Goal: Task Accomplishment & Management: Complete application form

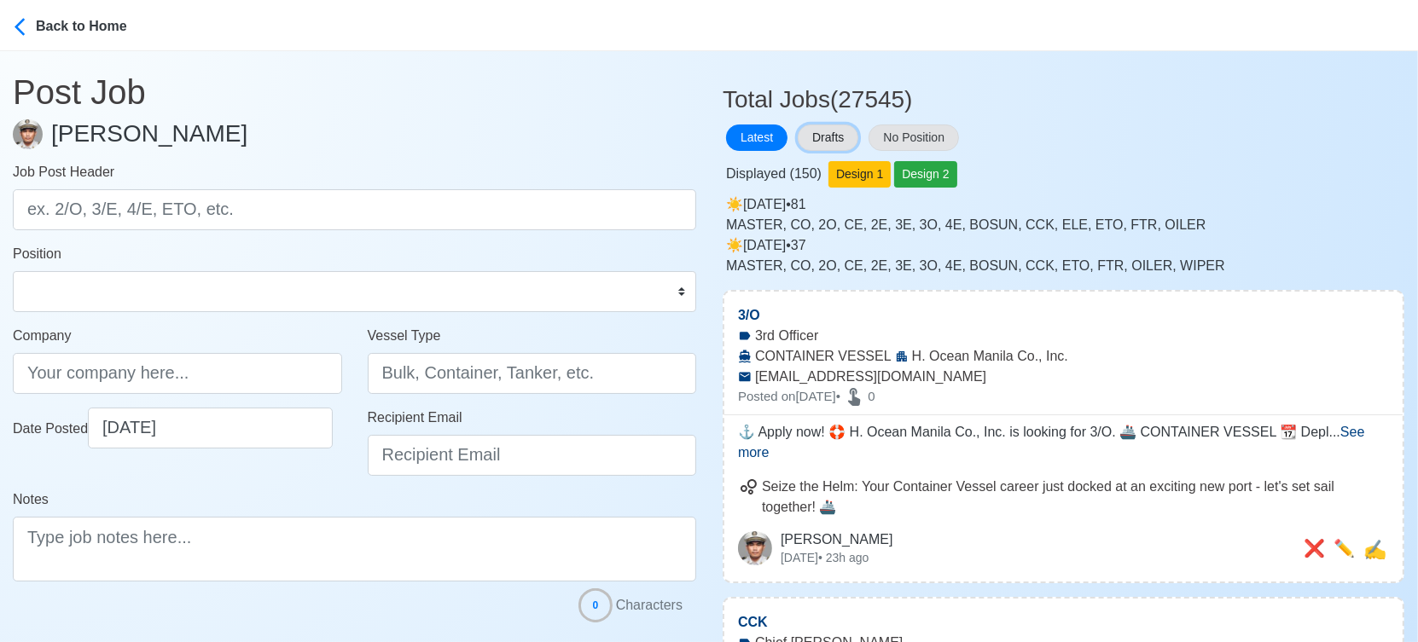
click at [839, 132] on button "Drafts" at bounding box center [828, 138] width 61 height 26
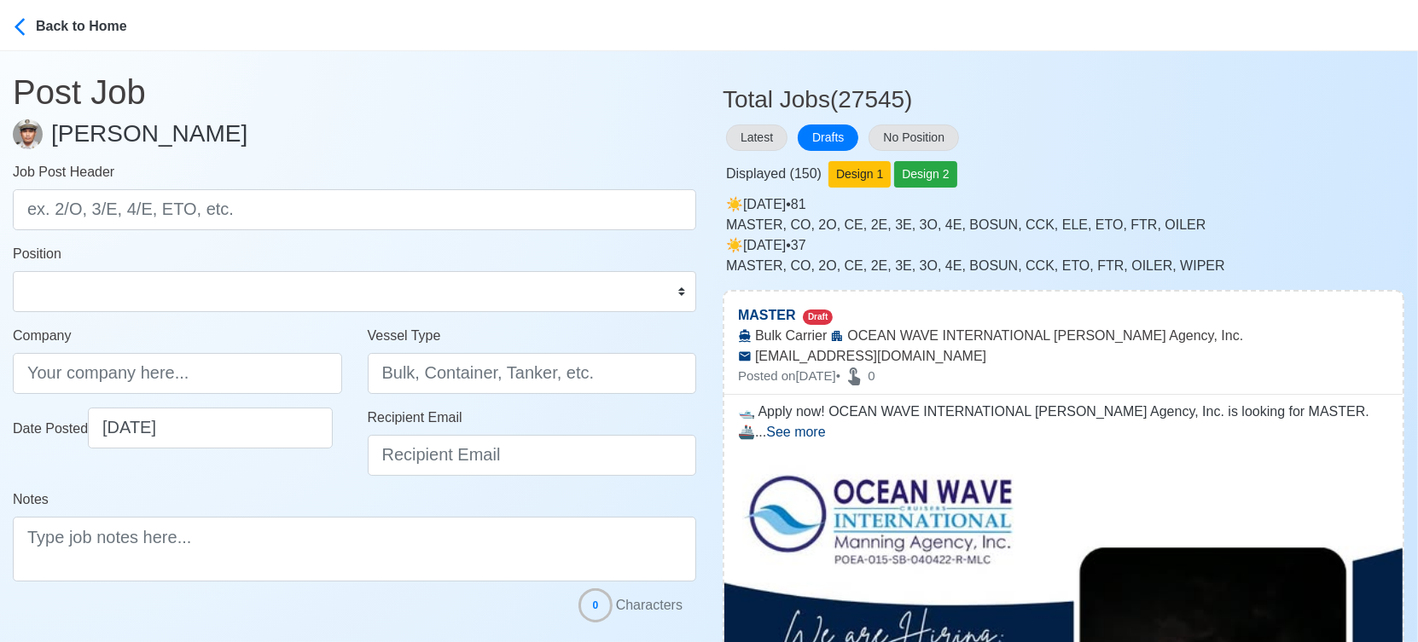
click at [1180, 136] on div "Latest Drafts No Position" at bounding box center [1063, 137] width 682 height 33
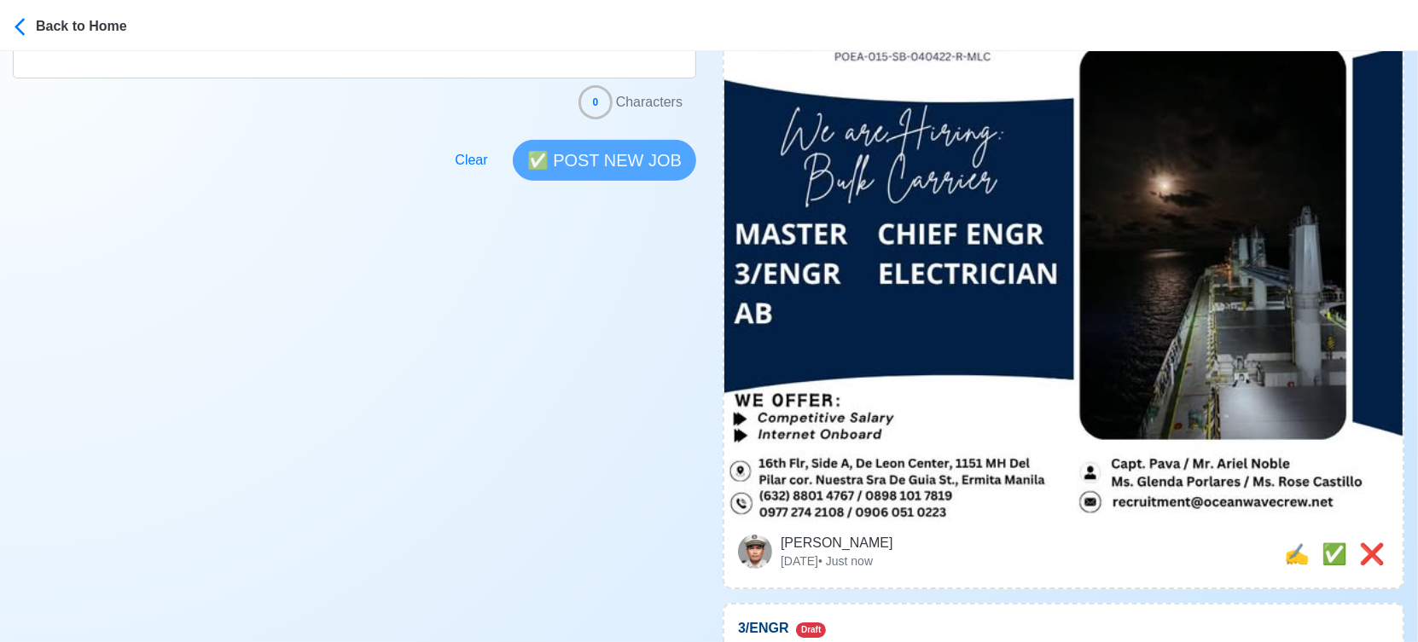
scroll to position [568, 0]
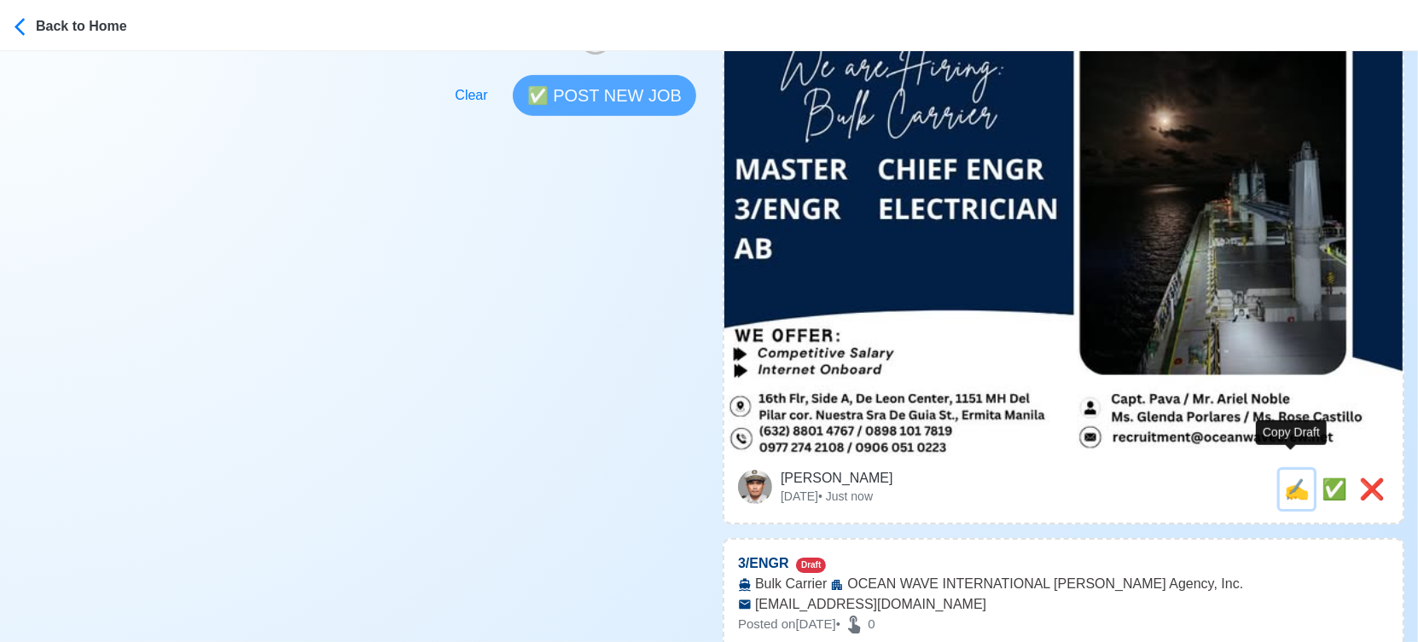
click at [1289, 478] on span "✍️" at bounding box center [1297, 489] width 26 height 23
type input "MASTER"
type input "OCEAN WAVE INTERNATIONAL [PERSON_NAME] Agency, Inc."
type input "Bulk Carrier"
type input "[EMAIL_ADDRESS][DOMAIN_NAME]"
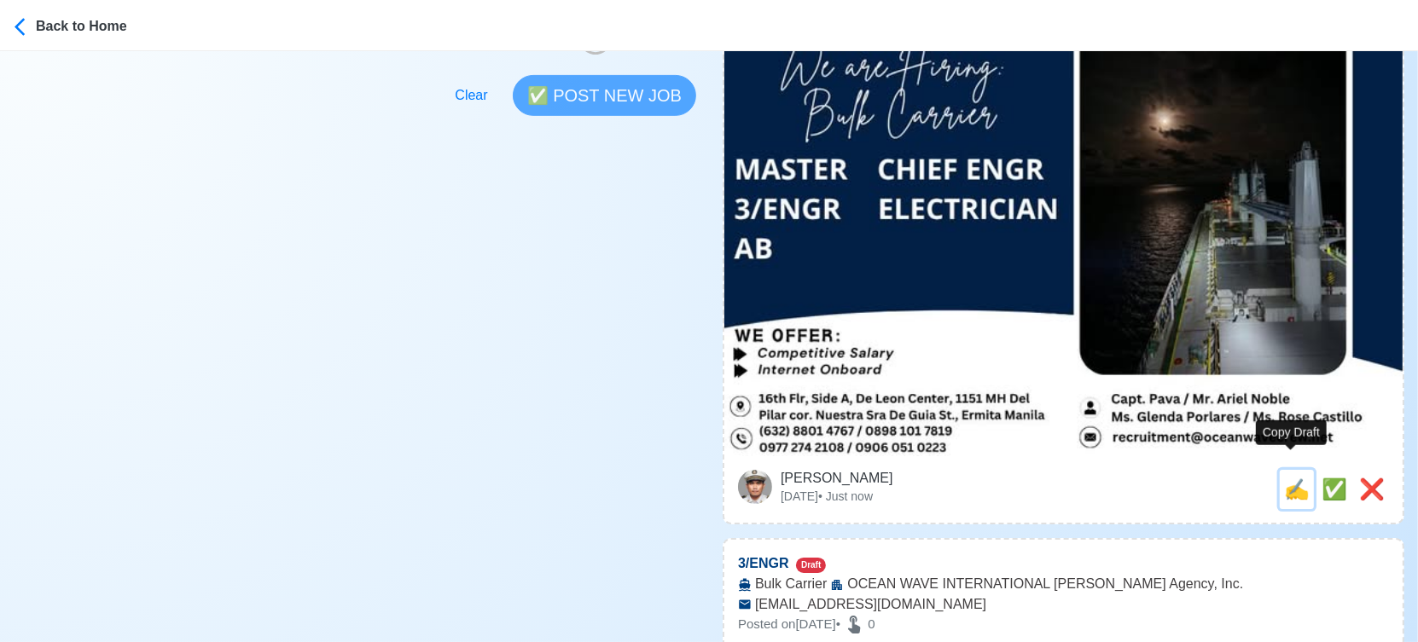
type textarea "🛥️ Apply now! OCEAN WAVE INTERNATIONAL [PERSON_NAME] Agency, Inc. is looking fo…"
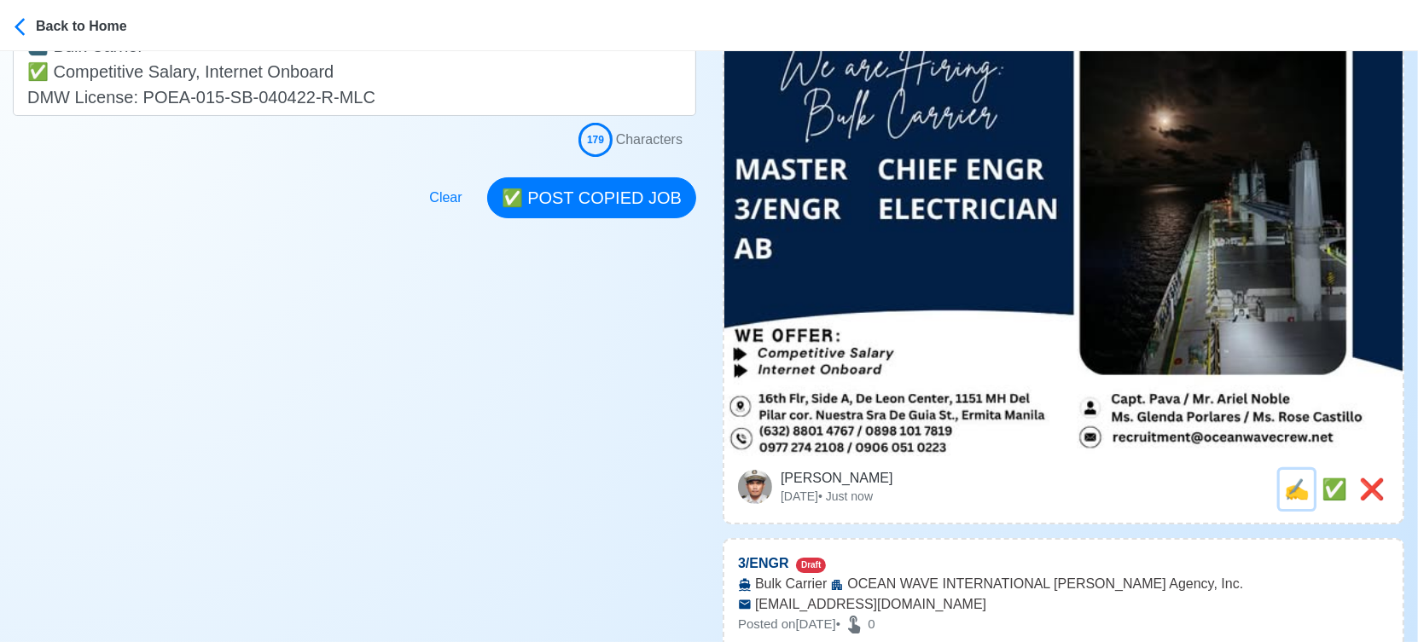
scroll to position [0, 0]
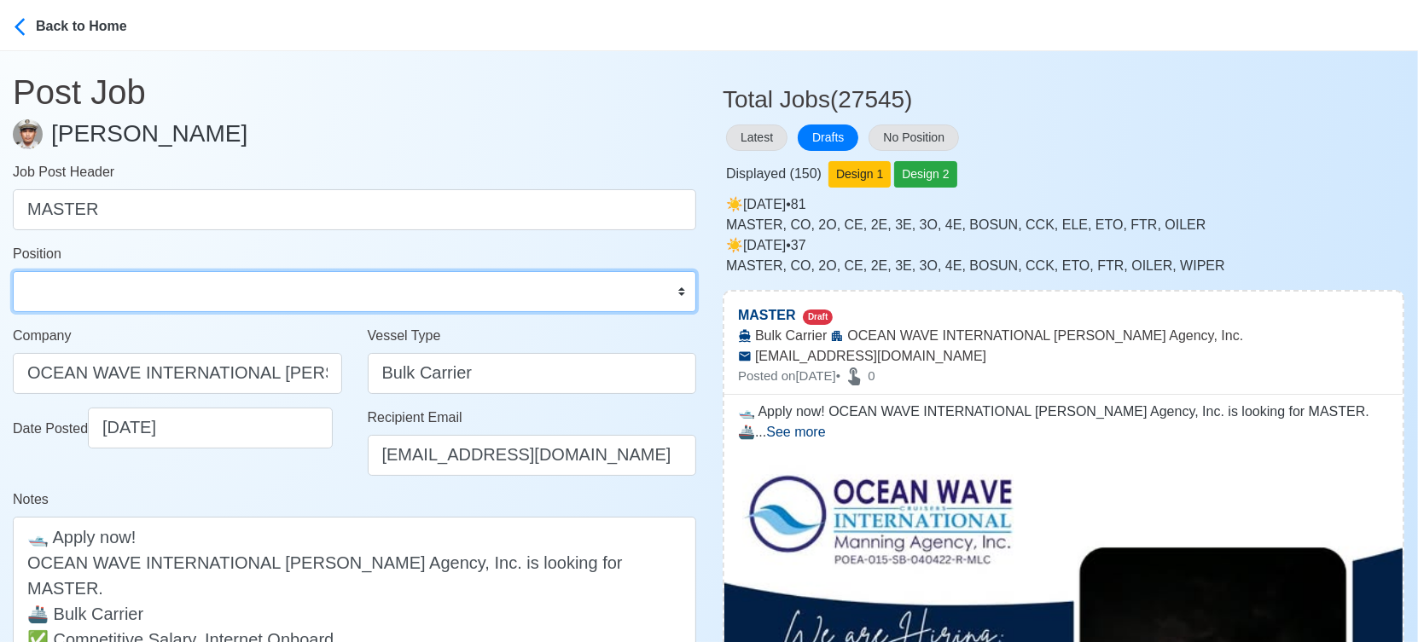
click at [91, 281] on select "Master Chief Officer 2nd Officer 3rd Officer Junior Officer Chief Engineer 2nd …" at bounding box center [354, 291] width 683 height 41
select select "Master"
click at [13, 271] on select "Master Chief Officer 2nd Officer 3rd Officer Junior Officer Chief Engineer 2nd …" at bounding box center [354, 291] width 683 height 41
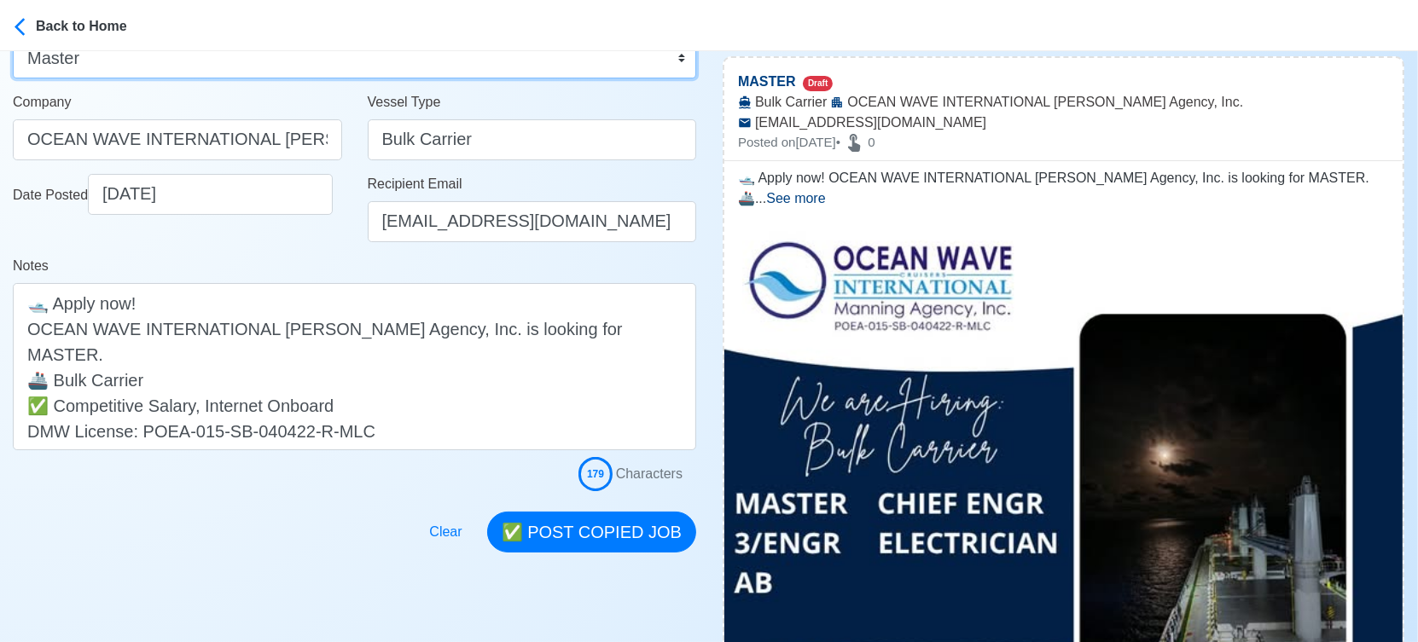
scroll to position [284, 0]
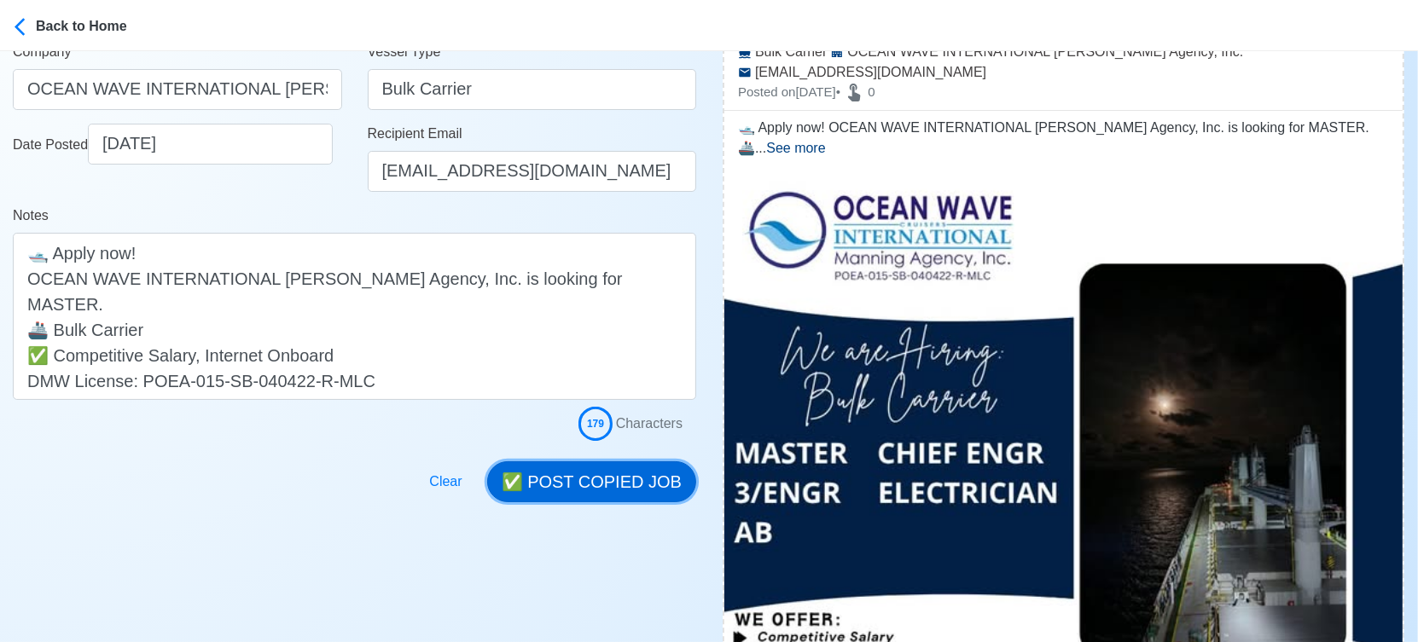
click at [649, 483] on button "✅ POST COPIED JOB" at bounding box center [591, 481] width 209 height 41
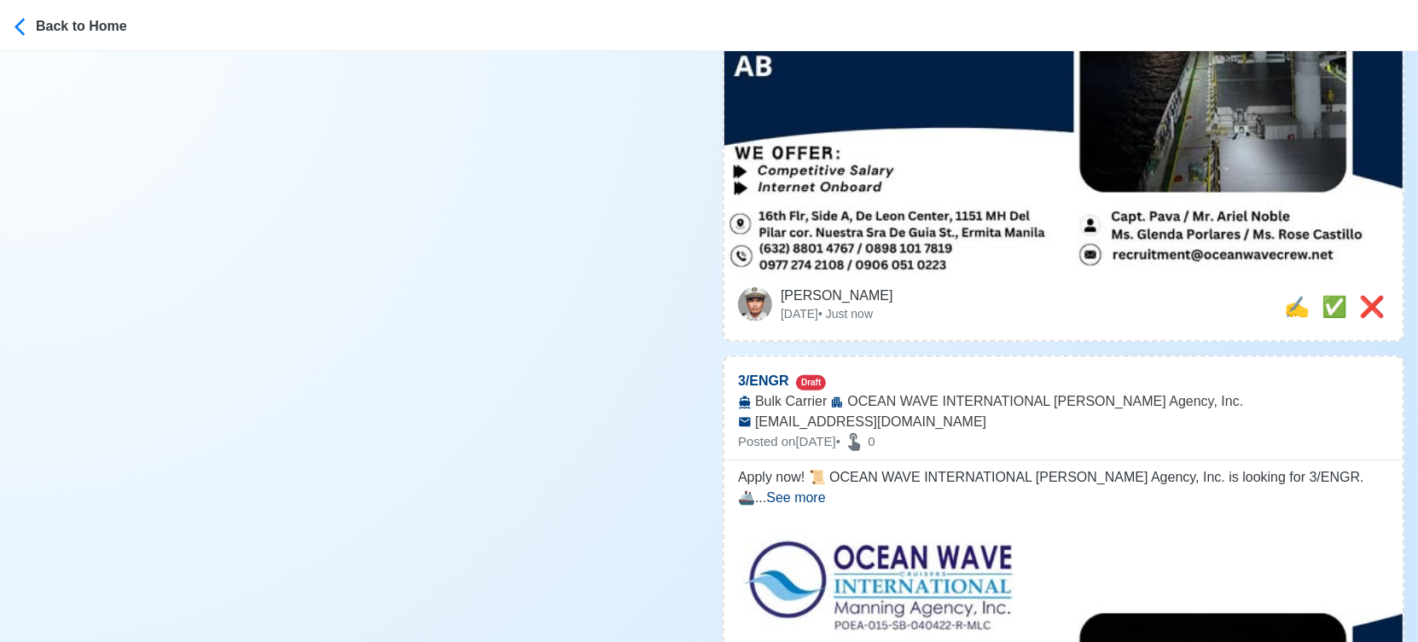
scroll to position [757, 0]
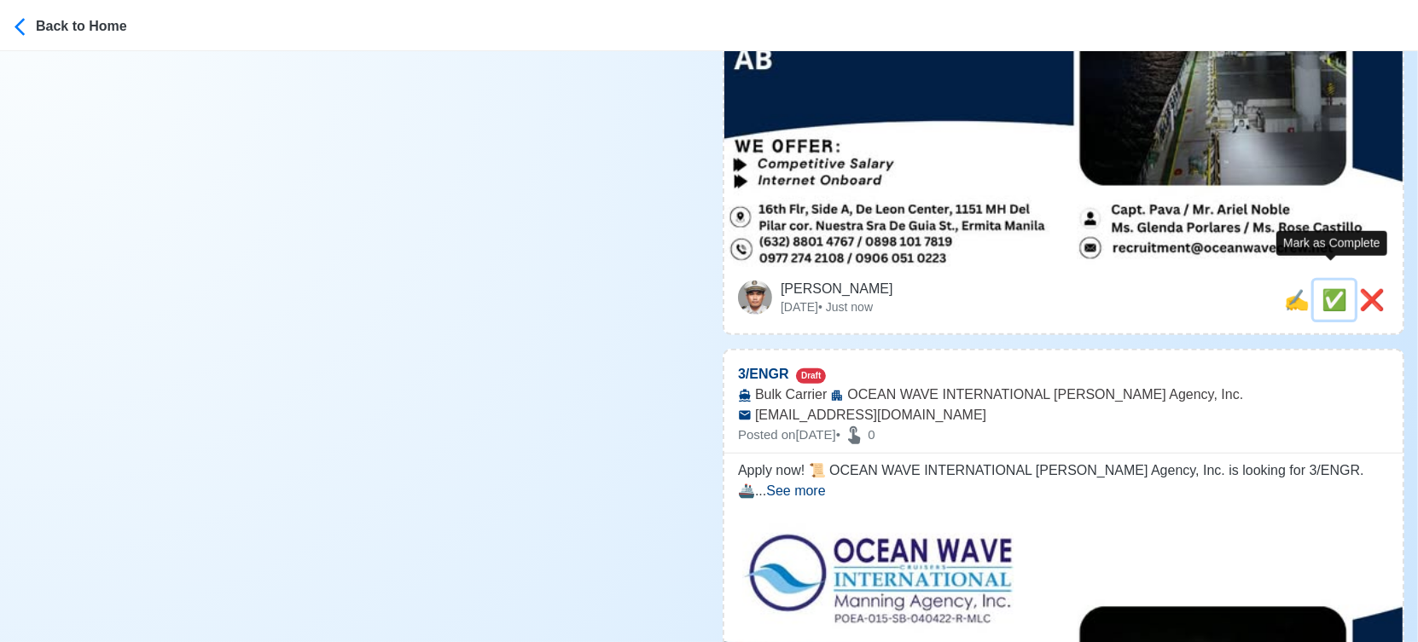
click at [1330, 288] on span "✅" at bounding box center [1334, 299] width 26 height 23
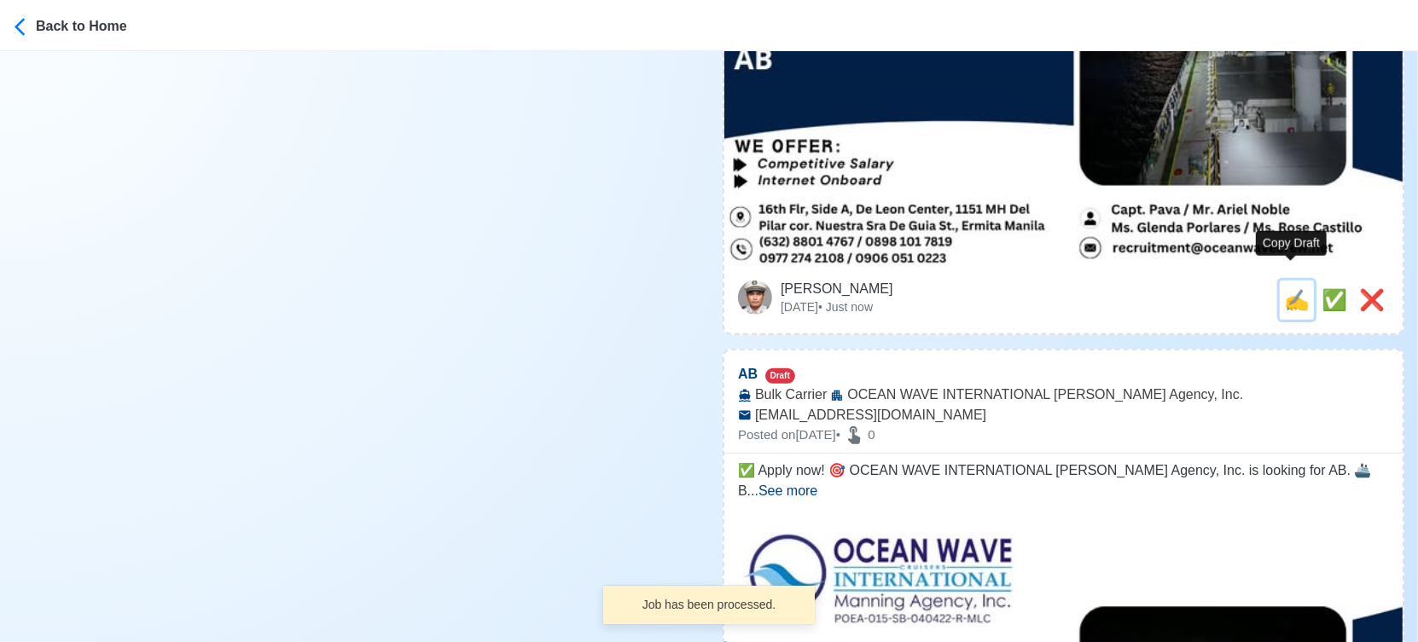
click at [1291, 288] on span "✍️" at bounding box center [1297, 299] width 26 height 23
type input "3/ENGR"
select select
type input "OCEAN WAVE INTERNATIONAL [PERSON_NAME] Agency, Inc."
type input "Bulk Carrier"
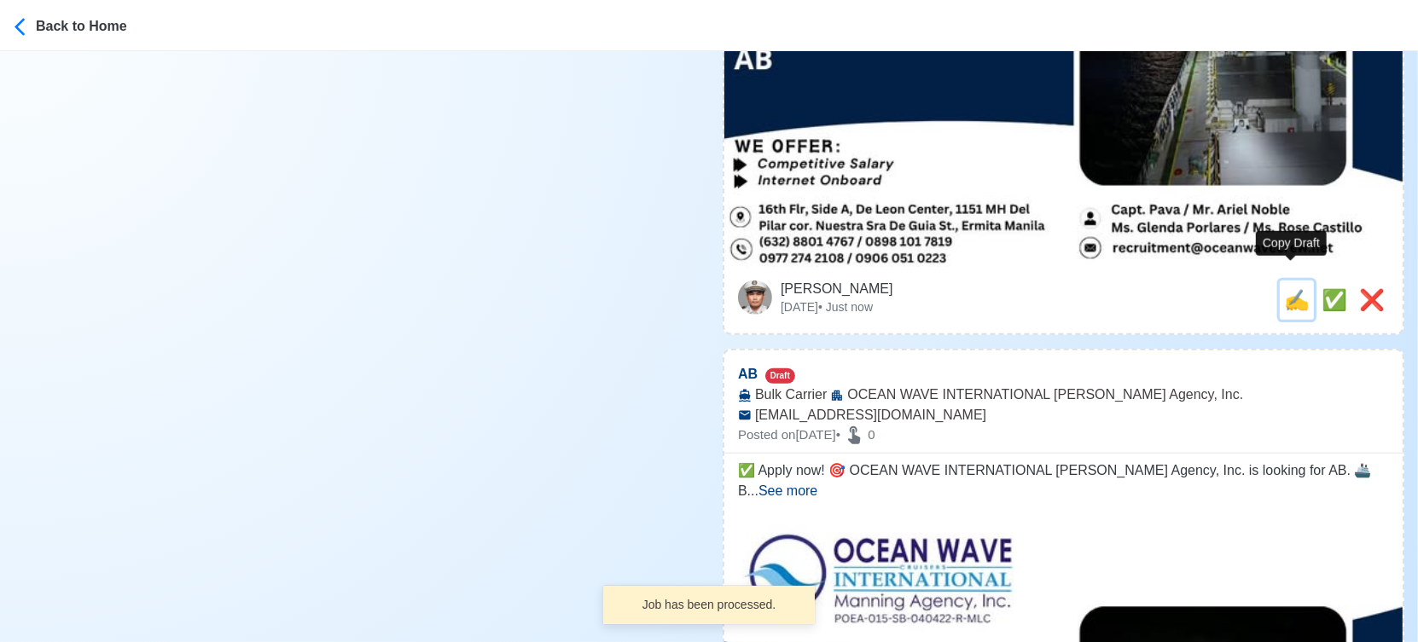
type input "[EMAIL_ADDRESS][DOMAIN_NAME]"
type textarea "Apply now! 📜 OCEAN WAVE INTERNATIONAL [PERSON_NAME] Agency, Inc. is looking for…"
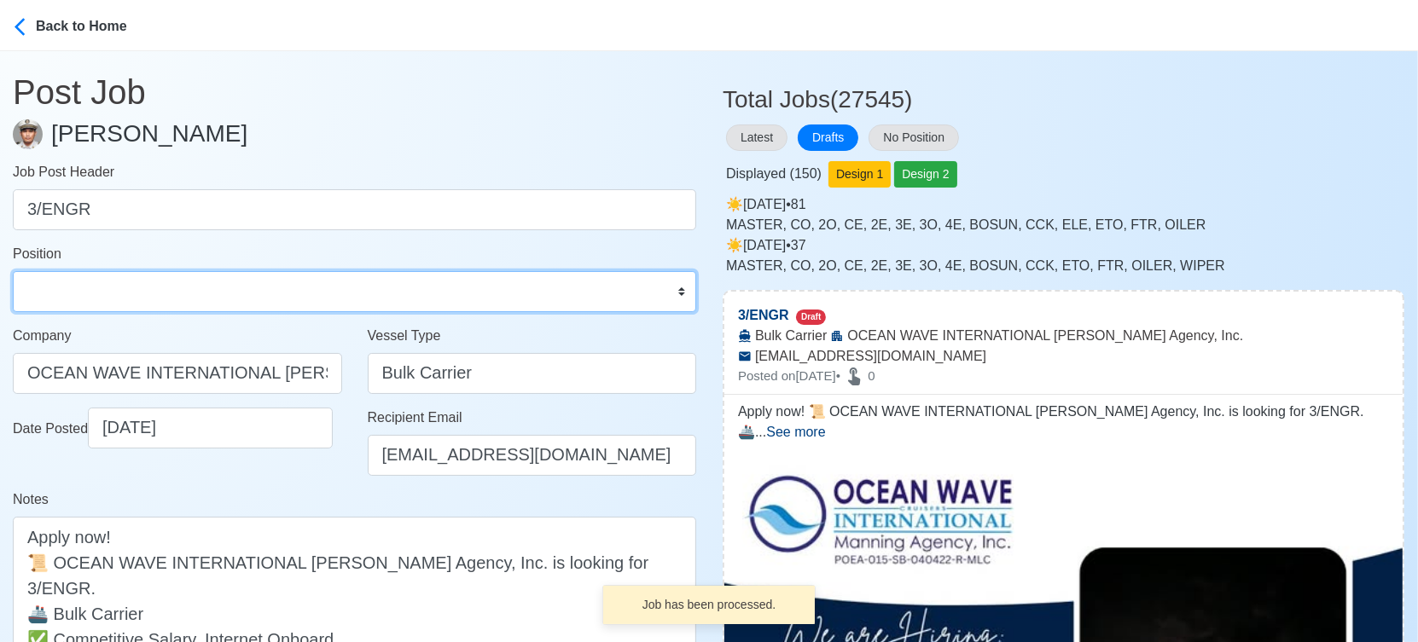
drag, startPoint x: 177, startPoint y: 294, endPoint x: 168, endPoint y: 278, distance: 18.7
click at [177, 295] on select "Master Chief Officer 2nd Officer 3rd Officer Junior Officer Chief Engineer 2nd …" at bounding box center [354, 291] width 683 height 41
select select "3rd Engineer"
click at [13, 271] on select "Master Chief Officer 2nd Officer 3rd Officer Junior Officer Chief Engineer 2nd …" at bounding box center [354, 291] width 683 height 41
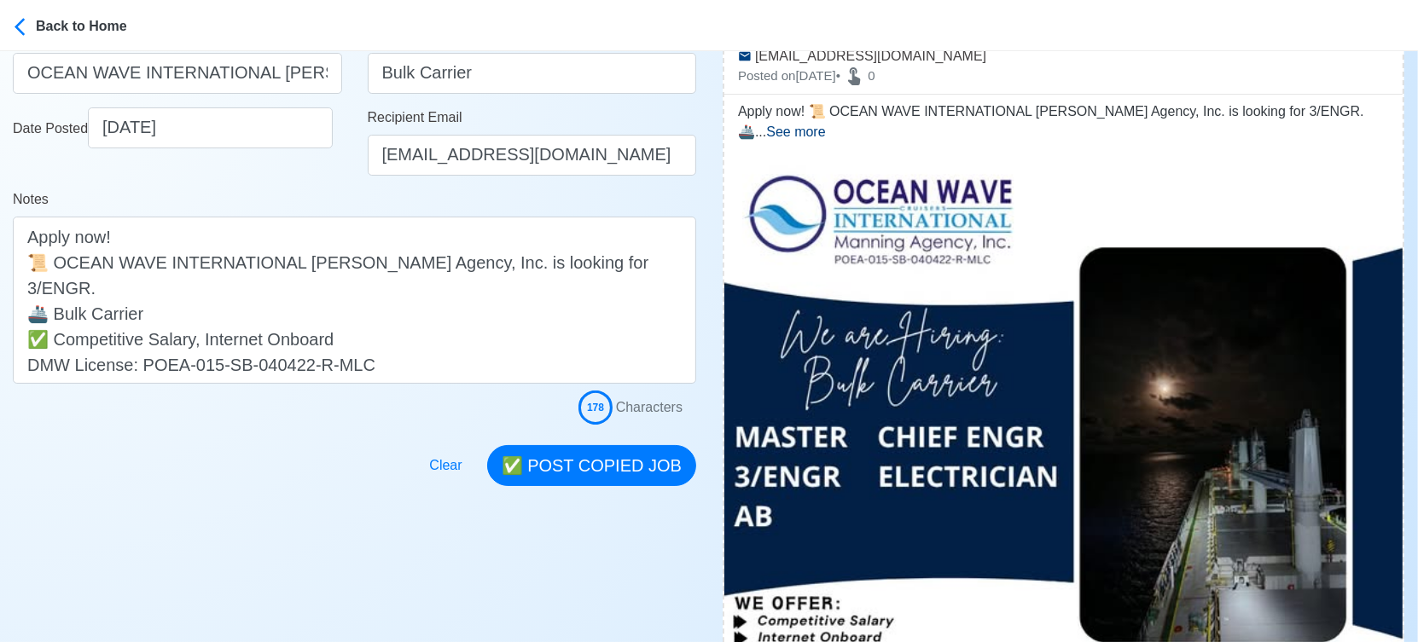
scroll to position [379, 0]
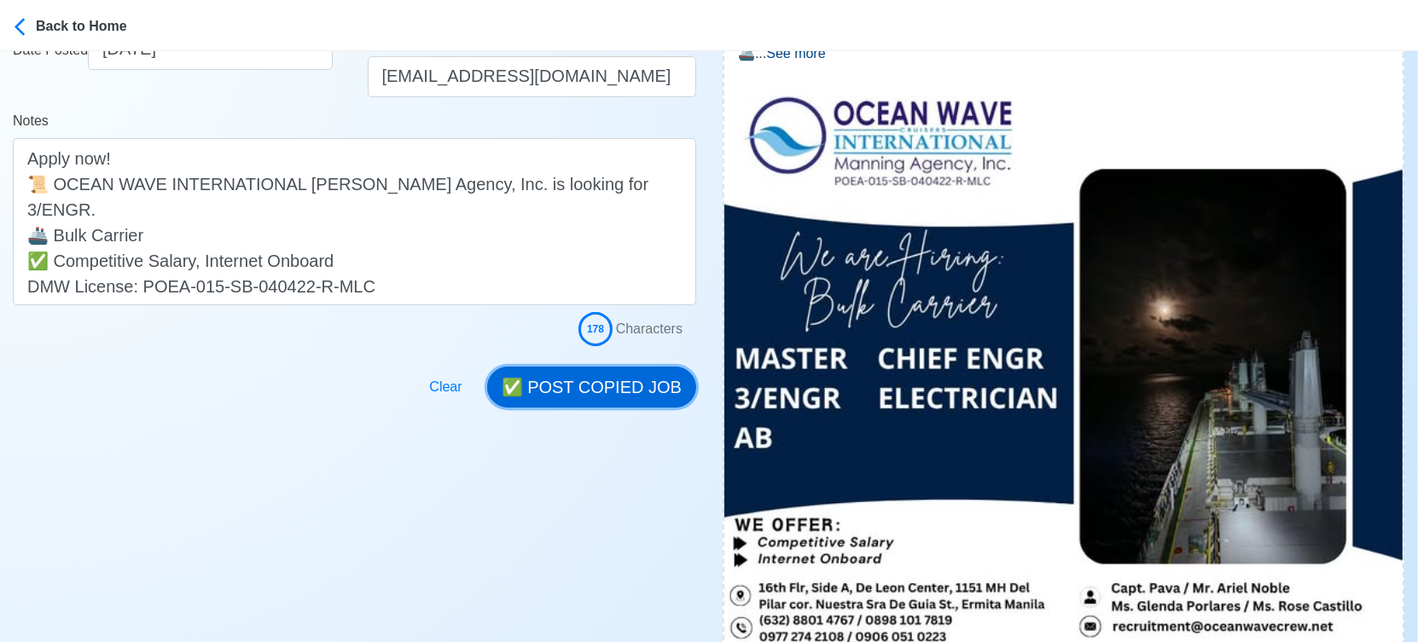
click at [619, 388] on button "✅ POST COPIED JOB" at bounding box center [591, 387] width 209 height 41
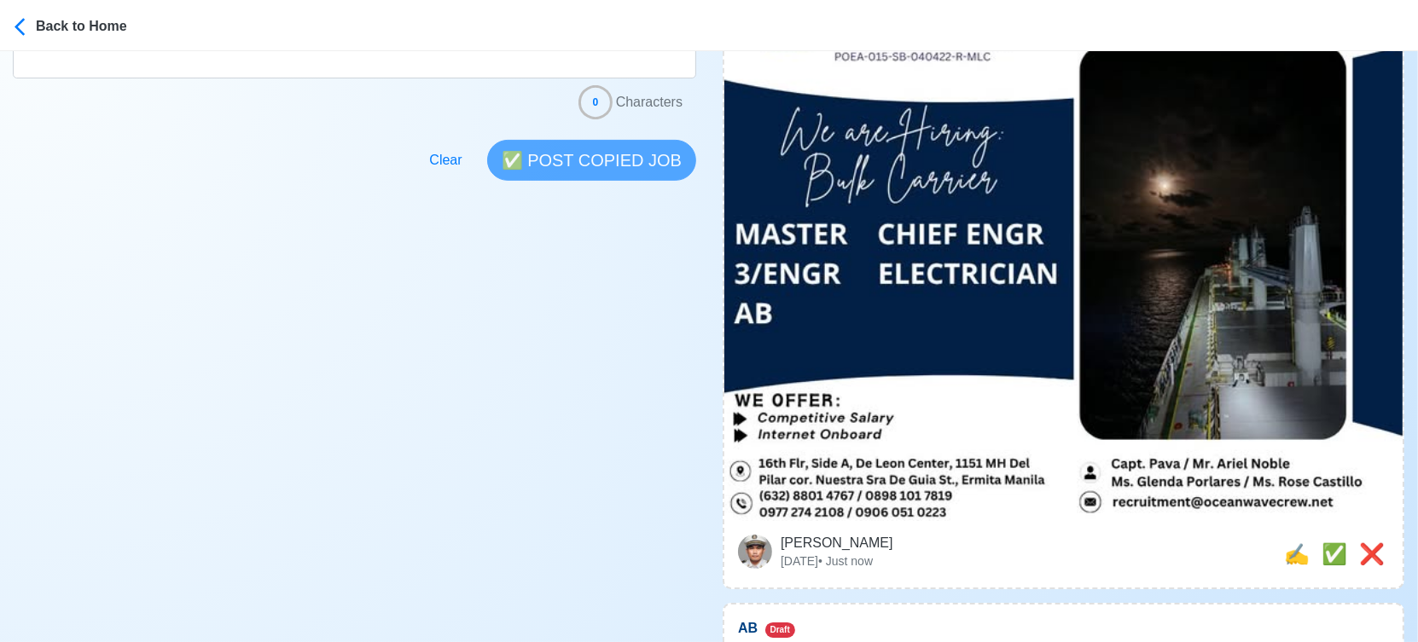
scroll to position [663, 0]
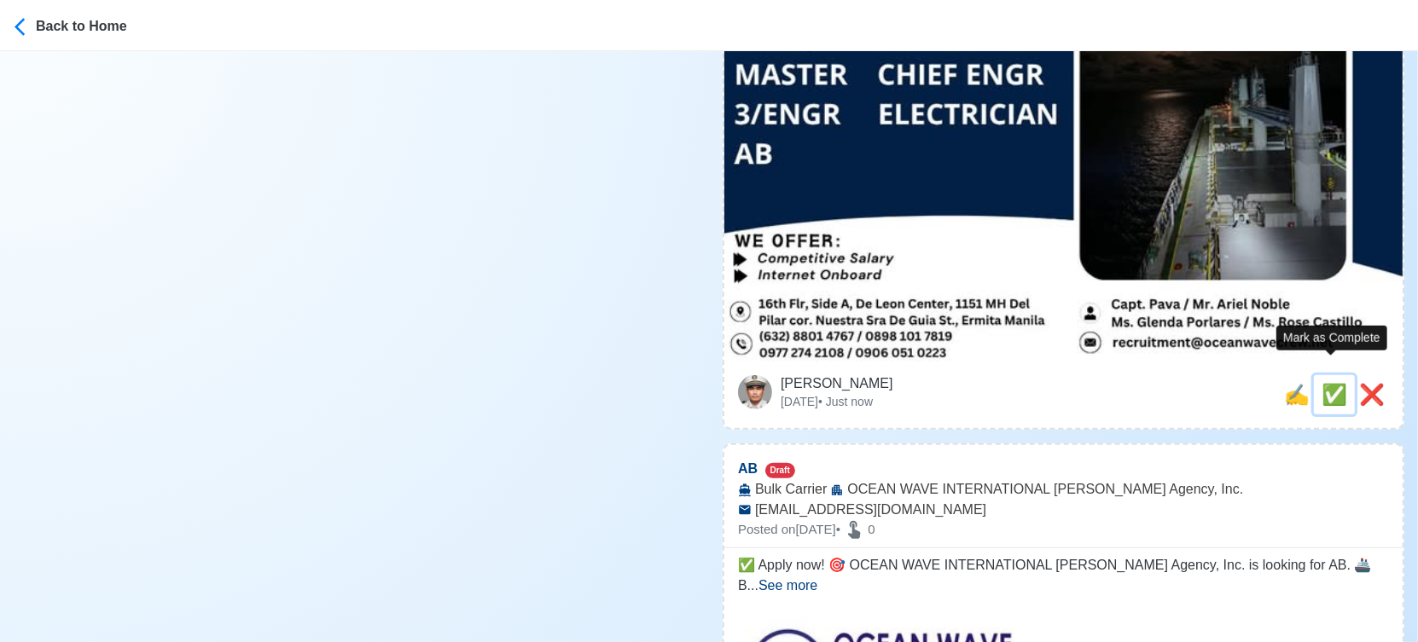
click at [1324, 383] on span "✅" at bounding box center [1334, 394] width 26 height 23
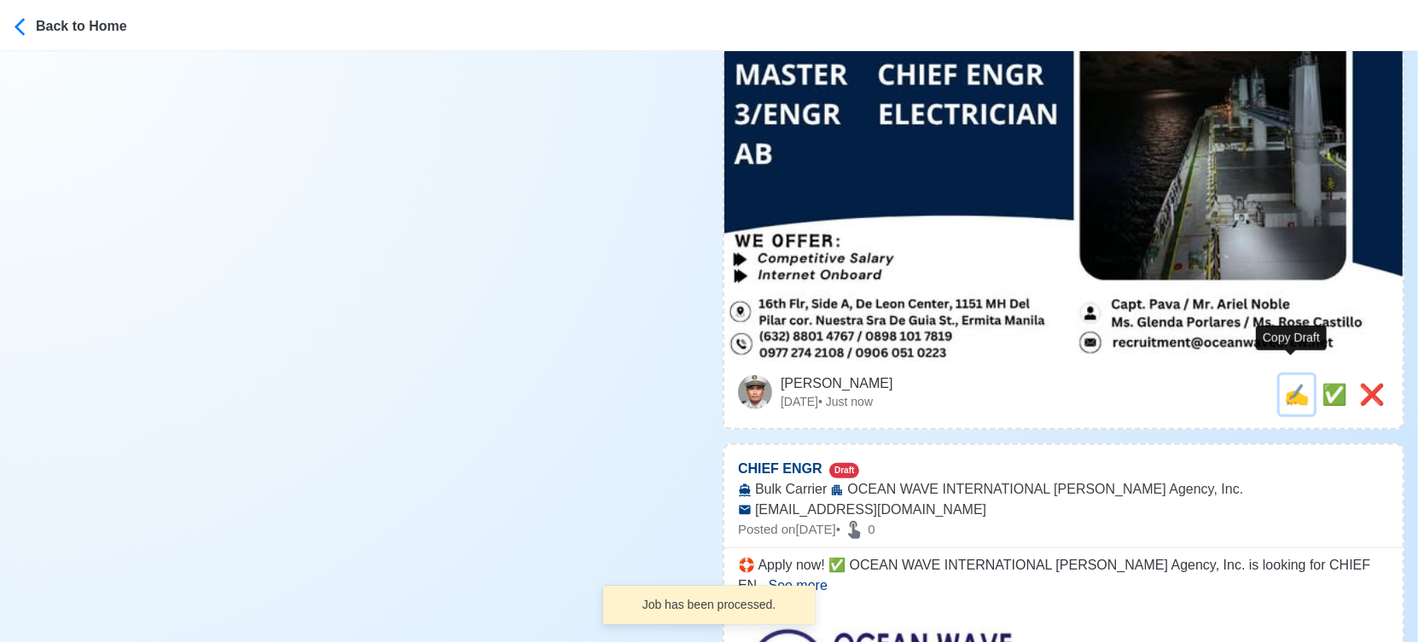
click at [1294, 383] on span "✍️" at bounding box center [1297, 394] width 26 height 23
type input "AB"
select select
type input "OCEAN WAVE INTERNATIONAL [PERSON_NAME] Agency, Inc."
type input "Bulk Carrier"
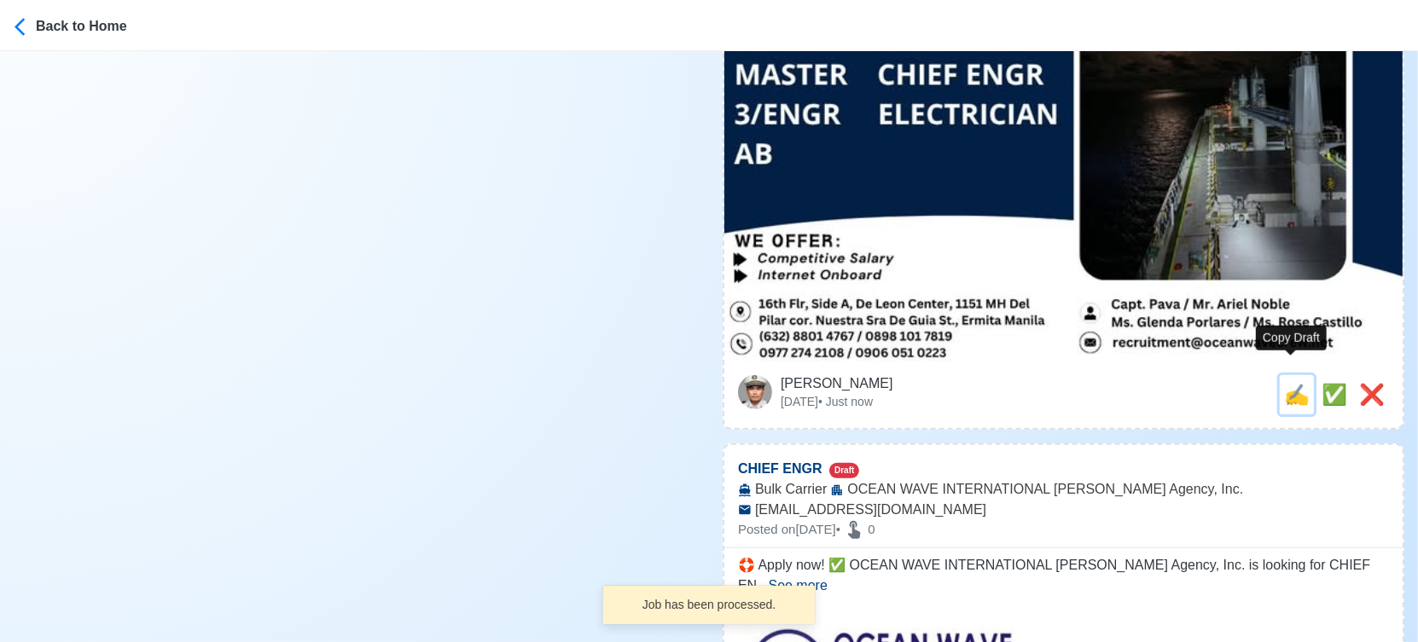
type input "[EMAIL_ADDRESS][DOMAIN_NAME]"
type textarea "✅ Apply now! 🎯 OCEAN WAVE INTERNATIONAL [PERSON_NAME] Agency, Inc. is looking f…"
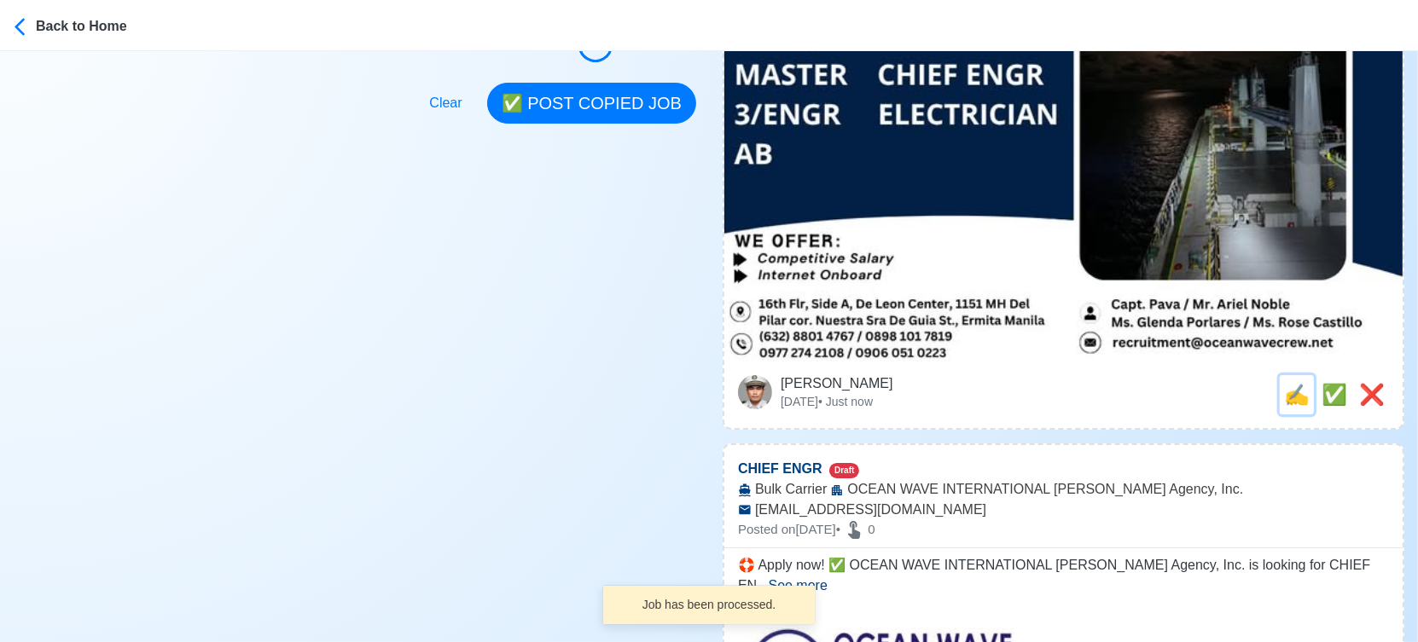
scroll to position [0, 0]
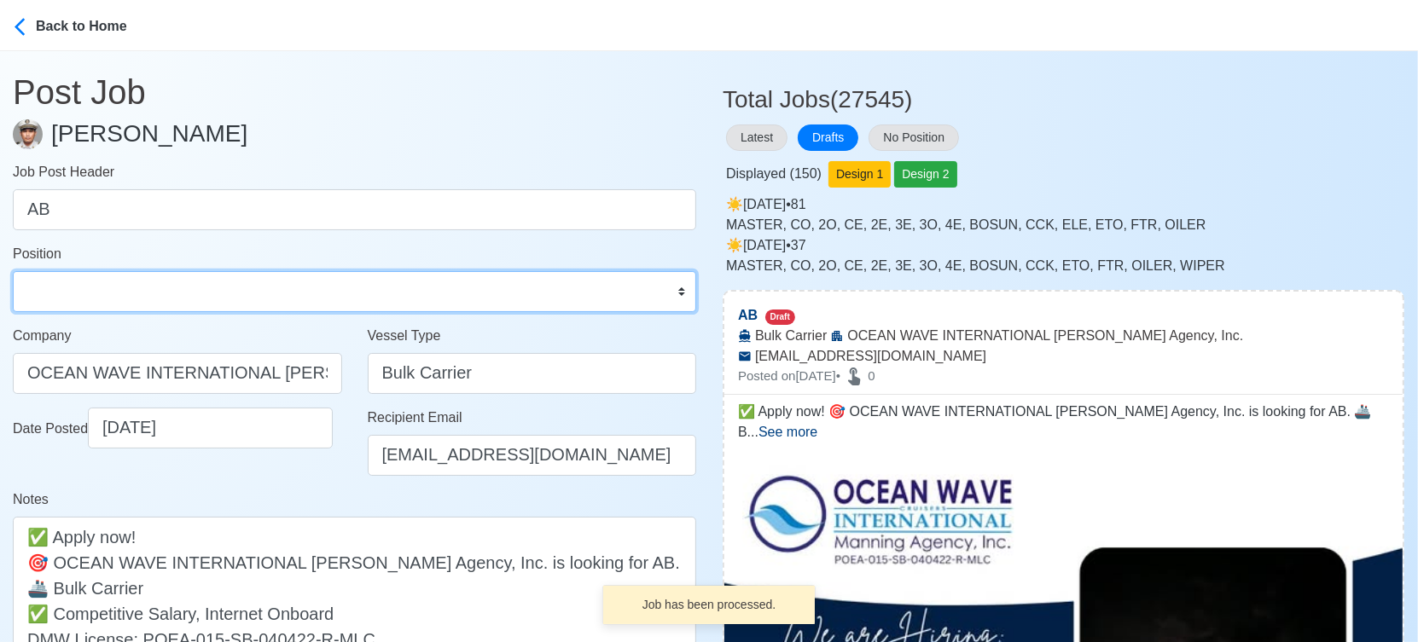
drag, startPoint x: 191, startPoint y: 292, endPoint x: 191, endPoint y: 271, distance: 20.5
click at [191, 292] on select "Master Chief Officer 2nd Officer 3rd Officer Junior Officer Chief Engineer 2nd …" at bounding box center [354, 291] width 683 height 41
select select "[PERSON_NAME]"
click at [13, 271] on select "Master Chief Officer 2nd Officer 3rd Officer Junior Officer Chief Engineer 2nd …" at bounding box center [354, 291] width 683 height 41
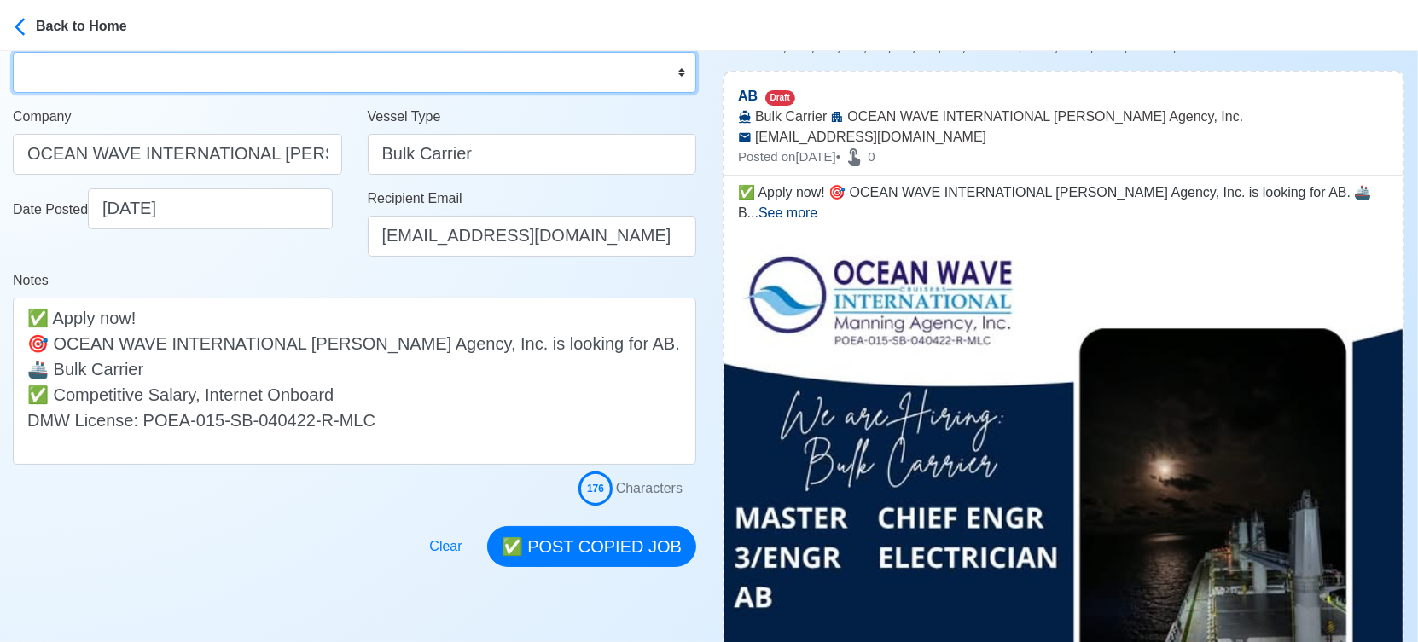
scroll to position [284, 0]
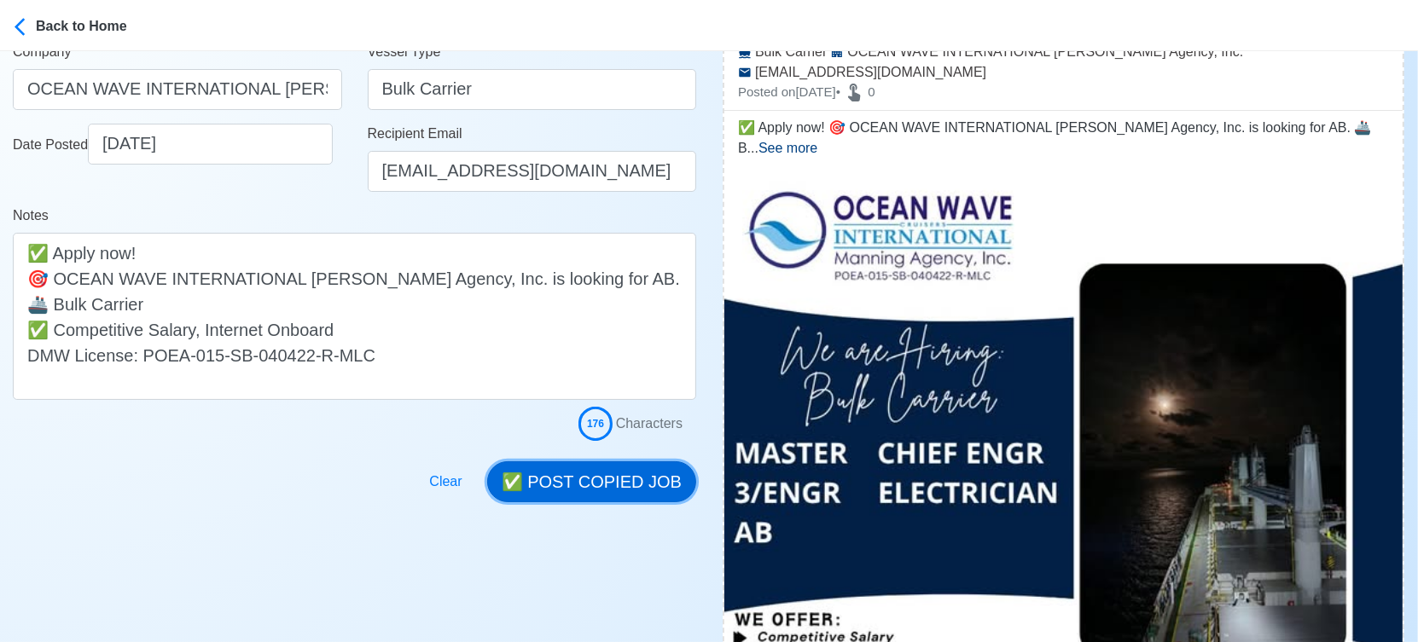
click at [615, 481] on button "✅ POST COPIED JOB" at bounding box center [591, 481] width 209 height 41
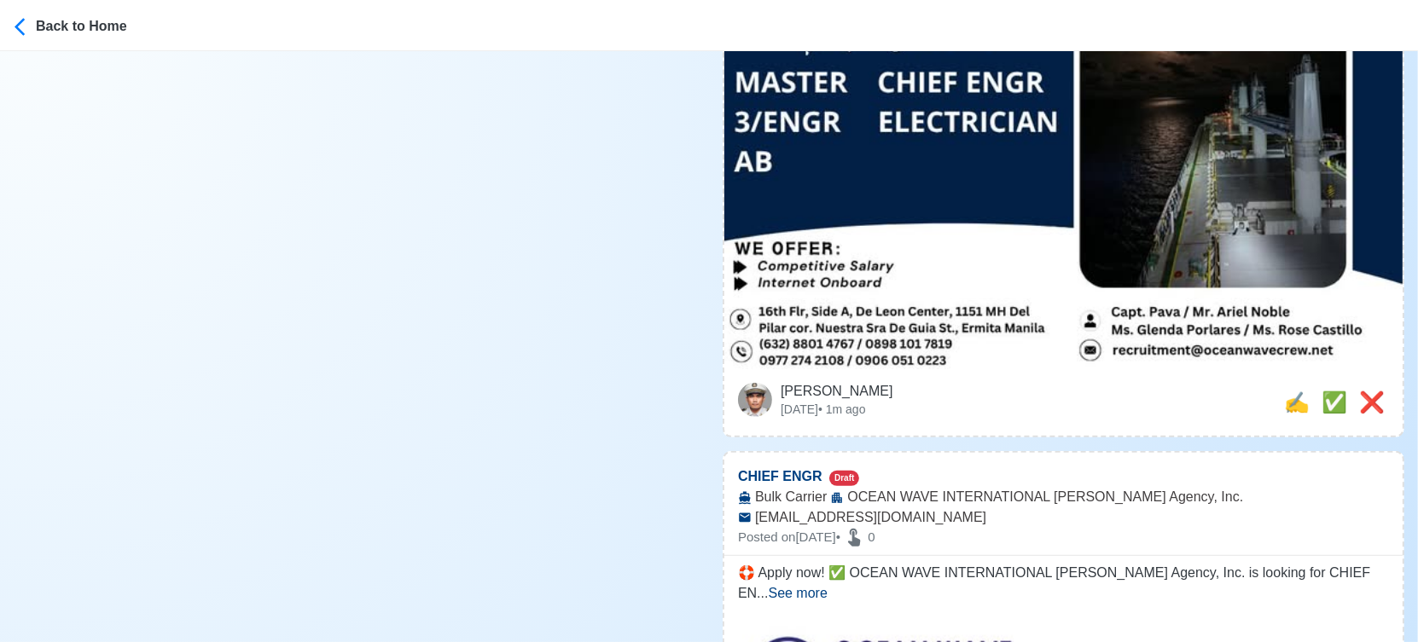
scroll to position [663, 0]
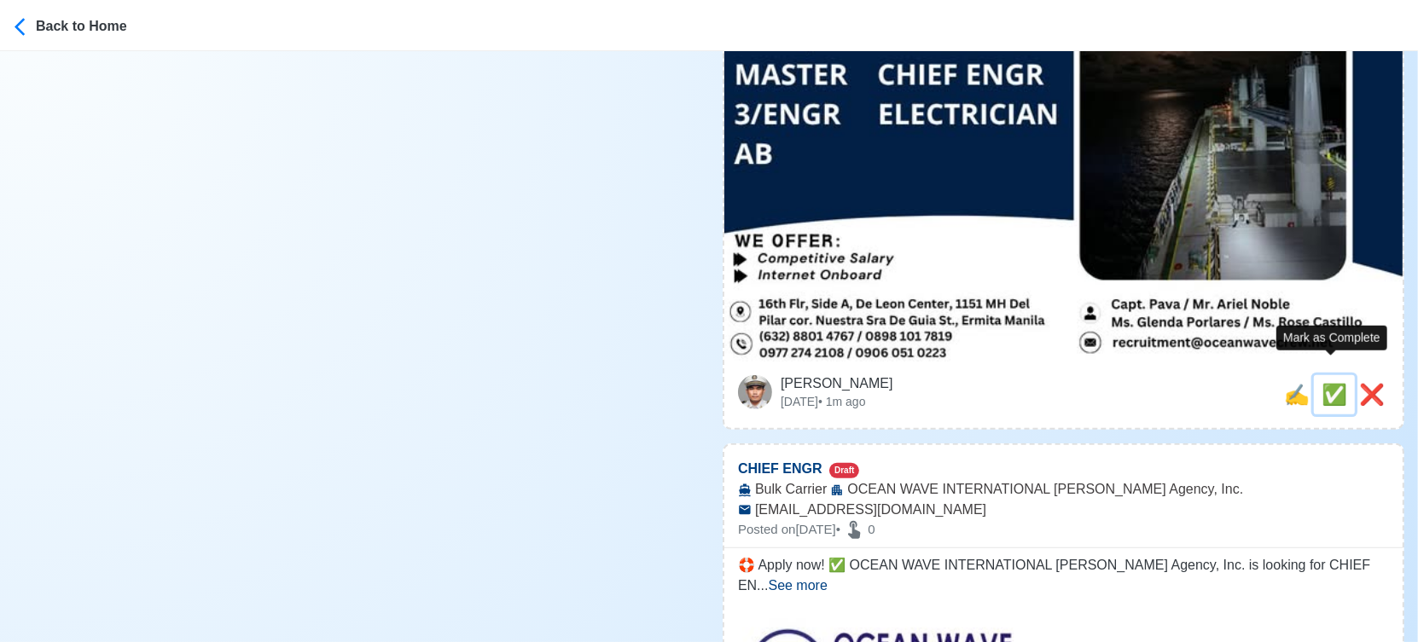
click at [1323, 383] on span "✅" at bounding box center [1334, 394] width 26 height 23
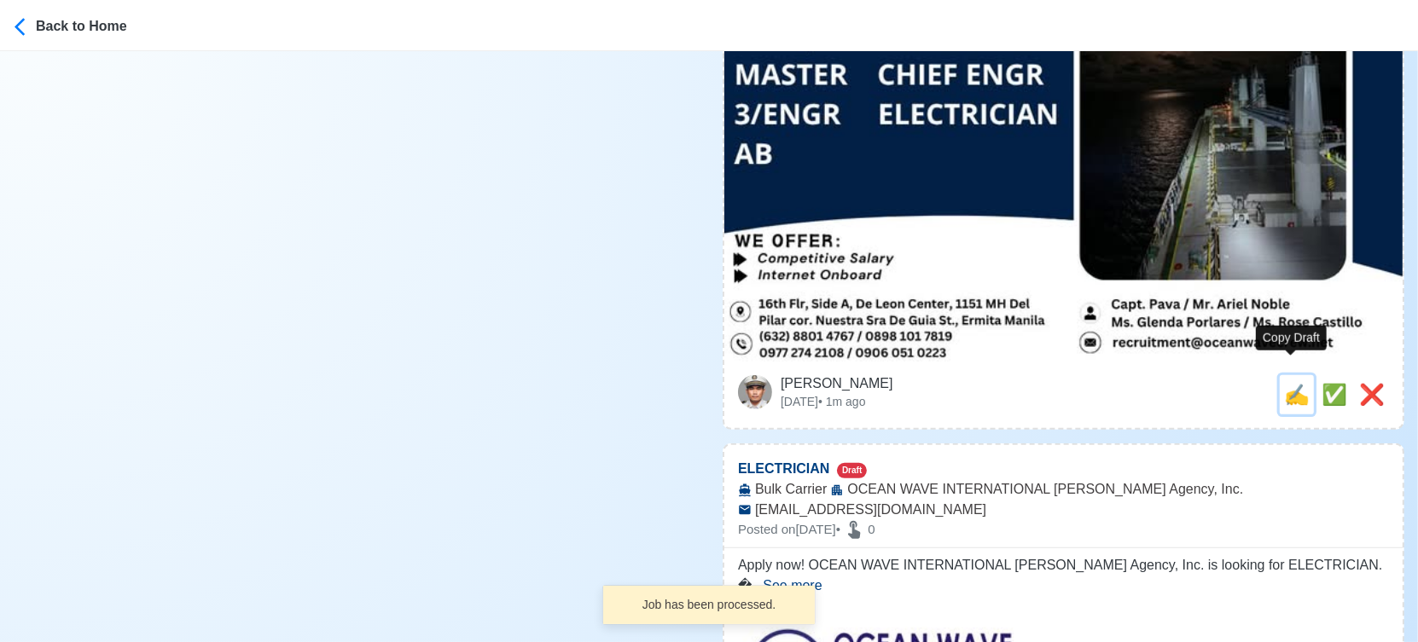
click at [1286, 383] on span "✍️" at bounding box center [1297, 394] width 26 height 23
type input "CHIEF ENGR"
select select
type input "OCEAN WAVE INTERNATIONAL [PERSON_NAME] Agency, Inc."
type input "Bulk Carrier"
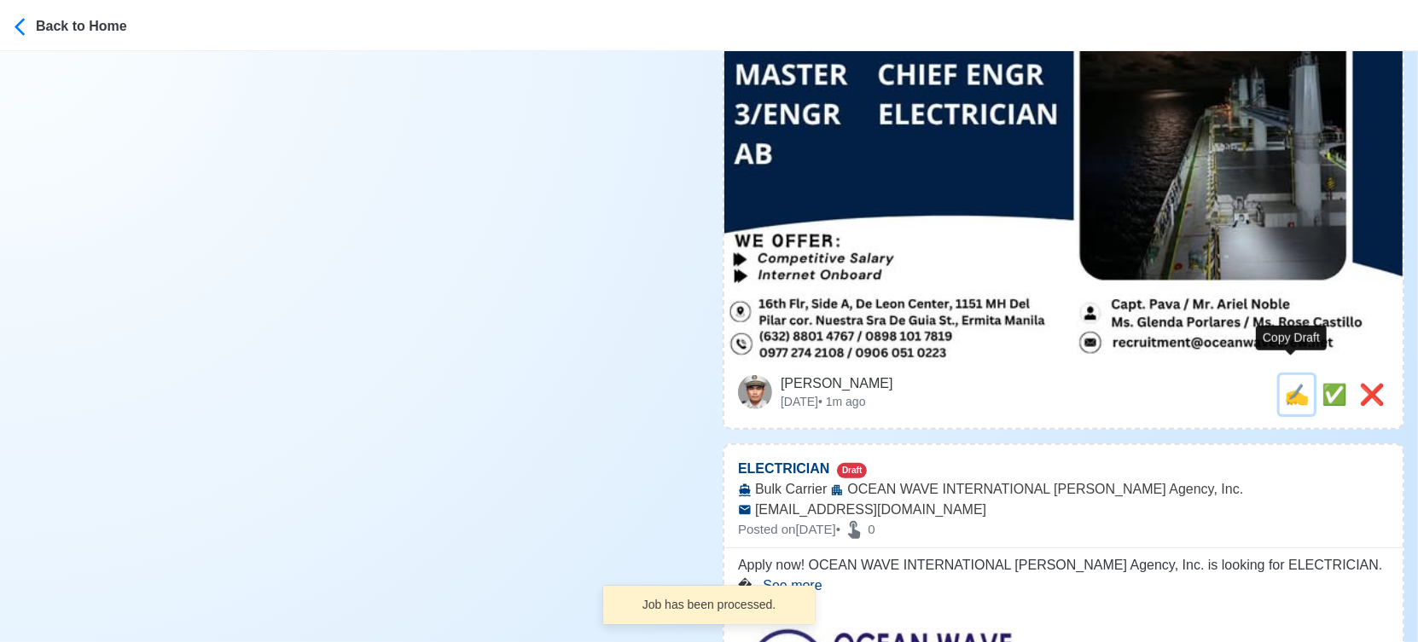
type input "[EMAIL_ADDRESS][DOMAIN_NAME]"
type textarea "🛟 Apply now! ✅ OCEAN WAVE INTERNATIONAL [PERSON_NAME] Agency, Inc. is looking f…"
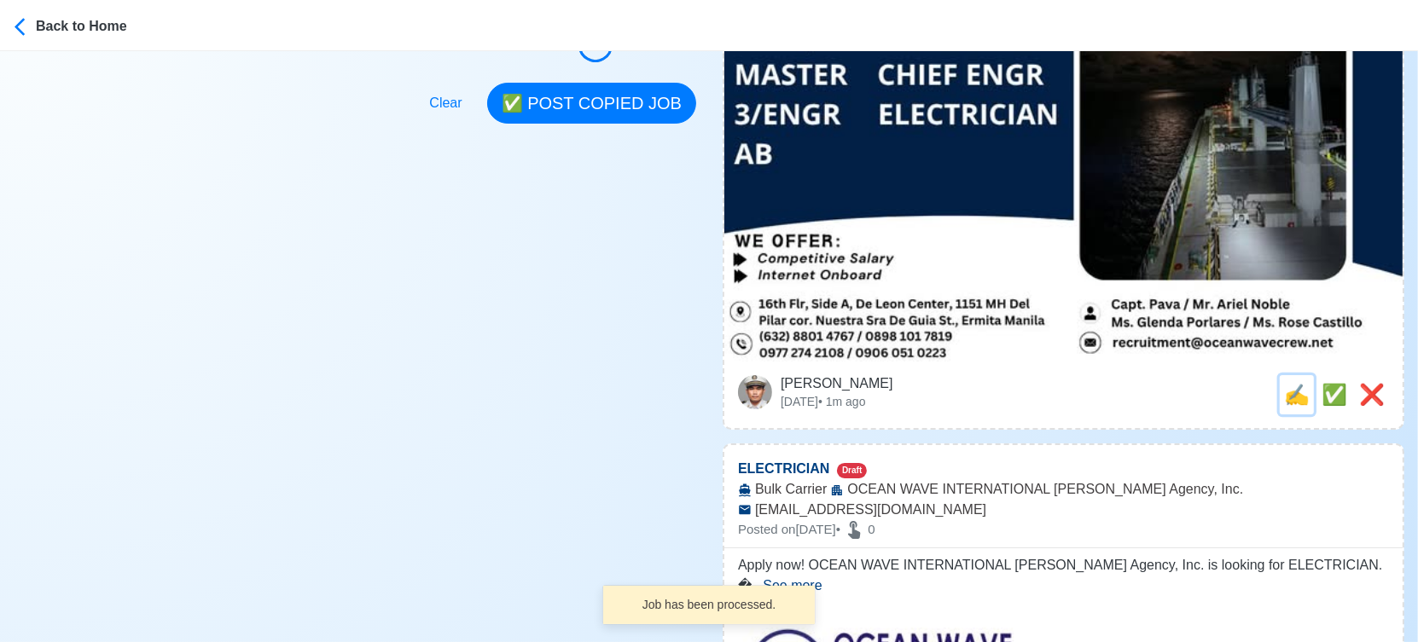
scroll to position [0, 0]
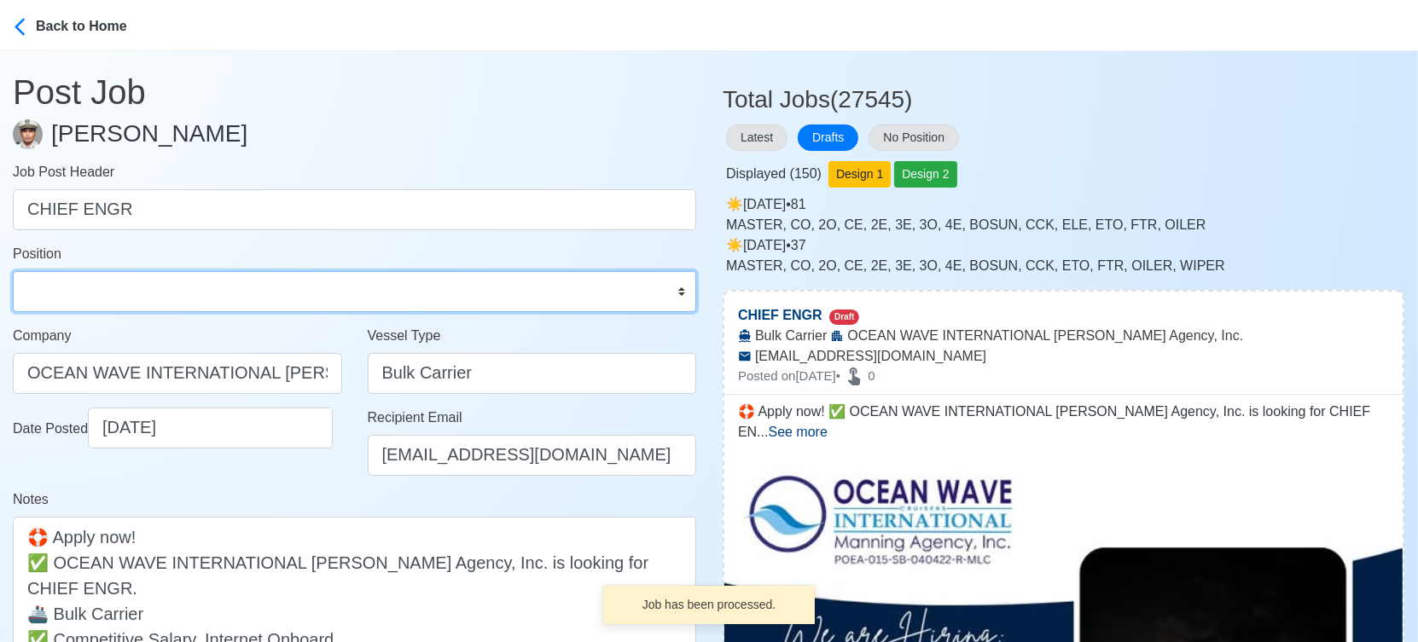
click at [130, 281] on select "Master Chief Officer 2nd Officer 3rd Officer Junior Officer Chief Engineer 2nd …" at bounding box center [354, 291] width 683 height 41
select select "Chief Engineer"
click at [13, 271] on select "Master Chief Officer 2nd Officer 3rd Officer Junior Officer Chief Engineer 2nd …" at bounding box center [354, 291] width 683 height 41
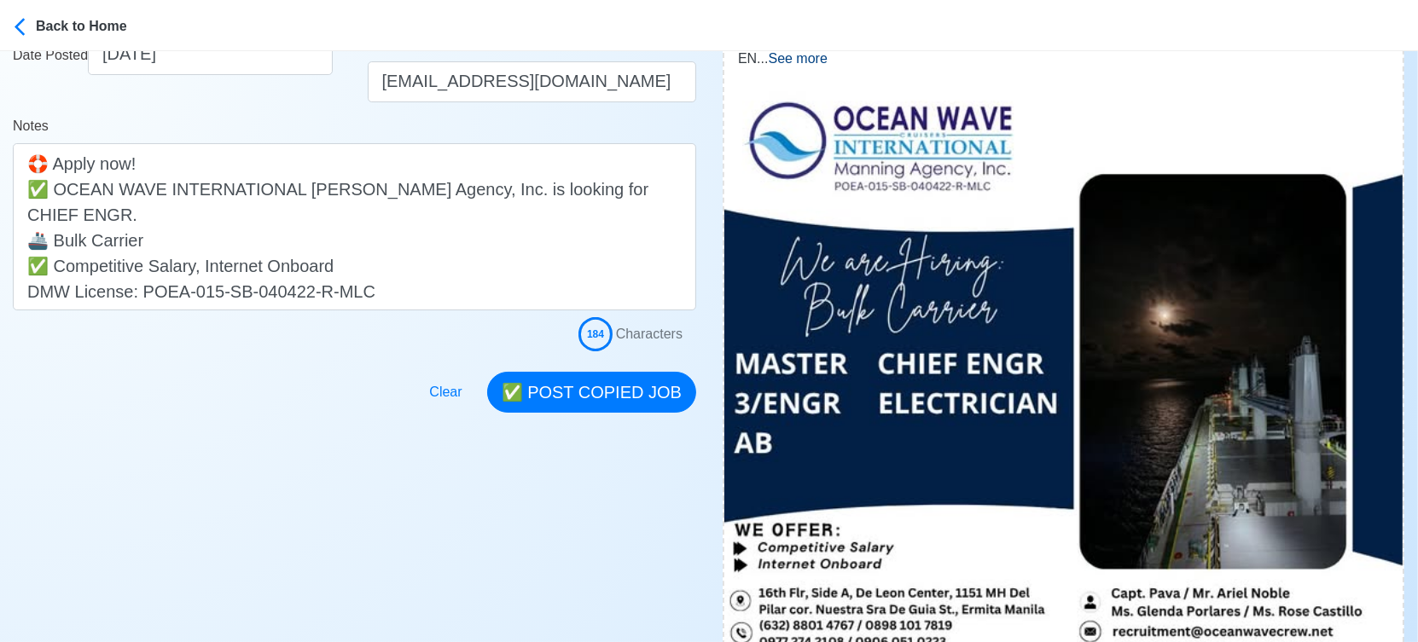
scroll to position [379, 0]
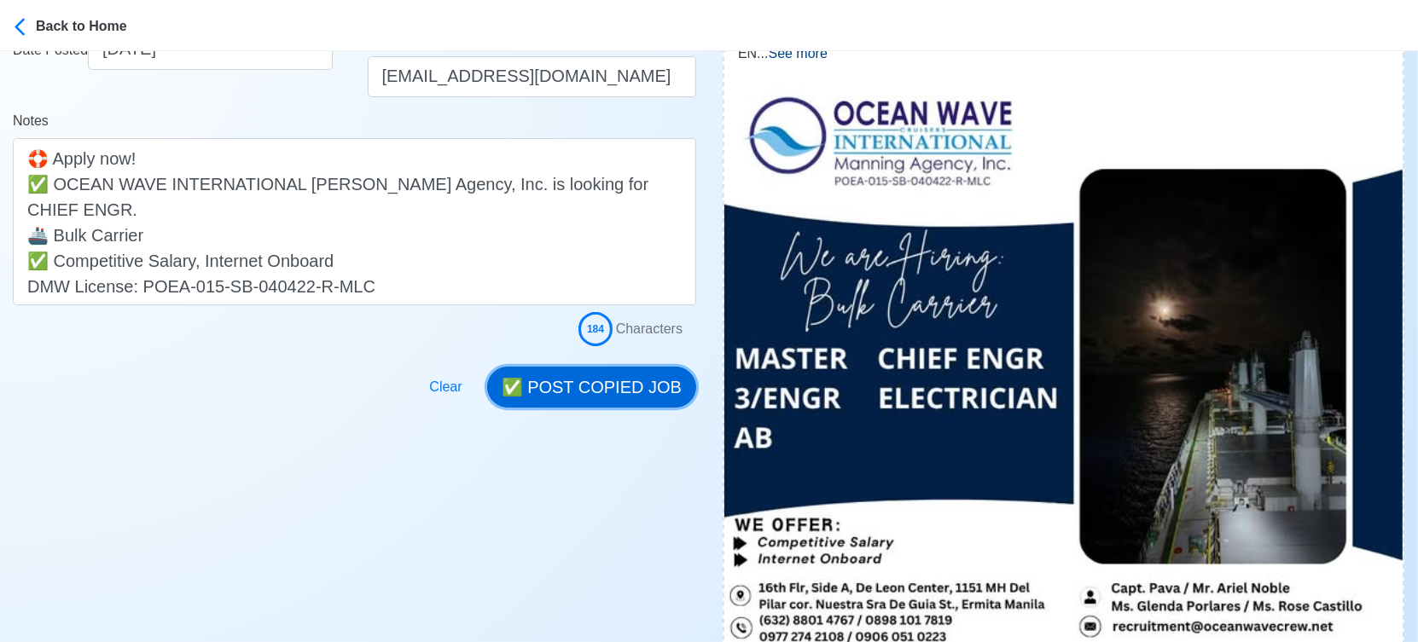
click at [638, 374] on button "✅ POST COPIED JOB" at bounding box center [591, 387] width 209 height 41
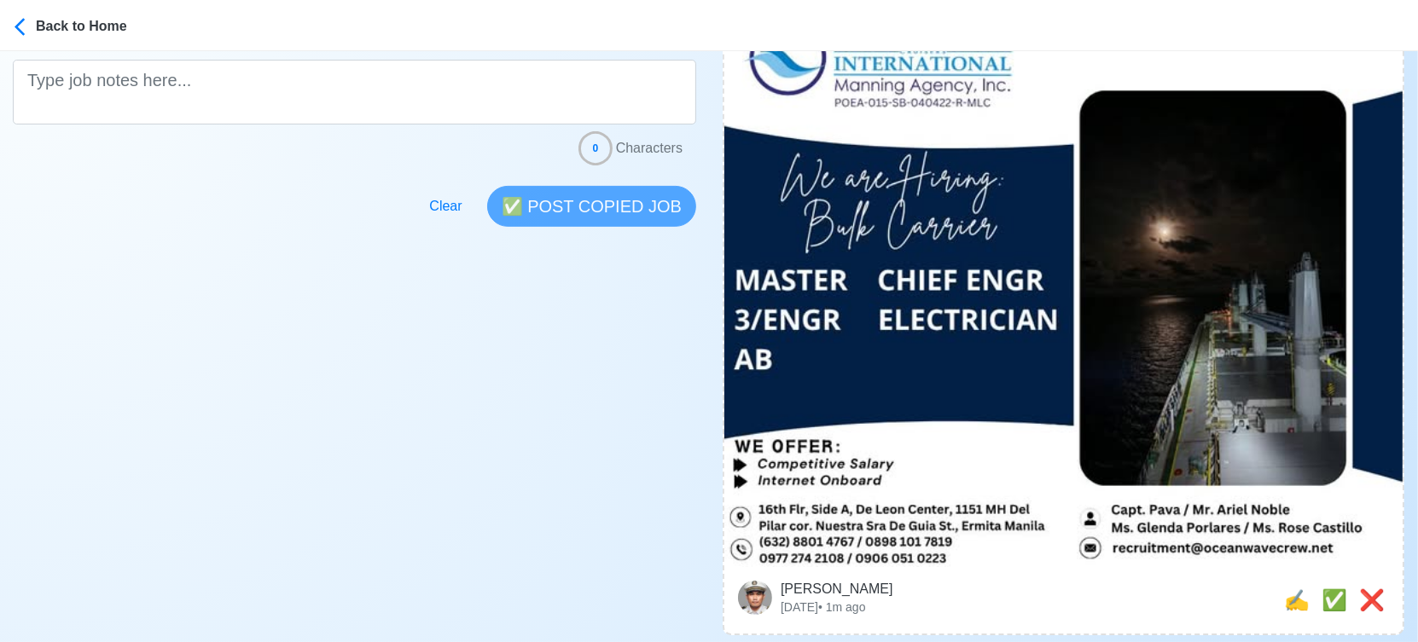
scroll to position [568, 0]
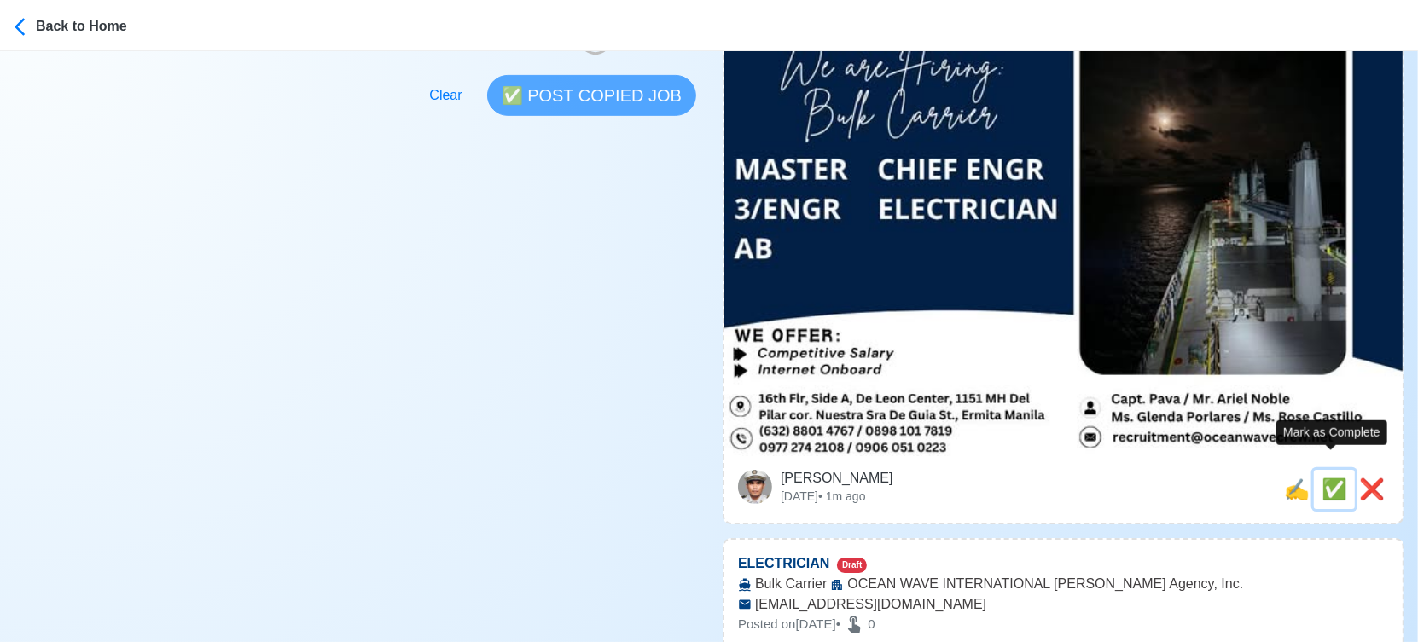
click at [1323, 478] on span "✅" at bounding box center [1334, 489] width 26 height 23
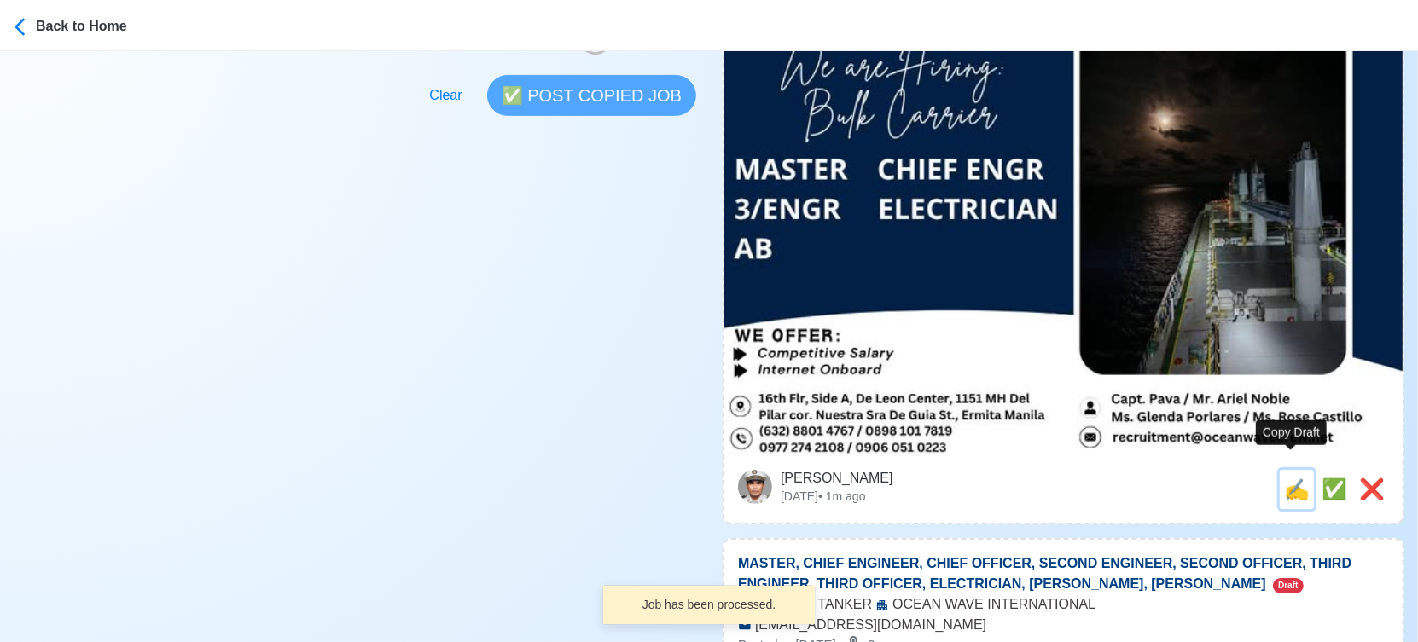
click at [1295, 478] on span "✍️" at bounding box center [1297, 489] width 26 height 23
type input "ELECTRICIAN"
select select
type input "OCEAN WAVE INTERNATIONAL [PERSON_NAME] Agency, Inc."
type input "Bulk Carrier"
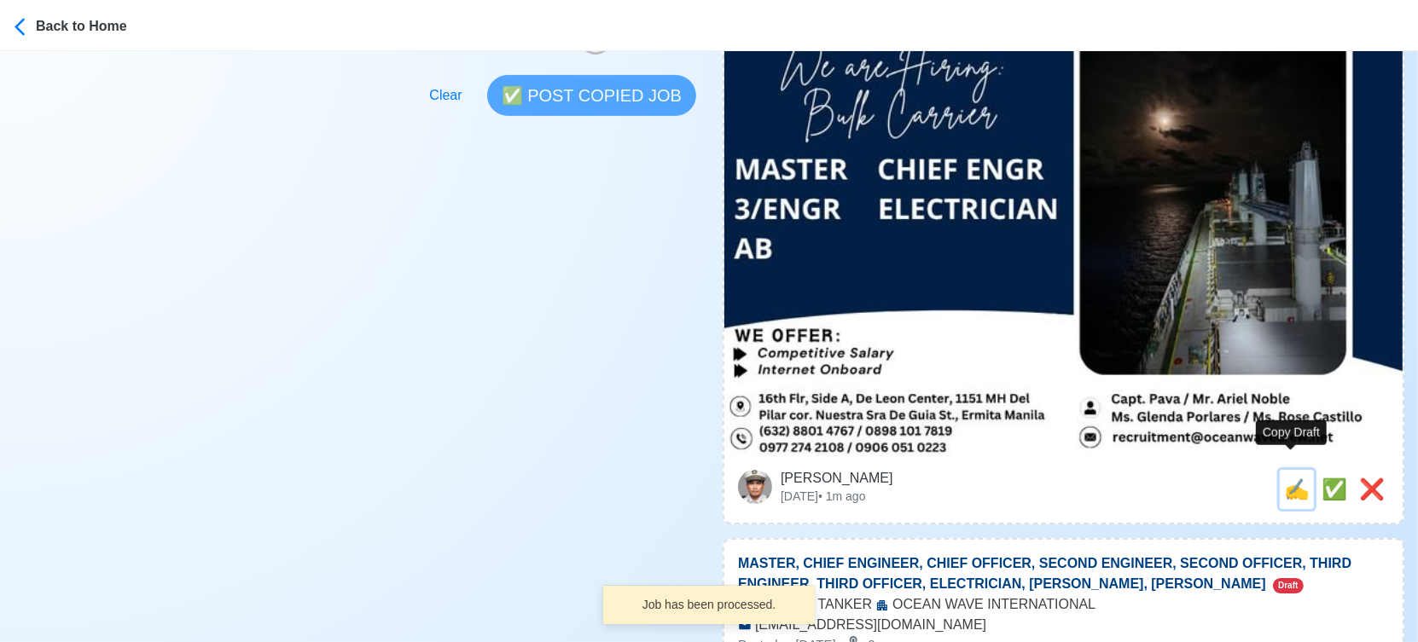
type input "[EMAIL_ADDRESS][DOMAIN_NAME]"
type textarea "Apply now! OCEAN WAVE INTERNATIONAL [PERSON_NAME] Agency, Inc. is looking for E…"
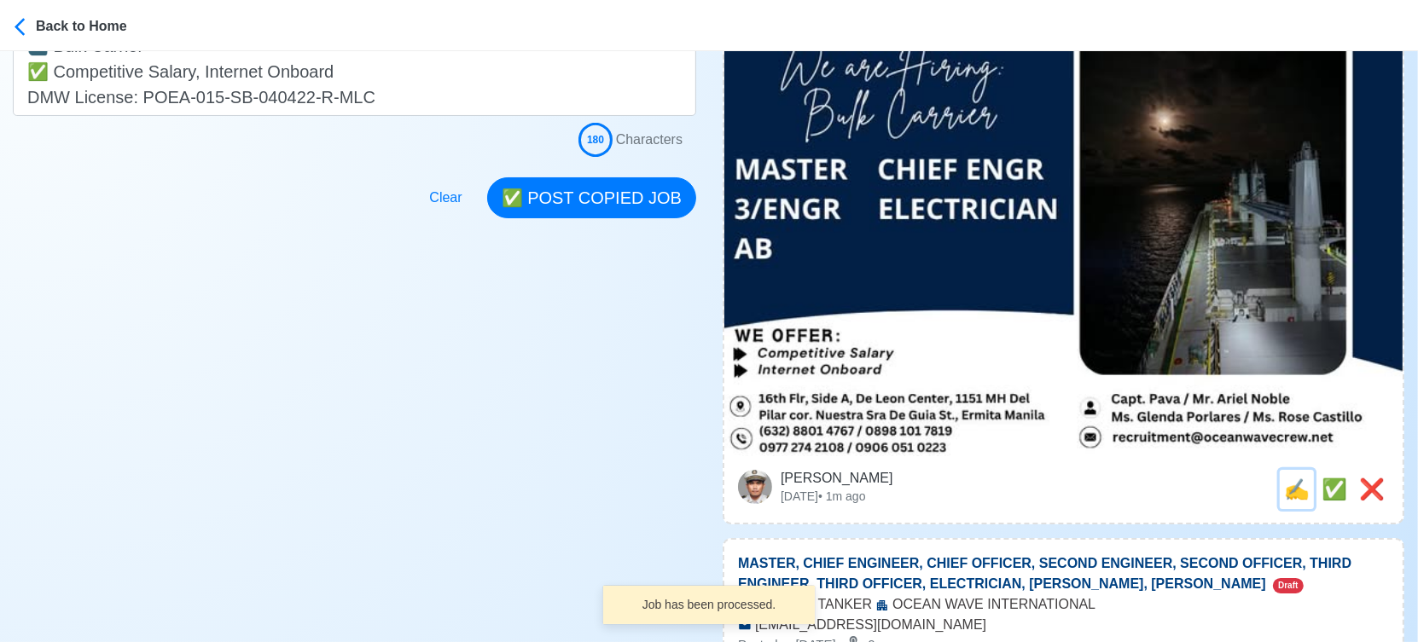
scroll to position [0, 0]
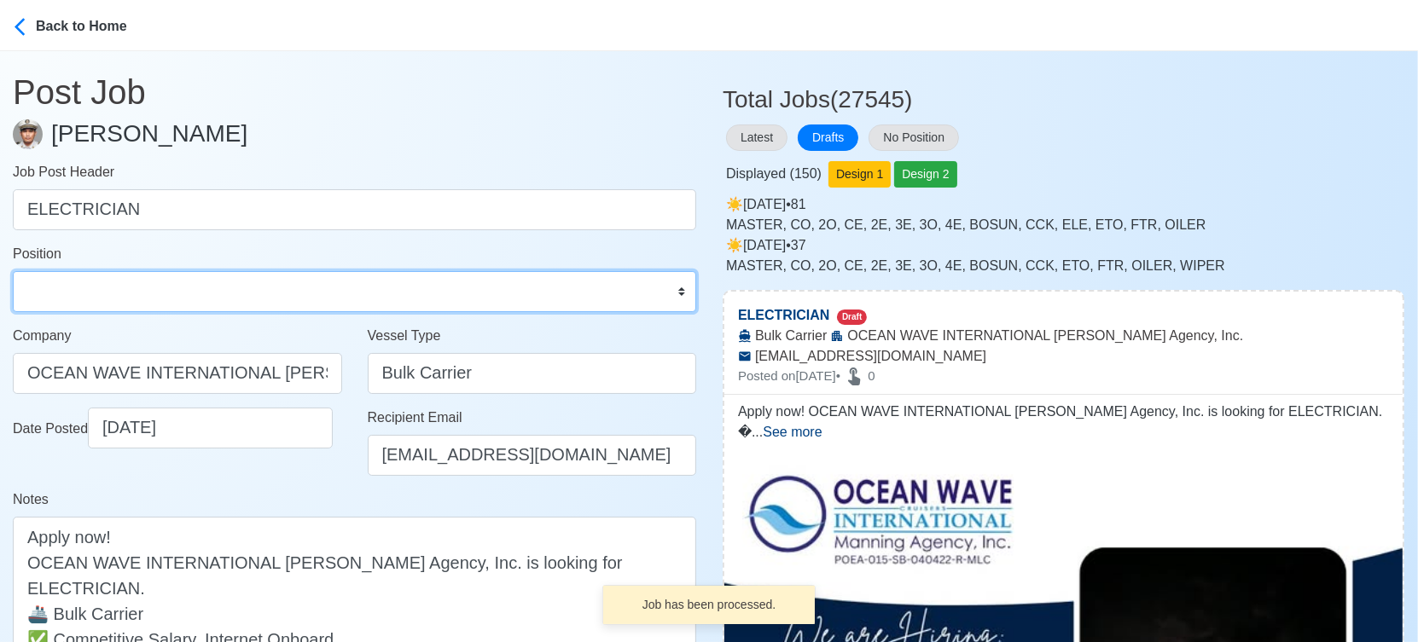
drag, startPoint x: 109, startPoint y: 286, endPoint x: 107, endPoint y: 271, distance: 14.6
click at [109, 286] on select "Master Chief Officer 2nd Officer 3rd Officer Junior Officer Chief Engineer 2nd …" at bounding box center [354, 291] width 683 height 41
select select "Electrician"
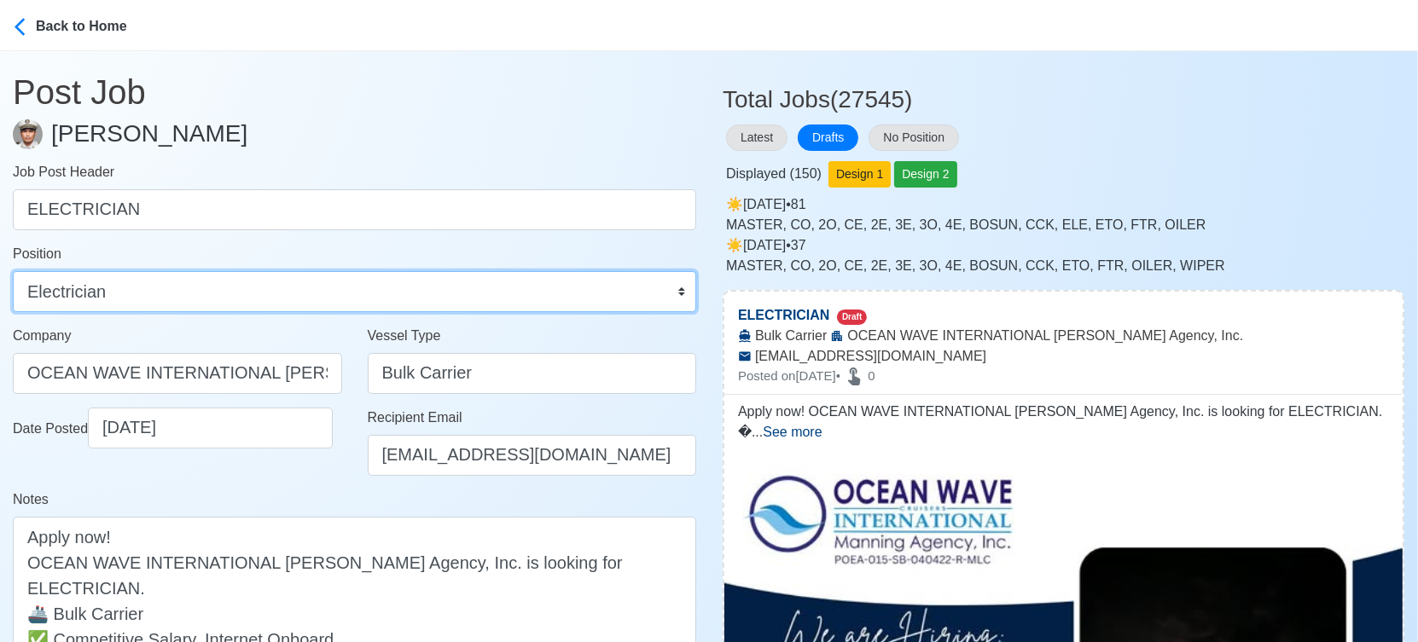
click at [13, 271] on select "Master Chief Officer 2nd Officer 3rd Officer Junior Officer Chief Engineer 2nd …" at bounding box center [354, 291] width 683 height 41
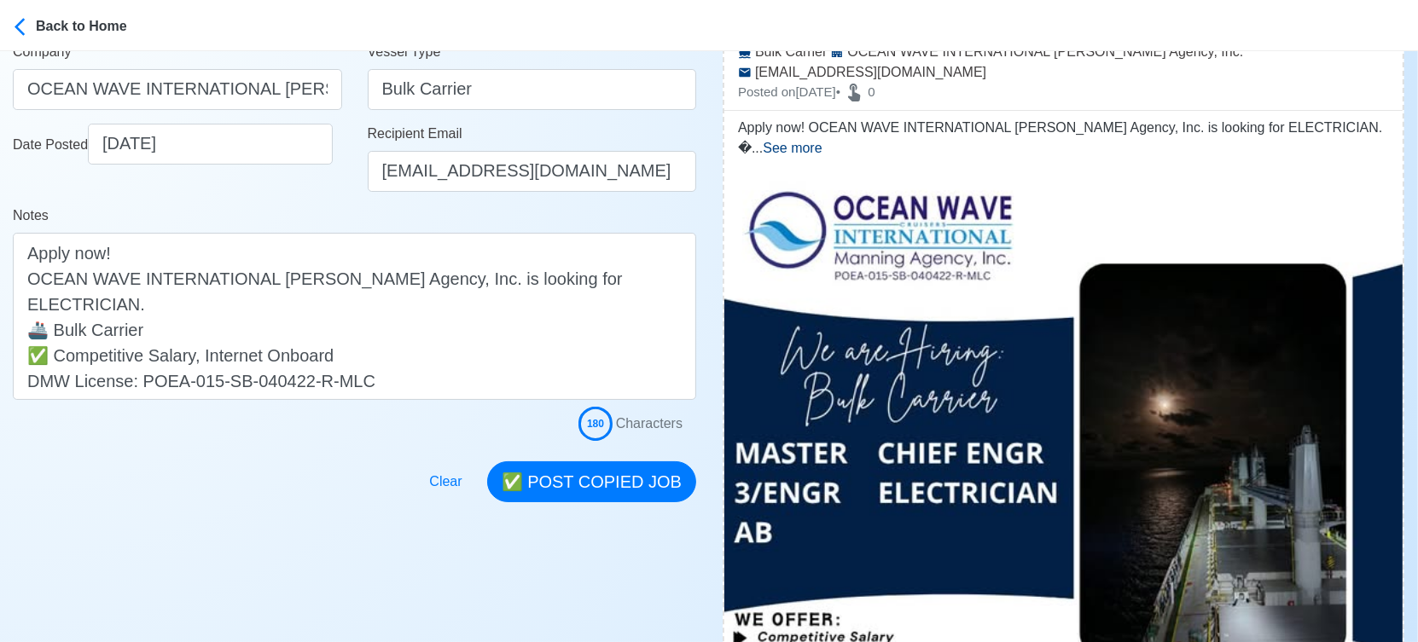
scroll to position [379, 0]
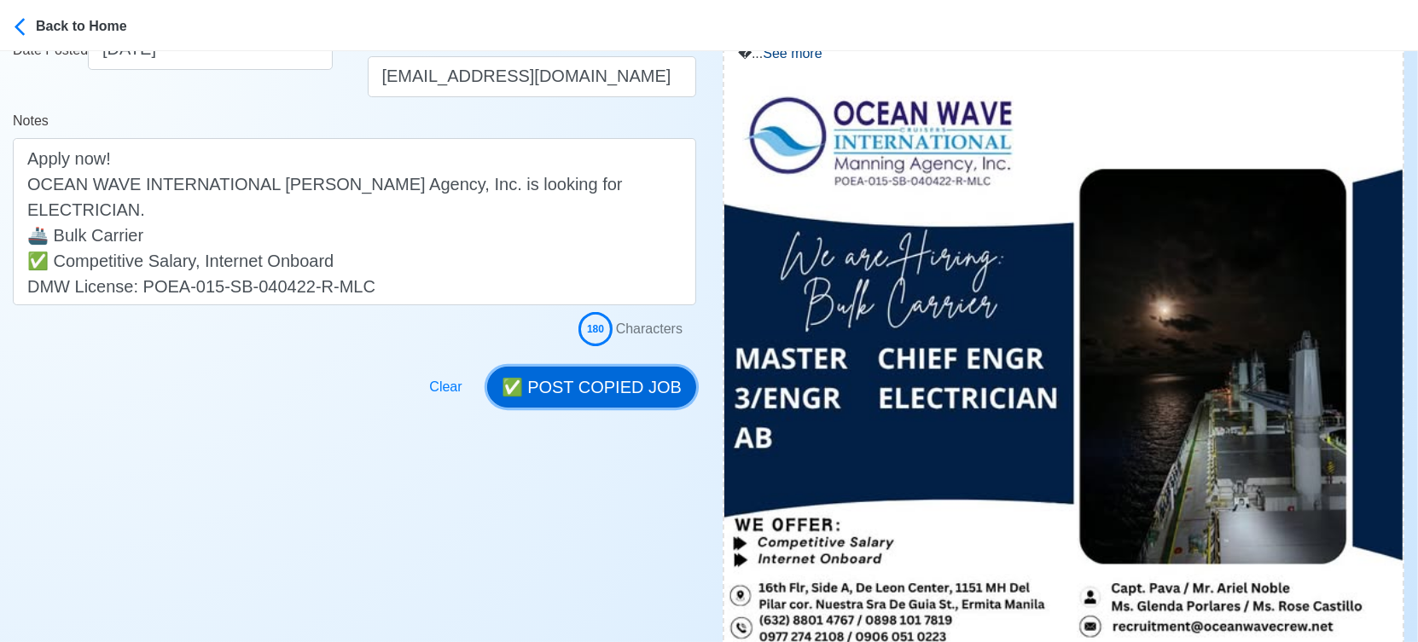
click at [643, 393] on button "✅ POST COPIED JOB" at bounding box center [591, 387] width 209 height 41
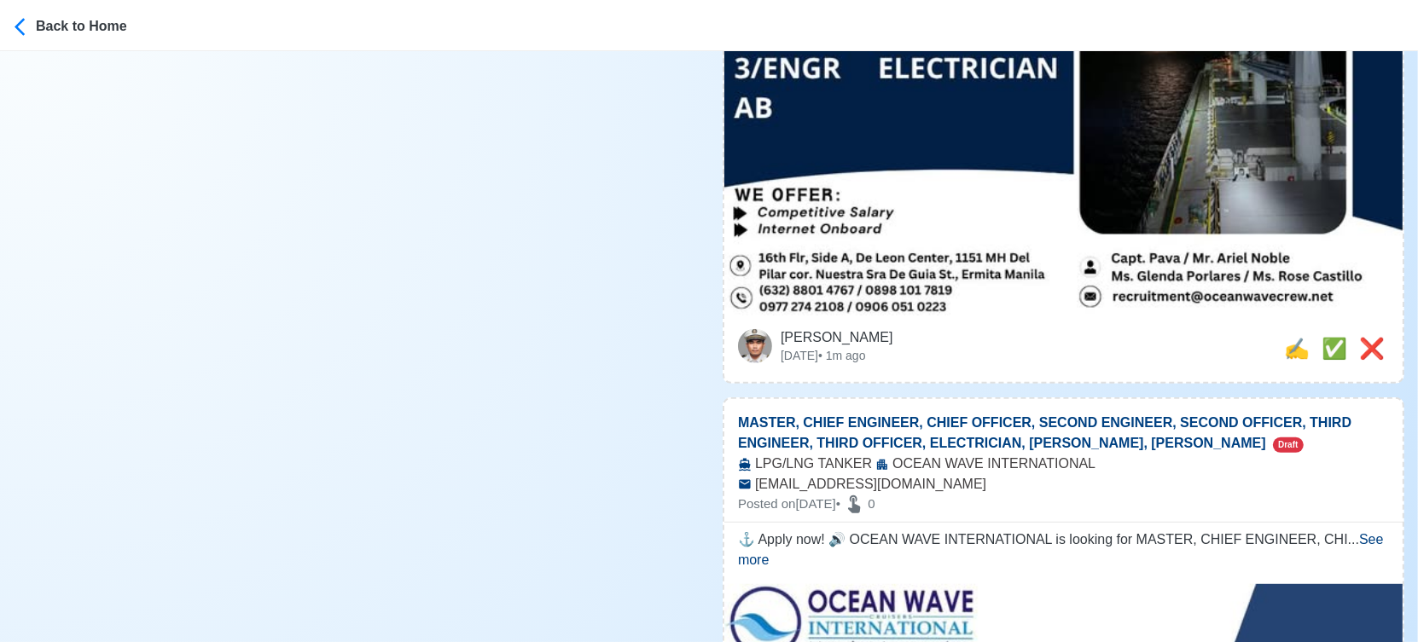
scroll to position [757, 0]
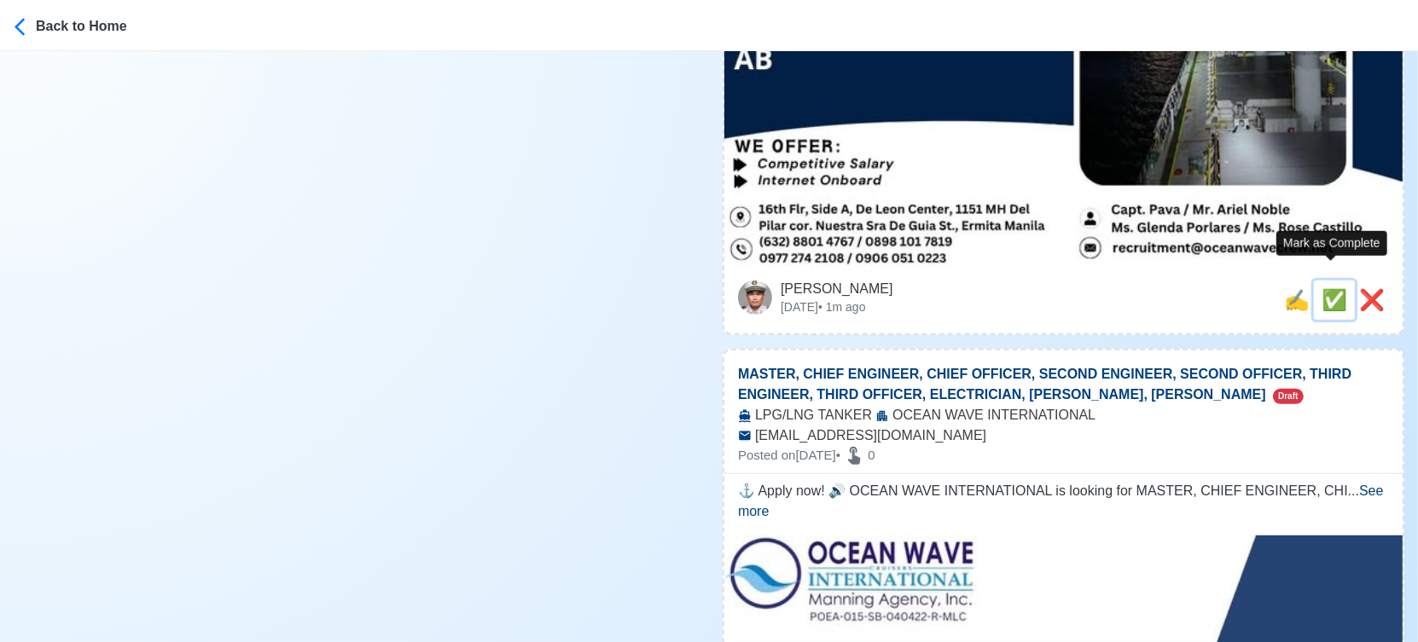
click at [1332, 288] on span "✅" at bounding box center [1334, 299] width 26 height 23
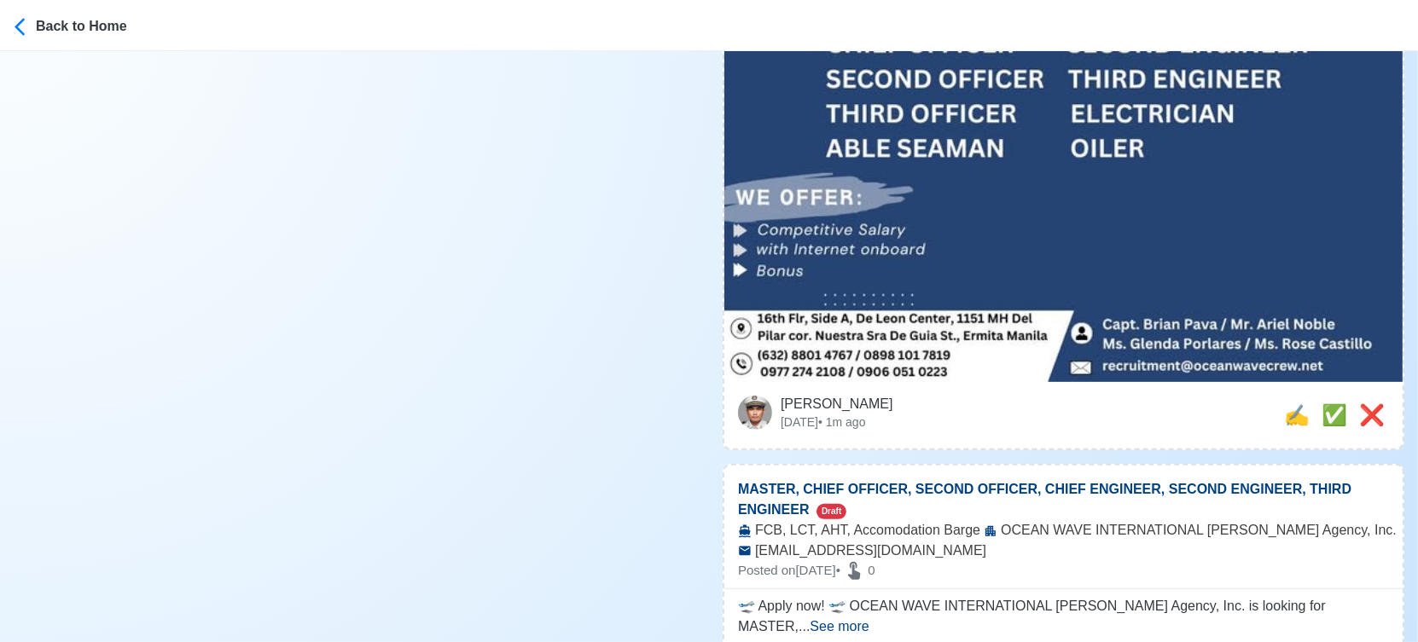
scroll to position [473, 0]
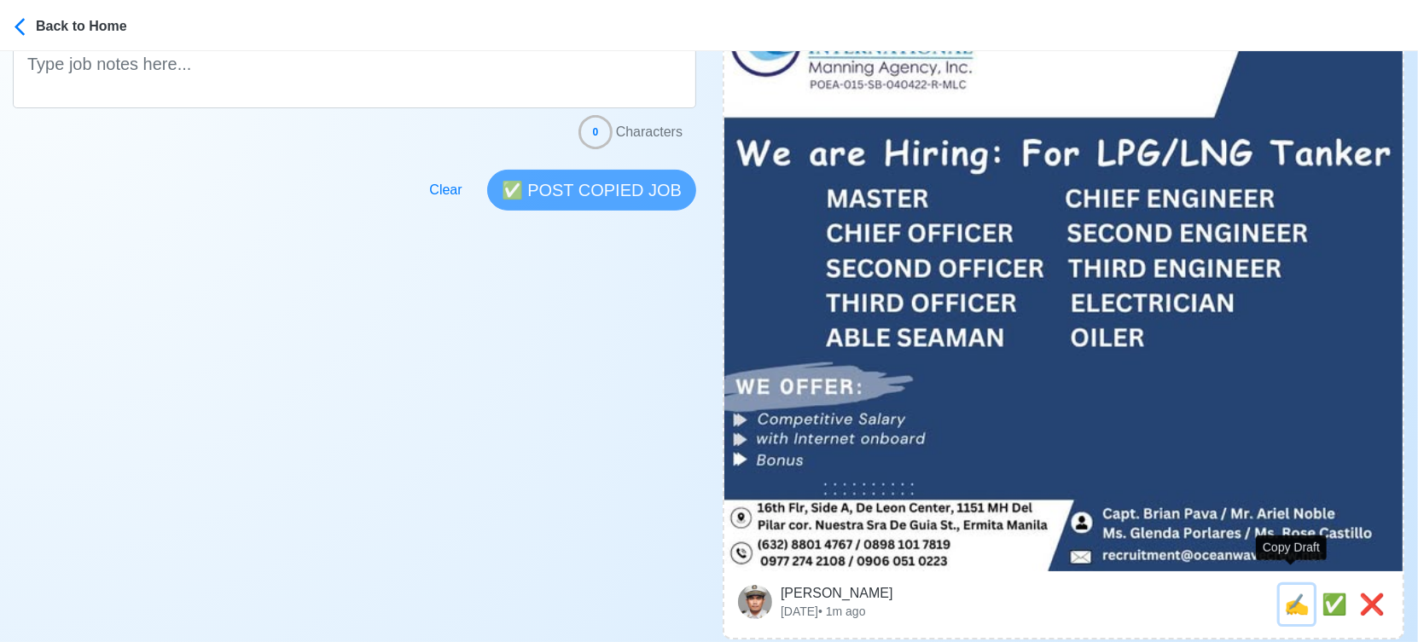
click at [1290, 593] on span "✍️" at bounding box center [1297, 604] width 26 height 23
type input "MASTER, CHIEF ENGINEER, CHIEF OFFICER, SECOND ENGINEER, SECOND OFFICER, THIRD E…"
select select
type input "OCEAN WAVE INTERNATIONAL"
type input "LPG/LNG TANKER"
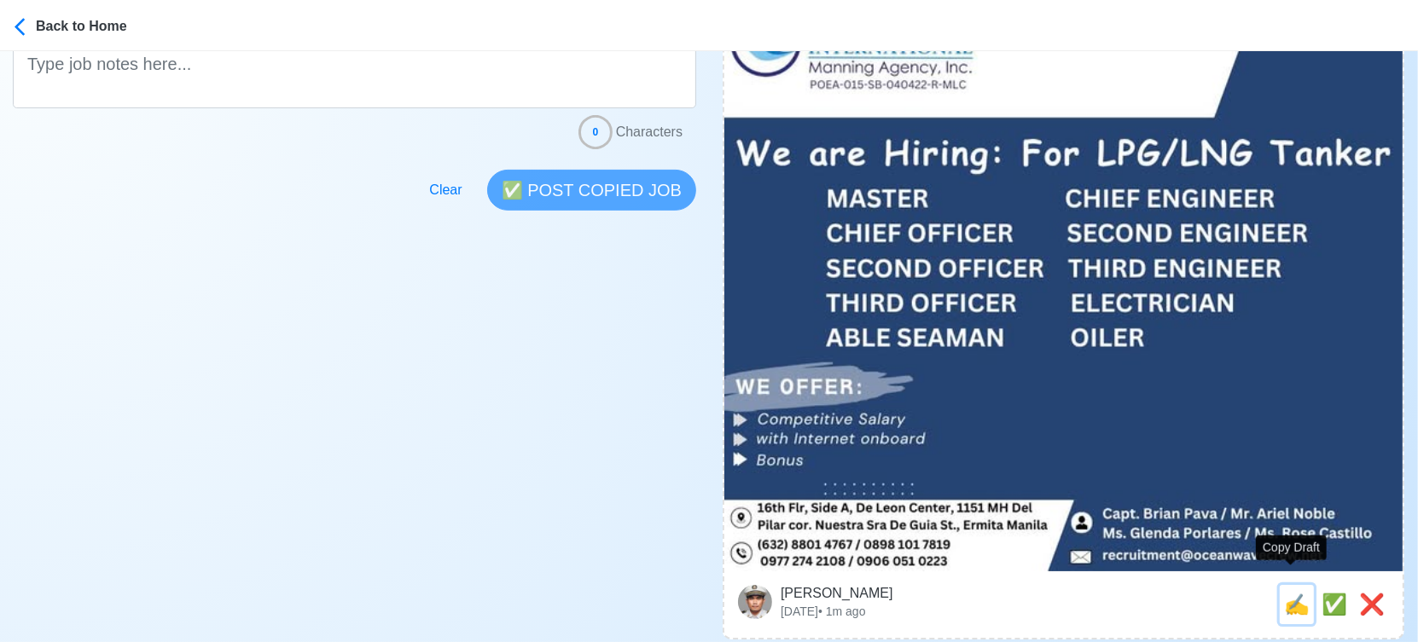
type input "[EMAIL_ADDRESS][DOMAIN_NAME]"
type textarea "⚓ Apply now! 🔊 OCEAN WAVE INTERNATIONAL is looking for MASTER, CHIEF ENGINEER, …"
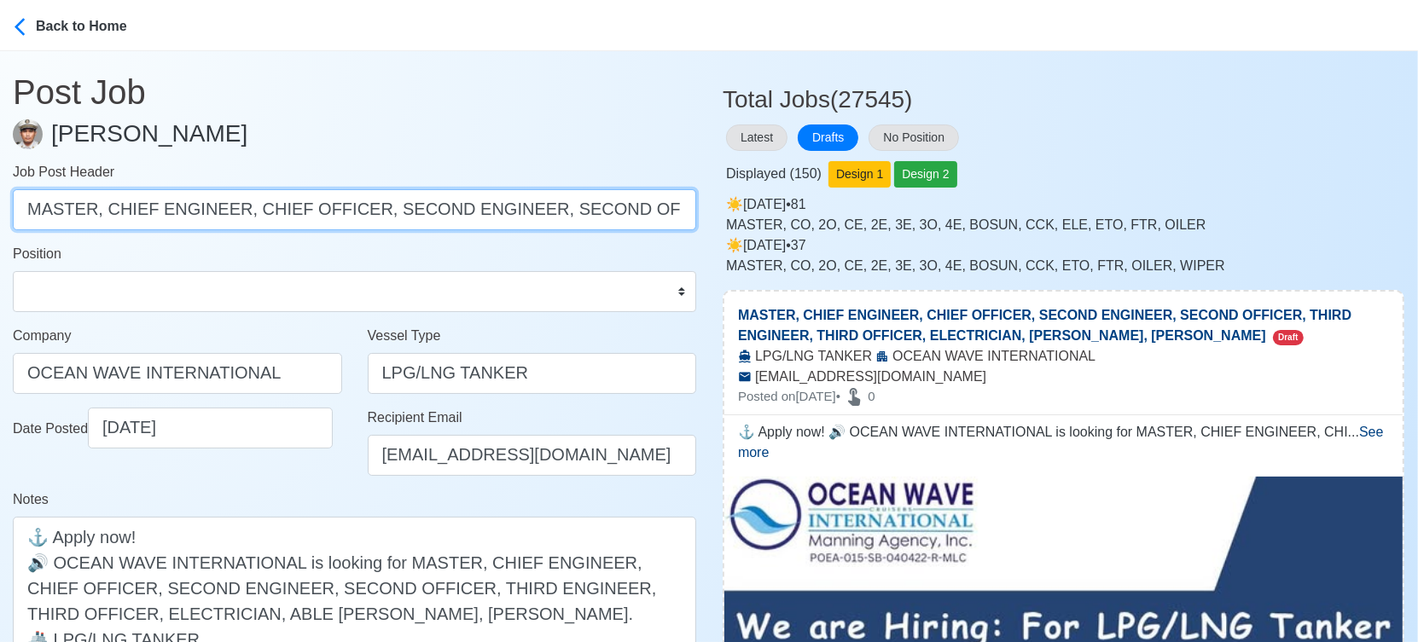
scroll to position [0, 503]
drag, startPoint x: 96, startPoint y: 212, endPoint x: 809, endPoint y: 207, distance: 713.9
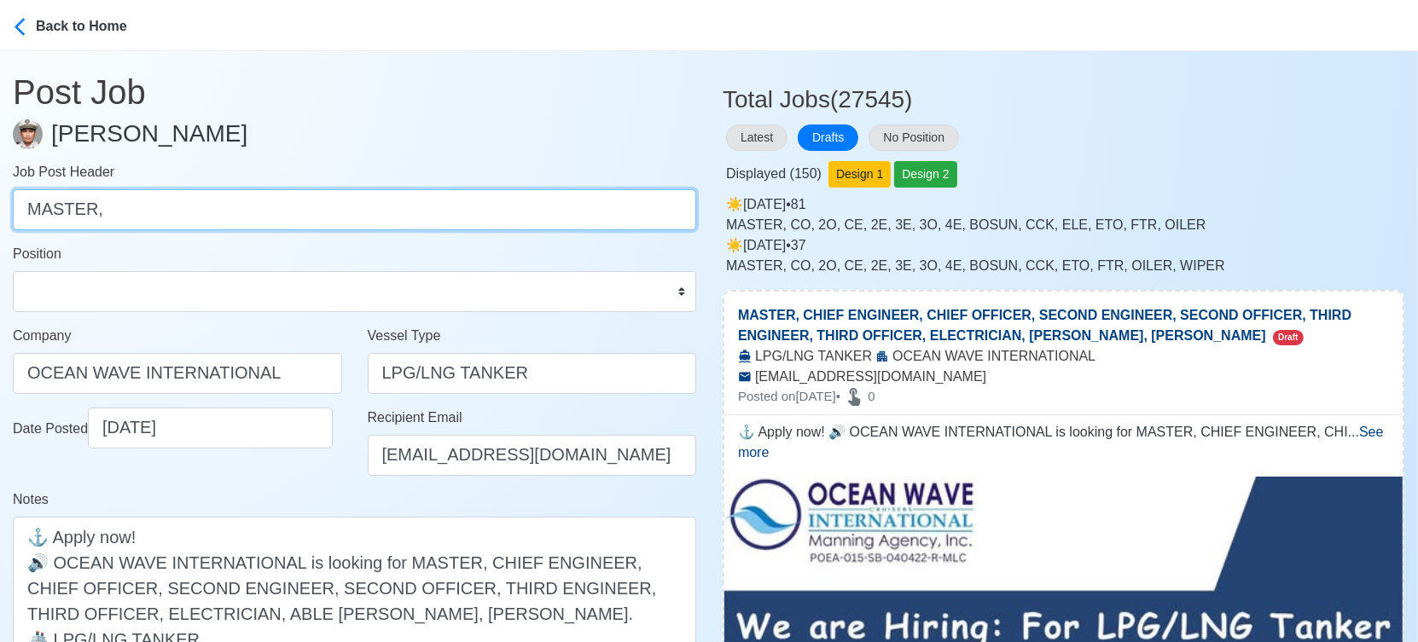
scroll to position [0, 0]
type input "MASTER"
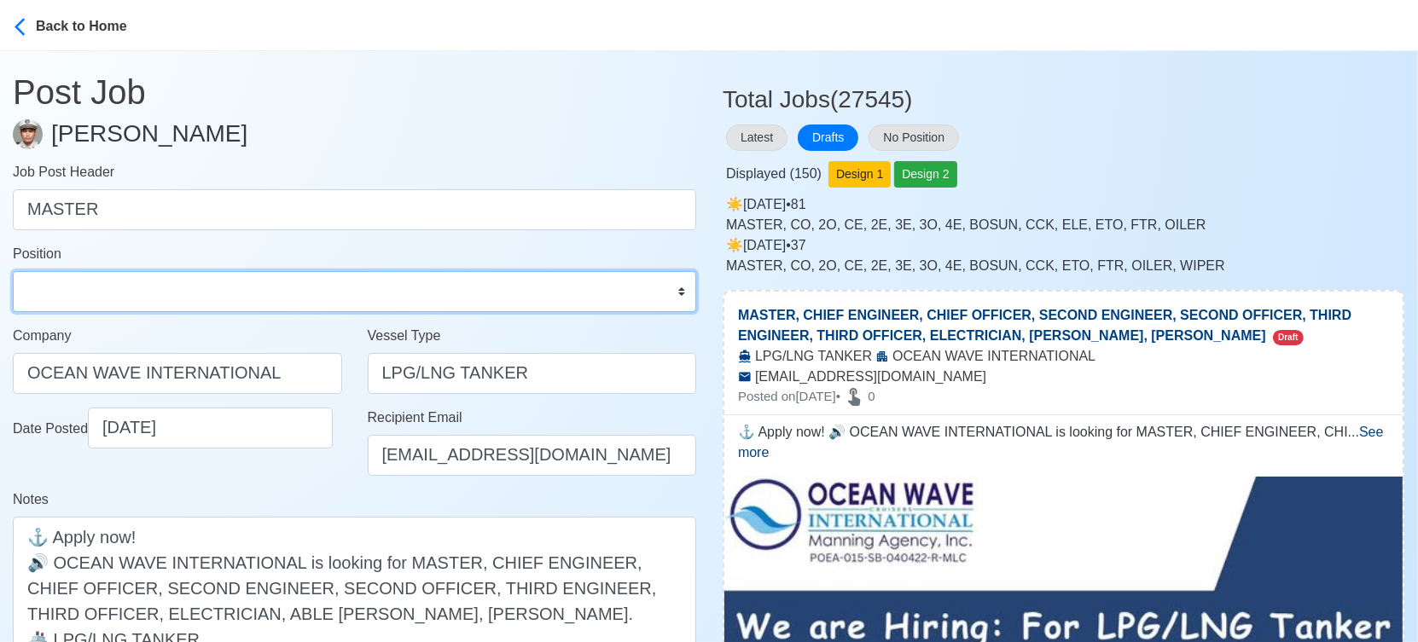
click at [190, 293] on select "Master Chief Officer 2nd Officer 3rd Officer Junior Officer Chief Engineer 2nd …" at bounding box center [354, 291] width 683 height 41
select select "Master"
click at [13, 271] on select "Master Chief Officer 2nd Officer 3rd Officer Junior Officer Chief Engineer 2nd …" at bounding box center [354, 291] width 683 height 41
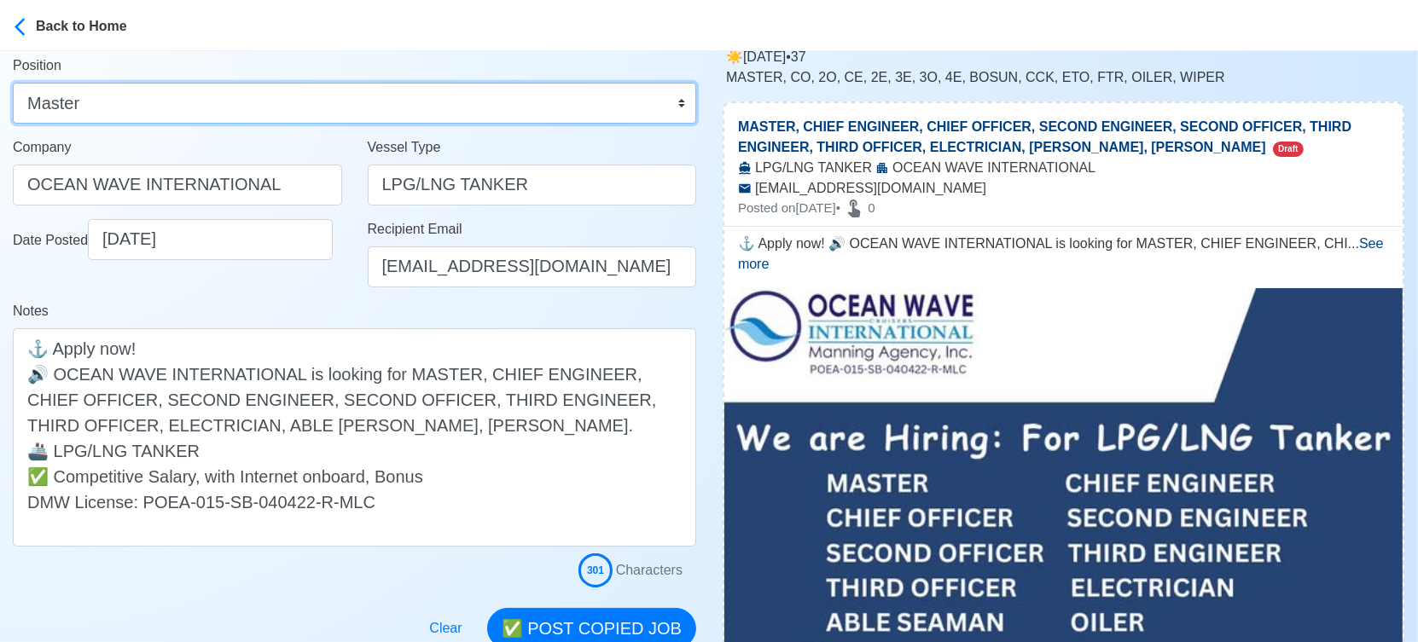
scroll to position [189, 0]
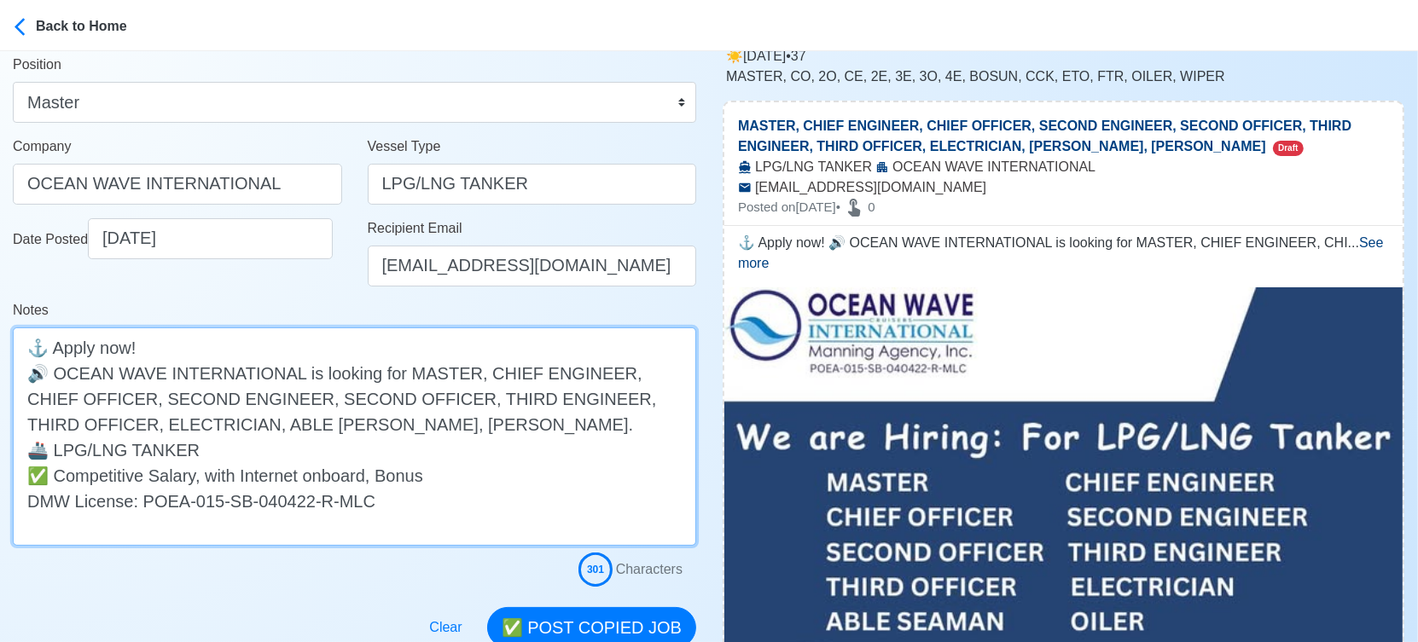
drag, startPoint x: 458, startPoint y: 374, endPoint x: 457, endPoint y: 423, distance: 49.5
click at [457, 423] on textarea "⚓ Apply now! 🔊 OCEAN WAVE INTERNATIONAL is looking for MASTER, CHIEF ENGINEER, …" at bounding box center [354, 437] width 683 height 218
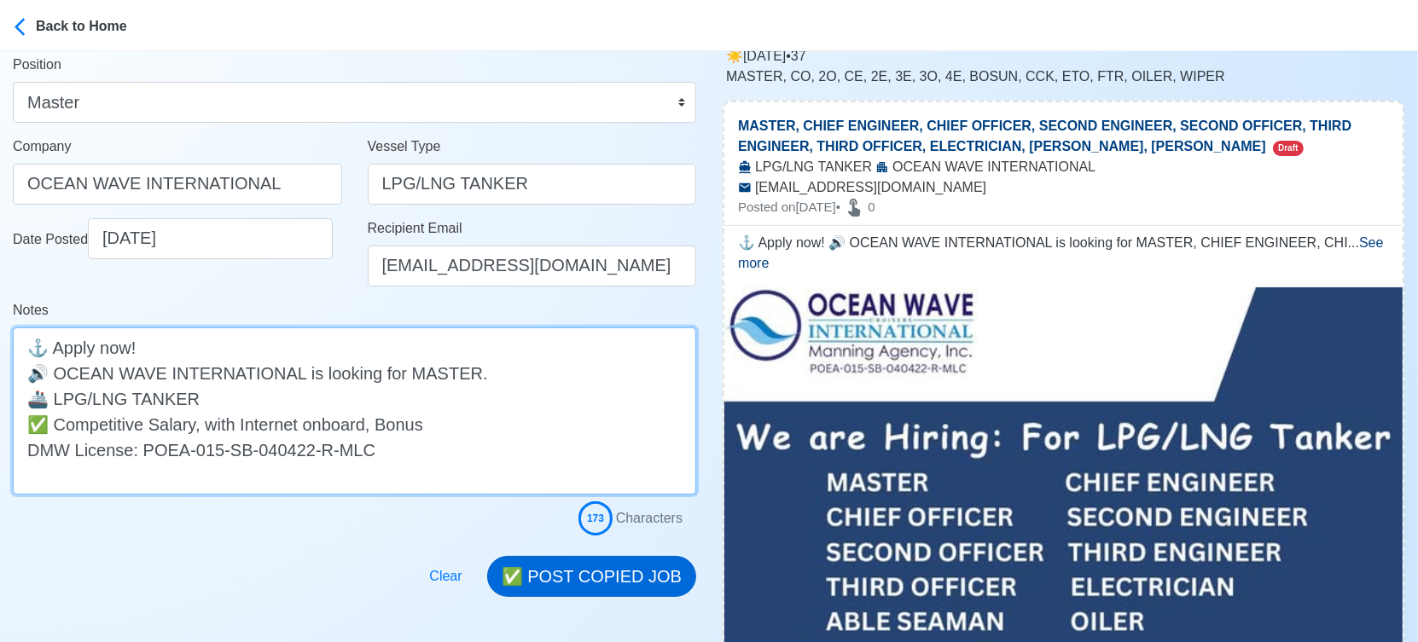
type textarea "⚓ Apply now! 🔊 OCEAN WAVE INTERNATIONAL is looking for MASTER. 🚢 LPG/LNG TANKER…"
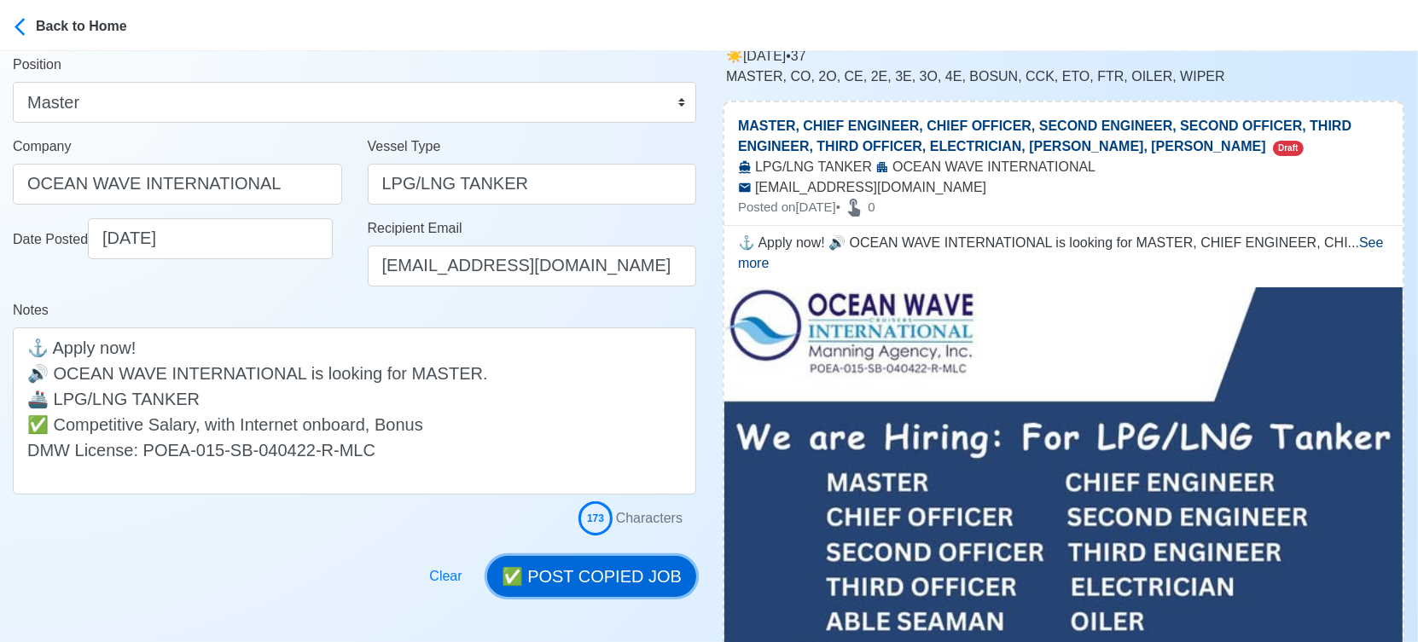
click at [608, 571] on button "✅ POST COPIED JOB" at bounding box center [591, 576] width 209 height 41
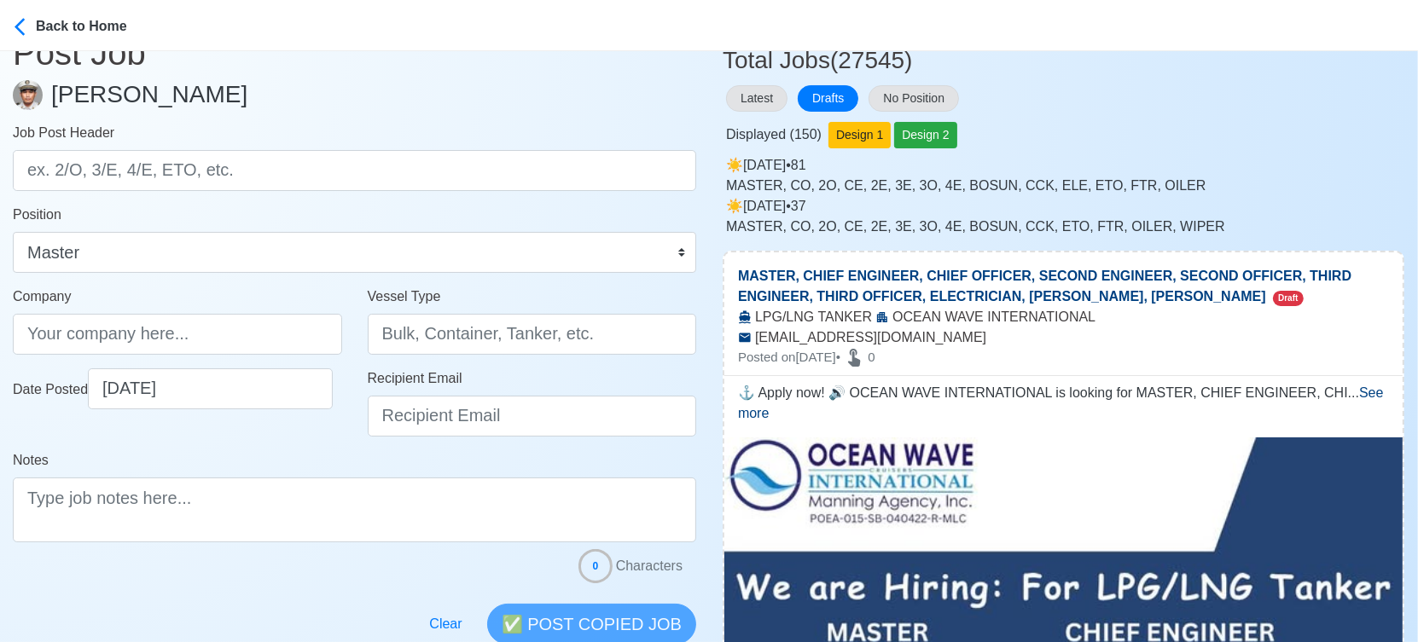
scroll to position [0, 0]
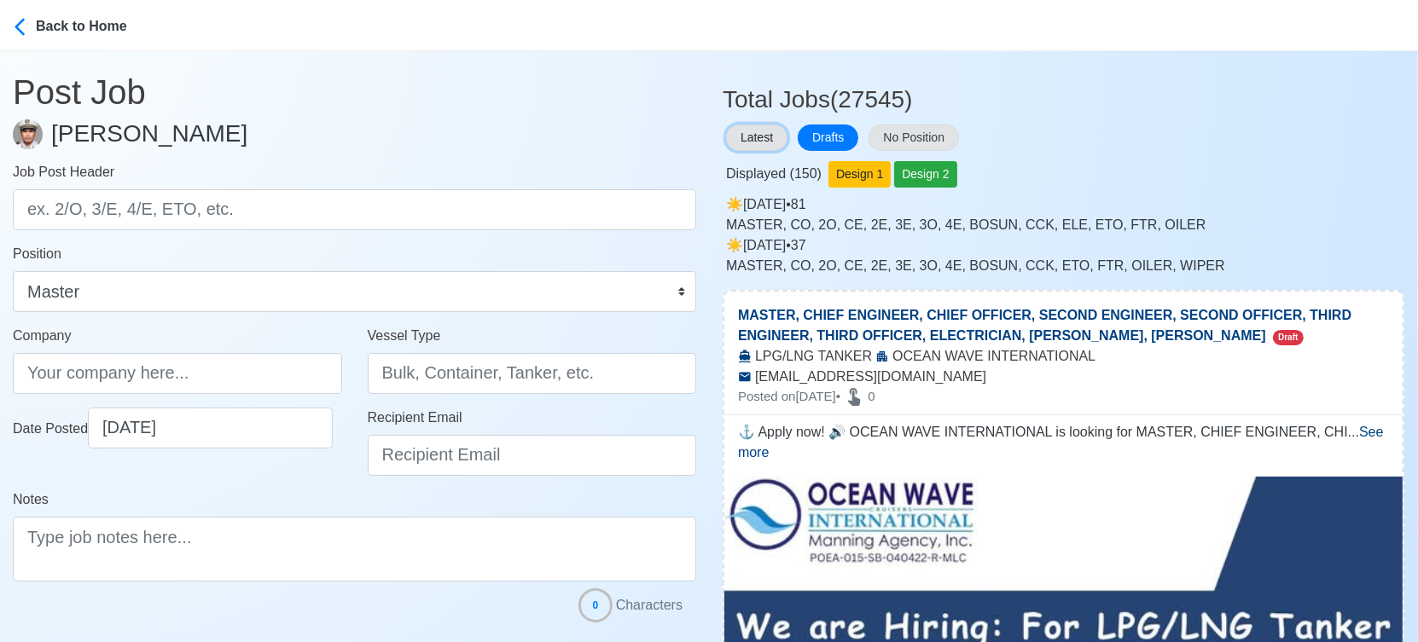
click at [735, 137] on button "Latest" at bounding box center [756, 138] width 61 height 26
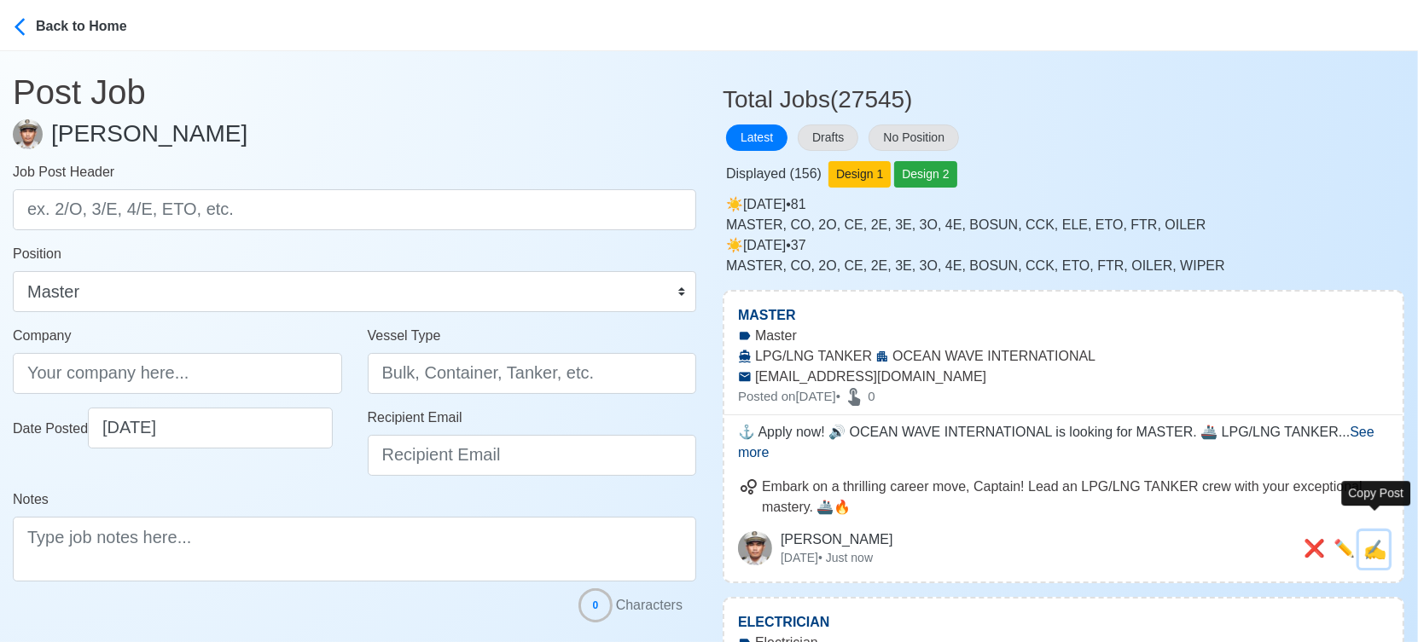
click at [1372, 539] on span "✍️" at bounding box center [1374, 549] width 23 height 21
type input "MASTER"
type input "OCEAN WAVE INTERNATIONAL"
type input "LPG/LNG TANKER"
type input "[EMAIL_ADDRESS][DOMAIN_NAME]"
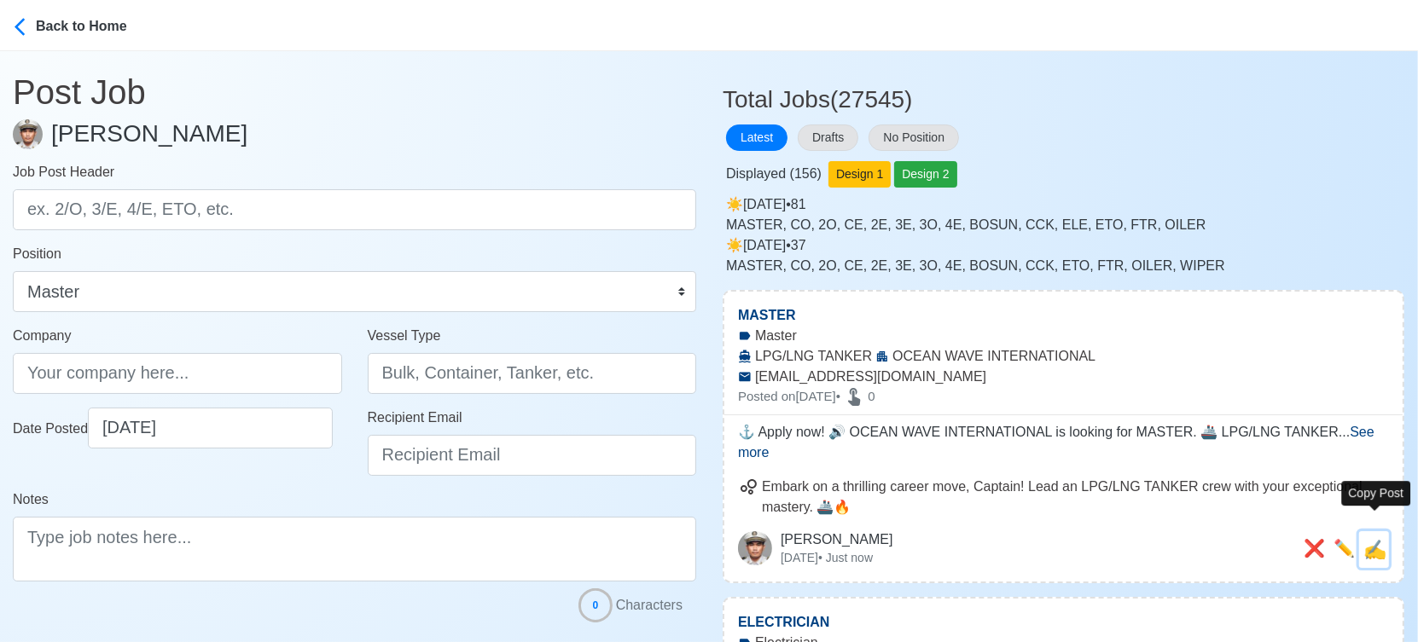
type textarea "⚓ Apply now! 🔊 OCEAN WAVE INTERNATIONAL is looking for MASTER. 🚢 LPG/LNG TANKER…"
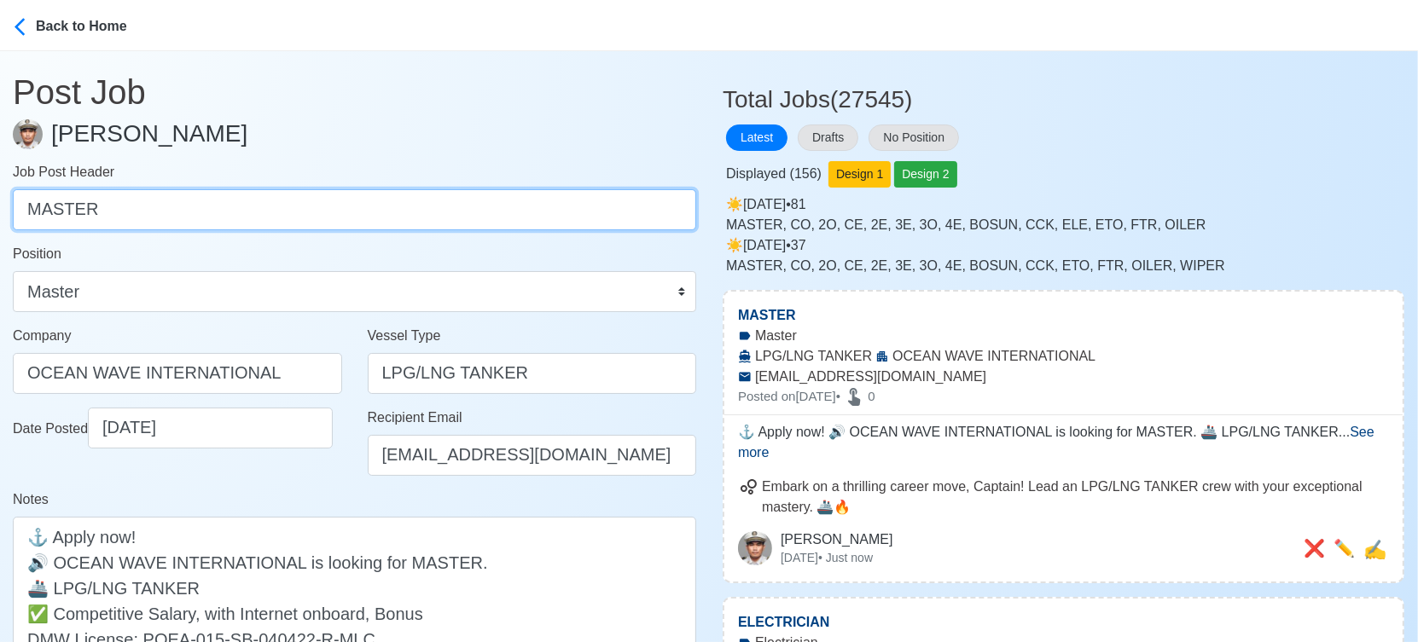
click at [354, 204] on input "MASTER" at bounding box center [354, 209] width 683 height 41
paste input "CHIEF ENGINEER, CHIEF OFFICER, SECOND ENGINEER, SECOND OFFICER, THIRD ENGINEER,…"
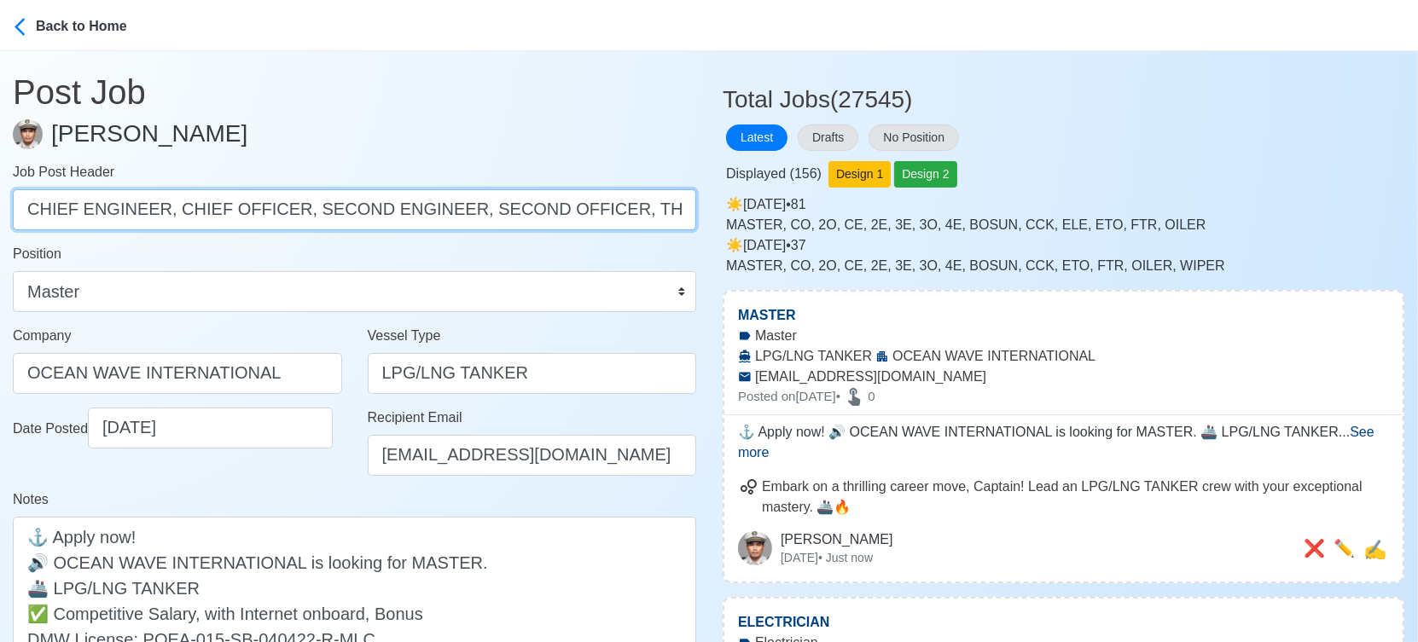
click at [164, 209] on input "CHIEF ENGINEER, CHIEF OFFICER, SECOND ENGINEER, SECOND OFFICER, THIRD ENGINEER,…" at bounding box center [354, 209] width 683 height 41
drag, startPoint x: 166, startPoint y: 209, endPoint x: 828, endPoint y: 213, distance: 661.9
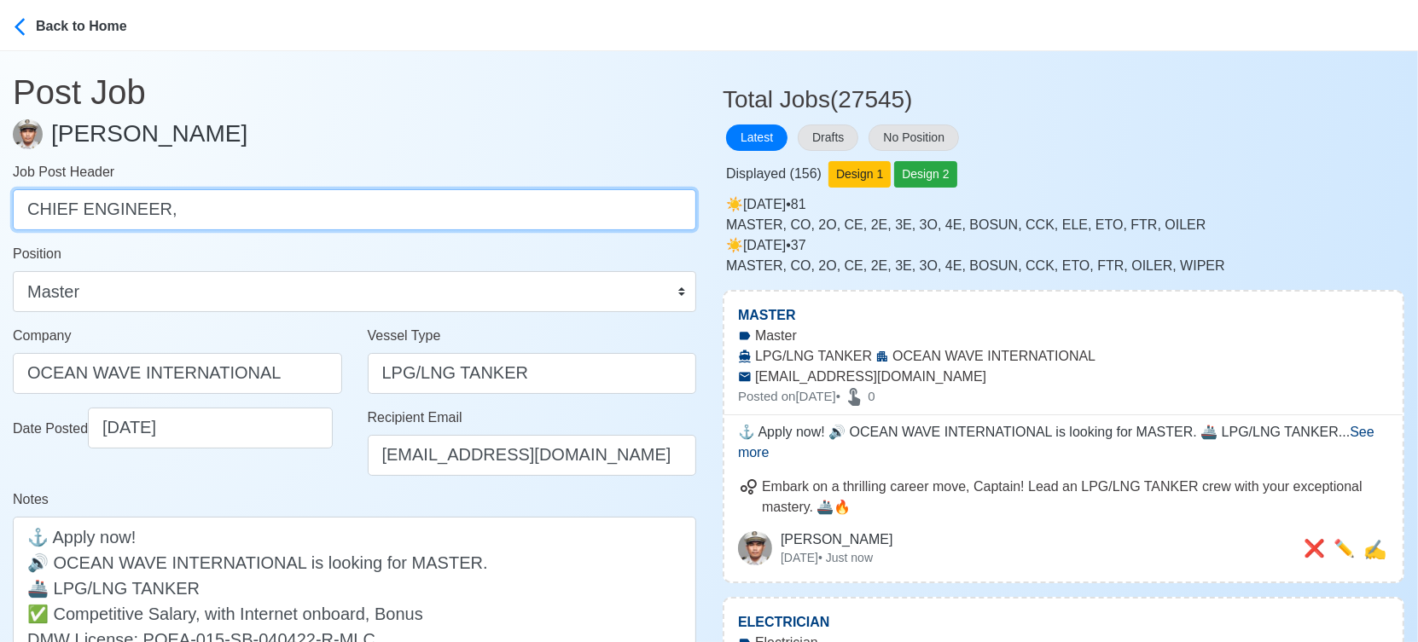
scroll to position [0, 0]
click at [29, 211] on input "CHIEF ENGINEER" at bounding box center [354, 209] width 683 height 41
type input "CHIEF ENGINEER"
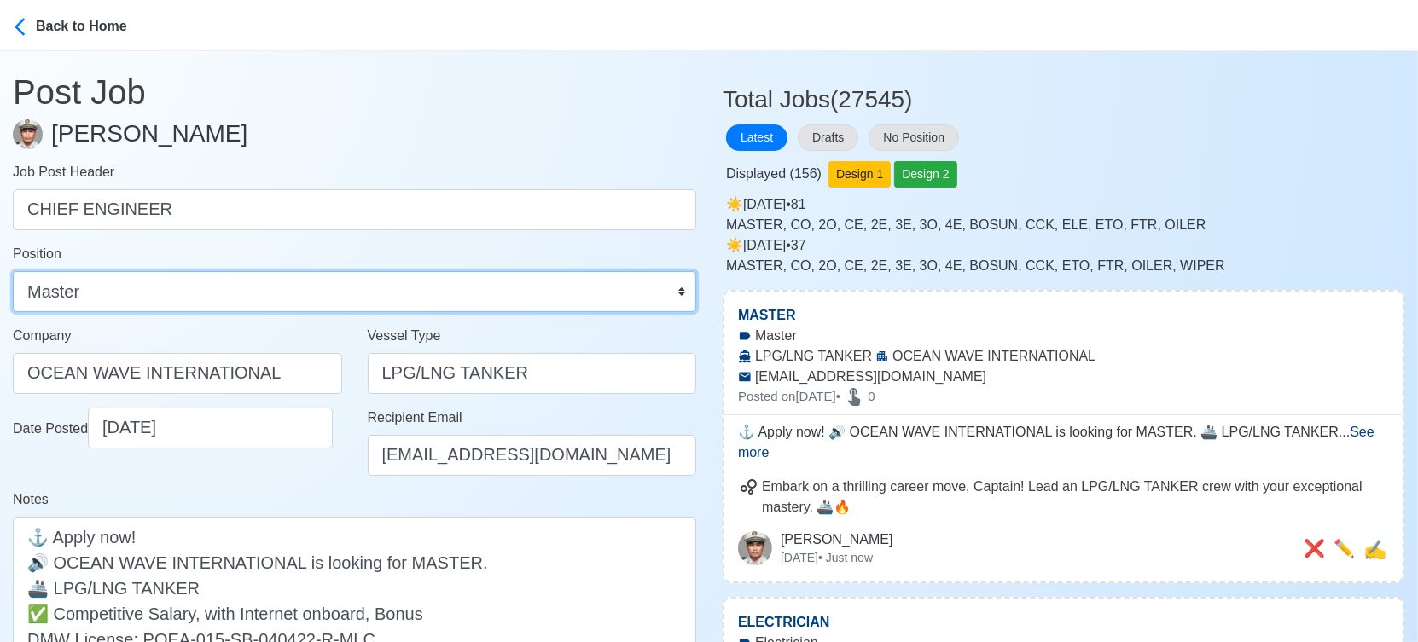
click at [171, 298] on select "Master Chief Officer 2nd Officer 3rd Officer Junior Officer Chief Engineer 2nd …" at bounding box center [354, 291] width 683 height 41
select select "Chief Engineer"
click at [13, 271] on select "Master Chief Officer 2nd Officer 3rd Officer Junior Officer Chief Engineer 2nd …" at bounding box center [354, 291] width 683 height 41
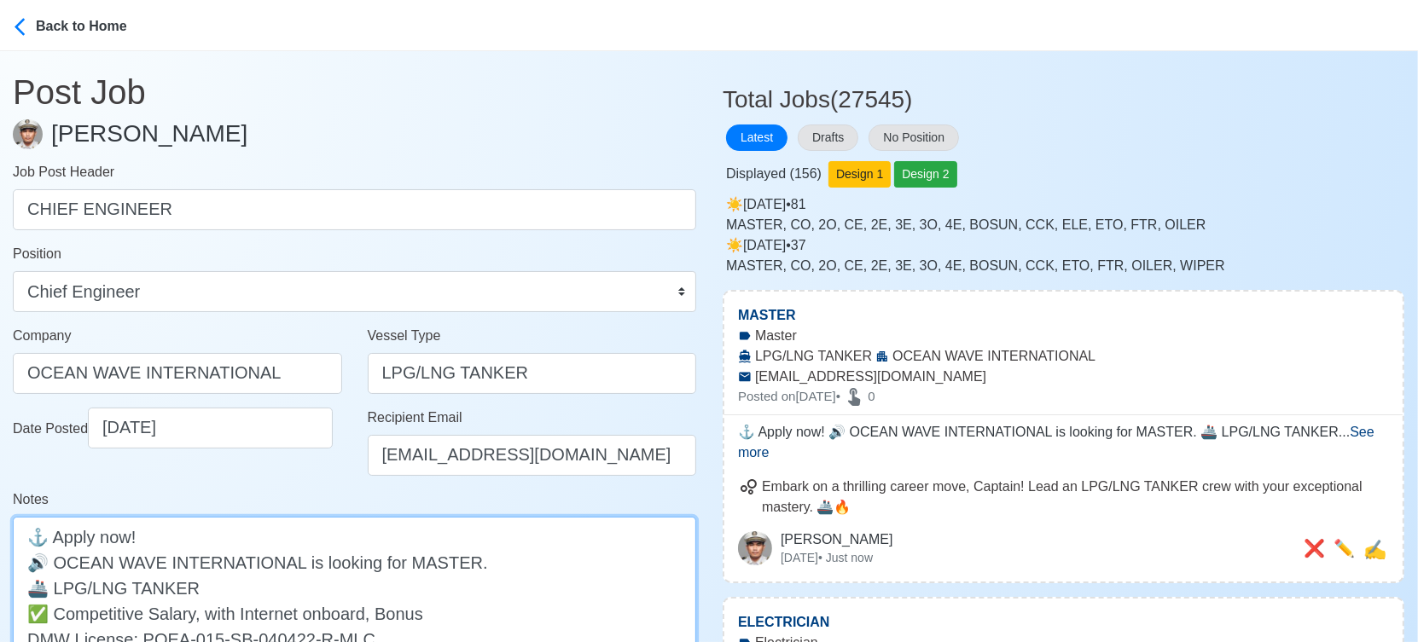
click at [419, 562] on textarea "⚓ Apply now! 🔊 OCEAN WAVE INTERNATIONAL is looking for MASTER. 🚢 LPG/LNG TANKER…" at bounding box center [354, 600] width 683 height 167
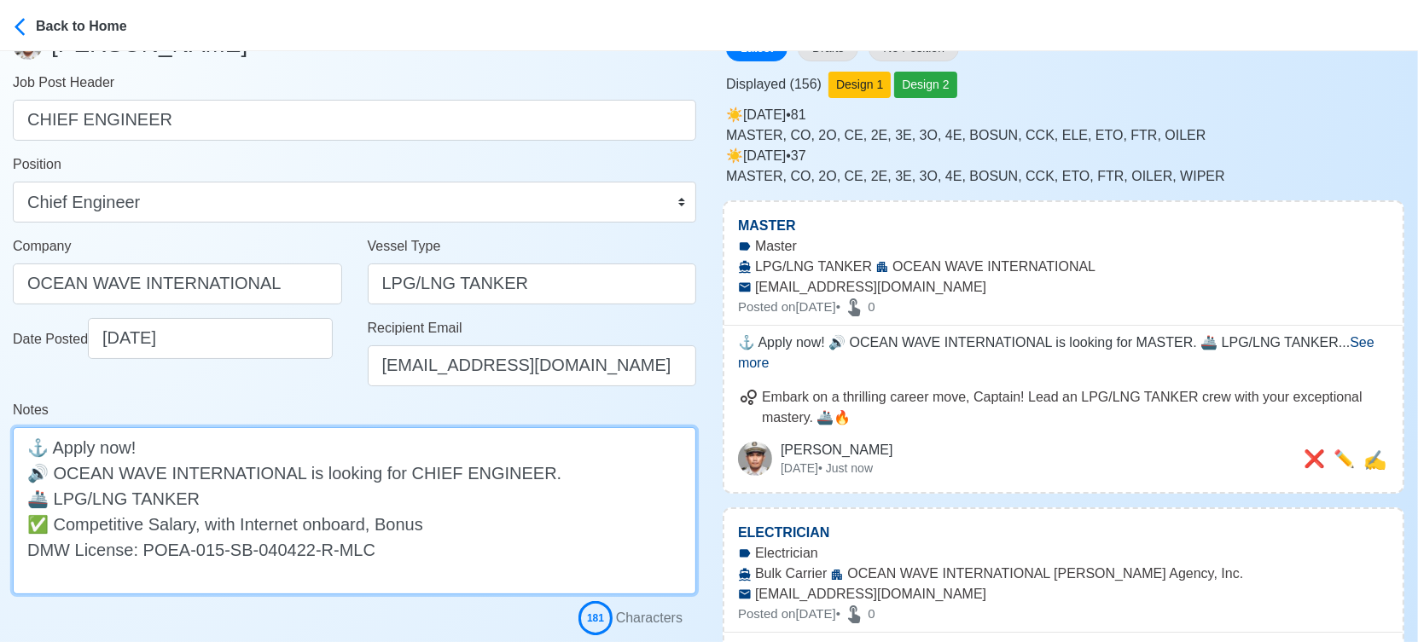
scroll to position [284, 0]
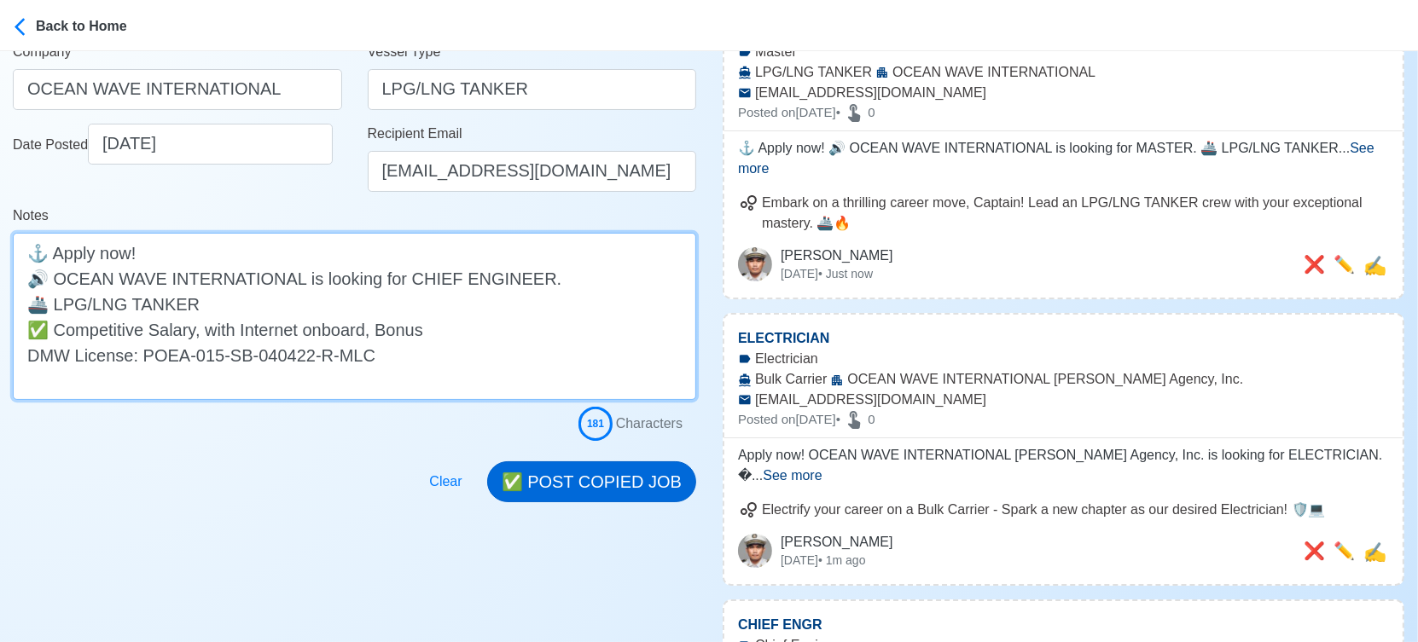
type textarea "⚓ Apply now! 🔊 OCEAN WAVE INTERNATIONAL is looking for CHIEF ENGINEER. 🚢 LPG/LN…"
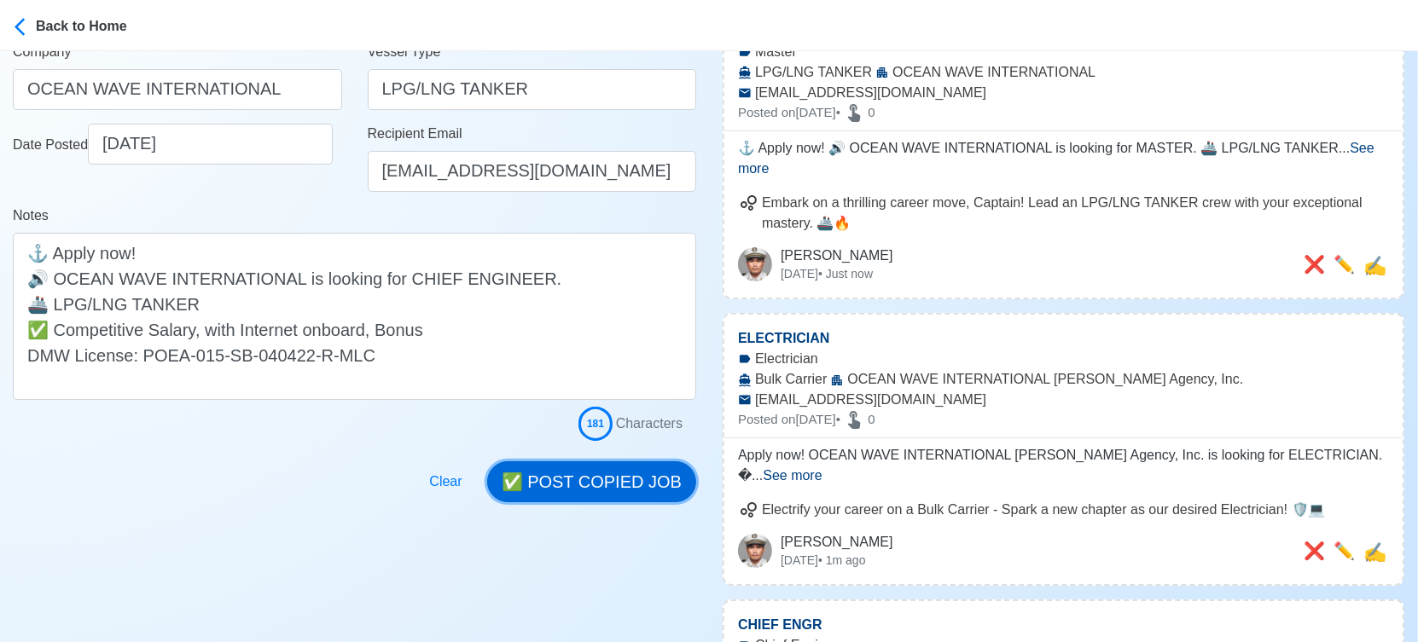
click at [622, 474] on button "✅ POST COPIED JOB" at bounding box center [591, 481] width 209 height 41
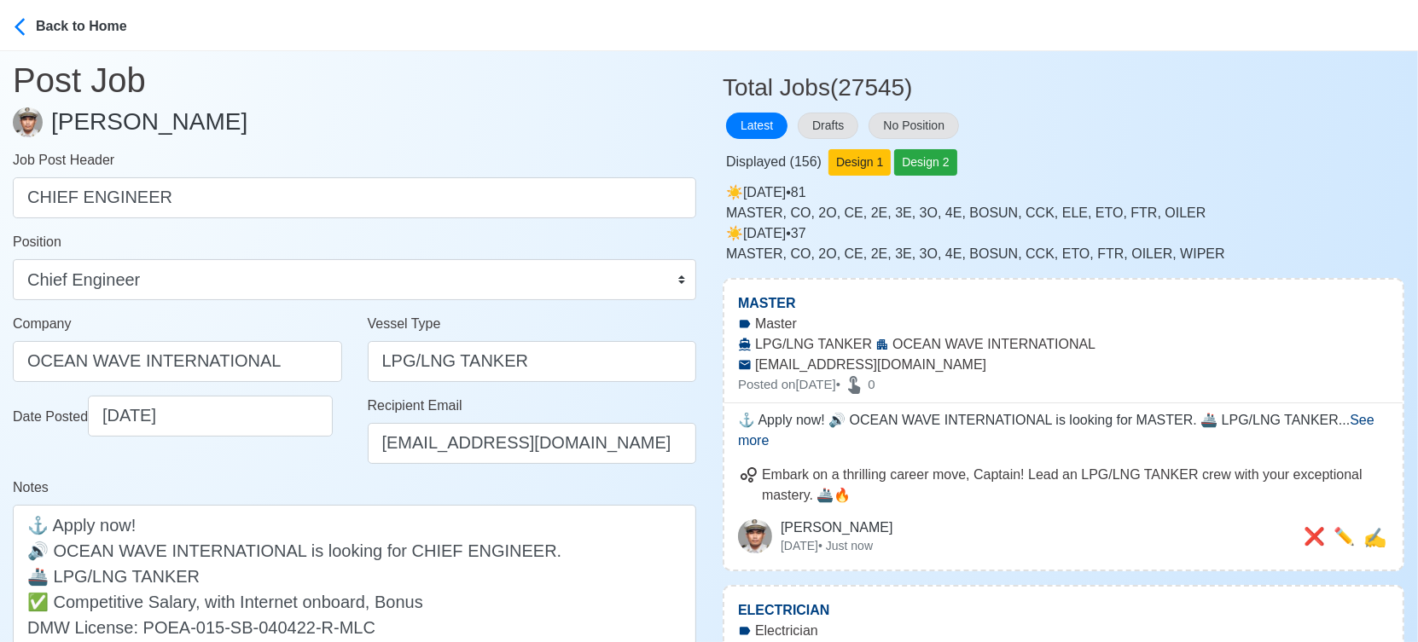
scroll to position [0, 0]
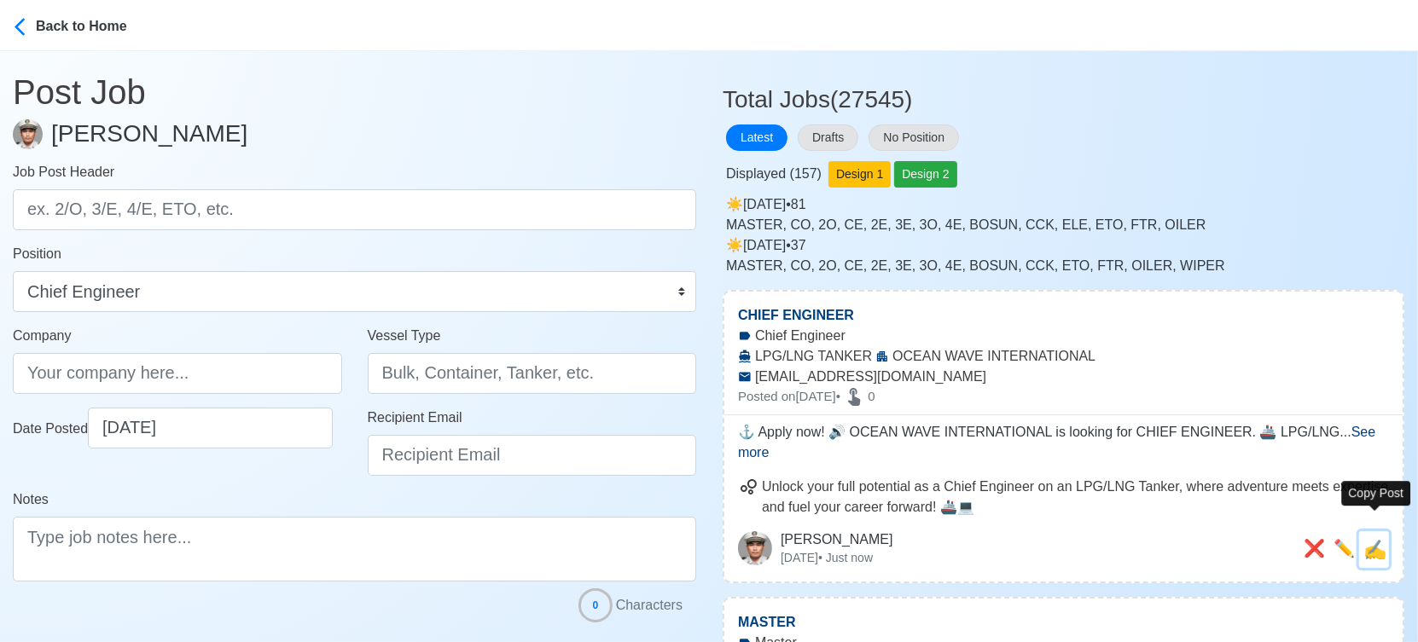
click at [1373, 539] on span "✍️" at bounding box center [1374, 549] width 23 height 21
type input "CHIEF ENGINEER"
type input "OCEAN WAVE INTERNATIONAL"
type input "LPG/LNG TANKER"
type input "[EMAIL_ADDRESS][DOMAIN_NAME]"
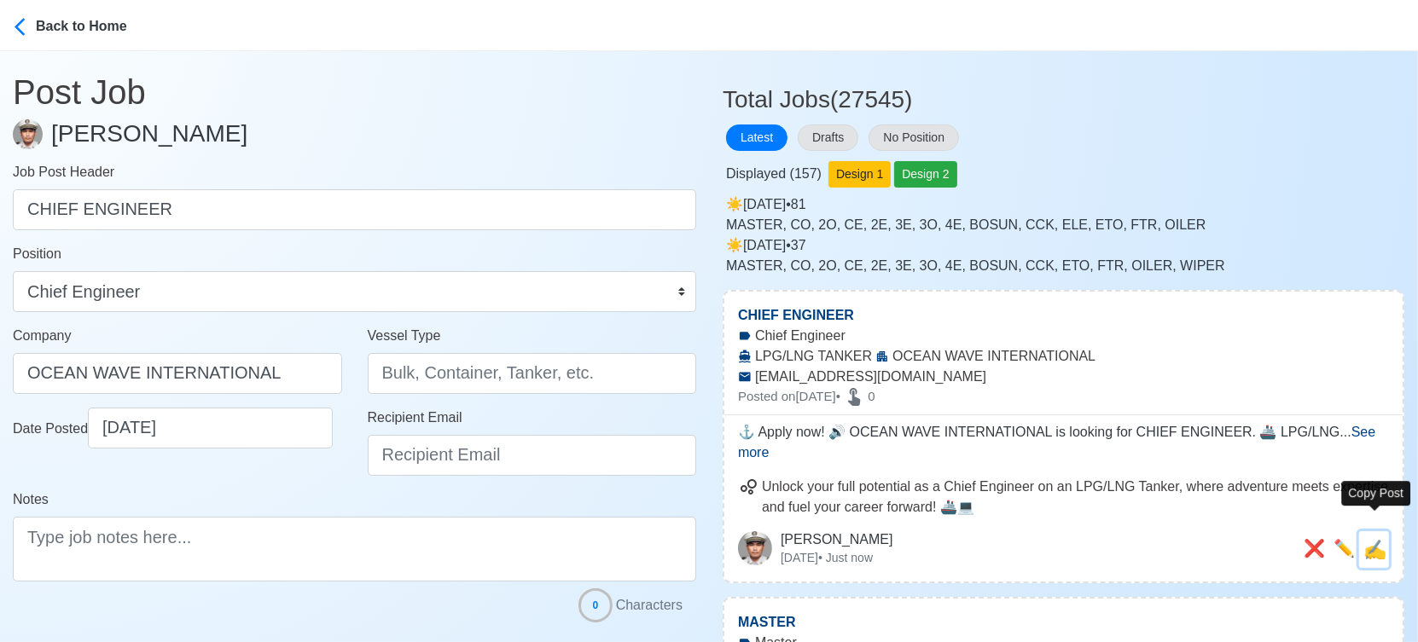
type textarea "⚓ Apply now! 🔊 OCEAN WAVE INTERNATIONAL is looking for CHIEF ENGINEER. 🚢 LPG/LN…"
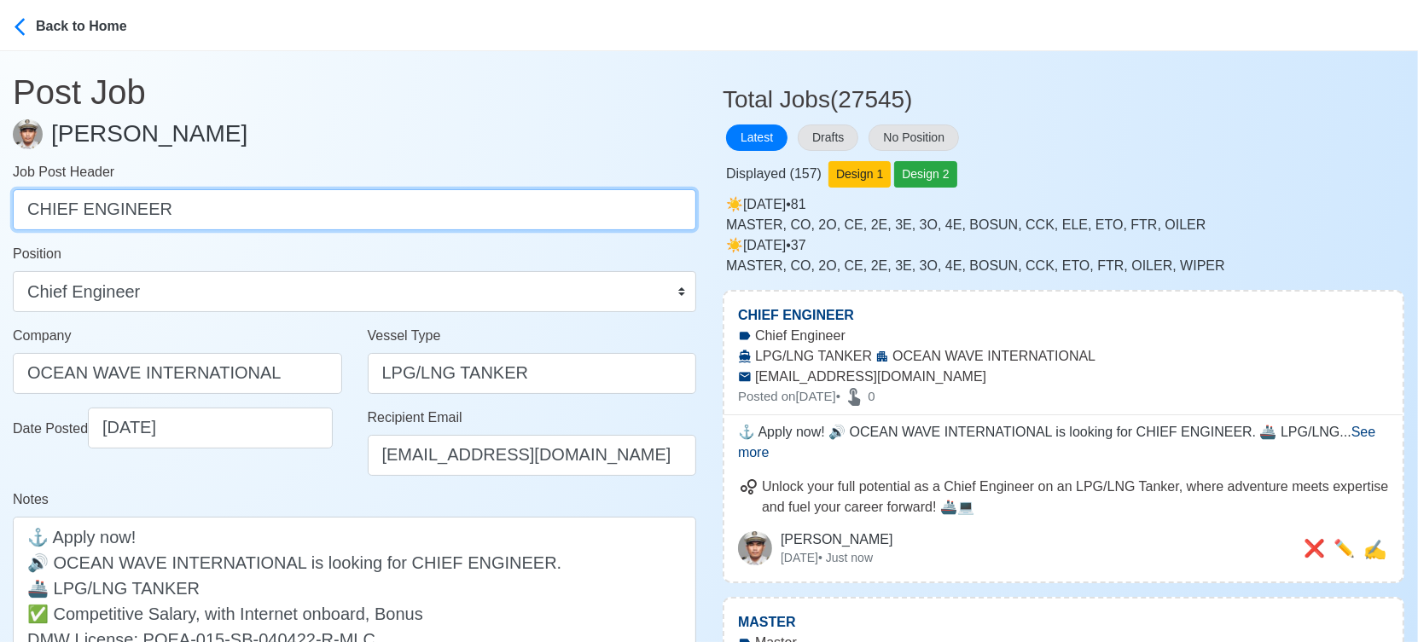
click at [359, 192] on input "CHIEF ENGINEER" at bounding box center [354, 209] width 683 height 41
paste input "OFFICER, SECOND ENGINEER, SECOND OFFICER, THIRD ENGINEER, THIRD OFFICER, ELECTR…"
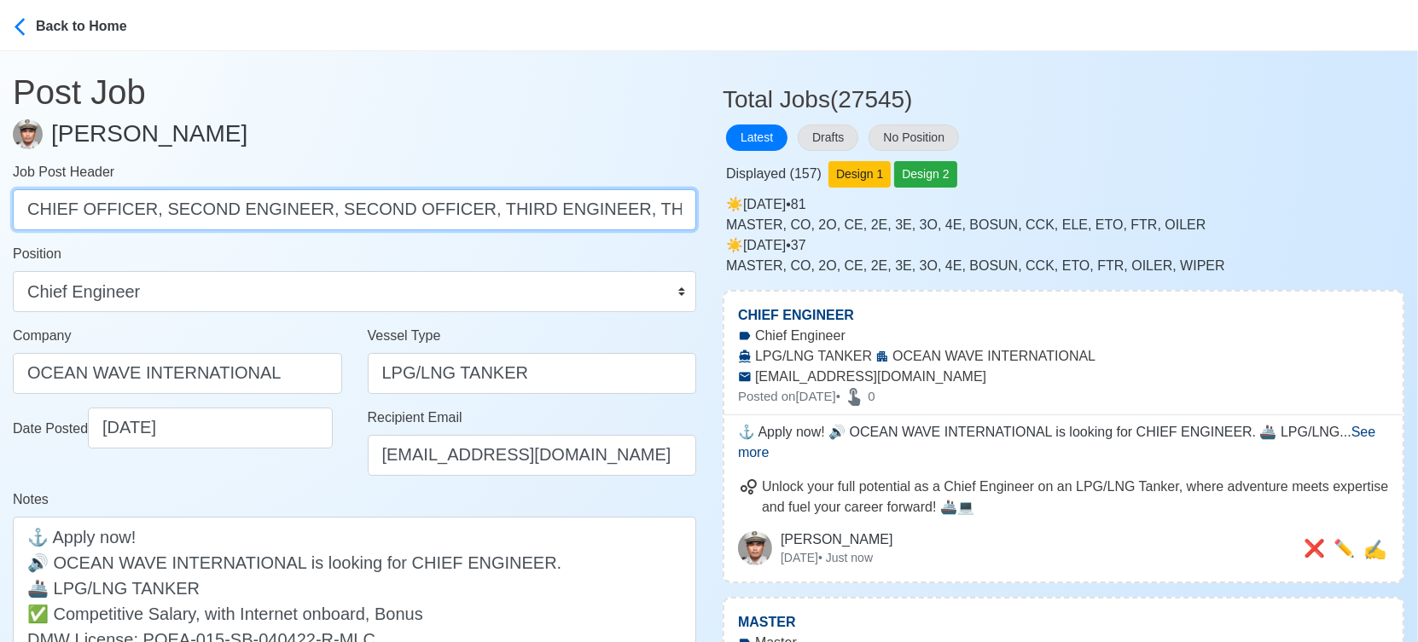
scroll to position [0, 296]
drag, startPoint x: 148, startPoint y: 212, endPoint x: 822, endPoint y: 210, distance: 674.7
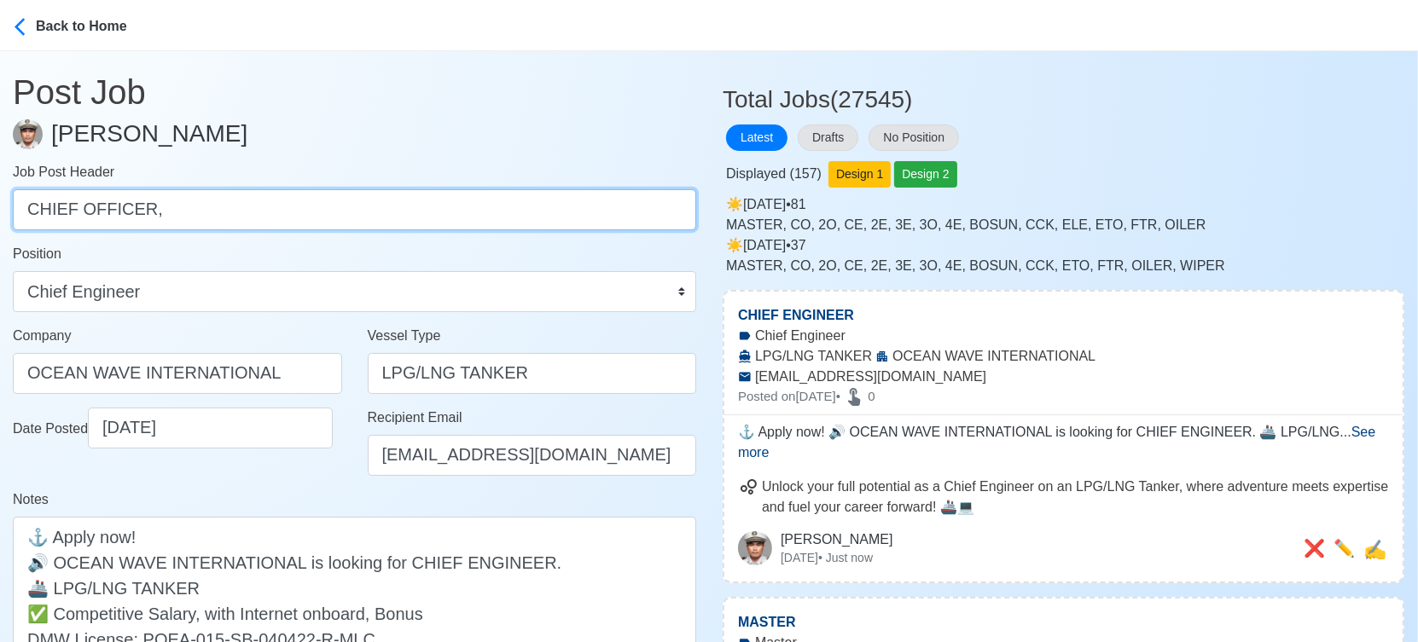
scroll to position [0, 0]
type input "CHIEF OFFICER"
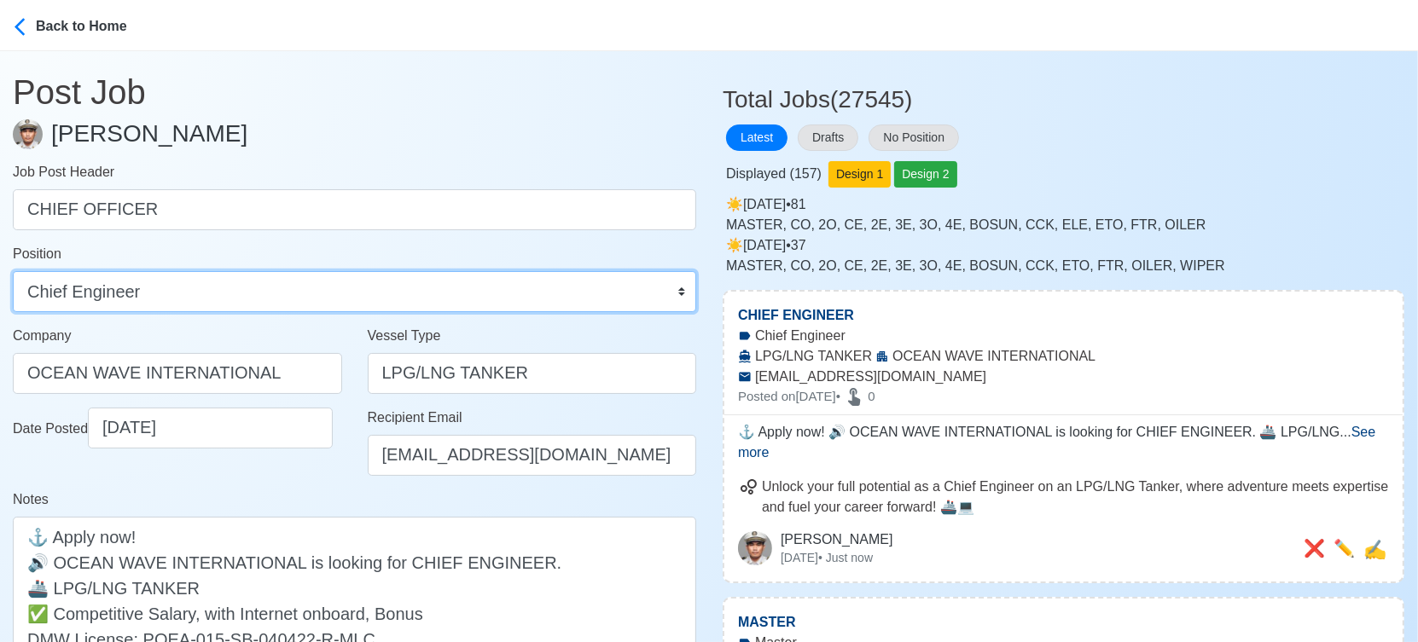
click at [518, 287] on select "Master Chief Officer 2nd Officer 3rd Officer Junior Officer Chief Engineer 2nd …" at bounding box center [354, 291] width 683 height 41
select select "Chief Officer"
click at [13, 271] on select "Master Chief Officer 2nd Officer 3rd Officer Junior Officer Chief Engineer 2nd …" at bounding box center [354, 291] width 683 height 41
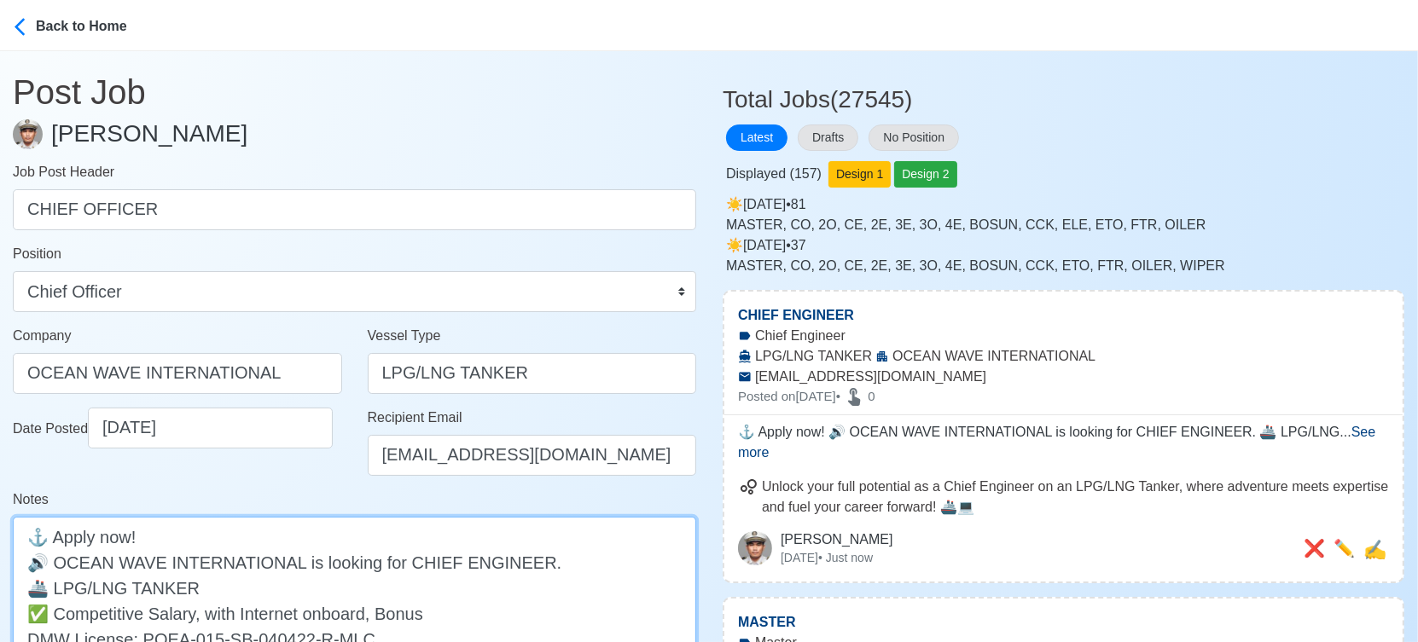
click at [499, 569] on textarea "⚓ Apply now! 🔊 OCEAN WAVE INTERNATIONAL is looking for CHIEF ENGINEER. 🚢 LPG/LN…" at bounding box center [354, 600] width 683 height 167
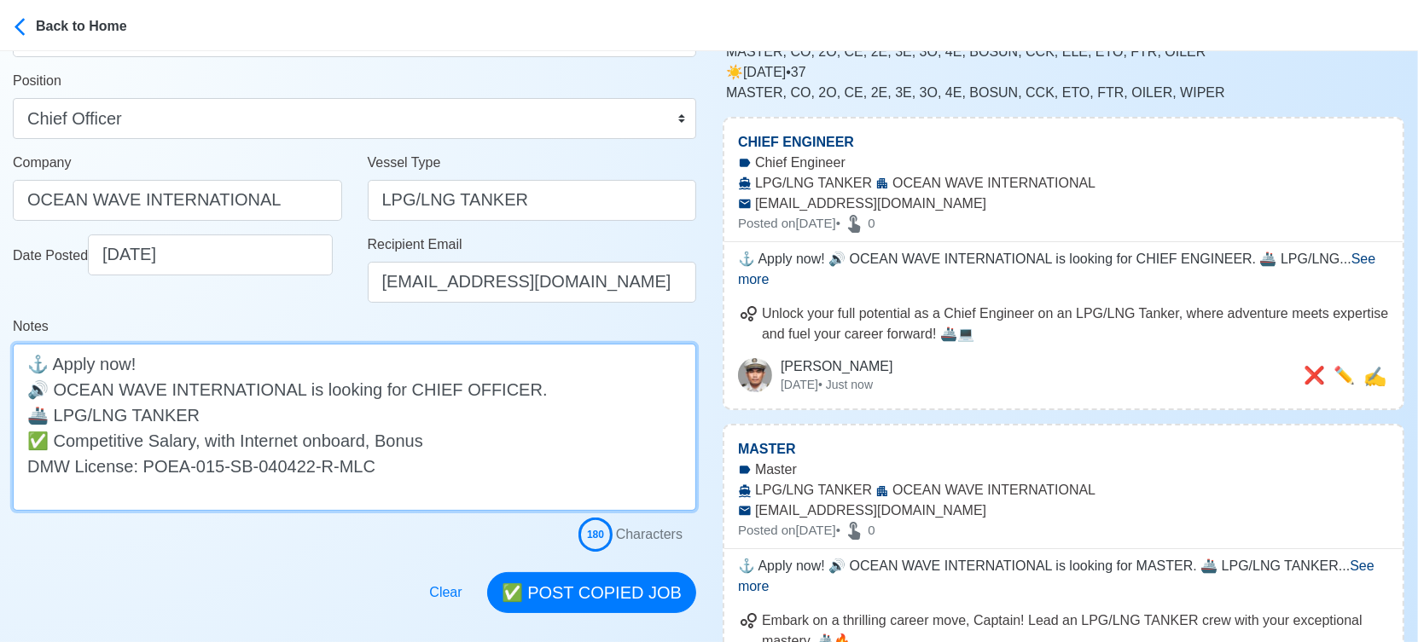
scroll to position [284, 0]
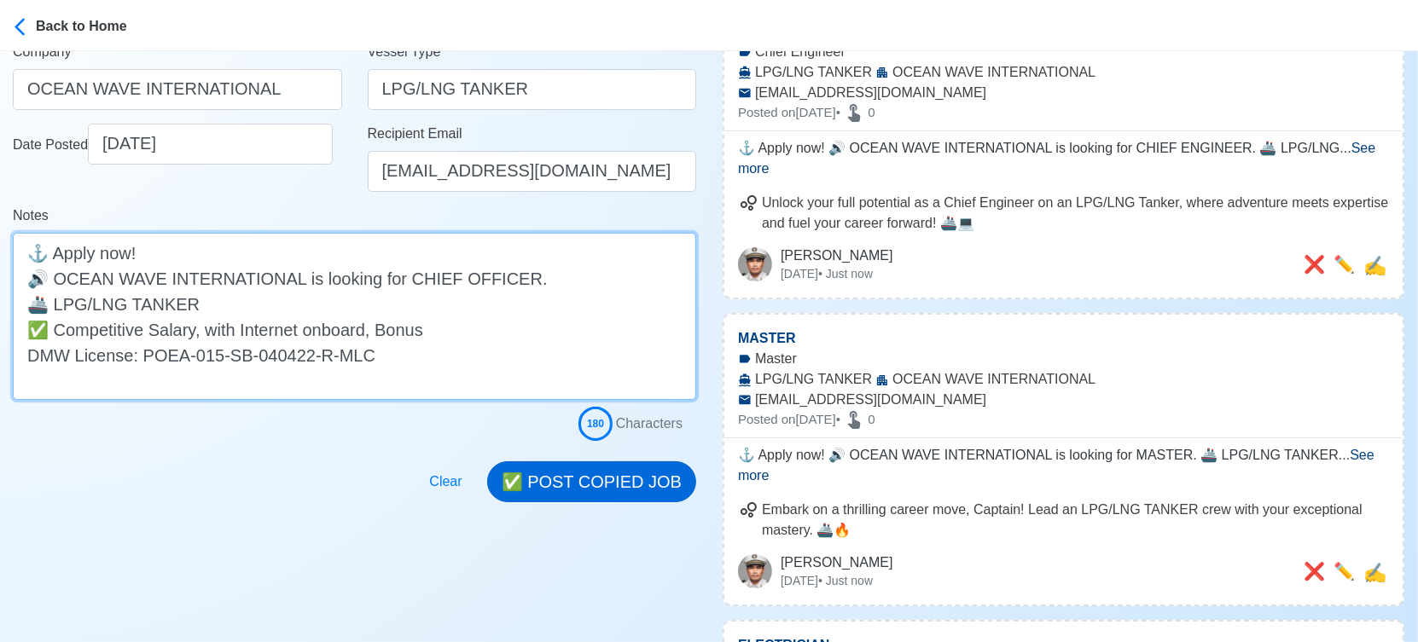
type textarea "⚓ Apply now! 🔊 OCEAN WAVE INTERNATIONAL is looking for CHIEF OFFICER. 🚢 LPG/LNG…"
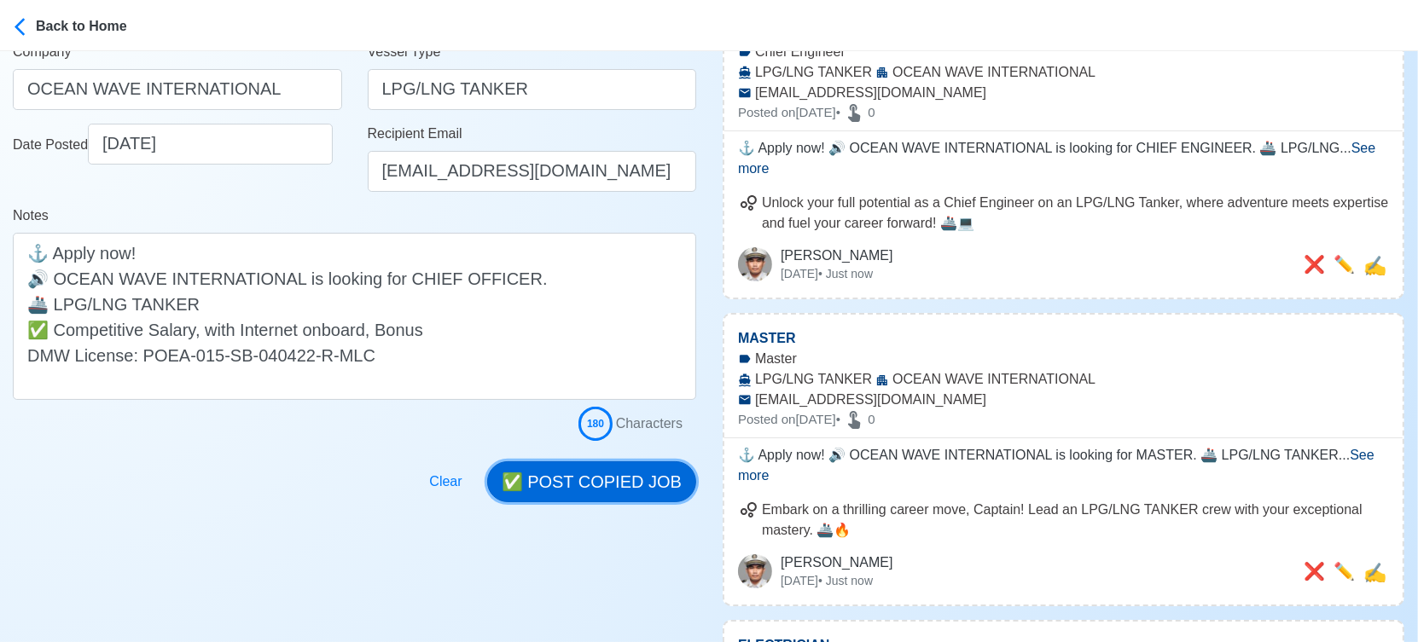
click at [607, 491] on button "✅ POST COPIED JOB" at bounding box center [591, 481] width 209 height 41
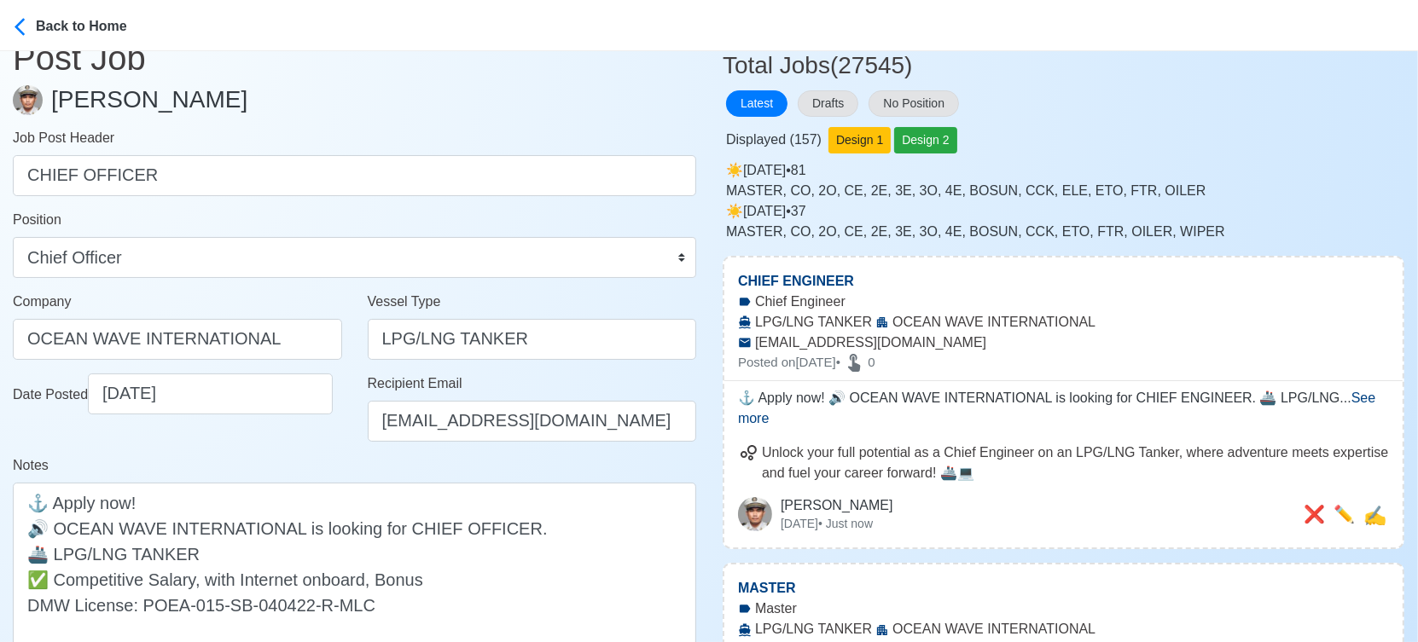
scroll to position [0, 0]
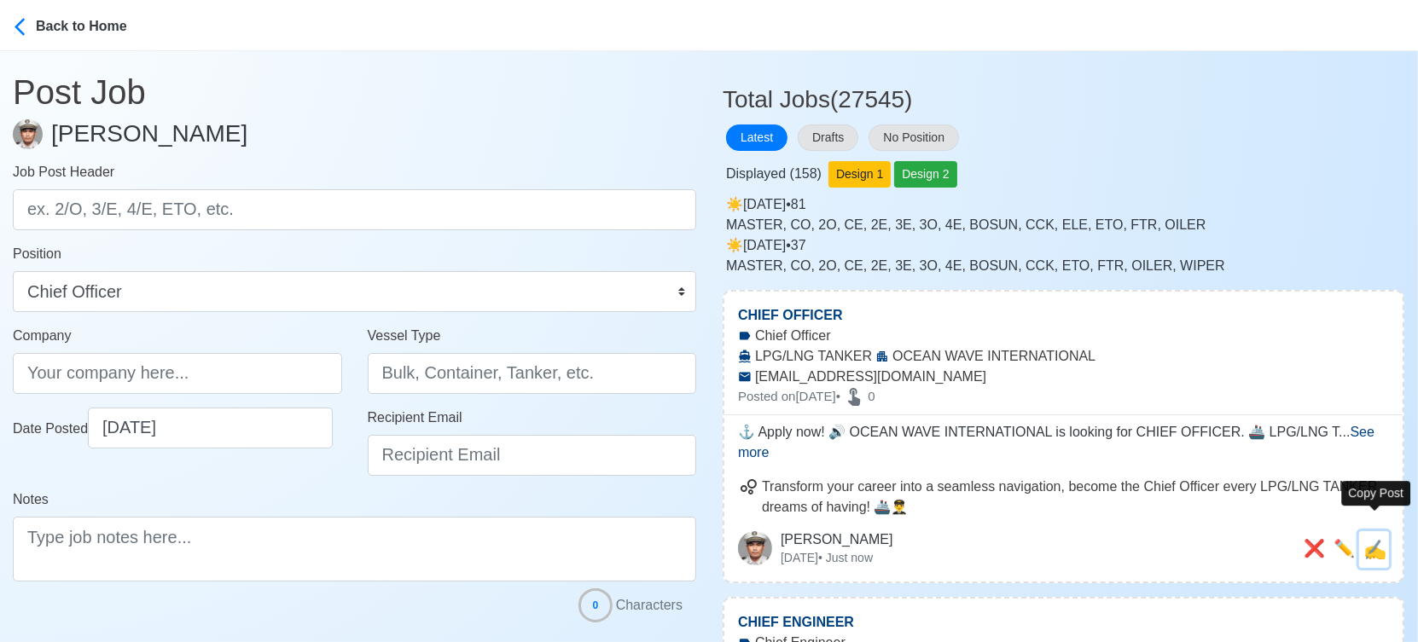
click at [1376, 539] on span "✍️" at bounding box center [1374, 549] width 23 height 21
type input "CHIEF OFFICER"
type input "OCEAN WAVE INTERNATIONAL"
type input "LPG/LNG TANKER"
type input "[EMAIL_ADDRESS][DOMAIN_NAME]"
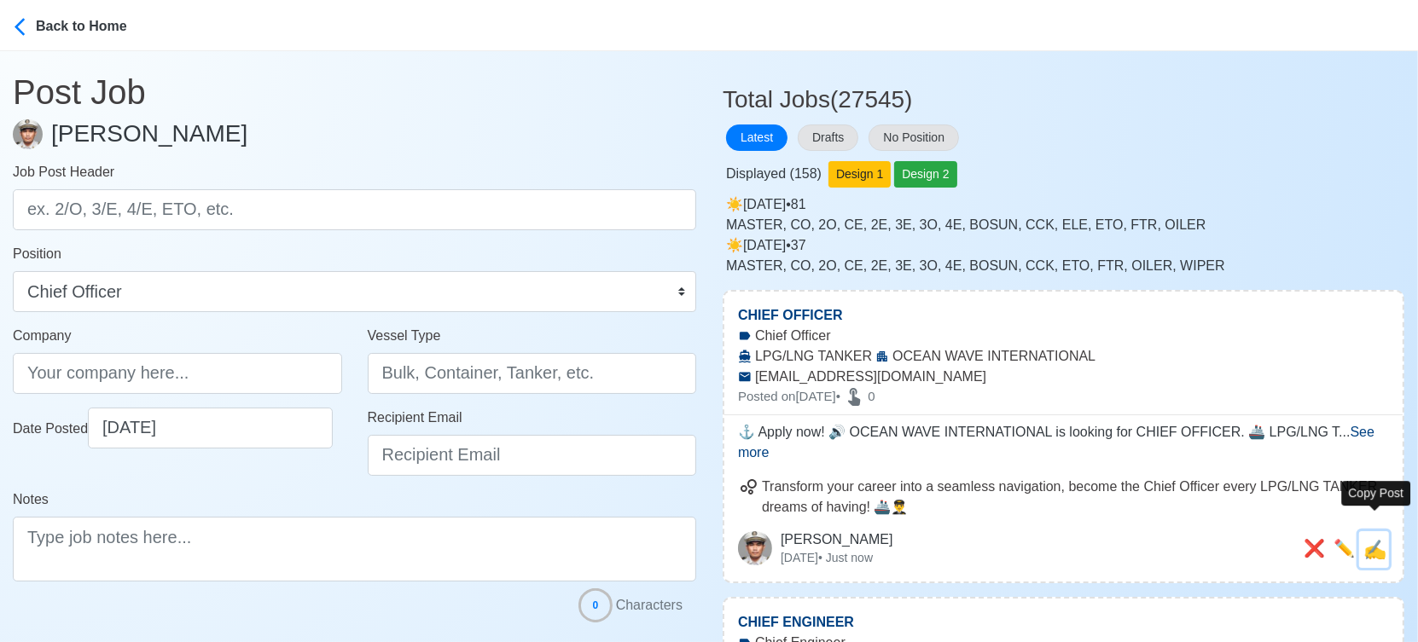
type textarea "⚓ Apply now! 🔊 OCEAN WAVE INTERNATIONAL is looking for CHIEF OFFICER. 🚢 LPG/LNG…"
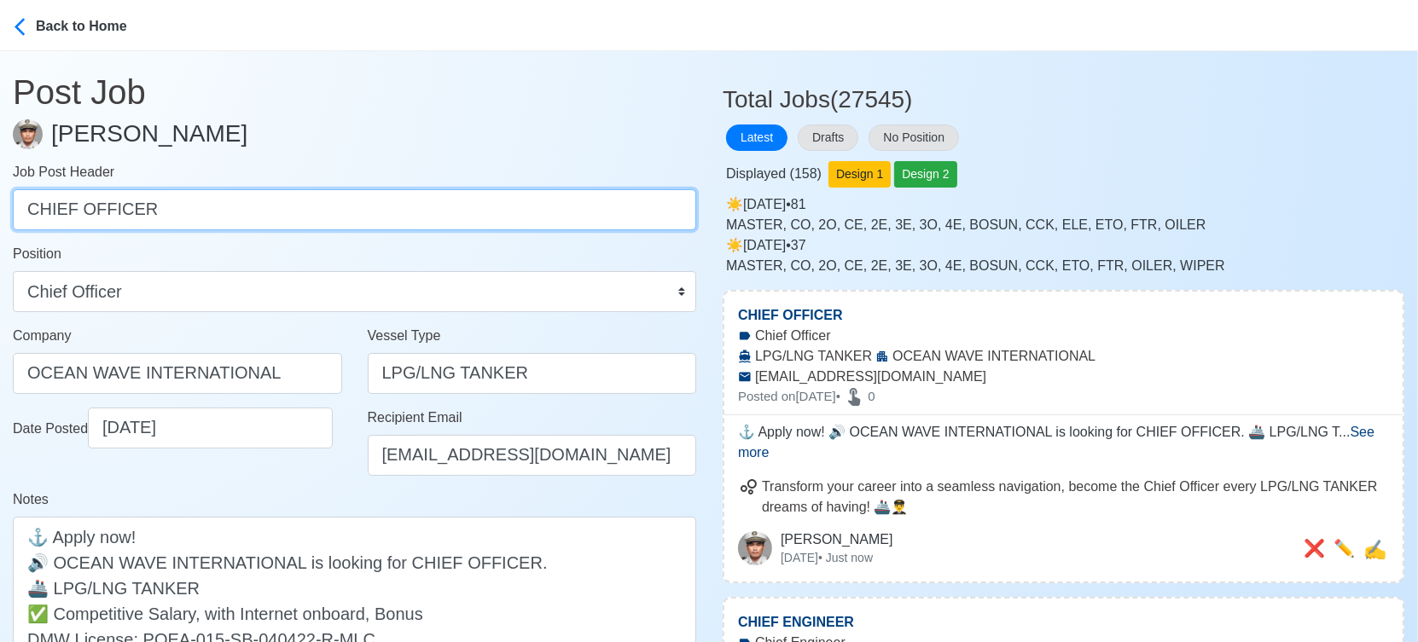
click at [525, 200] on input "CHIEF OFFICER" at bounding box center [354, 209] width 683 height 41
paste input "SECOND ENGINEER, SECOND OFFICER, THIRD ENGINEER, THIRD OFFICER, ELECTRICIAN, [P…"
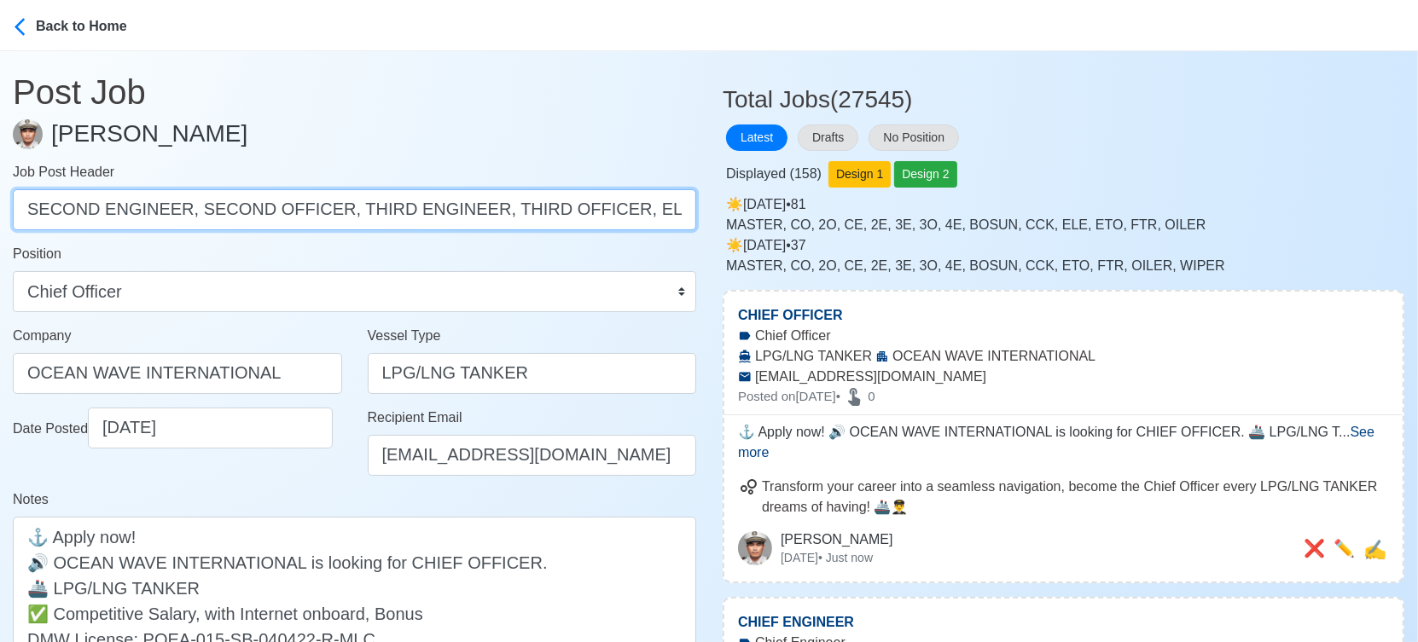
scroll to position [0, 176]
drag, startPoint x: 184, startPoint y: 207, endPoint x: 780, endPoint y: 202, distance: 596.2
type input "SECOND ENGINEER"
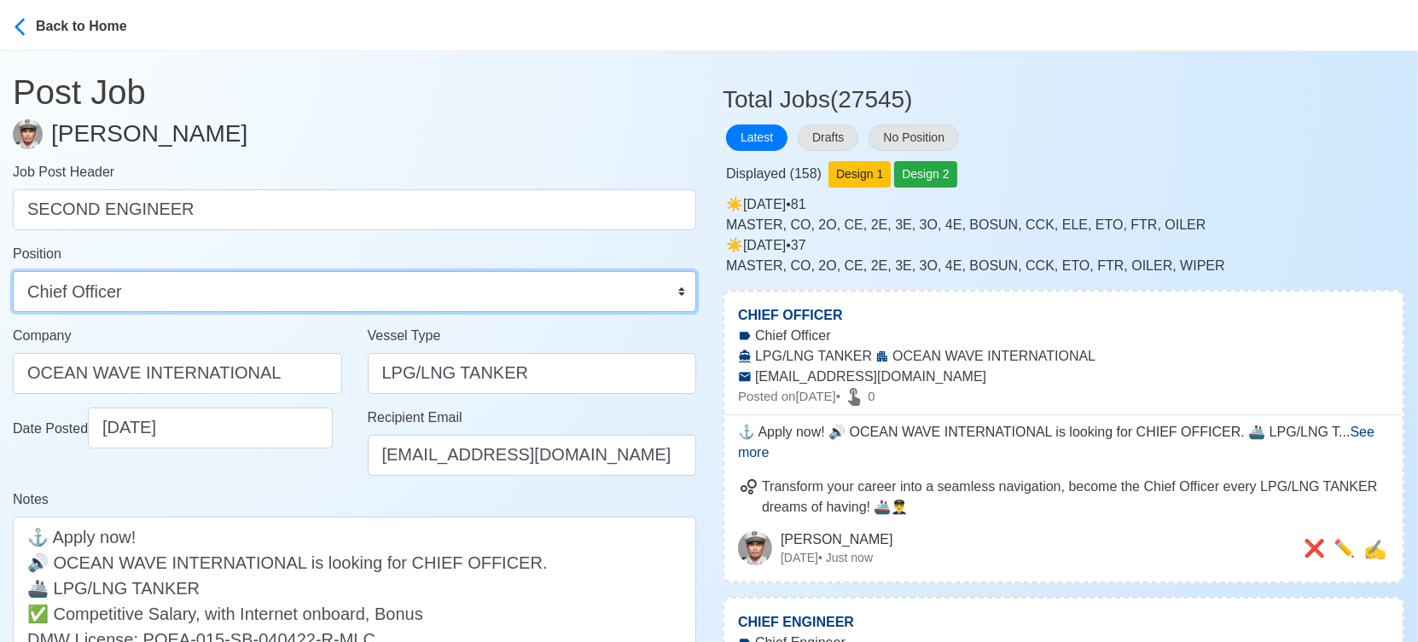
click at [432, 285] on select "Master Chief Officer 2nd Officer 3rd Officer Junior Officer Chief Engineer 2nd …" at bounding box center [354, 291] width 683 height 41
select select "2nd Engineer"
click at [13, 271] on select "Master Chief Officer 2nd Officer 3rd Officer Junior Officer Chief Engineer 2nd …" at bounding box center [354, 291] width 683 height 41
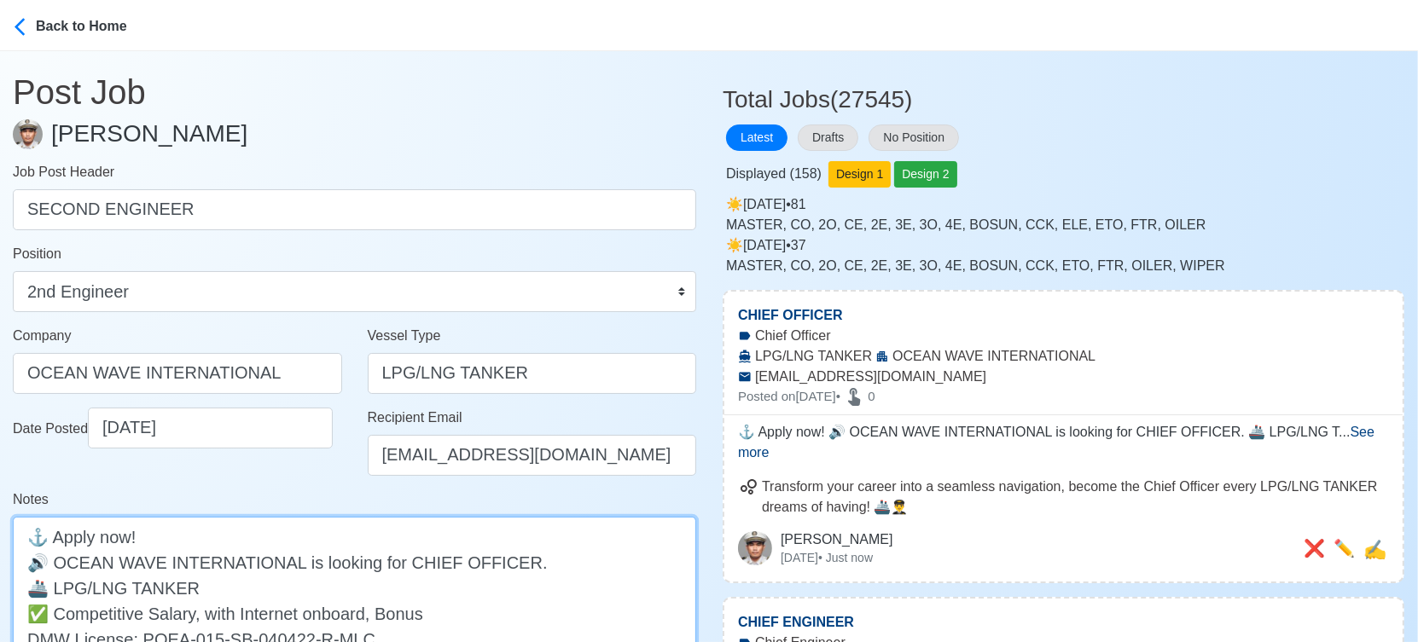
click at [421, 561] on textarea "⚓ Apply now! 🔊 OCEAN WAVE INTERNATIONAL is looking for CHIEF OFFICER. 🚢 LPG/LNG…" at bounding box center [354, 600] width 683 height 167
click at [506, 565] on textarea "⚓ Apply now! 🔊 OCEAN WAVE INTERNATIONAL is looking for SECOND OFFICER. 🚢 LPG/LN…" at bounding box center [354, 600] width 683 height 167
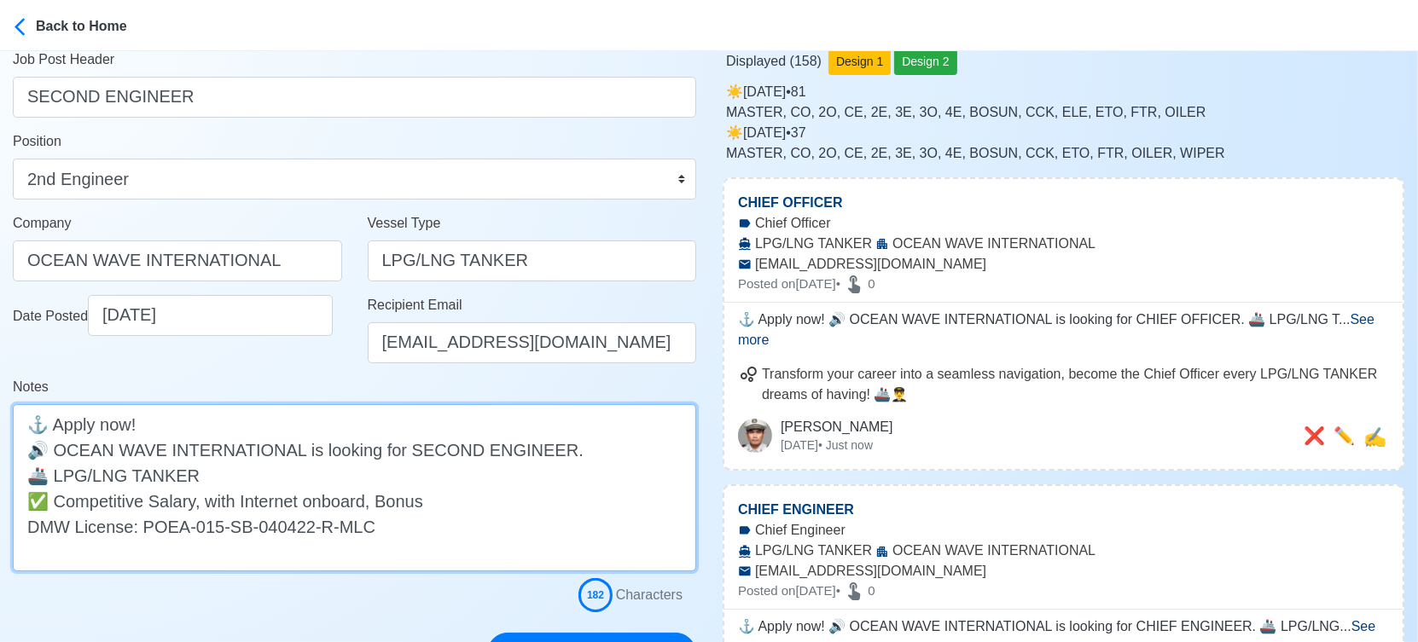
scroll to position [284, 0]
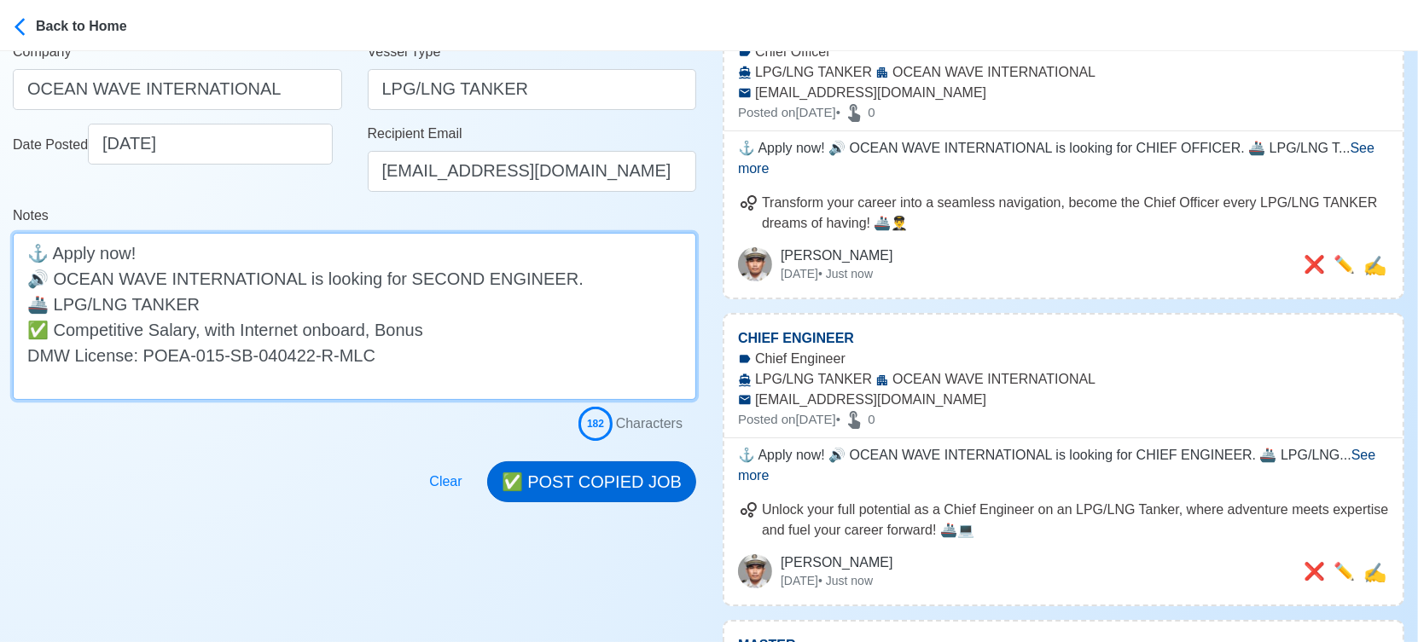
type textarea "⚓ Apply now! 🔊 OCEAN WAVE INTERNATIONAL is looking for SECOND ENGINEER. 🚢 LPG/L…"
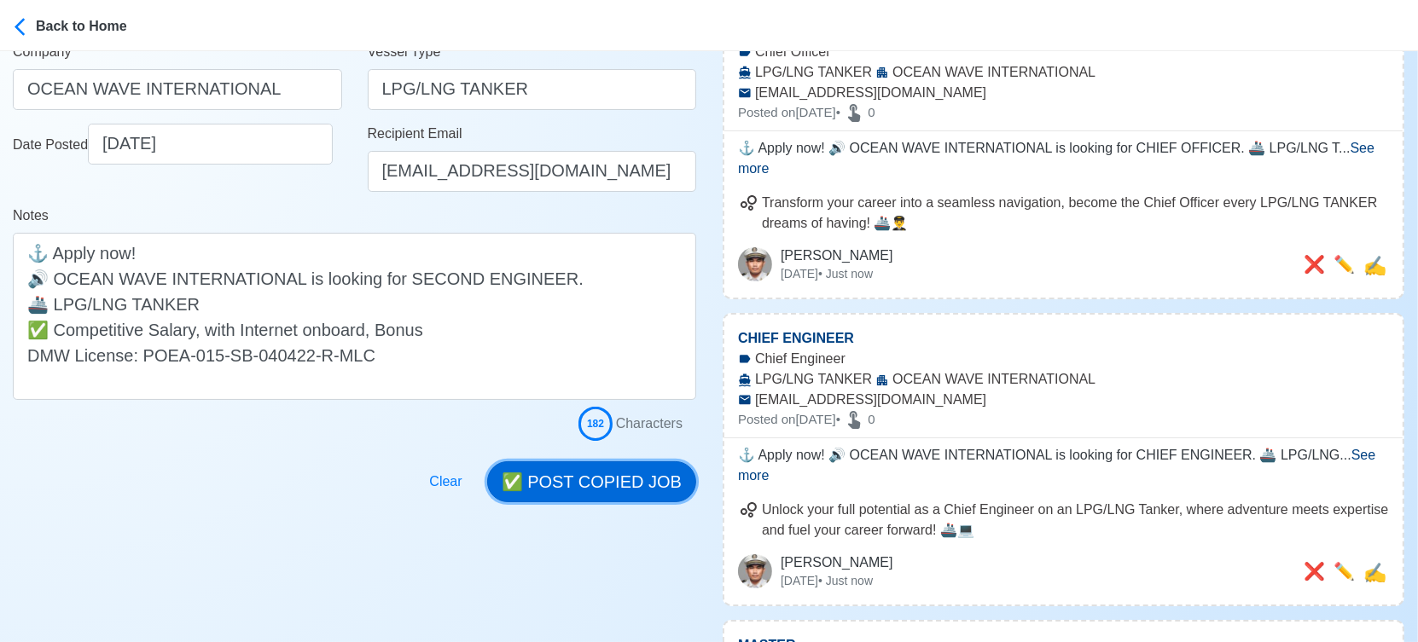
click at [617, 467] on button "✅ POST COPIED JOB" at bounding box center [591, 481] width 209 height 41
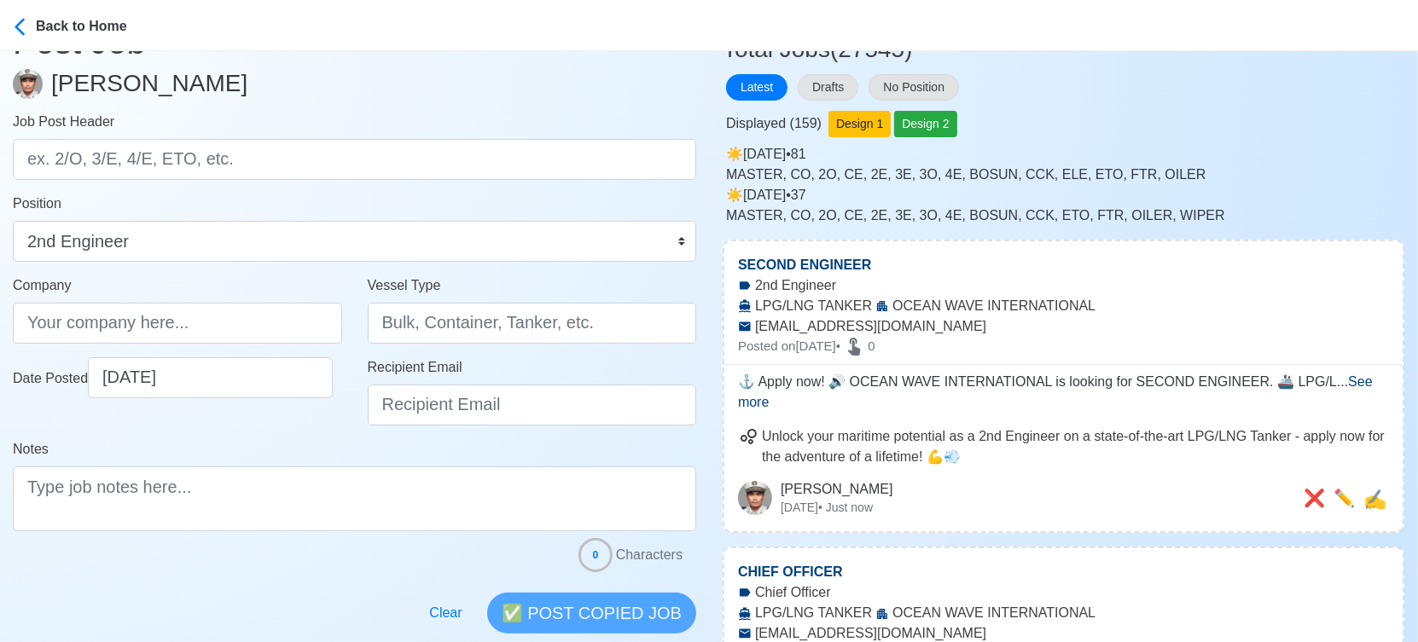
scroll to position [0, 0]
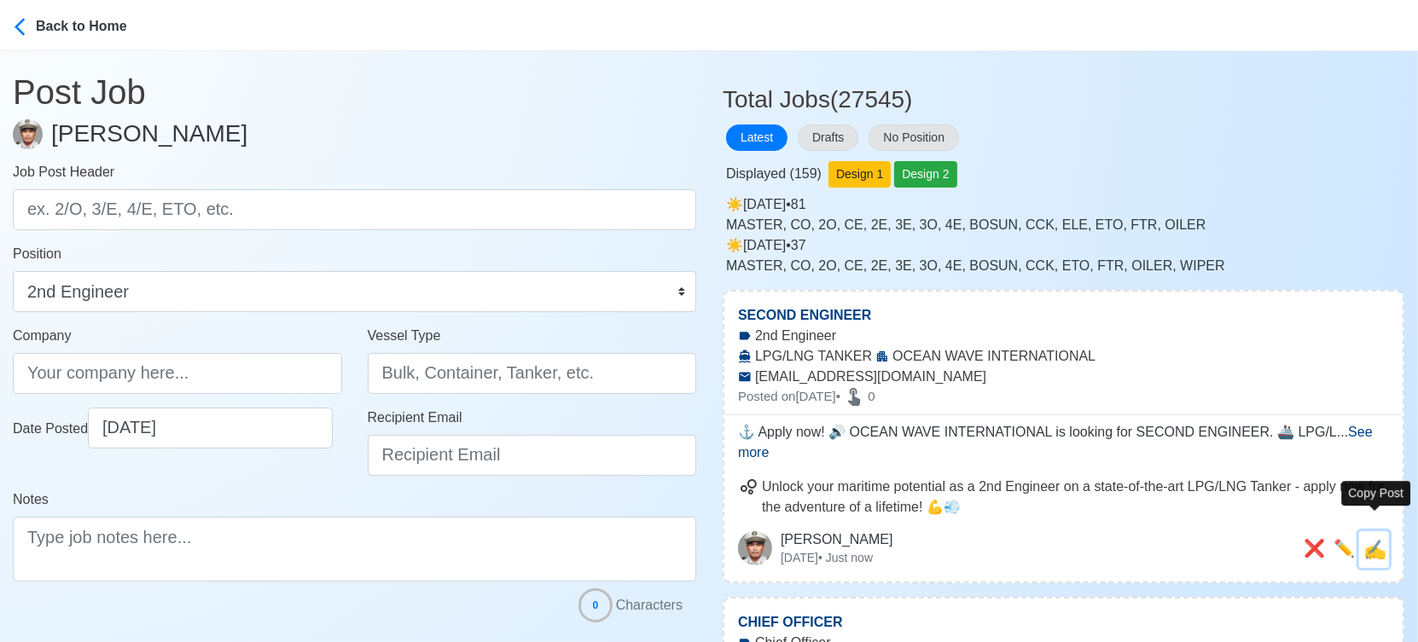
click at [1372, 539] on span "✍️" at bounding box center [1374, 549] width 23 height 21
type input "SECOND ENGINEER"
type input "OCEAN WAVE INTERNATIONAL"
type input "LPG/LNG TANKER"
type input "[EMAIL_ADDRESS][DOMAIN_NAME]"
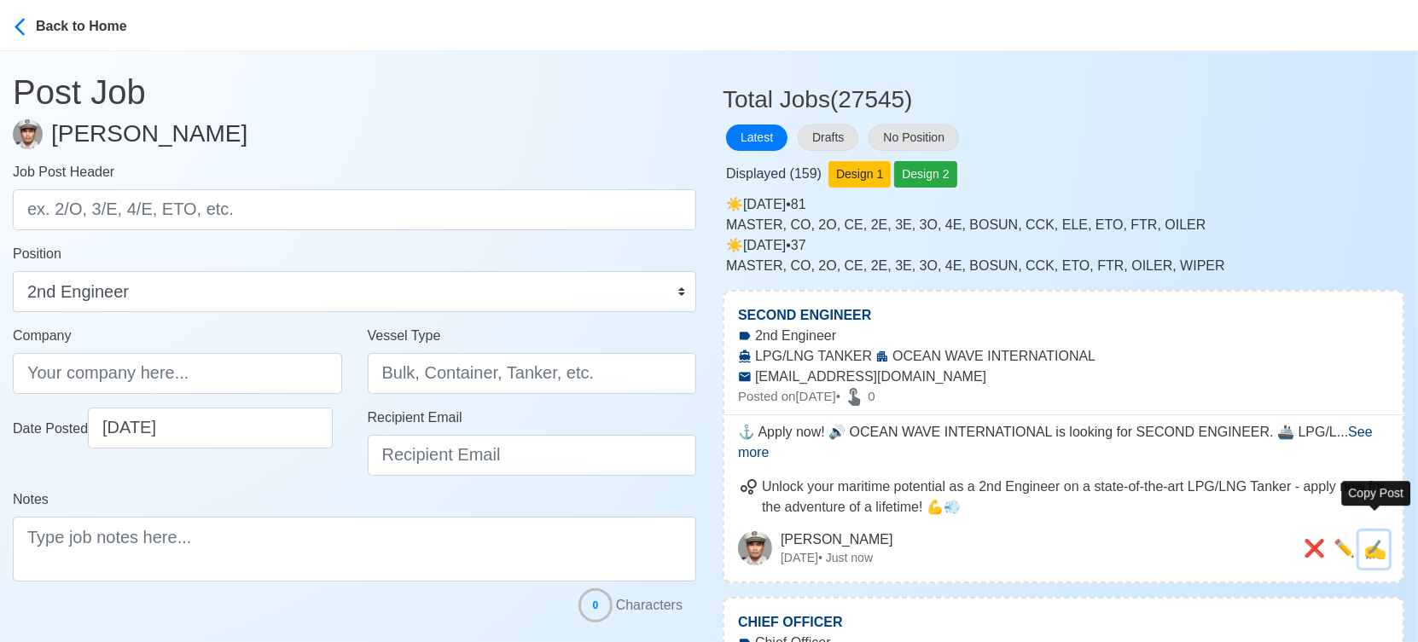
type textarea "⚓ Apply now! 🔊 OCEAN WAVE INTERNATIONAL is looking for SECOND ENGINEER. 🚢 LPG/L…"
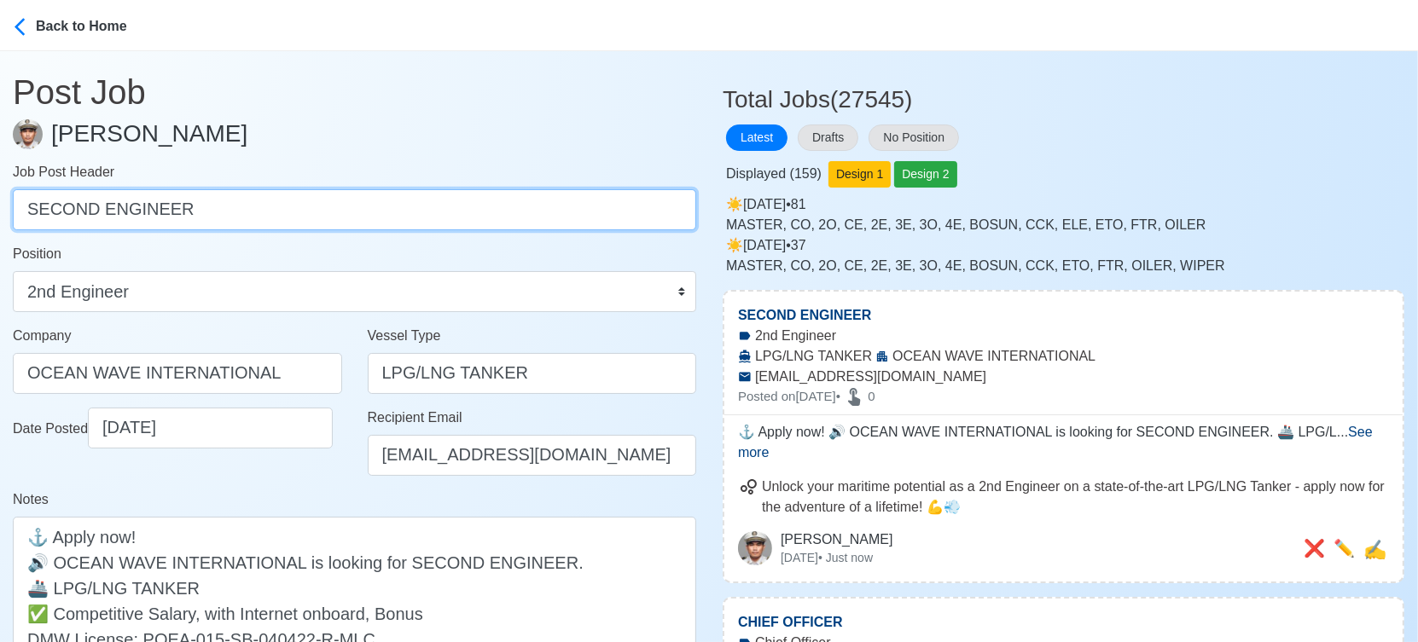
click at [328, 189] on input "SECOND ENGINEER" at bounding box center [354, 209] width 683 height 41
paste input "OFFICER, THIRD ENGINEER, THIRD OFFICER, ELECTRICIAN, ABLE [PERSON_NAME], OIL"
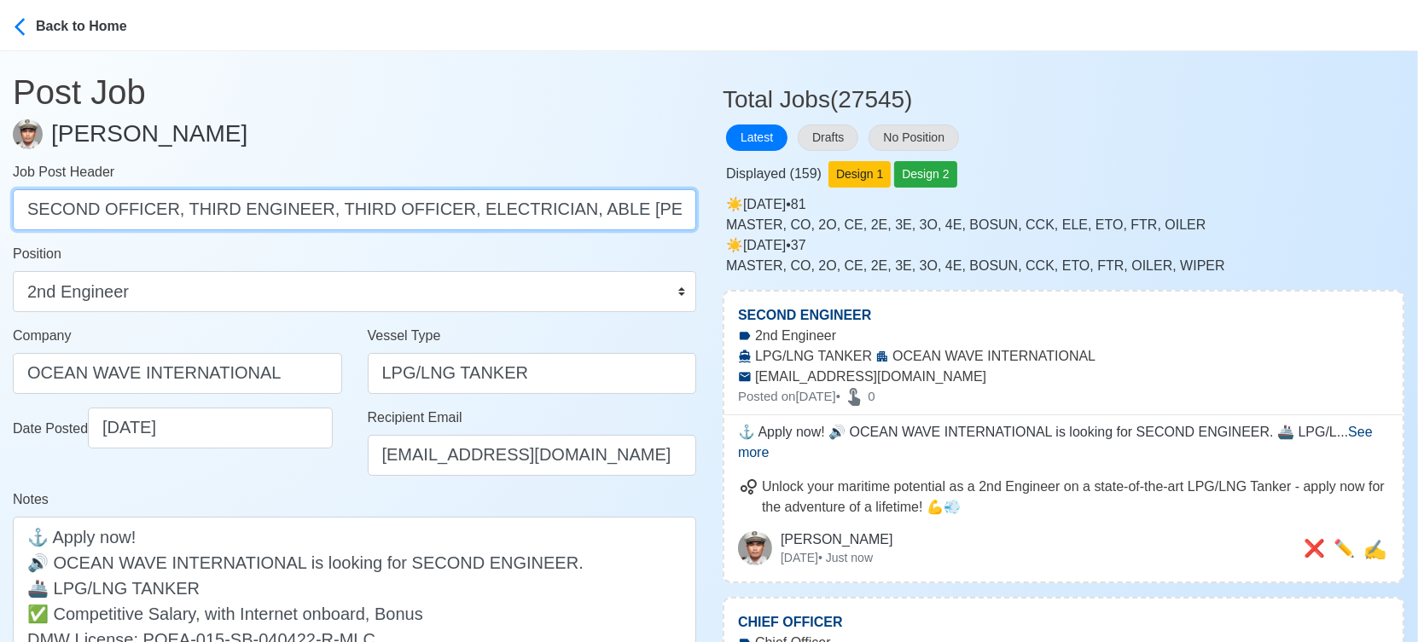
scroll to position [0, 20]
drag, startPoint x: 167, startPoint y: 207, endPoint x: 874, endPoint y: 203, distance: 707.1
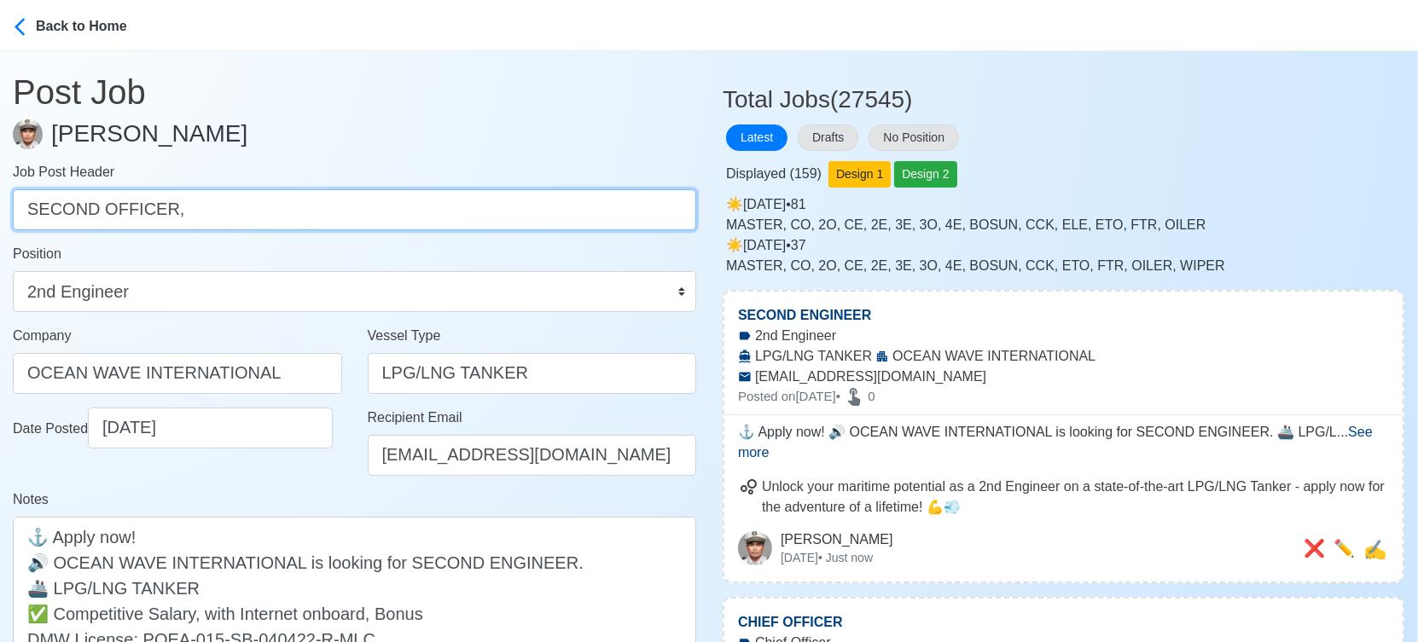
scroll to position [0, 0]
type input "SECOND OFFICER"
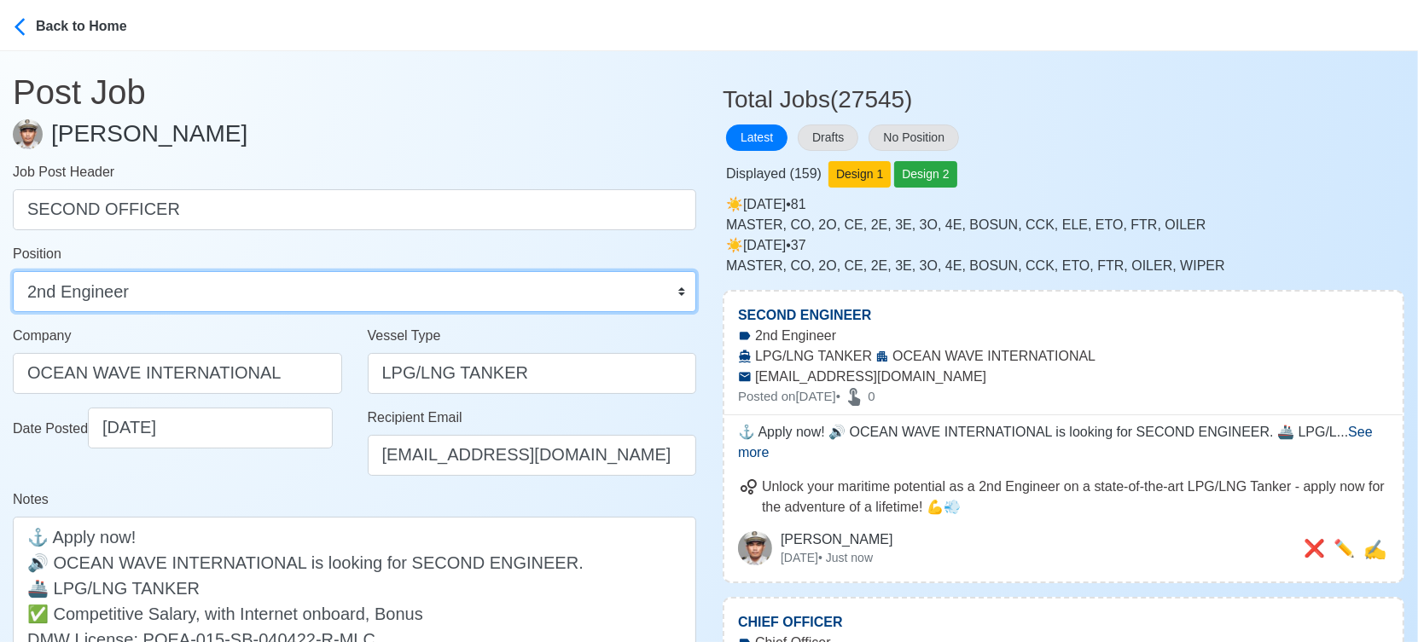
click at [439, 286] on select "Master Chief Officer 2nd Officer 3rd Officer Junior Officer Chief Engineer 2nd …" at bounding box center [354, 291] width 683 height 41
select select "2nd Officer"
click at [13, 271] on select "Master Chief Officer 2nd Officer 3rd Officer Junior Officer Chief Engineer 2nd …" at bounding box center [354, 291] width 683 height 41
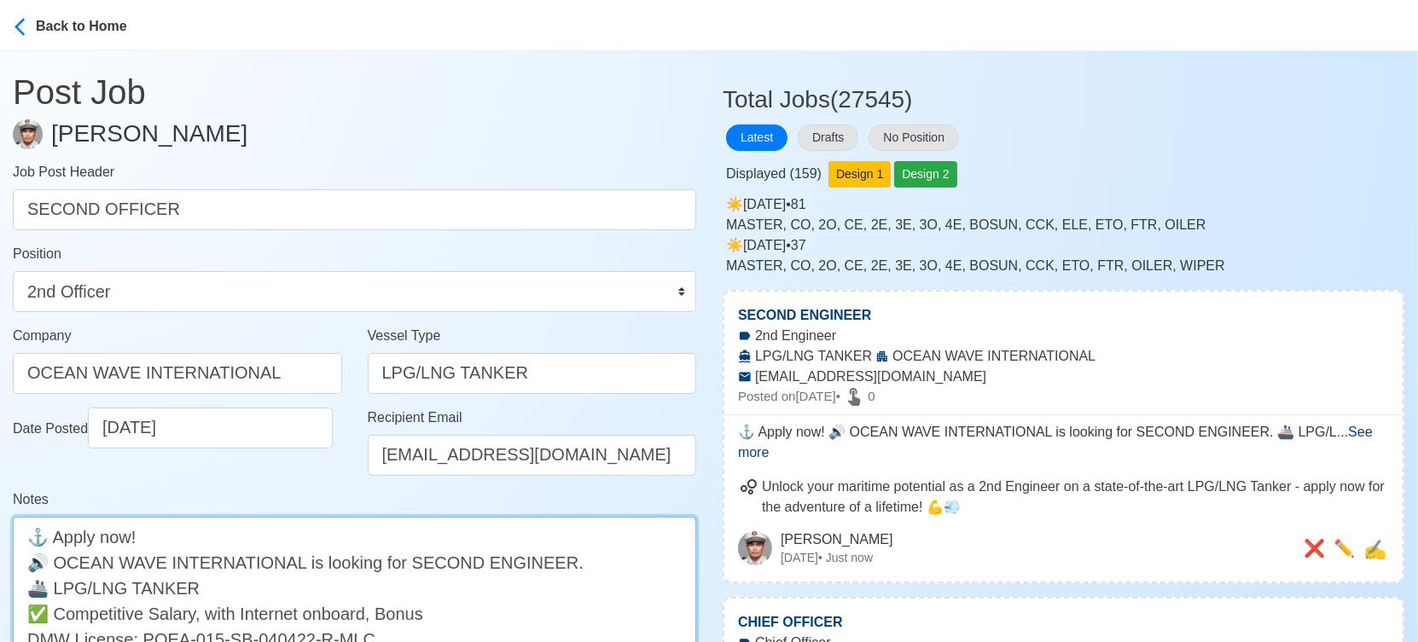
click at [508, 565] on textarea "⚓ Apply now! 🔊 OCEAN WAVE INTERNATIONAL is looking for SECOND ENGINEER. 🚢 LPG/L…" at bounding box center [354, 600] width 683 height 167
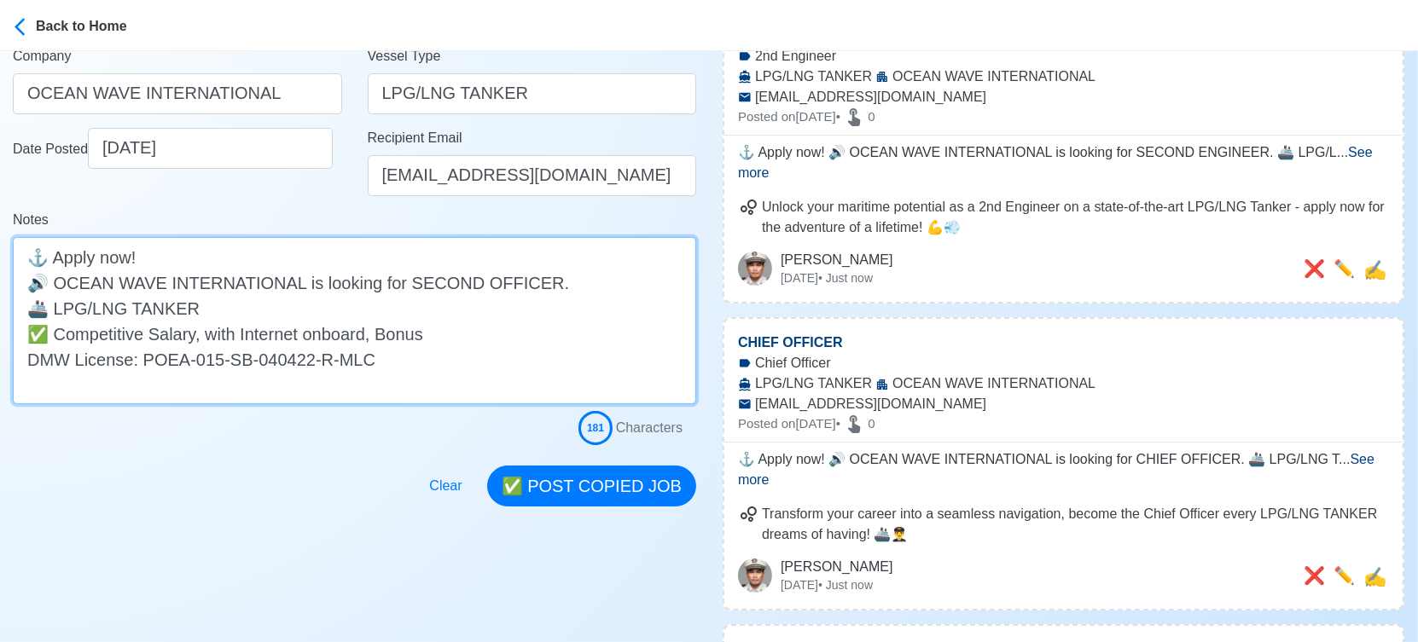
scroll to position [284, 0]
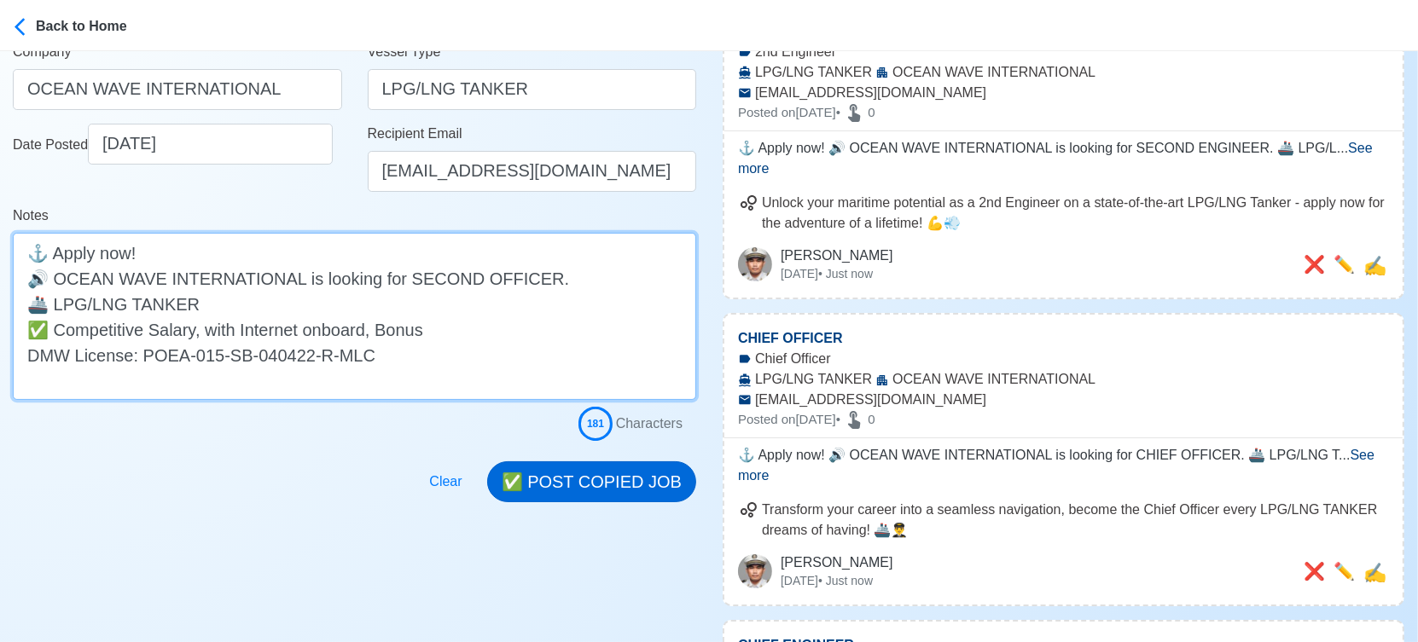
type textarea "⚓ Apply now! 🔊 OCEAN WAVE INTERNATIONAL is looking for SECOND OFFICER. 🚢 LPG/LN…"
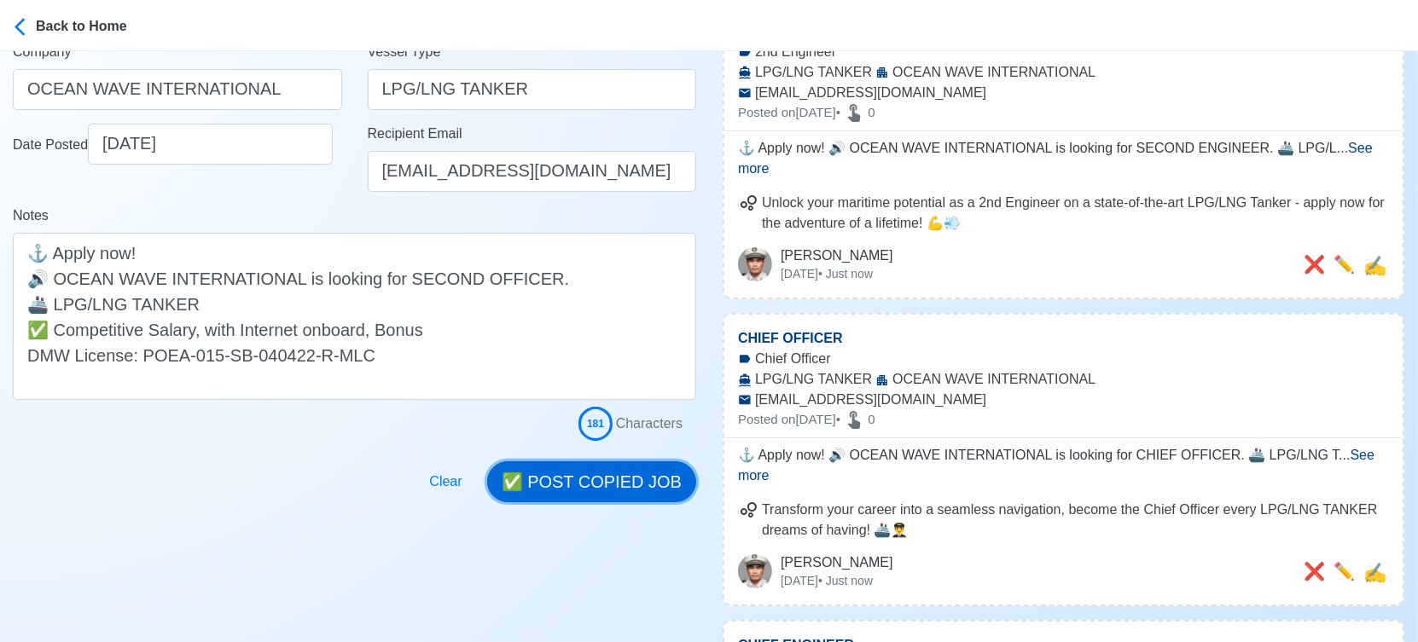
click at [604, 489] on button "✅ POST COPIED JOB" at bounding box center [591, 481] width 209 height 41
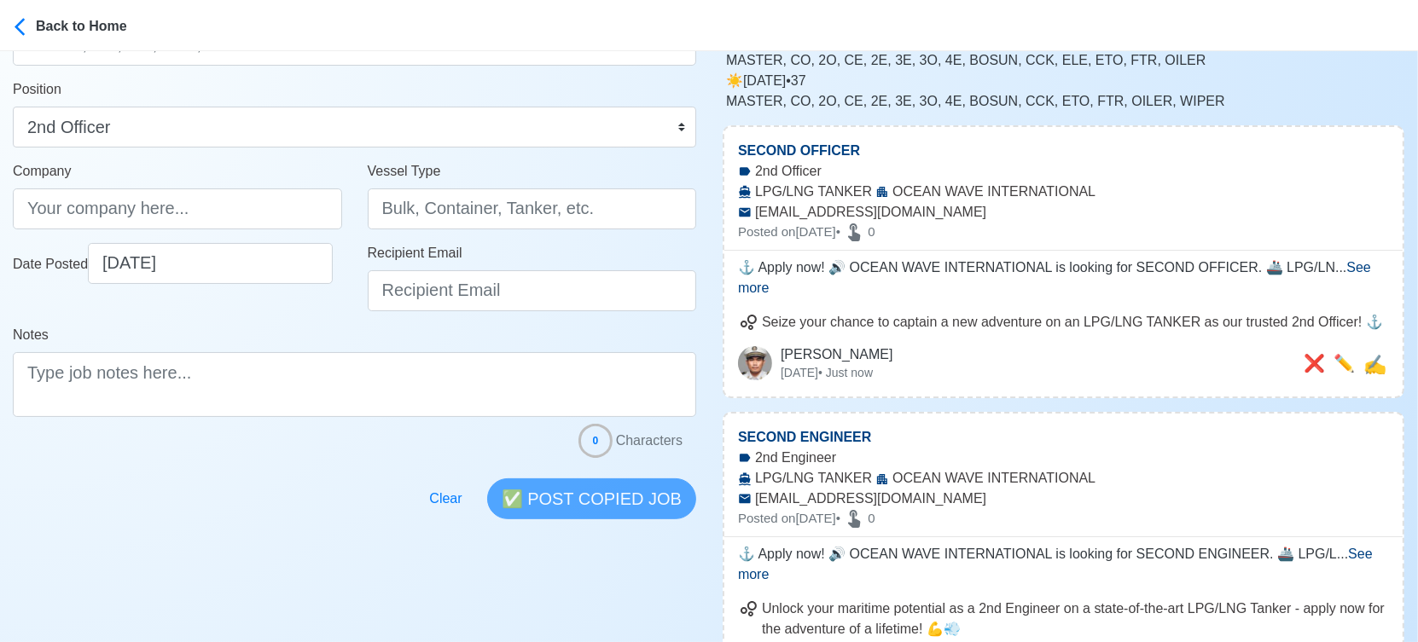
scroll to position [0, 0]
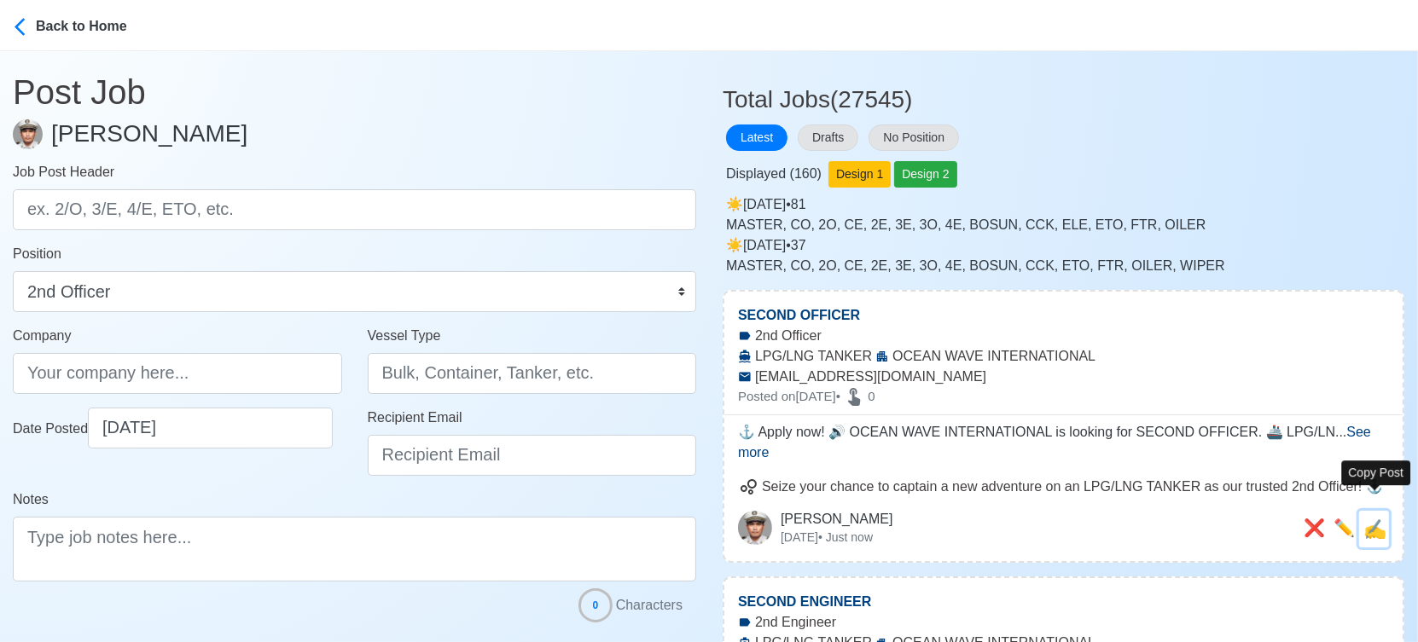
click at [1385, 519] on span "✍️" at bounding box center [1374, 529] width 23 height 21
type input "SECOND OFFICER"
type input "OCEAN WAVE INTERNATIONAL"
type input "LPG/LNG TANKER"
type input "[EMAIL_ADDRESS][DOMAIN_NAME]"
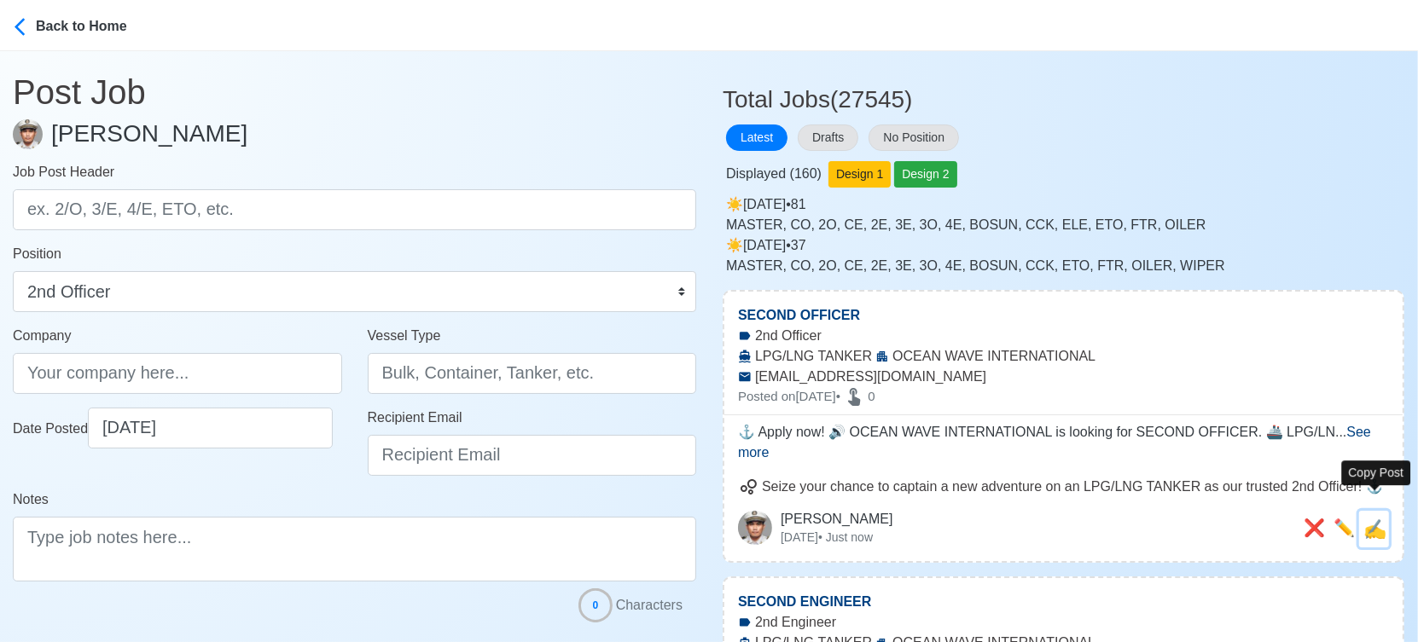
type textarea "⚓ Apply now! 🔊 OCEAN WAVE INTERNATIONAL is looking for SECOND OFFICER. 🚢 LPG/LN…"
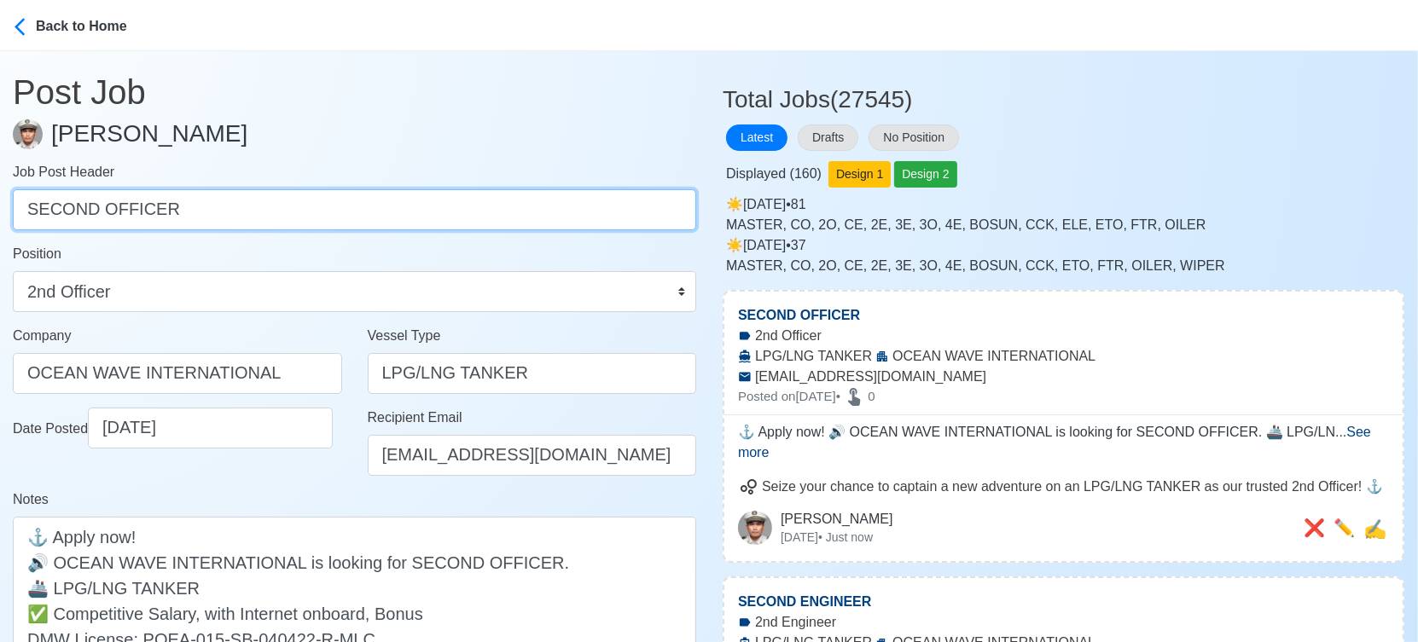
click at [509, 207] on input "SECOND OFFICER" at bounding box center [354, 209] width 683 height 41
paste input "THIRD ENGINEER, THIRD OFFICER, ELECTRICIAN, ABLE [PERSON_NAME], OIL"
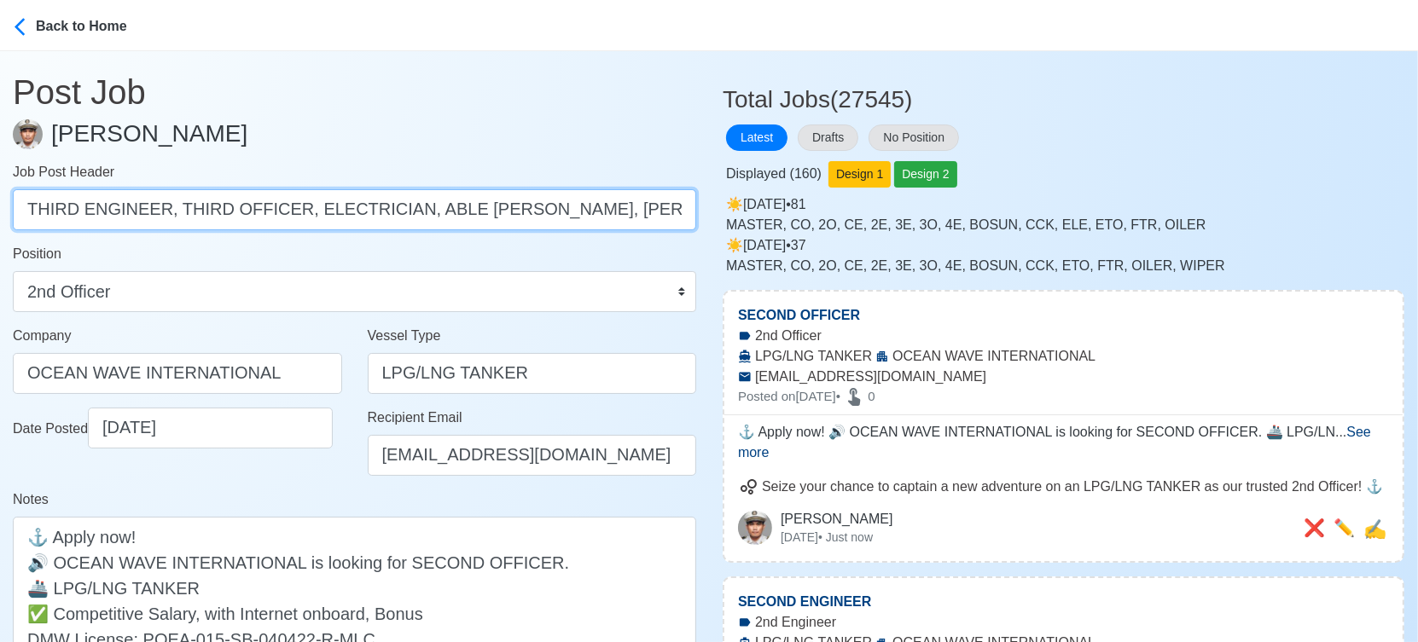
drag, startPoint x: 165, startPoint y: 207, endPoint x: 716, endPoint y: 207, distance: 551.0
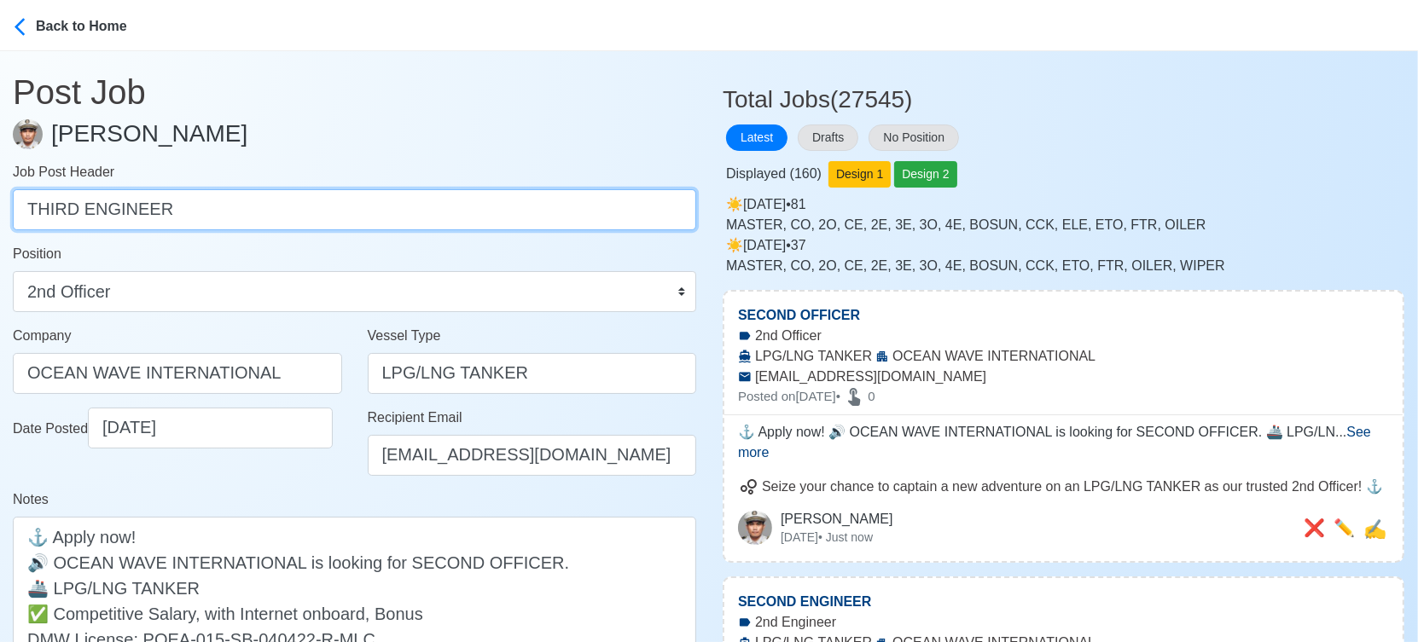
type input "THIRD ENGINEER"
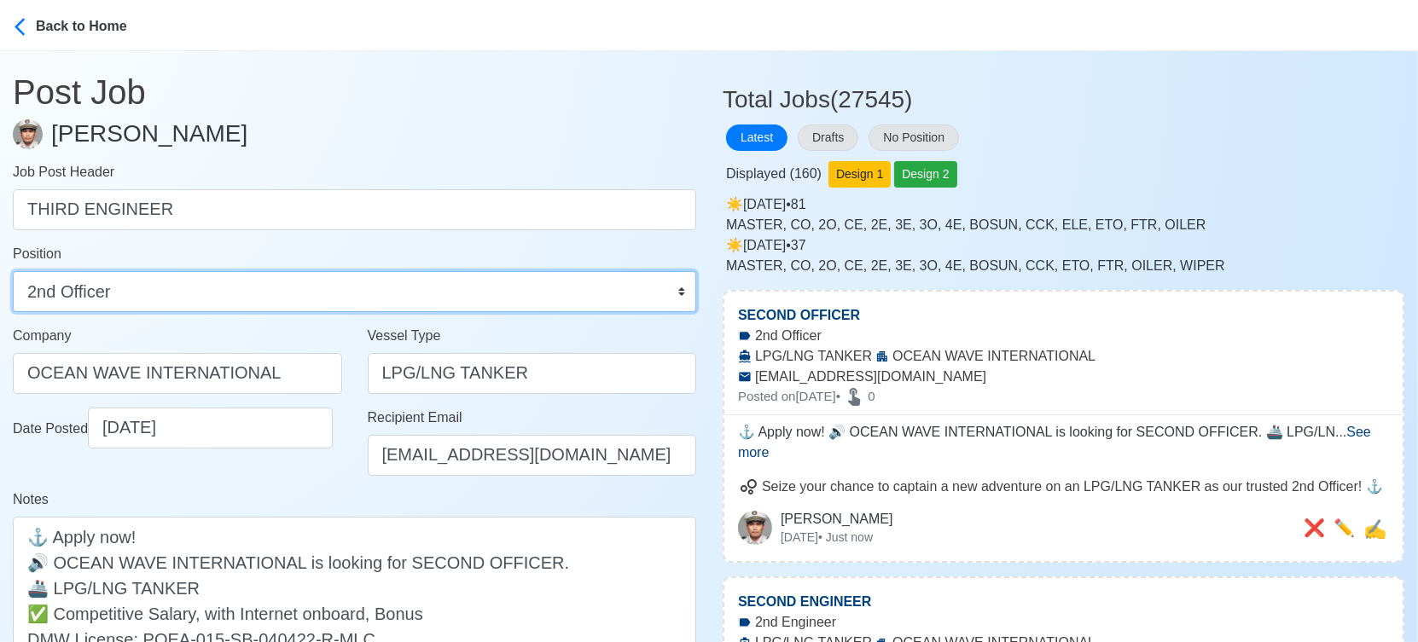
click at [490, 292] on select "Master Chief Officer 2nd Officer 3rd Officer Junior Officer Chief Engineer 2nd …" at bounding box center [354, 291] width 683 height 41
select select "3rd Engineer"
click at [13, 271] on select "Master Chief Officer 2nd Officer 3rd Officer Junior Officer Chief Engineer 2nd …" at bounding box center [354, 291] width 683 height 41
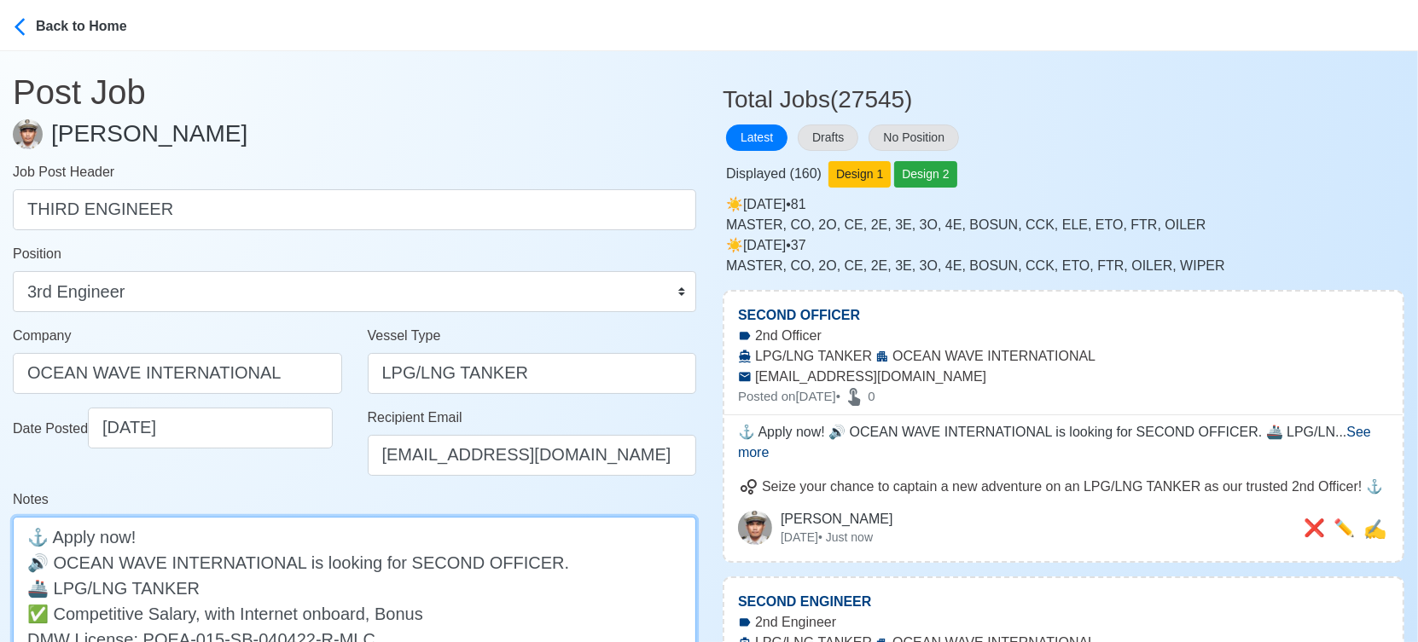
click at [434, 553] on textarea "⚓ Apply now! 🔊 OCEAN WAVE INTERNATIONAL is looking for SECOND OFFICER. 🚢 LPG/LN…" at bounding box center [354, 600] width 683 height 167
click at [483, 555] on textarea "⚓ Apply now! 🔊 OCEAN WAVE INTERNATIONAL is looking for THIRD OFFICER. 🚢 LPG/LNG…" at bounding box center [354, 600] width 683 height 167
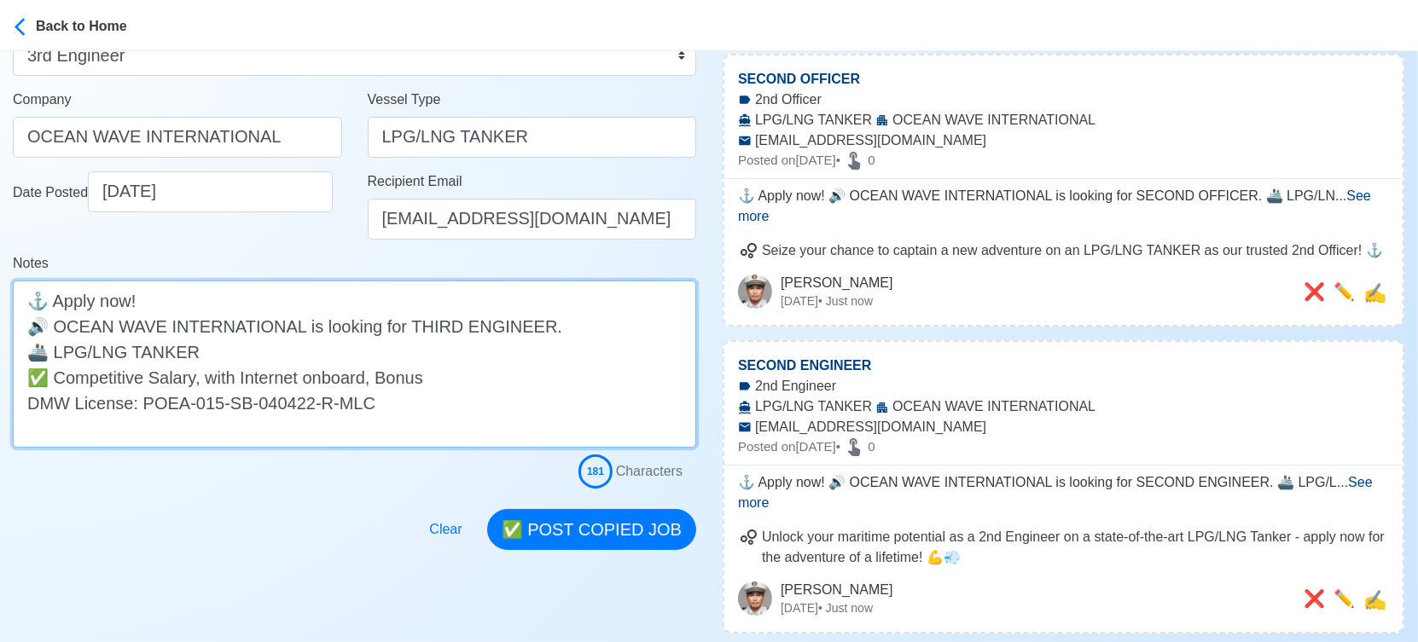
scroll to position [379, 0]
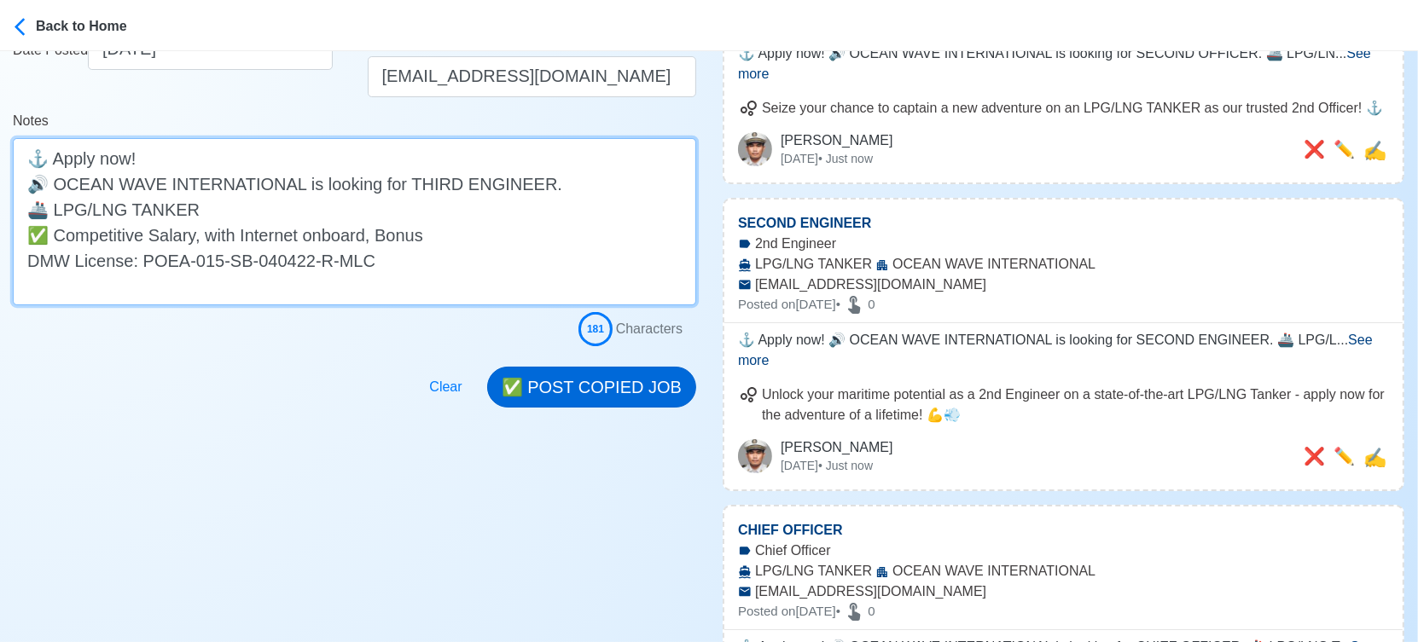
type textarea "⚓ Apply now! 🔊 OCEAN WAVE INTERNATIONAL is looking for THIRD ENGINEER. 🚢 LPG/LN…"
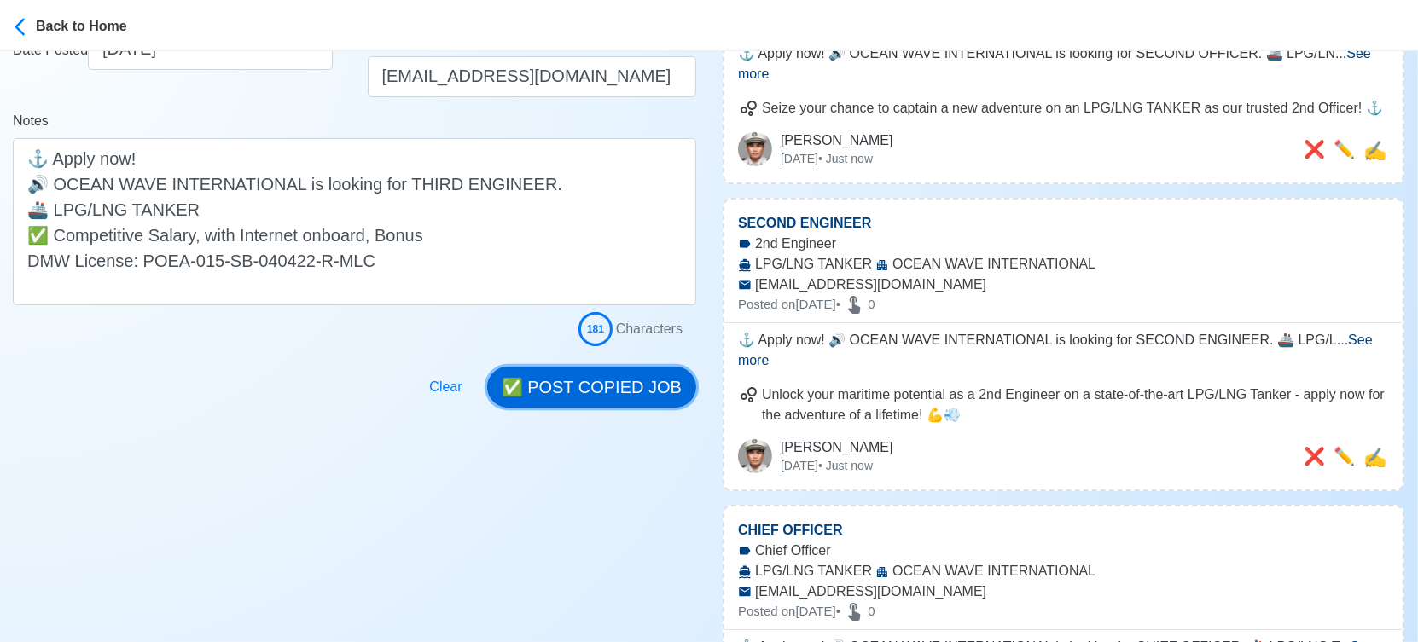
click at [641, 372] on button "✅ POST COPIED JOB" at bounding box center [591, 387] width 209 height 41
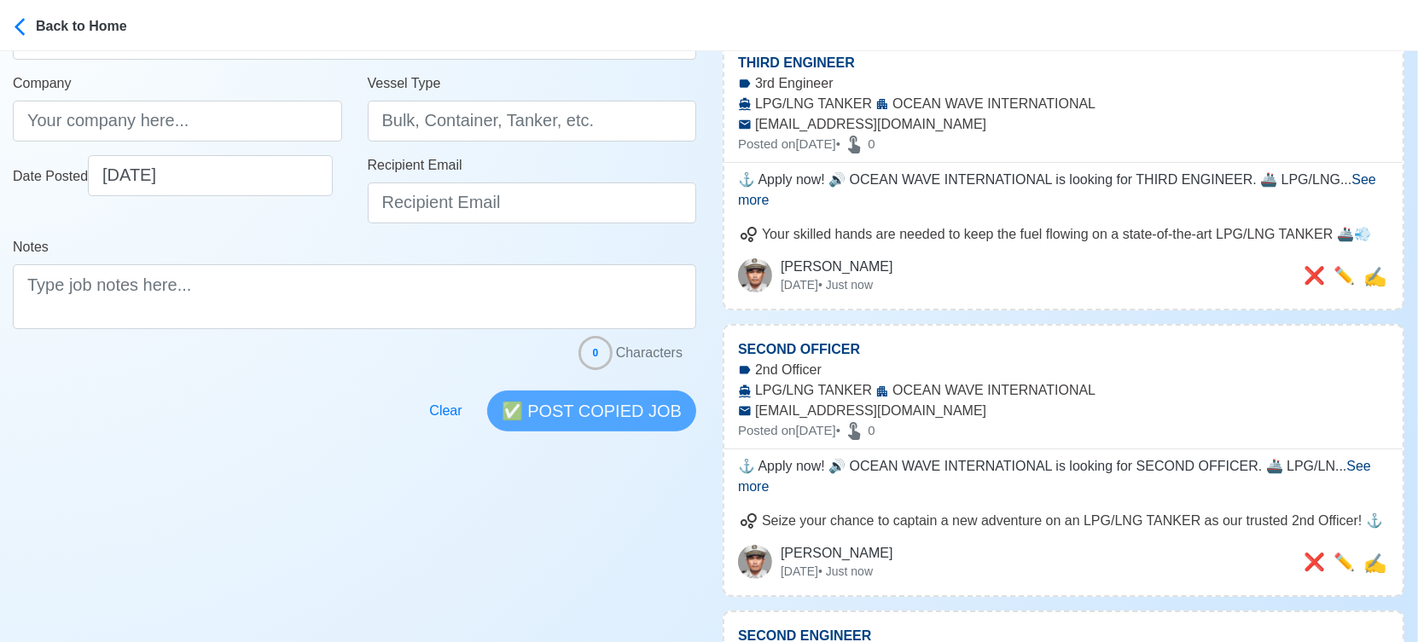
scroll to position [95, 0]
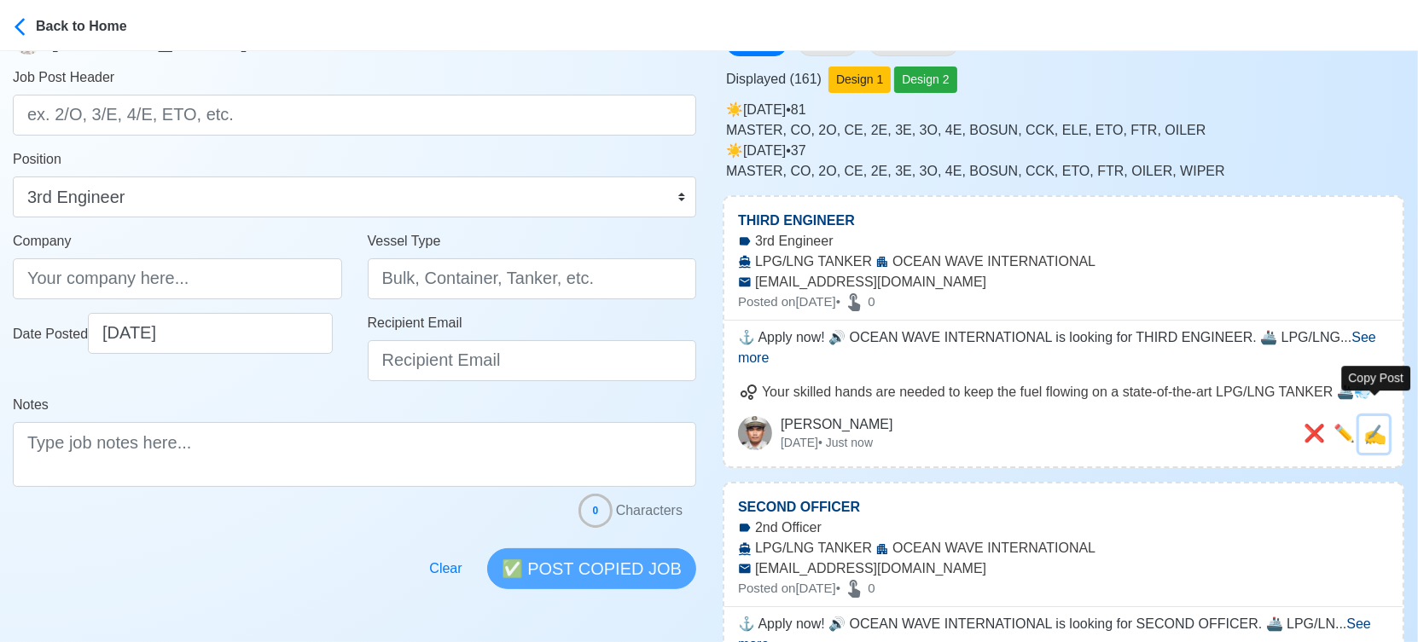
click at [1365, 424] on span "✍️" at bounding box center [1374, 434] width 23 height 21
type input "THIRD ENGINEER"
type input "OCEAN WAVE INTERNATIONAL"
type input "LPG/LNG TANKER"
type input "[EMAIL_ADDRESS][DOMAIN_NAME]"
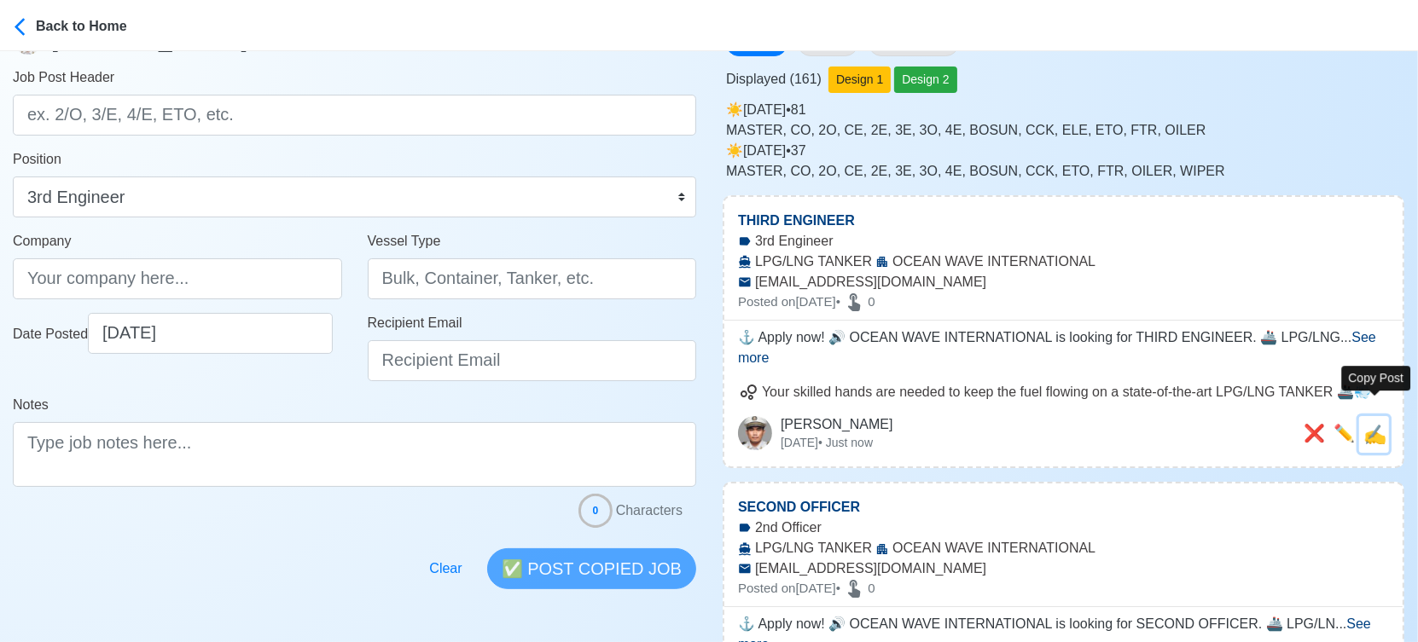
type textarea "⚓ Apply now! 🔊 OCEAN WAVE INTERNATIONAL is looking for THIRD ENGINEER. 🚢 LPG/LN…"
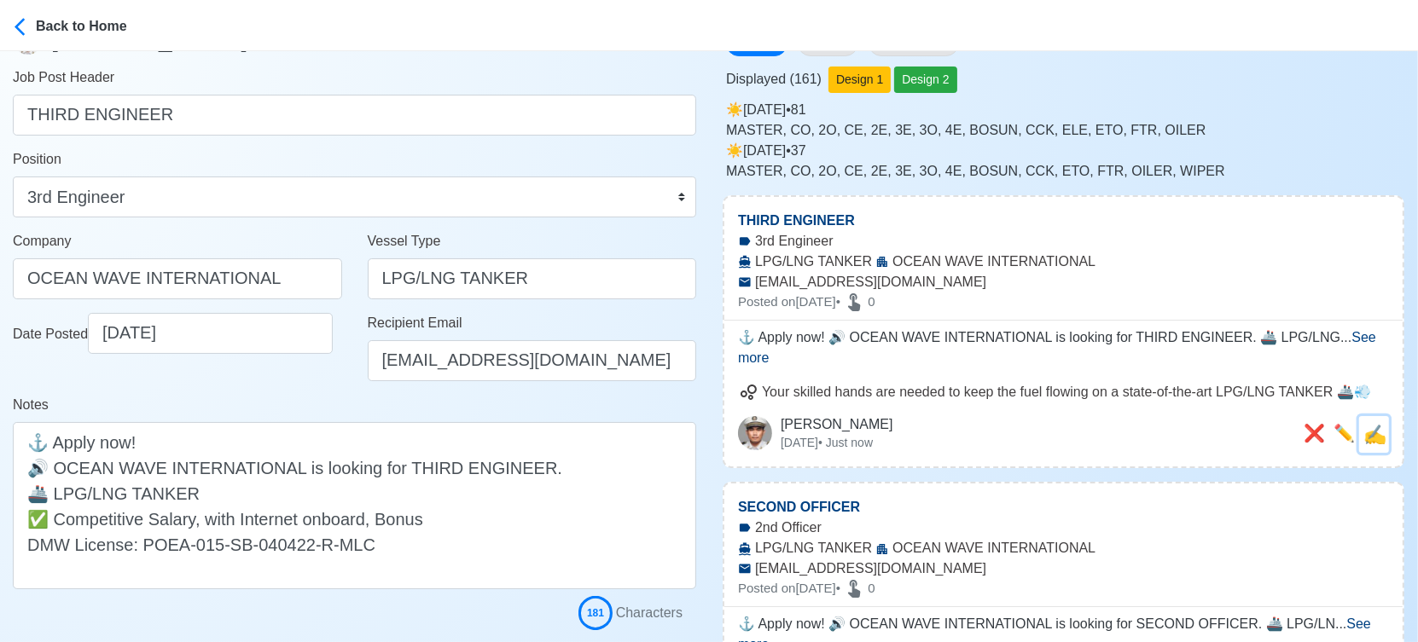
scroll to position [0, 0]
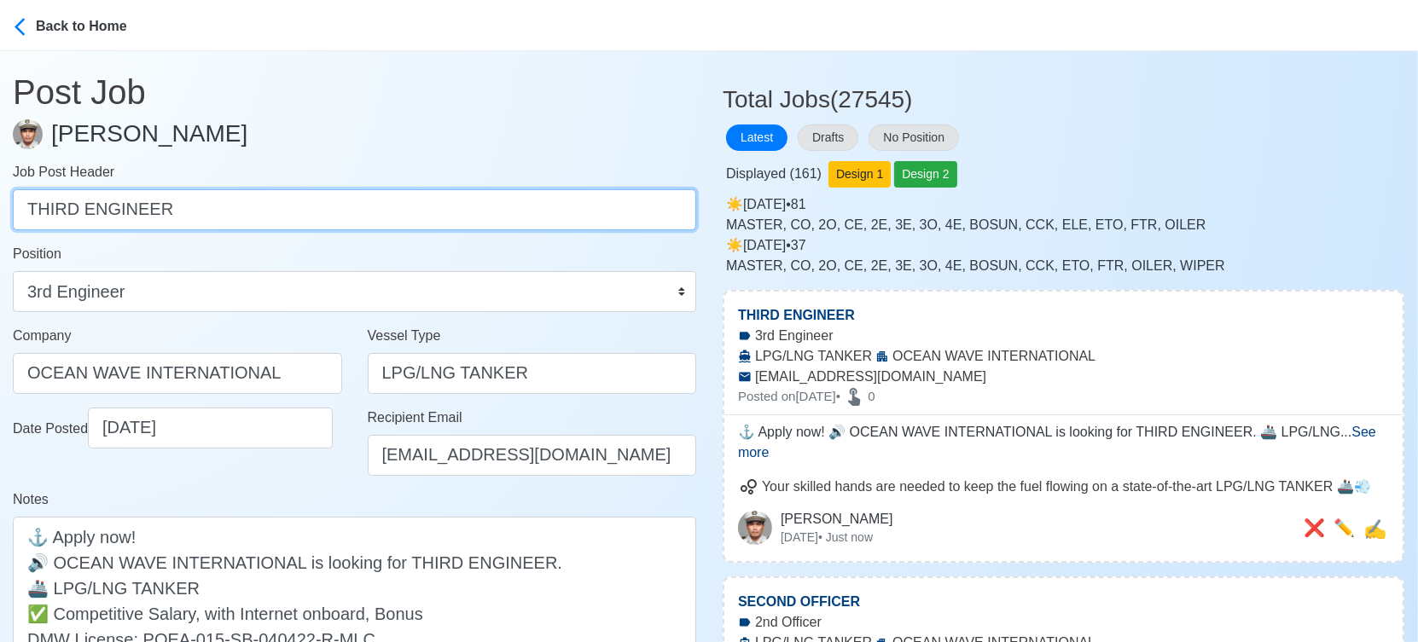
click at [194, 217] on input "THIRD ENGINEER" at bounding box center [354, 209] width 683 height 41
paste input "OFFICER, ELECTRICIAN, ABLE [PERSON_NAME], OIL"
drag, startPoint x: 154, startPoint y: 202, endPoint x: 677, endPoint y: 194, distance: 523.8
click at [677, 194] on input "THIRD OFFICER, ELECTRICIAN, ABLE [PERSON_NAME], [PERSON_NAME]" at bounding box center [354, 209] width 683 height 41
type input "THIRD OFFICER"
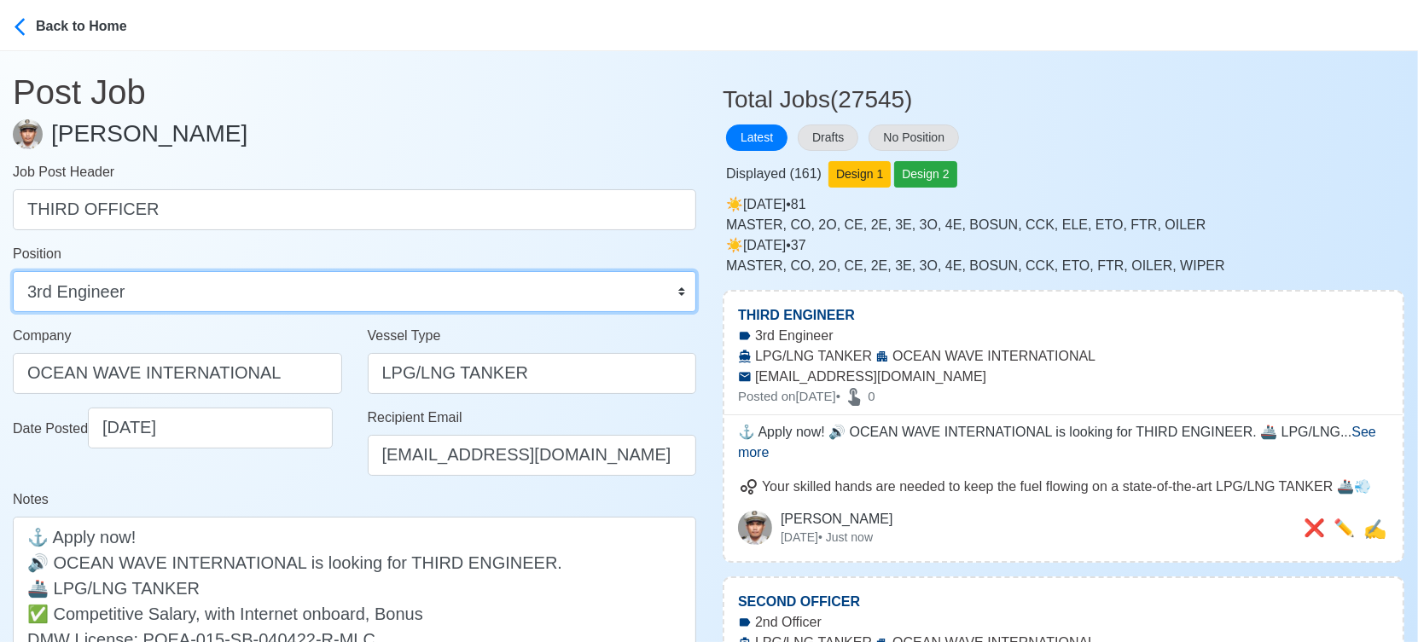
click at [327, 293] on select "Master Chief Officer 2nd Officer 3rd Officer Junior Officer Chief Engineer 2nd …" at bounding box center [354, 291] width 683 height 41
select select "3rd Officer"
click at [13, 271] on select "Master Chief Officer 2nd Officer 3rd Officer Junior Officer Chief Engineer 2nd …" at bounding box center [354, 291] width 683 height 41
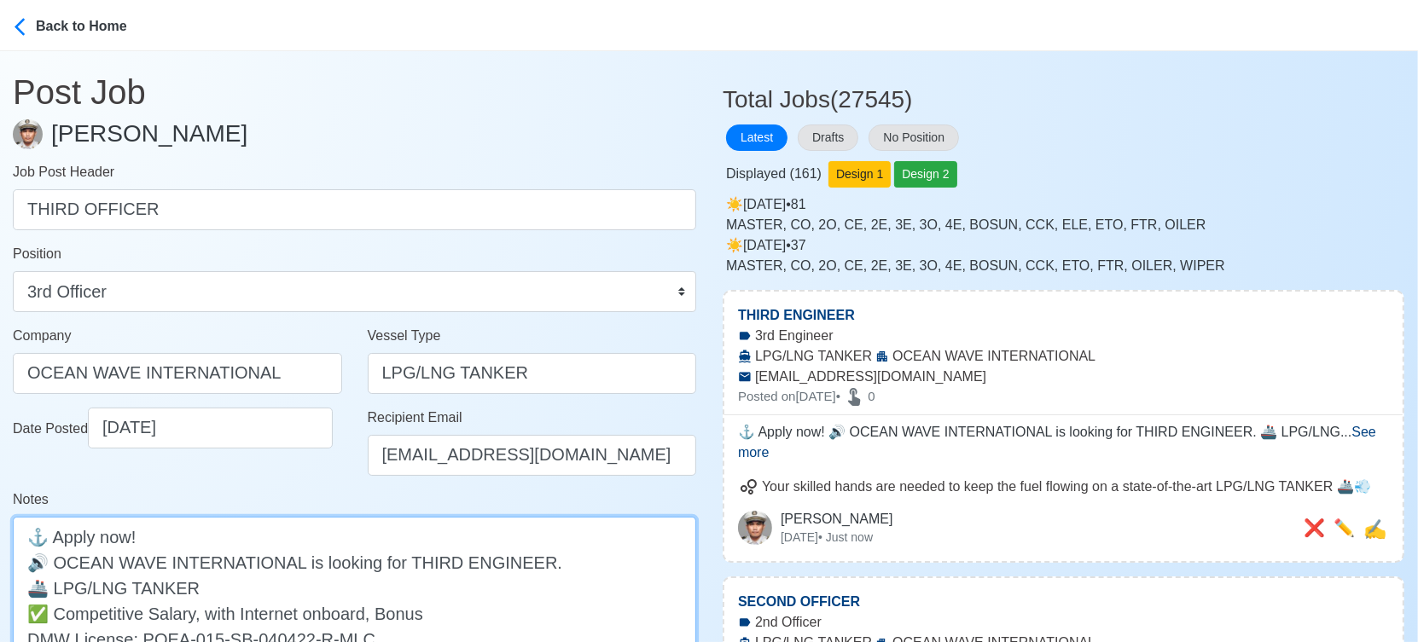
click at [491, 555] on textarea "⚓ Apply now! 🔊 OCEAN WAVE INTERNATIONAL is looking for THIRD ENGINEER. 🚢 LPG/LN…" at bounding box center [354, 600] width 683 height 167
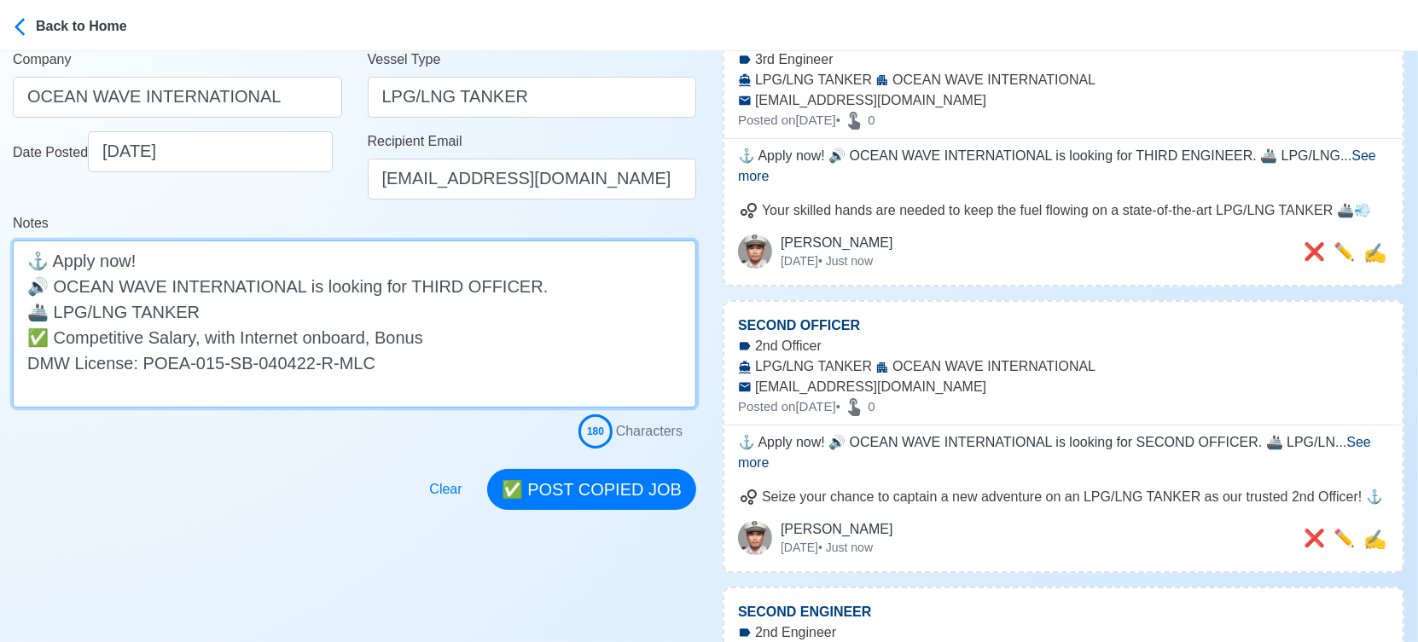
scroll to position [284, 0]
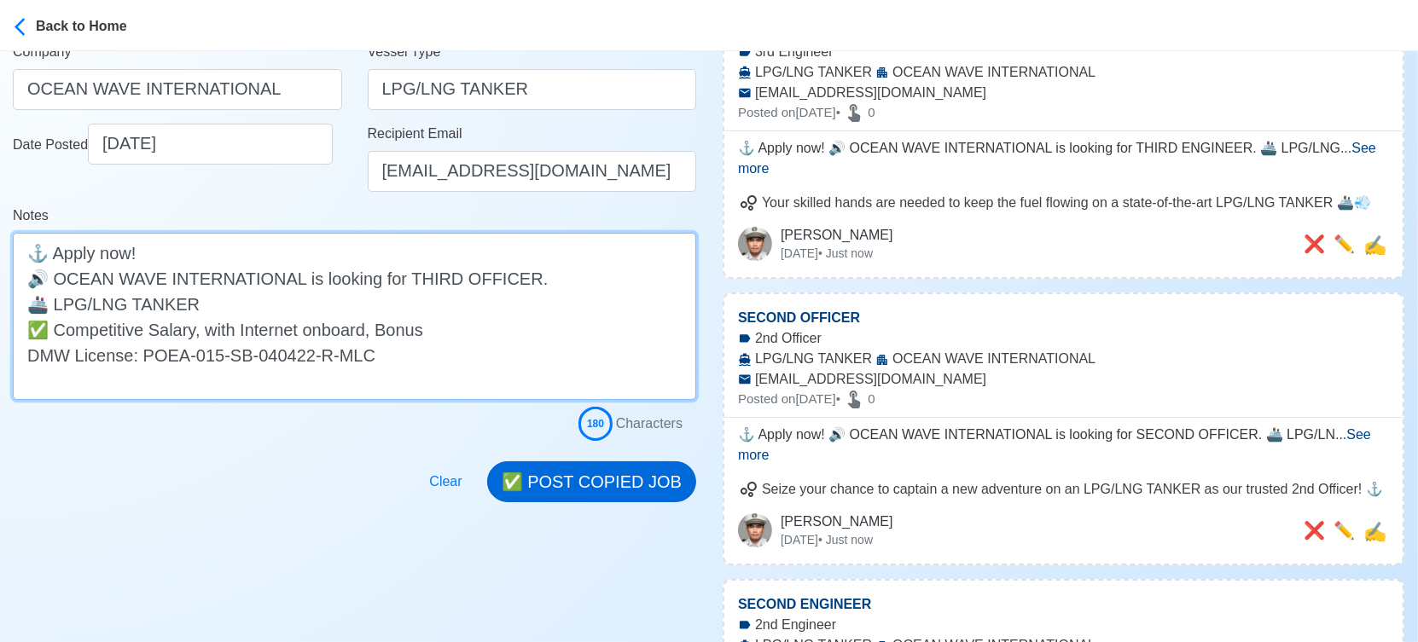
type textarea "⚓ Apply now! 🔊 OCEAN WAVE INTERNATIONAL is looking for THIRD OFFICER. 🚢 LPG/LNG…"
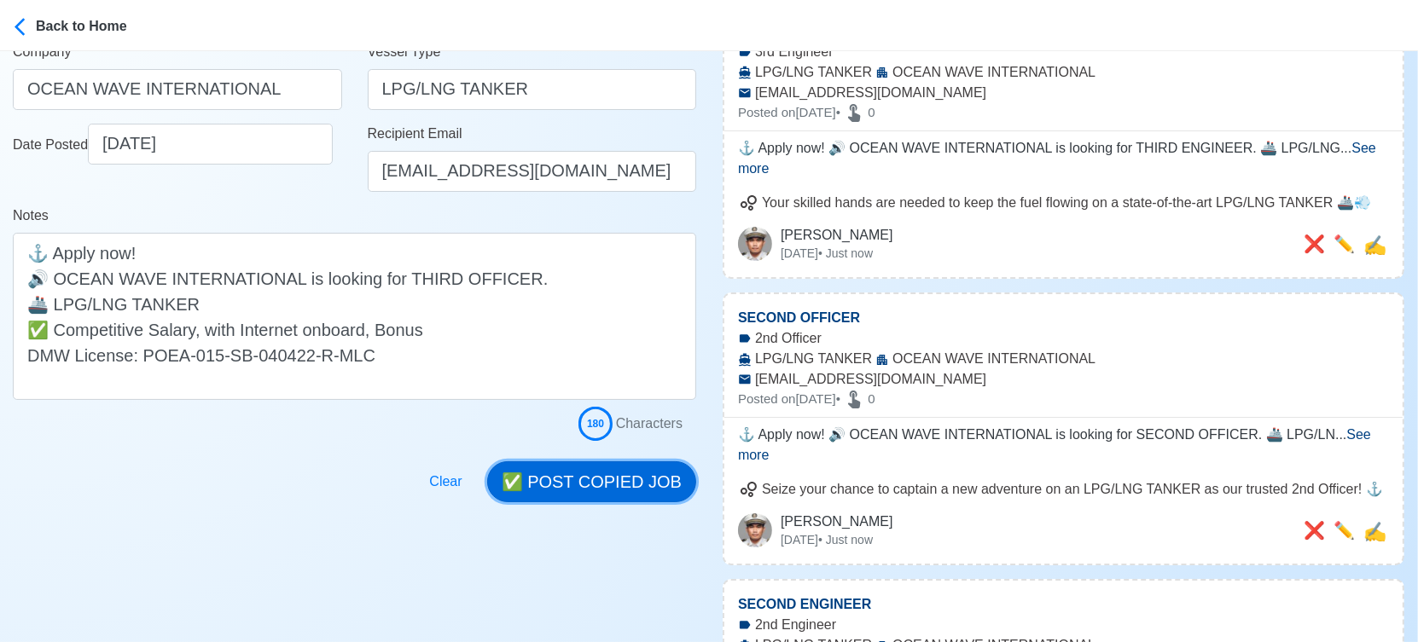
click at [663, 482] on button "✅ POST COPIED JOB" at bounding box center [591, 481] width 209 height 41
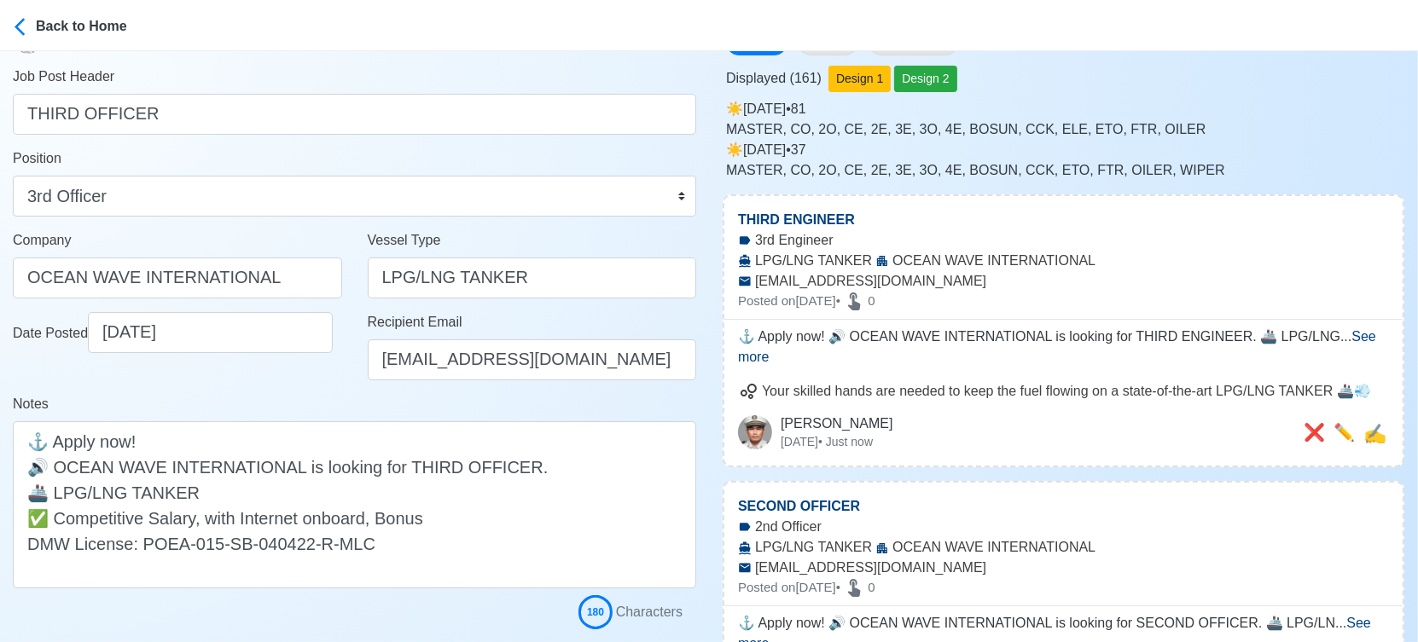
scroll to position [95, 0]
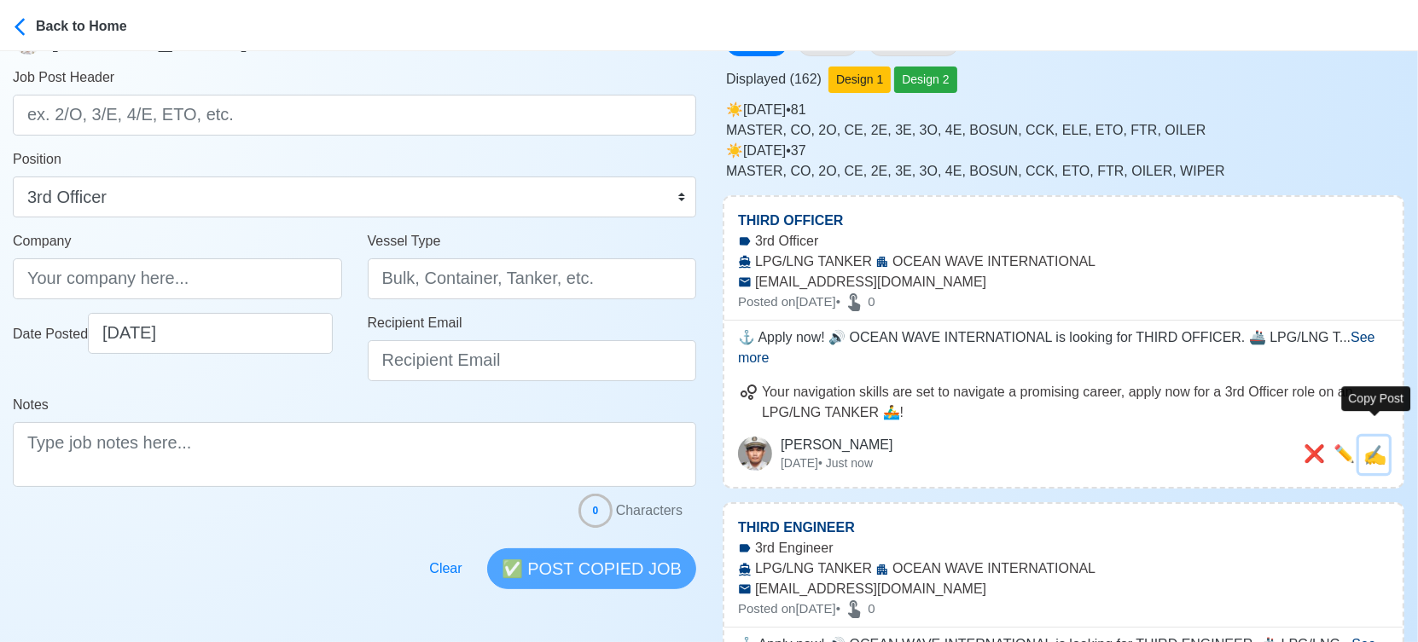
click at [1372, 444] on span "✍️" at bounding box center [1374, 454] width 23 height 21
type input "THIRD OFFICER"
type input "OCEAN WAVE INTERNATIONAL"
type input "LPG/LNG TANKER"
type input "[EMAIL_ADDRESS][DOMAIN_NAME]"
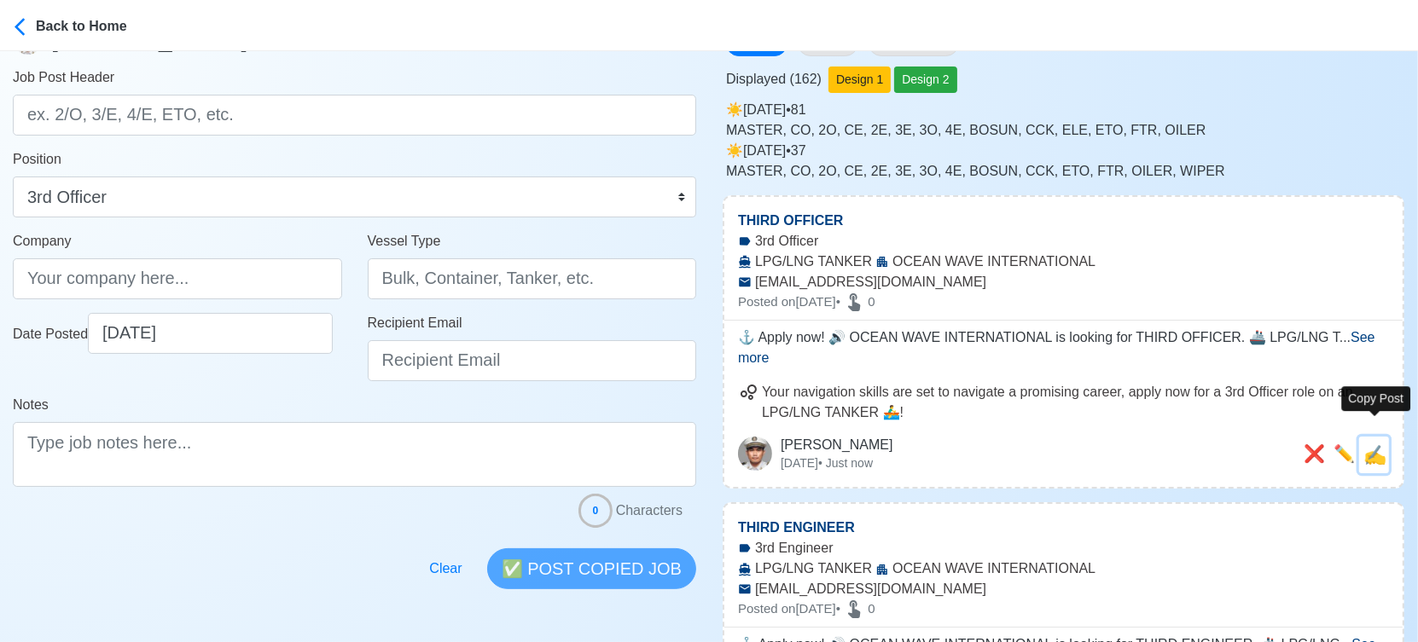
type textarea "⚓ Apply now! 🔊 OCEAN WAVE INTERNATIONAL is looking for THIRD OFFICER. 🚢 LPG/LNG…"
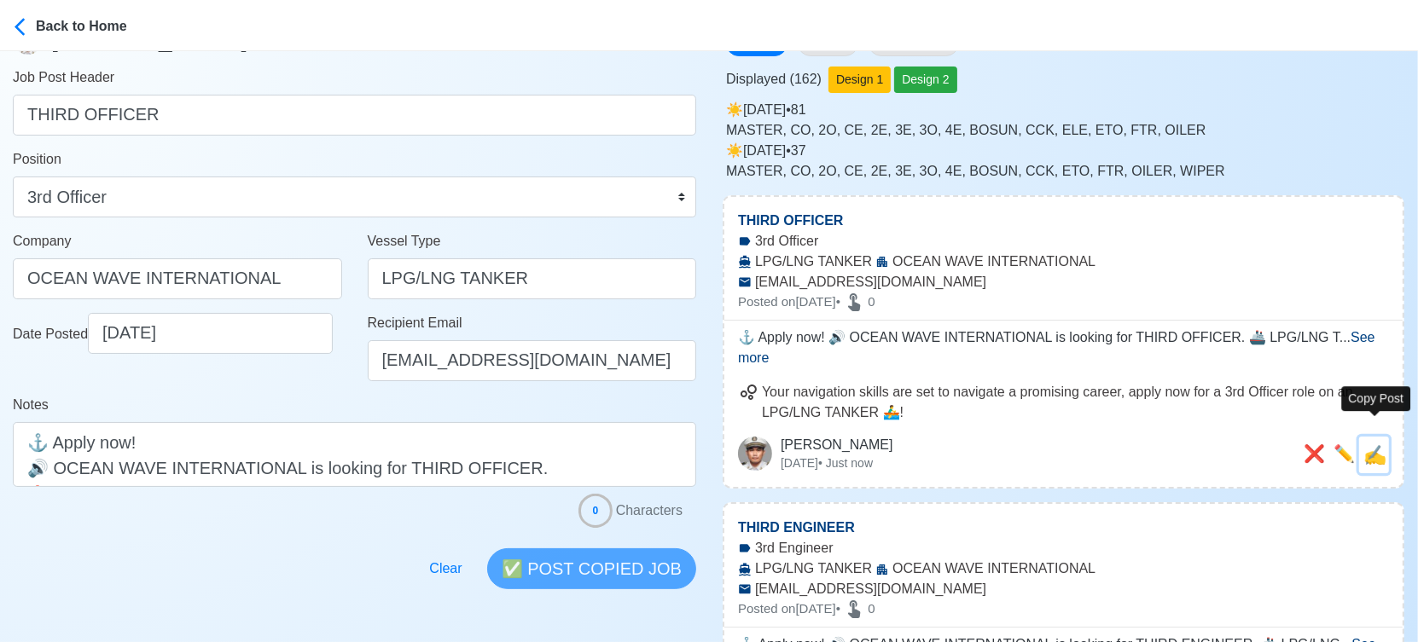
scroll to position [0, 0]
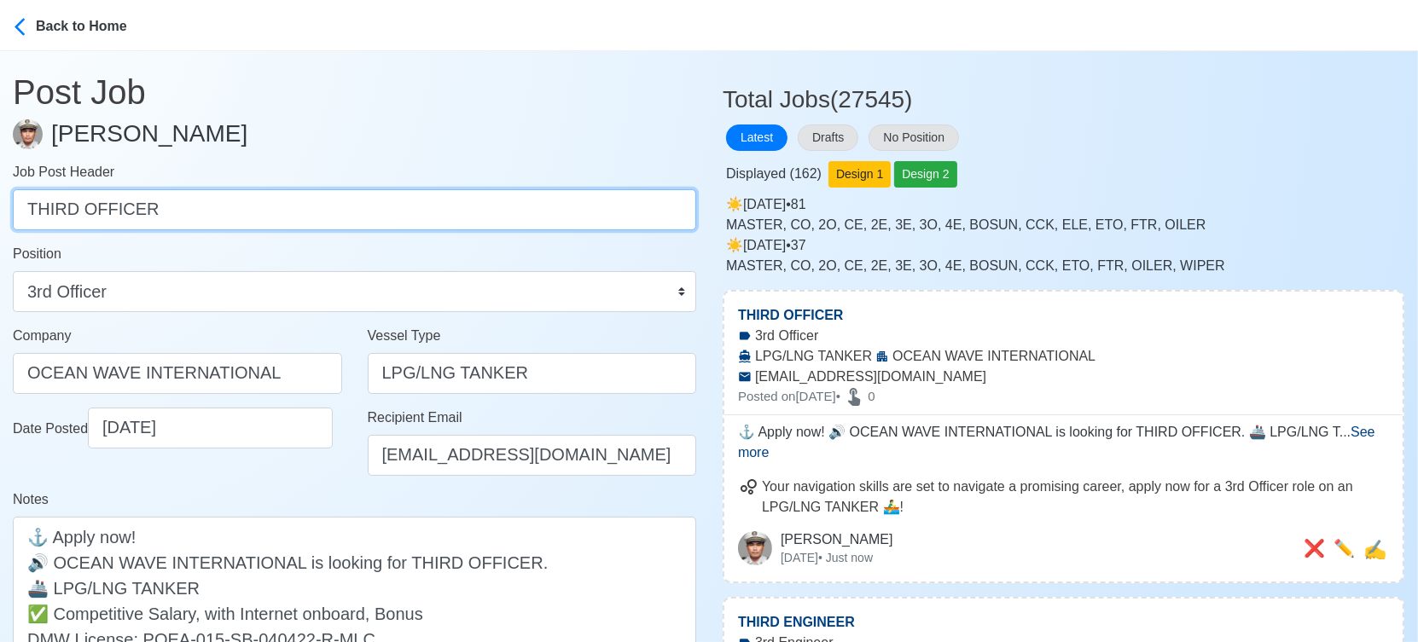
click at [273, 210] on input "THIRD OFFICER" at bounding box center [354, 209] width 683 height 41
paste input "ELECTRICIAN, ABLE [PERSON_NAME], OIL"
drag, startPoint x: 134, startPoint y: 210, endPoint x: 444, endPoint y: 196, distance: 309.9
click at [444, 196] on input "ELECTRICIAN, ABLE [PERSON_NAME], [PERSON_NAME]" at bounding box center [354, 209] width 683 height 41
type input "ELECTRICIAN"
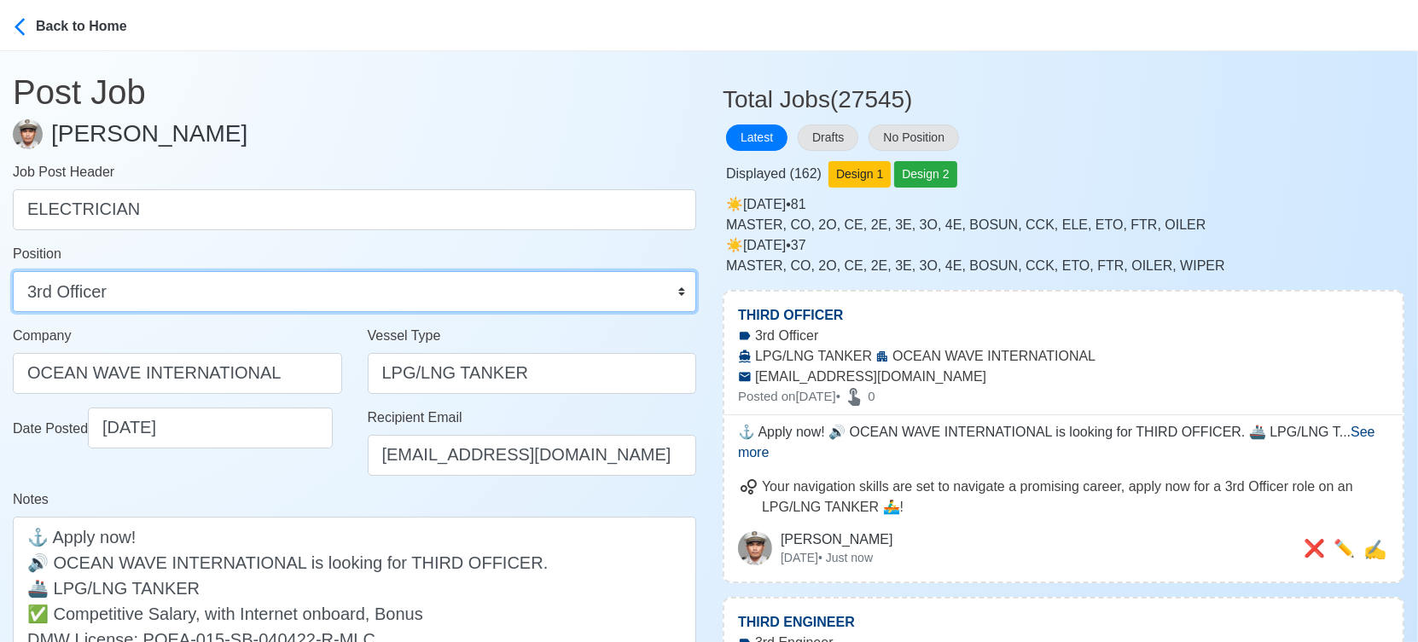
click at [395, 298] on select "Master Chief Officer 2nd Officer 3rd Officer Junior Officer Chief Engineer 2nd …" at bounding box center [354, 291] width 683 height 41
select select "Electrician"
click at [13, 271] on select "Master Chief Officer 2nd Officer 3rd Officer Junior Officer Chief Engineer 2nd …" at bounding box center [354, 291] width 683 height 41
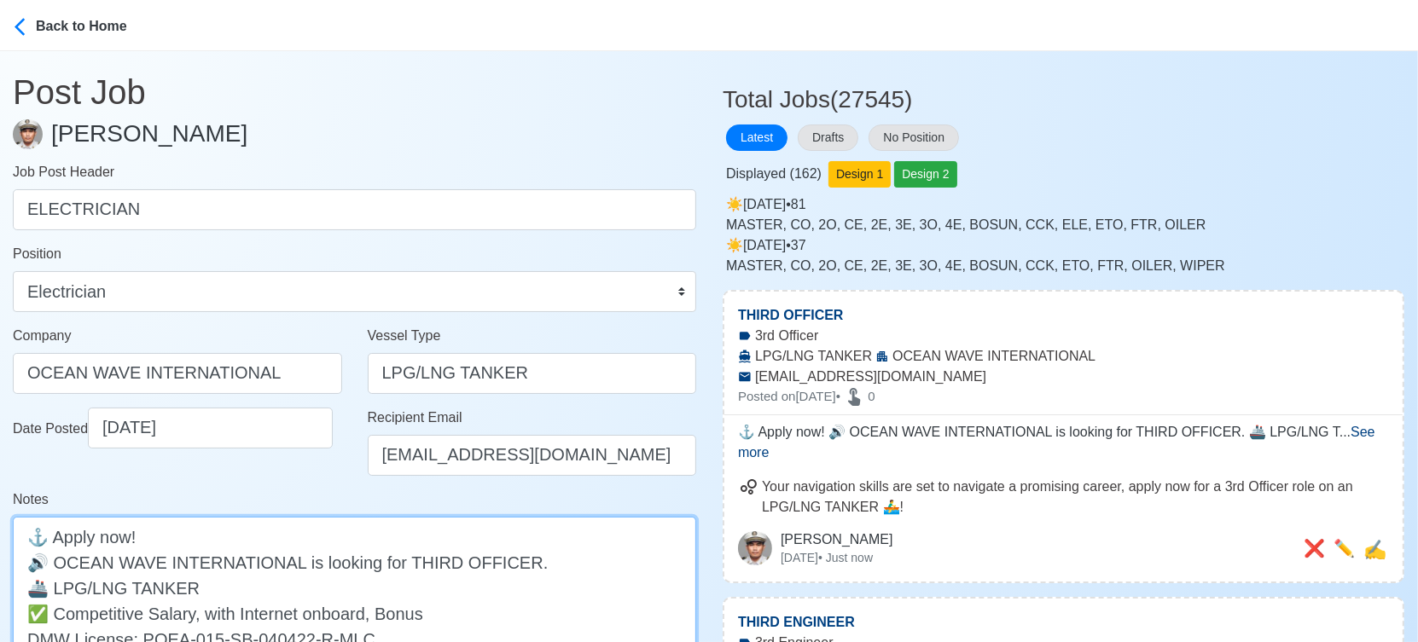
click at [418, 566] on textarea "⚓ Apply now! 🔊 OCEAN WAVE INTERNATIONAL is looking for THIRD OFFICER. 🚢 LPG/LNG…" at bounding box center [354, 600] width 683 height 167
click at [418, 566] on textarea "⚓ Apply now! 🔊 OCEAN WAVE INTERNATIONAL is looking for OFFICER. 🚢 LPG/LNG TANKE…" at bounding box center [354, 600] width 683 height 167
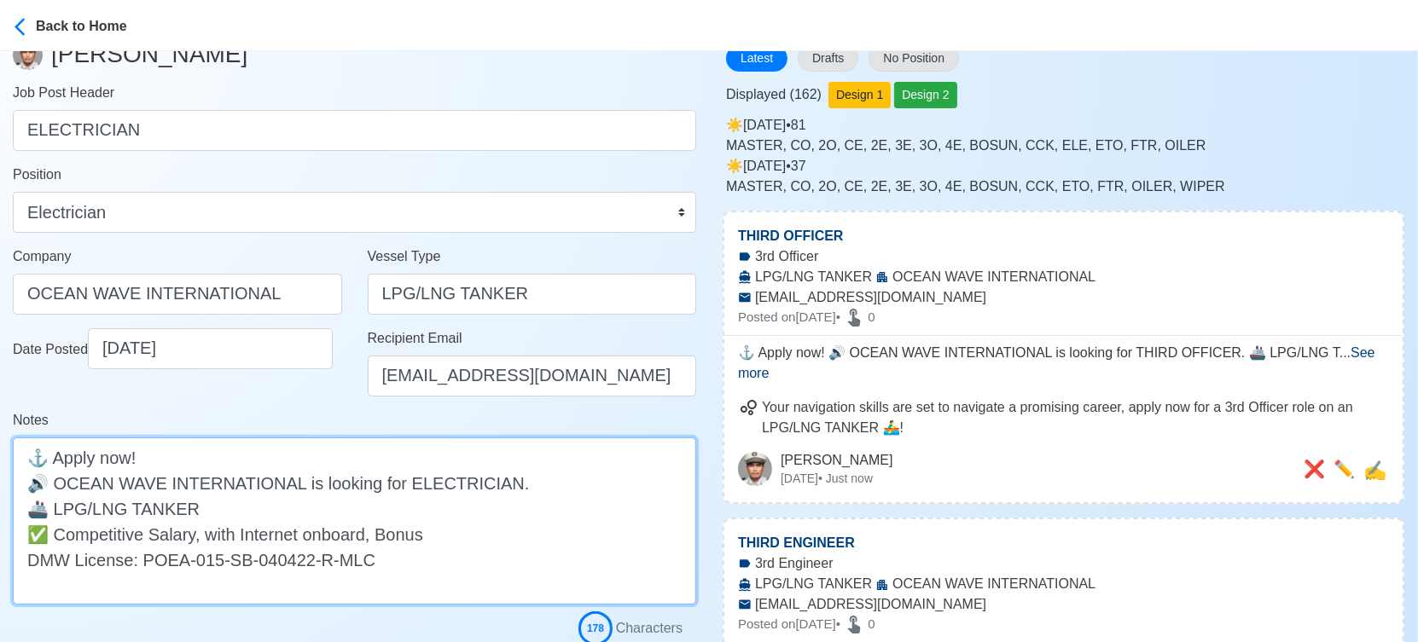
scroll to position [284, 0]
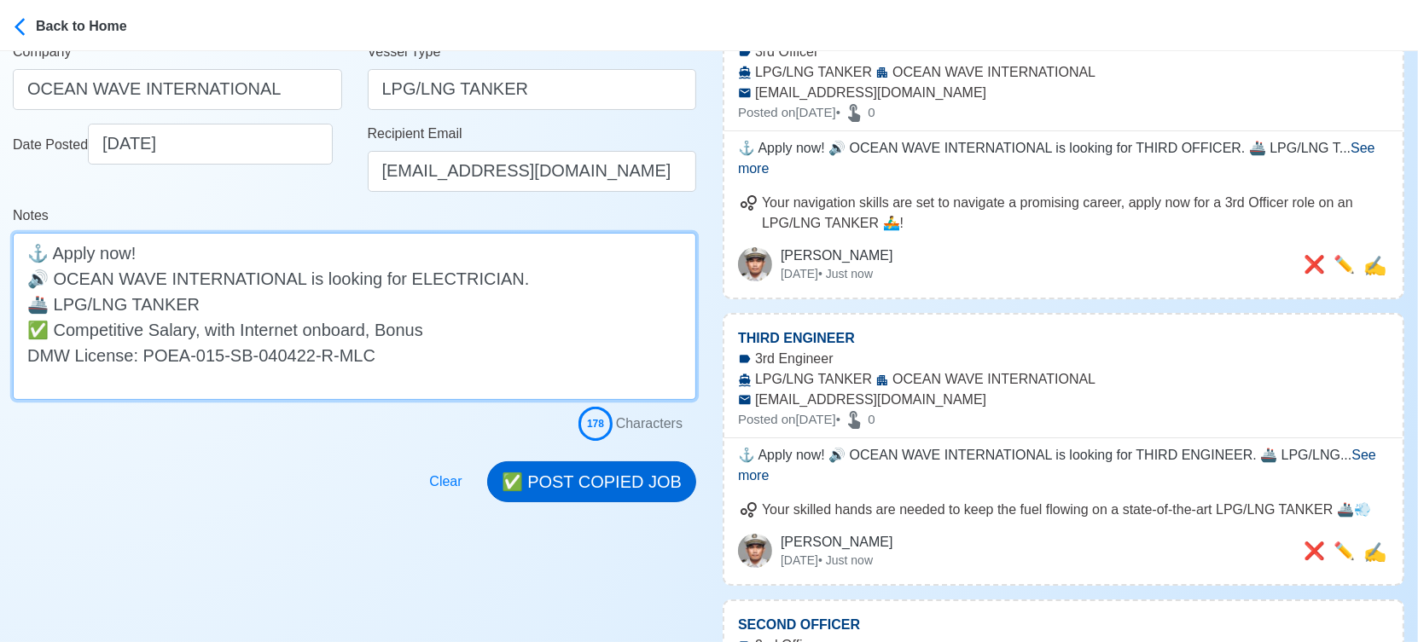
type textarea "⚓ Apply now! 🔊 OCEAN WAVE INTERNATIONAL is looking for ELECTRICIAN. 🚢 LPG/LNG T…"
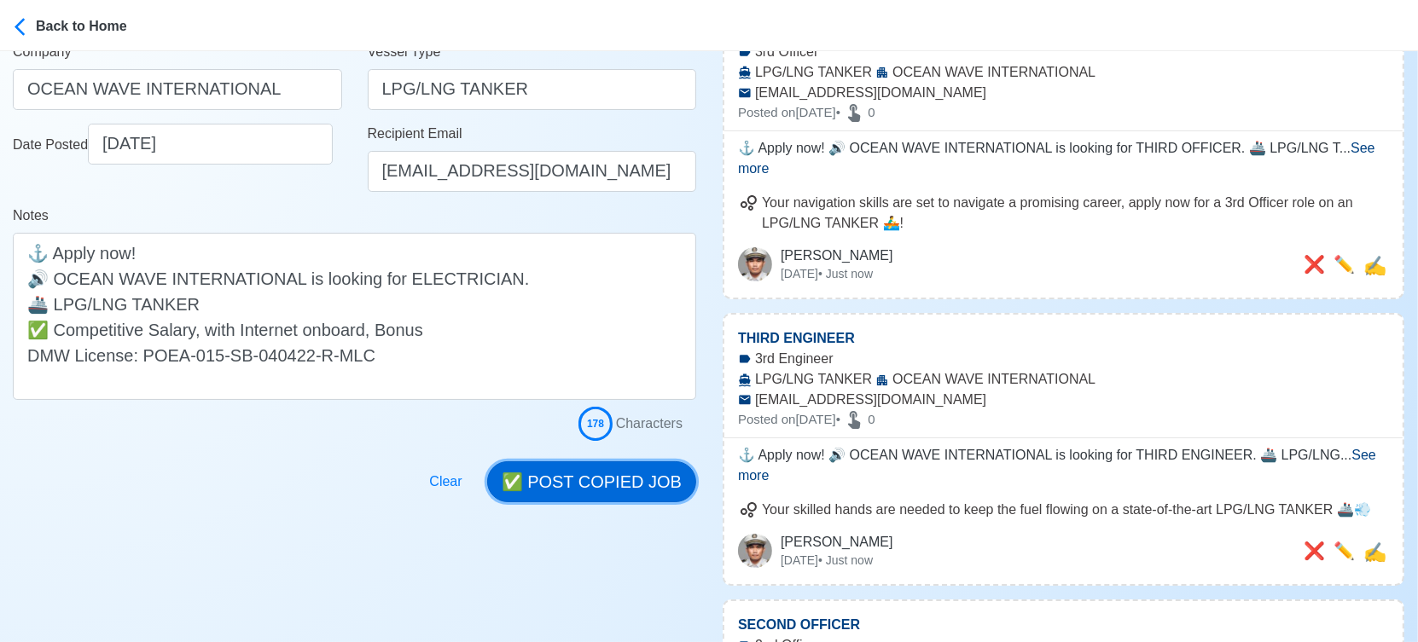
click at [609, 495] on button "✅ POST COPIED JOB" at bounding box center [591, 481] width 209 height 41
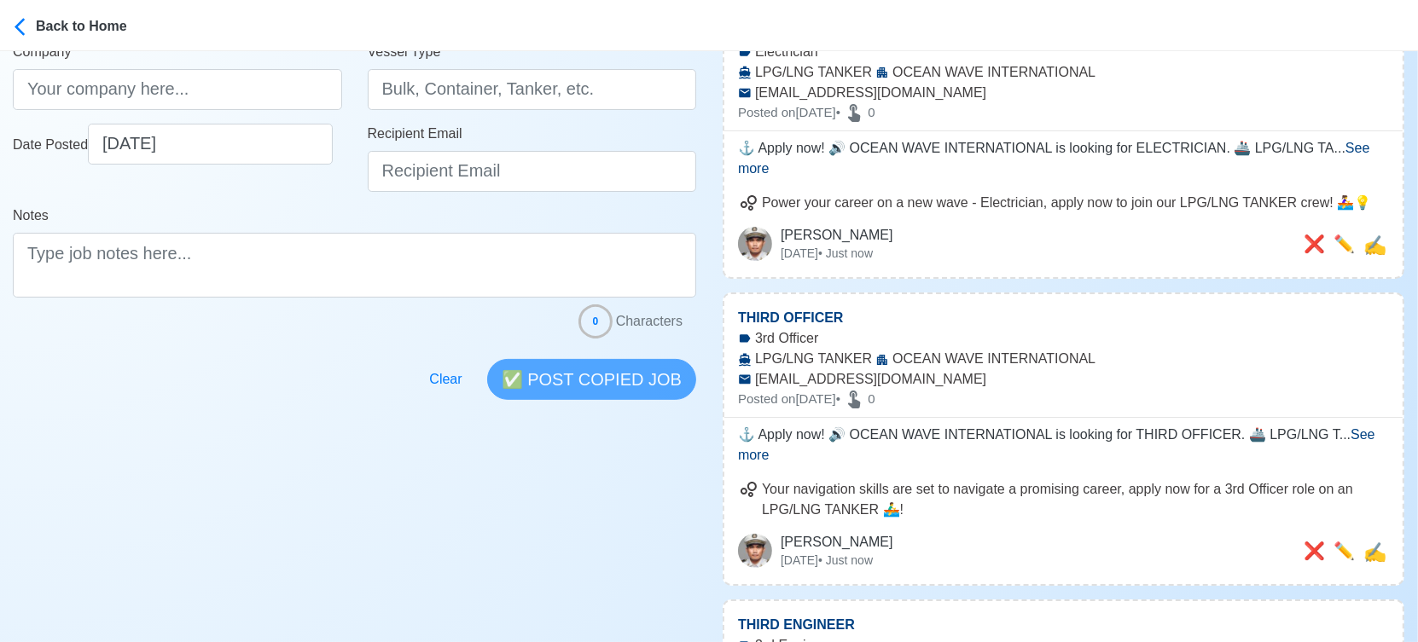
scroll to position [0, 0]
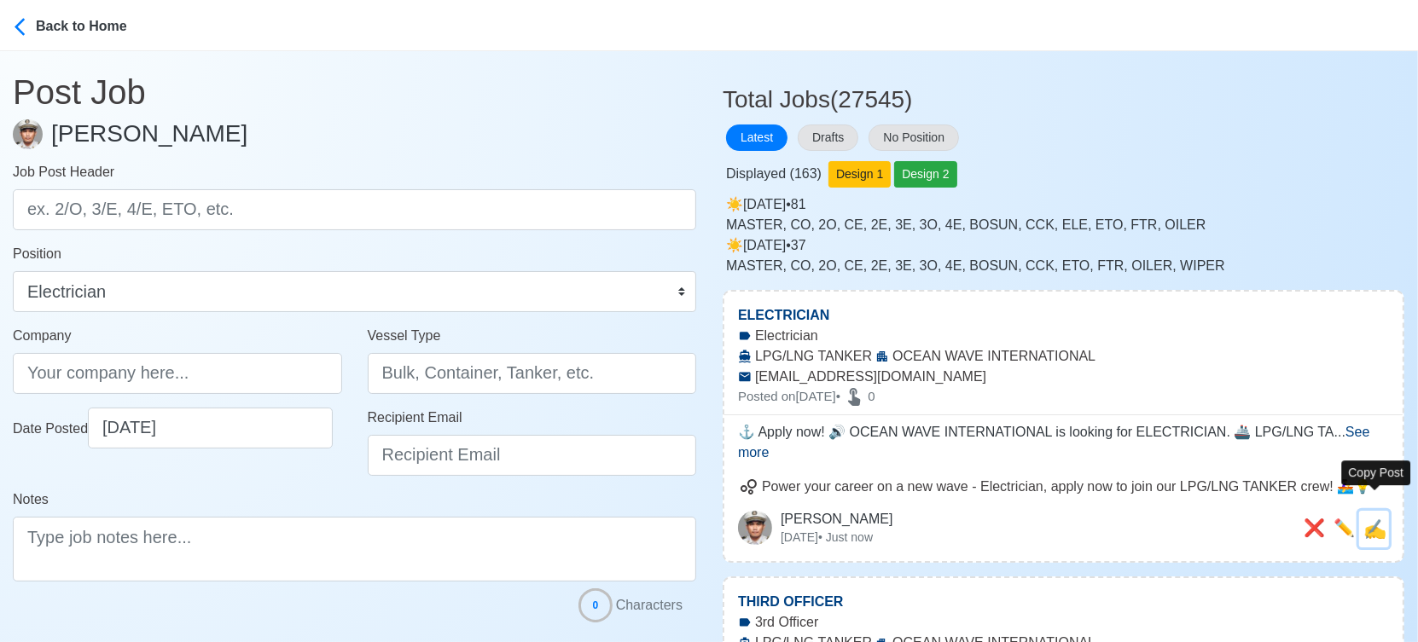
click at [1375, 519] on span "✍️" at bounding box center [1374, 529] width 23 height 21
type input "ELECTRICIAN"
type input "OCEAN WAVE INTERNATIONAL"
type input "LPG/LNG TANKER"
type input "[EMAIL_ADDRESS][DOMAIN_NAME]"
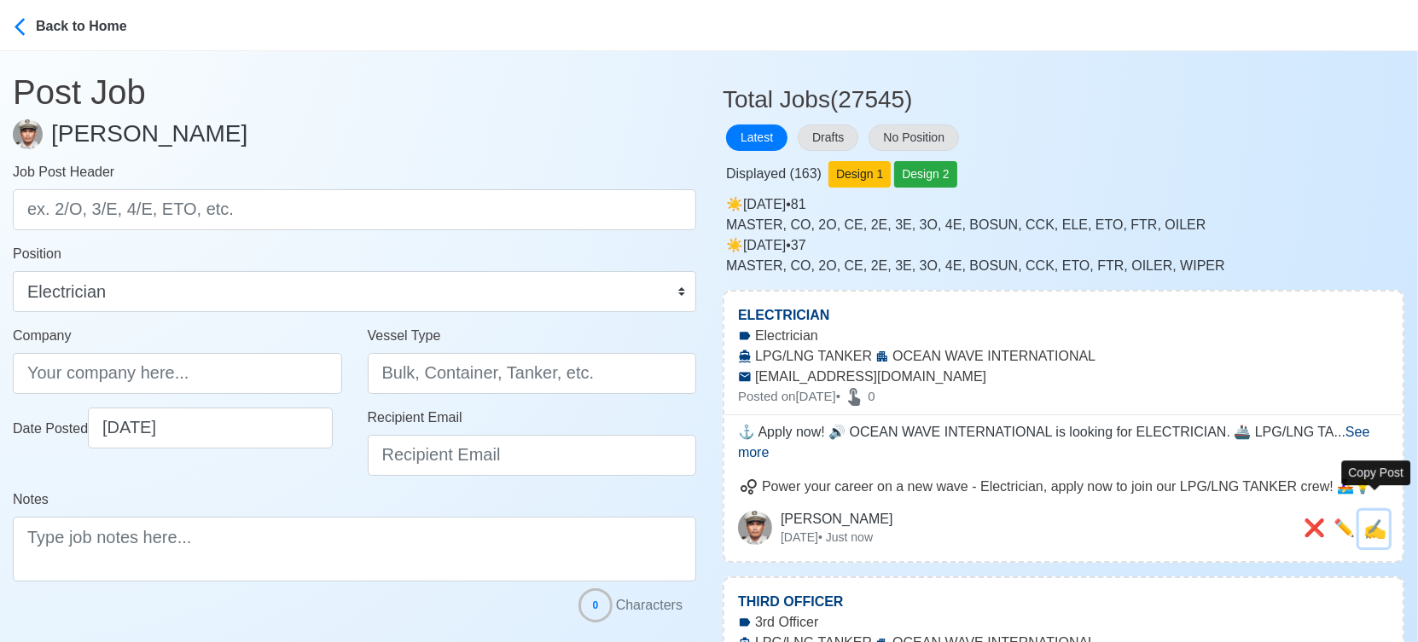
type textarea "⚓ Apply now! 🔊 OCEAN WAVE INTERNATIONAL is looking for ELECTRICIAN. 🚢 LPG/LNG T…"
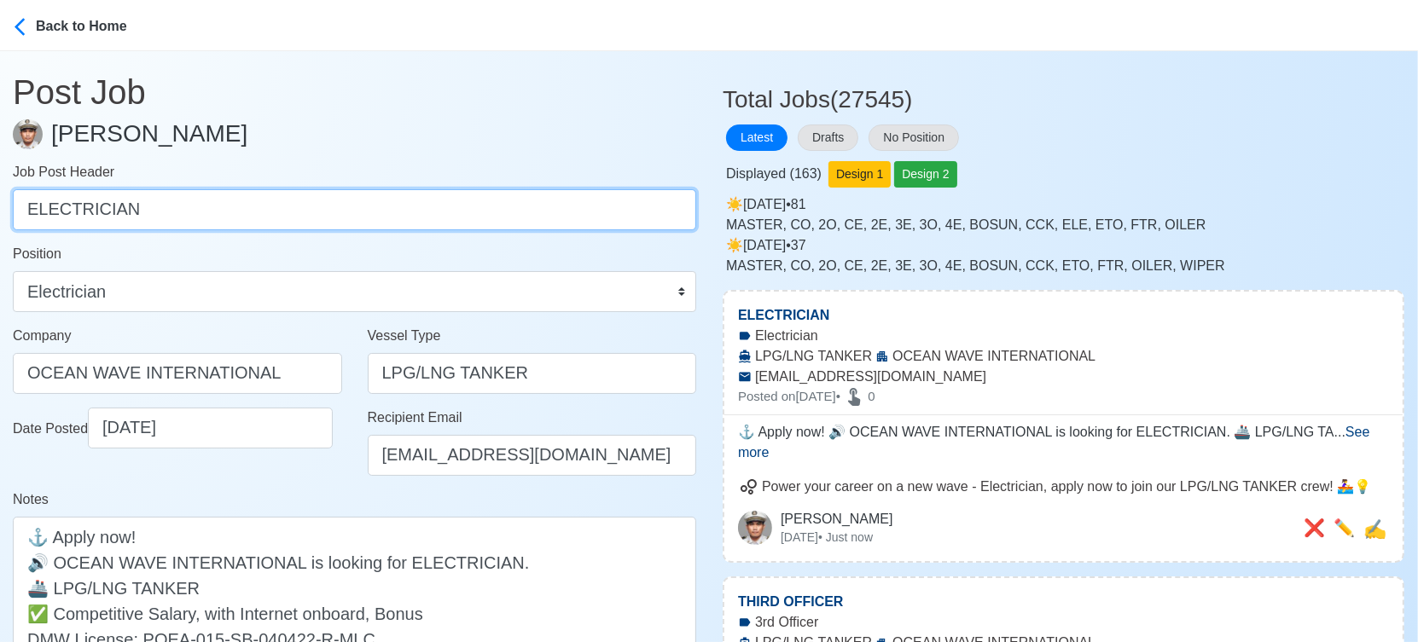
click at [394, 208] on input "ELECTRICIAN" at bounding box center [354, 209] width 683 height 41
paste input "ABLE [PERSON_NAME], [PERSON_NAME]"
click at [171, 210] on input "ABLE [PERSON_NAME], [PERSON_NAME]" at bounding box center [354, 209] width 683 height 41
type input "ABLE [PERSON_NAME]"
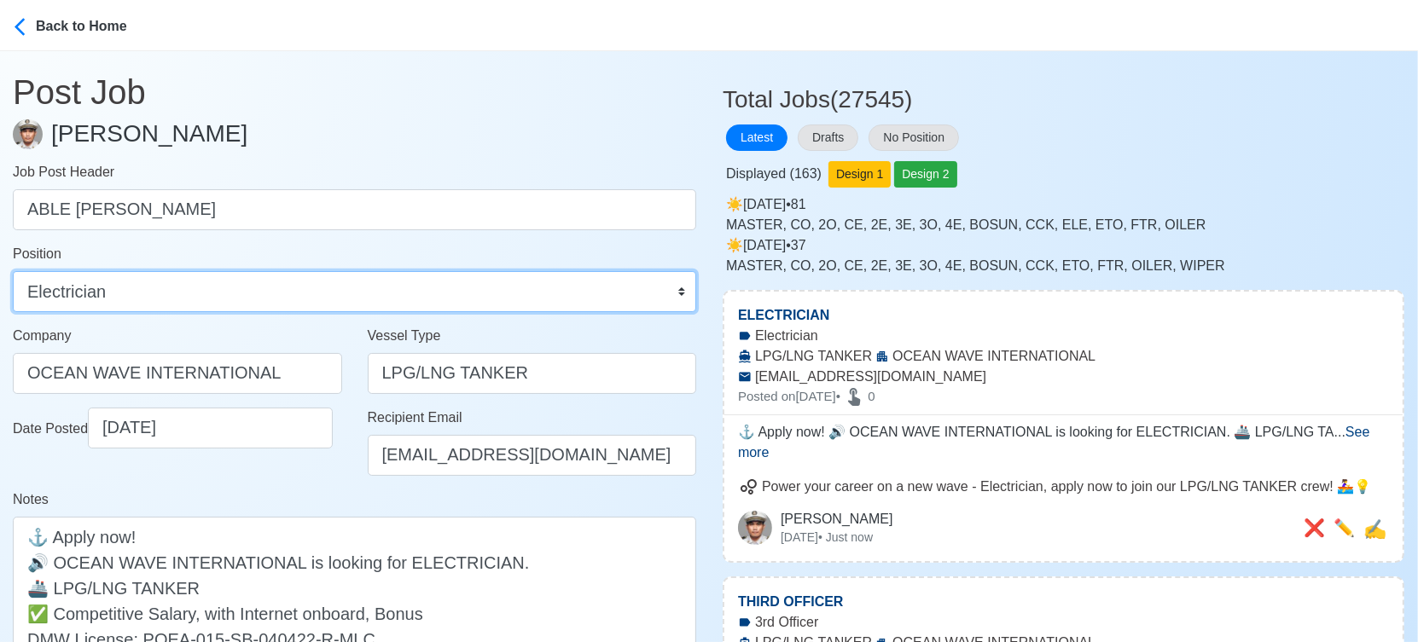
click at [165, 281] on select "Master Chief Officer 2nd Officer 3rd Officer Junior Officer Chief Engineer 2nd …" at bounding box center [354, 291] width 683 height 41
select select "[PERSON_NAME]"
click at [13, 271] on select "Master Chief Officer 2nd Officer 3rd Officer Junior Officer Chief Engineer 2nd …" at bounding box center [354, 291] width 683 height 41
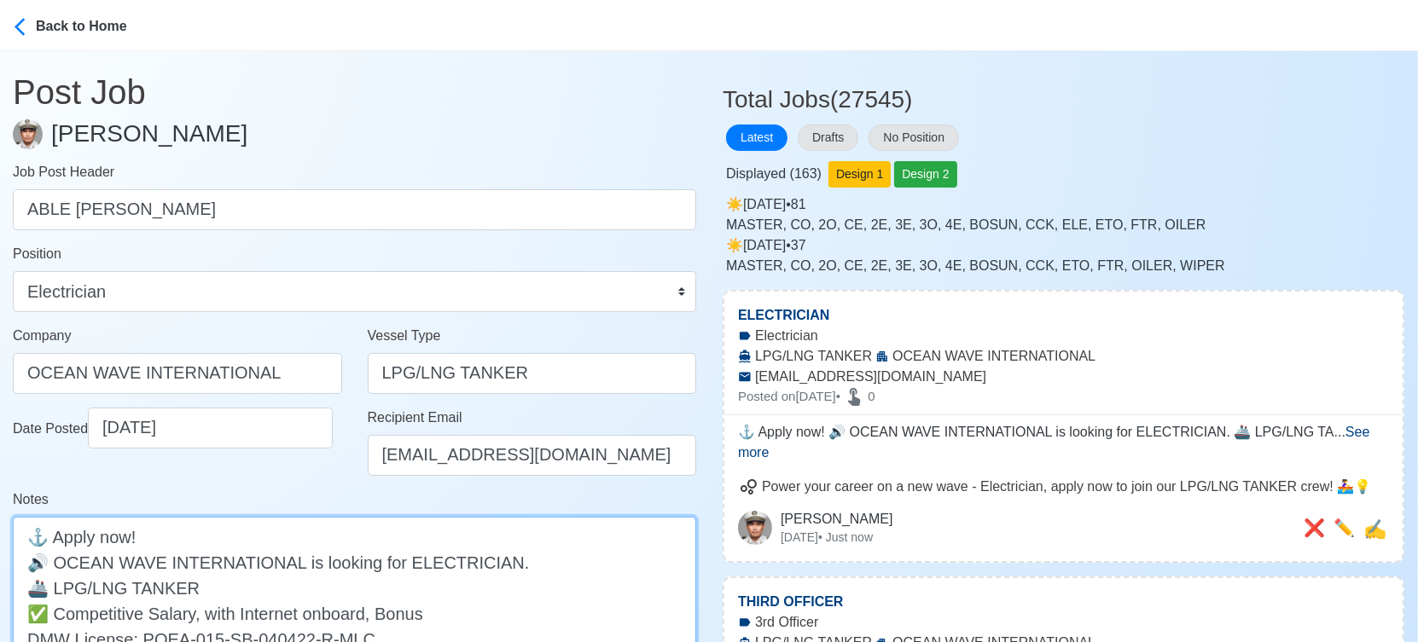
click at [455, 552] on textarea "⚓ Apply now! 🔊 OCEAN WAVE INTERNATIONAL is looking for ELECTRICIAN. 🚢 LPG/LNG T…" at bounding box center [354, 600] width 683 height 167
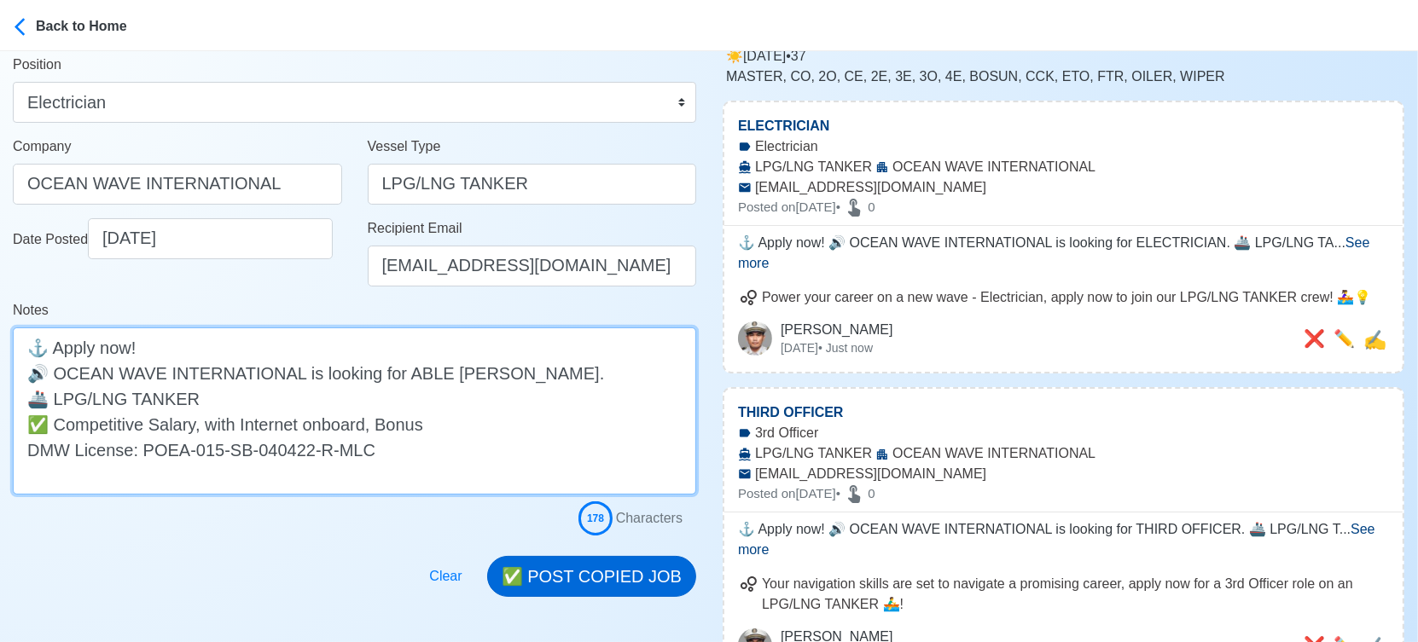
type textarea "⚓ Apply now! 🔊 OCEAN WAVE INTERNATIONAL is looking for ABLE [PERSON_NAME]. 🚢 LP…"
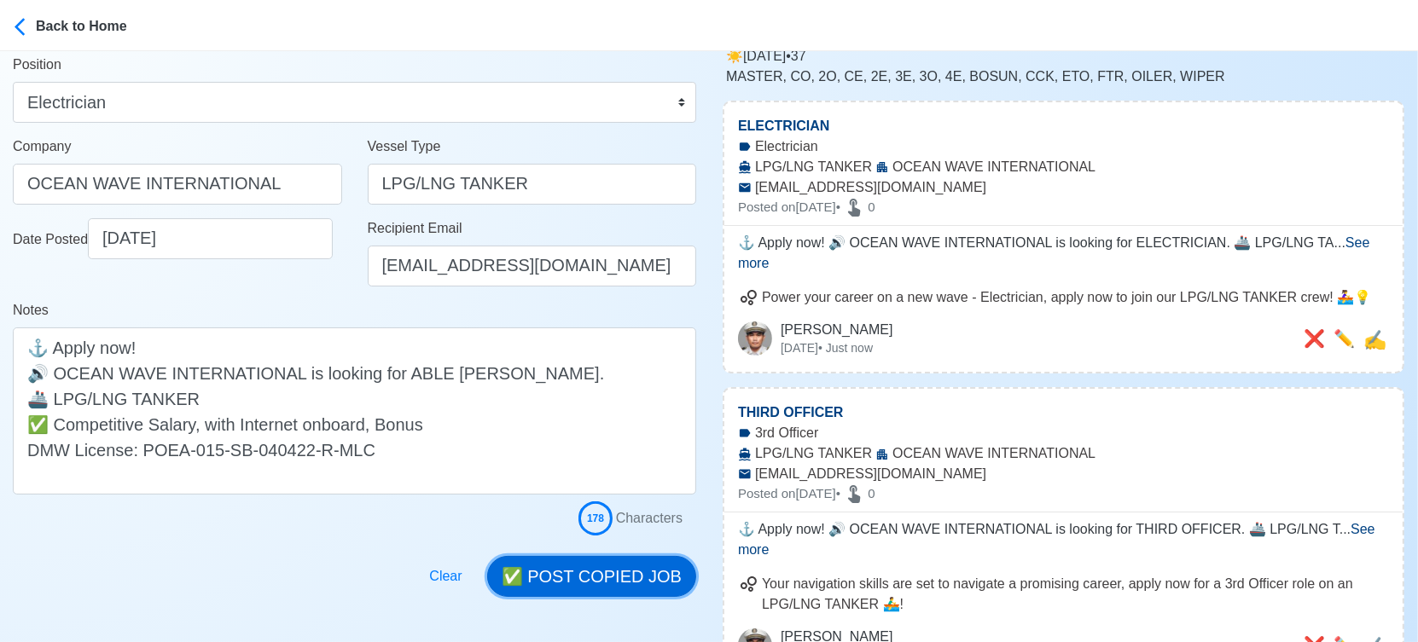
click at [670, 583] on button "✅ POST COPIED JOB" at bounding box center [591, 576] width 209 height 41
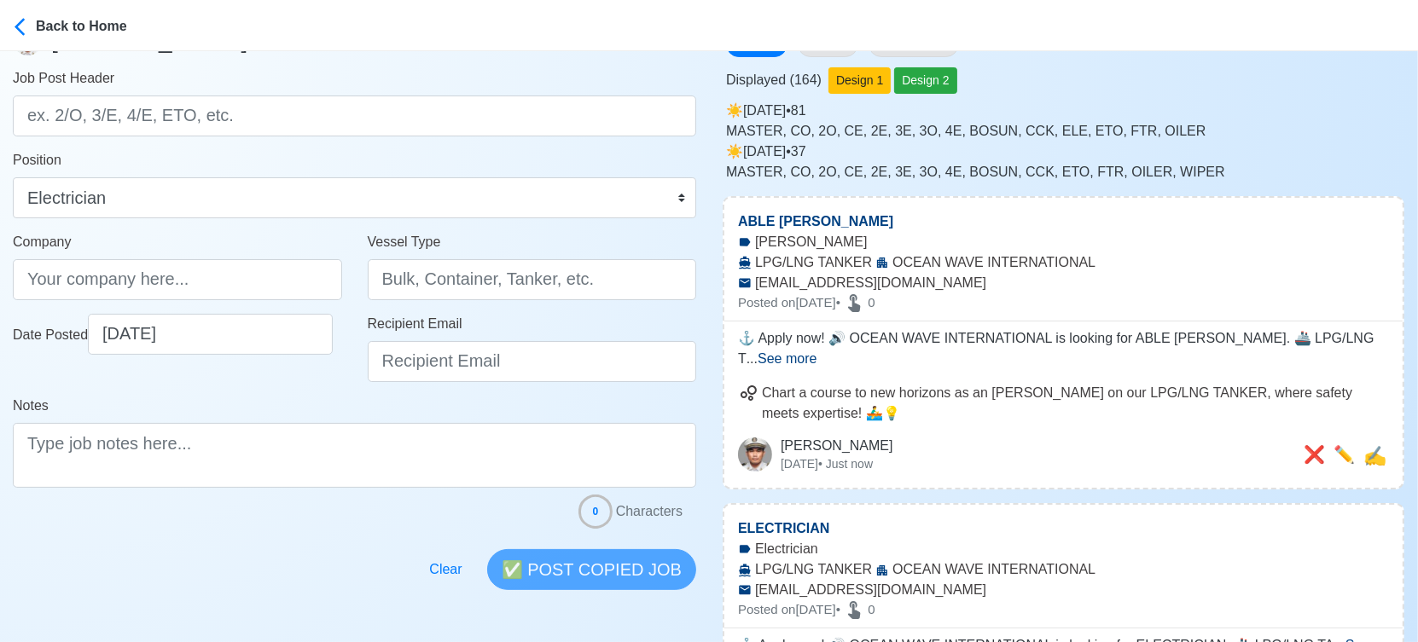
scroll to position [0, 0]
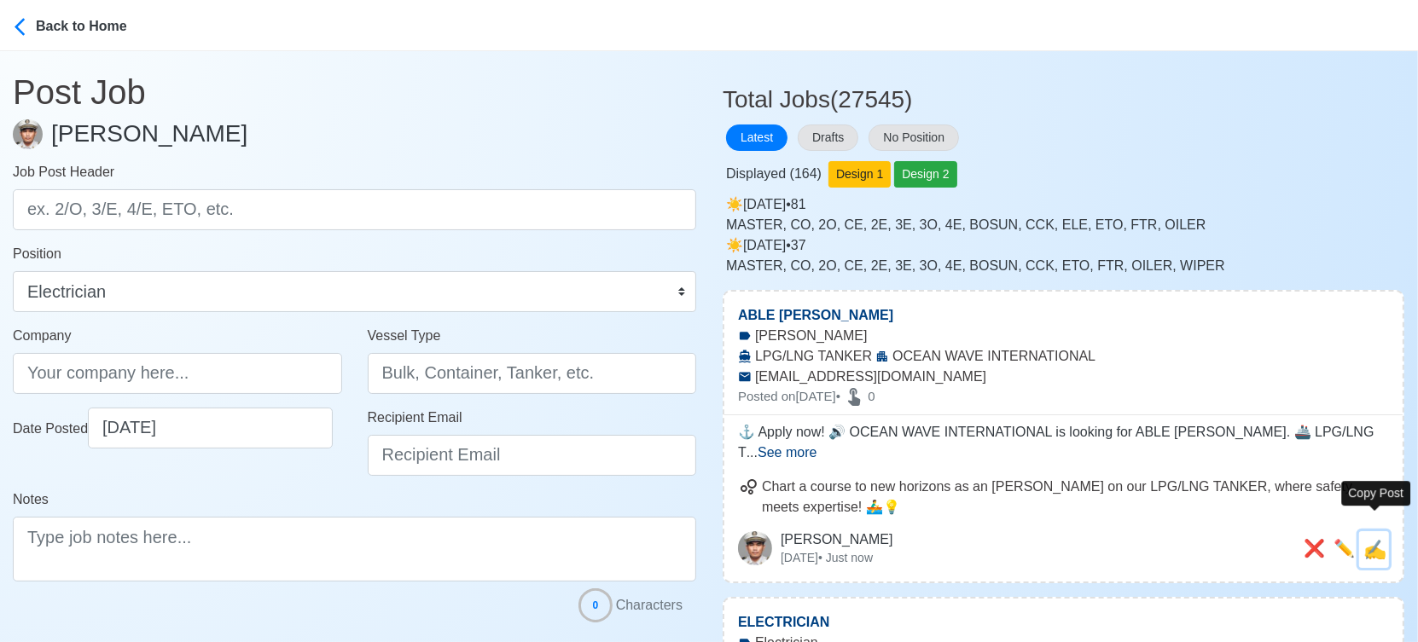
click at [1384, 539] on span "✍️" at bounding box center [1374, 549] width 23 height 21
type input "ABLE [PERSON_NAME]"
type input "OCEAN WAVE INTERNATIONAL"
type input "LPG/LNG TANKER"
type input "[EMAIL_ADDRESS][DOMAIN_NAME]"
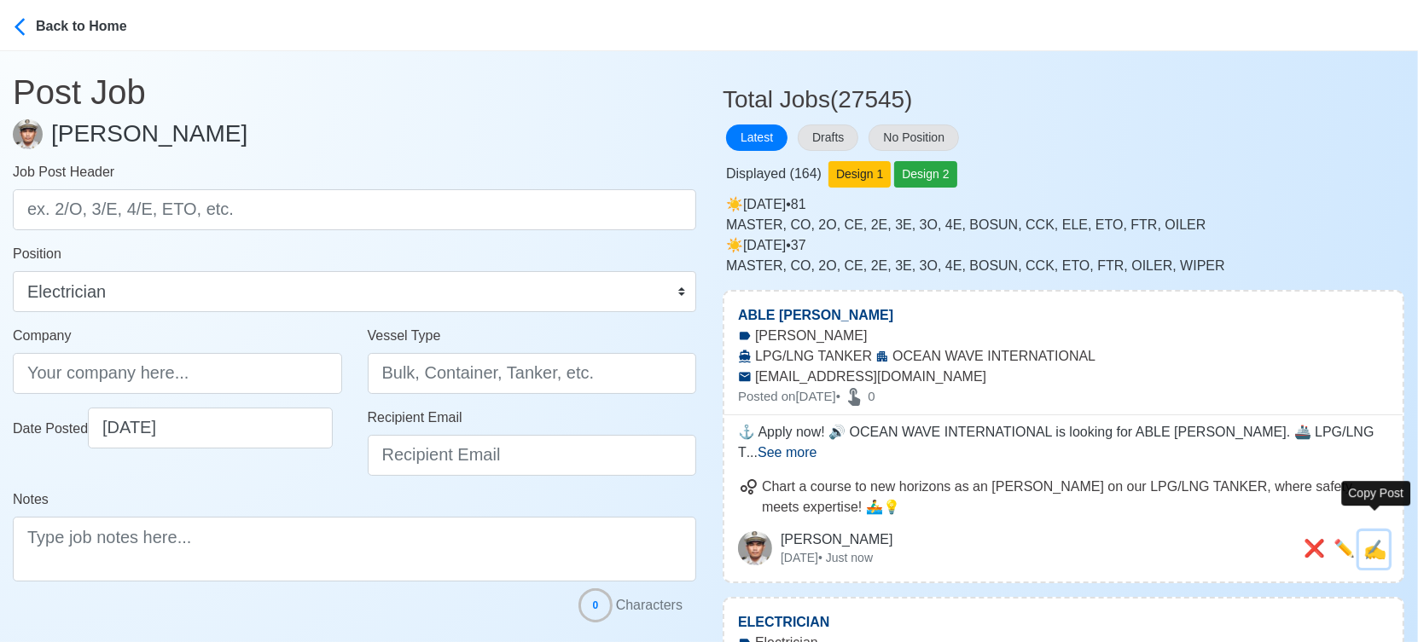
type textarea "⚓ Apply now! 🔊 OCEAN WAVE INTERNATIONAL is looking for ABLE [PERSON_NAME]. 🚢 LP…"
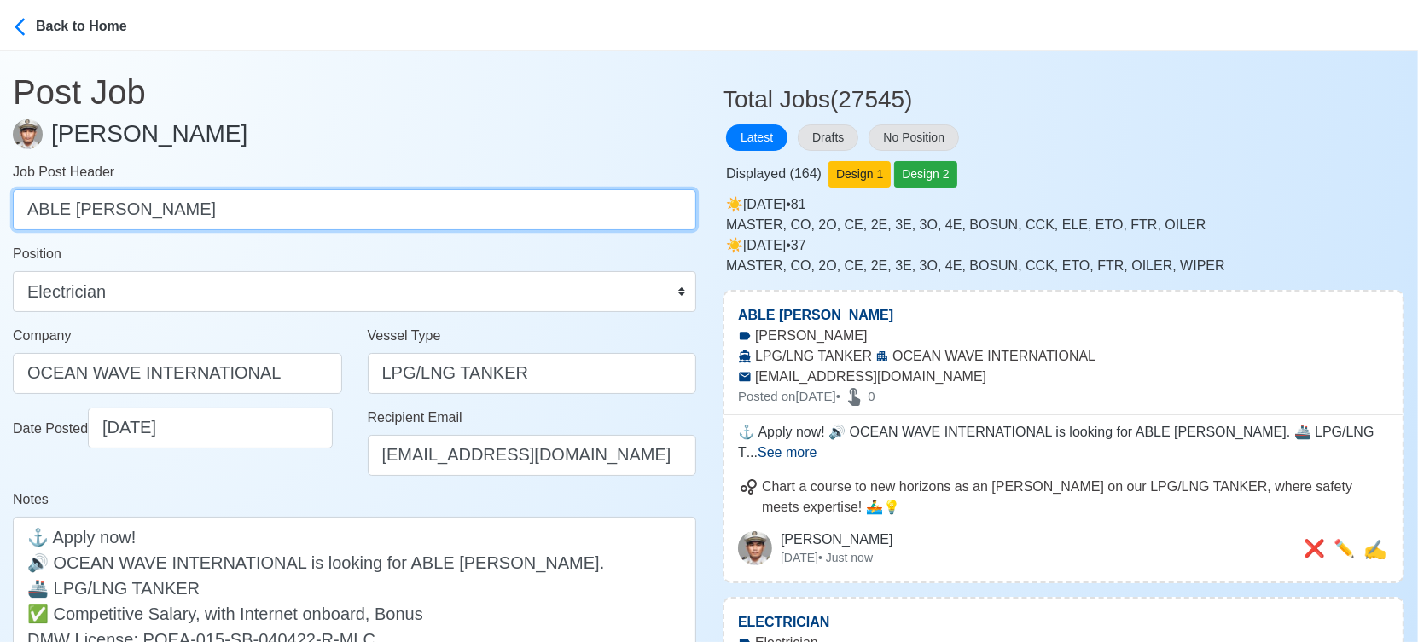
click at [257, 189] on input "ABLE [PERSON_NAME]" at bounding box center [354, 209] width 683 height 41
paste input "OILER"
type input "OILER"
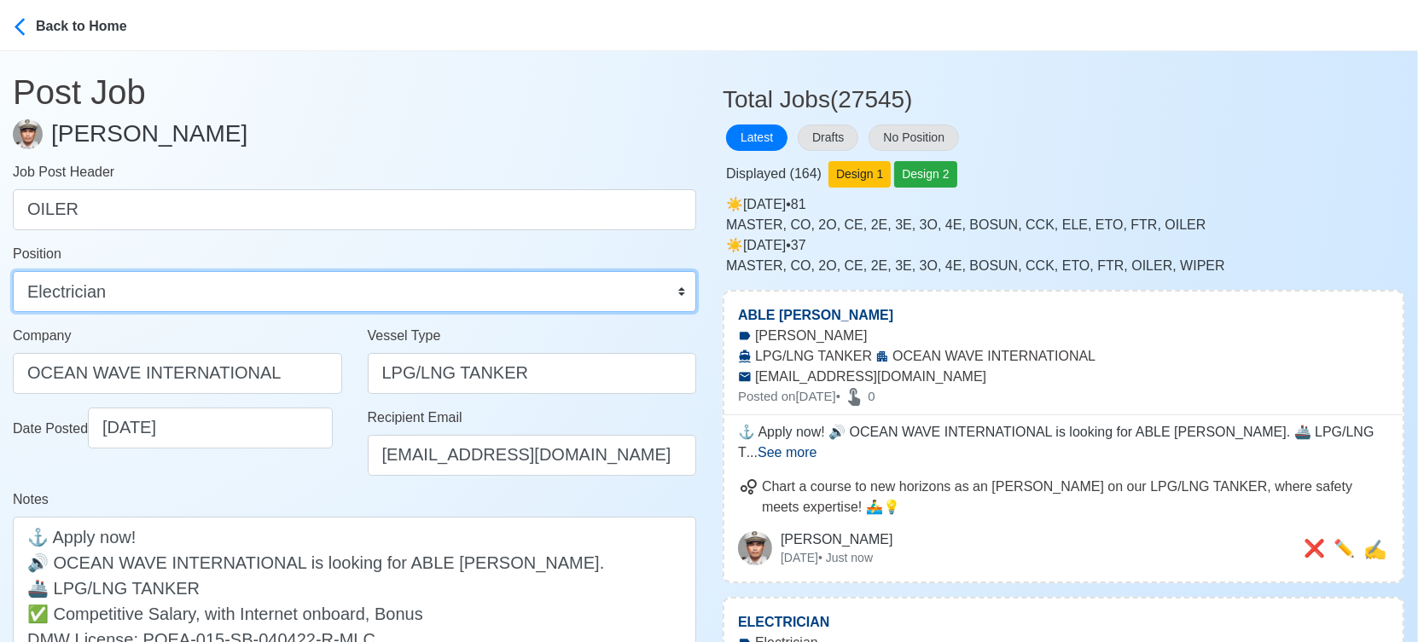
click at [328, 304] on select "Master Chief Officer 2nd Officer 3rd Officer Junior Officer Chief Engineer 2nd …" at bounding box center [354, 291] width 683 height 41
select select "Oiler"
click at [13, 271] on select "Master Chief Officer 2nd Officer 3rd Officer Junior Officer Chief Engineer 2nd …" at bounding box center [354, 291] width 683 height 41
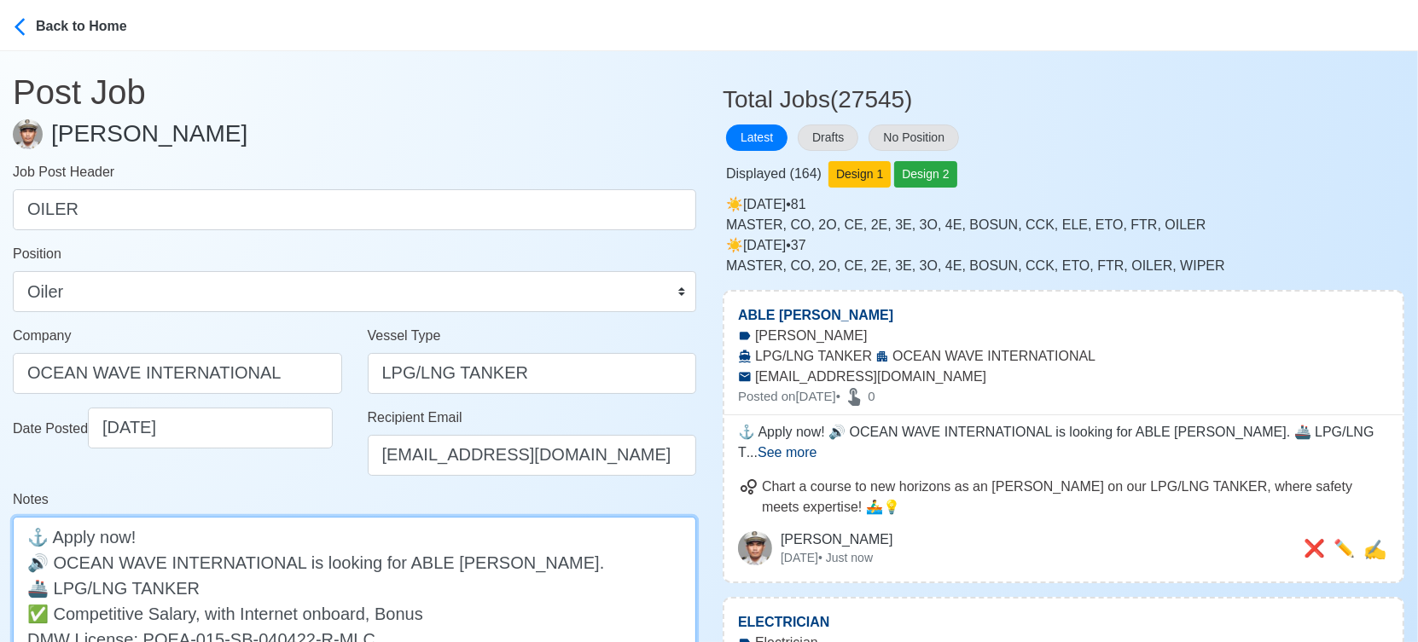
click at [397, 555] on textarea "⚓ Apply now! 🔊 OCEAN WAVE INTERNATIONAL is looking for ABLE [PERSON_NAME]. 🚢 LP…" at bounding box center [354, 600] width 683 height 167
click at [411, 559] on textarea "⚓ Apply now! 🔊 OCEAN WAVE INTERNATIONAL is looking for [PERSON_NAME]. 🚢 LPG/LNG…" at bounding box center [354, 600] width 683 height 167
paste textarea "OILER"
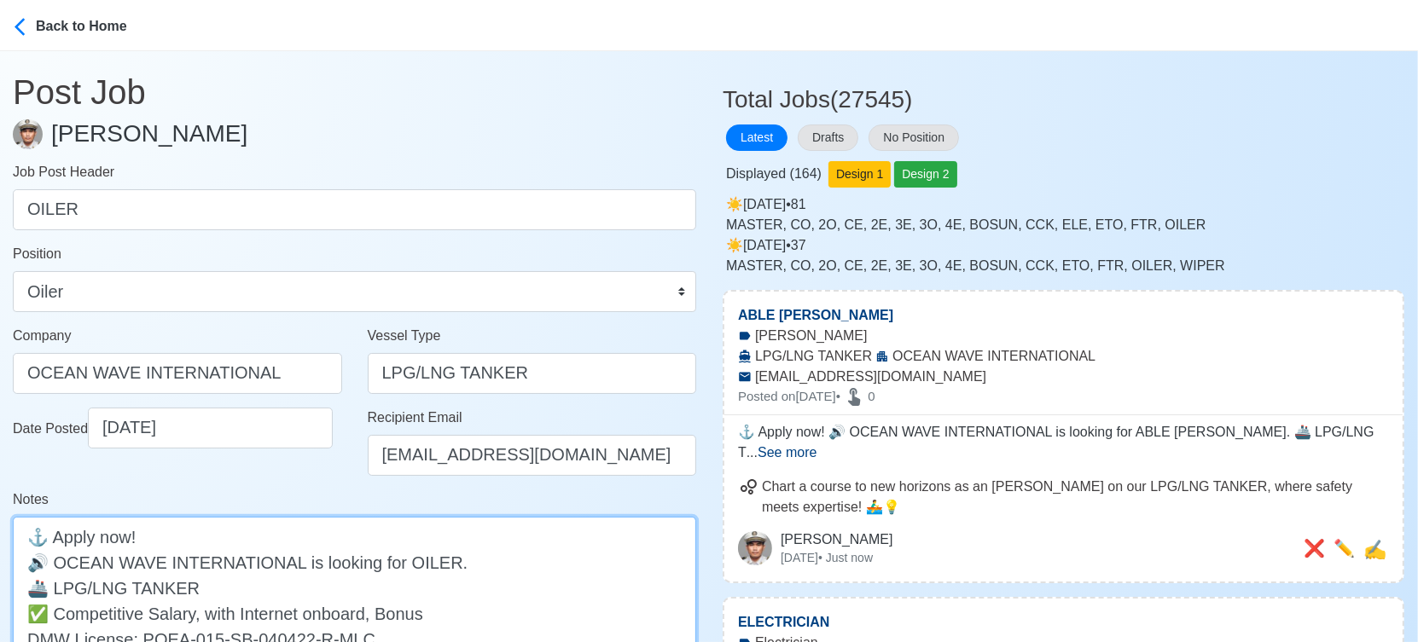
scroll to position [284, 0]
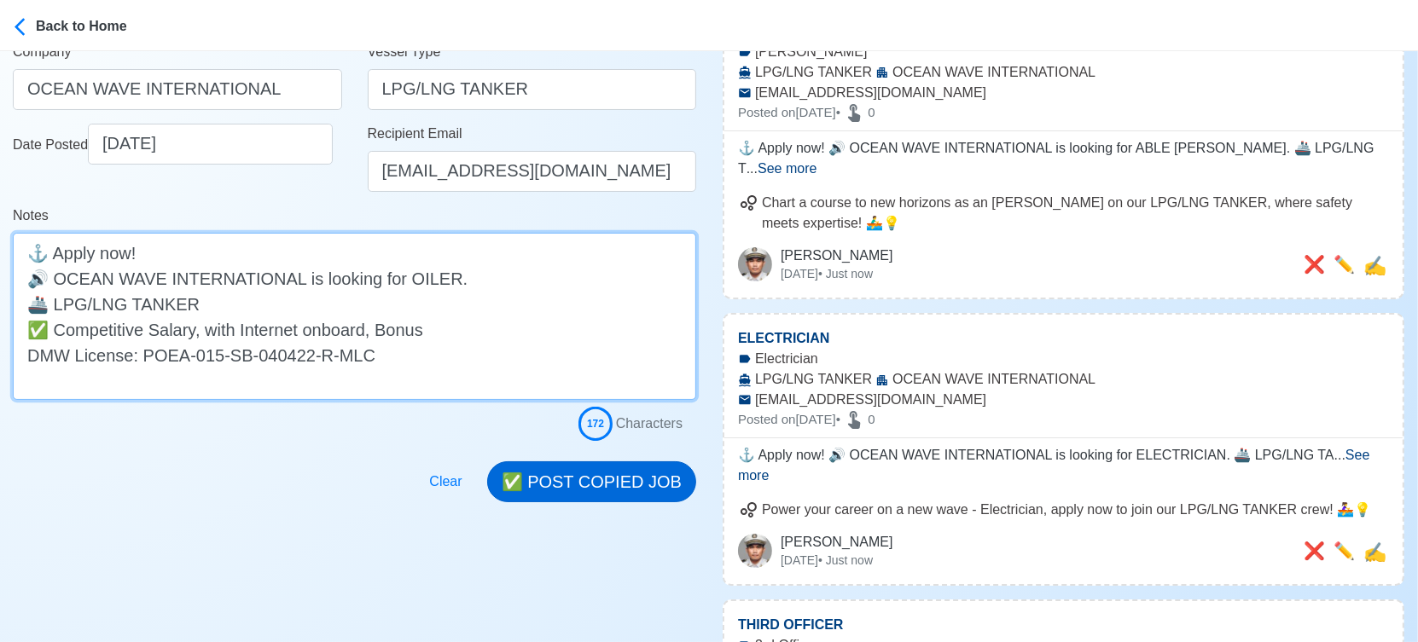
type textarea "⚓ Apply now! 🔊 OCEAN WAVE INTERNATIONAL is looking for OILER. 🚢 LPG/LNG TANKER …"
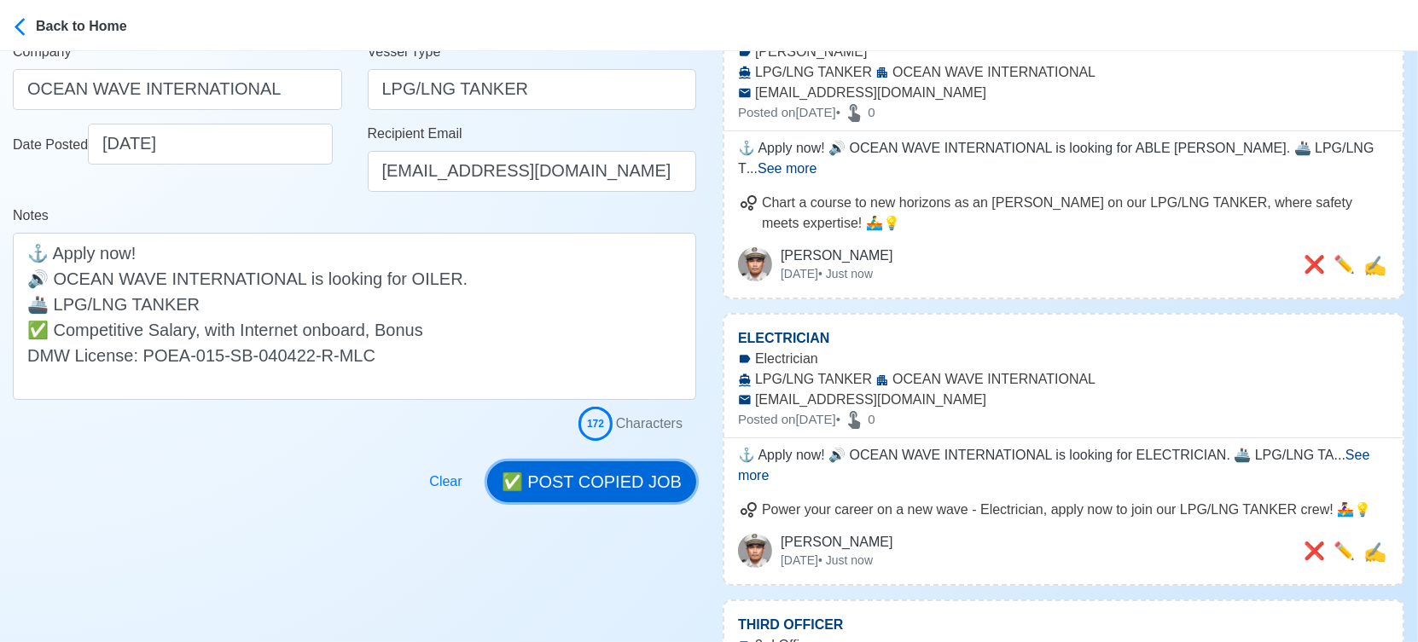
click at [601, 493] on button "✅ POST COPIED JOB" at bounding box center [591, 481] width 209 height 41
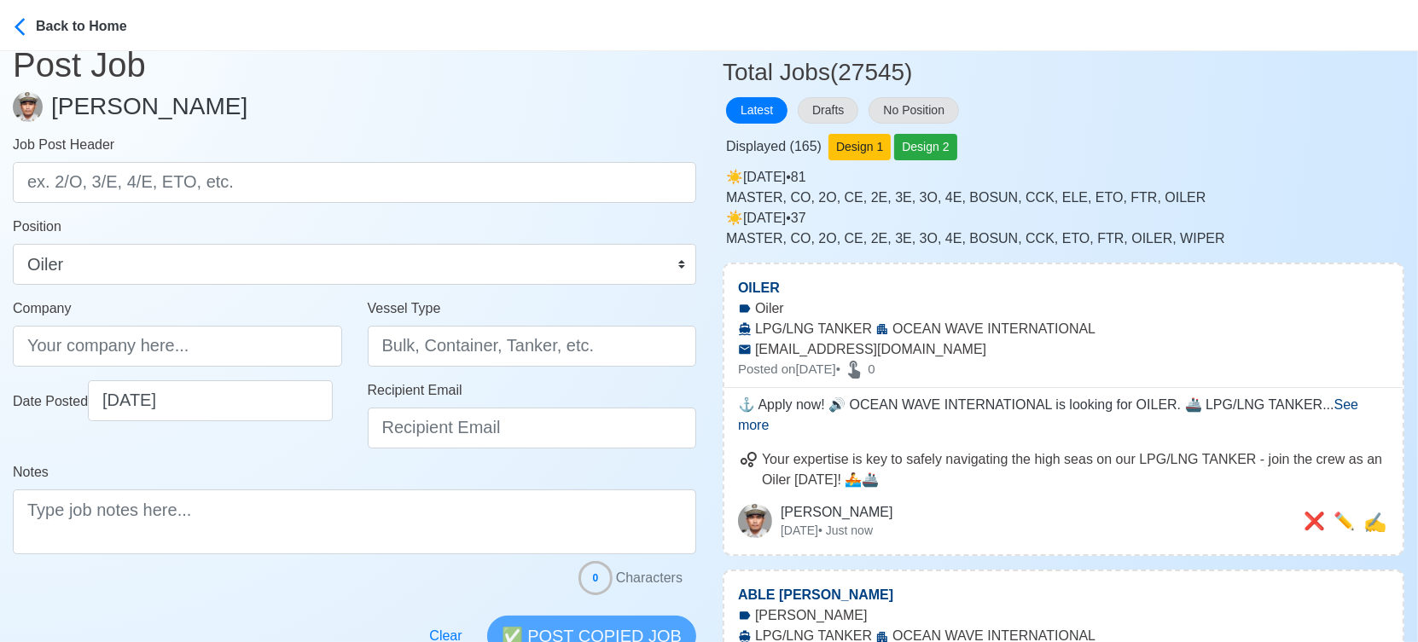
scroll to position [0, 0]
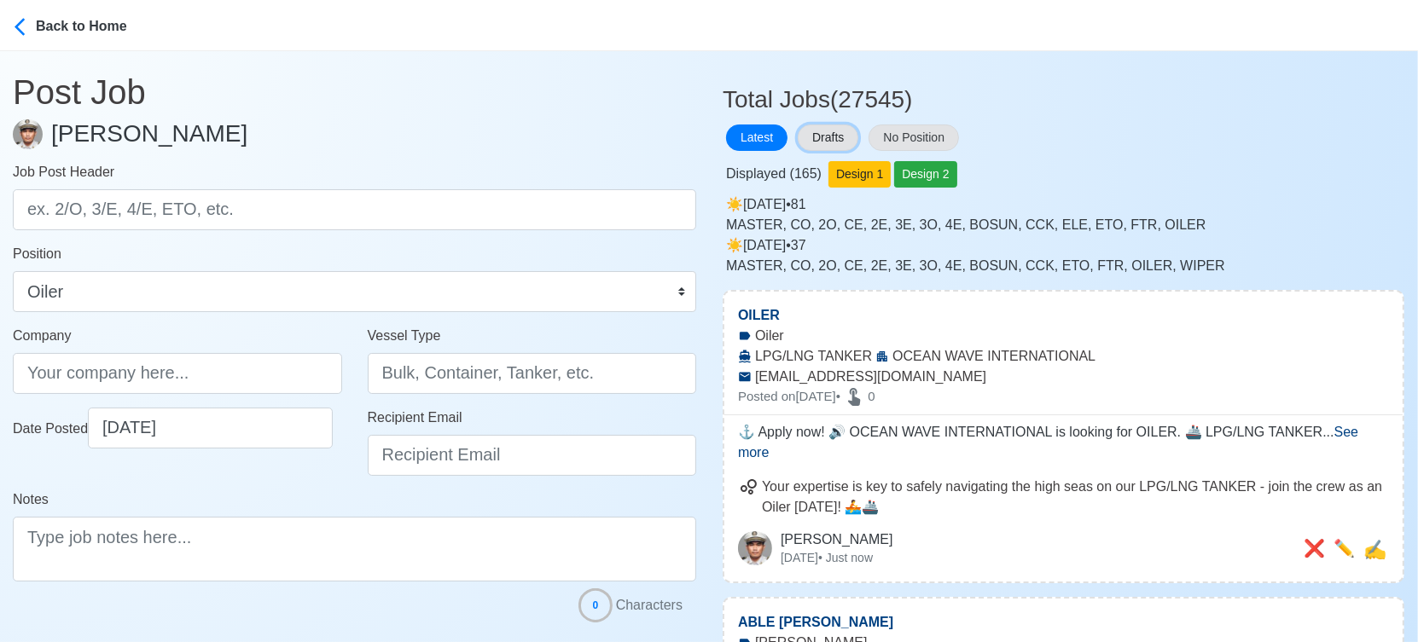
click at [835, 131] on button "Drafts" at bounding box center [828, 138] width 61 height 26
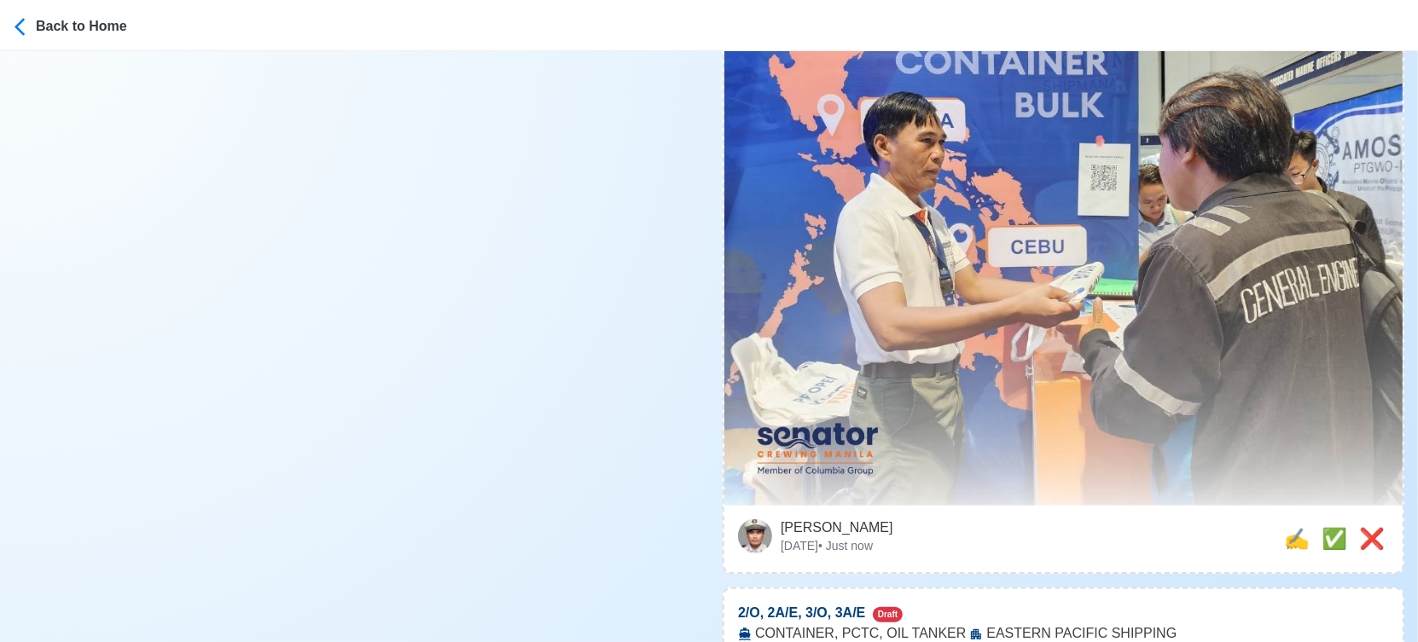
scroll to position [1610, 0]
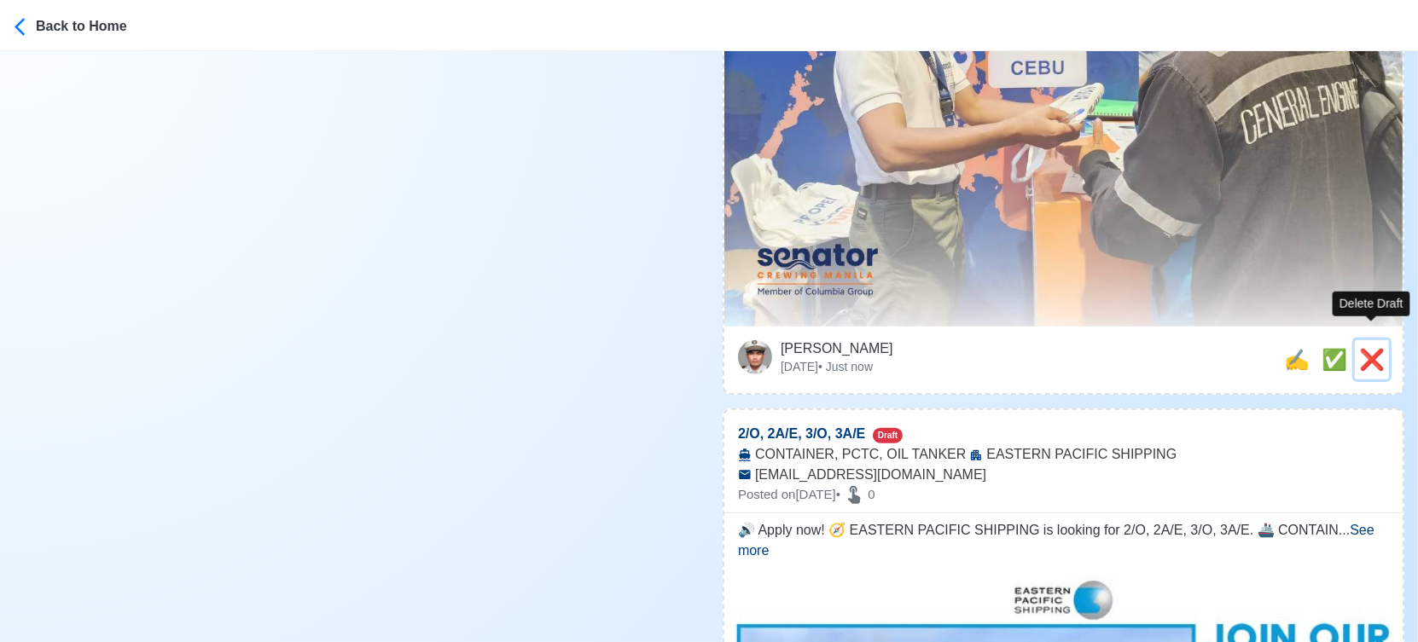
click at [1368, 348] on span "❌" at bounding box center [1372, 359] width 26 height 23
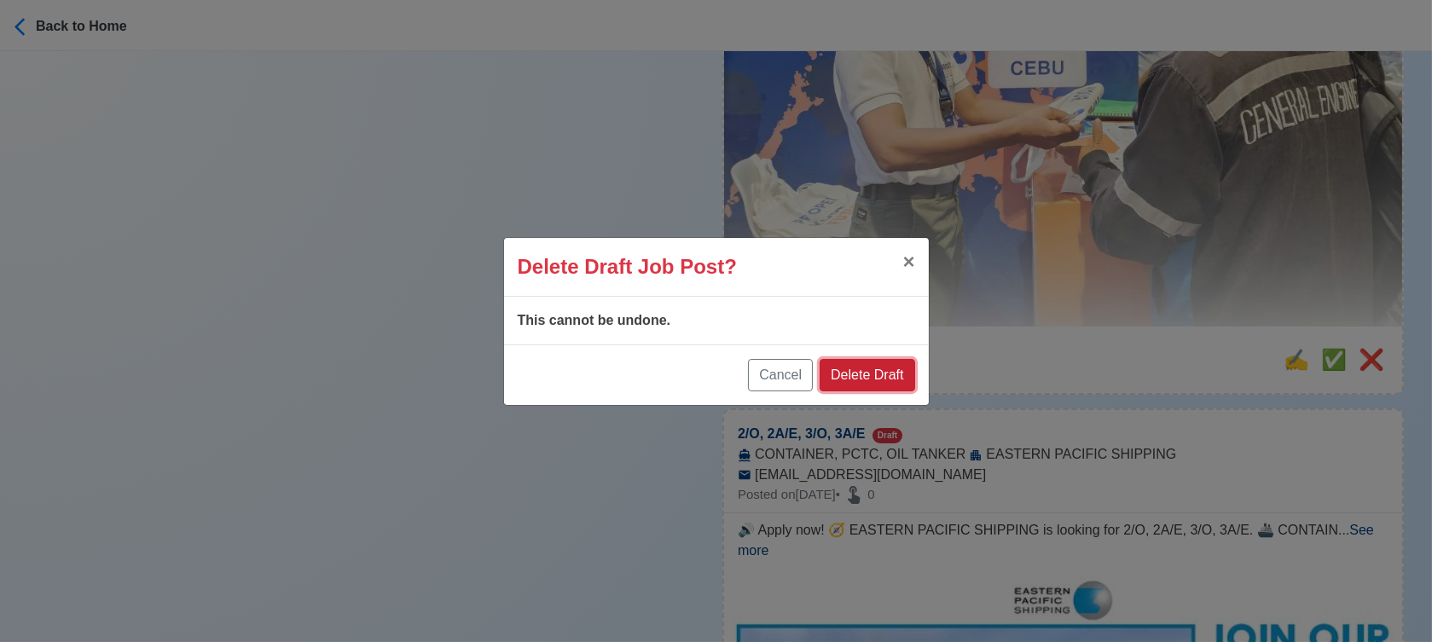
click at [875, 378] on button "Delete Draft" at bounding box center [867, 375] width 95 height 32
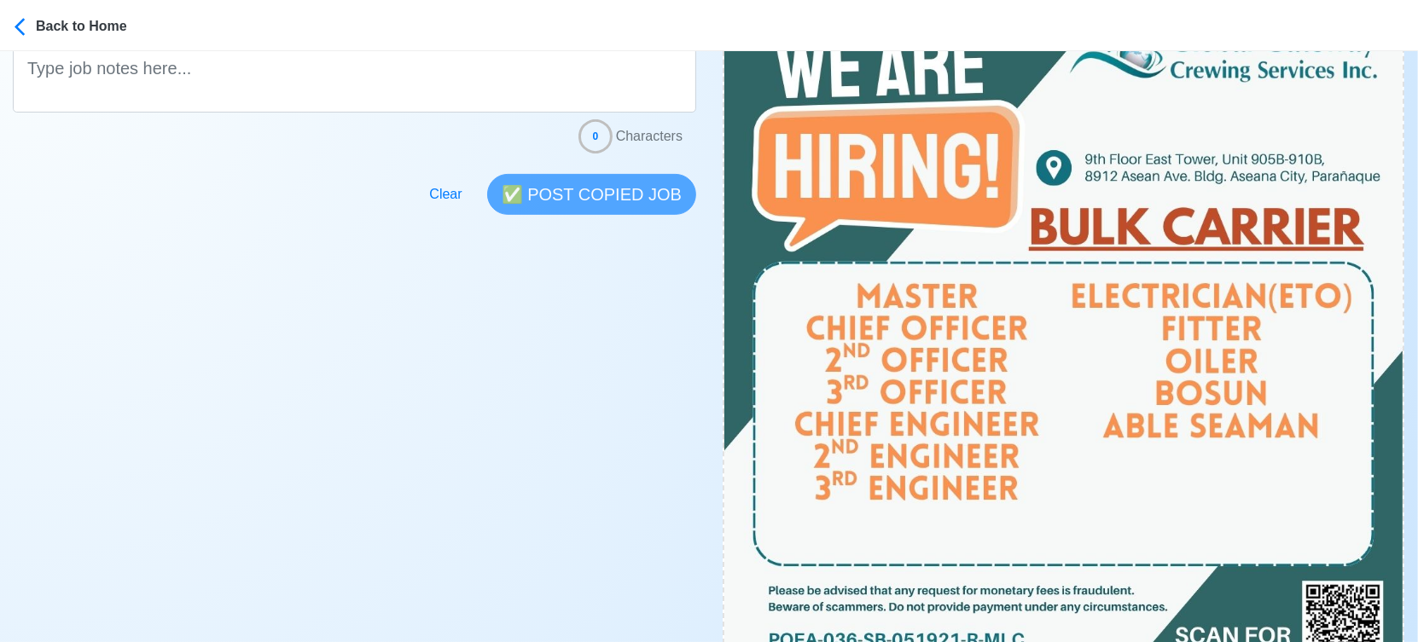
scroll to position [568, 0]
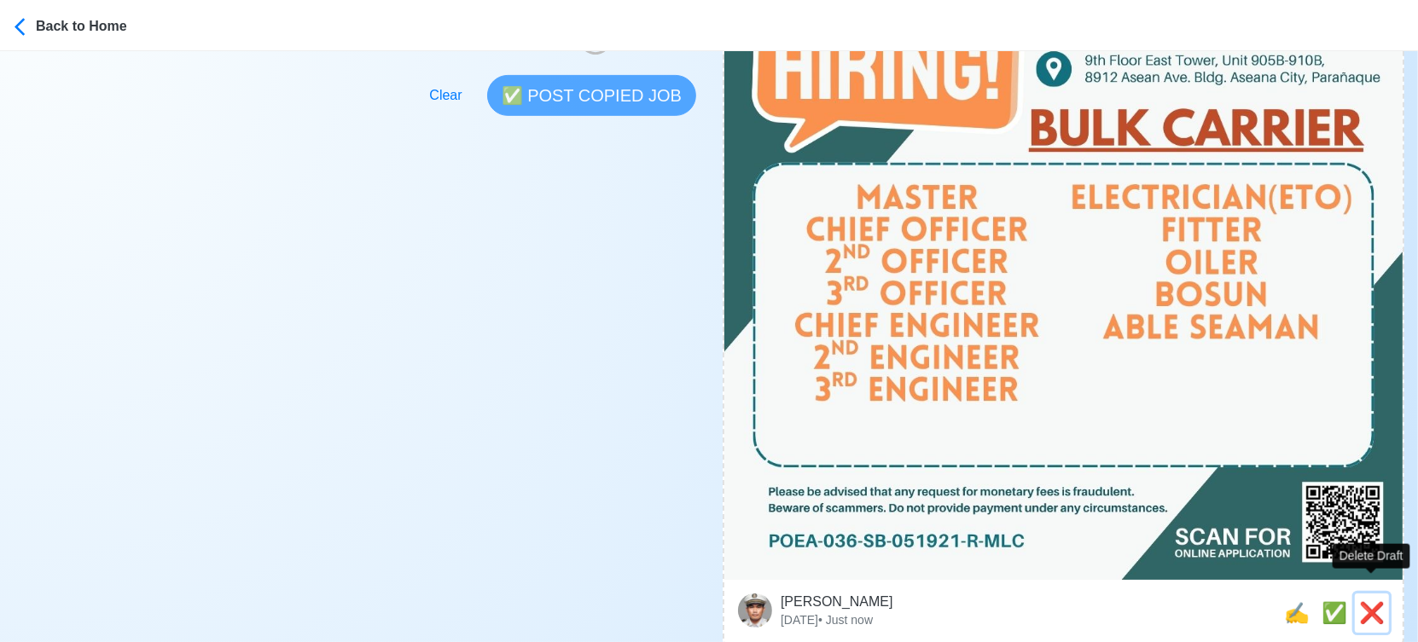
click at [1362, 601] on span "❌" at bounding box center [1372, 612] width 26 height 23
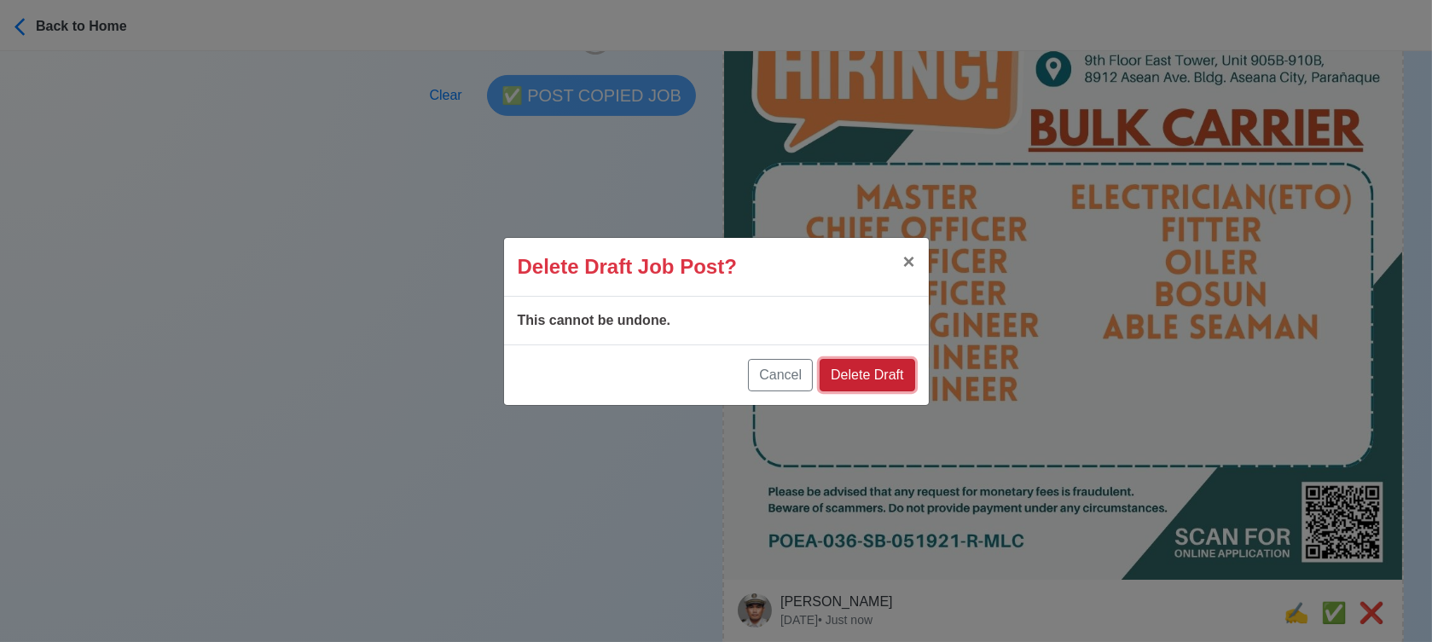
click at [902, 372] on button "Delete Draft" at bounding box center [867, 375] width 95 height 32
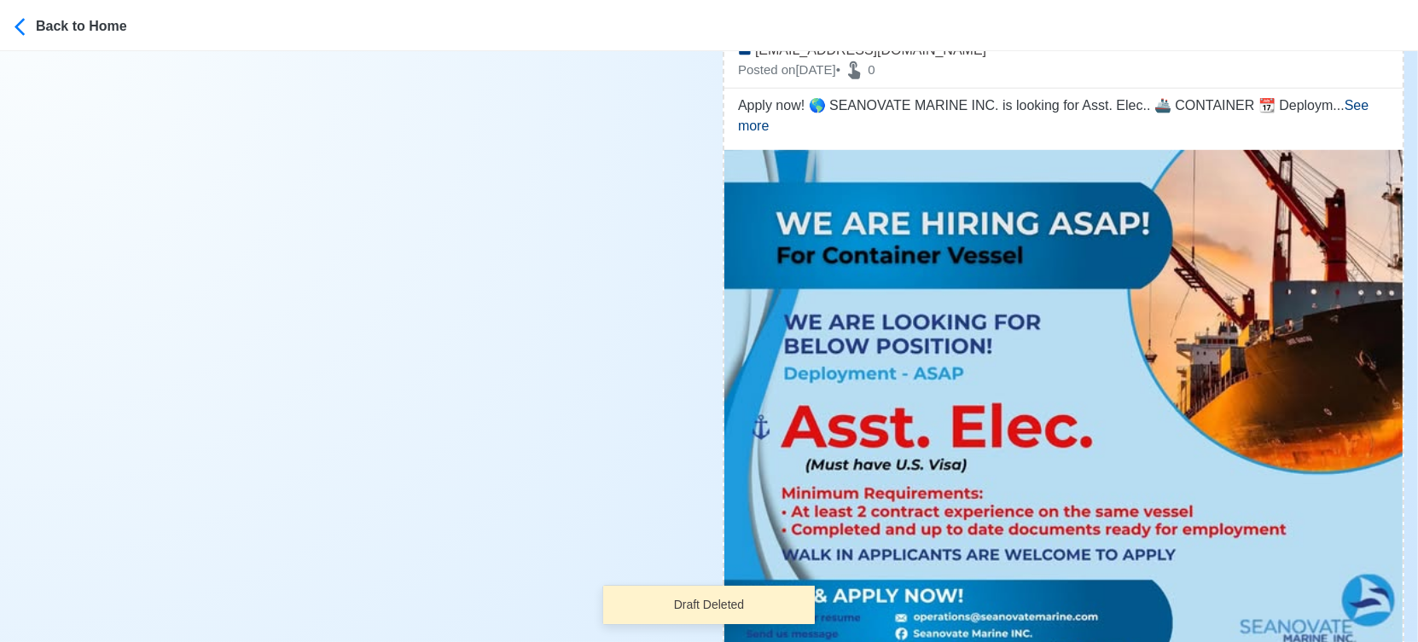
scroll to position [1326, 0]
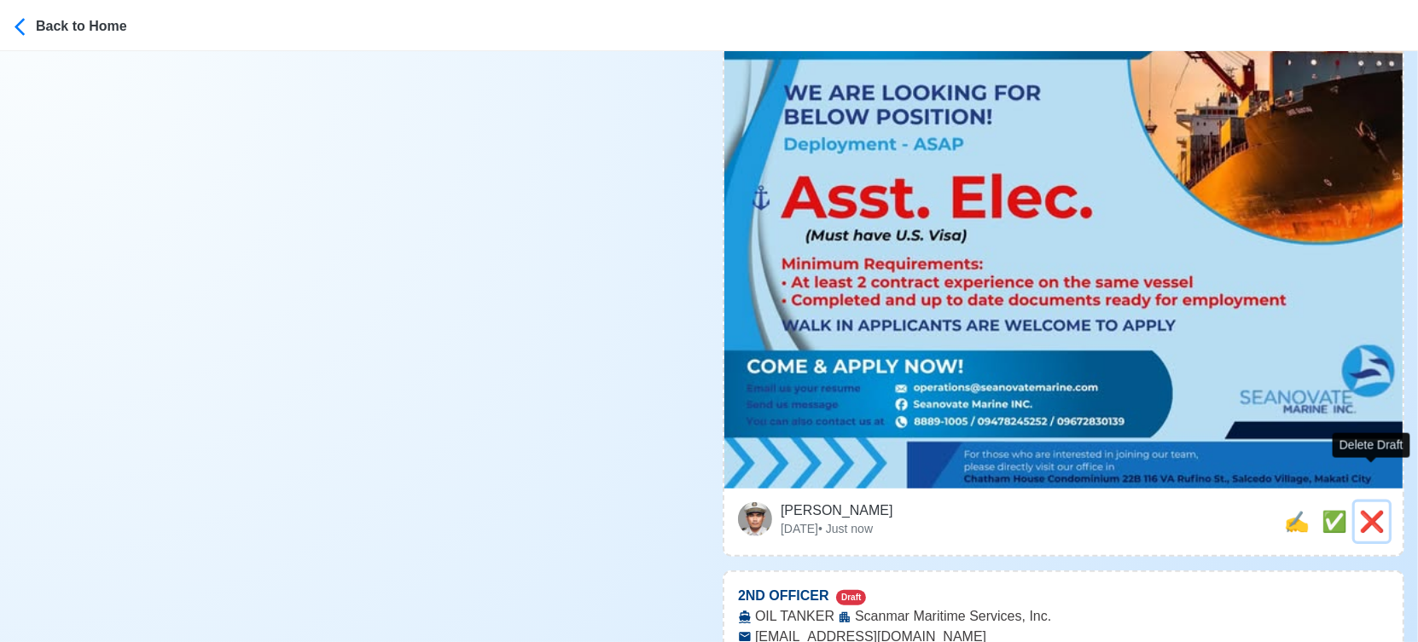
click at [1361, 510] on span "❌" at bounding box center [1372, 521] width 26 height 23
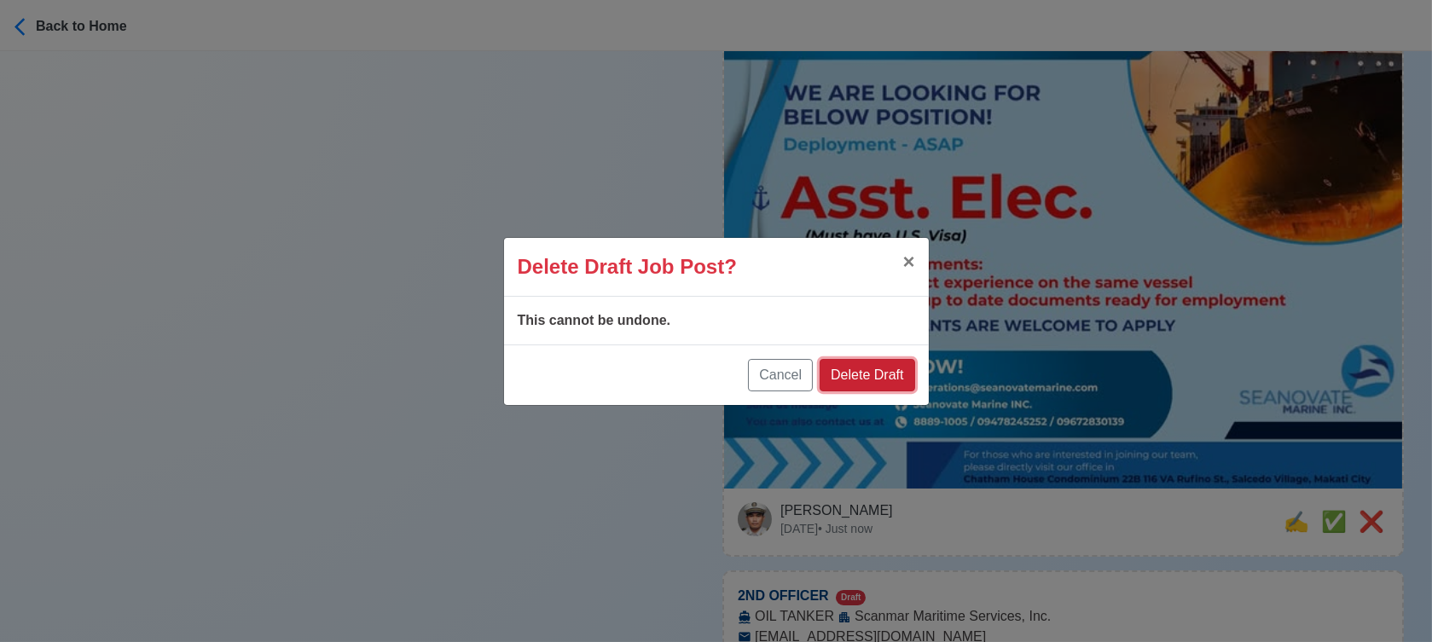
click at [873, 367] on button "Delete Draft" at bounding box center [867, 375] width 95 height 32
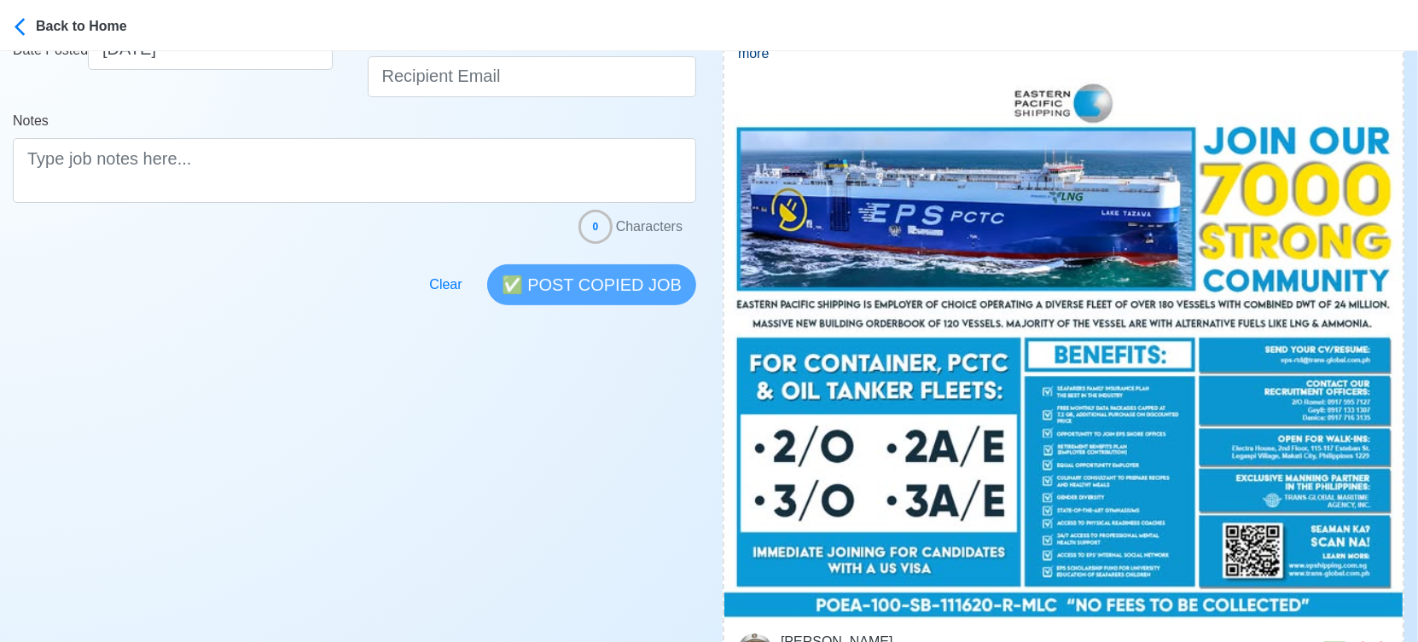
scroll to position [663, 0]
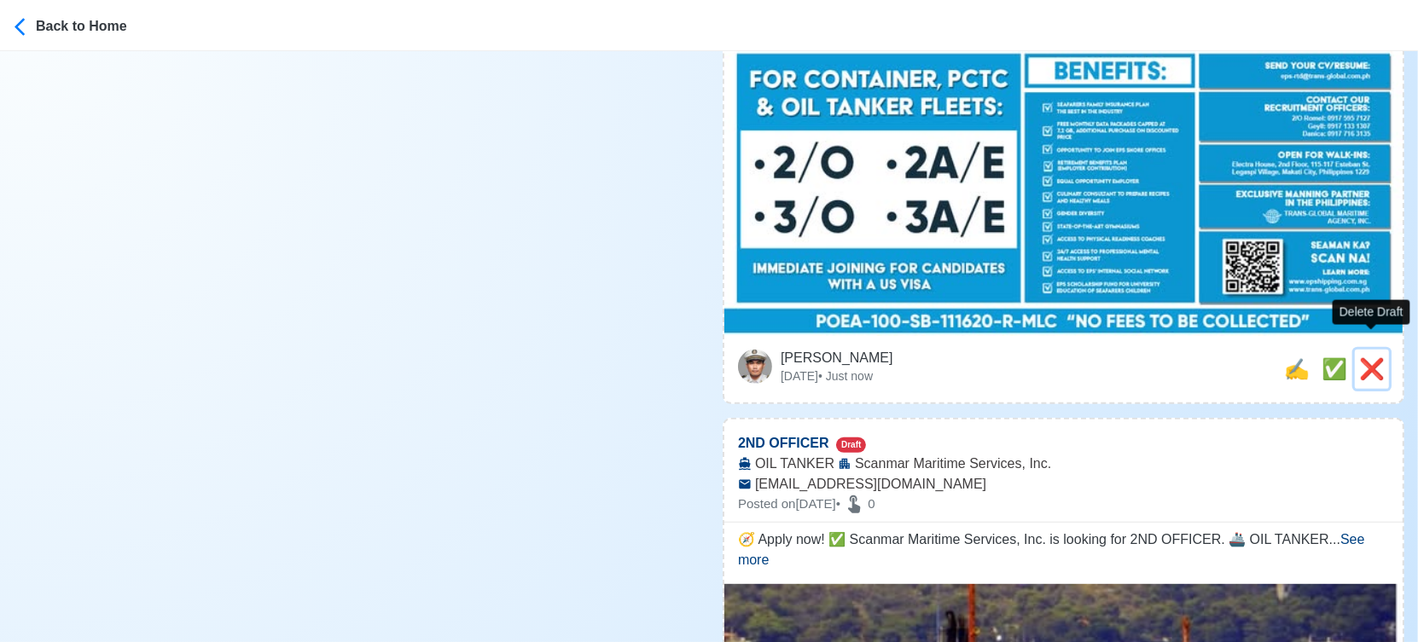
click at [1362, 357] on span "❌" at bounding box center [1372, 368] width 26 height 23
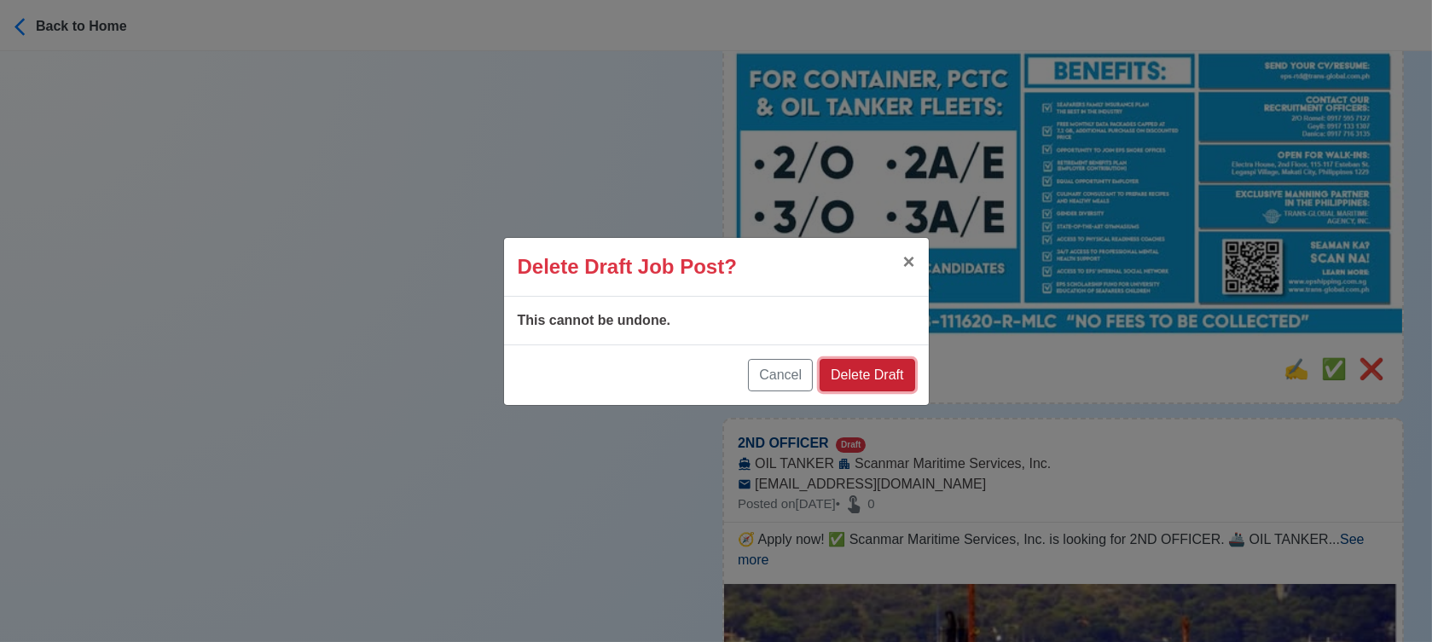
click at [901, 368] on button "Delete Draft" at bounding box center [867, 375] width 95 height 32
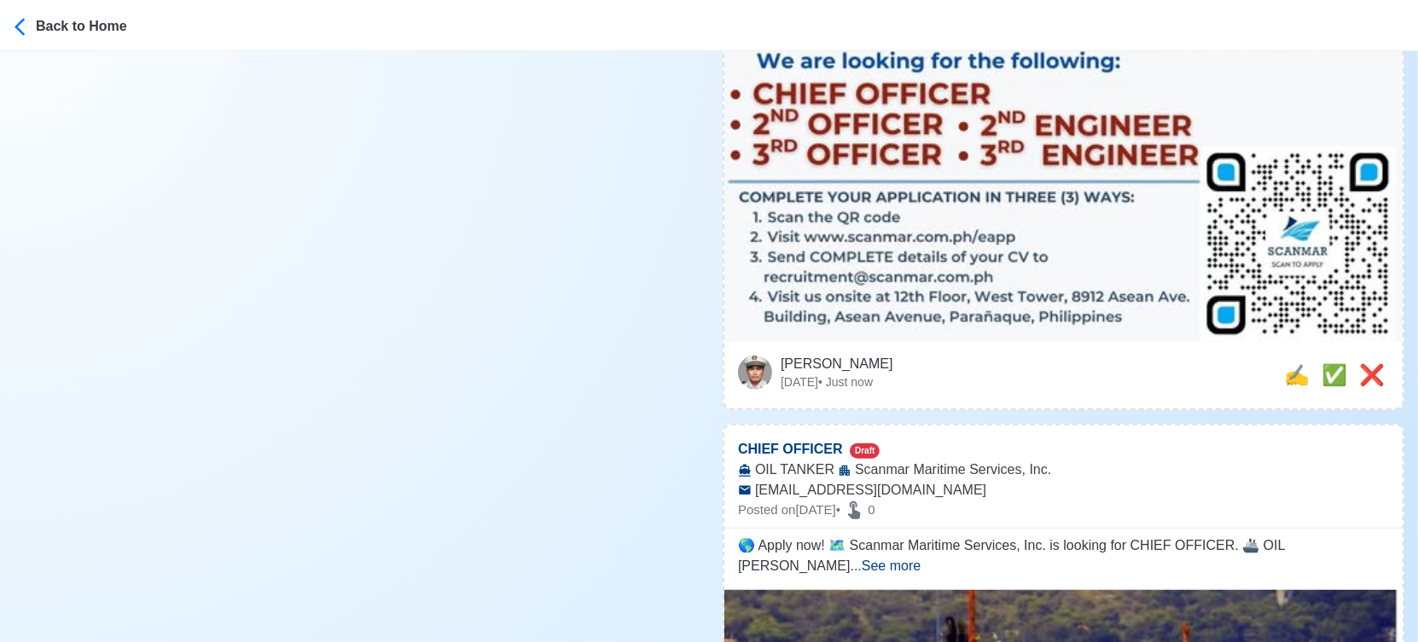
scroll to position [1137, 0]
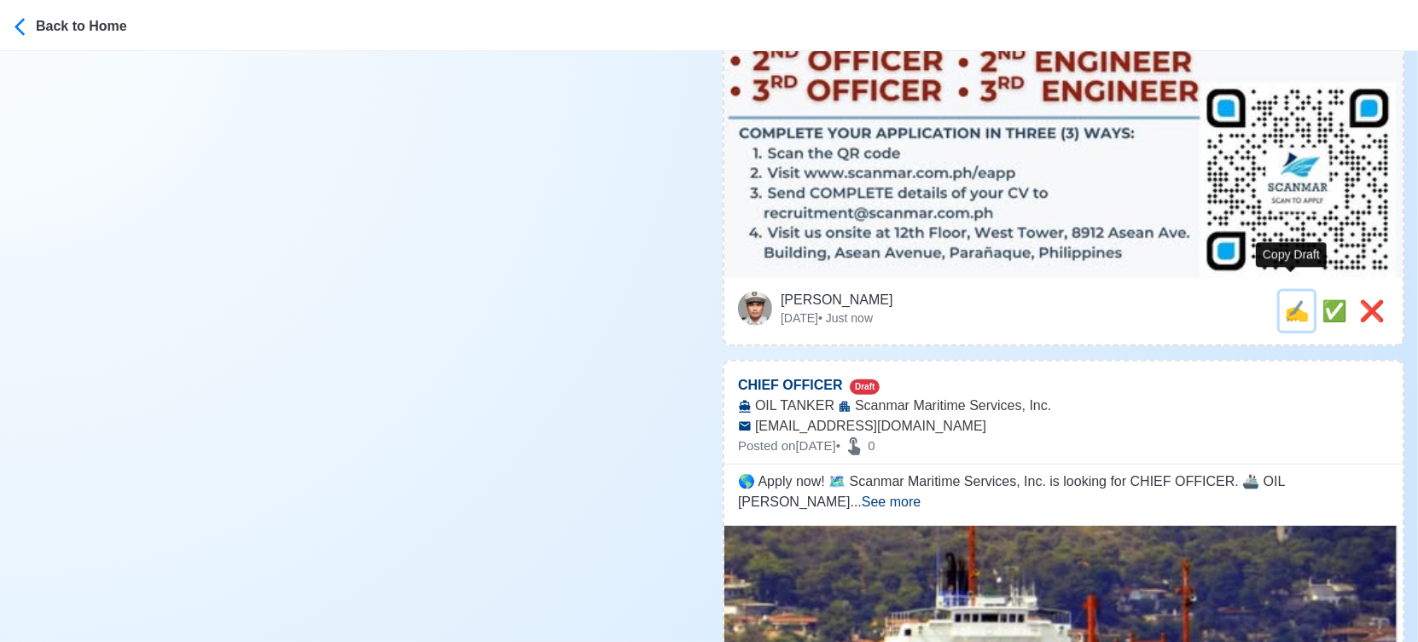
click at [1284, 299] on span "✍️" at bounding box center [1297, 310] width 26 height 23
type input "2ND OFFICER"
select select
type input "Scanmar Maritime Services, Inc."
type input "OIL TANKER"
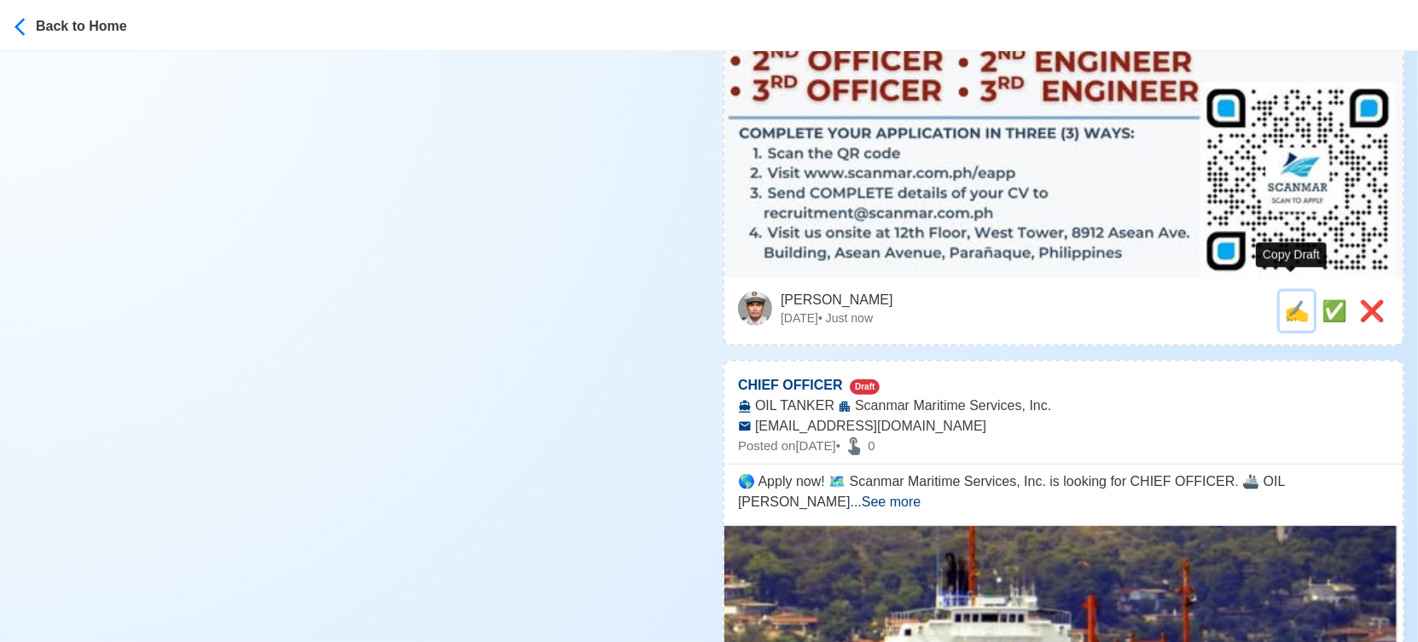
type input "[EMAIL_ADDRESS][DOMAIN_NAME]"
type textarea "🧭 Apply now! ✅ Scanmar Maritime Services, Inc. is looking for 2ND OFFICER. 🚢 OI…"
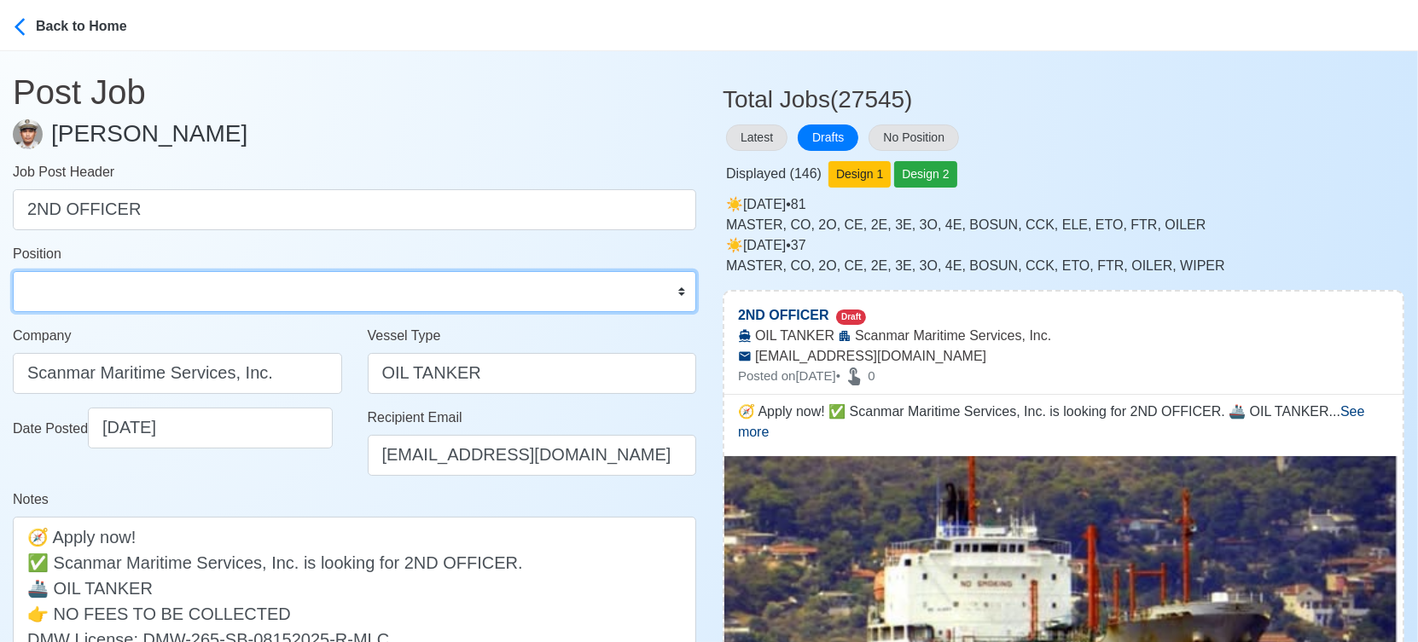
click at [195, 286] on select "Master Chief Officer 2nd Officer 3rd Officer Junior Officer Chief Engineer 2nd …" at bounding box center [354, 291] width 683 height 41
select select "2nd Officer"
click at [13, 271] on select "Master Chief Officer 2nd Officer 3rd Officer Junior Officer Chief Engineer 2nd …" at bounding box center [354, 291] width 683 height 41
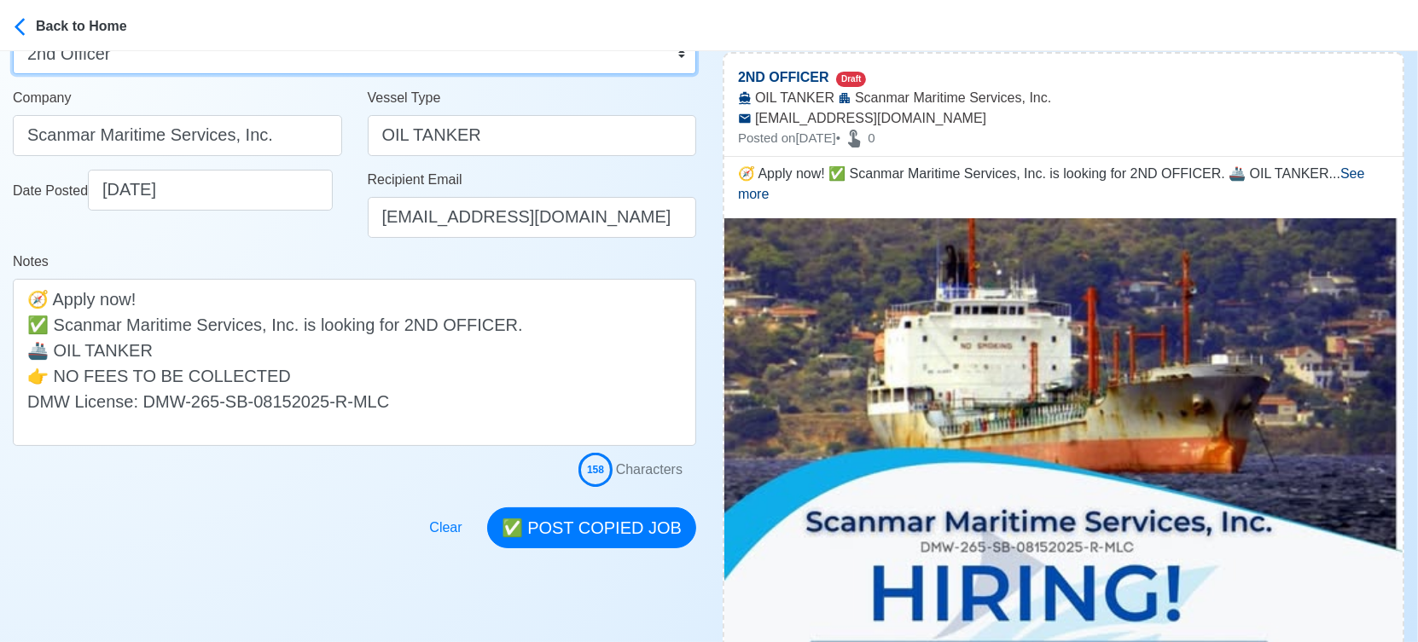
scroll to position [284, 0]
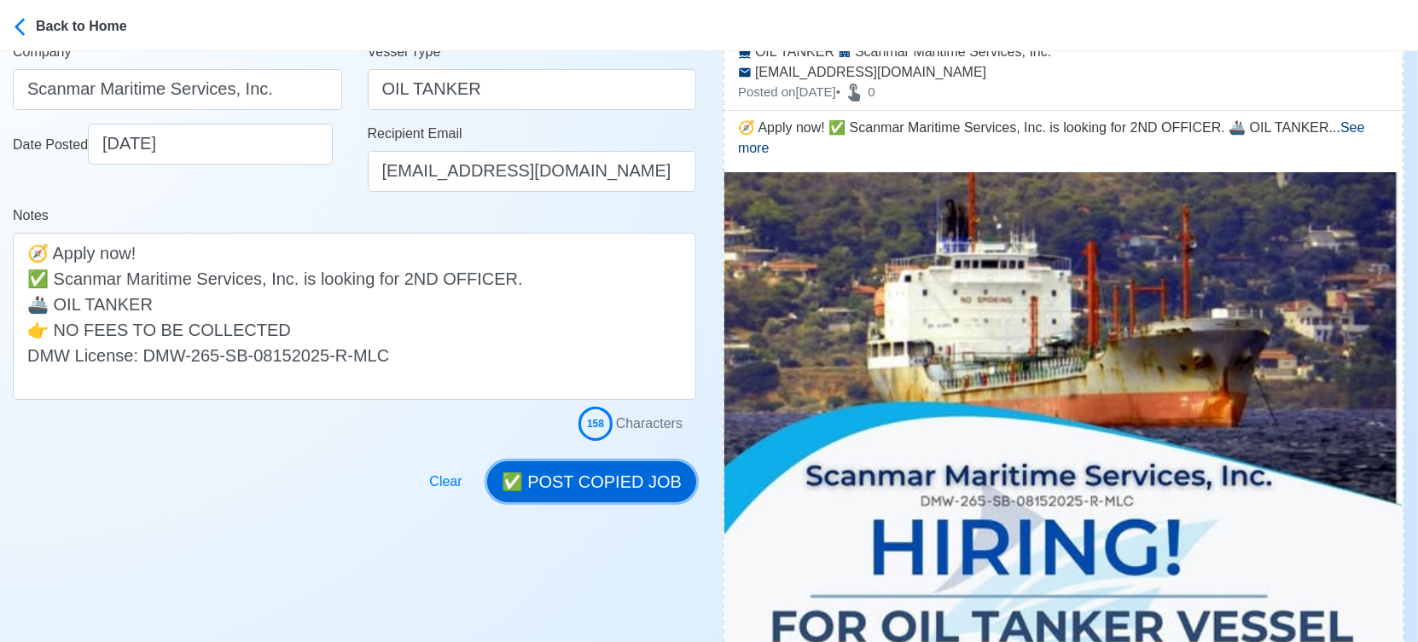
click at [587, 469] on button "✅ POST COPIED JOB" at bounding box center [591, 481] width 209 height 41
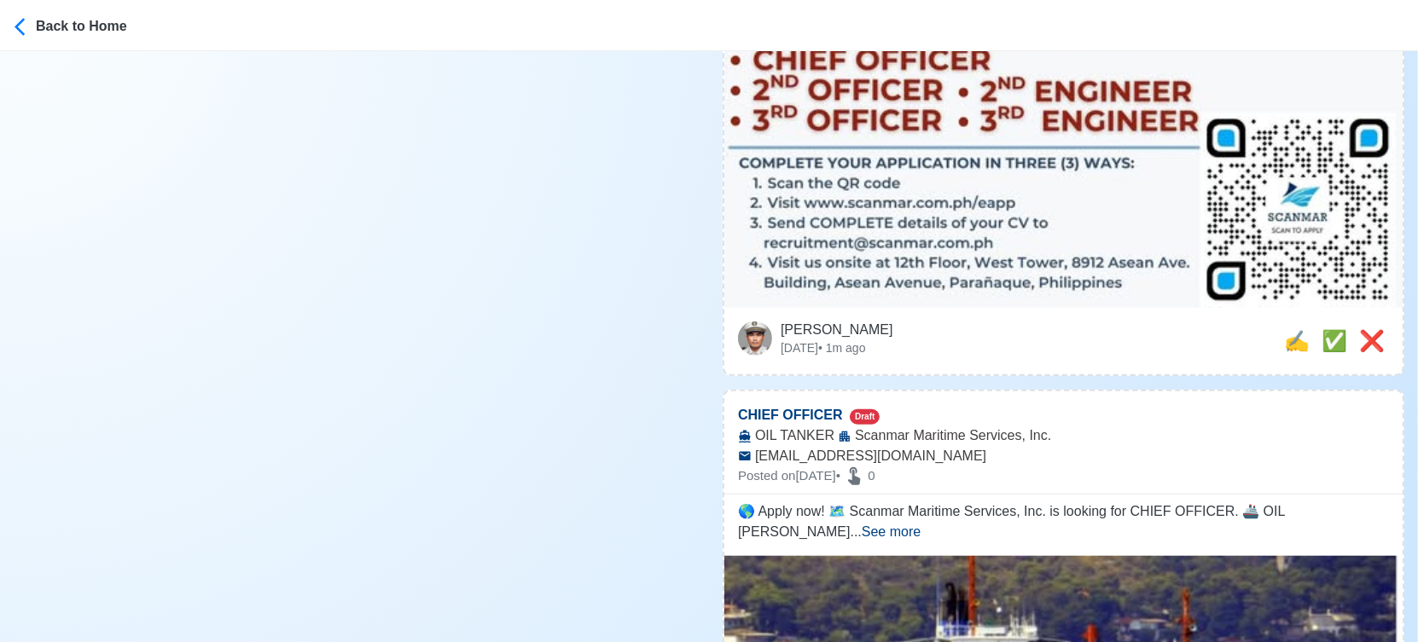
scroll to position [1137, 0]
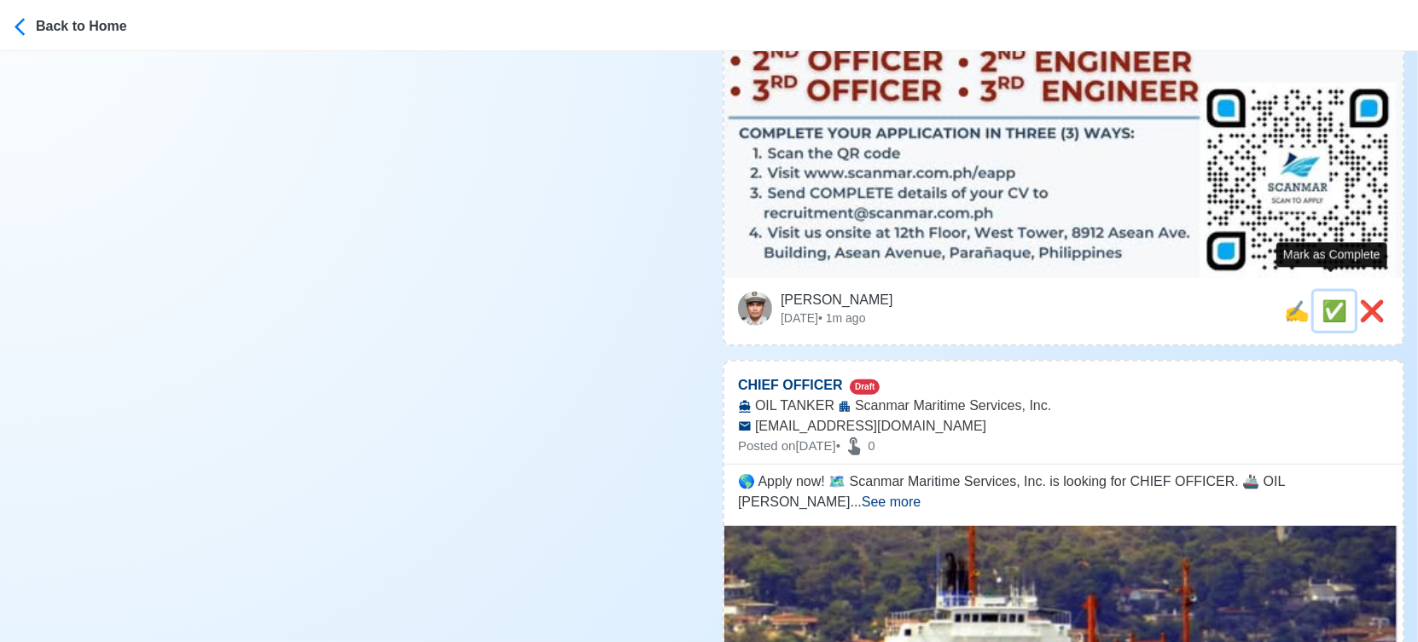
click at [1322, 299] on span "✅" at bounding box center [1334, 310] width 26 height 23
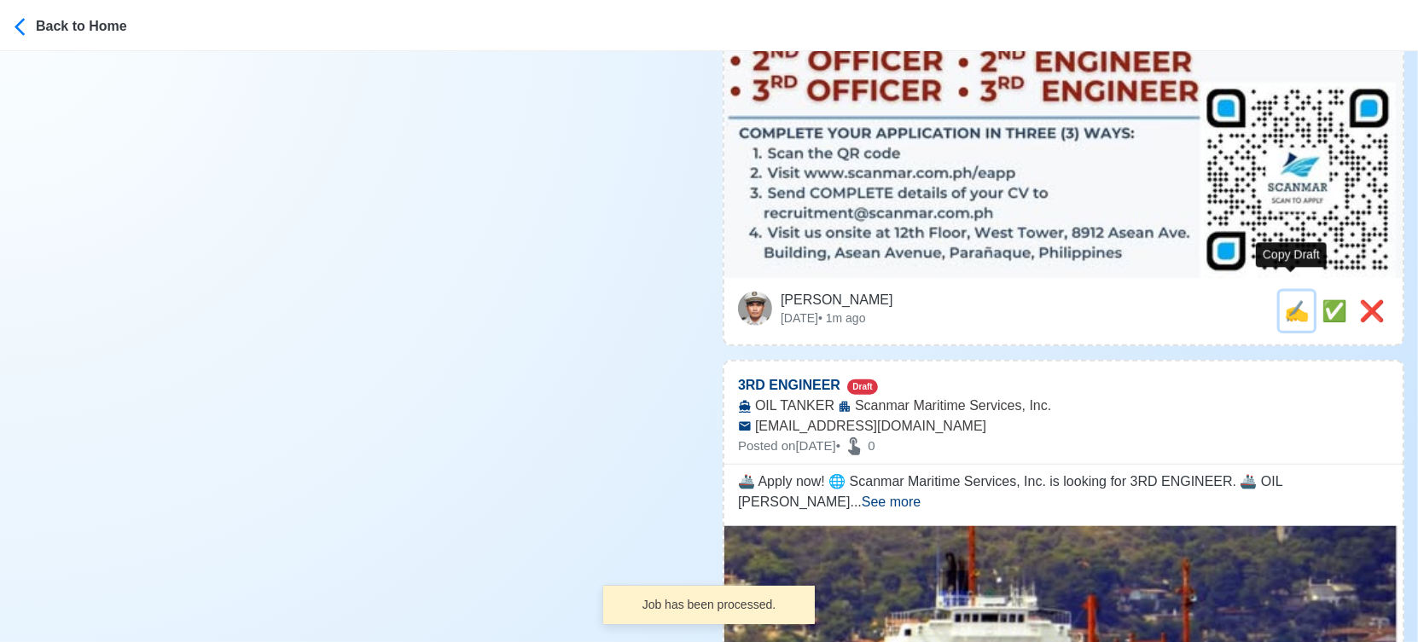
click at [1293, 299] on span "✍️" at bounding box center [1297, 310] width 26 height 23
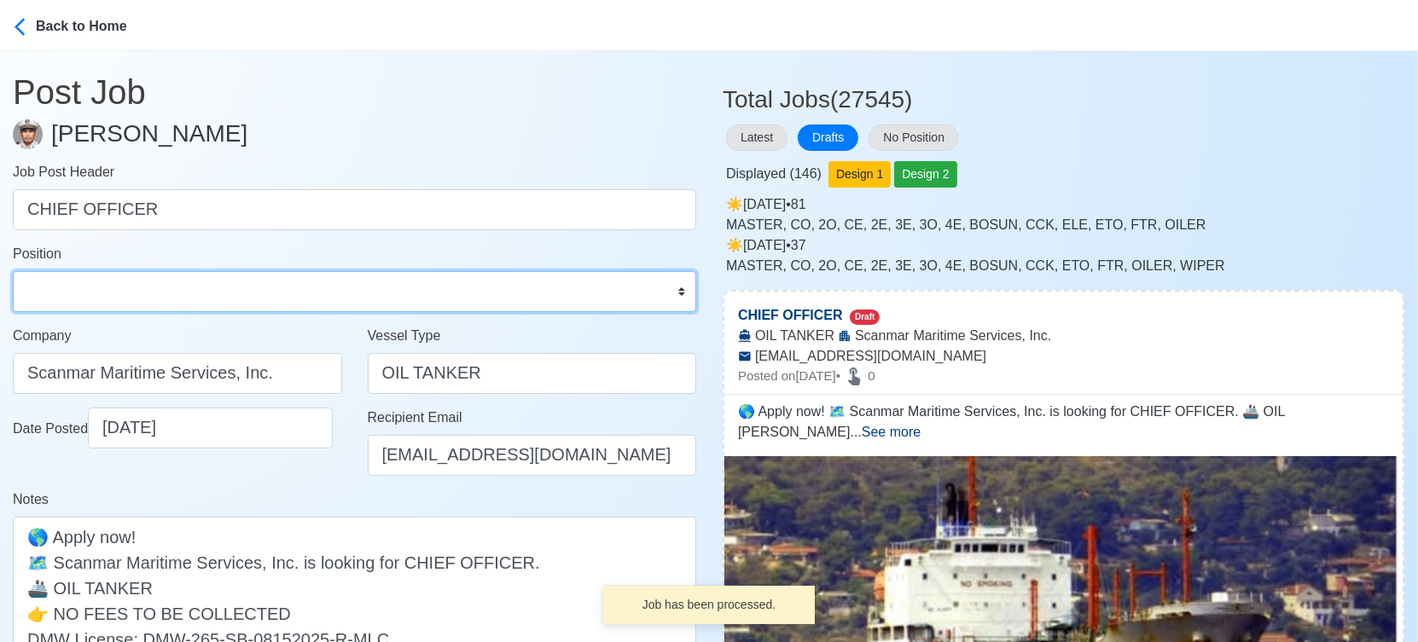
click at [124, 284] on select "Master Chief Officer 2nd Officer 3rd Officer Junior Officer Chief Engineer 2nd …" at bounding box center [354, 291] width 683 height 41
click at [13, 271] on select "Master Chief Officer 2nd Officer 3rd Officer Junior Officer Chief Engineer 2nd …" at bounding box center [354, 291] width 683 height 41
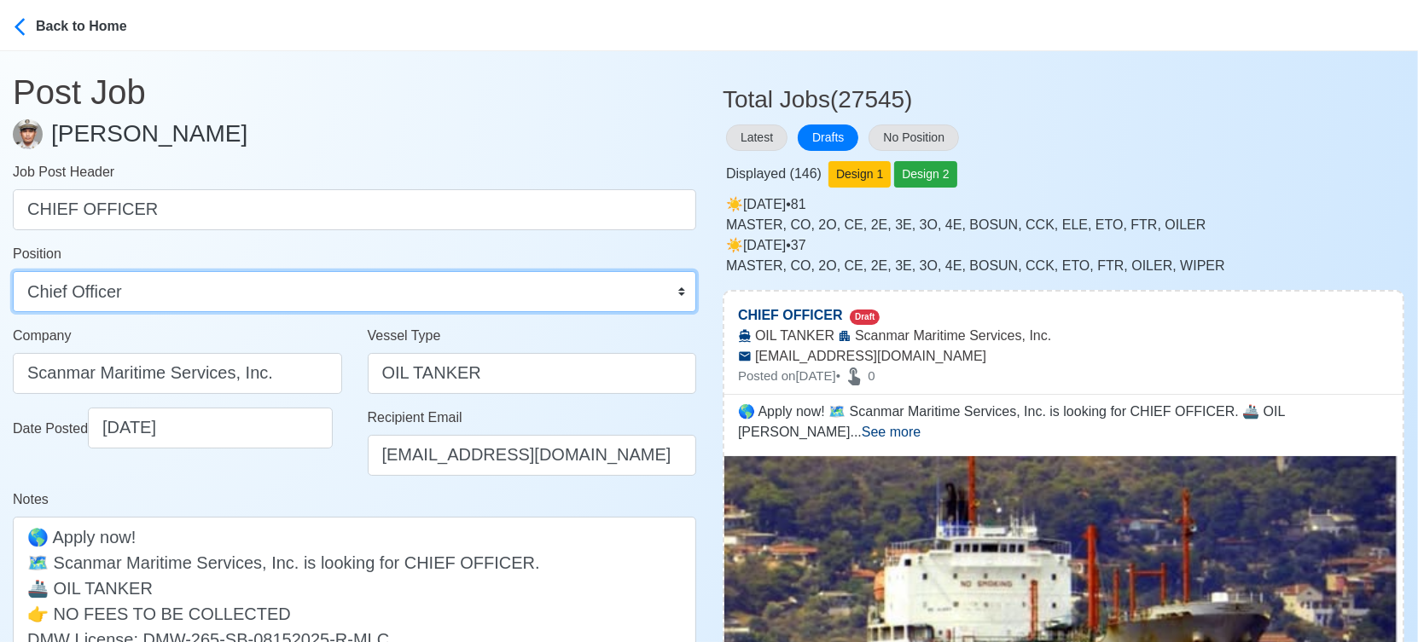
scroll to position [379, 0]
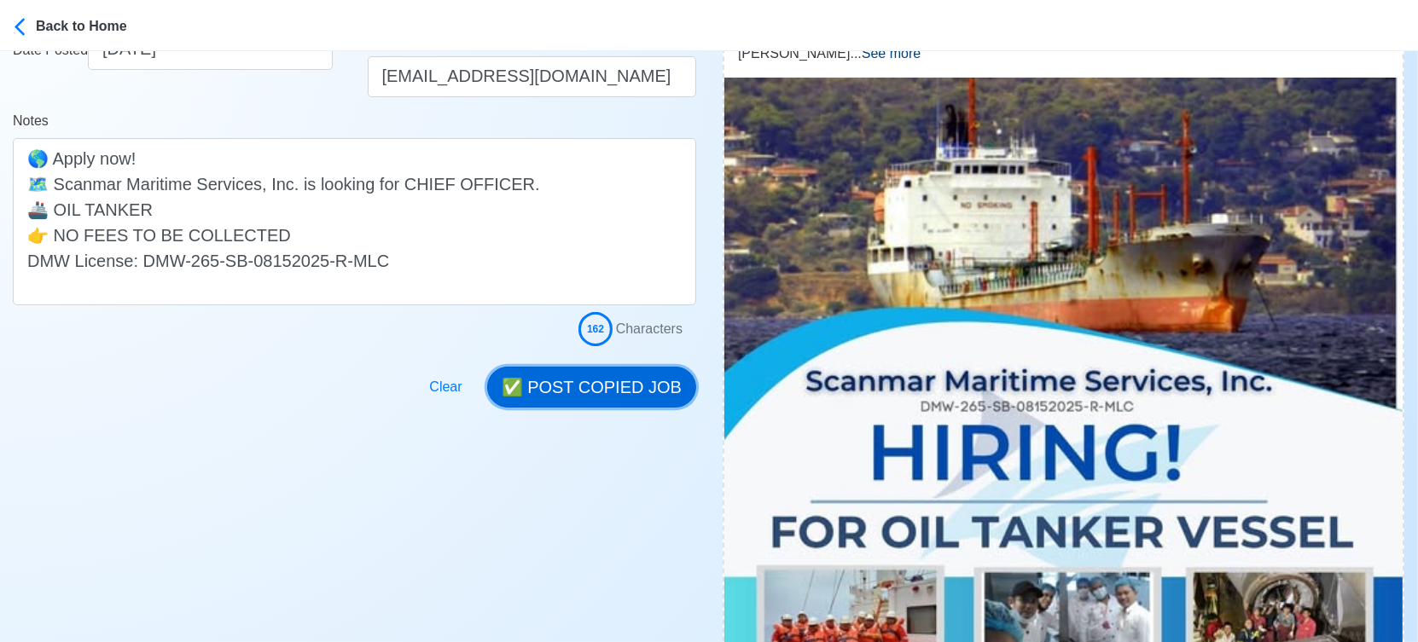
click at [628, 380] on button "✅ POST COPIED JOB" at bounding box center [591, 387] width 209 height 41
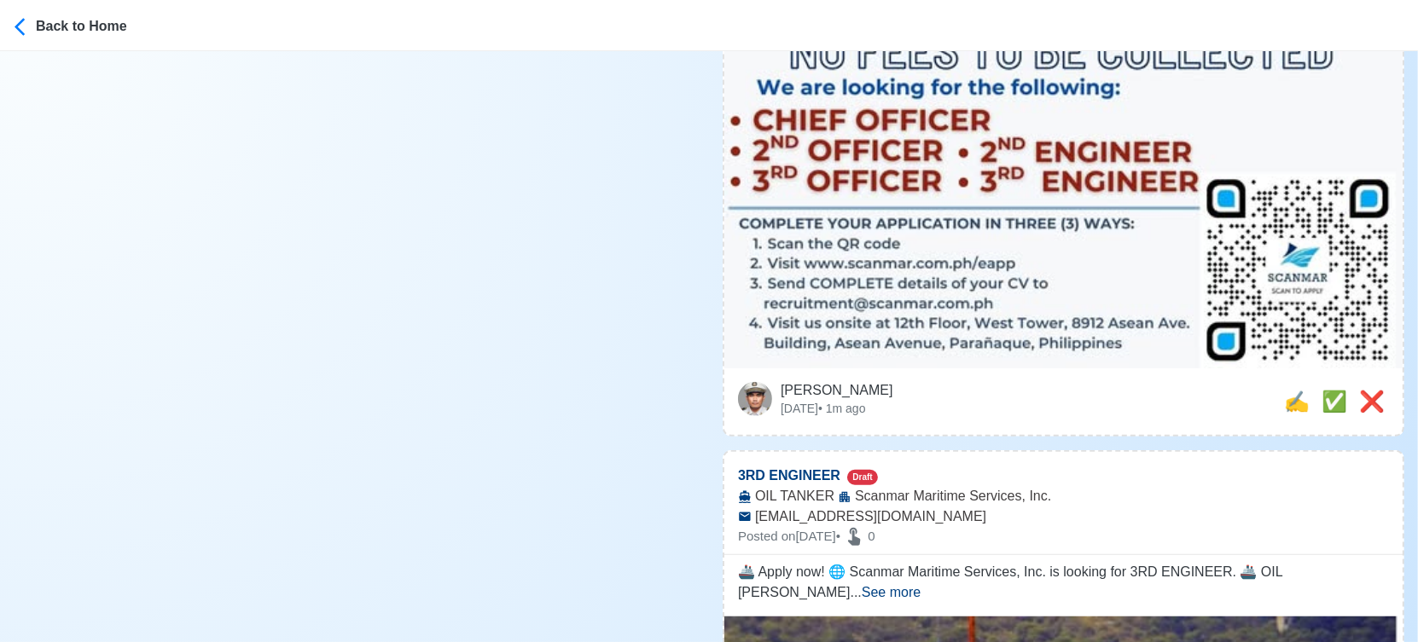
scroll to position [1232, 0]
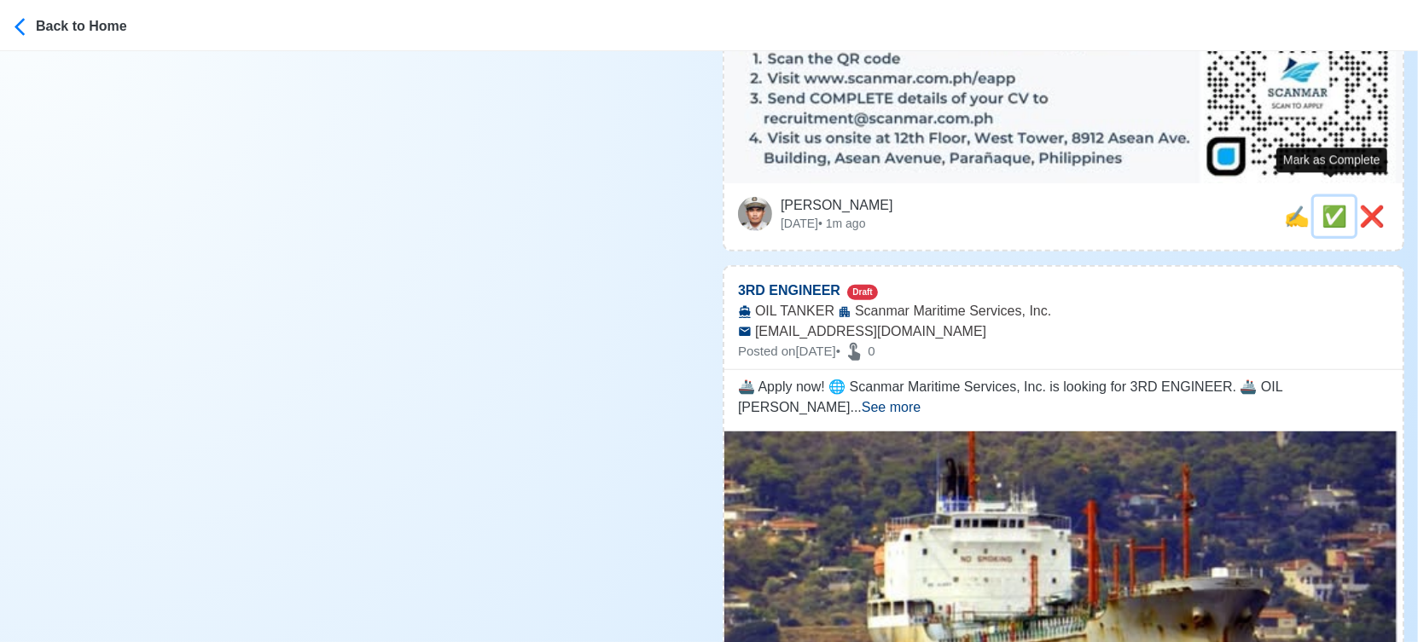
click at [1331, 205] on span "✅" at bounding box center [1334, 216] width 26 height 23
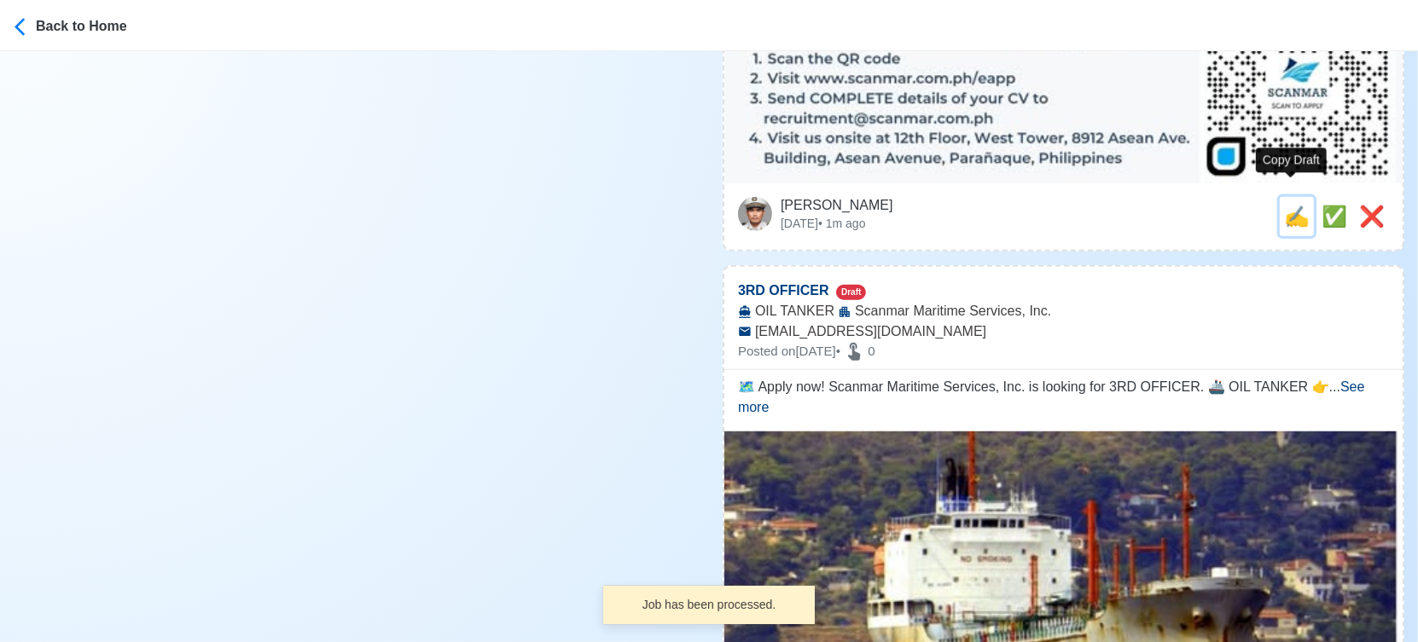
click at [1291, 205] on span "✍️" at bounding box center [1297, 216] width 26 height 23
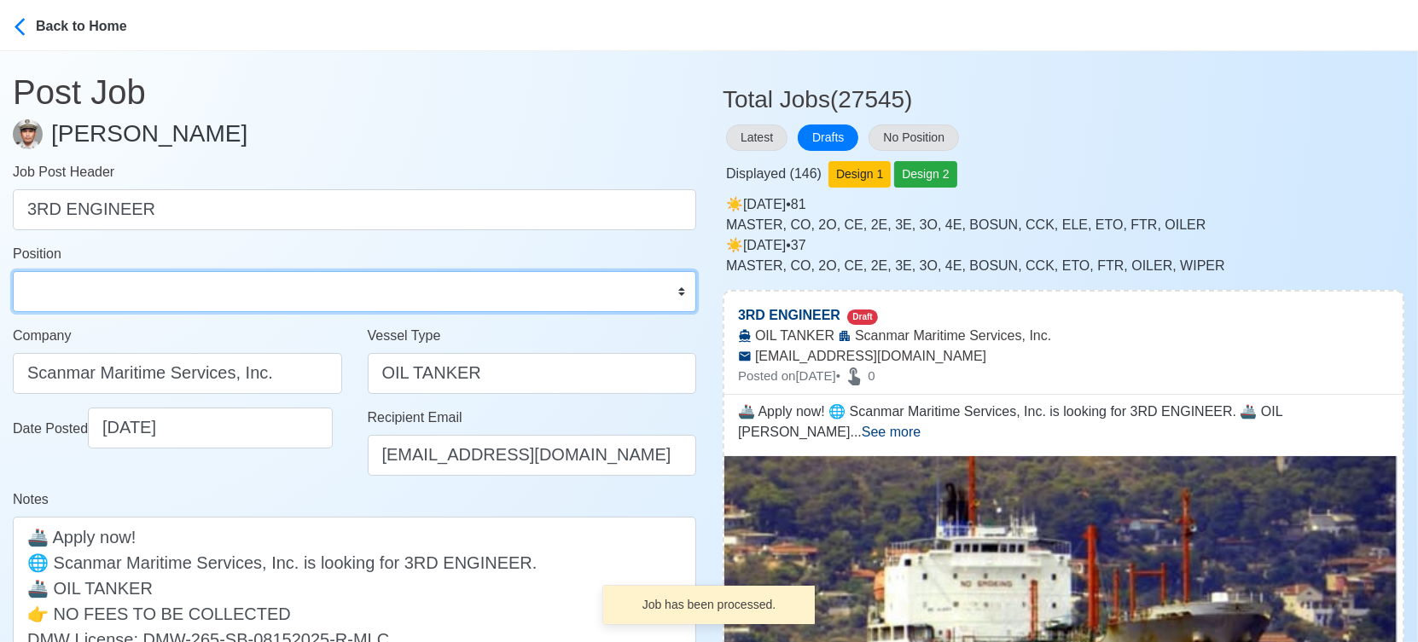
click at [116, 280] on select "Master Chief Officer 2nd Officer 3rd Officer Junior Officer Chief Engineer 2nd …" at bounding box center [354, 291] width 683 height 41
click at [13, 271] on select "Master Chief Officer 2nd Officer 3rd Officer Junior Officer Chief Engineer 2nd …" at bounding box center [354, 291] width 683 height 41
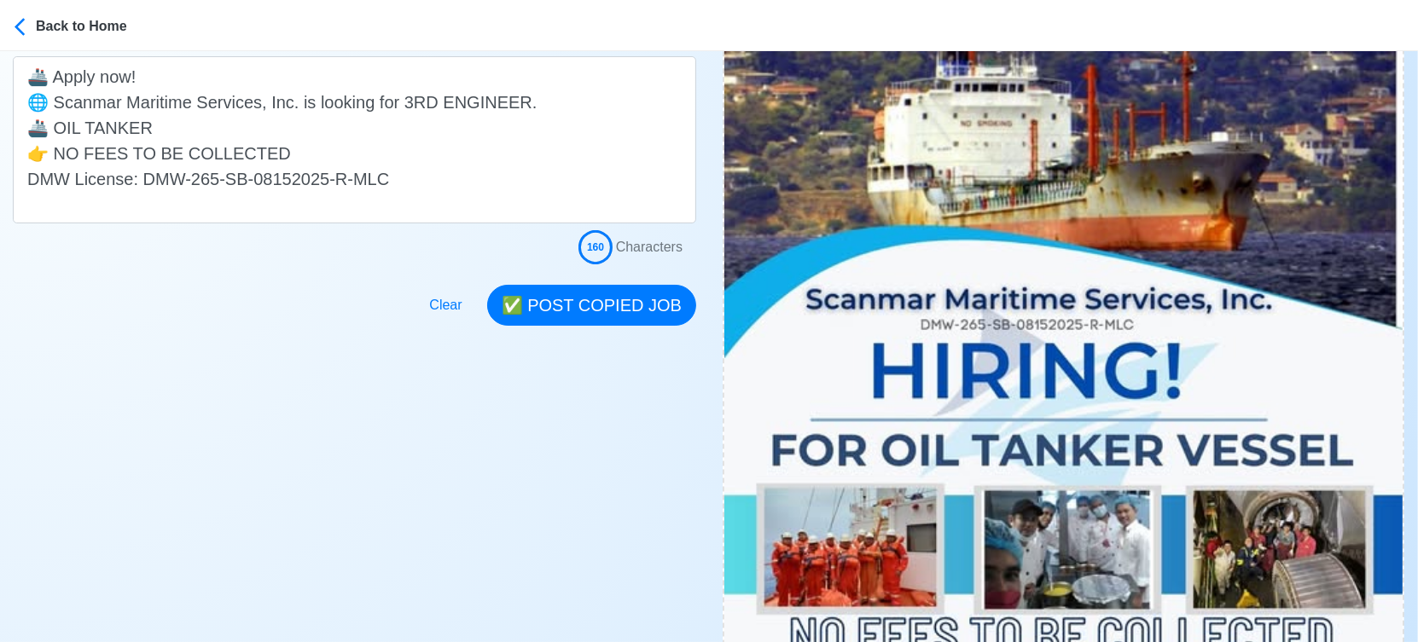
scroll to position [473, 0]
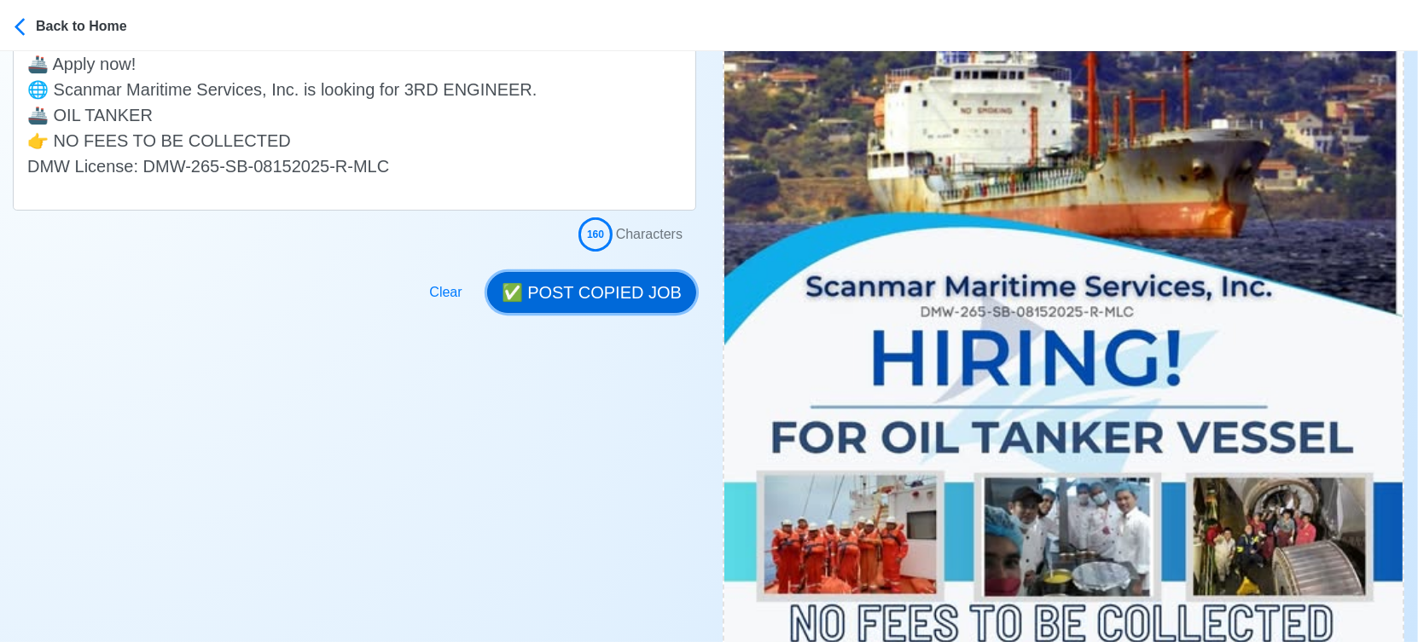
click at [636, 289] on button "✅ POST COPIED JOB" at bounding box center [591, 292] width 209 height 41
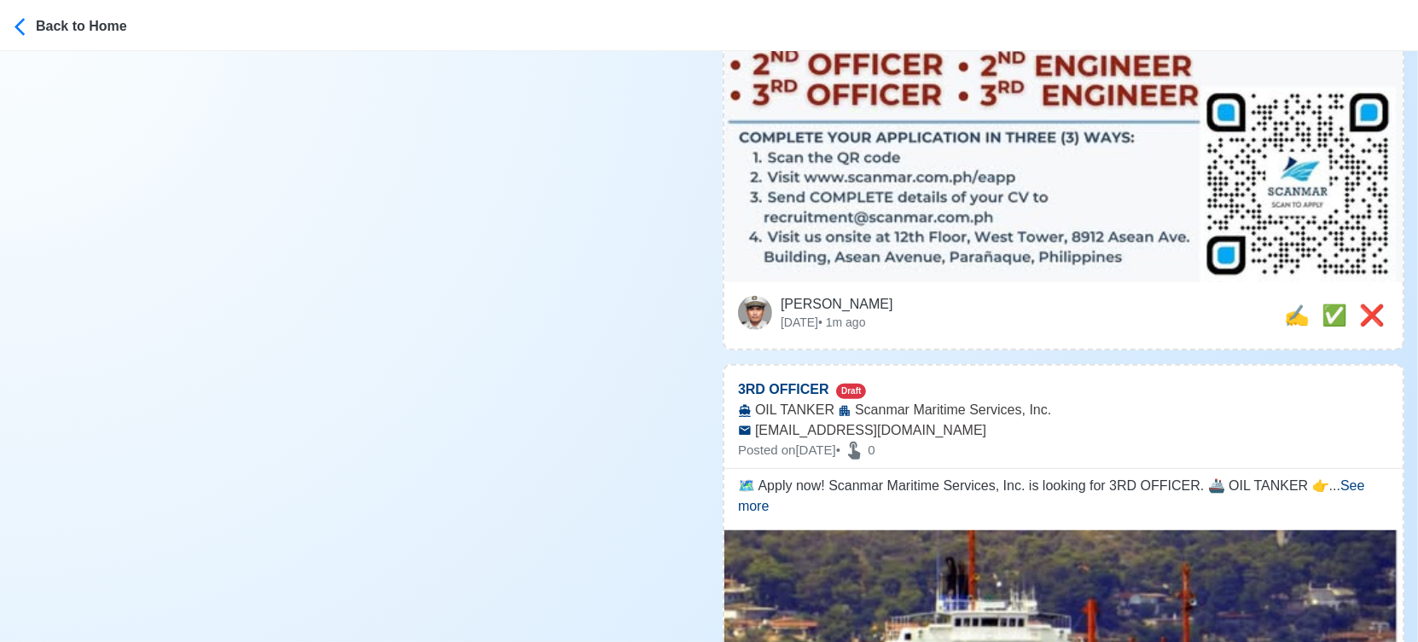
scroll to position [1137, 0]
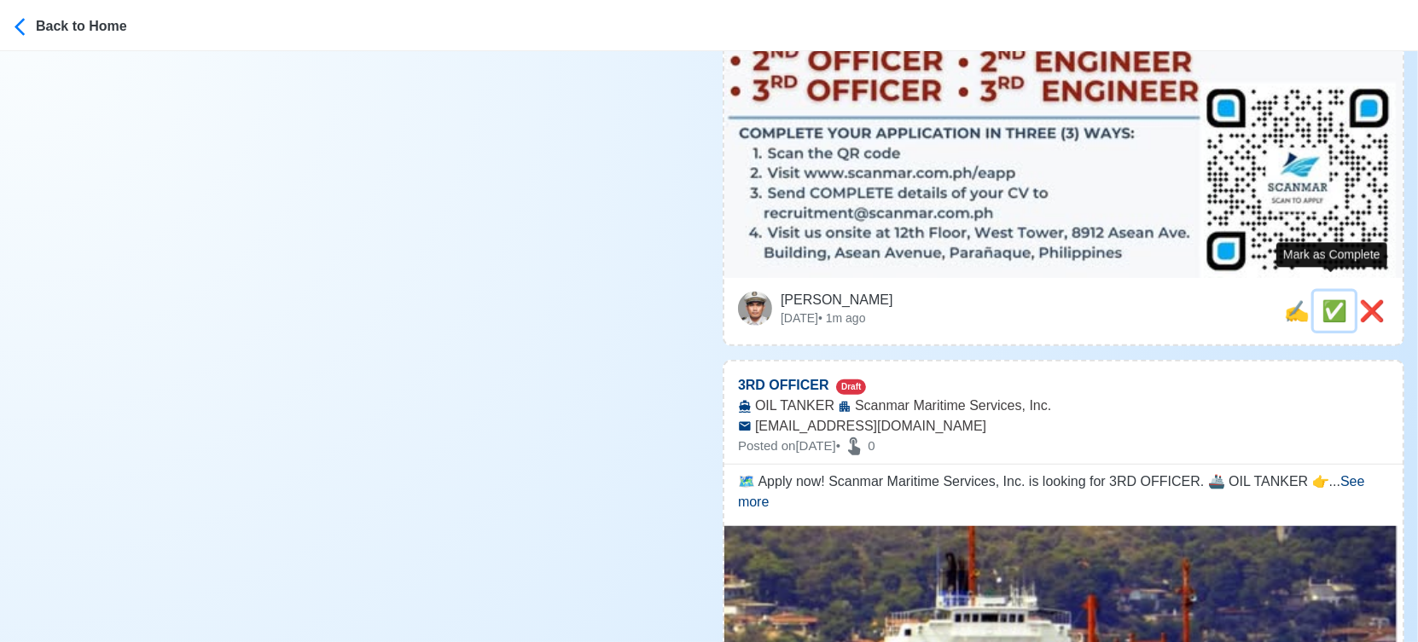
click at [1331, 299] on span "✅" at bounding box center [1334, 310] width 26 height 23
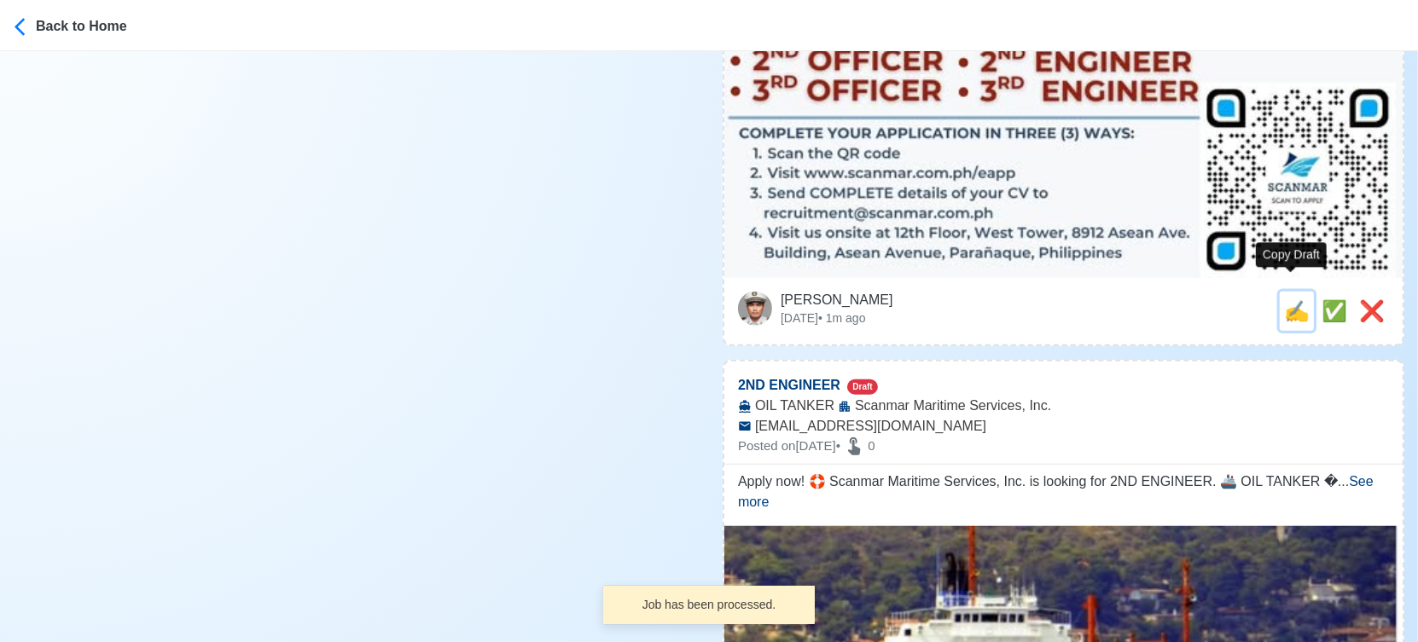
click at [1296, 299] on span "✍️" at bounding box center [1297, 310] width 26 height 23
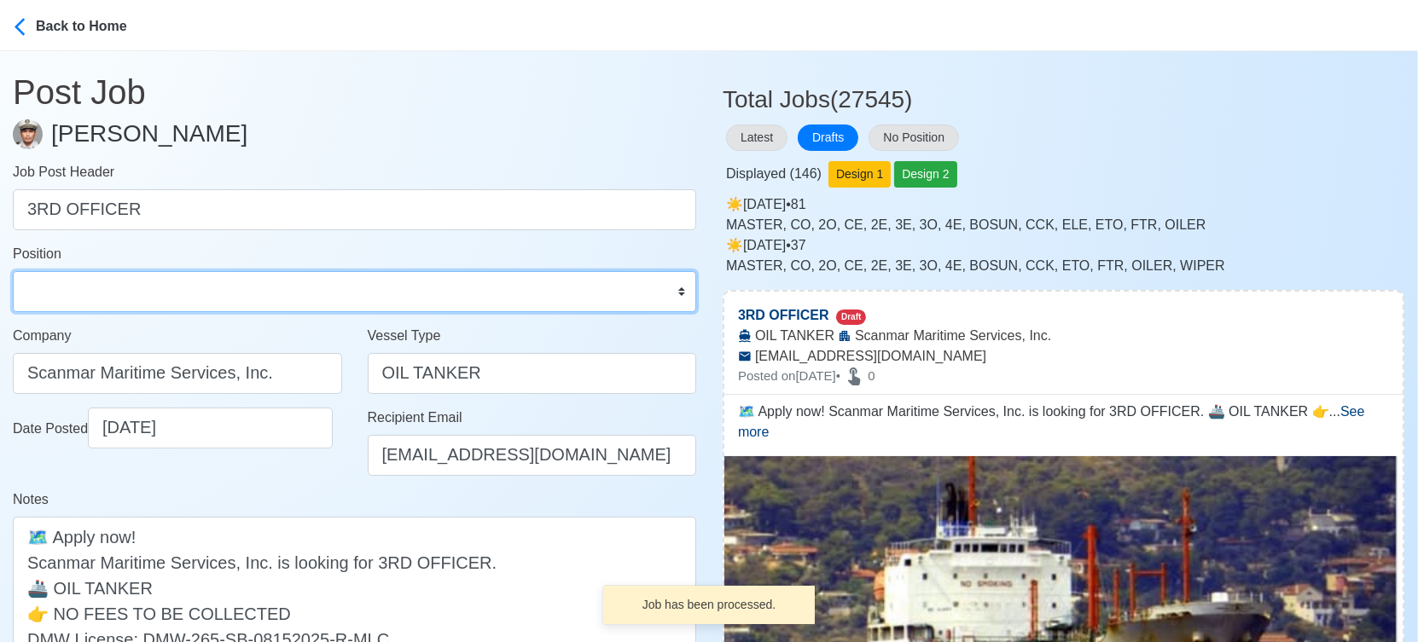
drag, startPoint x: 258, startPoint y: 296, endPoint x: 249, endPoint y: 275, distance: 23.3
click at [258, 296] on select "Master Chief Officer 2nd Officer 3rd Officer Junior Officer Chief Engineer 2nd …" at bounding box center [354, 291] width 683 height 41
click at [13, 271] on select "Master Chief Officer 2nd Officer 3rd Officer Junior Officer Chief Engineer 2nd …" at bounding box center [354, 291] width 683 height 41
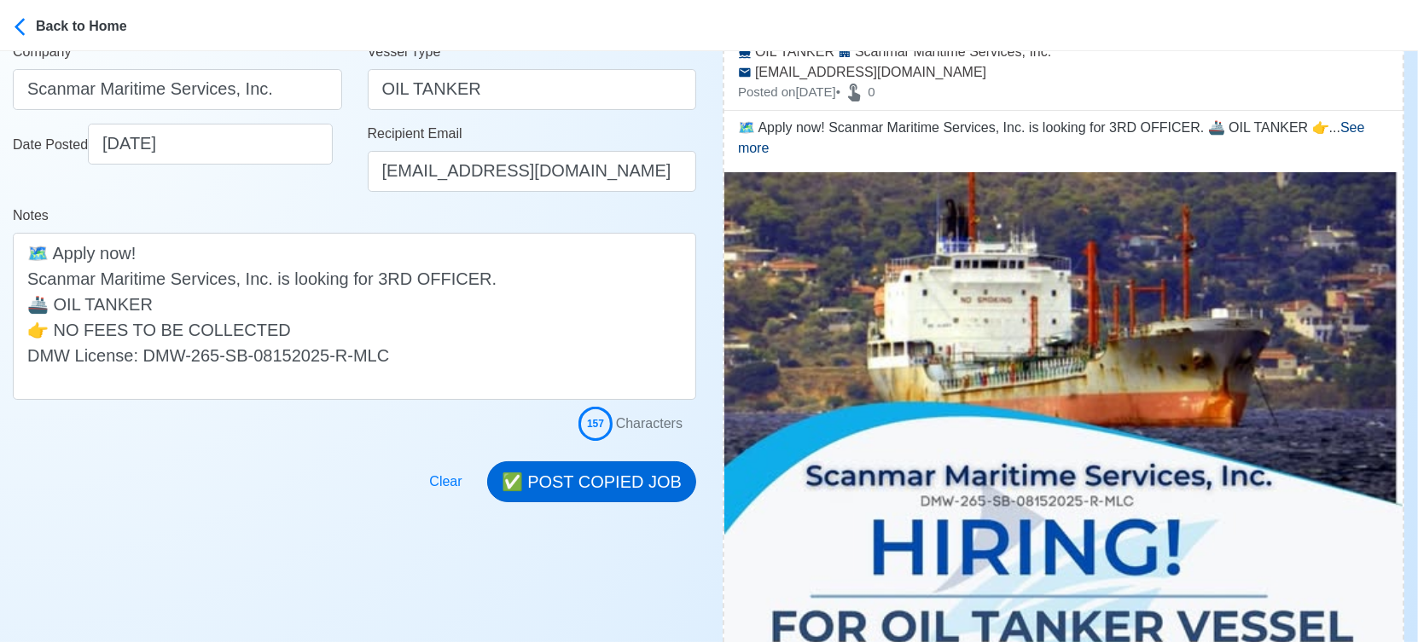
scroll to position [473, 0]
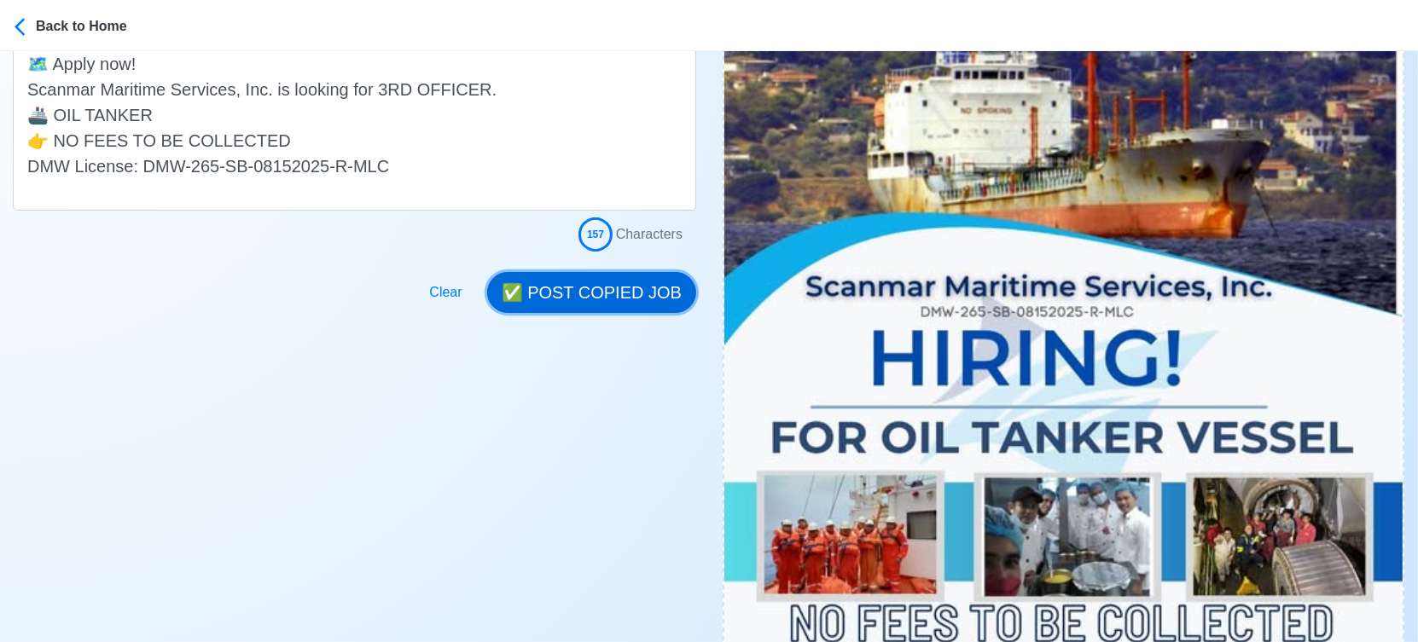
click at [628, 285] on button "✅ POST COPIED JOB" at bounding box center [591, 292] width 209 height 41
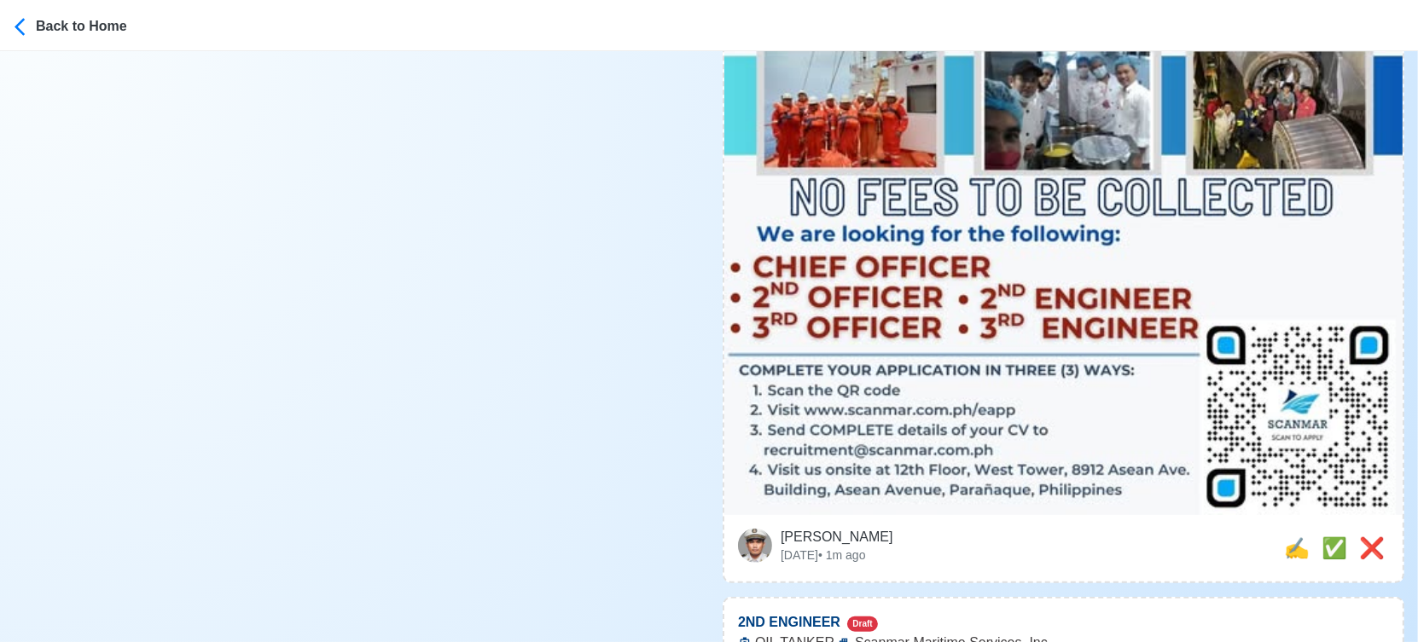
scroll to position [948, 0]
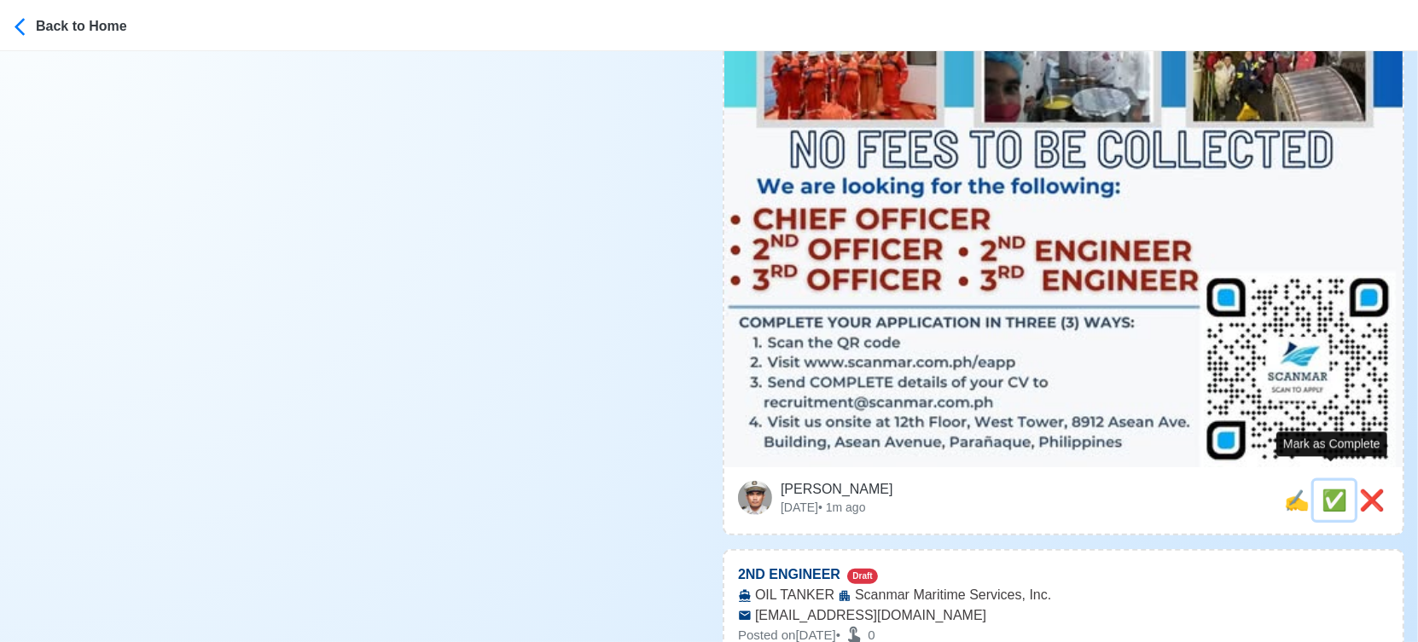
click at [1329, 489] on span "✅" at bounding box center [1334, 500] width 26 height 23
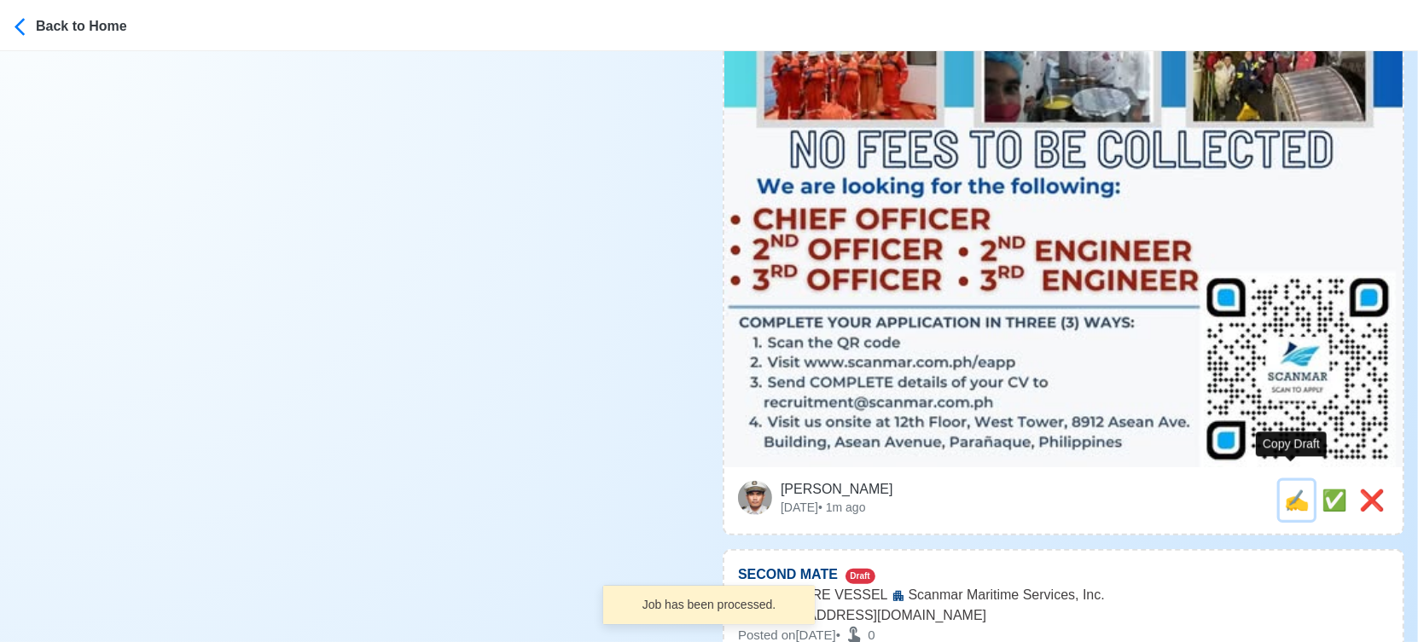
click at [1289, 489] on span "✍️" at bounding box center [1297, 500] width 26 height 23
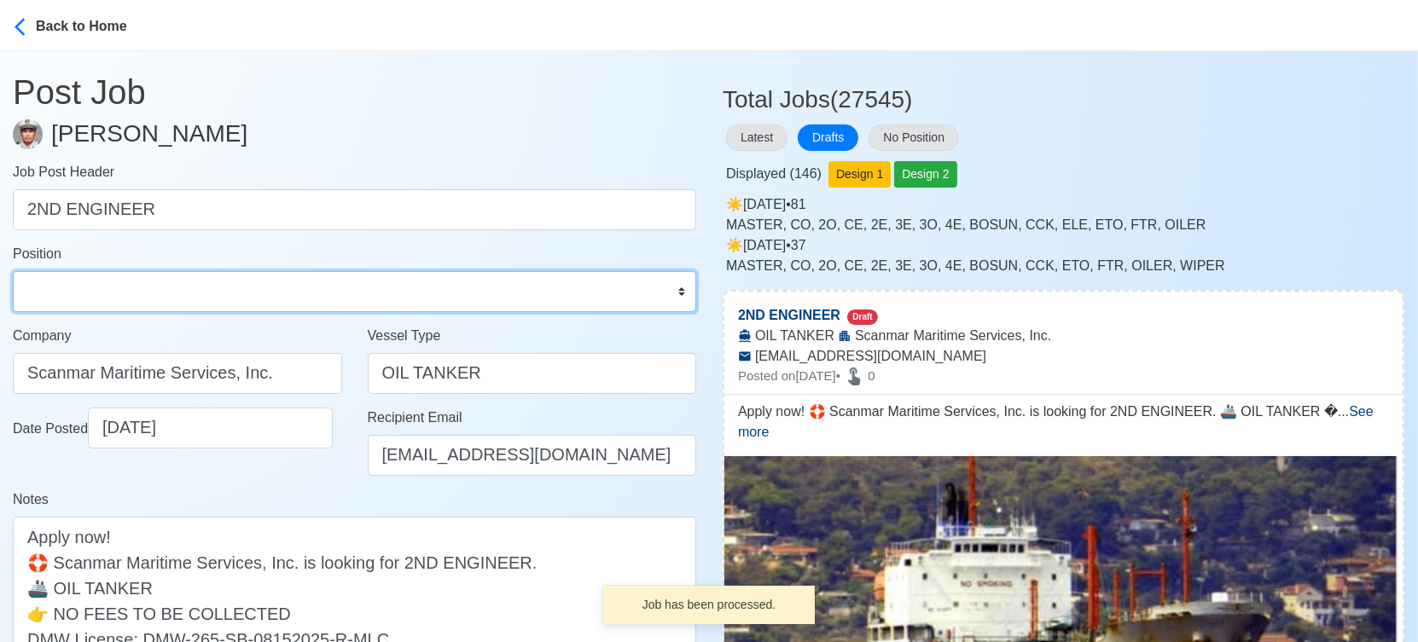
drag, startPoint x: 316, startPoint y: 288, endPoint x: 308, endPoint y: 276, distance: 14.7
click at [316, 288] on select "Master Chief Officer 2nd Officer 3rd Officer Junior Officer Chief Engineer 2nd …" at bounding box center [354, 291] width 683 height 41
click at [13, 271] on select "Master Chief Officer 2nd Officer 3rd Officer Junior Officer Chief Engineer 2nd …" at bounding box center [354, 291] width 683 height 41
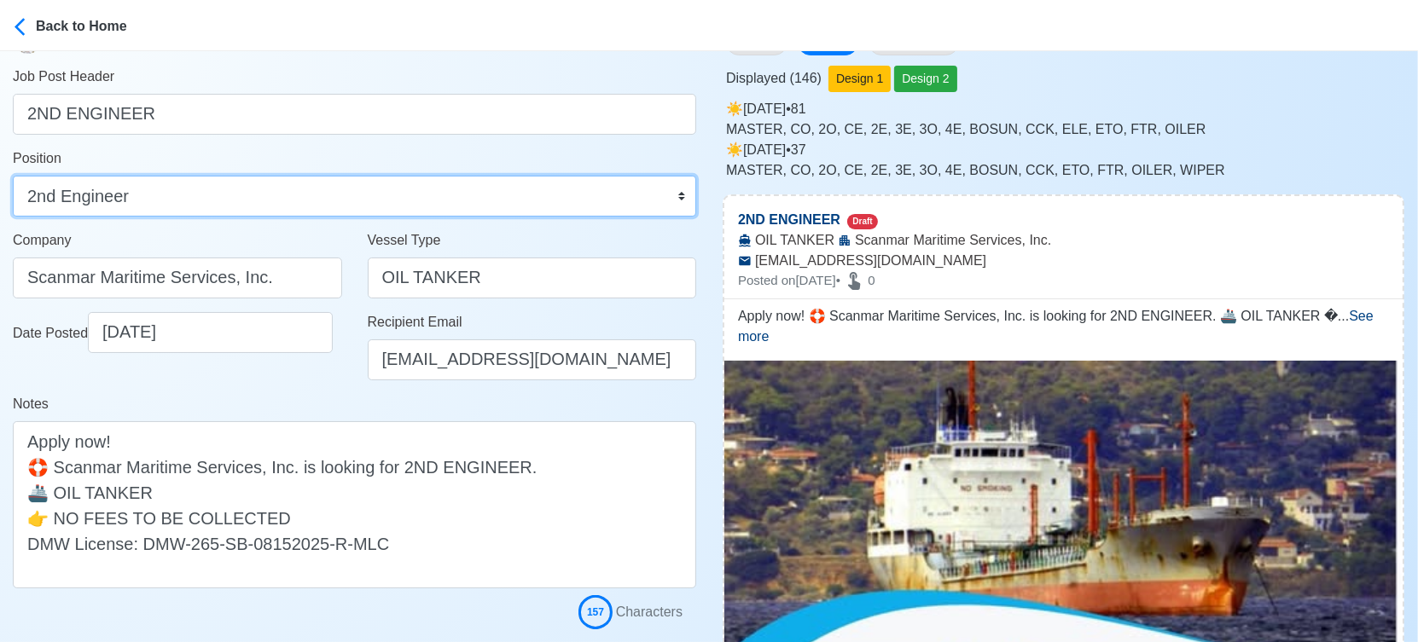
scroll to position [284, 0]
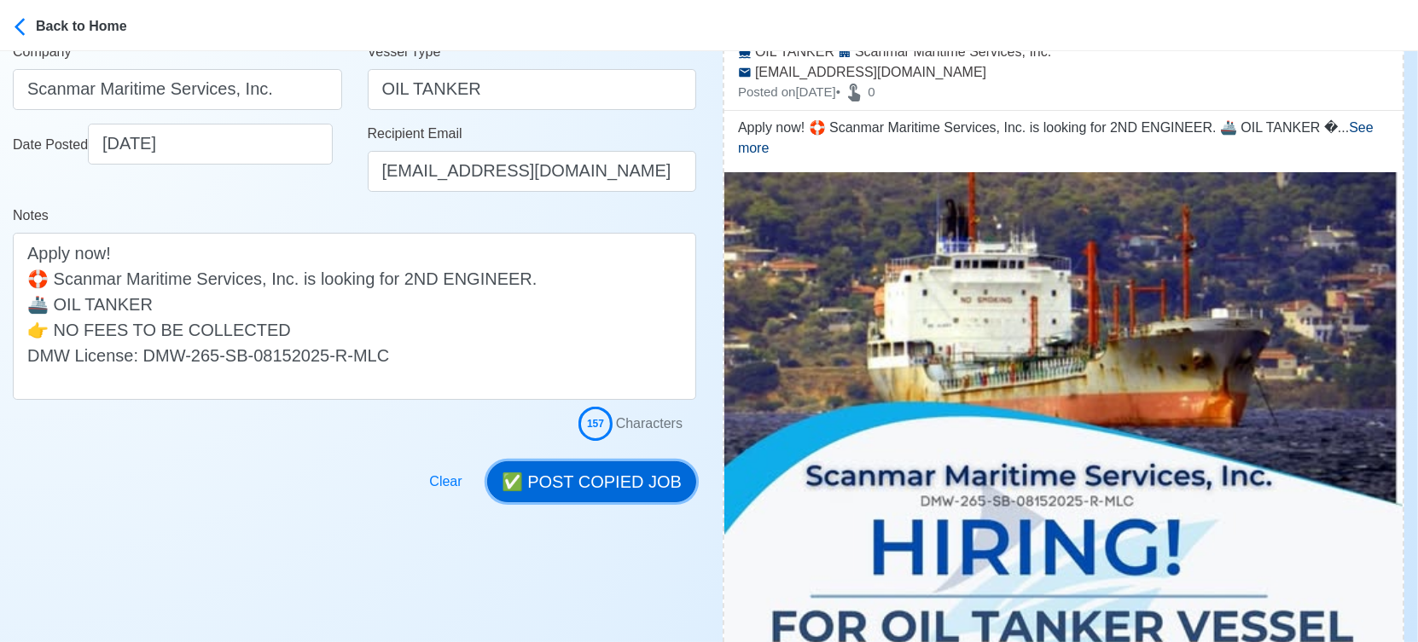
click at [608, 484] on button "✅ POST COPIED JOB" at bounding box center [591, 481] width 209 height 41
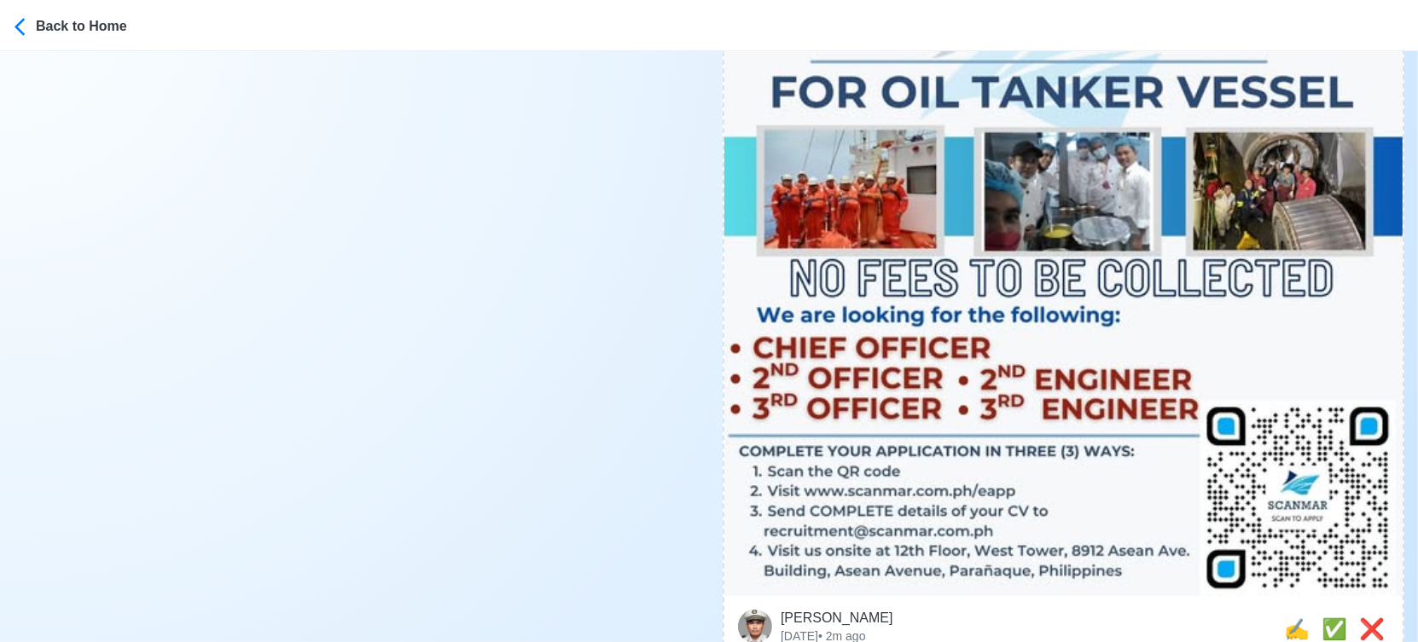
scroll to position [853, 0]
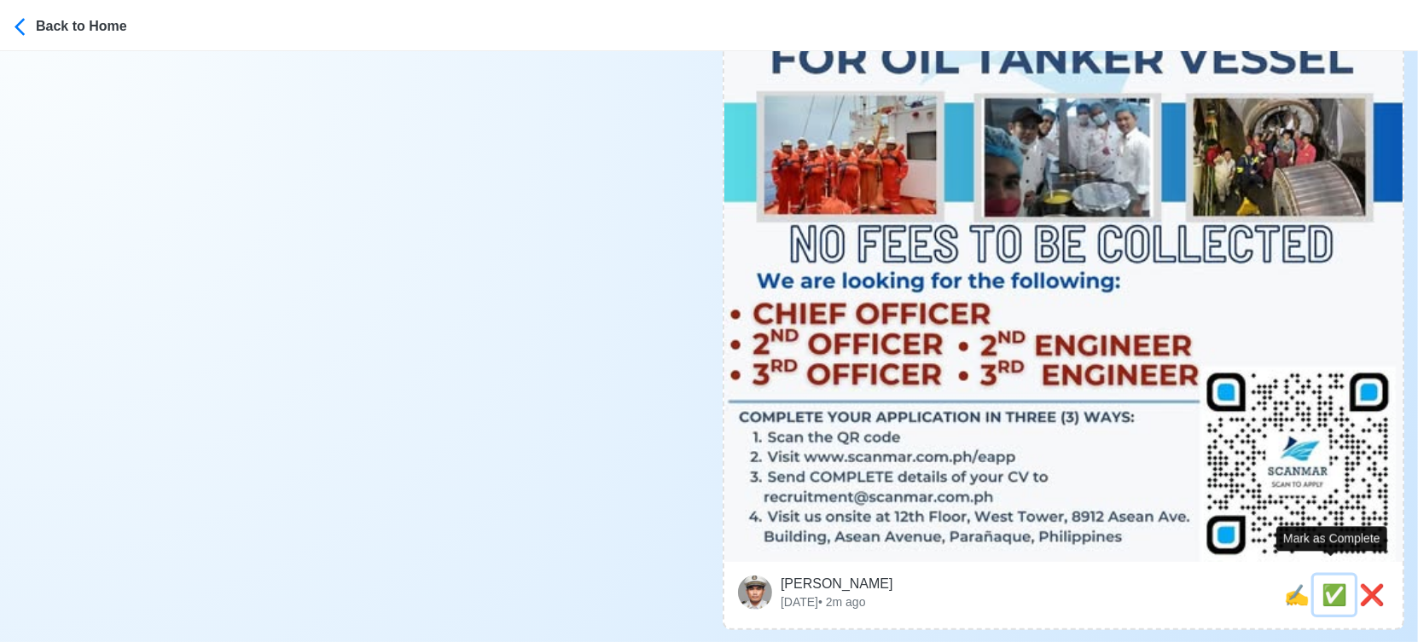
click at [1337, 583] on span "✅" at bounding box center [1334, 594] width 26 height 23
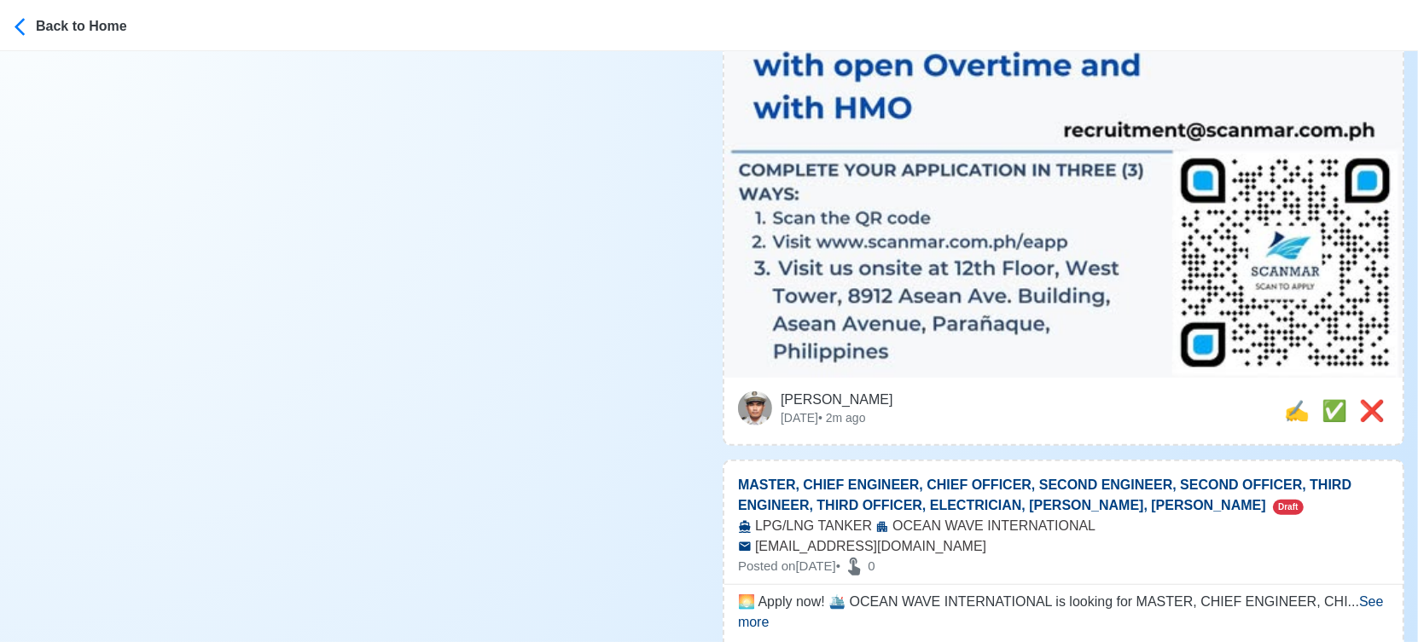
scroll to position [1042, 0]
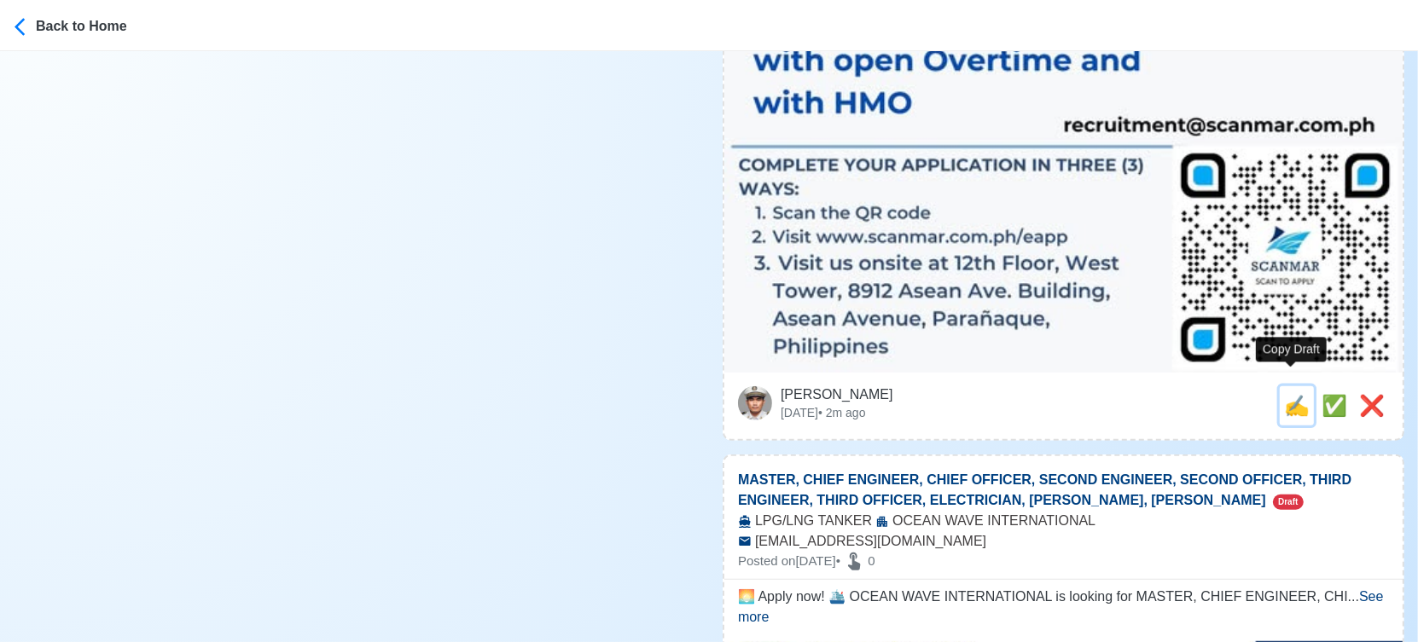
click at [1286, 394] on span "✍️" at bounding box center [1297, 405] width 26 height 23
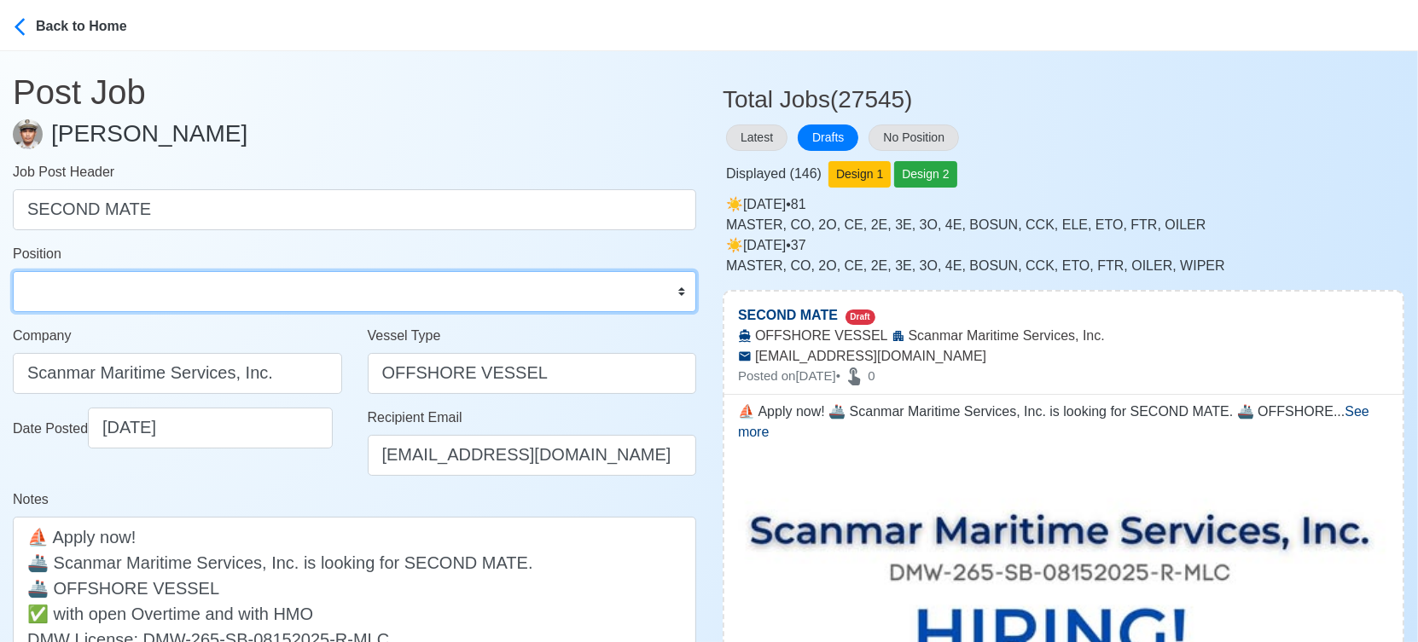
click at [195, 292] on select "Master Chief Officer 2nd Officer 3rd Officer Junior Officer Chief Engineer 2nd …" at bounding box center [354, 291] width 683 height 41
click at [13, 271] on select "Master Chief Officer 2nd Officer 3rd Officer Junior Officer Chief Engineer 2nd …" at bounding box center [354, 291] width 683 height 41
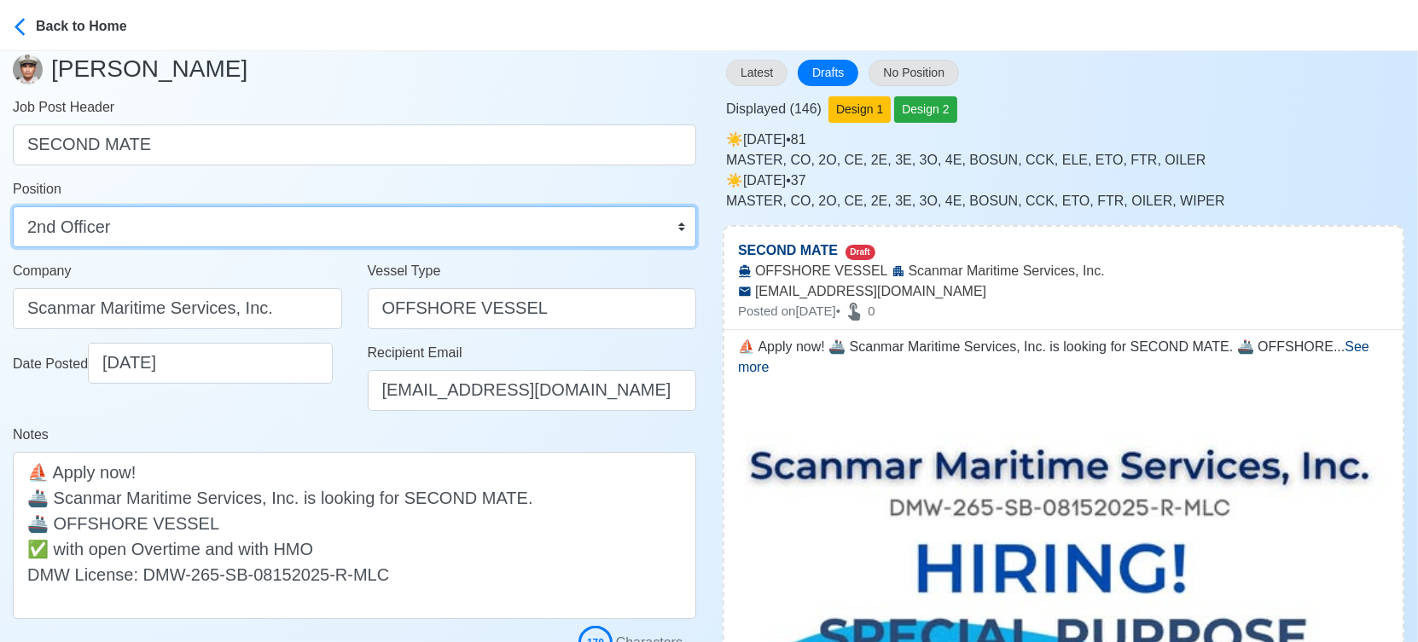
scroll to position [189, 0]
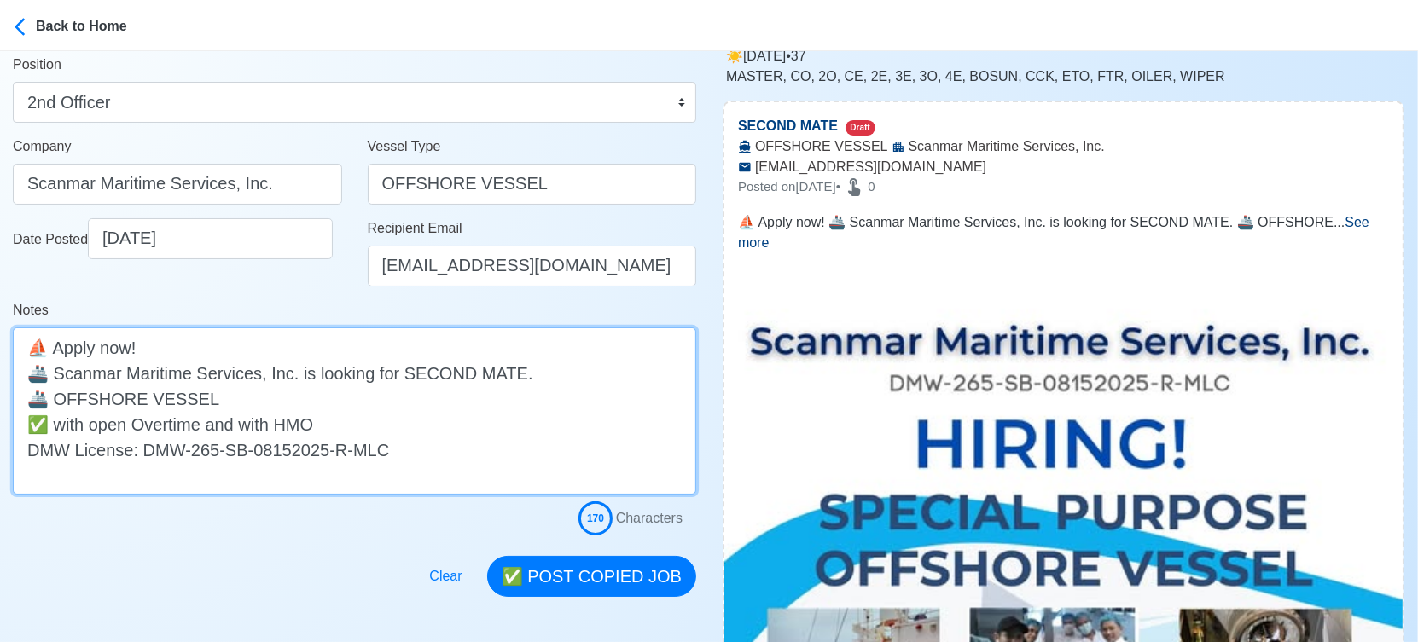
click at [58, 399] on textarea "⛵ Apply now! 🚢 Scanmar Maritime Services, Inc. is looking for SECOND MATE. 🚢 OF…" at bounding box center [354, 411] width 683 height 167
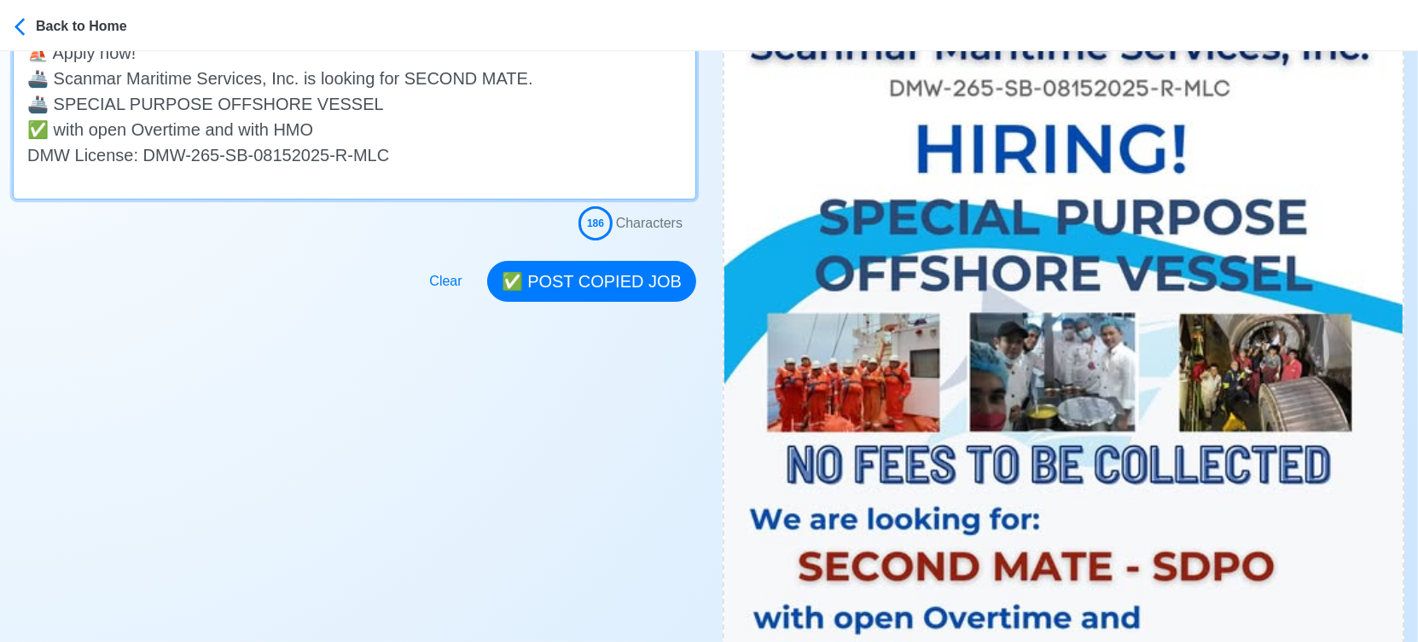
scroll to position [473, 0]
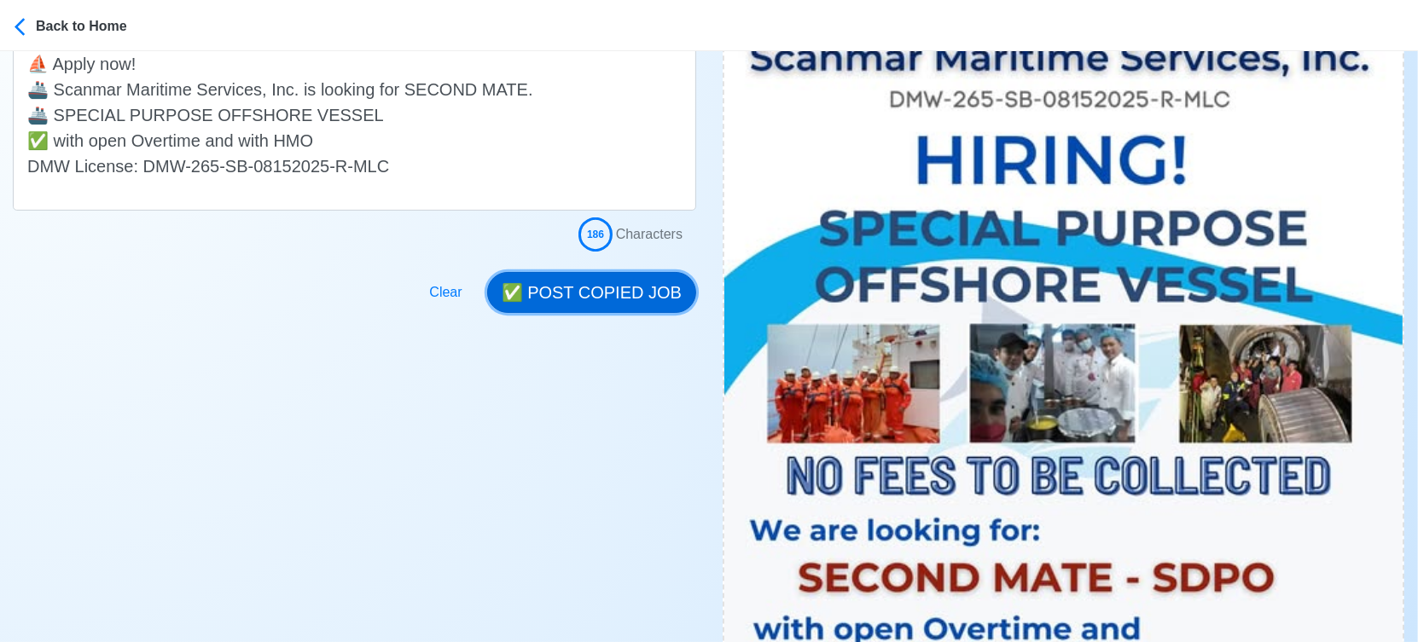
click at [601, 299] on button "✅ POST COPIED JOB" at bounding box center [591, 292] width 209 height 41
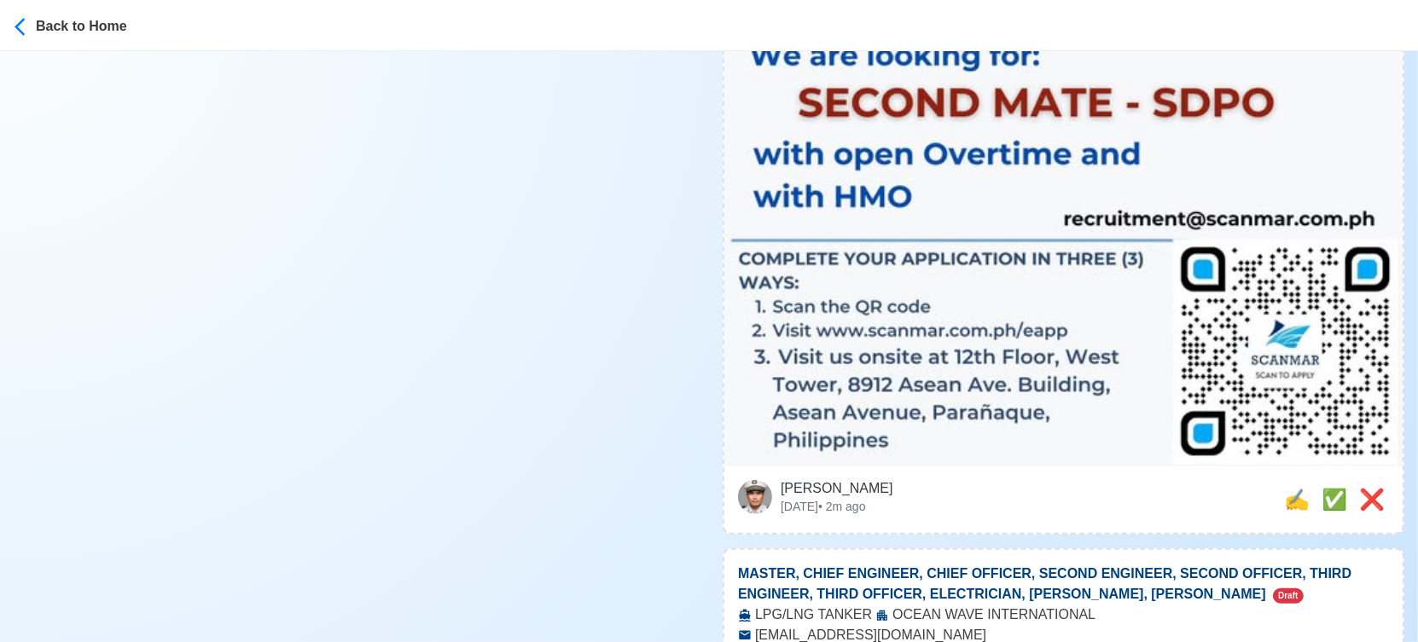
scroll to position [1042, 0]
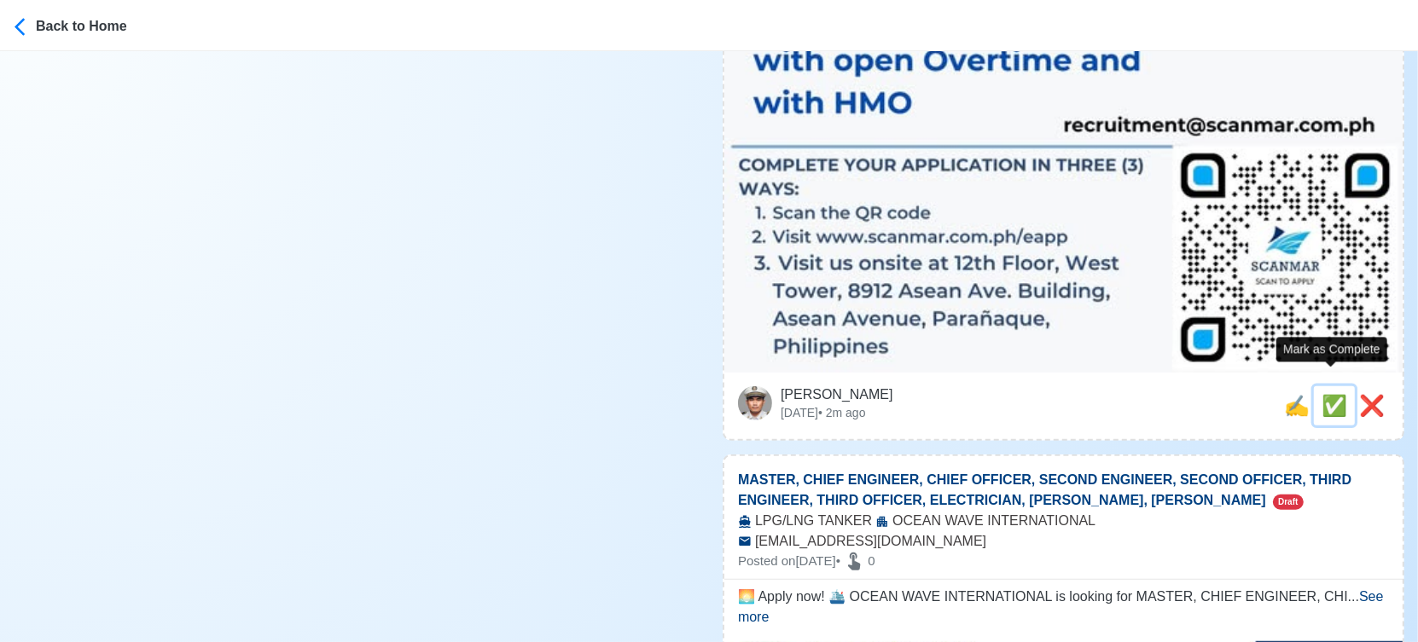
click at [1322, 394] on span "✅" at bounding box center [1334, 405] width 26 height 23
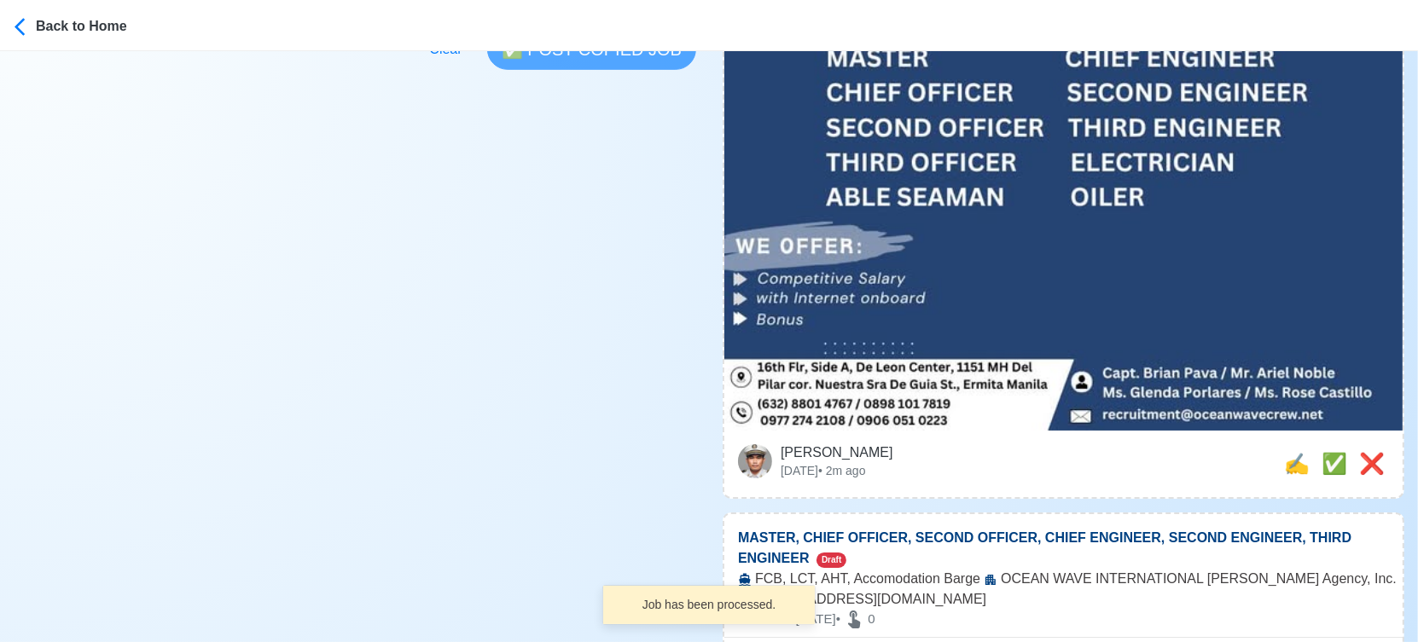
scroll to position [663, 0]
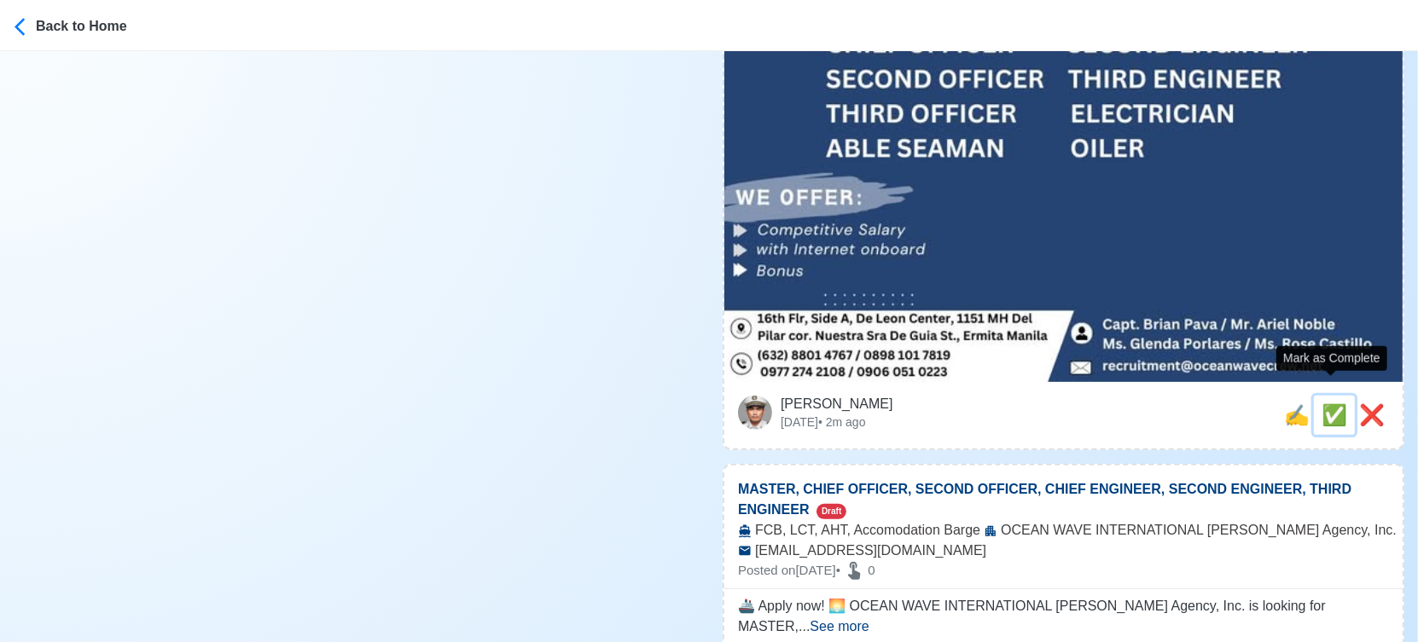
click at [1331, 403] on span "✅" at bounding box center [1334, 414] width 26 height 23
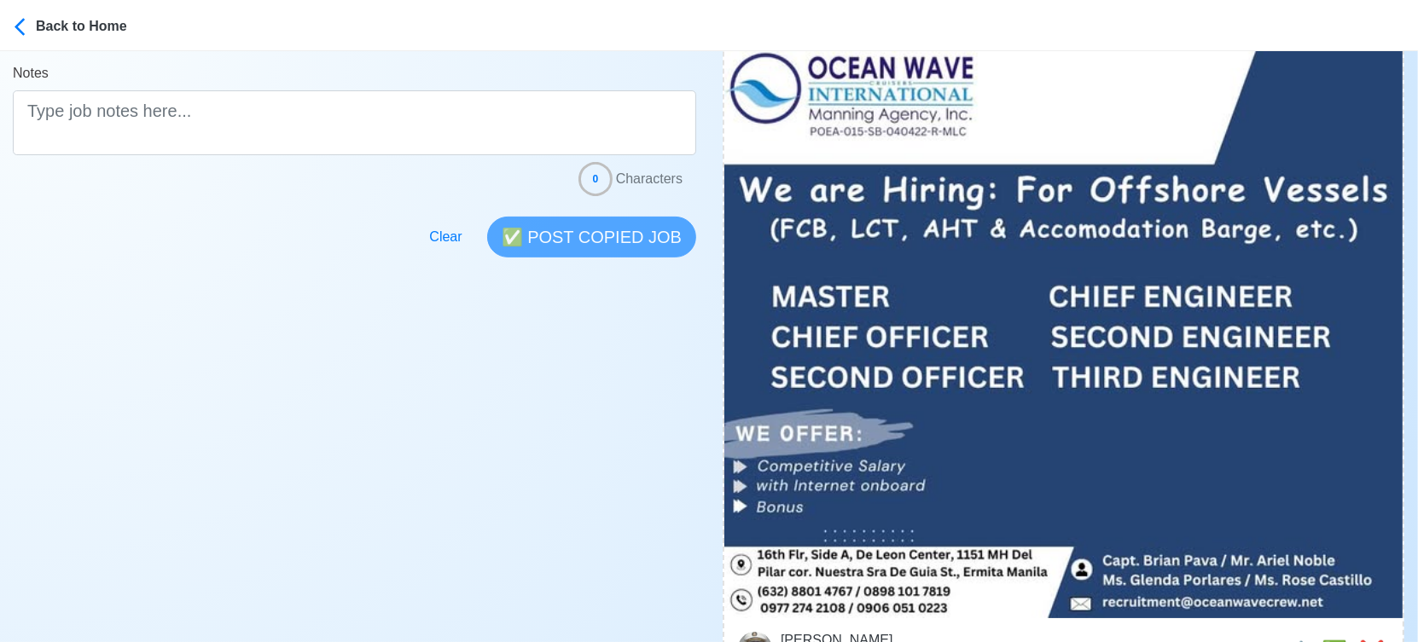
scroll to position [473, 0]
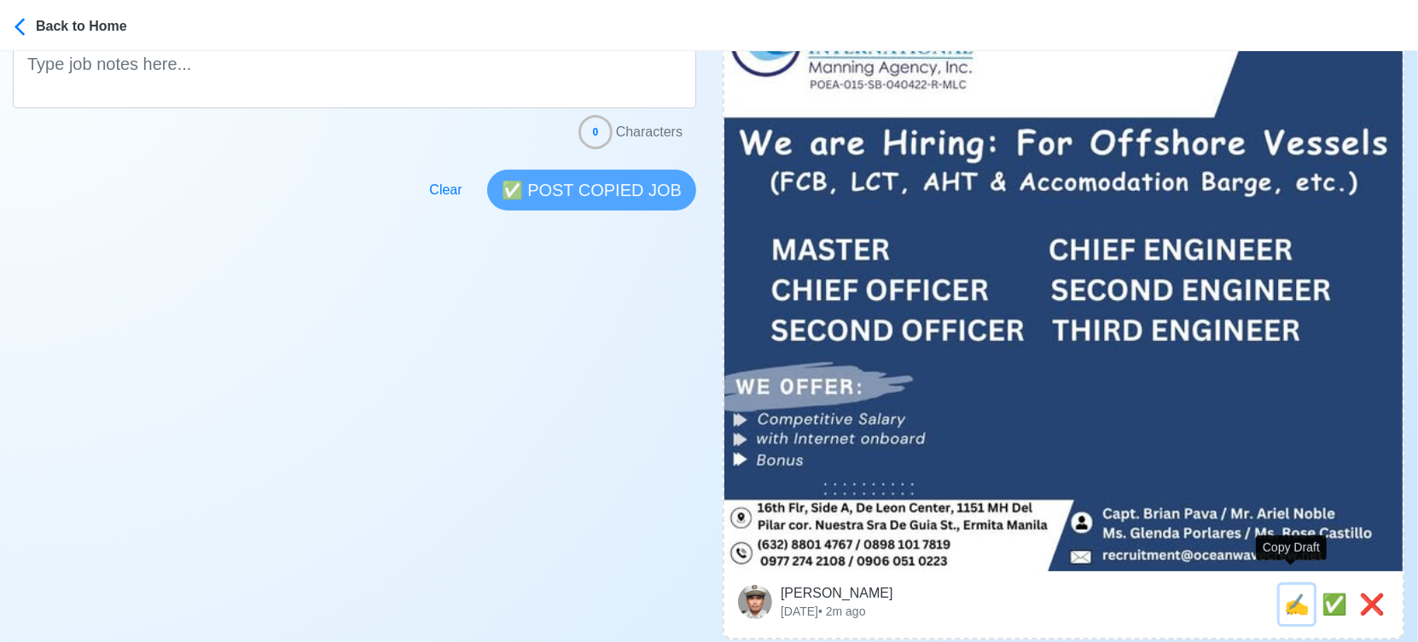
drag, startPoint x: 1283, startPoint y: 580, endPoint x: 1070, endPoint y: 537, distance: 216.6
click at [1284, 593] on span "✍️" at bounding box center [1297, 604] width 26 height 23
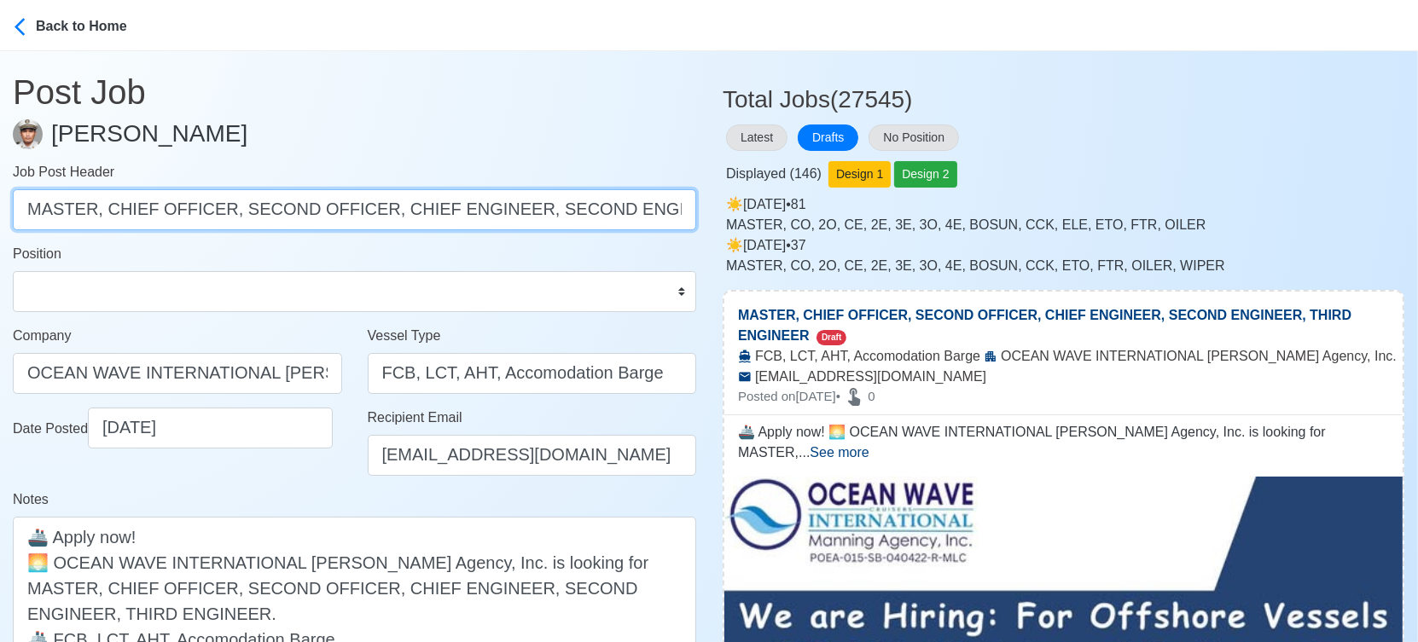
scroll to position [0, 102]
drag, startPoint x: 102, startPoint y: 209, endPoint x: 866, endPoint y: 210, distance: 764.3
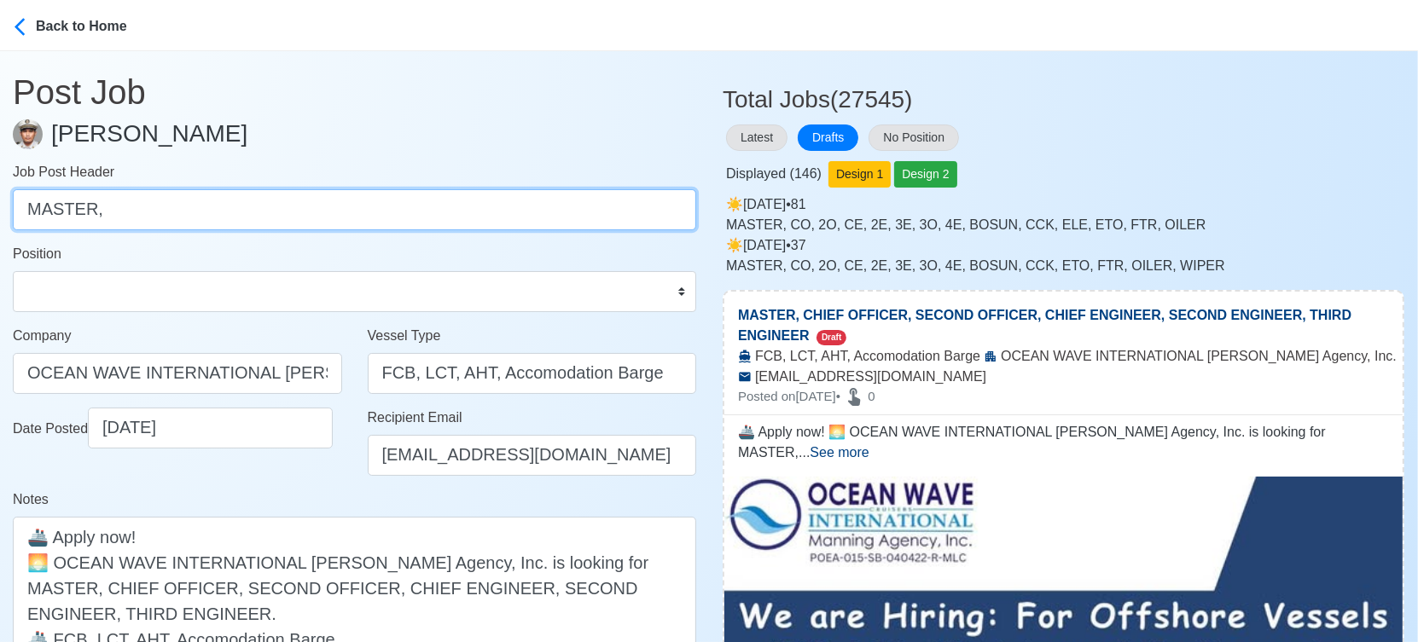
scroll to position [0, 0]
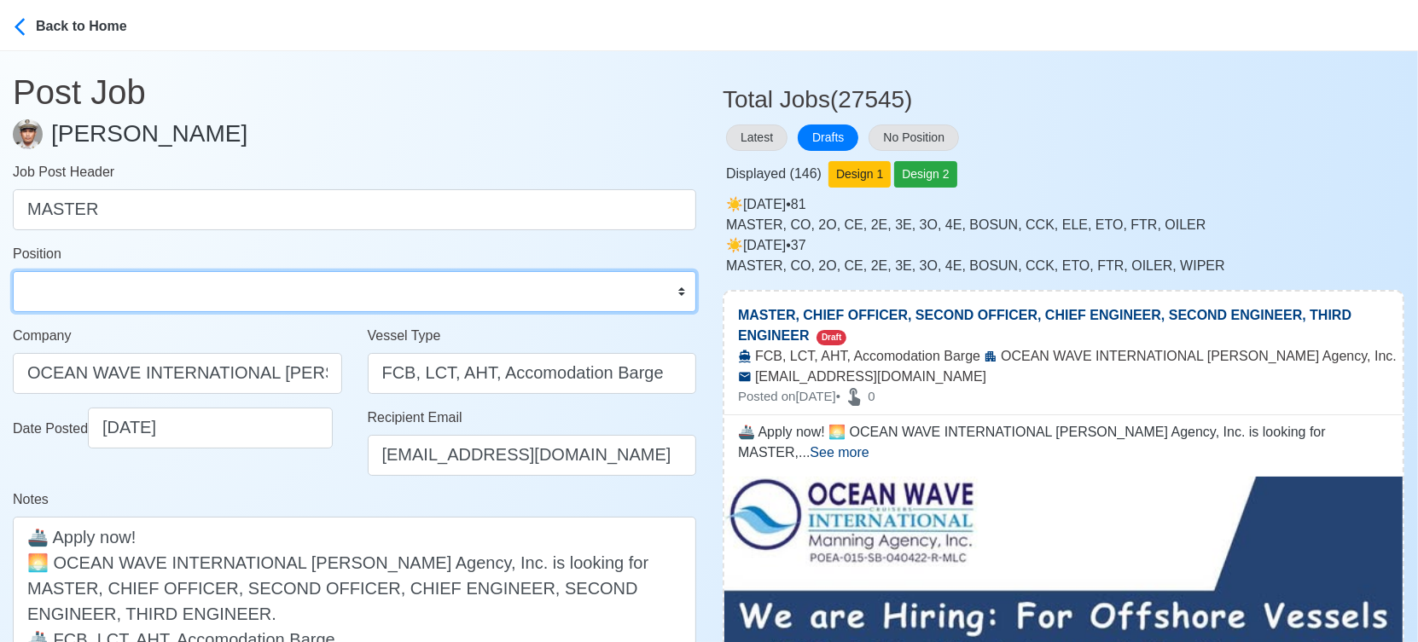
click at [152, 294] on select "Master Chief Officer 2nd Officer 3rd Officer Junior Officer Chief Engineer 2nd …" at bounding box center [354, 291] width 683 height 41
click at [13, 271] on select "Master Chief Officer 2nd Officer 3rd Officer Junior Officer Chief Engineer 2nd …" at bounding box center [354, 291] width 683 height 41
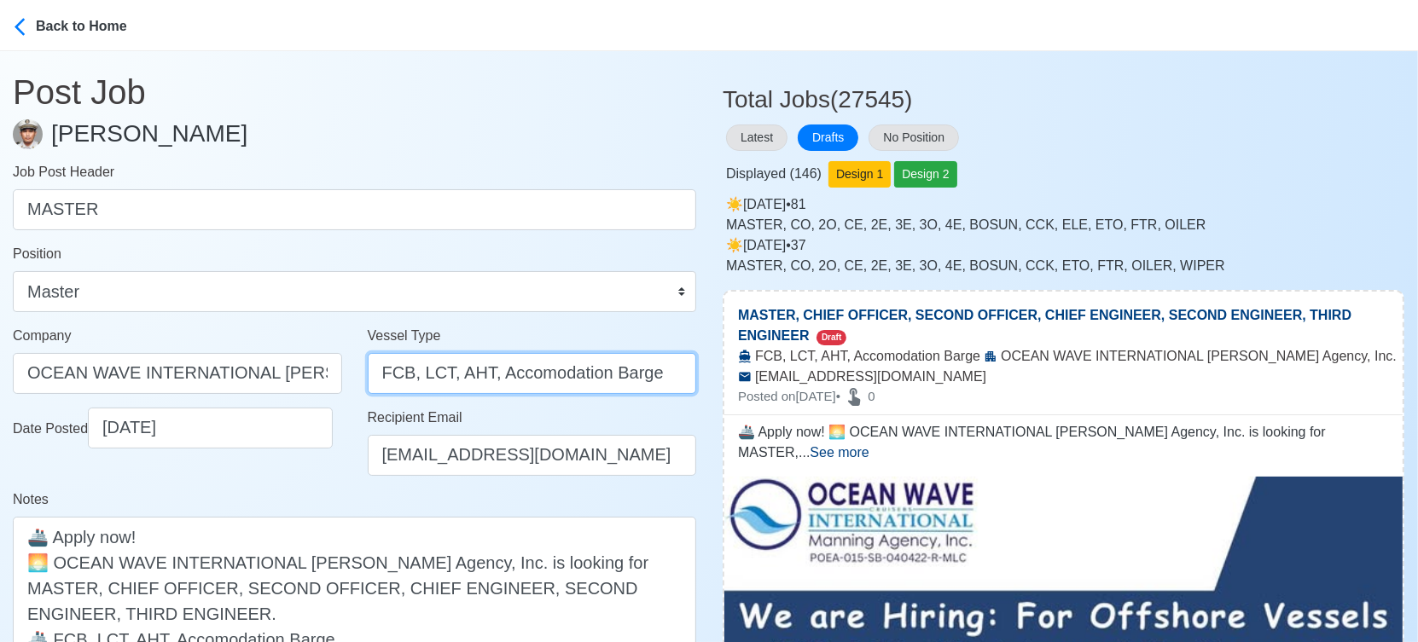
drag, startPoint x: 416, startPoint y: 371, endPoint x: 300, endPoint y: 365, distance: 116.2
click at [300, 365] on div "Company OCEAN WAVE INTERNATIONAL [PERSON_NAME] Agency, Inc. Vessel Type FCB, LC…" at bounding box center [354, 367] width 709 height 82
drag, startPoint x: 407, startPoint y: 373, endPoint x: 828, endPoint y: 358, distance: 421.6
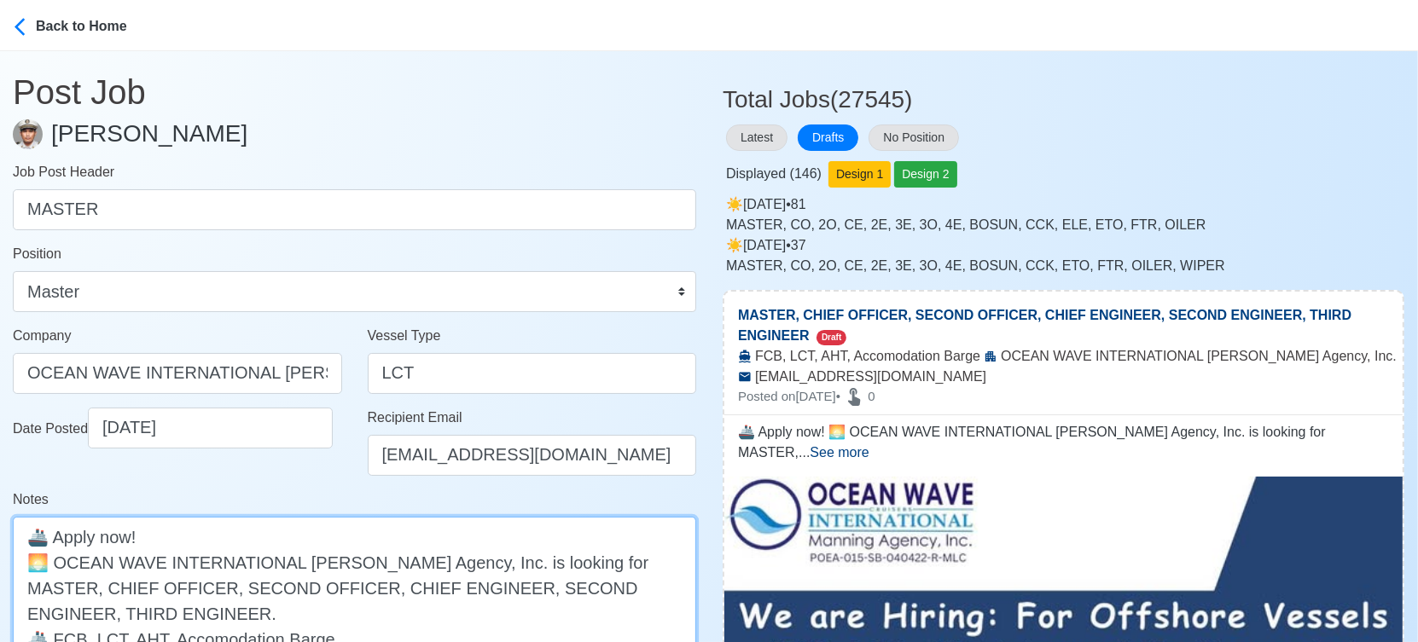
drag, startPoint x: 638, startPoint y: 561, endPoint x: 661, endPoint y: 590, distance: 37.0
click at [661, 590] on textarea "🚢 Apply now! 🌅 OCEAN WAVE INTERNATIONAL [PERSON_NAME] Agency, Inc. is looking f…" at bounding box center [354, 613] width 683 height 193
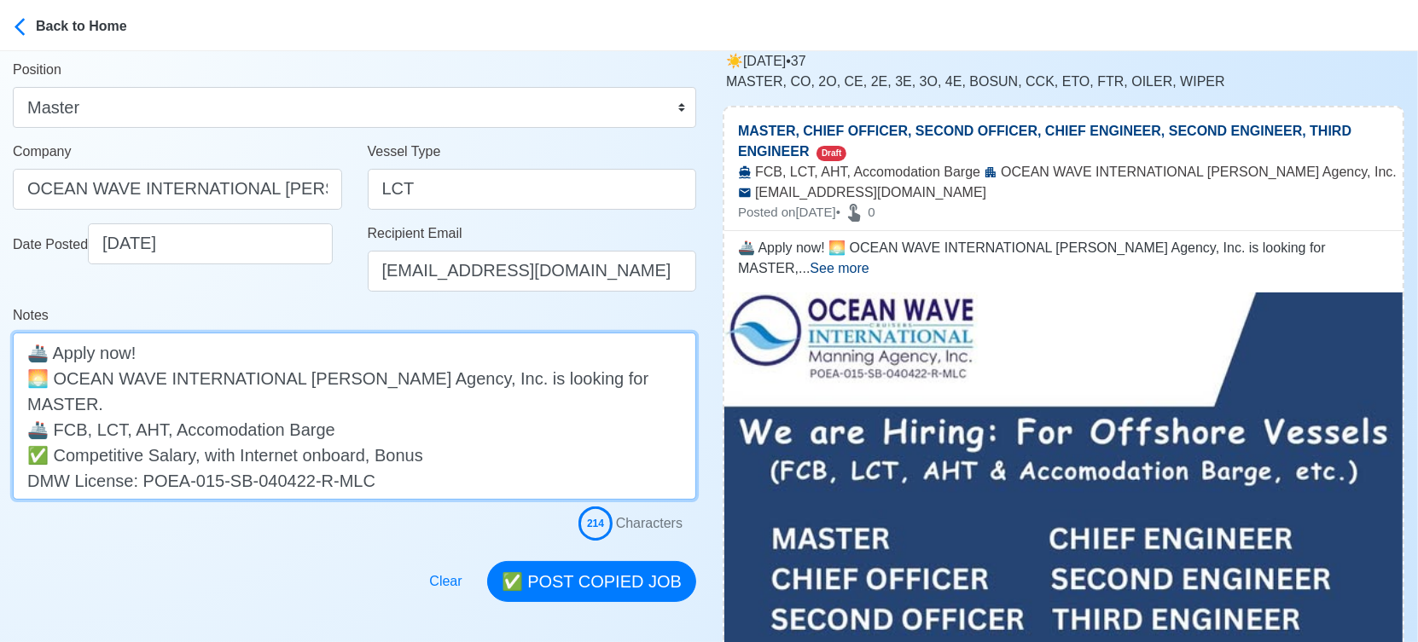
scroll to position [189, 0]
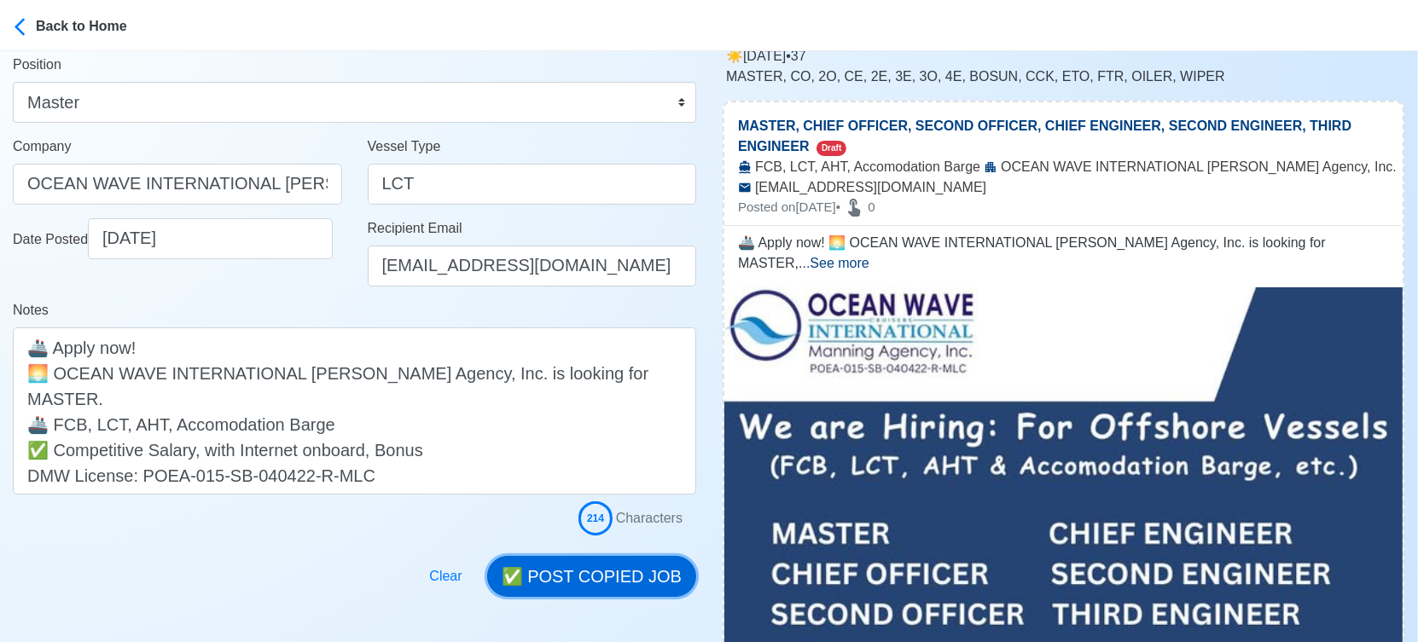
click at [663, 582] on button "✅ POST COPIED JOB" at bounding box center [591, 576] width 209 height 41
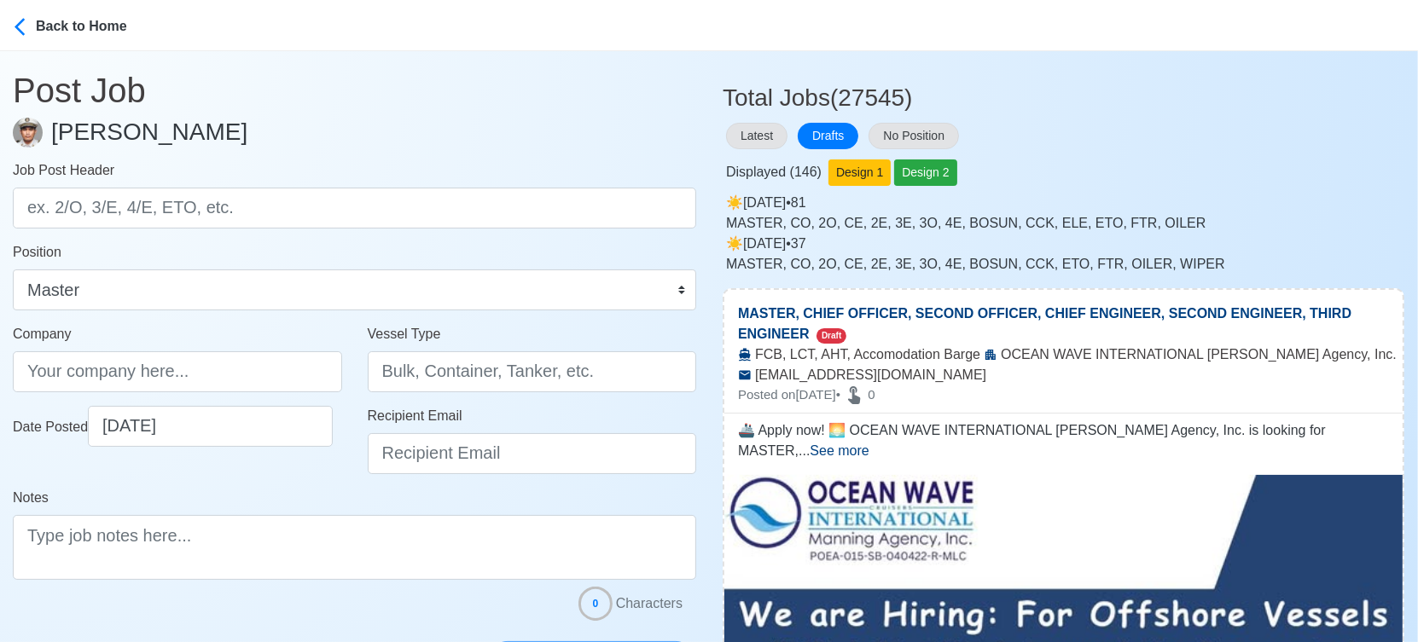
scroll to position [0, 0]
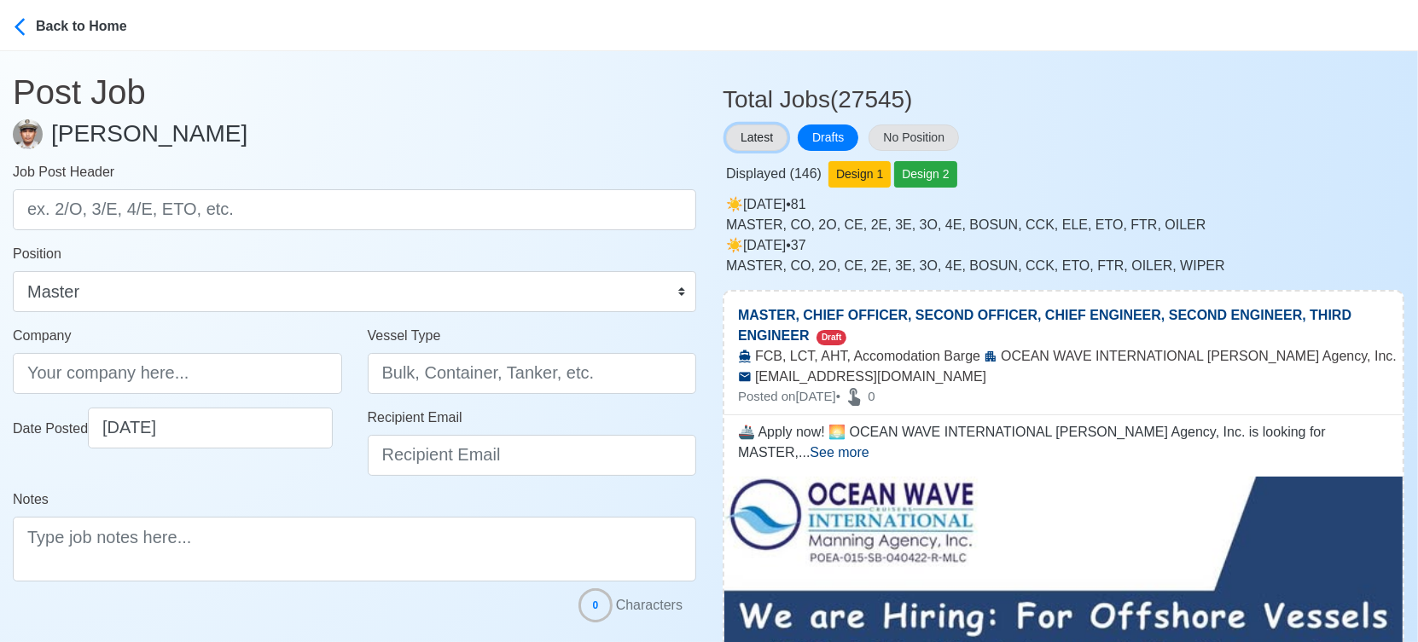
click at [771, 140] on button "Latest" at bounding box center [756, 138] width 61 height 26
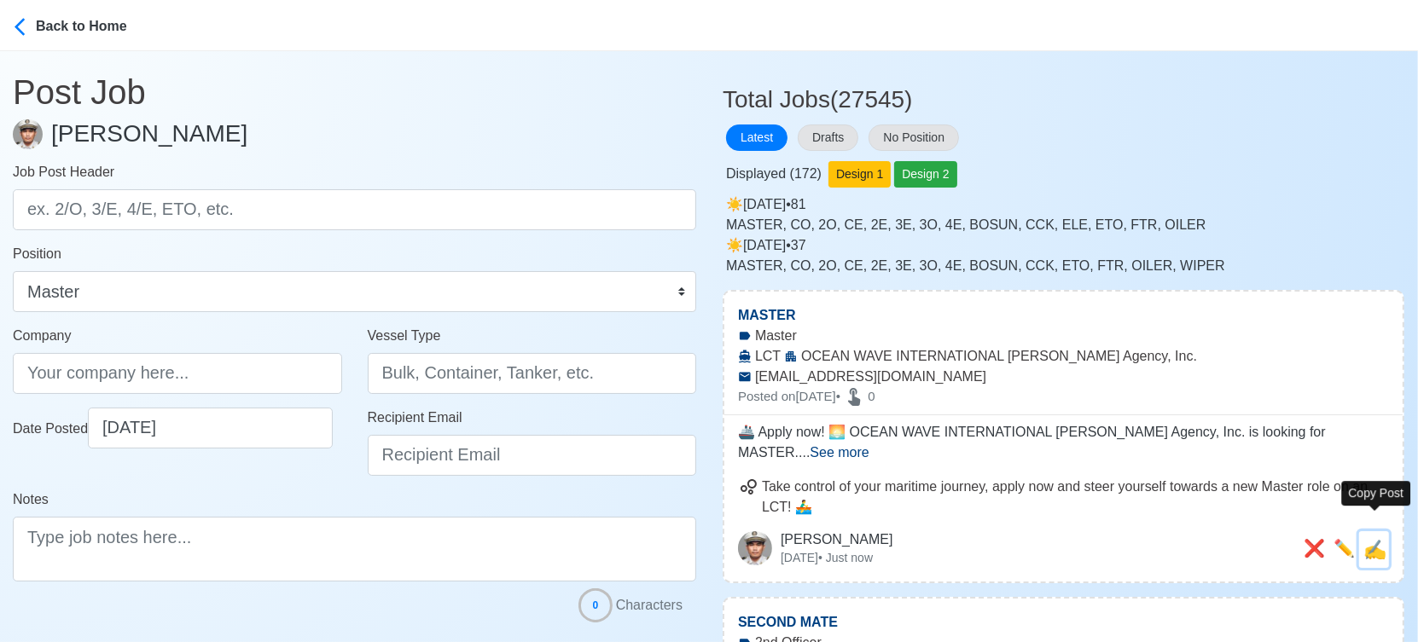
click at [1380, 539] on span "✍️" at bounding box center [1374, 549] width 23 height 21
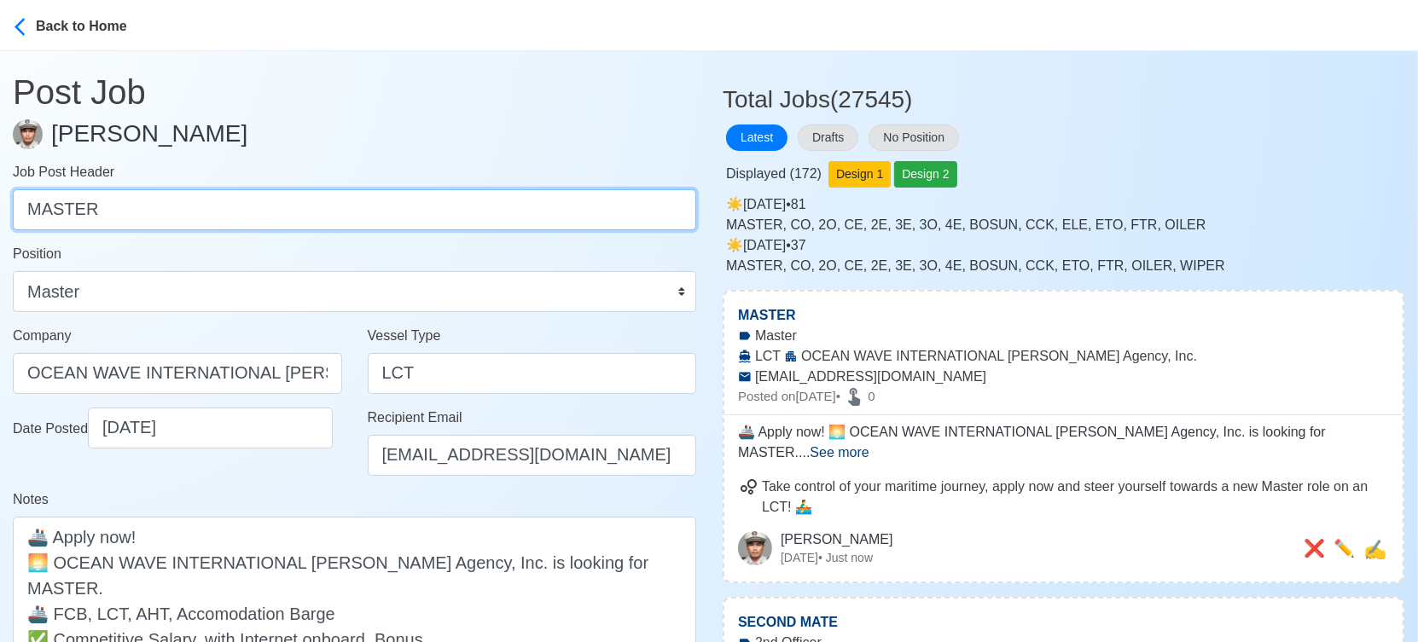
click at [362, 200] on input "MASTER" at bounding box center [354, 209] width 683 height 41
paste input "CHIEF OFFICER, SECOND OFFICER, CHIEF ENGINEER, SECOND ENGINEER, THIRD ENGINE"
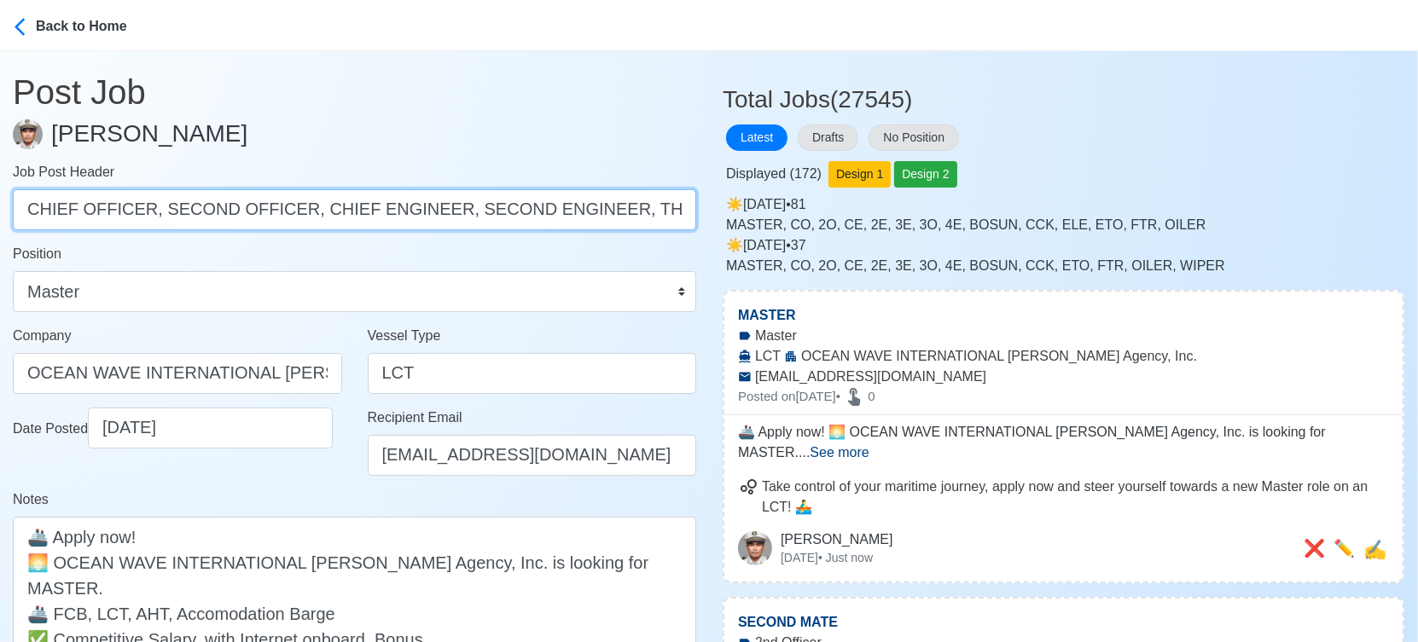
scroll to position [0, 29]
drag, startPoint x: 148, startPoint y: 210, endPoint x: 876, endPoint y: 211, distance: 727.6
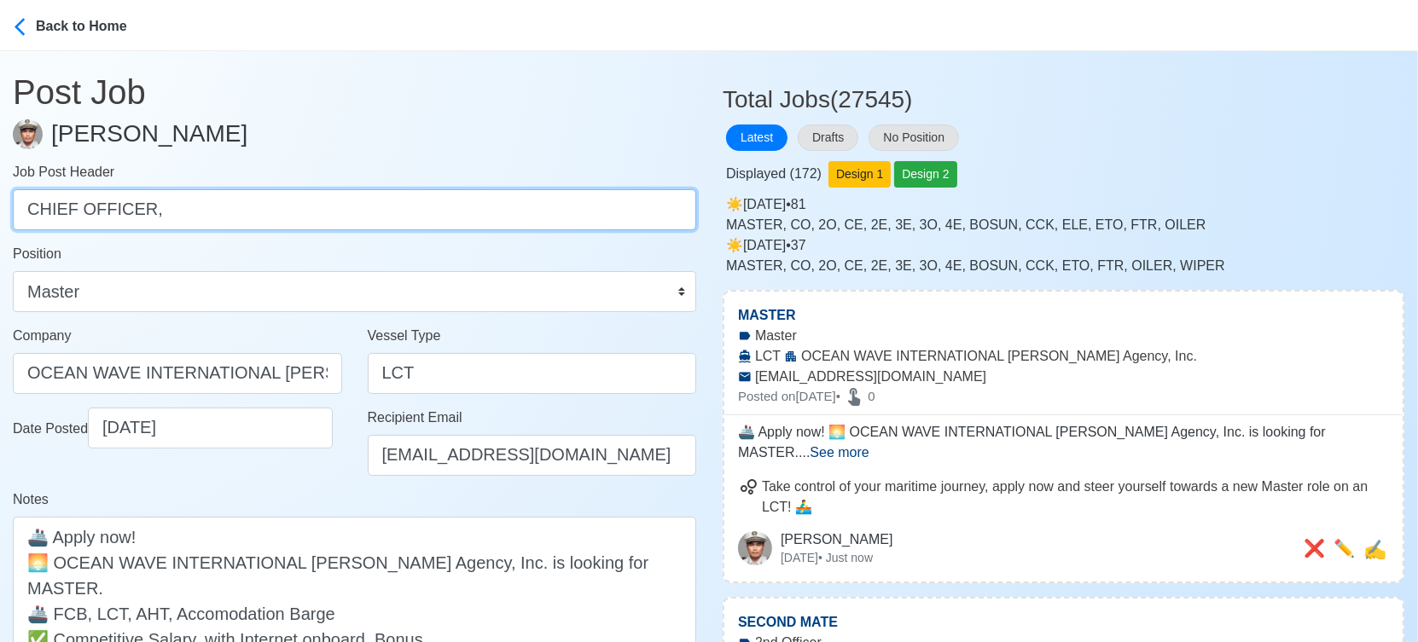
scroll to position [0, 0]
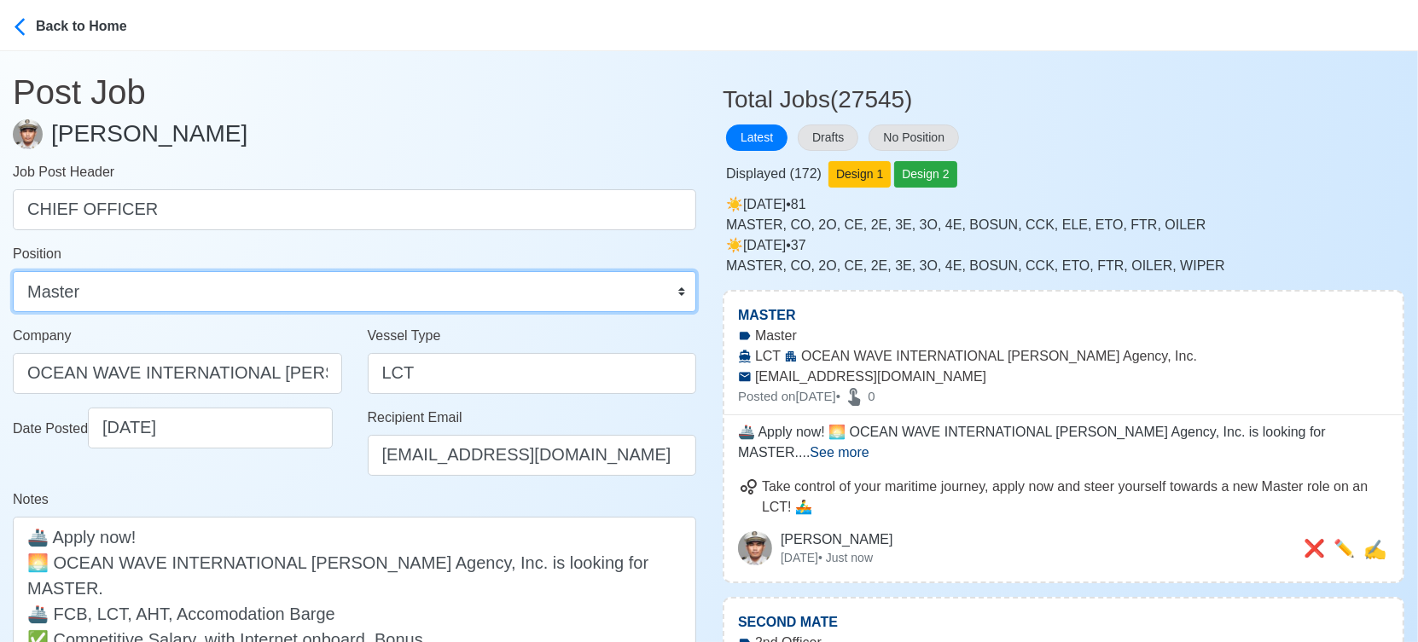
click at [508, 295] on select "Master Chief Officer 2nd Officer 3rd Officer Junior Officer Chief Engineer 2nd …" at bounding box center [354, 291] width 683 height 41
click at [13, 271] on select "Master Chief Officer 2nd Officer 3rd Officer Junior Officer Chief Engineer 2nd …" at bounding box center [354, 291] width 683 height 41
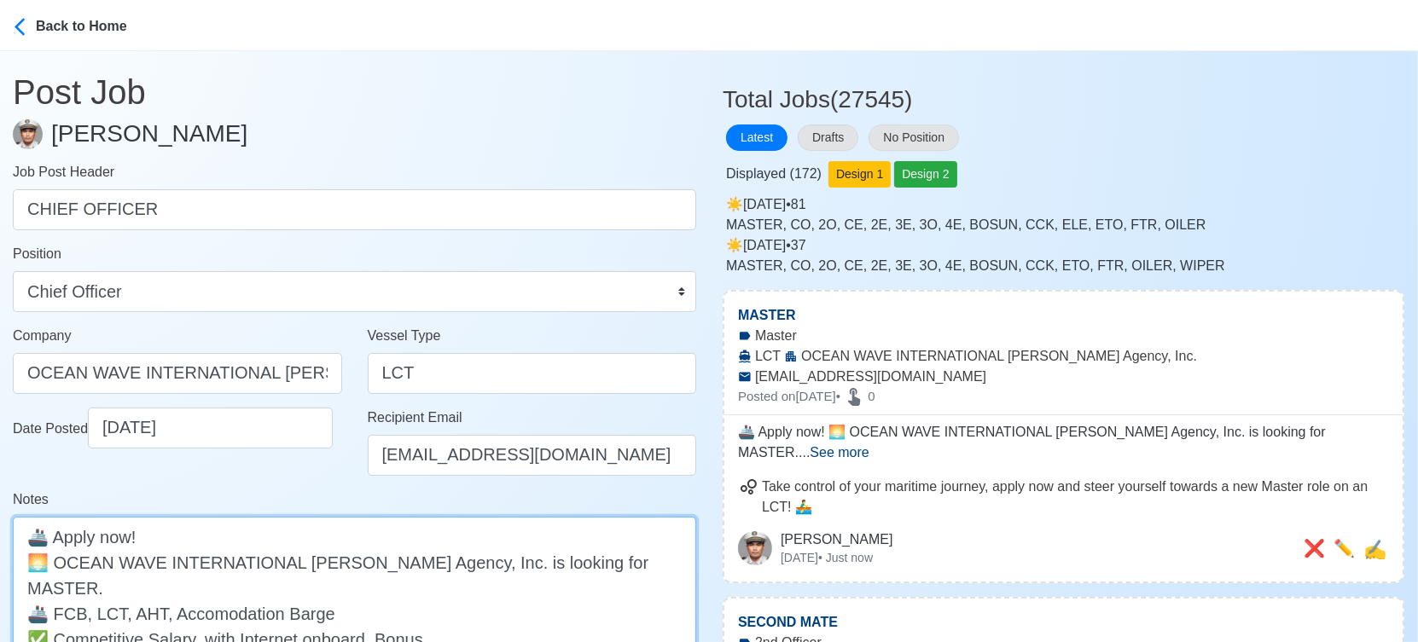
click at [592, 560] on textarea "🚢 Apply now! 🌅 OCEAN WAVE INTERNATIONAL [PERSON_NAME] Agency, Inc. is looking f…" at bounding box center [354, 600] width 683 height 167
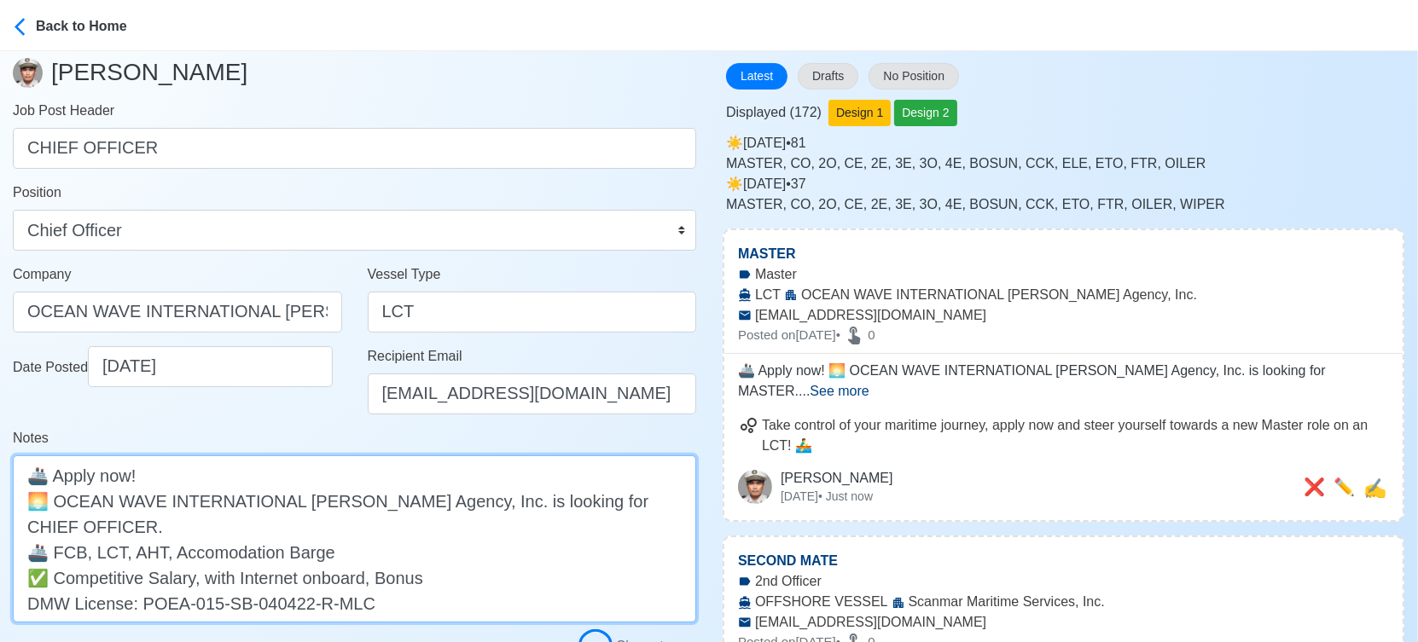
scroll to position [189, 0]
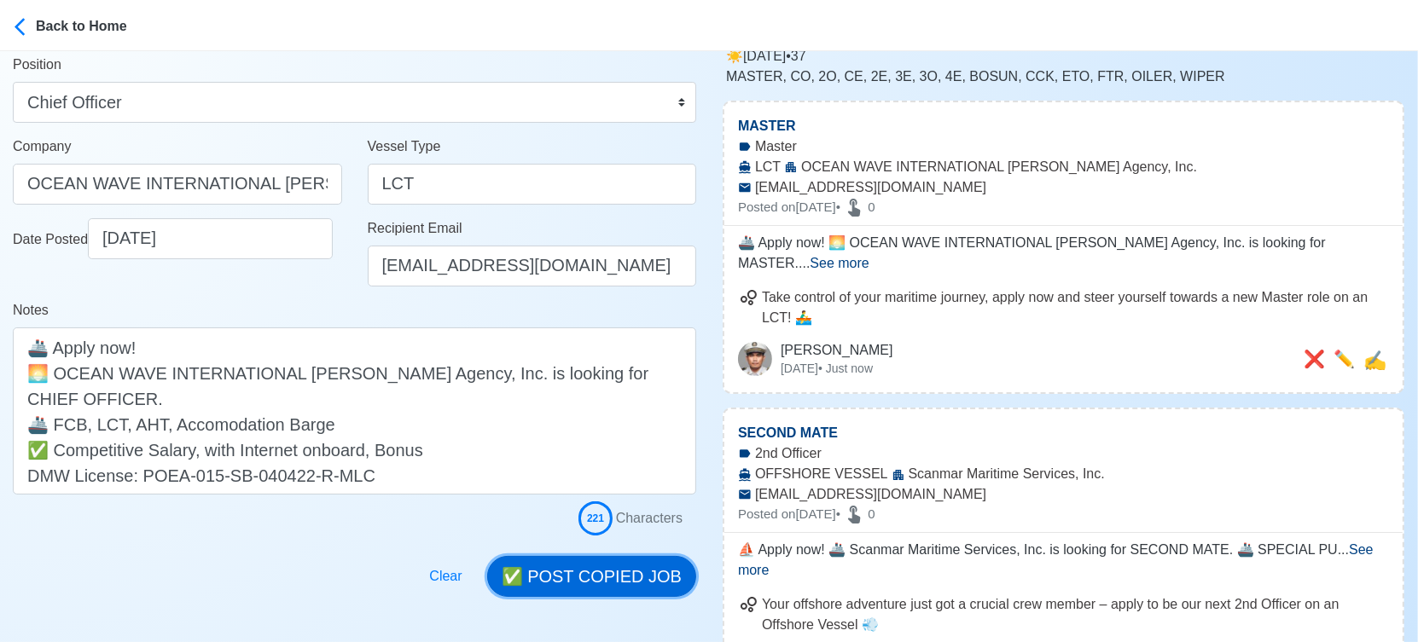
click at [669, 574] on button "✅ POST COPIED JOB" at bounding box center [591, 576] width 209 height 41
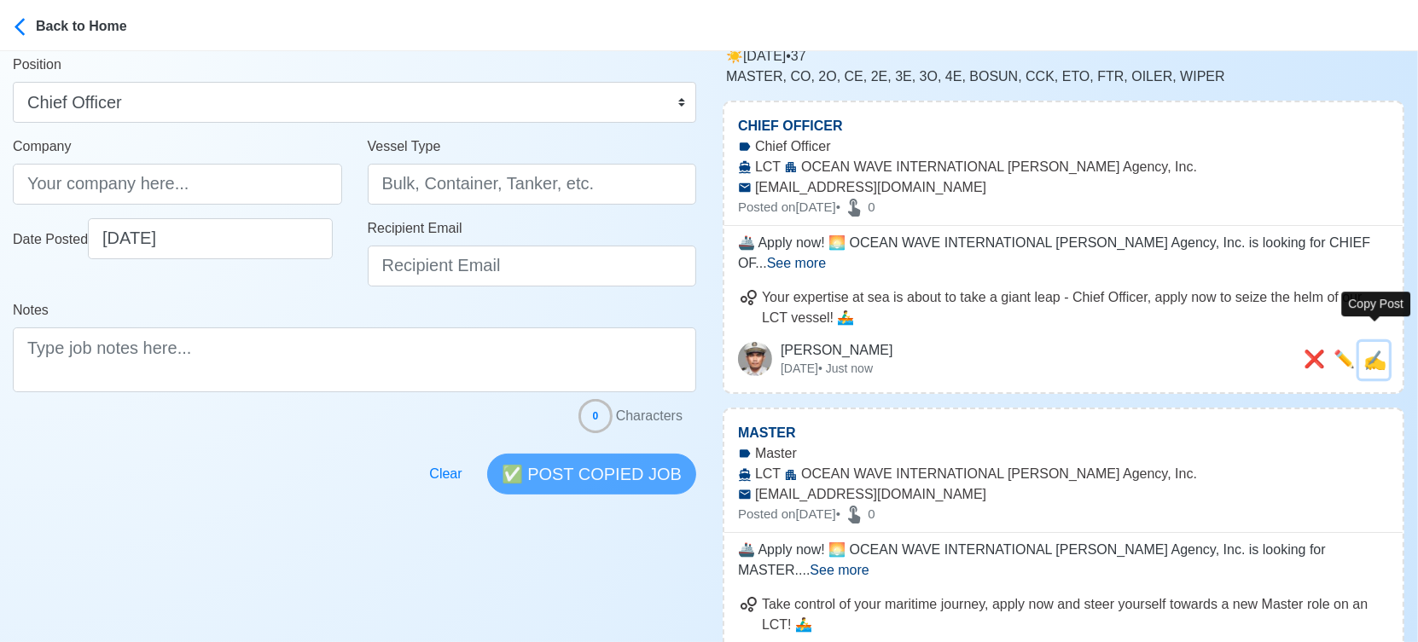
click at [1373, 350] on span "✍️" at bounding box center [1374, 360] width 23 height 21
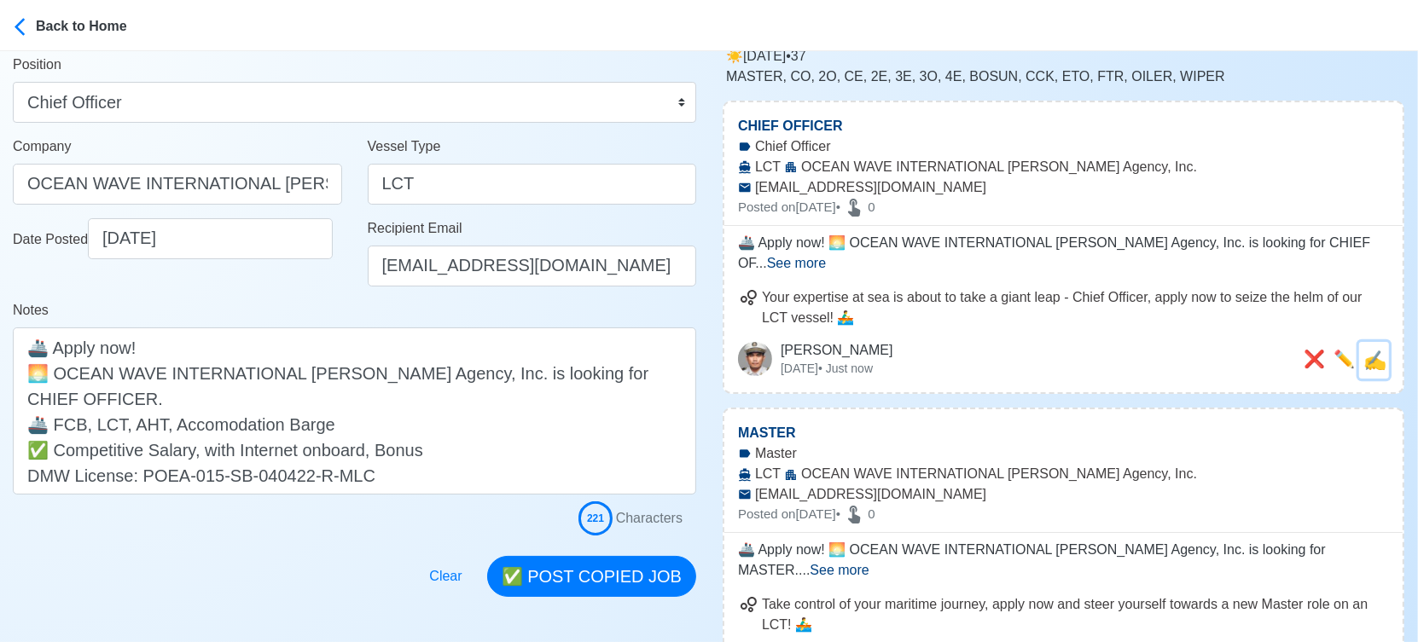
scroll to position [0, 0]
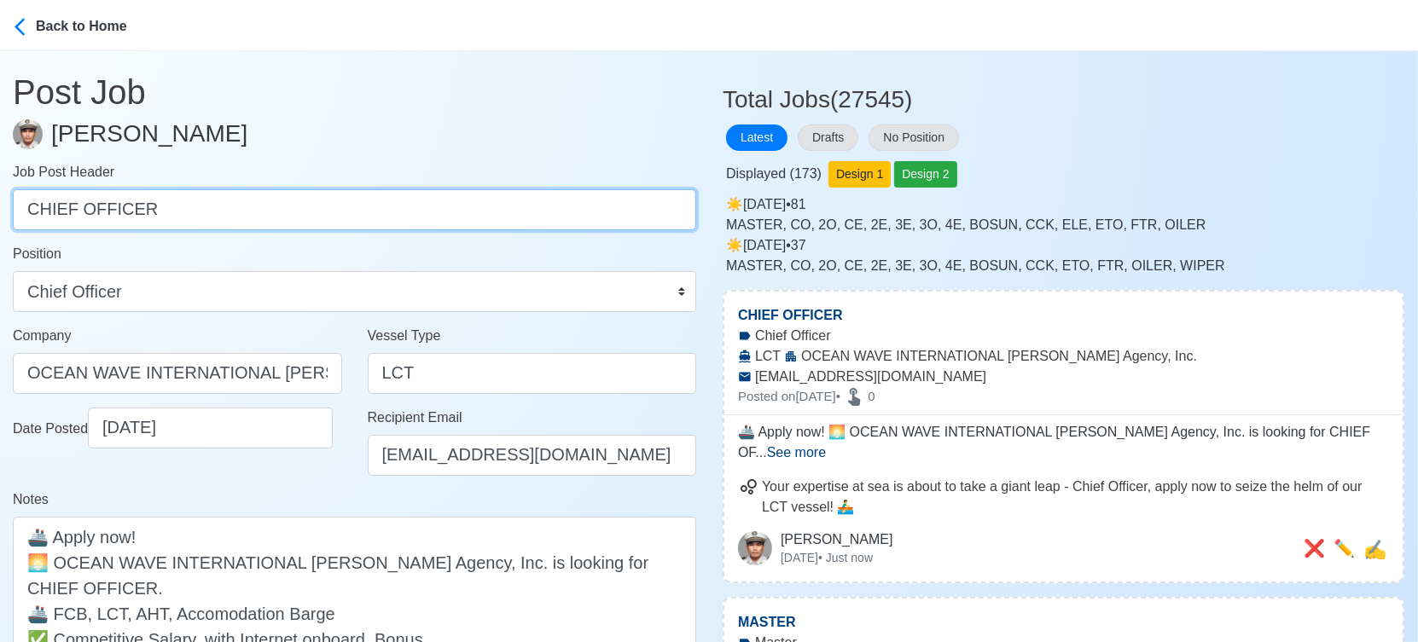
click at [216, 196] on input "CHIEF OFFICER" at bounding box center [354, 209] width 683 height 41
paste input "SECOND OFFICER, CHIEF ENGINEER, SECOND ENGINEER, THIRD ENGINE"
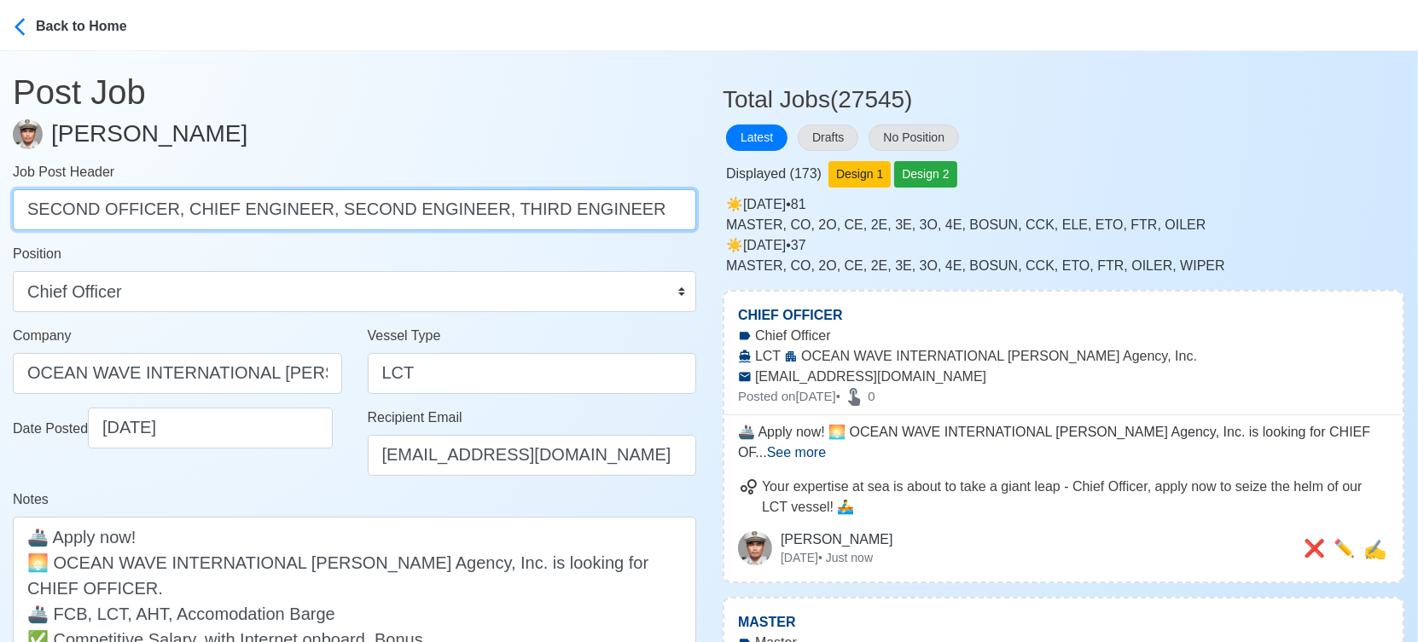
drag, startPoint x: 173, startPoint y: 212, endPoint x: 628, endPoint y: 214, distance: 454.6
click at [628, 214] on input "SECOND OFFICER, CHIEF ENGINEER, SECOND ENGINEER, THIRD ENGINEER" at bounding box center [354, 209] width 683 height 41
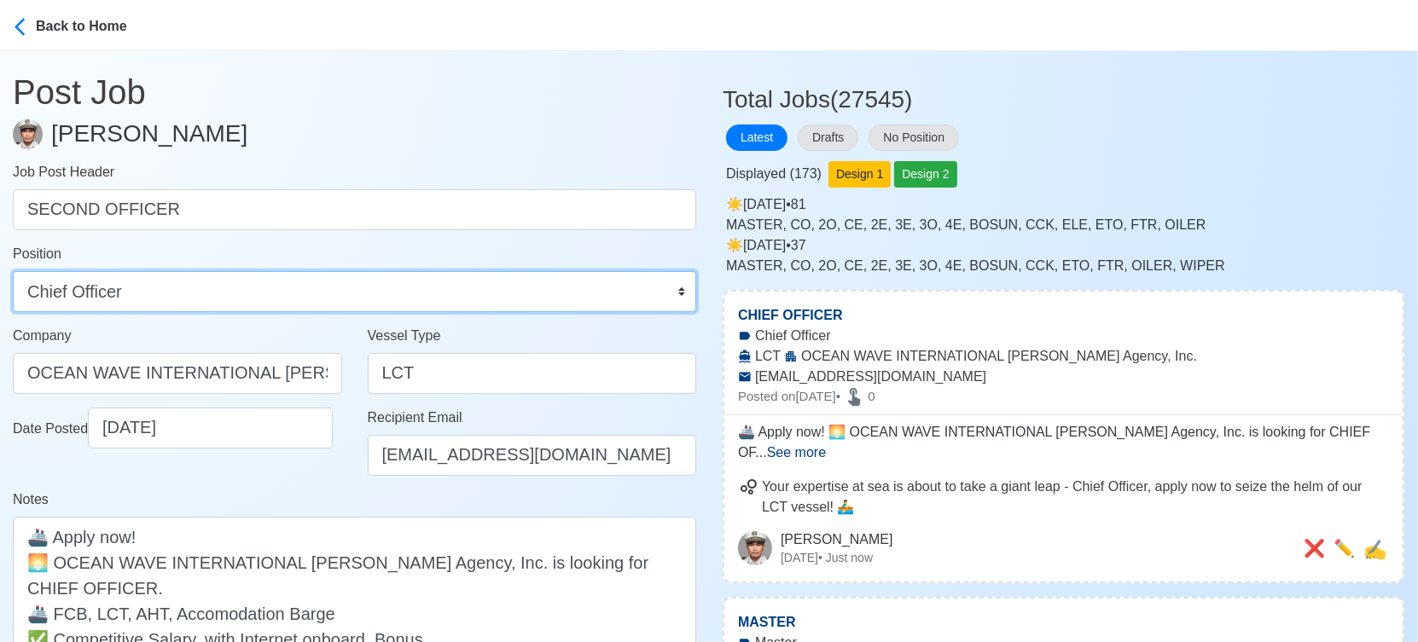
click at [208, 287] on select "Master Chief Officer 2nd Officer 3rd Officer Junior Officer Chief Engineer 2nd …" at bounding box center [354, 291] width 683 height 41
click at [13, 271] on select "Master Chief Officer 2nd Officer 3rd Officer Junior Officer Chief Engineer 2nd …" at bounding box center [354, 291] width 683 height 41
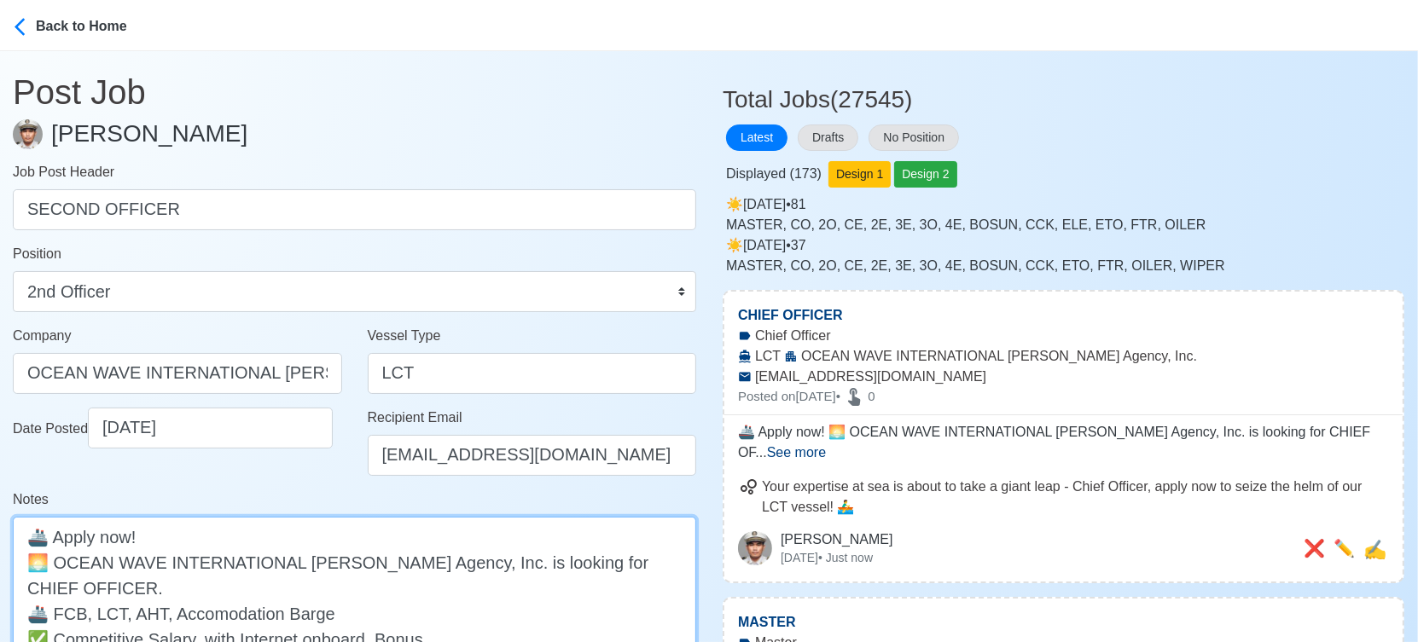
click at [582, 554] on textarea "🚢 Apply now! 🌅 OCEAN WAVE INTERNATIONAL [PERSON_NAME] Agency, Inc. is looking f…" at bounding box center [354, 600] width 683 height 167
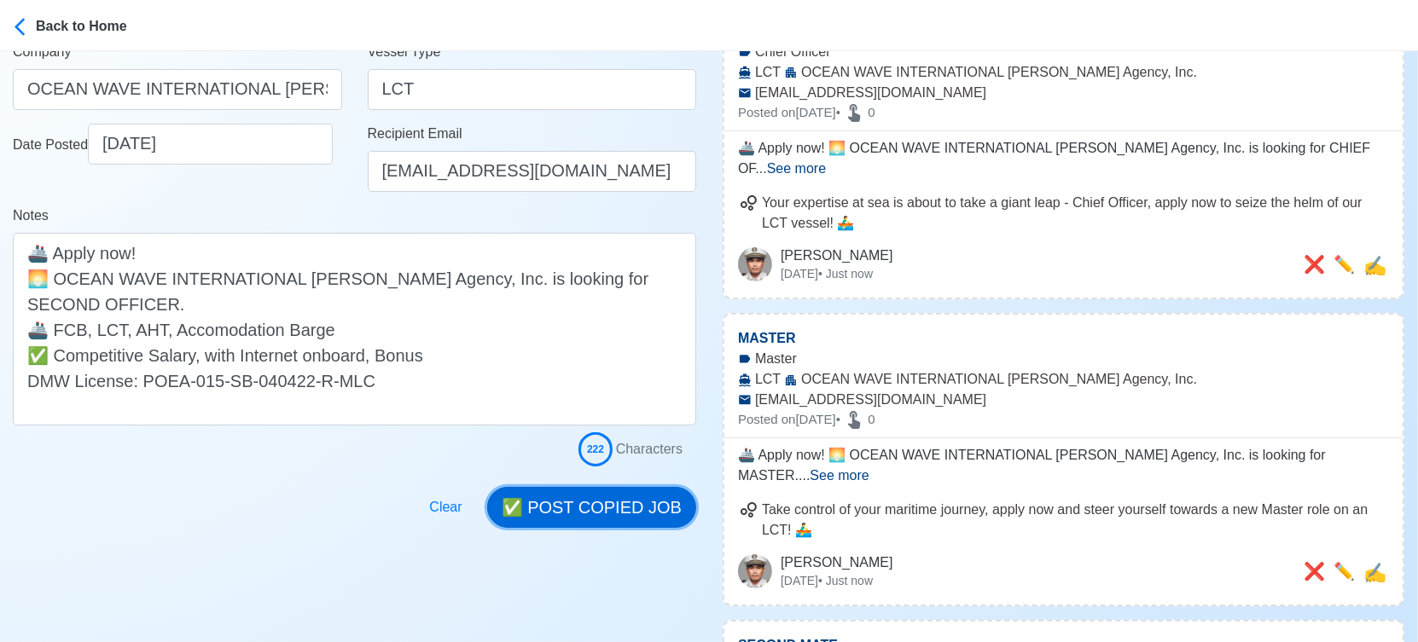
click at [642, 512] on button "✅ POST COPIED JOB" at bounding box center [591, 507] width 209 height 41
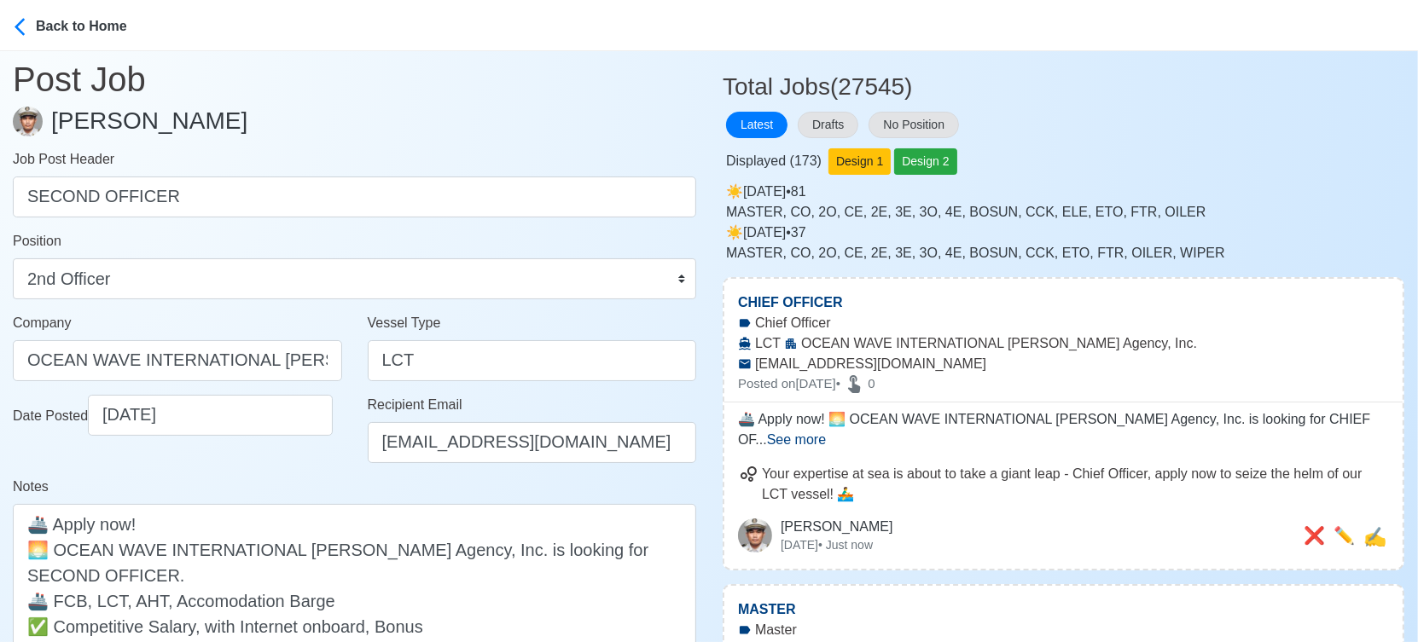
scroll to position [0, 0]
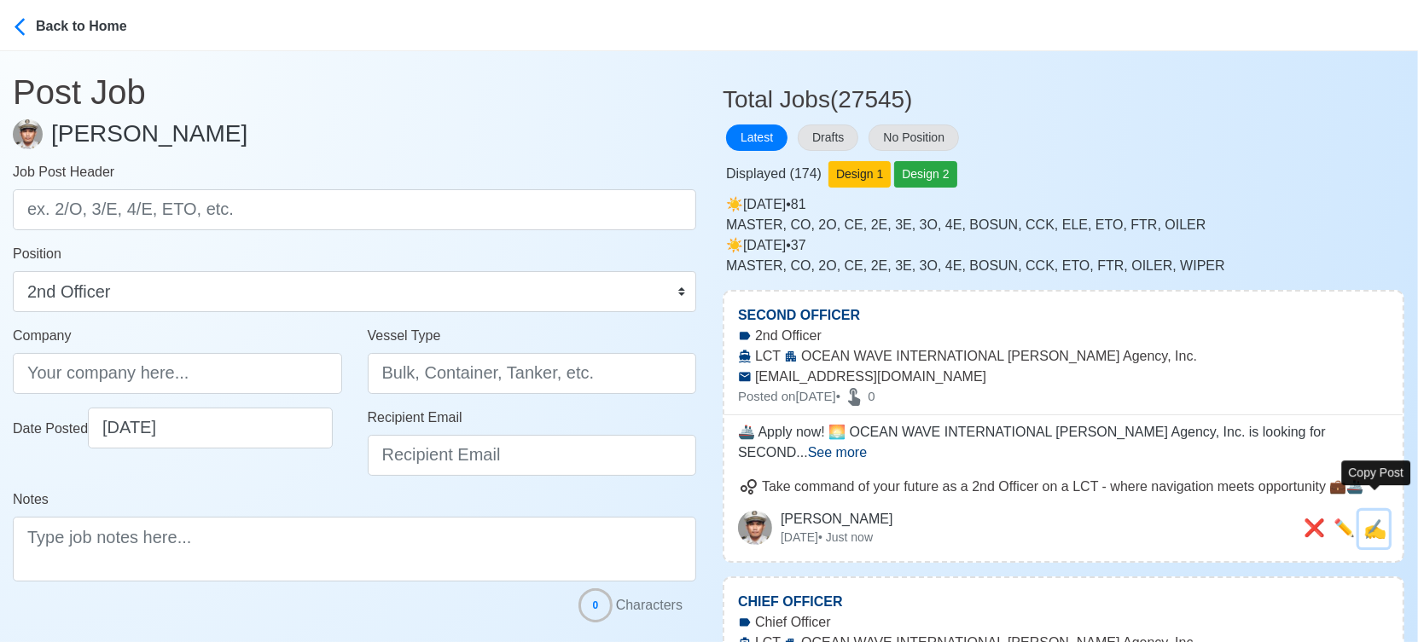
click at [1380, 519] on span "✍️" at bounding box center [1374, 529] width 23 height 21
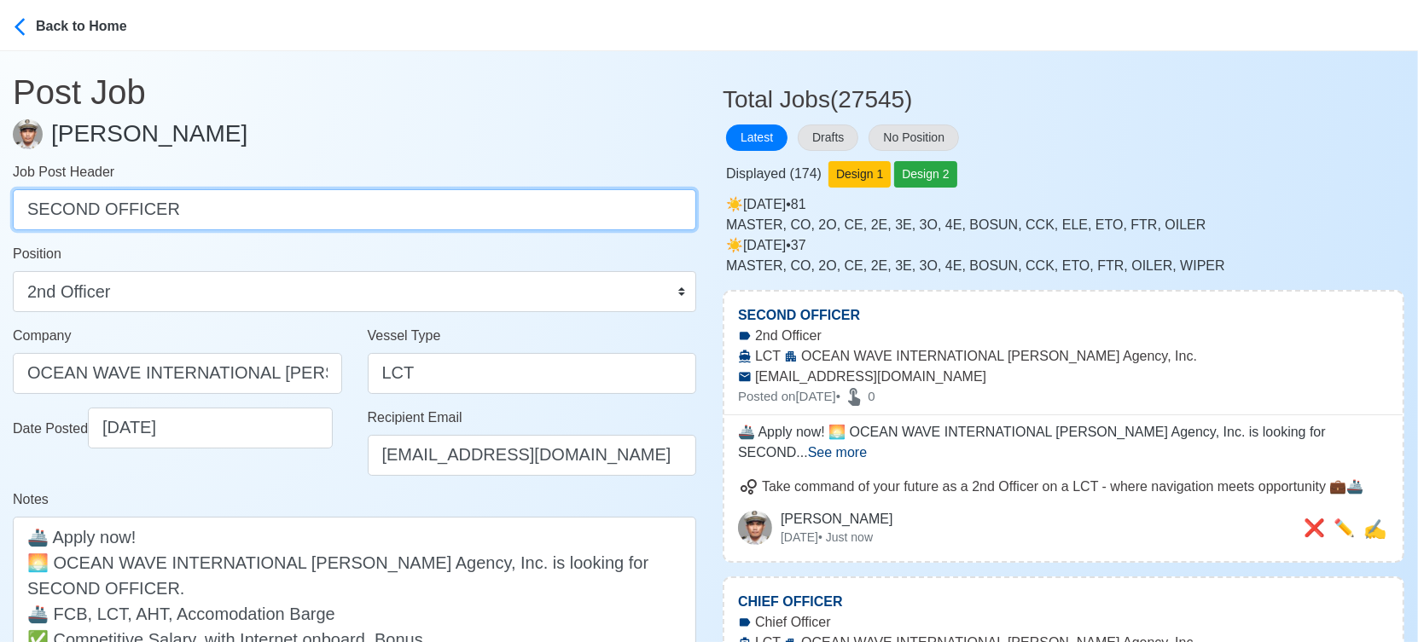
click at [222, 213] on input "SECOND OFFICER" at bounding box center [354, 209] width 683 height 41
paste input "CHIEF ENGINEER, SECOND ENGINEER, THIRD ENGINE"
drag, startPoint x: 162, startPoint y: 210, endPoint x: 712, endPoint y: 206, distance: 550.2
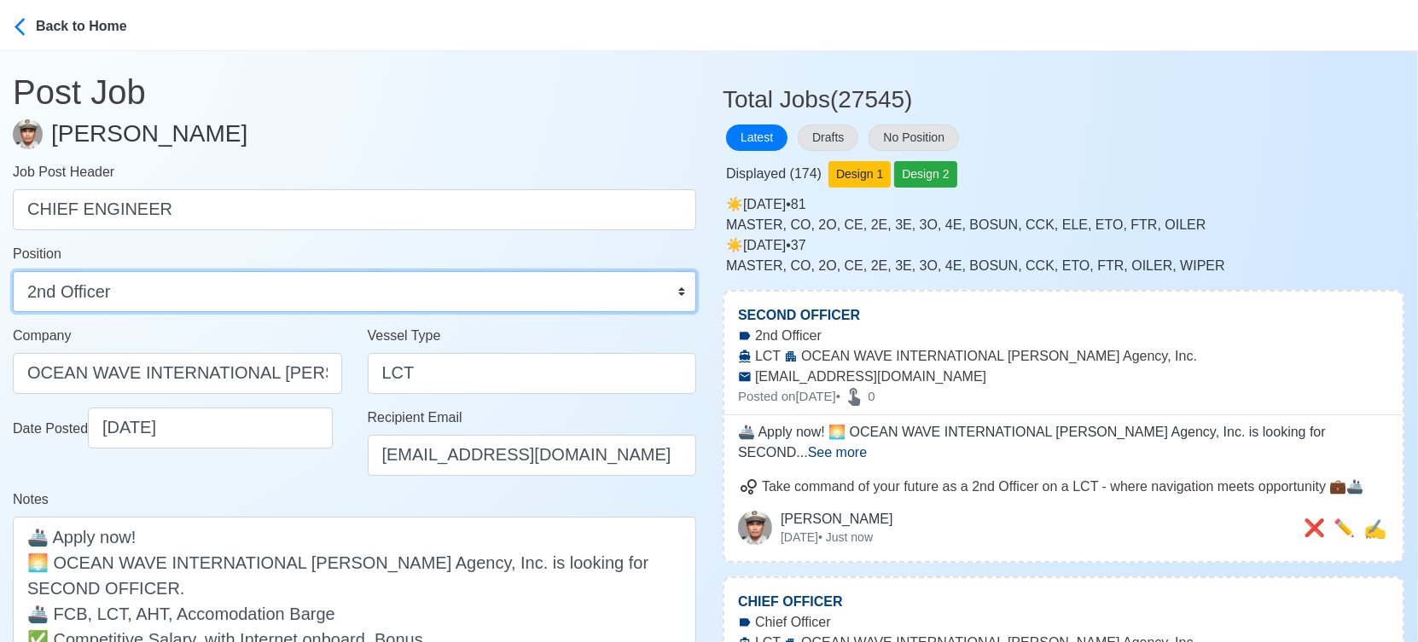
click at [539, 298] on select "Master Chief Officer 2nd Officer 3rd Officer Junior Officer Chief Engineer 2nd …" at bounding box center [354, 291] width 683 height 41
click at [13, 271] on select "Master Chief Officer 2nd Officer 3rd Officer Junior Officer Chief Engineer 2nd …" at bounding box center [354, 291] width 683 height 41
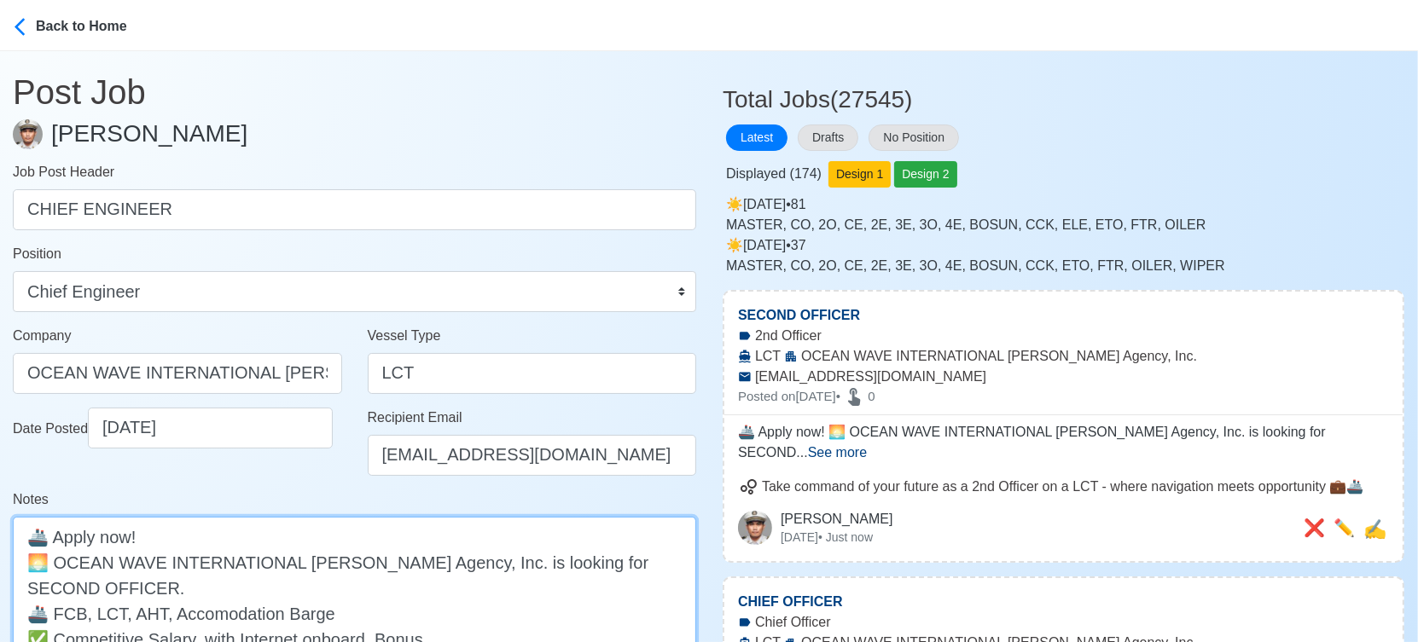
click at [603, 571] on textarea "🚢 Apply now! 🌅 OCEAN WAVE INTERNATIONAL [PERSON_NAME] Agency, Inc. is looking f…" at bounding box center [354, 613] width 683 height 193
click at [603, 570] on textarea "🚢 Apply now! 🌅 OCEAN WAVE INTERNATIONAL [PERSON_NAME] Agency, Inc. is looking f…" at bounding box center [354, 613] width 683 height 193
click at [625, 560] on textarea "🚢 Apply now! 🌅 OCEAN WAVE INTERNATIONAL [PERSON_NAME] Agency, Inc. is looking f…" at bounding box center [354, 600] width 683 height 167
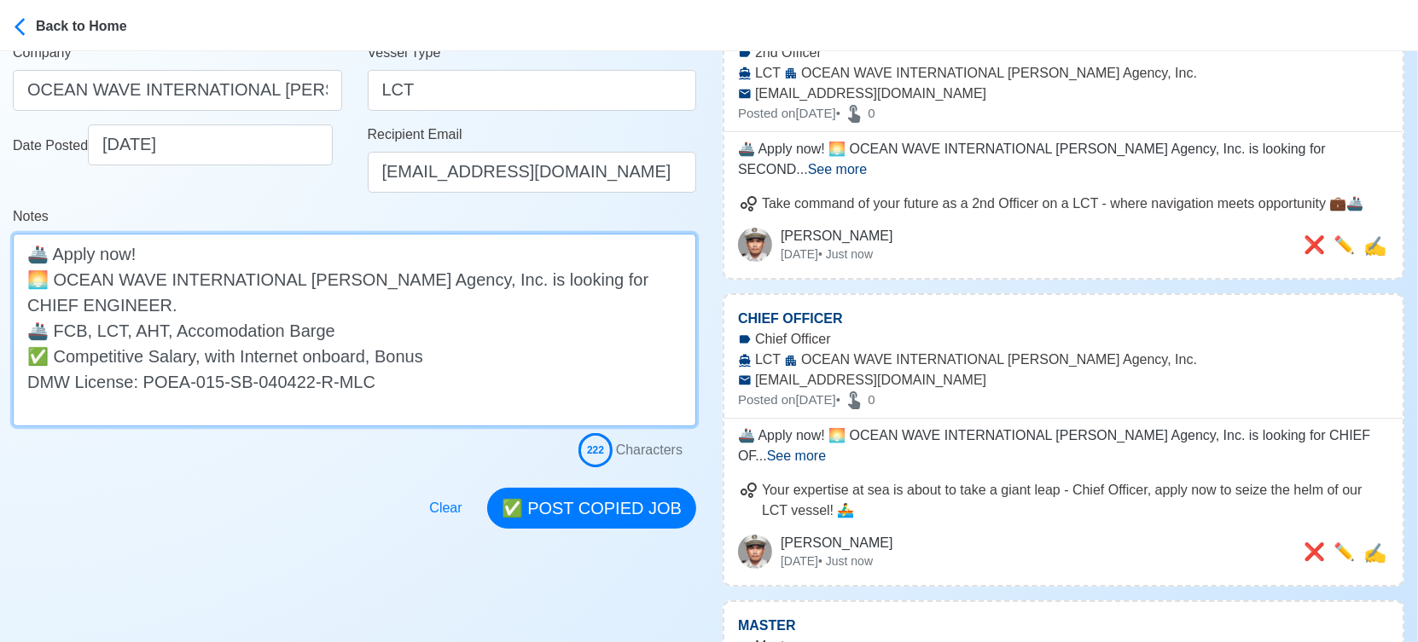
scroll to position [284, 0]
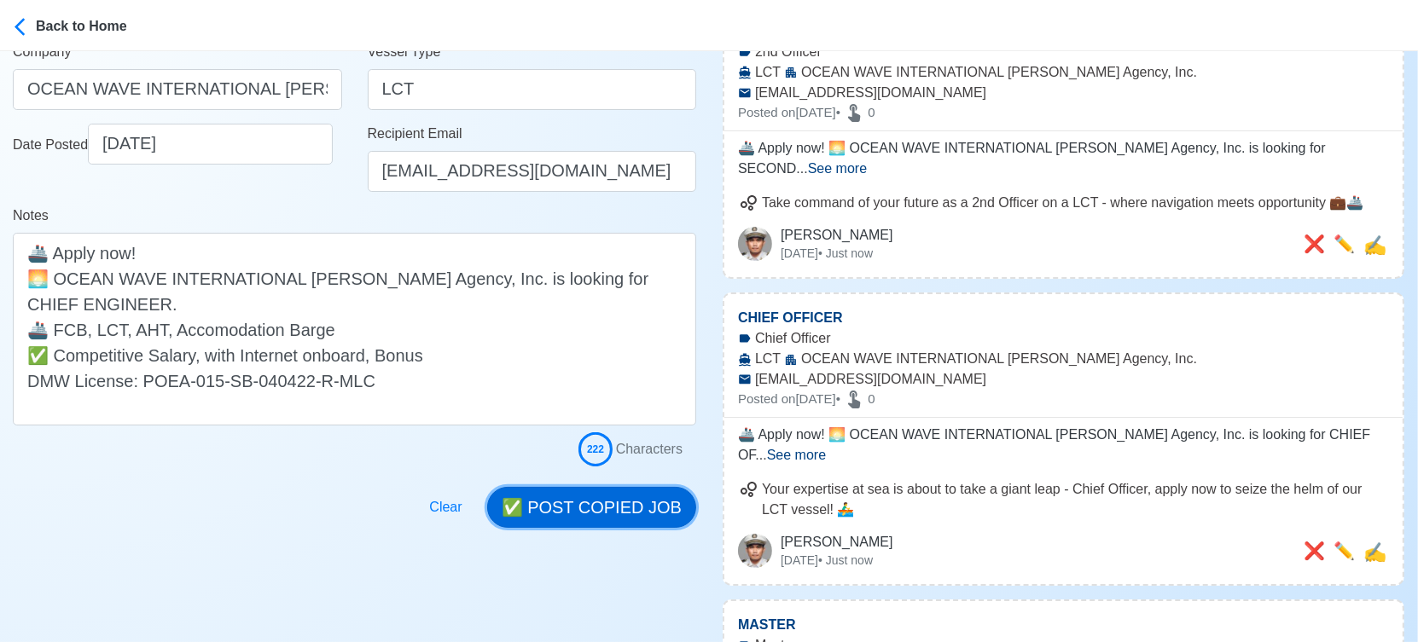
click at [636, 513] on button "✅ POST COPIED JOB" at bounding box center [591, 507] width 209 height 41
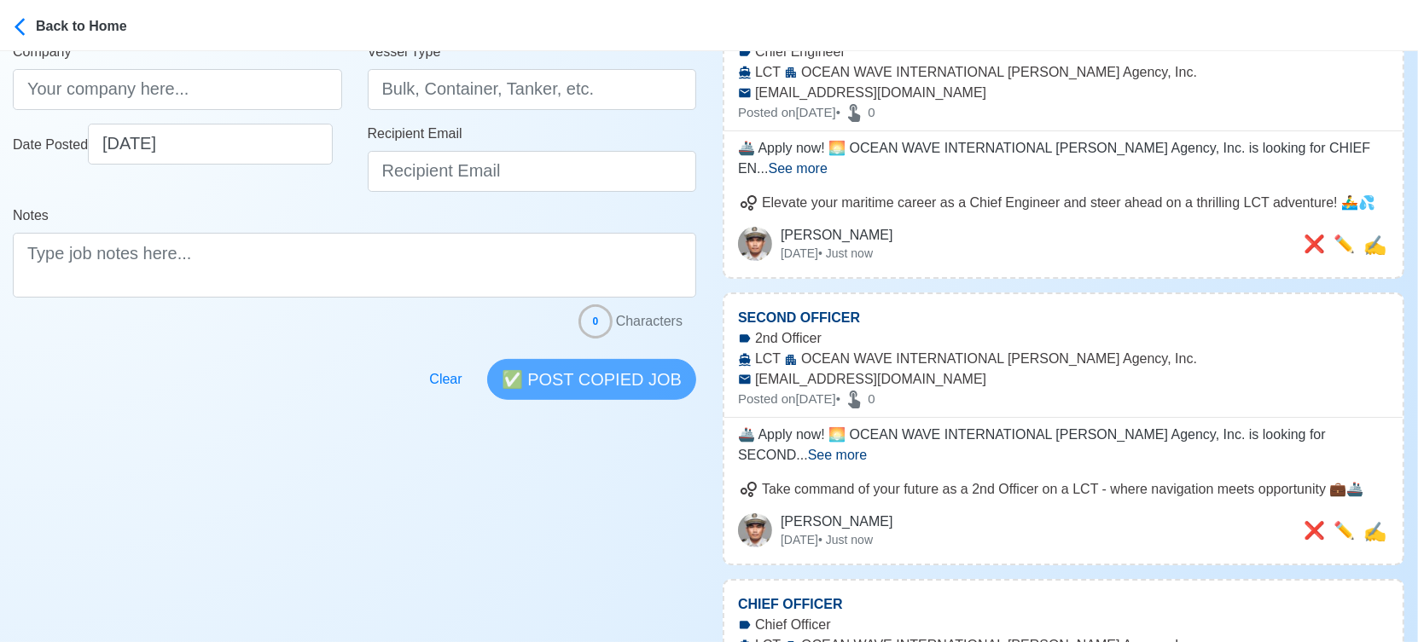
scroll to position [0, 0]
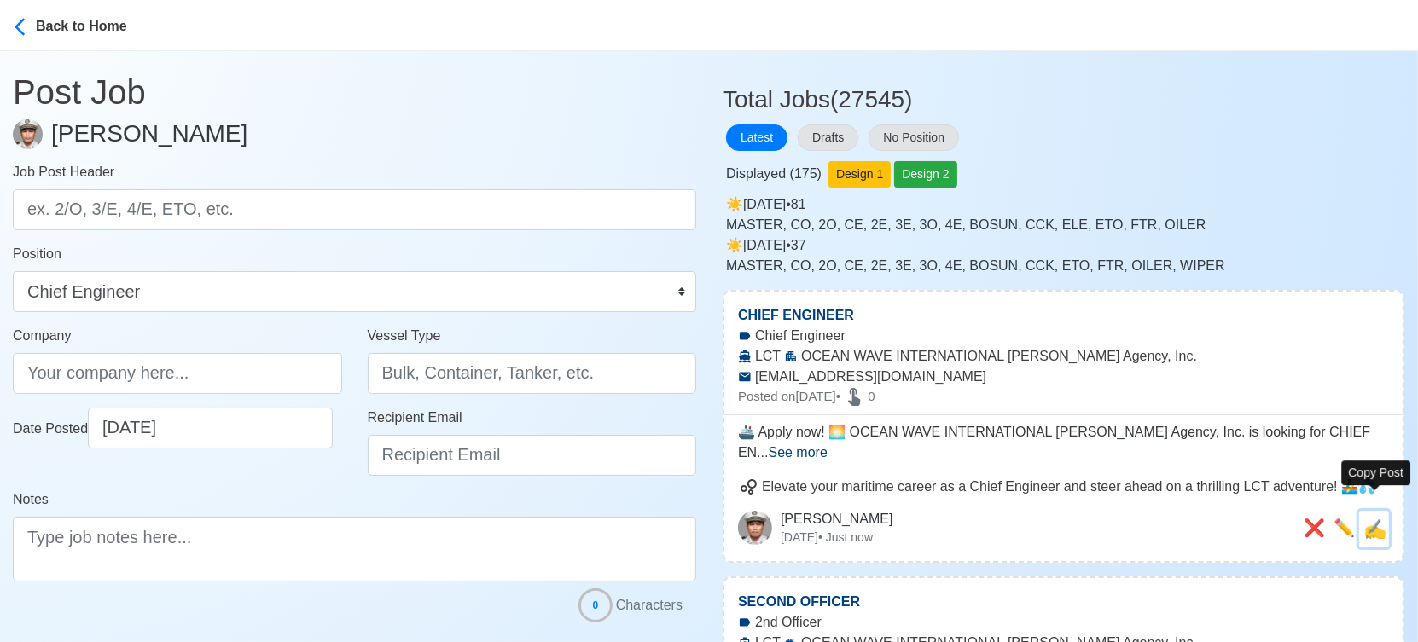
click at [1378, 519] on span "✍️" at bounding box center [1374, 529] width 23 height 21
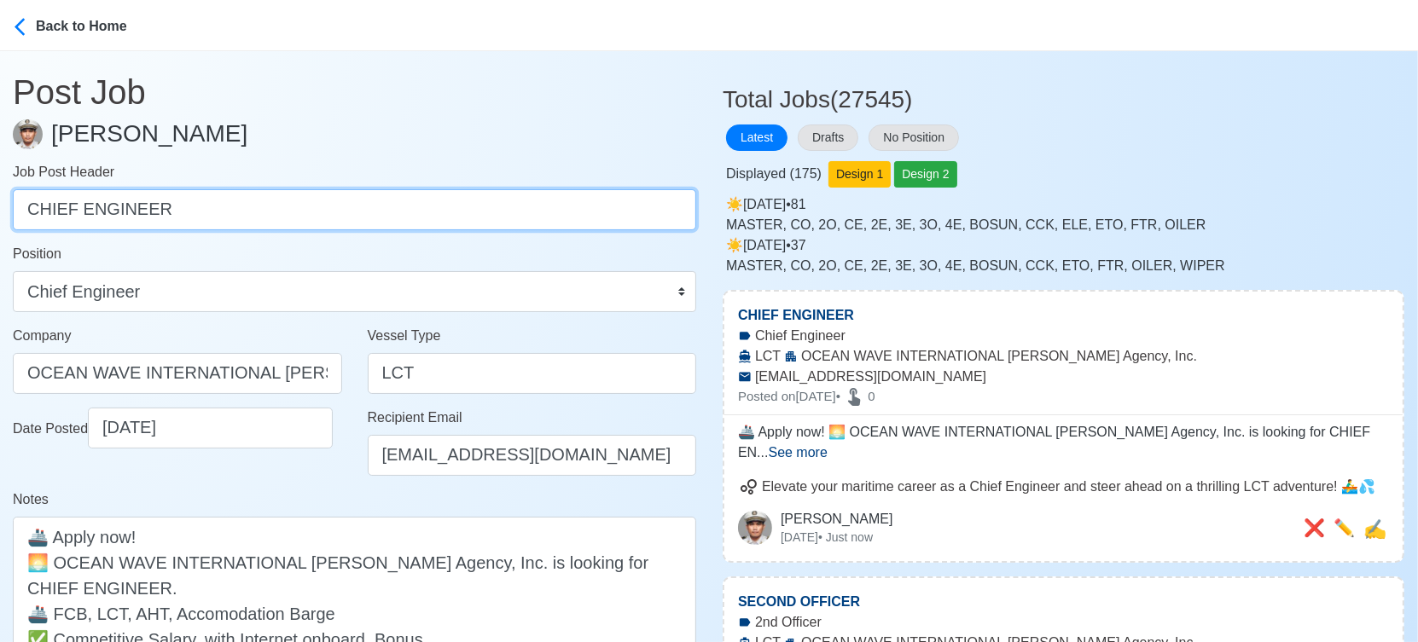
click at [402, 205] on input "CHIEF ENGINEER" at bounding box center [354, 209] width 683 height 41
paste input "SECOND ENGINEER, THIRD"
drag, startPoint x: 183, startPoint y: 210, endPoint x: 282, endPoint y: 218, distance: 99.3
click at [282, 218] on input "SECOND ENGINEER, THIRD ENGINEER" at bounding box center [354, 209] width 683 height 41
click at [211, 217] on input "SECOND ENGINEER, THIRD ENGINEER" at bounding box center [354, 209] width 683 height 41
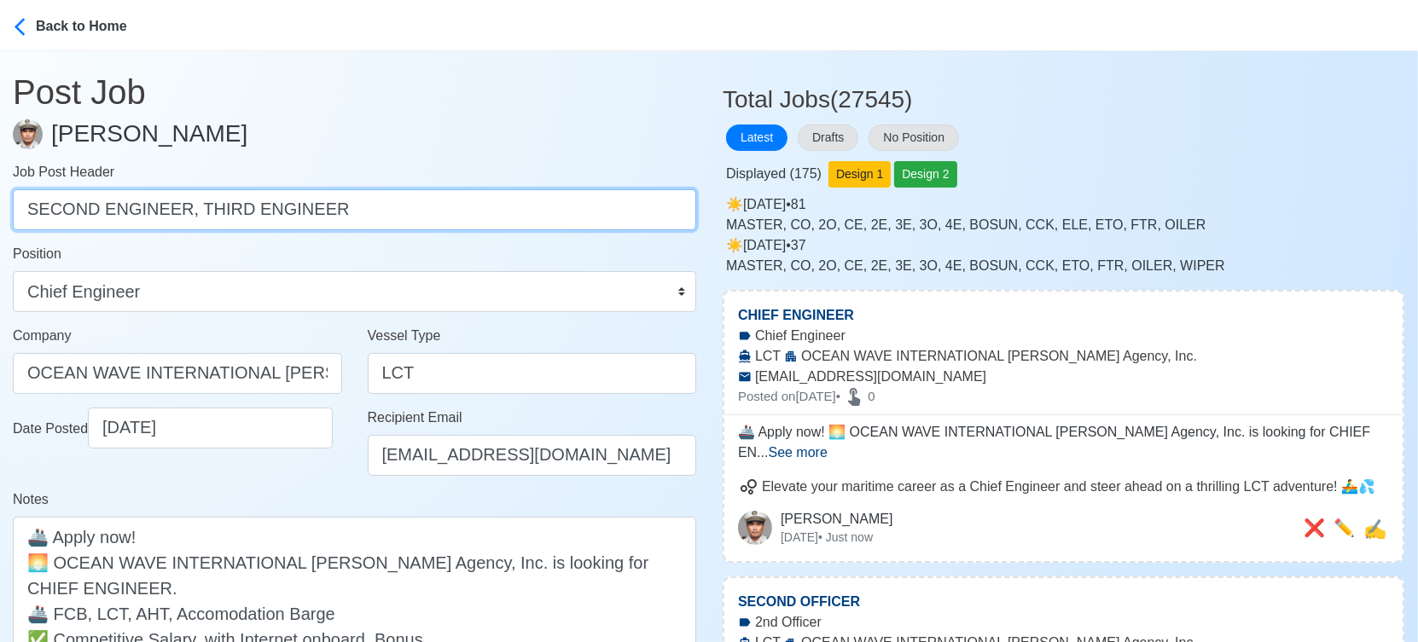
drag, startPoint x: 181, startPoint y: 210, endPoint x: 592, endPoint y: 210, distance: 411.1
click at [592, 210] on input "SECOND ENGINEER, THIRD ENGINEER" at bounding box center [354, 209] width 683 height 41
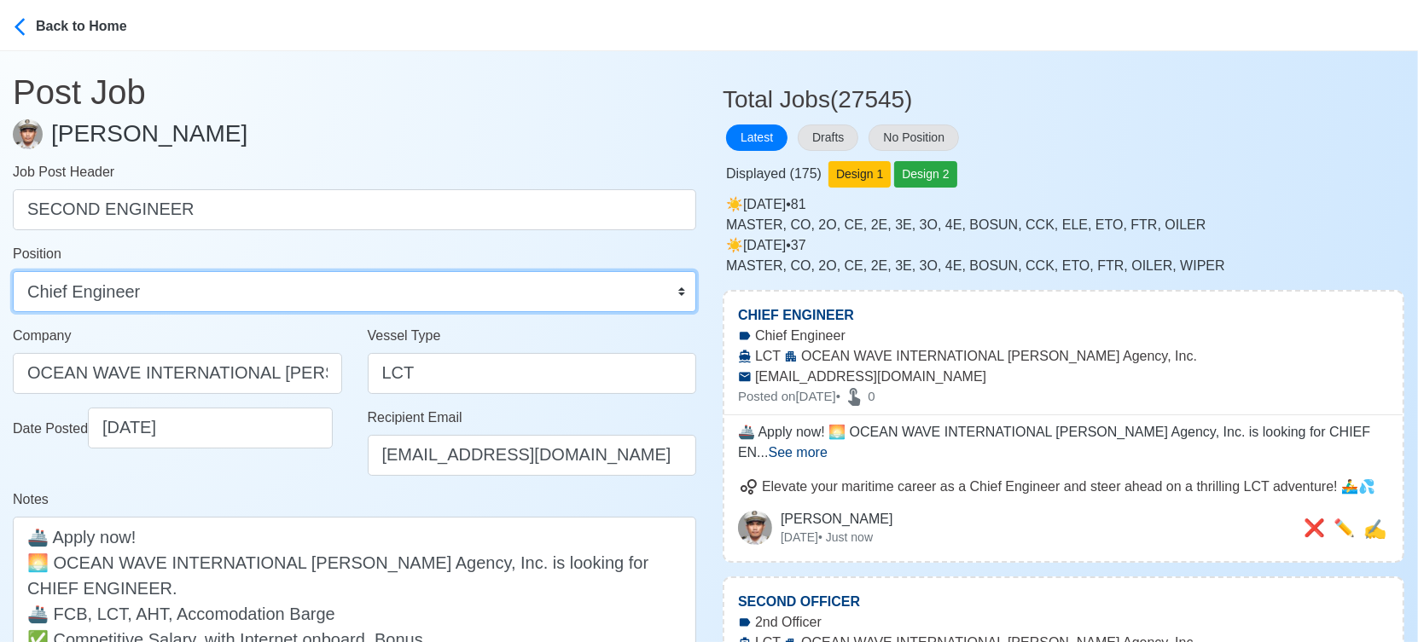
click at [272, 295] on select "Master Chief Officer 2nd Officer 3rd Officer Junior Officer Chief Engineer 2nd …" at bounding box center [354, 291] width 683 height 41
click at [13, 271] on select "Master Chief Officer 2nd Officer 3rd Officer Junior Officer Chief Engineer 2nd …" at bounding box center [354, 291] width 683 height 41
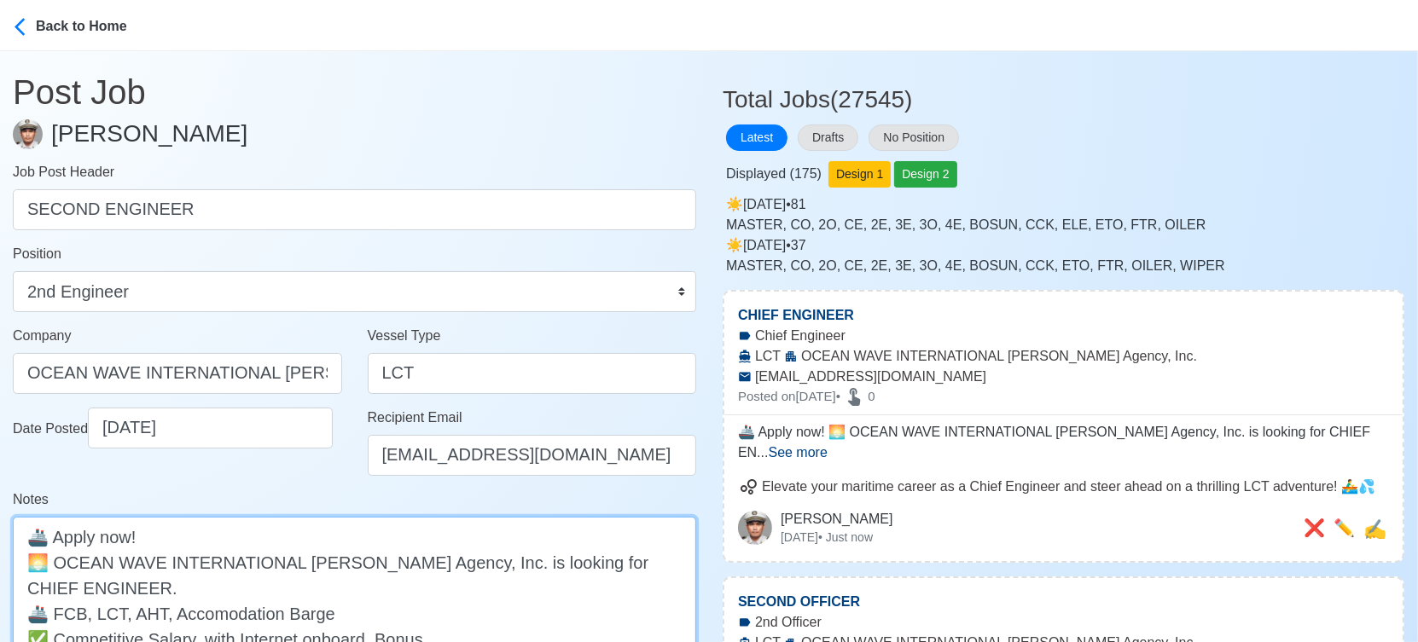
click at [584, 560] on textarea "🚢 Apply now! 🌅 OCEAN WAVE INTERNATIONAL [PERSON_NAME] Agency, Inc. is looking f…" at bounding box center [354, 613] width 683 height 193
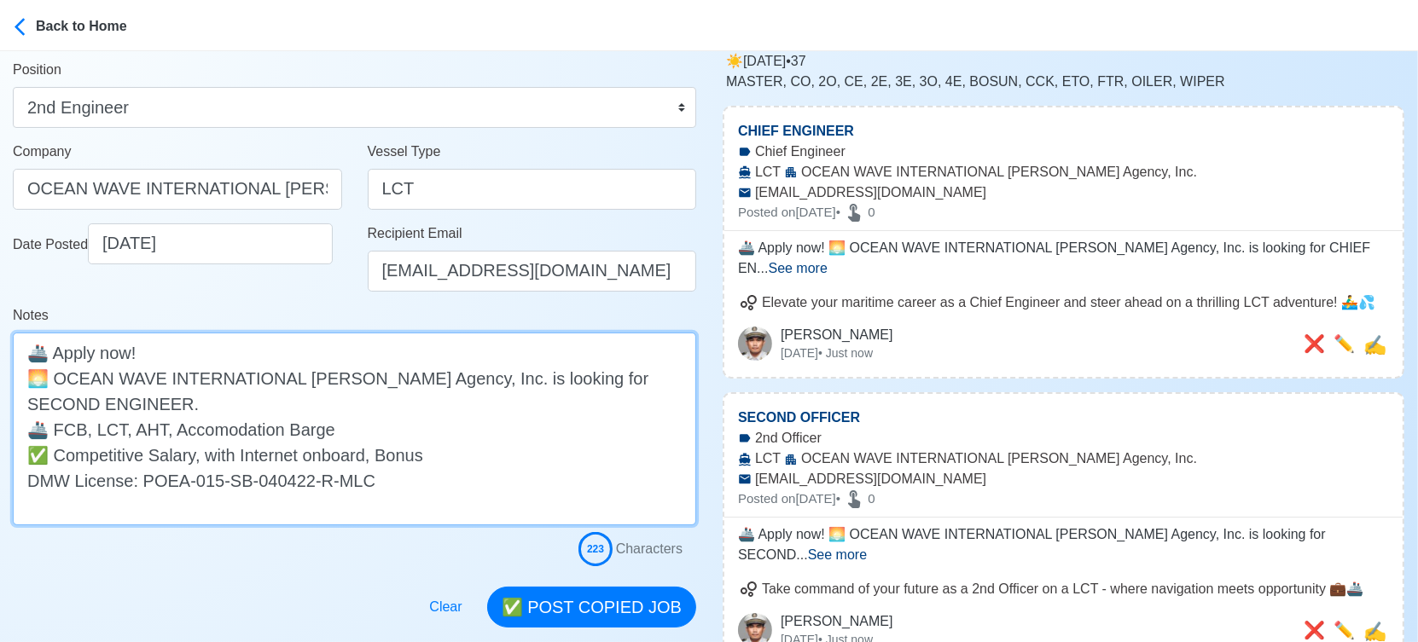
scroll to position [189, 0]
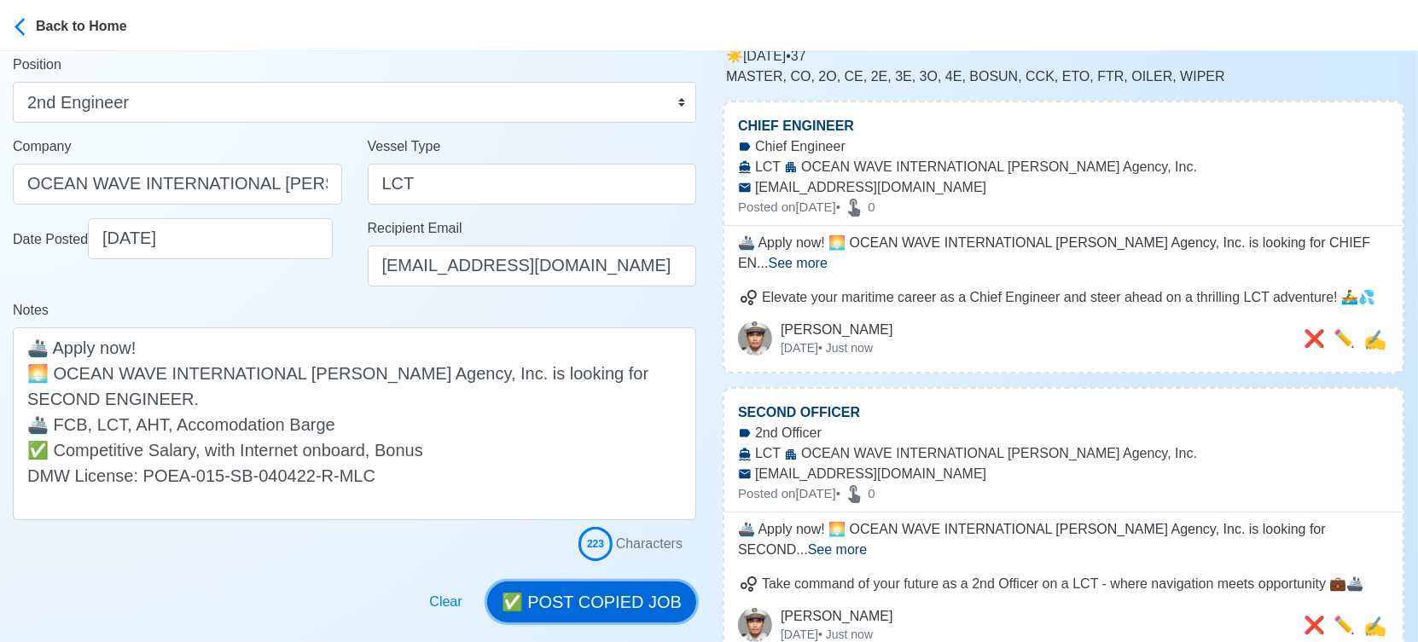
click at [586, 599] on button "✅ POST COPIED JOB" at bounding box center [591, 602] width 209 height 41
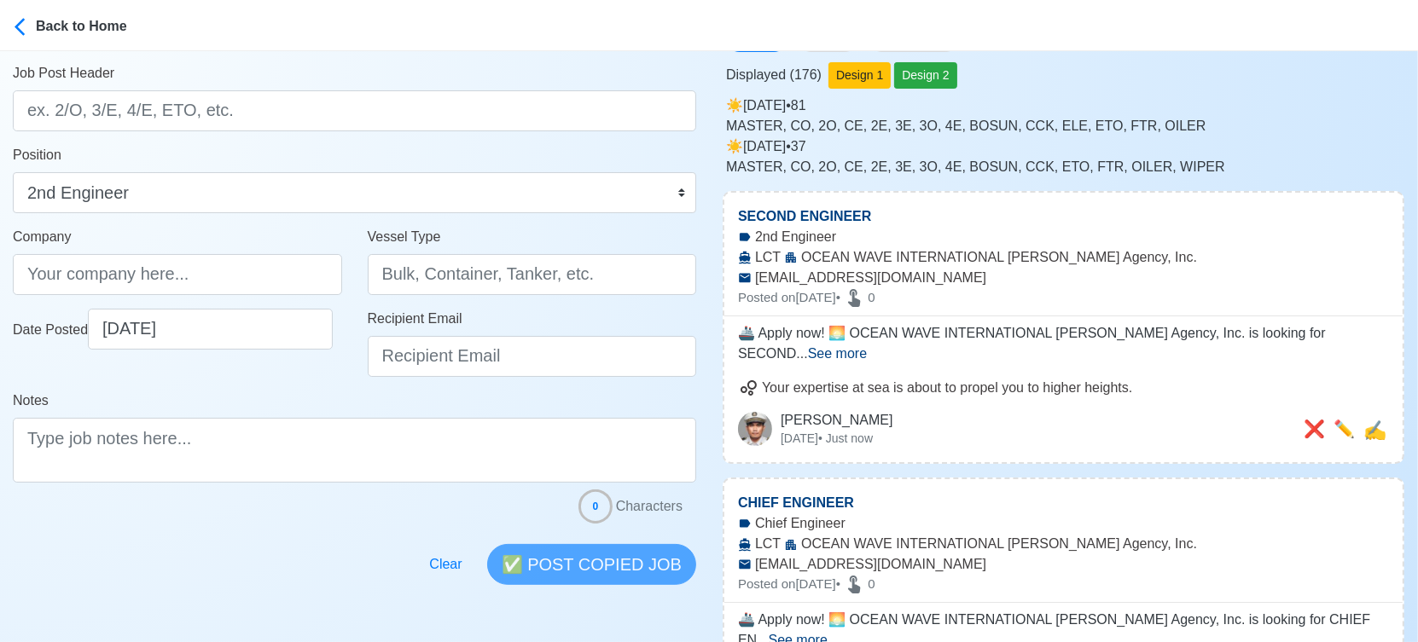
scroll to position [0, 0]
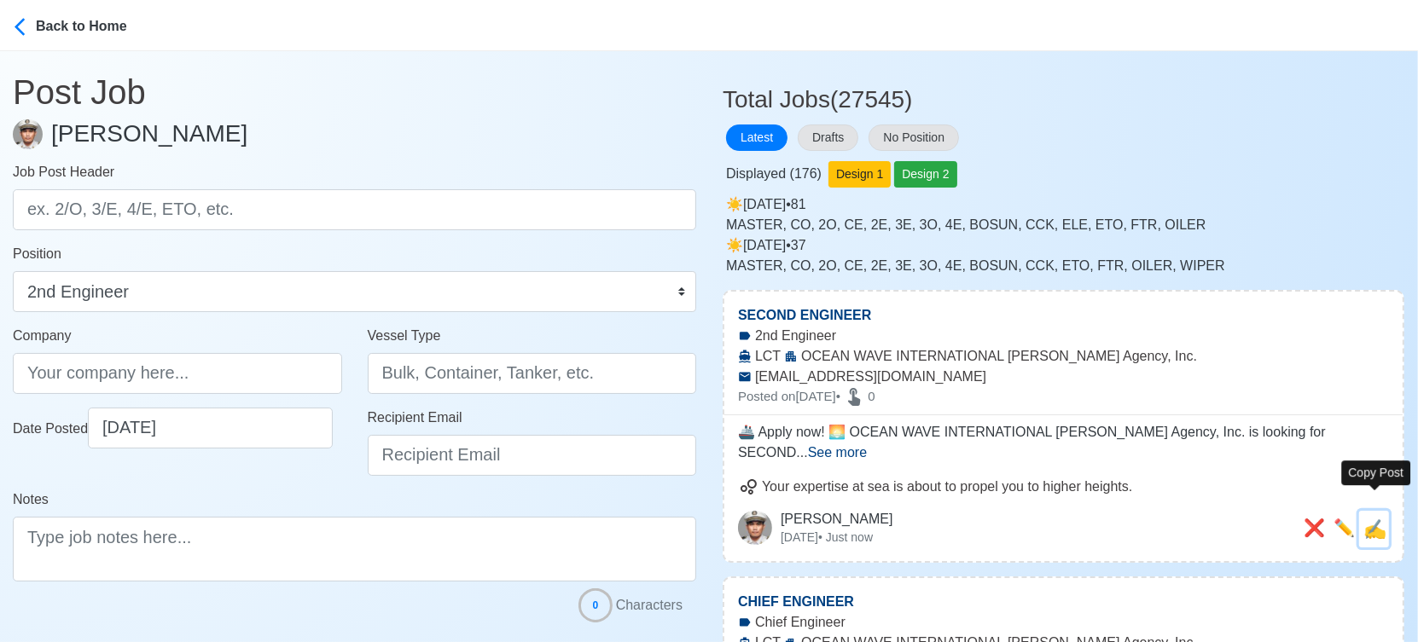
click at [1377, 519] on span "✍️" at bounding box center [1374, 529] width 23 height 21
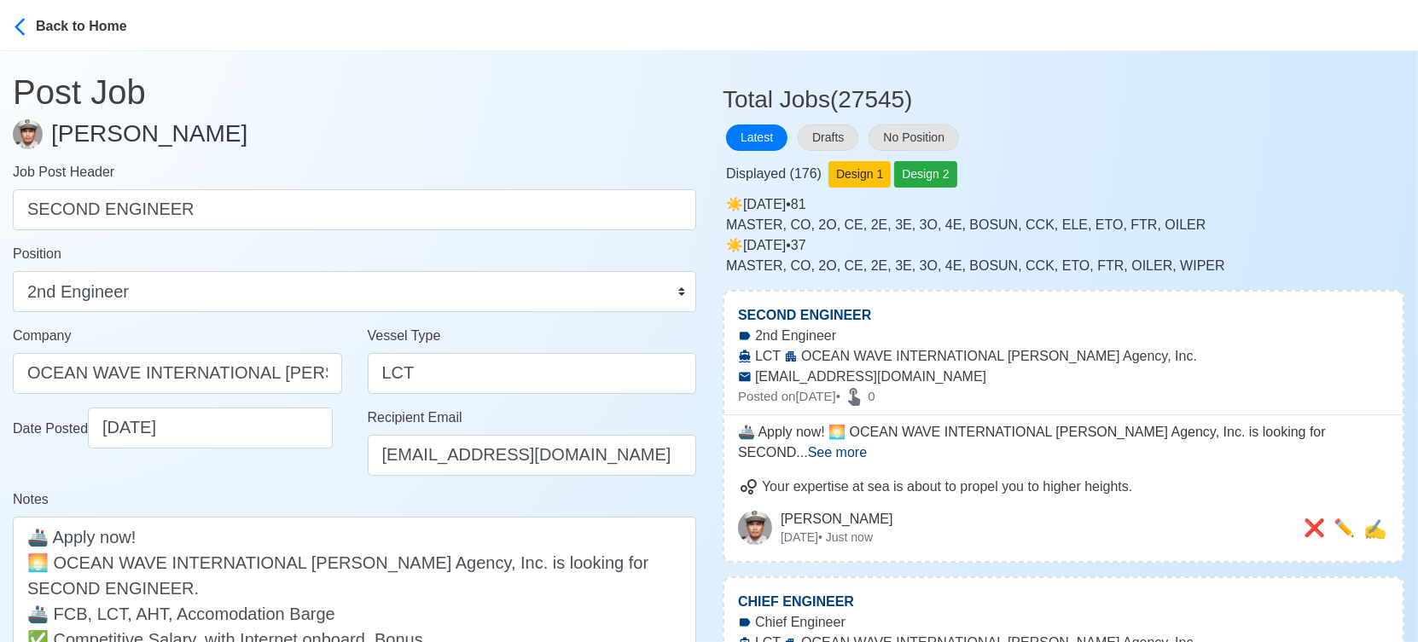
click at [470, 185] on div "Job Post Header SECOND ENGINEER" at bounding box center [354, 196] width 683 height 68
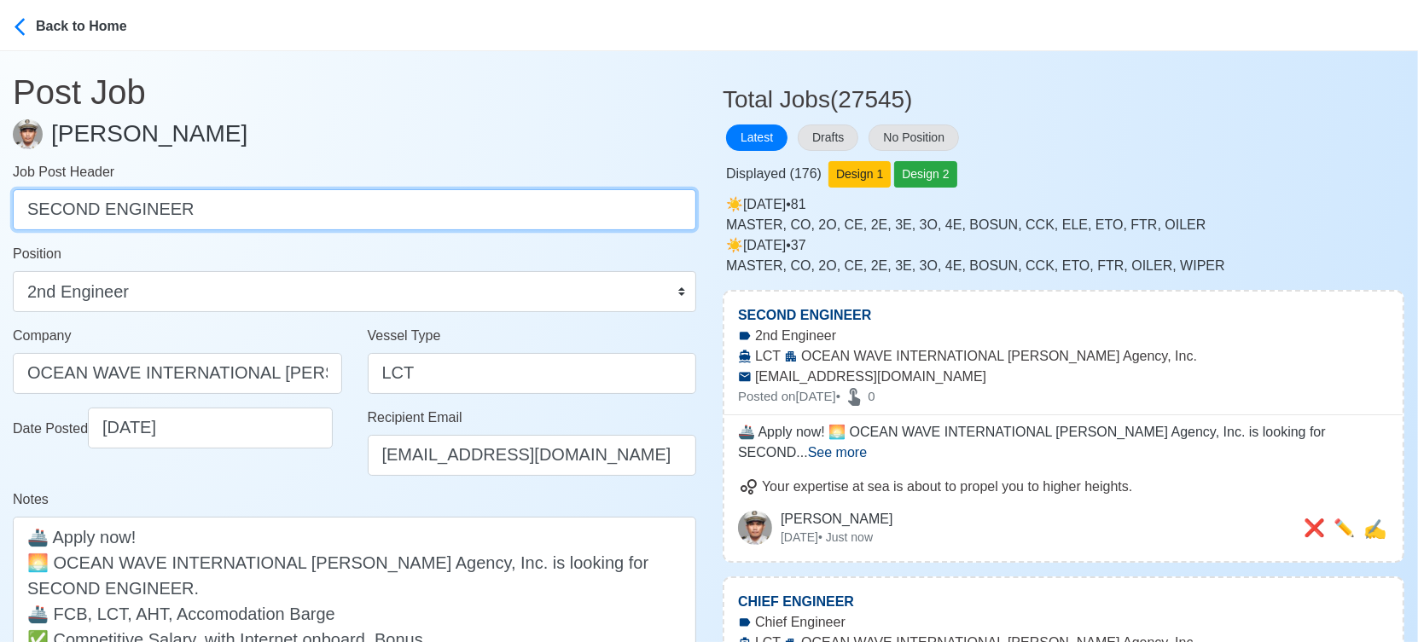
click at [457, 200] on input "SECOND ENGINEER" at bounding box center [354, 209] width 683 height 41
paste input "THIR"
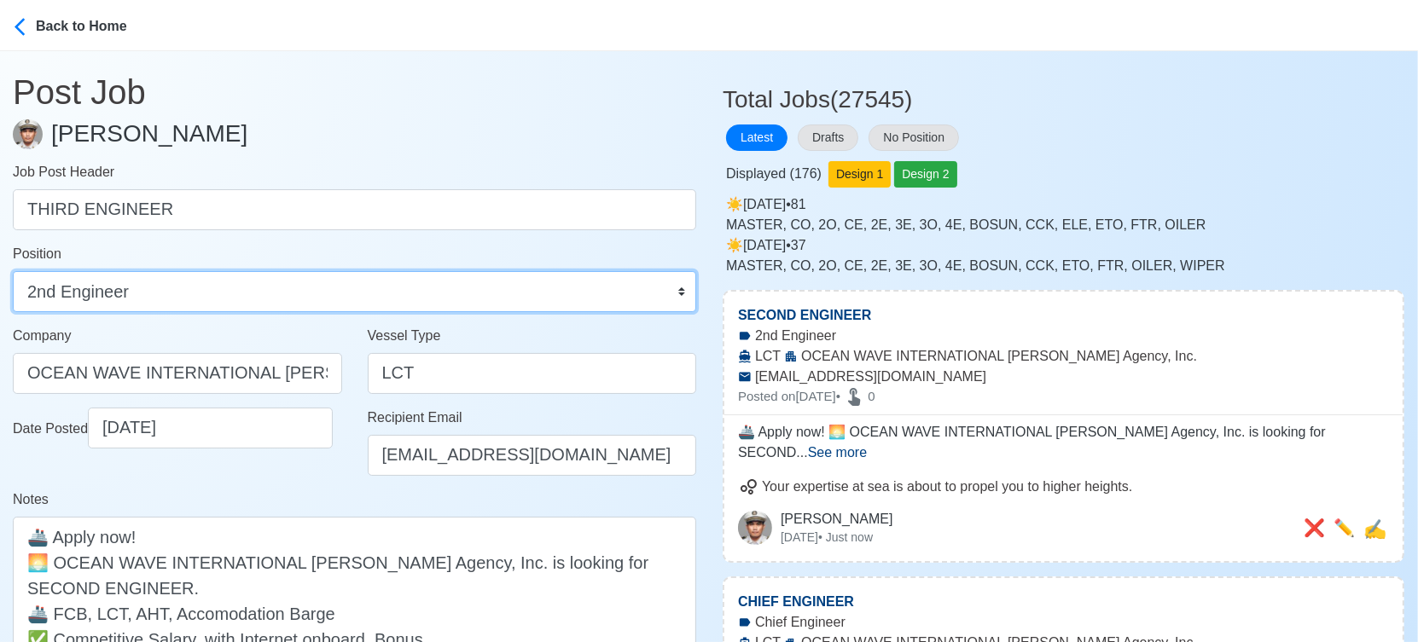
click at [297, 286] on select "Master Chief Officer 2nd Officer 3rd Officer Junior Officer Chief Engineer 2nd …" at bounding box center [354, 291] width 683 height 41
click at [13, 271] on select "Master Chief Officer 2nd Officer 3rd Officer Junior Officer Chief Engineer 2nd …" at bounding box center [354, 291] width 683 height 41
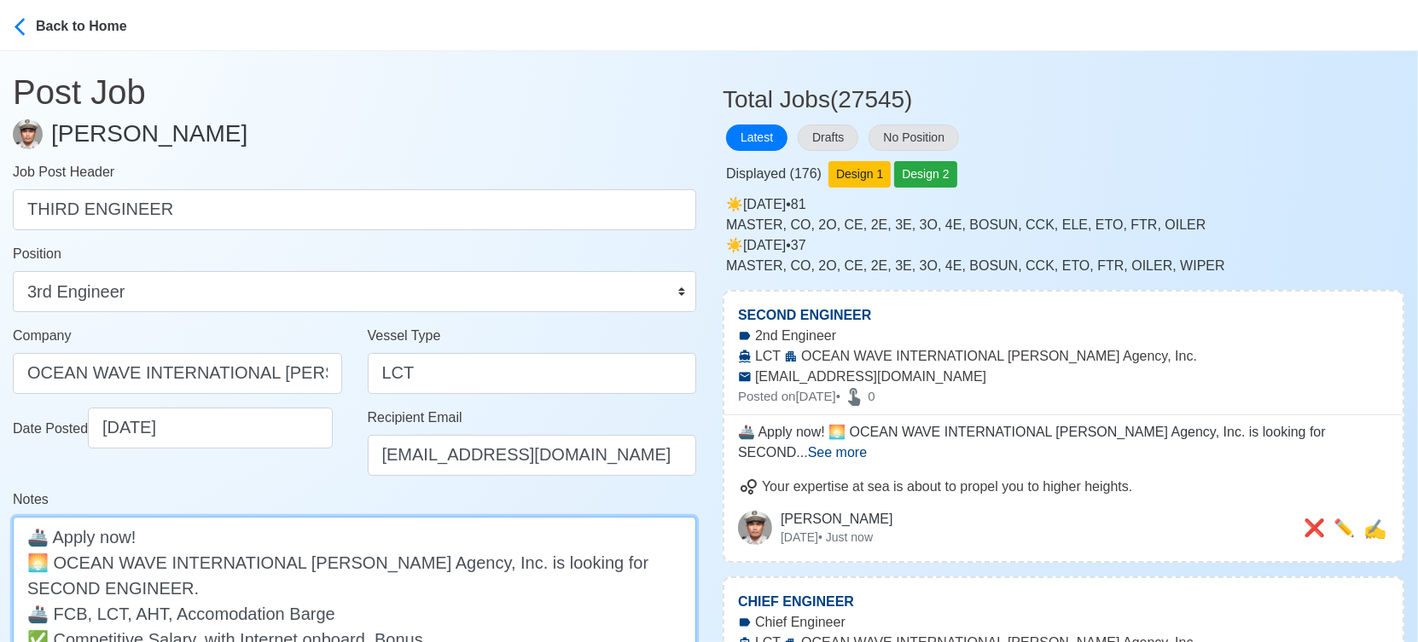
click at [610, 560] on textarea "🚢 Apply now! 🌅 OCEAN WAVE INTERNATIONAL [PERSON_NAME] Agency, Inc. is looking f…" at bounding box center [354, 613] width 683 height 193
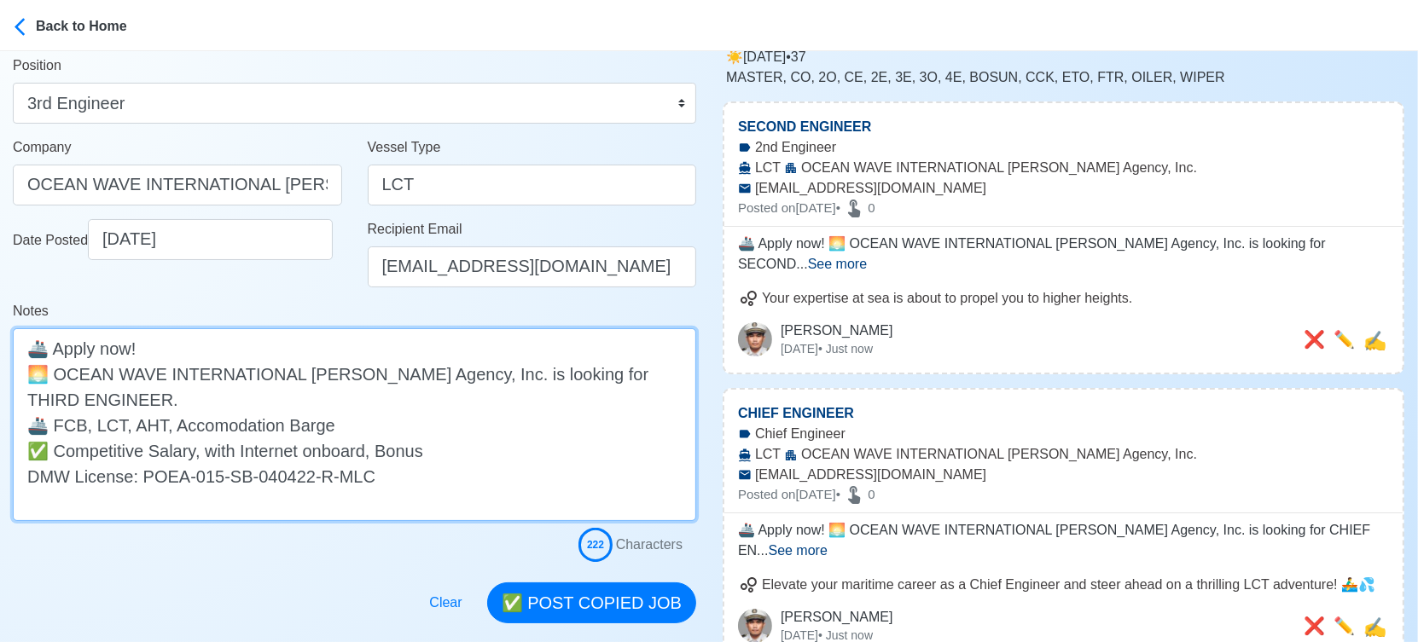
scroll to position [189, 0]
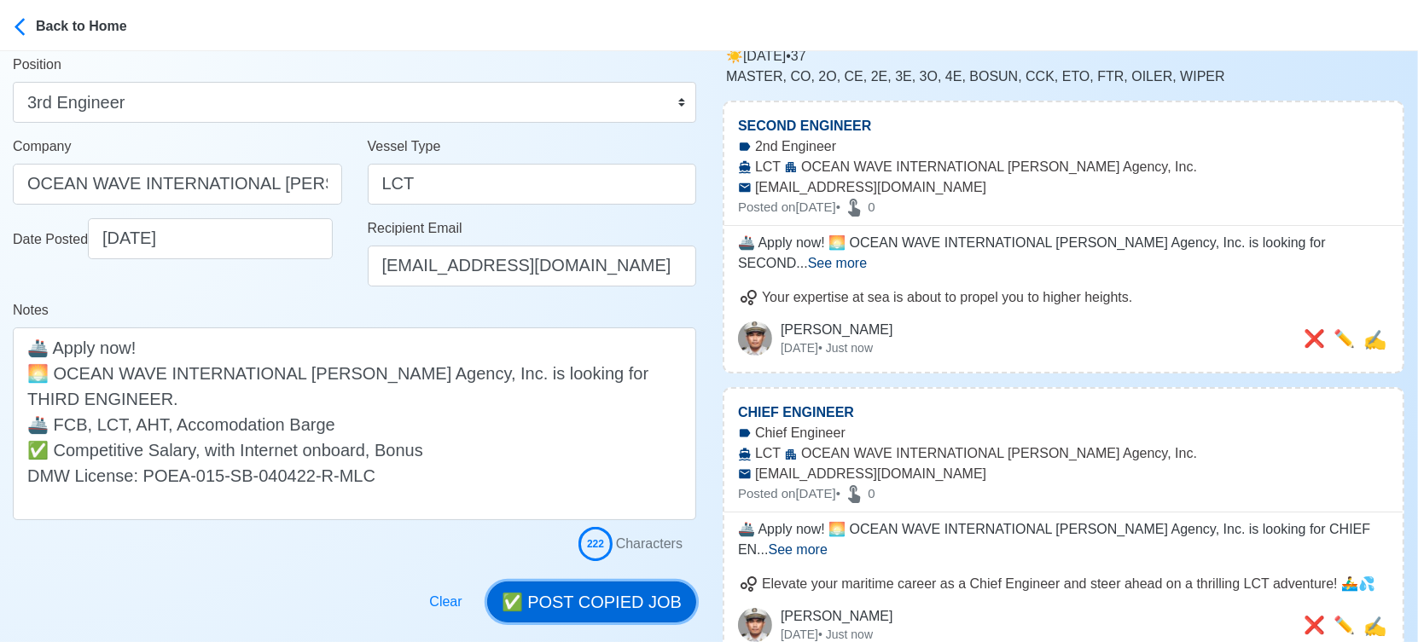
click at [628, 612] on button "✅ POST COPIED JOB" at bounding box center [591, 602] width 209 height 41
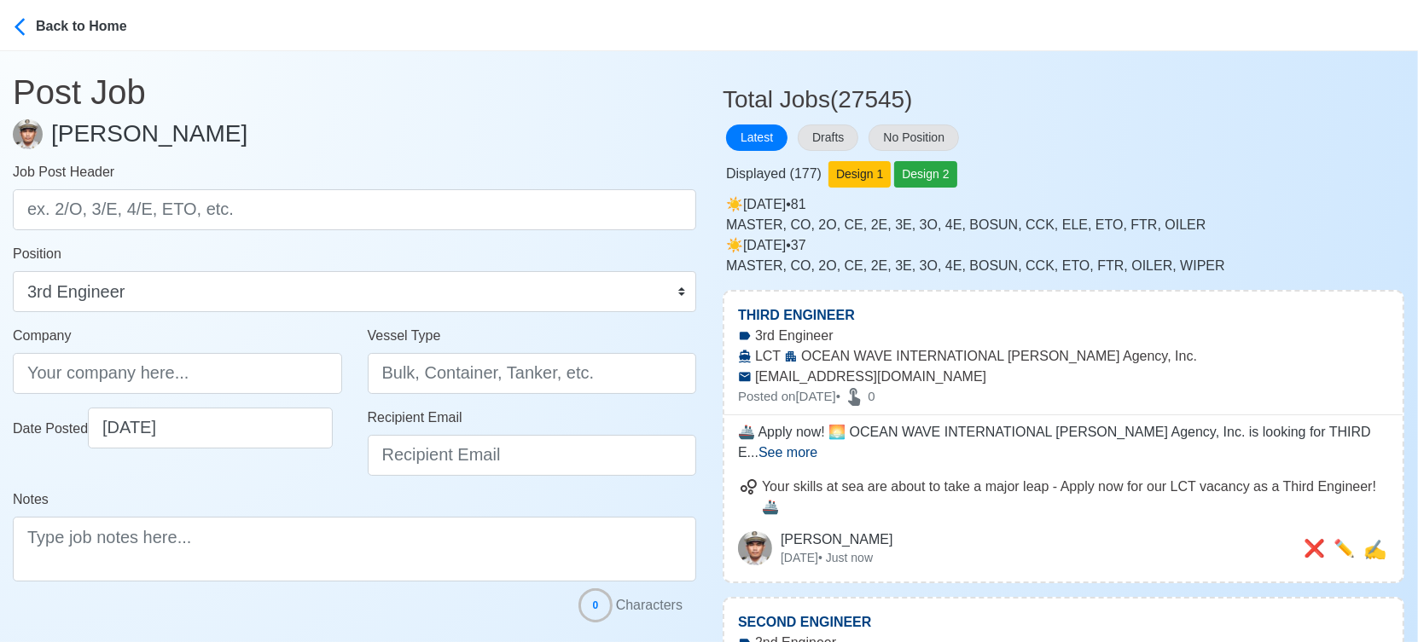
scroll to position [0, 0]
click at [846, 141] on button "Drafts" at bounding box center [828, 138] width 61 height 26
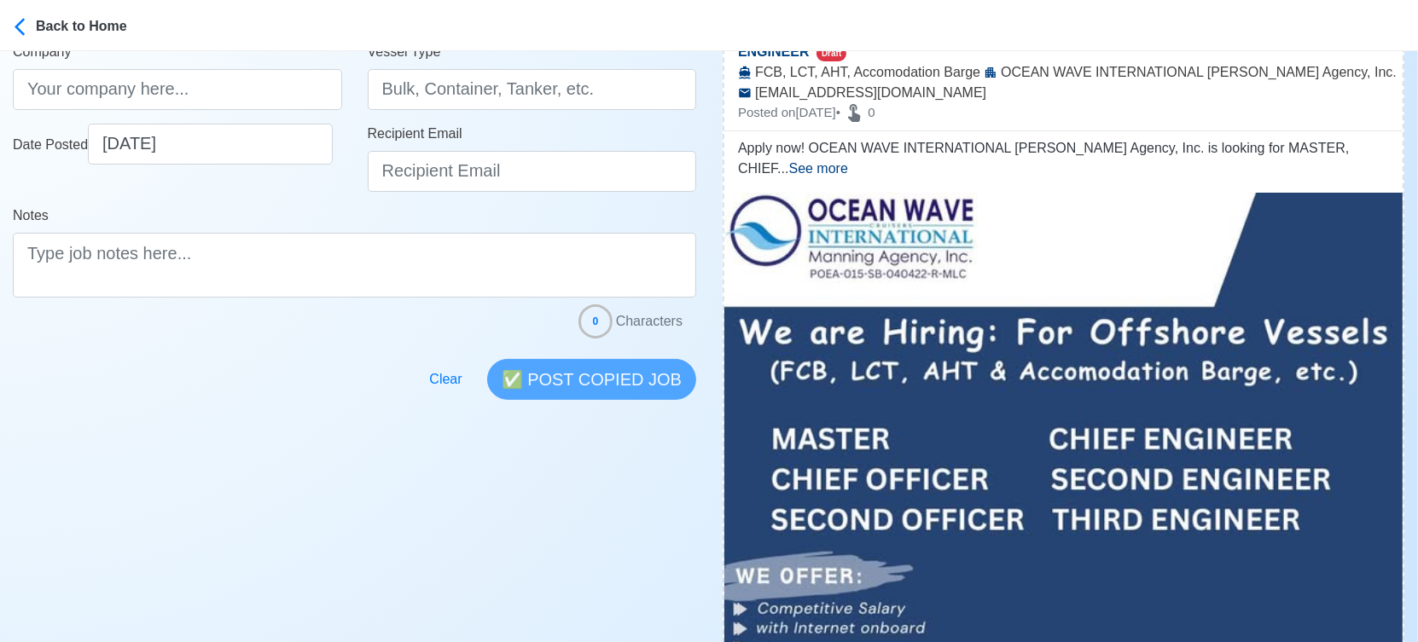
scroll to position [568, 0]
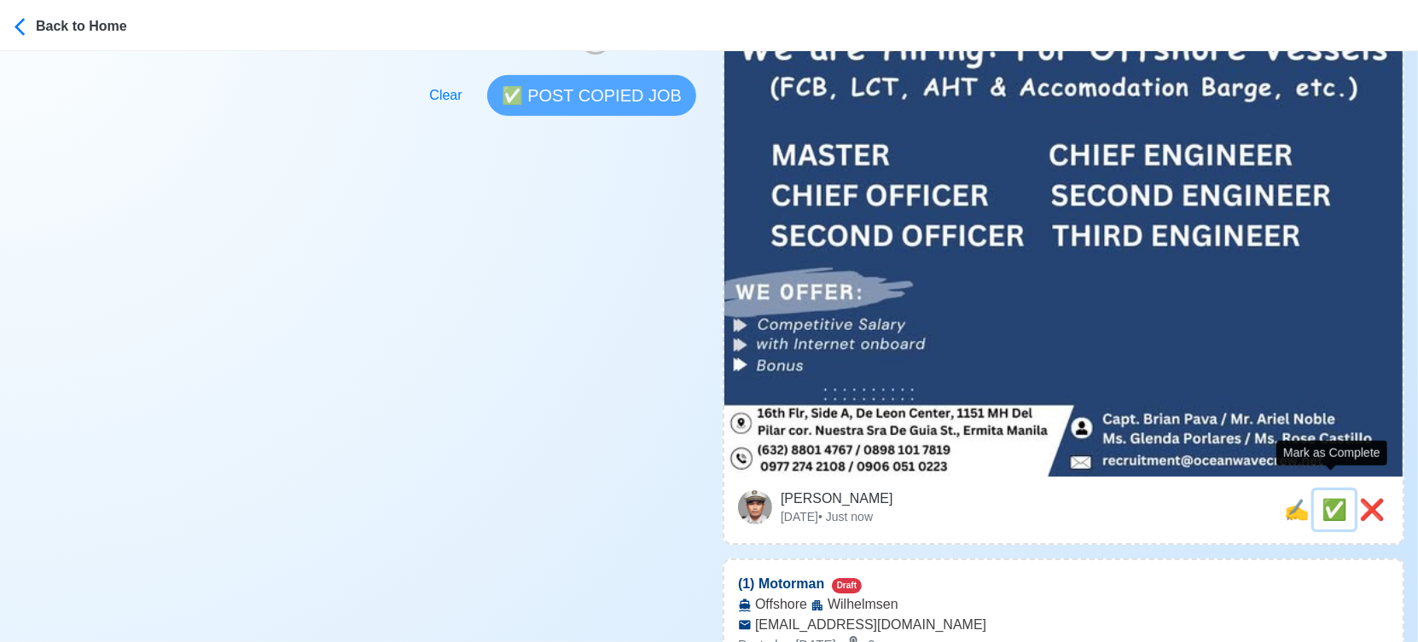
click at [1329, 498] on span "✅" at bounding box center [1334, 509] width 26 height 23
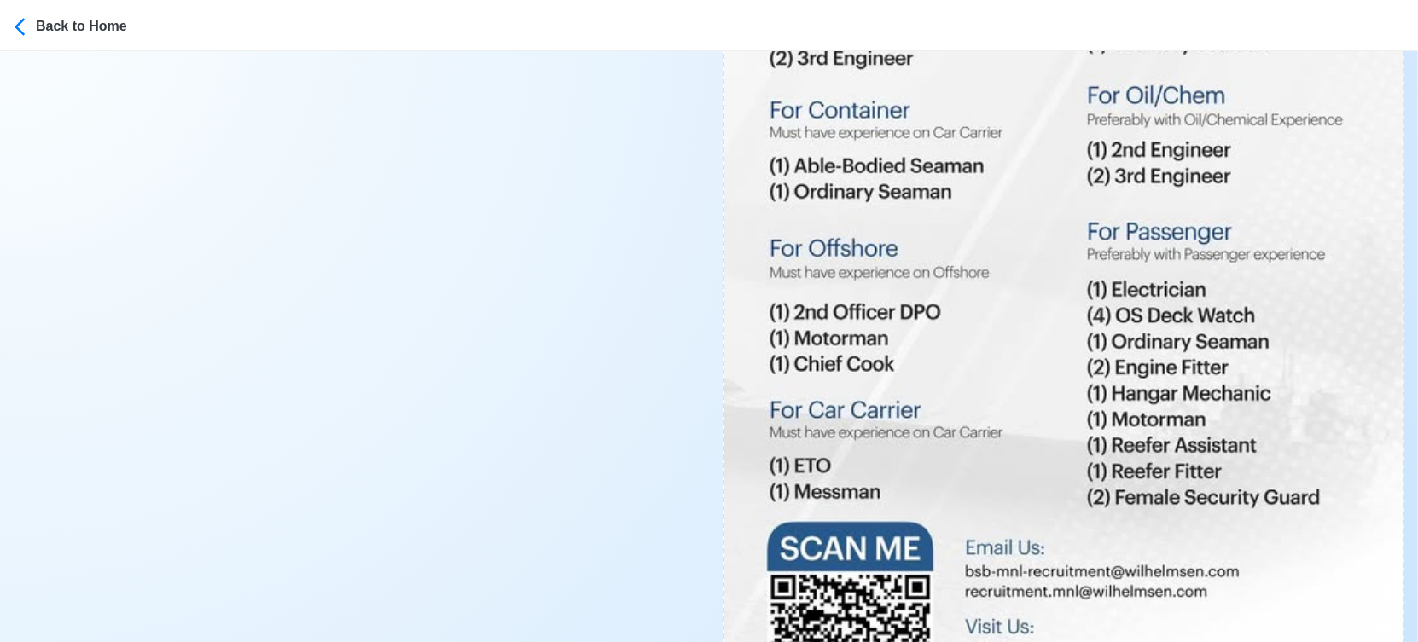
scroll to position [1137, 0]
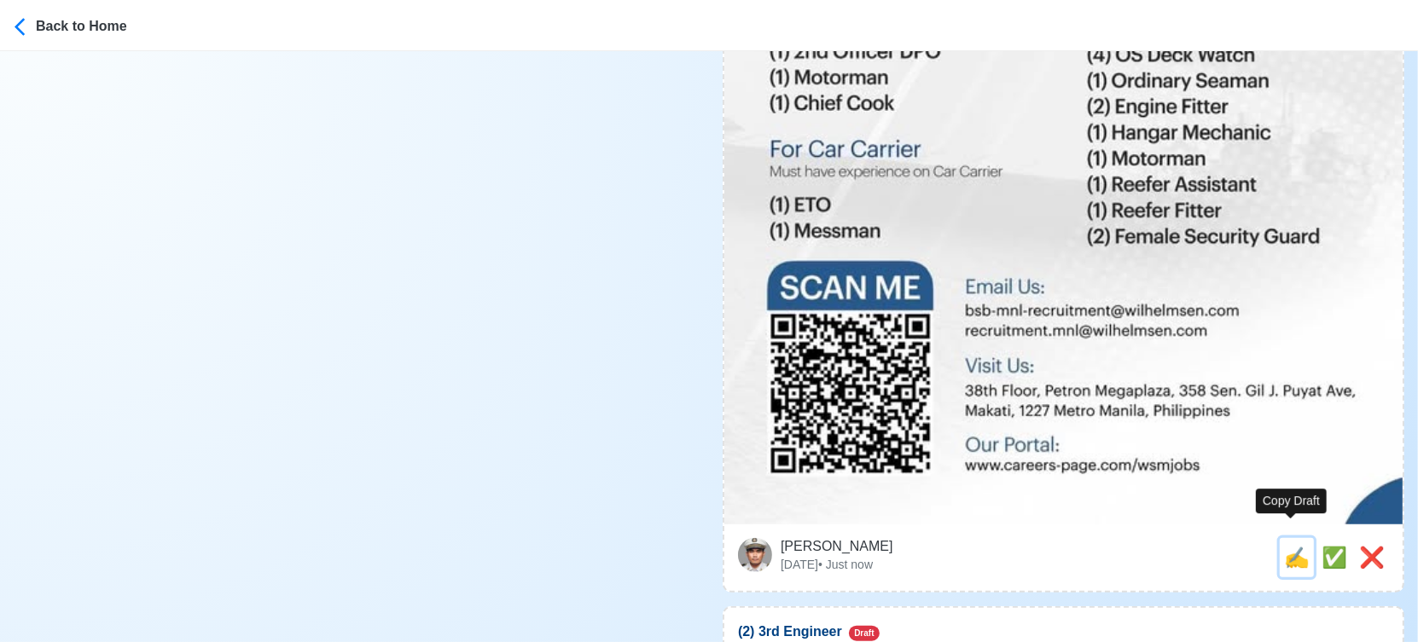
click at [1289, 546] on span "✍️" at bounding box center [1297, 557] width 26 height 23
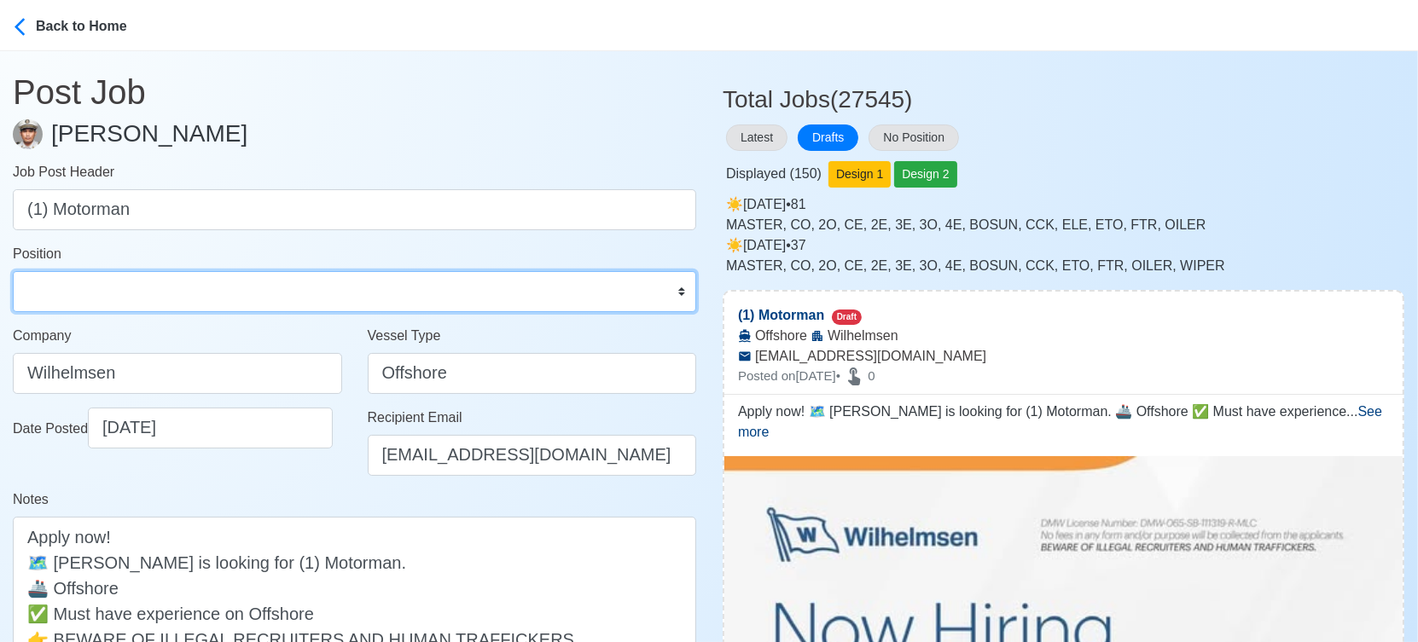
click at [104, 287] on select "Master Chief Officer 2nd Officer 3rd Officer Junior Officer Chief Engineer 2nd …" at bounding box center [354, 291] width 683 height 41
click at [13, 271] on select "Master Chief Officer 2nd Officer 3rd Officer Junior Officer Chief Engineer 2nd …" at bounding box center [354, 291] width 683 height 41
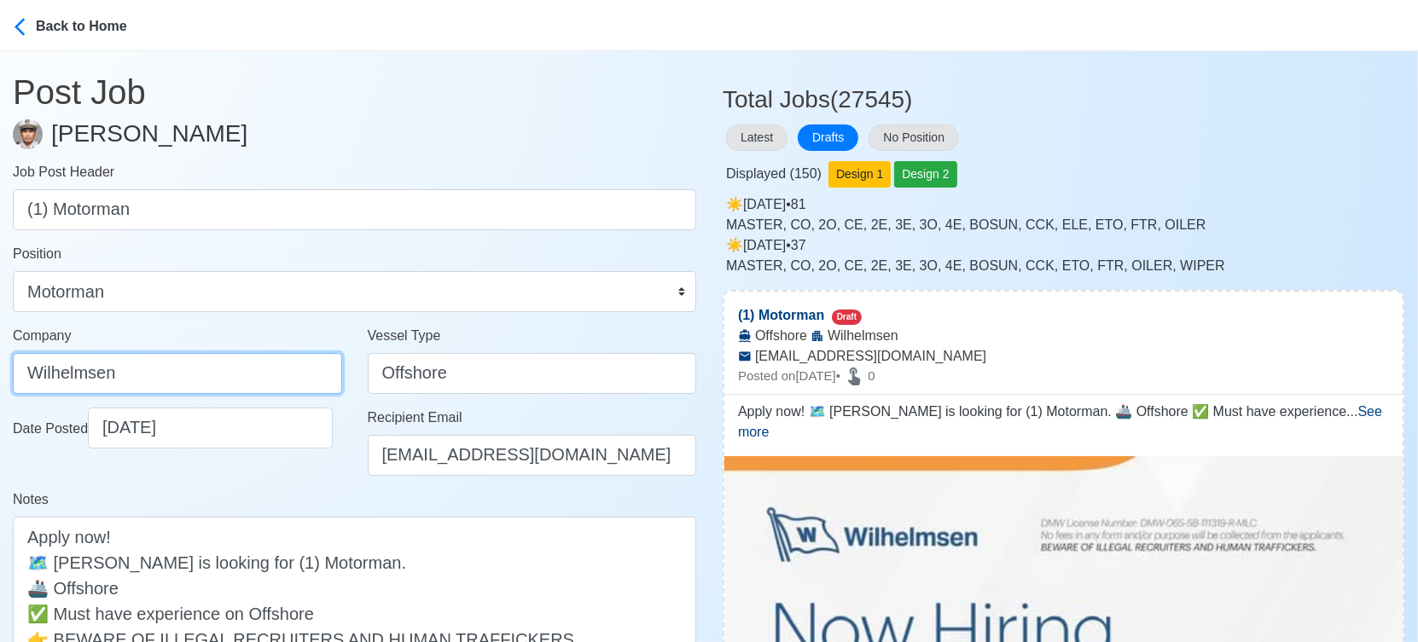
click at [187, 362] on input "Wilhelmsen" at bounding box center [177, 373] width 329 height 41
click at [339, 498] on div "Notes Apply now! 🗺️ [PERSON_NAME] is looking for (1) Motorman. 🚢 Offshore ✅ Mus…" at bounding box center [354, 600] width 683 height 220
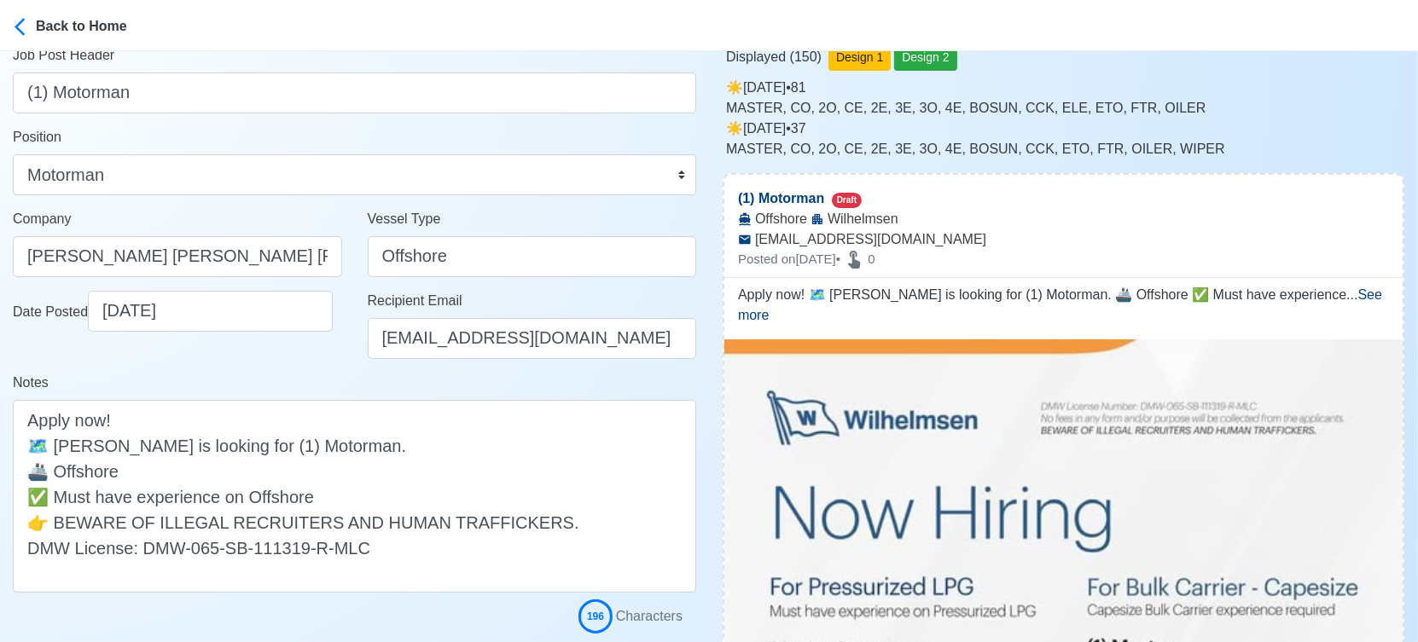
scroll to position [284, 0]
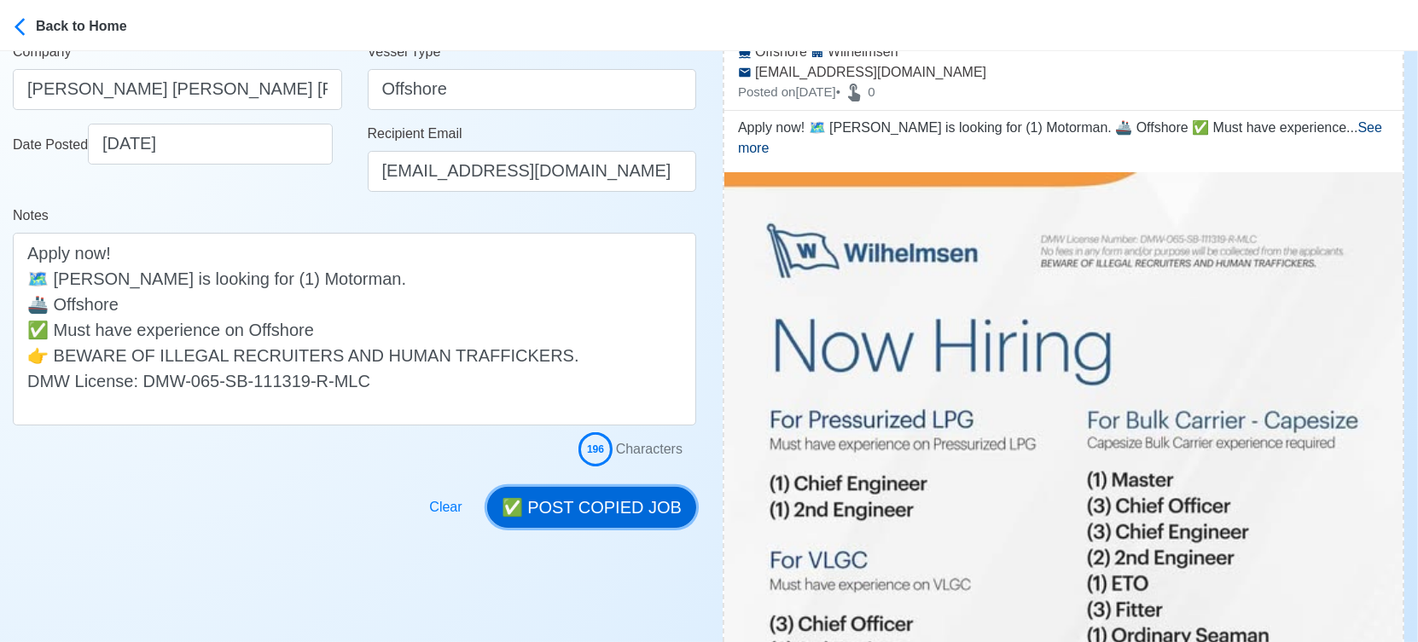
click at [641, 496] on button "✅ POST COPIED JOB" at bounding box center [591, 507] width 209 height 41
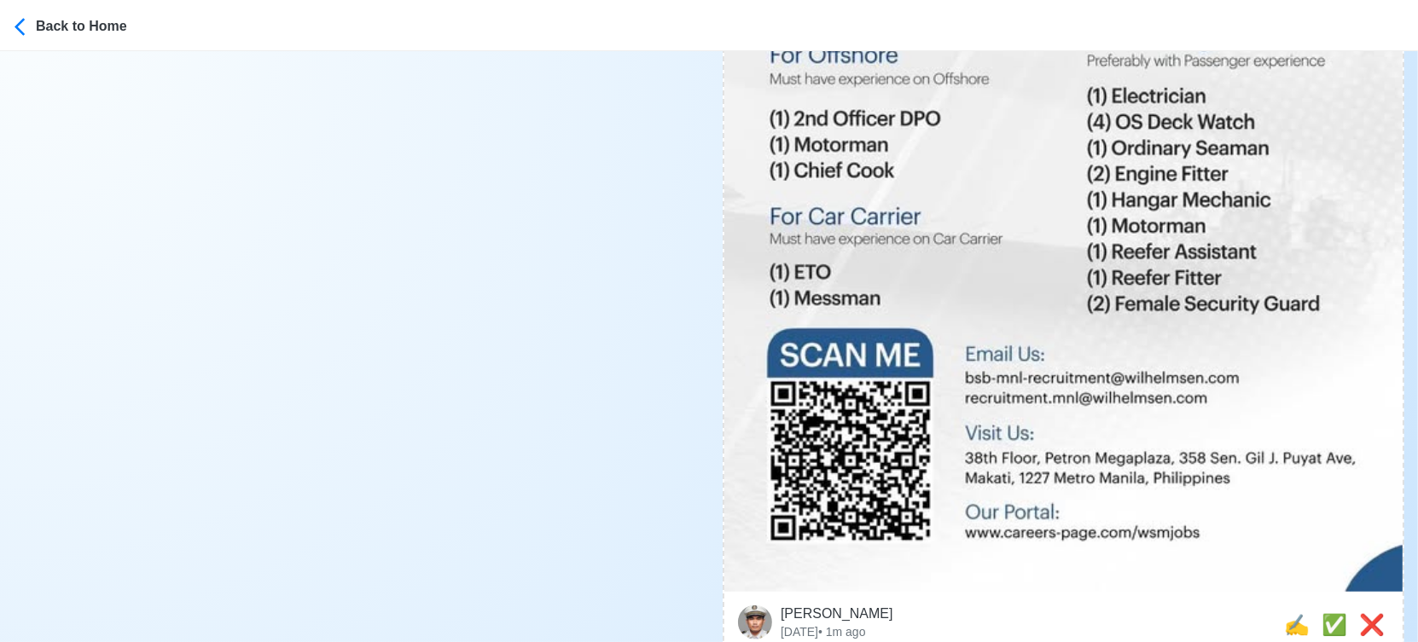
scroll to position [1232, 0]
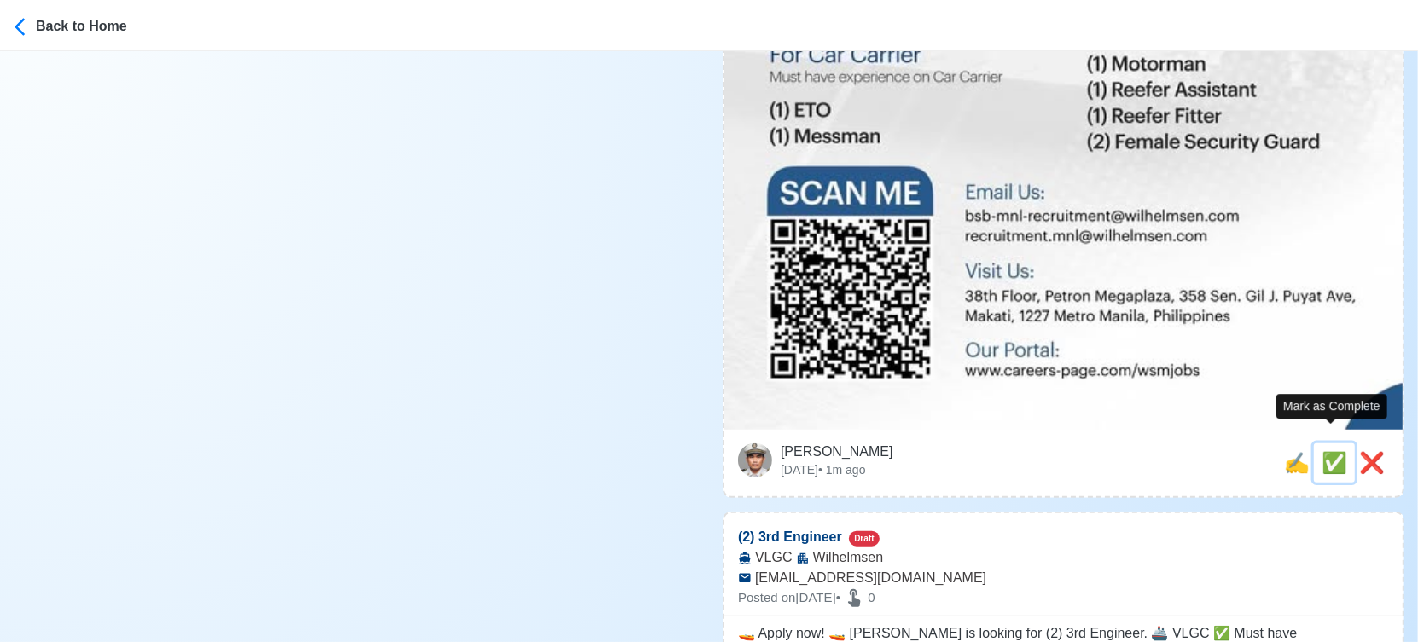
click at [1331, 451] on span "✅" at bounding box center [1334, 462] width 26 height 23
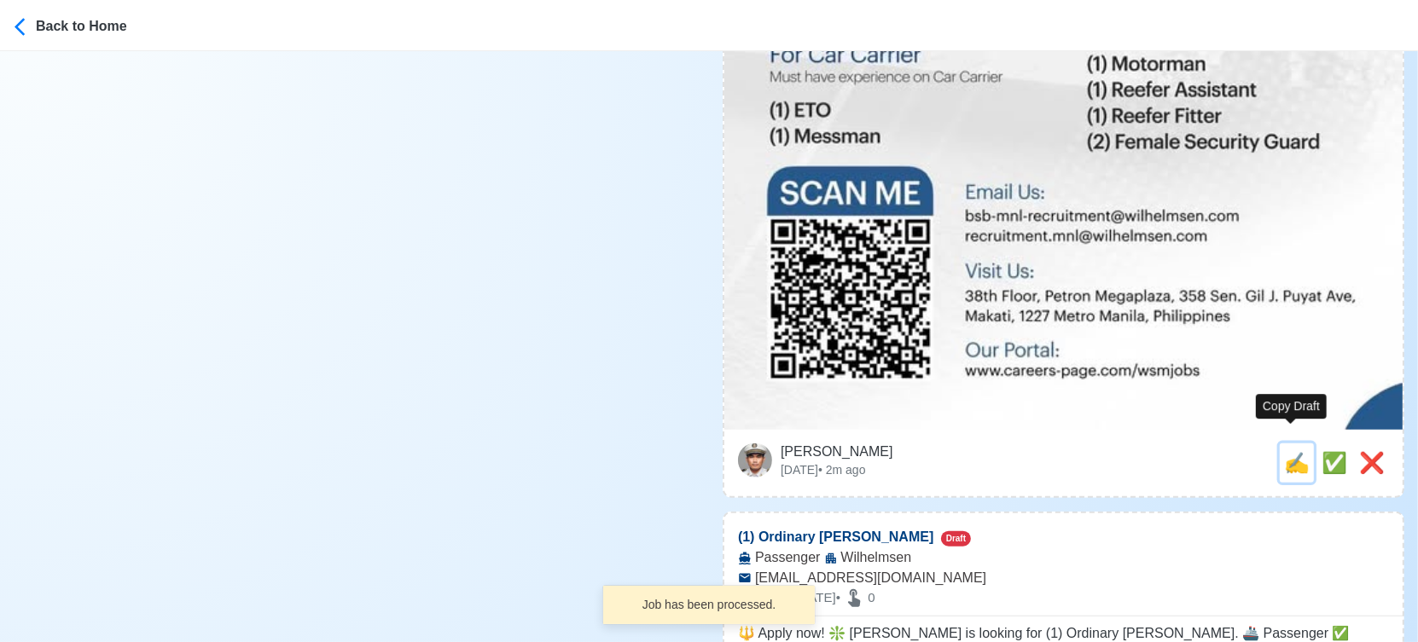
click at [1291, 451] on span "✍️" at bounding box center [1297, 462] width 26 height 23
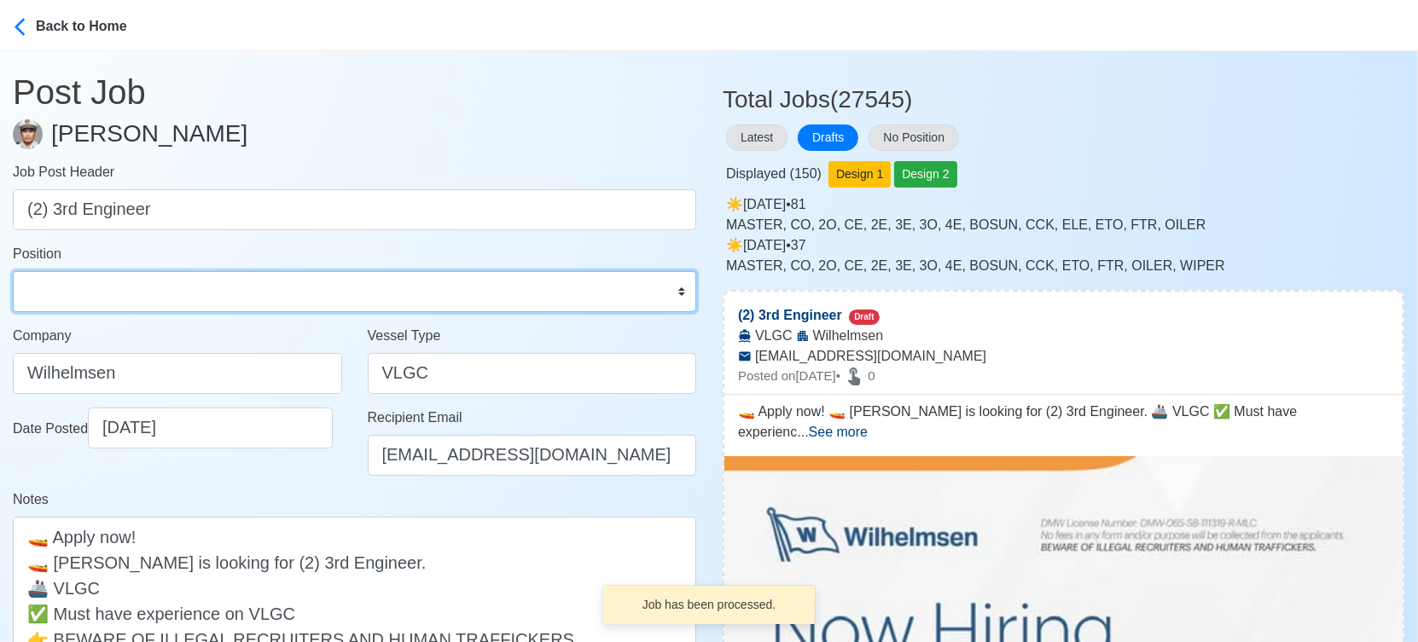
click at [86, 298] on select "Master Chief Officer 2nd Officer 3rd Officer Junior Officer Chief Engineer 2nd …" at bounding box center [354, 291] width 683 height 41
click at [13, 271] on select "Master Chief Officer 2nd Officer 3rd Officer Junior Officer Chief Engineer 2nd …" at bounding box center [354, 291] width 683 height 41
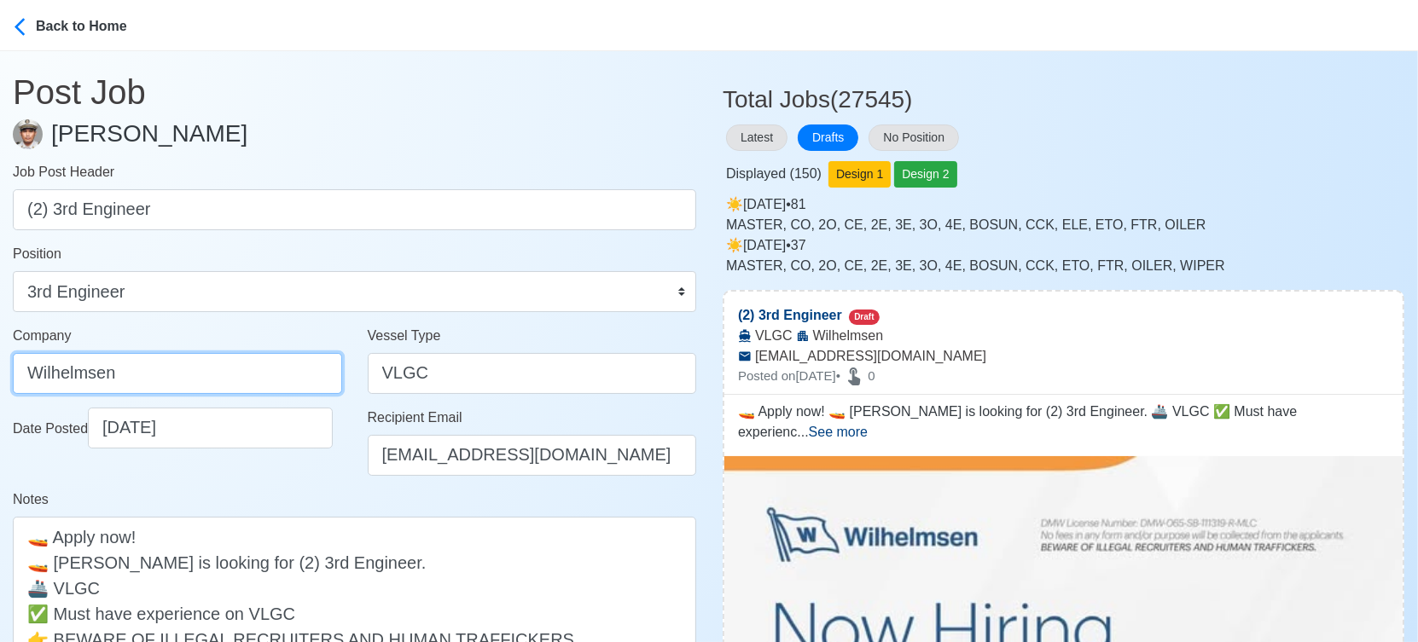
click at [238, 378] on input "Wilhelmsen" at bounding box center [177, 373] width 329 height 41
click at [251, 483] on div "Date Posted [DATE]" at bounding box center [177, 449] width 355 height 82
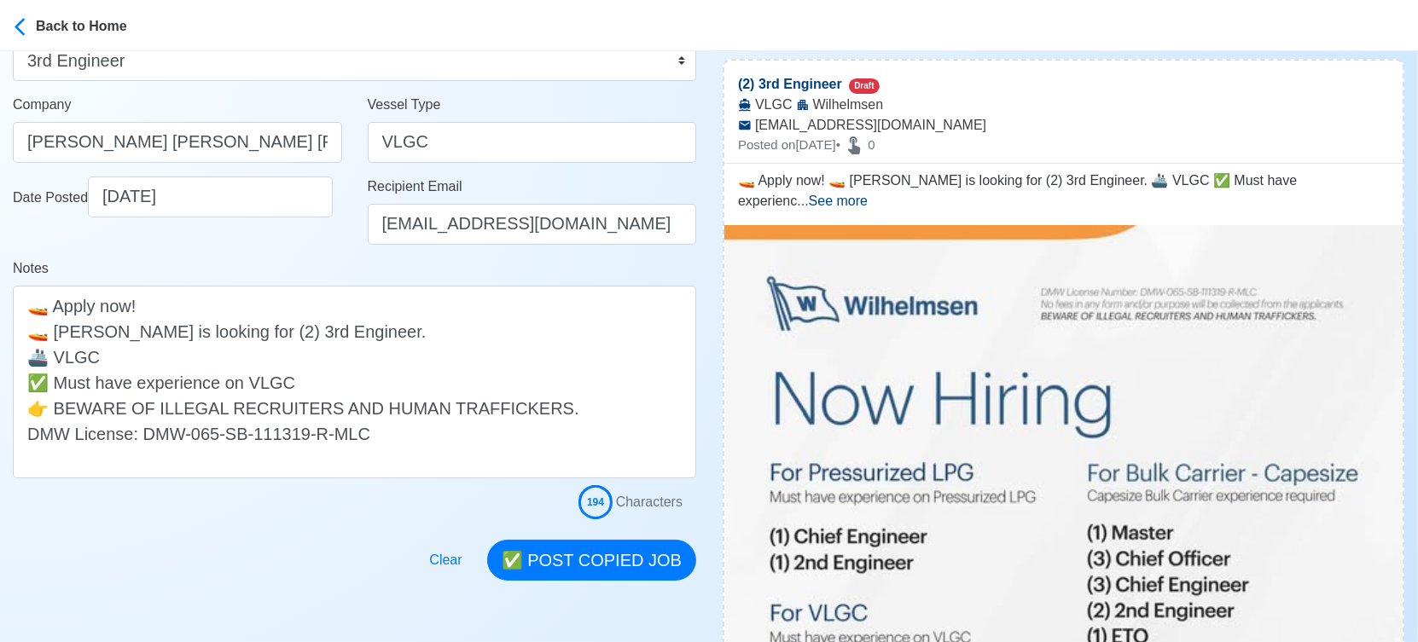
scroll to position [379, 0]
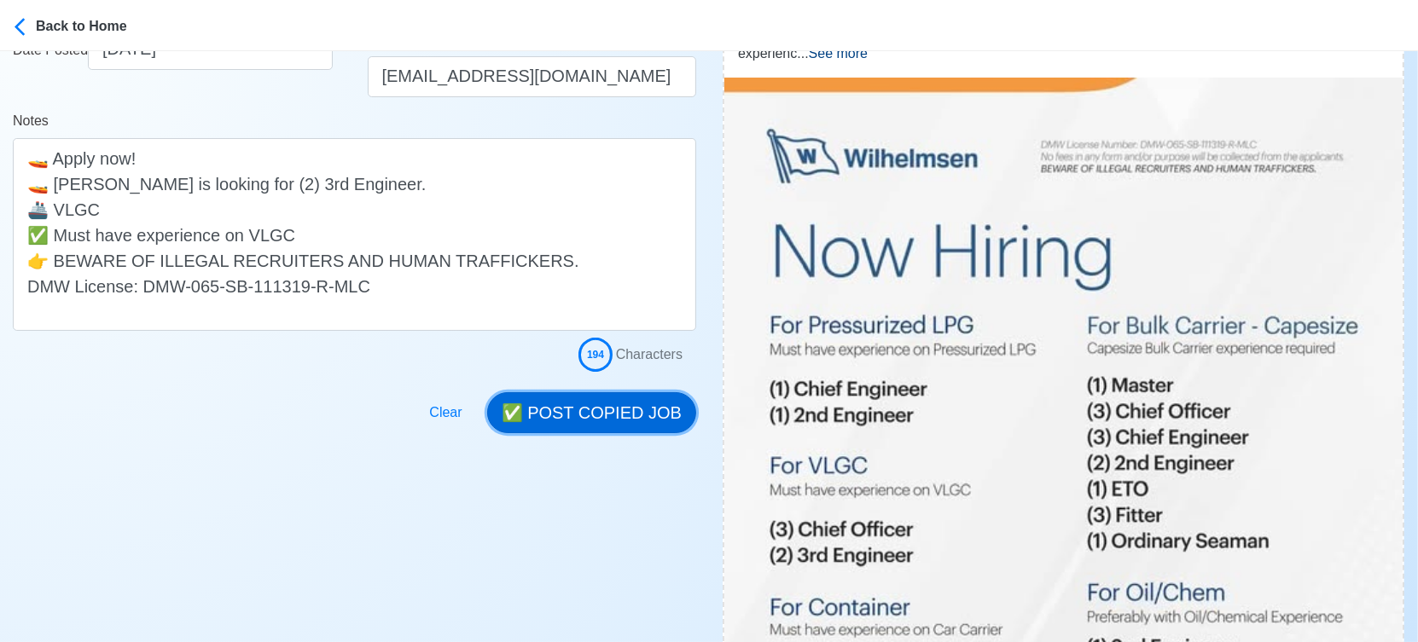
click at [610, 416] on button "✅ POST COPIED JOB" at bounding box center [591, 412] width 209 height 41
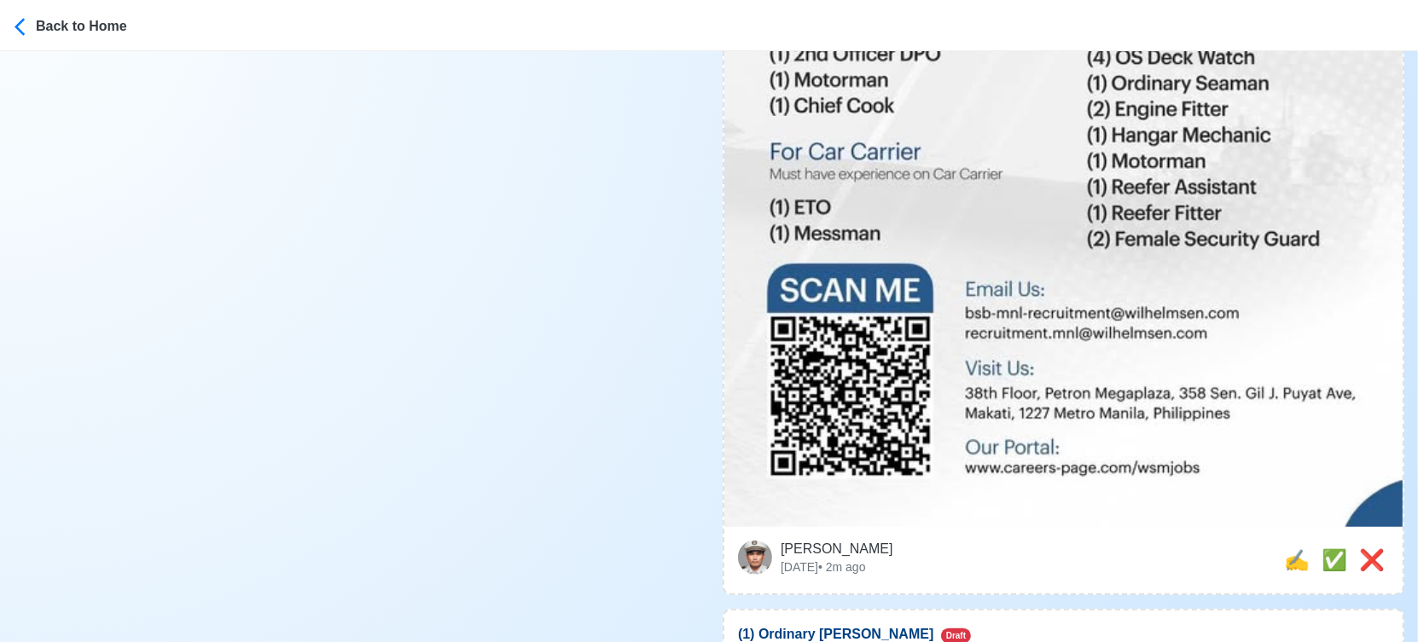
scroll to position [1137, 0]
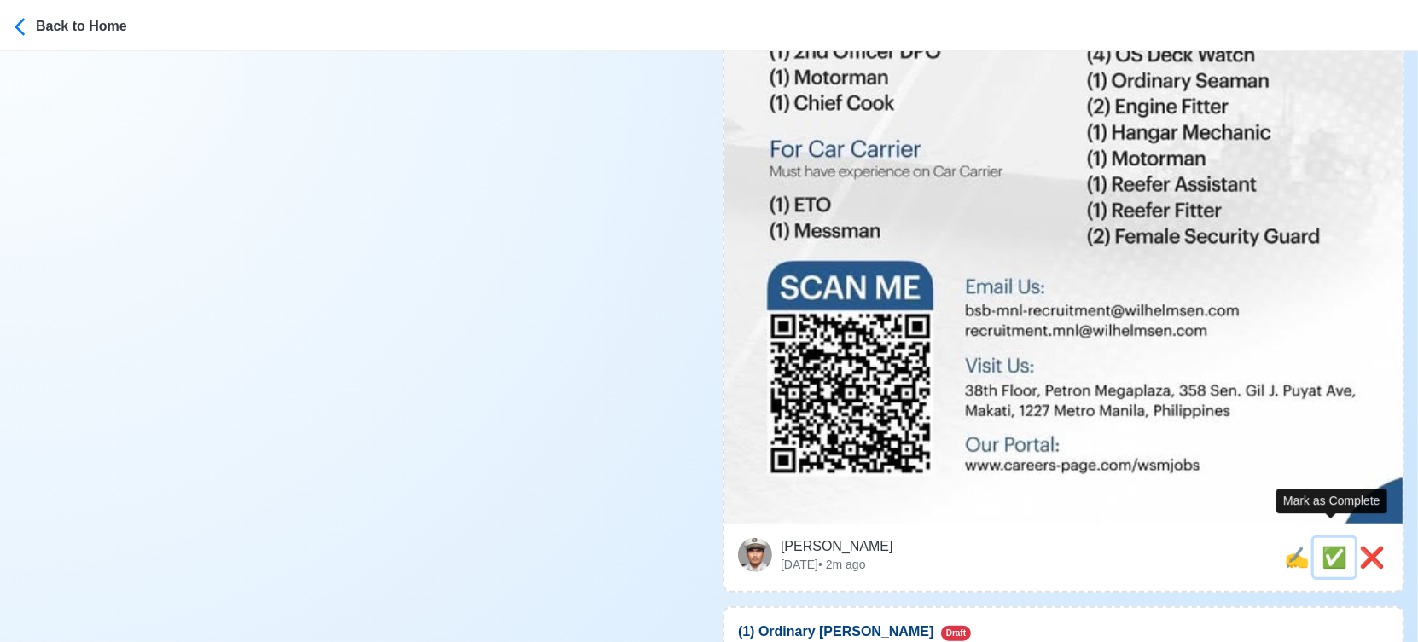
click at [1334, 546] on span "✅" at bounding box center [1334, 557] width 26 height 23
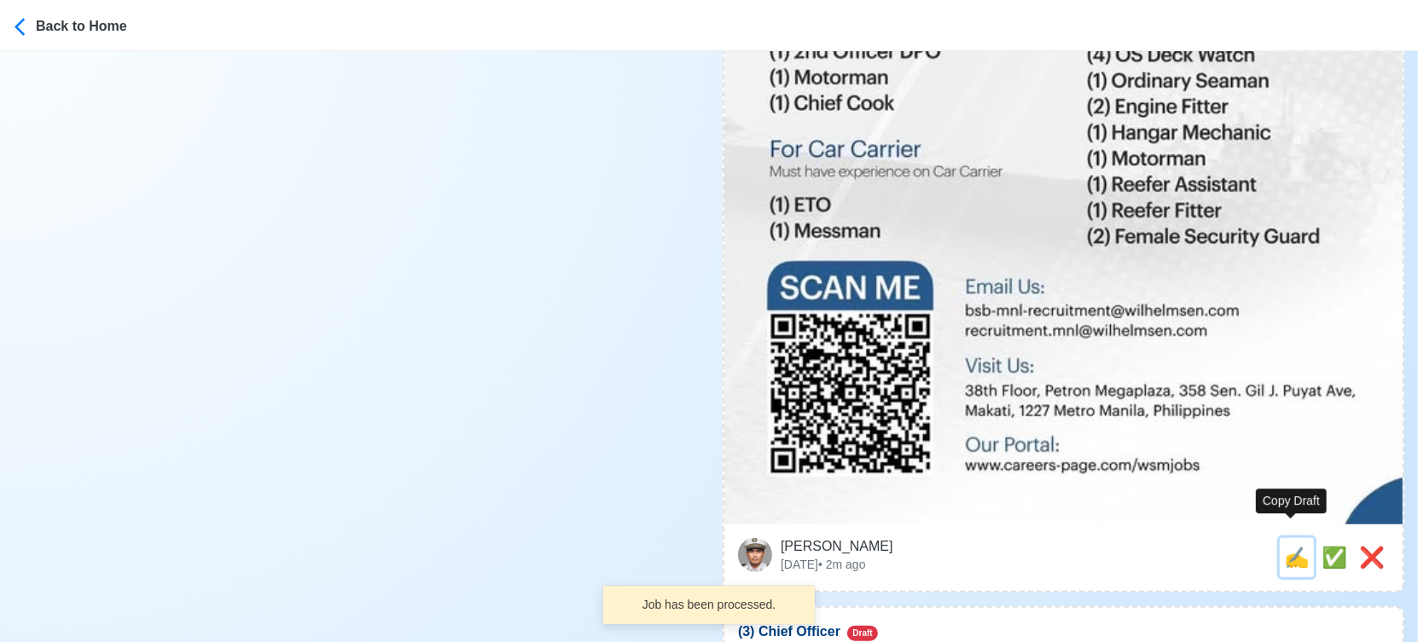
click at [1287, 546] on span "✍️" at bounding box center [1297, 557] width 26 height 23
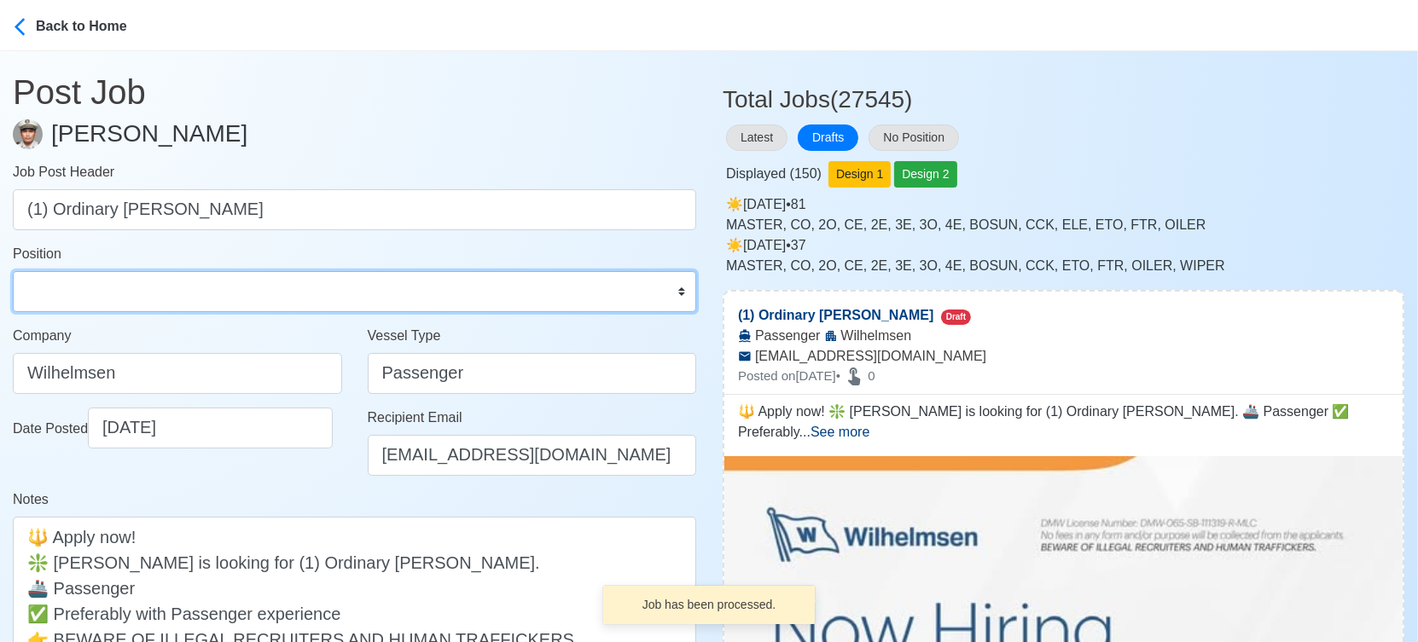
click at [69, 290] on select "Master Chief Officer 2nd Officer 3rd Officer Junior Officer Chief Engineer 2nd …" at bounding box center [354, 291] width 683 height 41
click at [13, 271] on select "Master Chief Officer 2nd Officer 3rd Officer Junior Officer Chief Engineer 2nd …" at bounding box center [354, 291] width 683 height 41
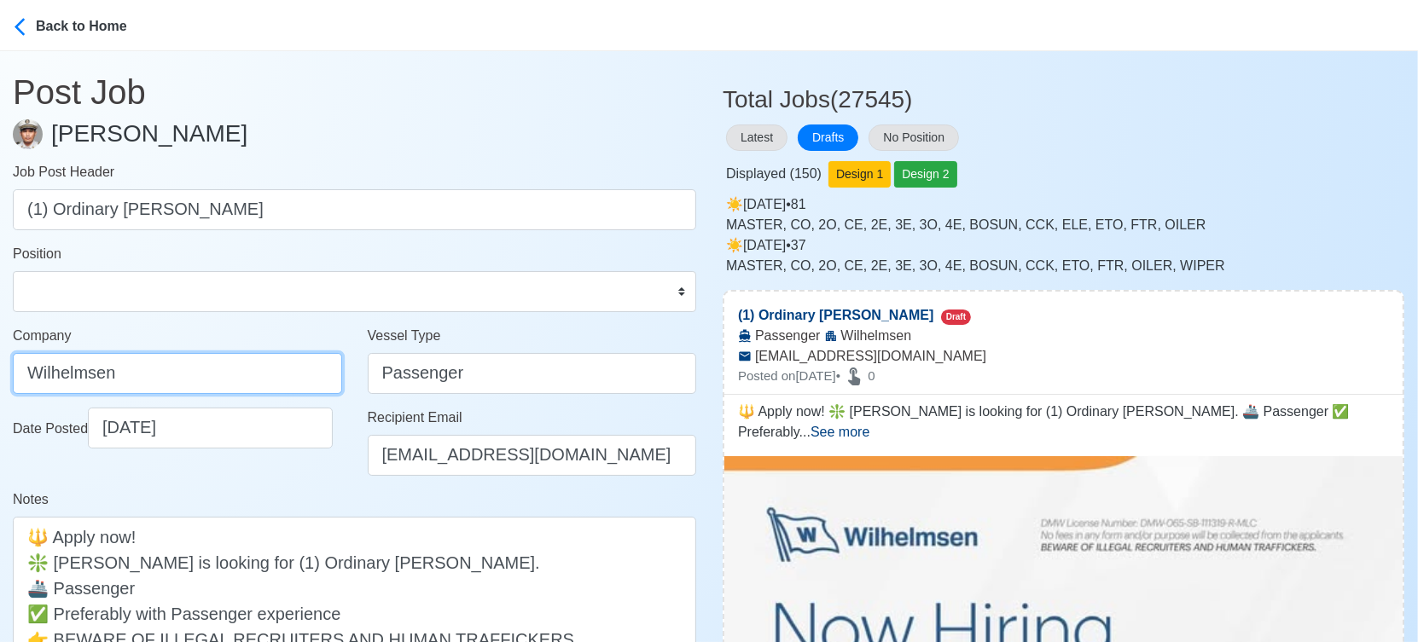
click at [251, 373] on input "Wilhelmsen" at bounding box center [177, 373] width 329 height 41
click at [294, 479] on div "Date Posted [DATE]" at bounding box center [177, 449] width 355 height 82
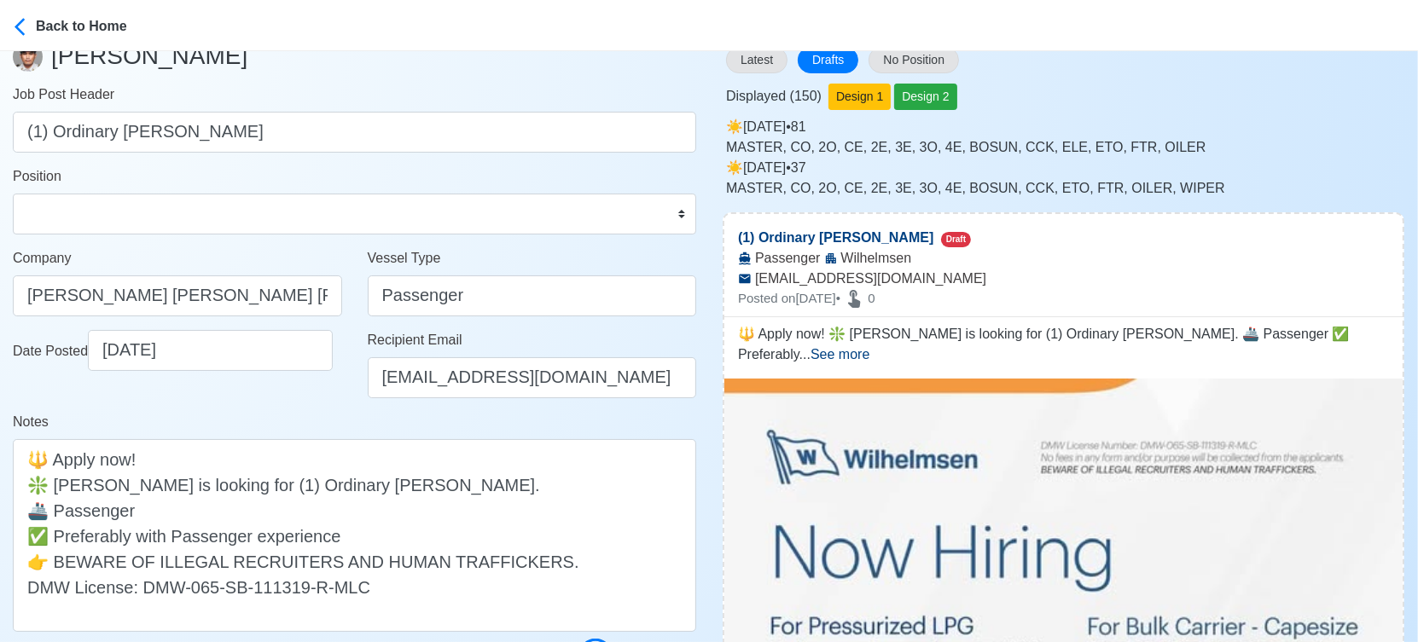
scroll to position [379, 0]
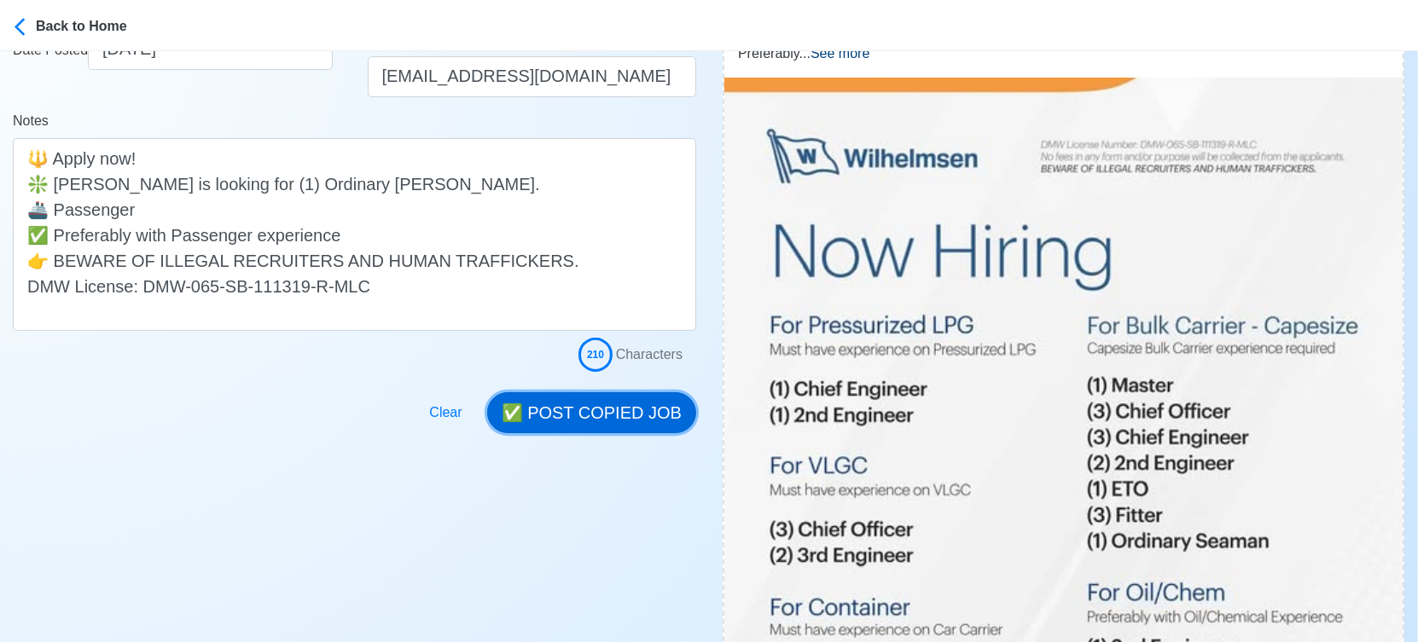
click at [601, 414] on button "✅ POST COPIED JOB" at bounding box center [591, 412] width 209 height 41
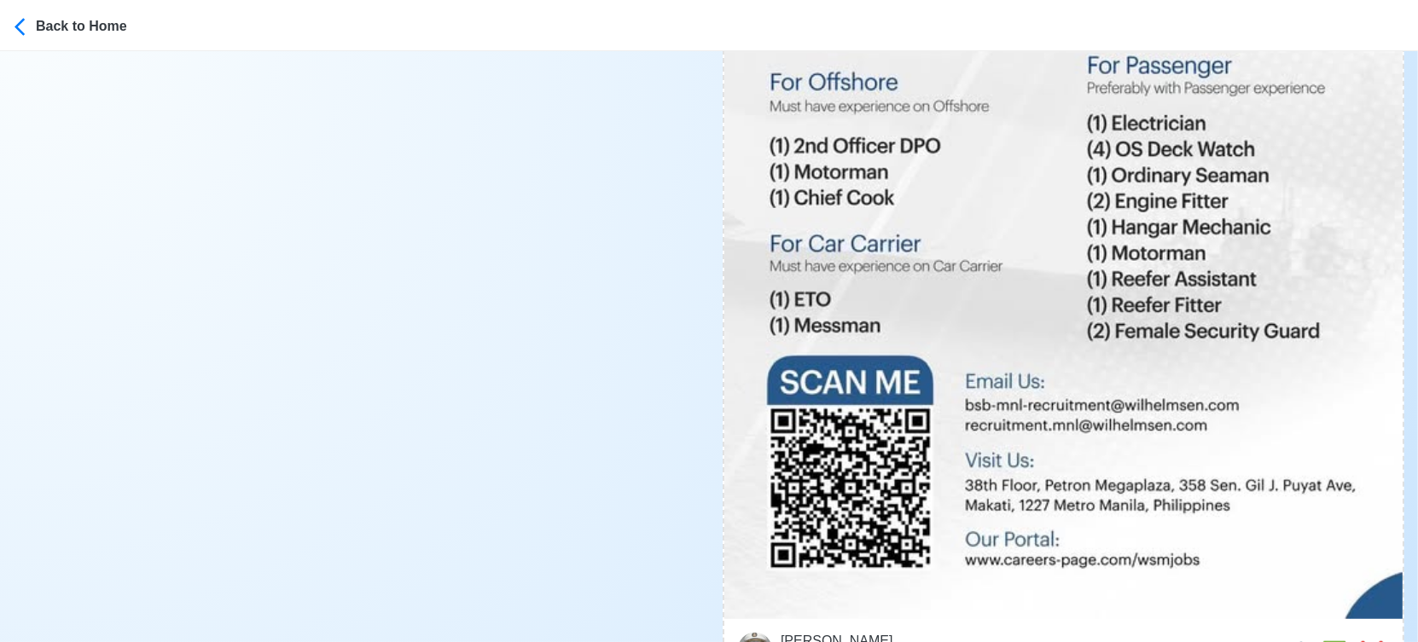
scroll to position [1326, 0]
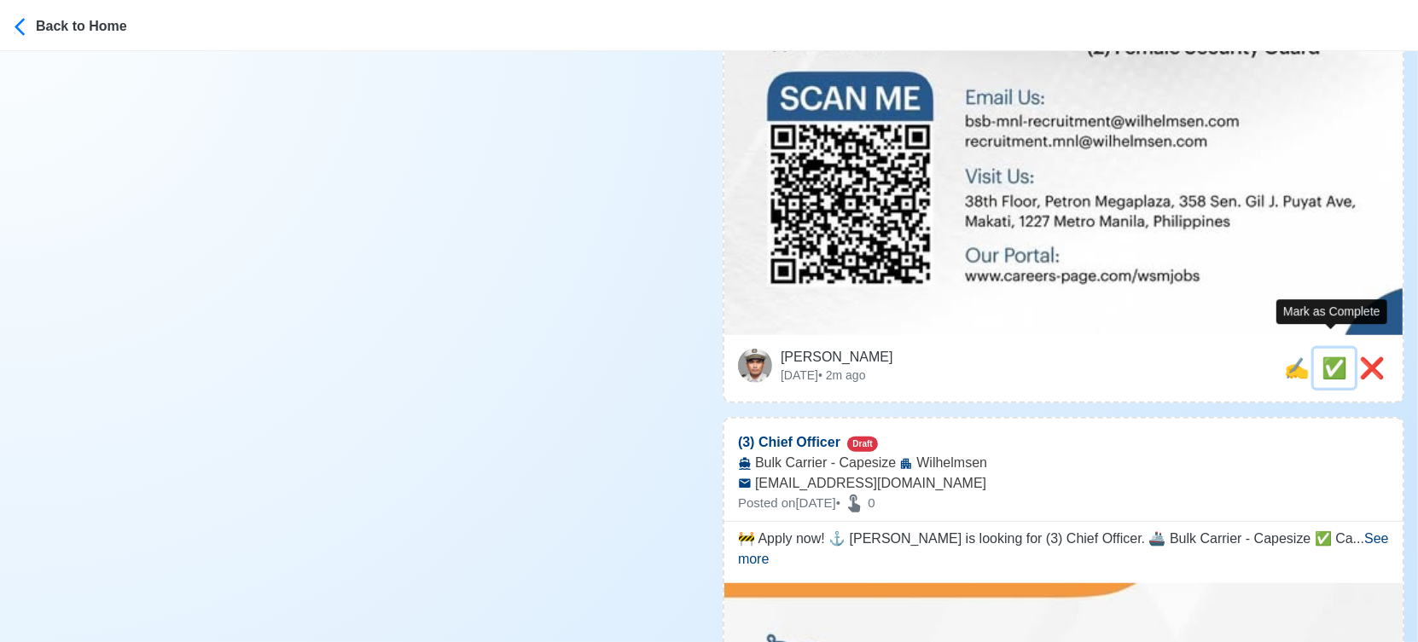
click at [1321, 357] on span "✅" at bounding box center [1334, 368] width 26 height 23
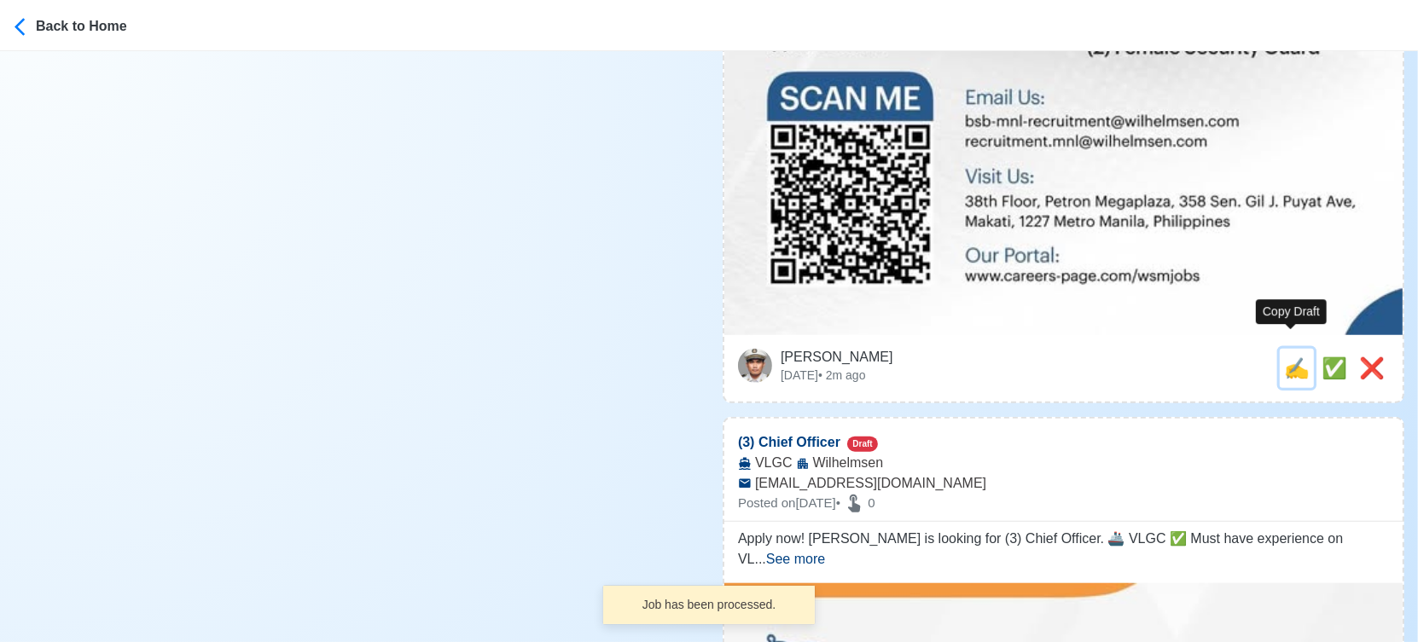
click at [1292, 357] on span "✍️" at bounding box center [1297, 368] width 26 height 23
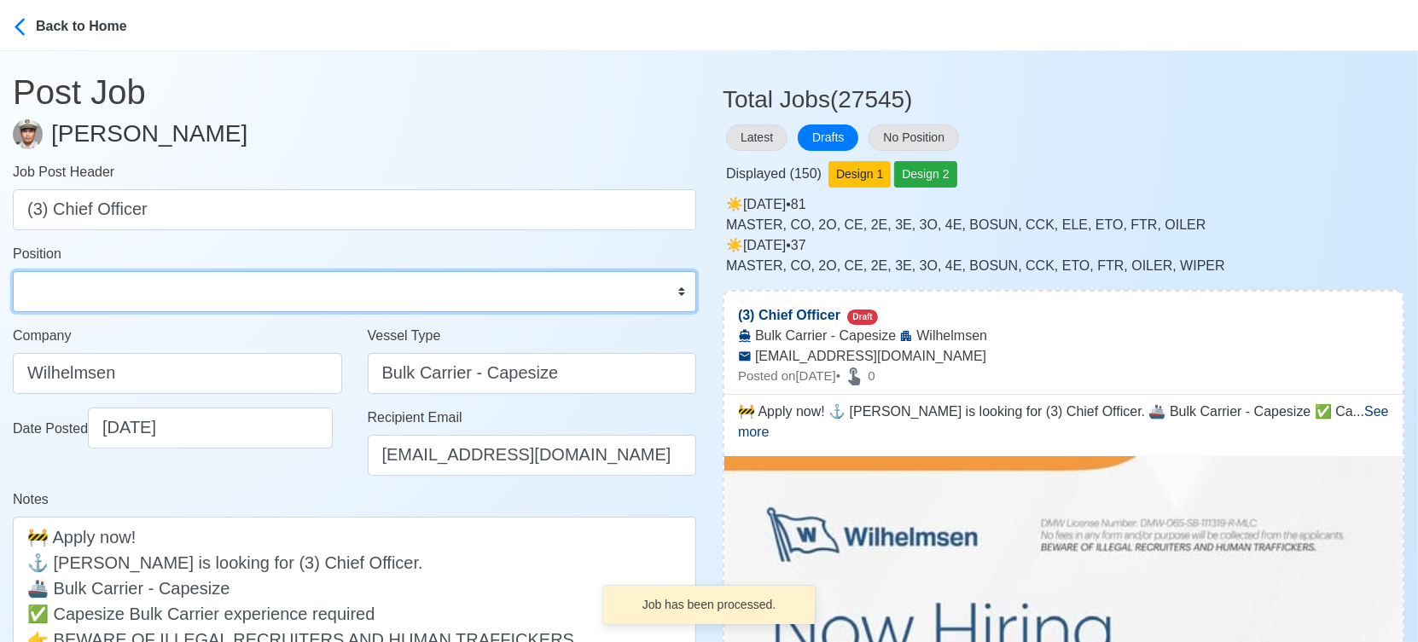
drag, startPoint x: 130, startPoint y: 293, endPoint x: 129, endPoint y: 274, distance: 18.8
click at [130, 293] on select "Master Chief Officer 2nd Officer 3rd Officer Junior Officer Chief Engineer 2nd …" at bounding box center [354, 291] width 683 height 41
click at [13, 271] on select "Master Chief Officer 2nd Officer 3rd Officer Junior Officer Chief Engineer 2nd …" at bounding box center [354, 291] width 683 height 41
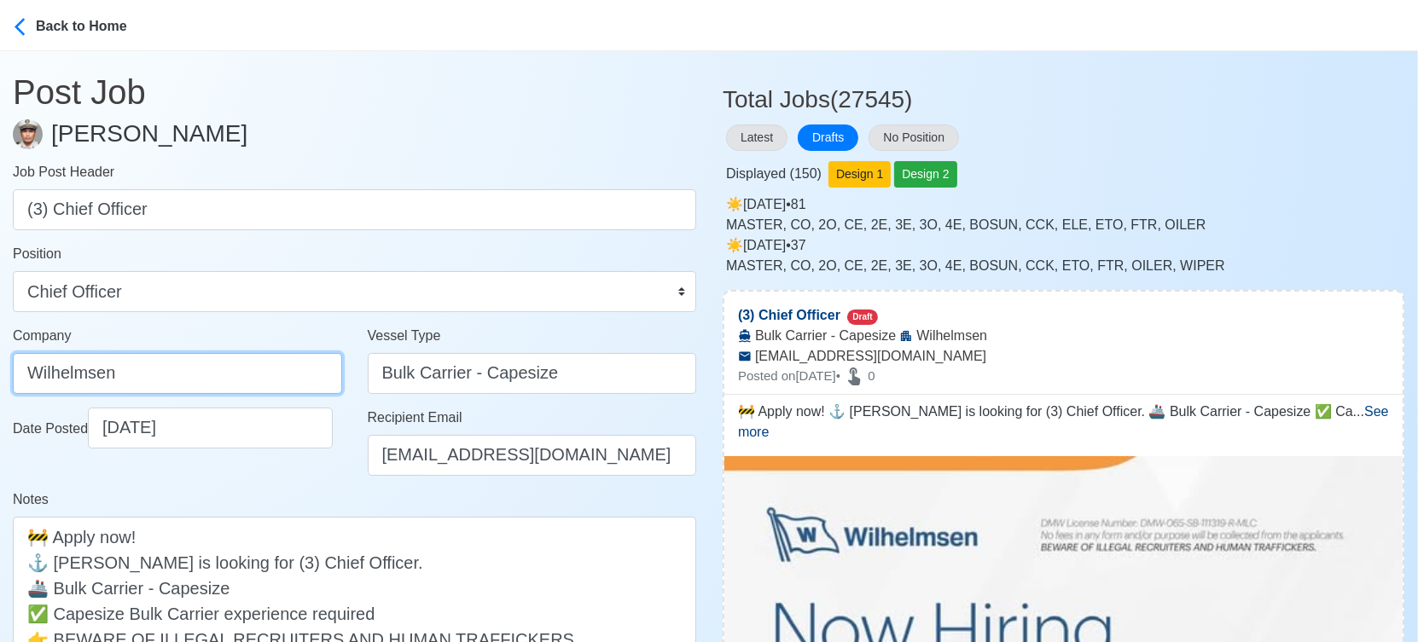
click at [259, 366] on input "Wilhelmsen" at bounding box center [177, 373] width 329 height 41
click at [321, 495] on div "Notes 🚧 Apply now! ⚓ [PERSON_NAME] is looking for (3) Chief Officer. 🚢 Bulk Car…" at bounding box center [354, 600] width 683 height 220
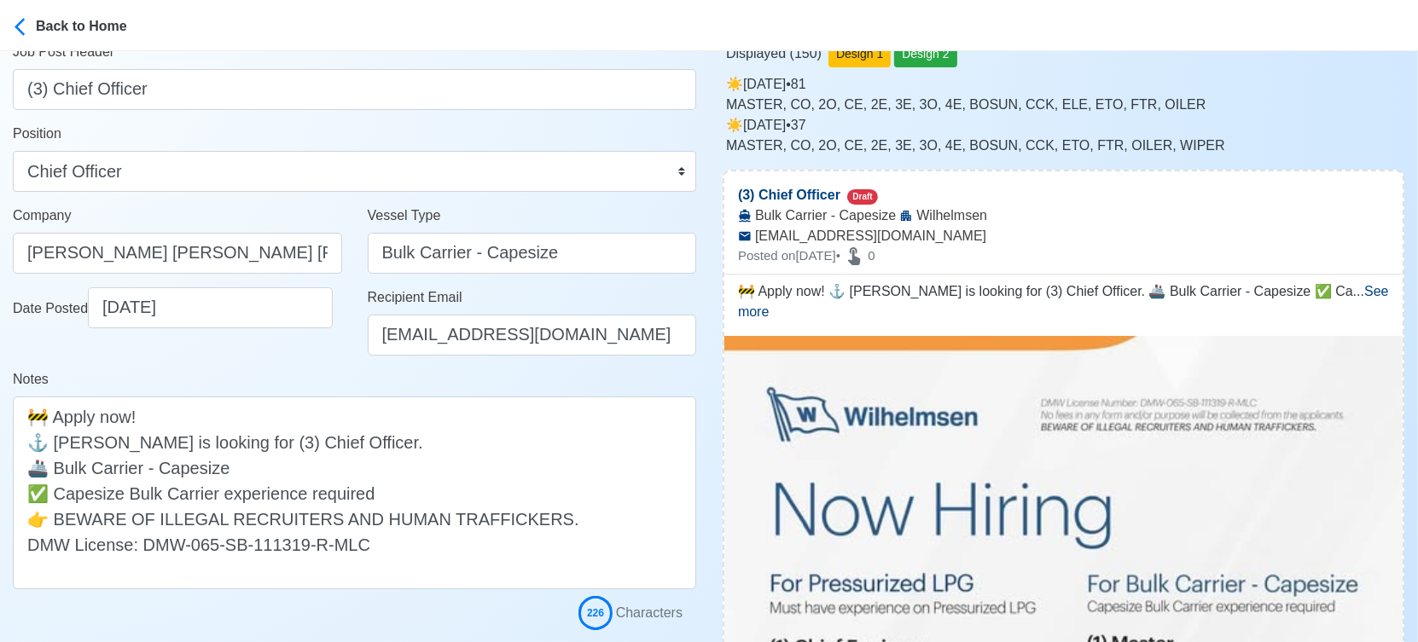
scroll to position [284, 0]
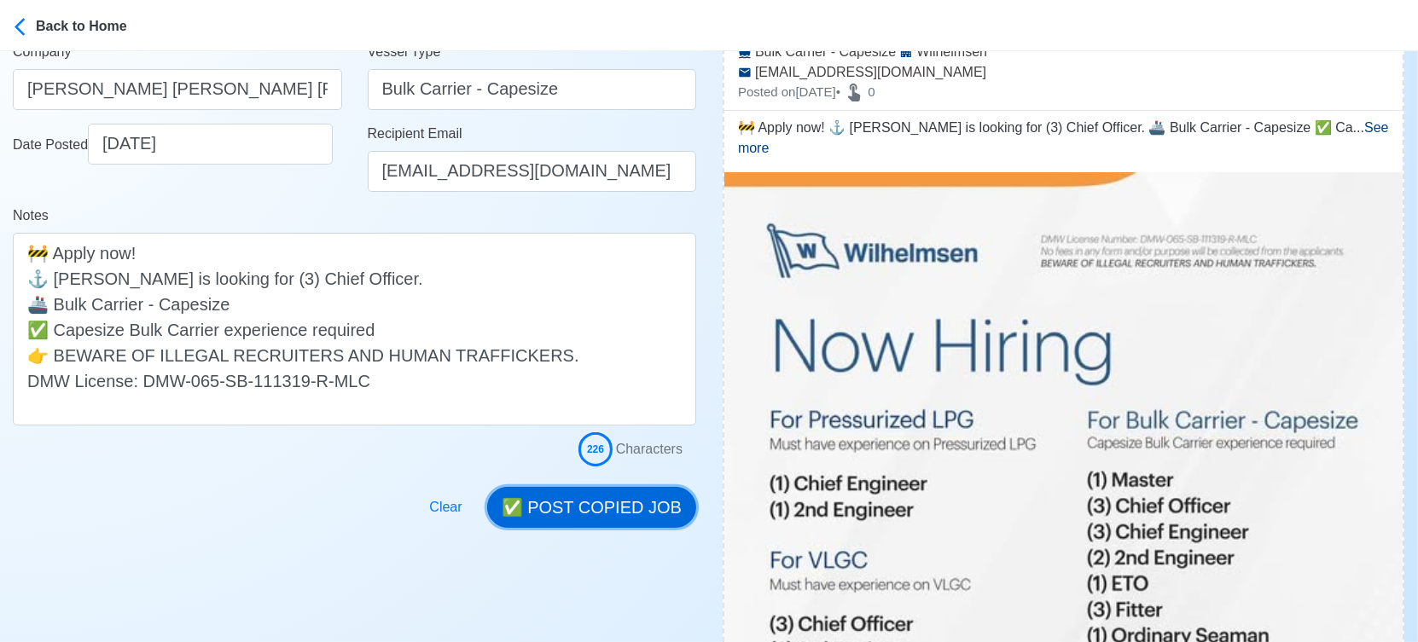
click at [595, 500] on button "✅ POST COPIED JOB" at bounding box center [591, 507] width 209 height 41
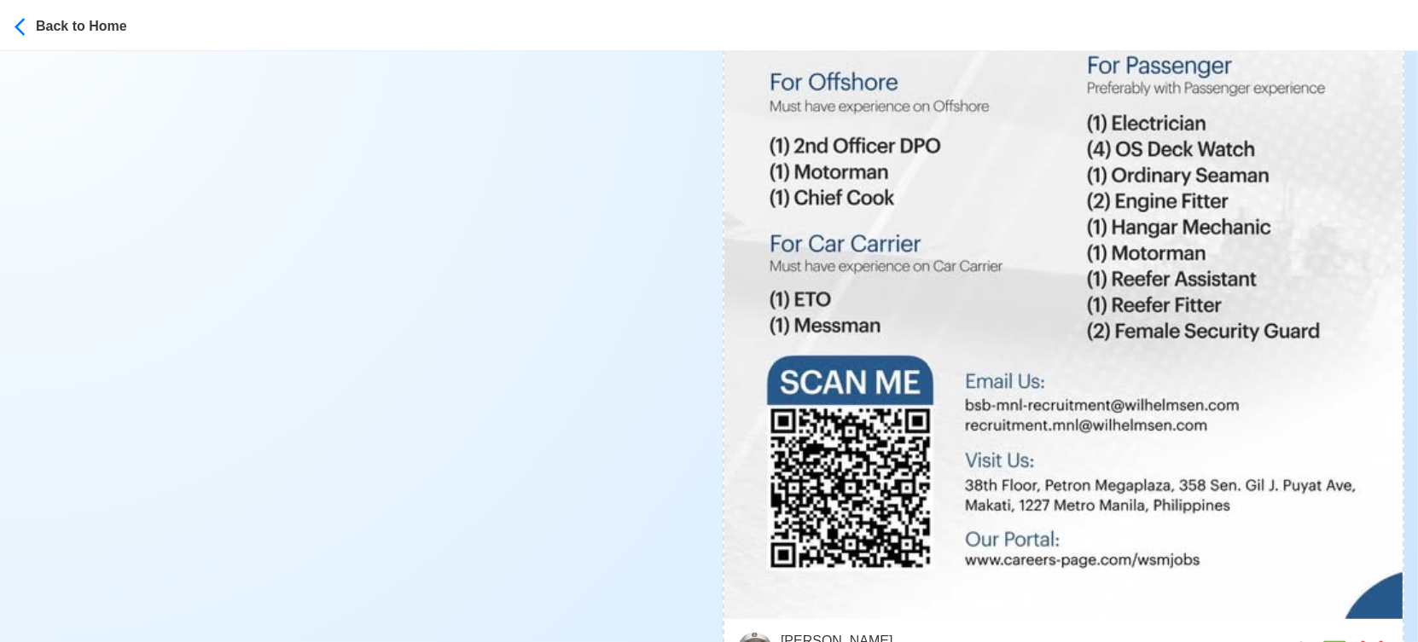
scroll to position [1326, 0]
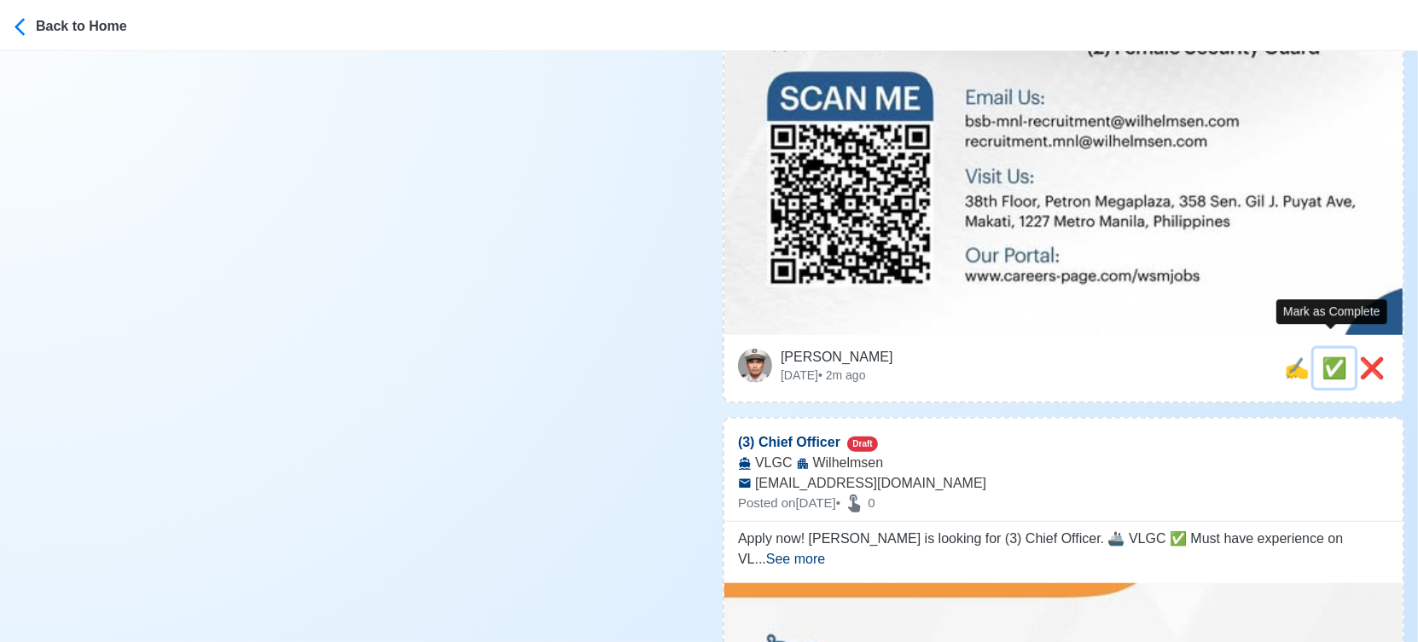
click at [1324, 357] on span "✅" at bounding box center [1334, 368] width 26 height 23
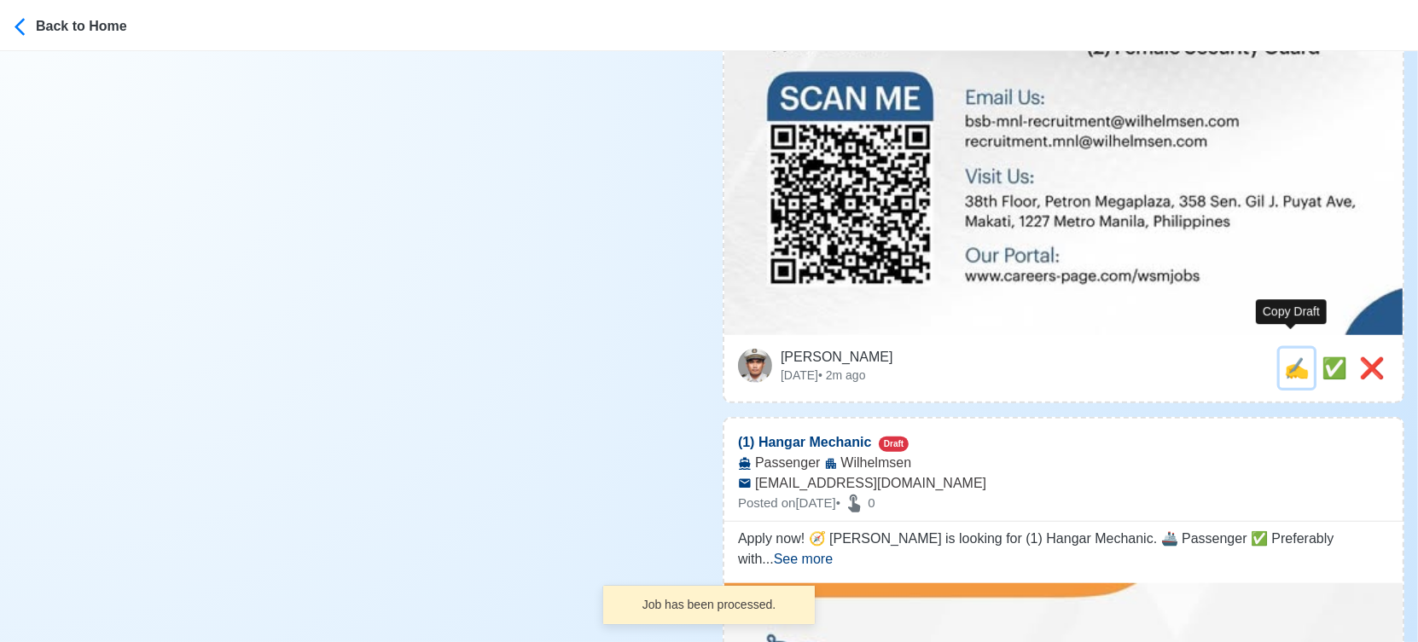
click at [1286, 362] on div "✍️" at bounding box center [1297, 368] width 26 height 31
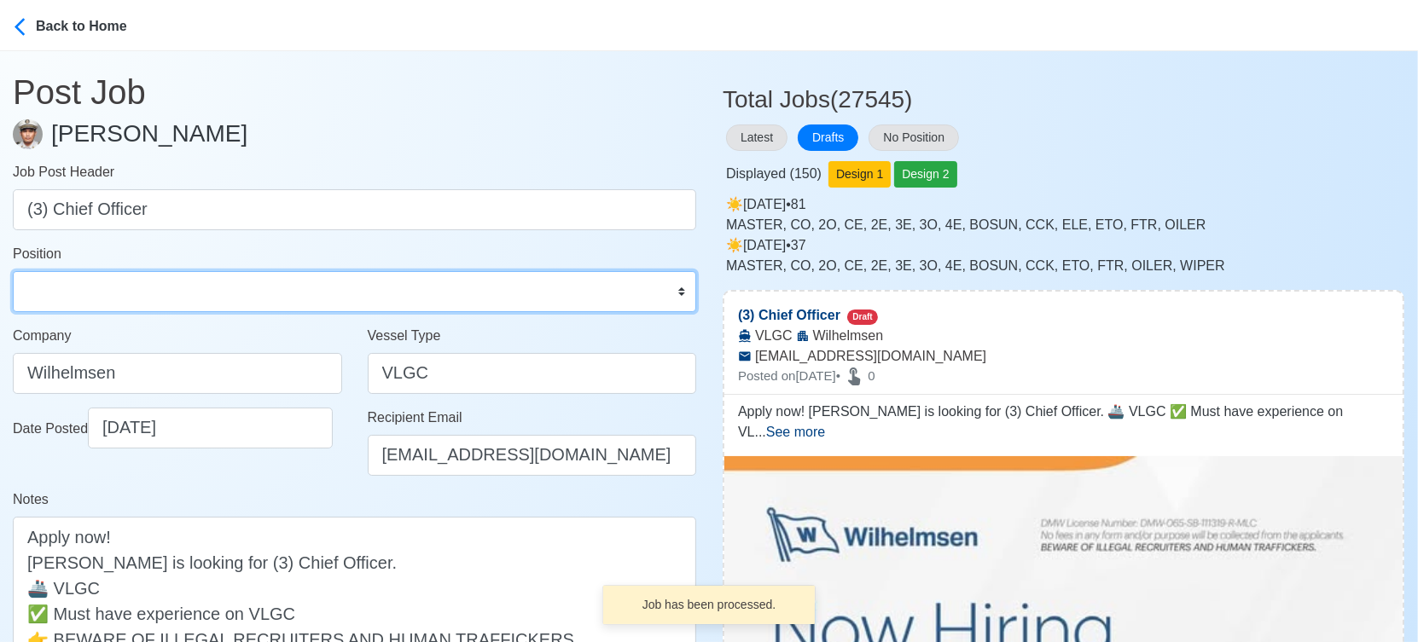
click at [254, 288] on select "Master Chief Officer 2nd Officer 3rd Officer Junior Officer Chief Engineer 2nd …" at bounding box center [354, 291] width 683 height 41
click at [13, 271] on select "Master Chief Officer 2nd Officer 3rd Officer Junior Officer Chief Engineer 2nd …" at bounding box center [354, 291] width 683 height 41
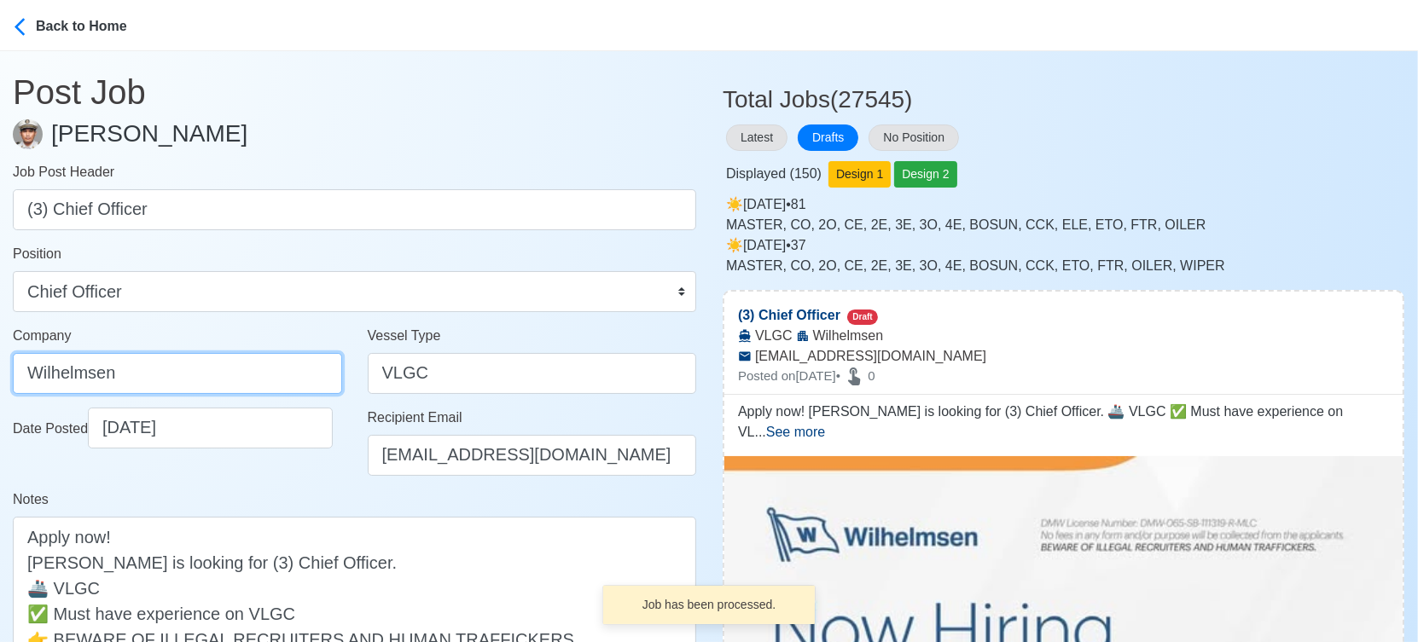
click at [239, 370] on input "Wilhelmsen" at bounding box center [177, 373] width 329 height 41
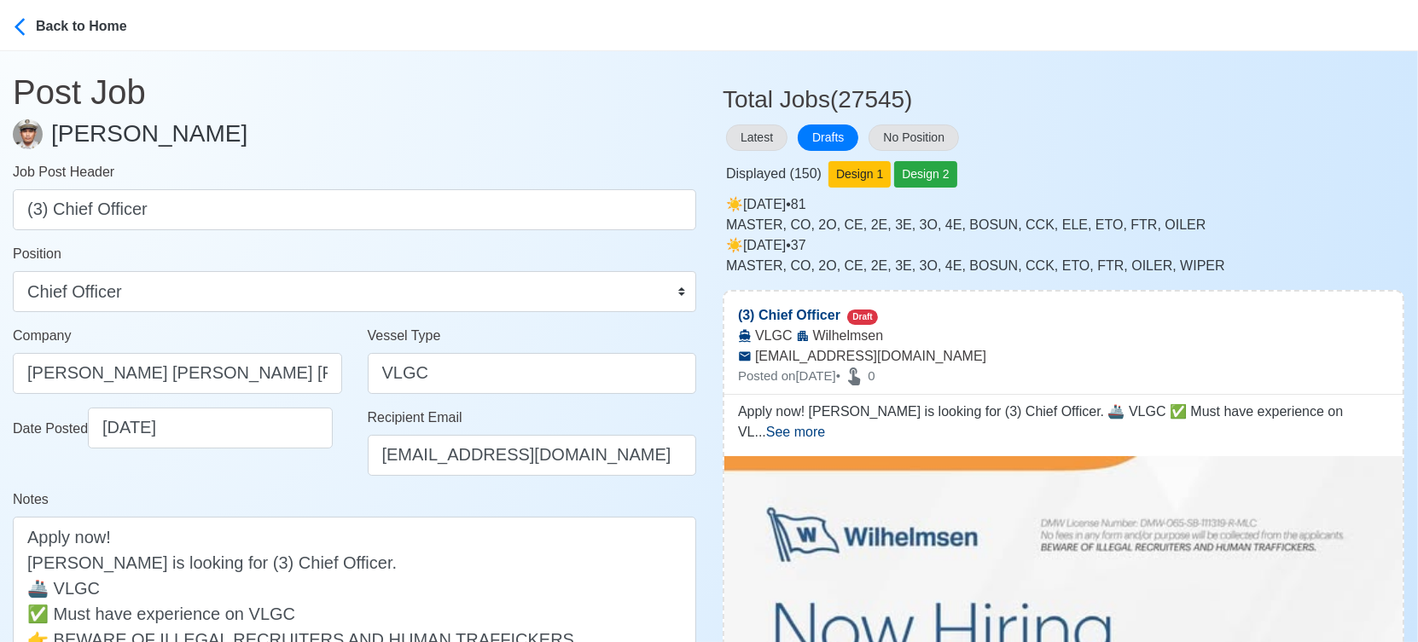
click at [279, 467] on div "Date Posted [DATE]" at bounding box center [177, 449] width 355 height 82
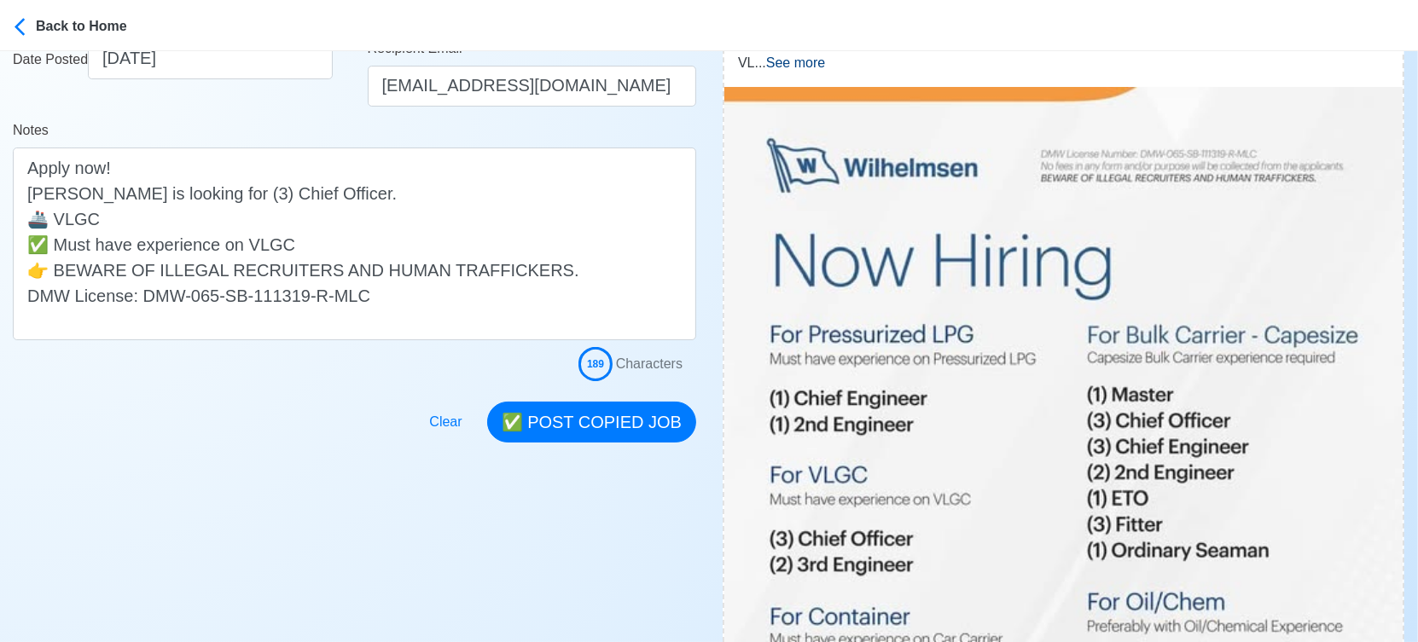
scroll to position [379, 0]
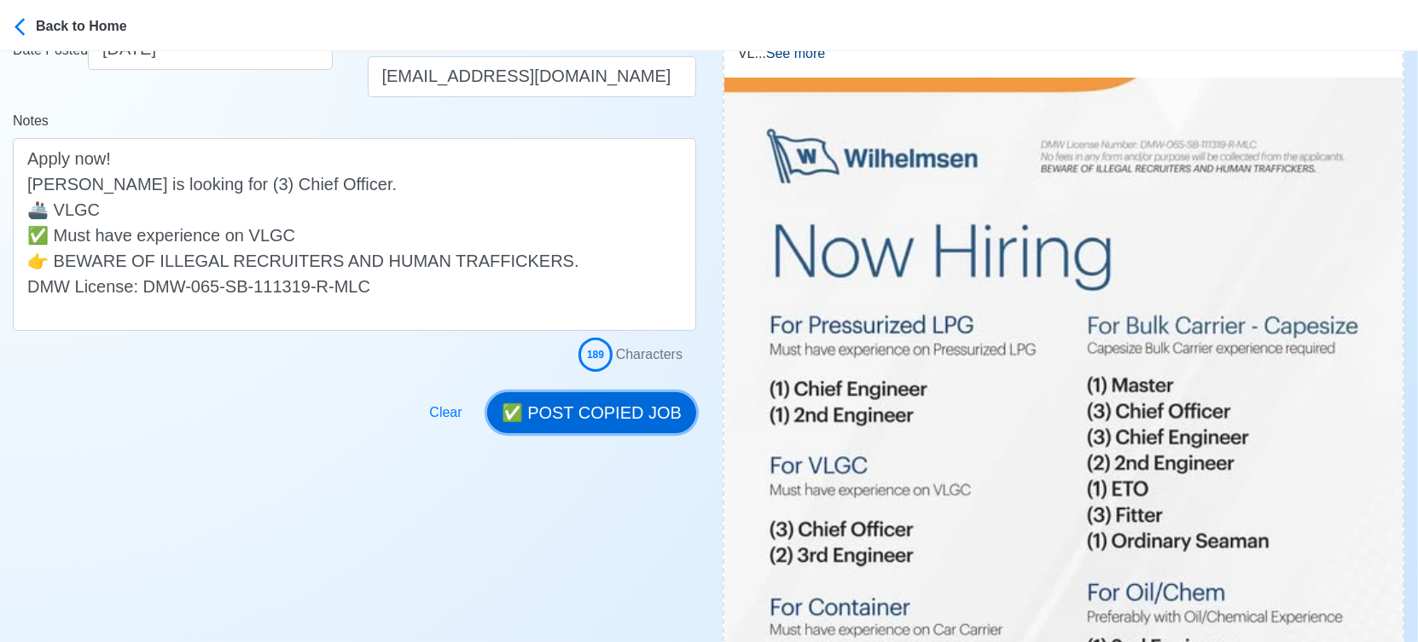
click at [653, 404] on button "✅ POST COPIED JOB" at bounding box center [591, 412] width 209 height 41
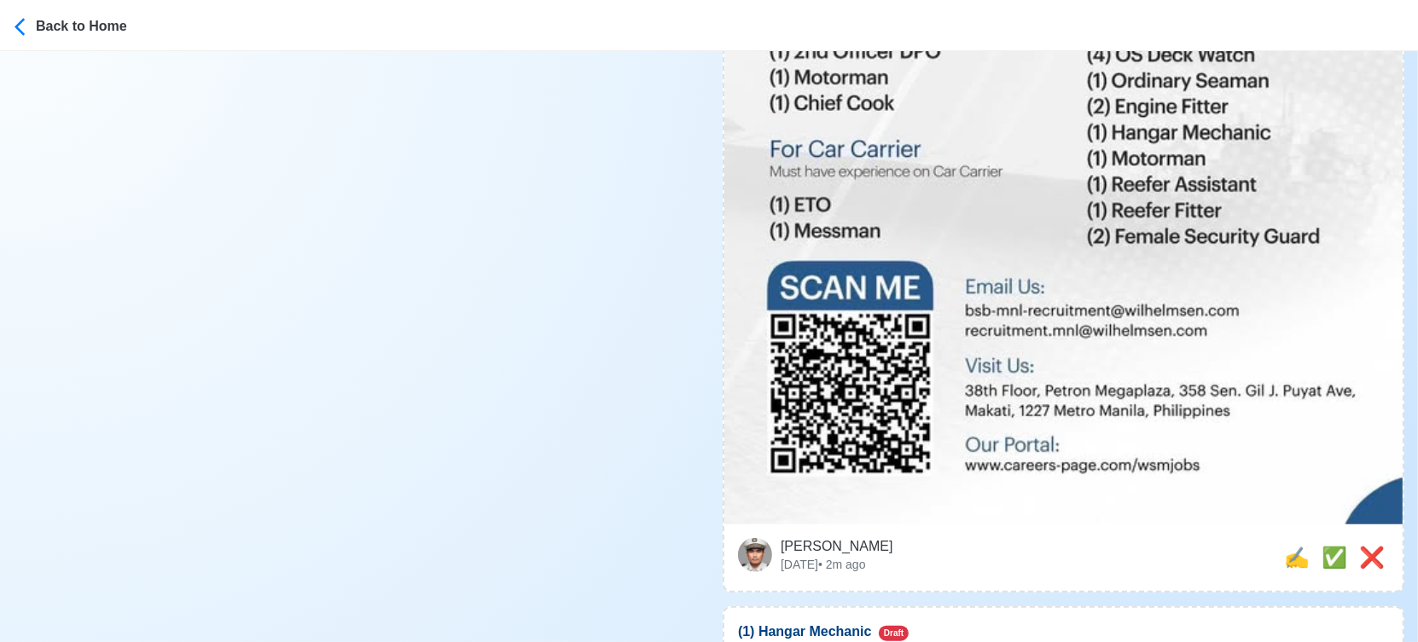
scroll to position [1232, 0]
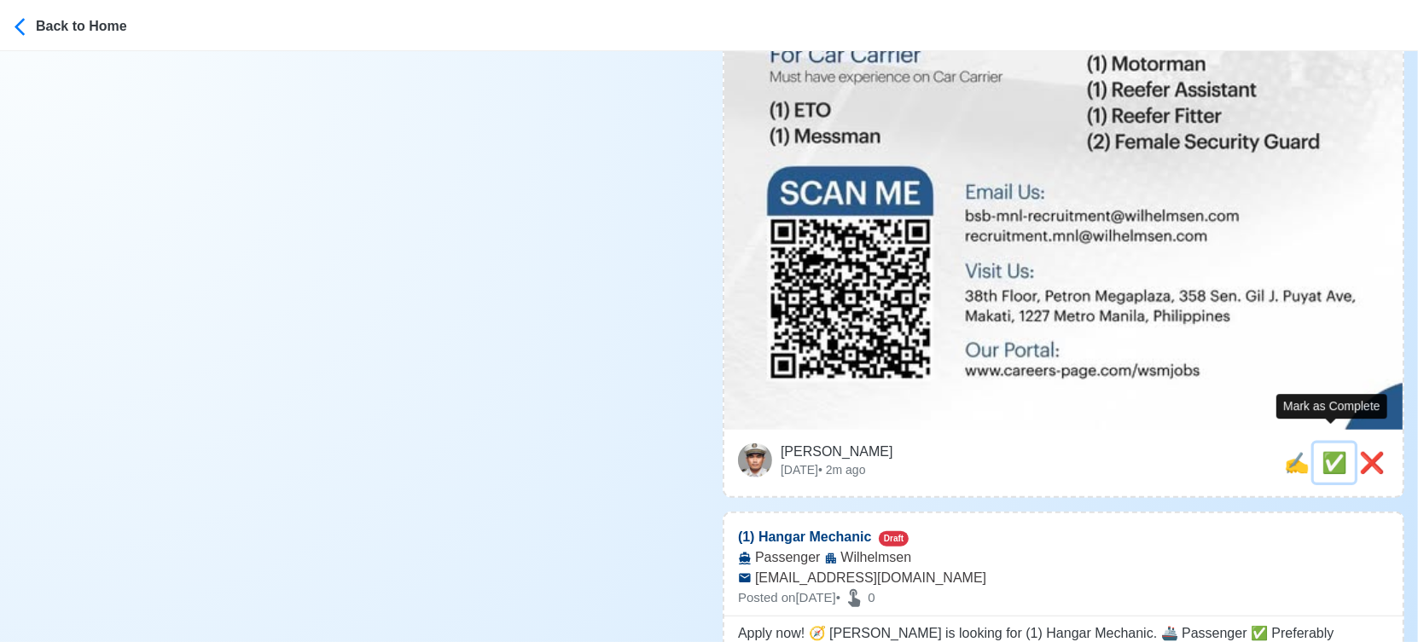
click at [1322, 451] on span "✅" at bounding box center [1334, 462] width 26 height 23
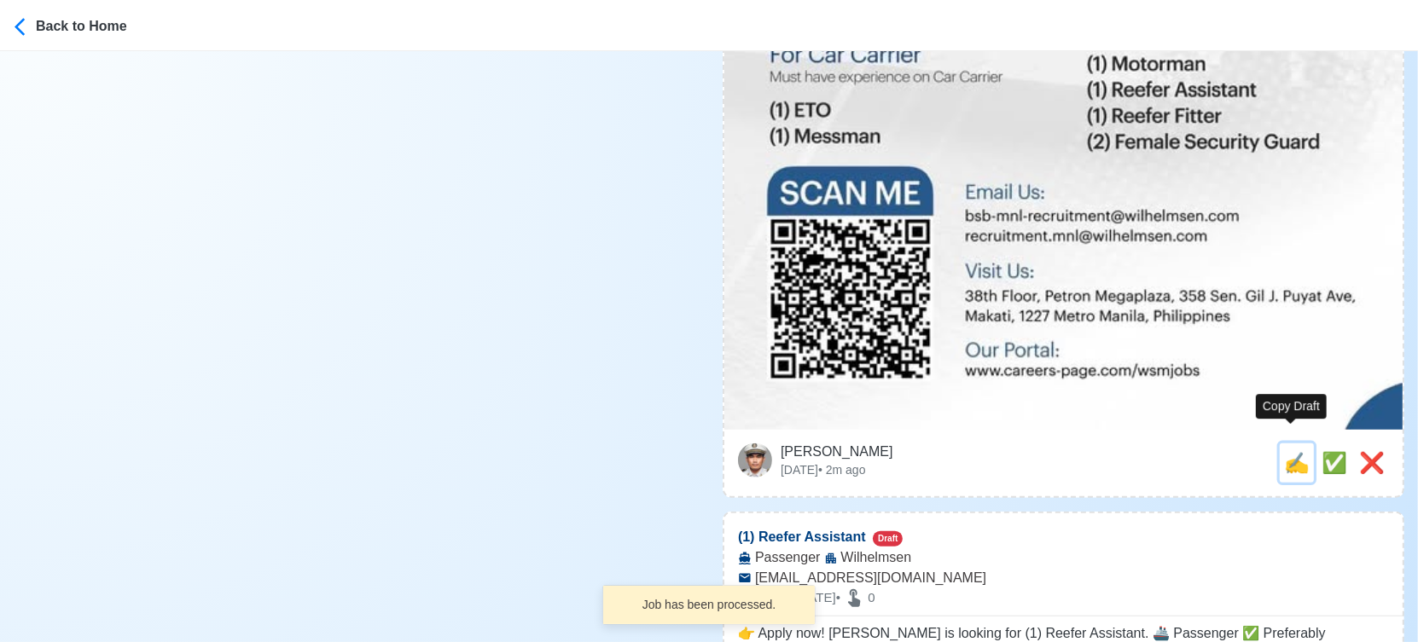
click at [1293, 451] on span "✍️" at bounding box center [1297, 462] width 26 height 23
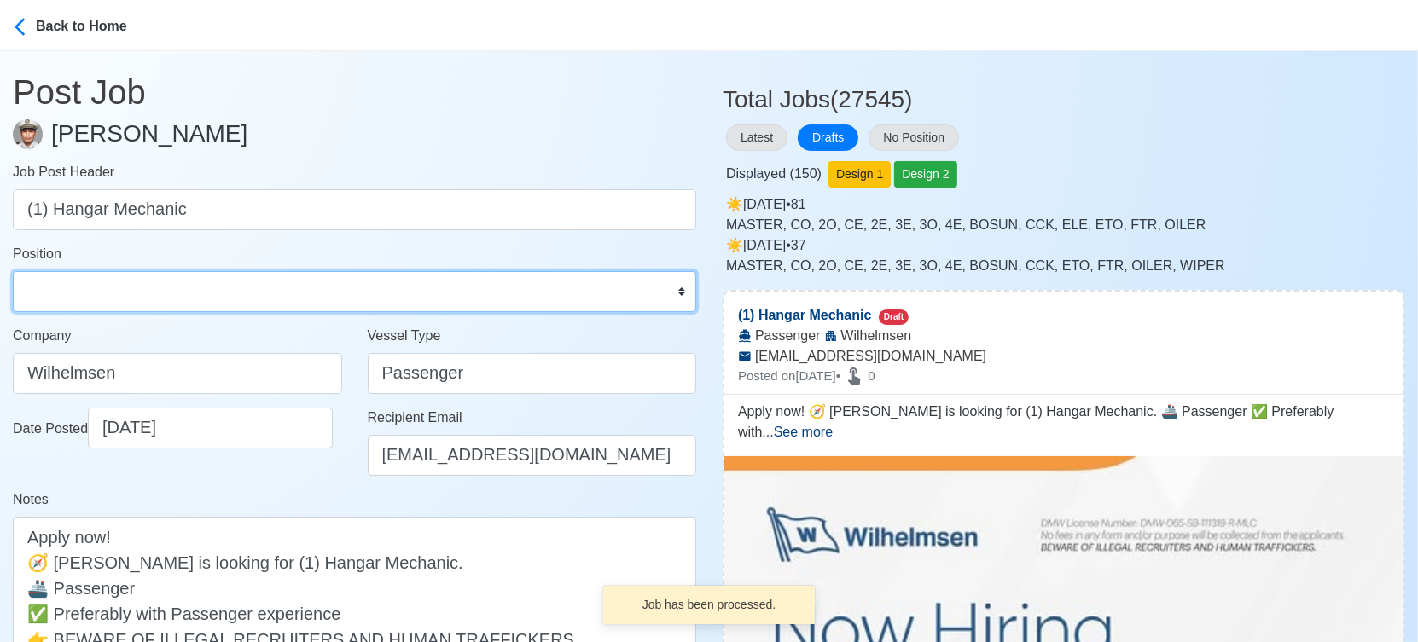
click at [196, 303] on select "Master Chief Officer 2nd Officer 3rd Officer Junior Officer Chief Engineer 2nd …" at bounding box center [354, 291] width 683 height 41
click at [13, 271] on select "Master Chief Officer 2nd Officer 3rd Officer Junior Officer Chief Engineer 2nd …" at bounding box center [354, 291] width 683 height 41
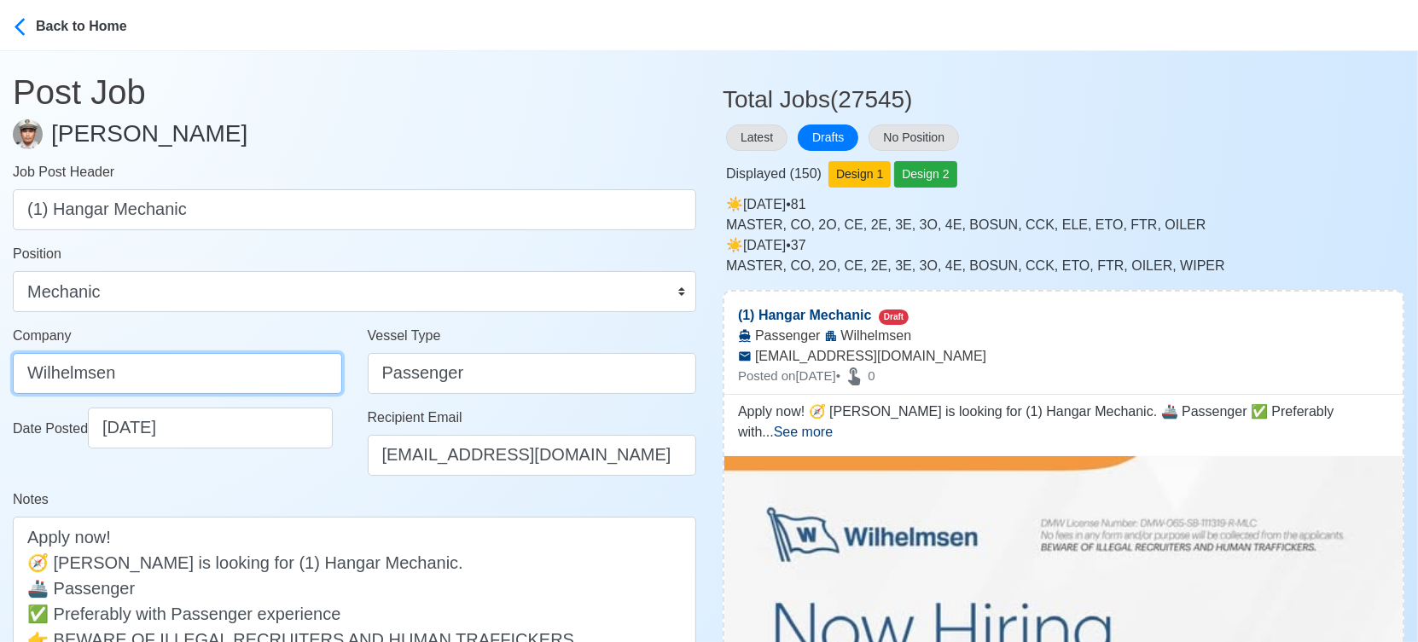
click at [208, 374] on input "Wilhelmsen" at bounding box center [177, 373] width 329 height 41
click at [284, 483] on div "Date Posted [DATE]" at bounding box center [177, 449] width 355 height 82
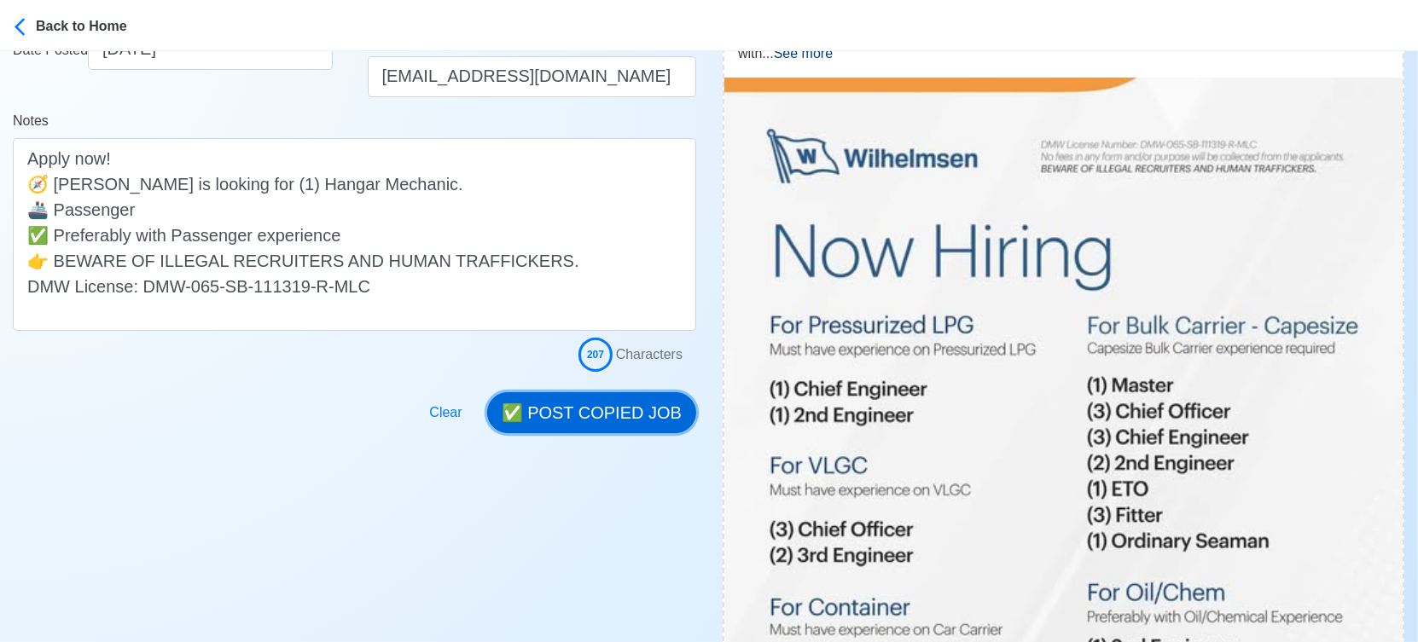
click at [583, 402] on button "✅ POST COPIED JOB" at bounding box center [591, 412] width 209 height 41
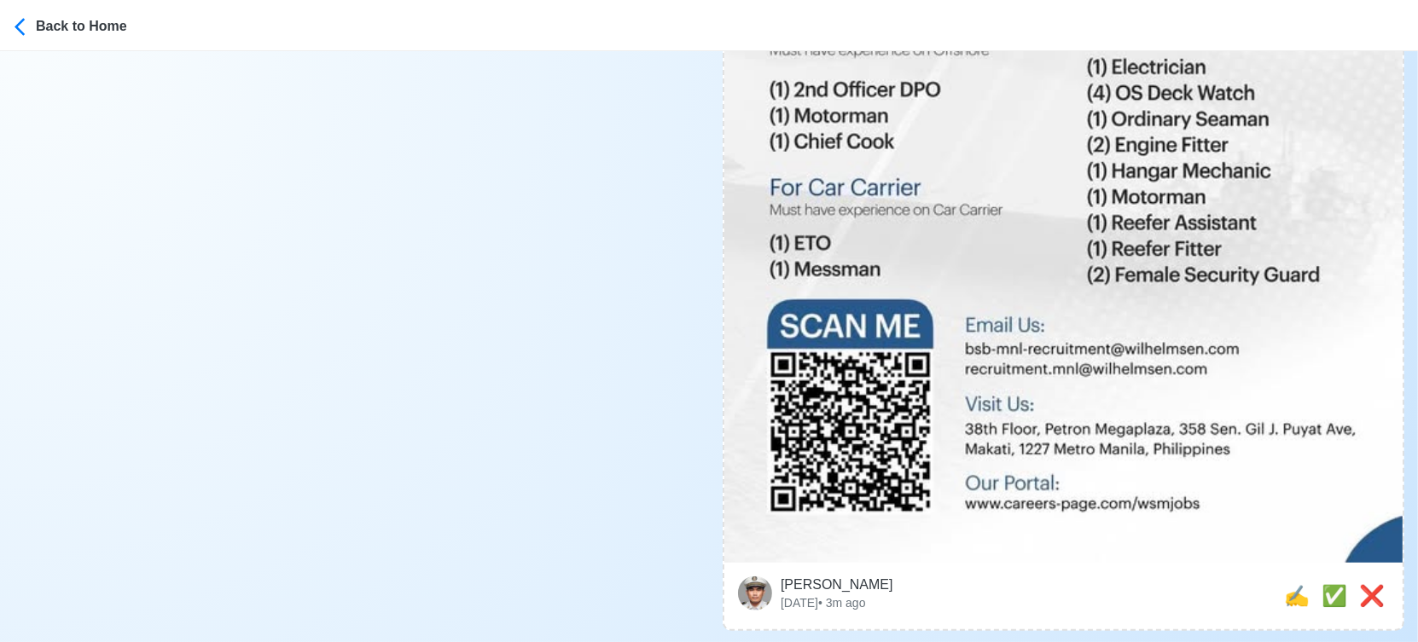
scroll to position [1232, 0]
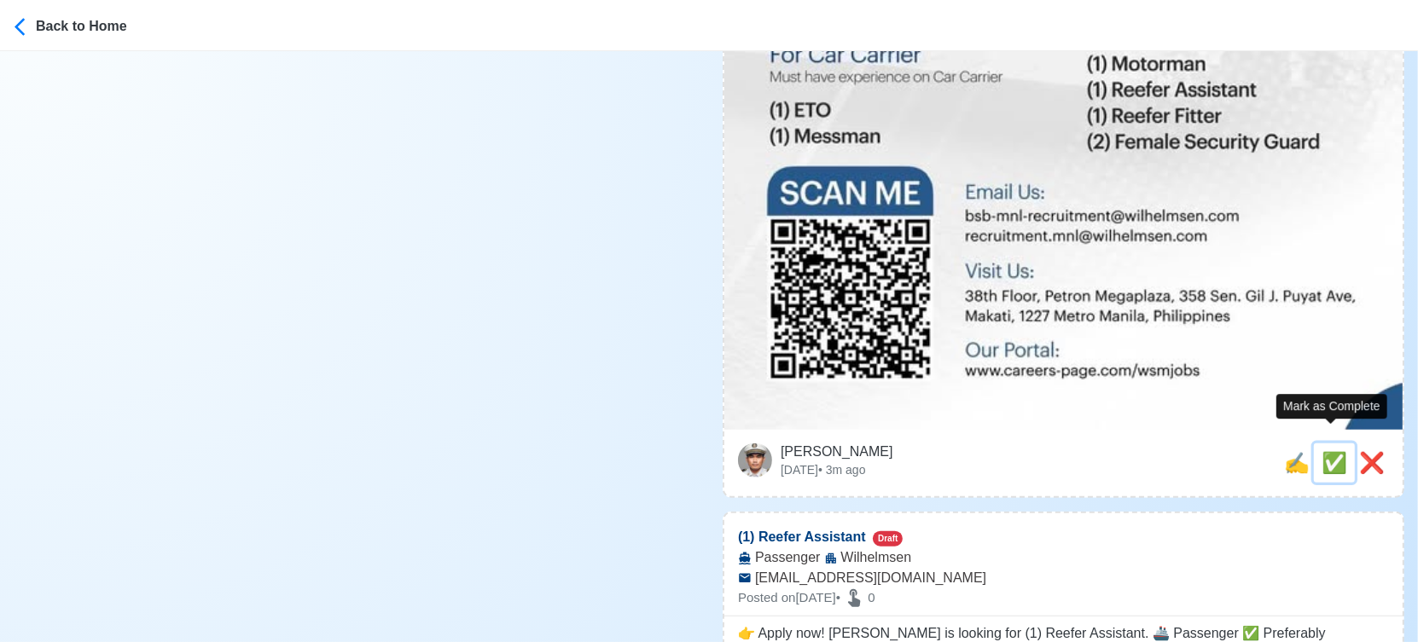
click at [1331, 451] on span "✅" at bounding box center [1334, 462] width 26 height 23
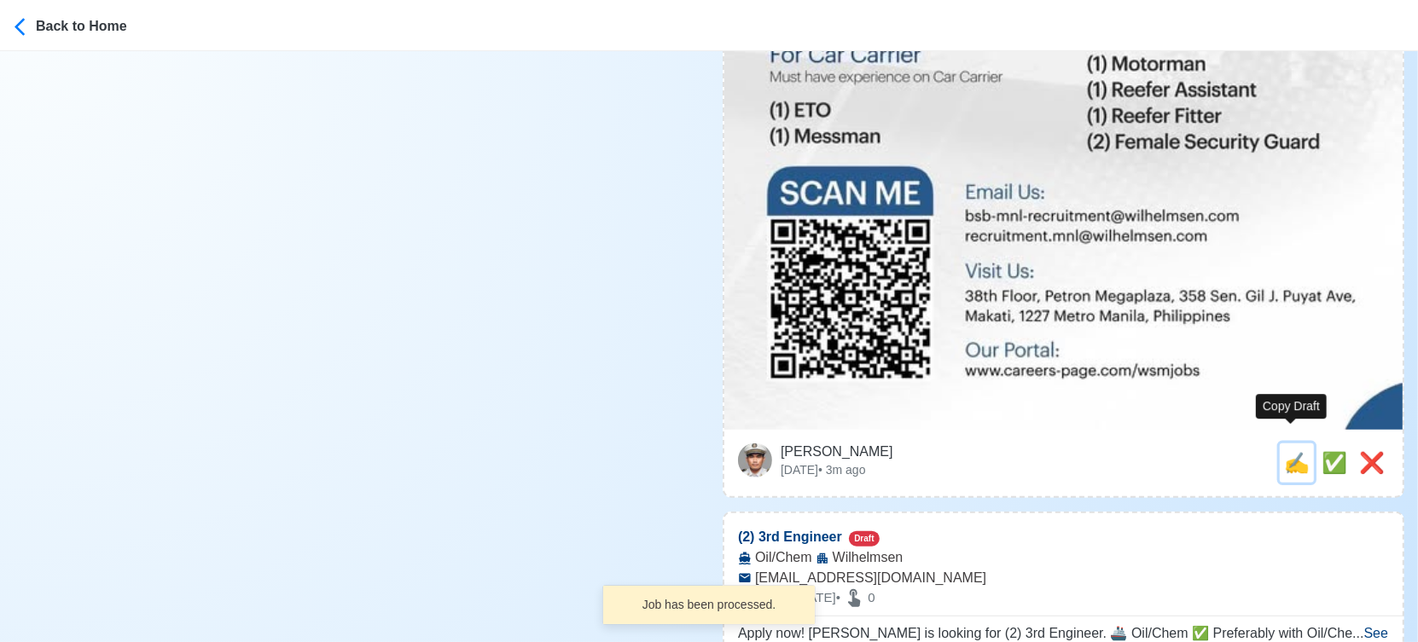
click at [1285, 451] on span "✍️" at bounding box center [1297, 462] width 26 height 23
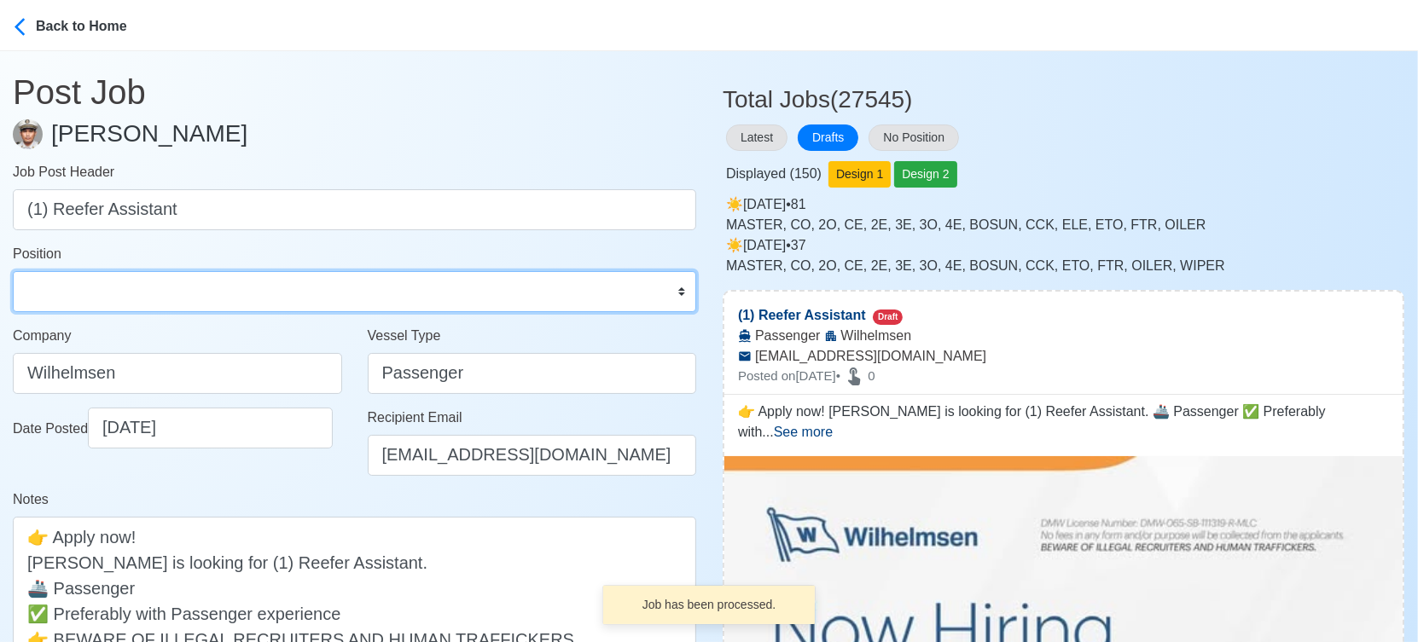
click at [62, 289] on select "Master Chief Officer 2nd Officer 3rd Officer Junior Officer Chief Engineer 2nd …" at bounding box center [354, 291] width 683 height 41
click at [13, 271] on select "Master Chief Officer 2nd Officer 3rd Officer Junior Officer Chief Engineer 2nd …" at bounding box center [354, 291] width 683 height 41
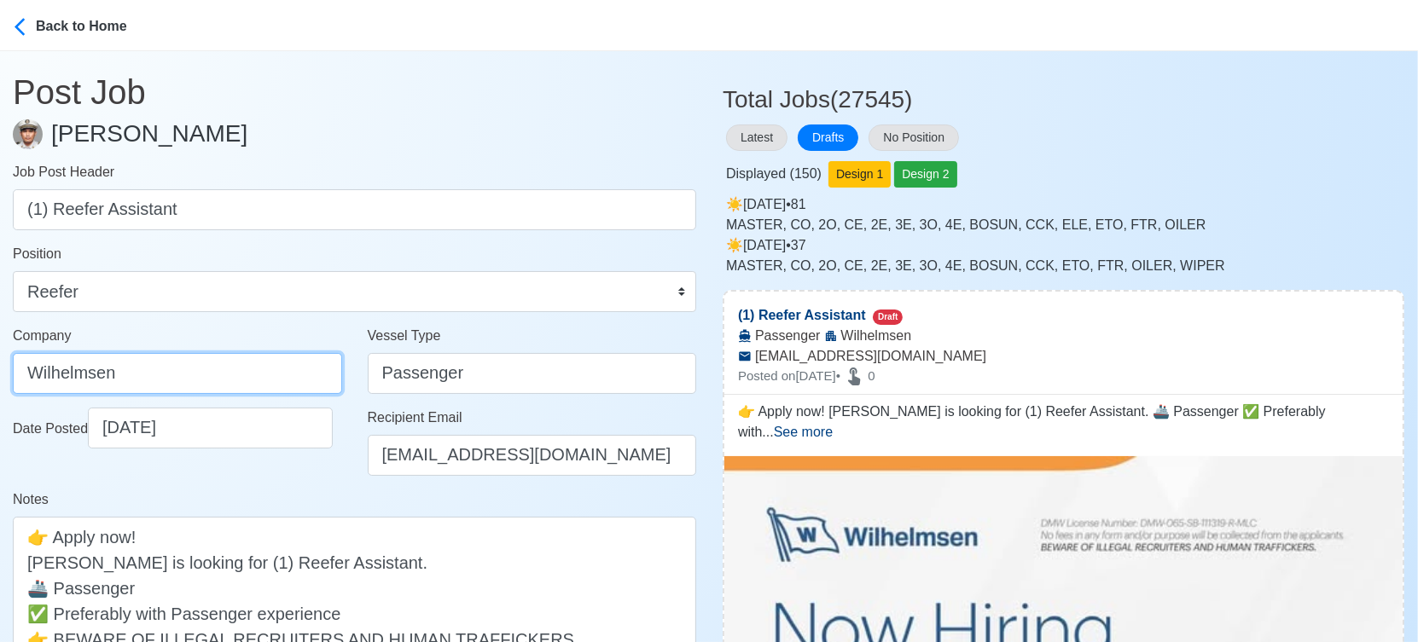
click at [235, 359] on input "Wilhelmsen" at bounding box center [177, 373] width 329 height 41
click at [281, 490] on div "Notes 👉 Apply now! [PERSON_NAME] is looking for (1) Reefer Assistant. 🚢 Passeng…" at bounding box center [354, 600] width 683 height 220
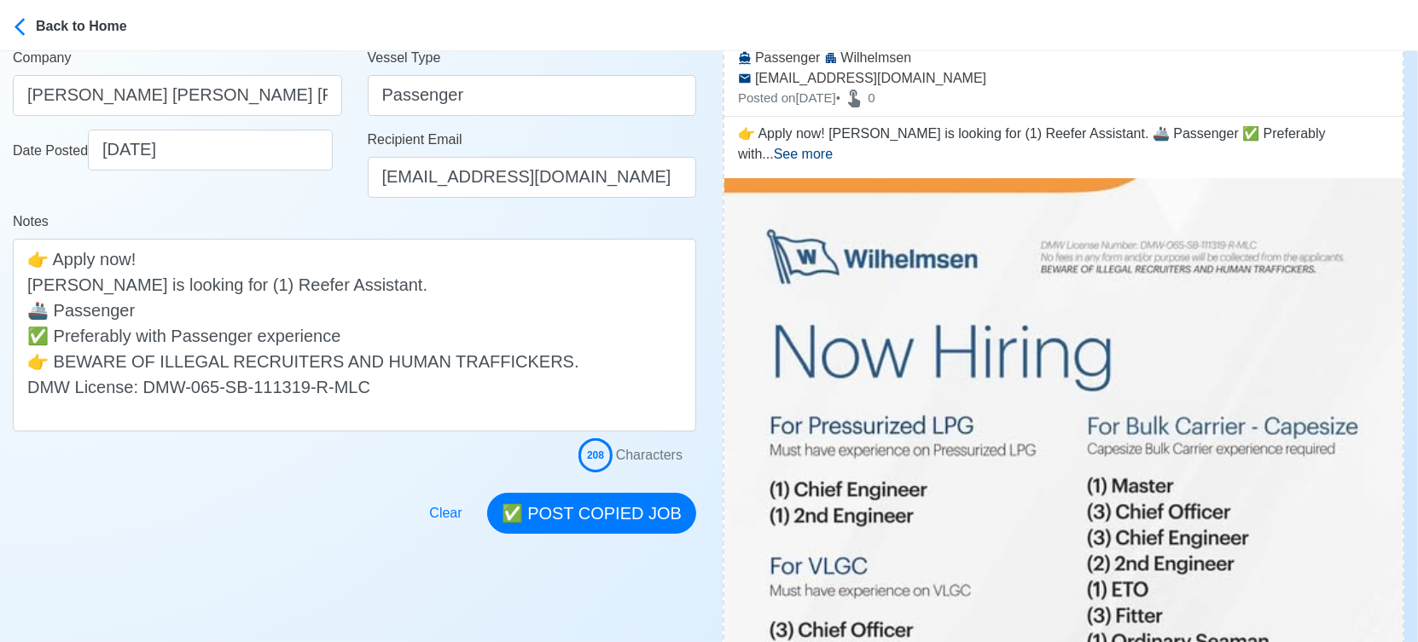
scroll to position [284, 0]
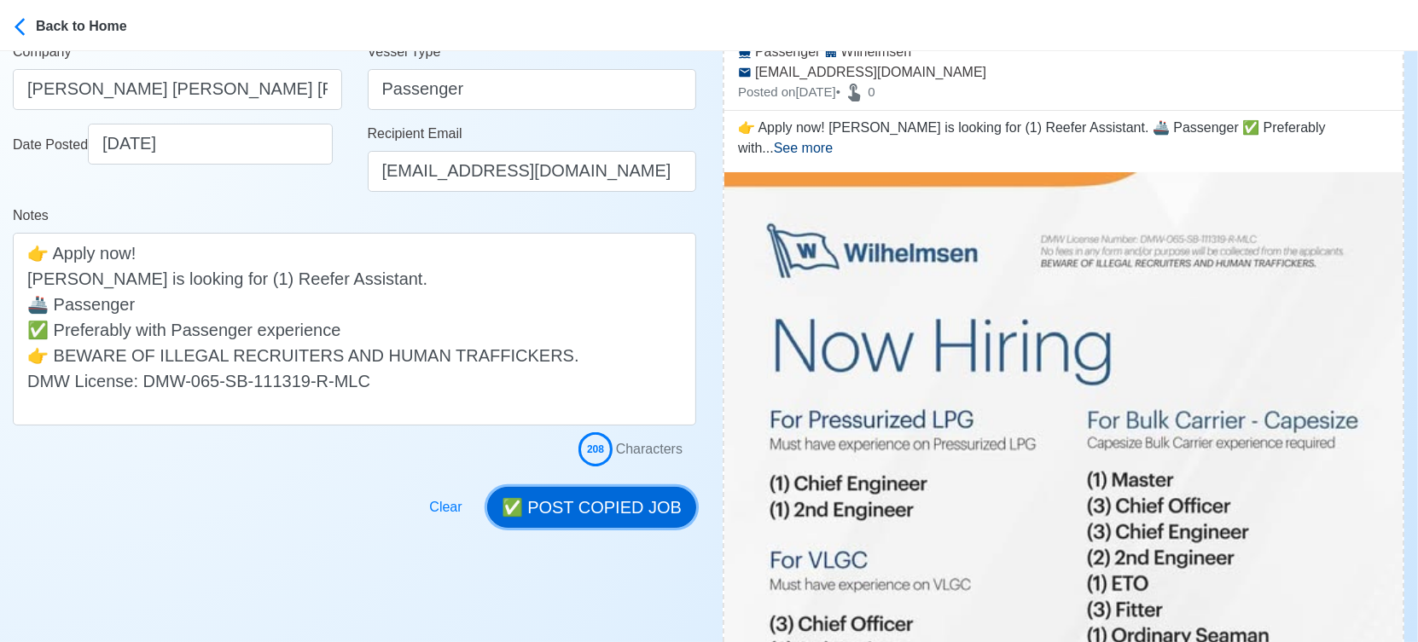
click at [638, 506] on button "✅ POST COPIED JOB" at bounding box center [591, 507] width 209 height 41
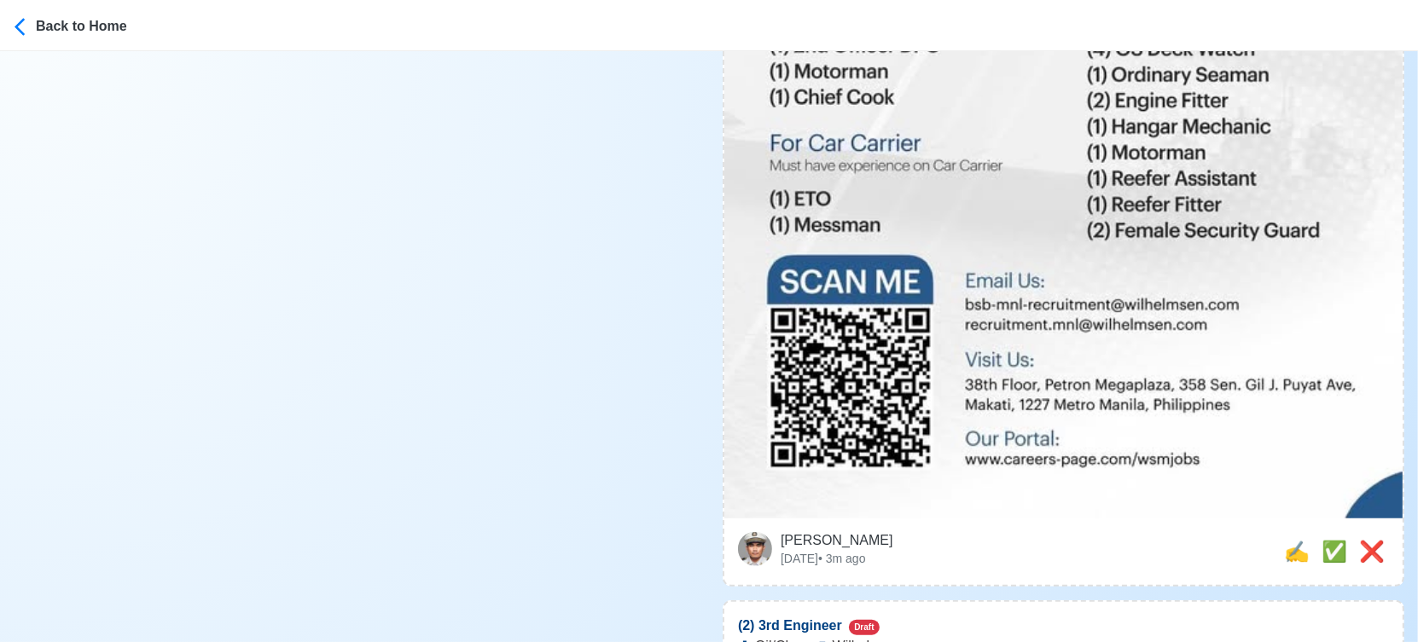
scroll to position [1232, 0]
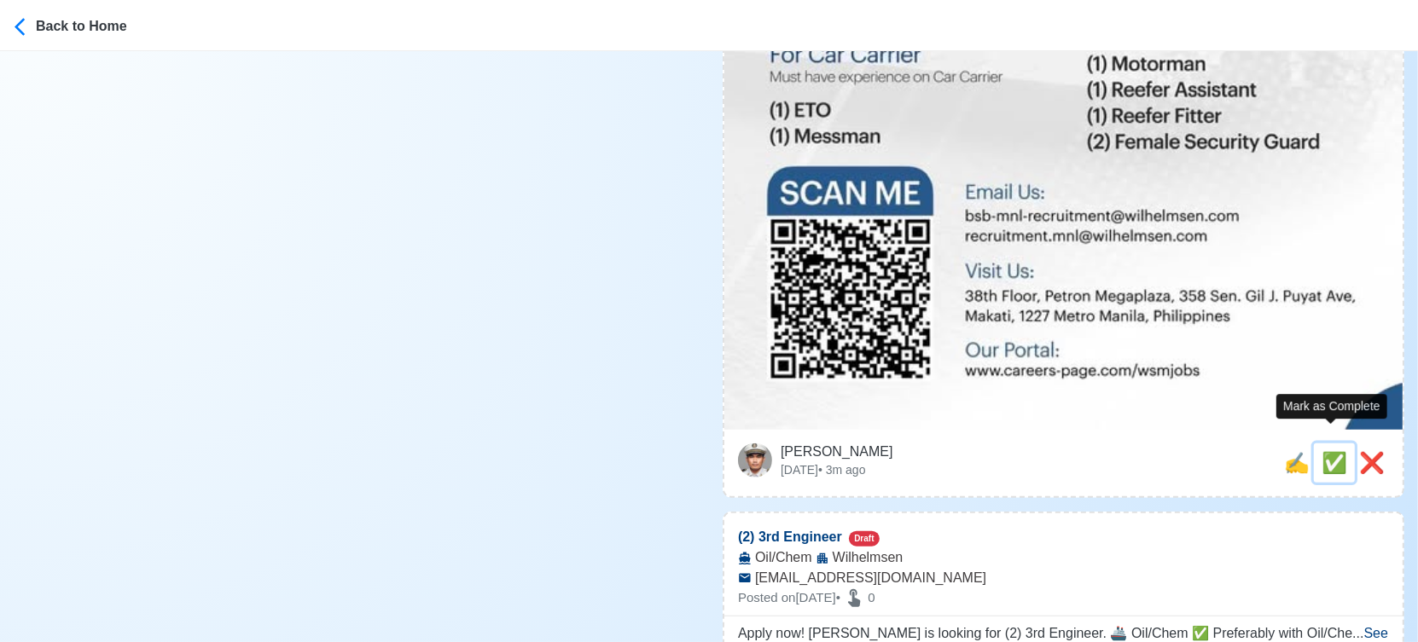
click at [1324, 451] on span "✅" at bounding box center [1334, 462] width 26 height 23
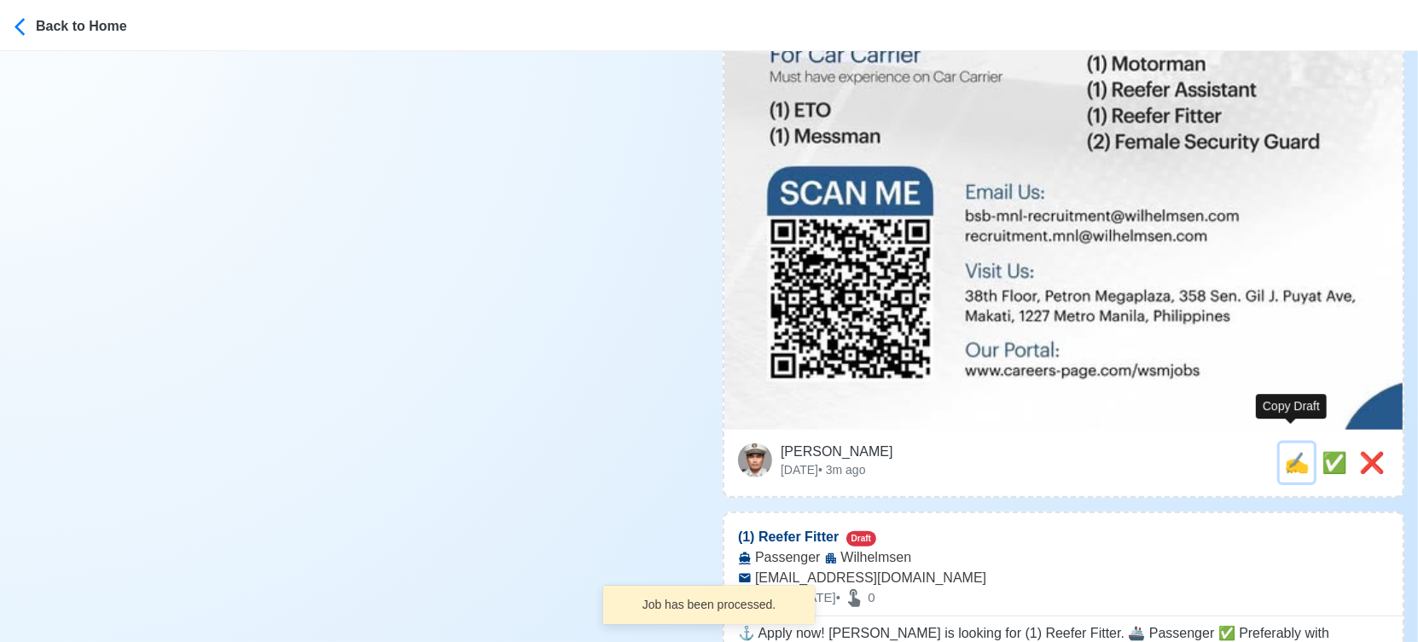
click at [1291, 451] on span "✍️" at bounding box center [1297, 462] width 26 height 23
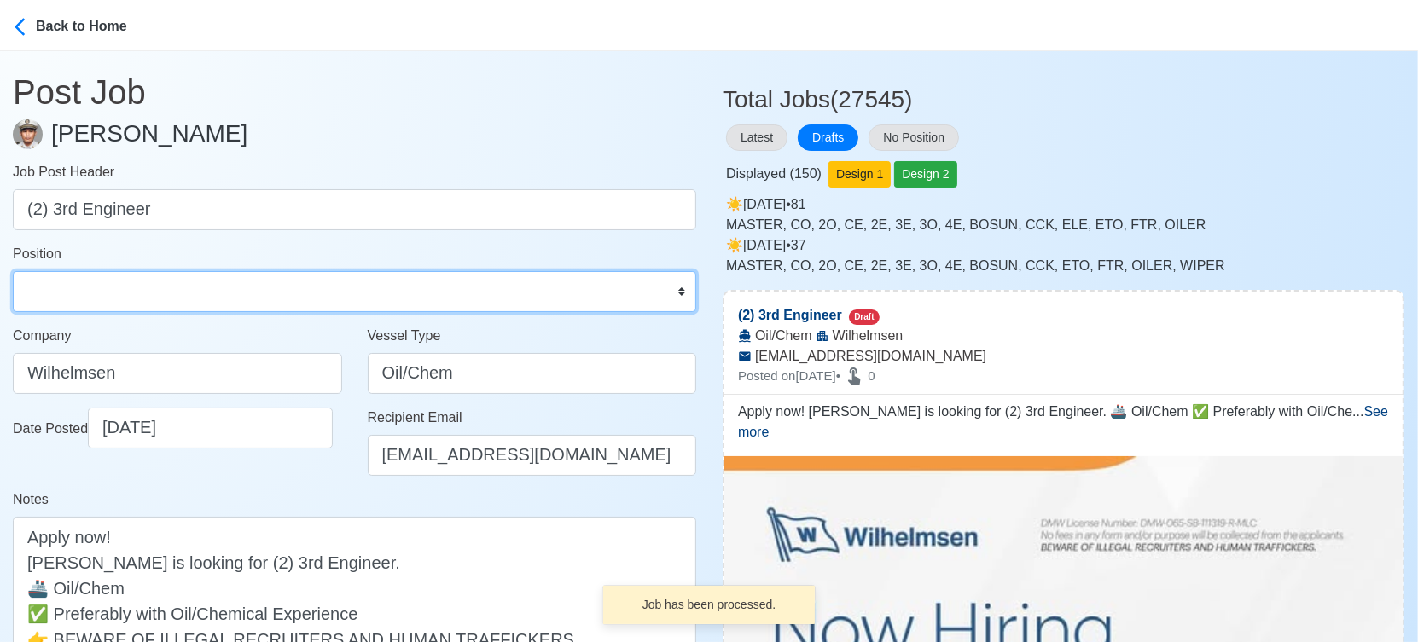
drag, startPoint x: 200, startPoint y: 299, endPoint x: 198, endPoint y: 289, distance: 10.4
click at [200, 299] on select "Master Chief Officer 2nd Officer 3rd Officer Junior Officer Chief Engineer 2nd …" at bounding box center [354, 291] width 683 height 41
click at [13, 271] on select "Master Chief Officer 2nd Officer 3rd Officer Junior Officer Chief Engineer 2nd …" at bounding box center [354, 291] width 683 height 41
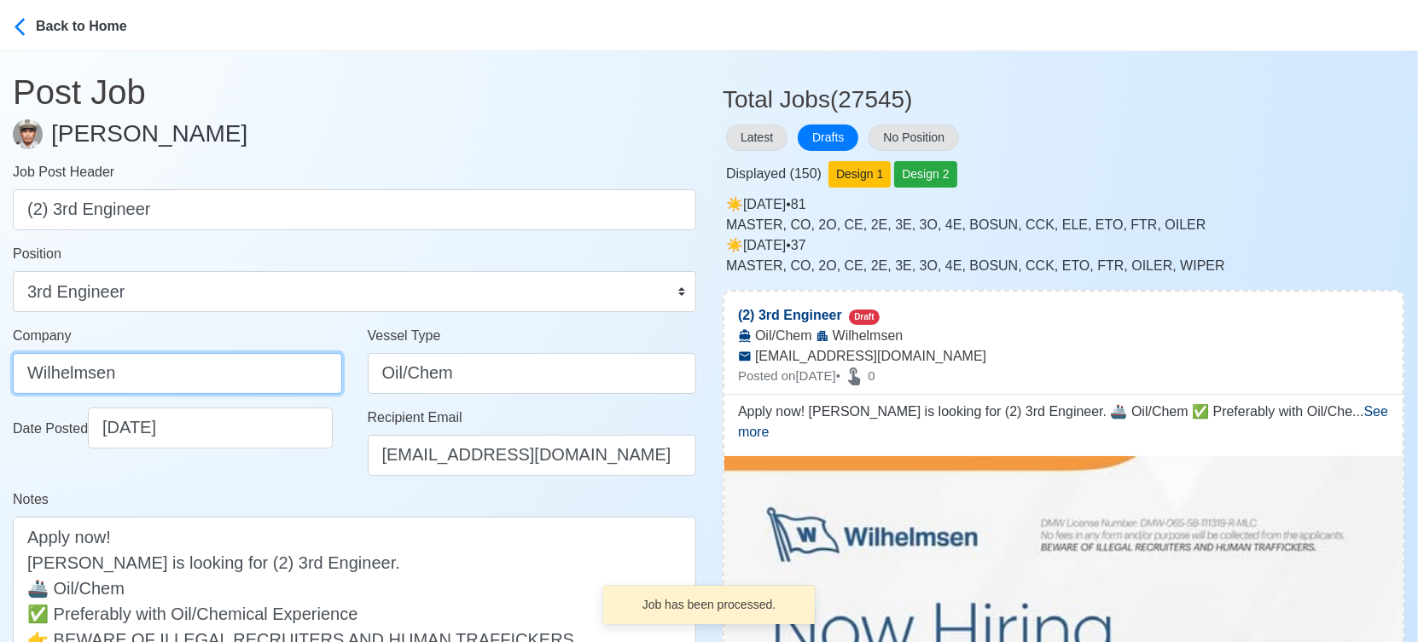
click at [247, 367] on input "Wilhelmsen" at bounding box center [177, 373] width 329 height 41
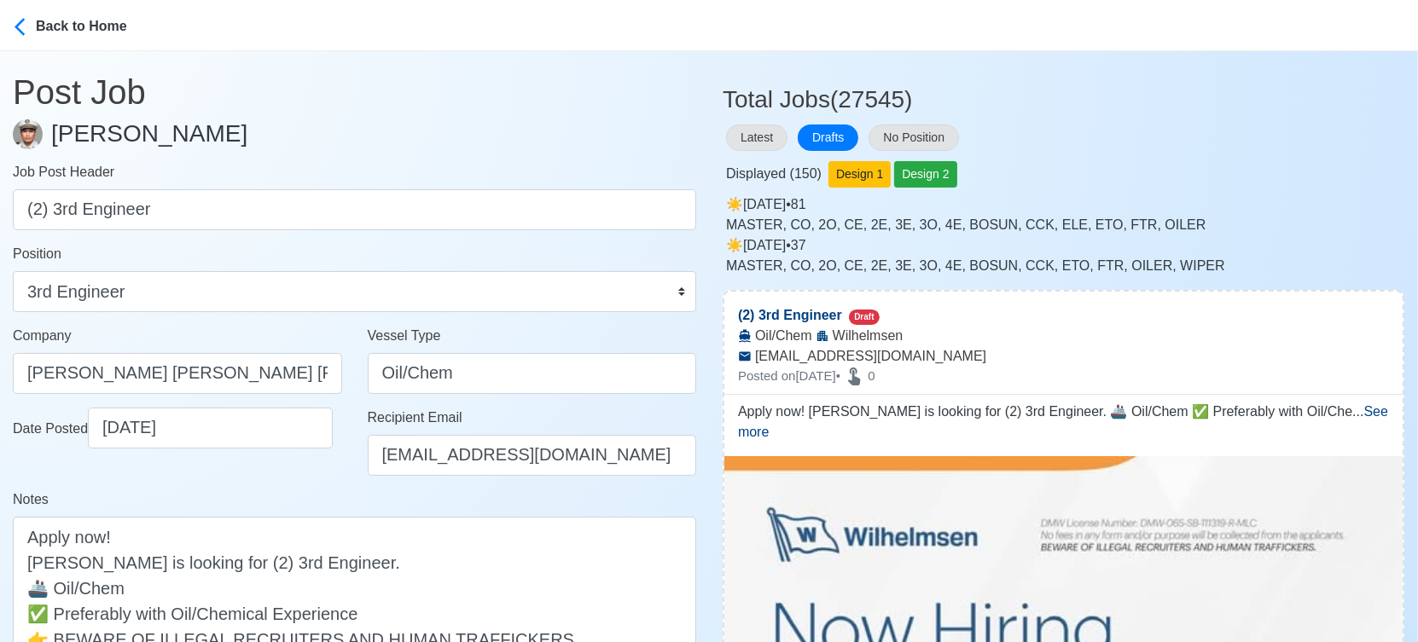
click at [314, 483] on div "Date Posted [DATE]" at bounding box center [177, 449] width 355 height 82
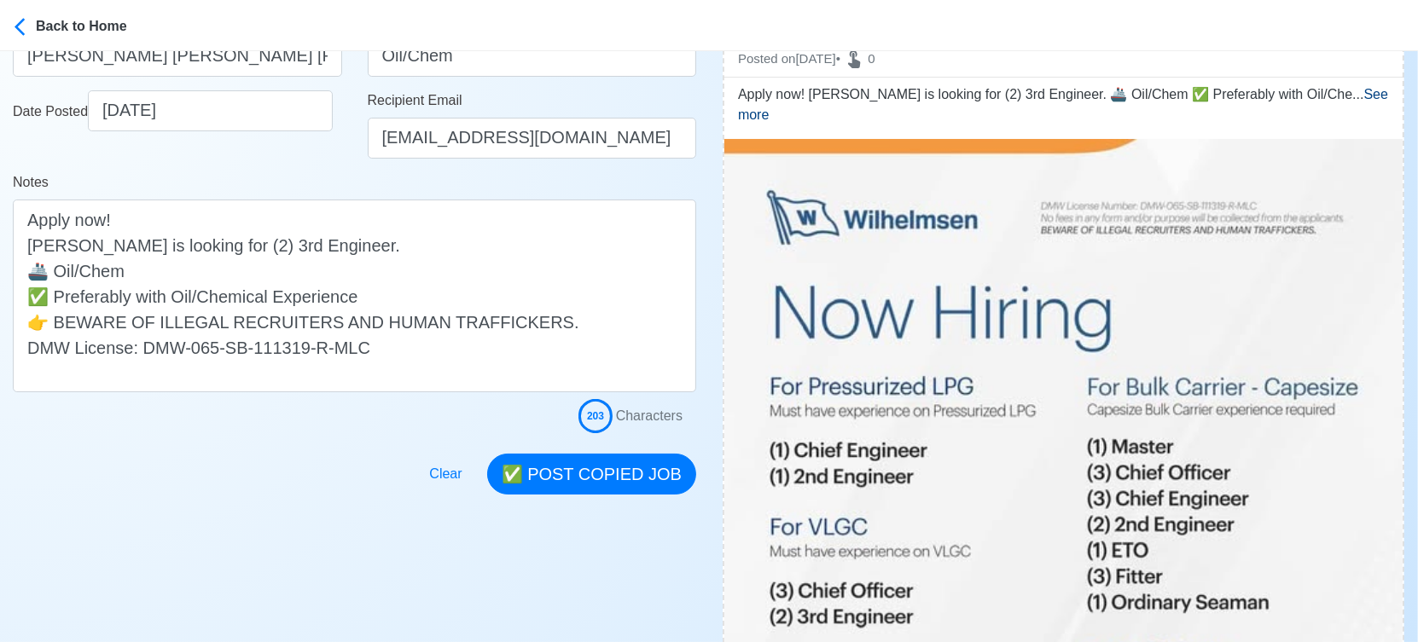
scroll to position [379, 0]
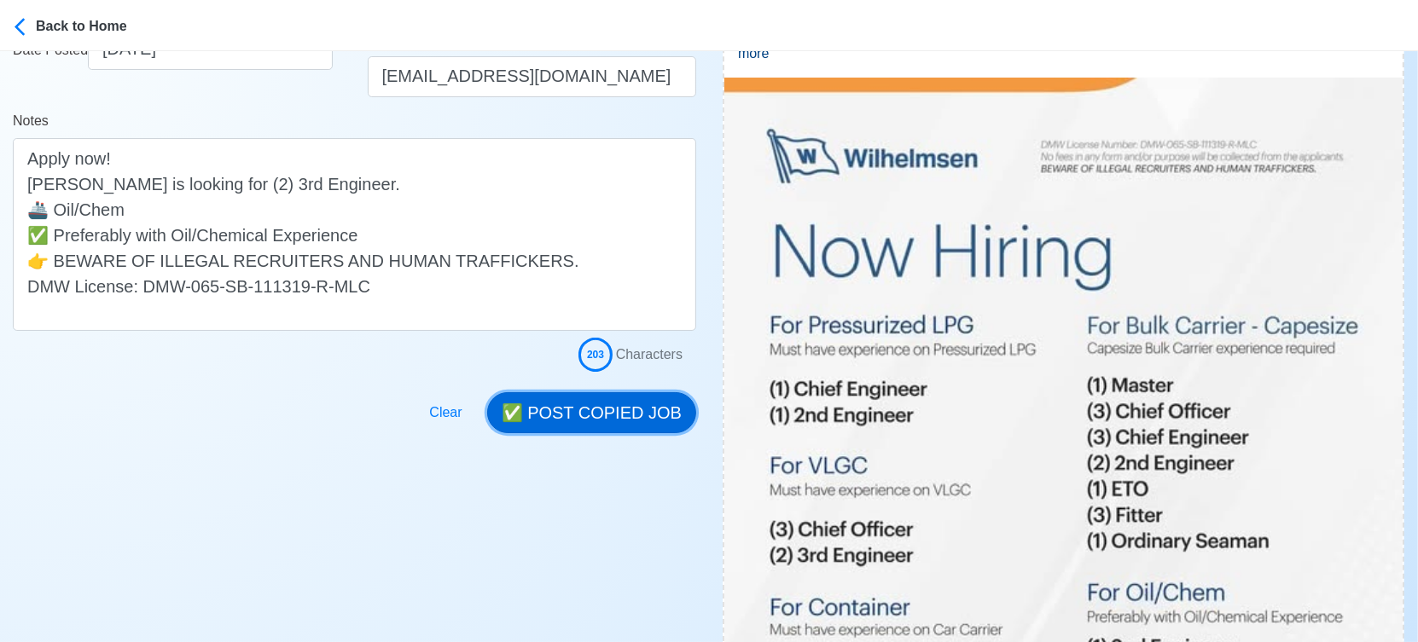
click at [574, 404] on button "✅ POST COPIED JOB" at bounding box center [591, 412] width 209 height 41
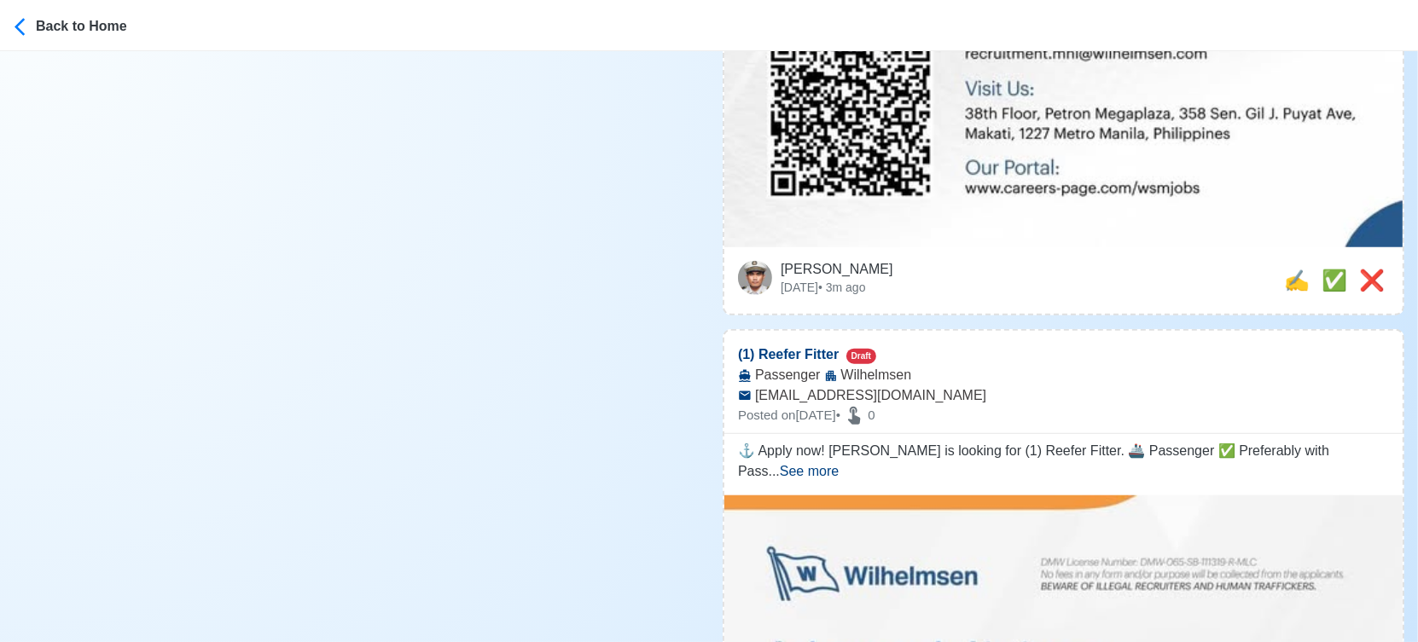
scroll to position [1421, 0]
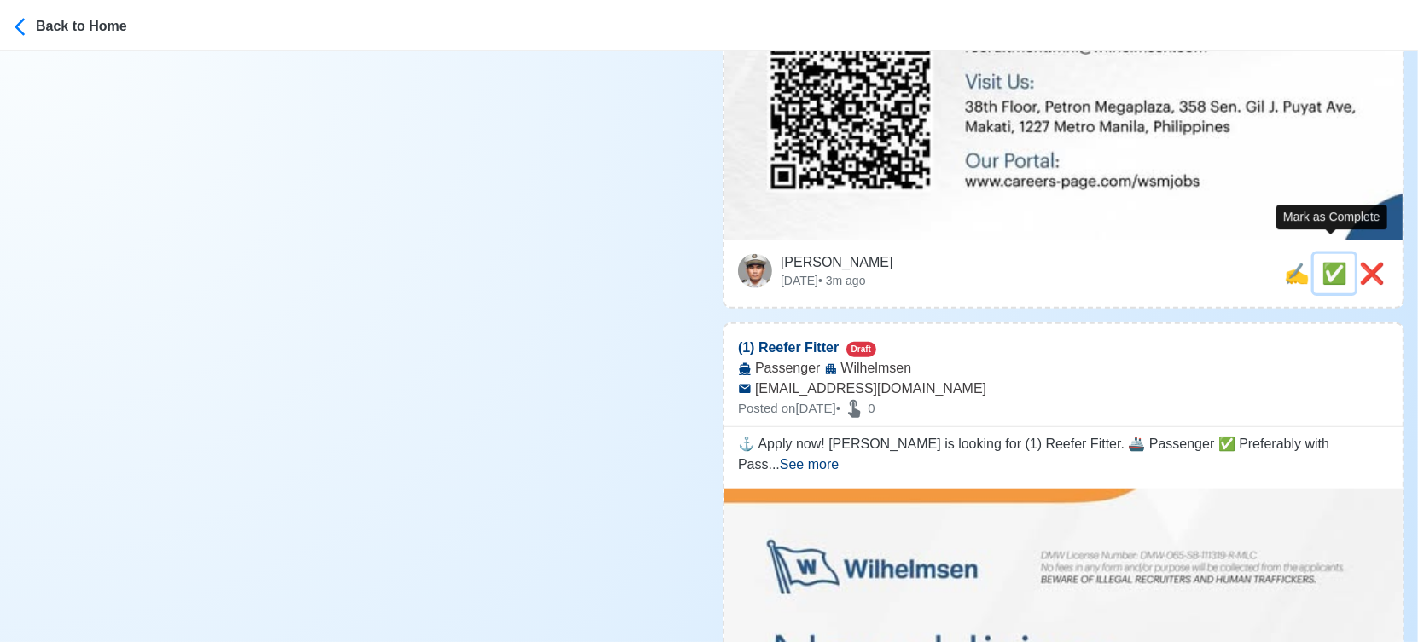
click at [1322, 262] on span "✅" at bounding box center [1334, 273] width 26 height 23
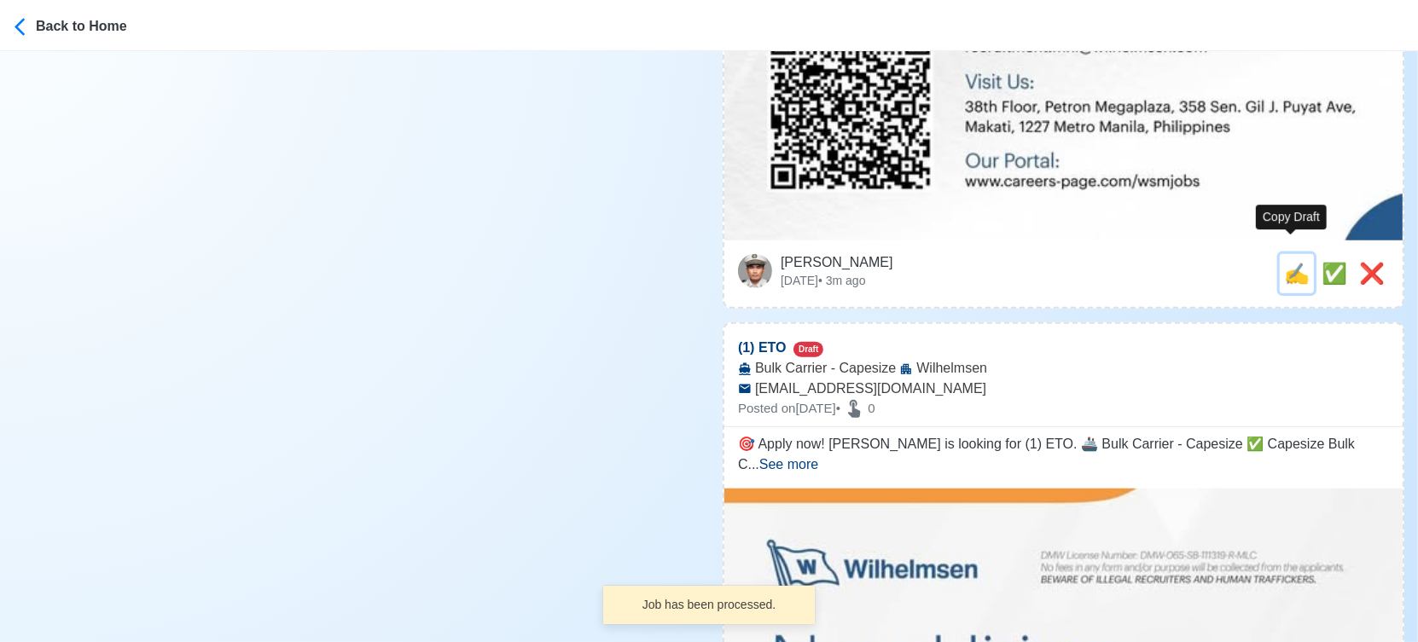
click at [1289, 262] on span "✍️" at bounding box center [1297, 273] width 26 height 23
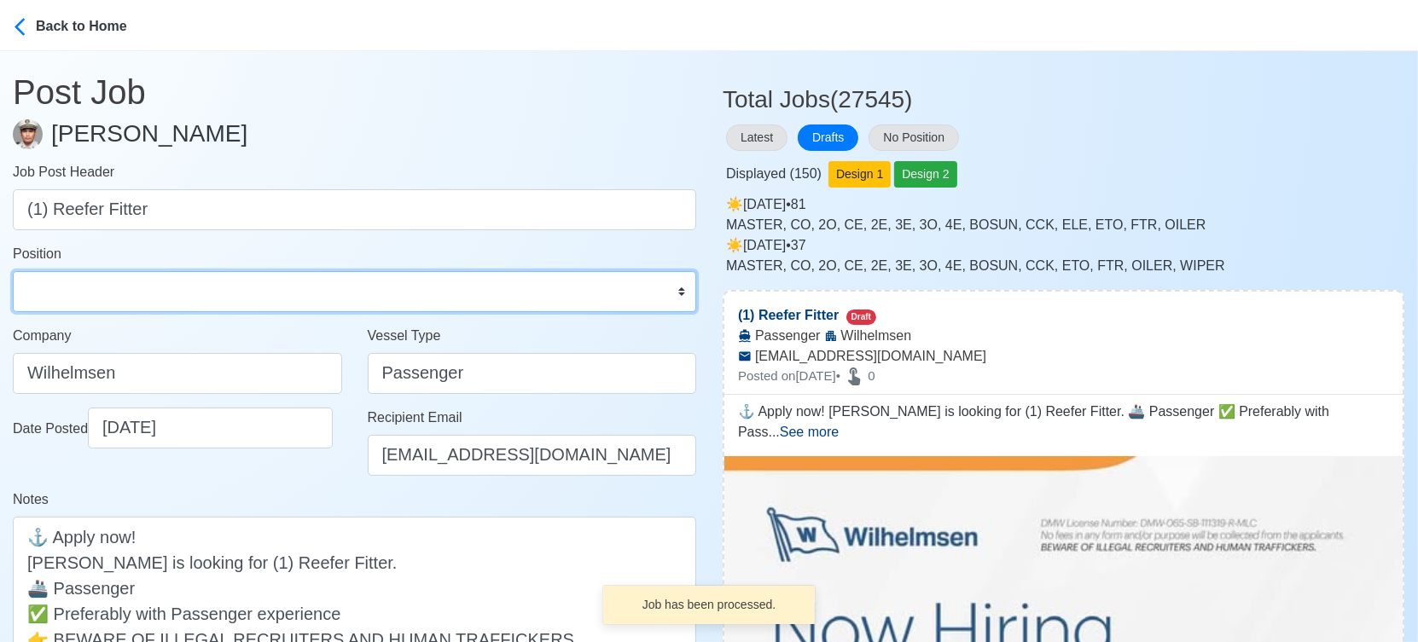
click at [103, 292] on select "Master Chief Officer 2nd Officer 3rd Officer Junior Officer Chief Engineer 2nd …" at bounding box center [354, 291] width 683 height 41
click at [13, 271] on select "Master Chief Officer 2nd Officer 3rd Officer Junior Officer Chief Engineer 2nd …" at bounding box center [354, 291] width 683 height 41
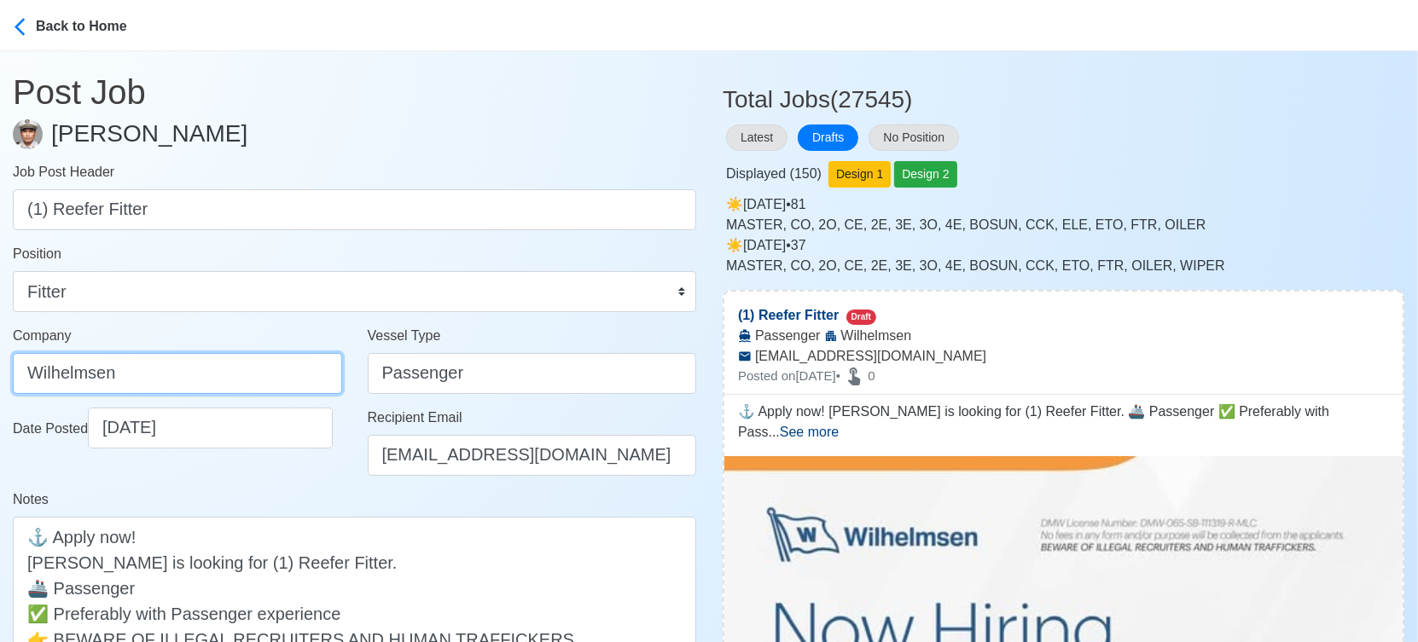
click at [223, 374] on input "Wilhelmsen" at bounding box center [177, 373] width 329 height 41
click at [320, 482] on div "Date Posted [DATE]" at bounding box center [177, 449] width 355 height 82
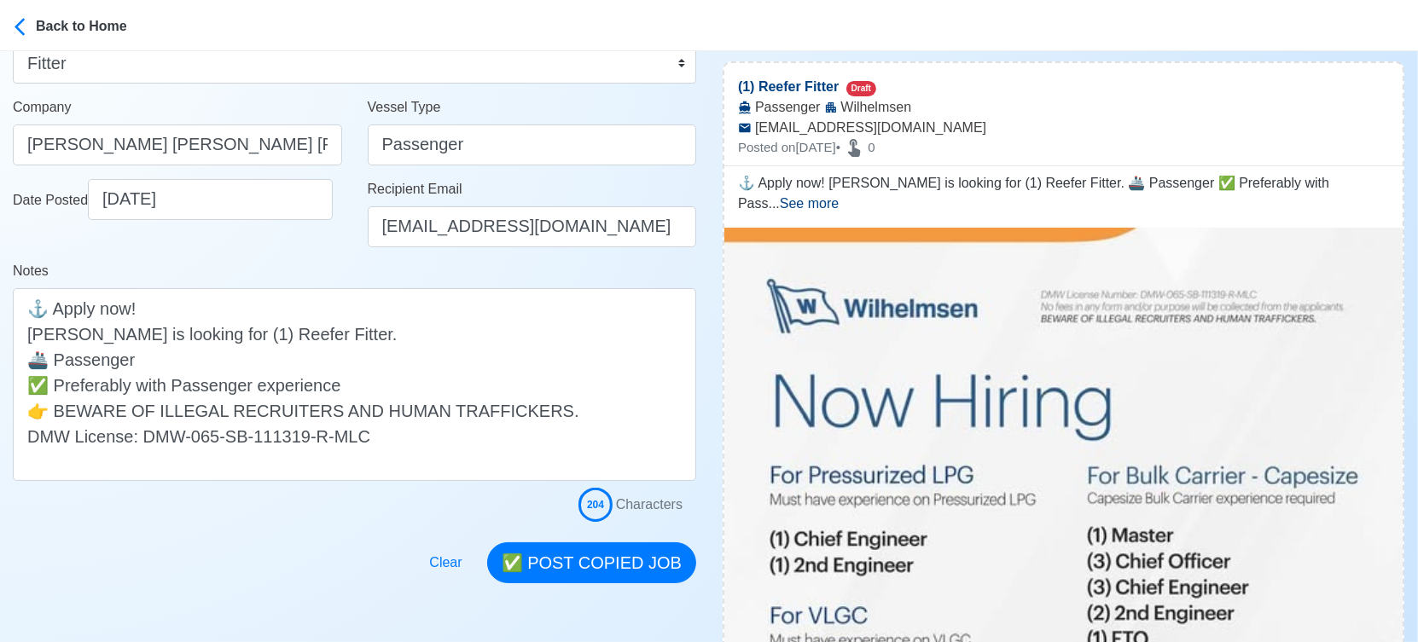
scroll to position [284, 0]
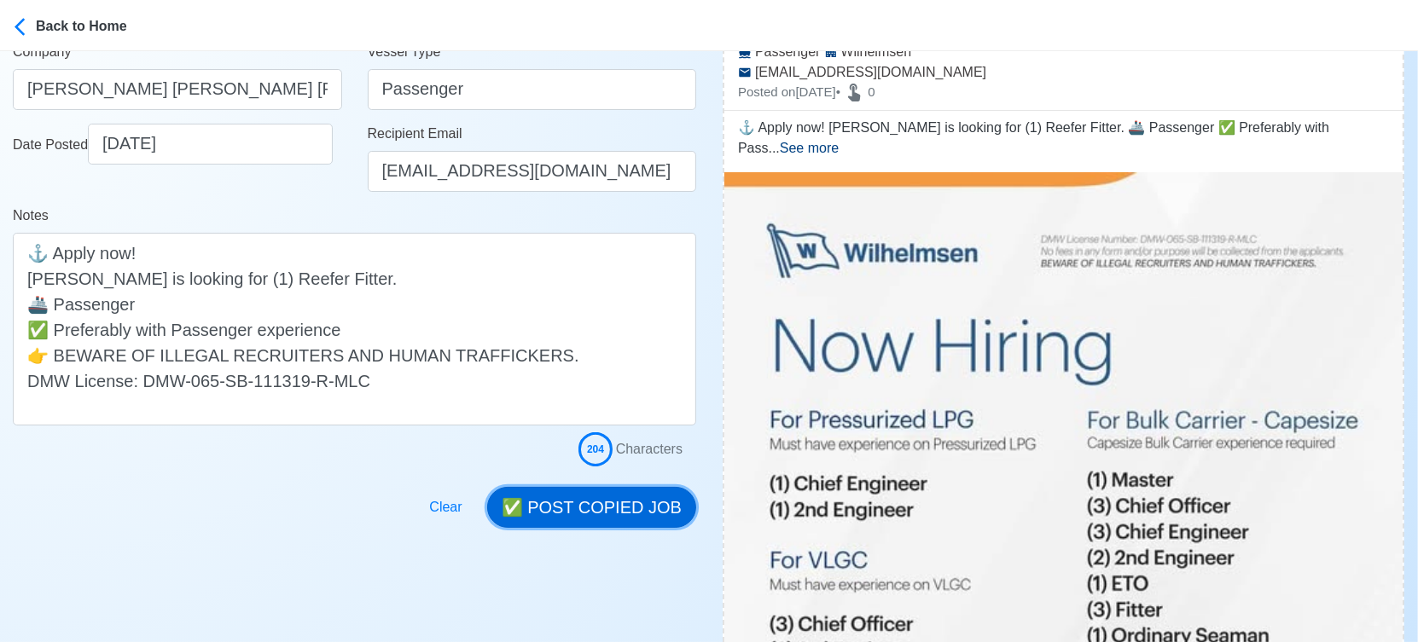
click at [628, 497] on button "✅ POST COPIED JOB" at bounding box center [591, 507] width 209 height 41
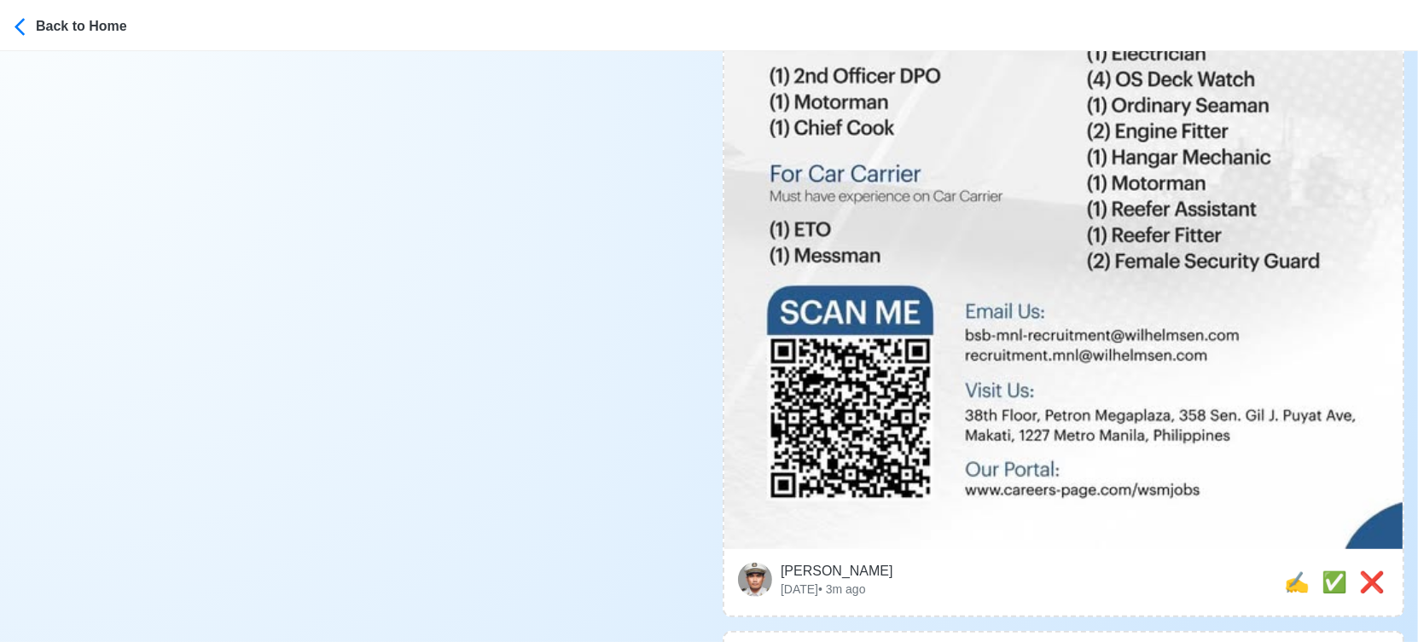
scroll to position [1232, 0]
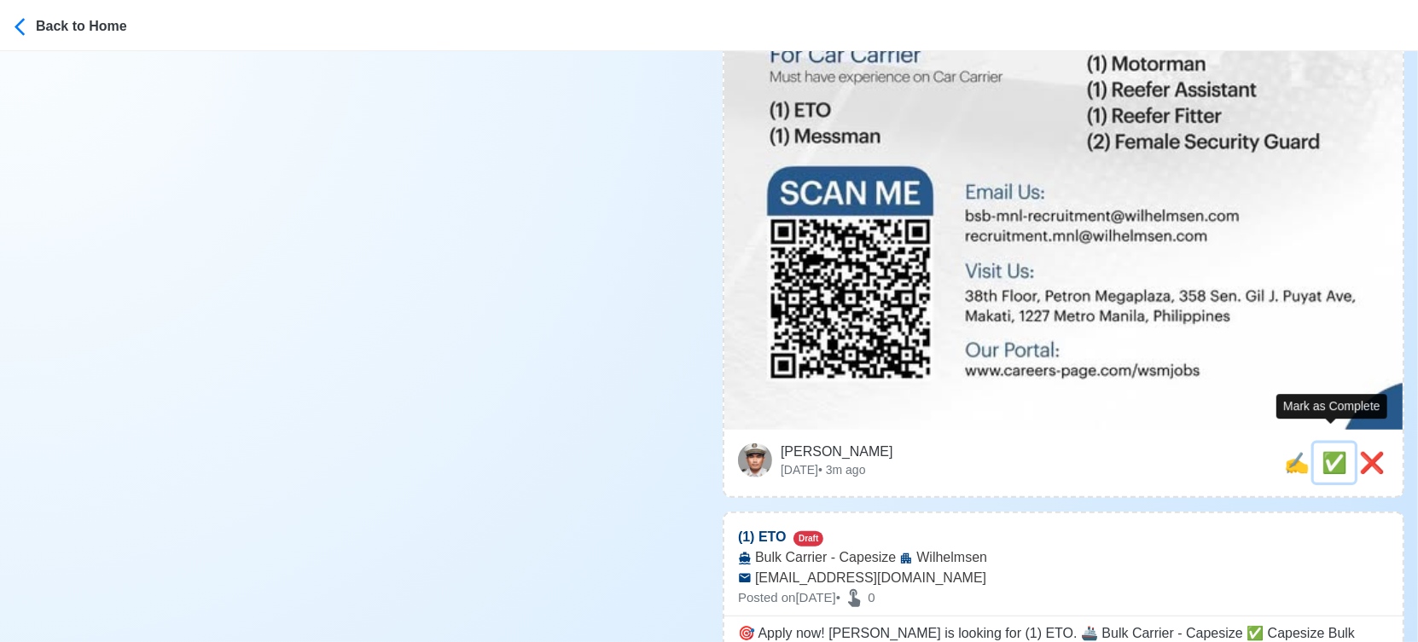
click at [1331, 451] on span "✅" at bounding box center [1334, 462] width 26 height 23
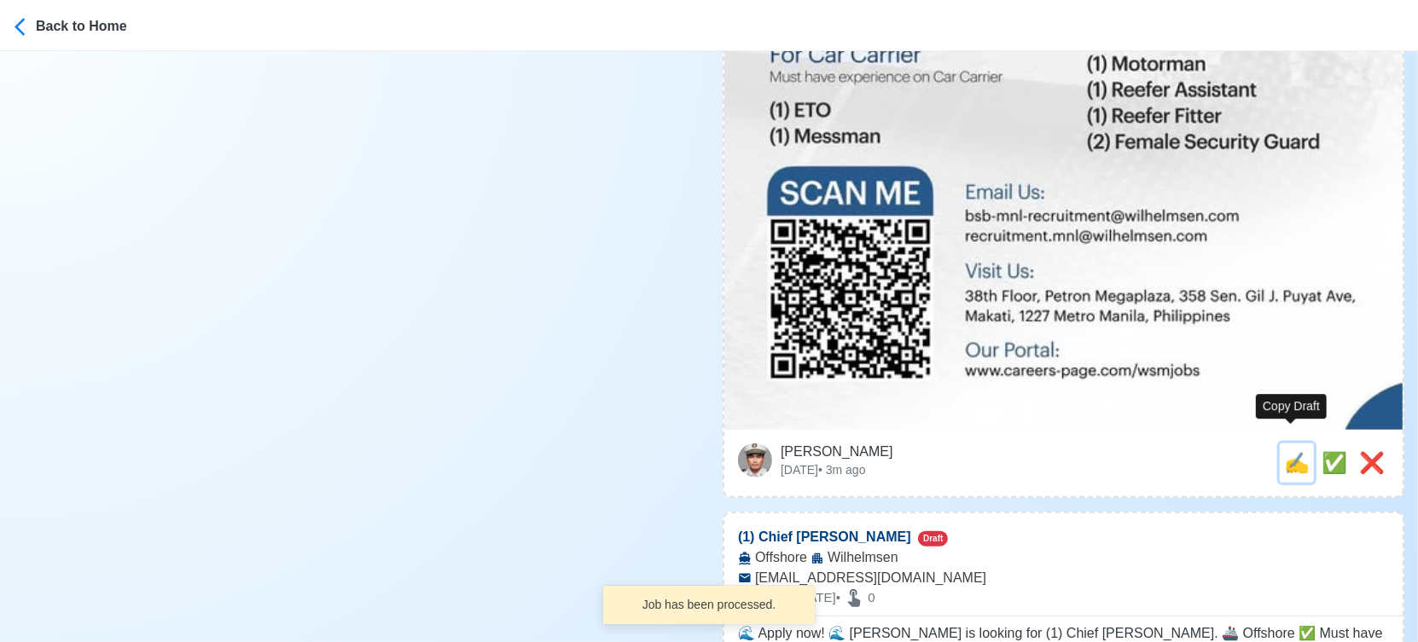
click at [1290, 451] on span "✍️" at bounding box center [1297, 462] width 26 height 23
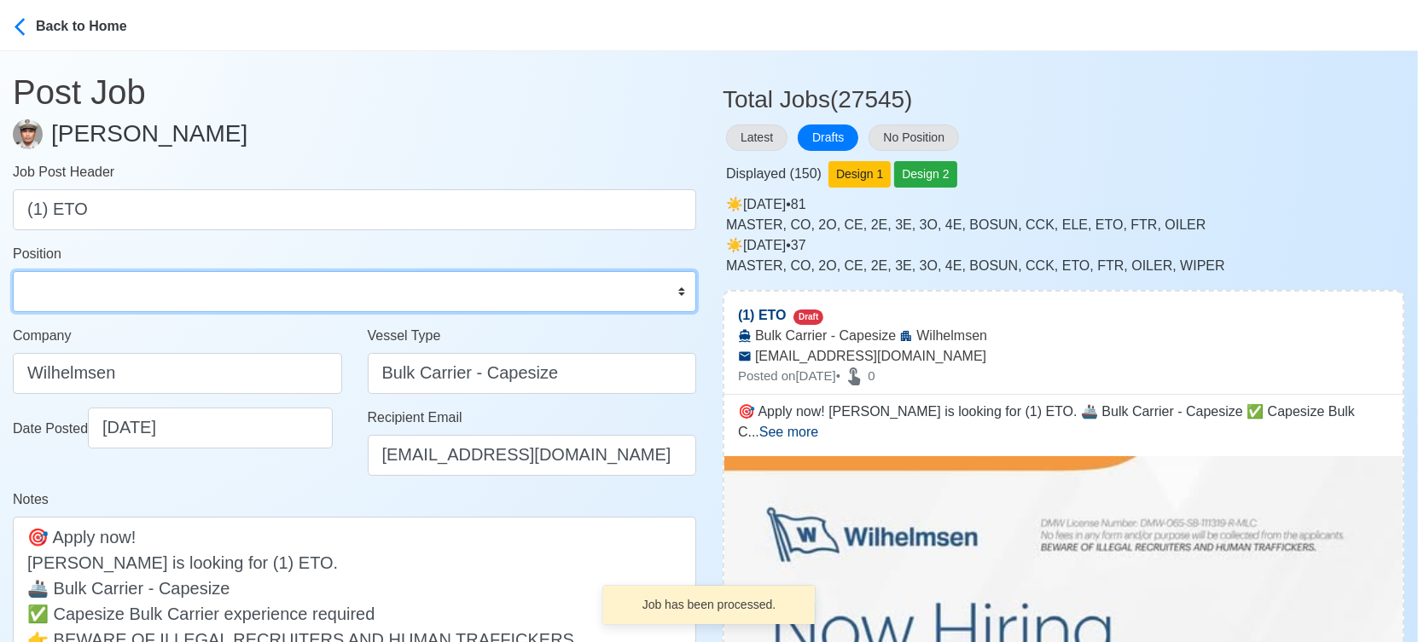
drag, startPoint x: 97, startPoint y: 290, endPoint x: 109, endPoint y: 275, distance: 19.5
click at [97, 290] on select "Master Chief Officer 2nd Officer 3rd Officer Junior Officer Chief Engineer 2nd …" at bounding box center [354, 291] width 683 height 41
click at [13, 271] on select "Master Chief Officer 2nd Officer 3rd Officer Junior Officer Chief Engineer 2nd …" at bounding box center [354, 291] width 683 height 41
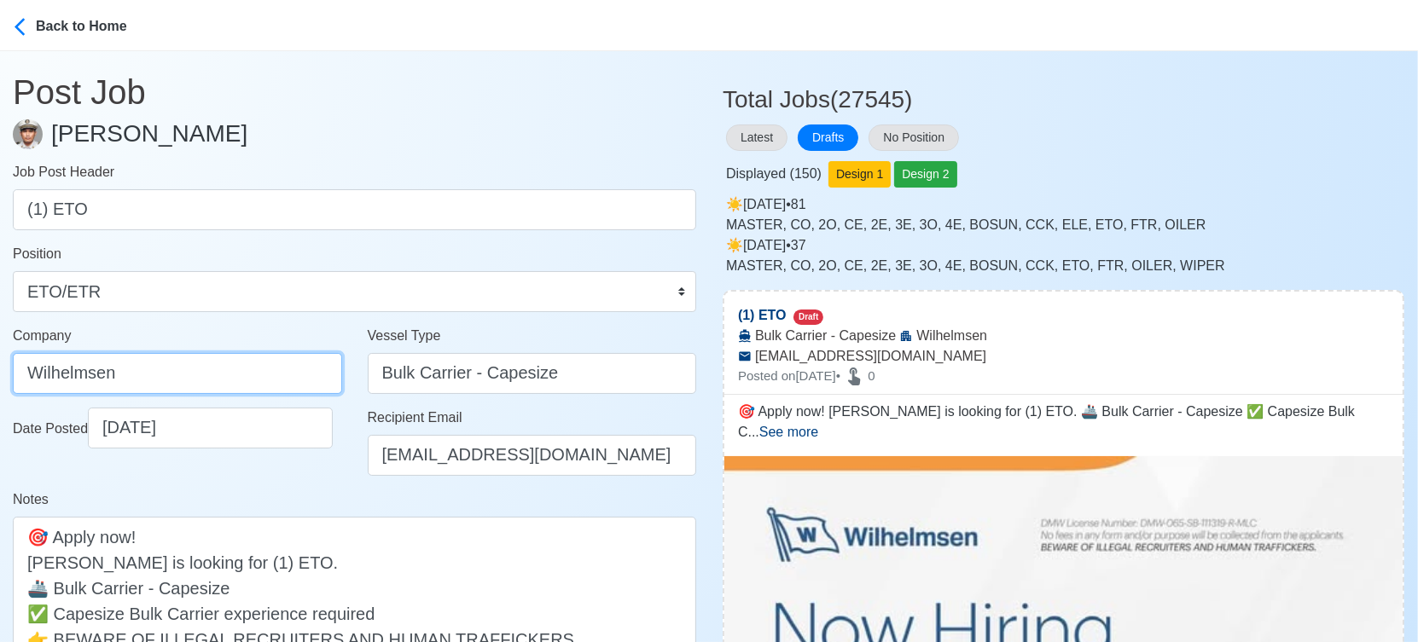
click at [245, 371] on input "Wilhelmsen" at bounding box center [177, 373] width 329 height 41
click at [293, 476] on div "Date Posted [DATE]" at bounding box center [177, 449] width 355 height 82
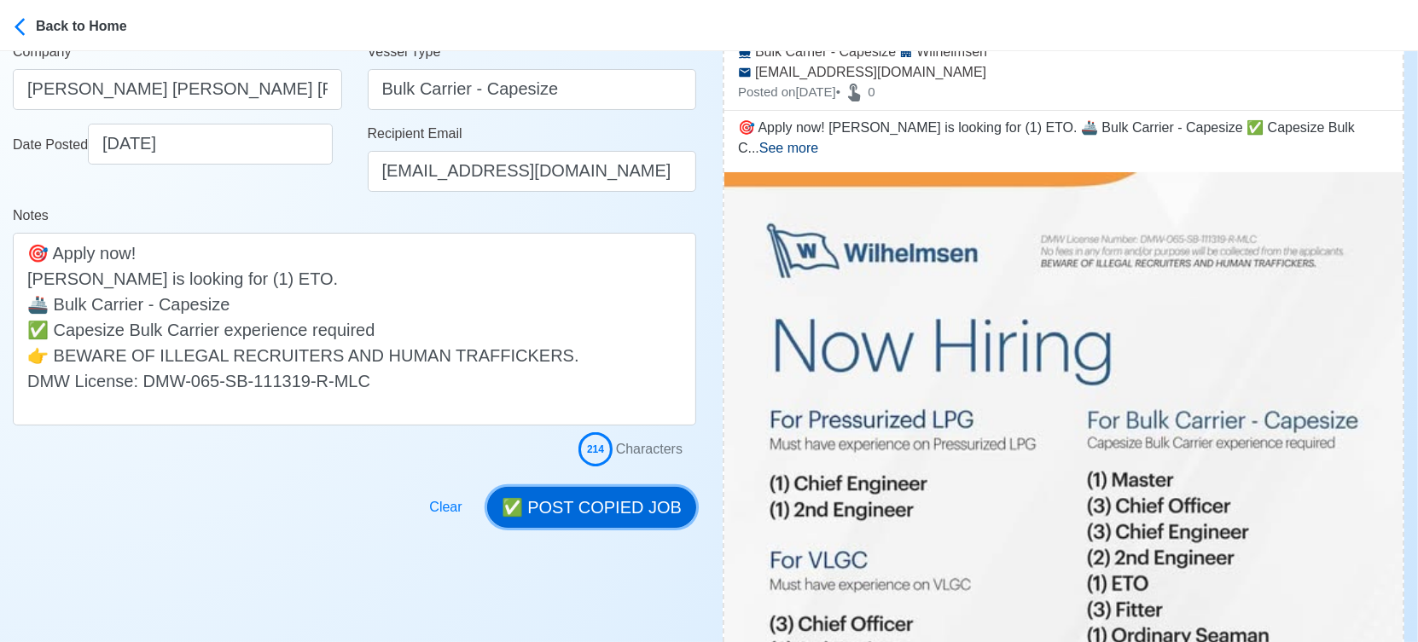
click at [622, 496] on button "✅ POST COPIED JOB" at bounding box center [591, 507] width 209 height 41
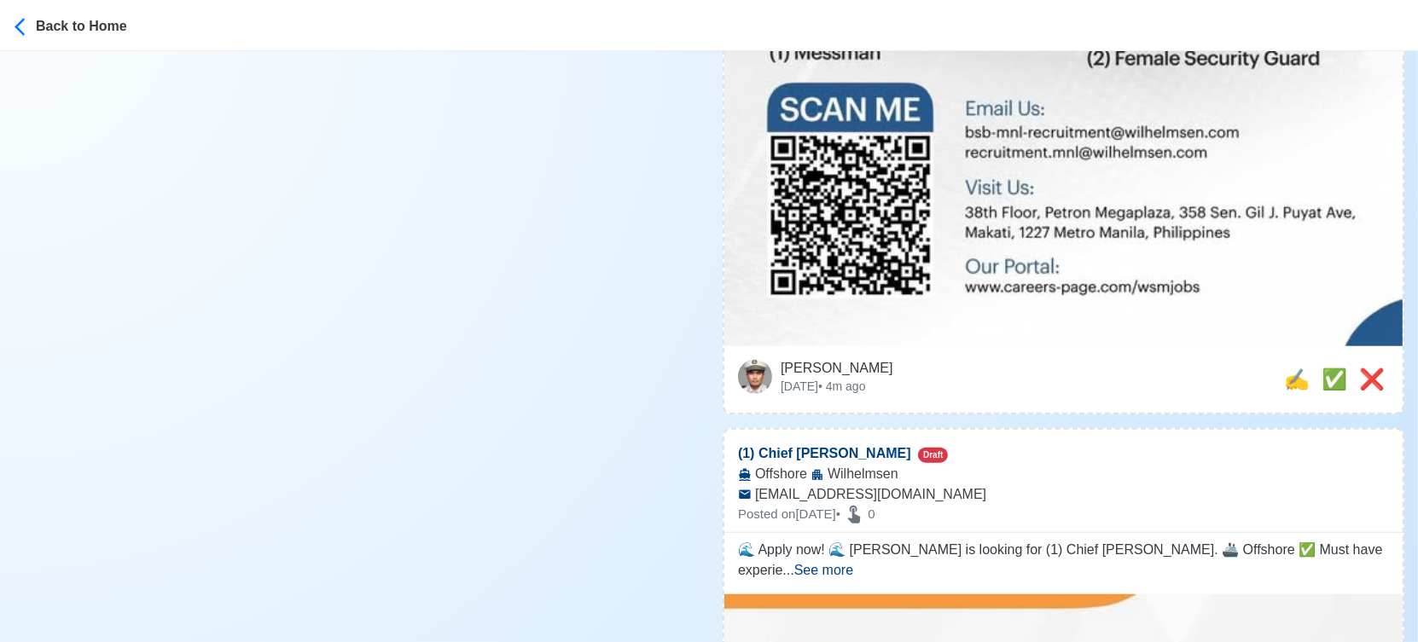
scroll to position [1421, 0]
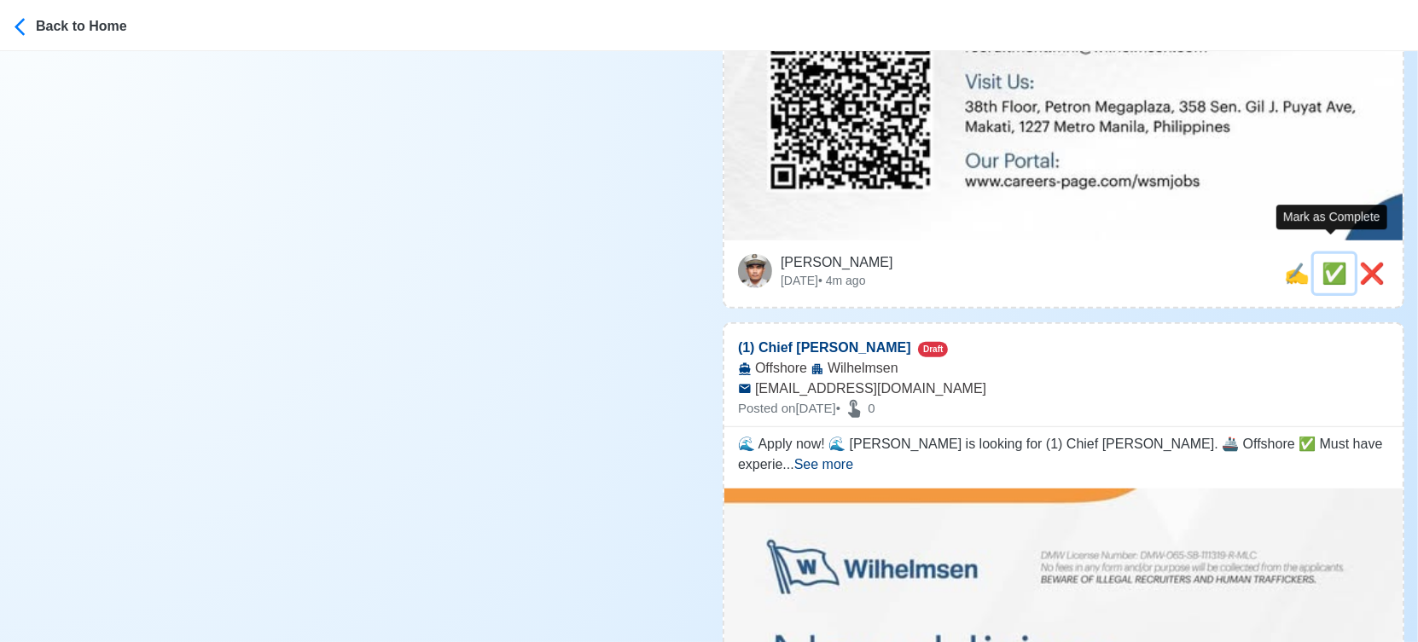
click at [1324, 258] on div "✅" at bounding box center [1334, 273] width 26 height 31
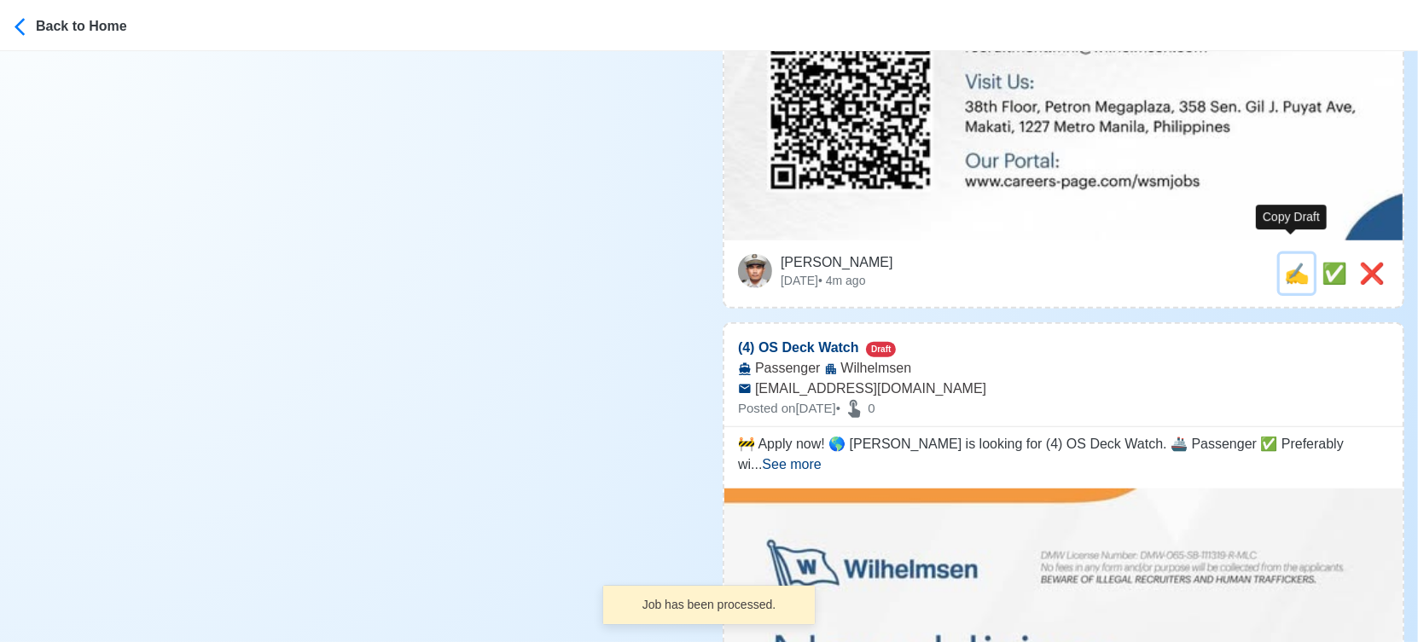
click at [1291, 262] on span "✍️" at bounding box center [1297, 273] width 26 height 23
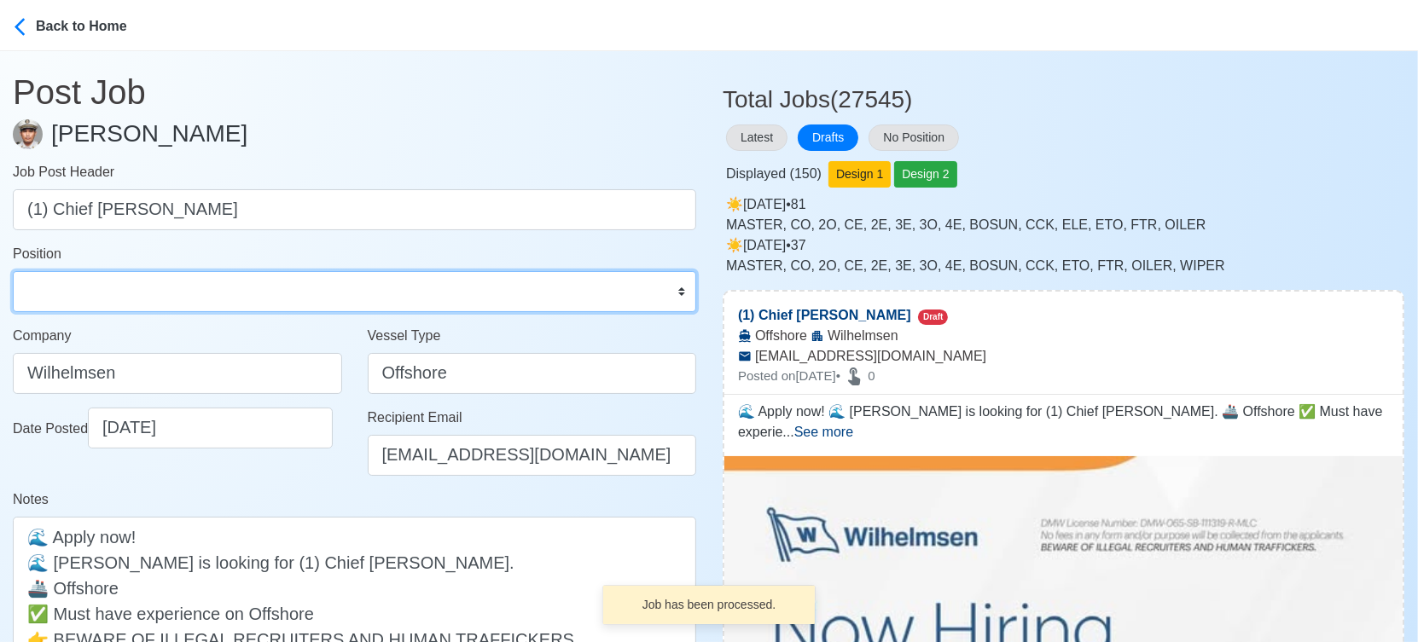
click at [159, 288] on select "Master Chief Officer 2nd Officer 3rd Officer Junior Officer Chief Engineer 2nd …" at bounding box center [354, 291] width 683 height 41
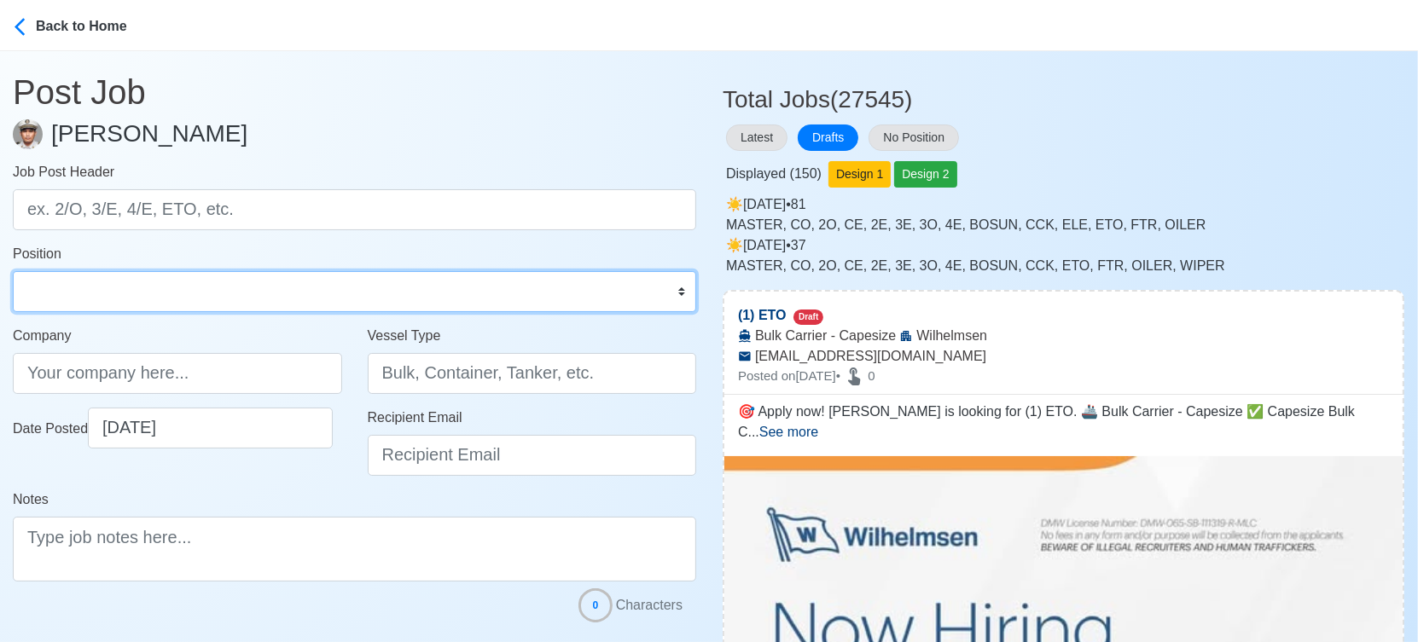
click at [13, 271] on select "Master Chief Officer 2nd Officer 3rd Officer Junior Officer Chief Engineer 2nd …" at bounding box center [354, 291] width 683 height 41
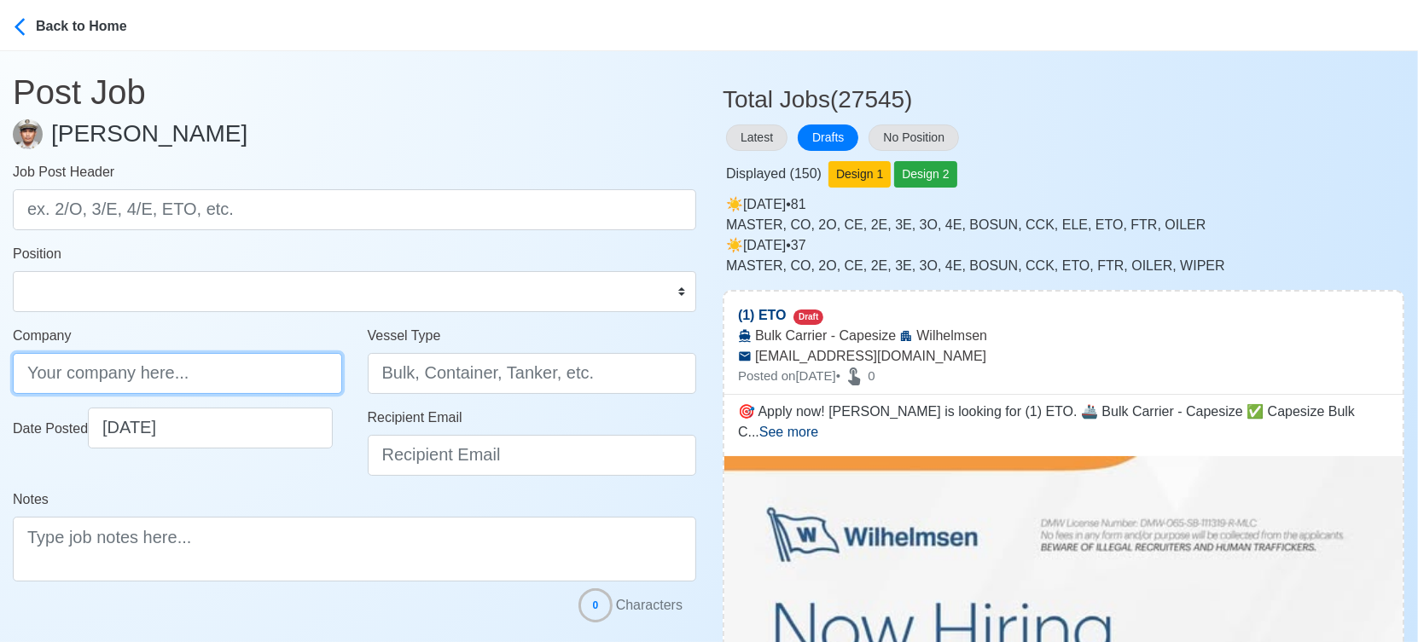
click at [297, 374] on input "Company" at bounding box center [177, 373] width 329 height 41
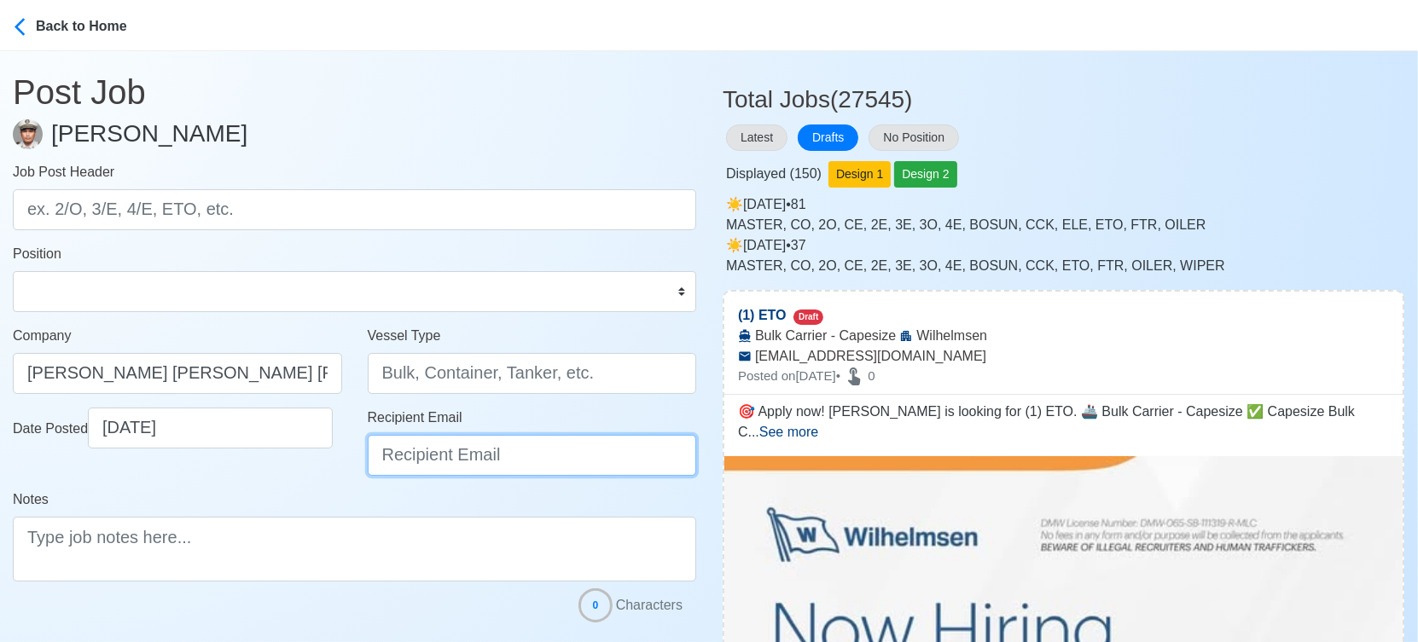
click at [404, 461] on input "Recipient Email" at bounding box center [532, 455] width 329 height 41
click at [415, 462] on input "Recipient Email" at bounding box center [532, 455] width 329 height 41
click at [316, 483] on div "Date Posted [DATE]" at bounding box center [177, 449] width 355 height 82
click at [438, 450] on input "Recipient Email" at bounding box center [532, 455] width 329 height 41
click at [280, 478] on div "Date Posted [DATE]" at bounding box center [177, 449] width 355 height 82
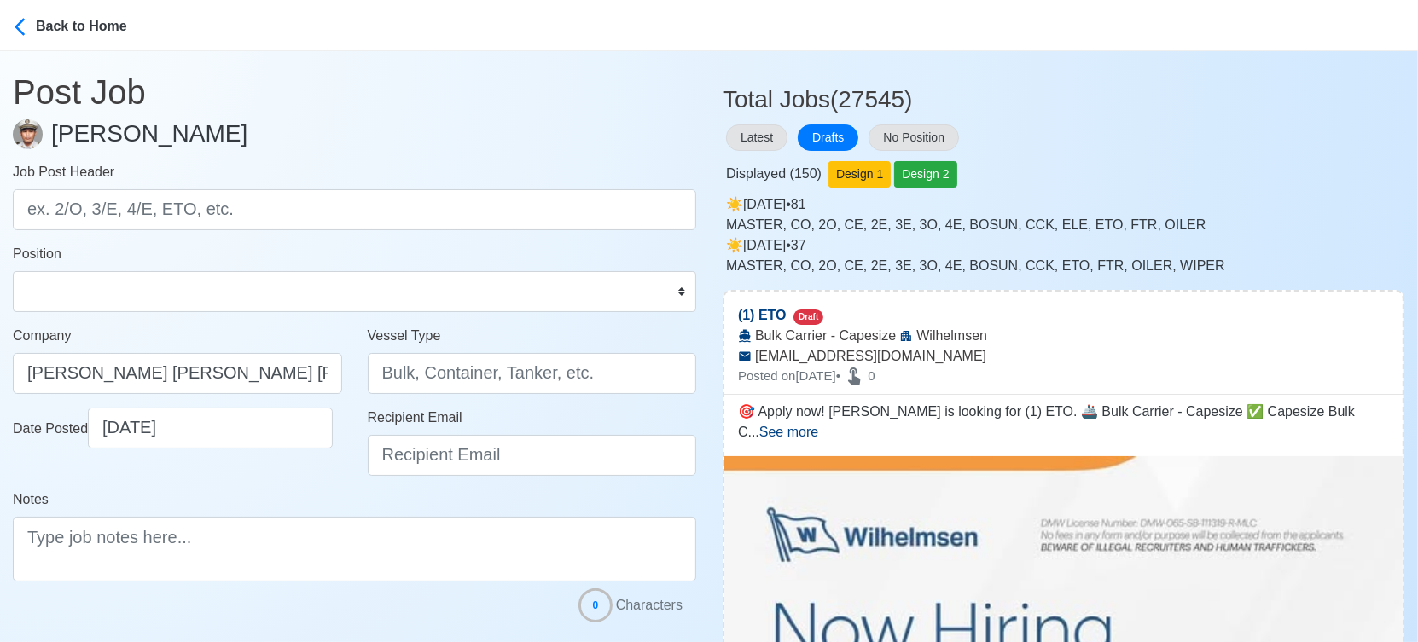
click at [287, 484] on div "Date Posted [DATE]" at bounding box center [177, 449] width 355 height 82
click at [453, 450] on input "Recipient Email" at bounding box center [532, 455] width 329 height 41
click at [317, 490] on div "Notes" at bounding box center [354, 536] width 683 height 92
click at [389, 455] on input "Recipient Email" at bounding box center [532, 455] width 329 height 41
click at [300, 476] on div "Date Posted [DATE]" at bounding box center [177, 449] width 355 height 82
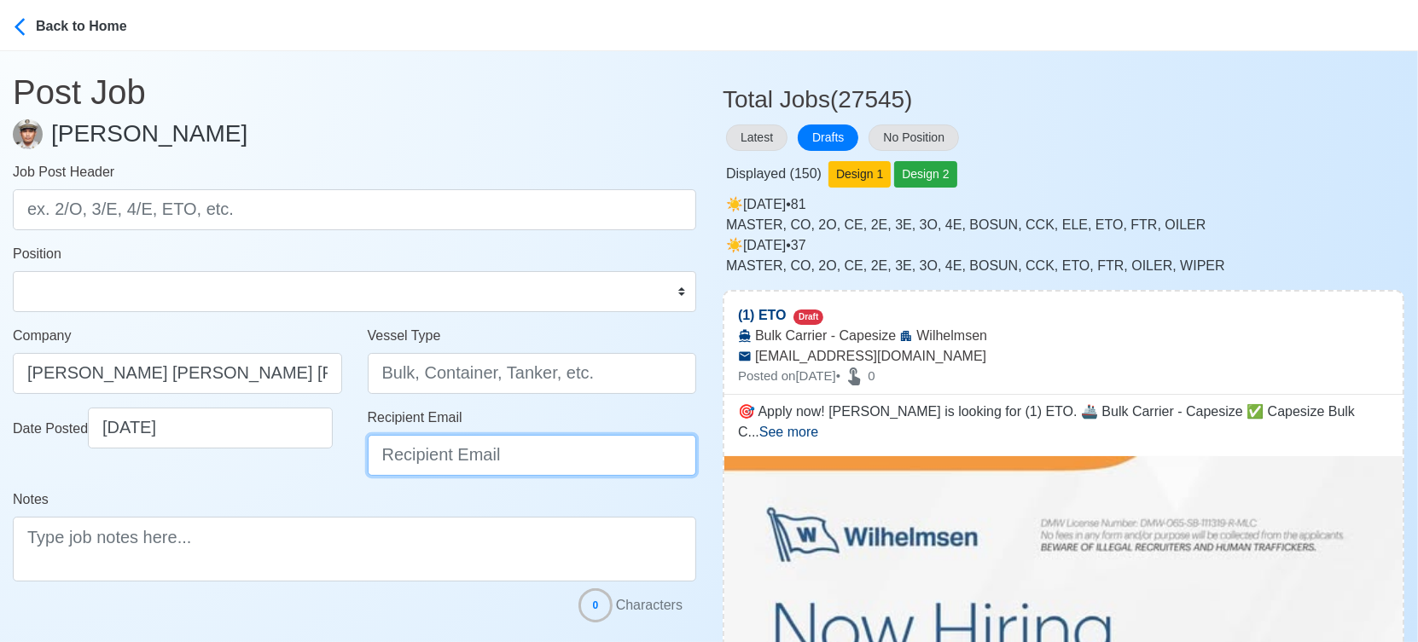
click at [430, 456] on input "Recipient Email" at bounding box center [532, 455] width 329 height 41
click at [319, 500] on div "Notes" at bounding box center [354, 536] width 683 height 92
click at [560, 101] on h1 "Post Job" at bounding box center [354, 81] width 683 height 61
click at [1237, 111] on h3 "Total Jobs (27545)" at bounding box center [1063, 93] width 682 height 43
click at [491, 133] on div "[PERSON_NAME]" at bounding box center [354, 140] width 683 height 43
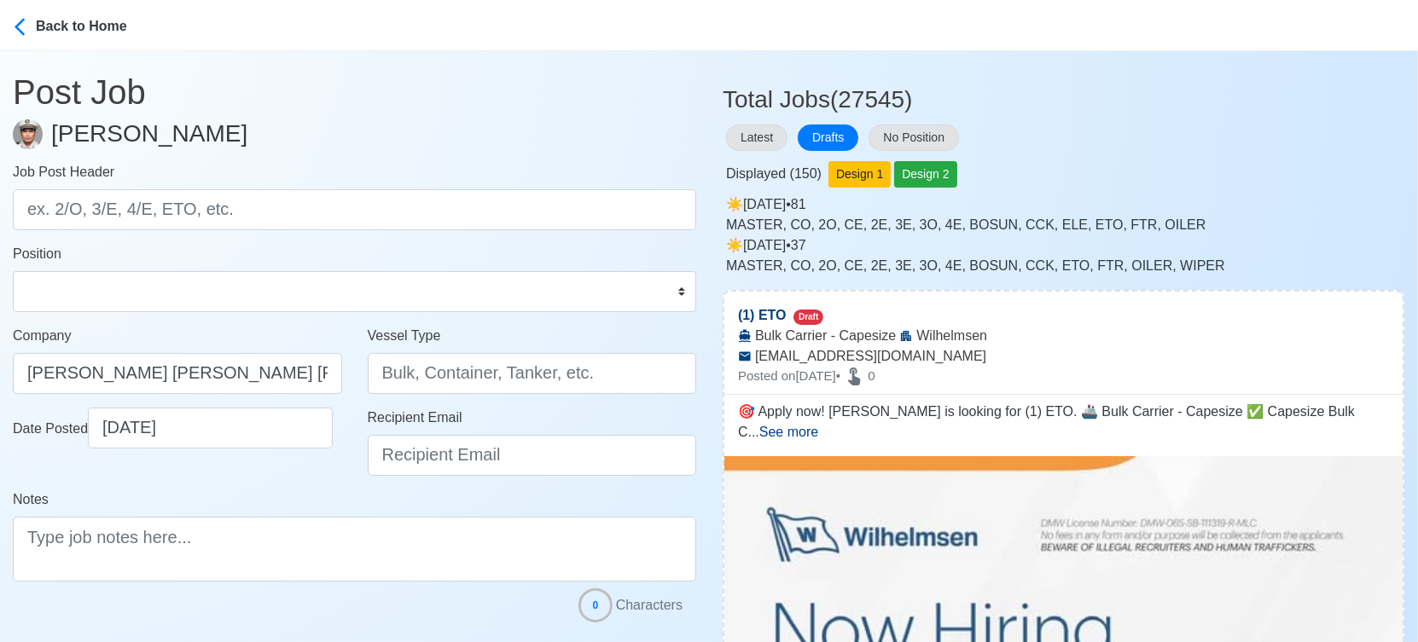
click at [1291, 148] on div "Latest Drafts No Position" at bounding box center [1063, 137] width 682 height 33
click at [832, 132] on button "Drafts" at bounding box center [828, 138] width 61 height 26
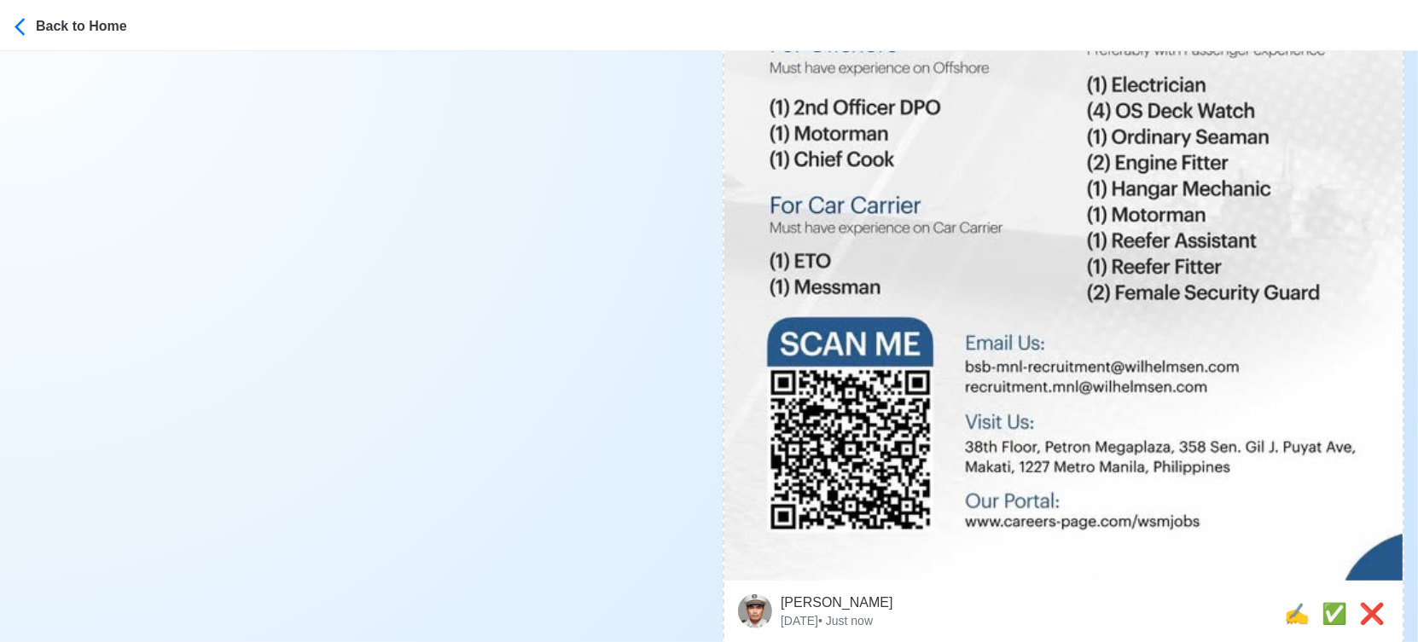
scroll to position [1326, 0]
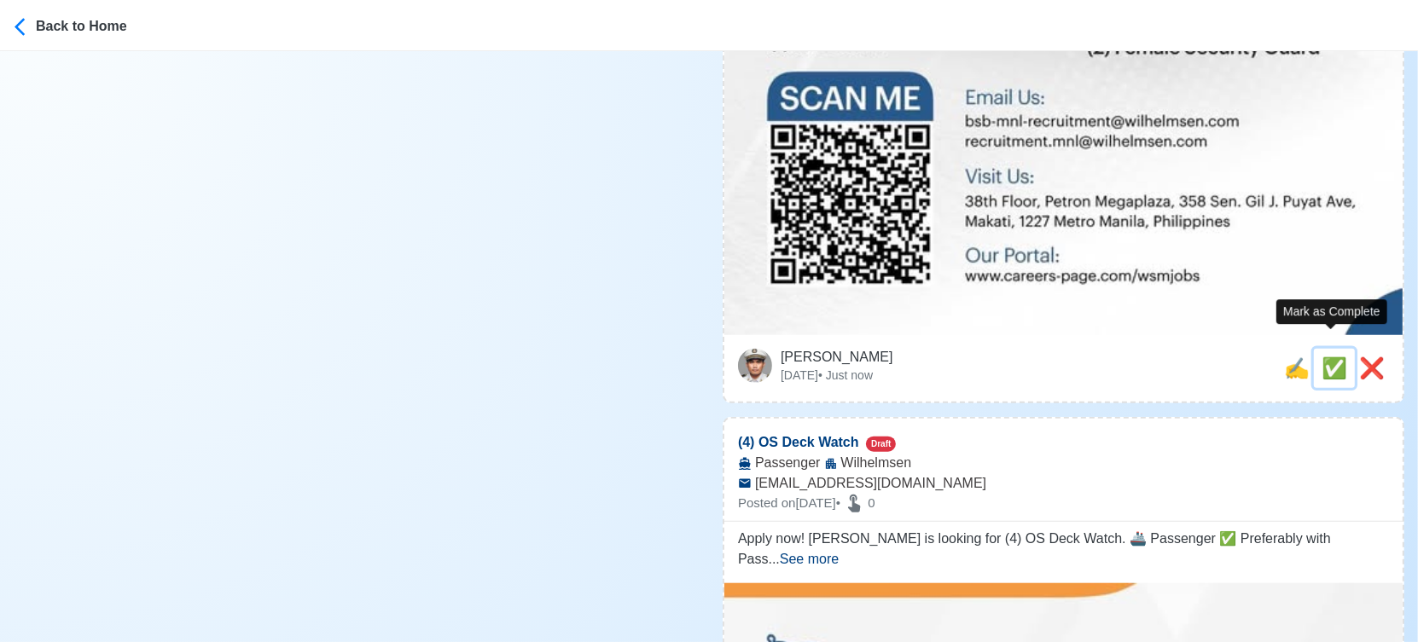
click at [1323, 357] on span "✅" at bounding box center [1334, 368] width 26 height 23
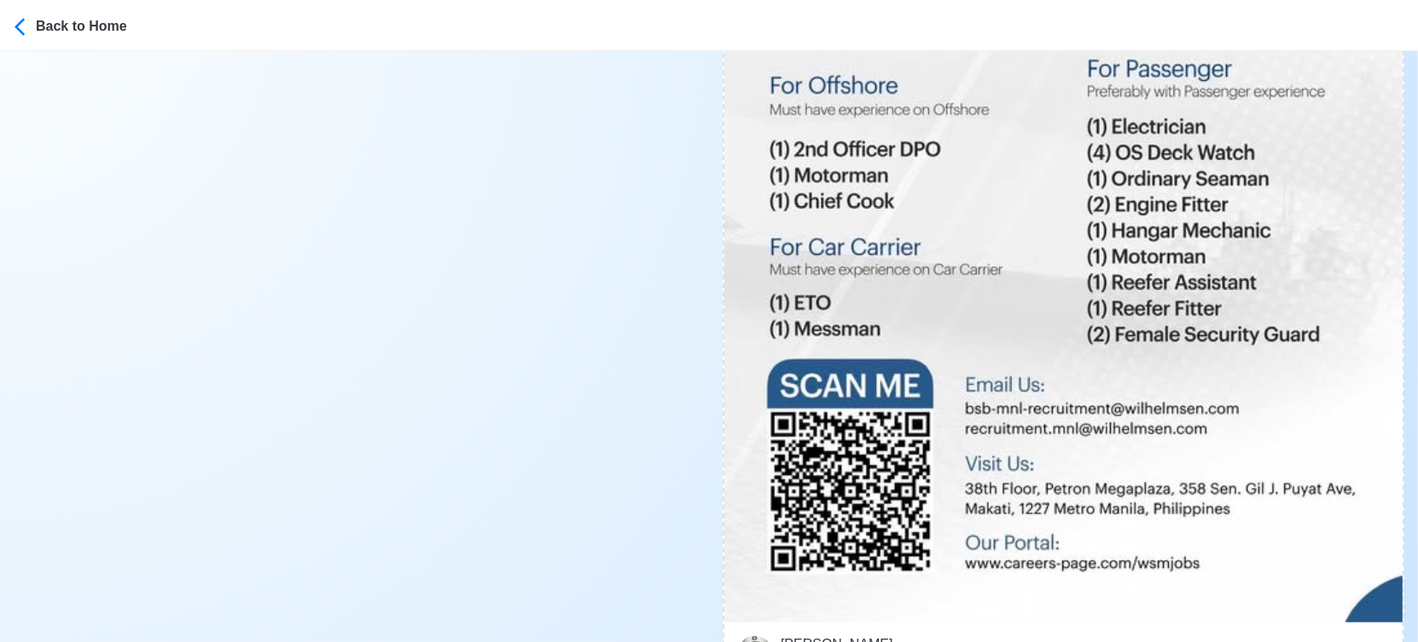
scroll to position [1232, 0]
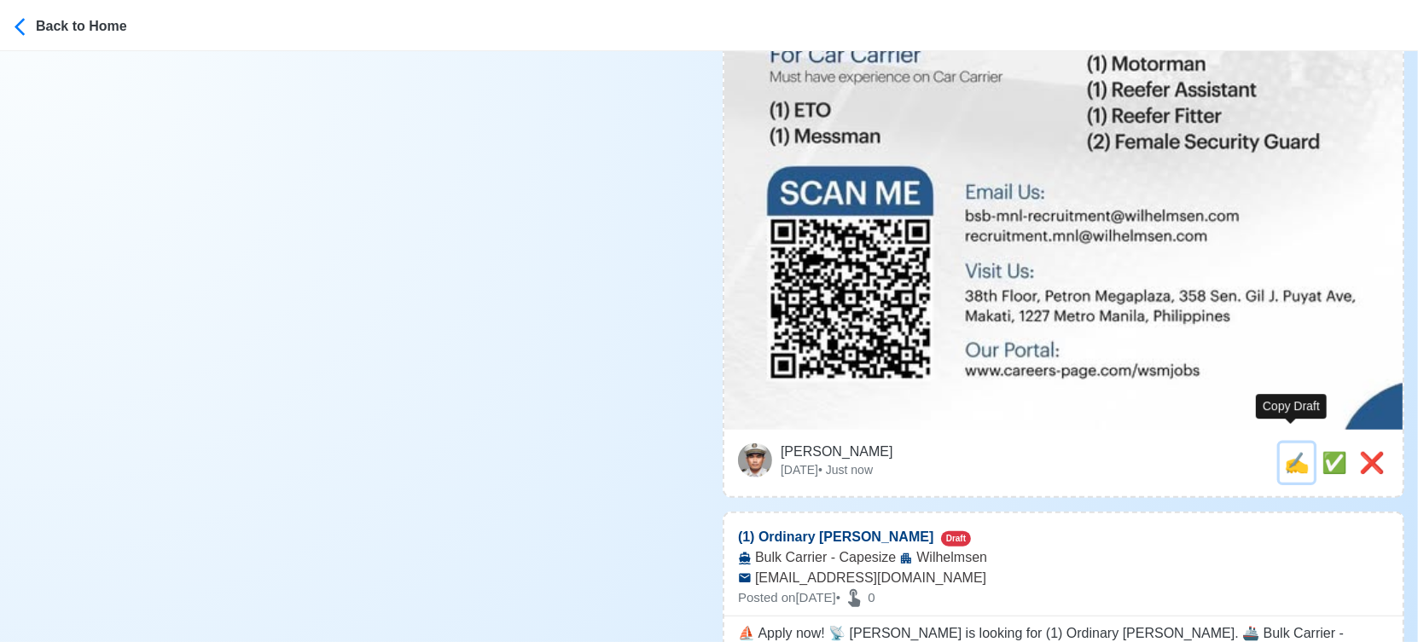
click at [1296, 451] on span "✍️" at bounding box center [1297, 462] width 26 height 23
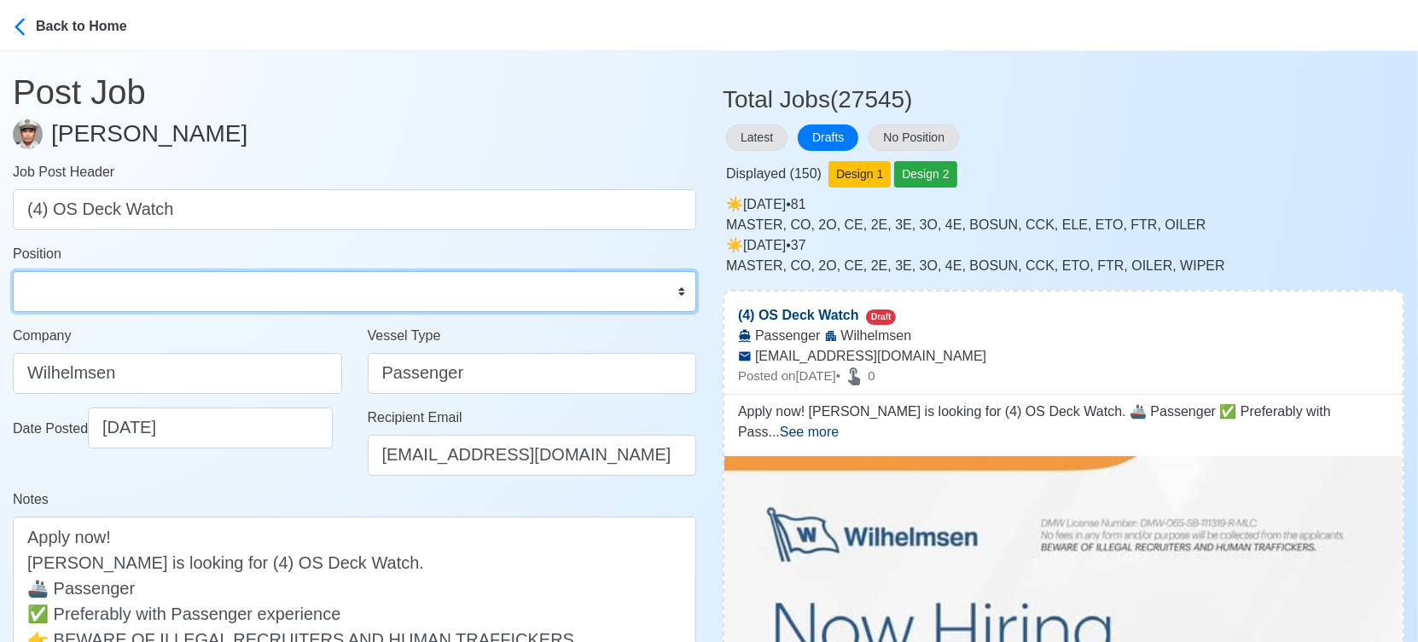
click at [143, 294] on select "Master Chief Officer 2nd Officer 3rd Officer Junior Officer Chief Engineer 2nd …" at bounding box center [354, 291] width 683 height 41
click at [13, 271] on select "Master Chief Officer 2nd Officer 3rd Officer Junior Officer Chief Engineer 2nd …" at bounding box center [354, 291] width 683 height 41
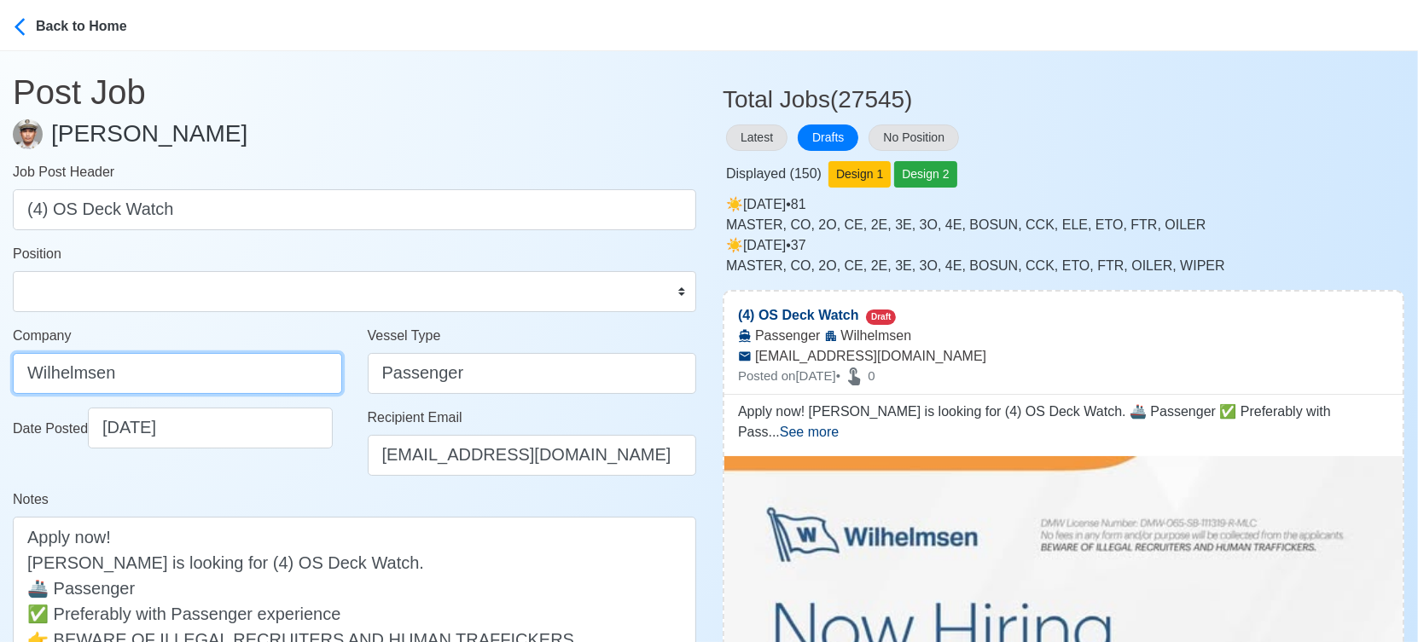
click at [221, 376] on input "Wilhelmsen" at bounding box center [177, 373] width 329 height 41
click at [409, 509] on div "Notes Apply now! [PERSON_NAME] is looking for (4) OS Deck Watch. 🚢 Passenger ✅ …" at bounding box center [354, 600] width 683 height 220
click at [192, 370] on input "Wilhelmsen" at bounding box center [177, 373] width 329 height 41
click at [294, 490] on div "Notes Apply now! [PERSON_NAME] is looking for (4) OS Deck Watch. 🚢 Passenger ✅ …" at bounding box center [354, 600] width 683 height 220
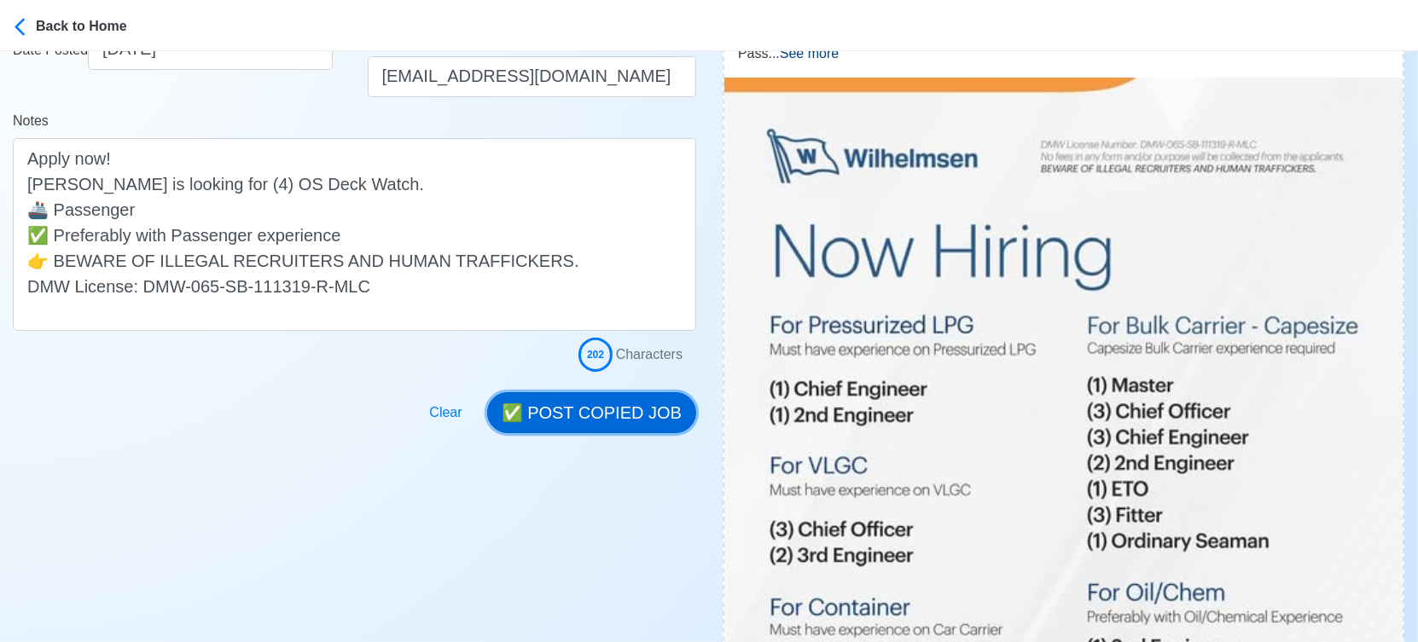
click at [629, 409] on button "✅ POST COPIED JOB" at bounding box center [591, 412] width 209 height 41
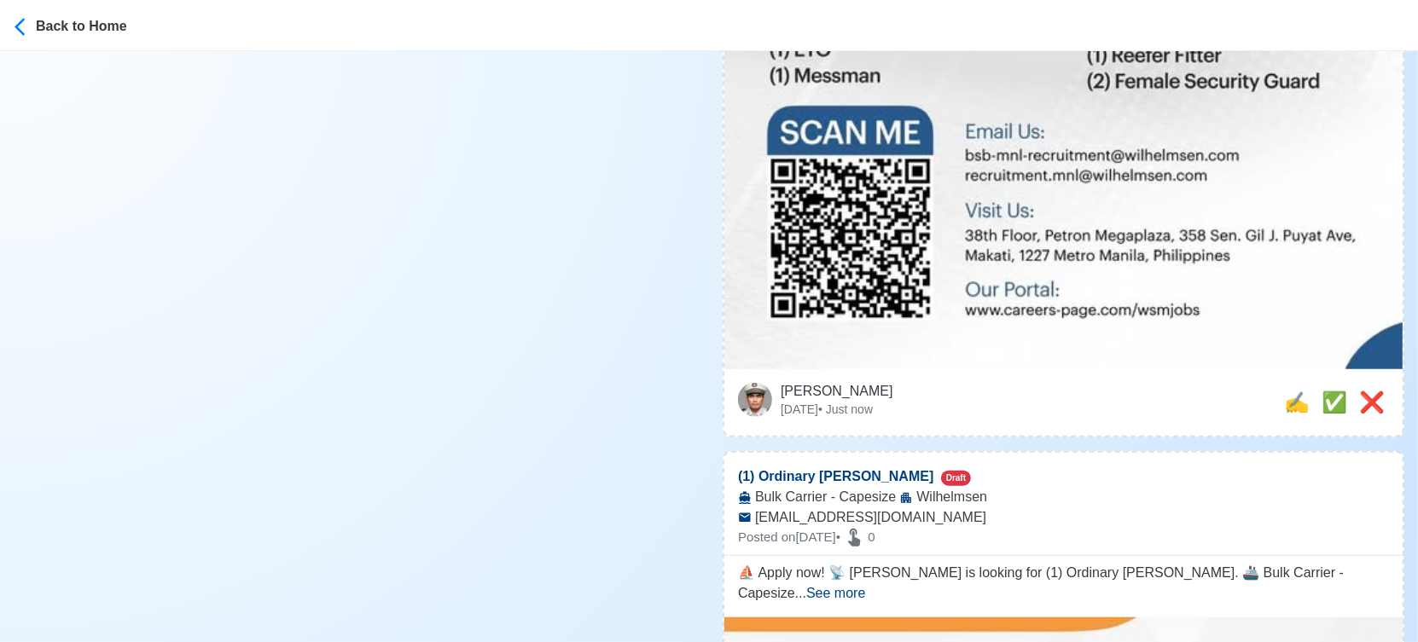
scroll to position [1421, 0]
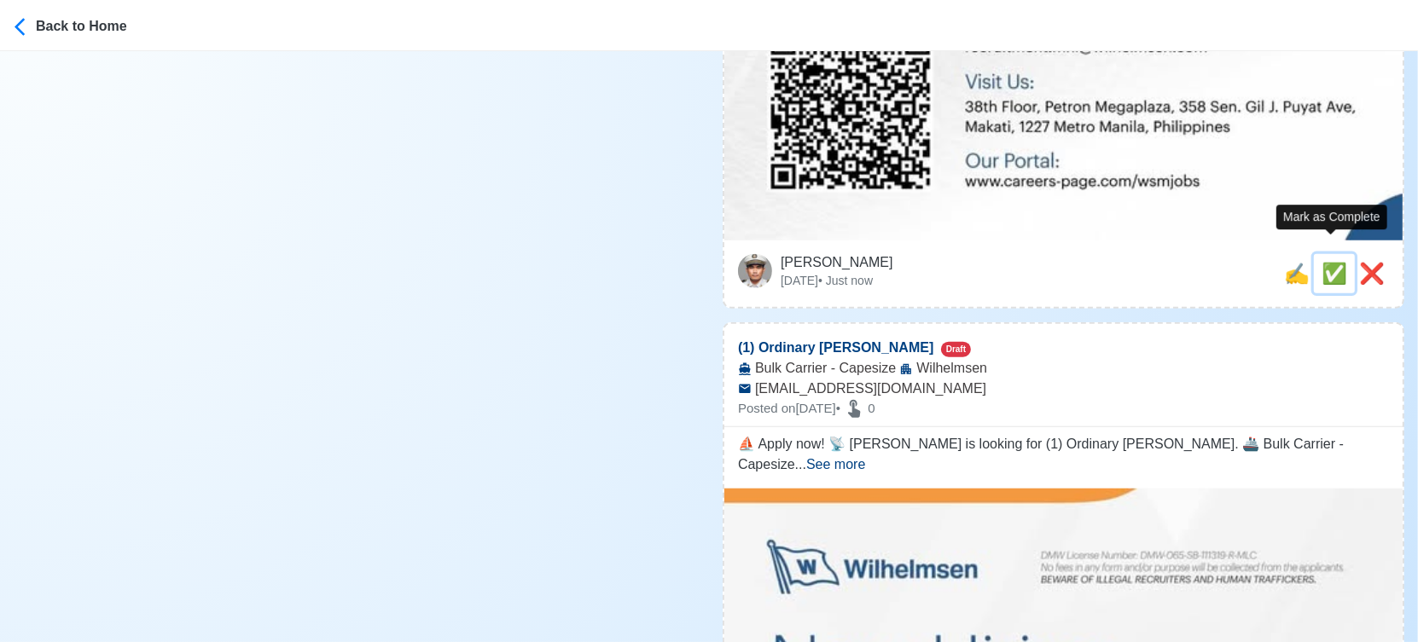
click at [1331, 262] on span "✅" at bounding box center [1334, 273] width 26 height 23
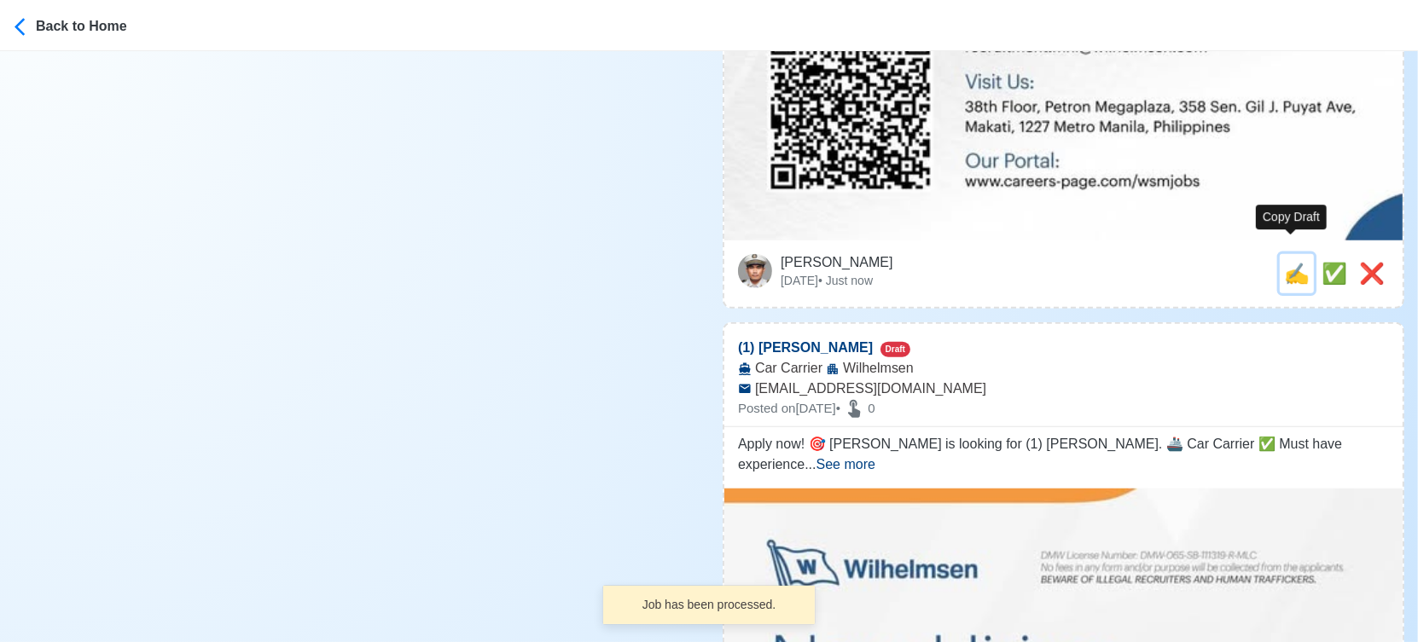
click at [1284, 262] on span "✍️" at bounding box center [1297, 273] width 26 height 23
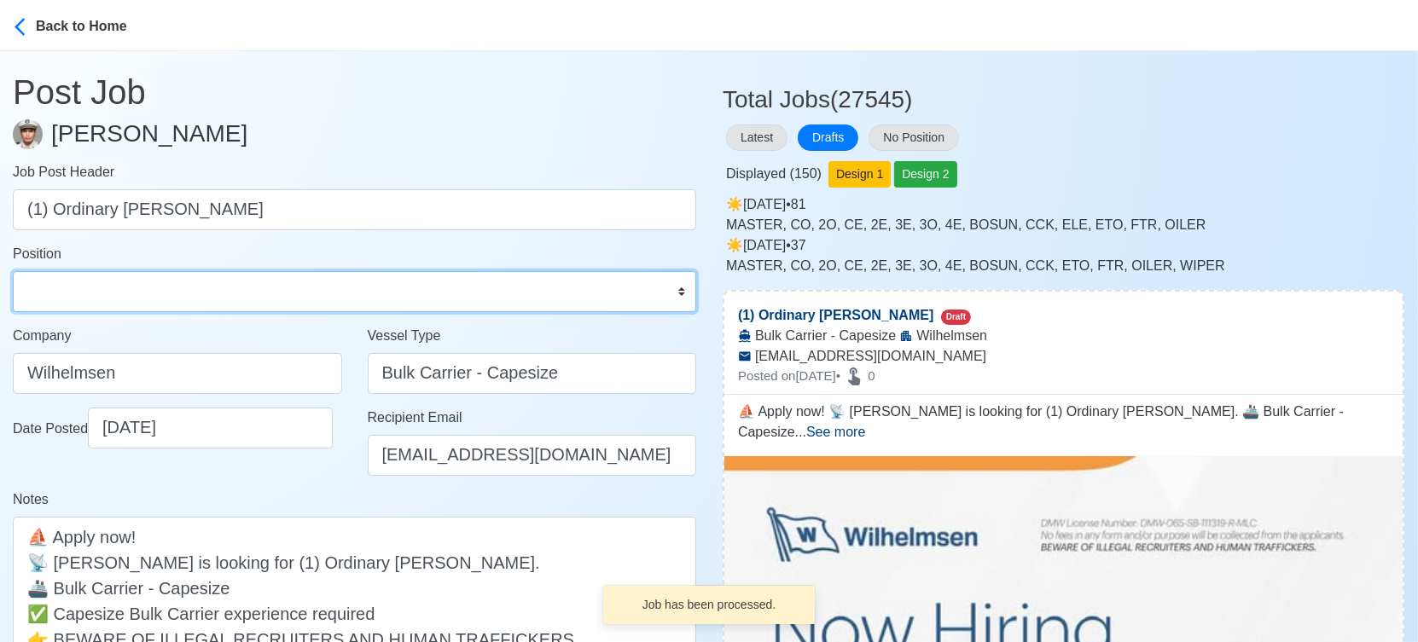
click at [195, 292] on select "Master Chief Officer 2nd Officer 3rd Officer Junior Officer Chief Engineer 2nd …" at bounding box center [354, 291] width 683 height 41
click at [13, 271] on select "Master Chief Officer 2nd Officer 3rd Officer Junior Officer Chief Engineer 2nd …" at bounding box center [354, 291] width 683 height 41
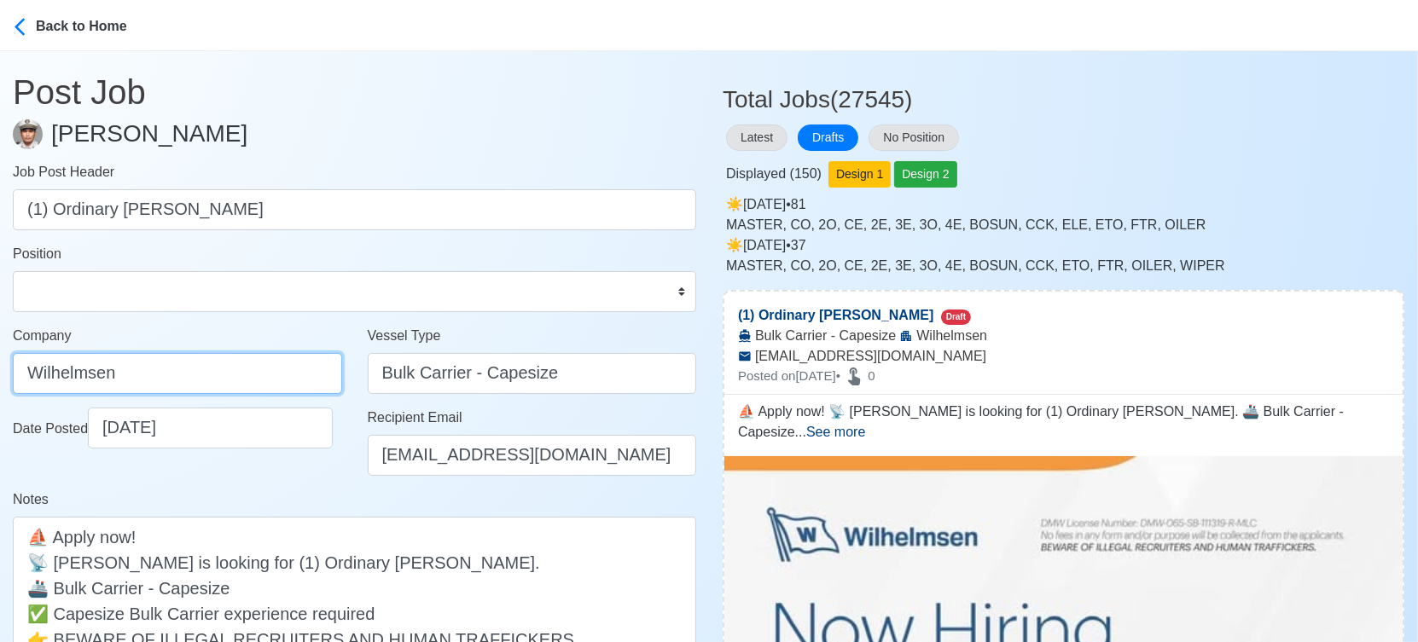
click at [244, 375] on input "Wilhelmsen" at bounding box center [177, 373] width 329 height 41
click at [280, 497] on div "Notes ⛵ Apply now! 📡 [PERSON_NAME] is looking for (1) Ordinary [PERSON_NAME]. 🚢…" at bounding box center [354, 600] width 683 height 220
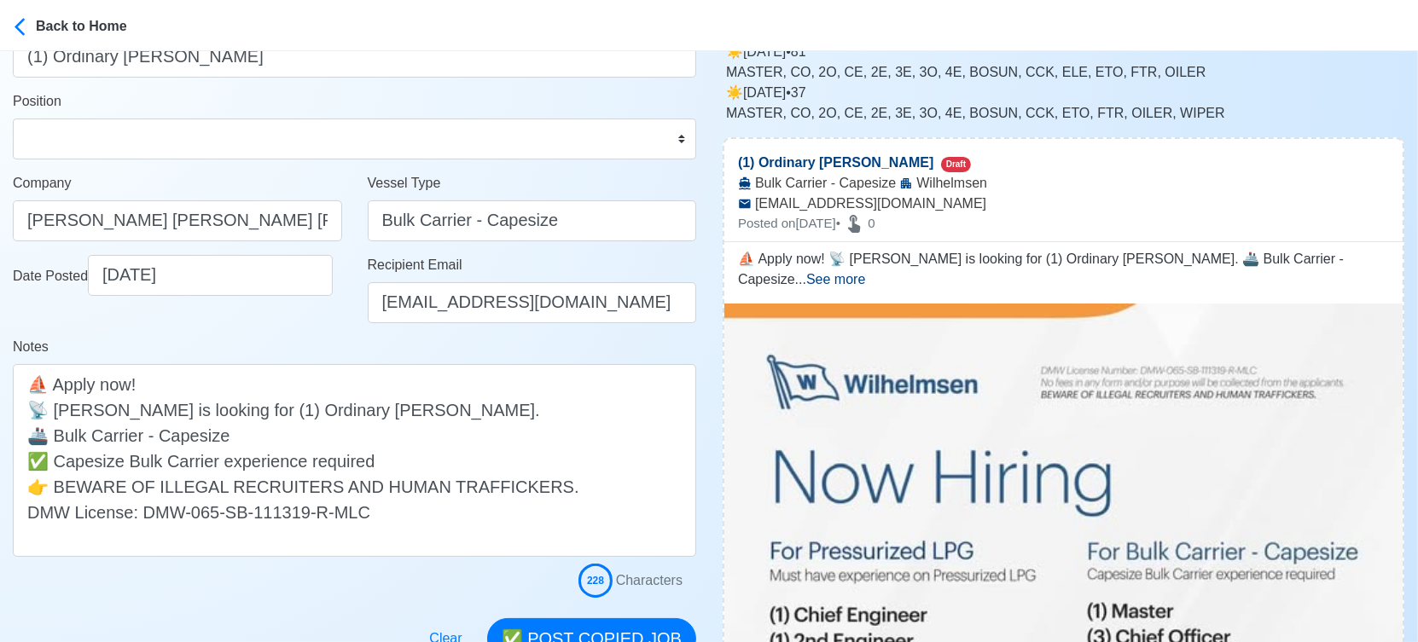
scroll to position [284, 0]
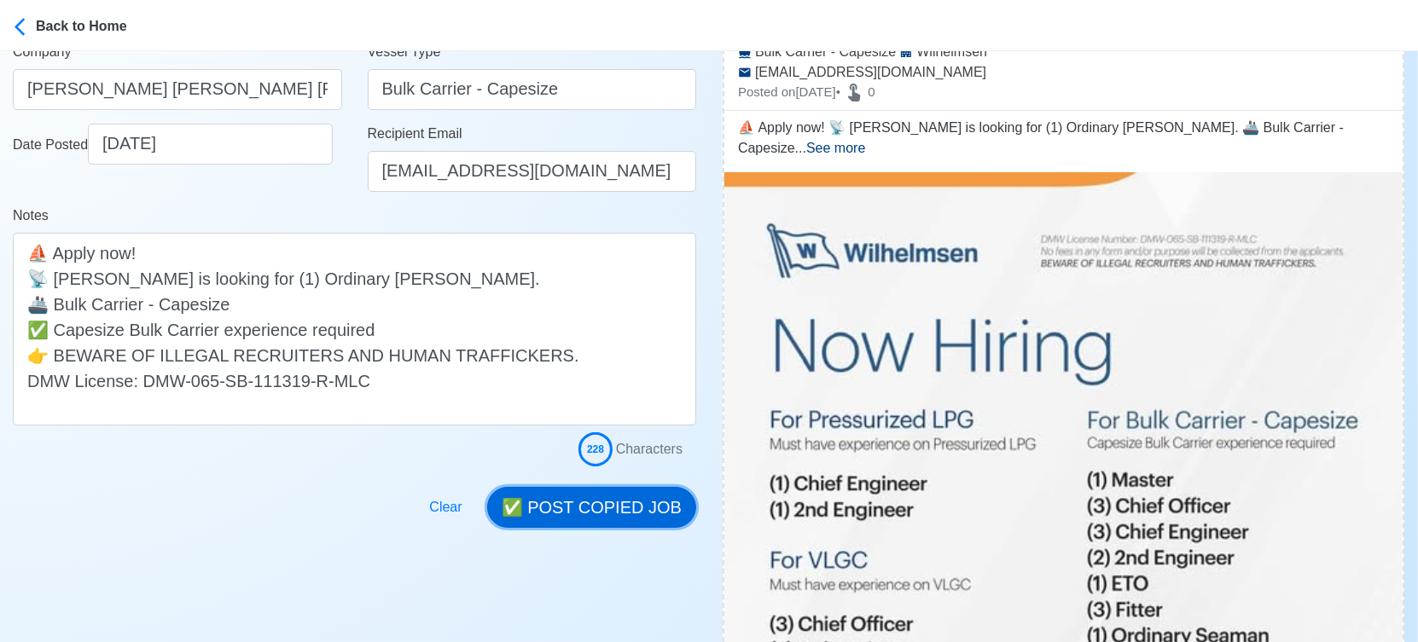
click at [583, 496] on button "✅ POST COPIED JOB" at bounding box center [591, 507] width 209 height 41
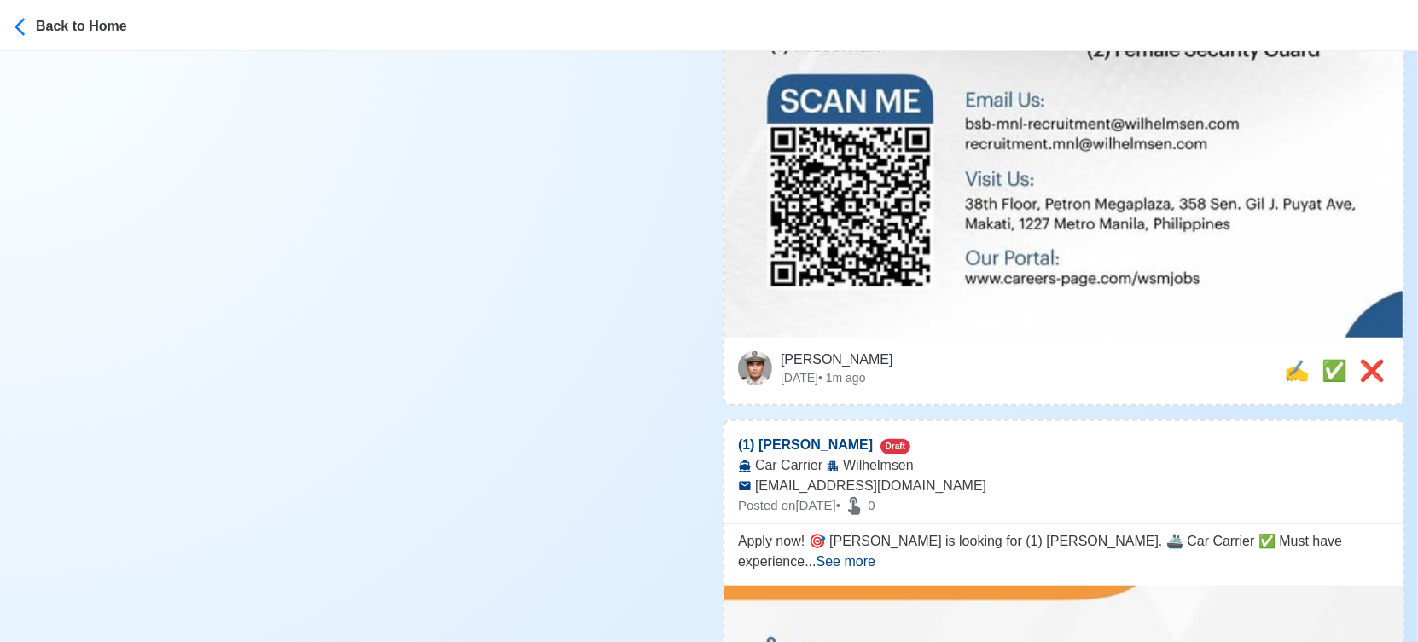
scroll to position [1326, 0]
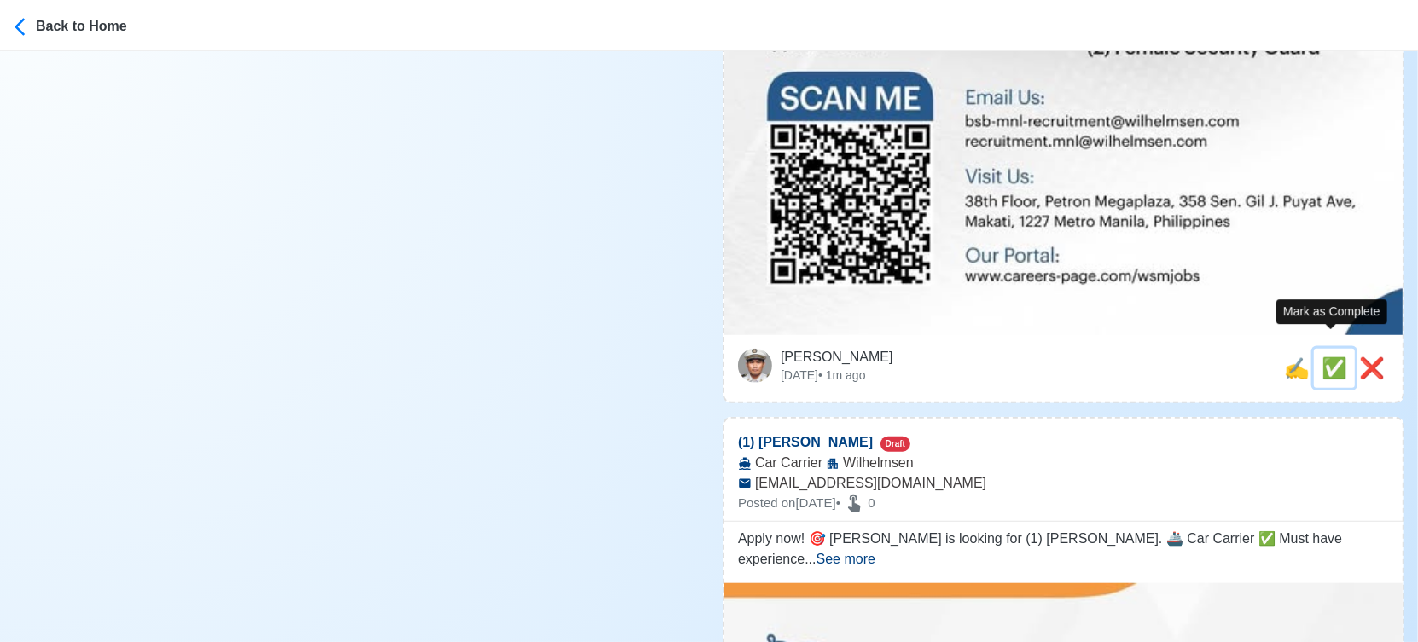
click at [1321, 357] on span "✅" at bounding box center [1334, 368] width 26 height 23
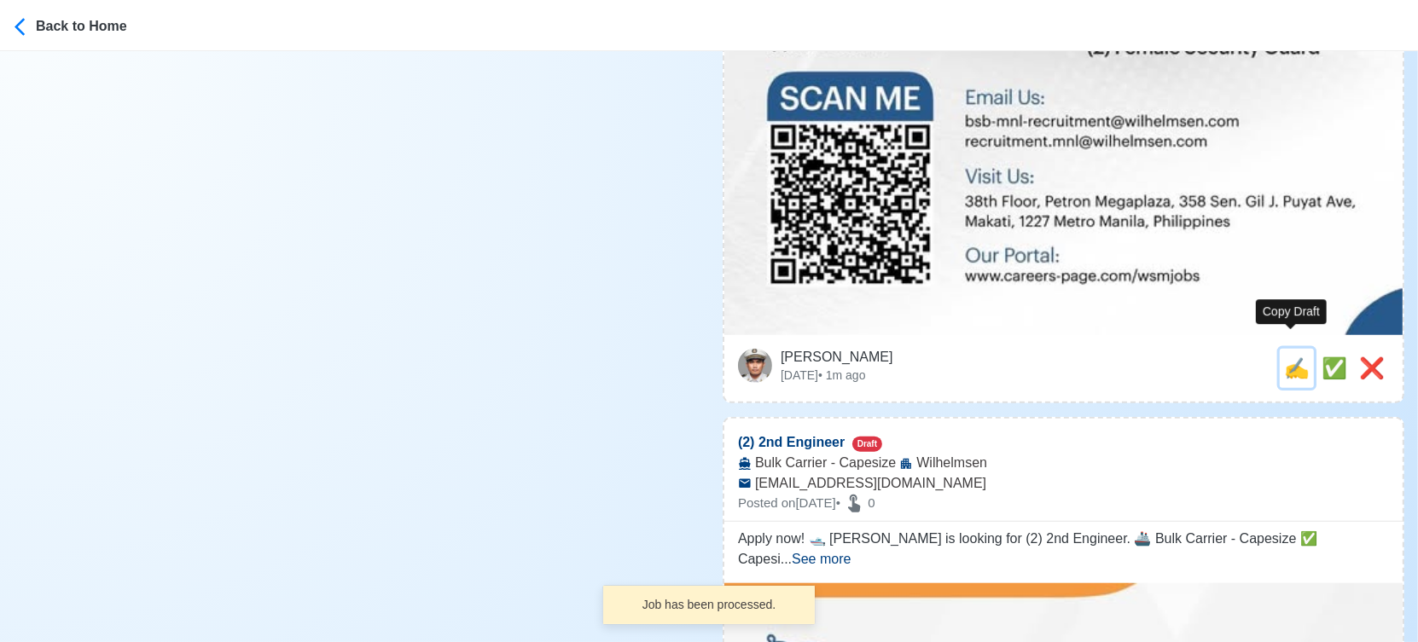
click at [1287, 357] on span "✍️" at bounding box center [1297, 368] width 26 height 23
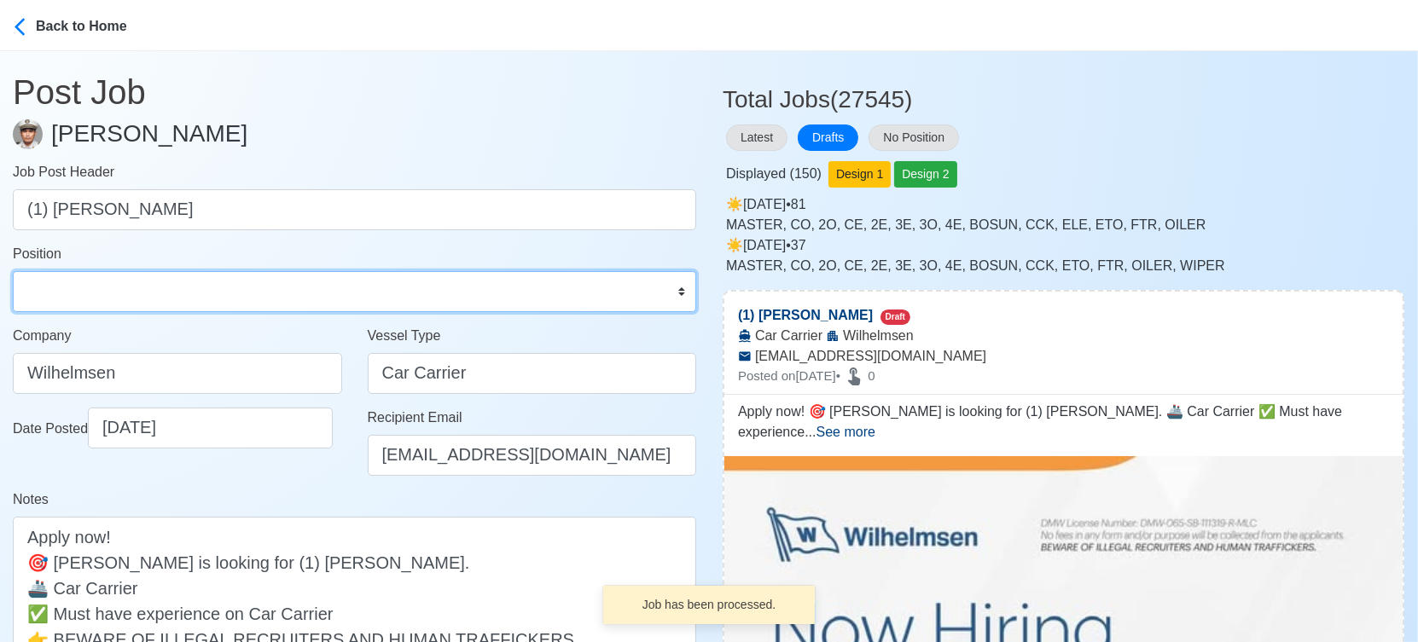
click at [113, 290] on select "Master Chief Officer 2nd Officer 3rd Officer Junior Officer Chief Engineer 2nd …" at bounding box center [354, 291] width 683 height 41
click at [13, 271] on select "Master Chief Officer 2nd Officer 3rd Officer Junior Officer Chief Engineer 2nd …" at bounding box center [354, 291] width 683 height 41
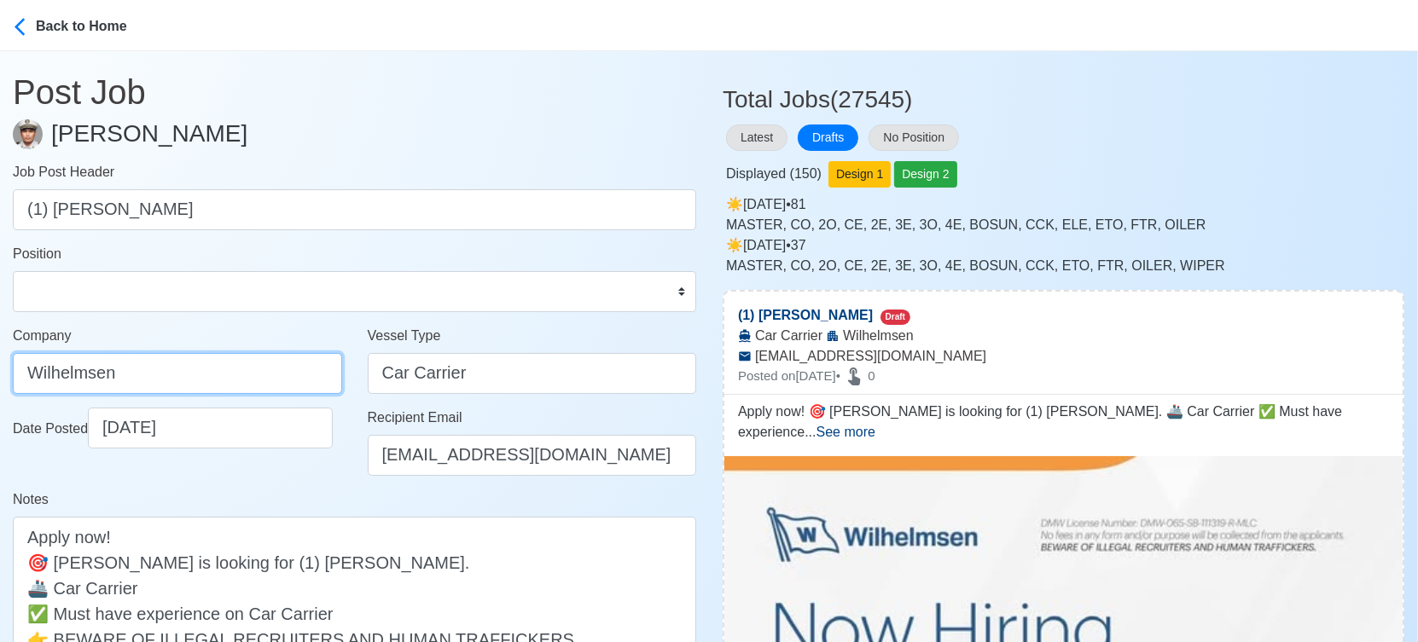
click at [231, 367] on input "Wilhelmsen" at bounding box center [177, 373] width 329 height 41
click at [285, 496] on div "Notes Apply now! 🎯 [PERSON_NAME] is looking for (1) [PERSON_NAME]. 🚢 Car Carrie…" at bounding box center [354, 600] width 683 height 220
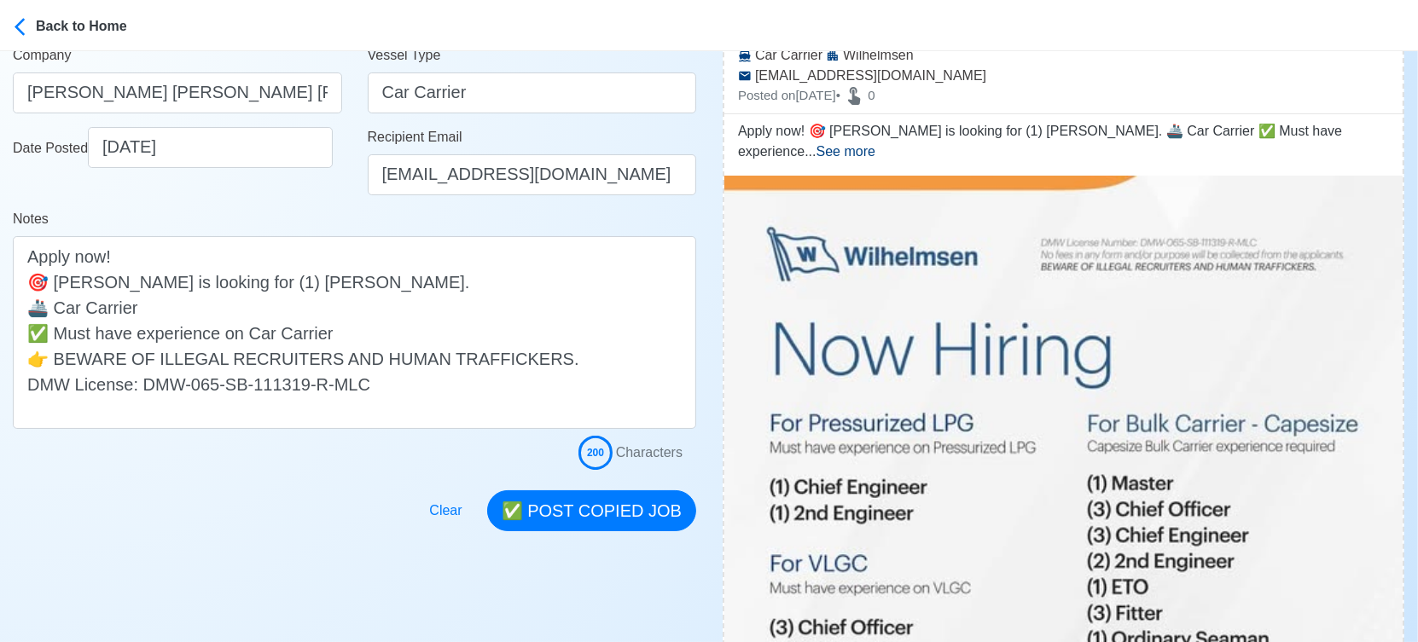
scroll to position [284, 0]
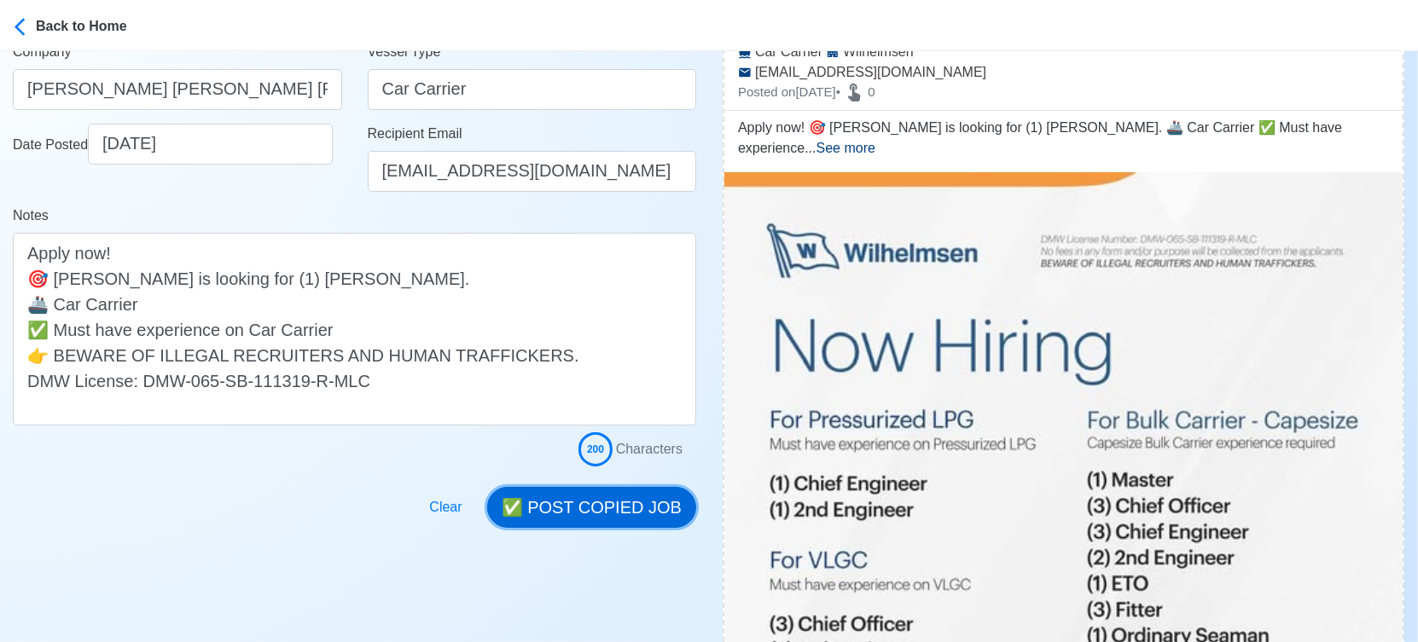
click at [607, 502] on button "✅ POST COPIED JOB" at bounding box center [591, 507] width 209 height 41
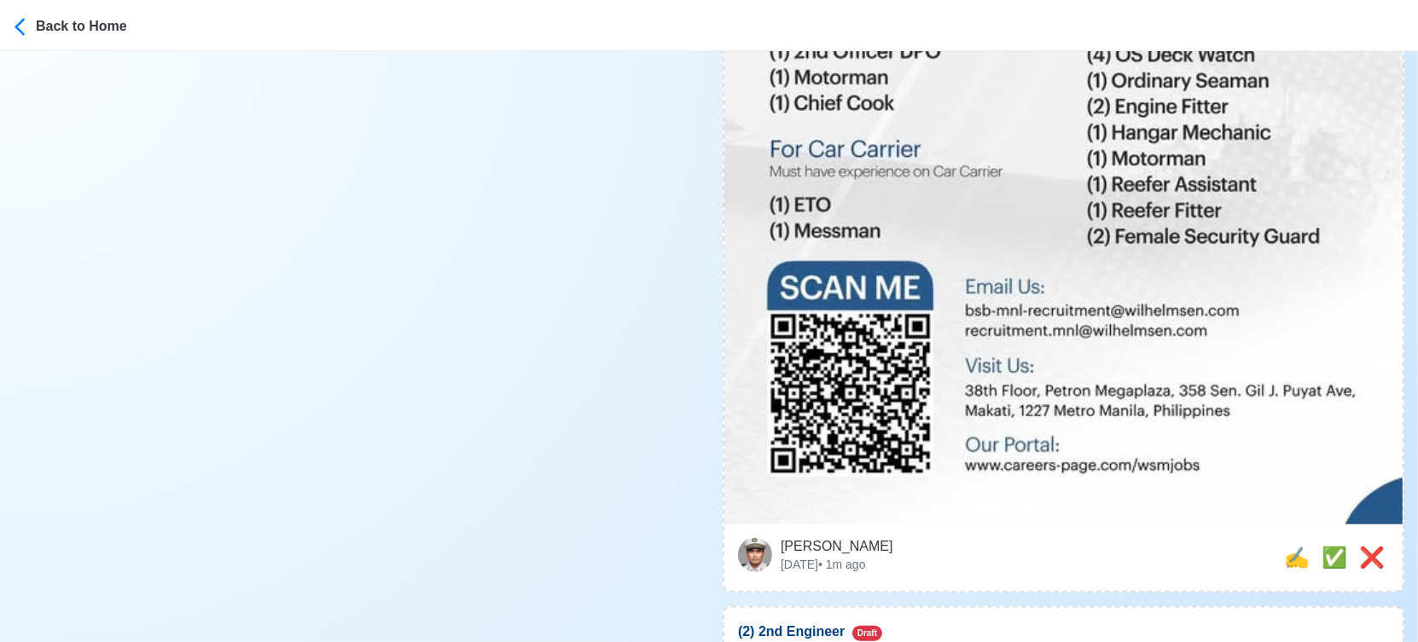
scroll to position [1326, 0]
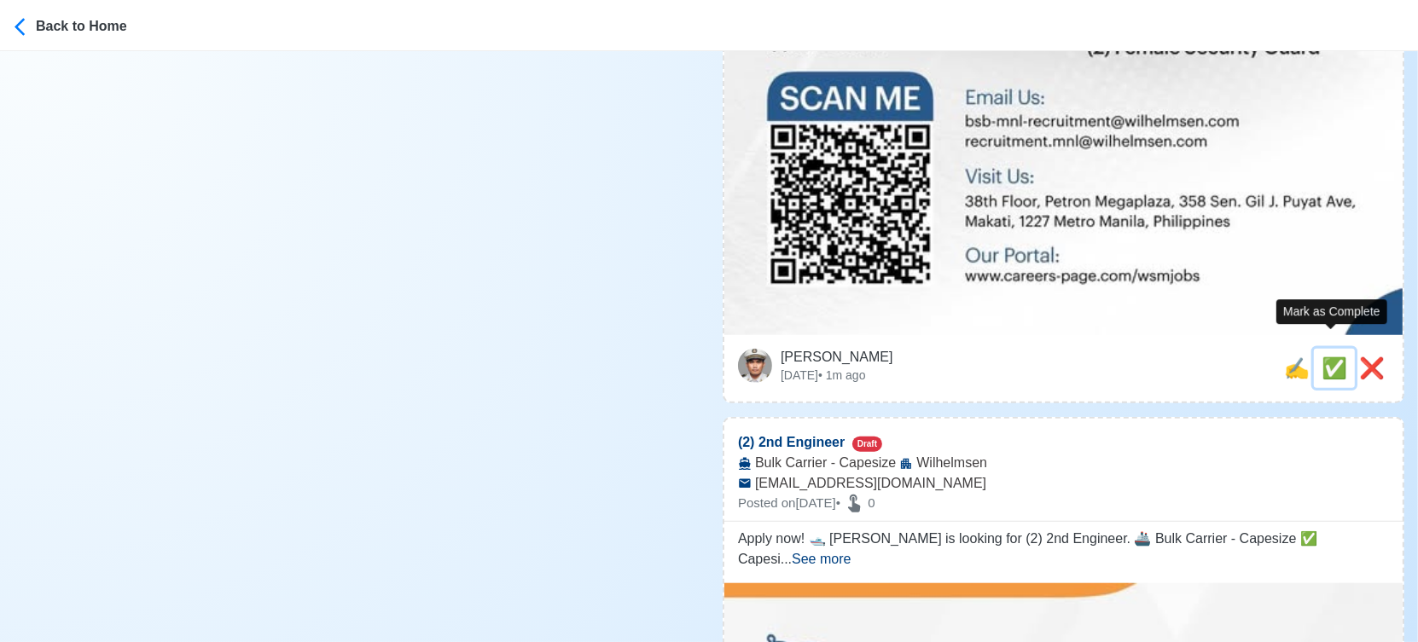
click at [1325, 357] on span "✅" at bounding box center [1334, 368] width 26 height 23
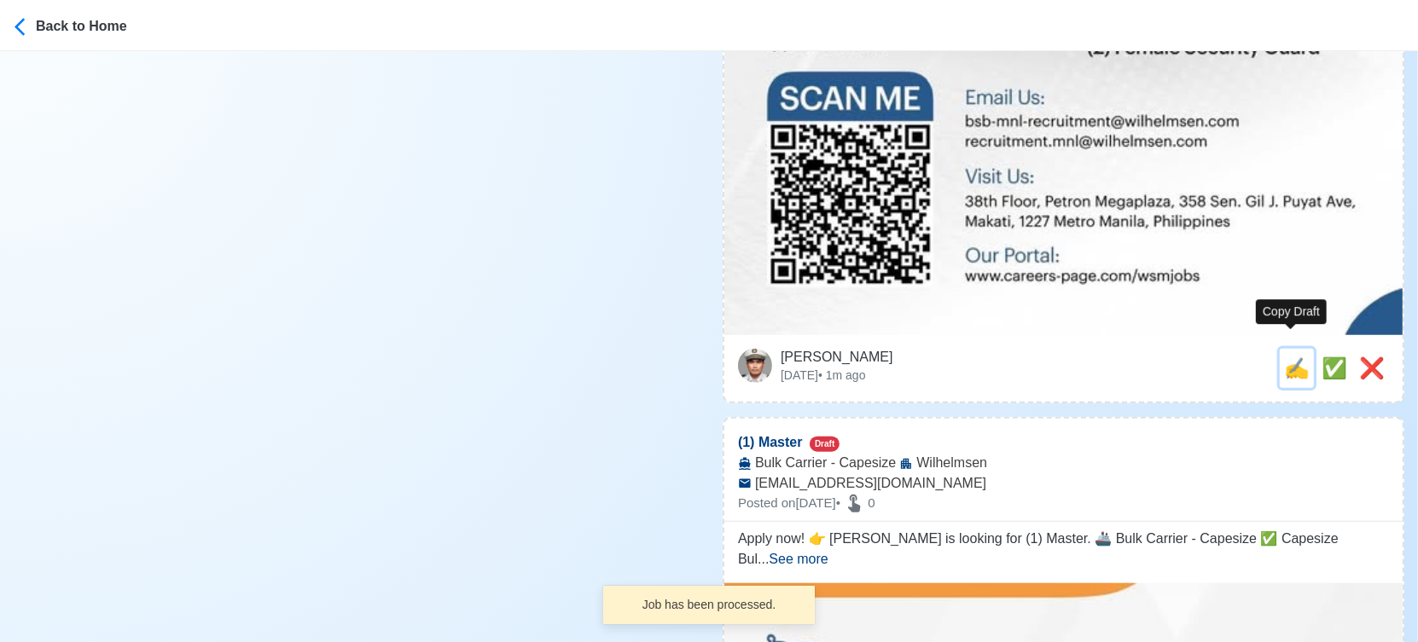
click at [1291, 357] on span "✍️" at bounding box center [1297, 368] width 26 height 23
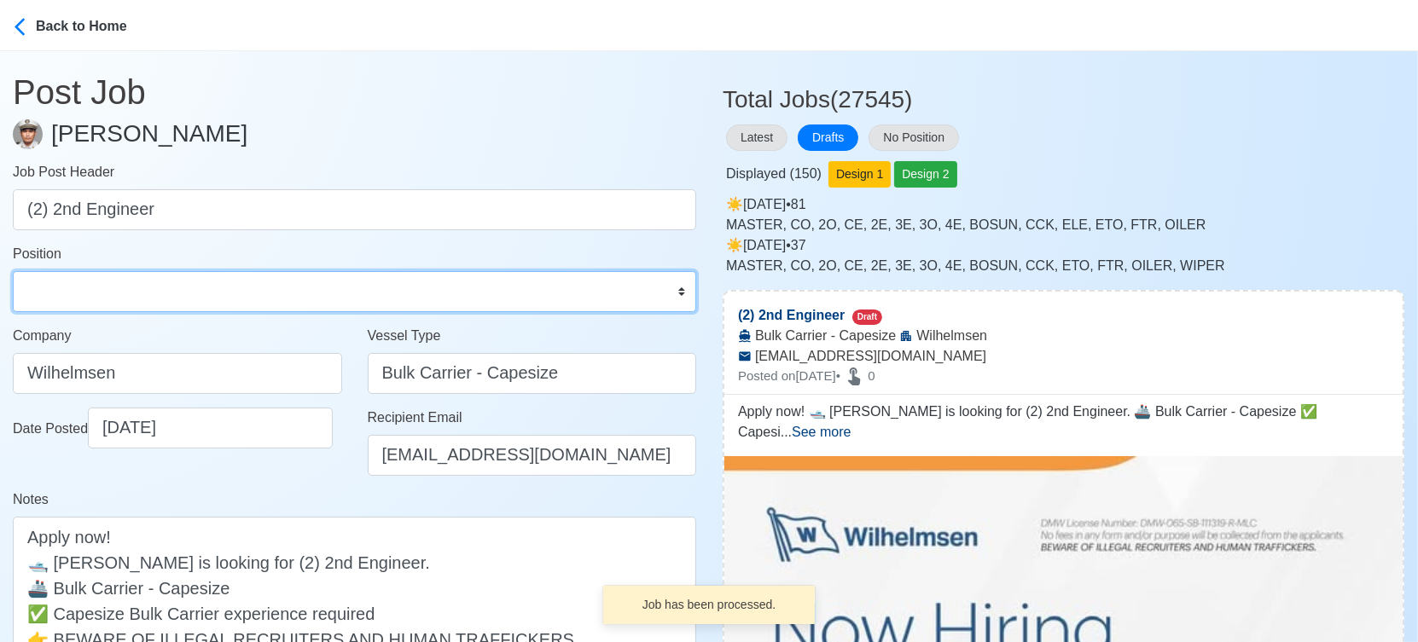
click at [200, 296] on select "Master Chief Officer 2nd Officer 3rd Officer Junior Officer Chief Engineer 2nd …" at bounding box center [354, 291] width 683 height 41
click at [13, 271] on select "Master Chief Officer 2nd Officer 3rd Officer Junior Officer Chief Engineer 2nd …" at bounding box center [354, 291] width 683 height 41
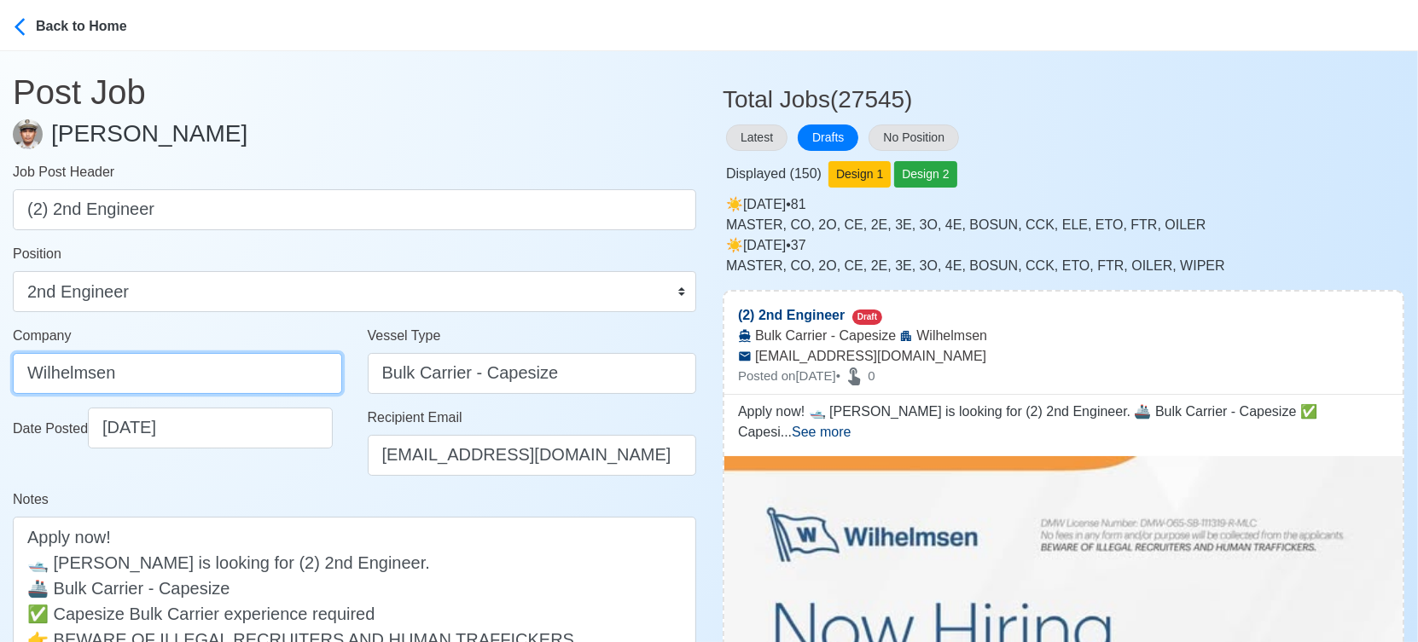
click at [239, 378] on input "Wilhelmsen" at bounding box center [177, 373] width 329 height 41
click at [252, 473] on div "Date Posted [DATE]" at bounding box center [177, 449] width 355 height 82
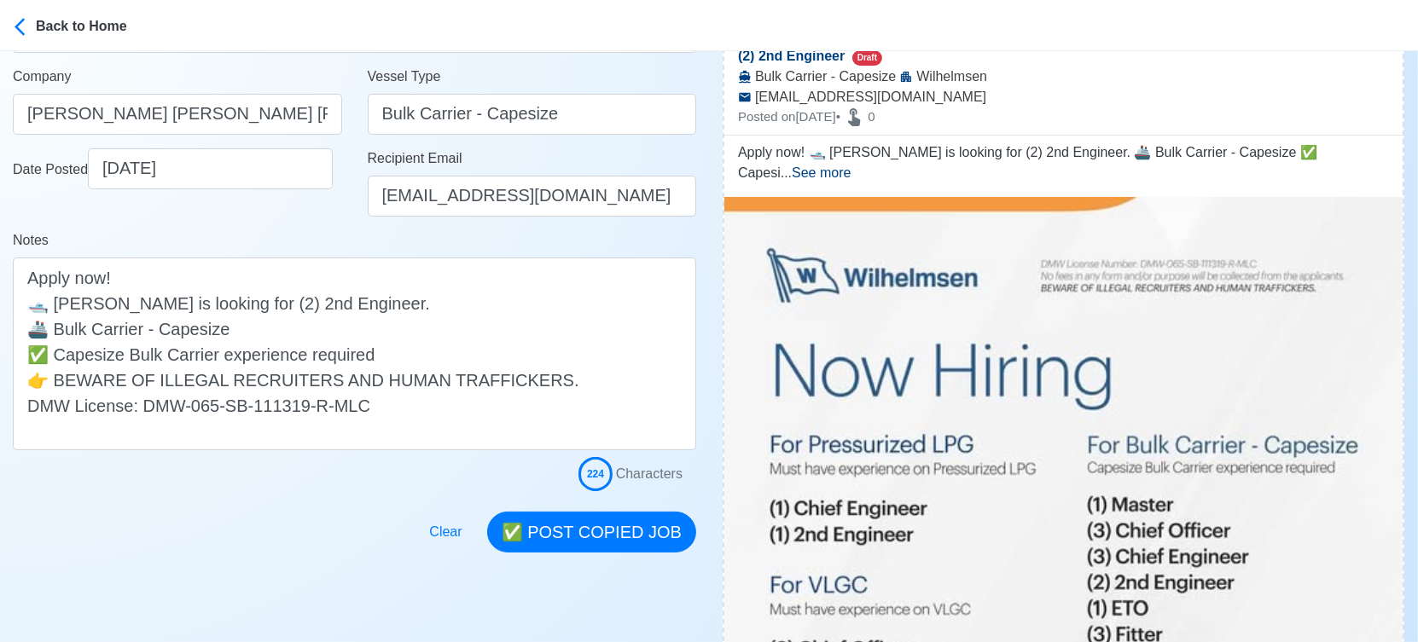
scroll to position [284, 0]
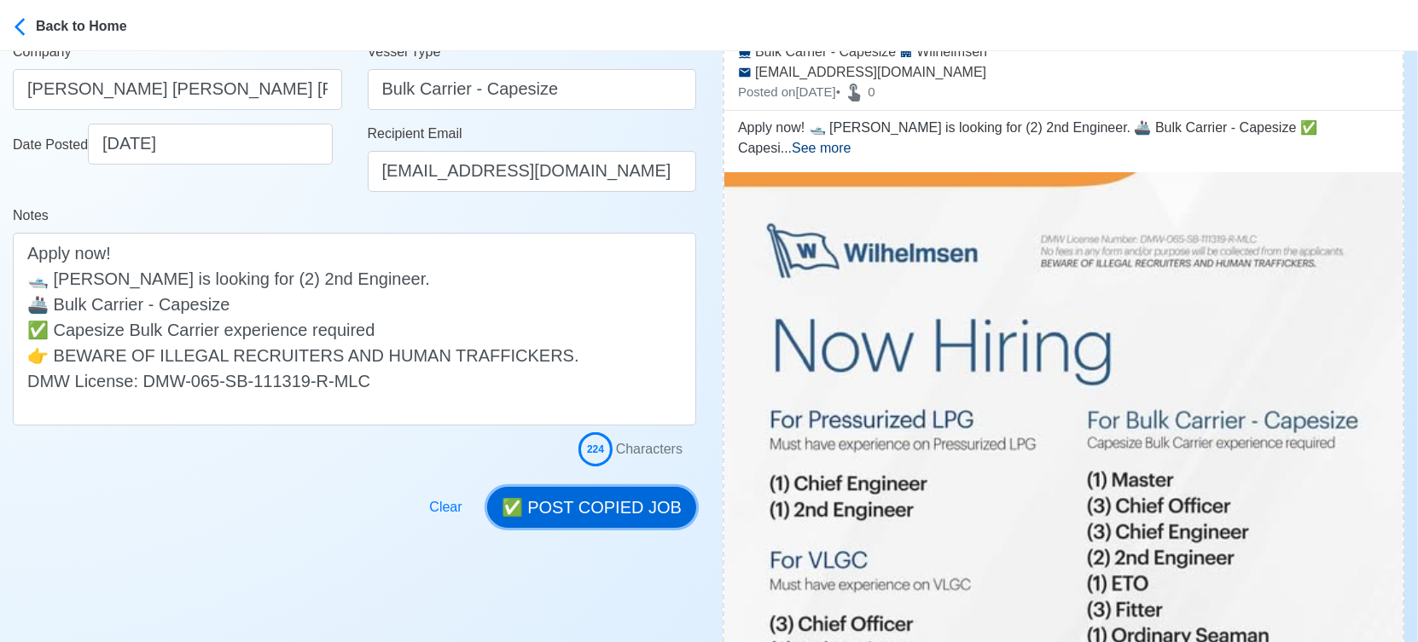
click at [612, 508] on button "✅ POST COPIED JOB" at bounding box center [591, 507] width 209 height 41
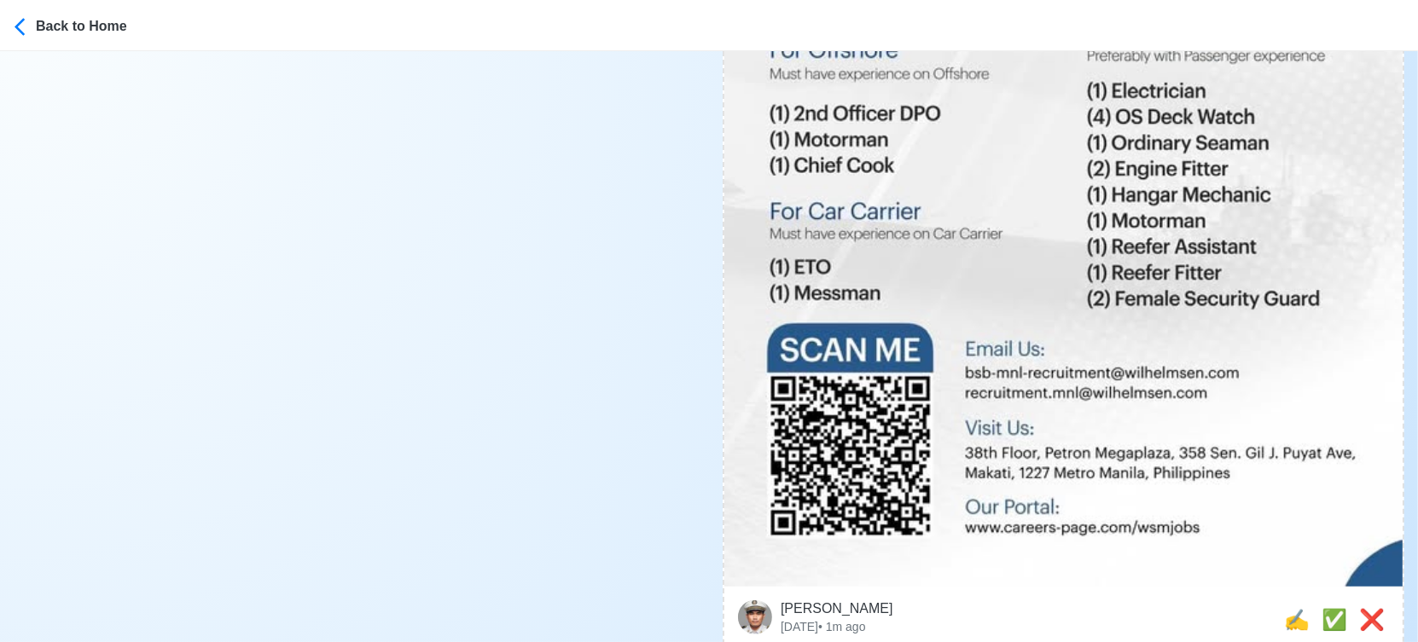
scroll to position [1232, 0]
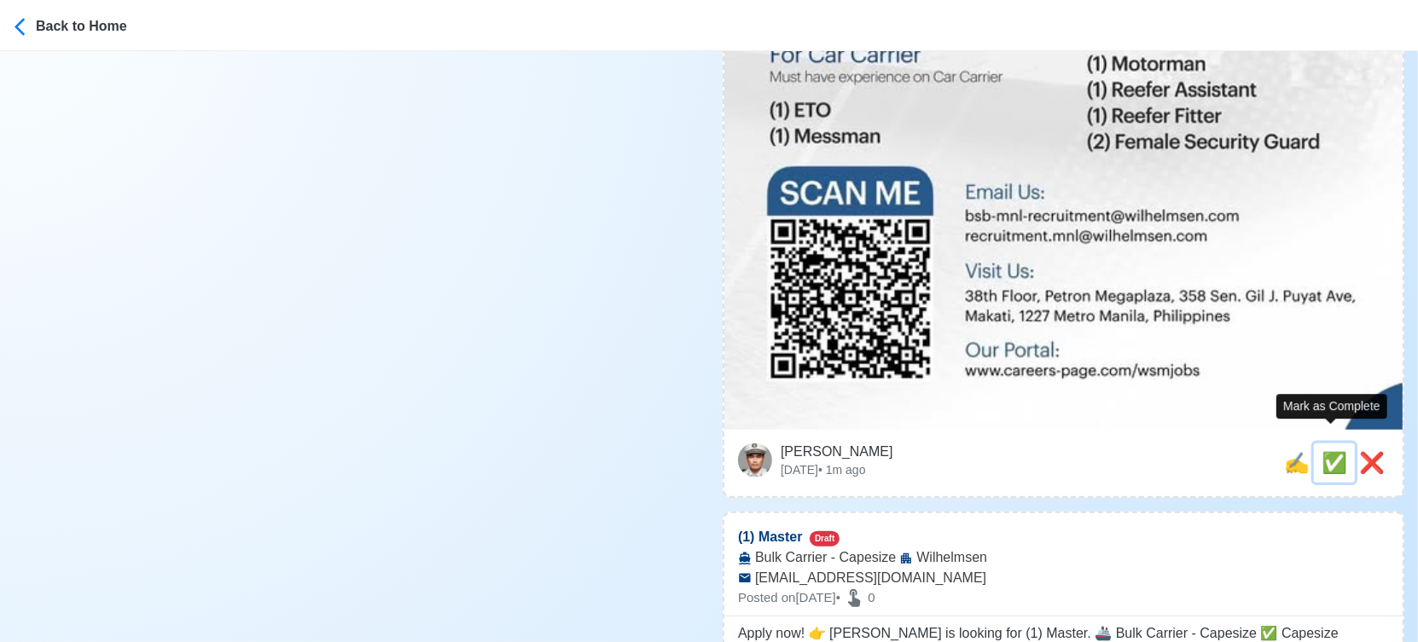
click at [1327, 451] on span "✅" at bounding box center [1334, 462] width 26 height 23
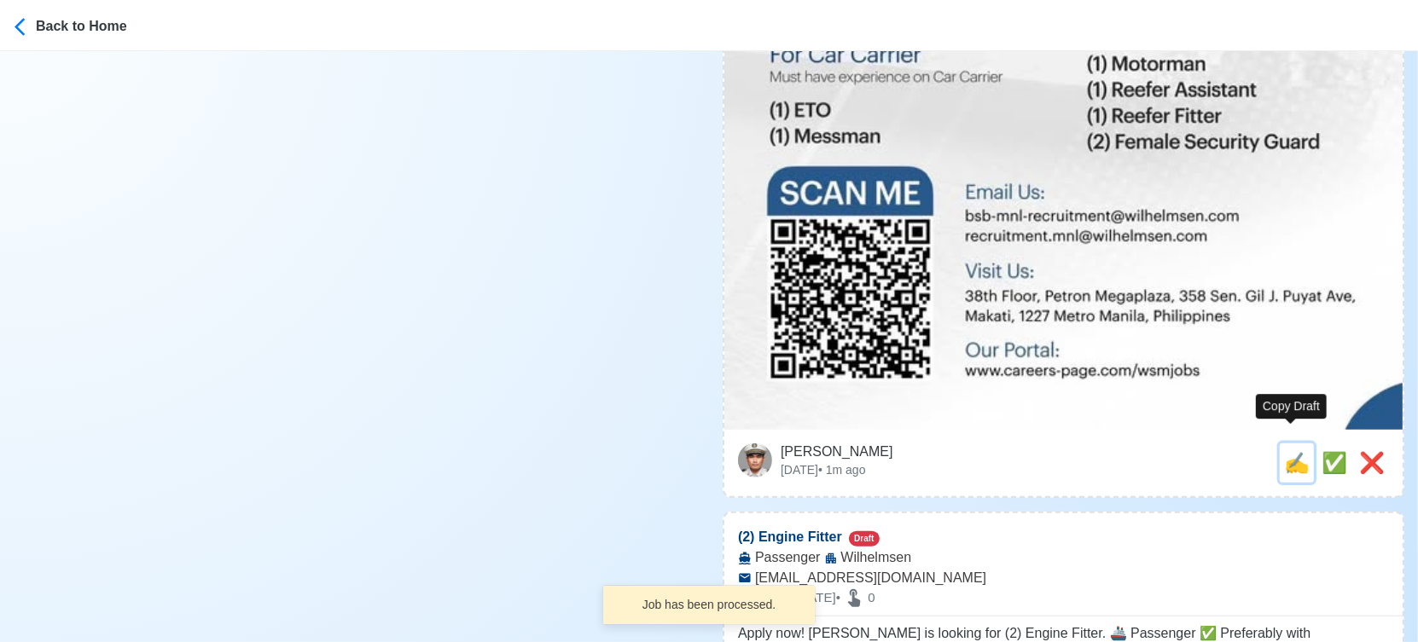
click at [1291, 451] on span "✍️" at bounding box center [1297, 462] width 26 height 23
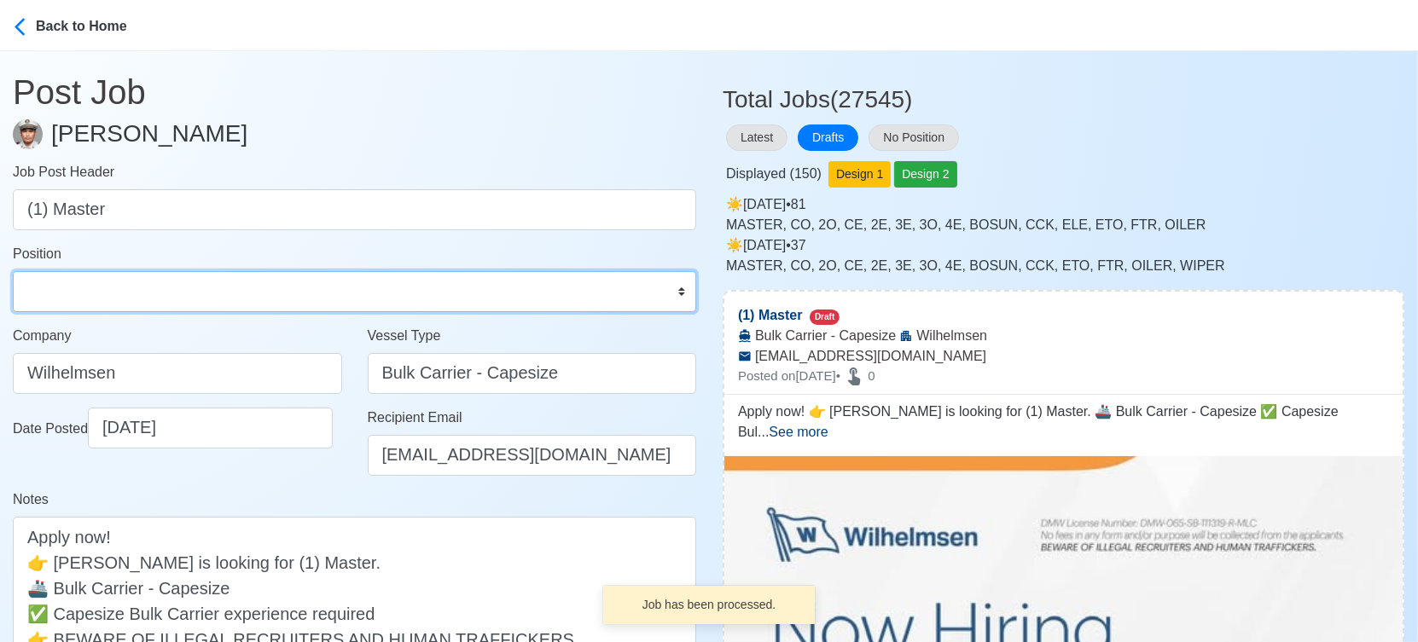
click at [187, 288] on select "Master Chief Officer 2nd Officer 3rd Officer Junior Officer Chief Engineer 2nd …" at bounding box center [354, 291] width 683 height 41
click at [13, 271] on select "Master Chief Officer 2nd Officer 3rd Officer Junior Officer Chief Engineer 2nd …" at bounding box center [354, 291] width 683 height 41
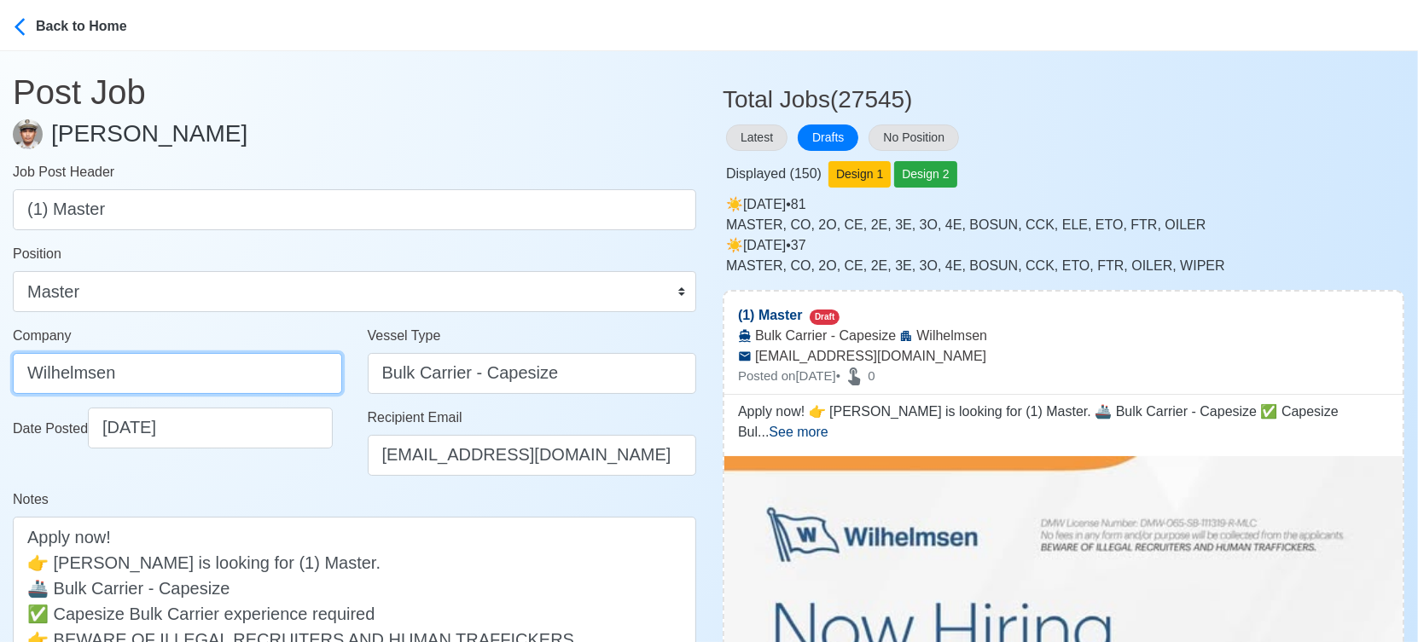
click at [239, 380] on input "Wilhelmsen" at bounding box center [177, 373] width 329 height 41
click at [307, 503] on div "Notes Apply now! 👉 [PERSON_NAME] is looking for (1) Master. 🚢 Bulk Carrier - Ca…" at bounding box center [354, 600] width 683 height 220
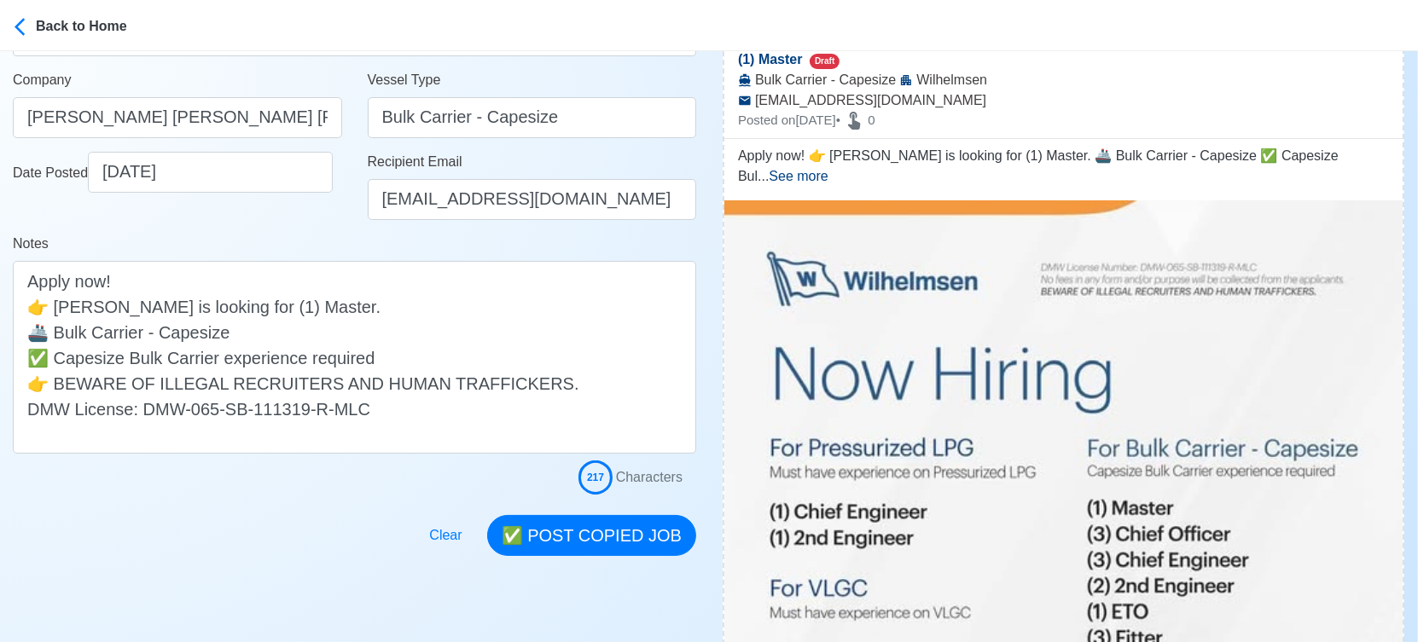
scroll to position [284, 0]
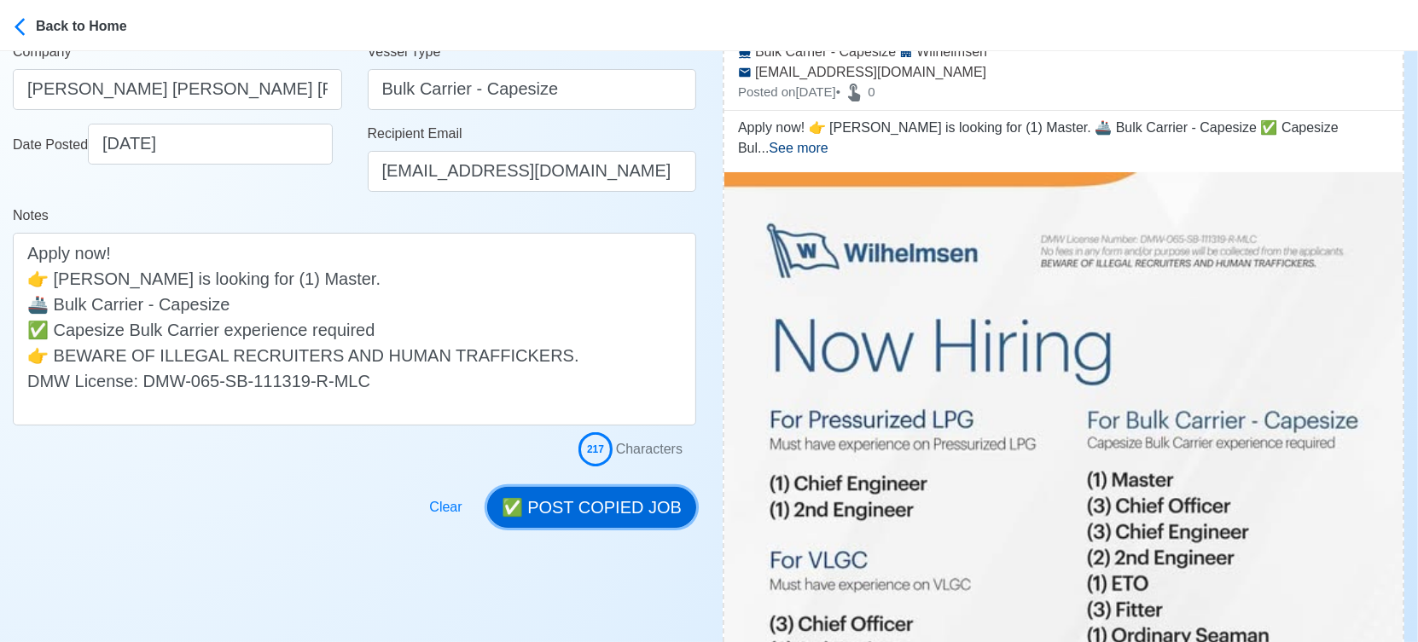
click at [641, 510] on button "✅ POST COPIED JOB" at bounding box center [591, 507] width 209 height 41
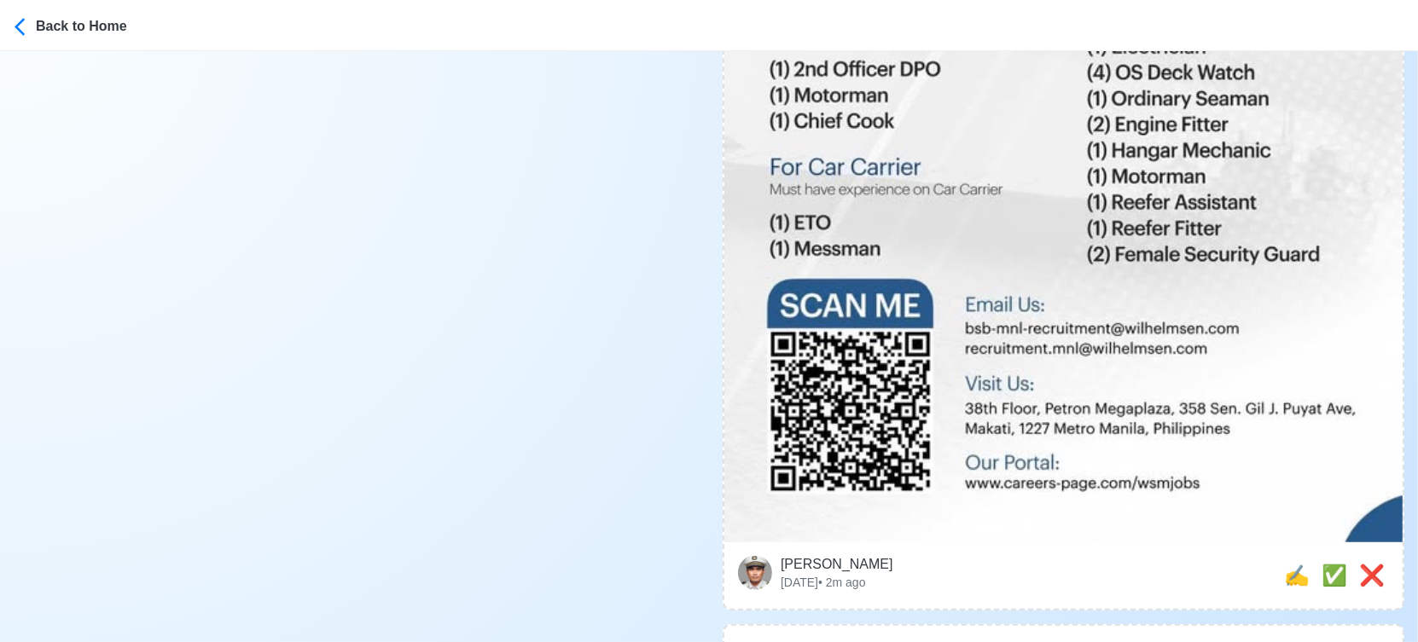
scroll to position [1326, 0]
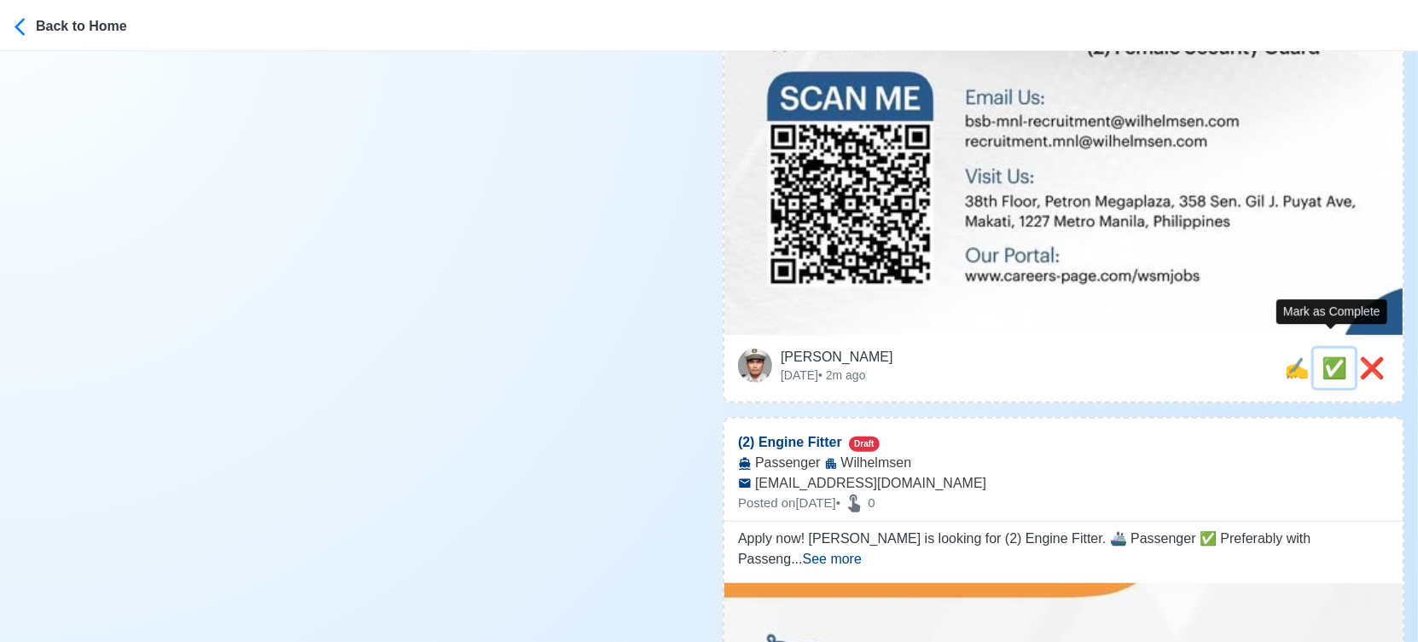
click at [1321, 357] on span "✅" at bounding box center [1334, 368] width 26 height 23
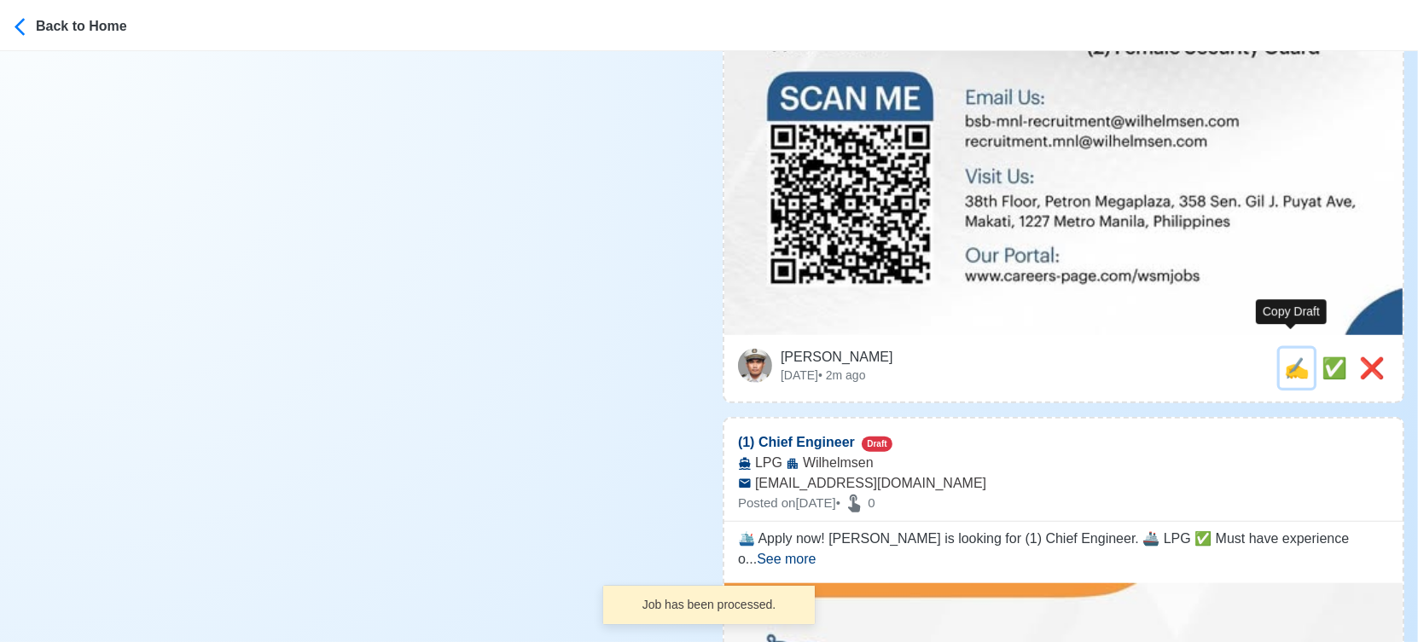
click at [1290, 357] on span "✍️" at bounding box center [1297, 368] width 26 height 23
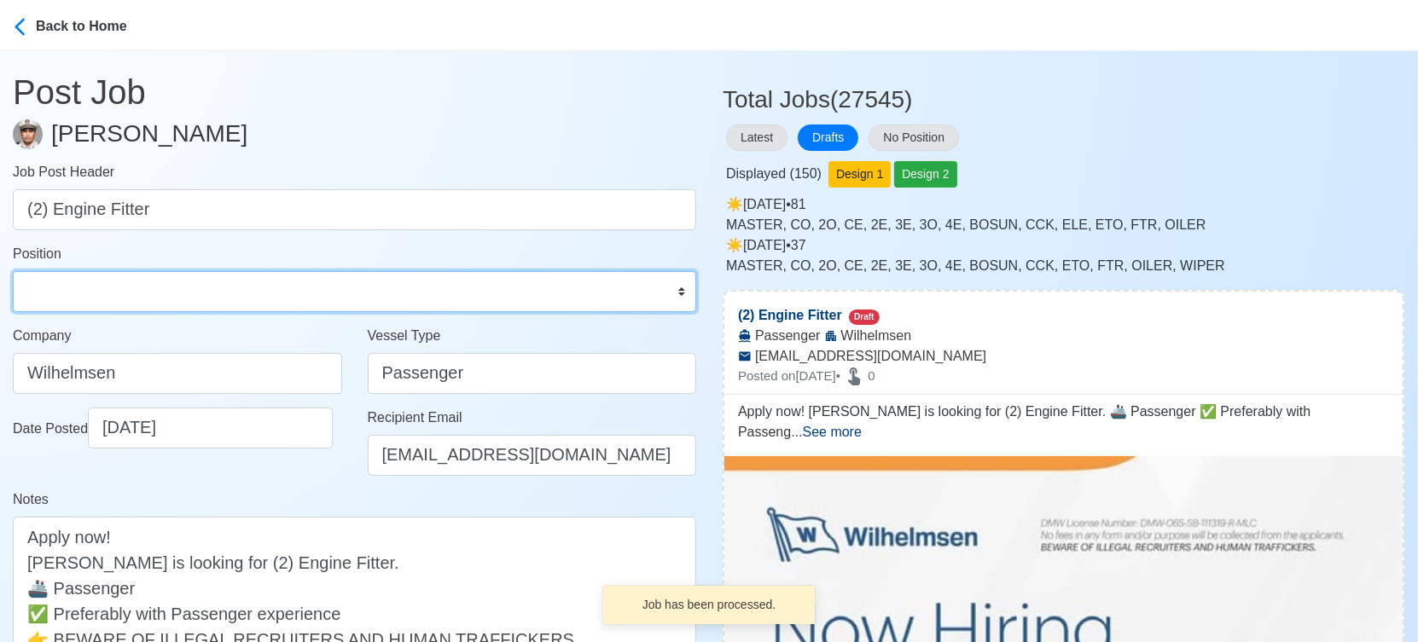
click at [123, 296] on select "Master Chief Officer 2nd Officer 3rd Officer Junior Officer Chief Engineer 2nd …" at bounding box center [354, 291] width 683 height 41
click at [13, 271] on select "Master Chief Officer 2nd Officer 3rd Officer Junior Officer Chief Engineer 2nd …" at bounding box center [354, 291] width 683 height 41
click at [178, 298] on select "Master Chief Officer 2nd Officer 3rd Officer Junior Officer Chief Engineer 2nd …" at bounding box center [354, 291] width 683 height 41
click at [13, 271] on select "Master Chief Officer 2nd Officer 3rd Officer Junior Officer Chief Engineer 2nd …" at bounding box center [354, 291] width 683 height 41
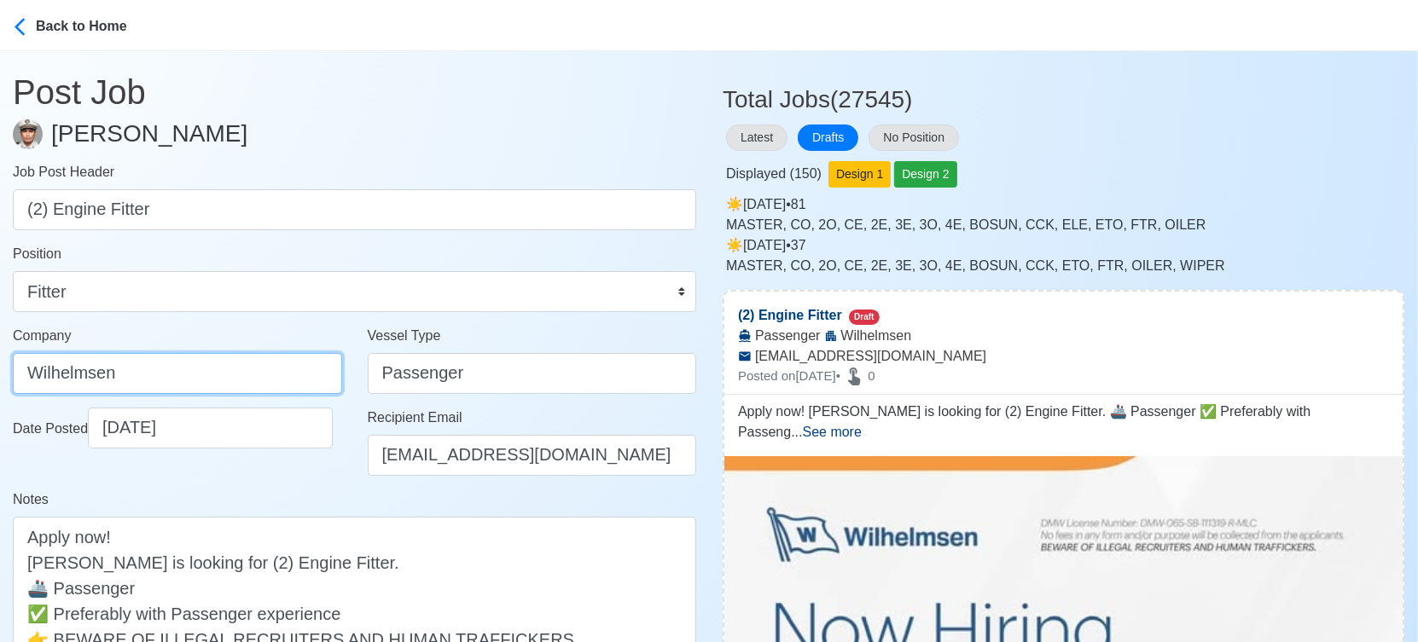
click at [206, 373] on input "Wilhelmsen" at bounding box center [177, 373] width 329 height 41
click at [281, 462] on div "Date Posted [DATE]" at bounding box center [177, 449] width 355 height 82
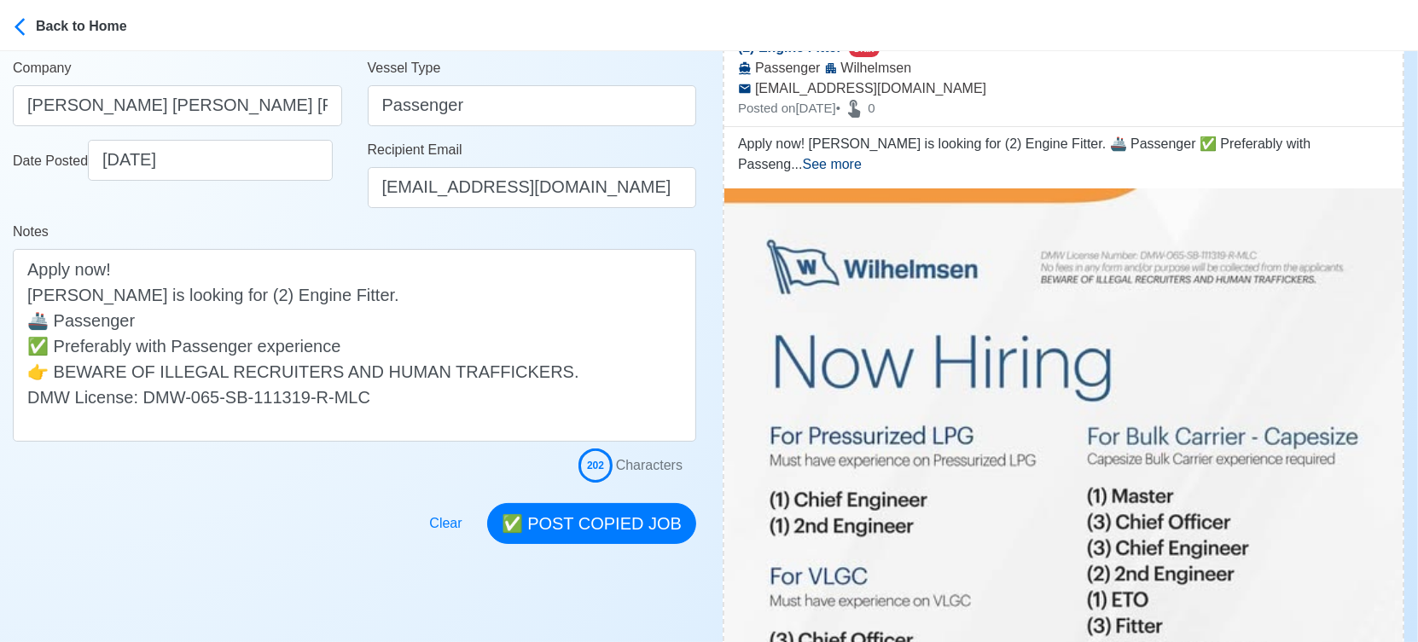
scroll to position [284, 0]
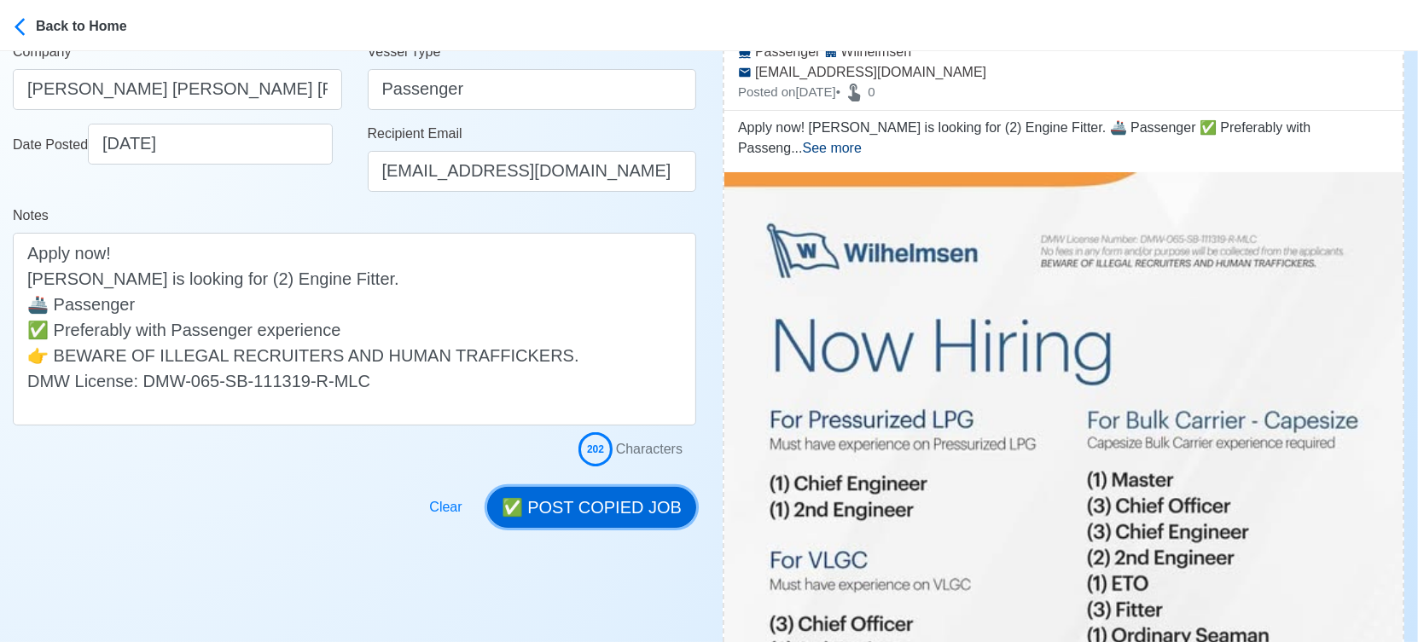
click at [645, 505] on button "✅ POST COPIED JOB" at bounding box center [591, 507] width 209 height 41
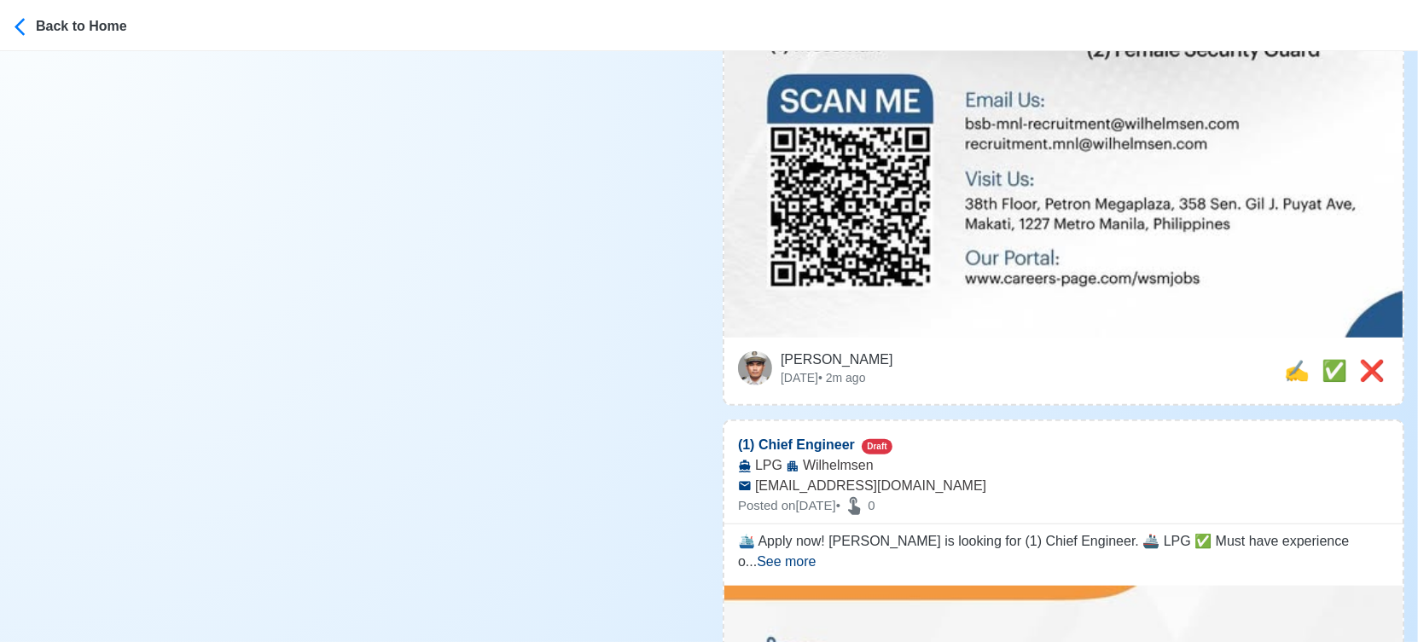
scroll to position [1326, 0]
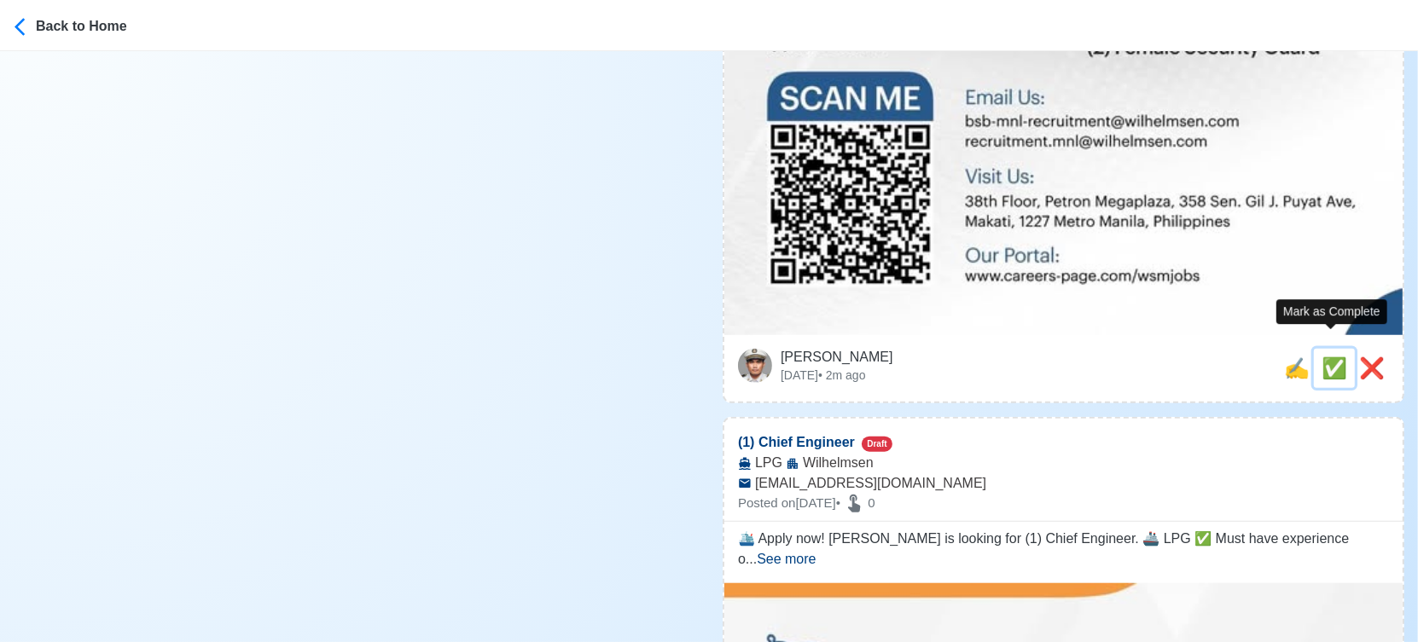
click at [1330, 357] on span "✅" at bounding box center [1334, 368] width 26 height 23
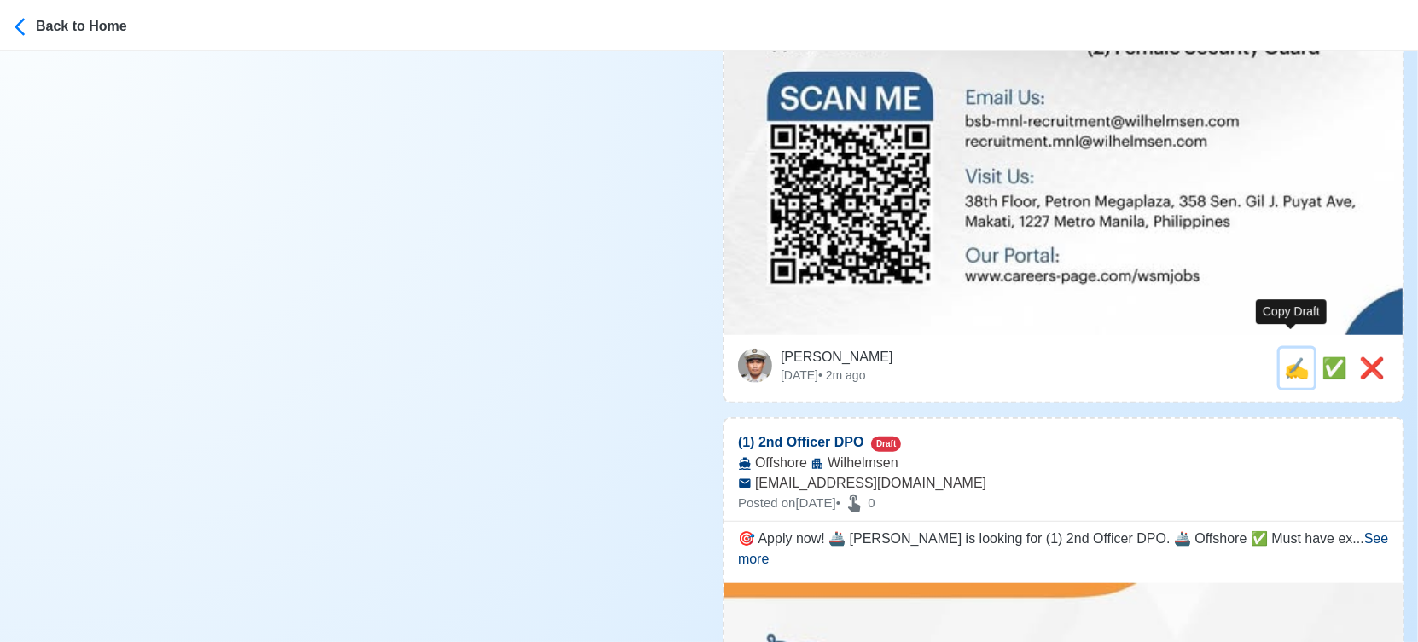
click at [1296, 357] on span "✍️" at bounding box center [1297, 368] width 26 height 23
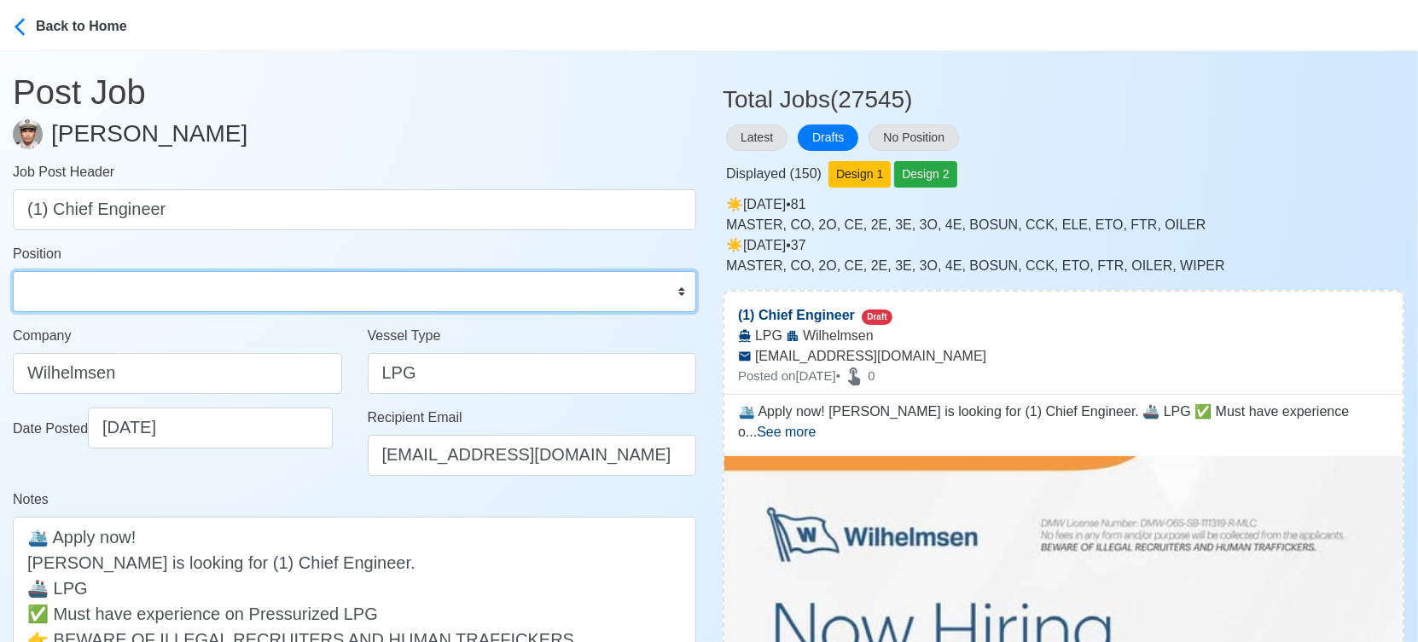
click at [179, 285] on select "Master Chief Officer 2nd Officer 3rd Officer Junior Officer Chief Engineer 2nd …" at bounding box center [354, 291] width 683 height 41
click at [13, 271] on select "Master Chief Officer 2nd Officer 3rd Officer Junior Officer Chief Engineer 2nd …" at bounding box center [354, 291] width 683 height 41
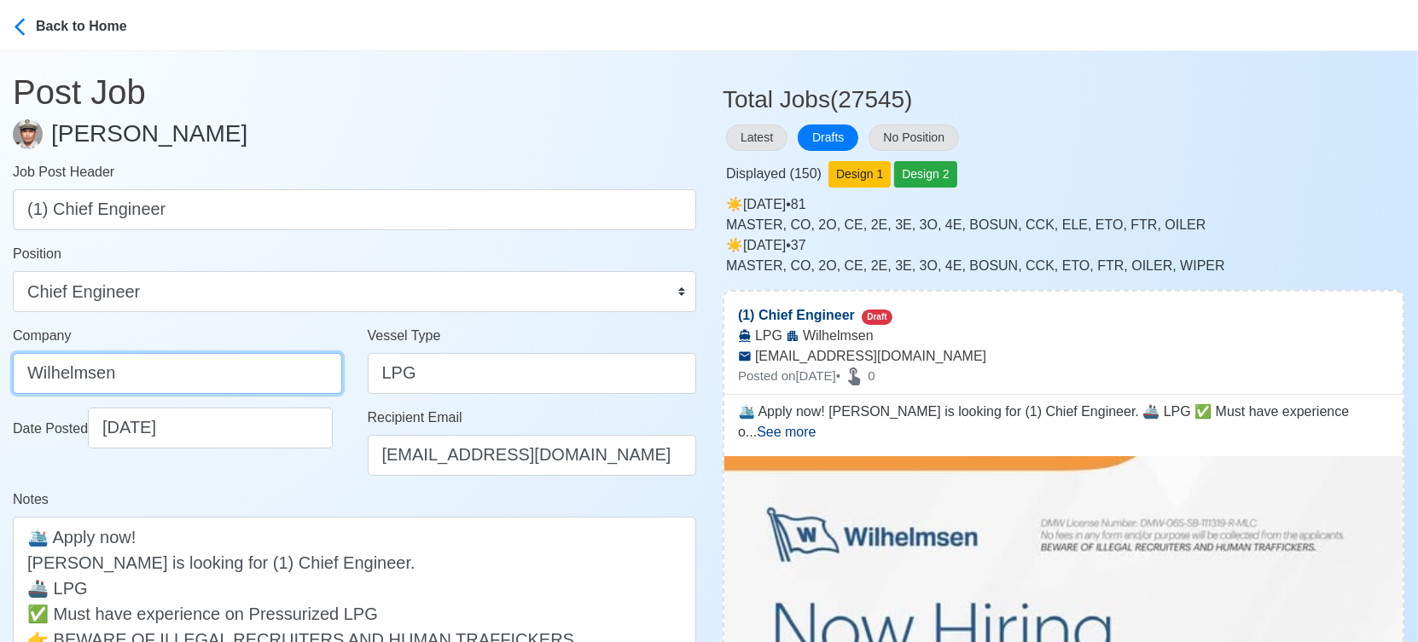
click at [227, 367] on input "Wilhelmsen" at bounding box center [177, 373] width 329 height 41
click at [319, 488] on div "Date Posted [DATE]" at bounding box center [177, 449] width 355 height 82
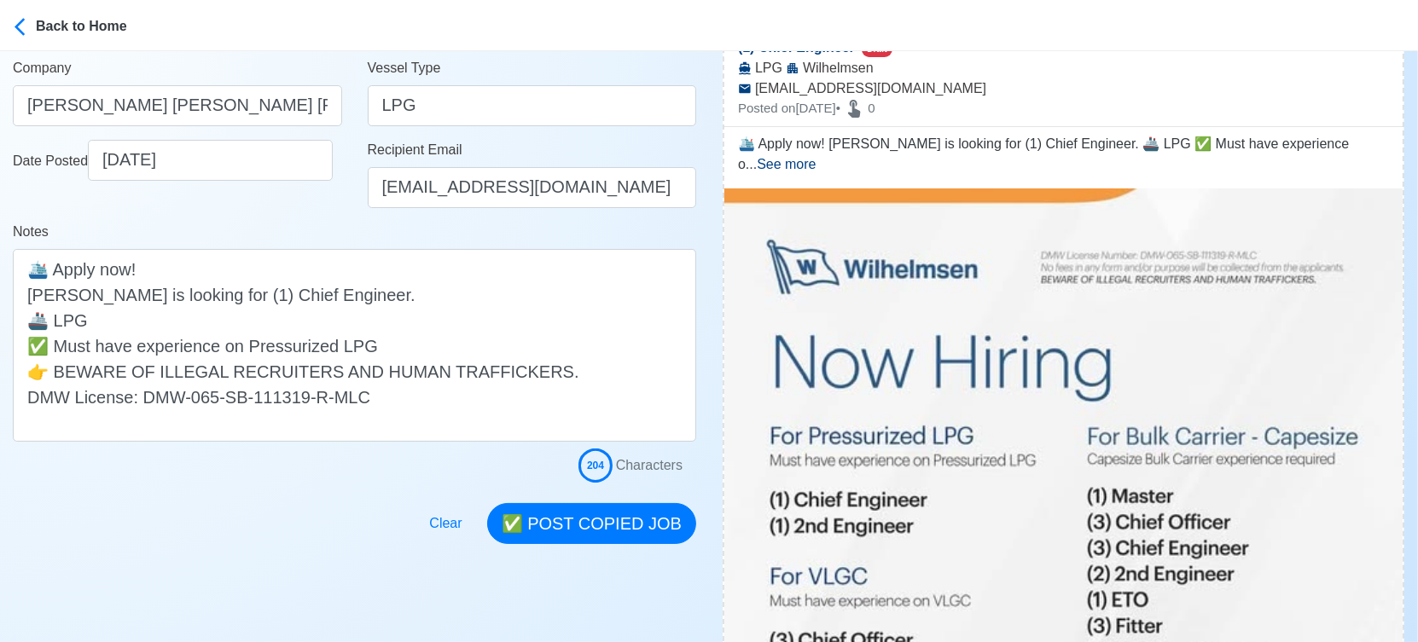
scroll to position [284, 0]
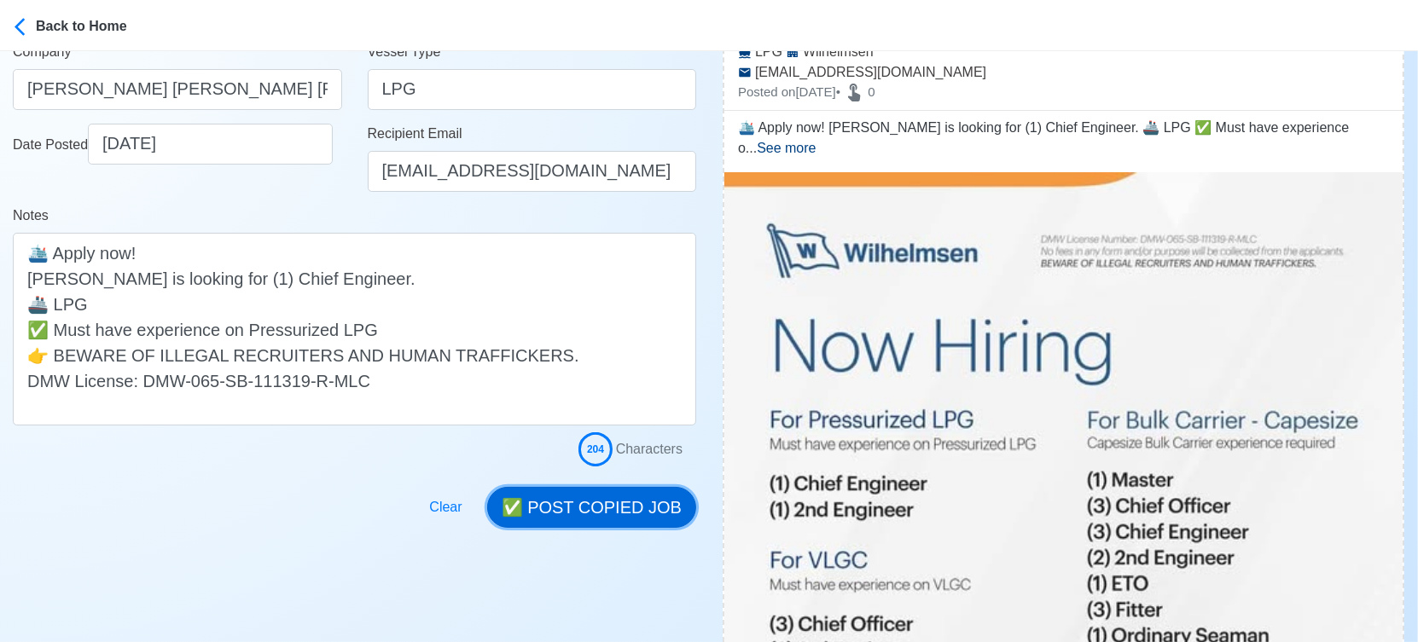
click at [631, 506] on button "✅ POST COPIED JOB" at bounding box center [591, 507] width 209 height 41
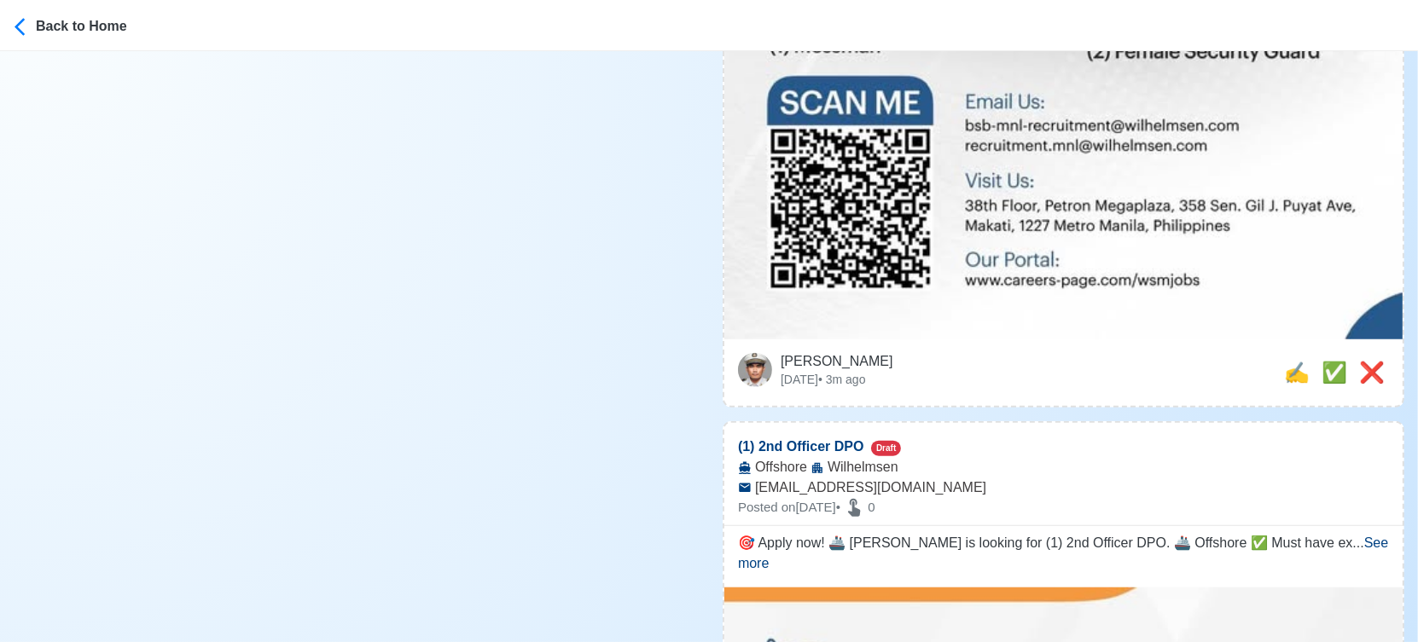
scroll to position [1326, 0]
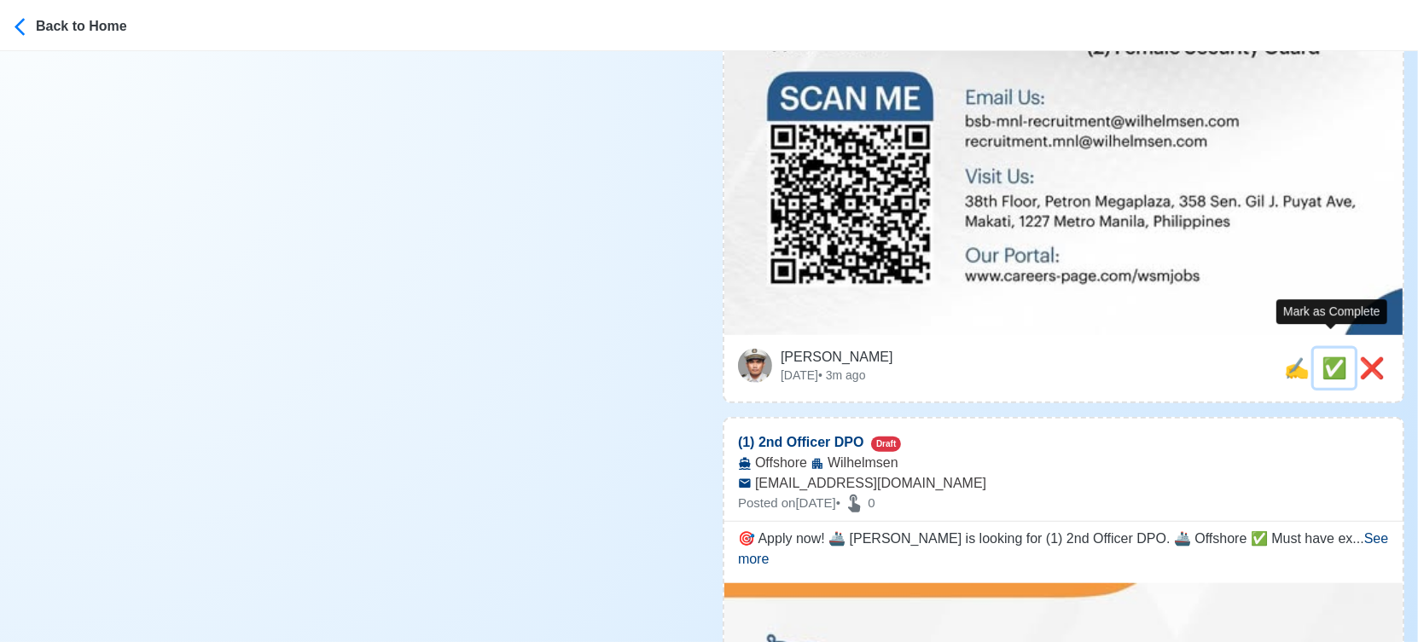
click at [1337, 357] on span "✅" at bounding box center [1334, 368] width 26 height 23
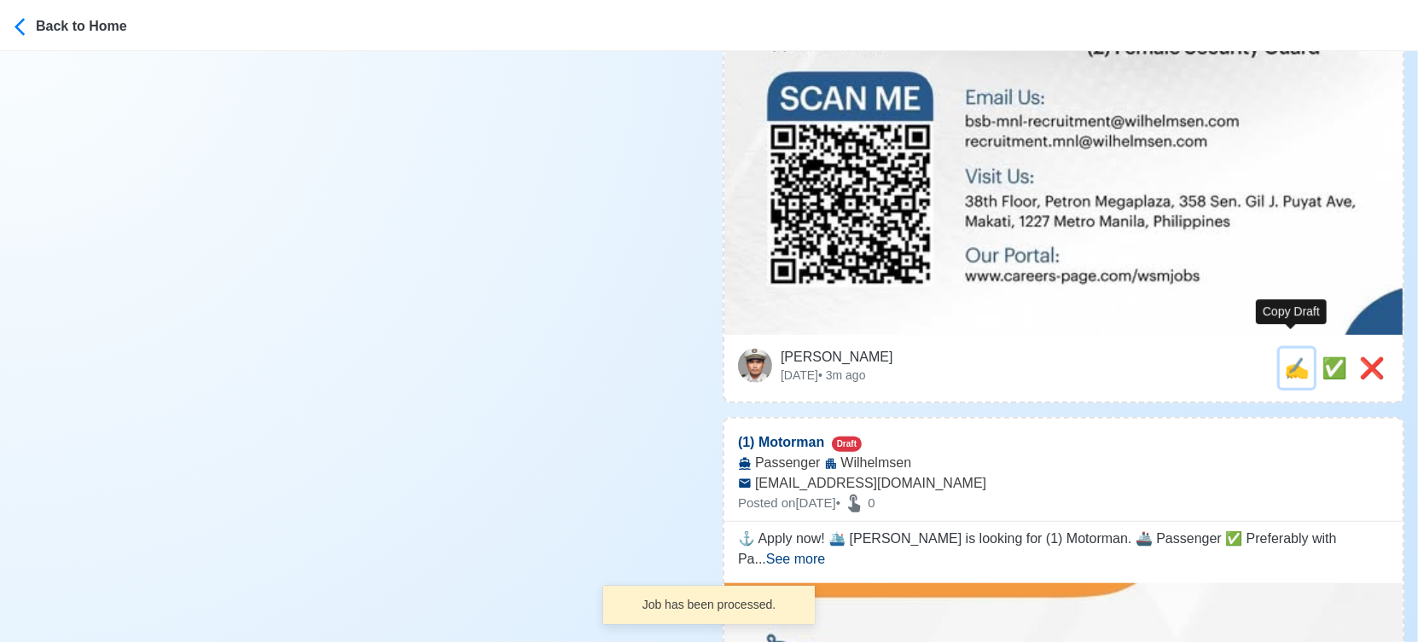
click at [1287, 357] on span "✍️" at bounding box center [1297, 368] width 26 height 23
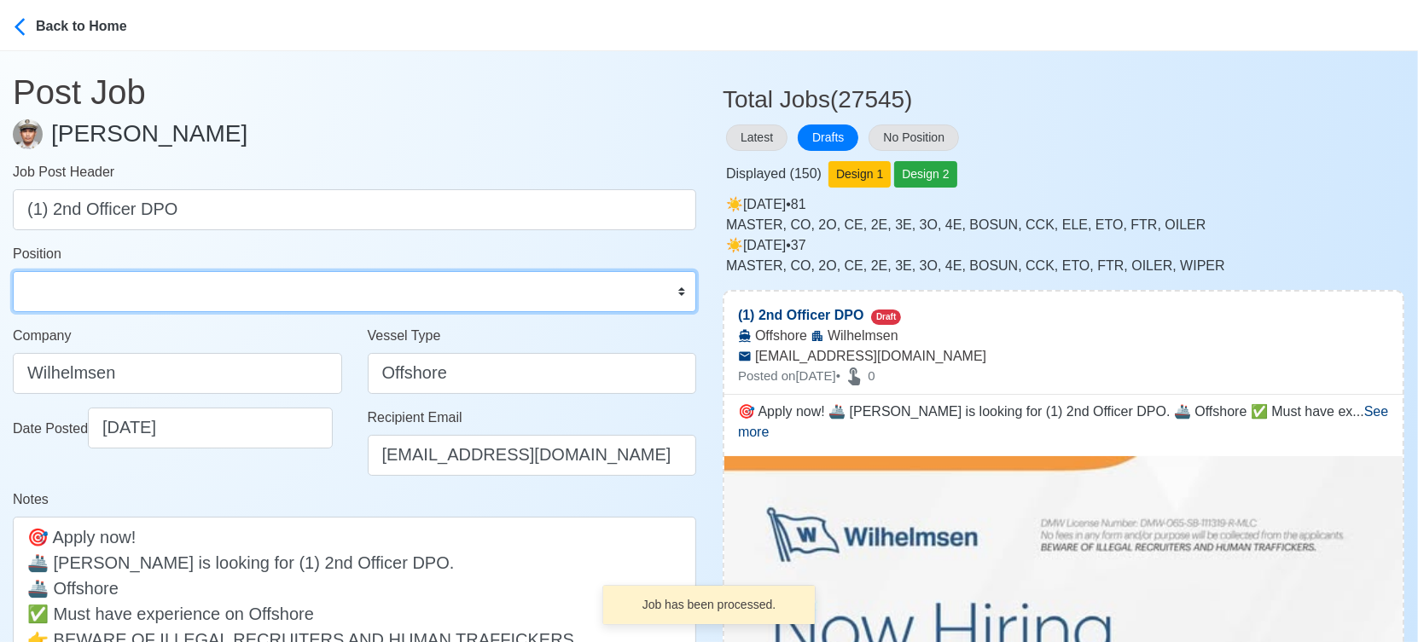
click at [150, 277] on select "Master Chief Officer 2nd Officer 3rd Officer Junior Officer Chief Engineer 2nd …" at bounding box center [354, 291] width 683 height 41
click at [13, 271] on select "Master Chief Officer 2nd Officer 3rd Officer Junior Officer Chief Engineer 2nd …" at bounding box center [354, 291] width 683 height 41
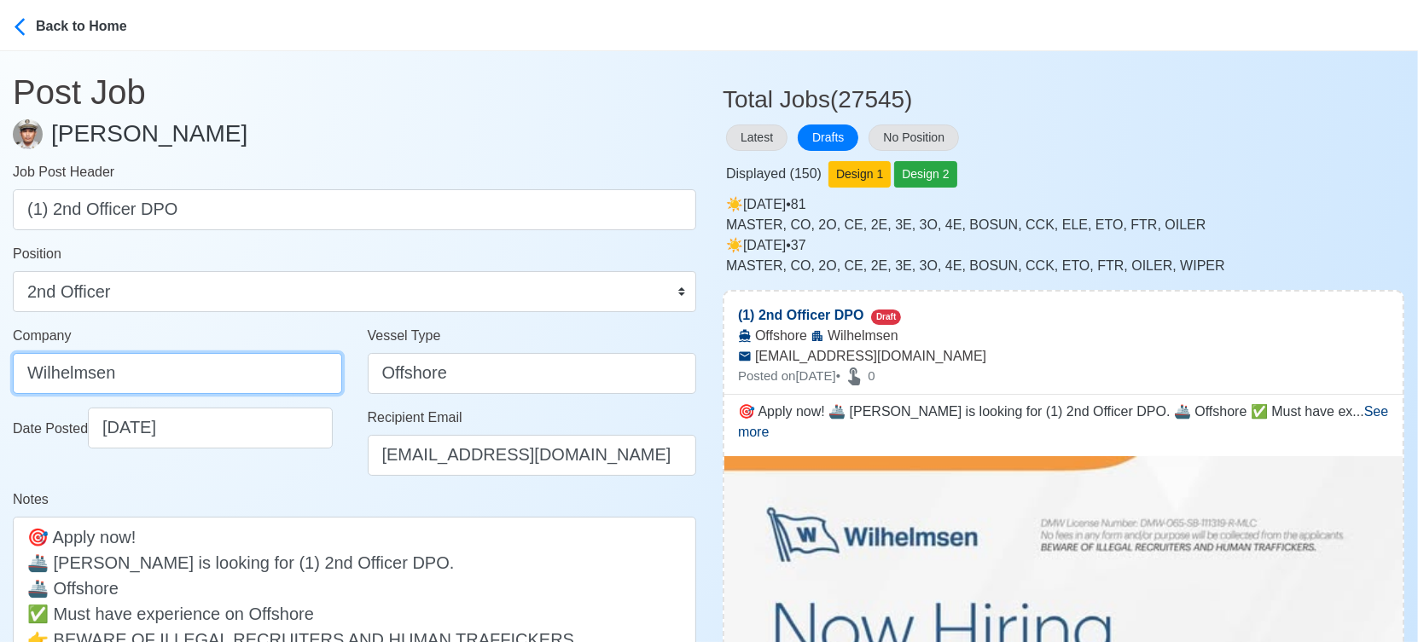
click at [220, 380] on input "Wilhelmsen" at bounding box center [177, 373] width 329 height 41
click at [280, 481] on div "Date Posted [DATE]" at bounding box center [177, 449] width 355 height 82
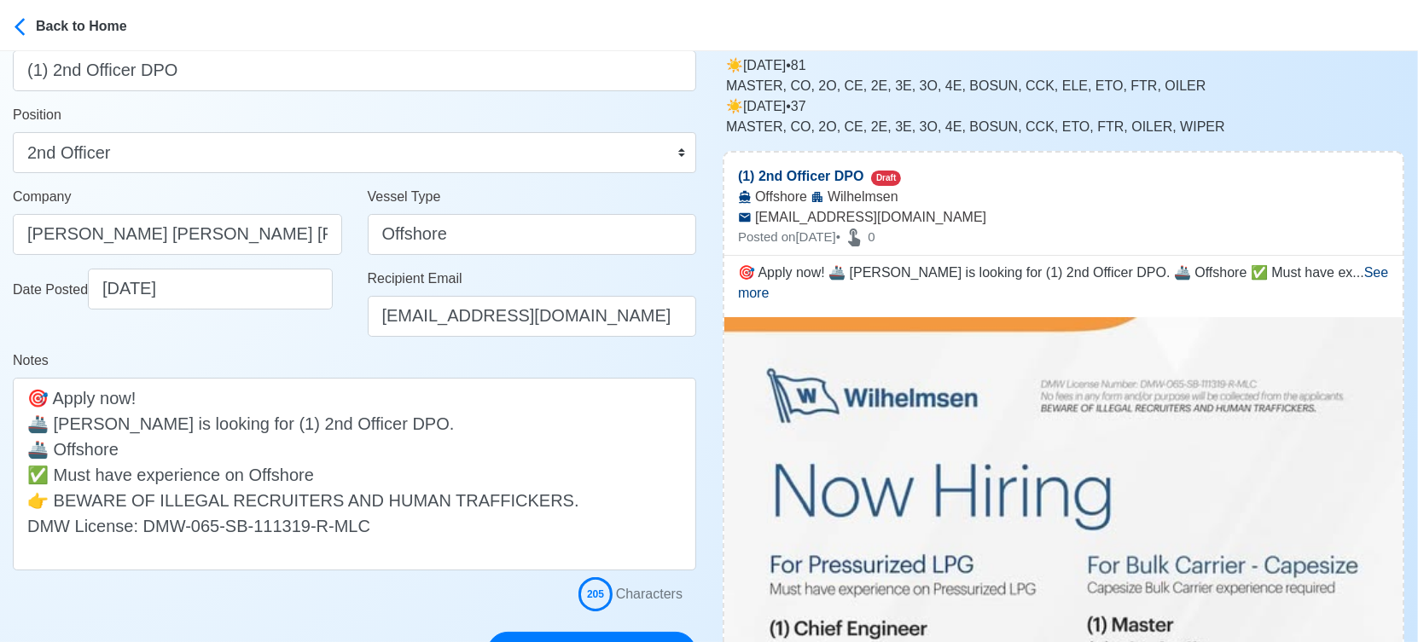
scroll to position [379, 0]
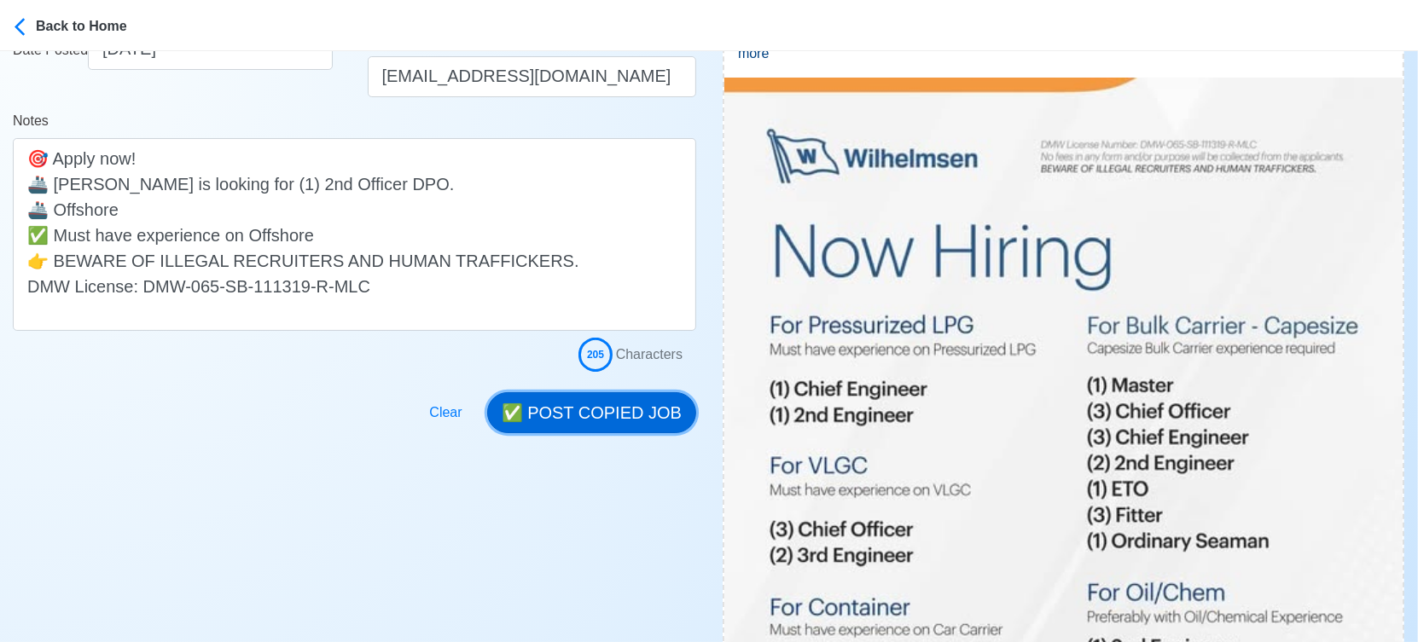
click at [610, 409] on button "✅ POST COPIED JOB" at bounding box center [591, 412] width 209 height 41
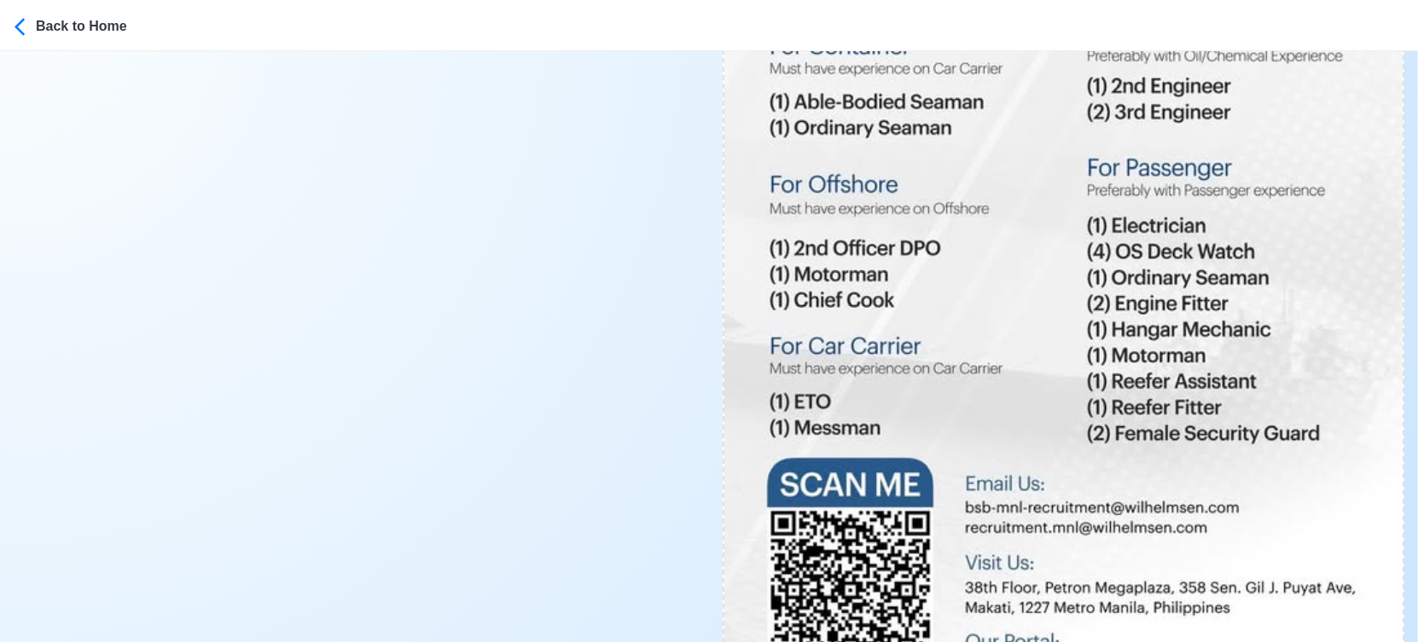
scroll to position [1137, 0]
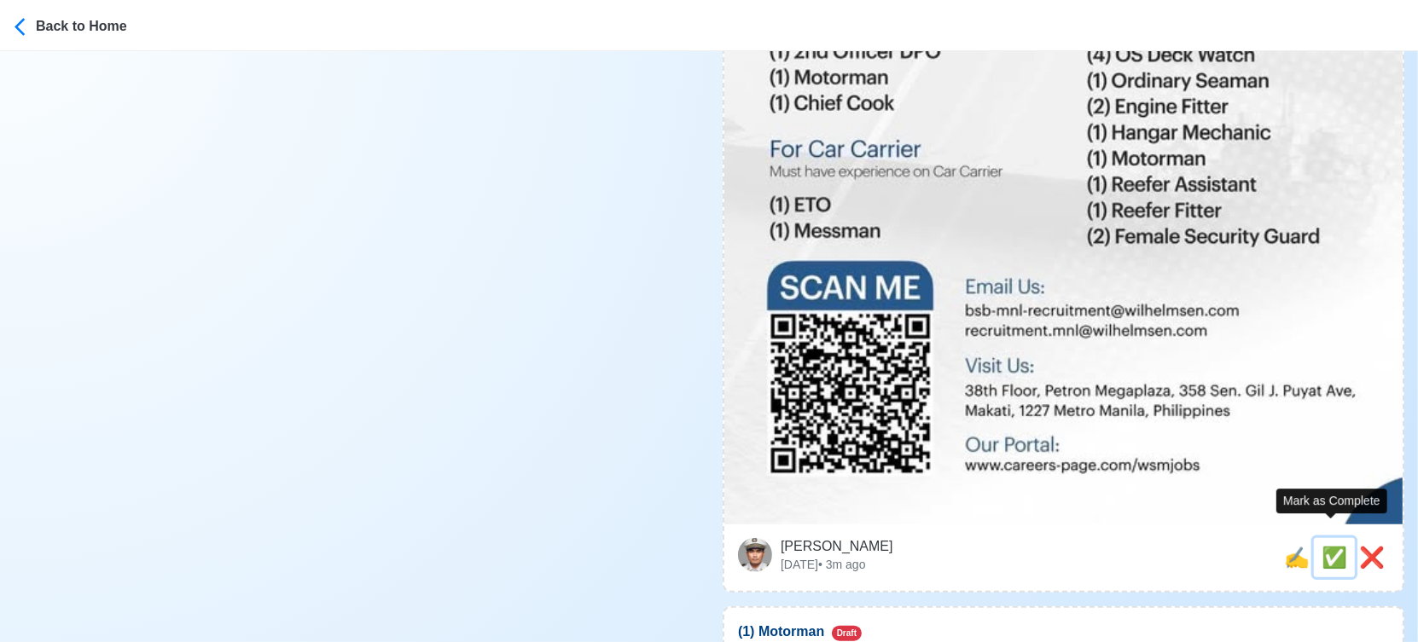
click at [1332, 546] on span "✅" at bounding box center [1334, 557] width 26 height 23
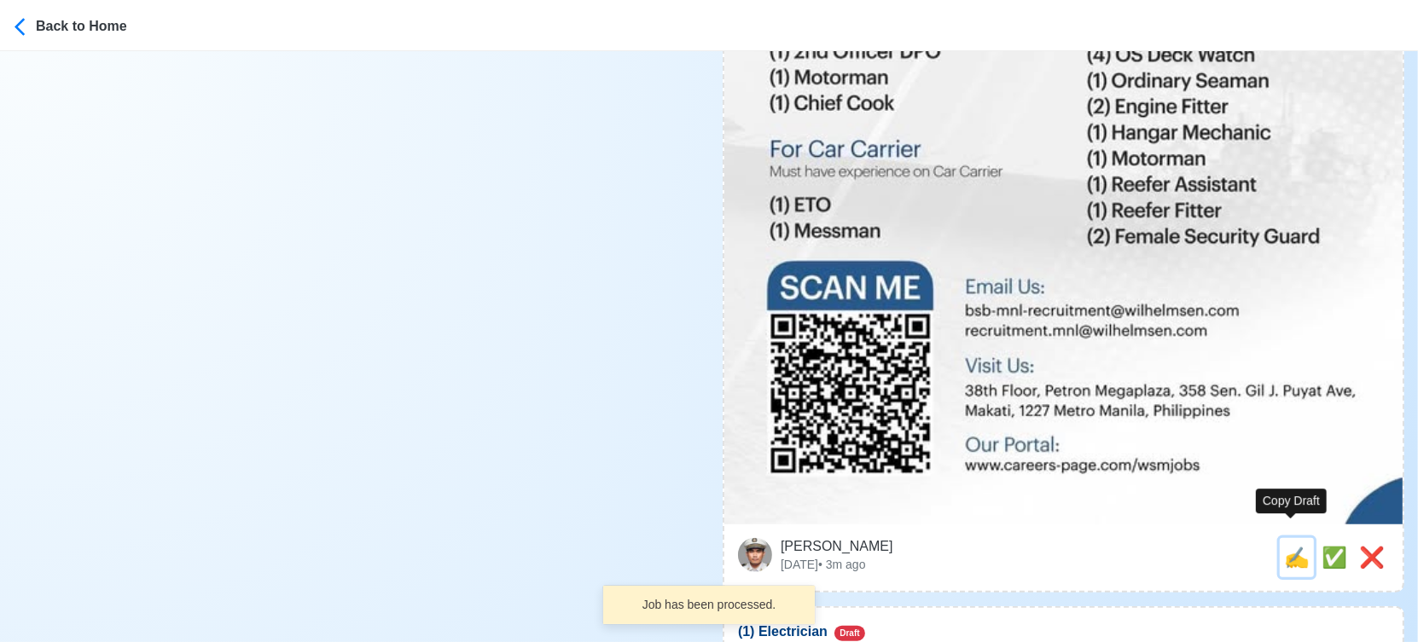
click at [1290, 546] on span "✍️" at bounding box center [1297, 557] width 26 height 23
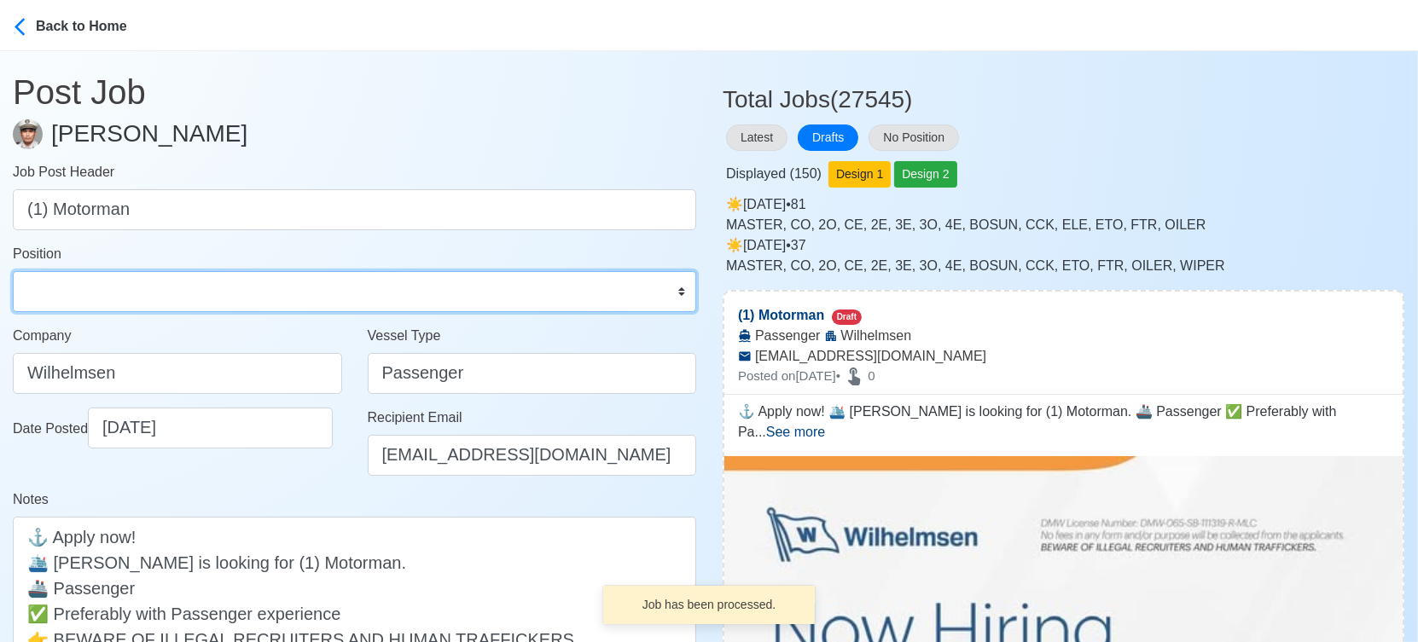
click at [107, 297] on select "Master Chief Officer 2nd Officer 3rd Officer Junior Officer Chief Engineer 2nd …" at bounding box center [354, 291] width 683 height 41
click at [13, 271] on select "Master Chief Officer 2nd Officer 3rd Officer Junior Officer Chief Engineer 2nd …" at bounding box center [354, 291] width 683 height 41
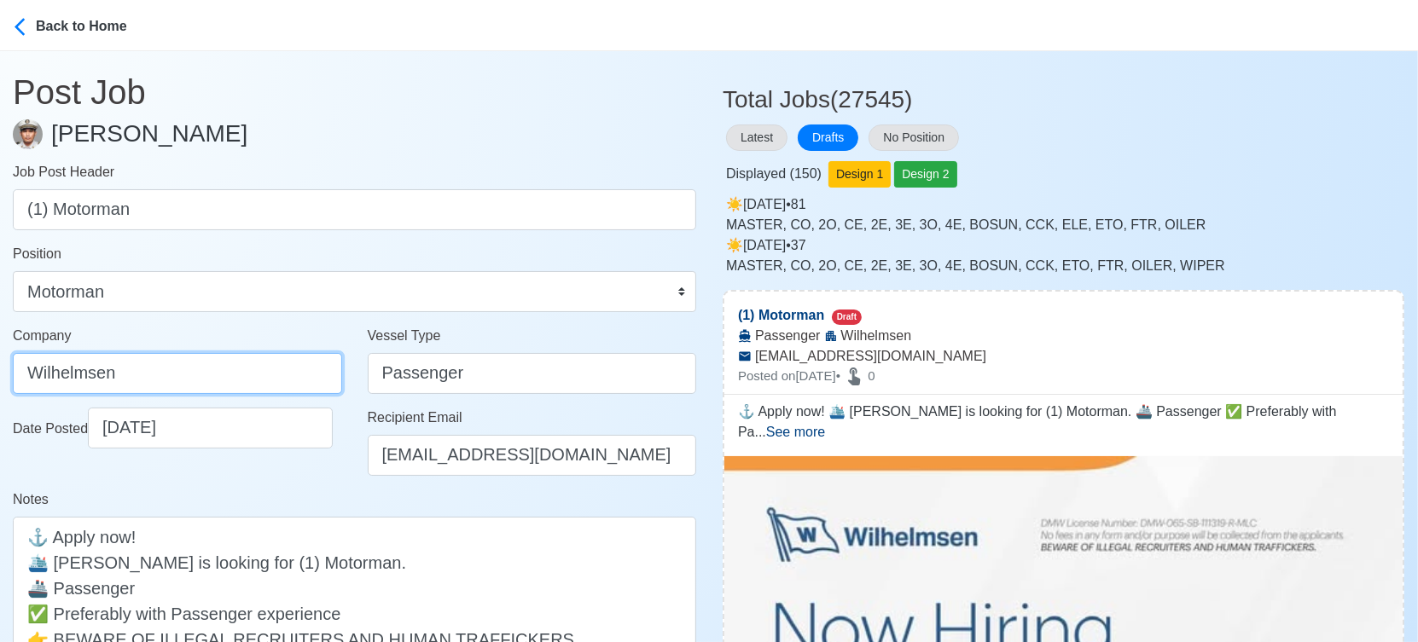
click at [232, 380] on input "Wilhelmsen" at bounding box center [177, 373] width 329 height 41
click at [287, 490] on div "Notes ⚓ Apply now! 🛳️ [PERSON_NAME] is looking for (1) Motorman. 🚢 Passenger ✅ …" at bounding box center [354, 600] width 683 height 220
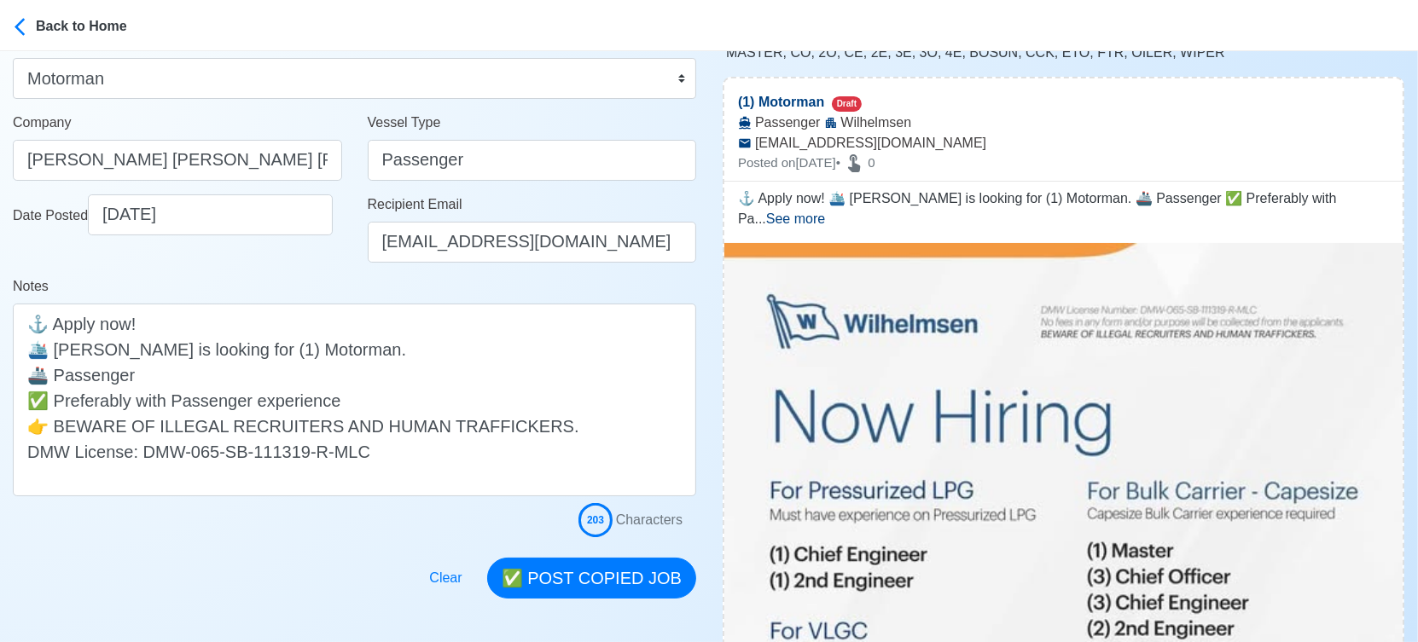
scroll to position [284, 0]
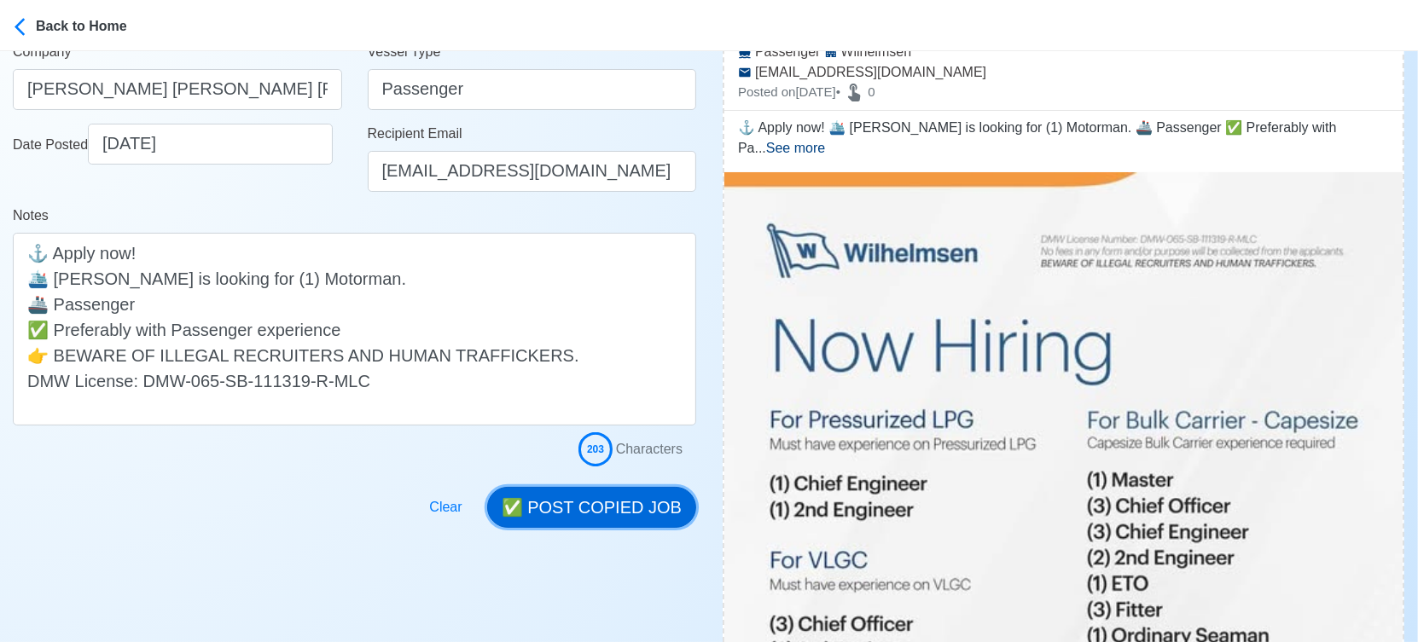
click at [568, 506] on button "✅ POST COPIED JOB" at bounding box center [591, 507] width 209 height 41
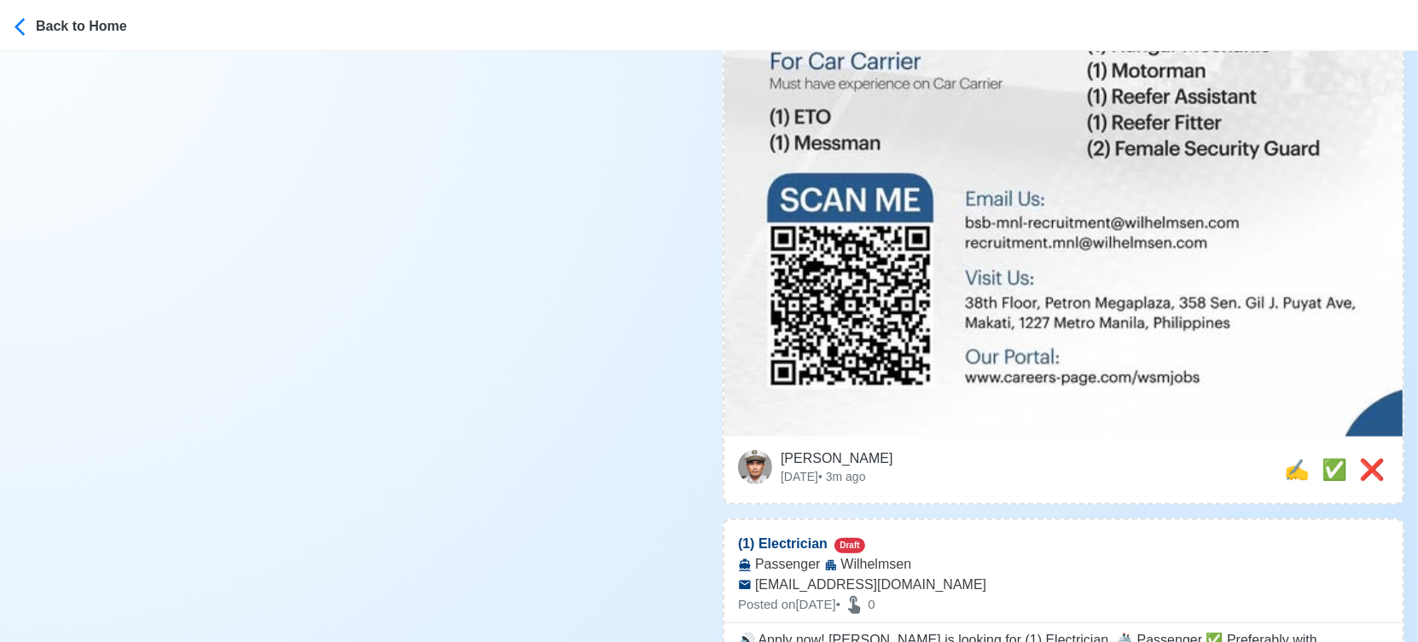
scroll to position [1232, 0]
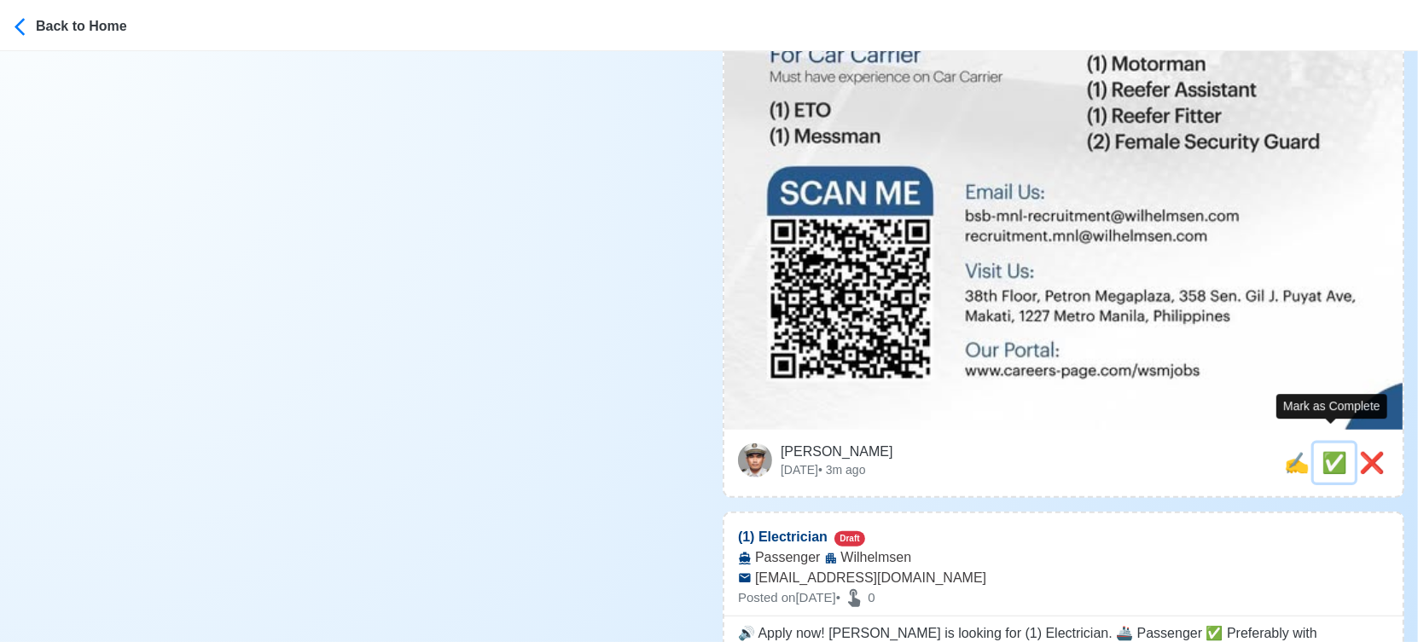
click at [1331, 451] on span "✅" at bounding box center [1334, 462] width 26 height 23
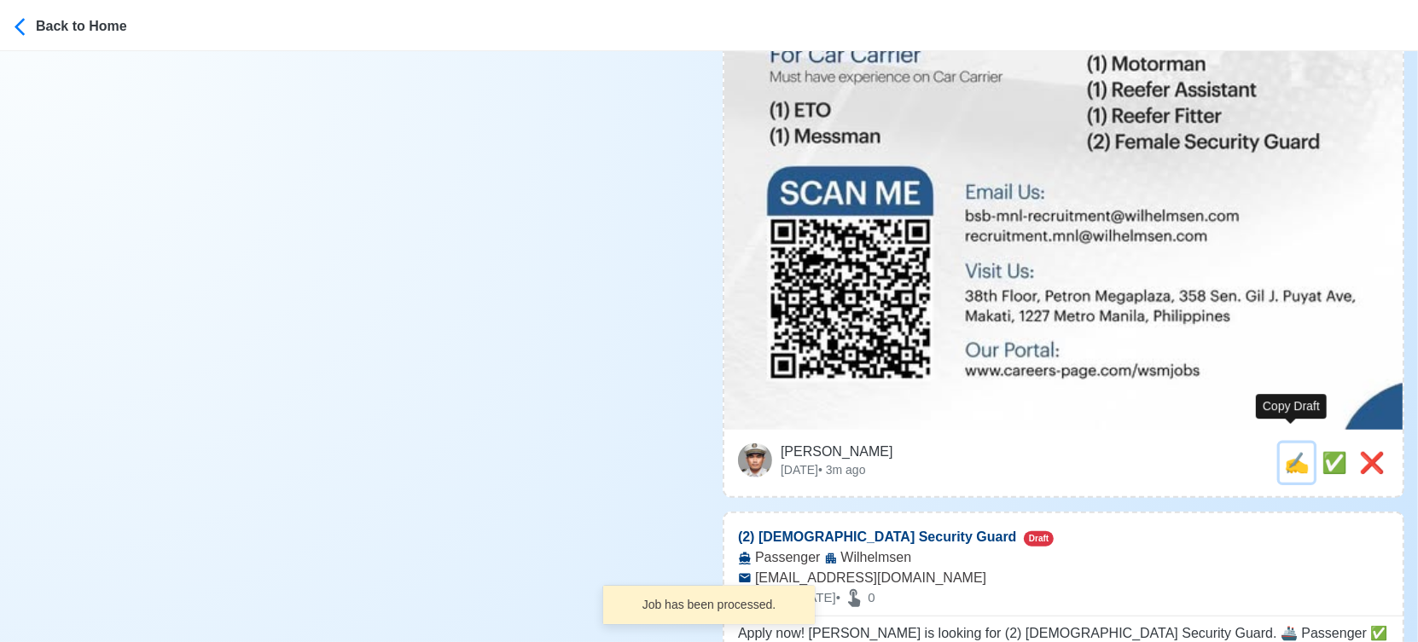
click at [1286, 451] on span "✍️" at bounding box center [1297, 462] width 26 height 23
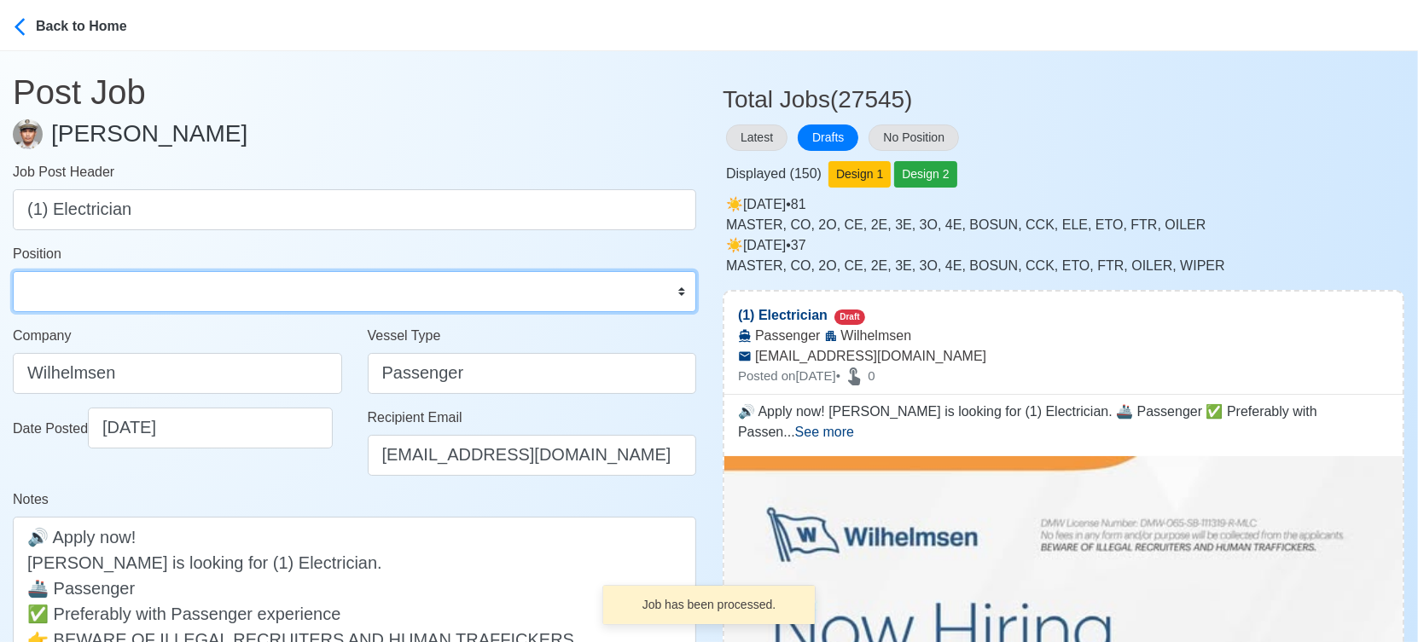
click at [165, 284] on select "Master Chief Officer 2nd Officer 3rd Officer Junior Officer Chief Engineer 2nd …" at bounding box center [354, 291] width 683 height 41
click at [13, 271] on select "Master Chief Officer 2nd Officer 3rd Officer Junior Officer Chief Engineer 2nd …" at bounding box center [354, 291] width 683 height 41
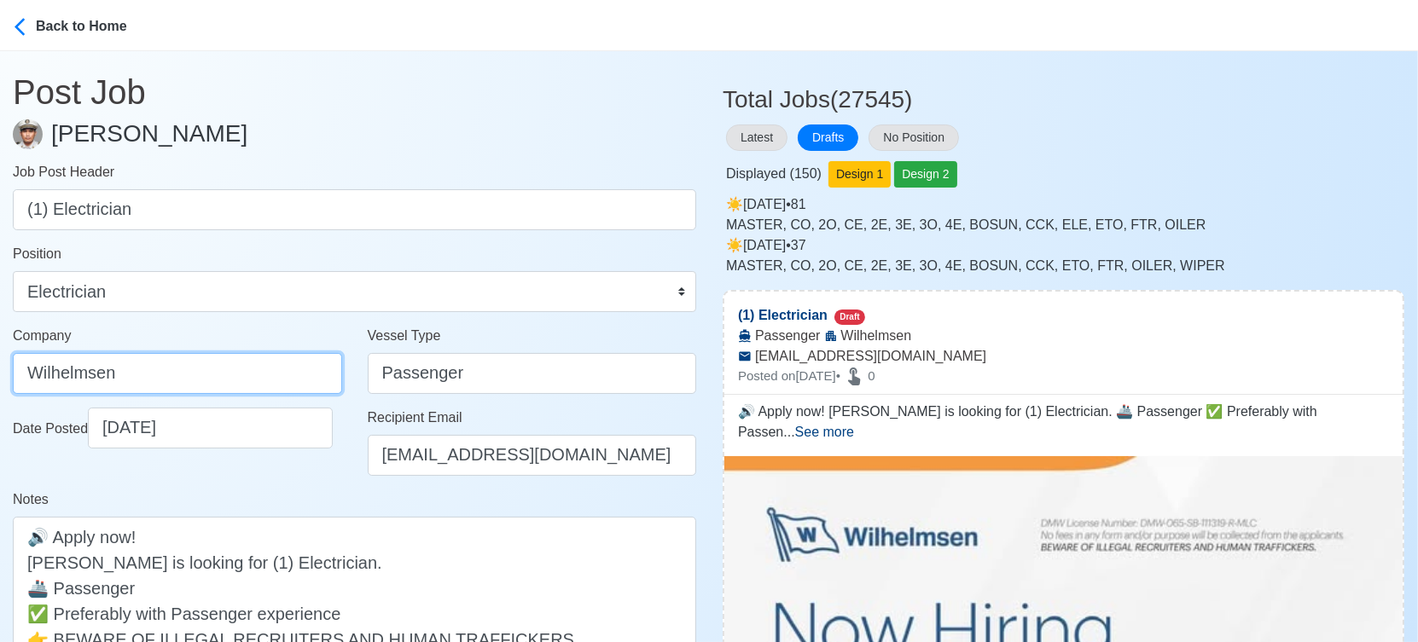
click at [212, 360] on input "Wilhelmsen" at bounding box center [177, 373] width 329 height 41
click at [299, 492] on div "Notes 🔊 Apply now! [PERSON_NAME] is looking for (1) Electrician. 🚢 Passenger ✅ …" at bounding box center [354, 600] width 683 height 220
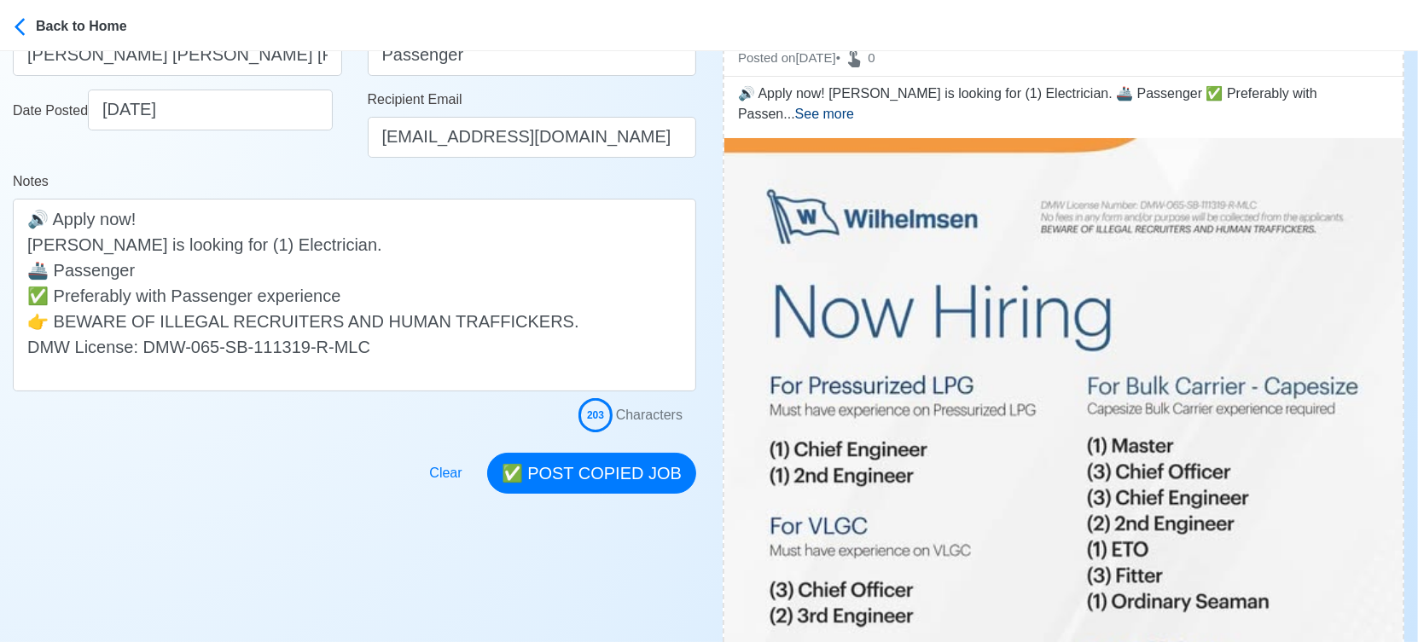
scroll to position [379, 0]
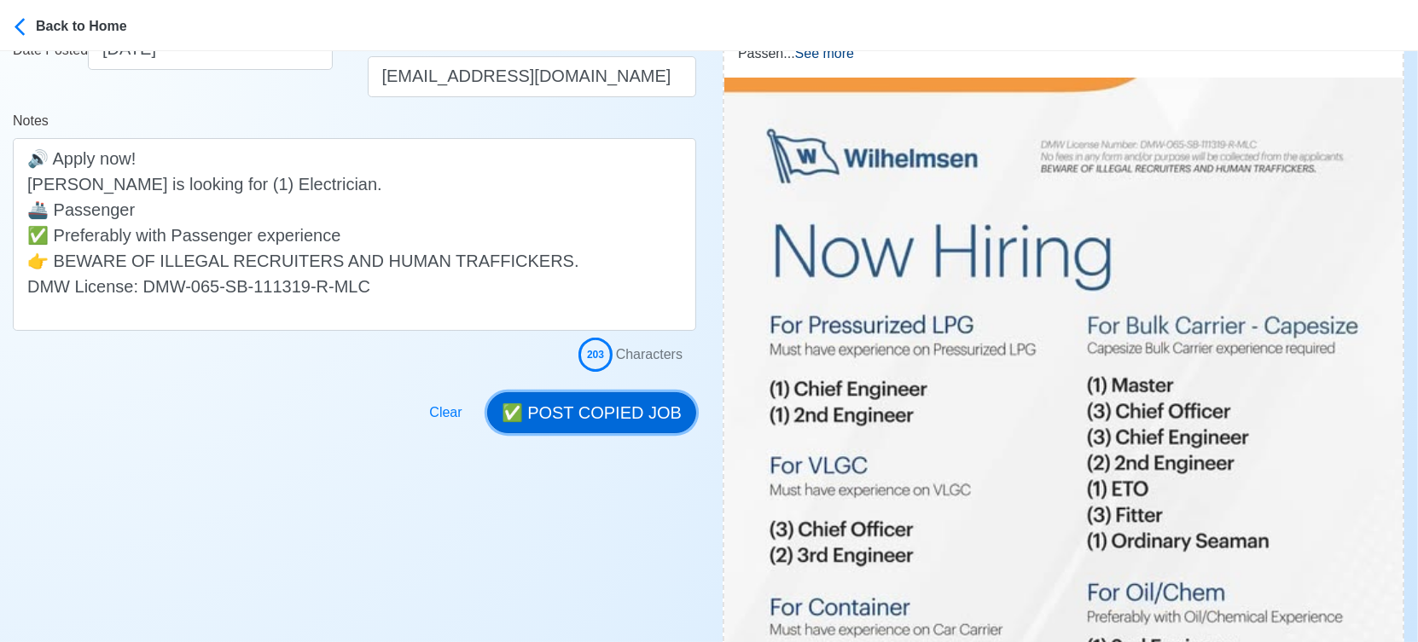
click at [624, 417] on button "✅ POST COPIED JOB" at bounding box center [591, 412] width 209 height 41
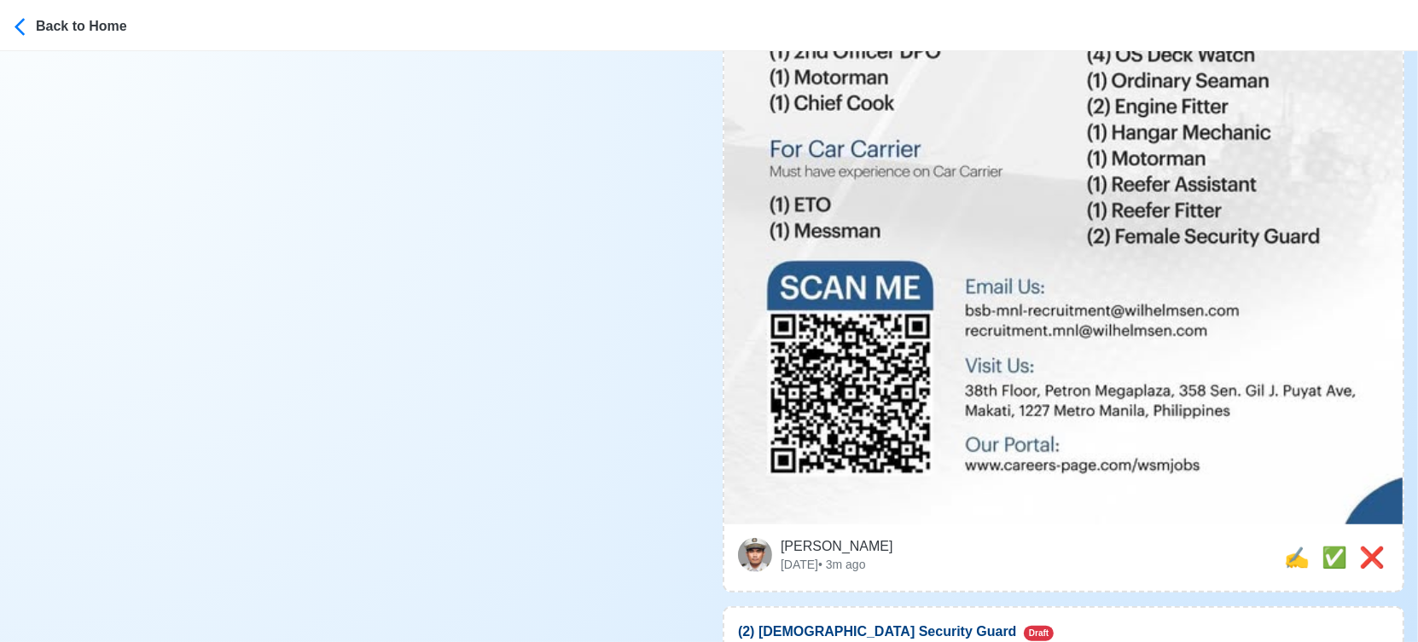
scroll to position [1421, 0]
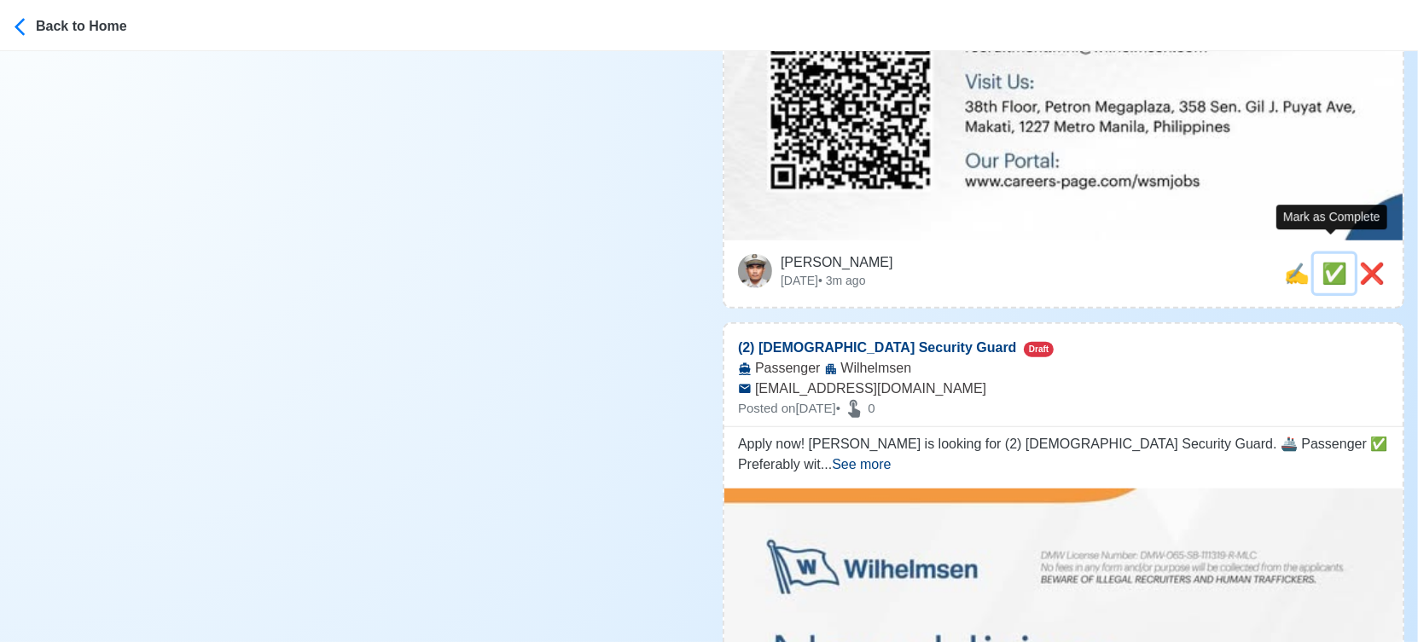
click at [1333, 262] on span "✅" at bounding box center [1334, 273] width 26 height 23
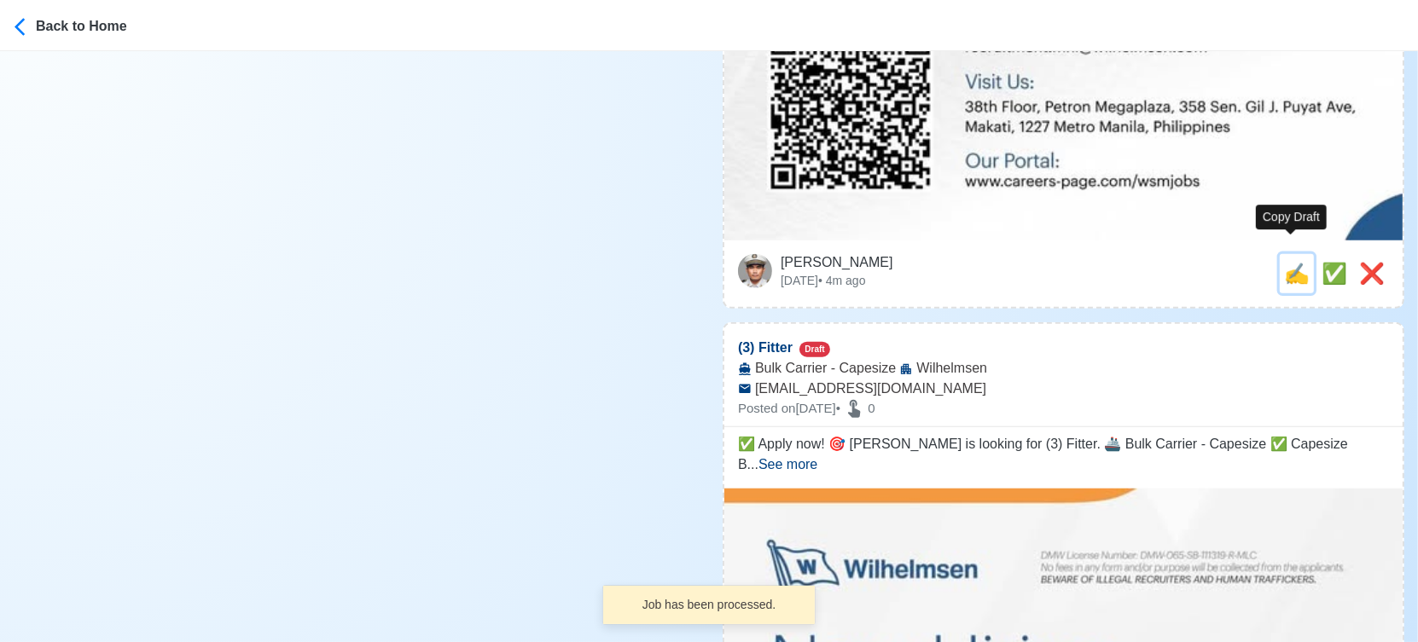
click at [1291, 262] on span "✍️" at bounding box center [1297, 273] width 26 height 23
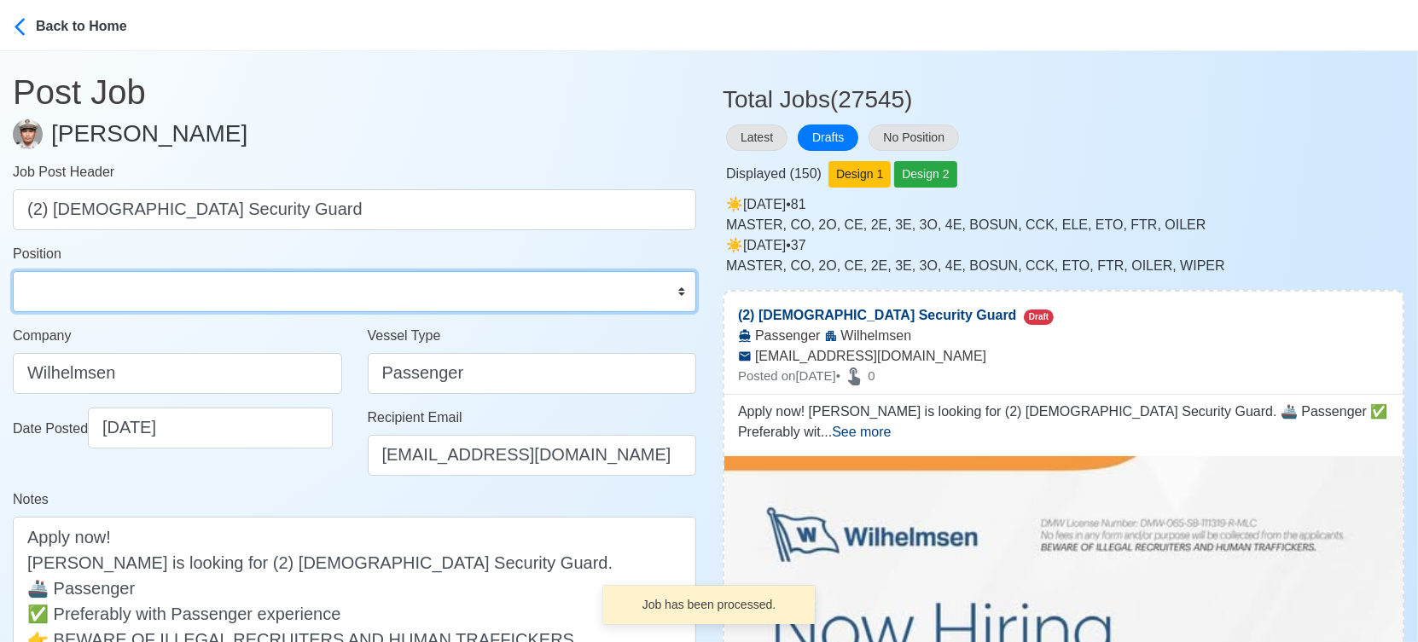
click at [168, 287] on select "Master Chief Officer 2nd Officer 3rd Officer Junior Officer Chief Engineer 2nd …" at bounding box center [354, 291] width 683 height 41
click at [13, 271] on select "Master Chief Officer 2nd Officer 3rd Officer Junior Officer Chief Engineer 2nd …" at bounding box center [354, 291] width 683 height 41
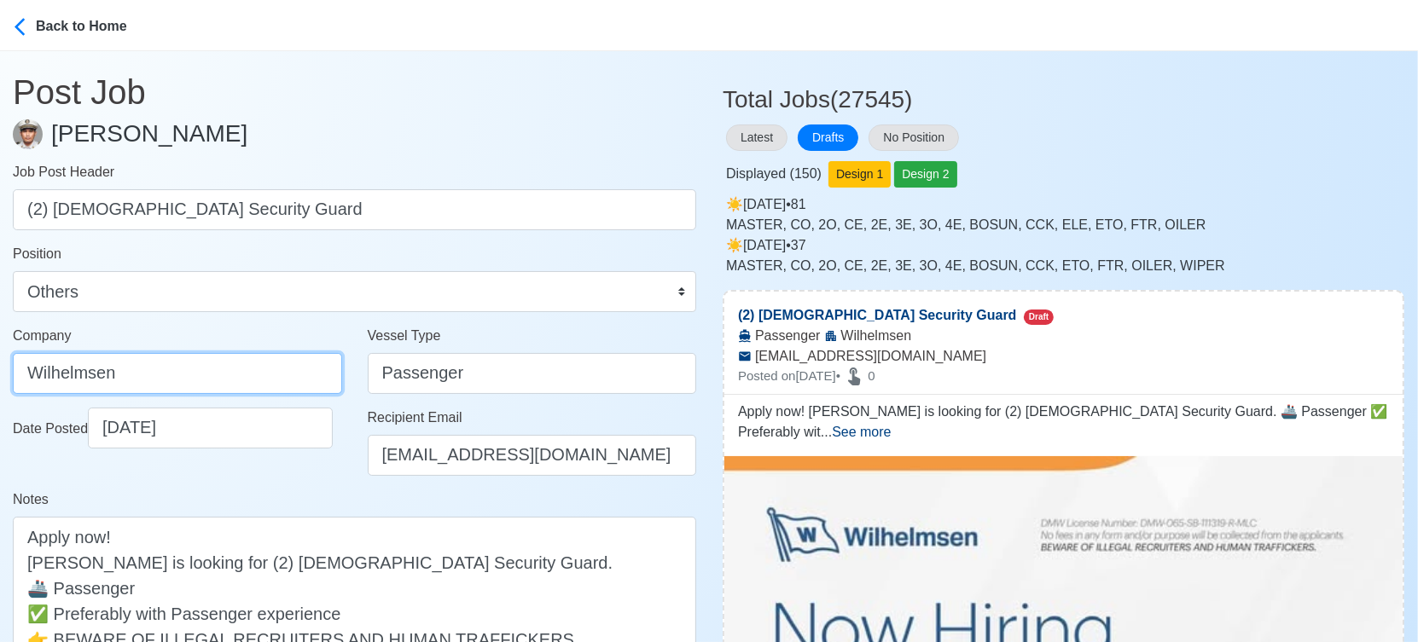
click at [222, 369] on input "Wilhelmsen" at bounding box center [177, 373] width 329 height 41
click at [287, 478] on div "Date Posted [DATE]" at bounding box center [177, 449] width 355 height 82
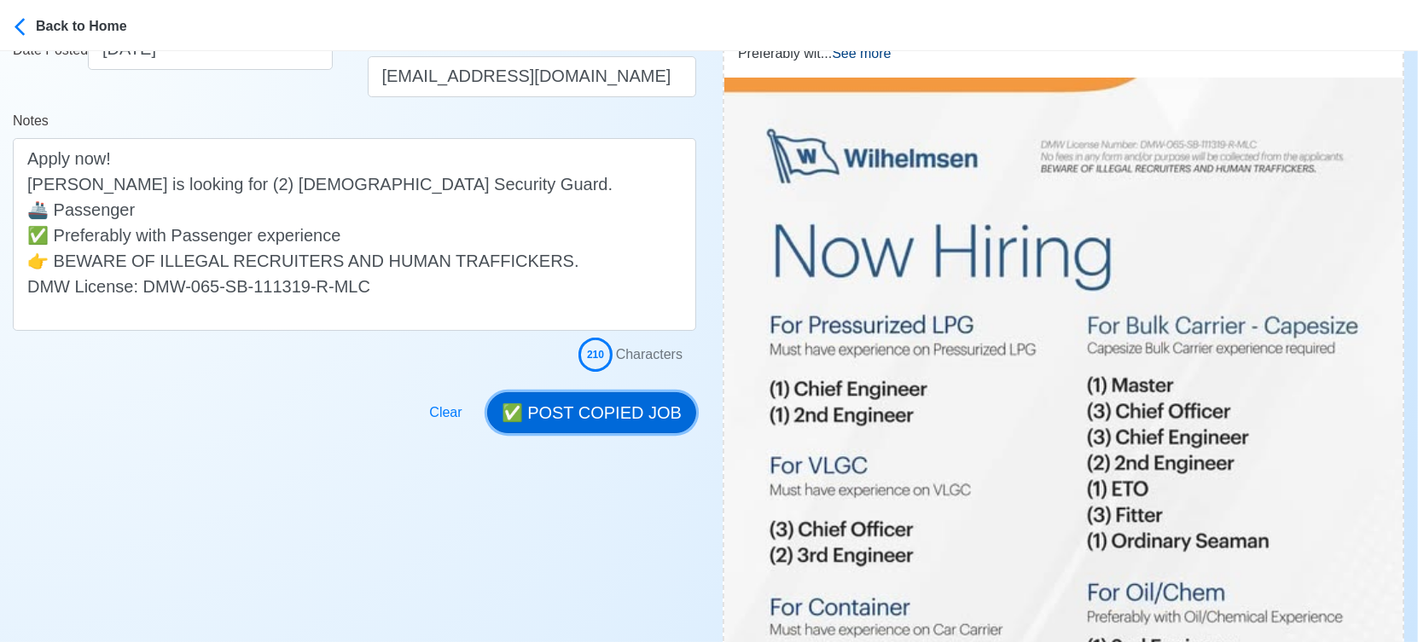
click at [601, 400] on button "✅ POST COPIED JOB" at bounding box center [591, 412] width 209 height 41
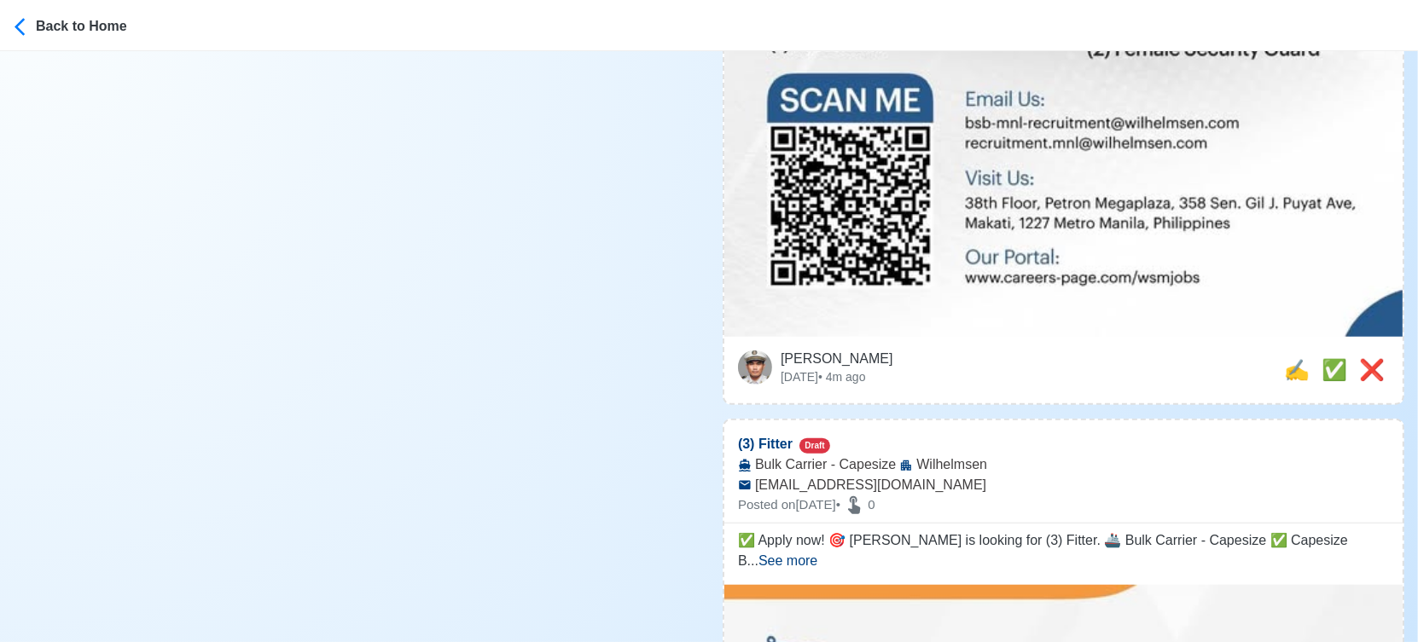
scroll to position [1326, 0]
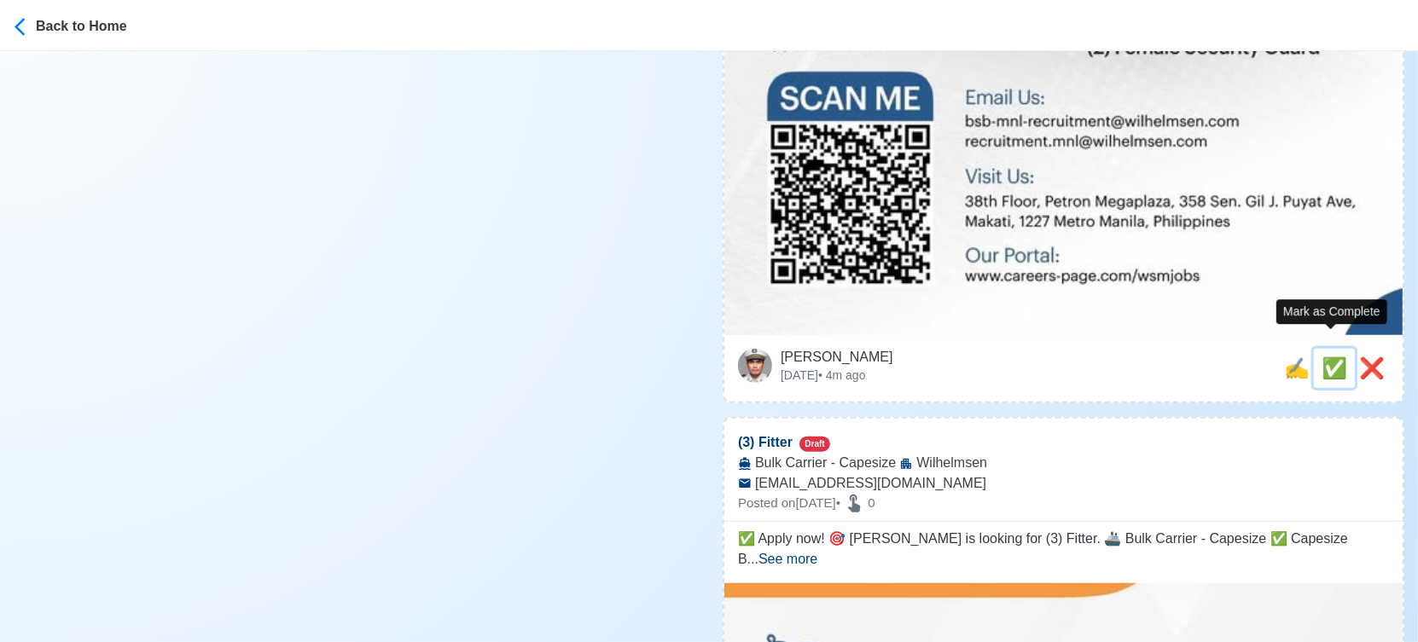
click at [1324, 357] on span "✅" at bounding box center [1334, 368] width 26 height 23
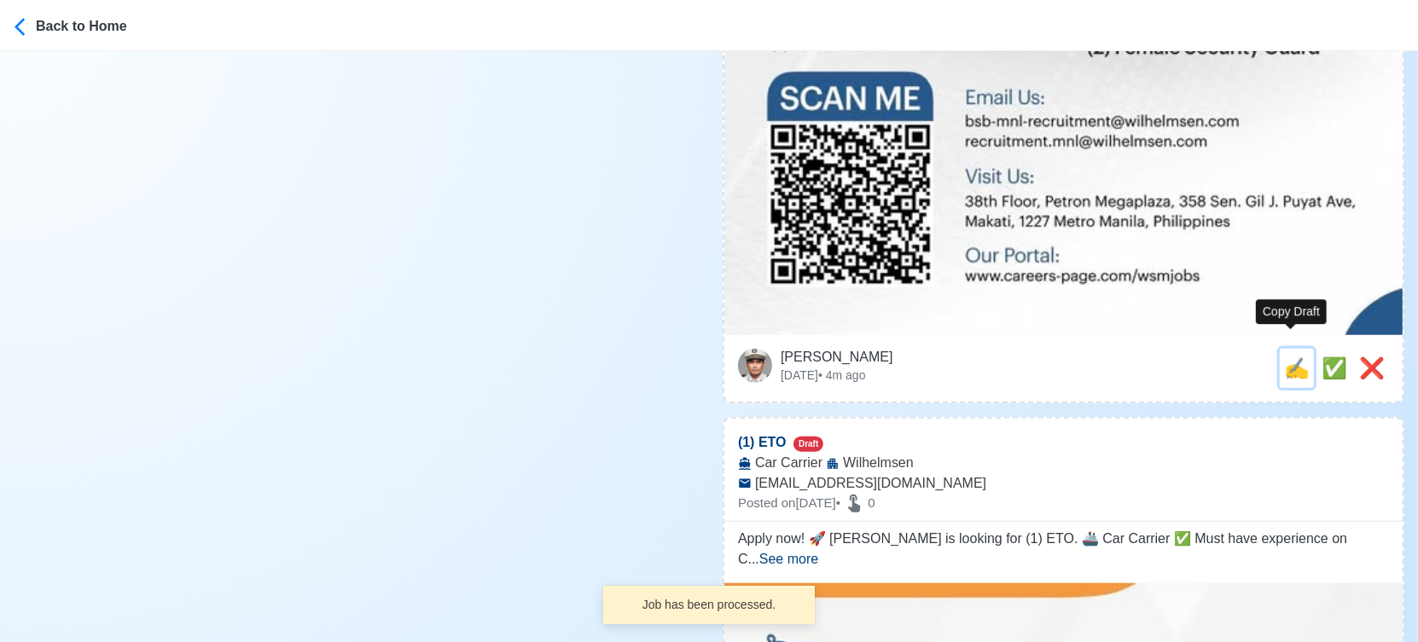
click at [1286, 357] on span "✍️" at bounding box center [1297, 368] width 26 height 23
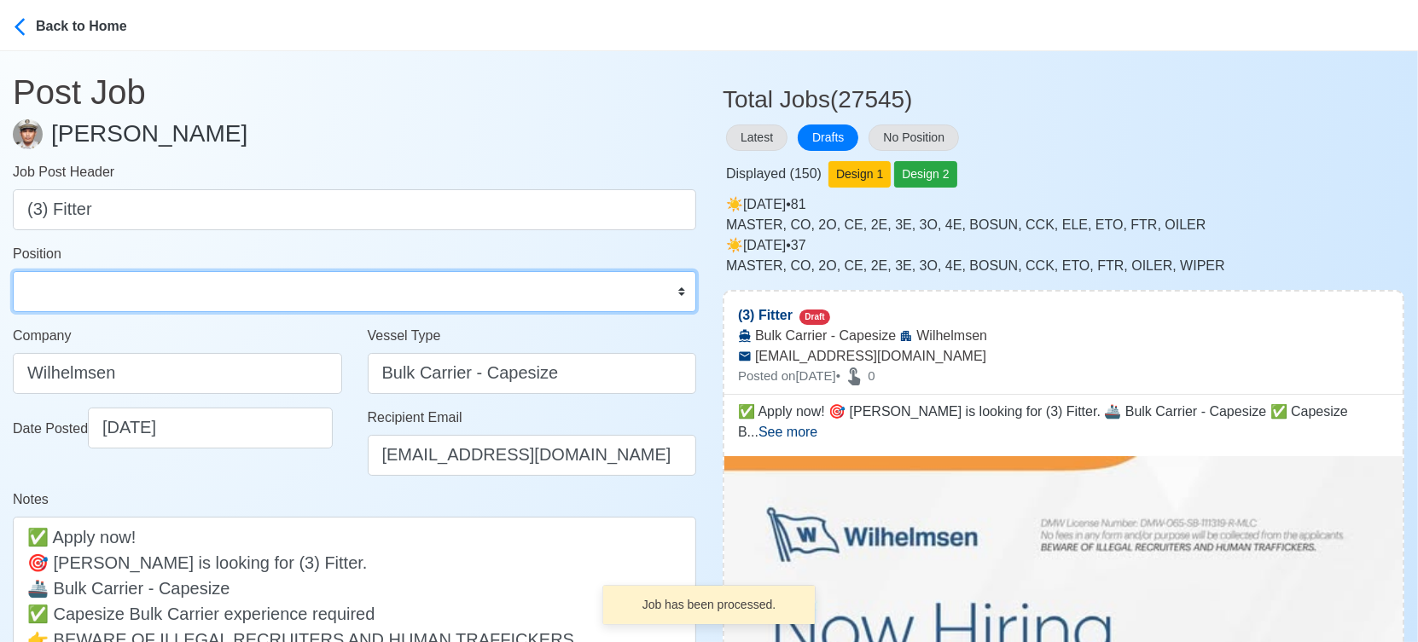
click at [217, 293] on select "Master Chief Officer 2nd Officer 3rd Officer Junior Officer Chief Engineer 2nd …" at bounding box center [354, 291] width 683 height 41
click at [13, 271] on select "Master Chief Officer 2nd Officer 3rd Officer Junior Officer Chief Engineer 2nd …" at bounding box center [354, 291] width 683 height 41
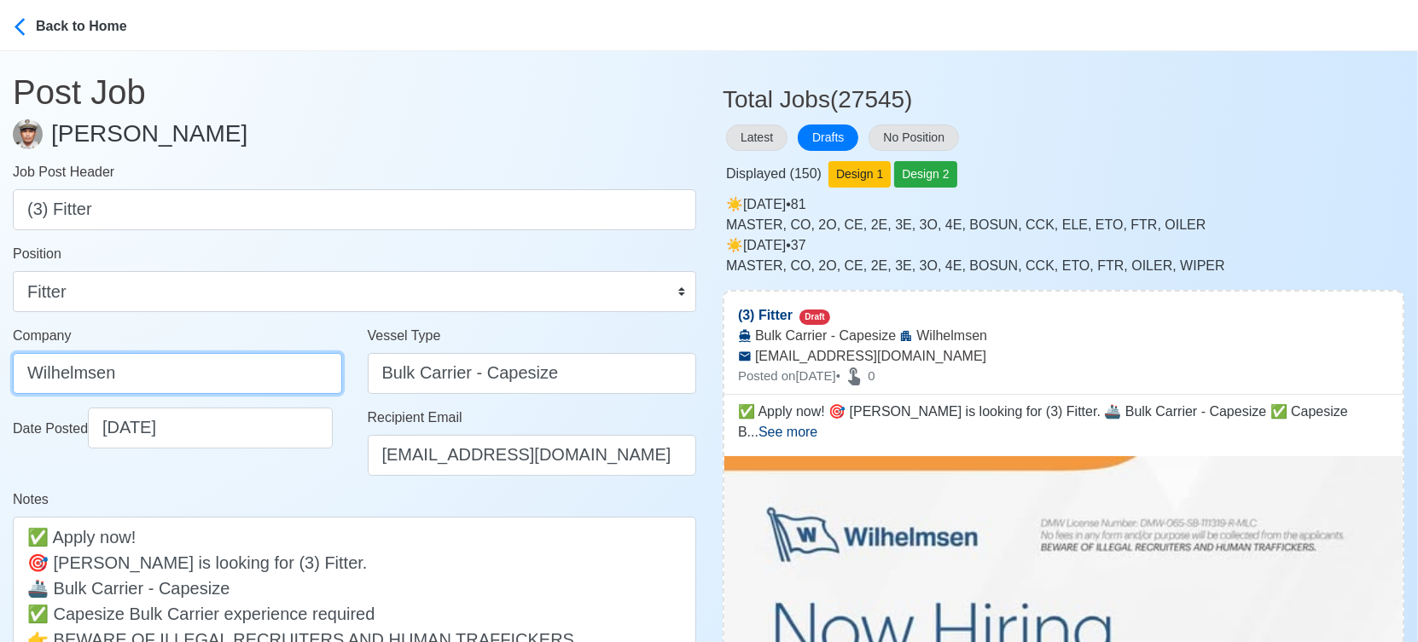
click at [242, 372] on input "Wilhelmsen" at bounding box center [177, 373] width 329 height 41
click at [252, 485] on div "Date Posted [DATE]" at bounding box center [177, 449] width 355 height 82
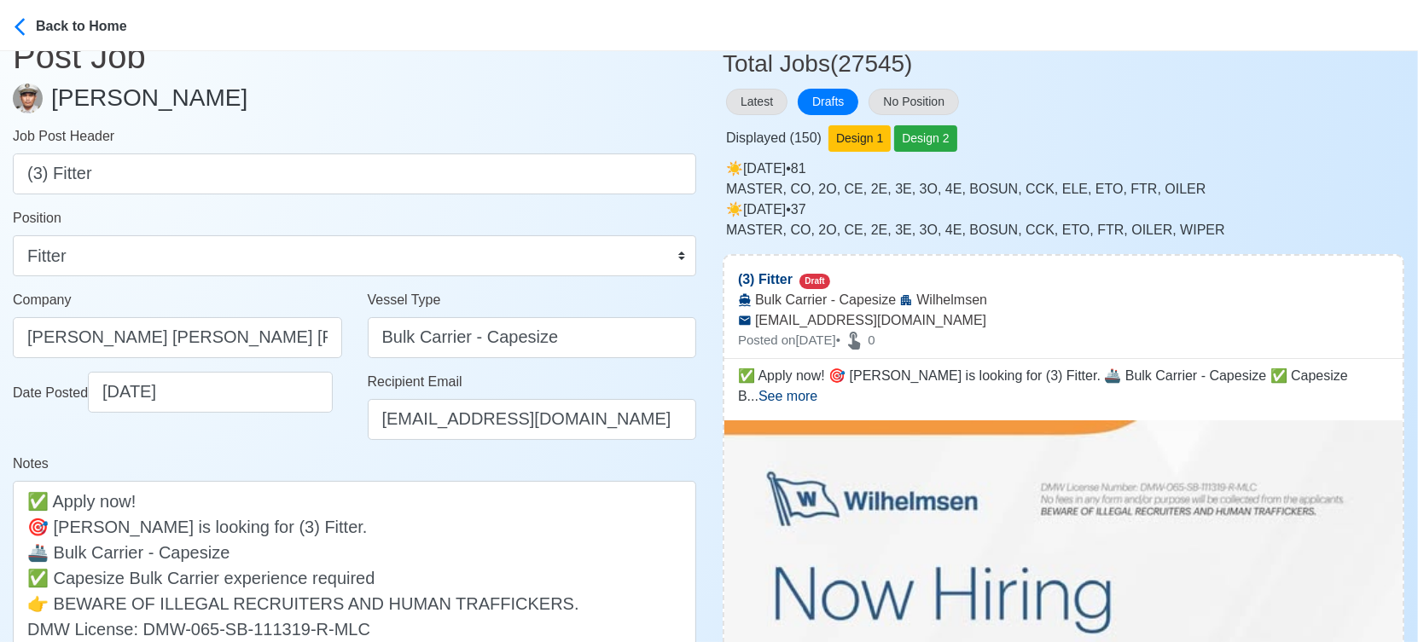
scroll to position [379, 0]
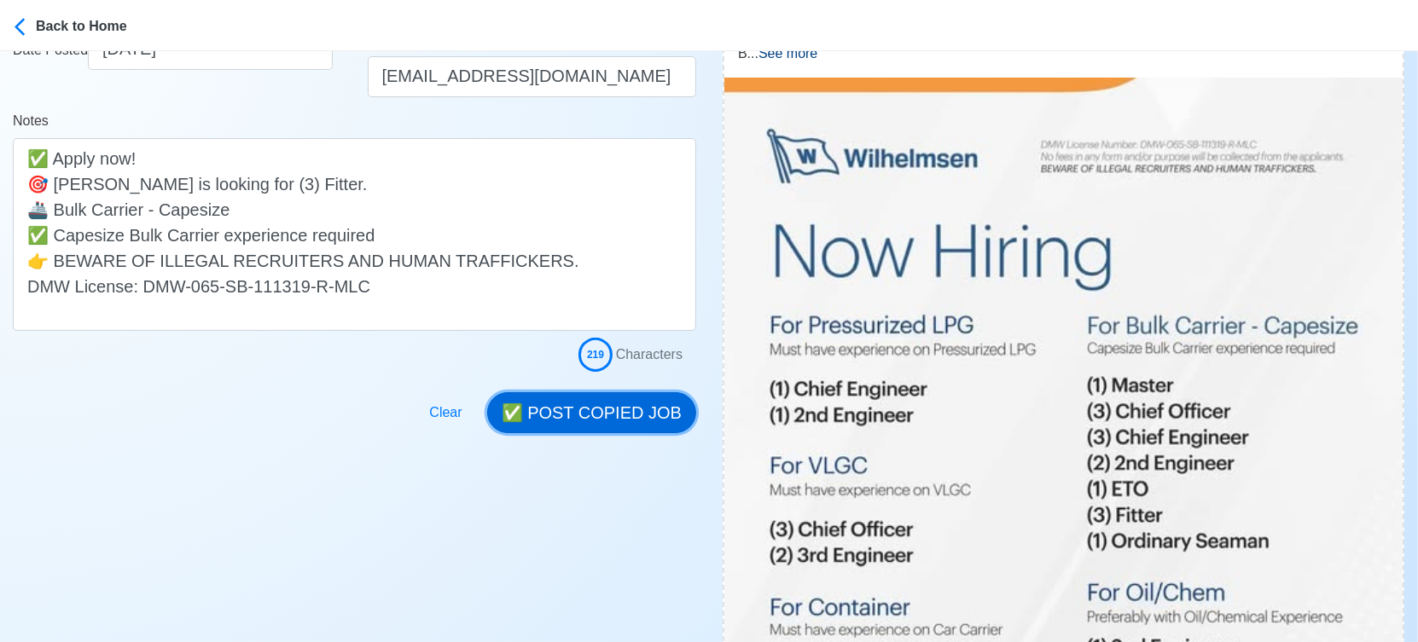
click at [624, 413] on button "✅ POST COPIED JOB" at bounding box center [591, 412] width 209 height 41
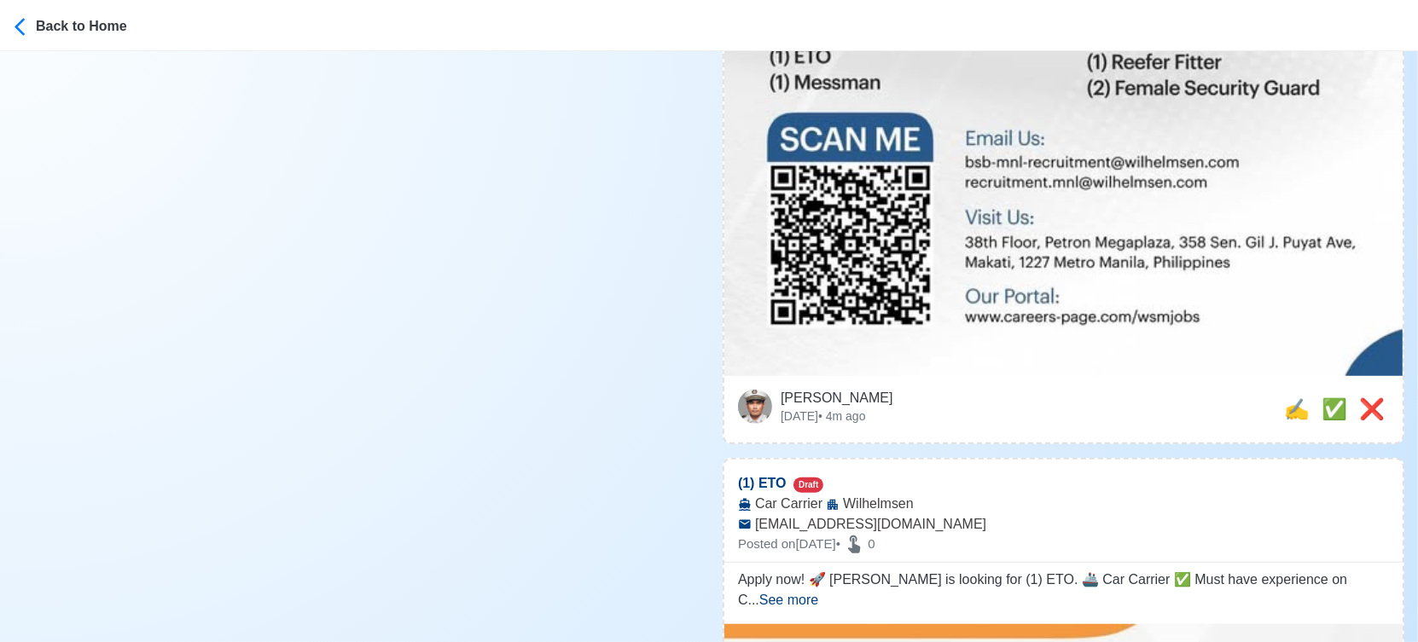
scroll to position [1326, 0]
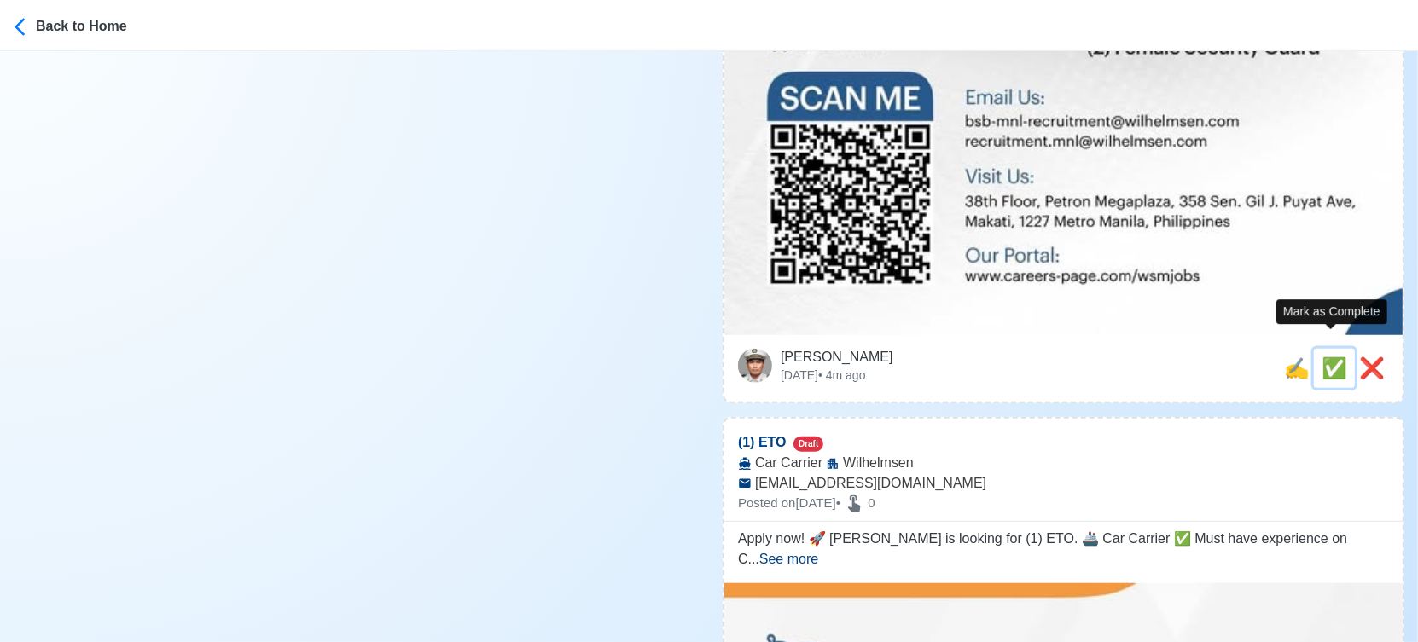
click at [1326, 357] on span "✅" at bounding box center [1334, 368] width 26 height 23
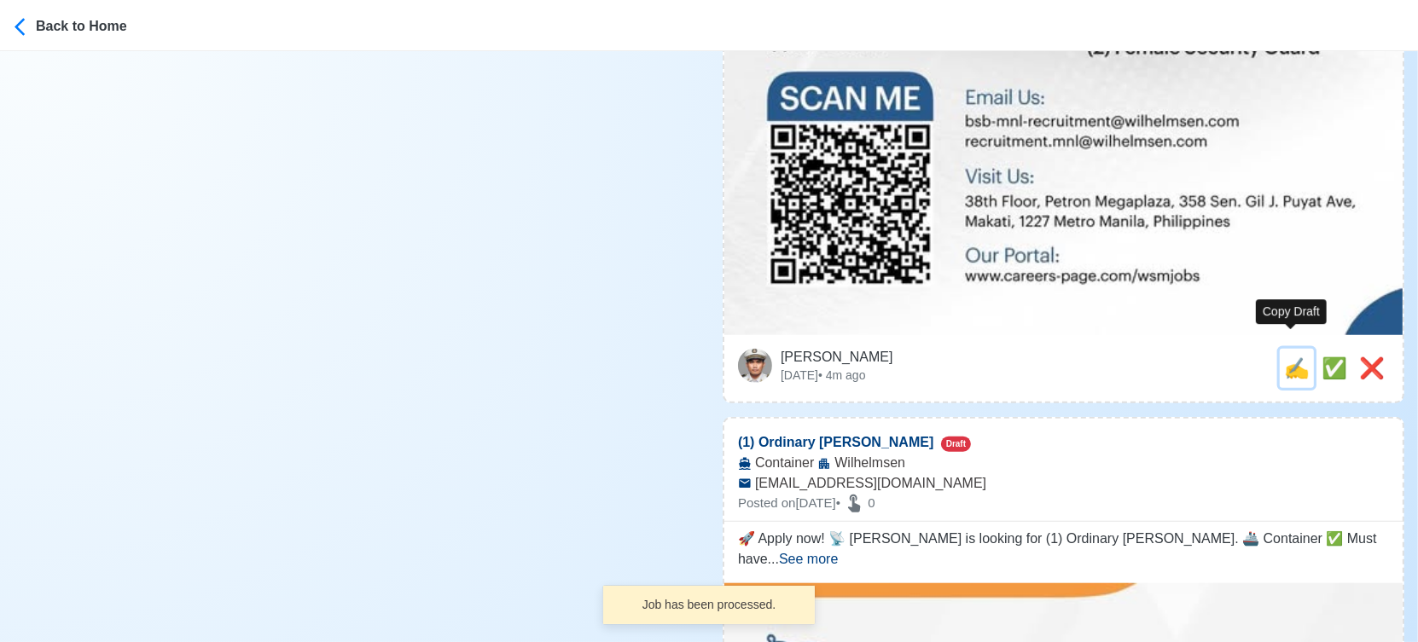
click at [1285, 357] on span "✍️" at bounding box center [1297, 368] width 26 height 23
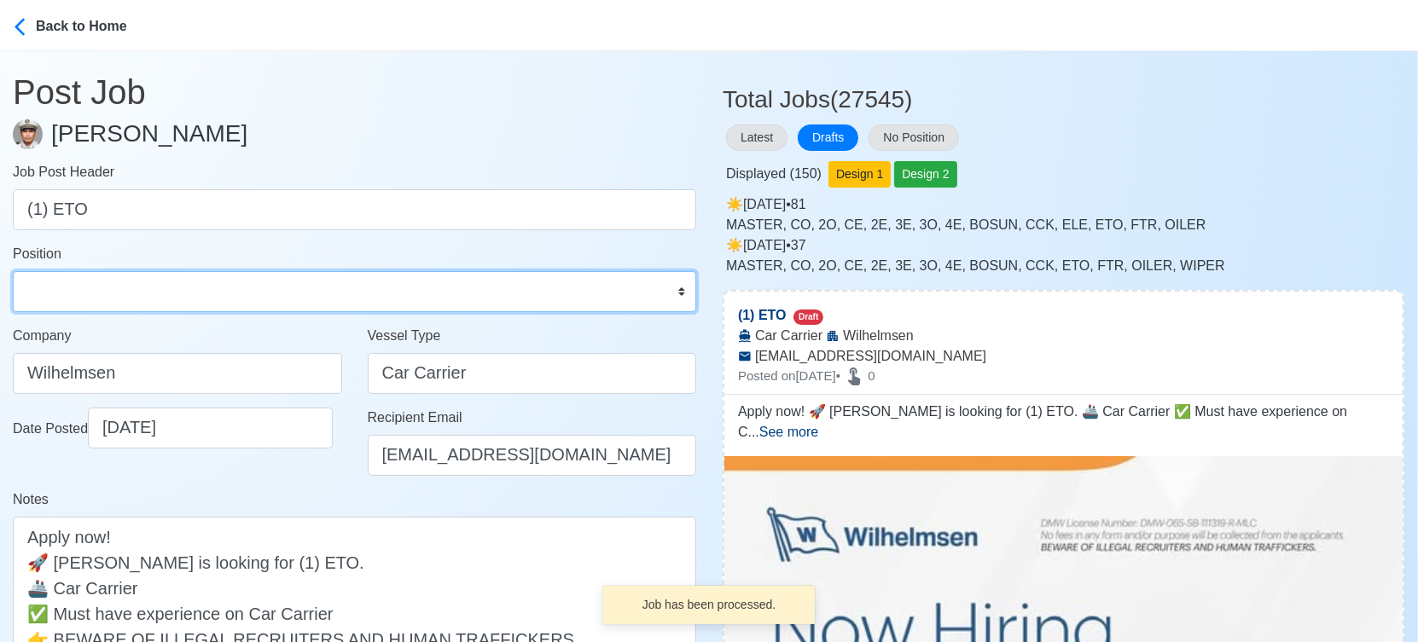
drag, startPoint x: 139, startPoint y: 286, endPoint x: 129, endPoint y: 281, distance: 11.1
click at [139, 286] on select "Master Chief Officer 2nd Officer 3rd Officer Junior Officer Chief Engineer 2nd …" at bounding box center [354, 291] width 683 height 41
click at [13, 271] on select "Master Chief Officer 2nd Officer 3rd Officer Junior Officer Chief Engineer 2nd …" at bounding box center [354, 291] width 683 height 41
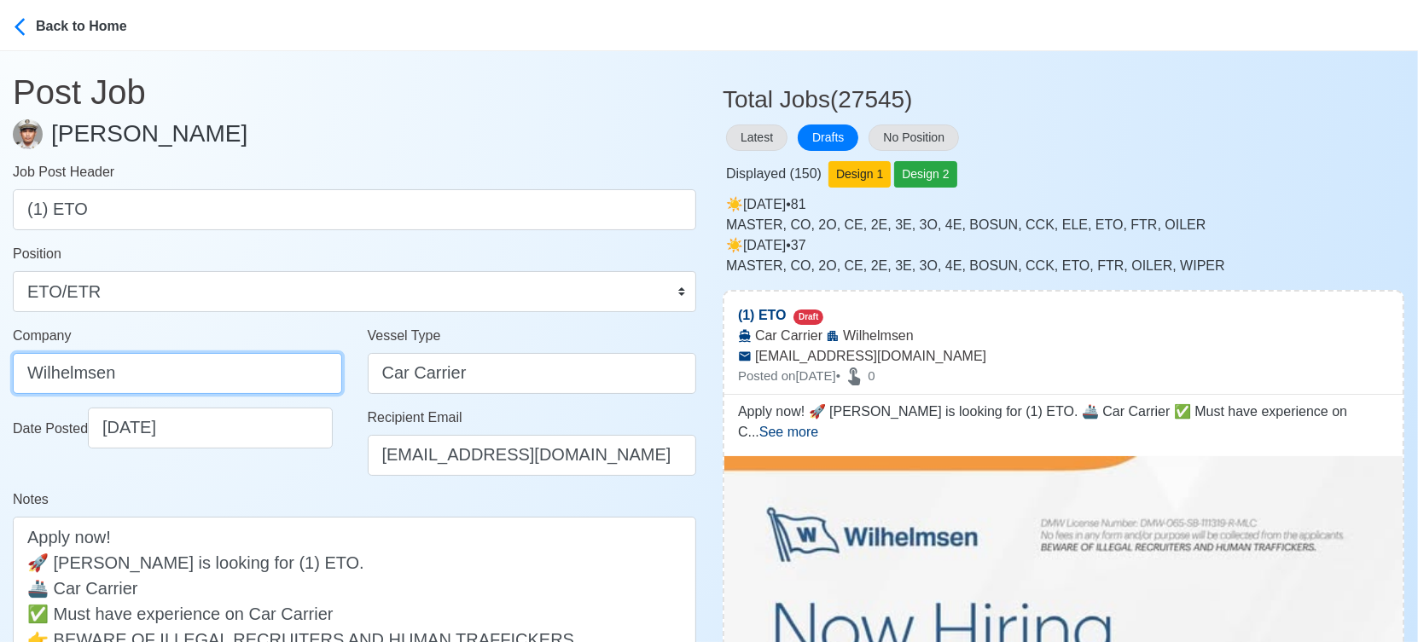
click at [231, 368] on input "Wilhelmsen" at bounding box center [177, 373] width 329 height 41
click at [321, 490] on div "Notes Apply now! 🚀 [PERSON_NAME] is looking for (1) ETO. 🚢 Car Carrier ✅ Must h…" at bounding box center [354, 600] width 683 height 220
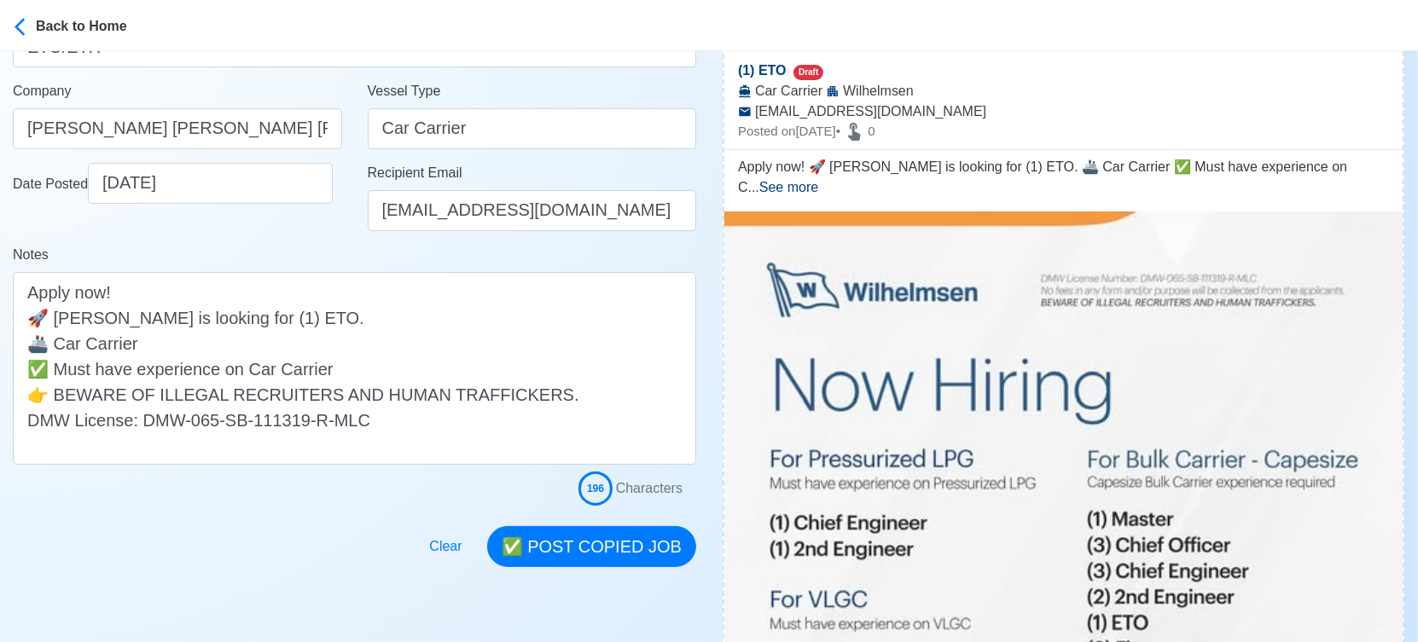
scroll to position [284, 0]
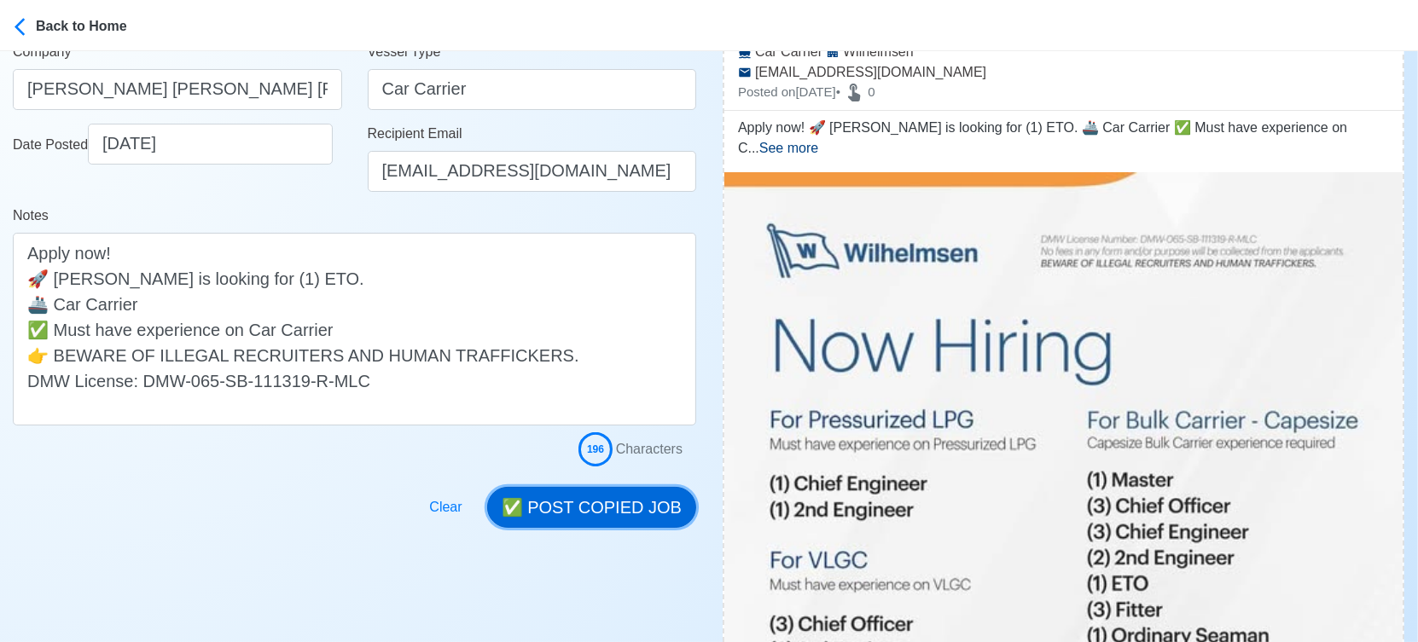
click at [600, 503] on button "✅ POST COPIED JOB" at bounding box center [591, 507] width 209 height 41
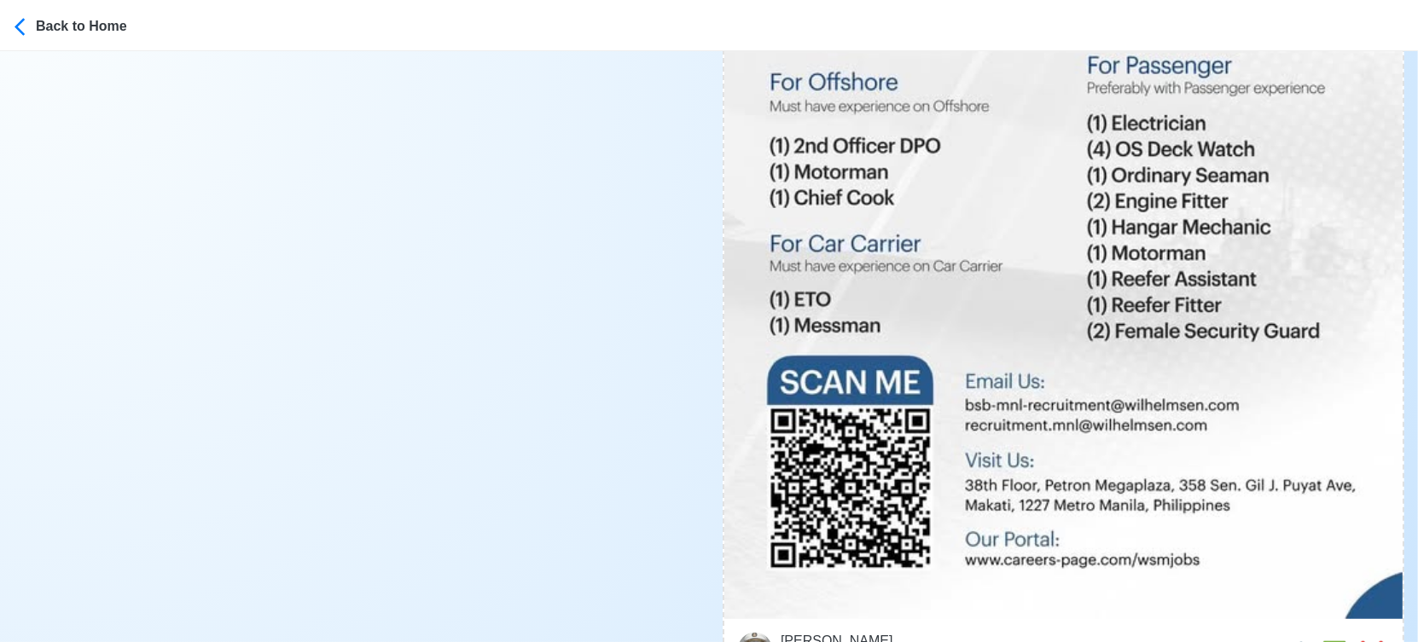
scroll to position [1326, 0]
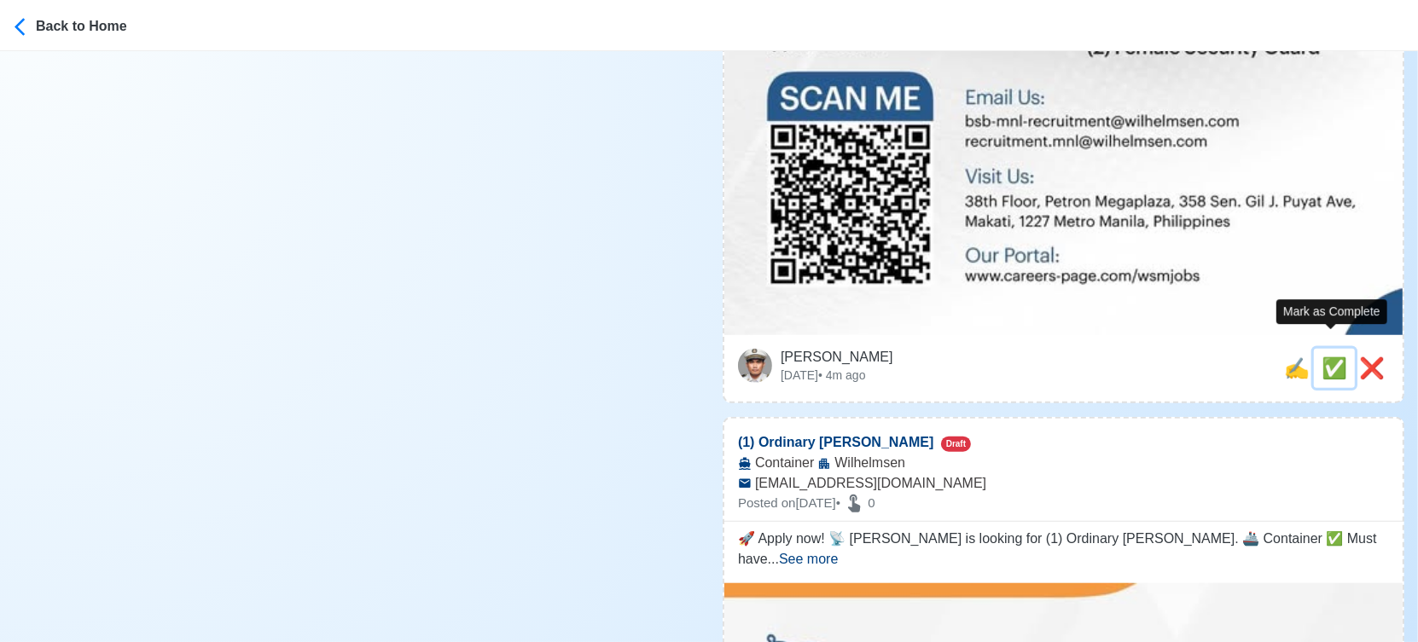
click at [1329, 357] on span "✅" at bounding box center [1334, 368] width 26 height 23
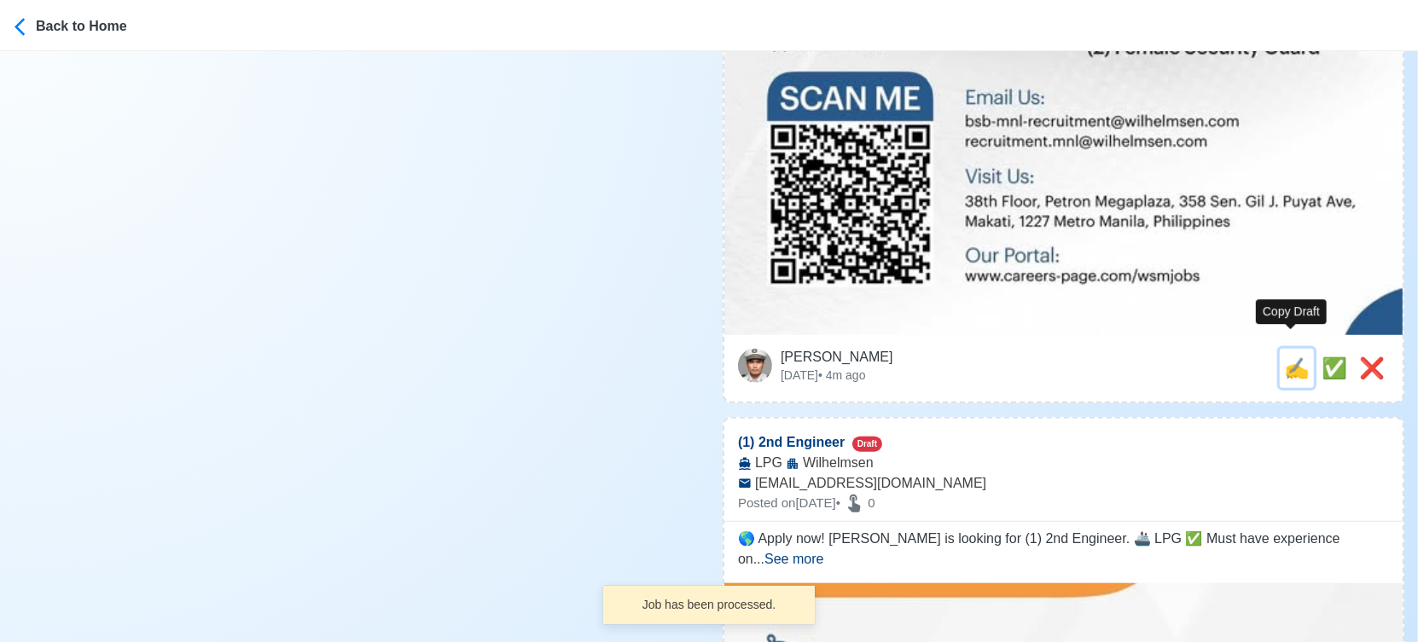
click at [1291, 357] on span "✍️" at bounding box center [1297, 368] width 26 height 23
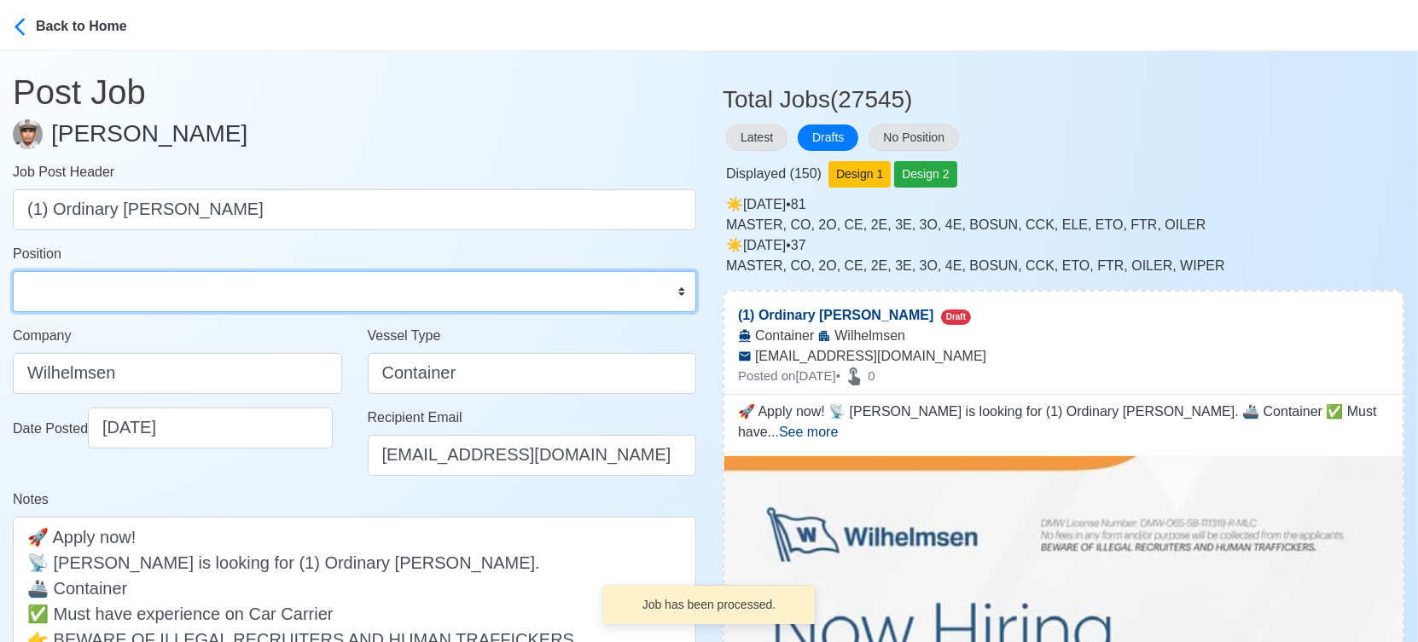
click at [125, 287] on select "Master Chief Officer 2nd Officer 3rd Officer Junior Officer Chief Engineer 2nd …" at bounding box center [354, 291] width 683 height 41
click at [13, 271] on select "Master Chief Officer 2nd Officer 3rd Officer Junior Officer Chief Engineer 2nd …" at bounding box center [354, 291] width 683 height 41
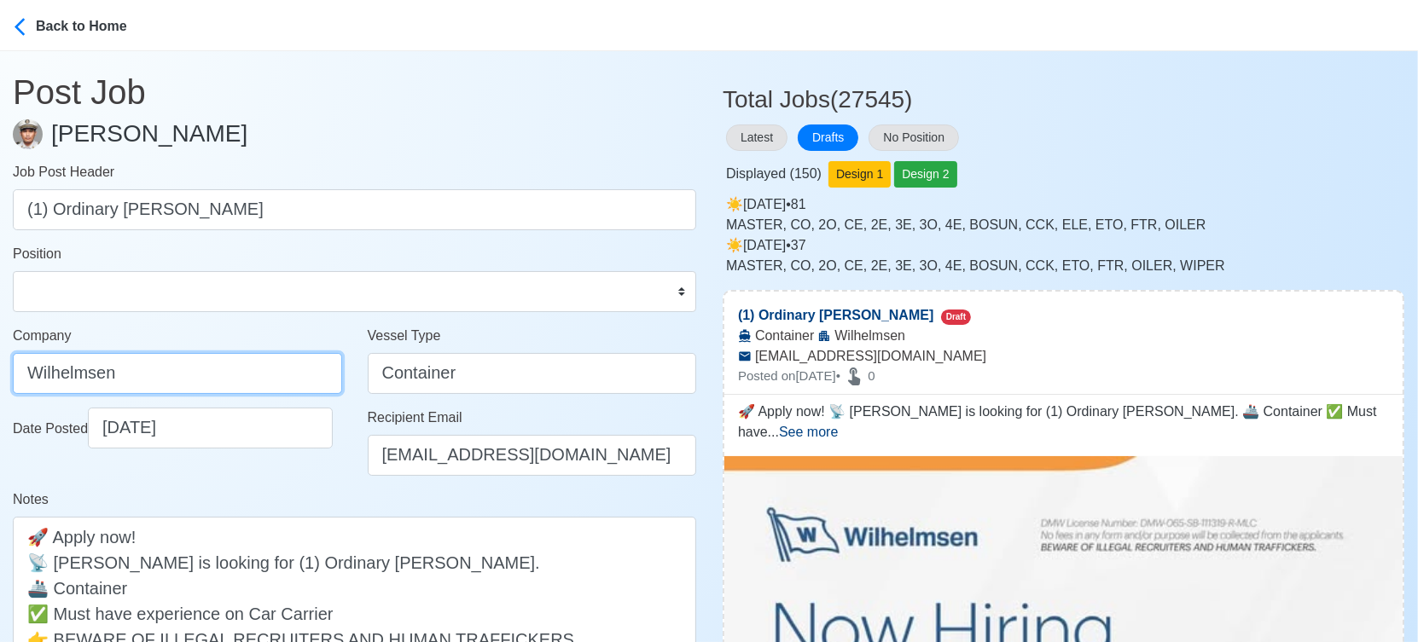
click at [245, 380] on input "Wilhelmsen" at bounding box center [177, 373] width 329 height 41
click at [287, 478] on div "Date Posted [DATE]" at bounding box center [177, 449] width 355 height 82
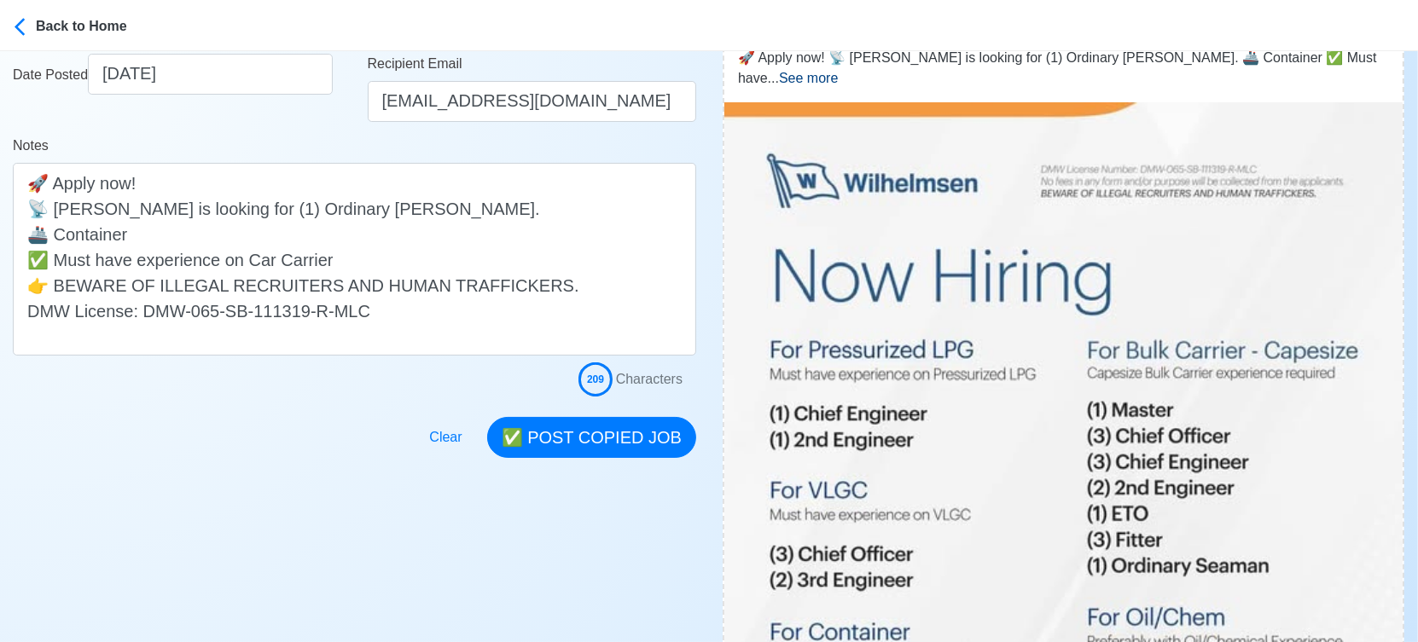
scroll to position [379, 0]
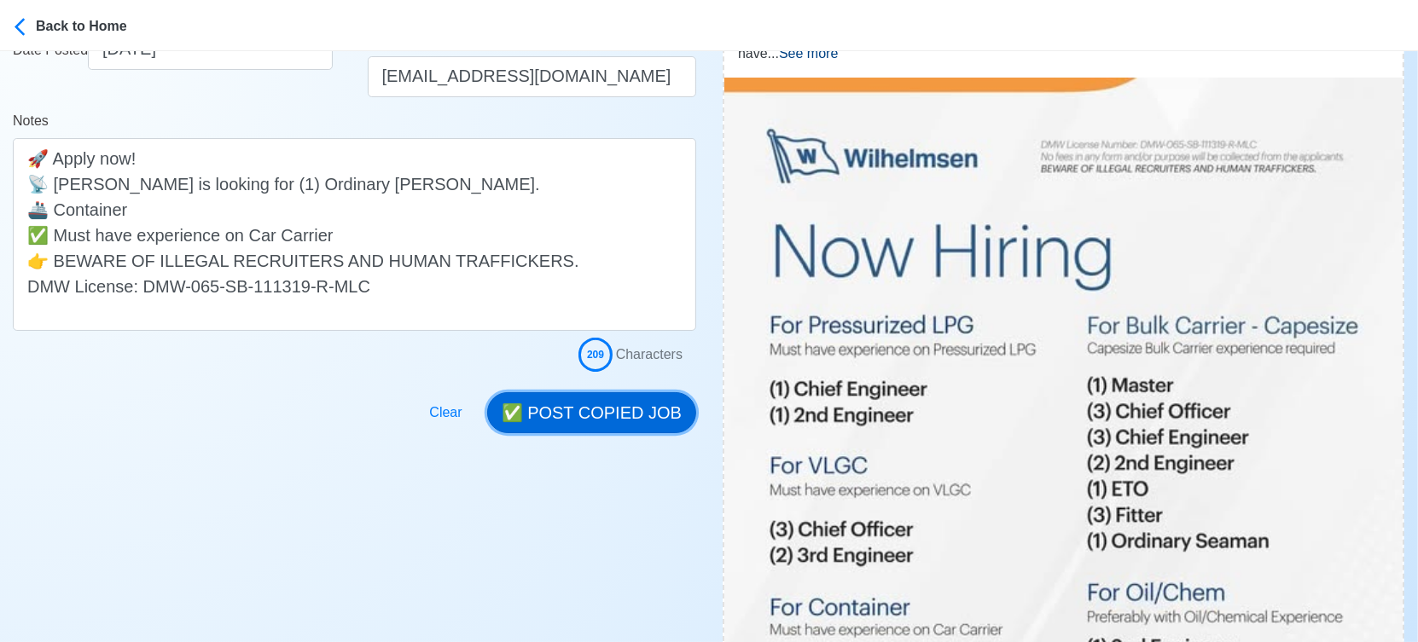
click at [619, 415] on button "✅ POST COPIED JOB" at bounding box center [591, 412] width 209 height 41
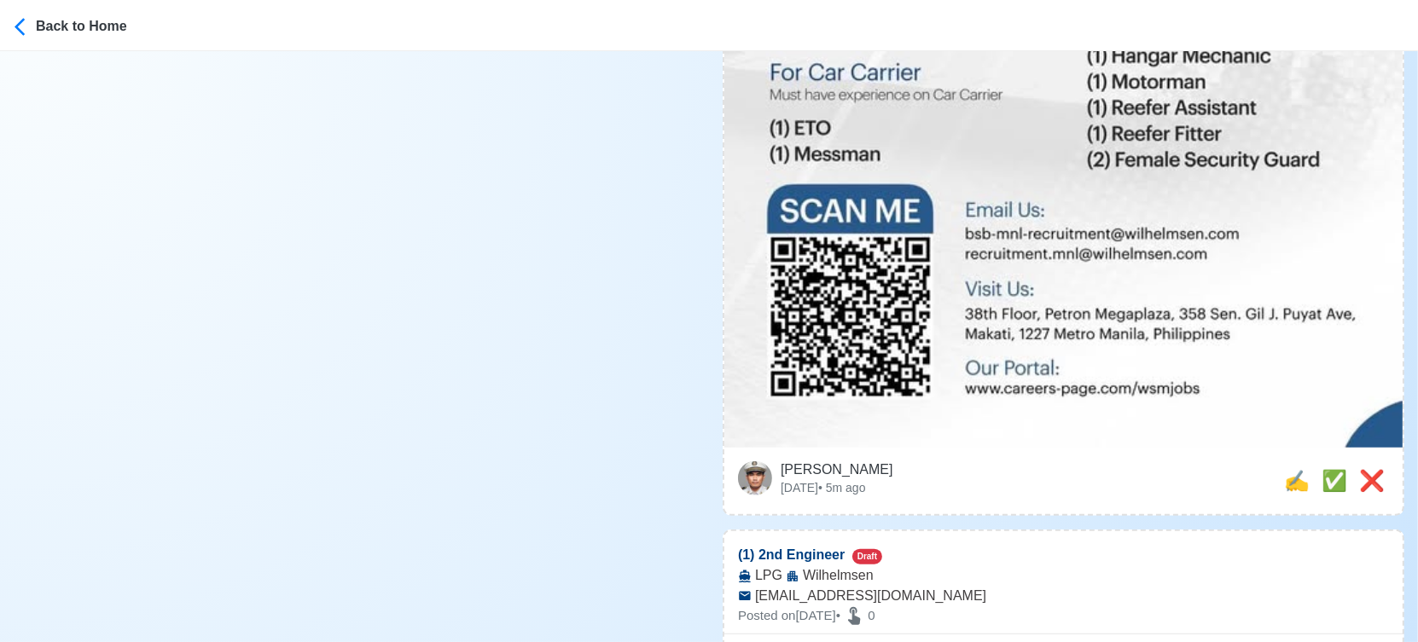
scroll to position [1232, 0]
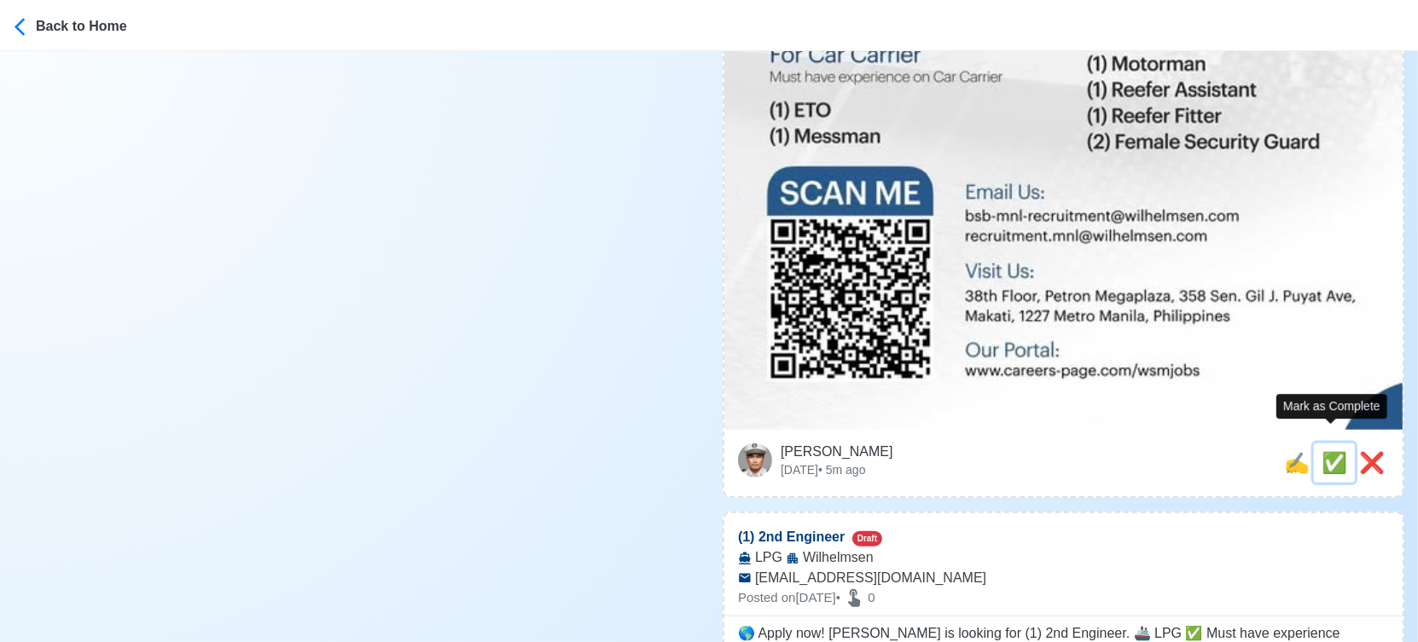
click at [1326, 451] on span "✅" at bounding box center [1334, 462] width 26 height 23
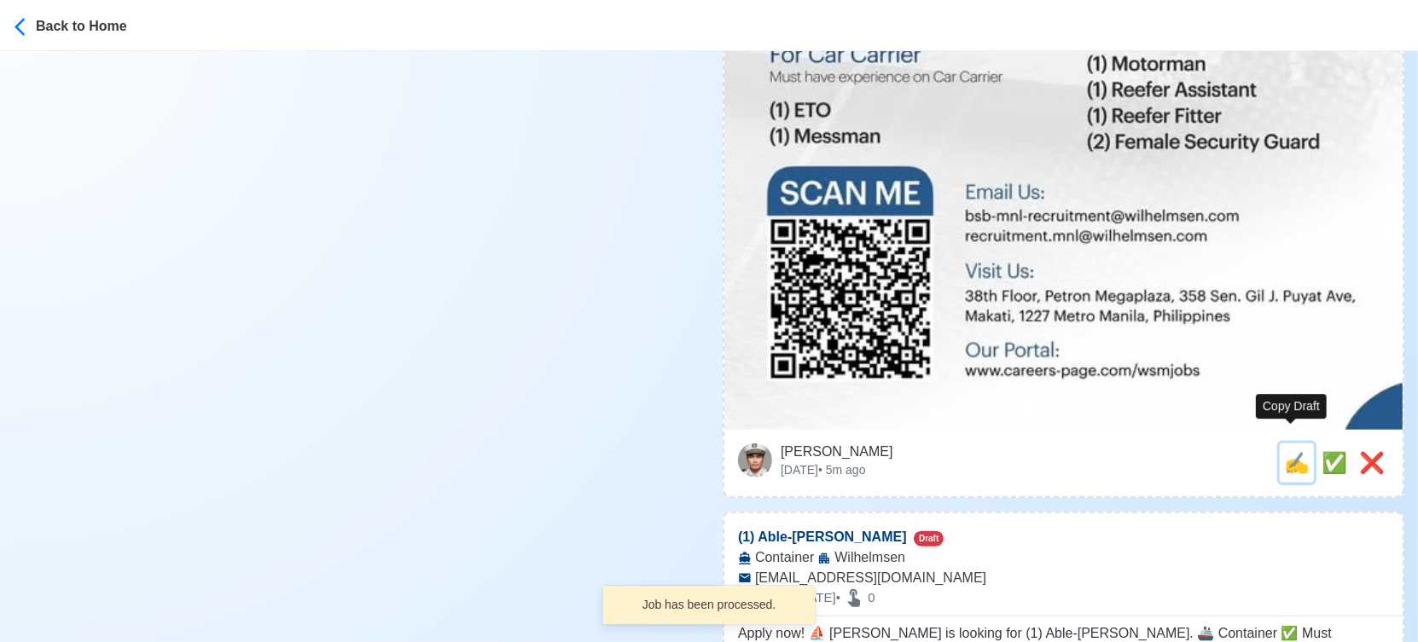
click at [1288, 451] on span "✍️" at bounding box center [1297, 462] width 26 height 23
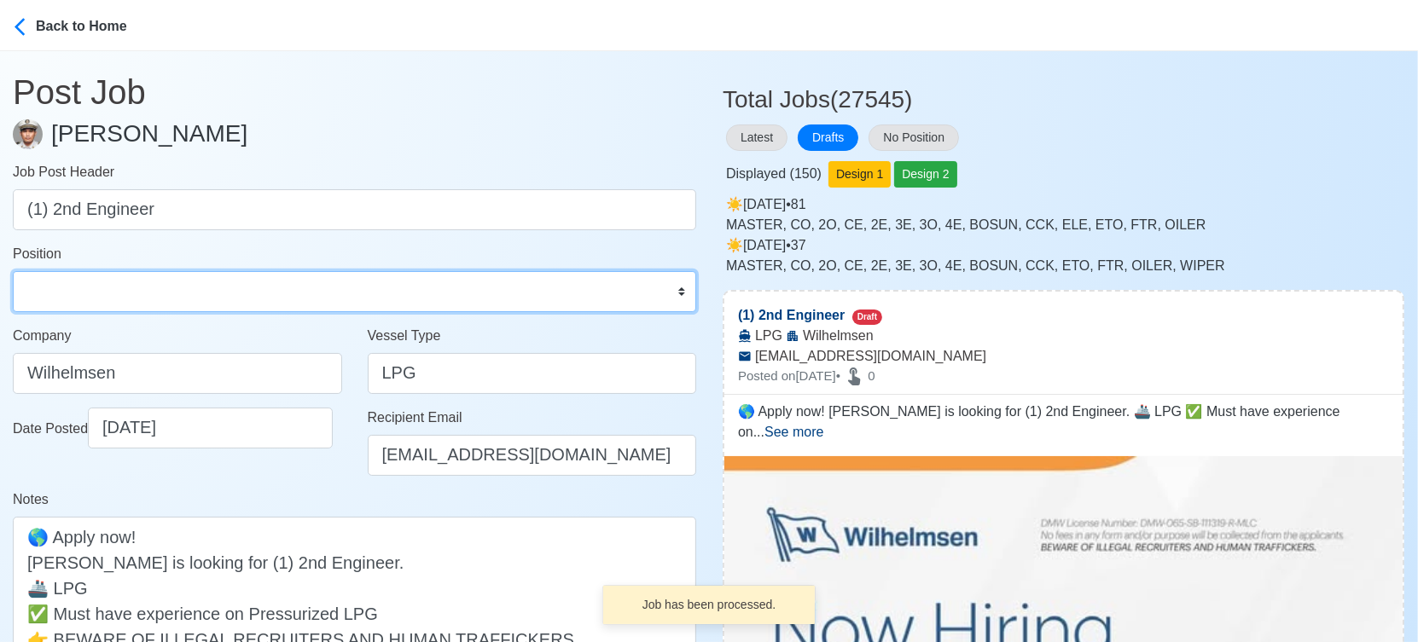
click at [134, 286] on select "Master Chief Officer 2nd Officer 3rd Officer Junior Officer Chief Engineer 2nd …" at bounding box center [354, 291] width 683 height 41
click at [13, 271] on select "Master Chief Officer 2nd Officer 3rd Officer Junior Officer Chief Engineer 2nd …" at bounding box center [354, 291] width 683 height 41
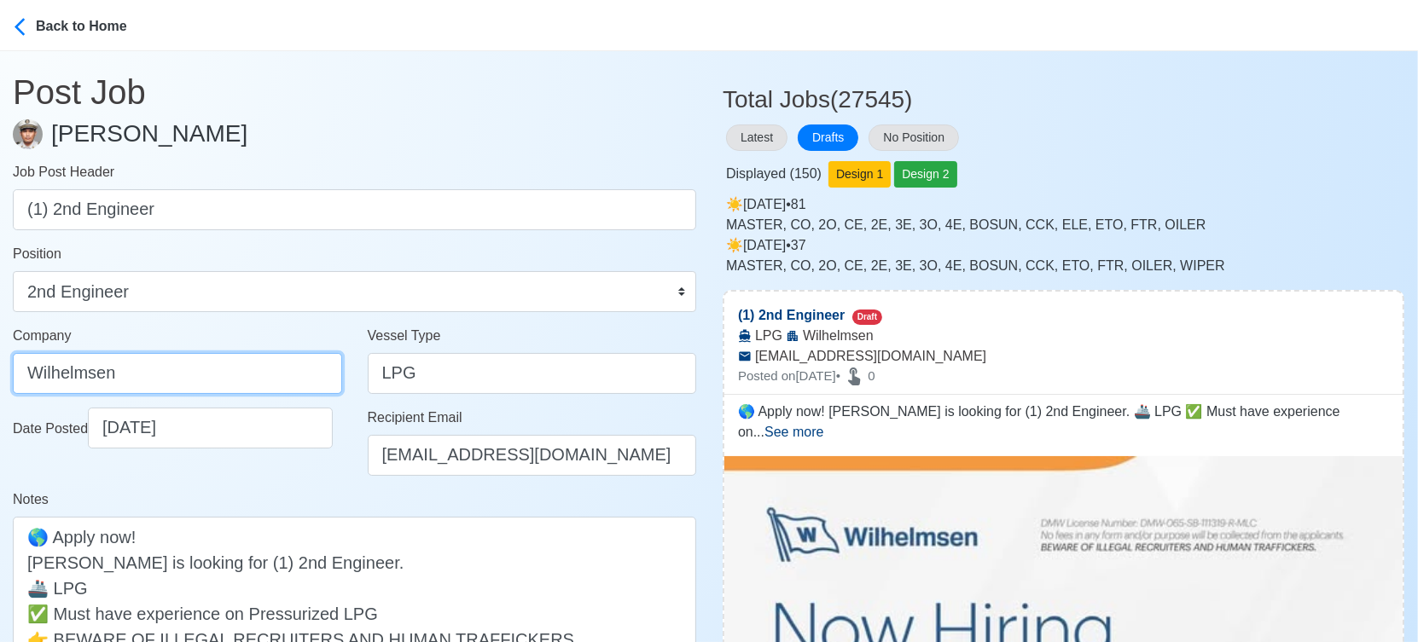
click at [256, 368] on input "Wilhelmsen" at bounding box center [177, 373] width 329 height 41
click at [337, 476] on div "Date Posted [DATE]" at bounding box center [177, 449] width 355 height 82
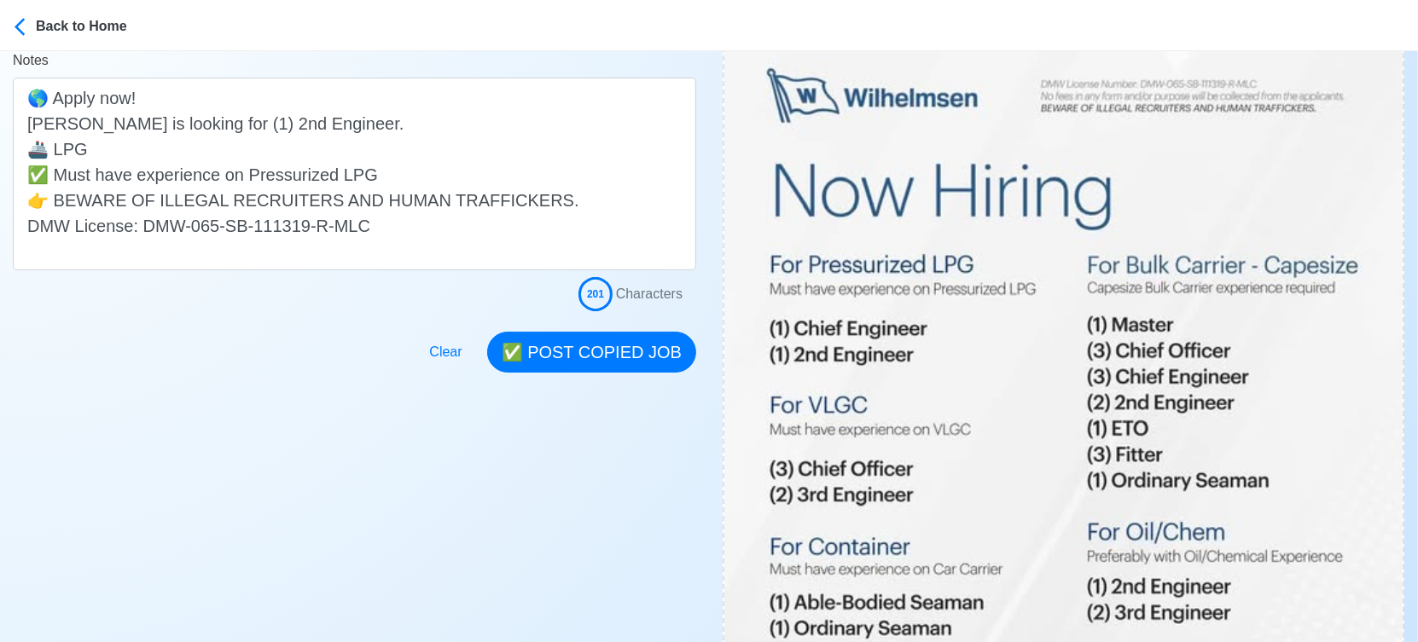
scroll to position [473, 0]
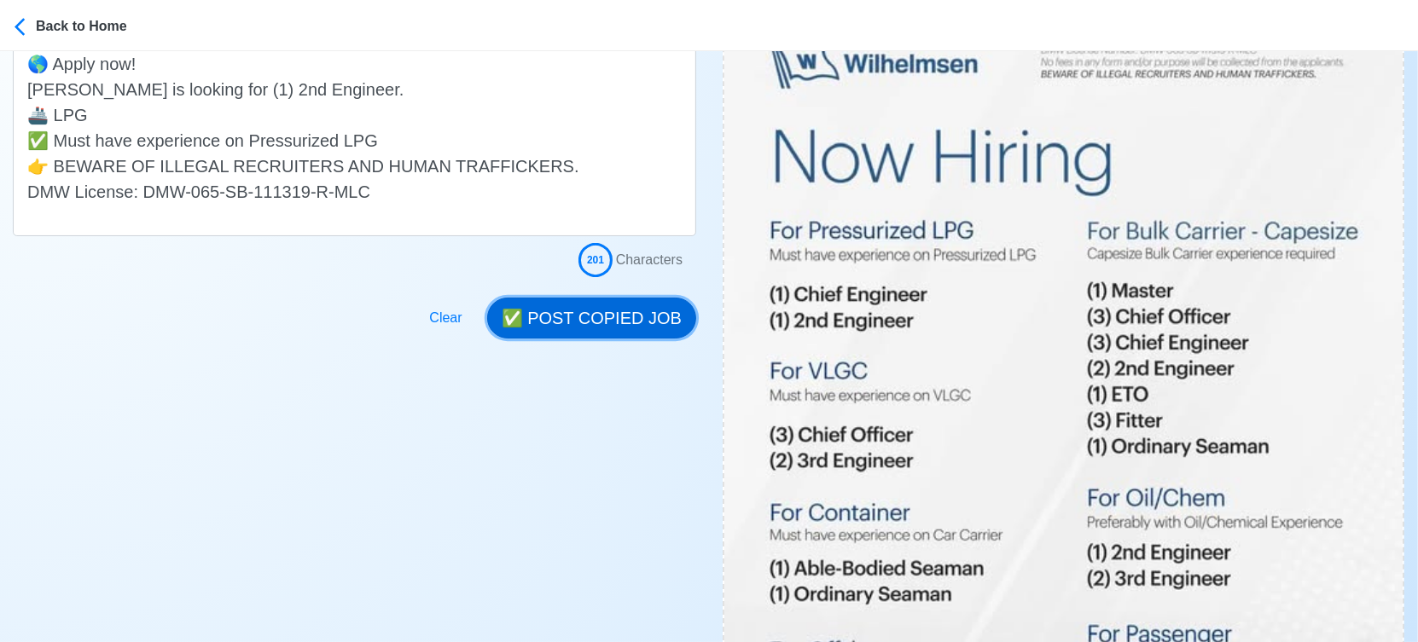
click at [629, 320] on button "✅ POST COPIED JOB" at bounding box center [591, 318] width 209 height 41
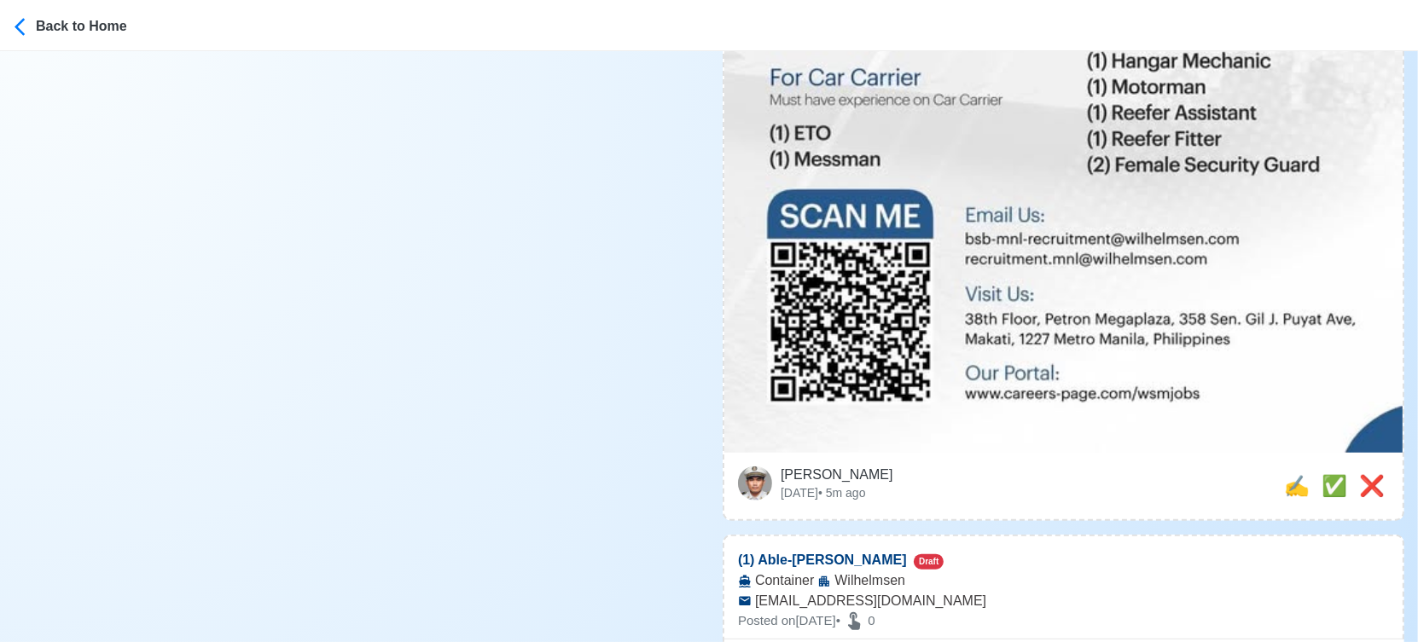
scroll to position [1232, 0]
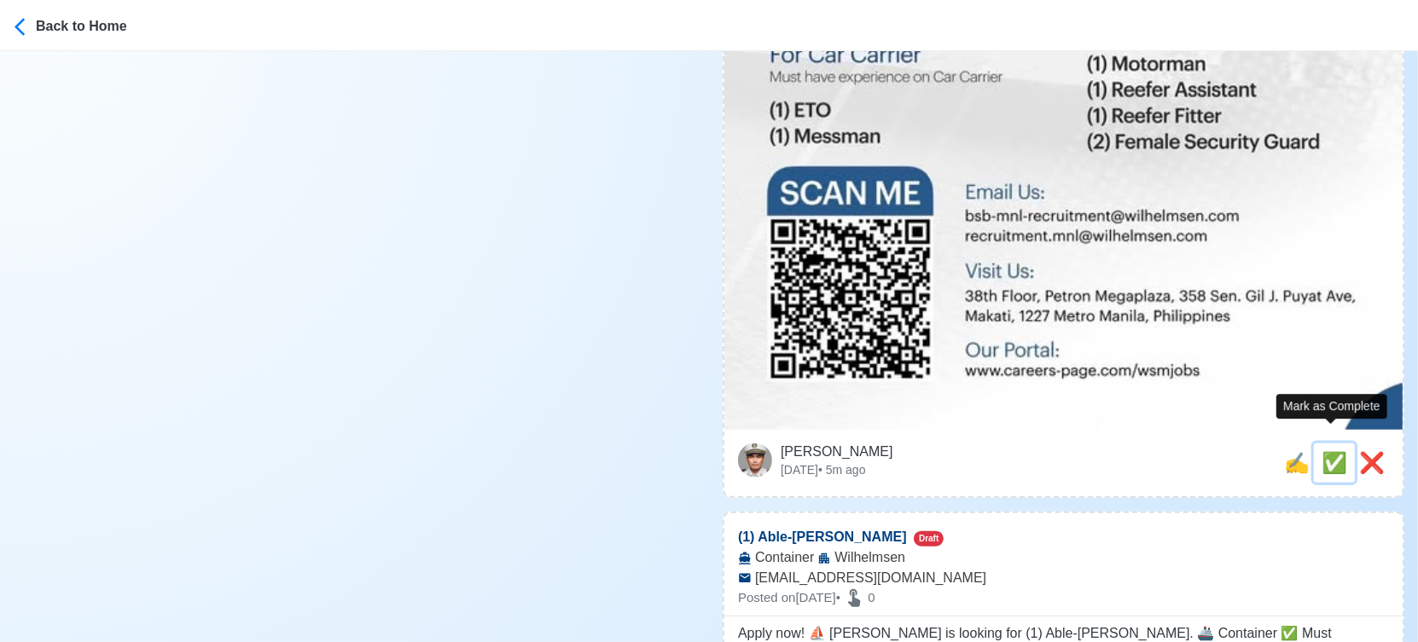
click at [1324, 451] on span "✅" at bounding box center [1334, 462] width 26 height 23
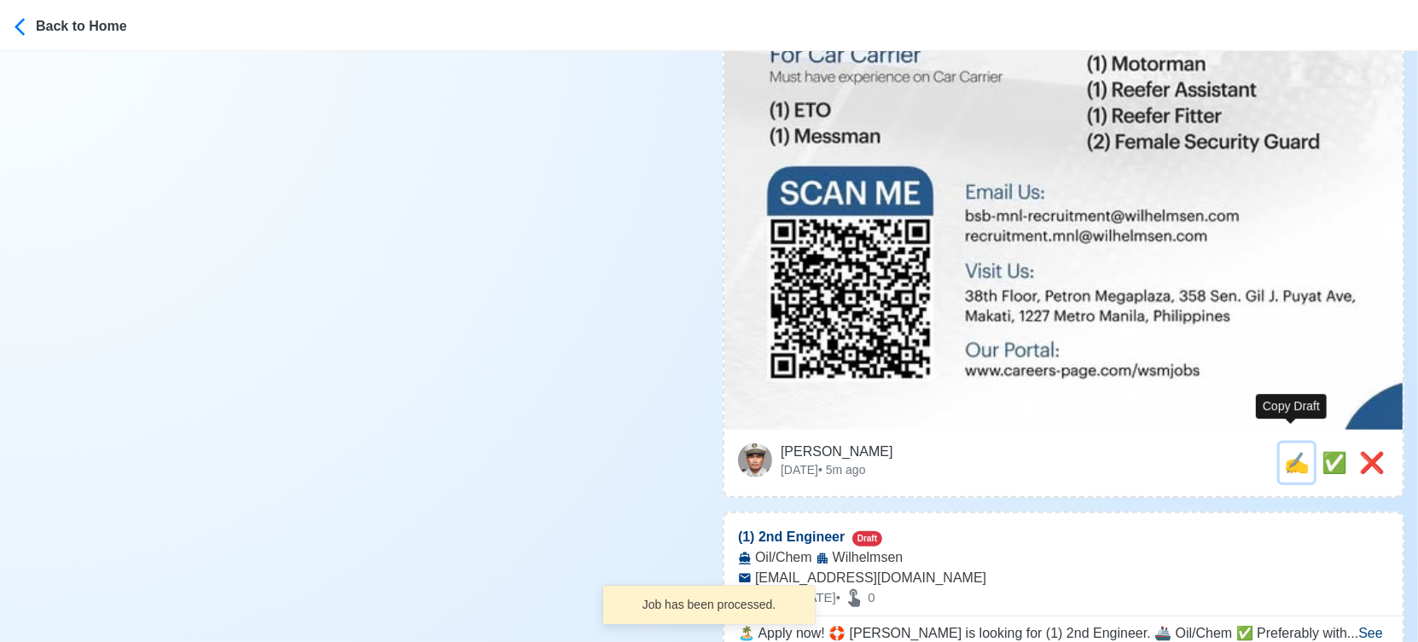
click at [1291, 451] on span "✍️" at bounding box center [1297, 462] width 26 height 23
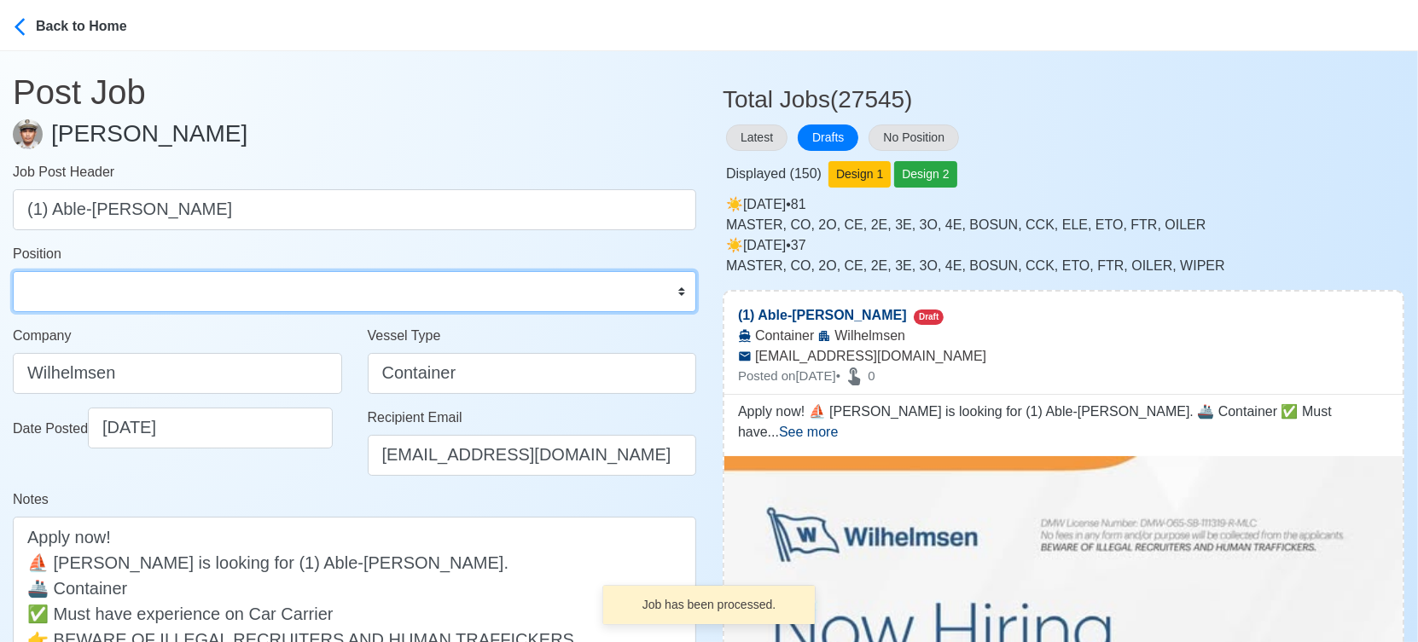
click at [206, 292] on select "Master Chief Officer 2nd Officer 3rd Officer Junior Officer Chief Engineer 2nd …" at bounding box center [354, 291] width 683 height 41
click at [13, 271] on select "Master Chief Officer 2nd Officer 3rd Officer Junior Officer Chief Engineer 2nd …" at bounding box center [354, 291] width 683 height 41
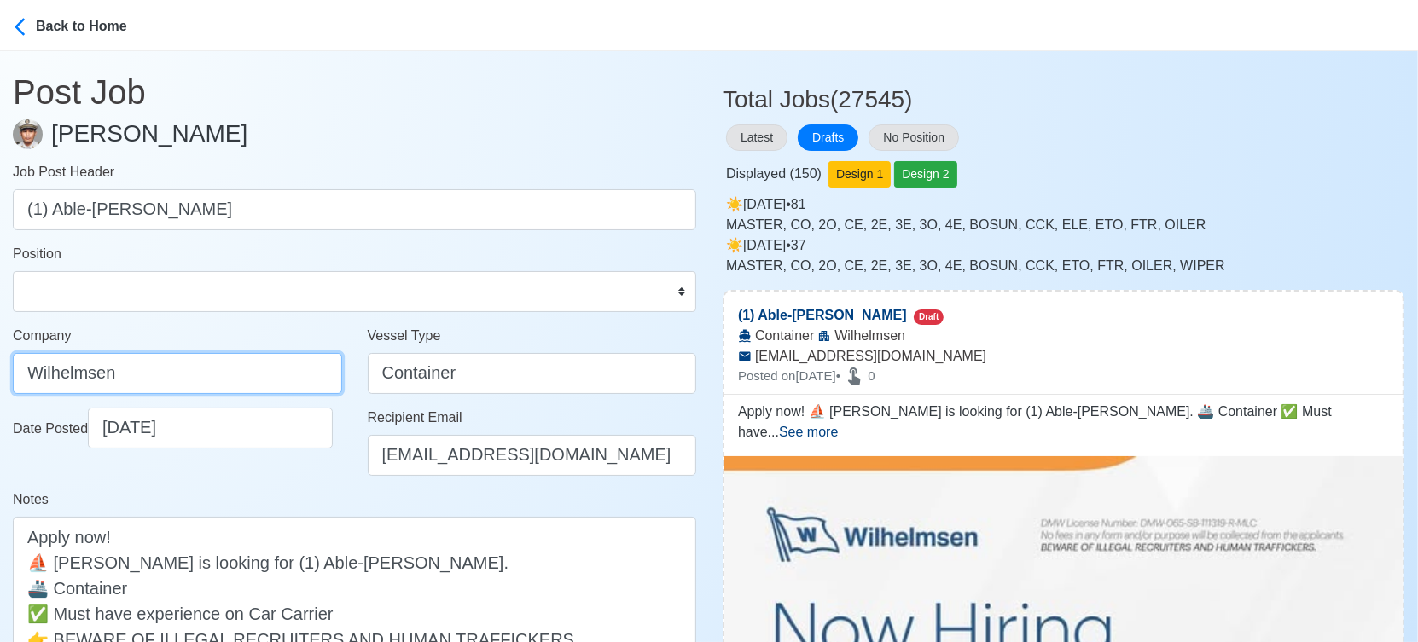
click at [280, 374] on input "Wilhelmsen" at bounding box center [177, 373] width 329 height 41
click at [296, 479] on div "Date Posted [DATE]" at bounding box center [177, 449] width 355 height 82
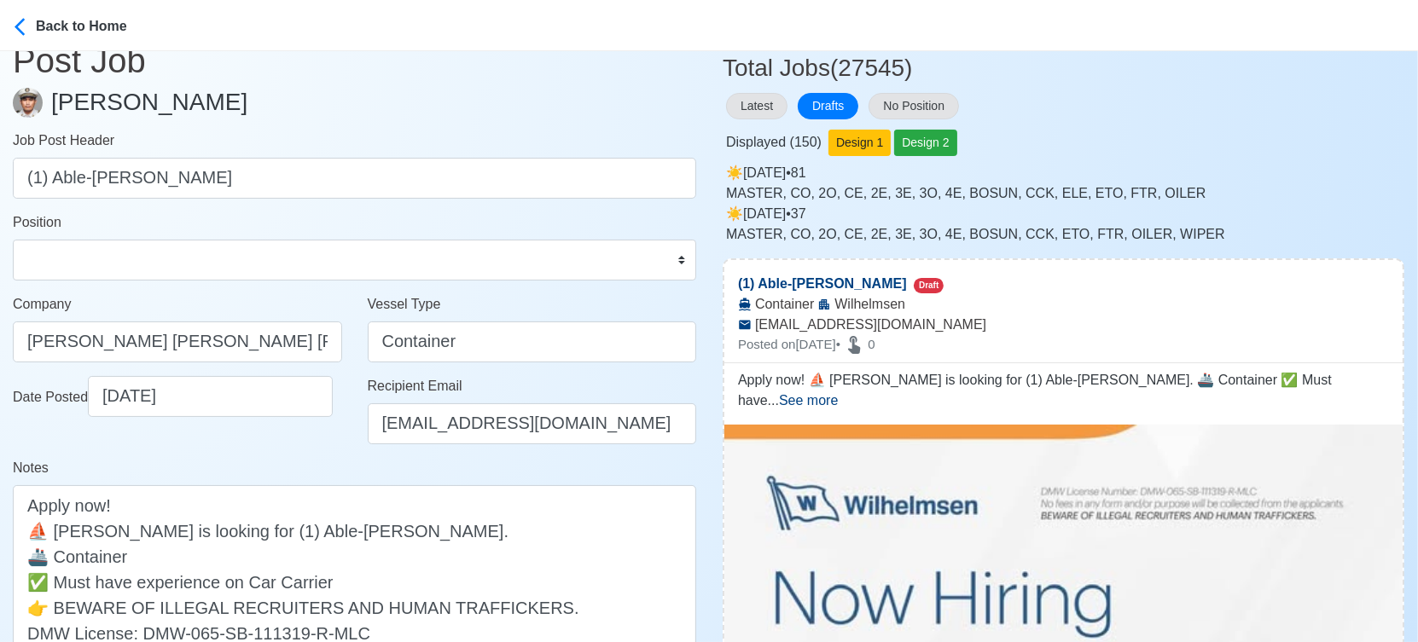
scroll to position [284, 0]
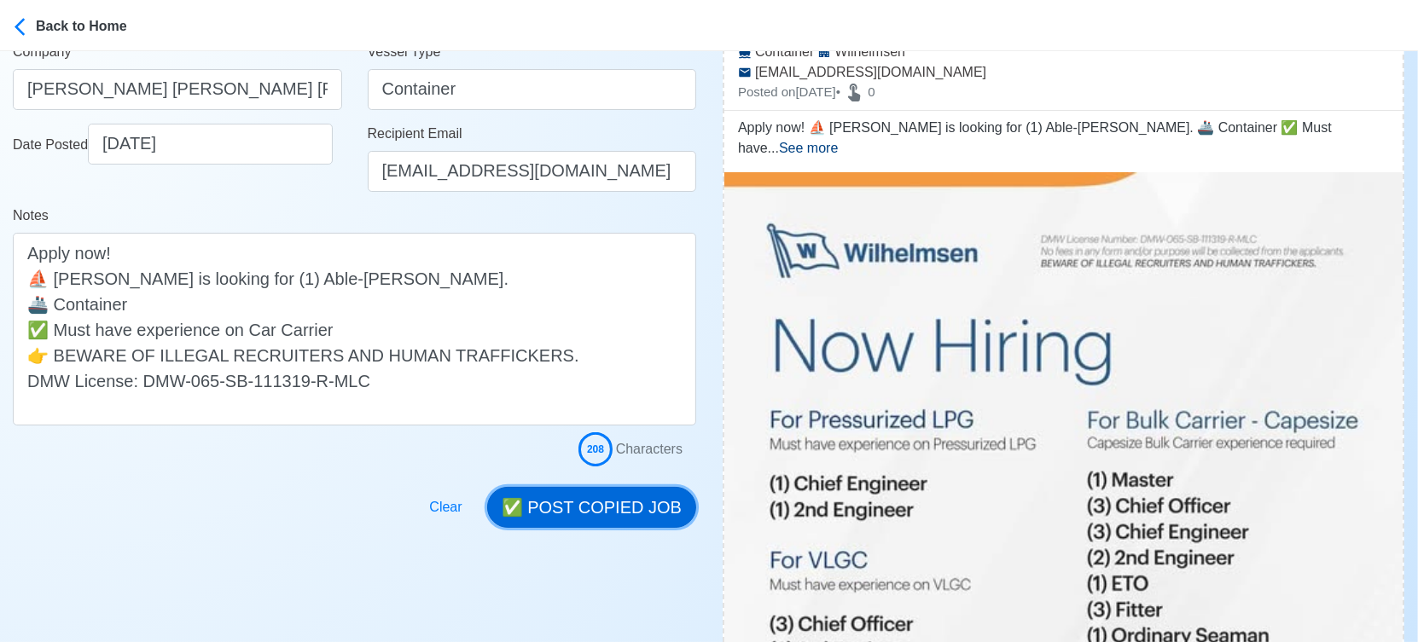
click at [614, 511] on button "✅ POST COPIED JOB" at bounding box center [591, 507] width 209 height 41
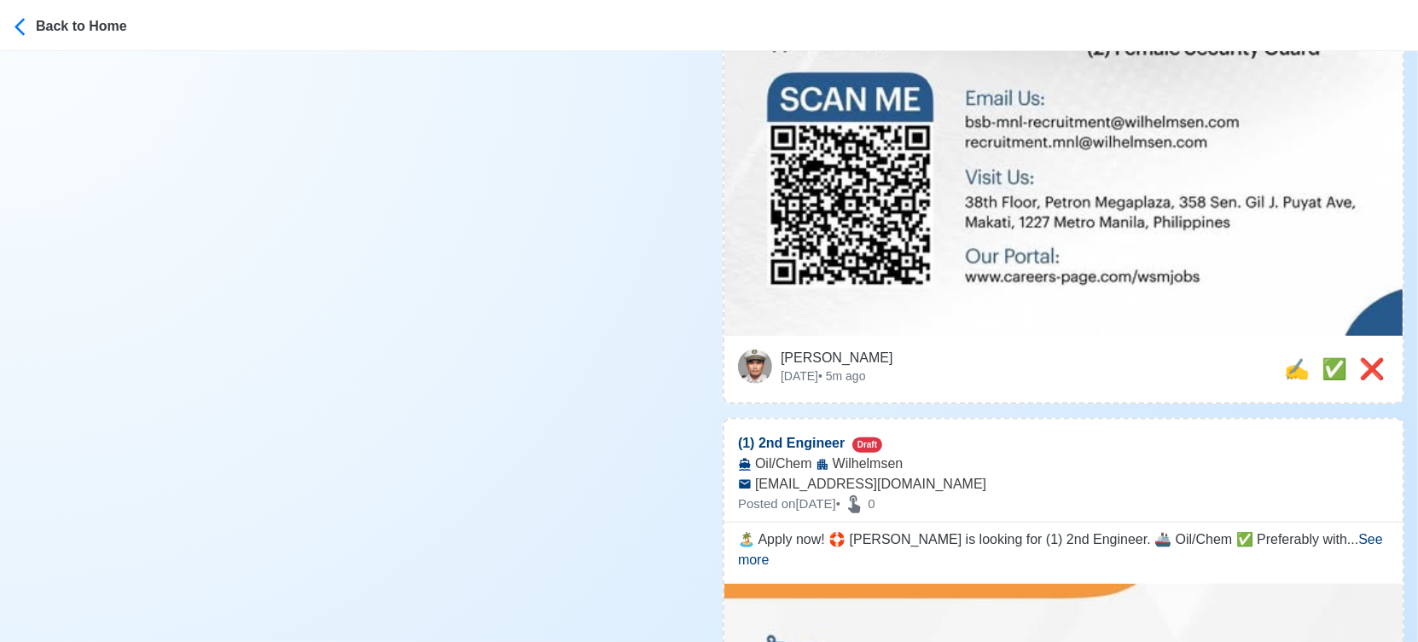
scroll to position [1326, 0]
click at [1321, 357] on span "✅" at bounding box center [1334, 368] width 26 height 23
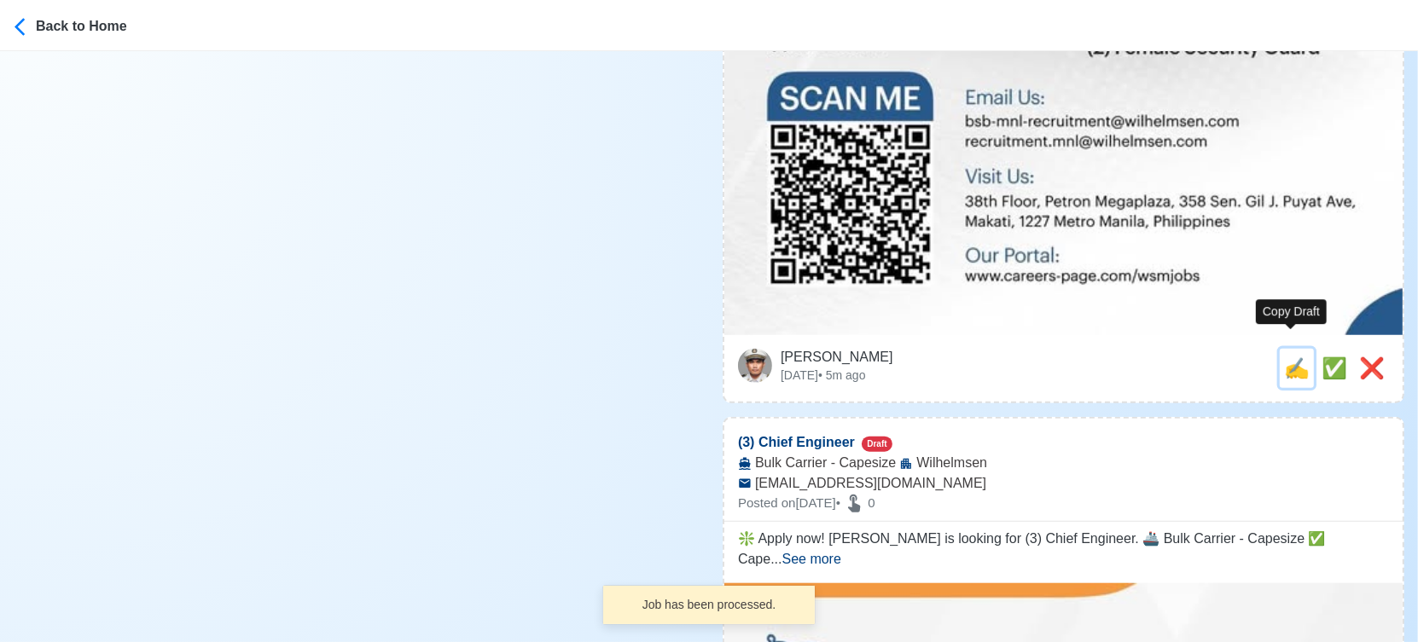
click at [1295, 357] on span "✍️" at bounding box center [1297, 368] width 26 height 23
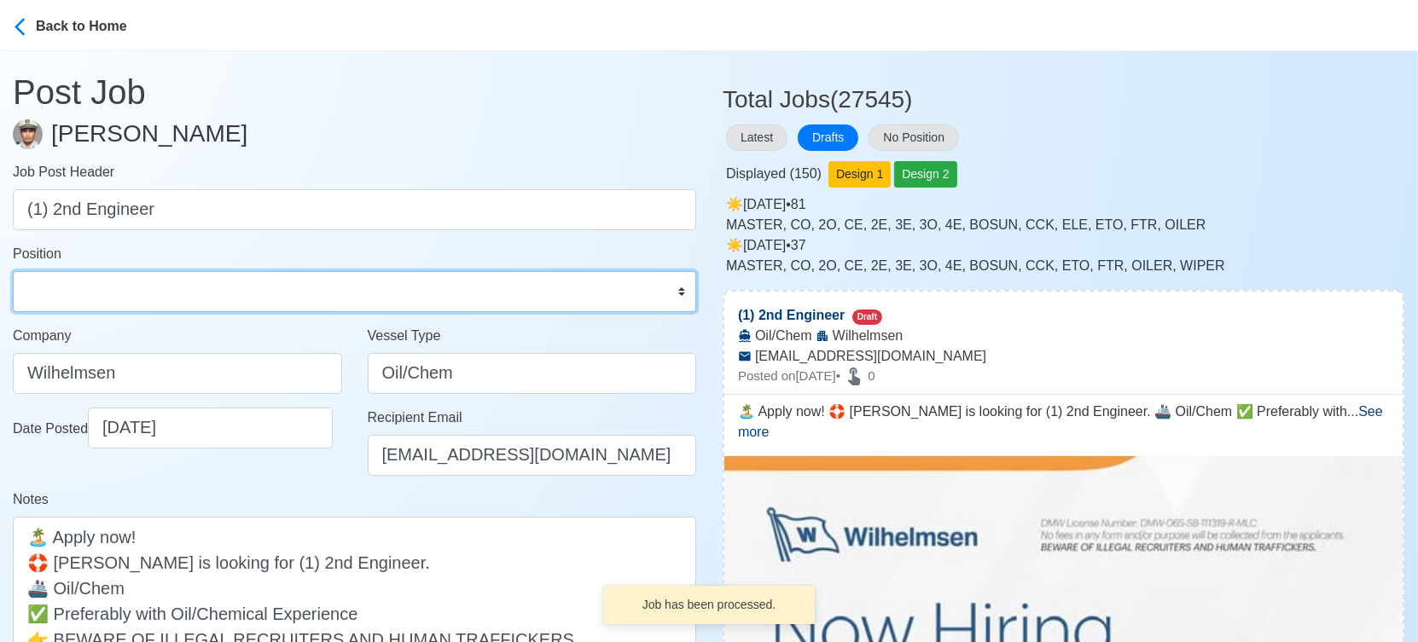
click at [120, 306] on select "Master Chief Officer 2nd Officer 3rd Officer Junior Officer Chief Engineer 2nd …" at bounding box center [354, 291] width 683 height 41
click at [13, 271] on select "Master Chief Officer 2nd Officer 3rd Officer Junior Officer Chief Engineer 2nd …" at bounding box center [354, 291] width 683 height 41
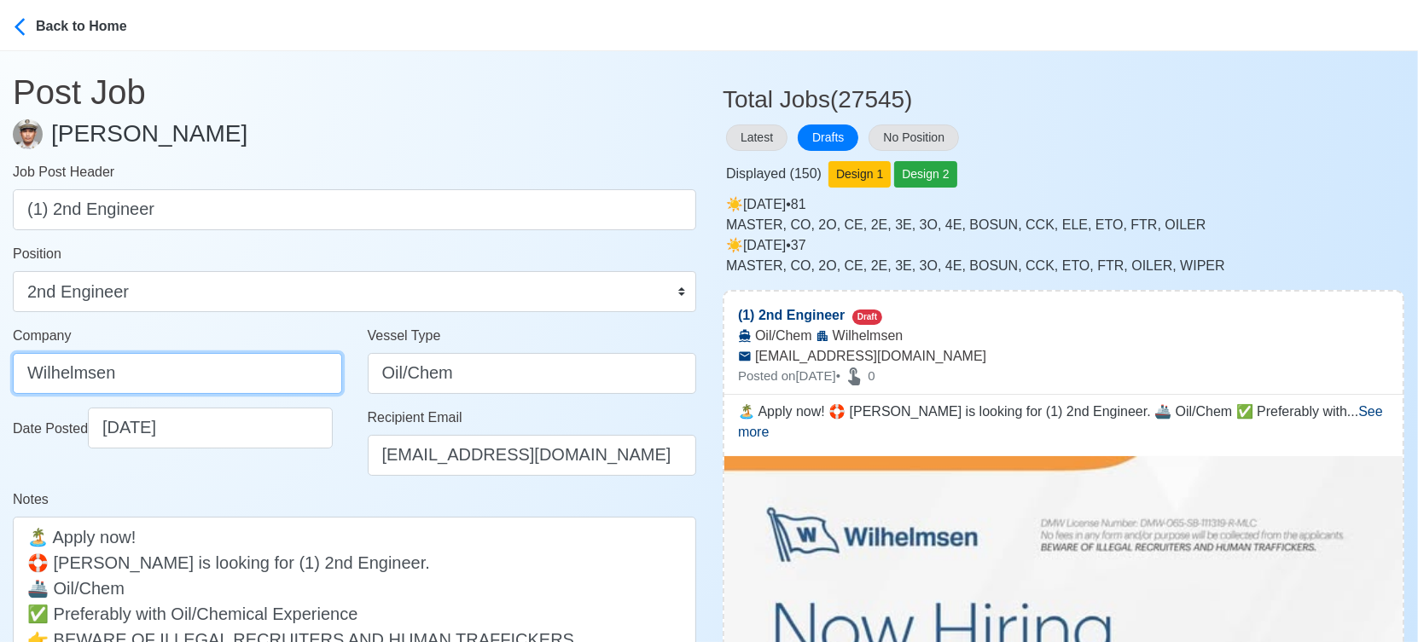
click at [225, 374] on input "Wilhelmsen" at bounding box center [177, 373] width 329 height 41
click at [312, 473] on div "Date Posted [DATE]" at bounding box center [177, 449] width 355 height 82
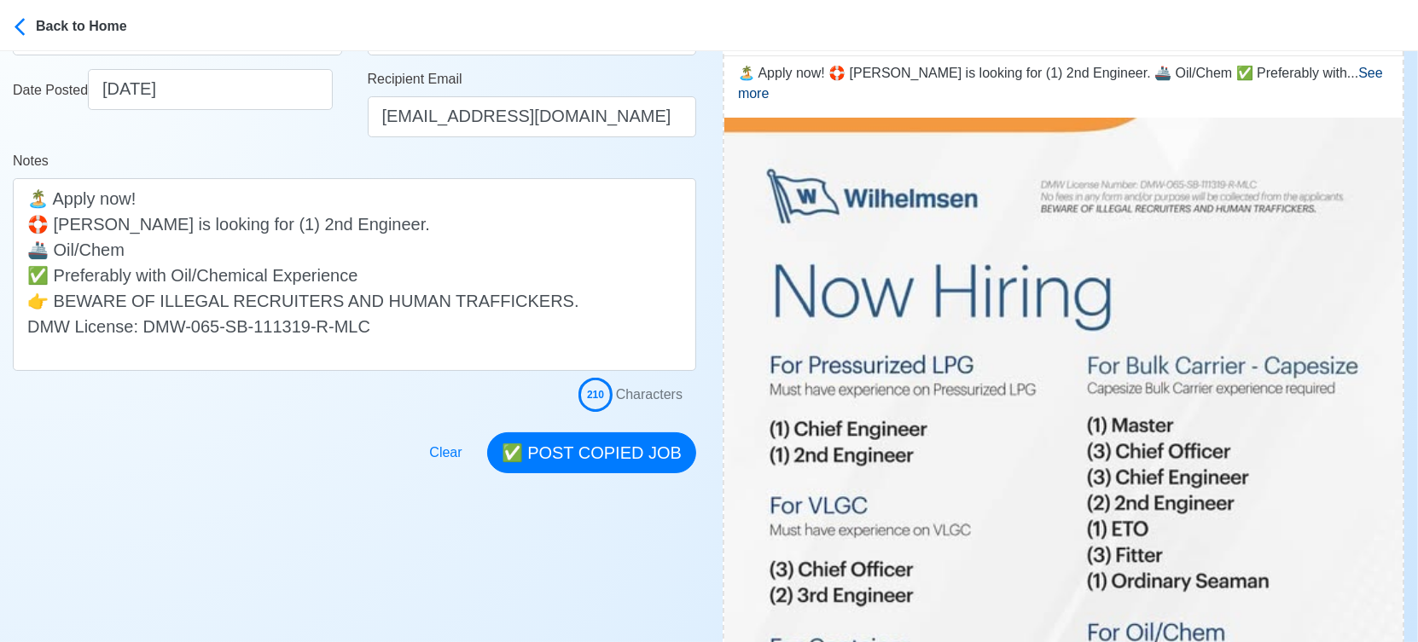
scroll to position [379, 0]
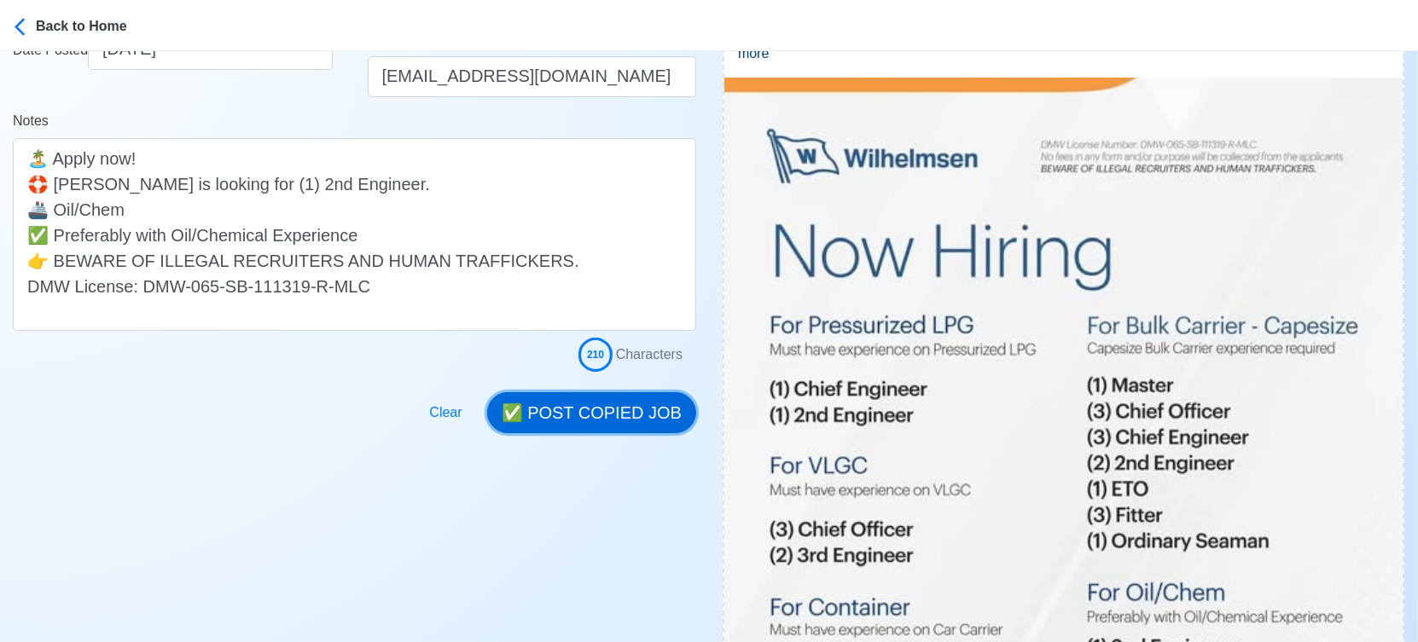
click at [659, 403] on button "✅ POST COPIED JOB" at bounding box center [591, 412] width 209 height 41
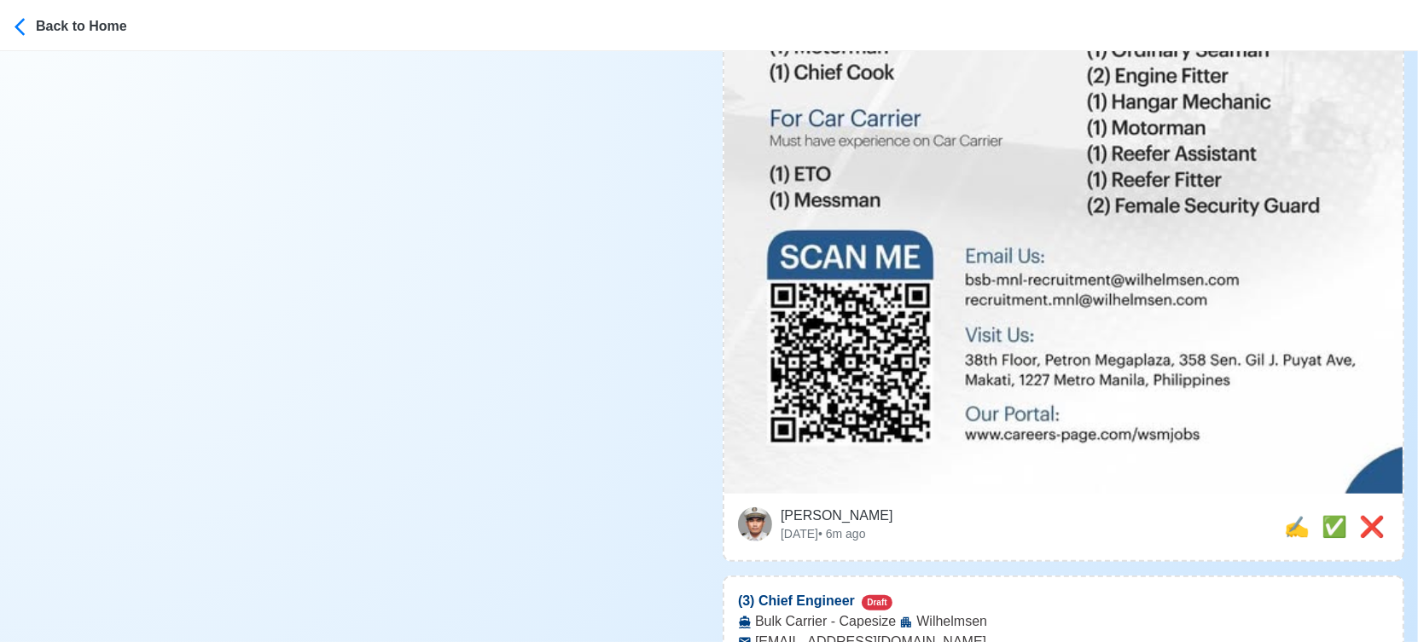
scroll to position [1326, 0]
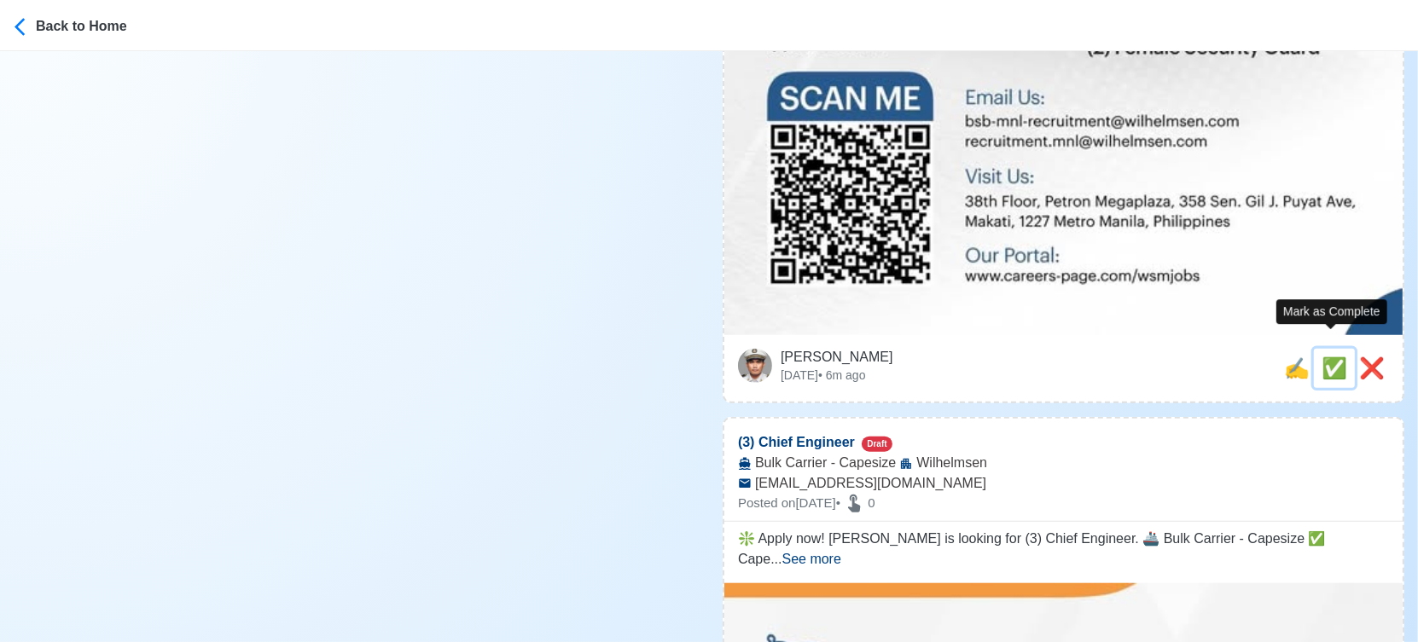
click at [1321, 357] on span "✅" at bounding box center [1334, 368] width 26 height 23
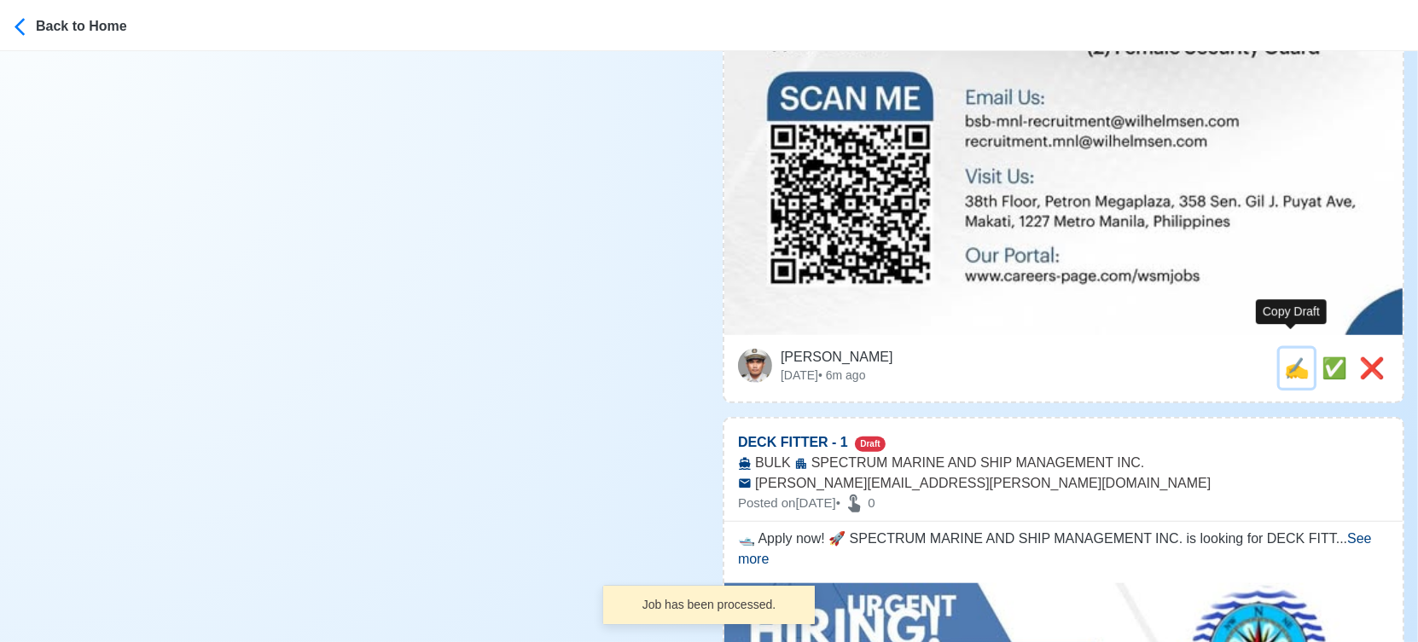
click at [1292, 357] on span "✍️" at bounding box center [1297, 368] width 26 height 23
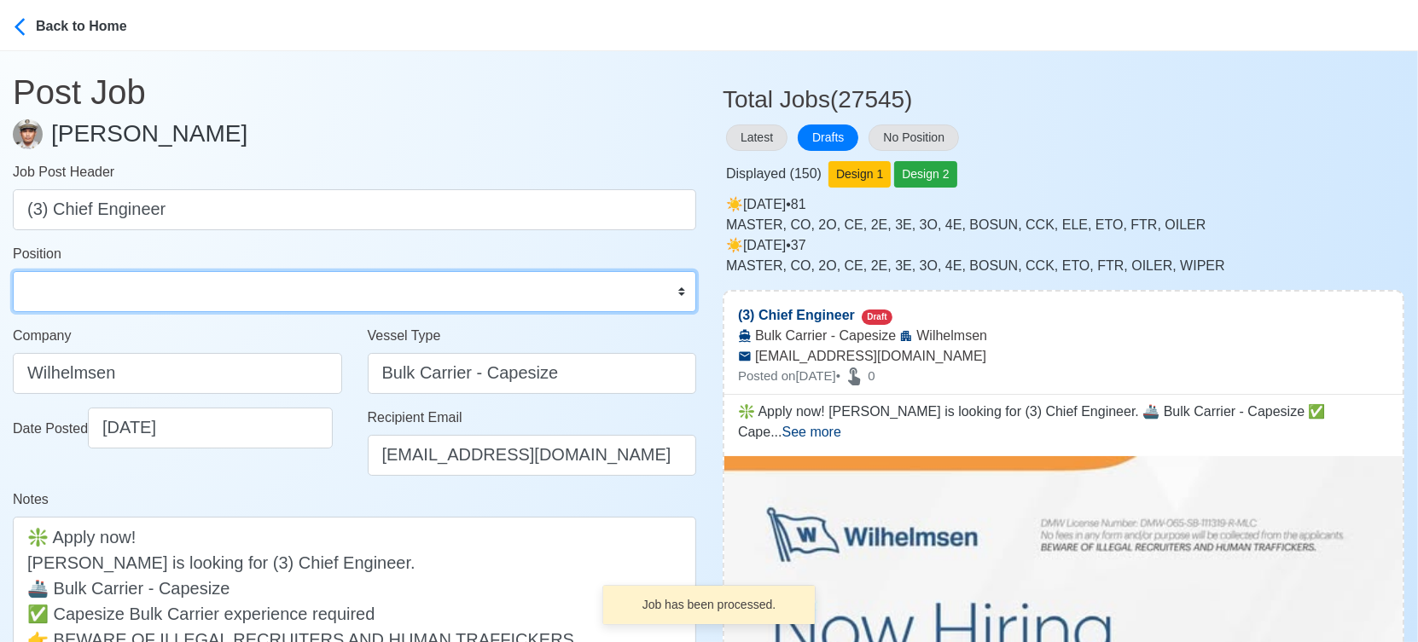
click at [198, 292] on select "Master Chief Officer 2nd Officer 3rd Officer Junior Officer Chief Engineer 2nd …" at bounding box center [354, 291] width 683 height 41
click at [13, 271] on select "Master Chief Officer 2nd Officer 3rd Officer Junior Officer Chief Engineer 2nd …" at bounding box center [354, 291] width 683 height 41
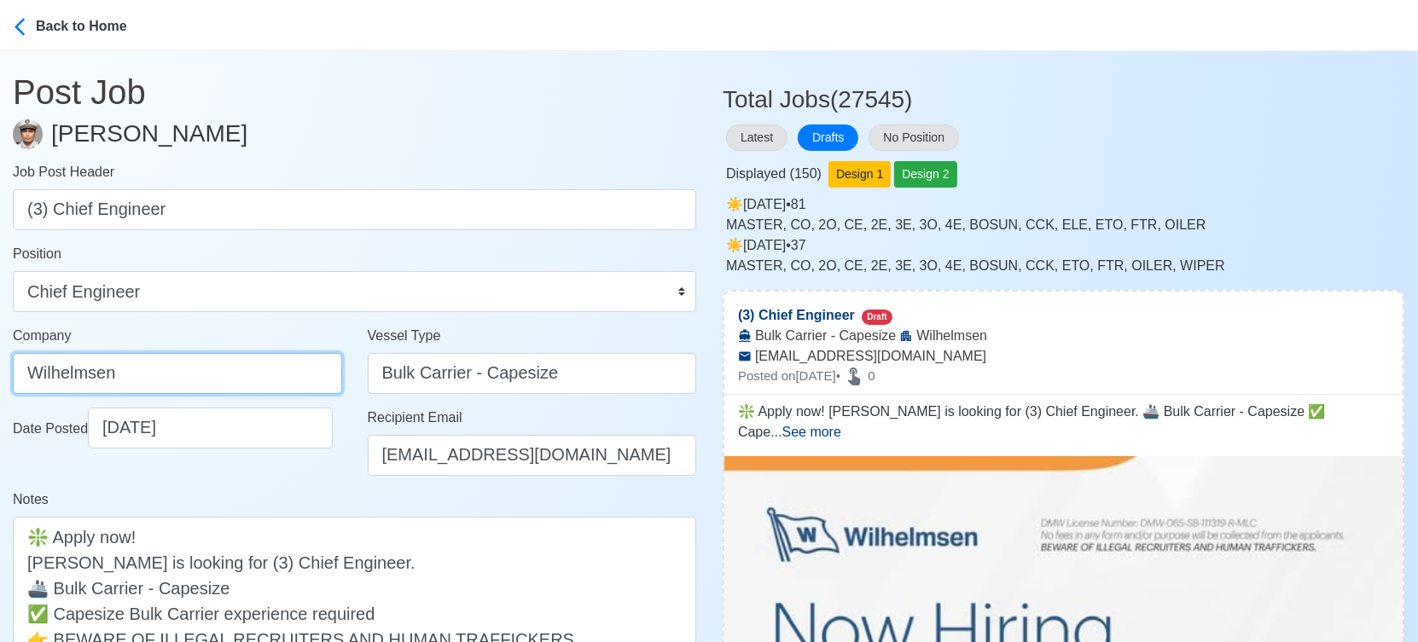
click at [232, 364] on input "Wilhelmsen" at bounding box center [177, 373] width 329 height 41
click at [299, 490] on div "Notes ❇️ Apply now! [PERSON_NAME] is looking for (3) Chief Engineer. 🚢 Bulk Car…" at bounding box center [354, 600] width 683 height 220
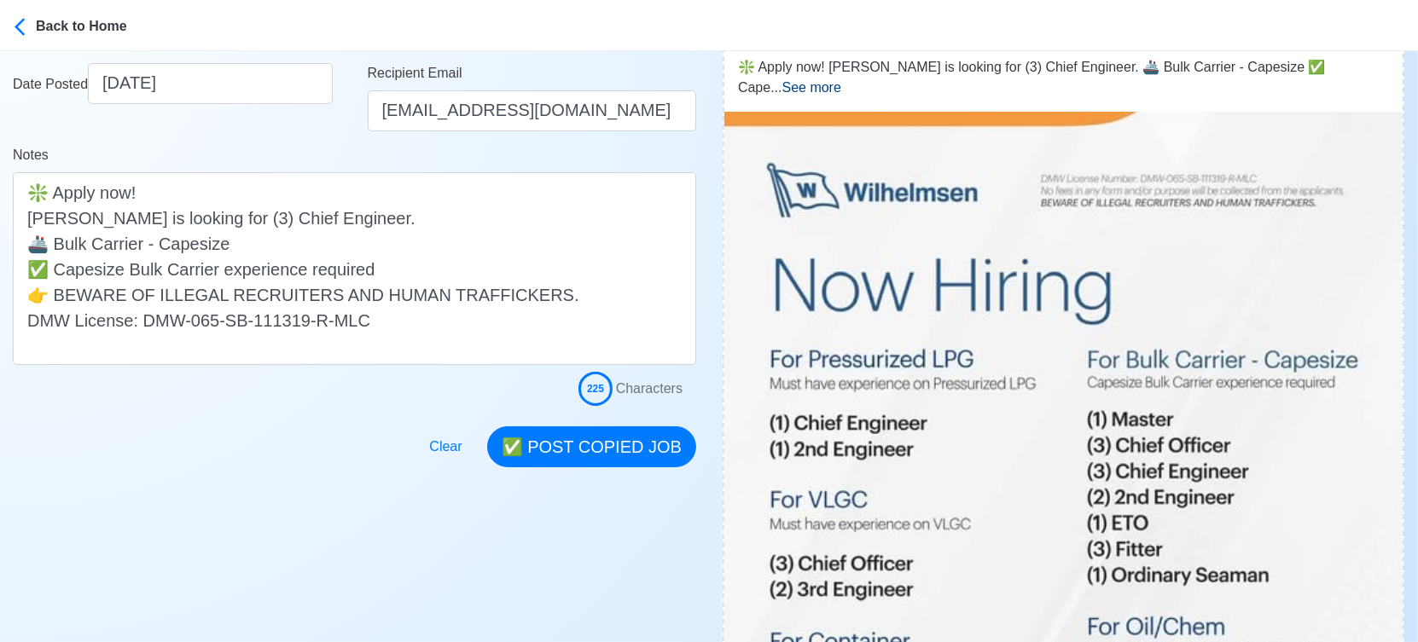
scroll to position [379, 0]
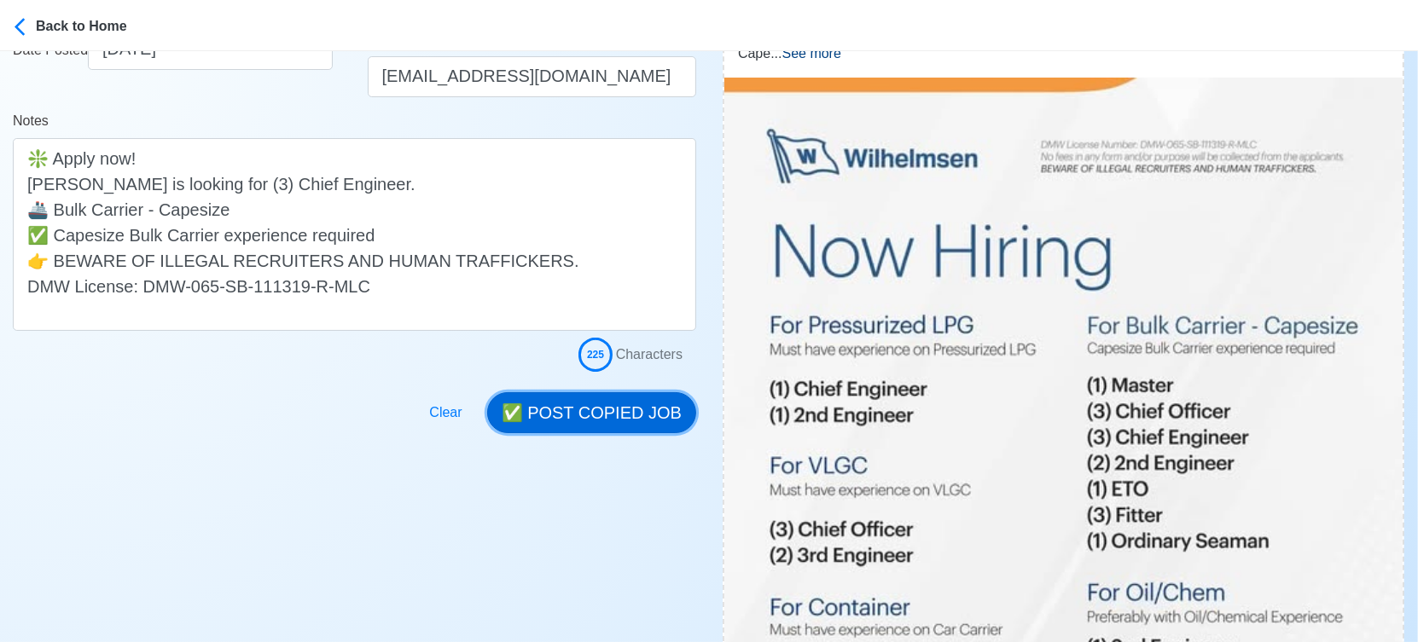
click at [609, 412] on button "✅ POST COPIED JOB" at bounding box center [591, 412] width 209 height 41
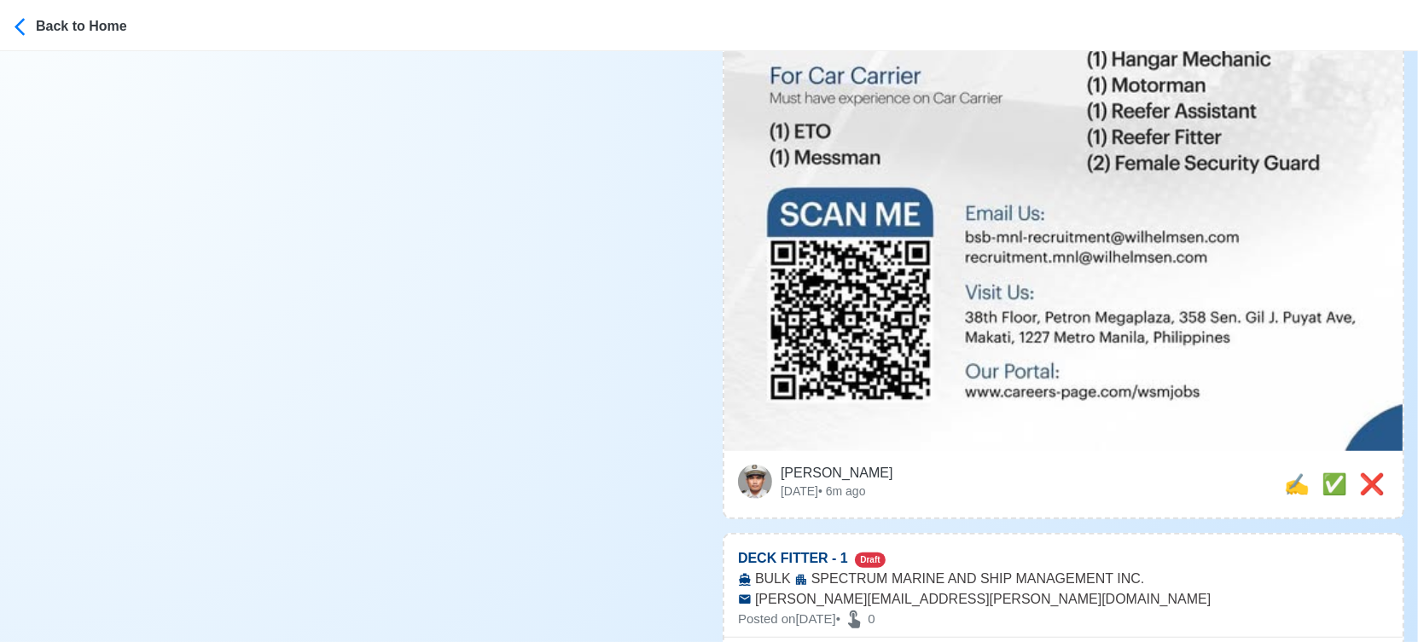
scroll to position [1326, 0]
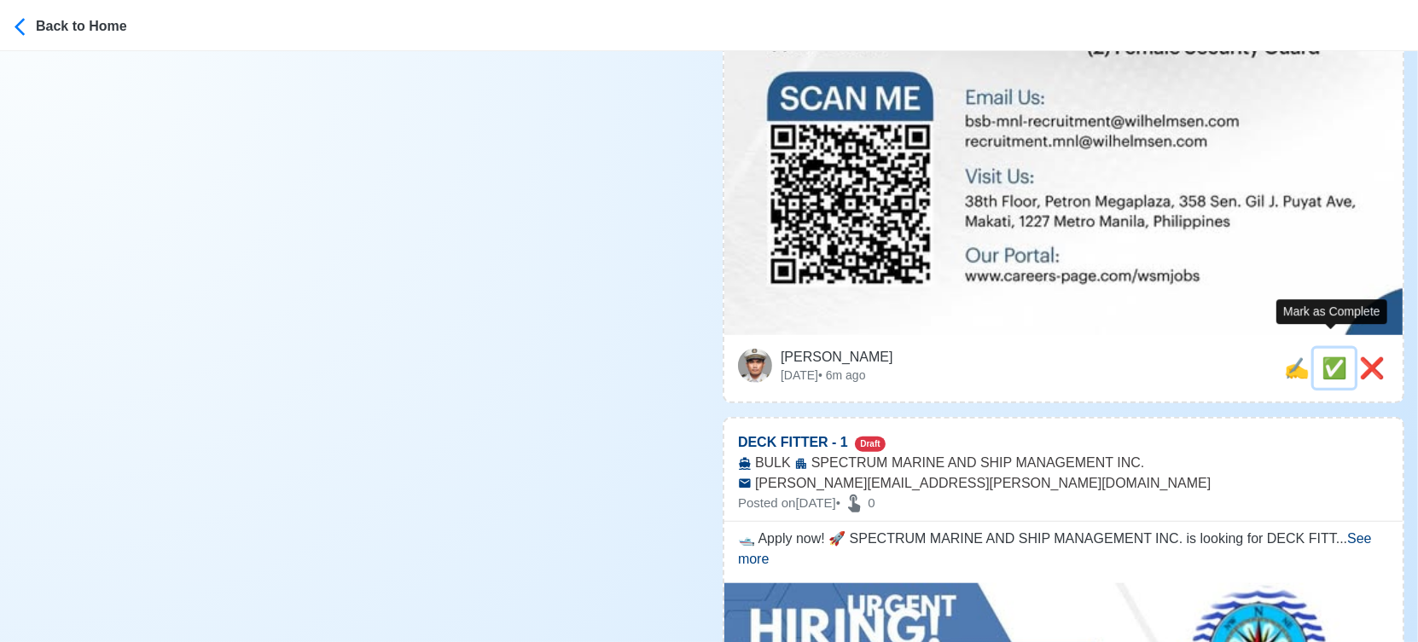
click at [1337, 357] on span "✅" at bounding box center [1334, 368] width 26 height 23
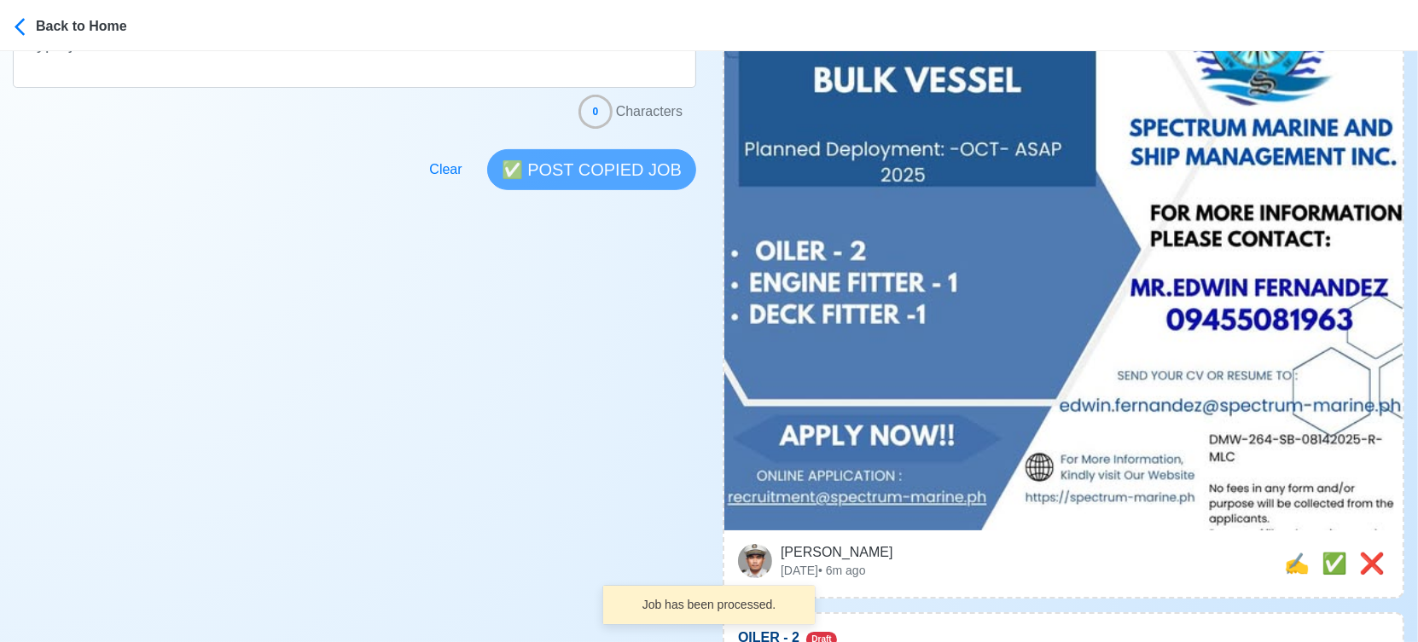
scroll to position [568, 0]
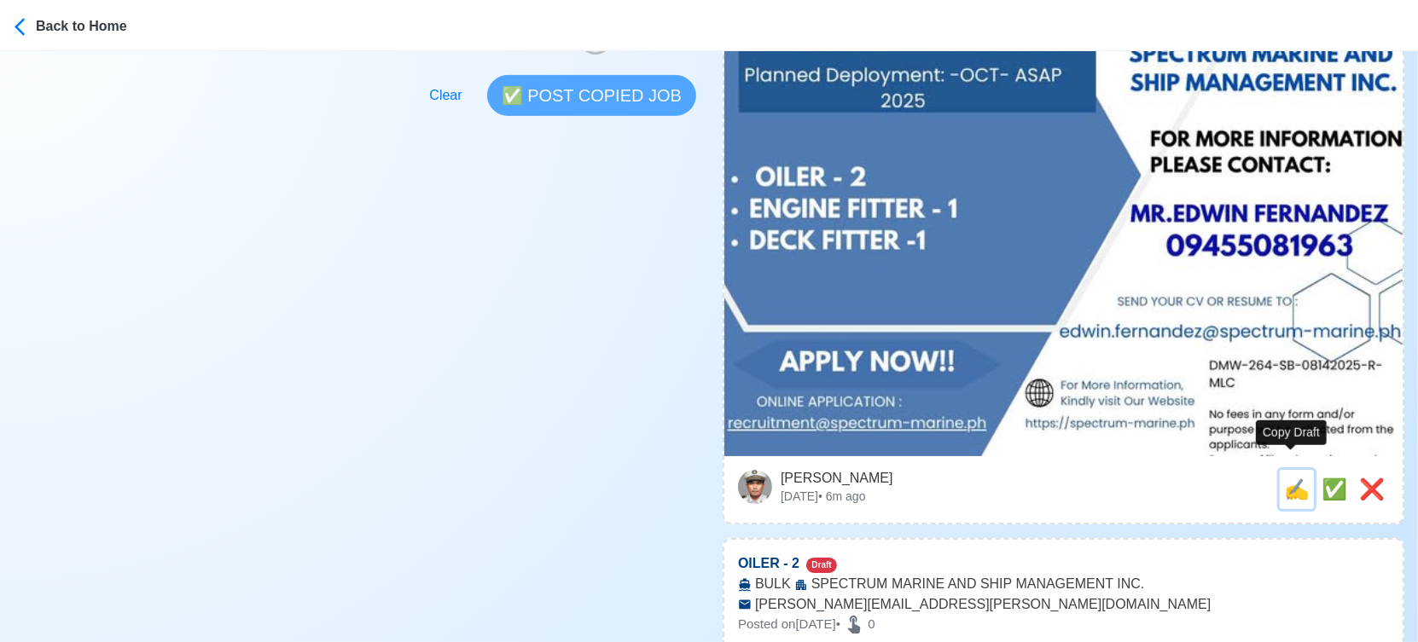
click at [1296, 478] on span "✍️" at bounding box center [1297, 489] width 26 height 23
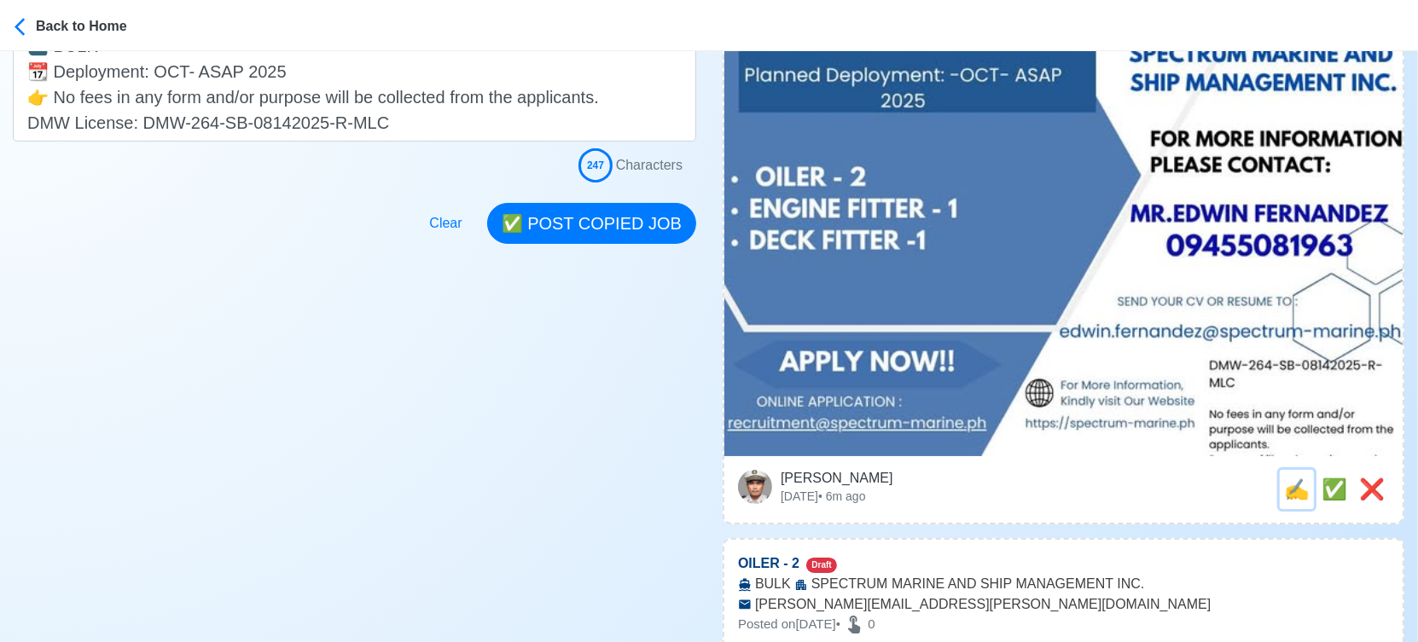
scroll to position [0, 0]
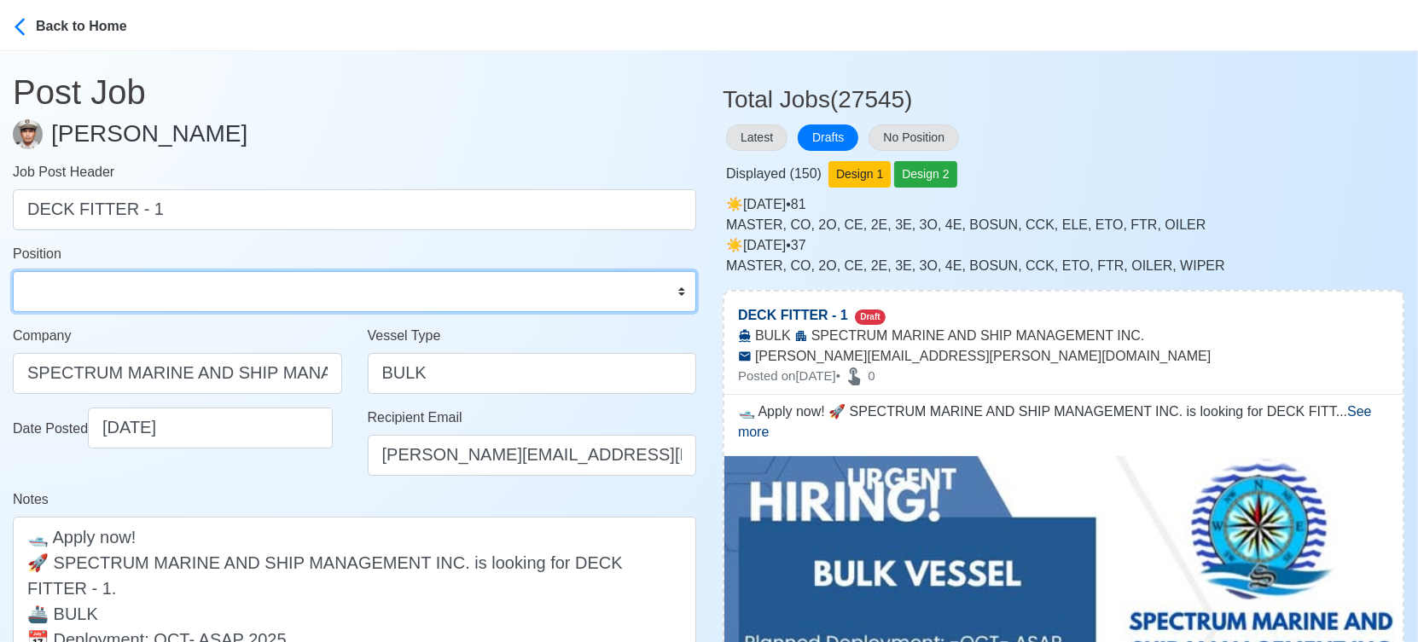
click at [153, 292] on select "Master Chief Officer 2nd Officer 3rd Officer Junior Officer Chief Engineer 2nd …" at bounding box center [354, 291] width 683 height 41
click at [13, 271] on select "Master Chief Officer 2nd Officer 3rd Officer Junior Officer Chief Engineer 2nd …" at bounding box center [354, 291] width 683 height 41
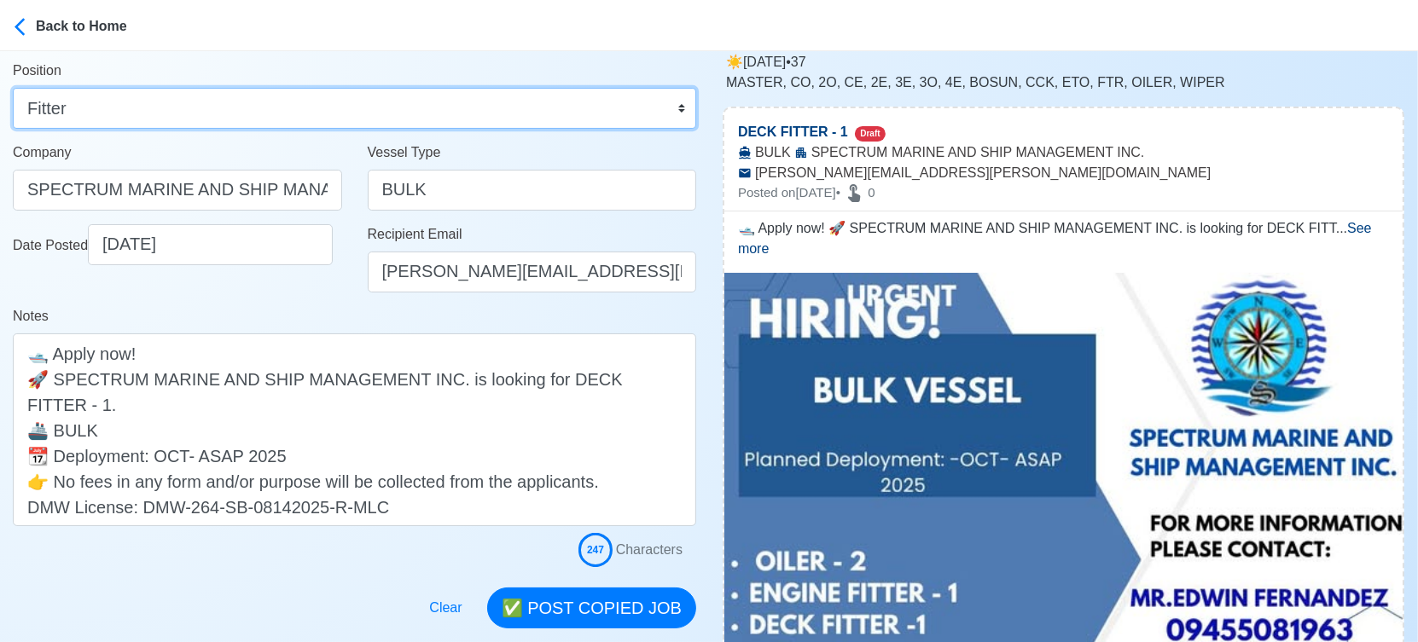
scroll to position [189, 0]
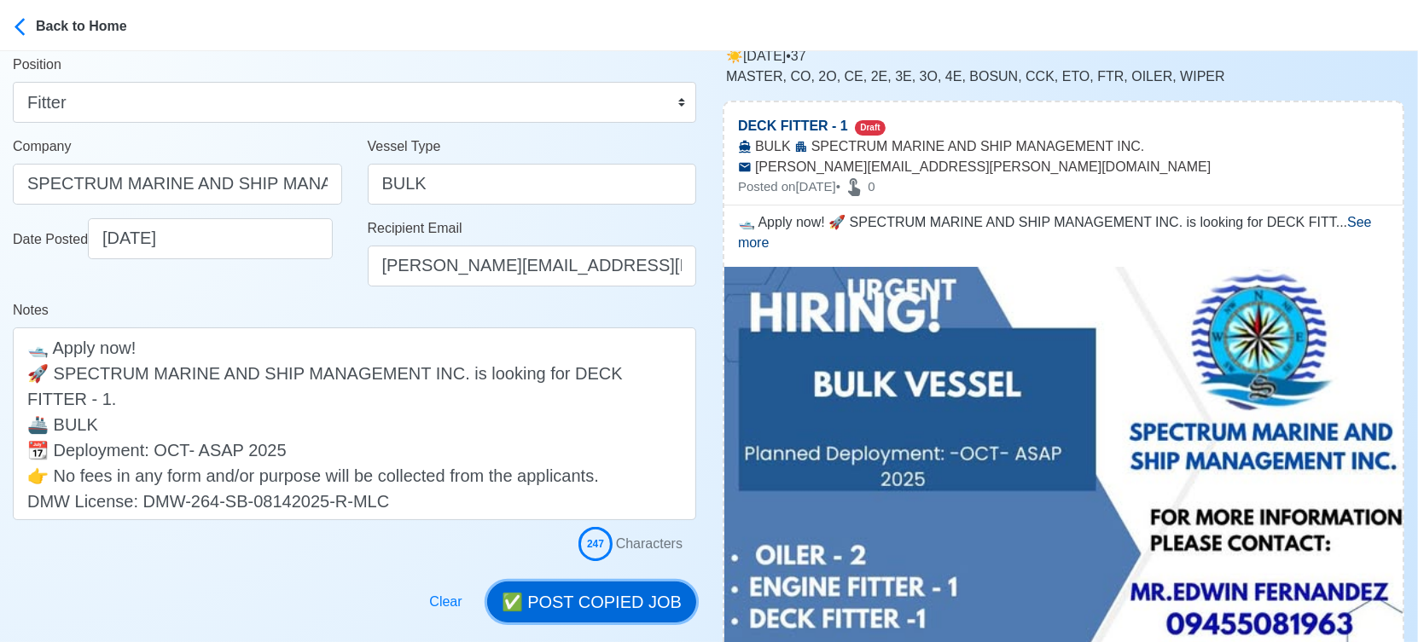
click at [628, 590] on button "✅ POST COPIED JOB" at bounding box center [591, 602] width 209 height 41
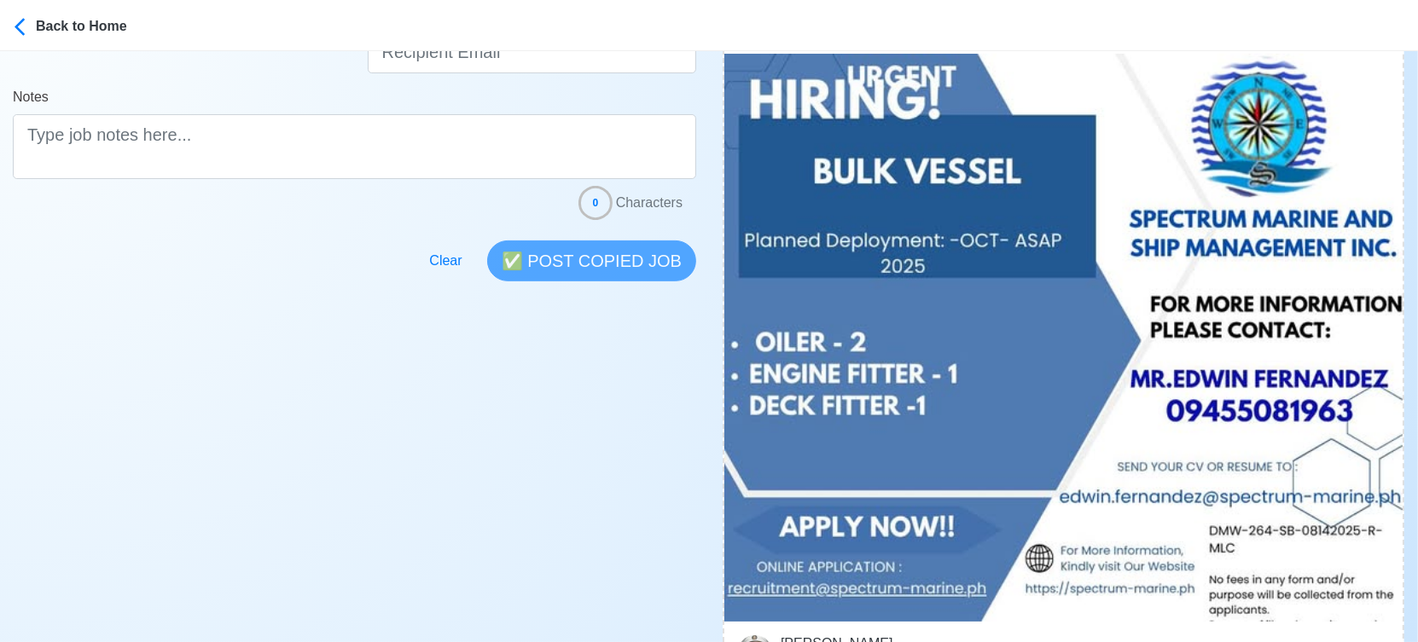
scroll to position [568, 0]
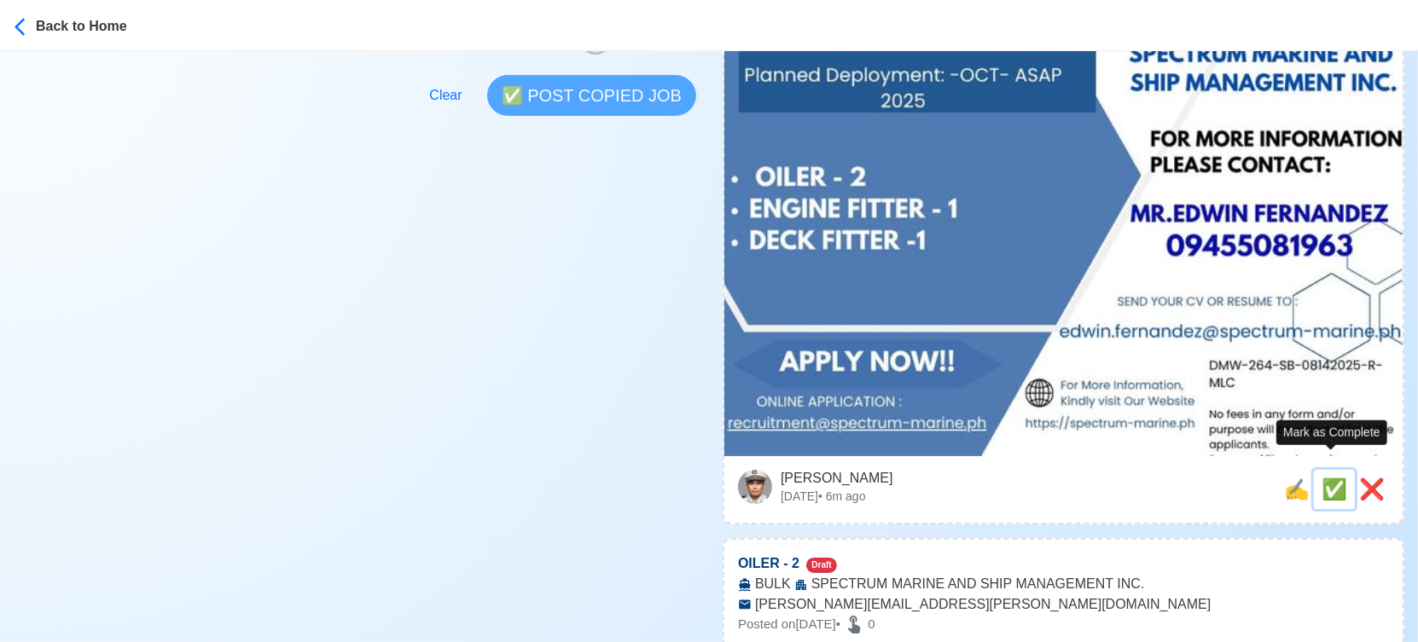
click at [1334, 478] on span "✅" at bounding box center [1334, 489] width 26 height 23
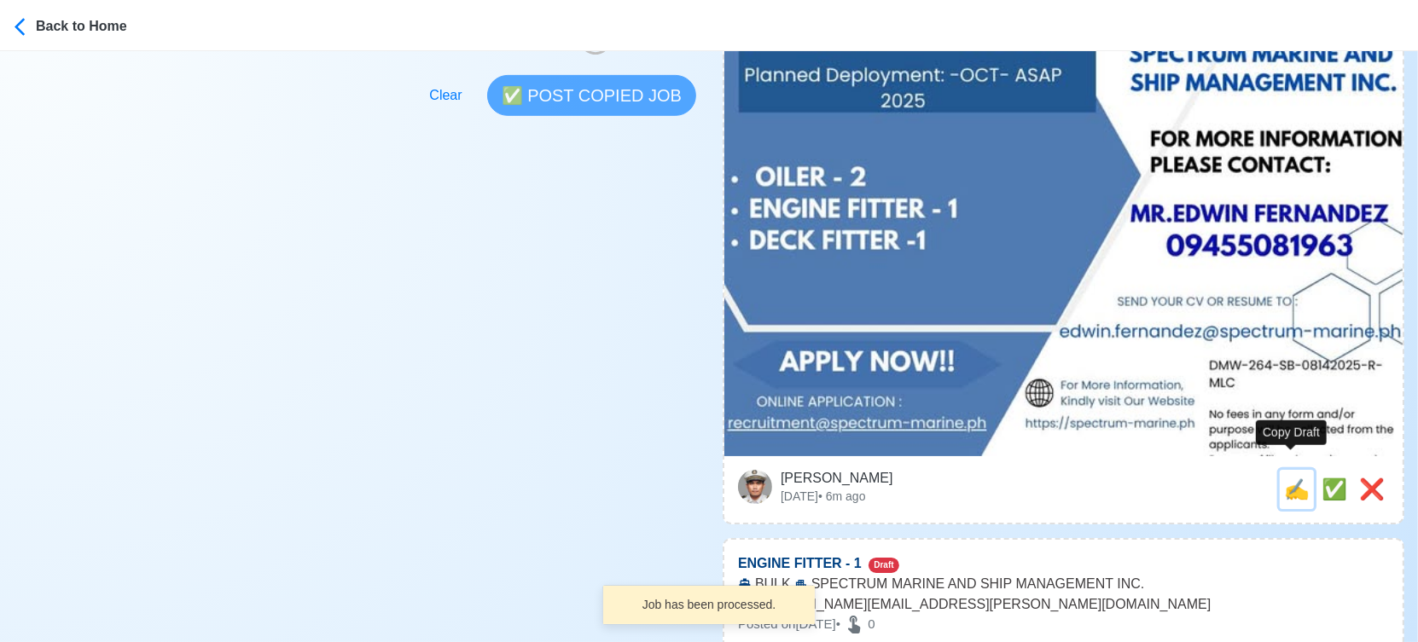
click at [1294, 478] on span "✍️" at bounding box center [1297, 489] width 26 height 23
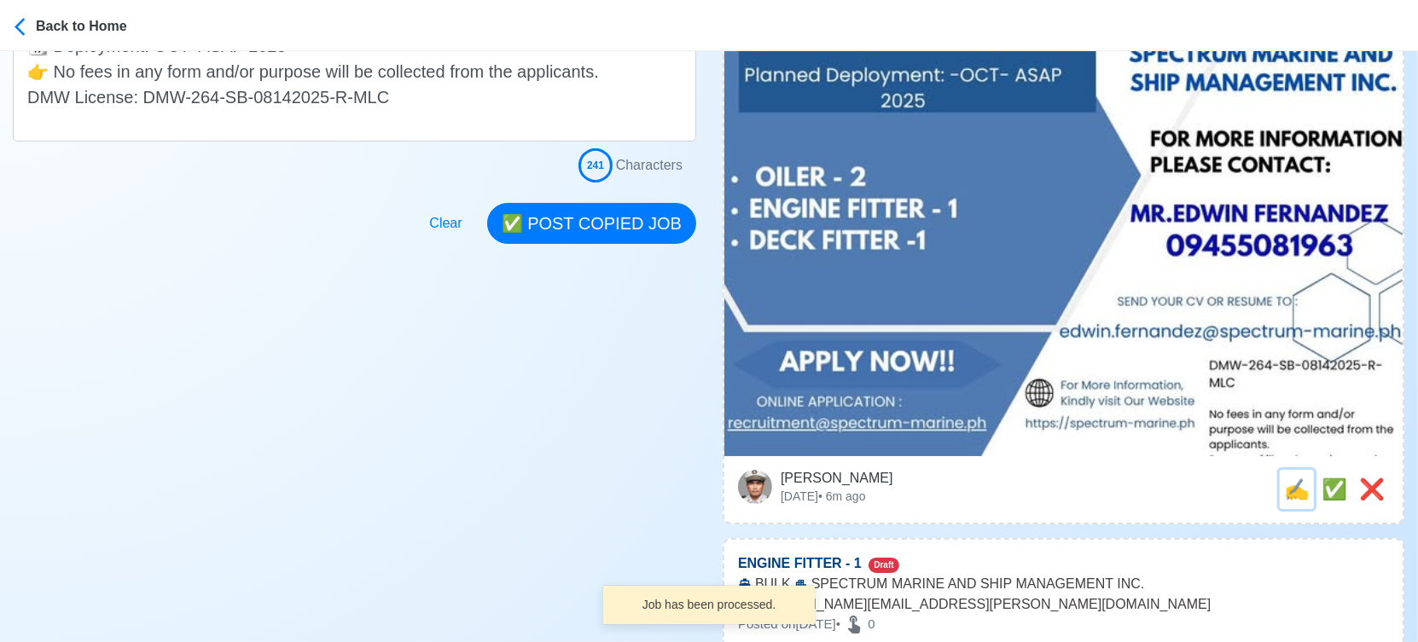
scroll to position [0, 0]
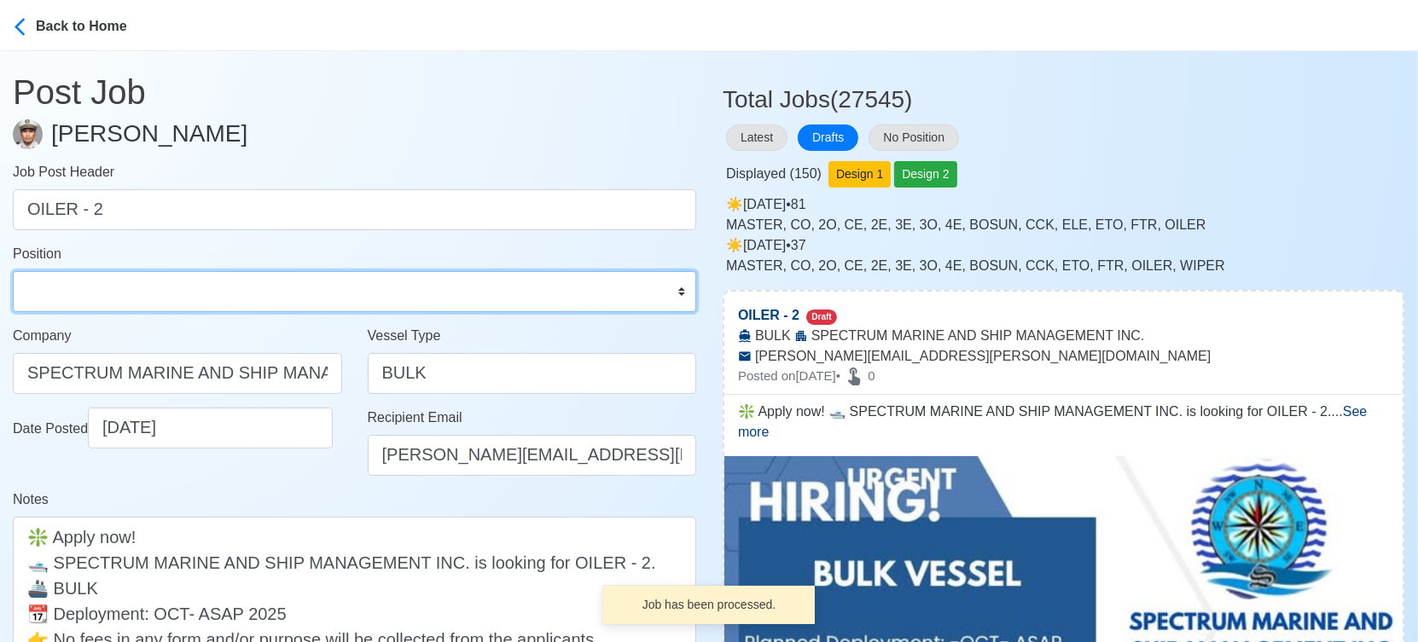
click at [105, 287] on select "Master Chief Officer 2nd Officer 3rd Officer Junior Officer Chief Engineer 2nd …" at bounding box center [354, 291] width 683 height 41
click at [13, 271] on select "Master Chief Officer 2nd Officer 3rd Officer Junior Officer Chief Engineer 2nd …" at bounding box center [354, 291] width 683 height 41
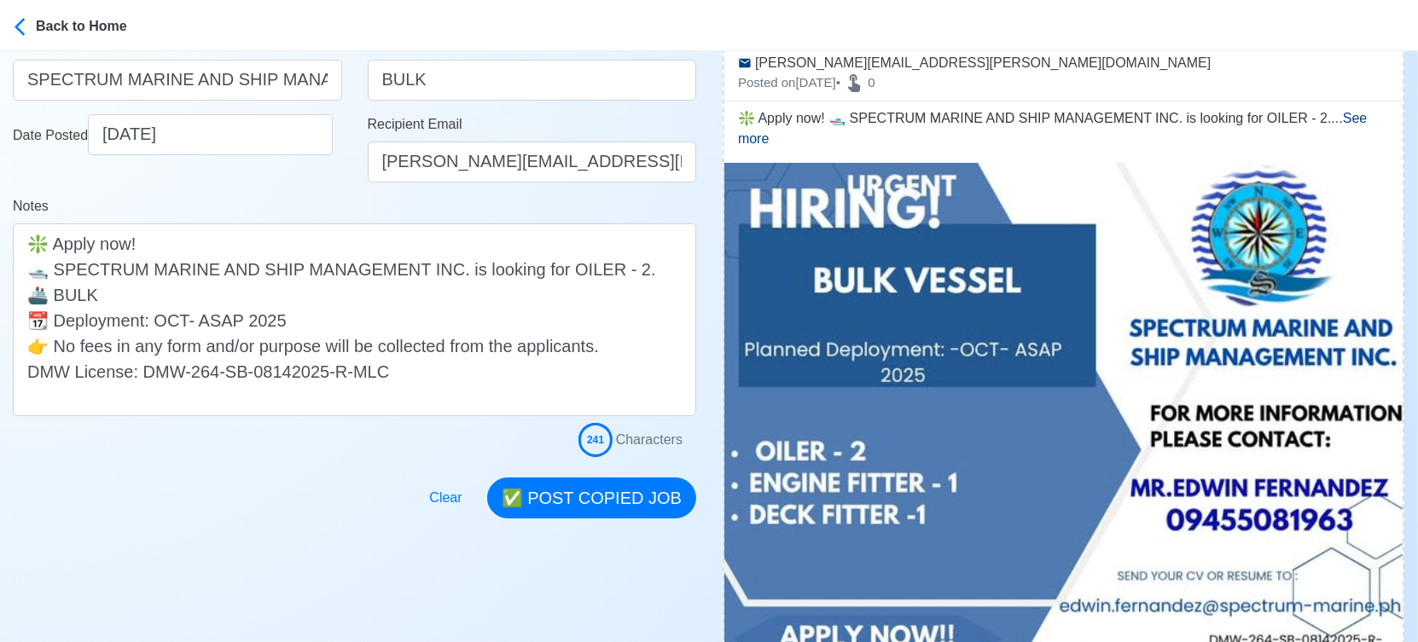
scroll to position [379, 0]
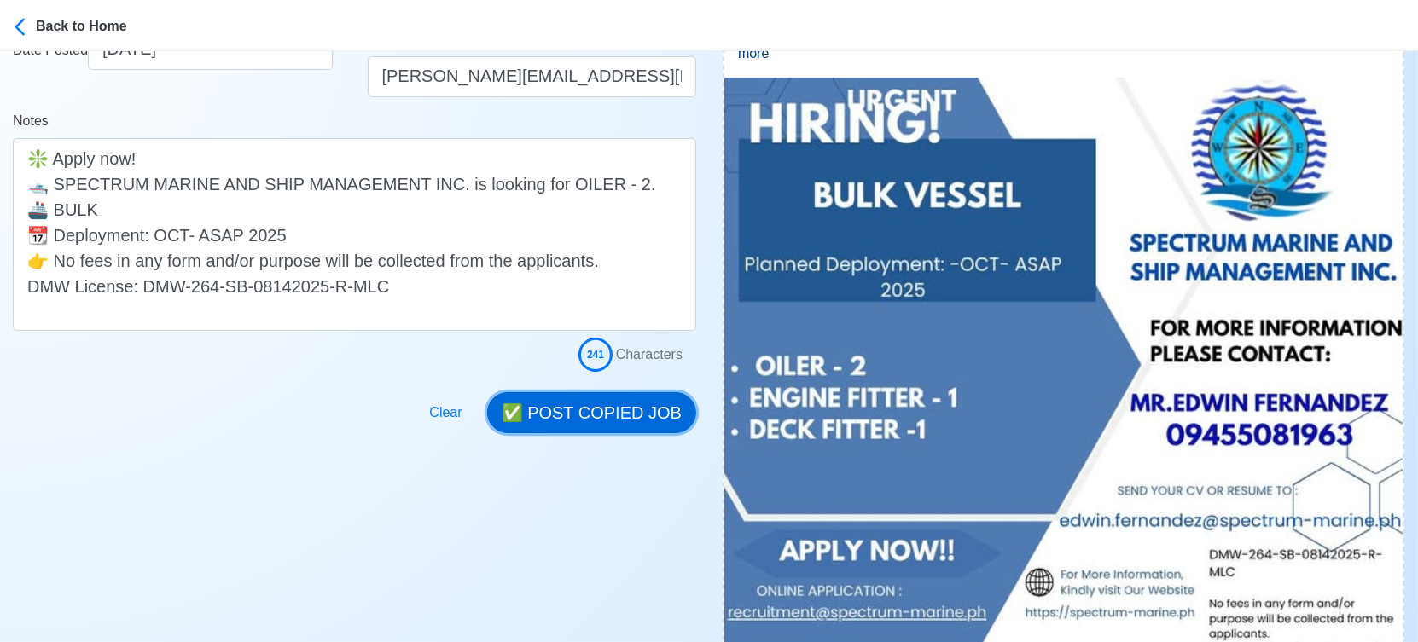
click at [626, 403] on button "✅ POST COPIED JOB" at bounding box center [591, 412] width 209 height 41
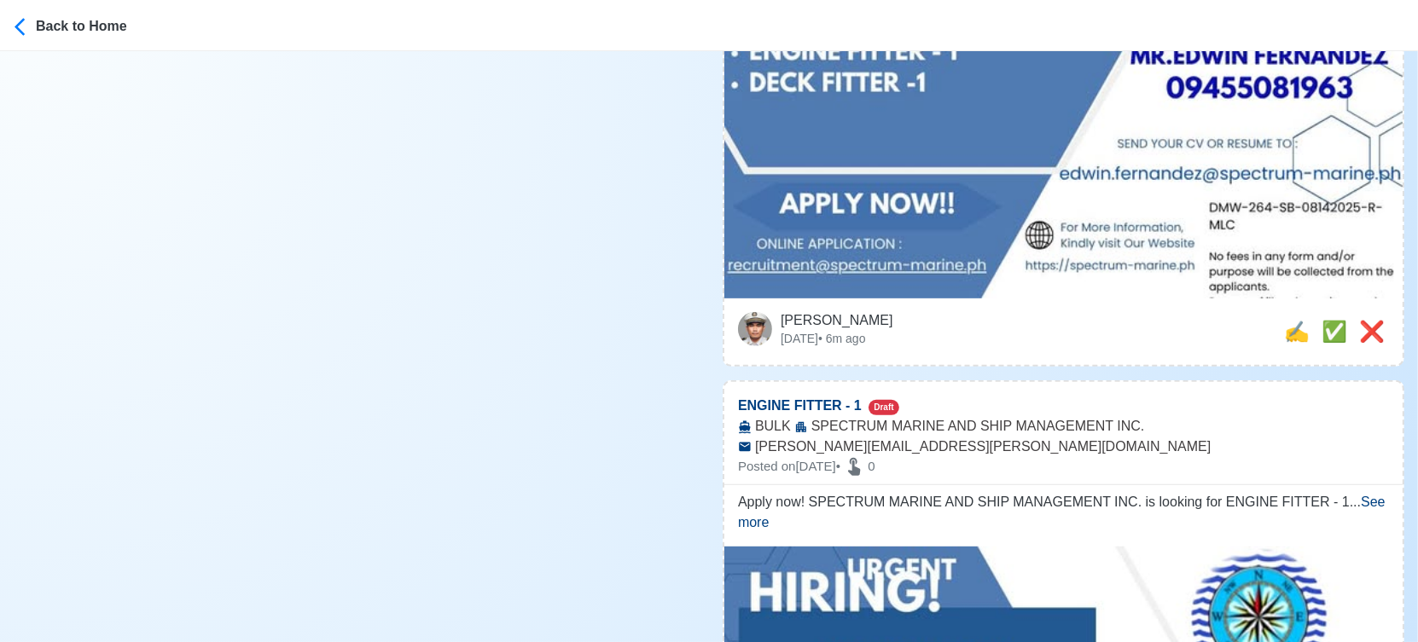
scroll to position [757, 0]
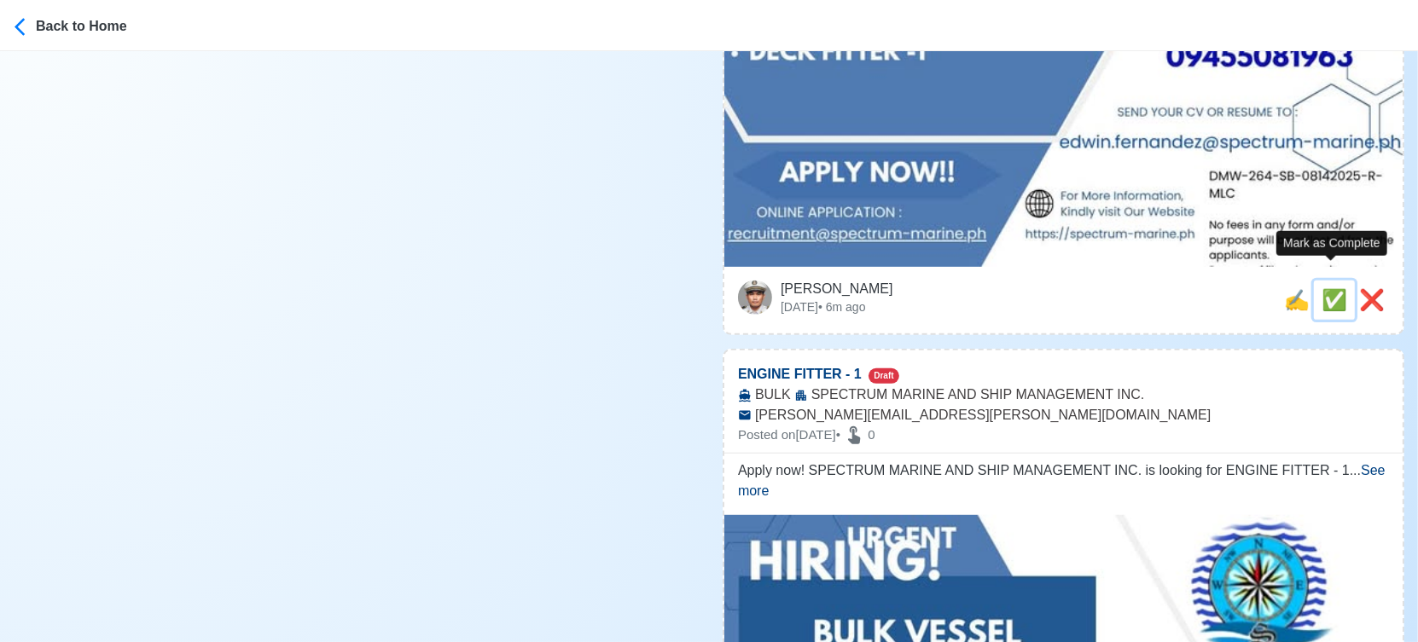
click at [1331, 288] on span "✅" at bounding box center [1334, 299] width 26 height 23
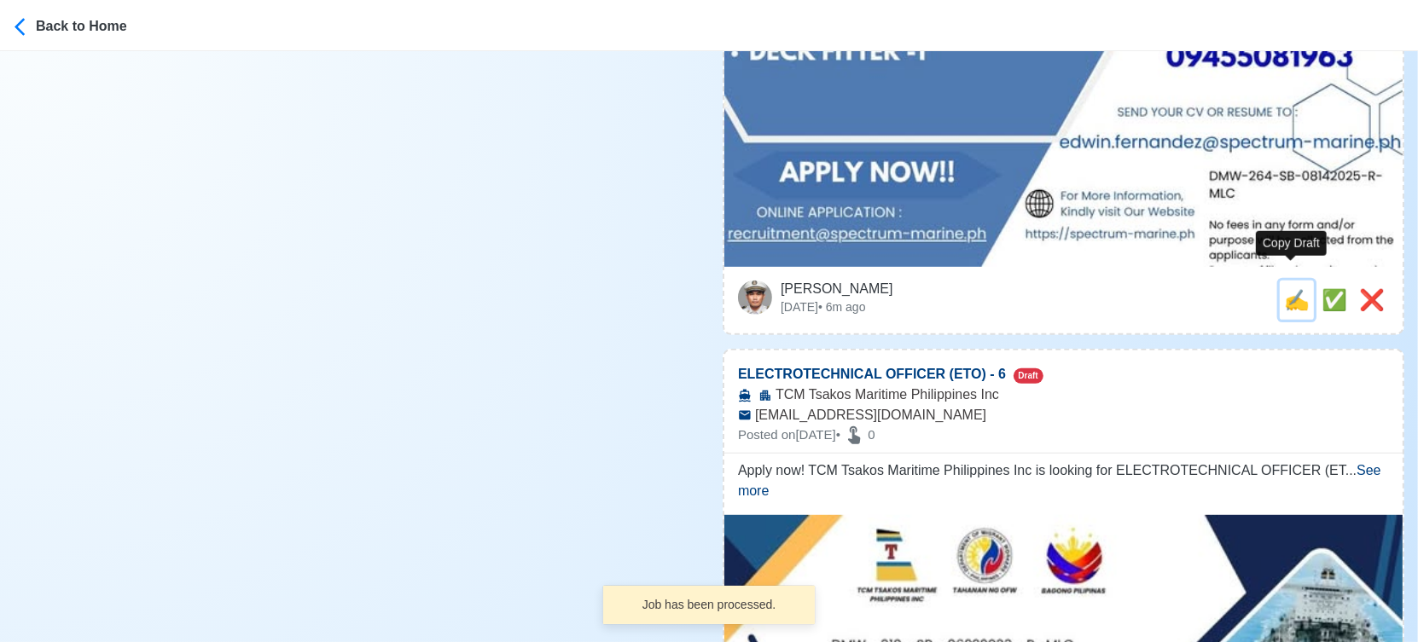
click at [1284, 288] on span "✍️" at bounding box center [1297, 299] width 26 height 23
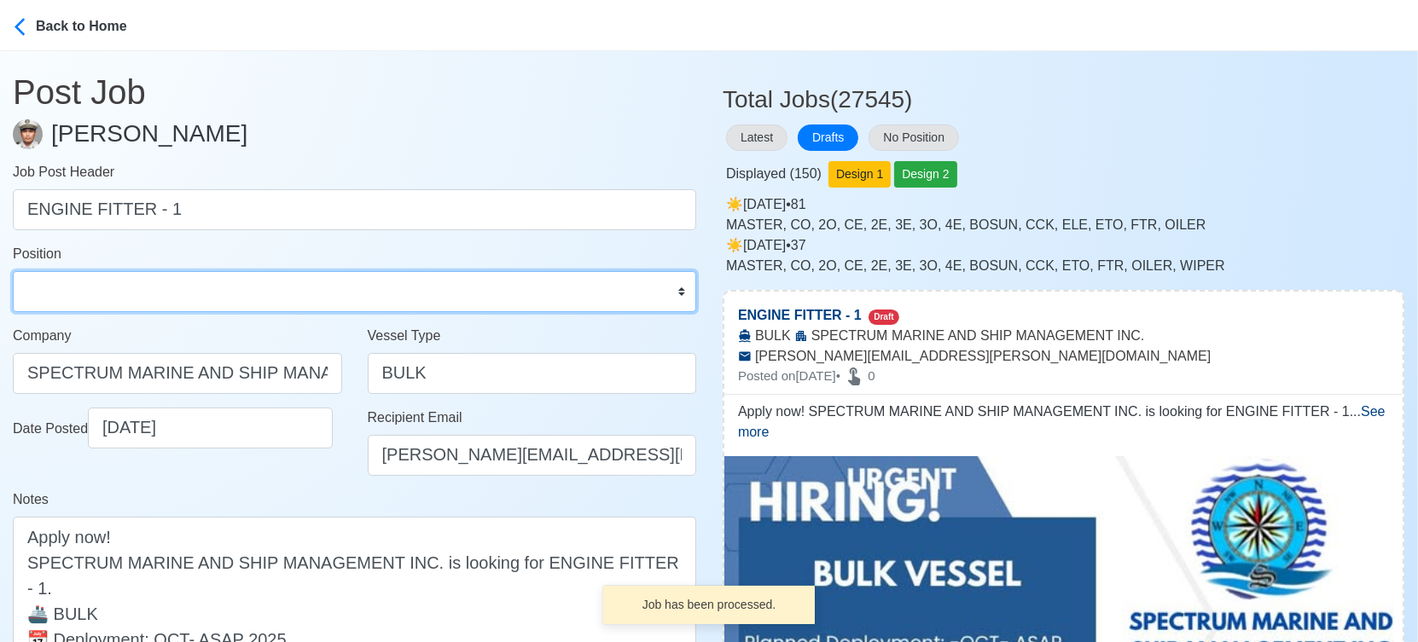
click at [139, 299] on select "Master Chief Officer 2nd Officer 3rd Officer Junior Officer Chief Engineer 2nd …" at bounding box center [354, 291] width 683 height 41
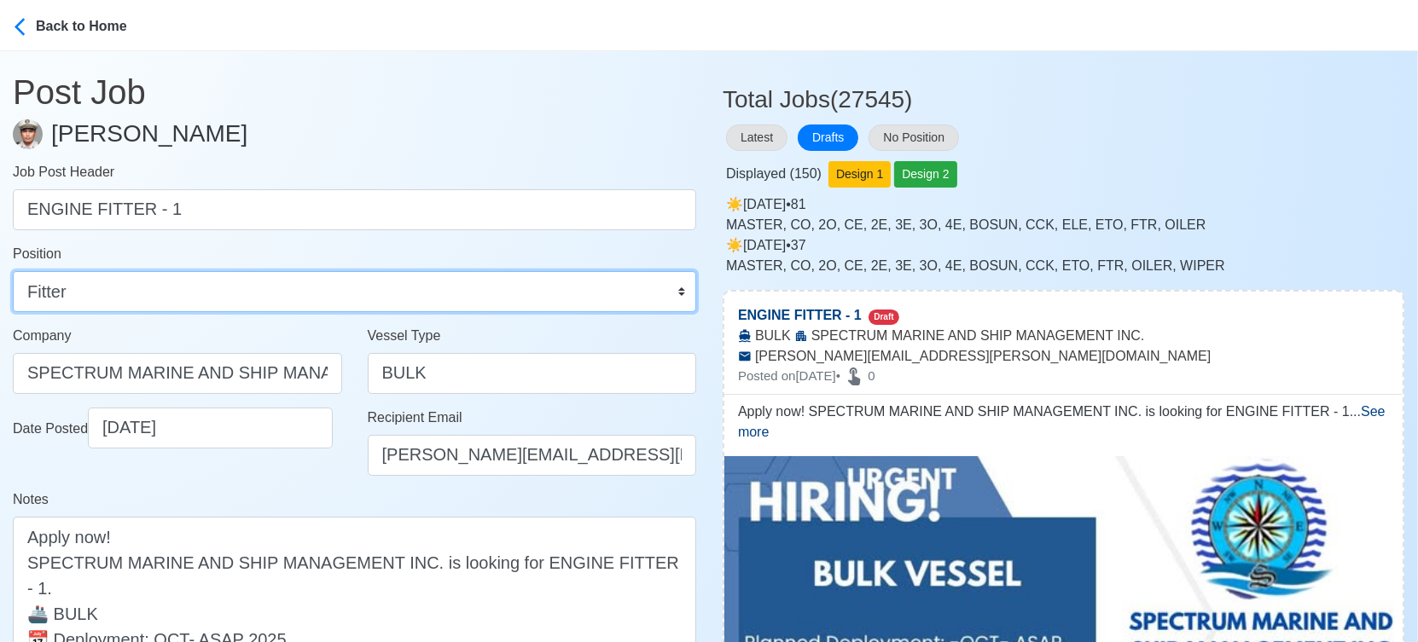
click at [13, 271] on select "Master Chief Officer 2nd Officer 3rd Officer Junior Officer Chief Engineer 2nd …" at bounding box center [354, 291] width 683 height 41
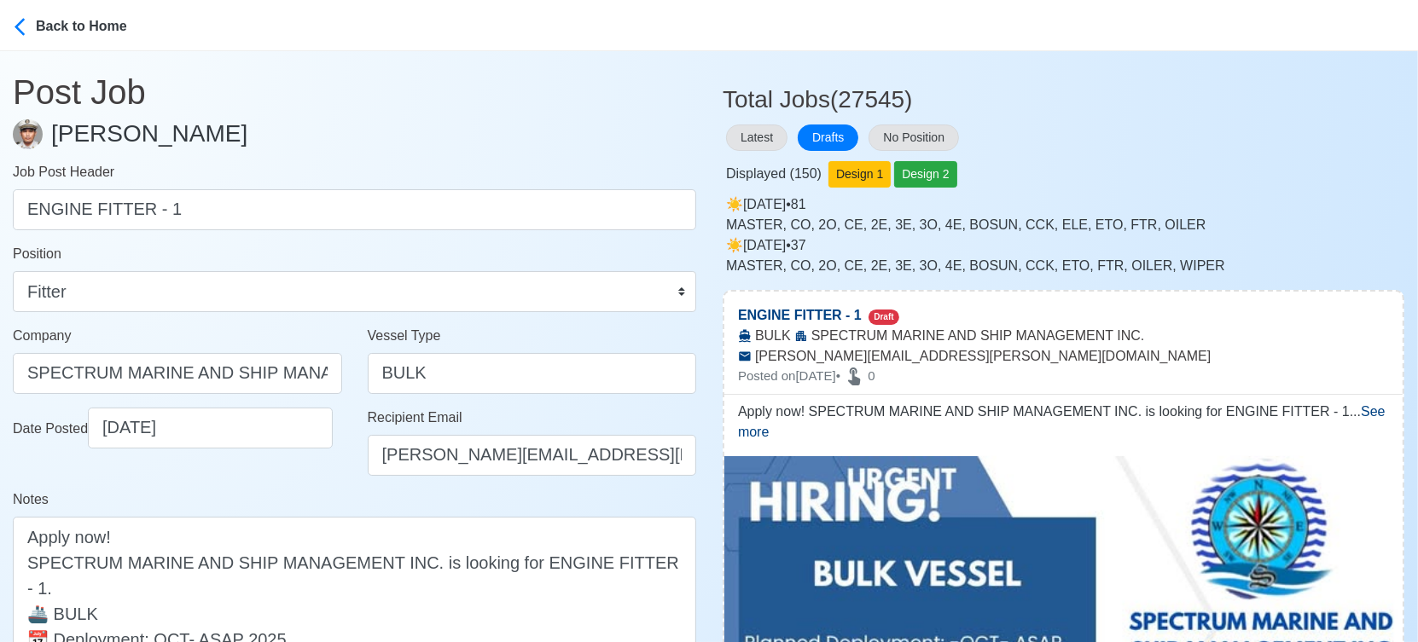
click at [335, 476] on div "Date Posted [DATE]" at bounding box center [177, 449] width 355 height 82
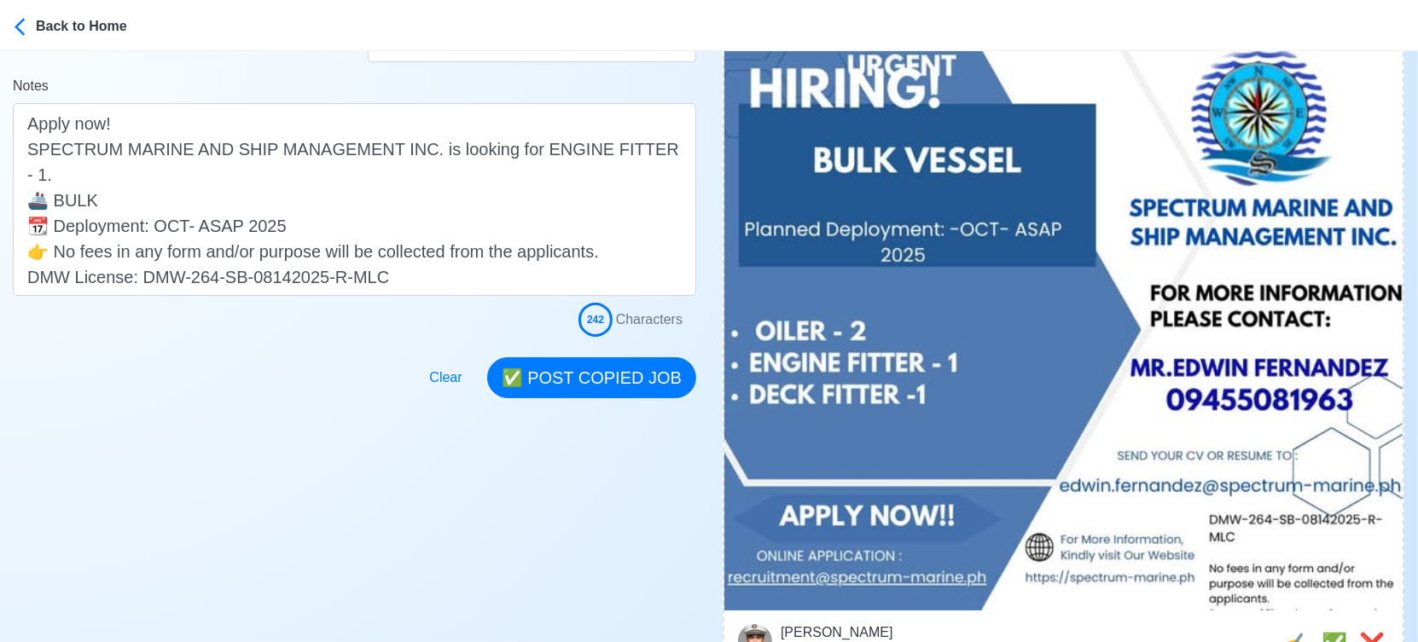
scroll to position [473, 0]
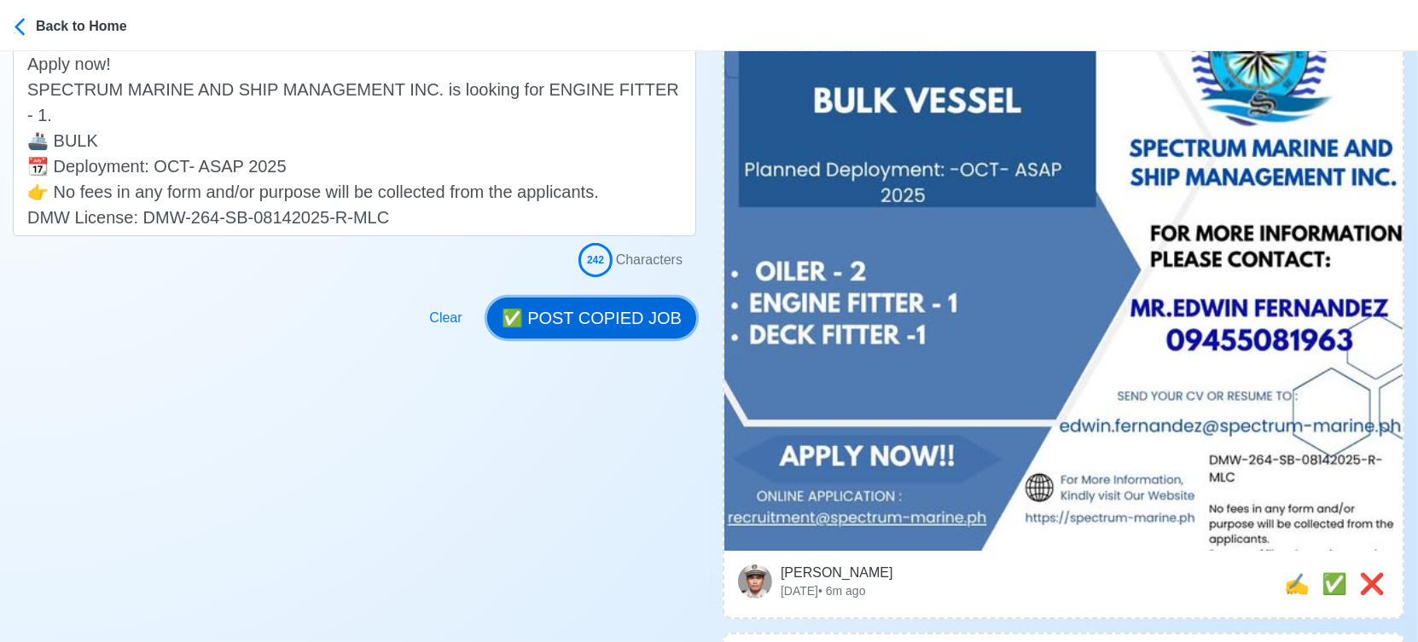
click at [606, 319] on button "✅ POST COPIED JOB" at bounding box center [591, 318] width 209 height 41
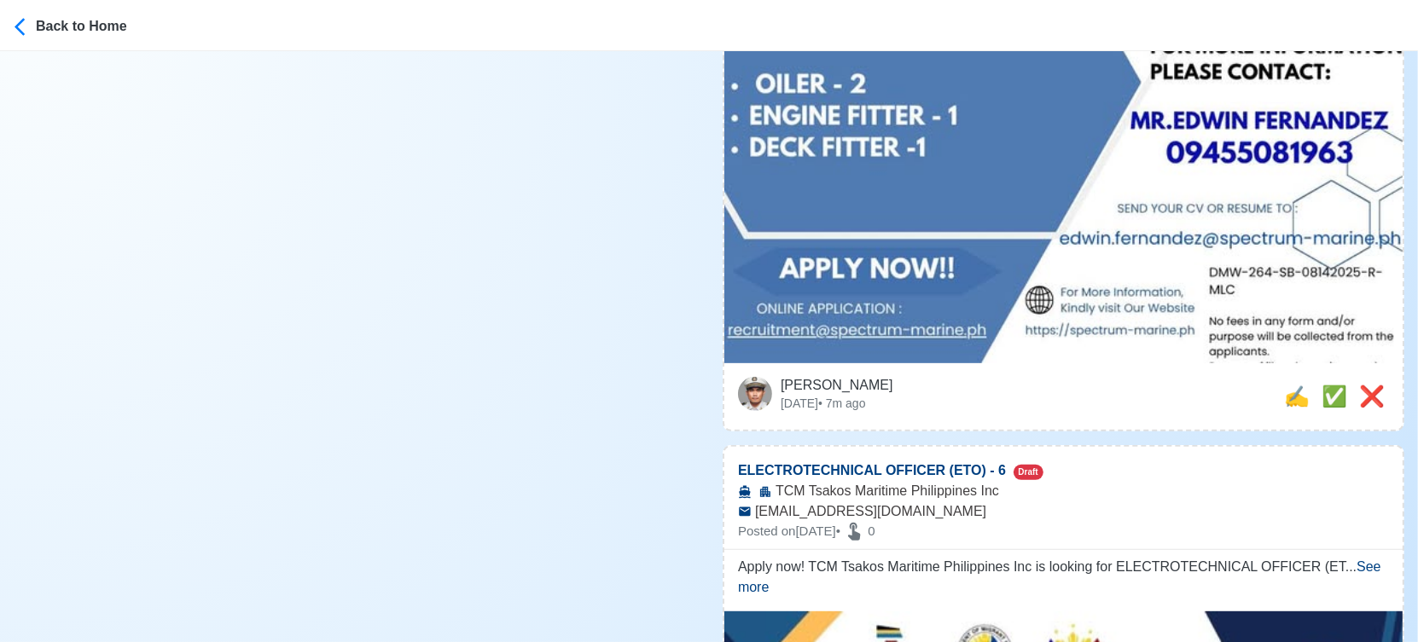
scroll to position [663, 0]
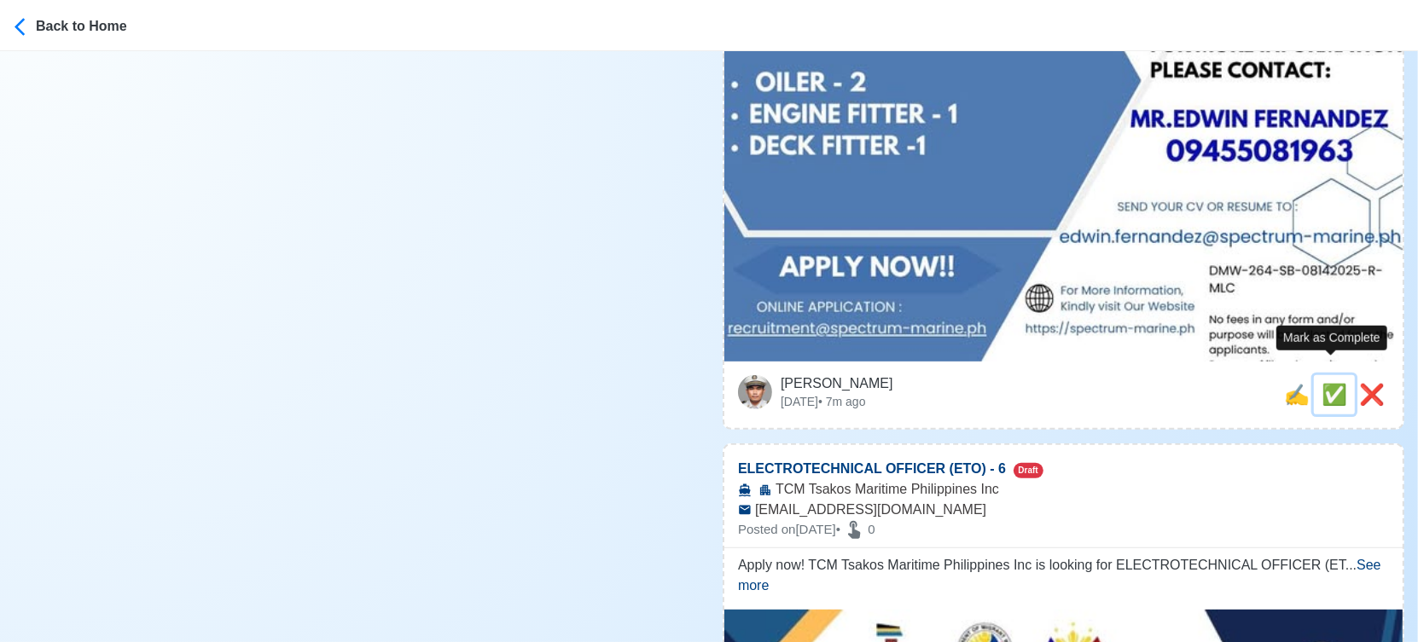
click at [1328, 383] on span "✅" at bounding box center [1334, 394] width 26 height 23
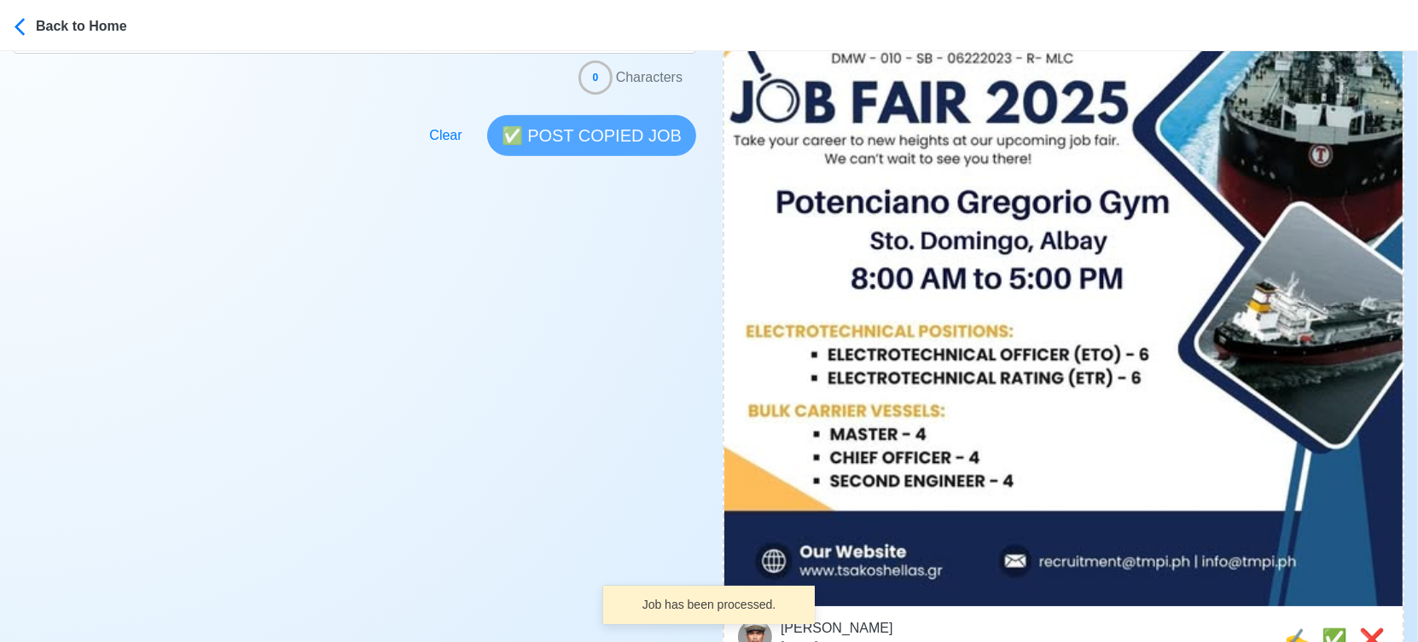
scroll to position [568, 0]
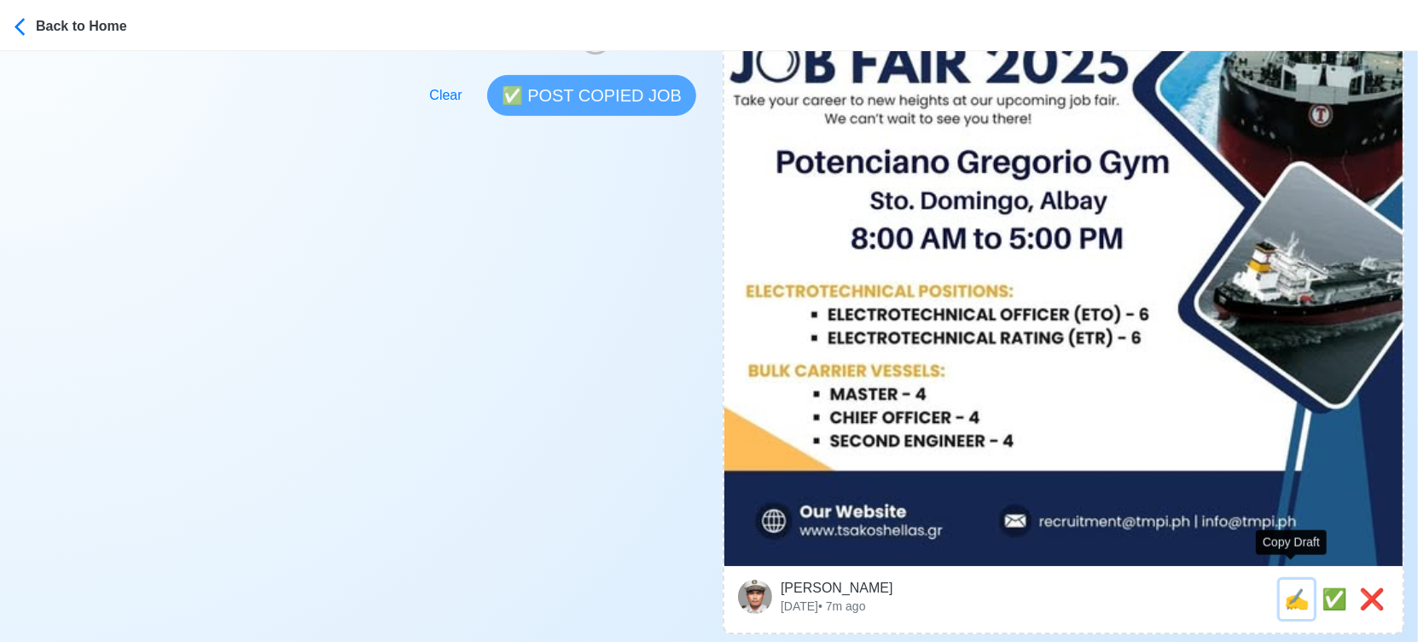
click at [1286, 588] on span "✍️" at bounding box center [1297, 599] width 26 height 23
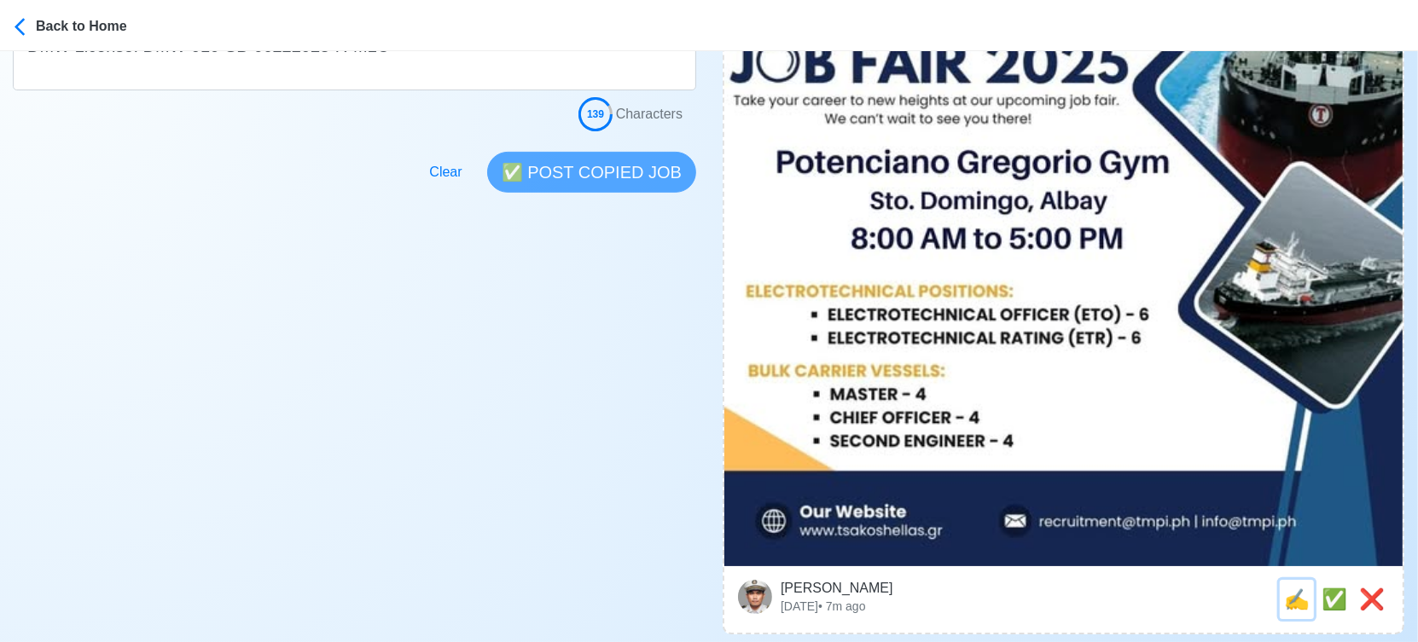
scroll to position [0, 0]
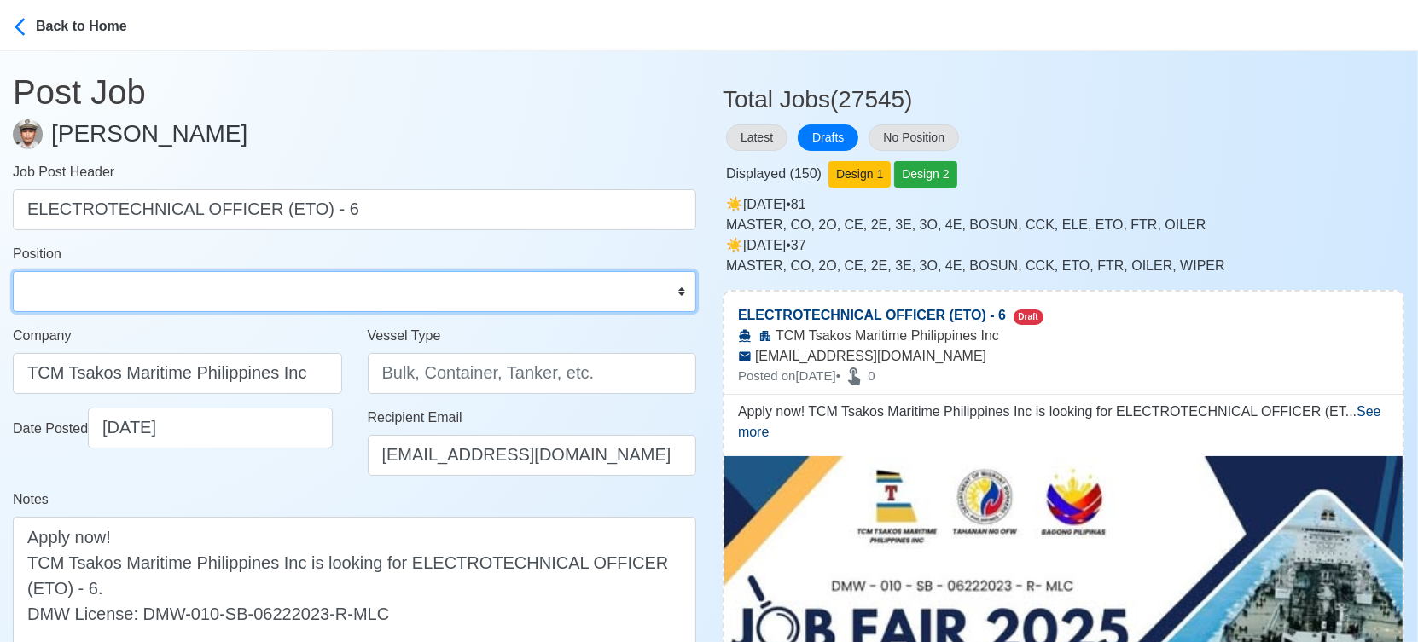
click at [187, 291] on select "Master Chief Officer 2nd Officer 3rd Officer Junior Officer Chief Engineer 2nd …" at bounding box center [354, 291] width 683 height 41
click at [261, 300] on select "Master Chief Officer 2nd Officer 3rd Officer Junior Officer Chief Engineer 2nd …" at bounding box center [354, 291] width 683 height 41
click at [13, 271] on select "Master Chief Officer 2nd Officer 3rd Officer Junior Officer Chief Engineer 2nd …" at bounding box center [354, 291] width 683 height 41
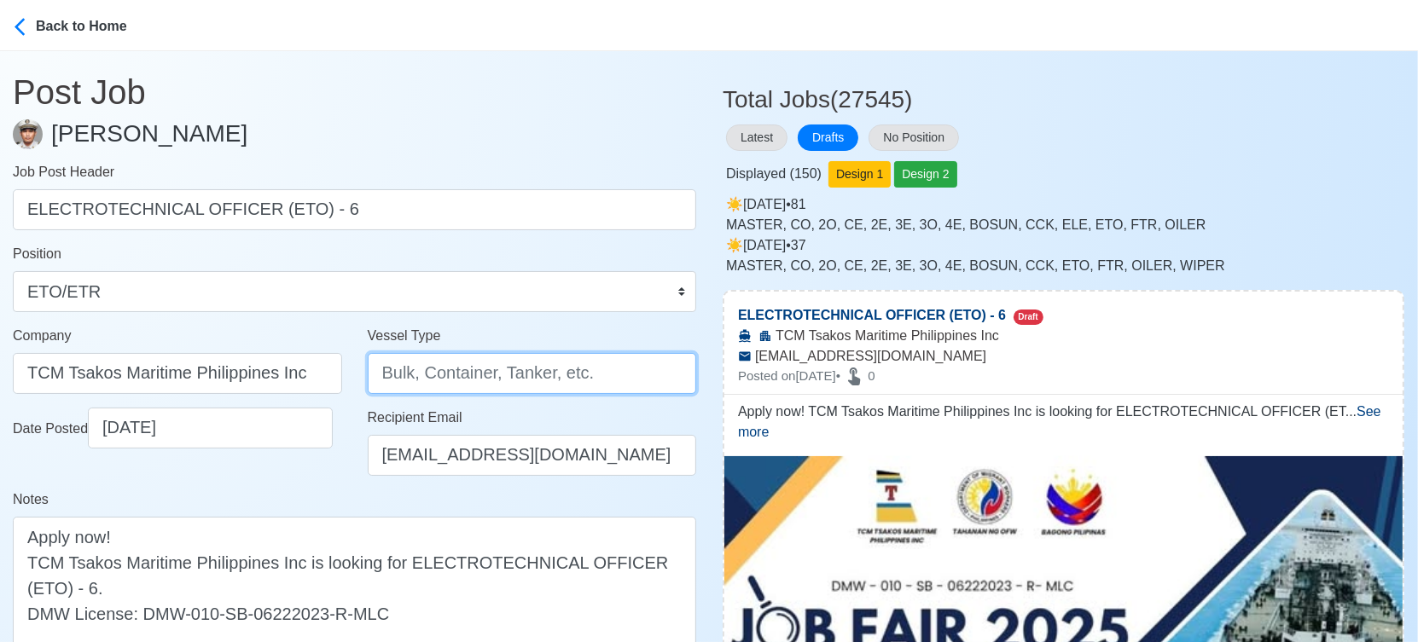
click at [435, 375] on input "Vessel Type" at bounding box center [532, 373] width 329 height 41
click at [305, 481] on div "Date Posted [DATE]" at bounding box center [177, 449] width 355 height 82
click at [389, 372] on input "Vessel Type" at bounding box center [532, 373] width 329 height 41
click at [297, 473] on div "Date Posted [DATE]" at bounding box center [177, 449] width 355 height 82
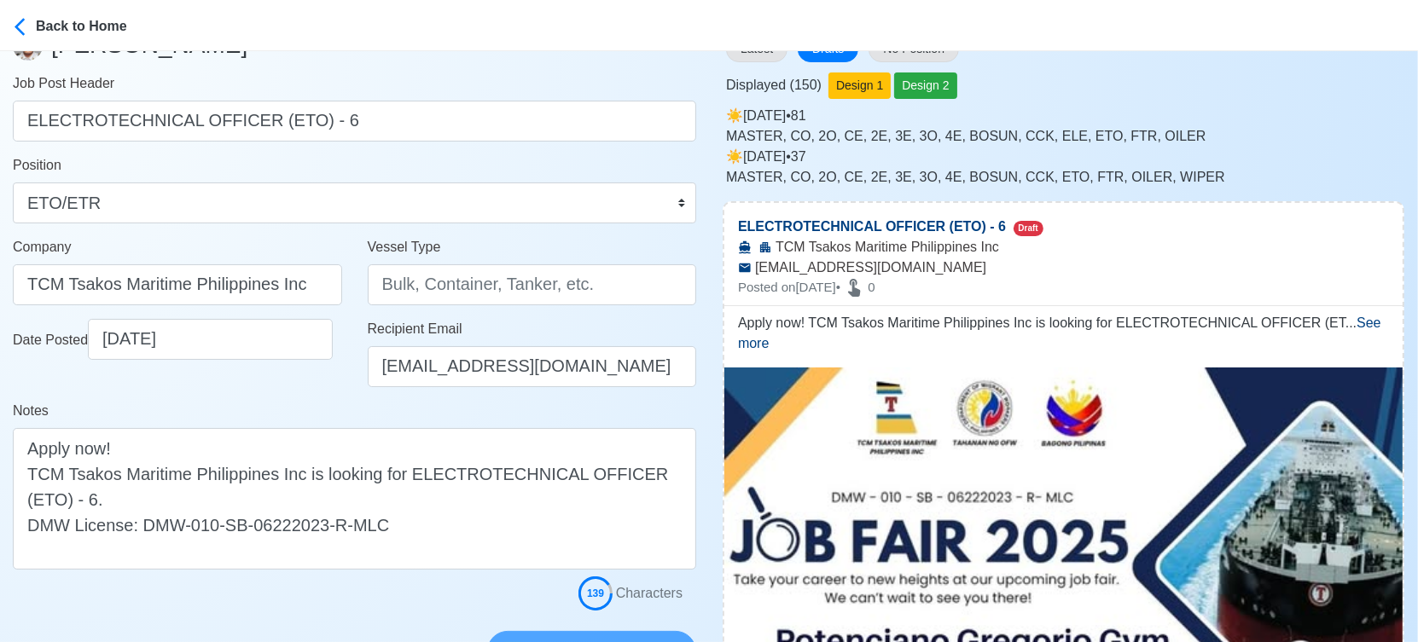
scroll to position [95, 0]
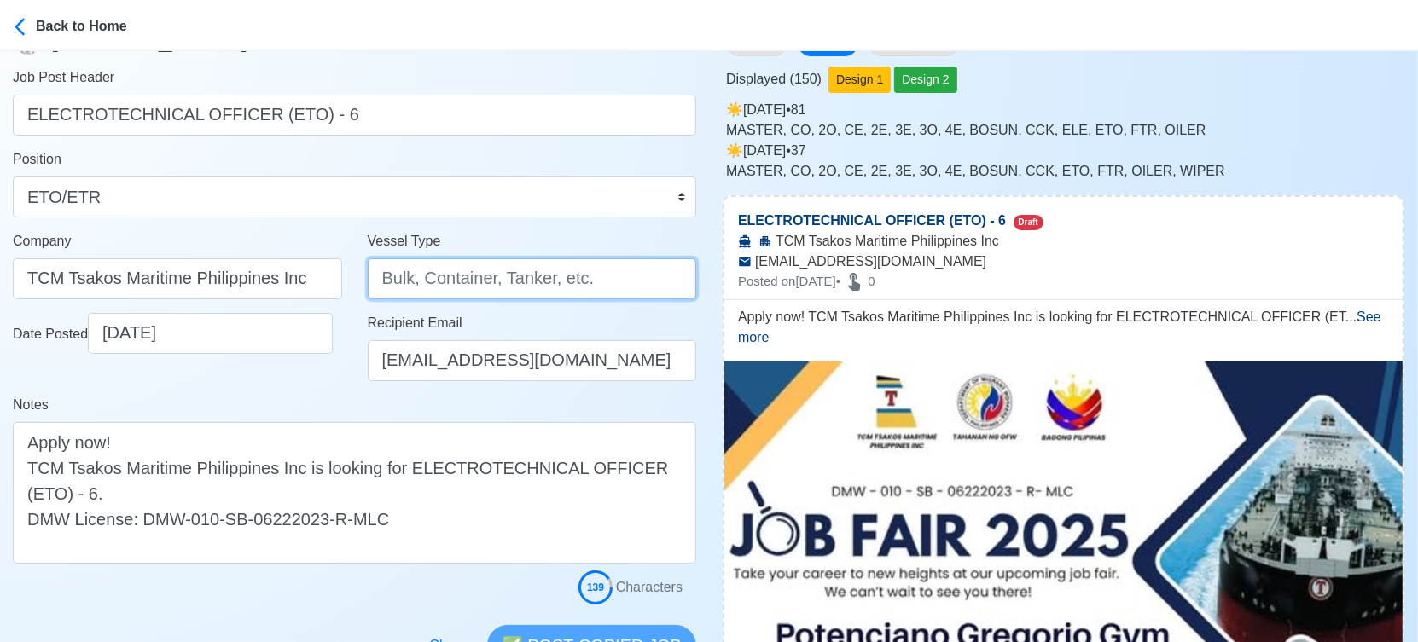
click at [437, 264] on input "Vessel Type" at bounding box center [532, 278] width 329 height 41
click at [314, 381] on div "Date Posted [DATE]" at bounding box center [177, 354] width 355 height 82
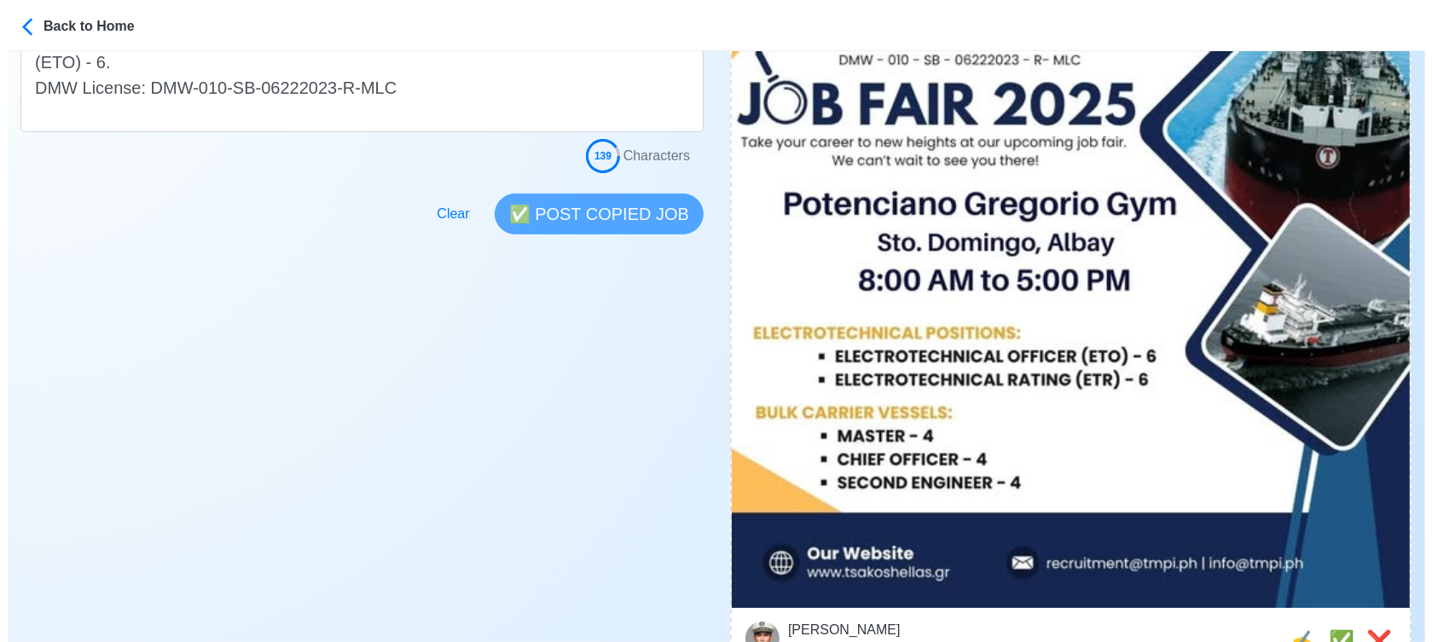
scroll to position [663, 0]
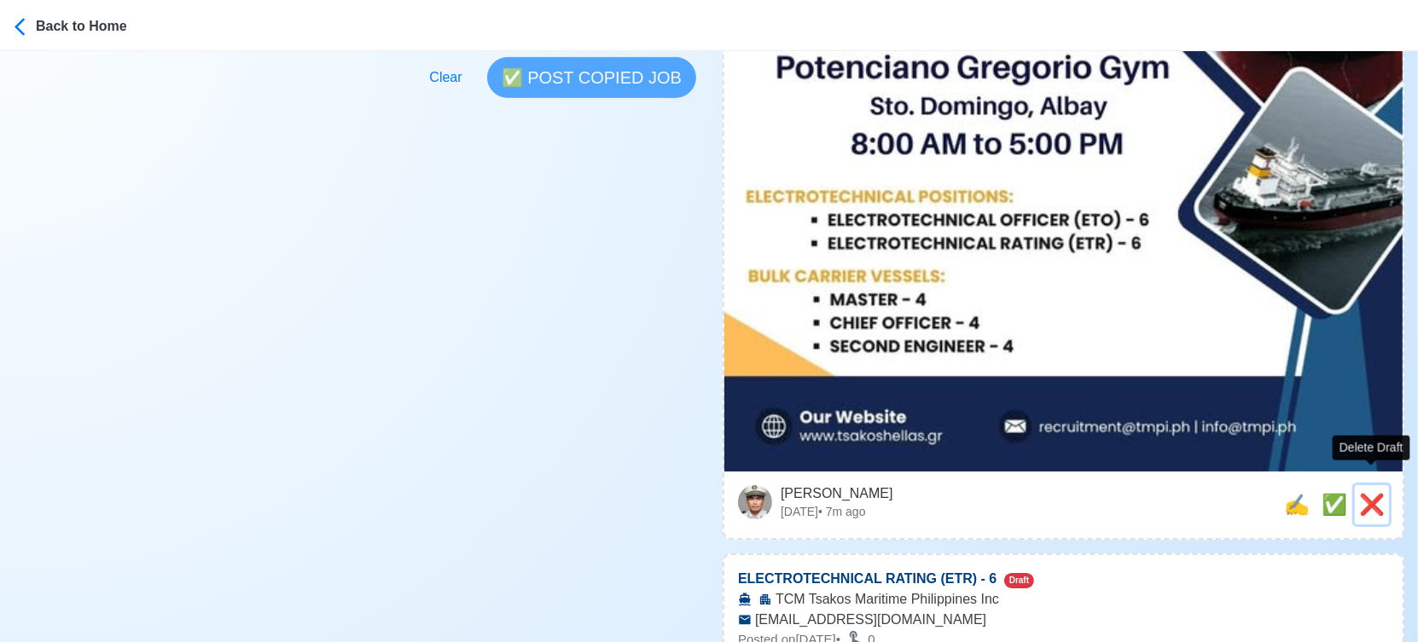
click at [1365, 493] on span "❌" at bounding box center [1372, 504] width 26 height 23
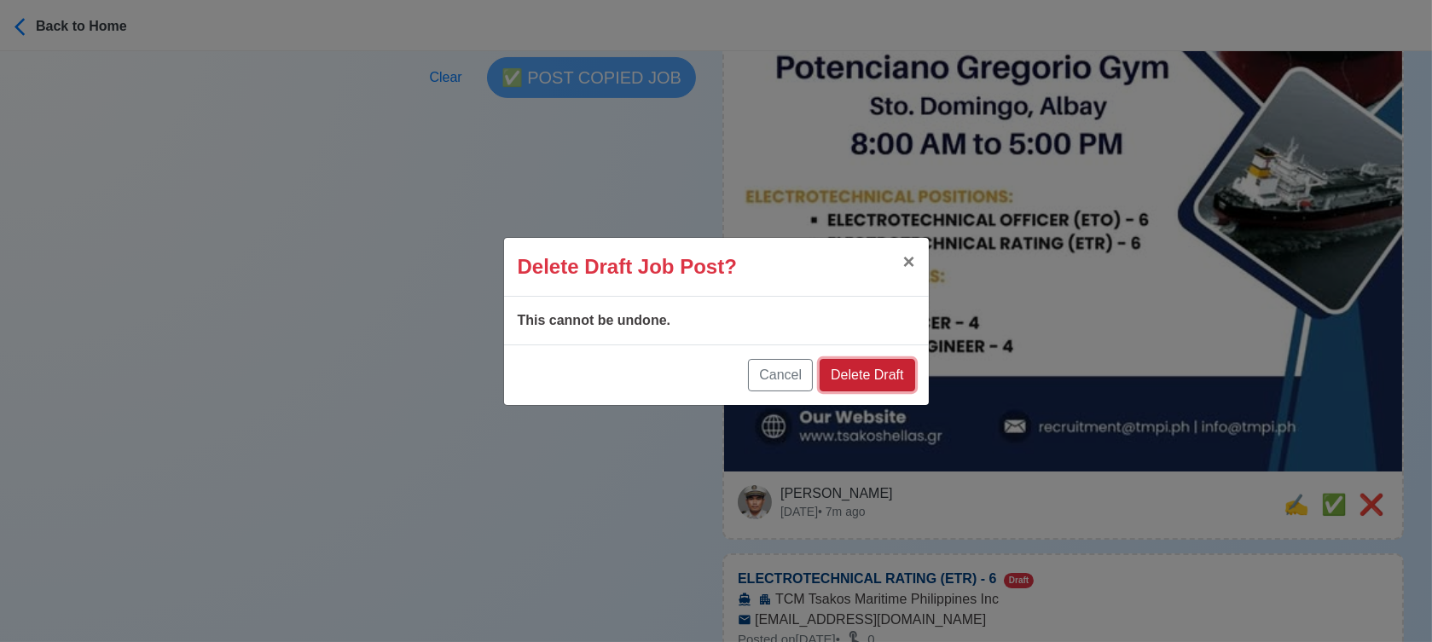
click at [875, 362] on button "Delete Draft" at bounding box center [867, 375] width 95 height 32
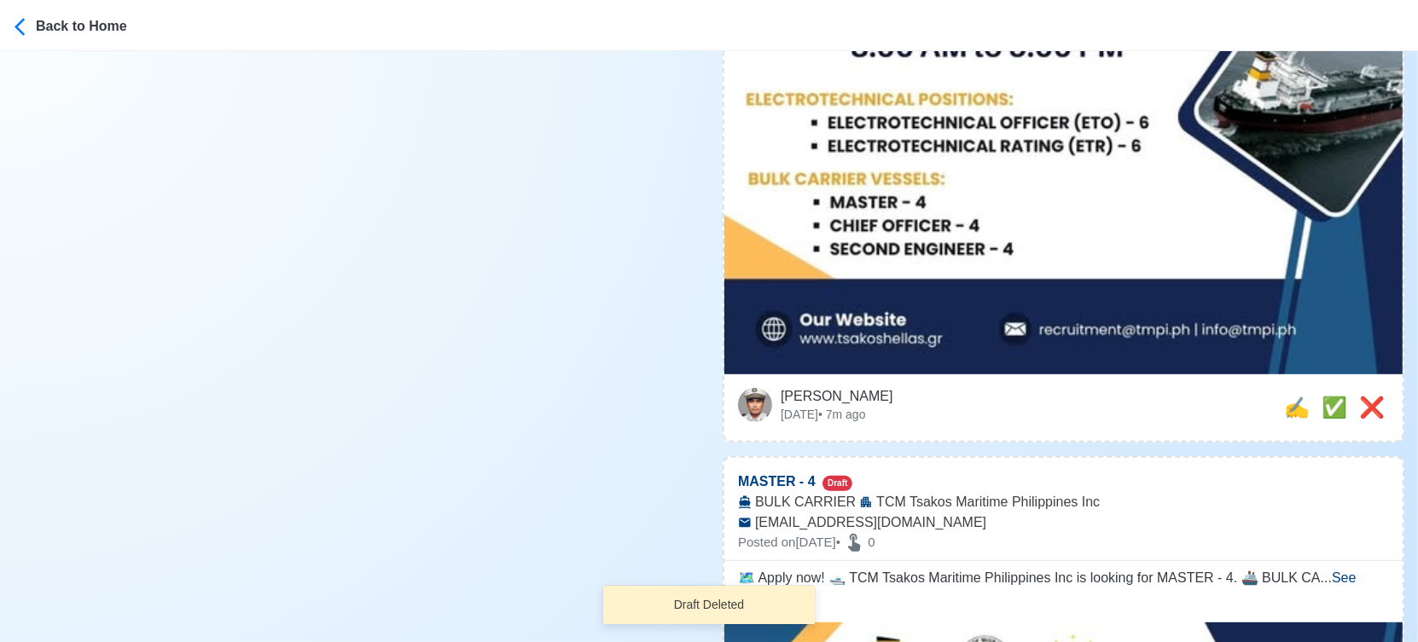
scroll to position [853, 0]
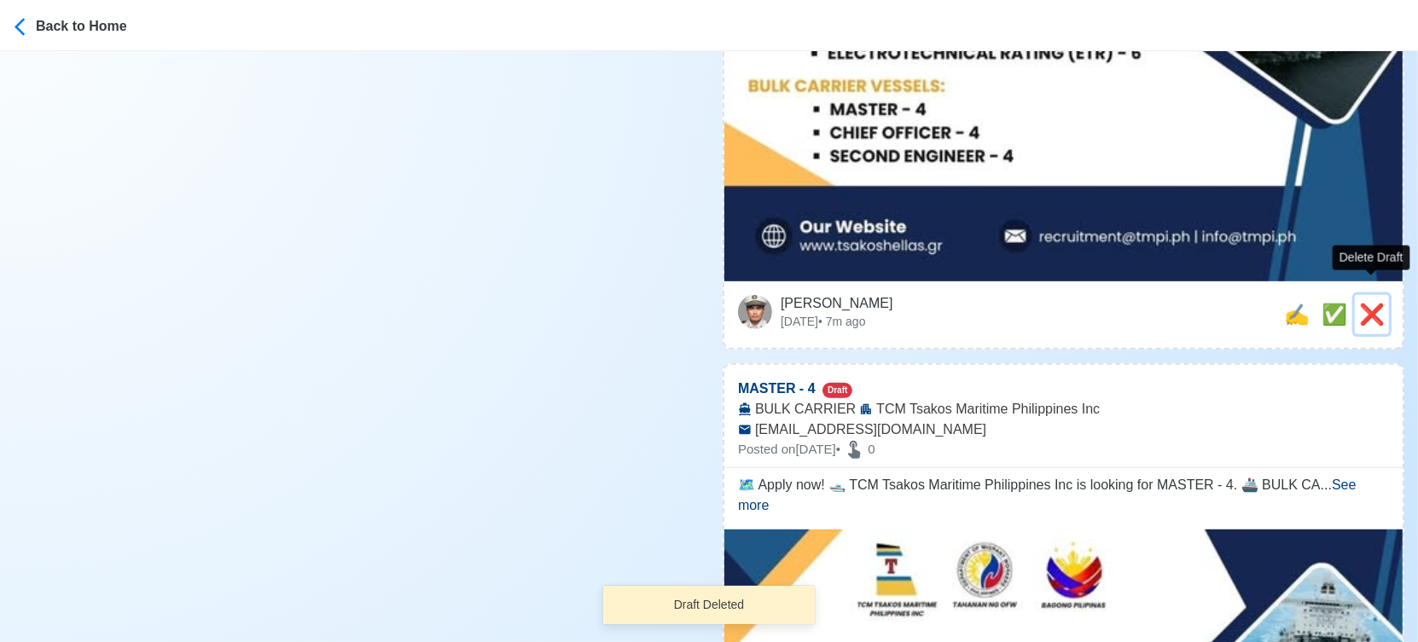
click at [1372, 303] on span "❌" at bounding box center [1372, 314] width 26 height 23
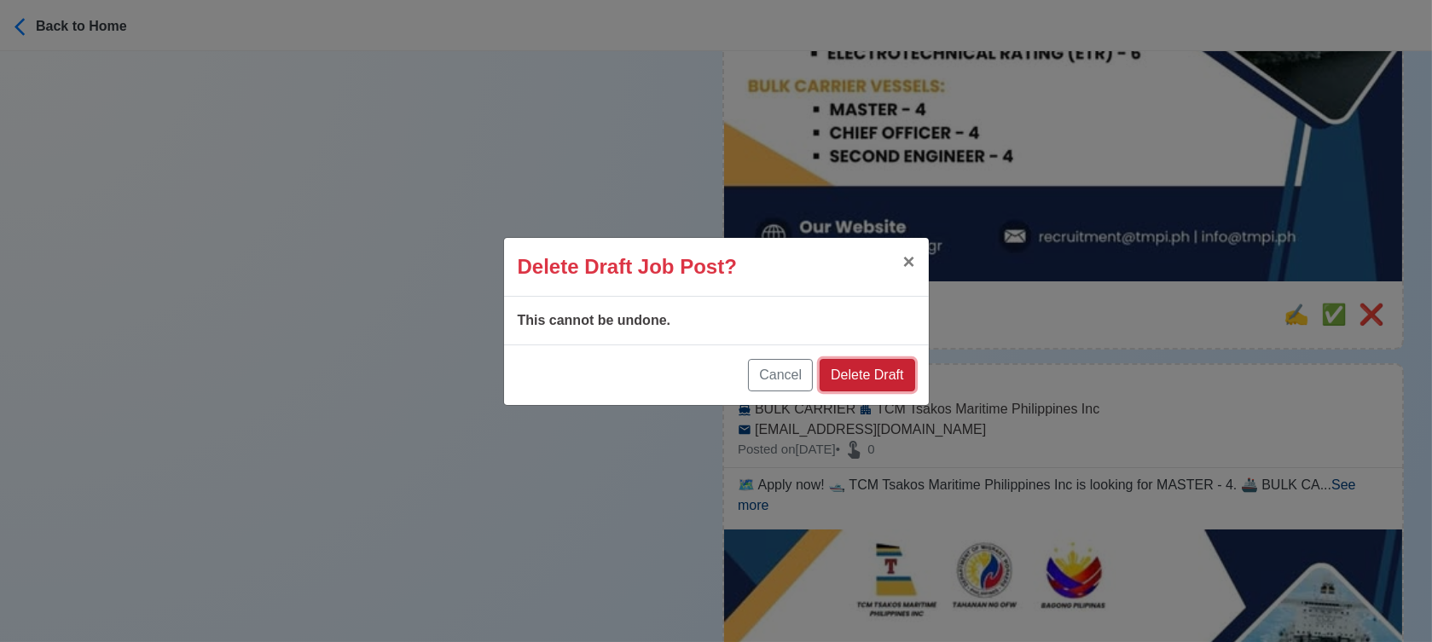
click at [902, 363] on button "Delete Draft" at bounding box center [867, 375] width 95 height 32
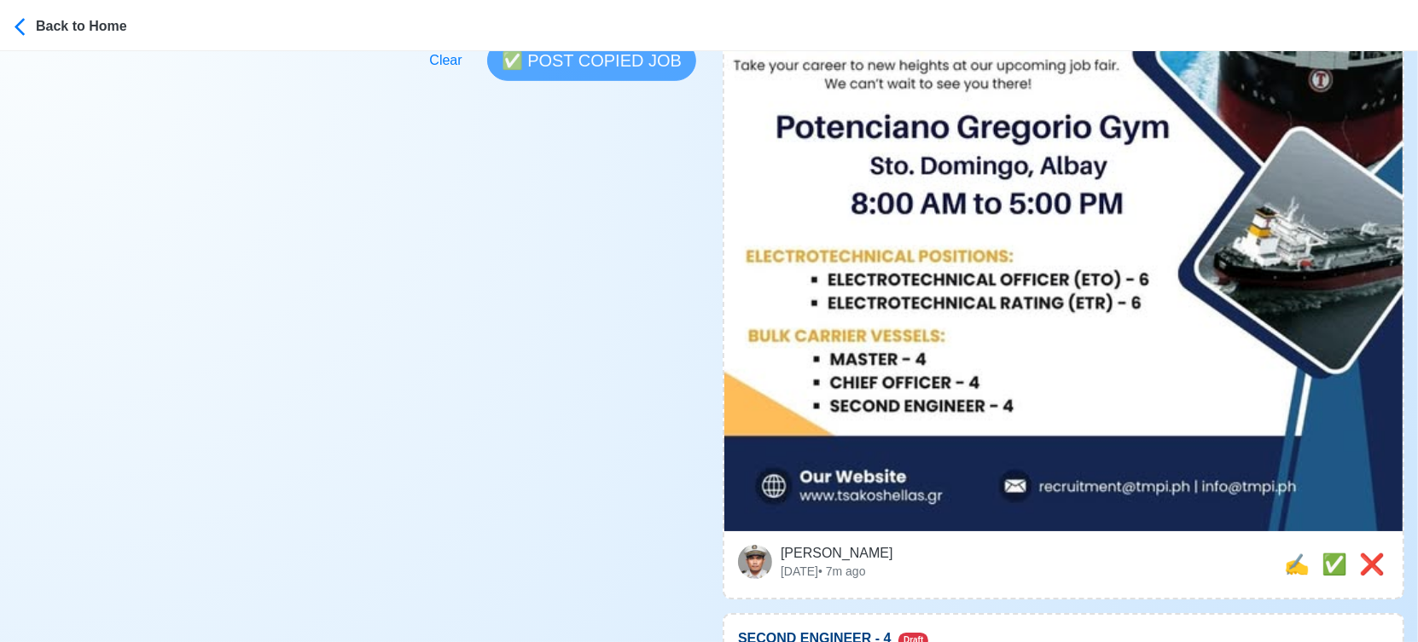
scroll to position [757, 0]
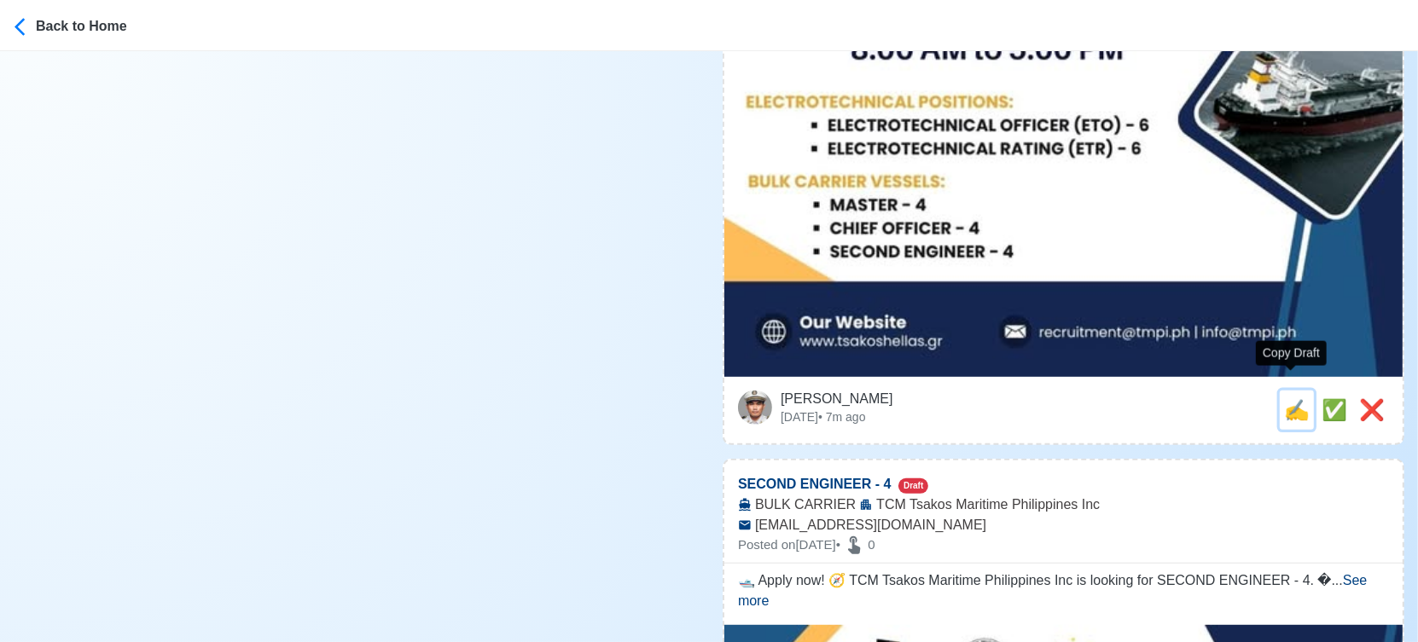
click at [1290, 398] on span "✍️" at bounding box center [1297, 409] width 26 height 23
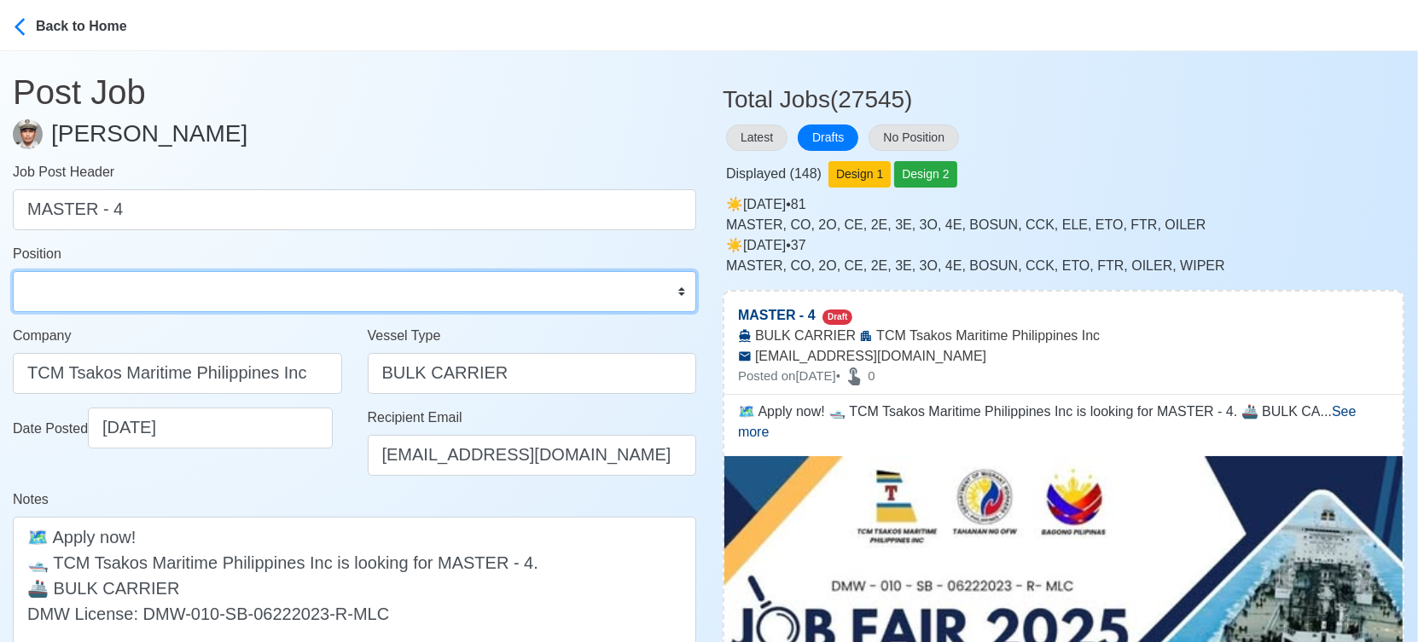
click at [254, 298] on select "Master Chief Officer 2nd Officer 3rd Officer Junior Officer Chief Engineer 2nd …" at bounding box center [354, 291] width 683 height 41
click at [13, 271] on select "Master Chief Officer 2nd Officer 3rd Officer Junior Officer Chief Engineer 2nd …" at bounding box center [354, 291] width 683 height 41
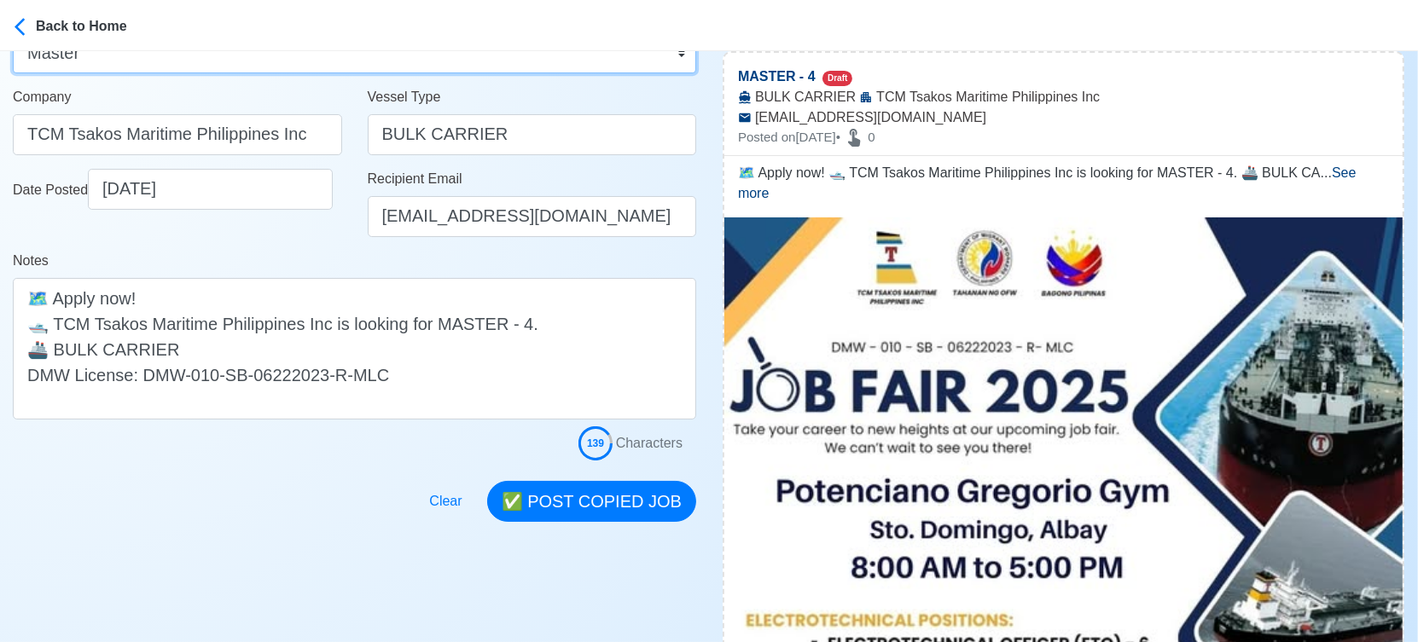
scroll to position [284, 0]
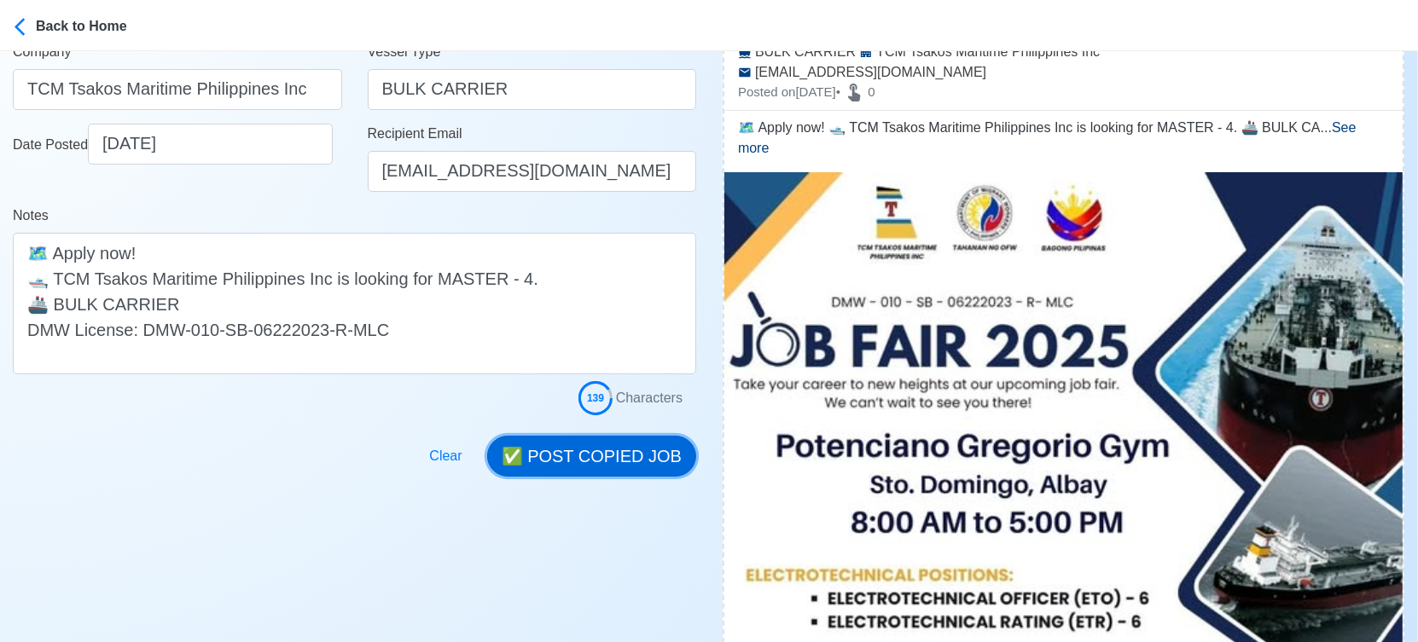
click at [616, 454] on button "✅ POST COPIED JOB" at bounding box center [591, 456] width 209 height 41
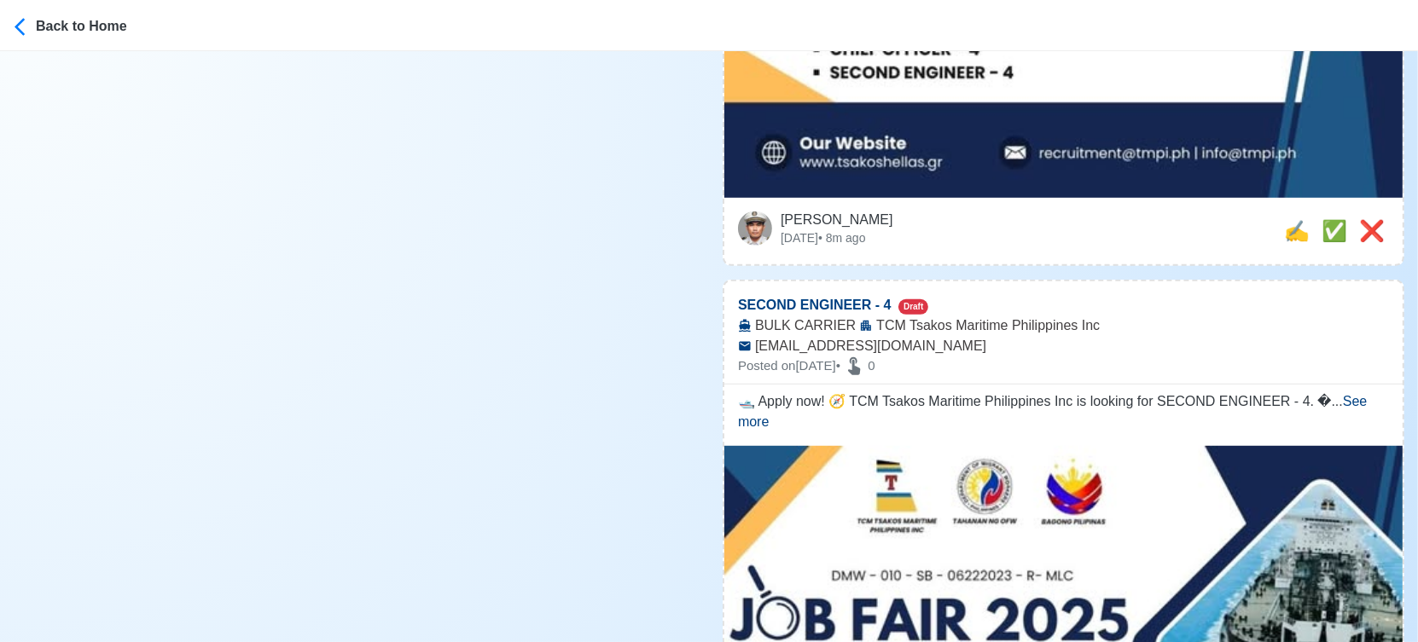
scroll to position [948, 0]
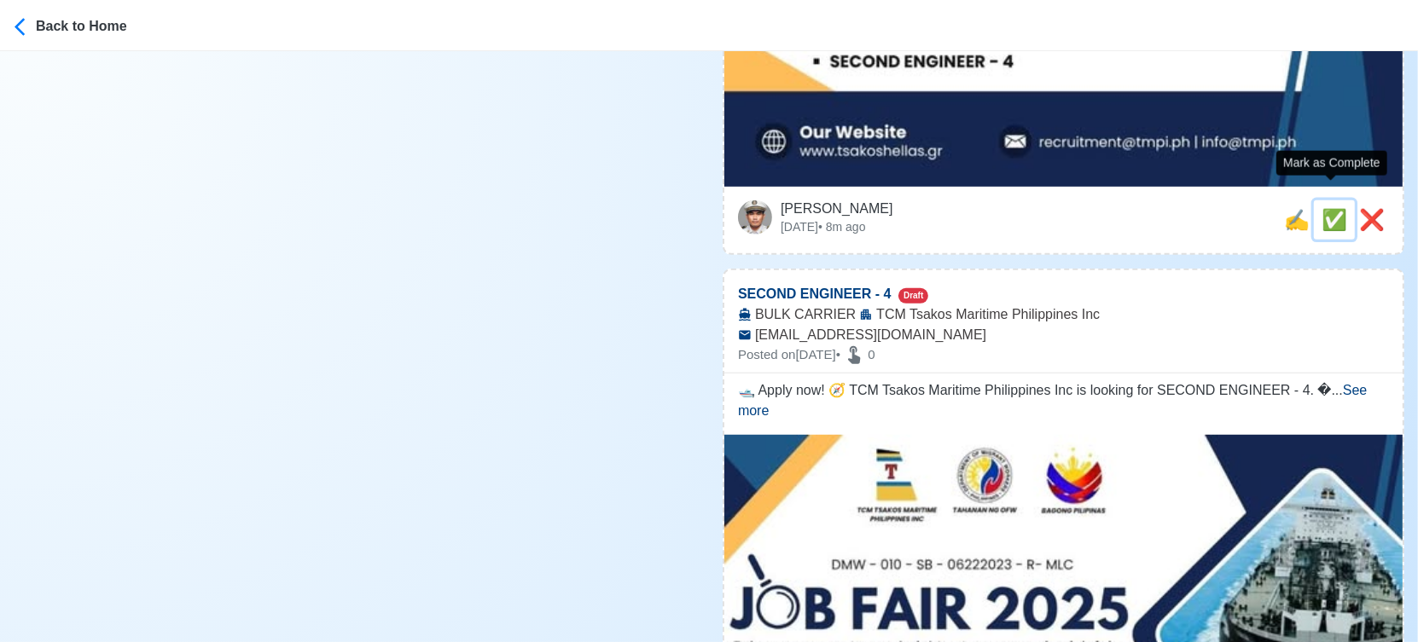
drag, startPoint x: 1325, startPoint y: 200, endPoint x: 1310, endPoint y: 207, distance: 16.4
click at [1324, 208] on span "✅" at bounding box center [1334, 219] width 26 height 23
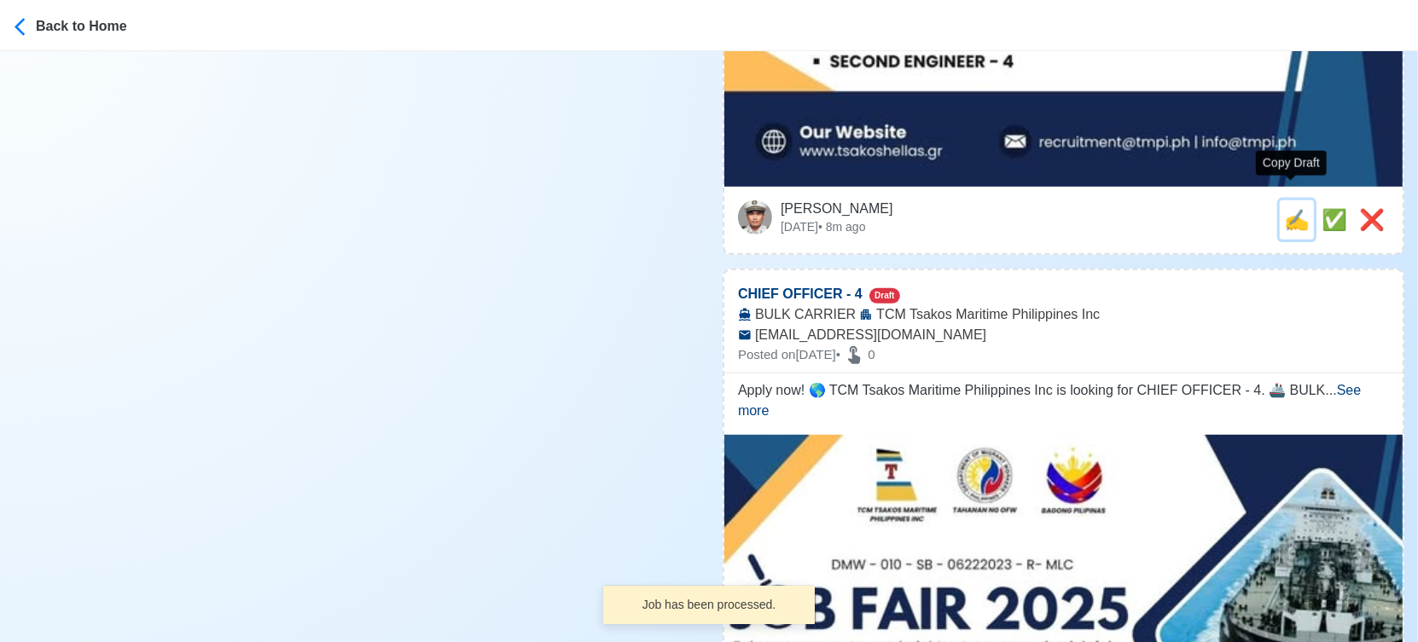
click at [1291, 208] on span "✍️" at bounding box center [1297, 219] width 26 height 23
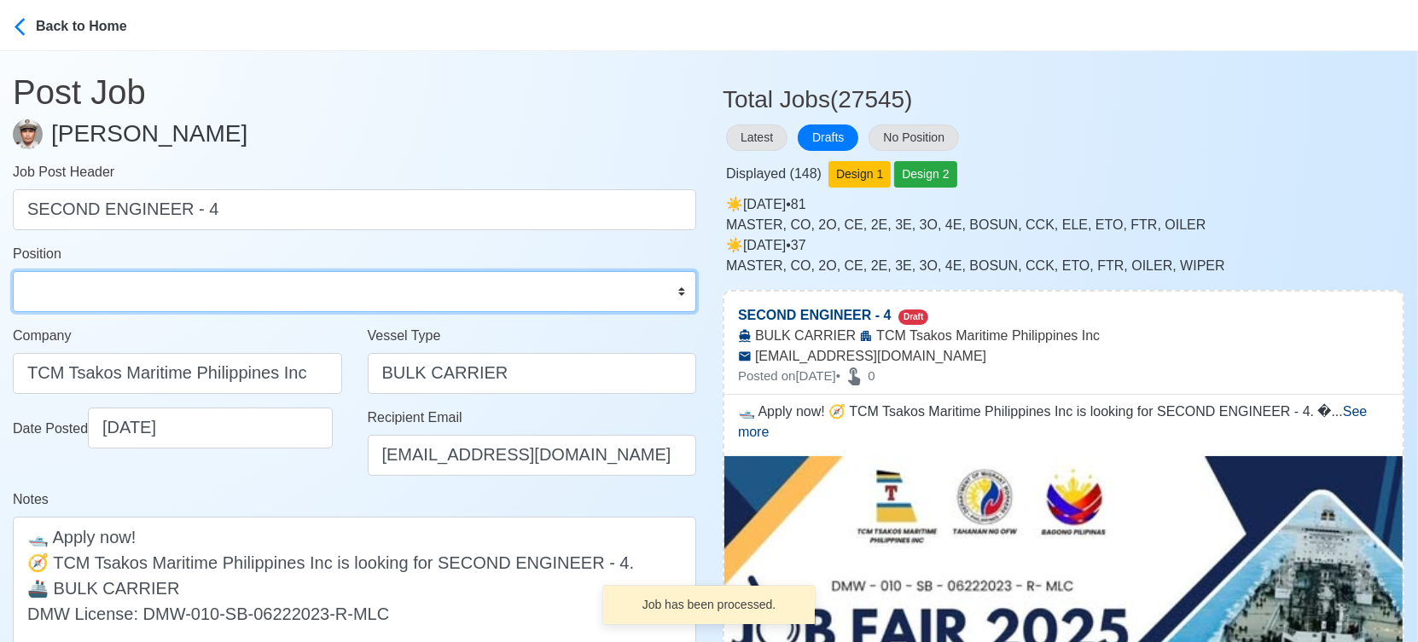
click at [107, 306] on select "Master Chief Officer 2nd Officer 3rd Officer Junior Officer Chief Engineer 2nd …" at bounding box center [354, 291] width 683 height 41
click at [13, 271] on select "Master Chief Officer 2nd Officer 3rd Officer Junior Officer Chief Engineer 2nd …" at bounding box center [354, 291] width 683 height 41
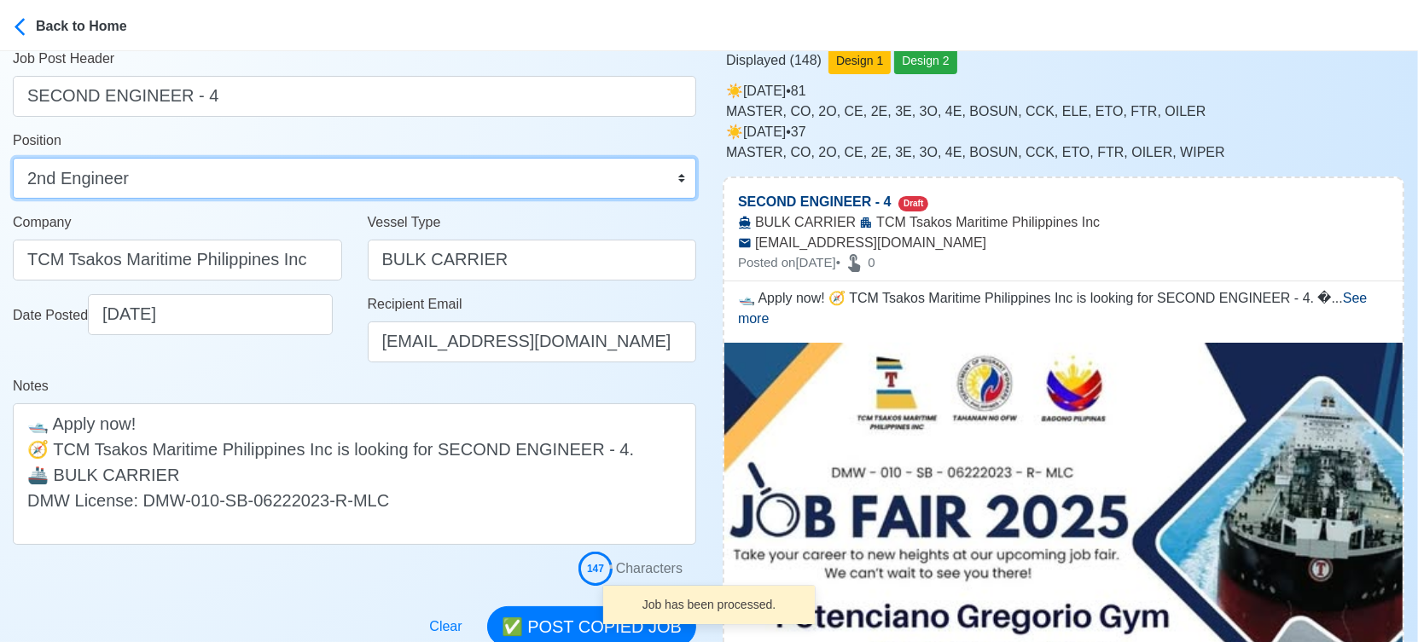
scroll to position [284, 0]
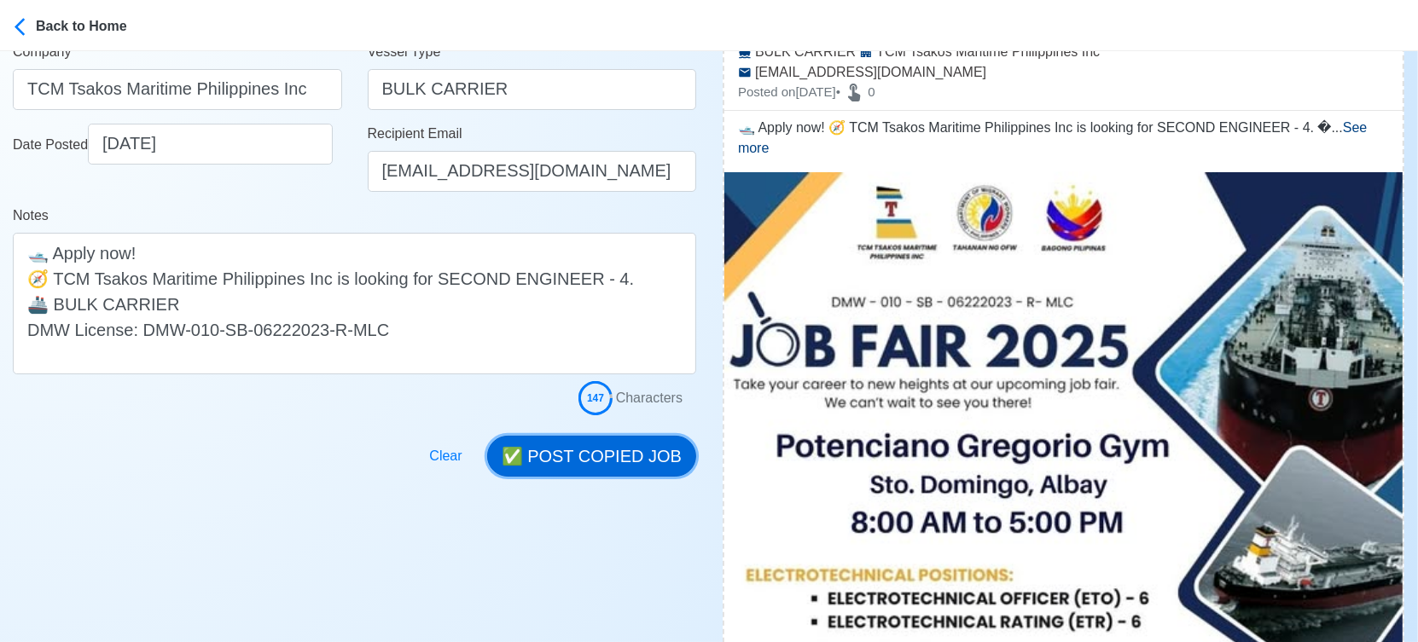
click at [609, 462] on button "✅ POST COPIED JOB" at bounding box center [591, 456] width 209 height 41
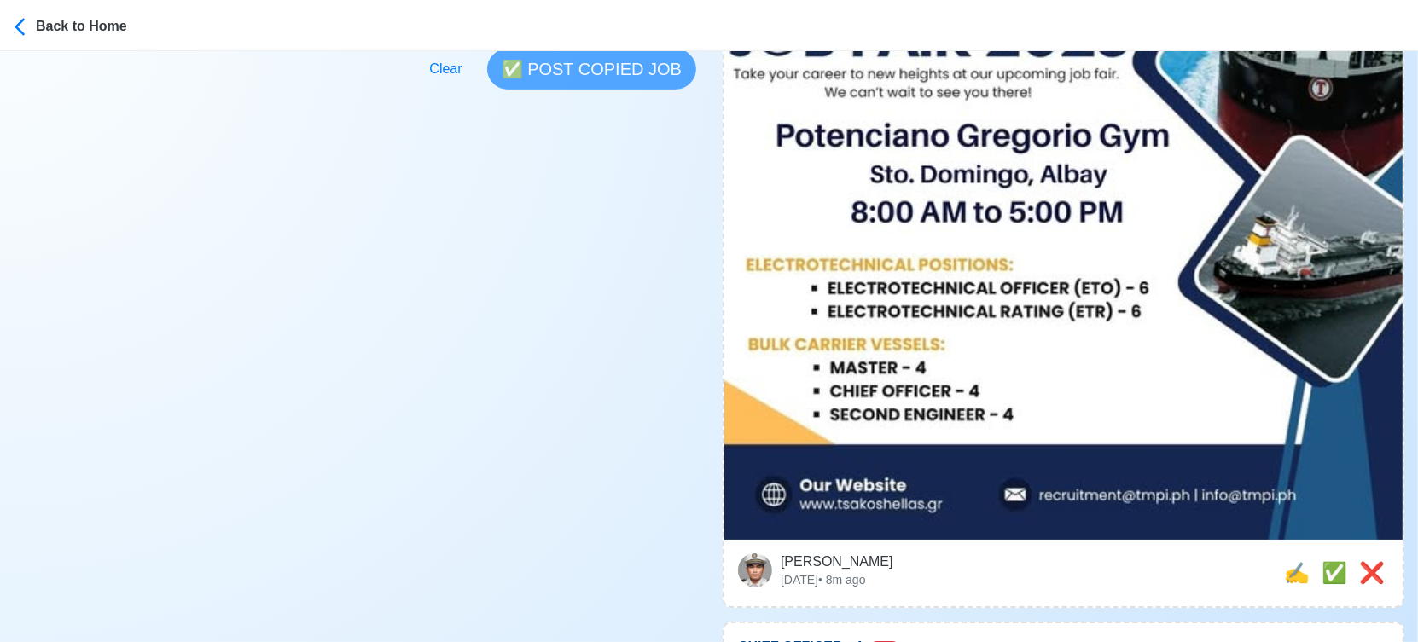
scroll to position [663, 0]
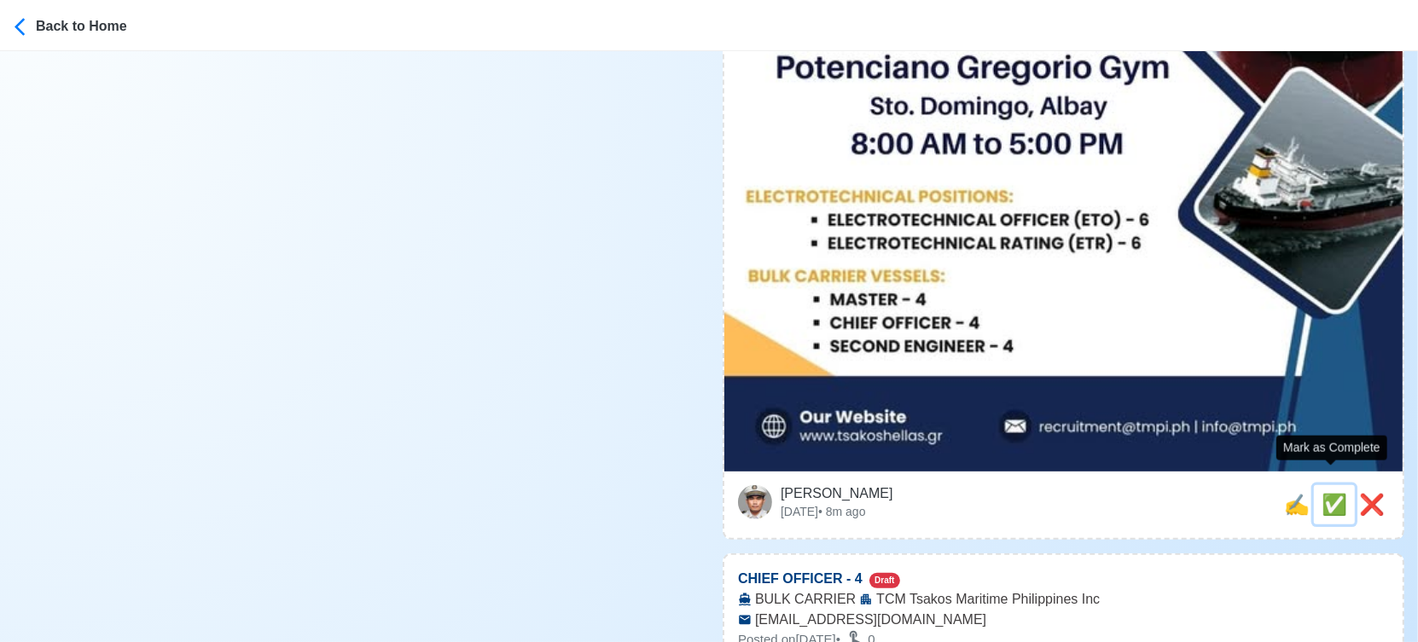
click at [1337, 493] on span "✅" at bounding box center [1334, 504] width 26 height 23
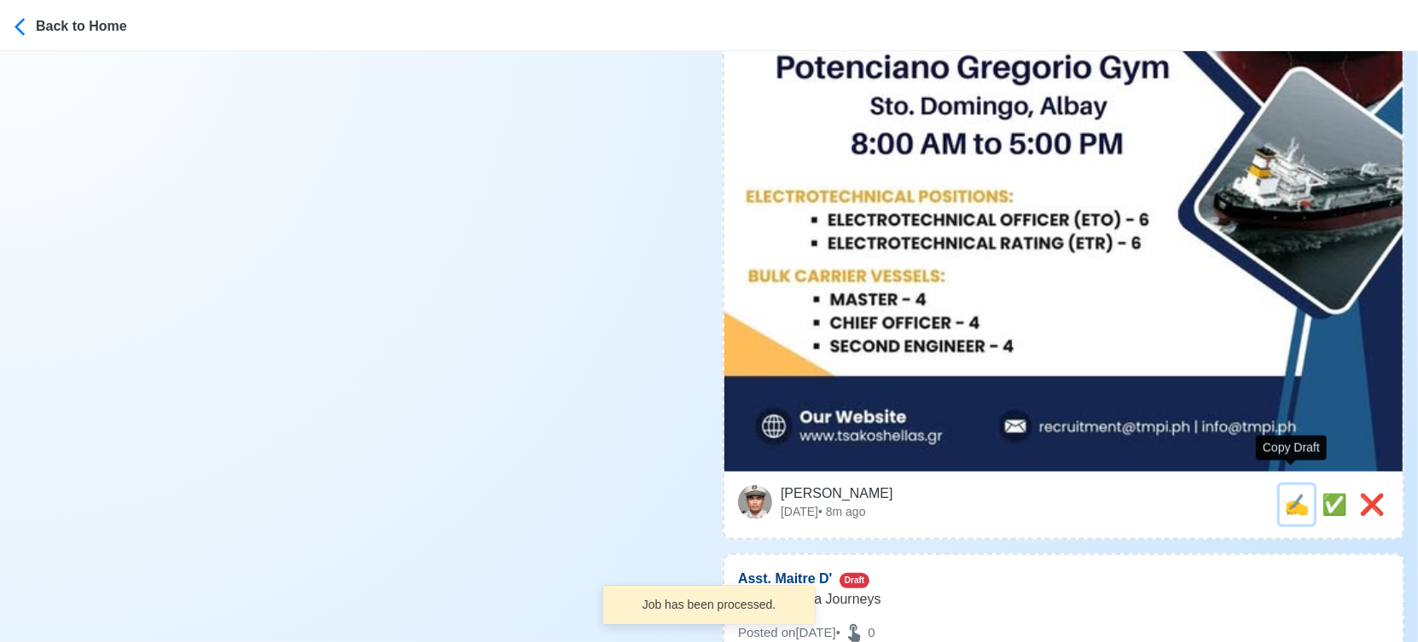
click at [1291, 493] on span "✍️" at bounding box center [1297, 504] width 26 height 23
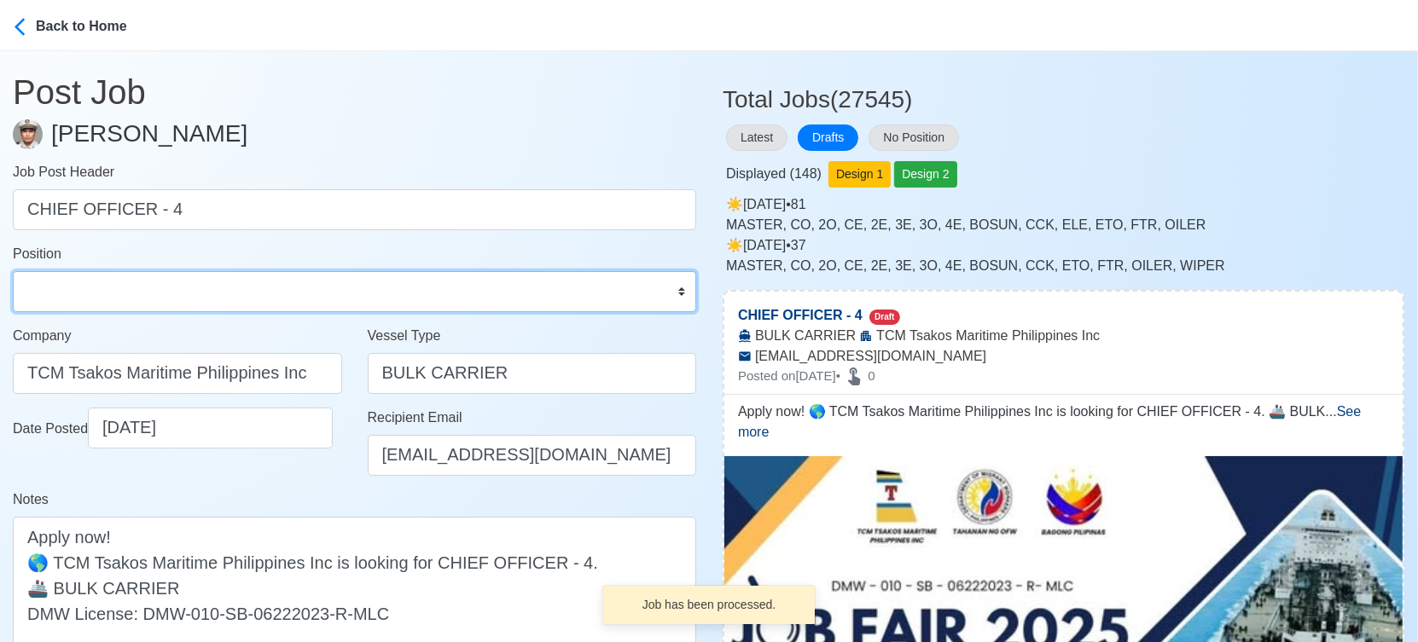
click at [160, 296] on select "Master Chief Officer 2nd Officer 3rd Officer Junior Officer Chief Engineer 2nd …" at bounding box center [354, 291] width 683 height 41
click at [13, 271] on select "Master Chief Officer 2nd Officer 3rd Officer Junior Officer Chief Engineer 2nd …" at bounding box center [354, 291] width 683 height 41
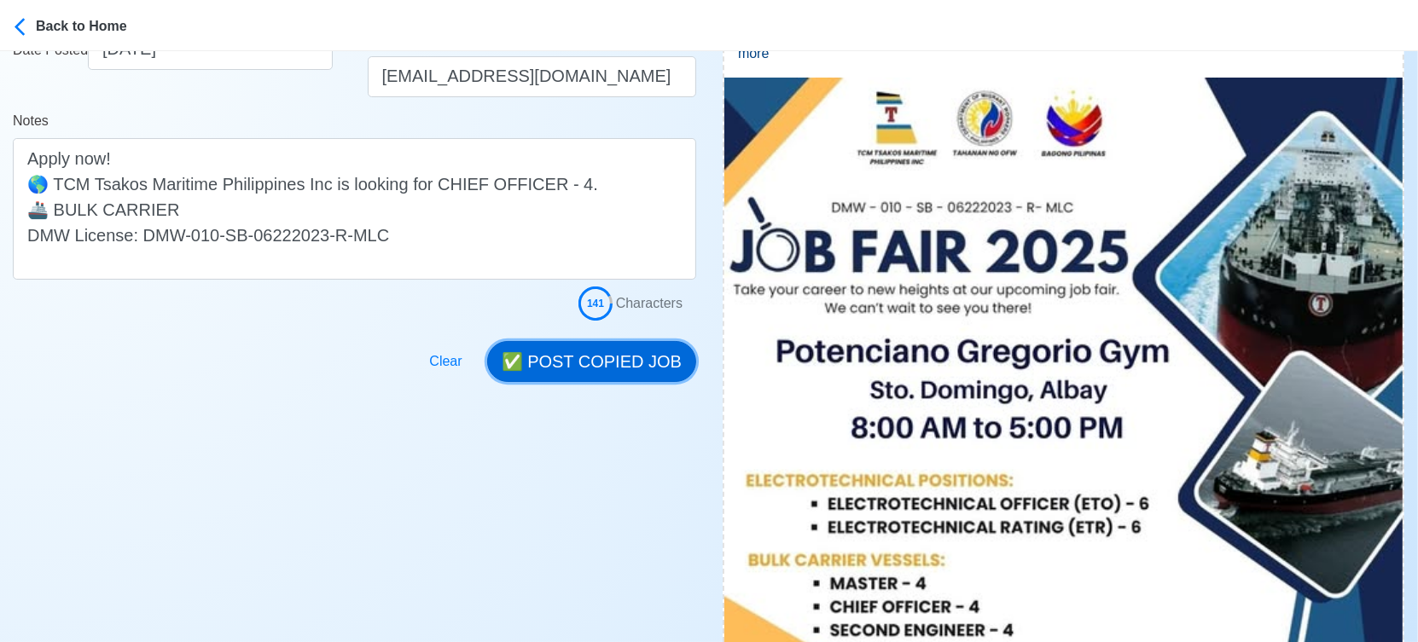
click at [648, 353] on button "✅ POST COPIED JOB" at bounding box center [591, 361] width 209 height 41
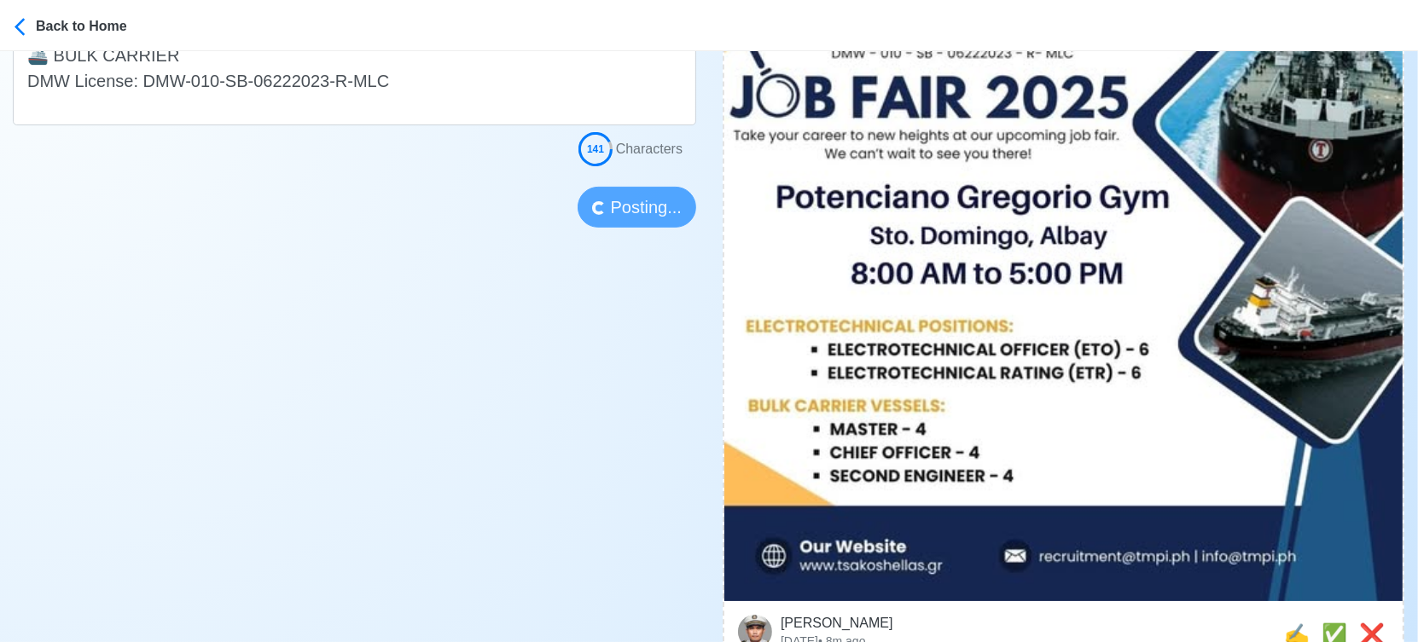
scroll to position [568, 0]
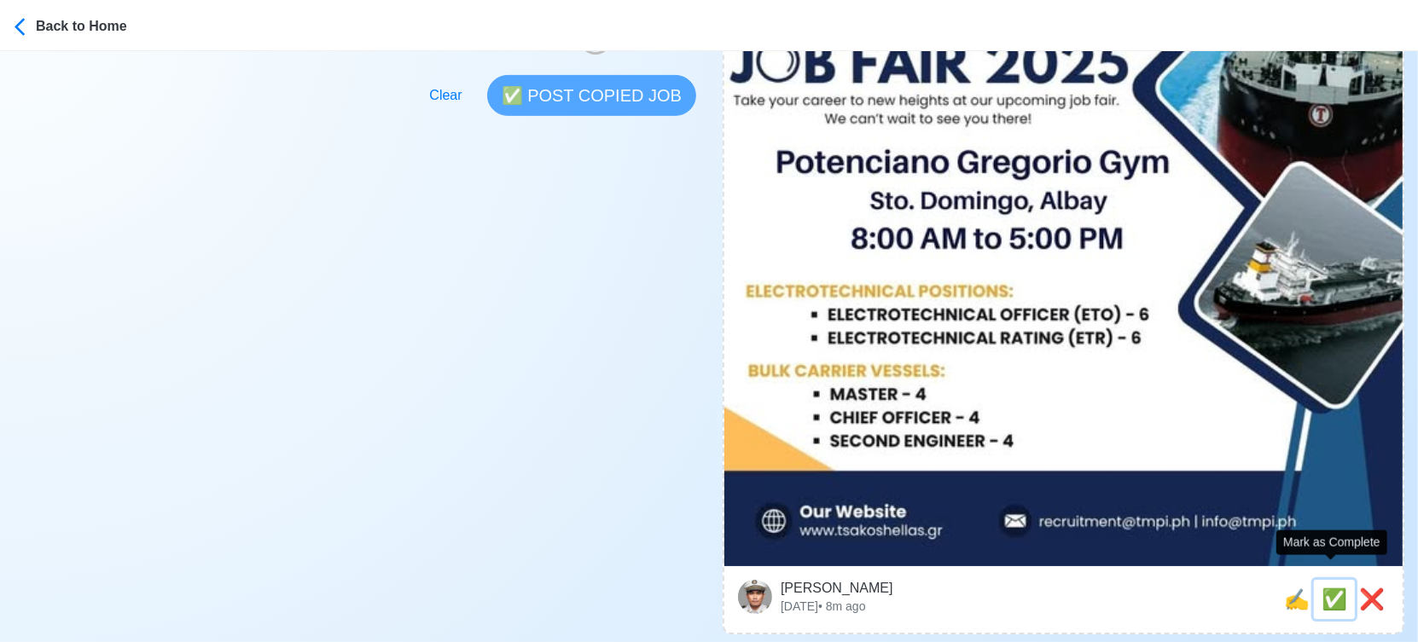
click at [1330, 588] on span "✅" at bounding box center [1334, 599] width 26 height 23
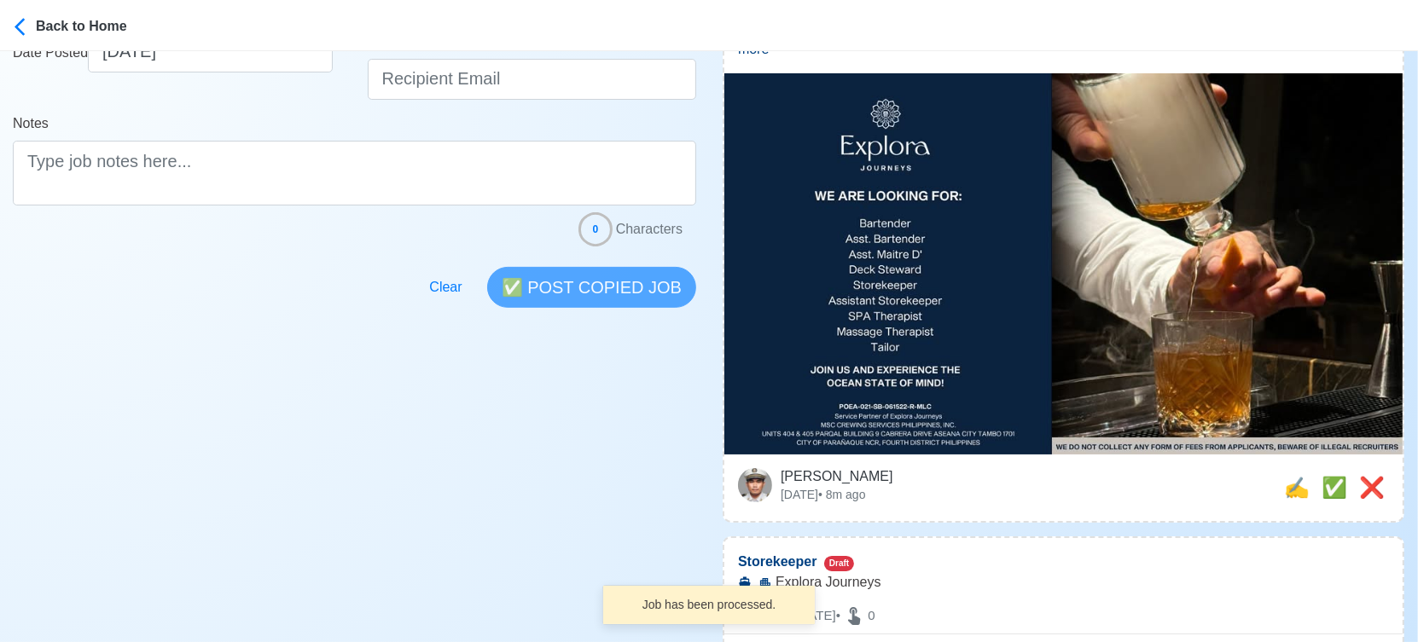
scroll to position [379, 0]
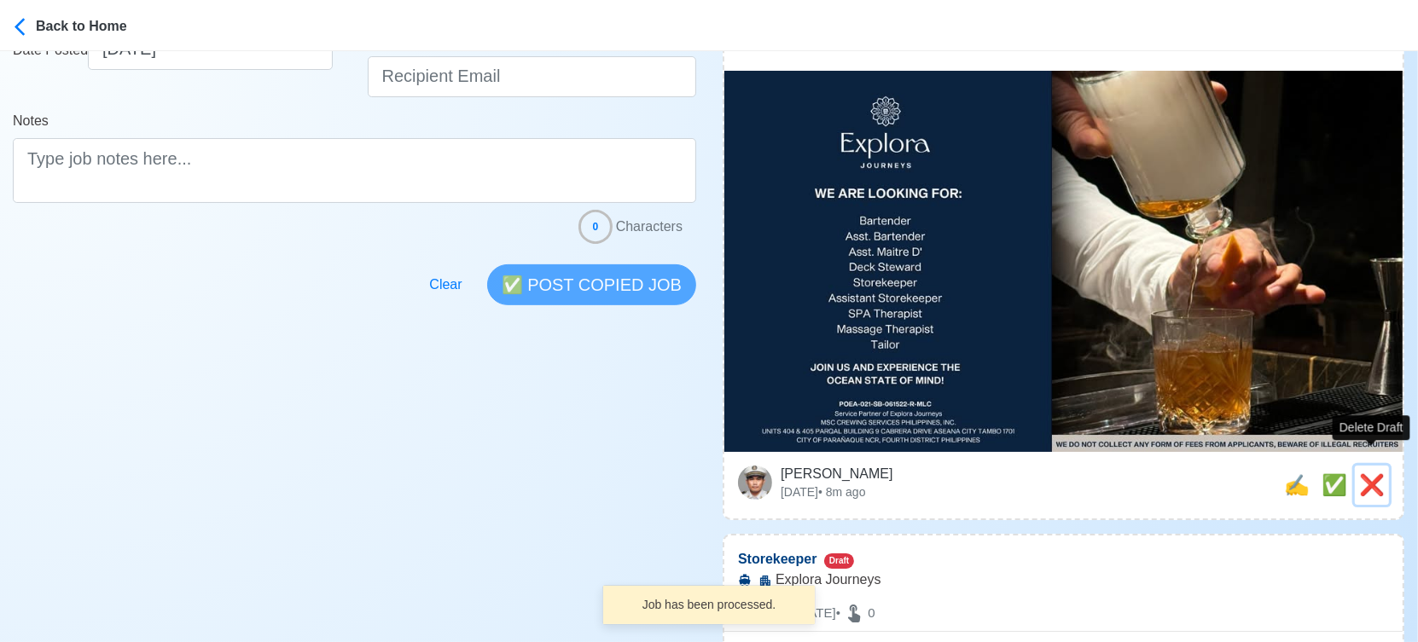
click at [1374, 473] on span "❌" at bounding box center [1372, 484] width 26 height 23
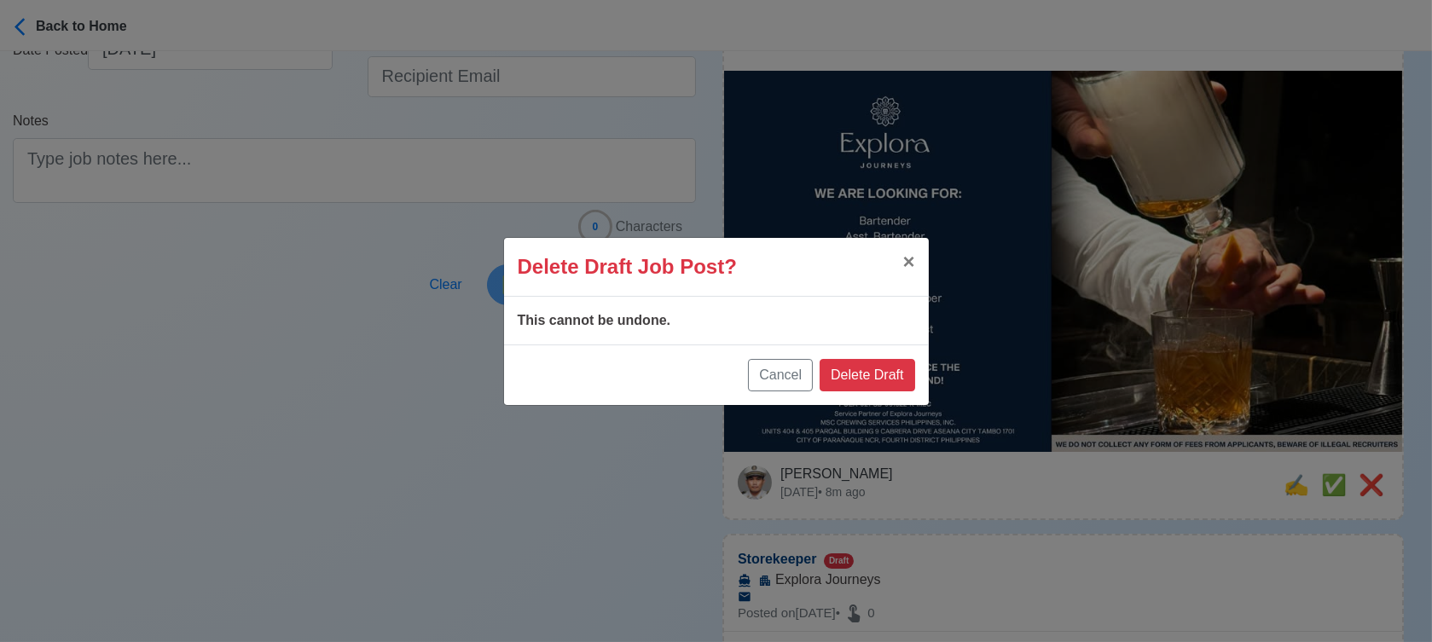
click at [896, 356] on div "Cancel Delete Draft" at bounding box center [716, 375] width 425 height 61
click at [891, 370] on button "Delete Draft" at bounding box center [867, 375] width 95 height 32
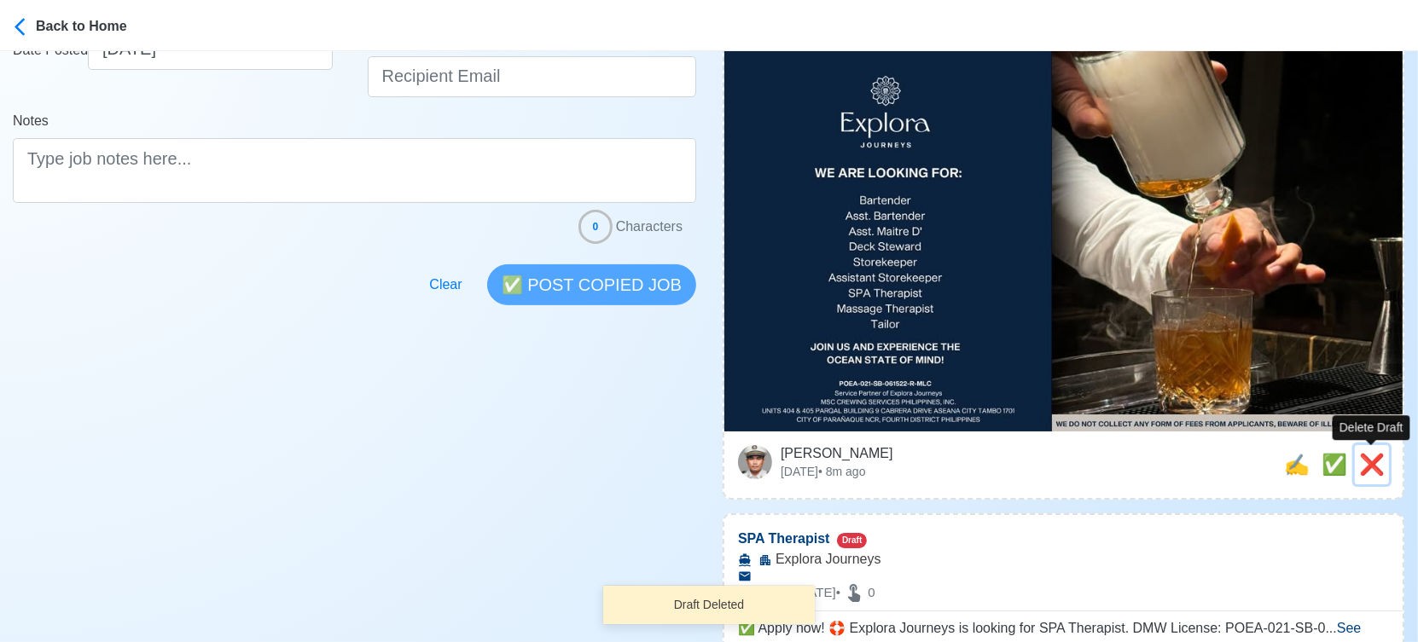
click at [1370, 467] on span "❌" at bounding box center [1372, 464] width 26 height 23
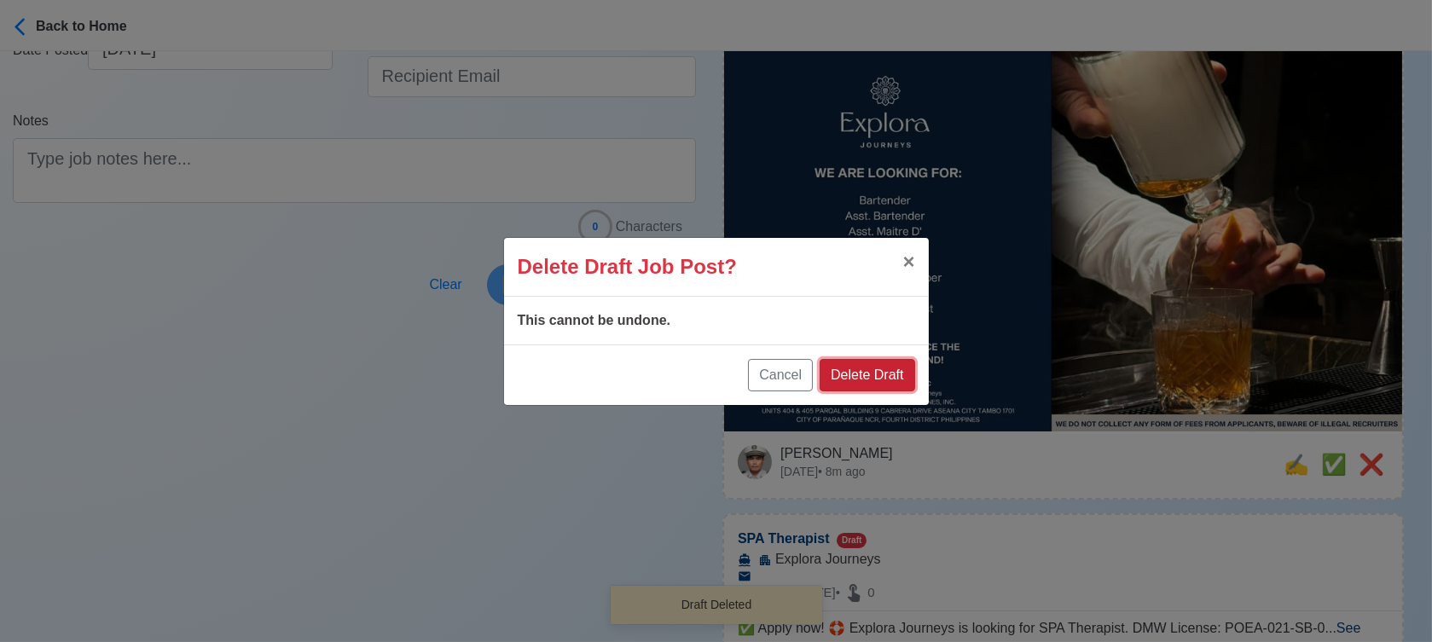
click at [907, 380] on button "Delete Draft" at bounding box center [867, 375] width 95 height 32
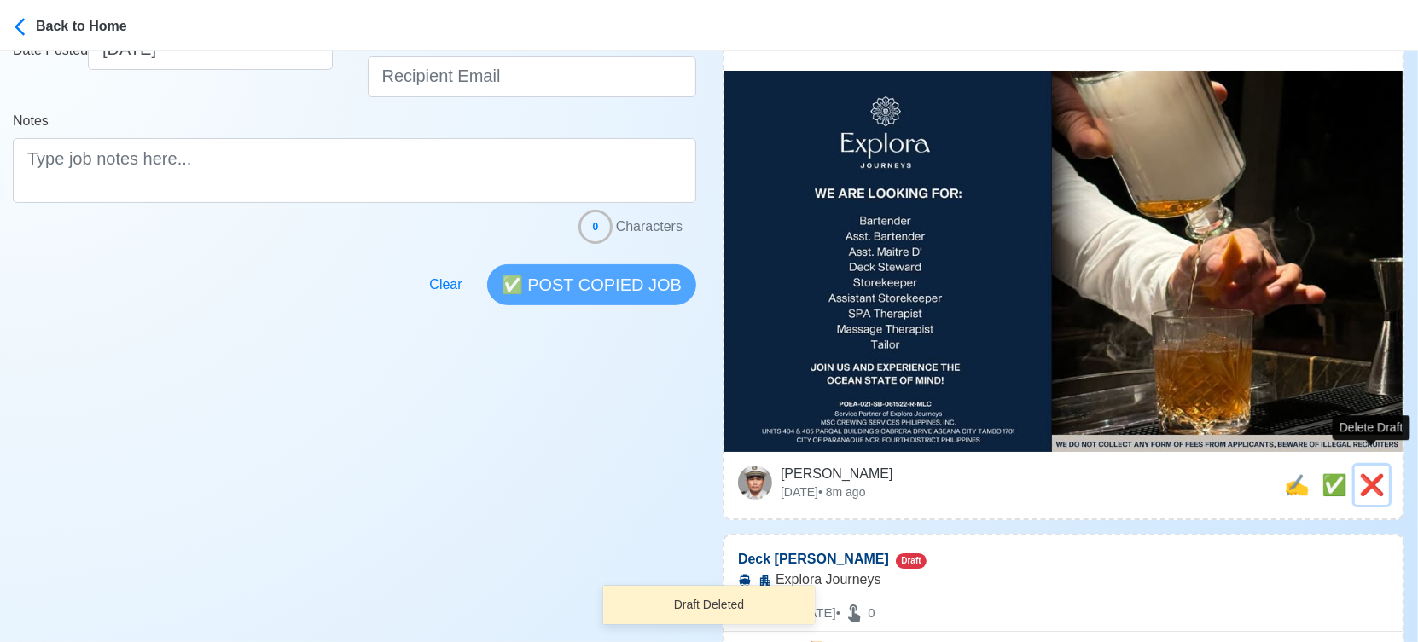
click at [1374, 473] on span "❌" at bounding box center [1372, 484] width 26 height 23
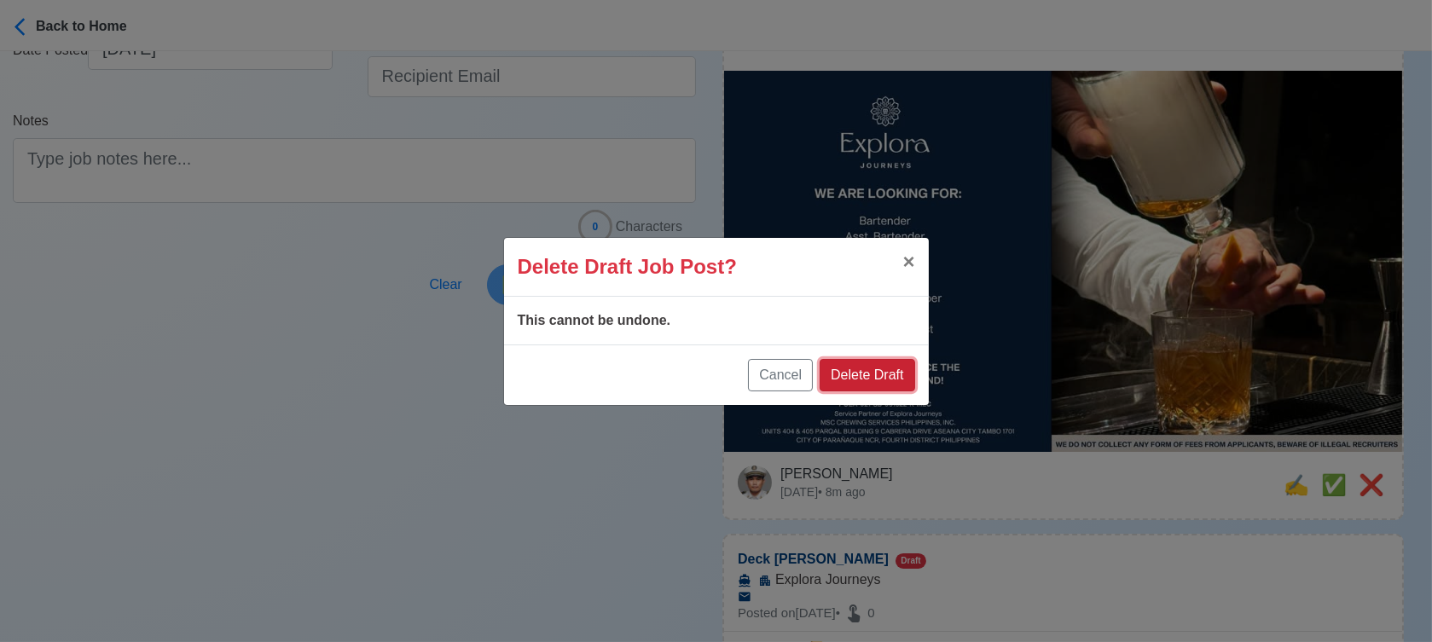
click at [853, 369] on button "Delete Draft" at bounding box center [867, 375] width 95 height 32
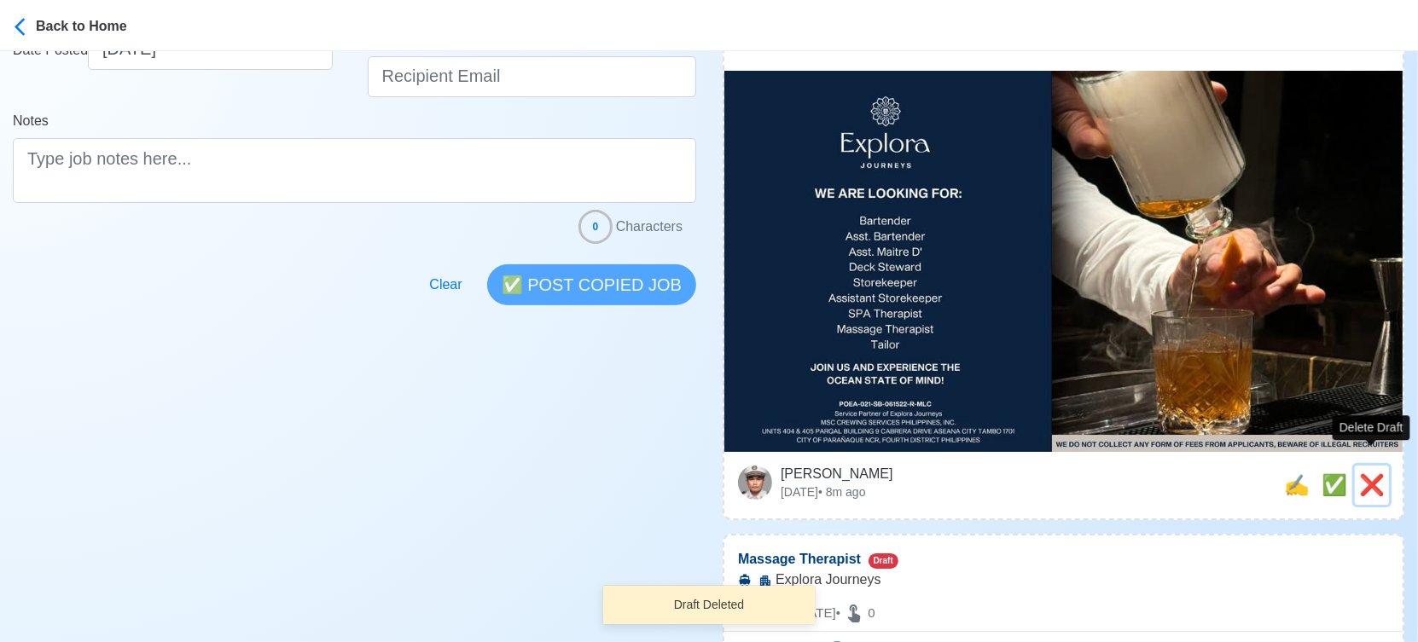
click at [1372, 473] on span "❌" at bounding box center [1372, 484] width 26 height 23
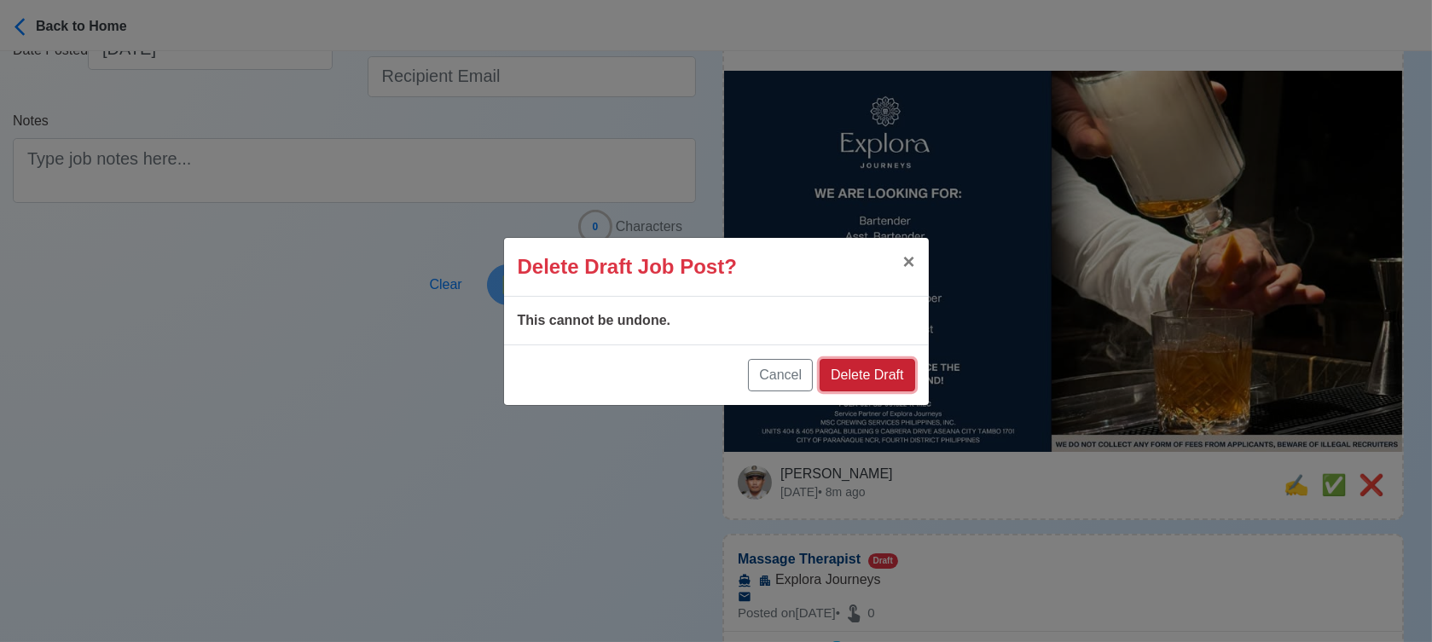
click at [898, 373] on button "Delete Draft" at bounding box center [867, 375] width 95 height 32
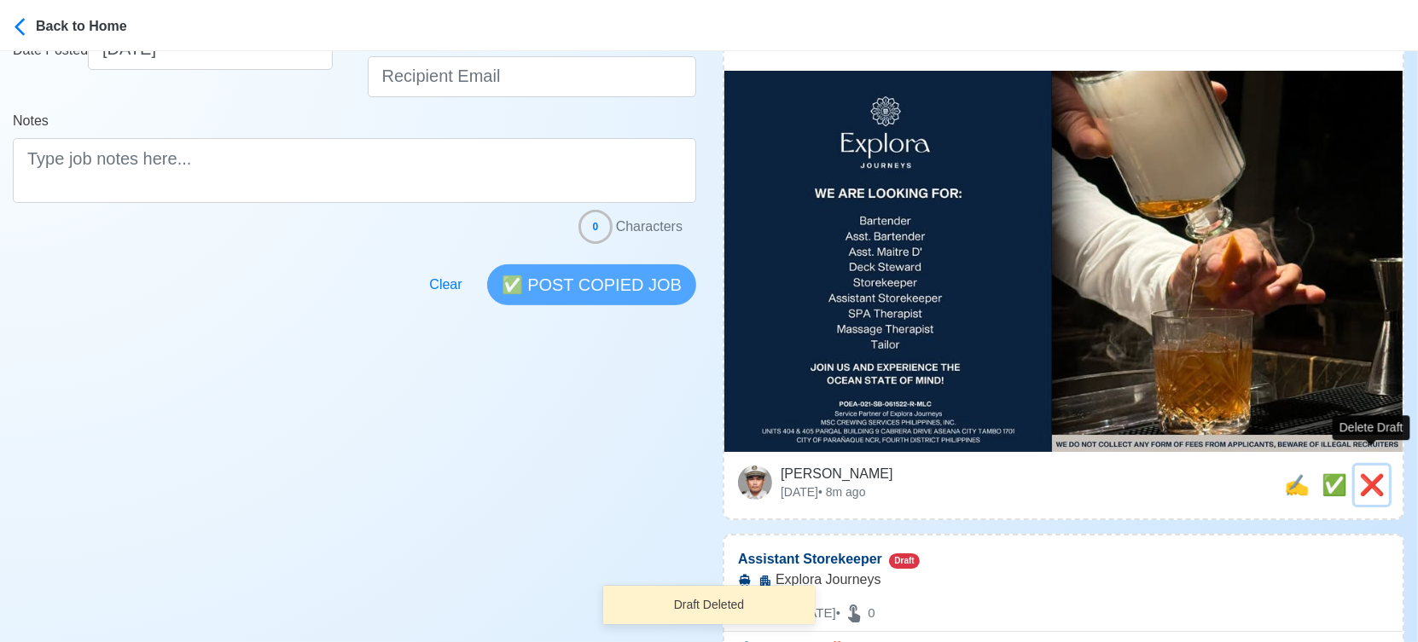
click at [1371, 473] on span "❌" at bounding box center [1372, 484] width 26 height 23
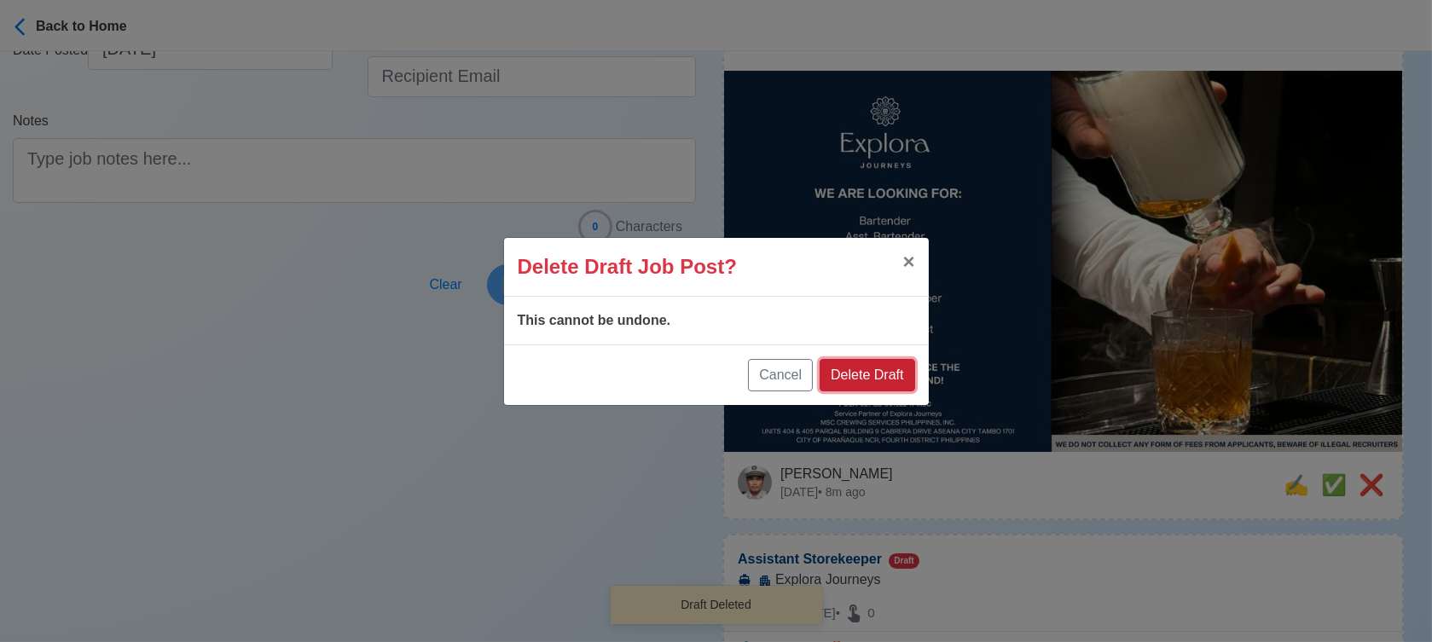
click at [895, 380] on button "Delete Draft" at bounding box center [867, 375] width 95 height 32
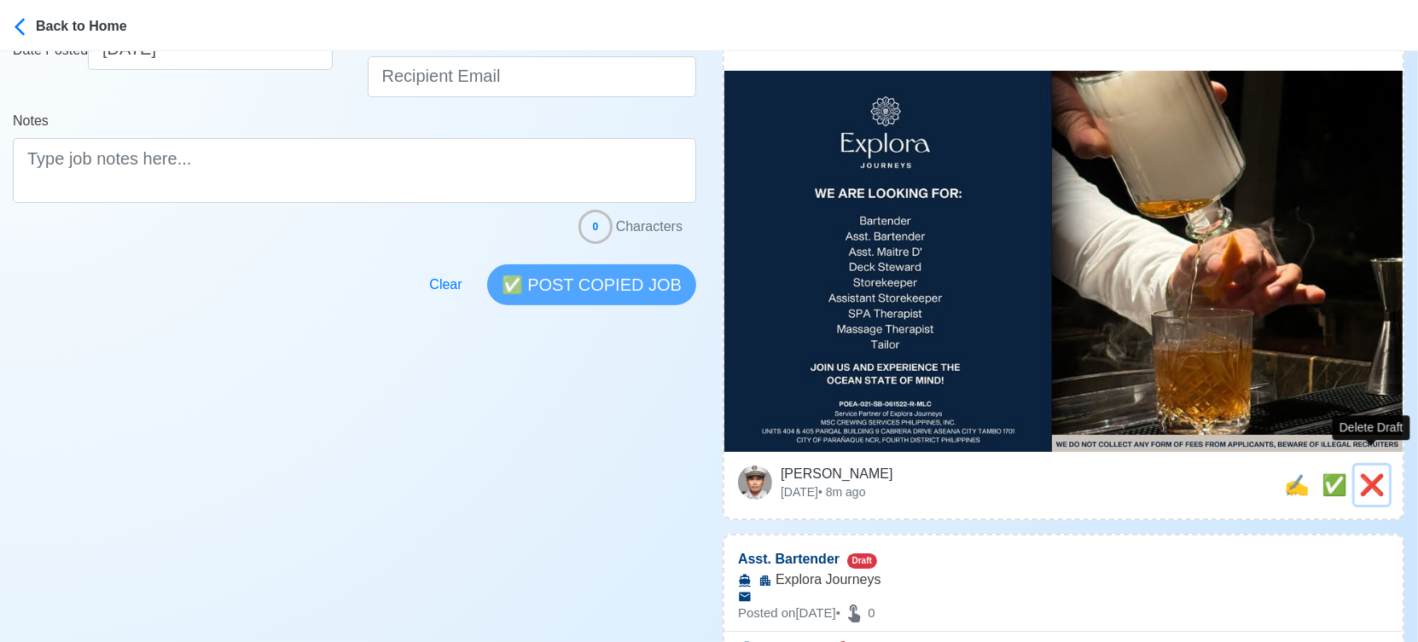
click at [1372, 473] on span "❌" at bounding box center [1372, 484] width 26 height 23
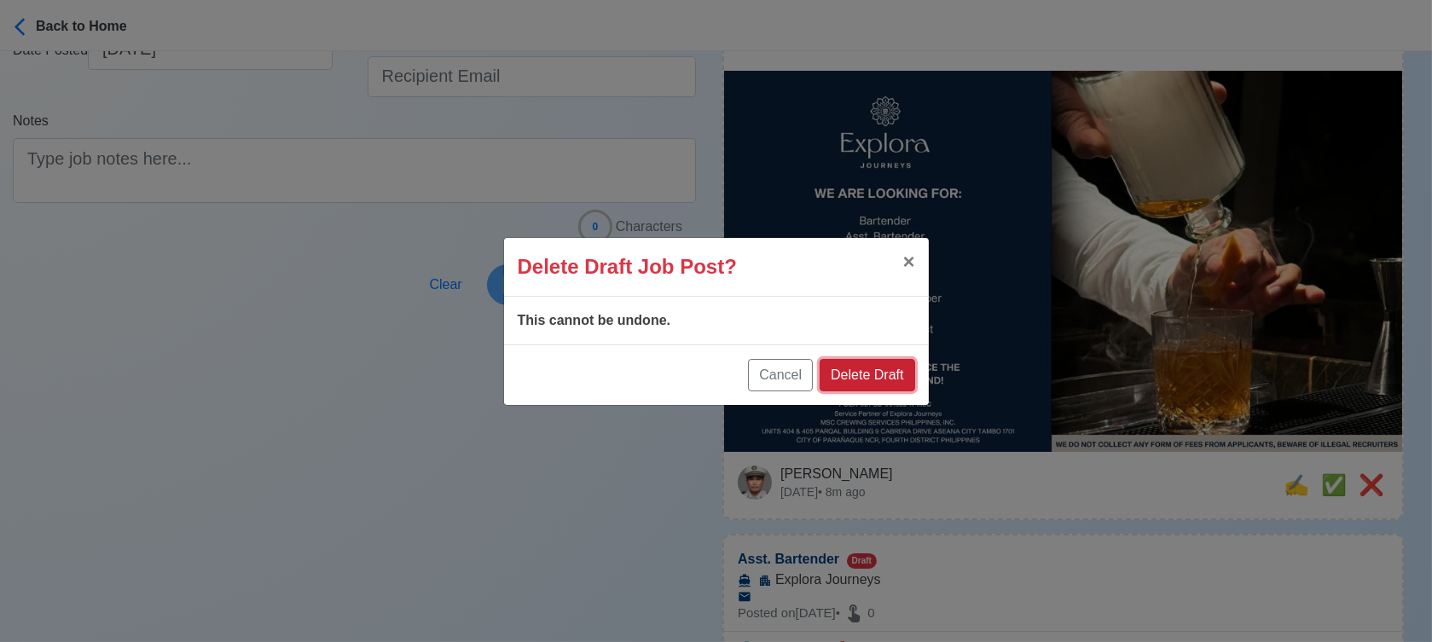
click at [847, 380] on button "Delete Draft" at bounding box center [867, 375] width 95 height 32
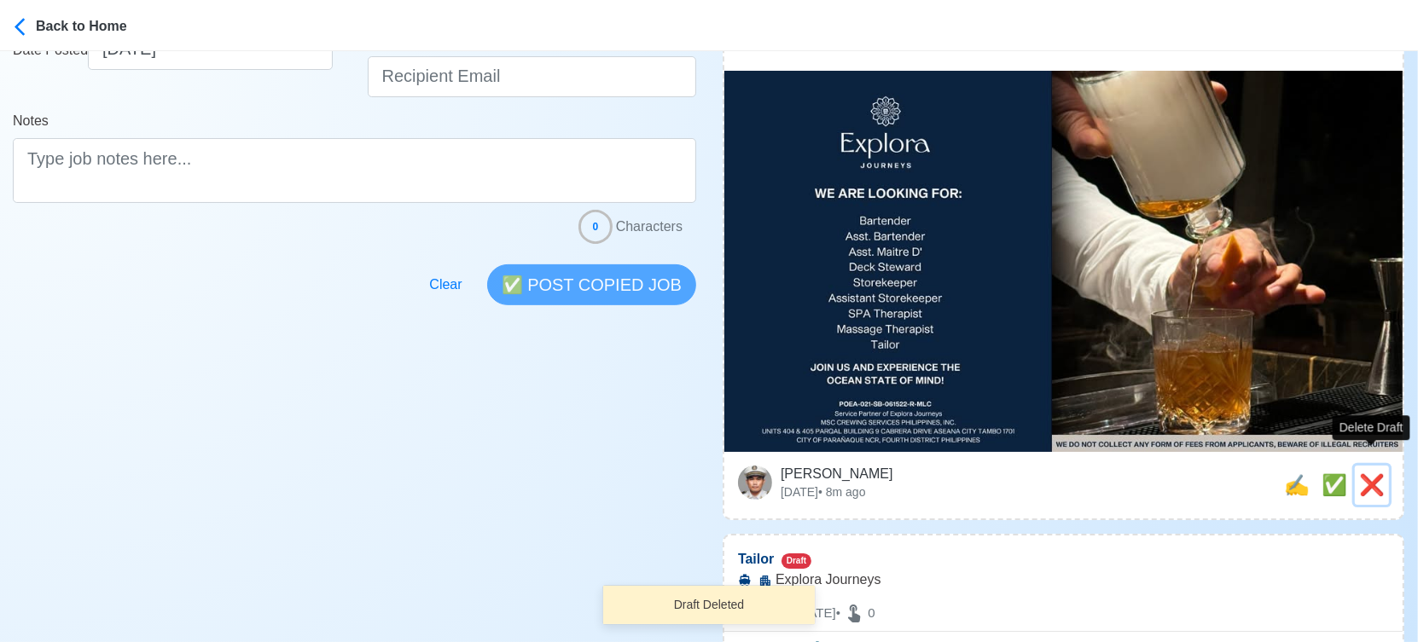
click at [1372, 473] on span "❌" at bounding box center [1372, 484] width 26 height 23
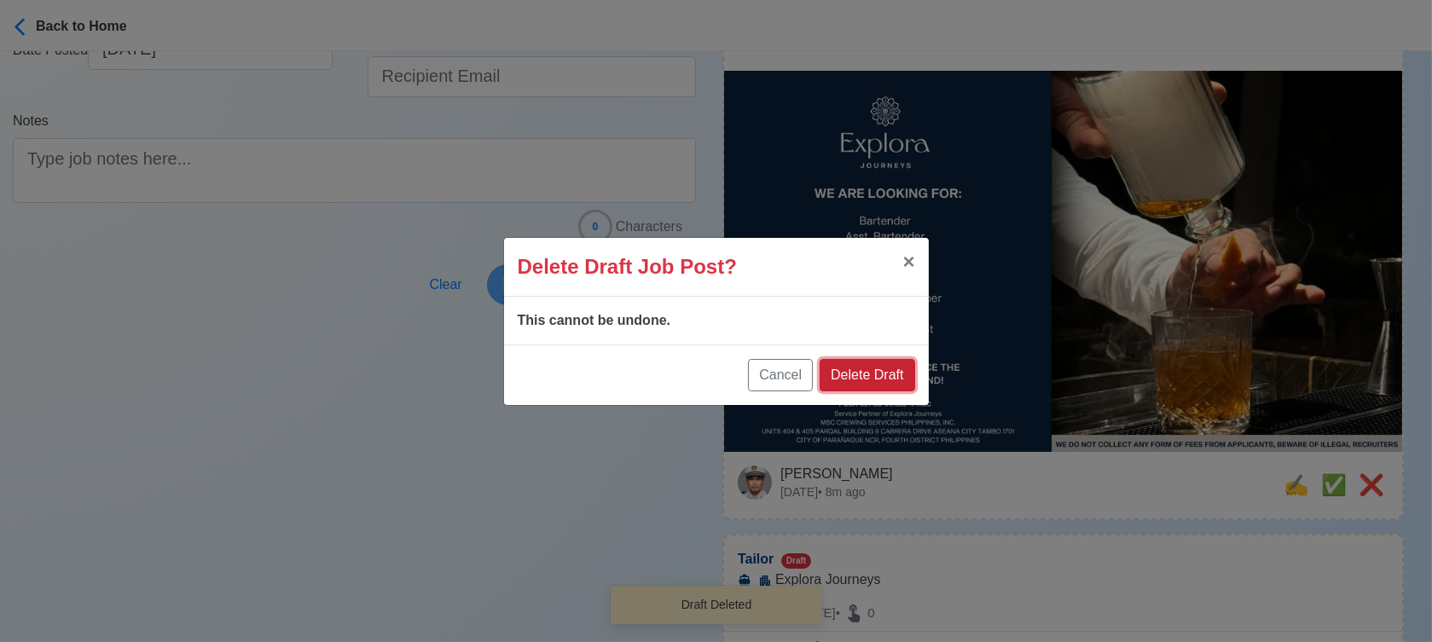
click at [891, 379] on button "Delete Draft" at bounding box center [867, 375] width 95 height 32
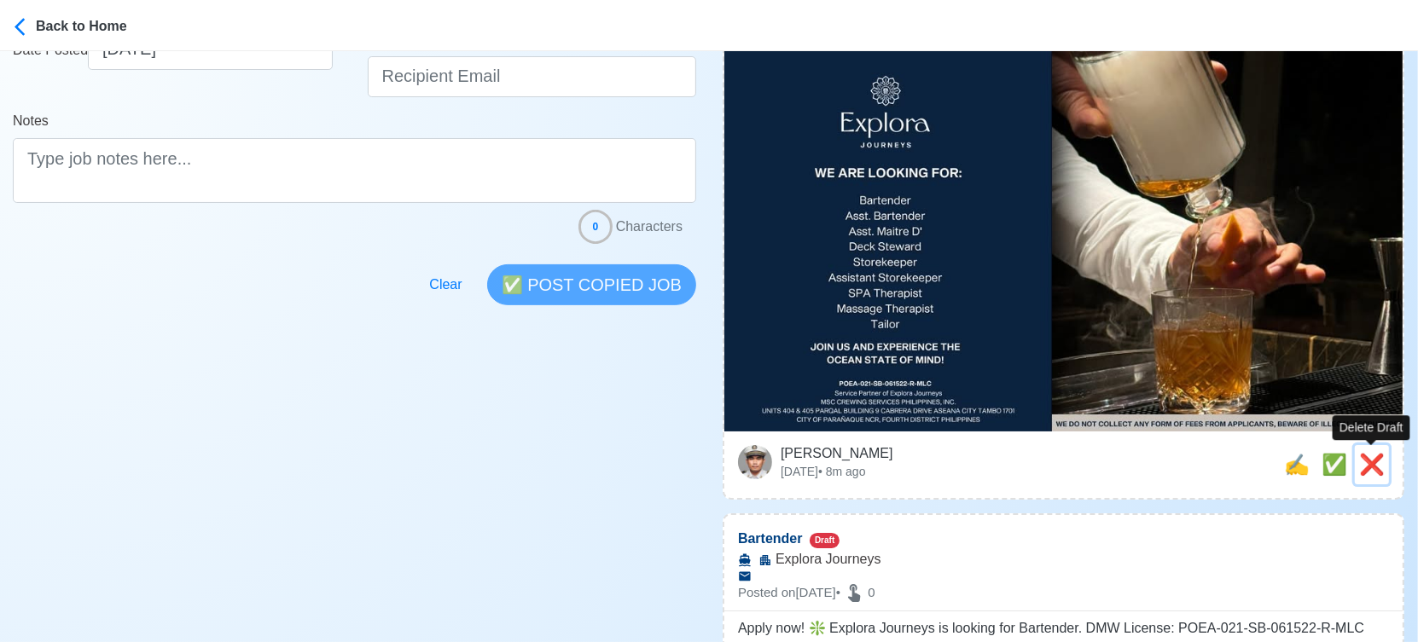
click at [1378, 467] on span "❌" at bounding box center [1372, 464] width 26 height 23
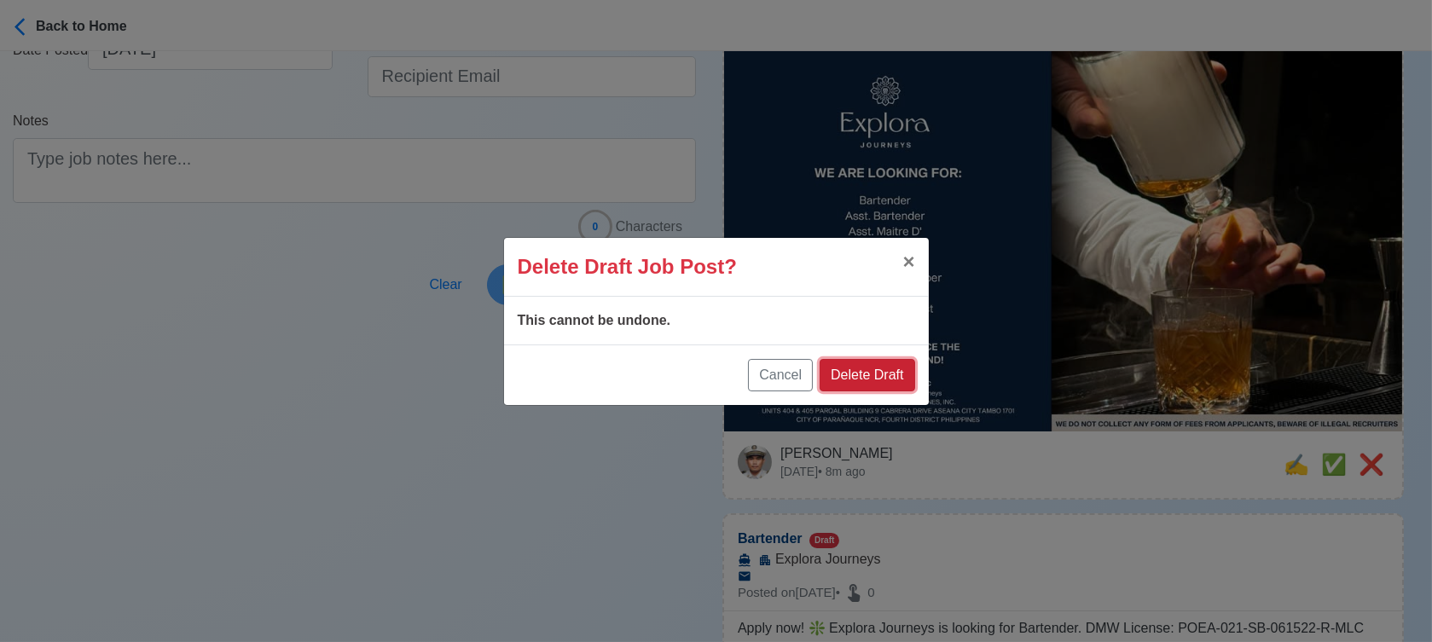
click at [897, 375] on button "Delete Draft" at bounding box center [867, 375] width 95 height 32
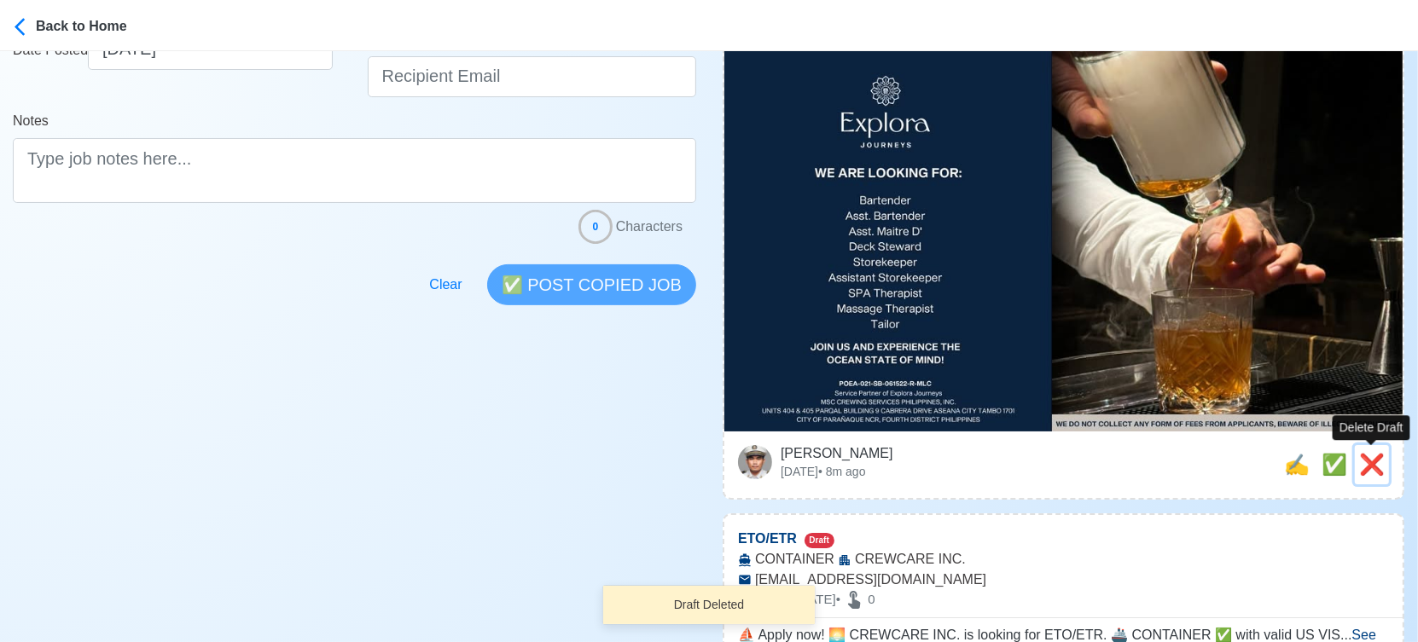
click at [1365, 461] on span "❌" at bounding box center [1372, 464] width 26 height 23
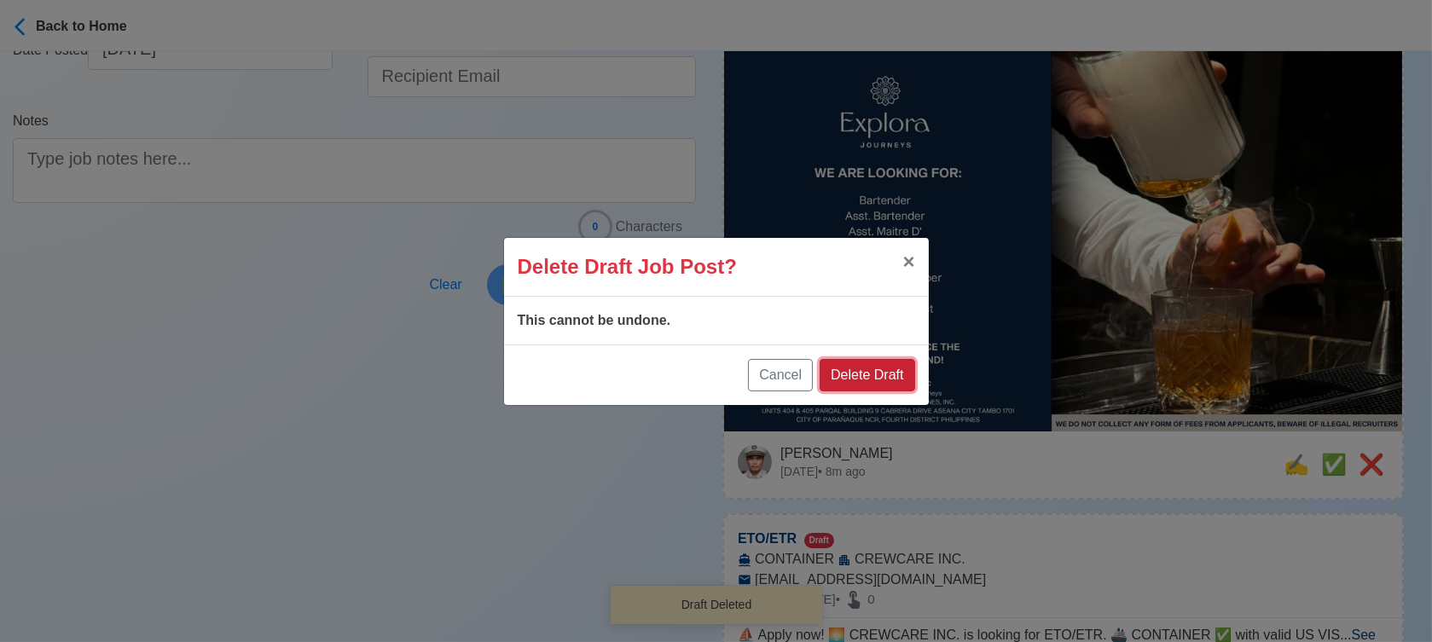
click at [903, 371] on button "Delete Draft" at bounding box center [867, 375] width 95 height 32
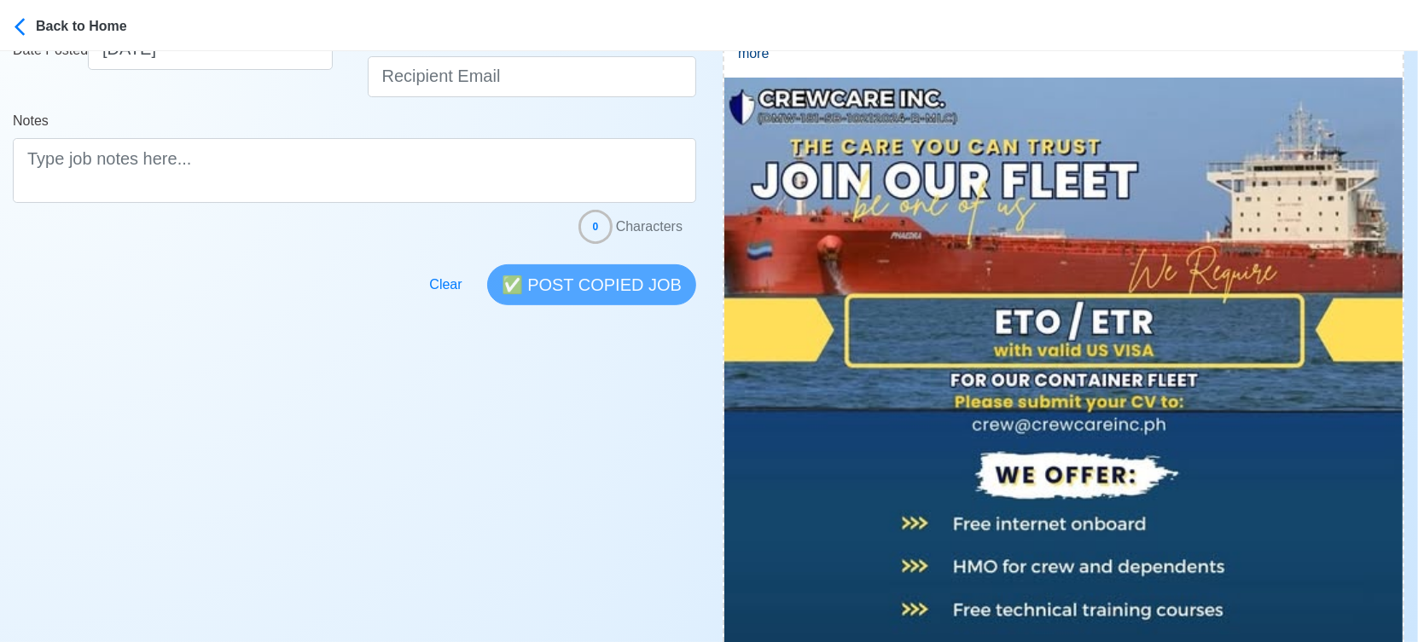
scroll to position [757, 0]
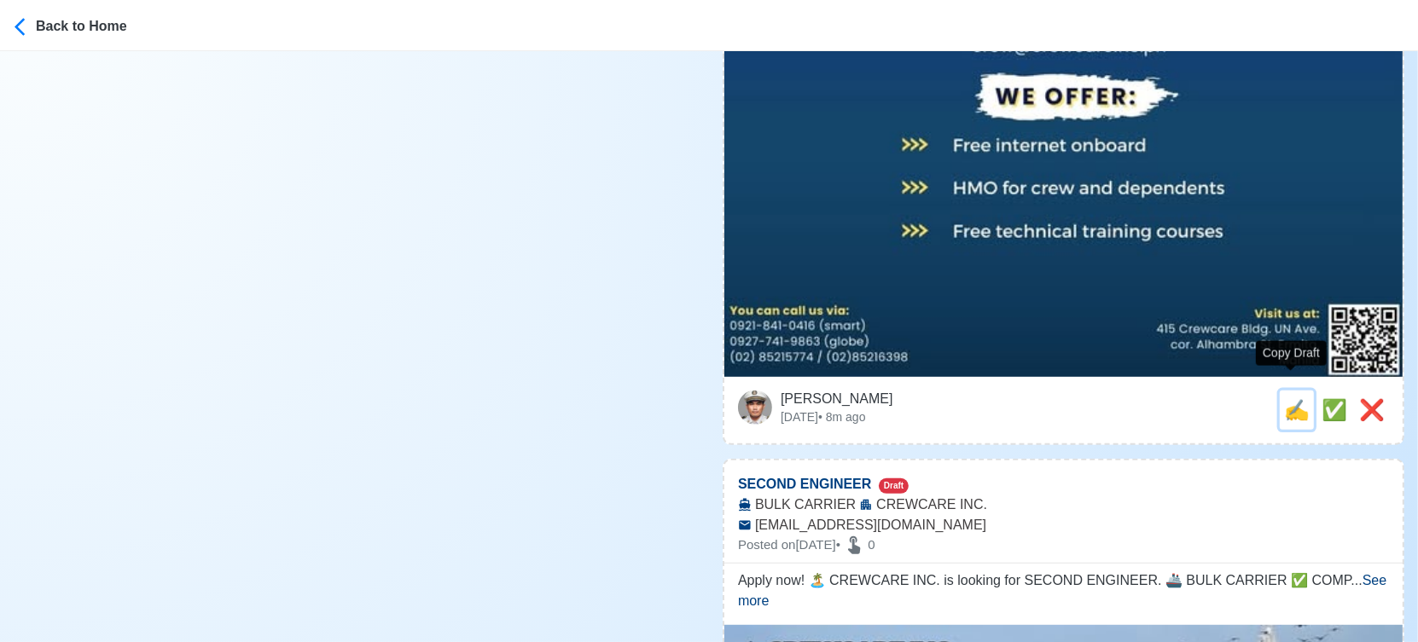
click at [1284, 398] on span "✍️" at bounding box center [1297, 409] width 26 height 23
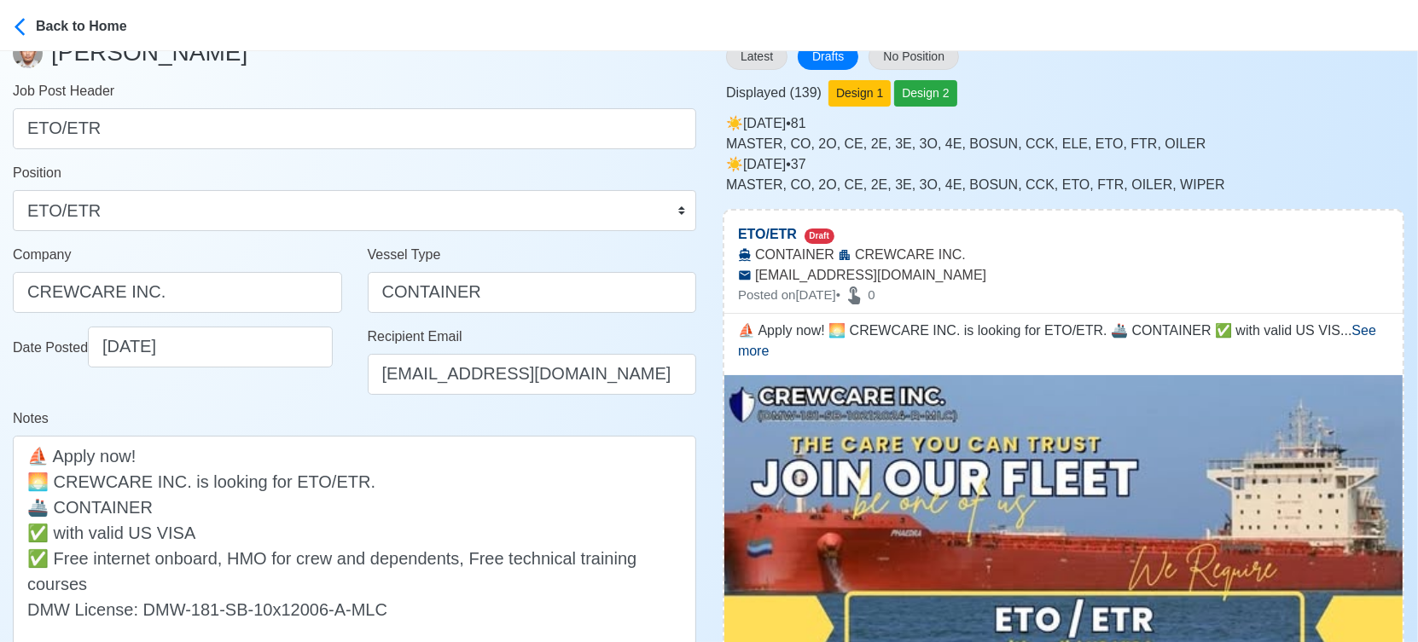
scroll to position [379, 0]
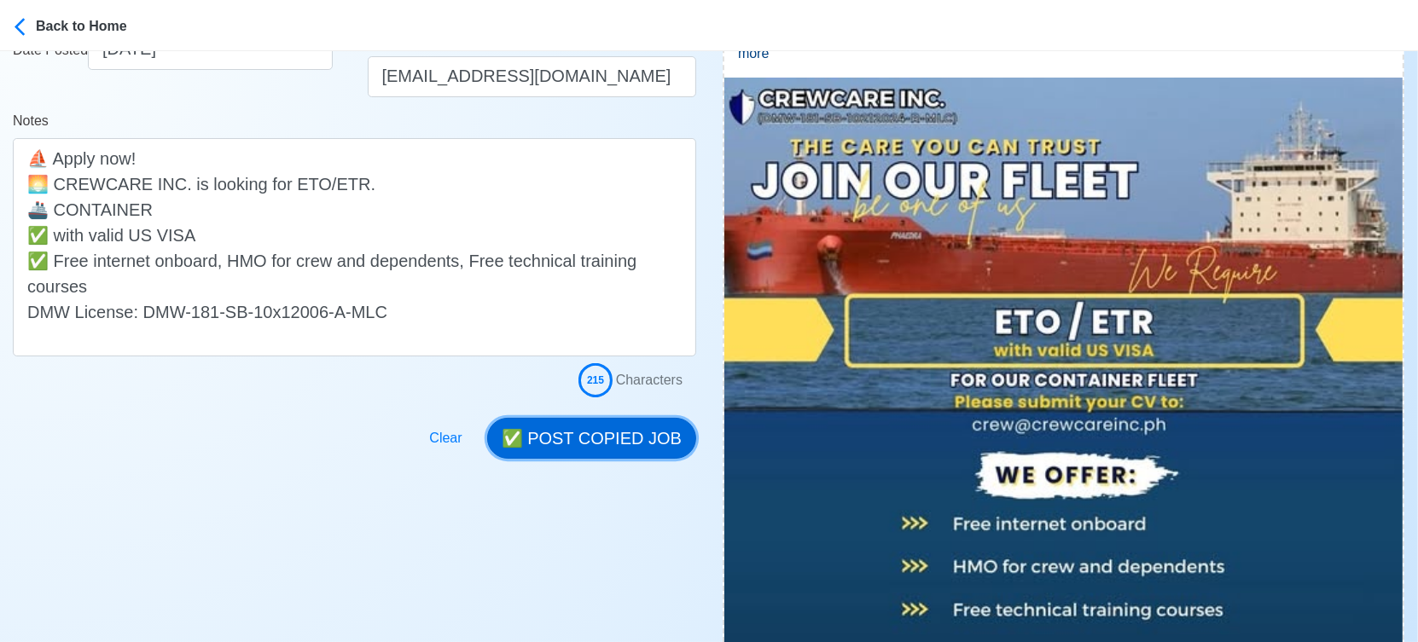
click at [624, 432] on button "✅ POST COPIED JOB" at bounding box center [591, 438] width 209 height 41
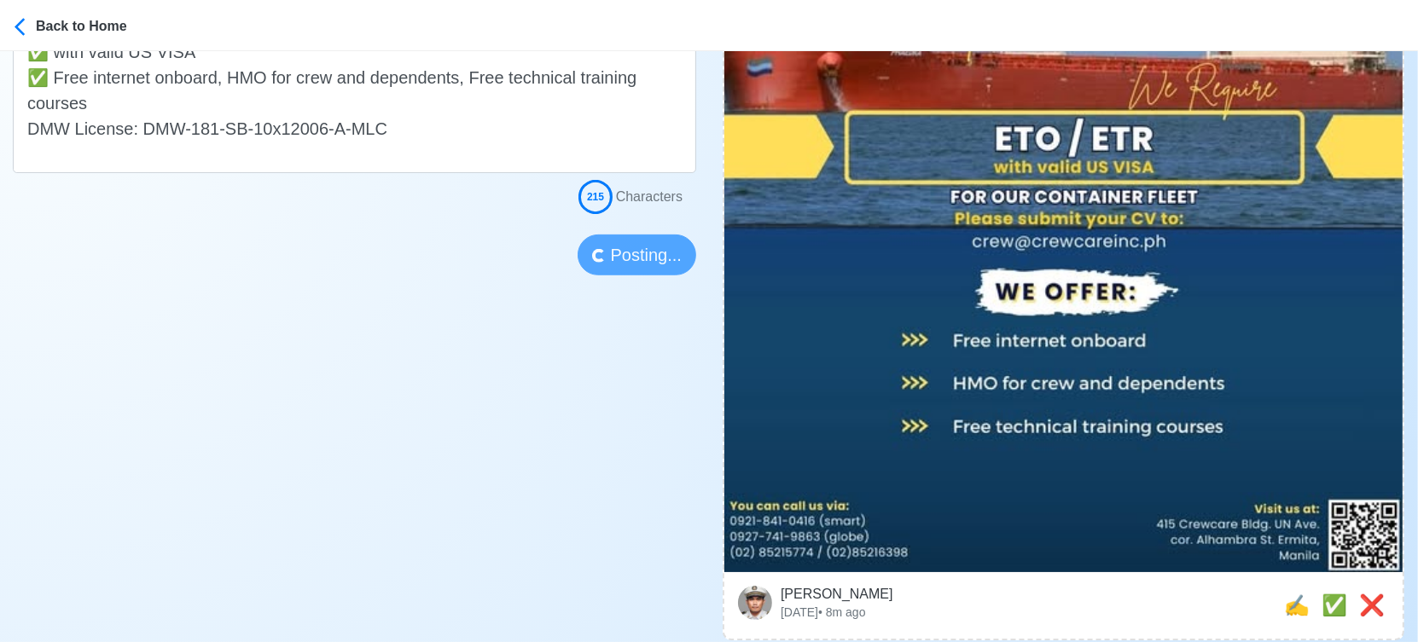
scroll to position [663, 0]
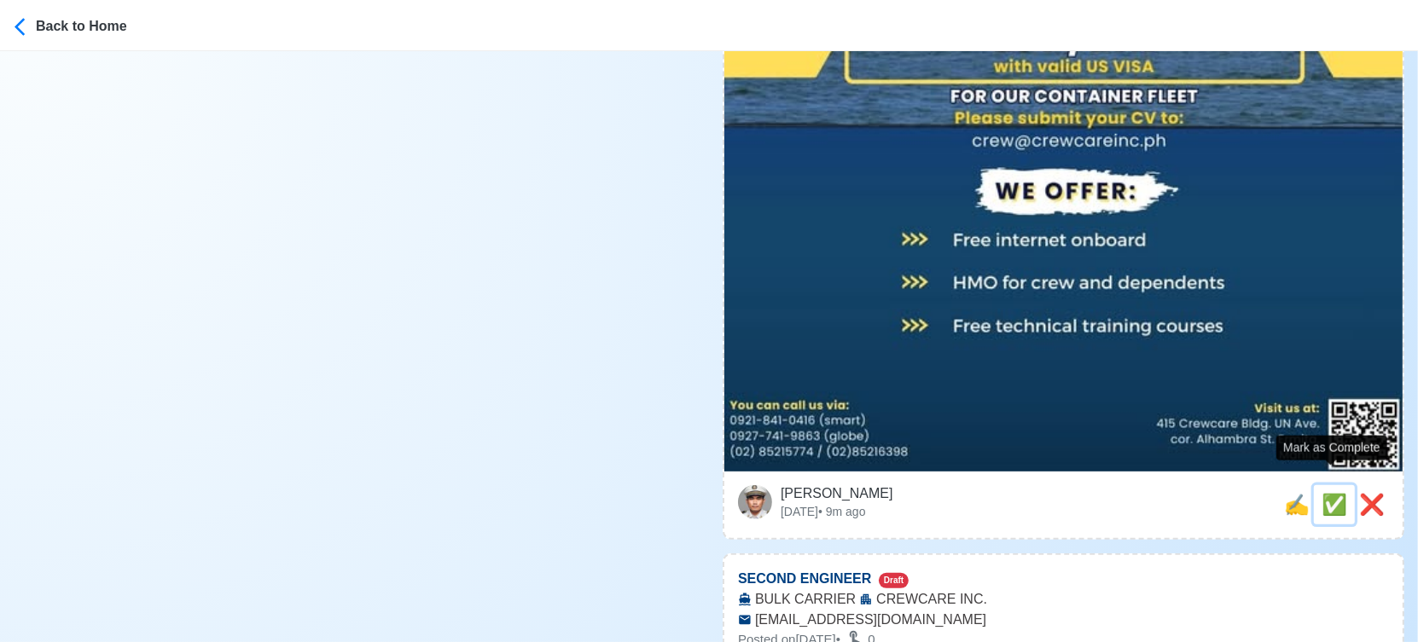
click at [1325, 493] on span "✅" at bounding box center [1334, 504] width 26 height 23
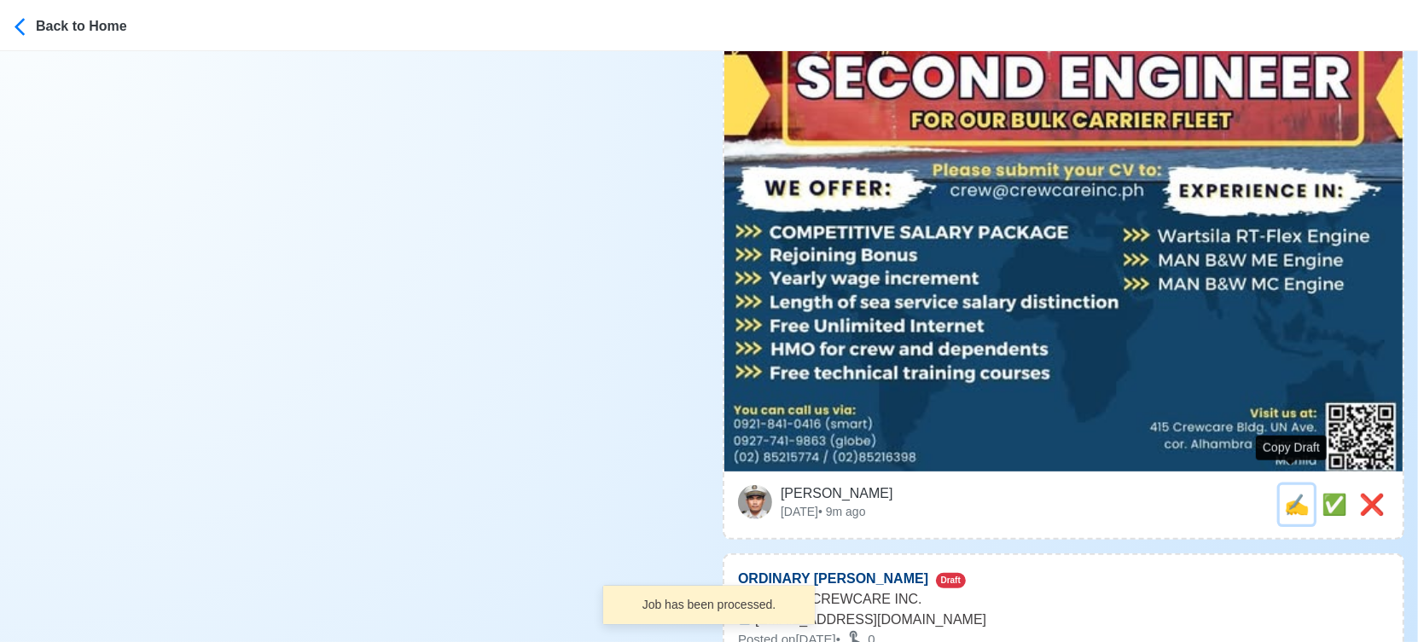
click at [1291, 493] on span "✍️" at bounding box center [1297, 504] width 26 height 23
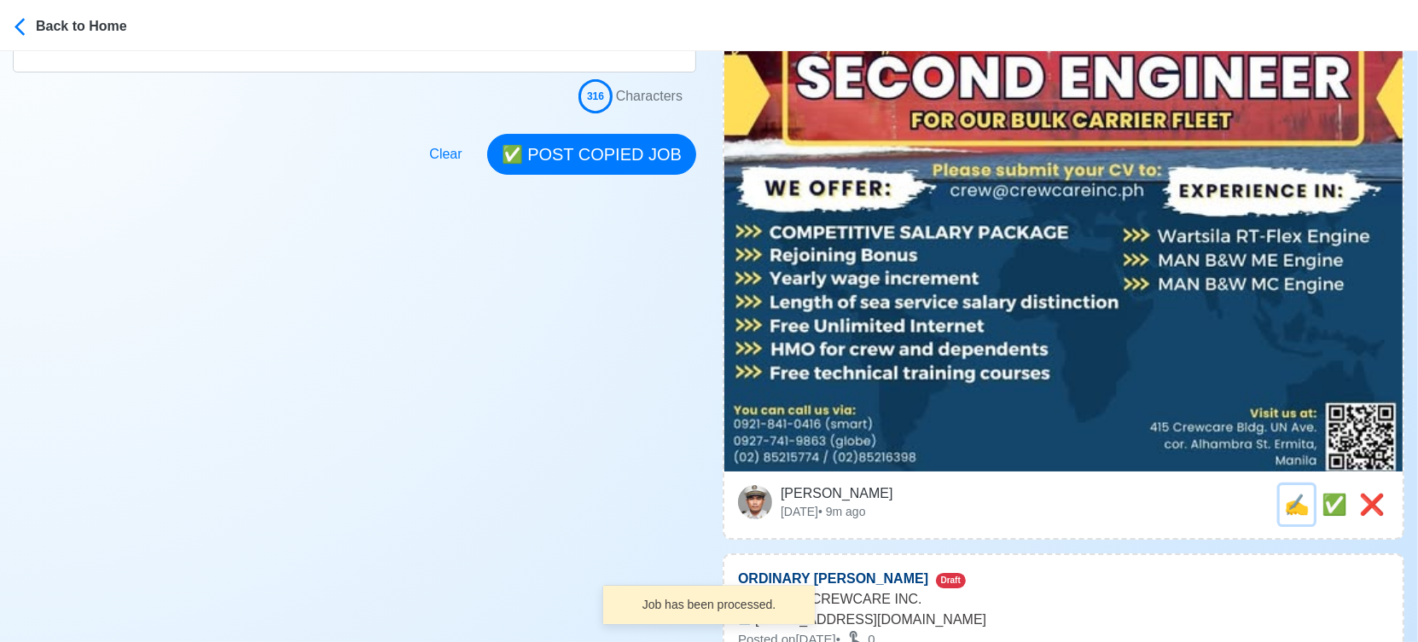
scroll to position [0, 0]
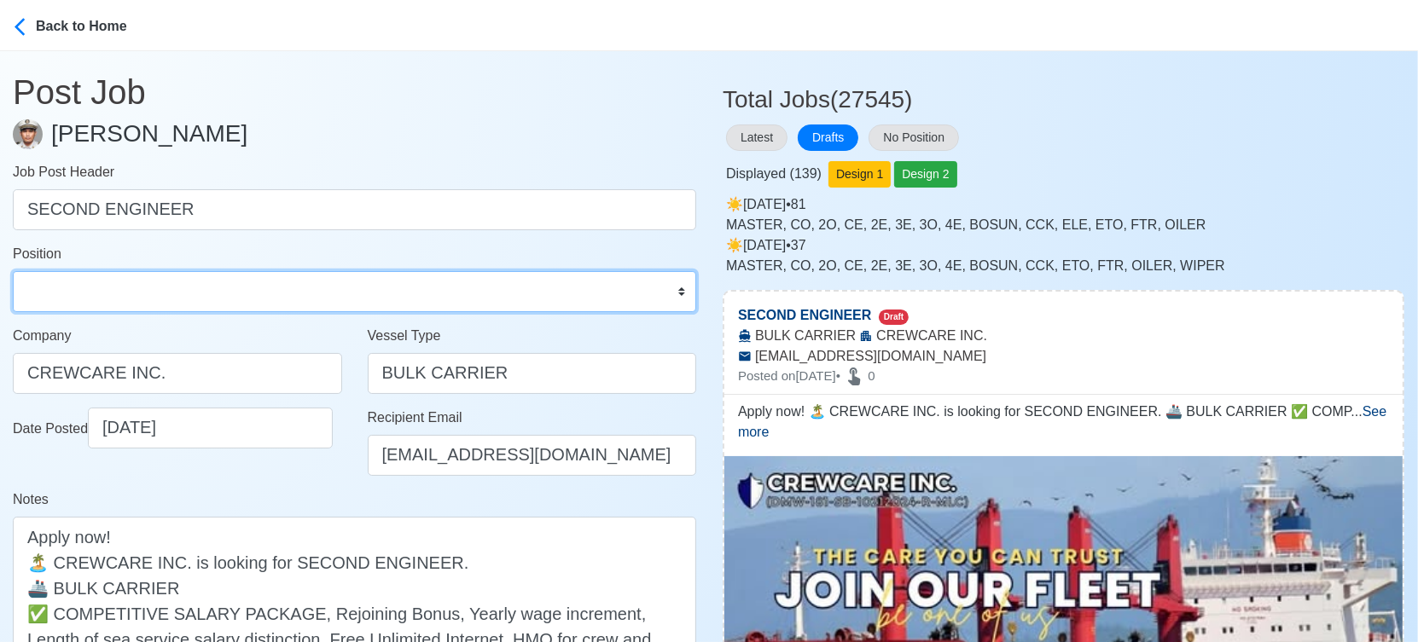
click at [172, 286] on select "Master Chief Officer 2nd Officer 3rd Officer Junior Officer Chief Engineer 2nd …" at bounding box center [354, 291] width 683 height 41
click at [13, 271] on select "Master Chief Officer 2nd Officer 3rd Officer Junior Officer Chief Engineer 2nd …" at bounding box center [354, 291] width 683 height 41
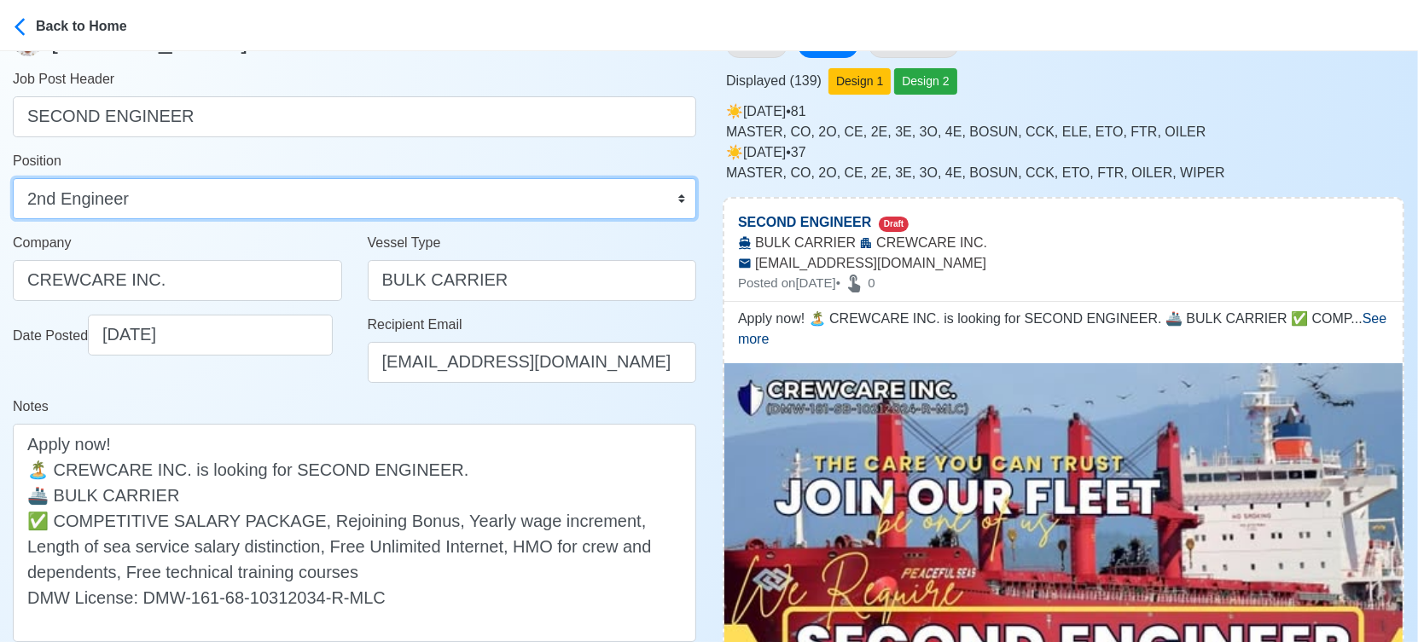
scroll to position [284, 0]
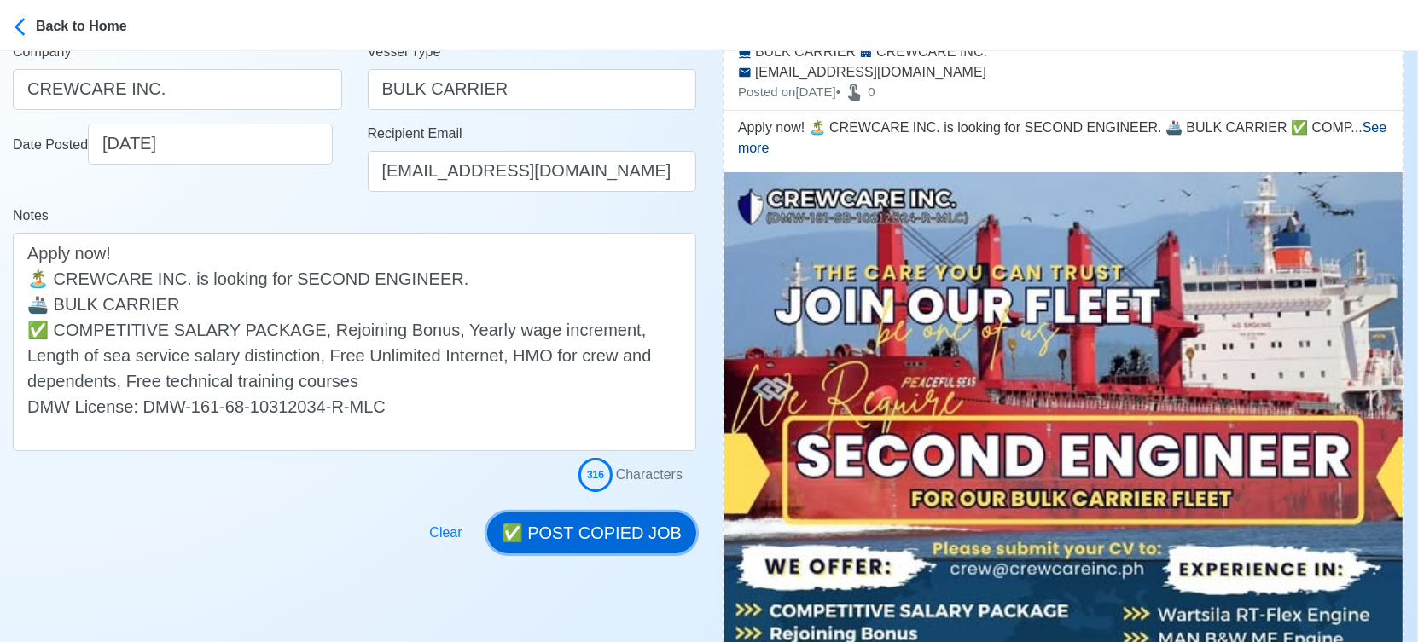
click at [600, 528] on button "✅ POST COPIED JOB" at bounding box center [591, 533] width 209 height 41
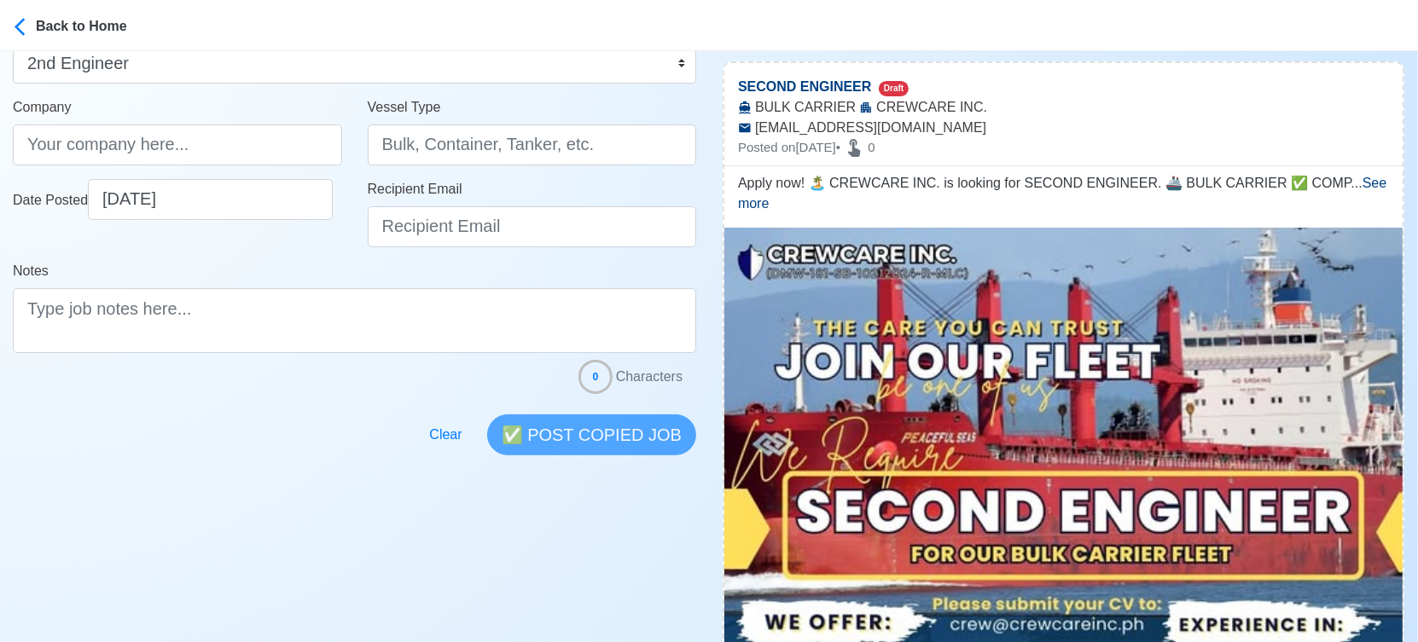
scroll to position [0, 0]
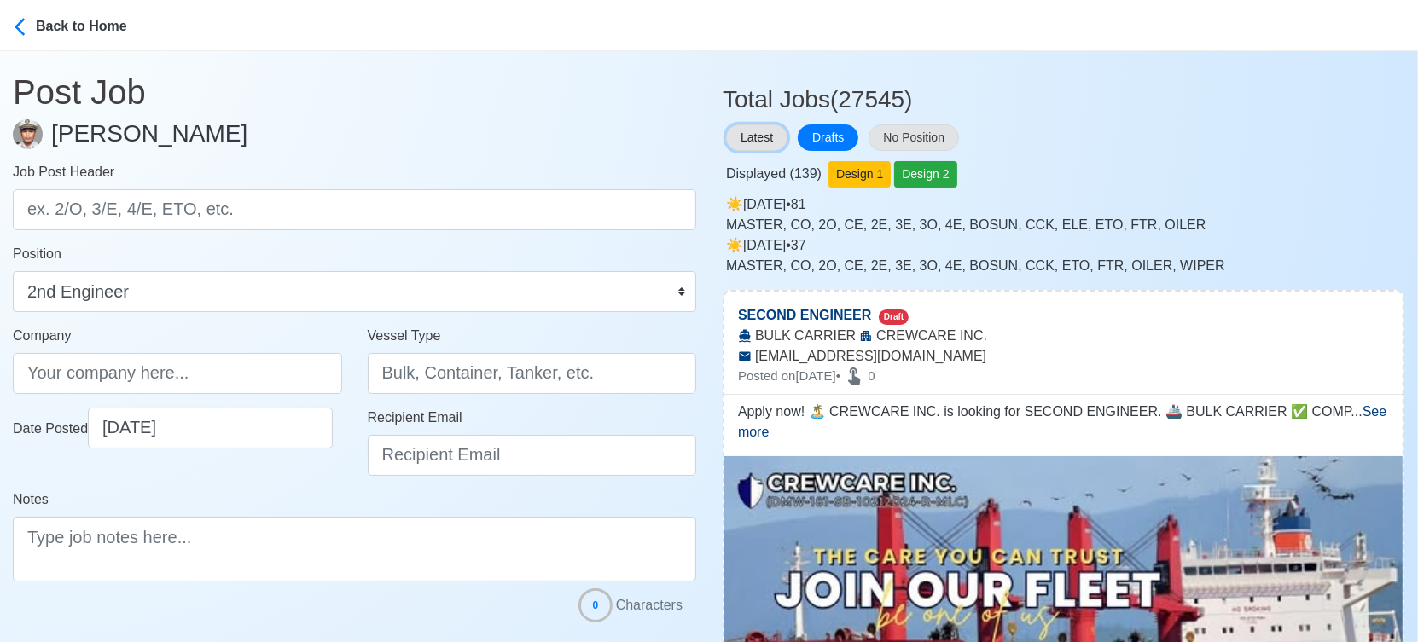
click at [748, 142] on button "Latest" at bounding box center [756, 138] width 61 height 26
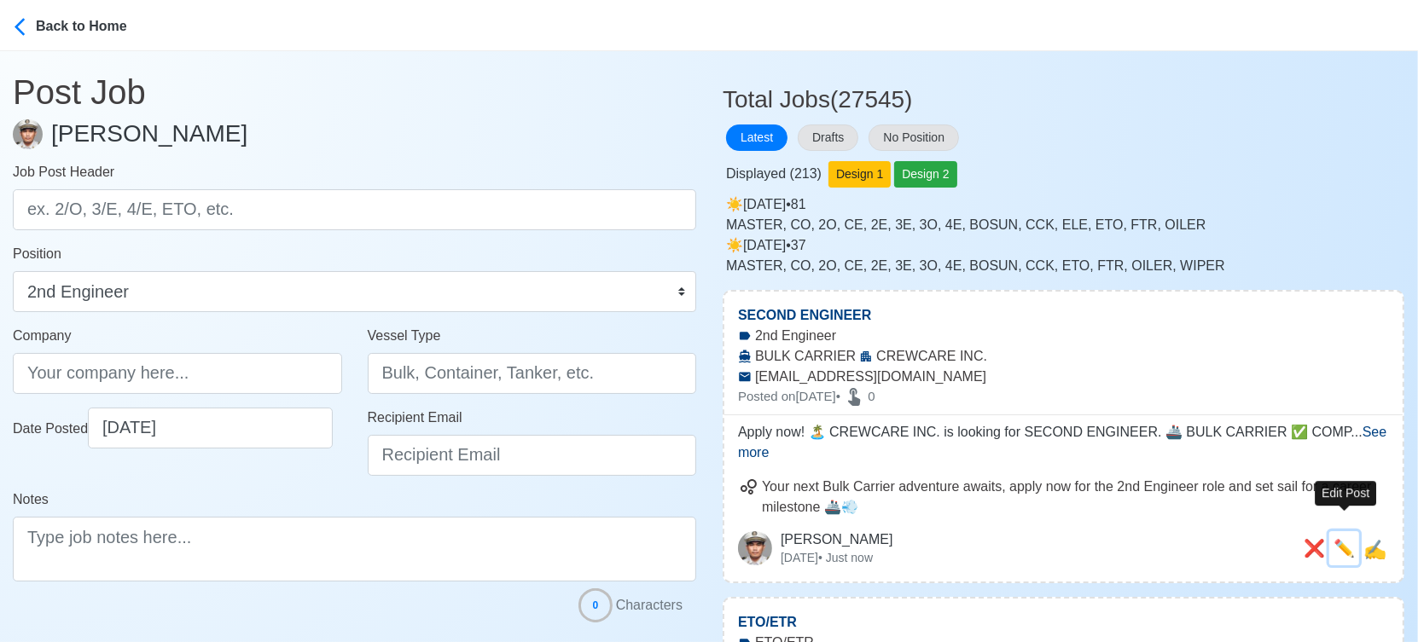
click at [1344, 539] on span "✏️" at bounding box center [1343, 548] width 21 height 19
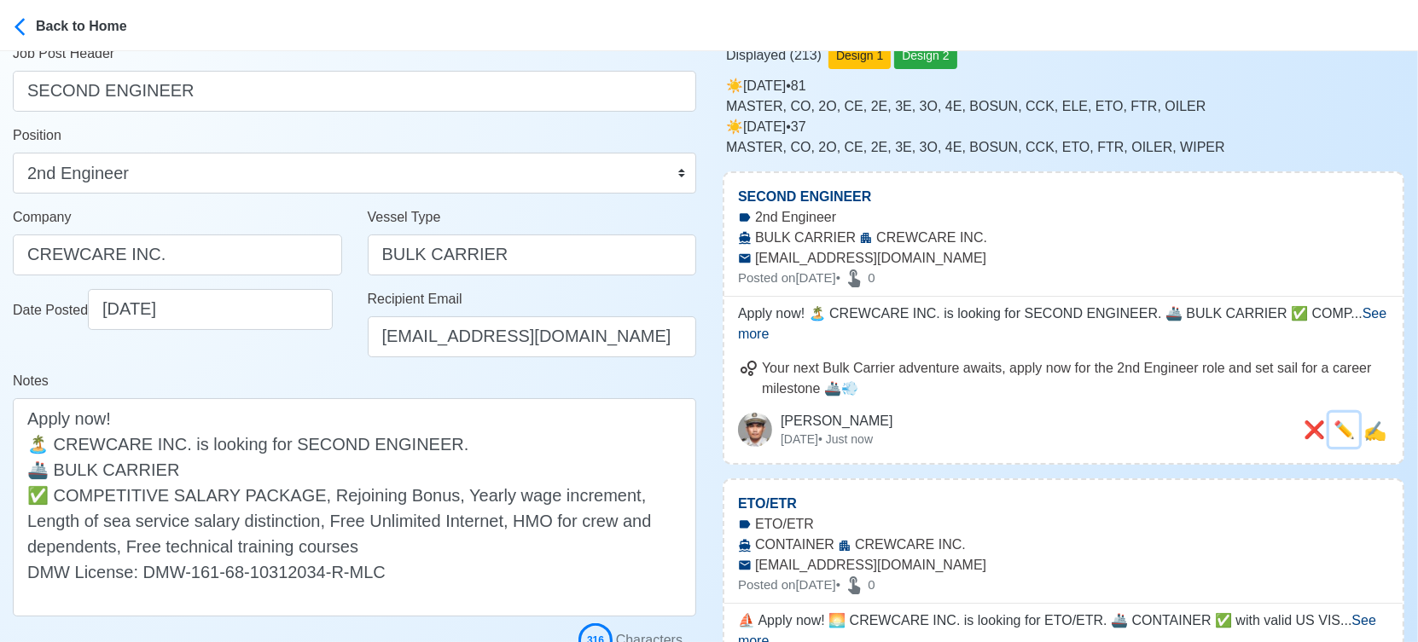
scroll to position [189, 0]
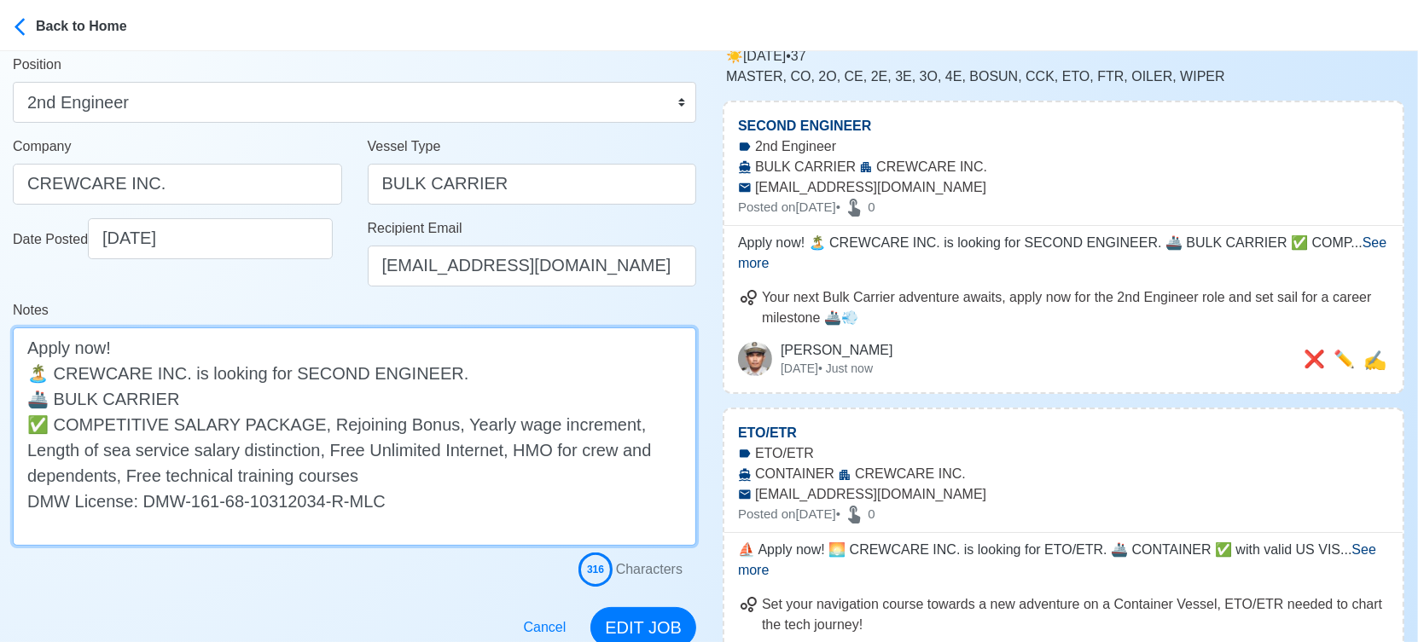
drag, startPoint x: 55, startPoint y: 426, endPoint x: -7, endPoint y: 427, distance: 62.3
click at [0, 427] on html "Back to Home Post Job [PERSON_NAME] Job Post Header SECOND ENGINEER Position Ma…" at bounding box center [709, 132] width 1418 height 642
click at [225, 394] on textarea "Apply now! 🏝️ CREWCARE INC. is looking for SECOND ENGINEER. 🚢 BULK CARRIER ✅ CO…" at bounding box center [354, 437] width 683 height 218
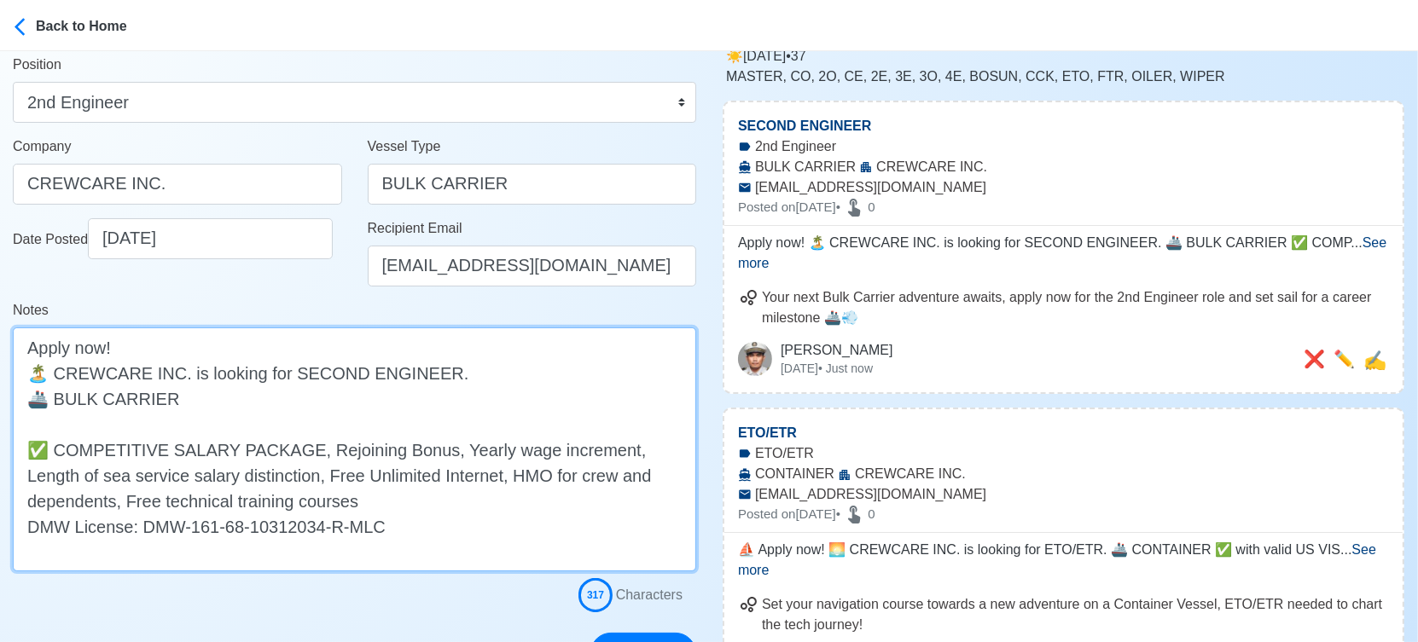
paste textarea "✅"
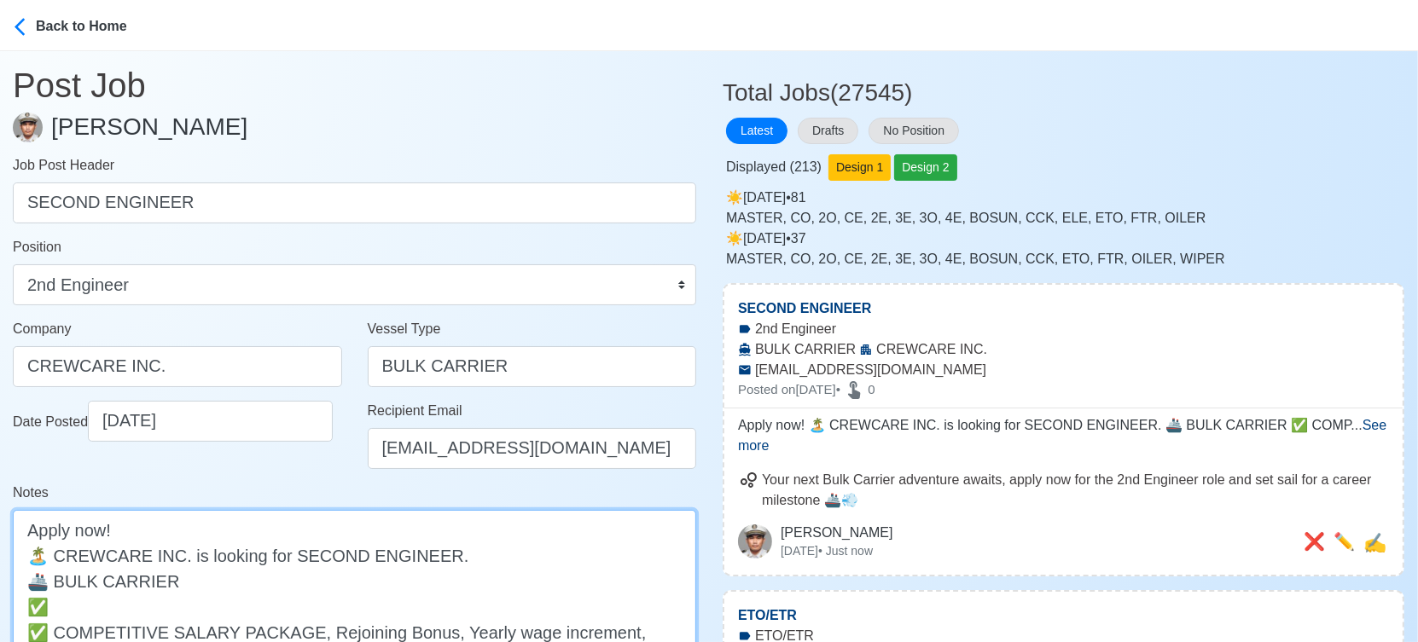
scroll to position [0, 0]
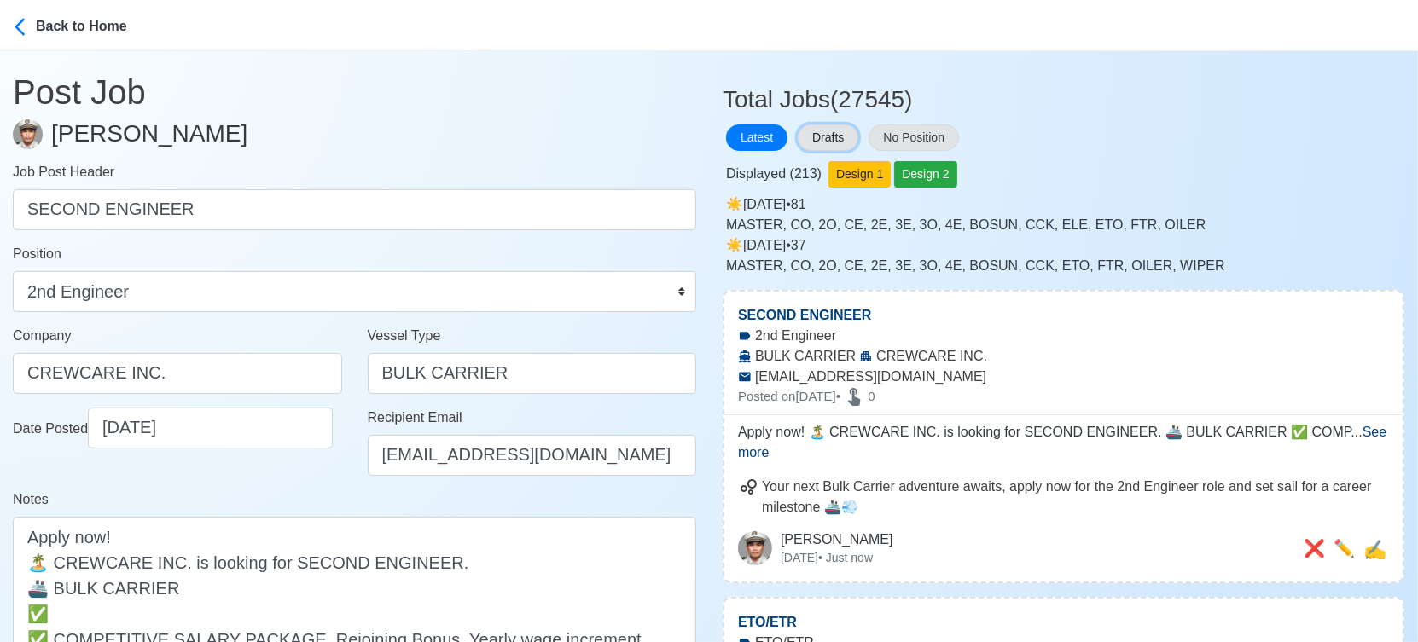
click at [850, 139] on button "Drafts" at bounding box center [828, 138] width 61 height 26
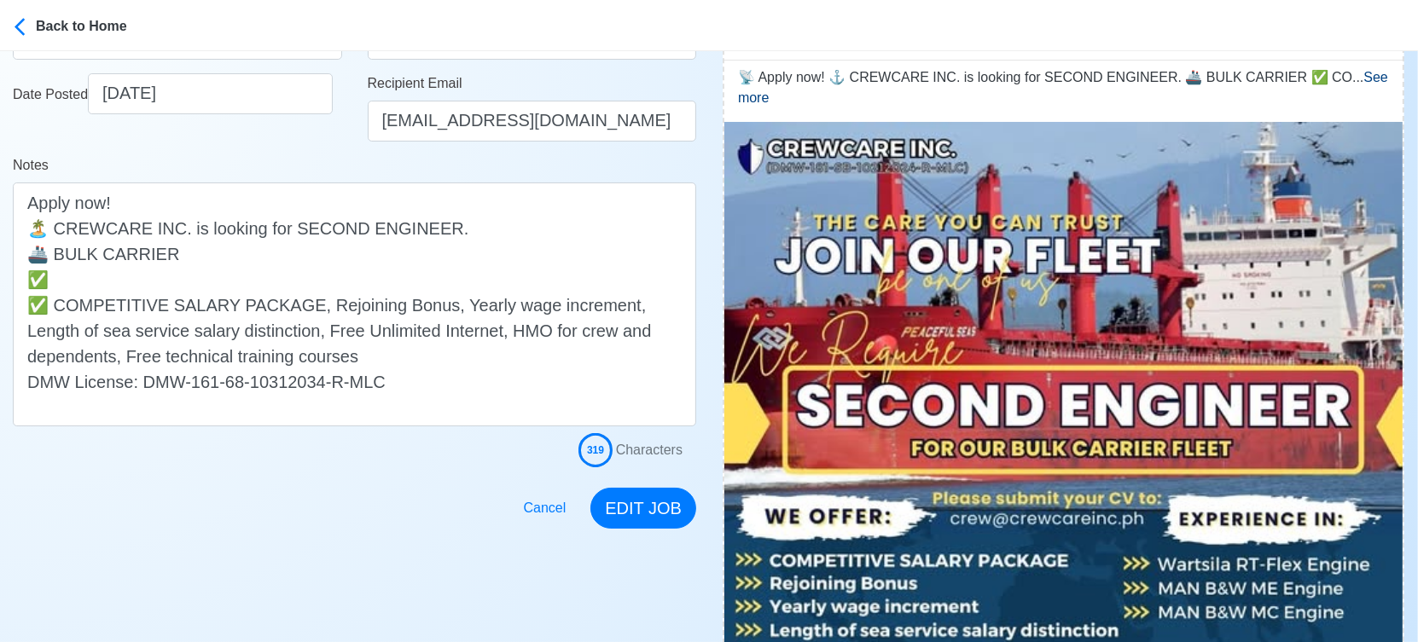
scroll to position [473, 0]
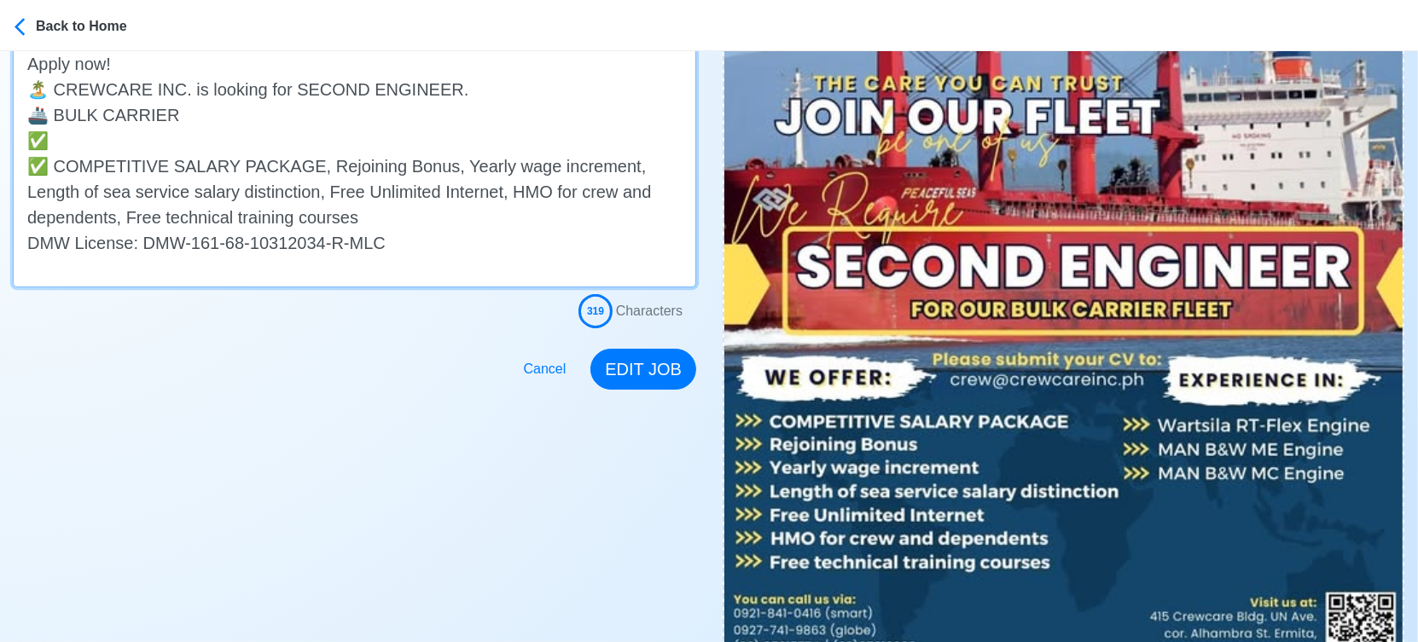
click at [279, 139] on textarea "Apply now! 🏝️ CREWCARE INC. is looking for SECOND ENGINEER. 🚢 BULK CARRIER ✅ ✅ …" at bounding box center [354, 166] width 683 height 244
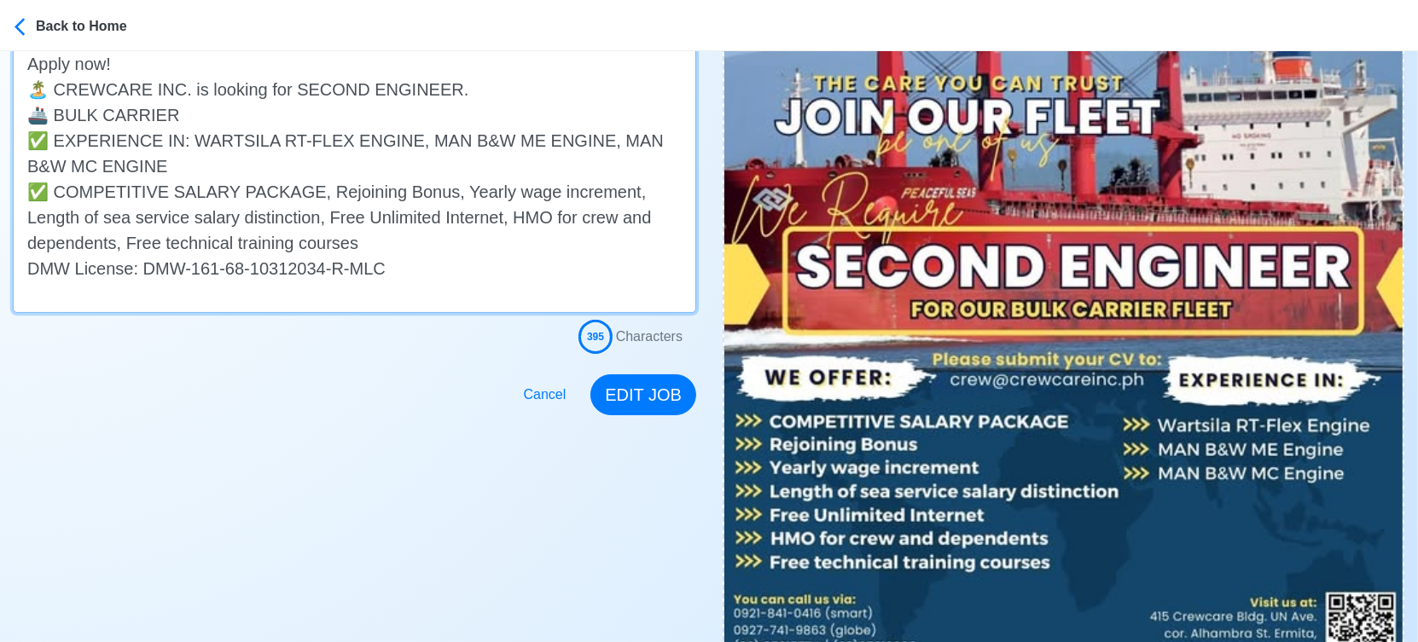
drag, startPoint x: 150, startPoint y: 164, endPoint x: 29, endPoint y: 142, distance: 123.0
click at [29, 142] on textarea "Apply now! 🏝️ CREWCARE INC. is looking for SECOND ENGINEER. 🚢 BULK CARRIER ✅ EX…" at bounding box center [354, 179] width 683 height 270
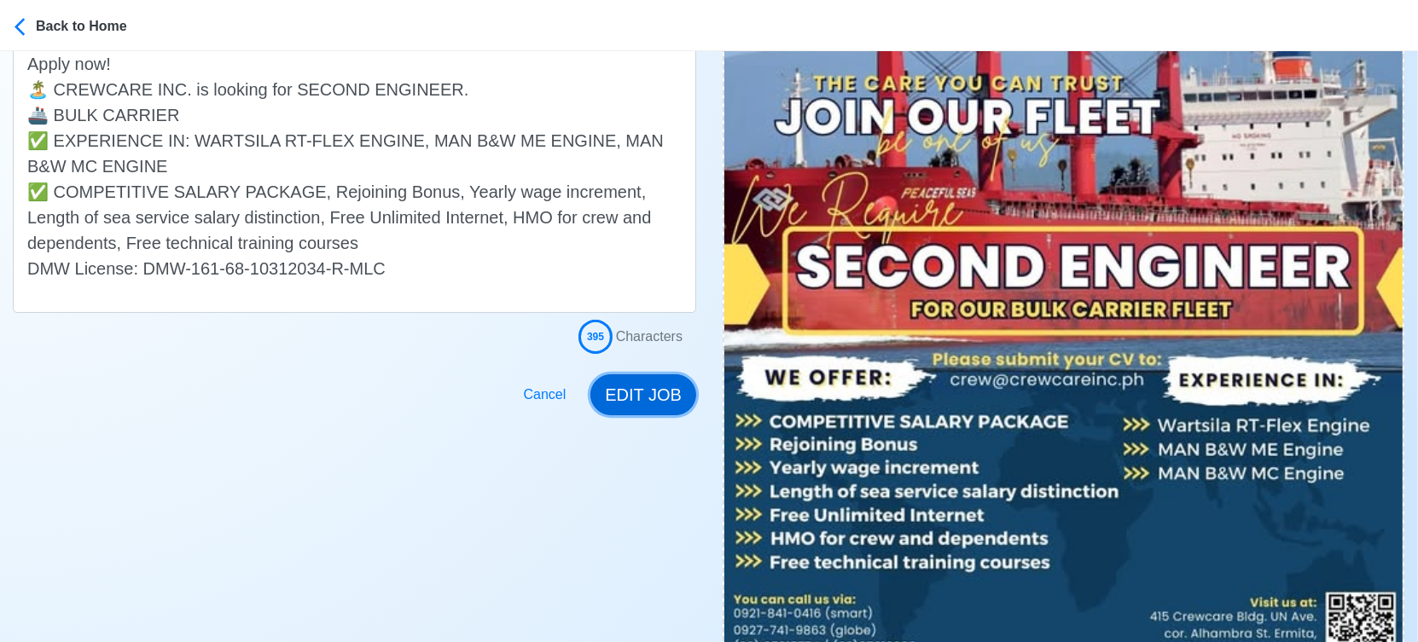
click at [650, 393] on button "EDIT JOB" at bounding box center [643, 394] width 106 height 41
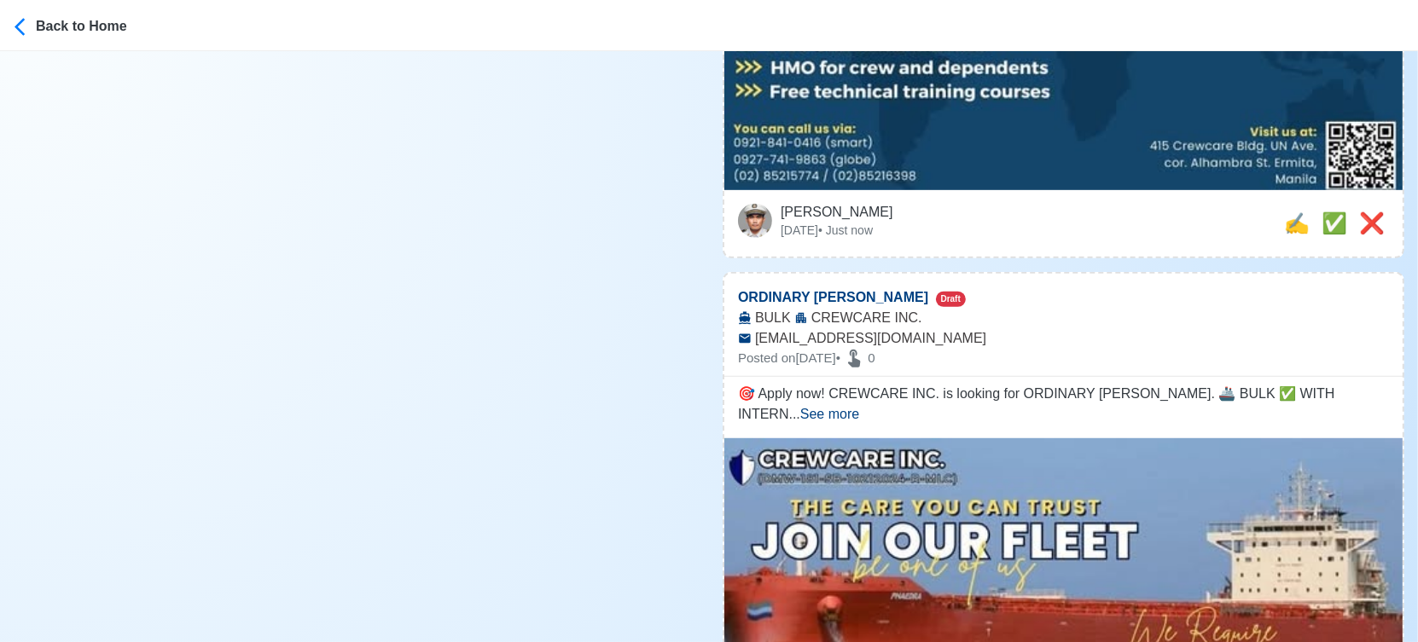
scroll to position [948, 0]
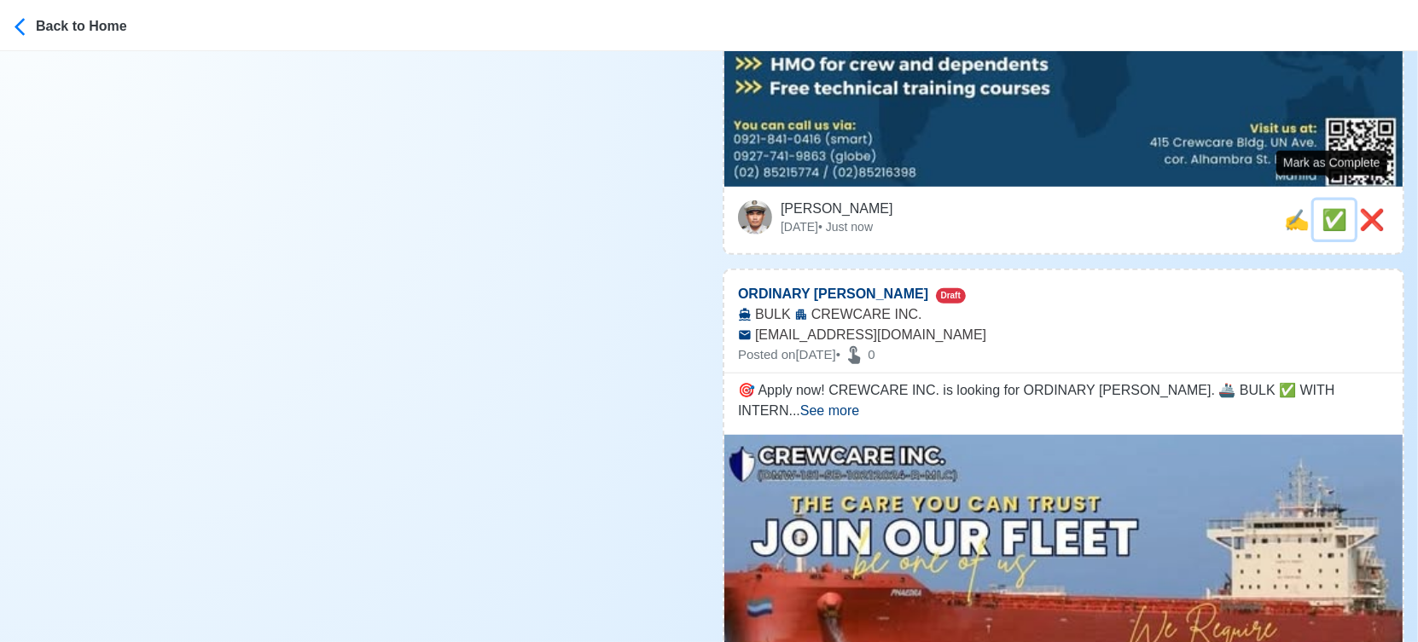
click at [1331, 208] on span "✅" at bounding box center [1334, 219] width 26 height 23
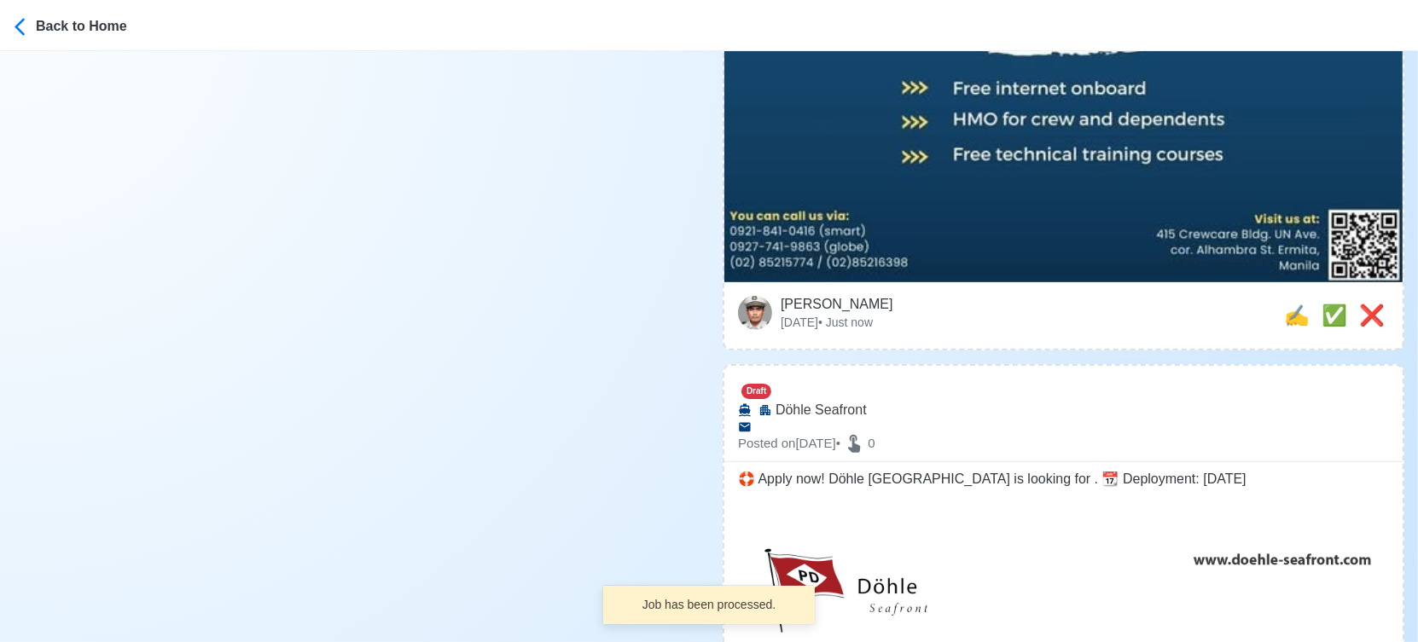
scroll to position [853, 0]
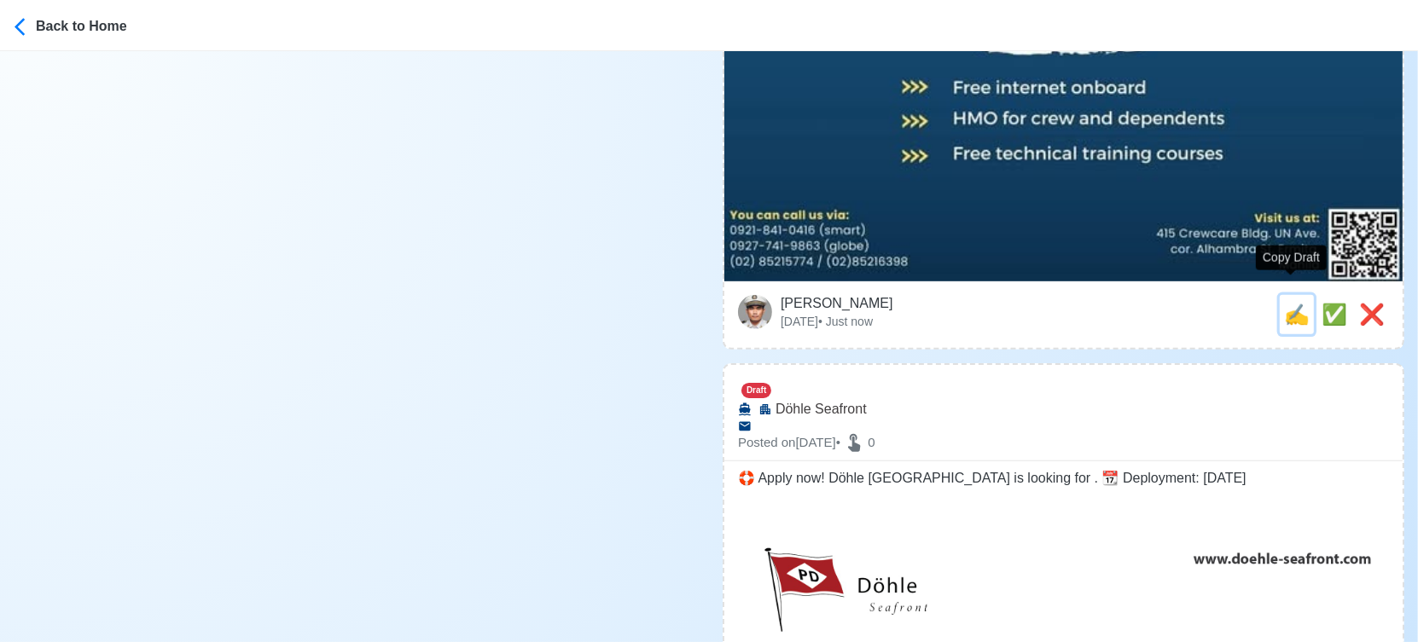
click at [1287, 303] on span "✍️" at bounding box center [1297, 314] width 26 height 23
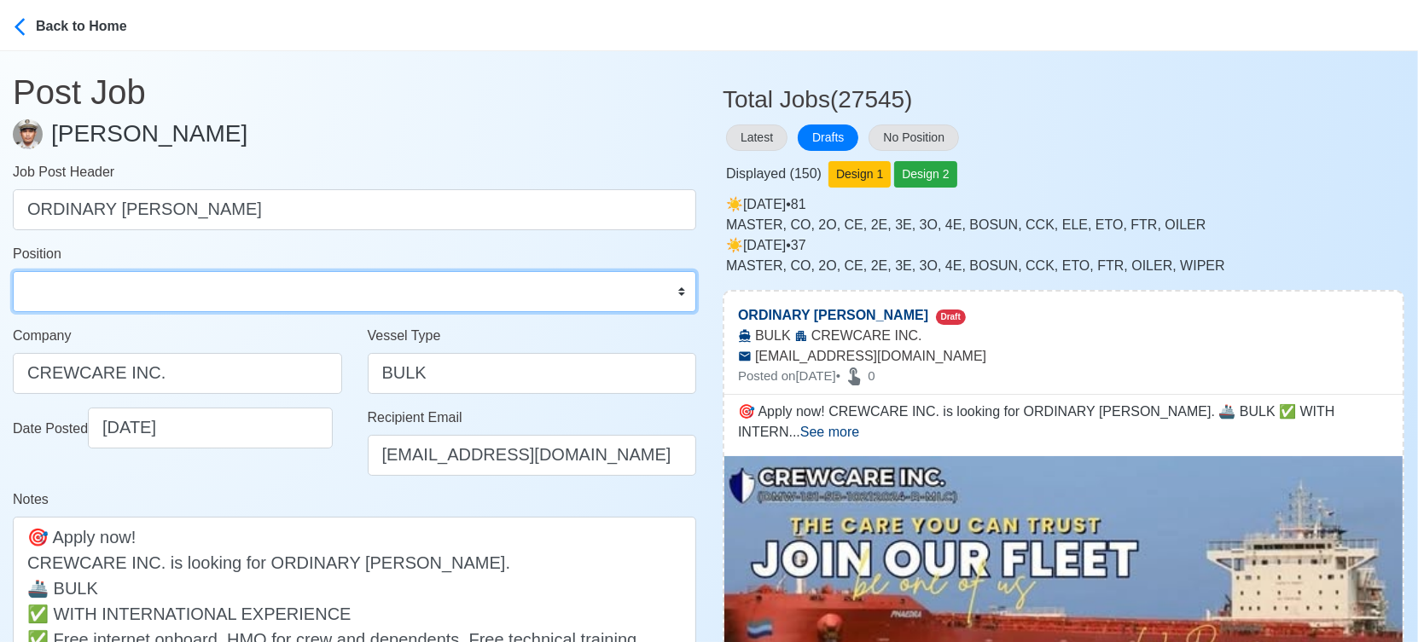
click at [212, 285] on select "Master Chief Officer 2nd Officer 3rd Officer Junior Officer Chief Engineer 2nd …" at bounding box center [354, 291] width 683 height 41
click at [13, 271] on select "Master Chief Officer 2nd Officer 3rd Officer Junior Officer Chief Engineer 2nd …" at bounding box center [354, 291] width 683 height 41
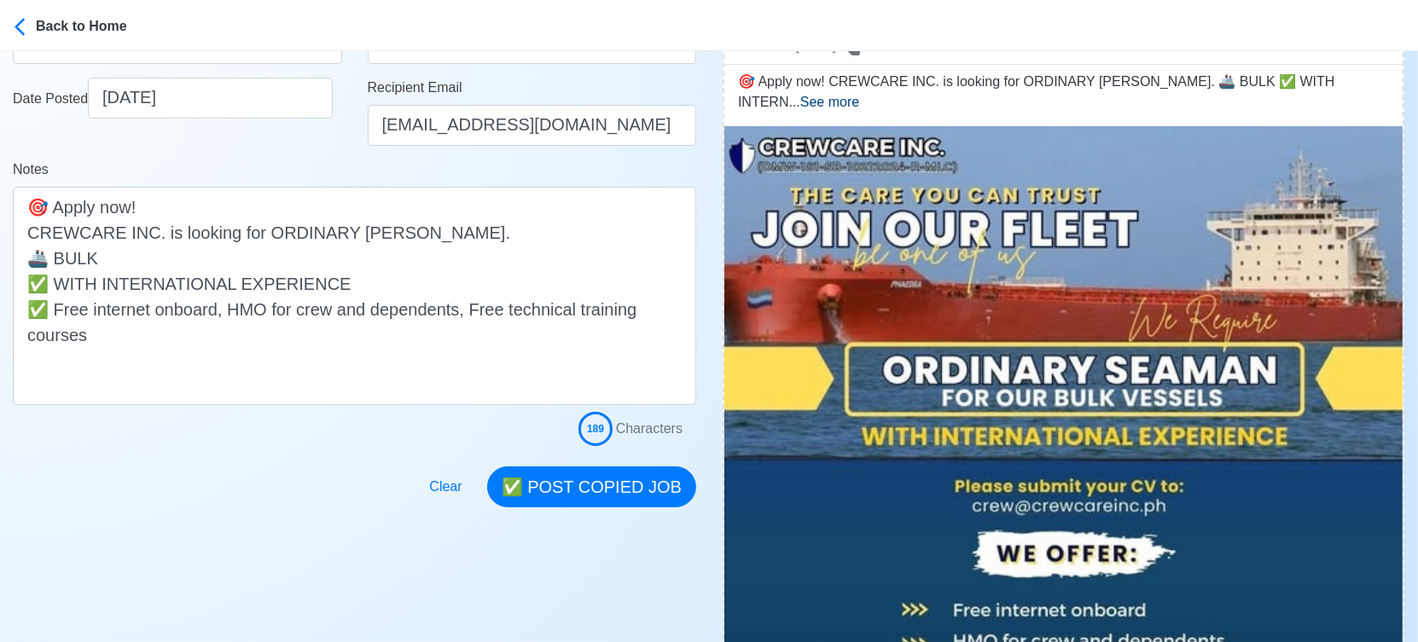
scroll to position [379, 0]
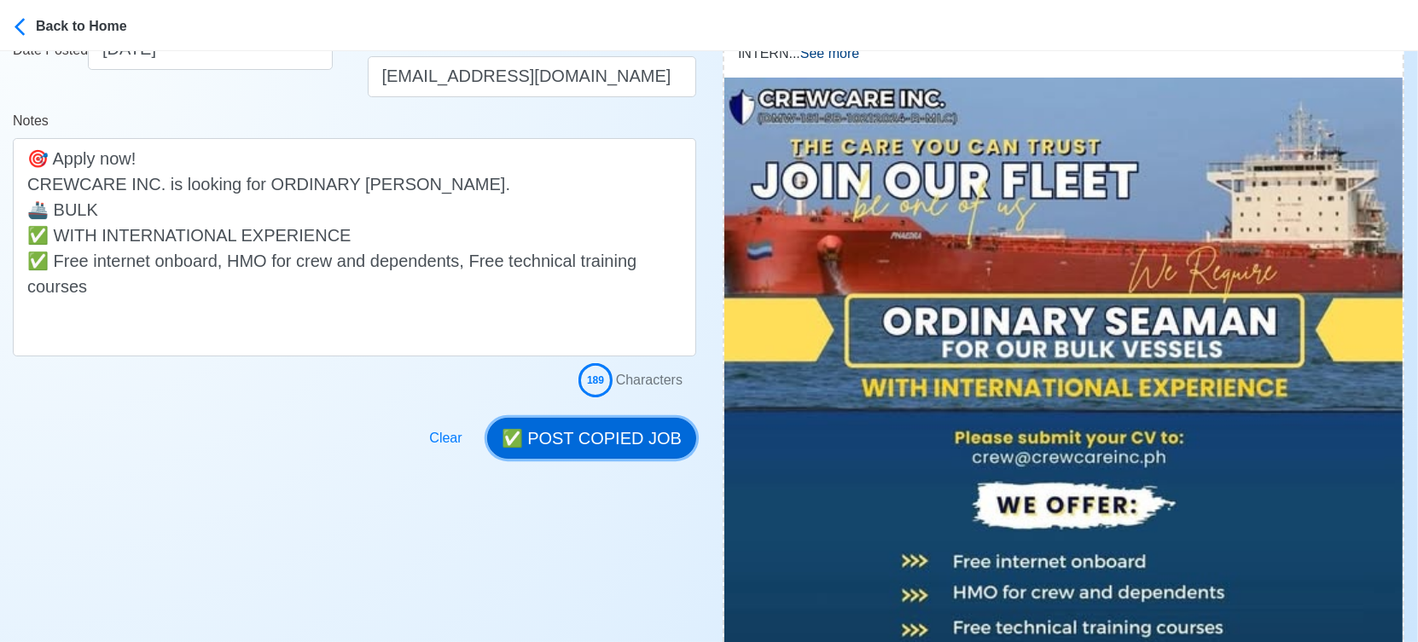
click at [603, 445] on button "✅ POST COPIED JOB" at bounding box center [591, 438] width 209 height 41
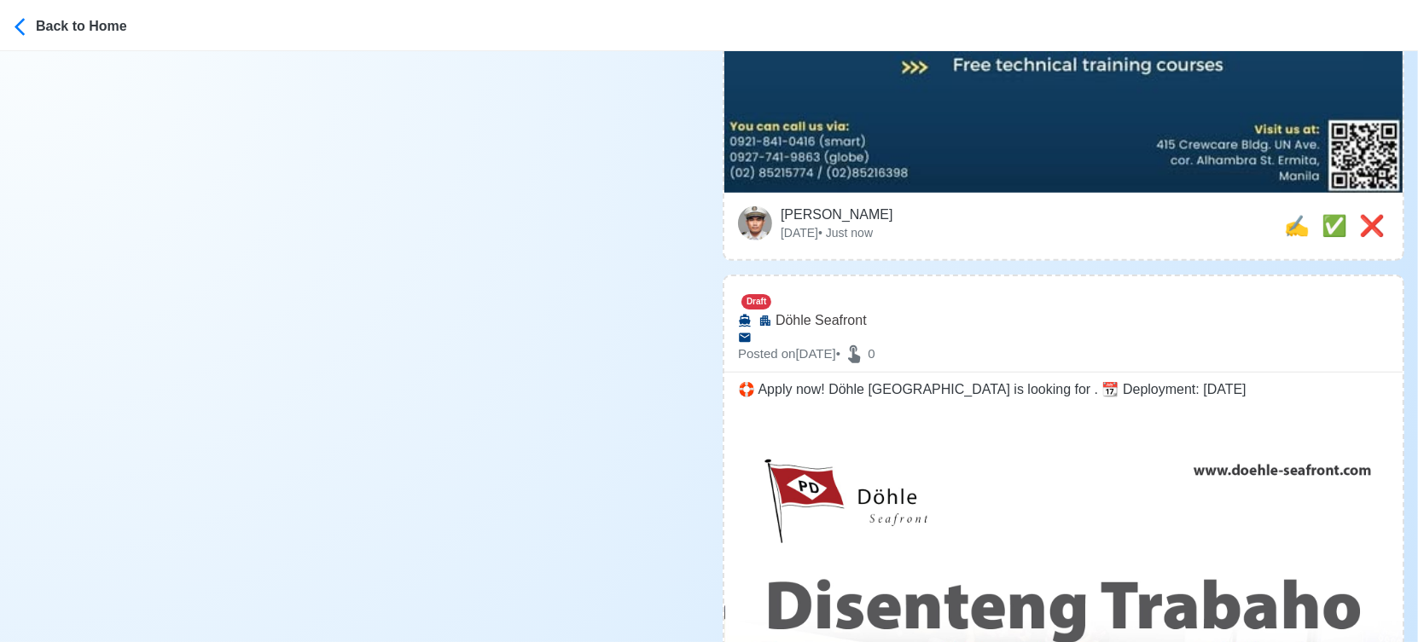
scroll to position [948, 0]
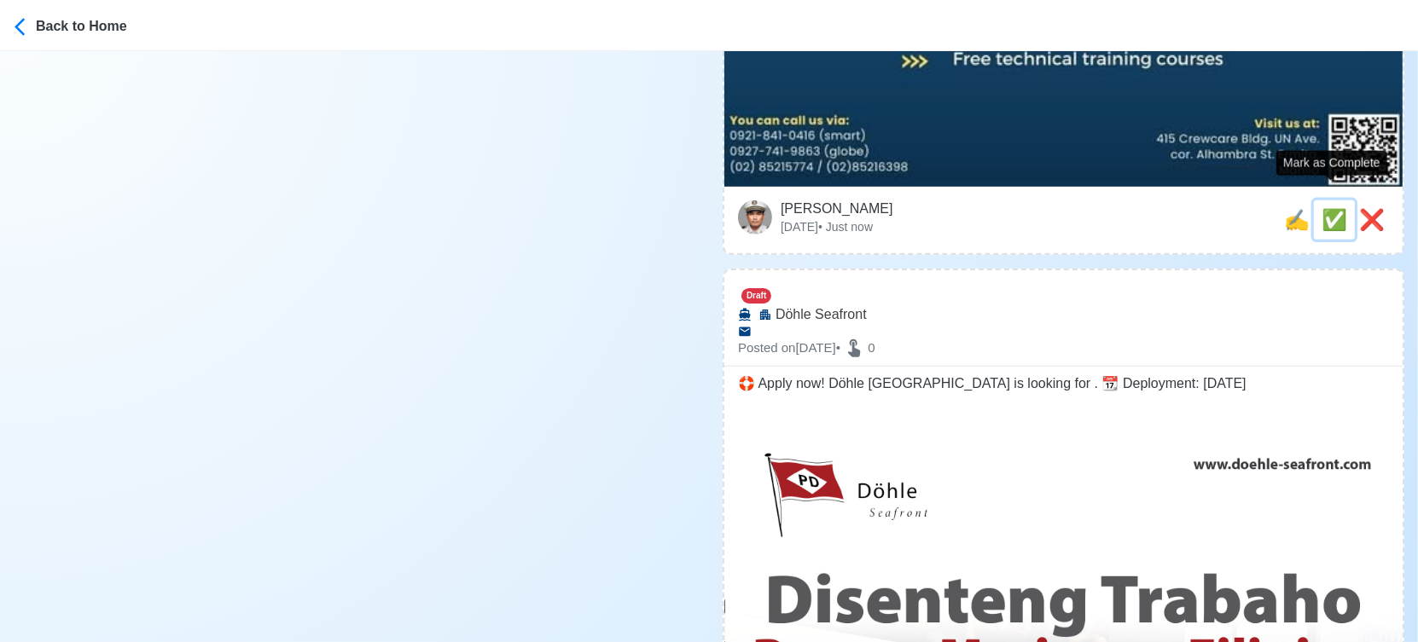
click at [1326, 208] on span "✅" at bounding box center [1334, 219] width 26 height 23
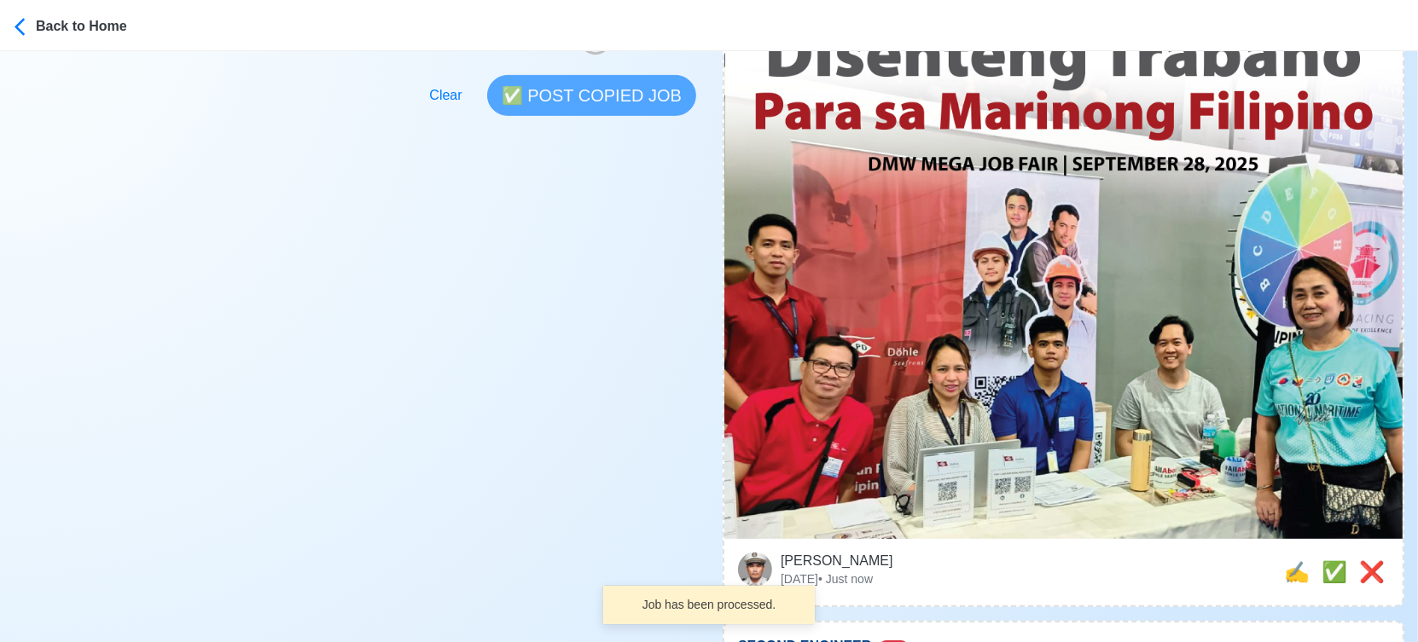
scroll to position [853, 0]
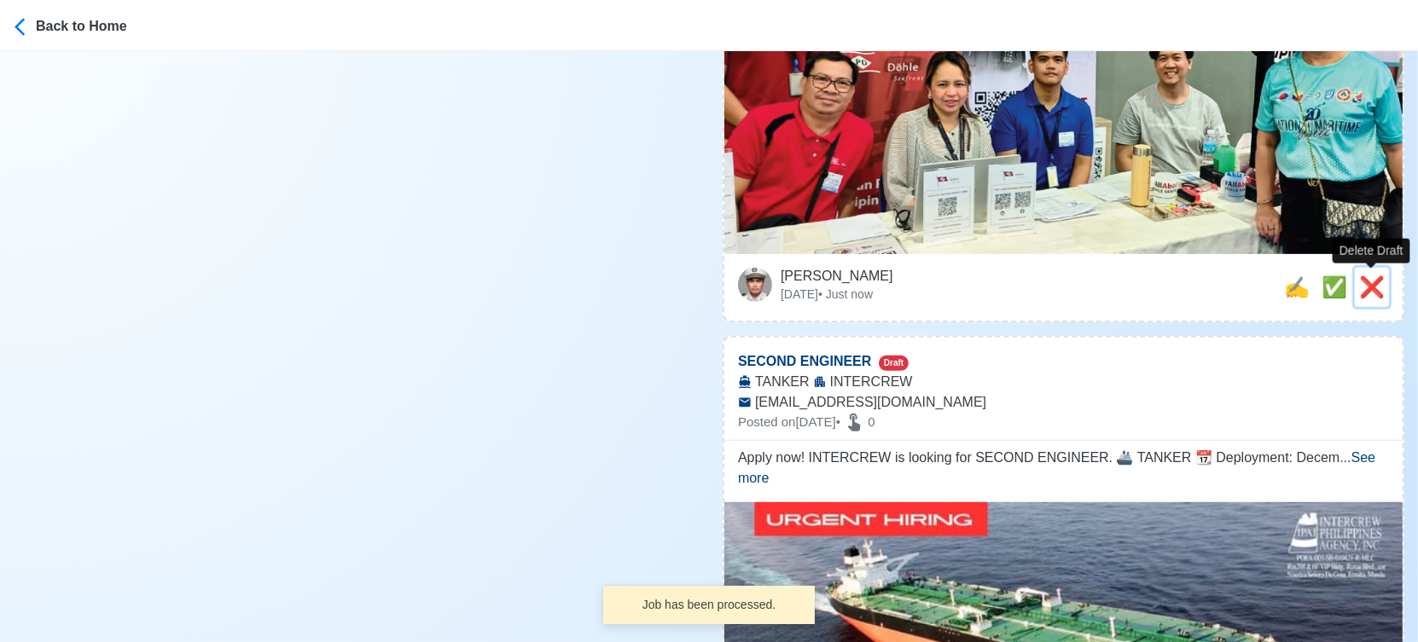
click at [1372, 287] on span "❌" at bounding box center [1372, 287] width 26 height 23
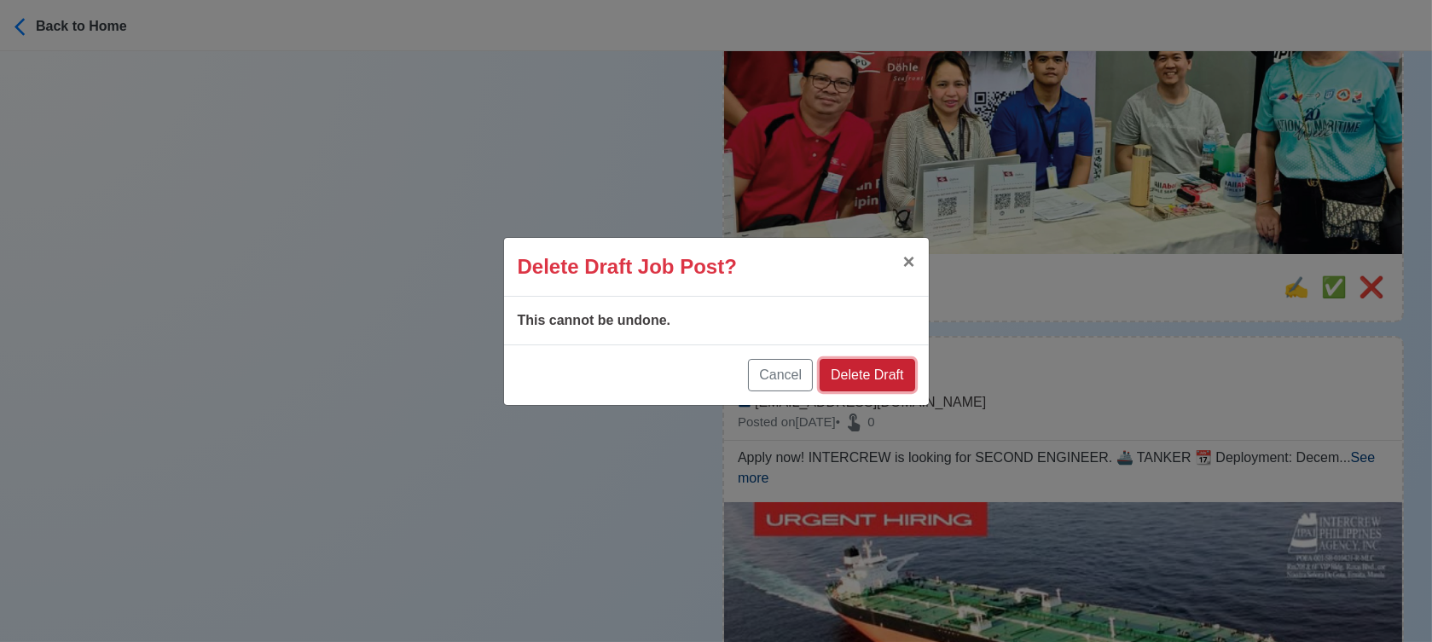
click at [898, 367] on button "Delete Draft" at bounding box center [867, 375] width 95 height 32
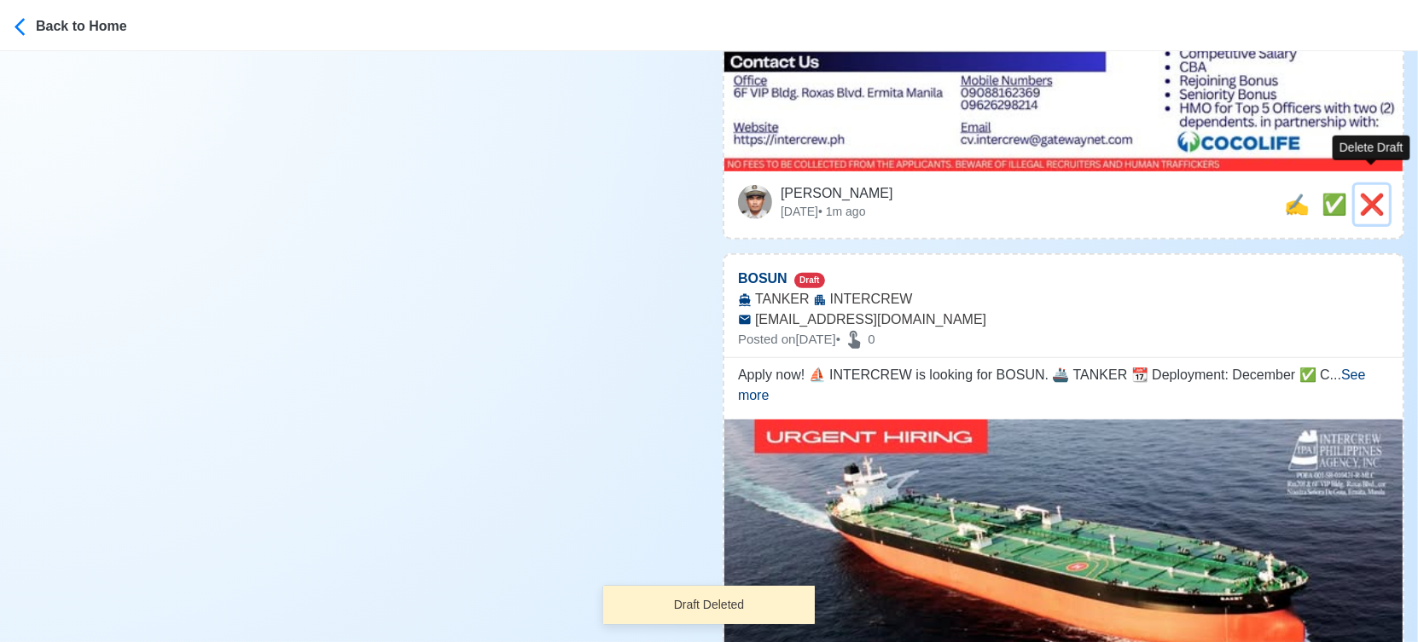
click at [1377, 193] on span "❌" at bounding box center [1372, 204] width 26 height 23
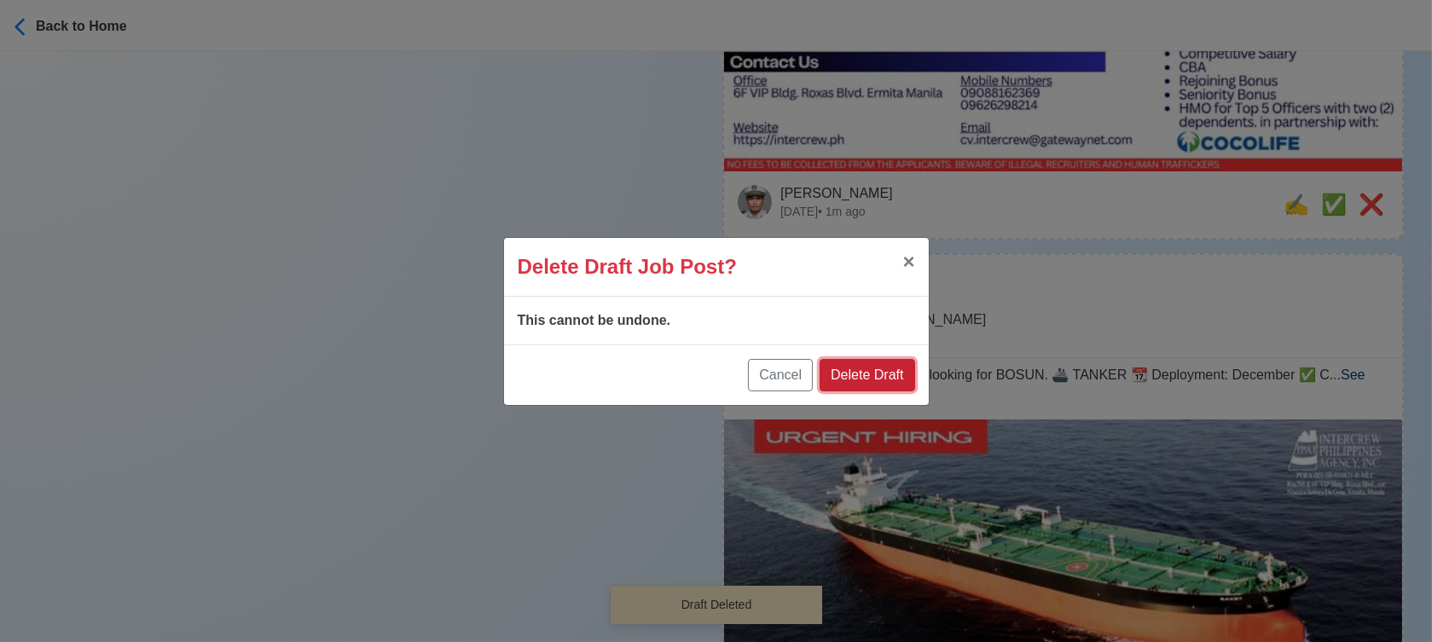
click at [908, 361] on button "Delete Draft" at bounding box center [867, 375] width 95 height 32
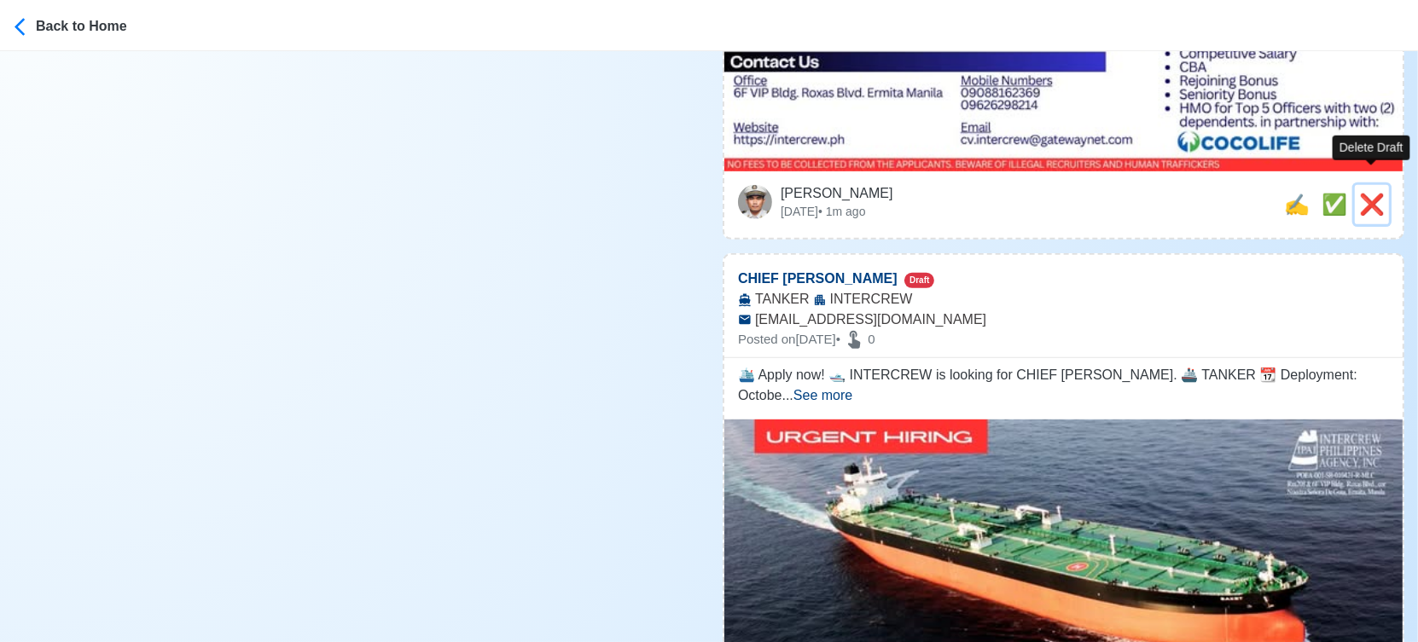
click at [1373, 193] on span "❌" at bounding box center [1372, 204] width 26 height 23
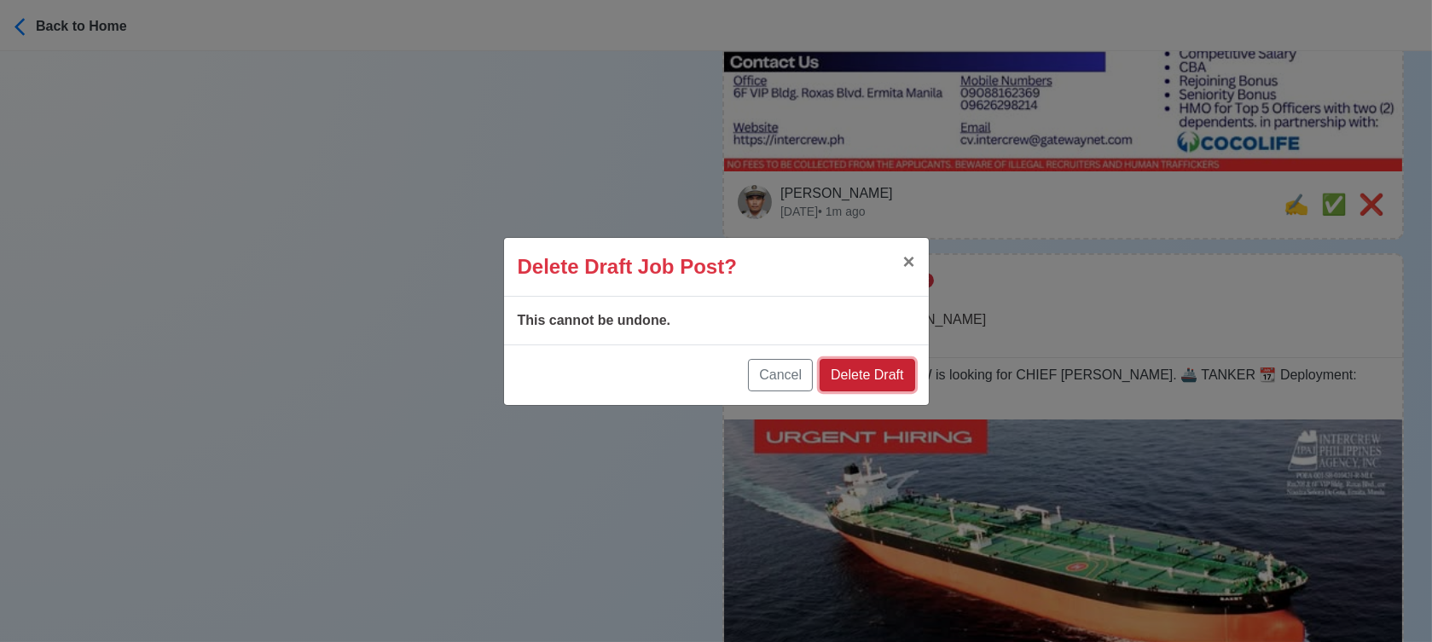
click at [898, 384] on button "Delete Draft" at bounding box center [867, 375] width 95 height 32
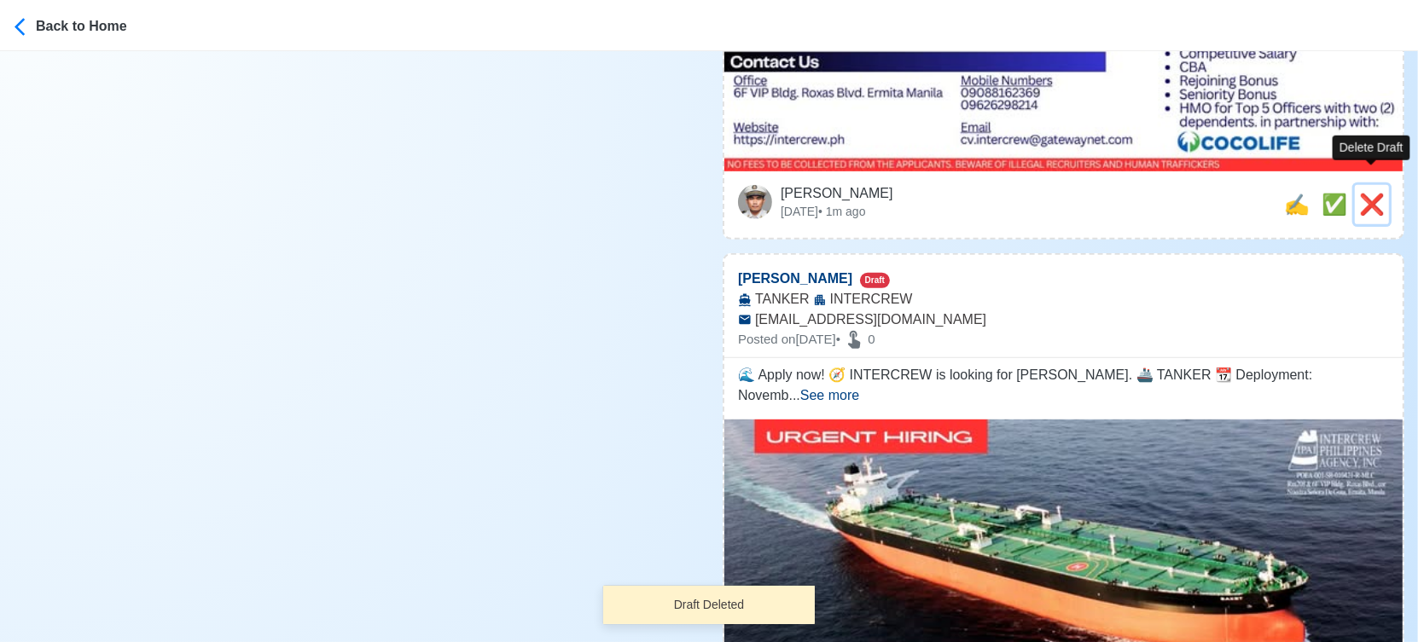
click at [1368, 193] on span "❌" at bounding box center [1372, 204] width 26 height 23
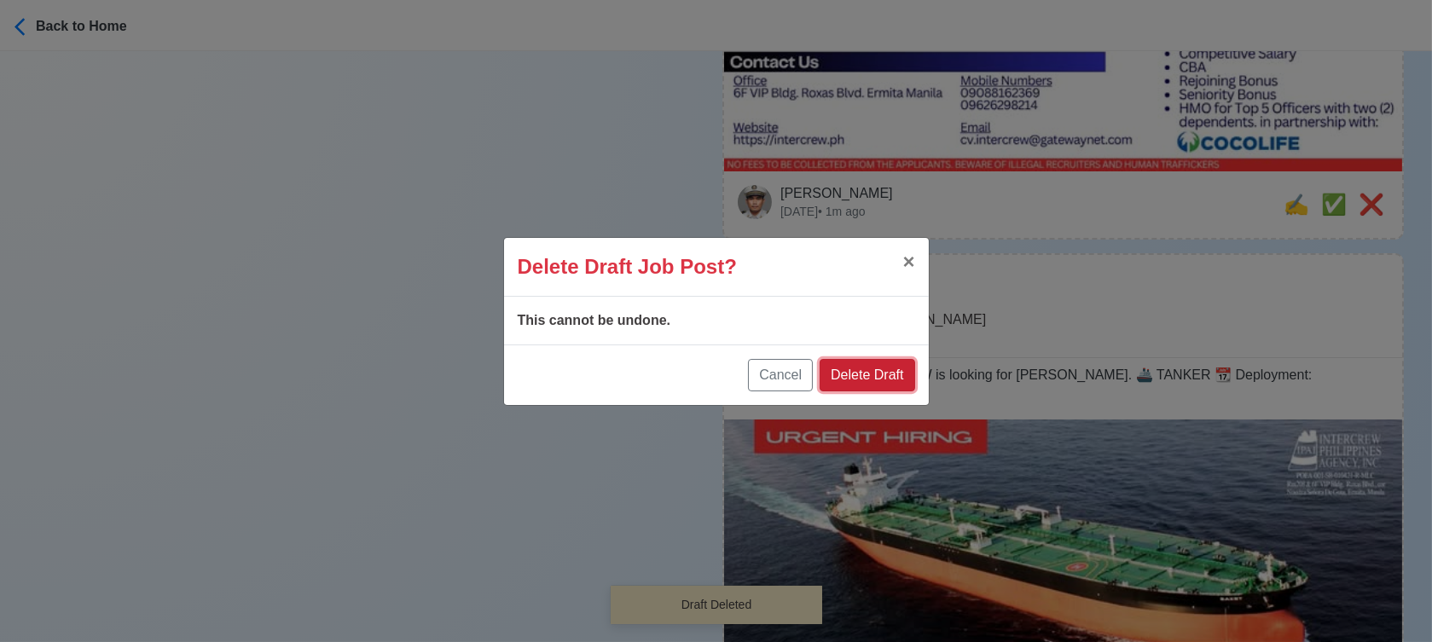
click at [854, 369] on button "Delete Draft" at bounding box center [867, 375] width 95 height 32
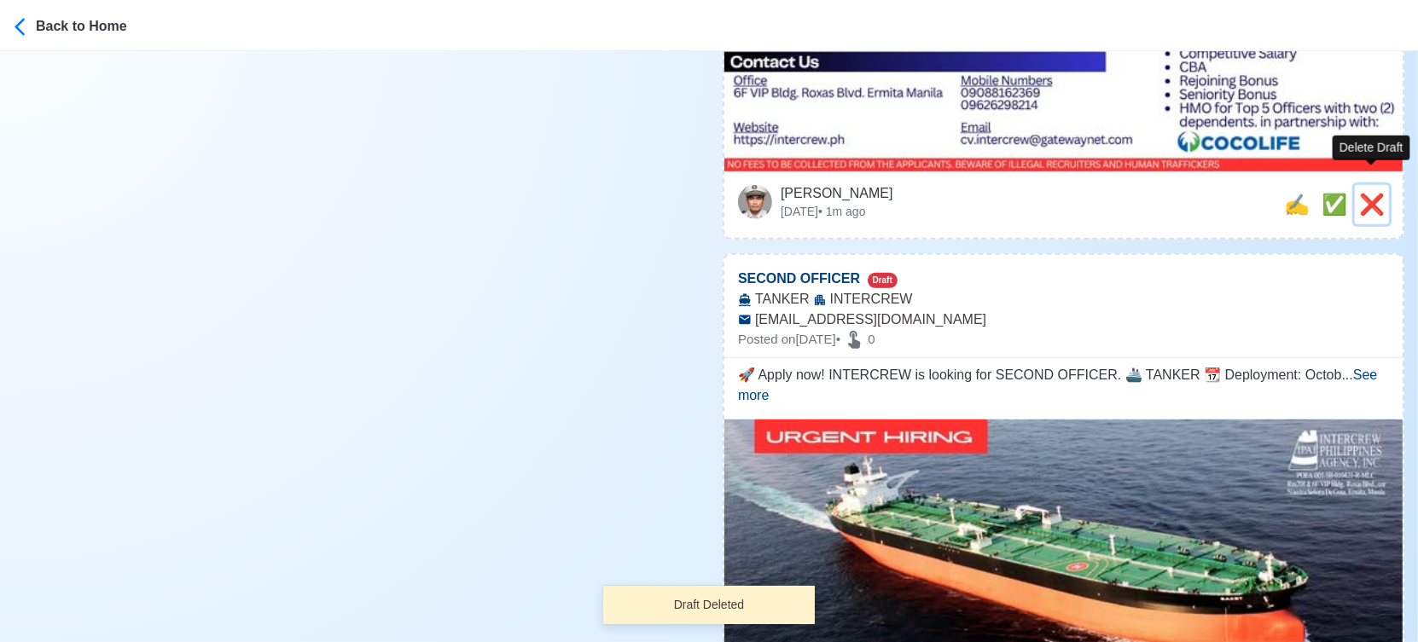
click at [1368, 193] on span "❌" at bounding box center [1372, 204] width 26 height 23
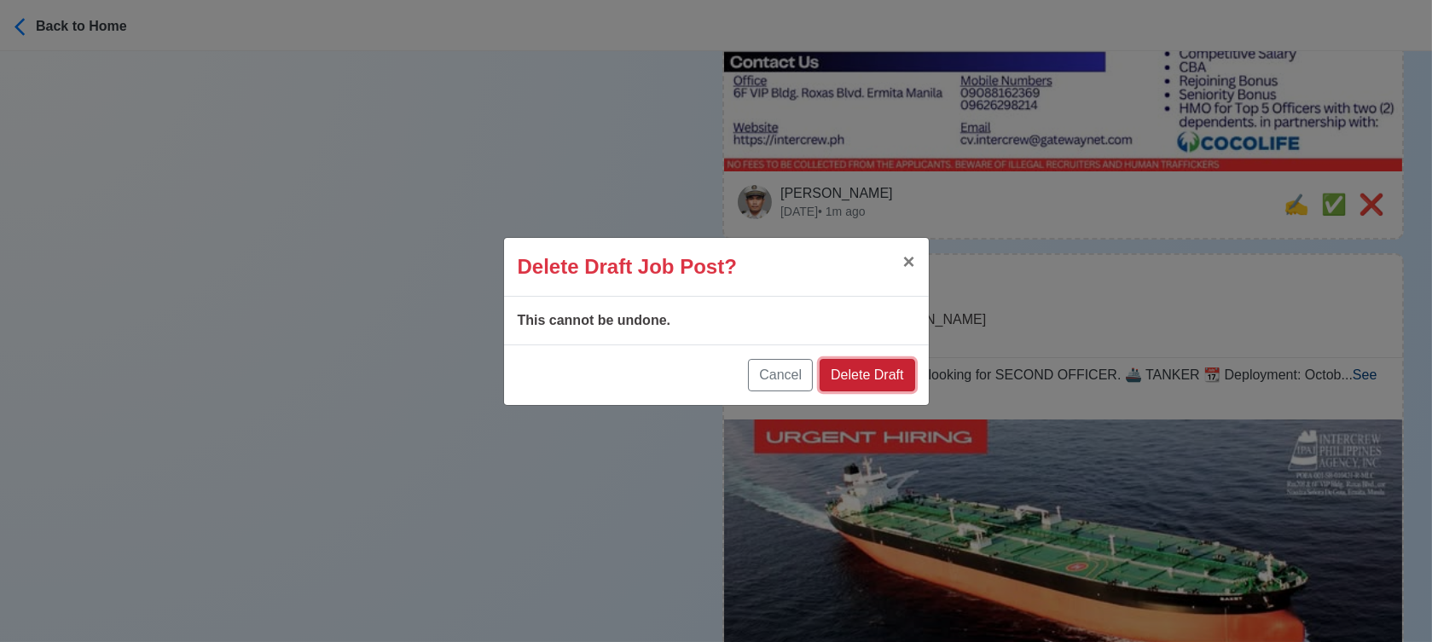
click at [888, 374] on button "Delete Draft" at bounding box center [867, 375] width 95 height 32
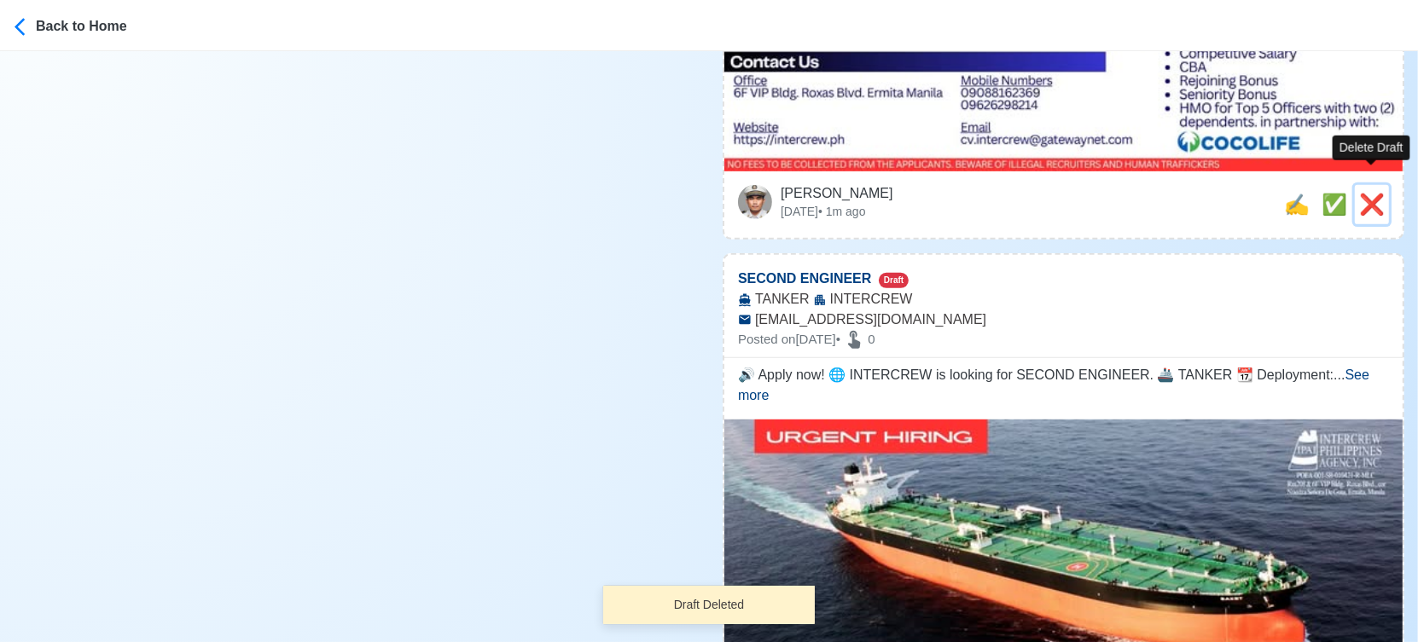
click at [1372, 193] on span "❌" at bounding box center [1372, 204] width 26 height 23
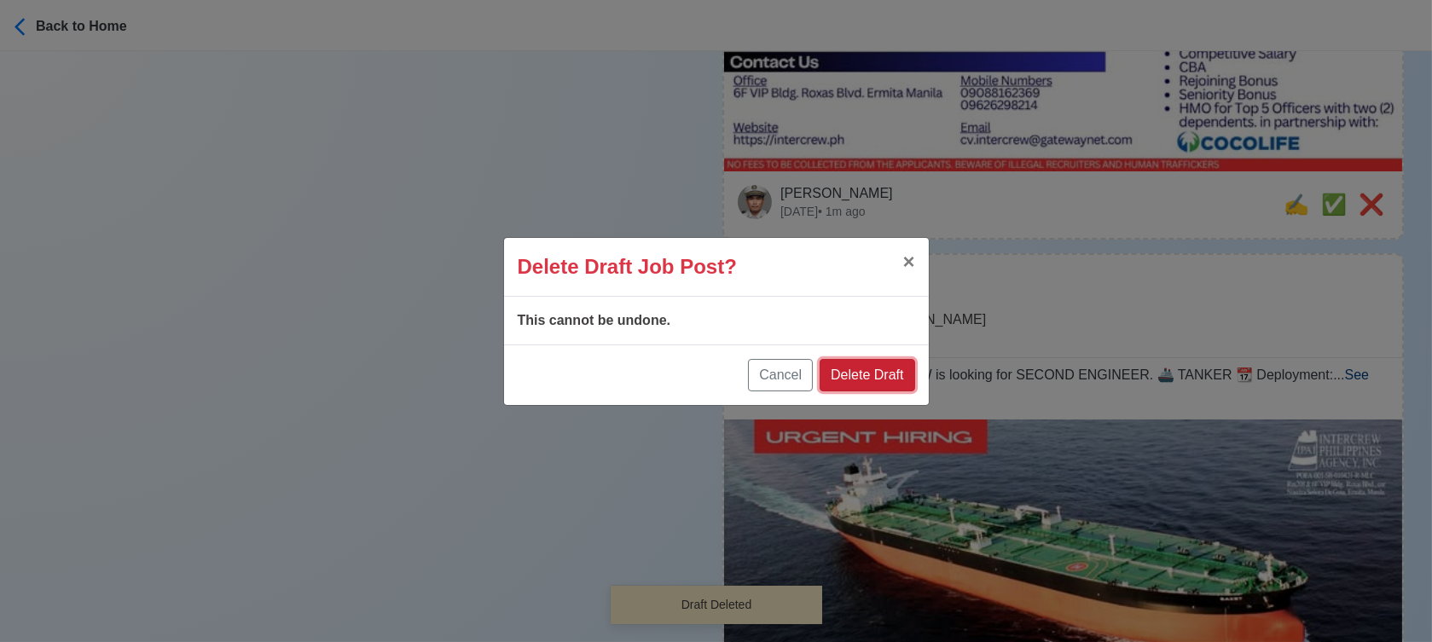
click at [894, 369] on button "Delete Draft" at bounding box center [867, 375] width 95 height 32
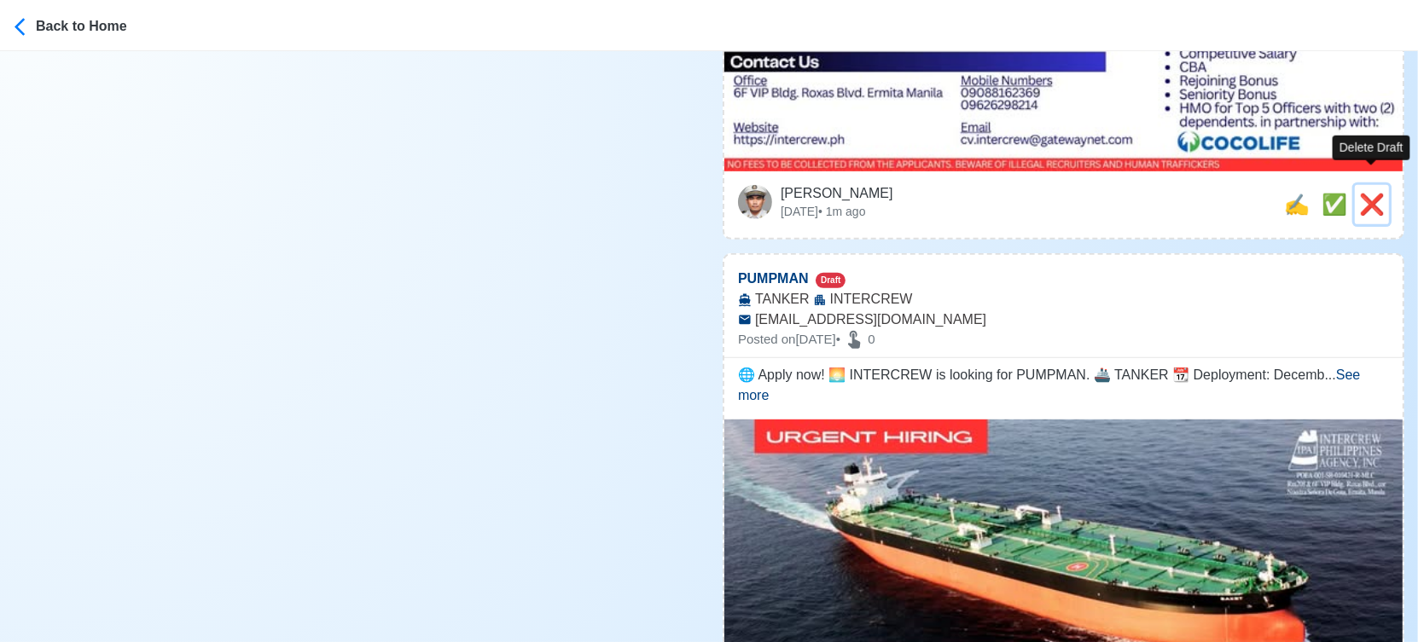
click at [1371, 193] on span "❌" at bounding box center [1372, 204] width 26 height 23
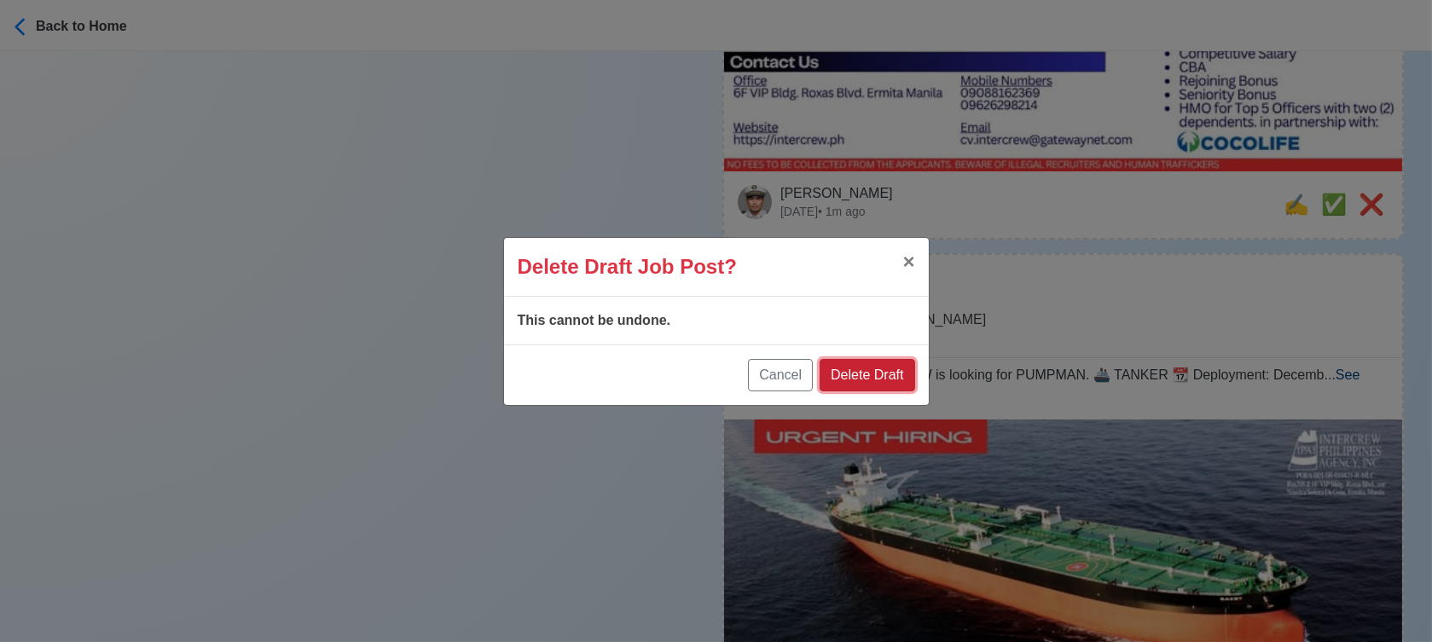
click at [906, 385] on button "Delete Draft" at bounding box center [867, 375] width 95 height 32
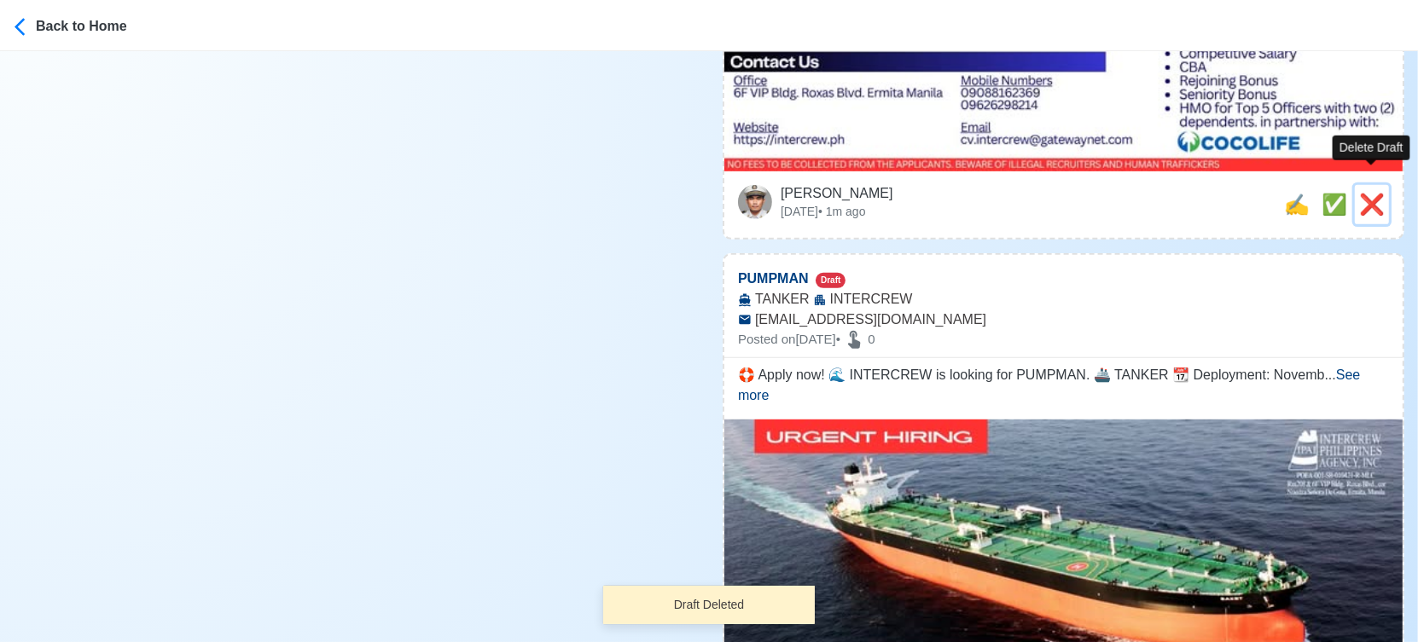
click at [1376, 193] on span "❌" at bounding box center [1372, 204] width 26 height 23
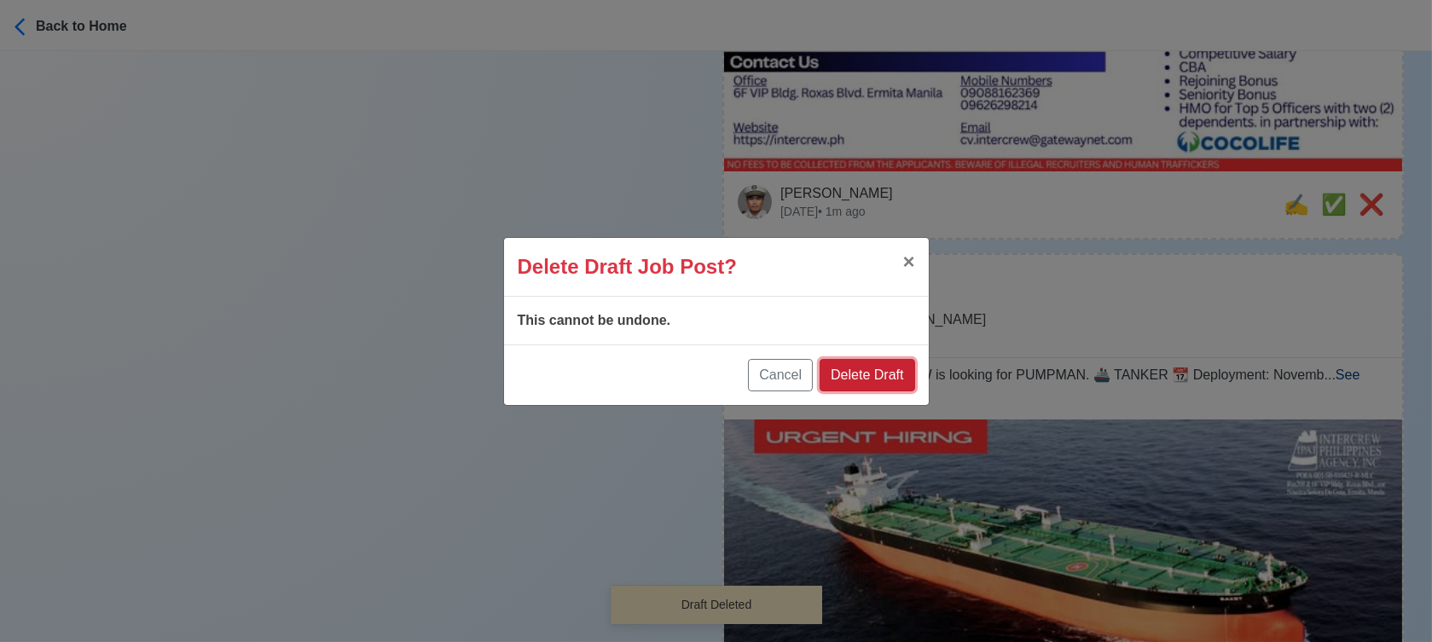
click at [891, 374] on button "Delete Draft" at bounding box center [867, 375] width 95 height 32
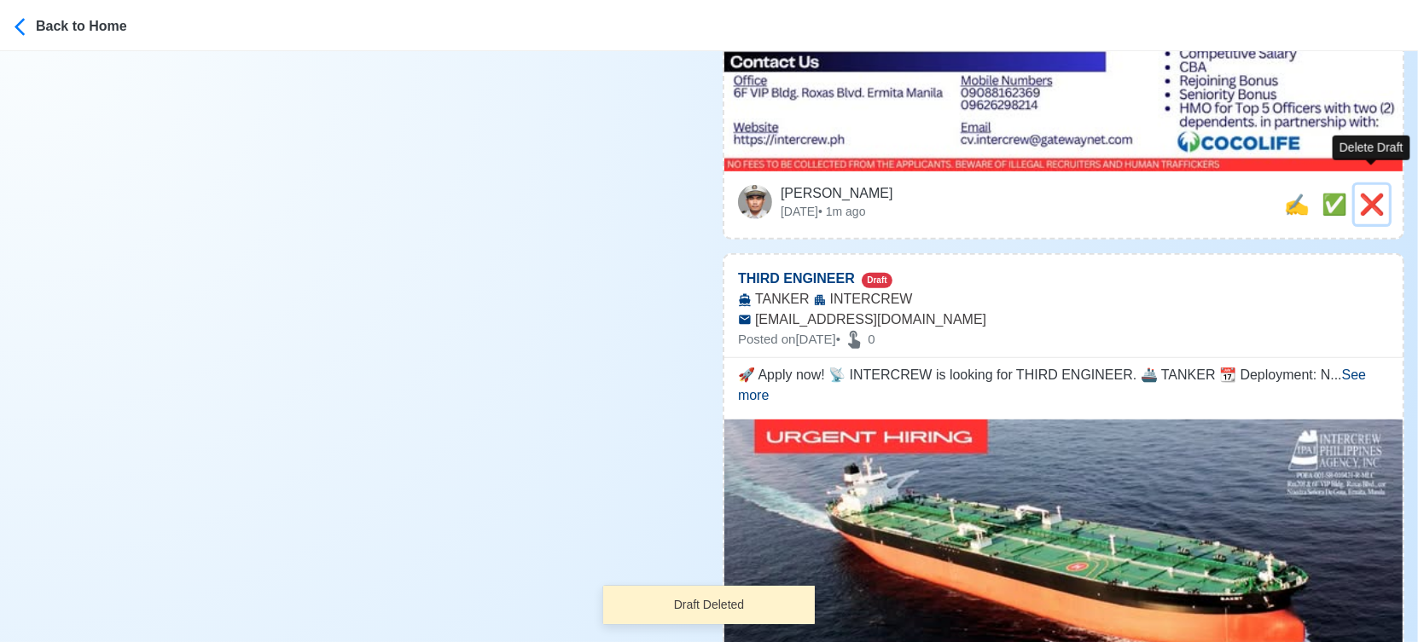
click at [1378, 193] on span "❌" at bounding box center [1372, 204] width 26 height 23
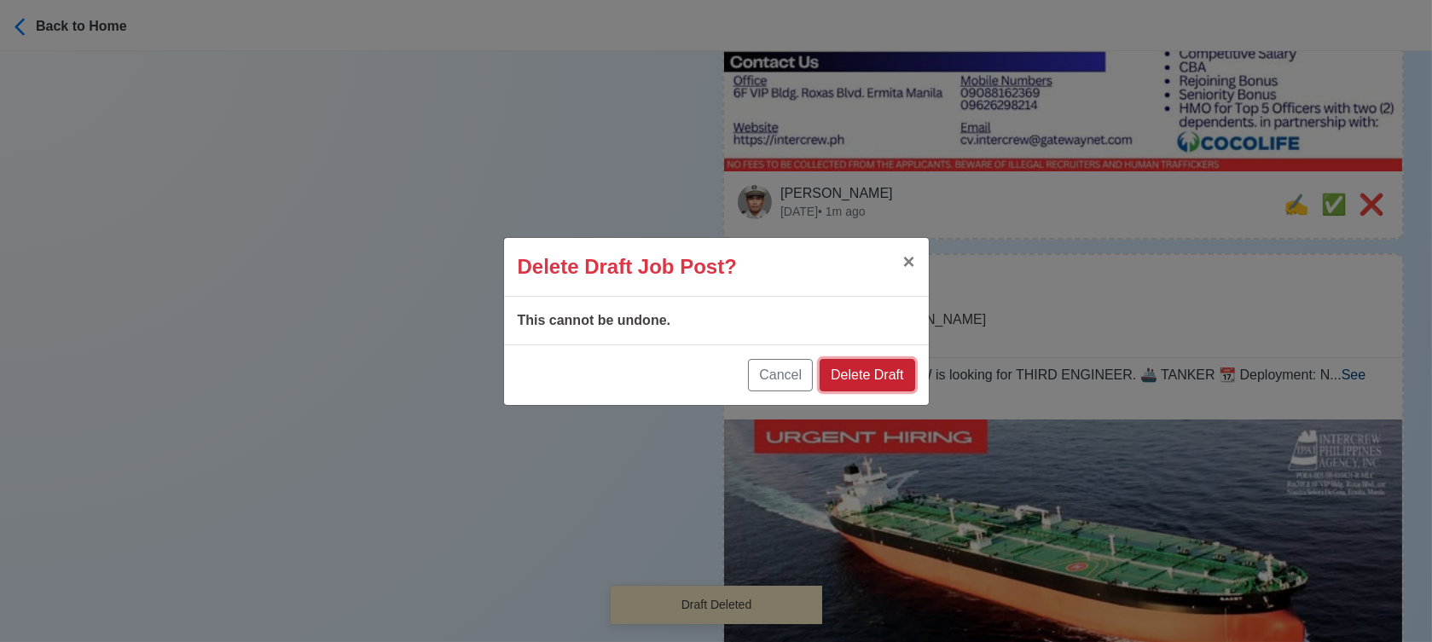
click at [888, 375] on button "Delete Draft" at bounding box center [867, 375] width 95 height 32
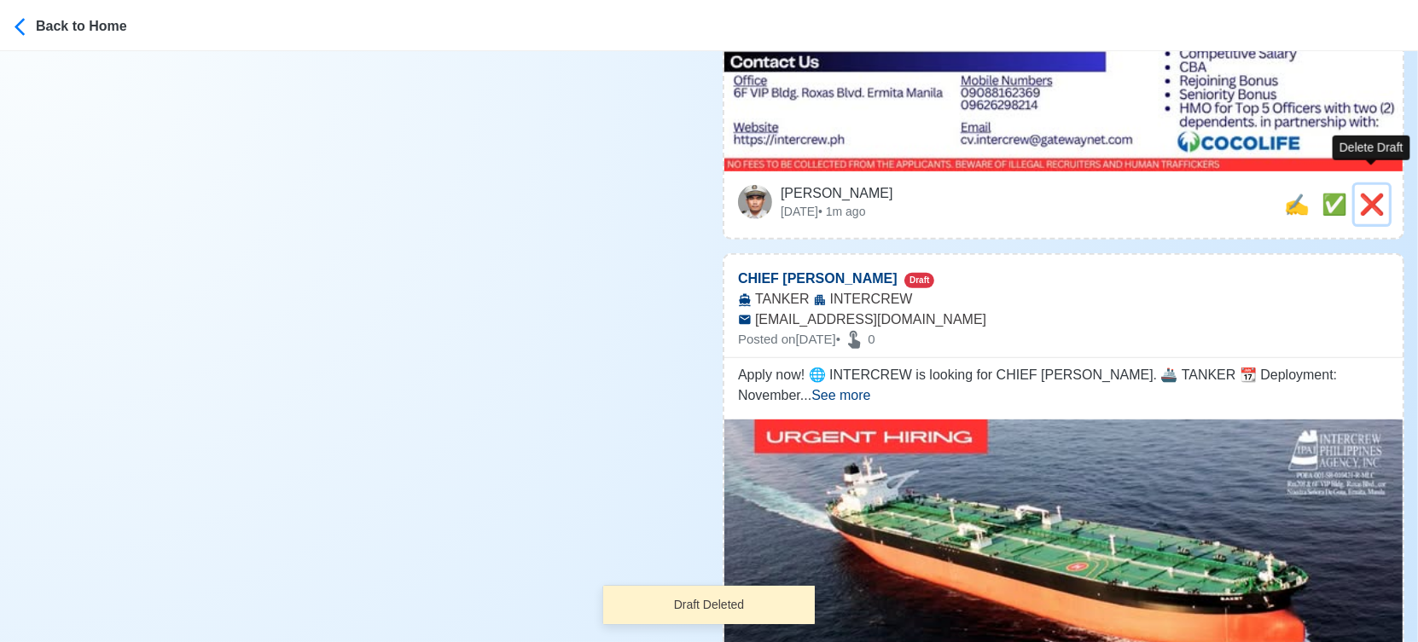
click at [1373, 193] on span "❌" at bounding box center [1372, 204] width 26 height 23
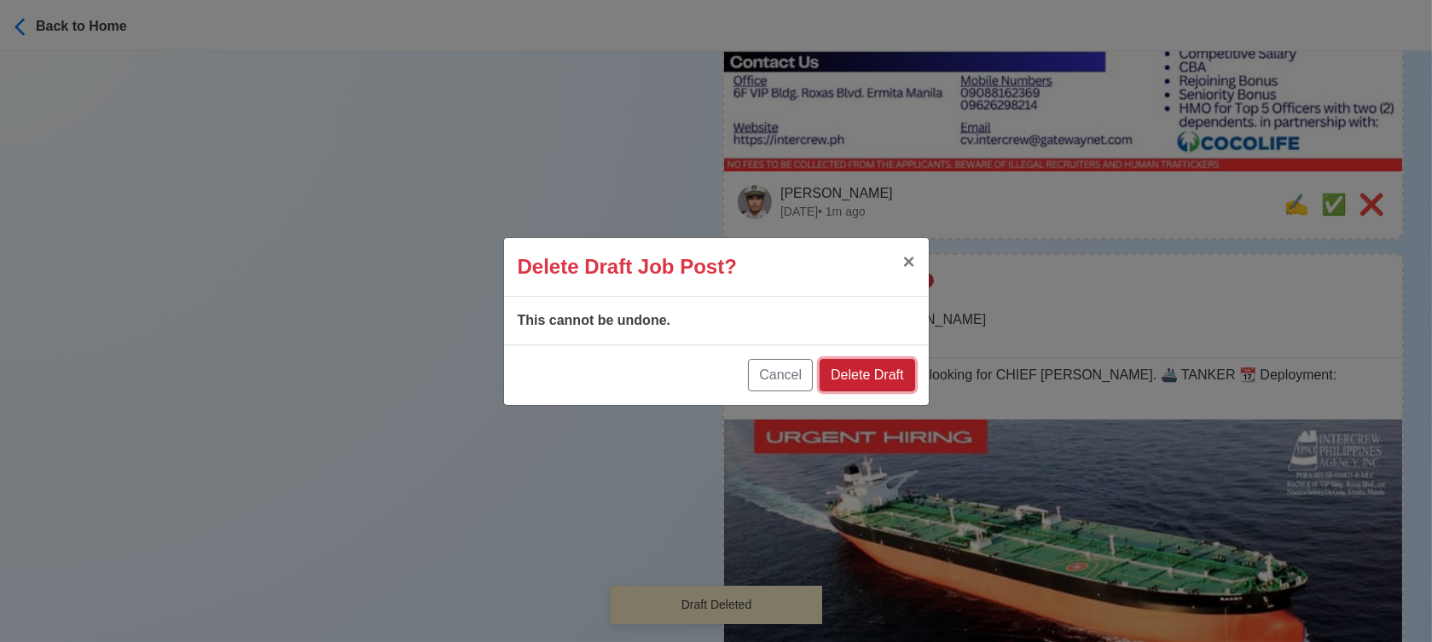
click at [890, 367] on button "Delete Draft" at bounding box center [867, 375] width 95 height 32
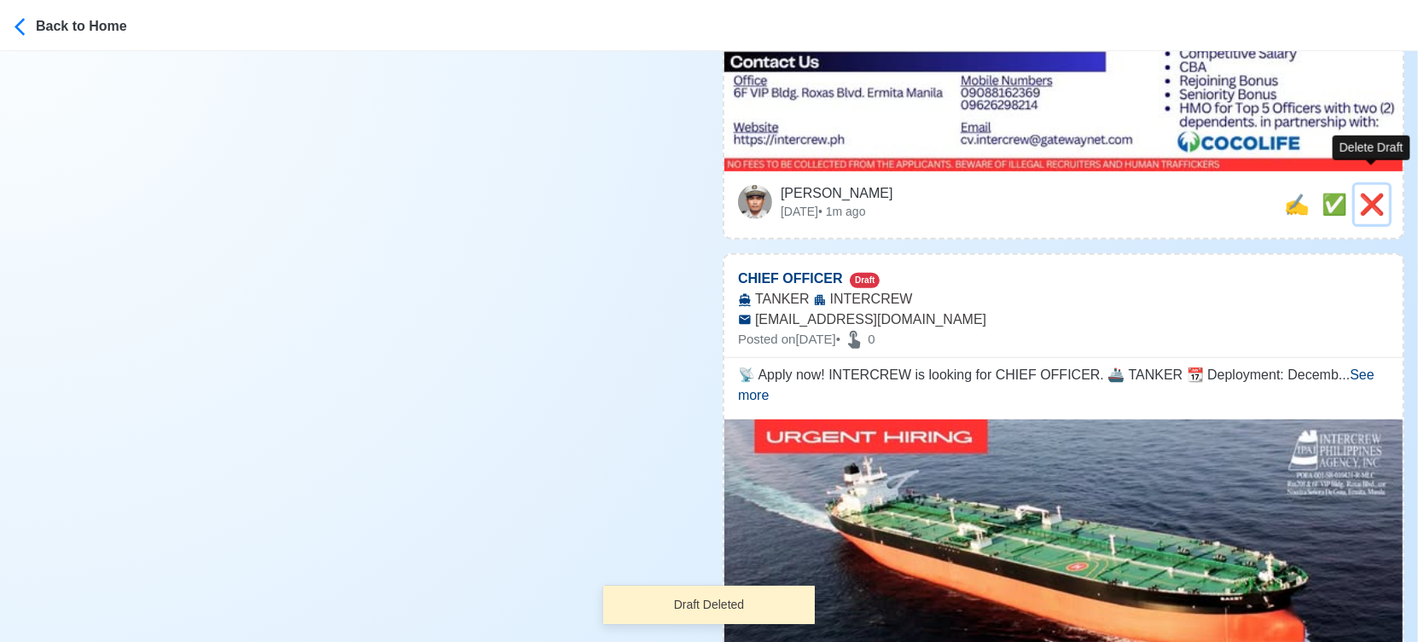
click at [1380, 193] on span "❌" at bounding box center [1372, 204] width 26 height 23
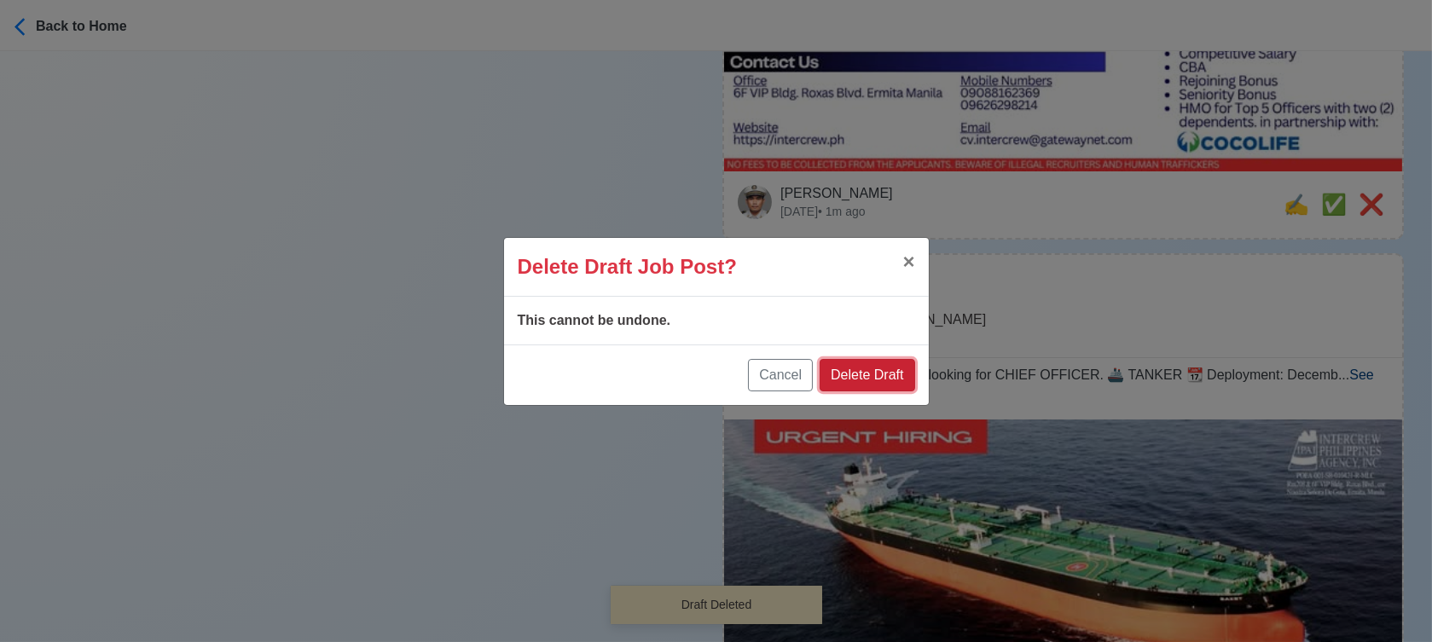
click at [906, 378] on button "Delete Draft" at bounding box center [867, 375] width 95 height 32
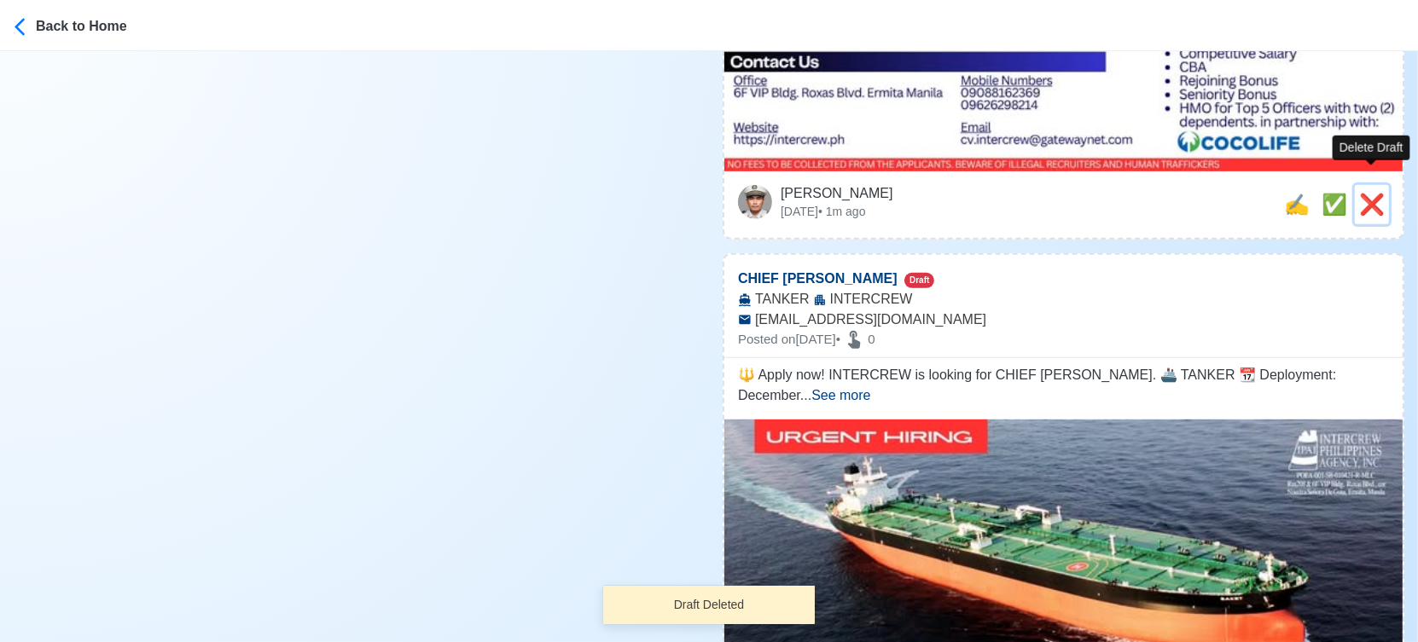
click at [1372, 193] on span "❌" at bounding box center [1372, 204] width 26 height 23
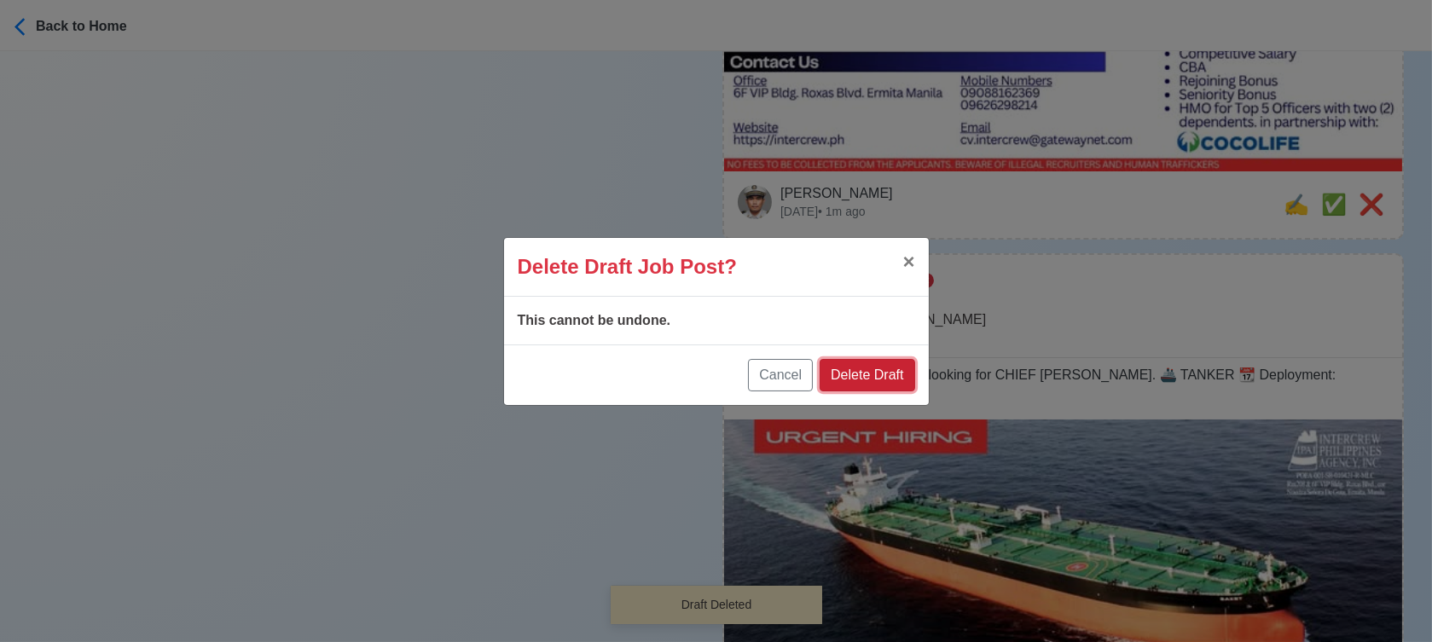
click at [871, 371] on button "Delete Draft" at bounding box center [867, 375] width 95 height 32
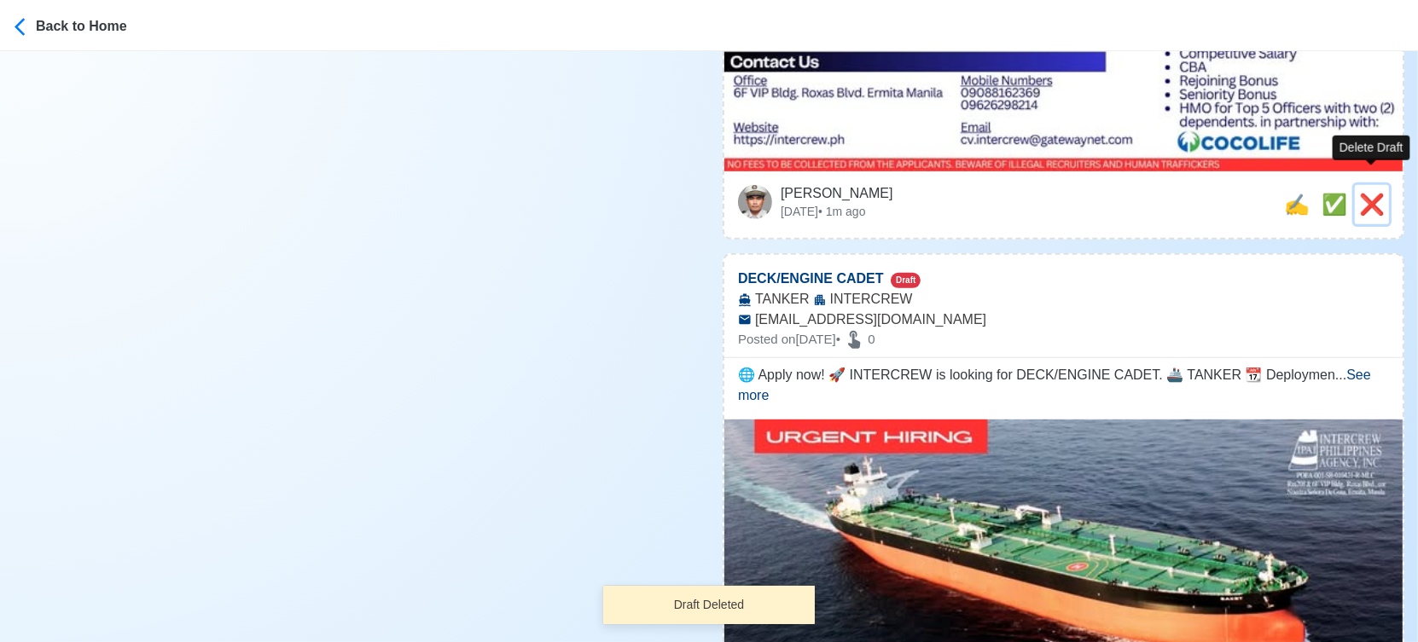
click at [1366, 193] on span "❌" at bounding box center [1372, 204] width 26 height 23
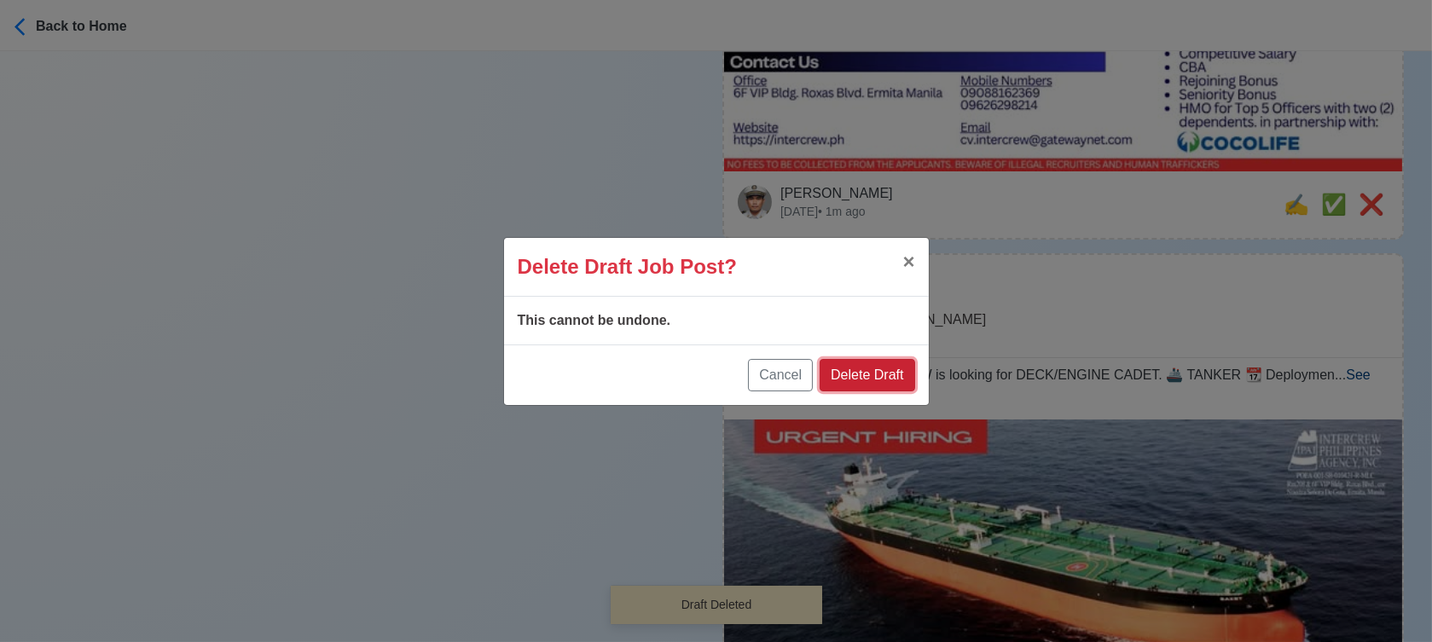
click at [898, 374] on button "Delete Draft" at bounding box center [867, 375] width 95 height 32
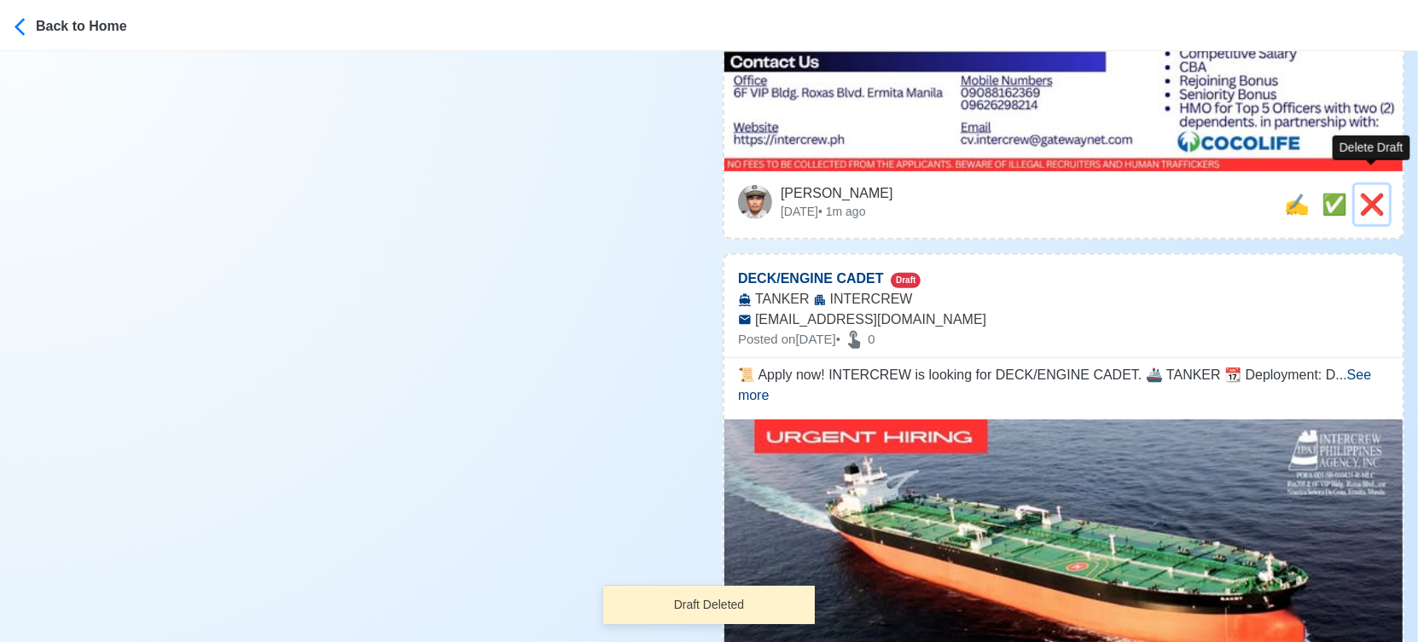
click at [1375, 193] on span "❌" at bounding box center [1372, 204] width 26 height 23
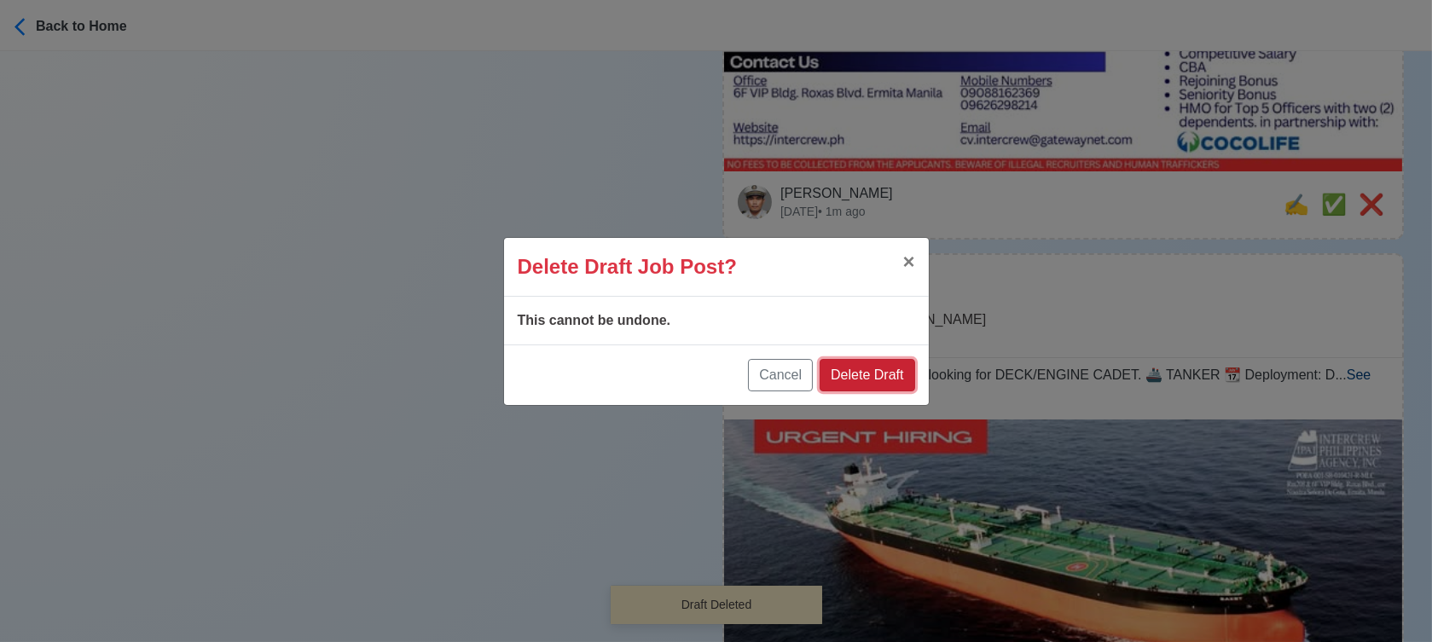
click at [908, 382] on button "Delete Draft" at bounding box center [867, 375] width 95 height 32
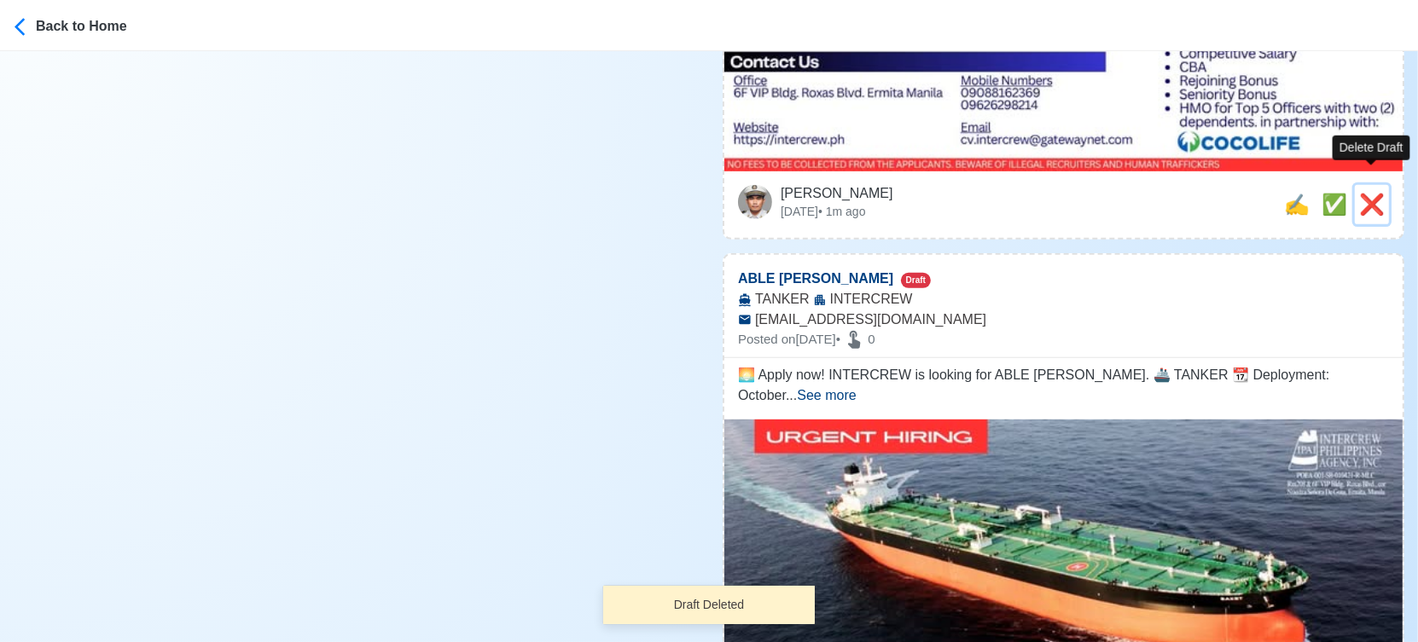
click at [1375, 193] on span "❌" at bounding box center [1372, 204] width 26 height 23
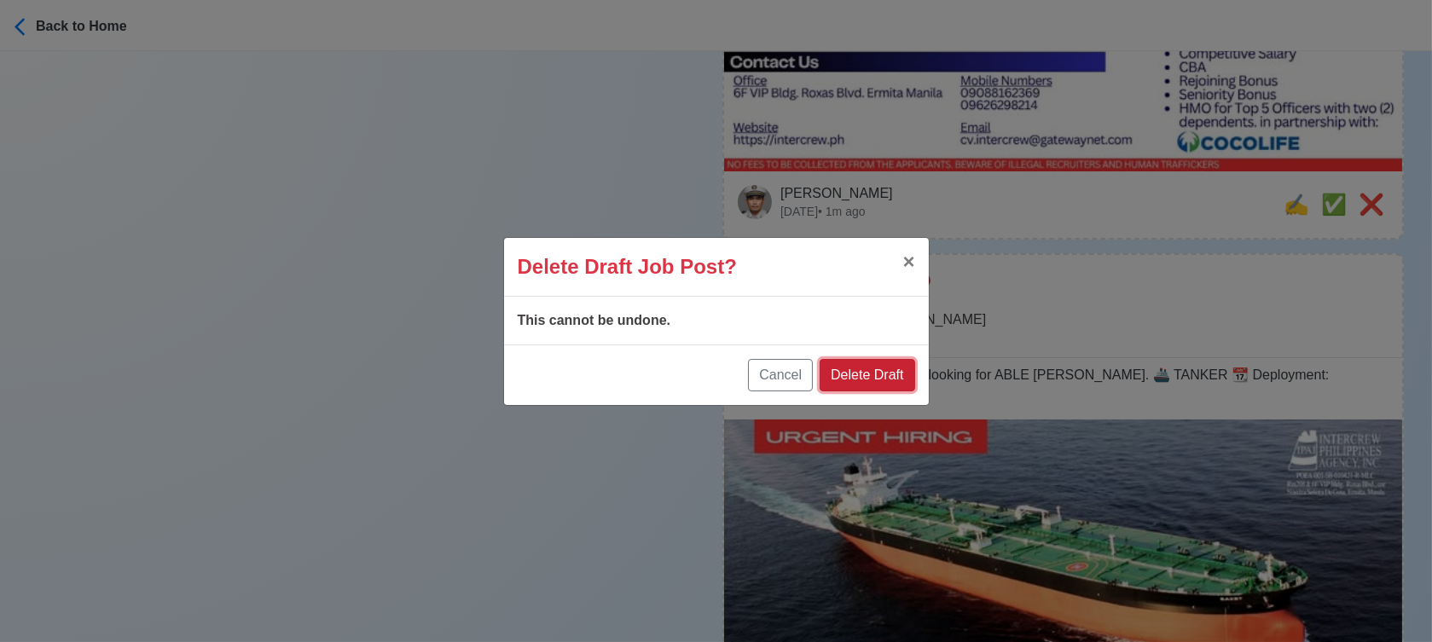
click at [876, 380] on button "Delete Draft" at bounding box center [867, 375] width 95 height 32
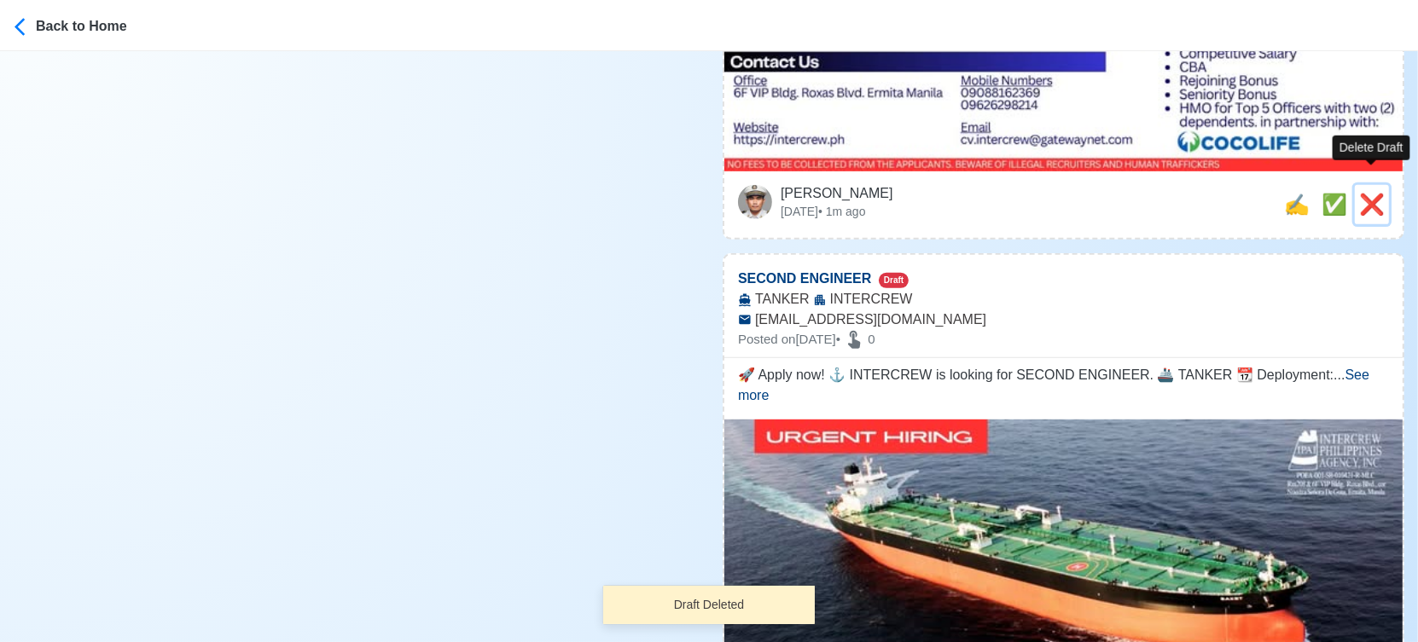
click at [1379, 193] on span "❌" at bounding box center [1372, 204] width 26 height 23
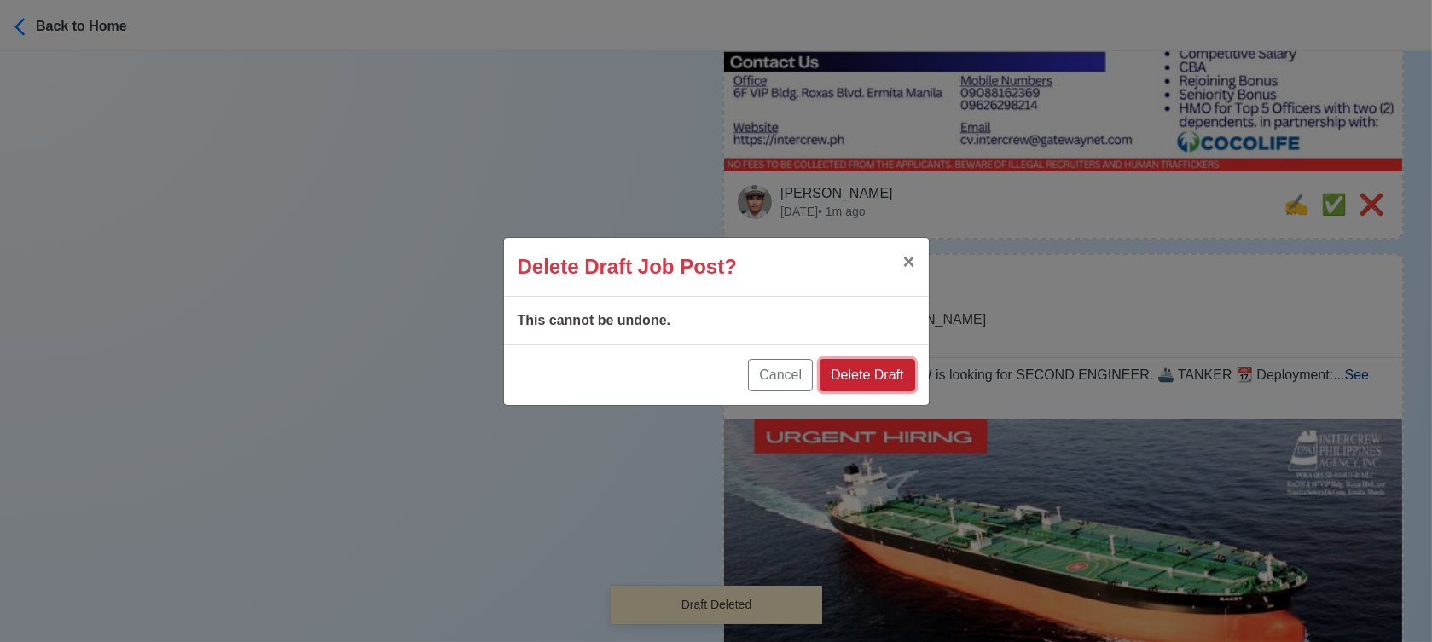
click at [892, 371] on button "Delete Draft" at bounding box center [867, 375] width 95 height 32
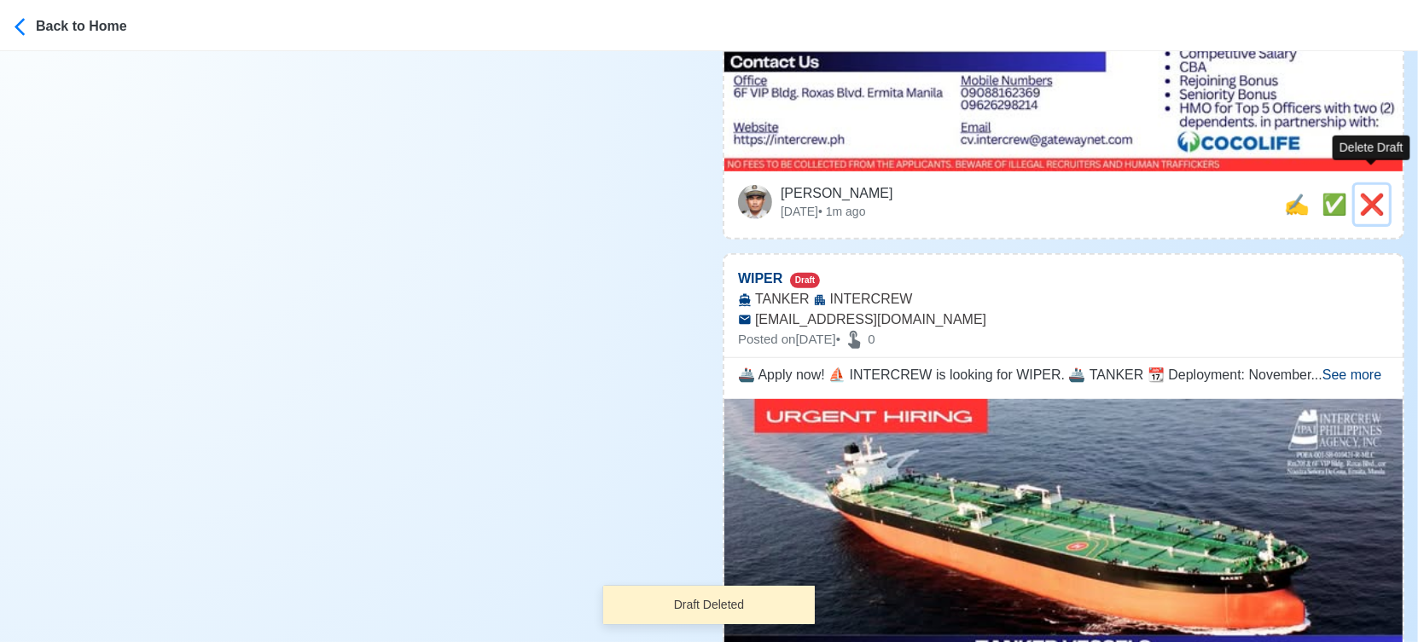
click at [1372, 193] on span "❌" at bounding box center [1372, 204] width 26 height 23
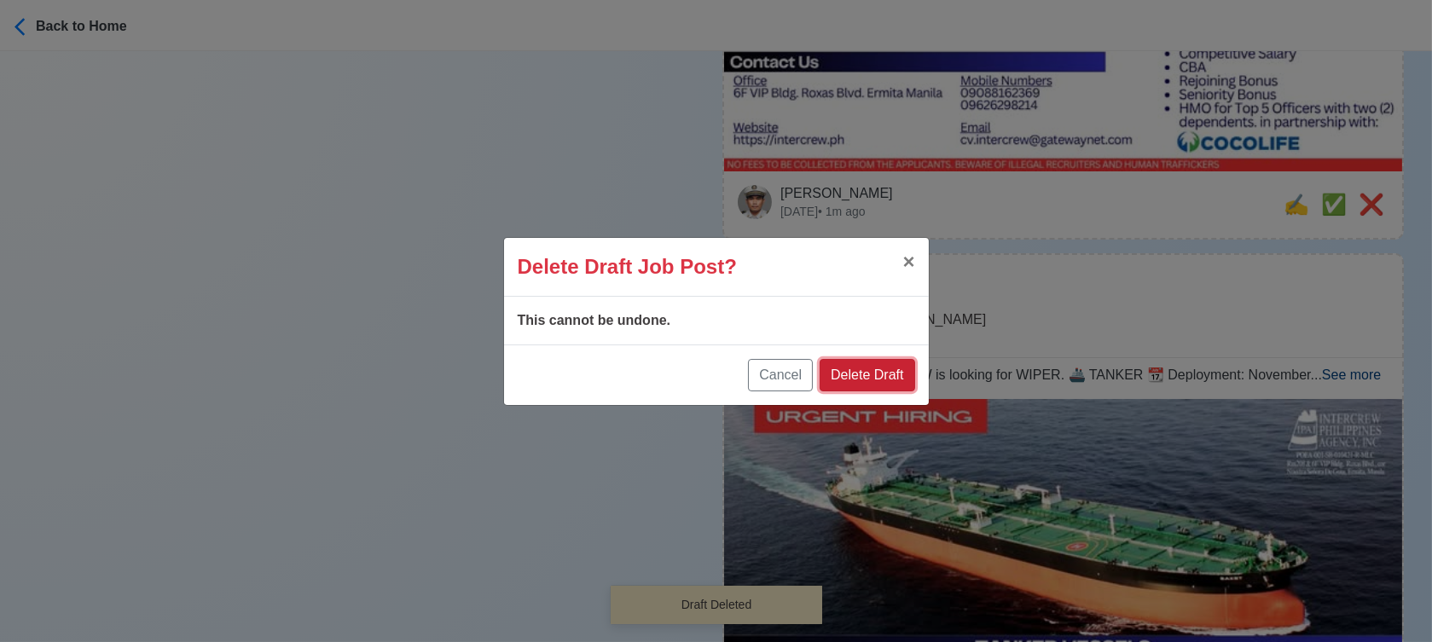
click at [876, 368] on button "Delete Draft" at bounding box center [867, 375] width 95 height 32
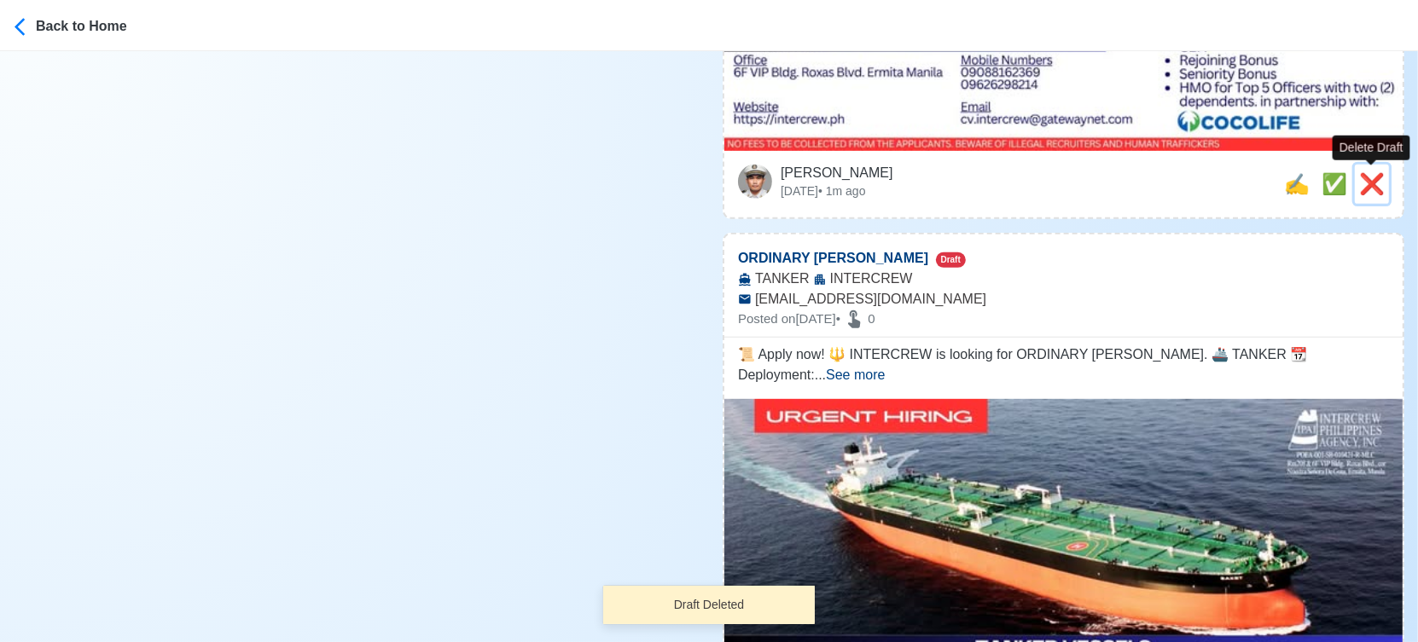
click at [1369, 177] on span "❌" at bounding box center [1372, 183] width 26 height 23
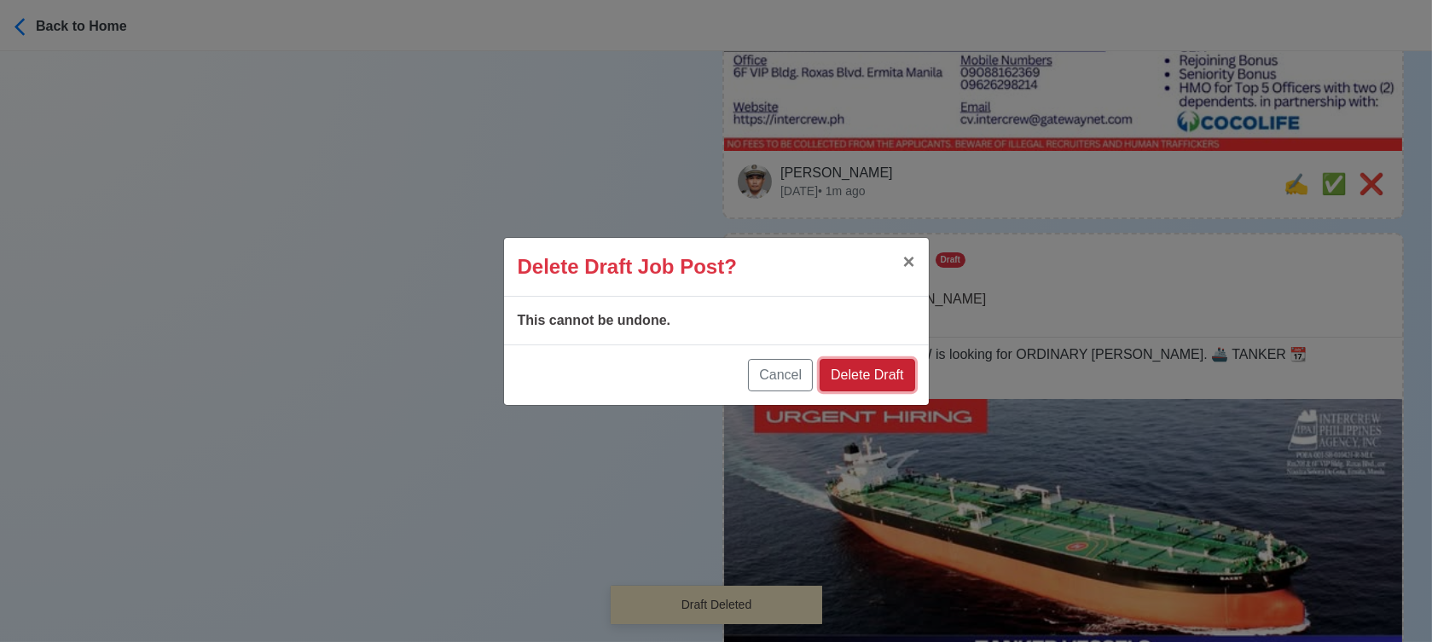
click at [872, 386] on button "Delete Draft" at bounding box center [867, 375] width 95 height 32
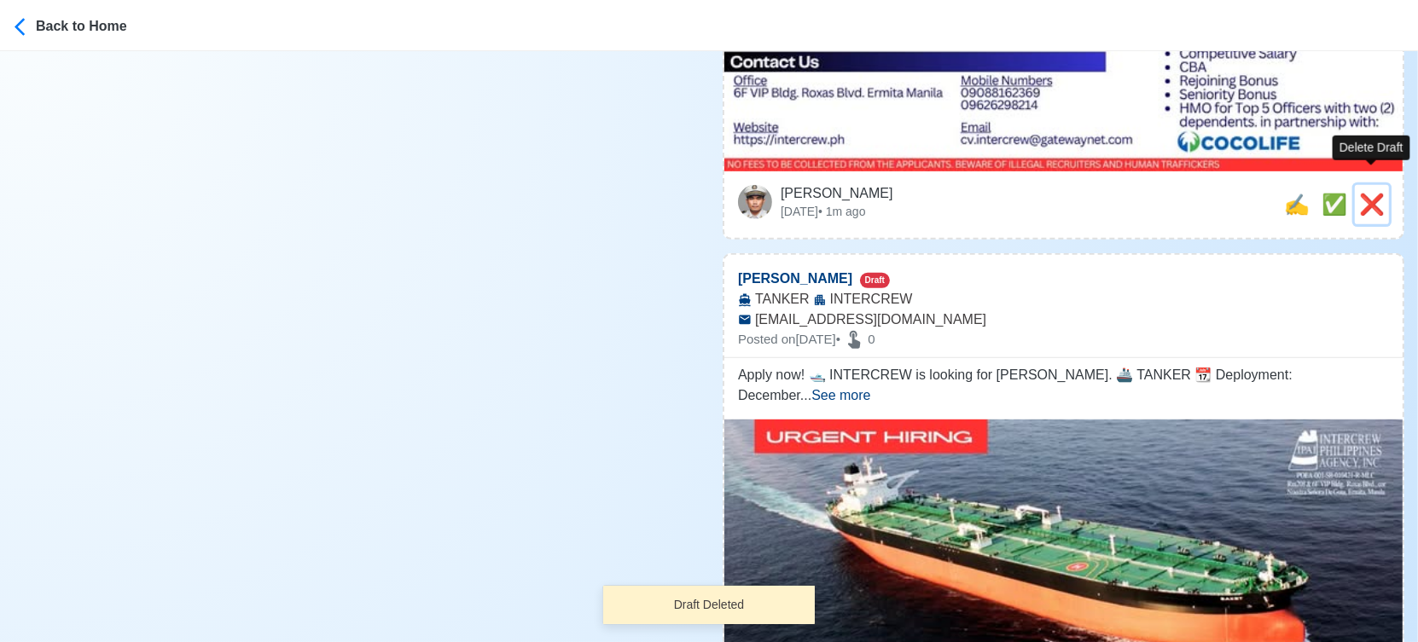
click at [1372, 193] on span "❌" at bounding box center [1372, 204] width 26 height 23
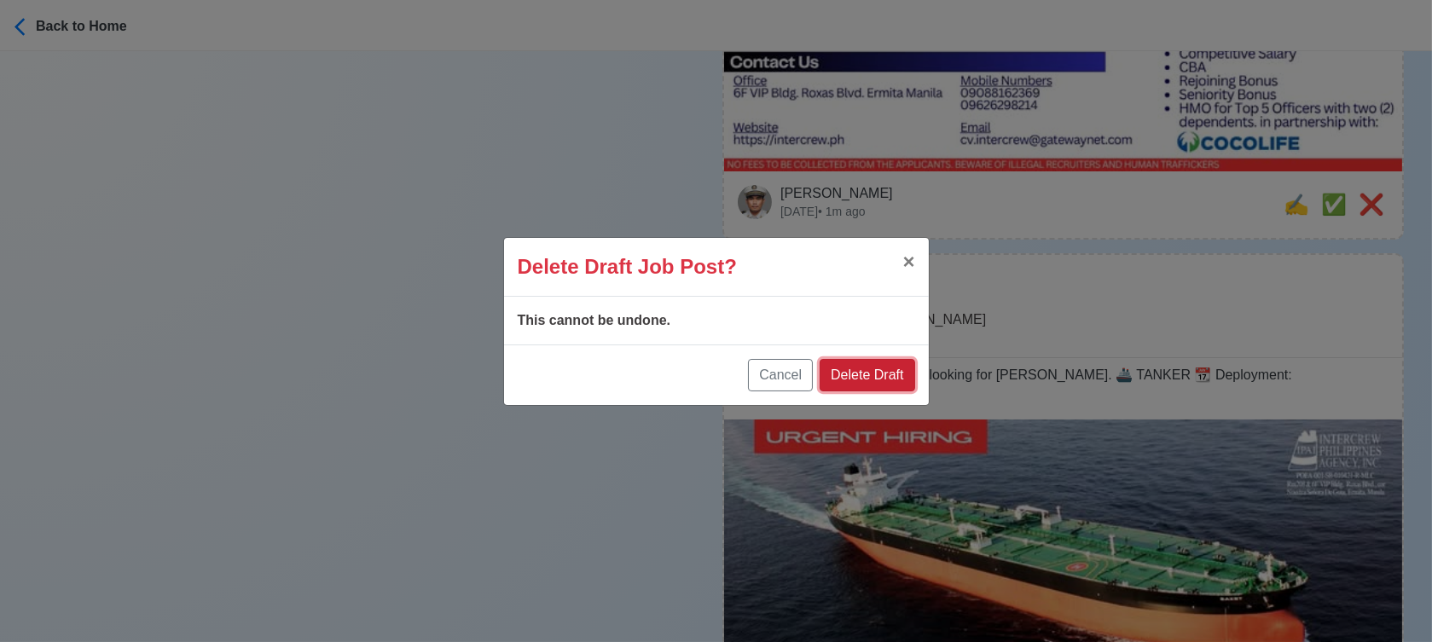
click at [899, 375] on button "Delete Draft" at bounding box center [867, 375] width 95 height 32
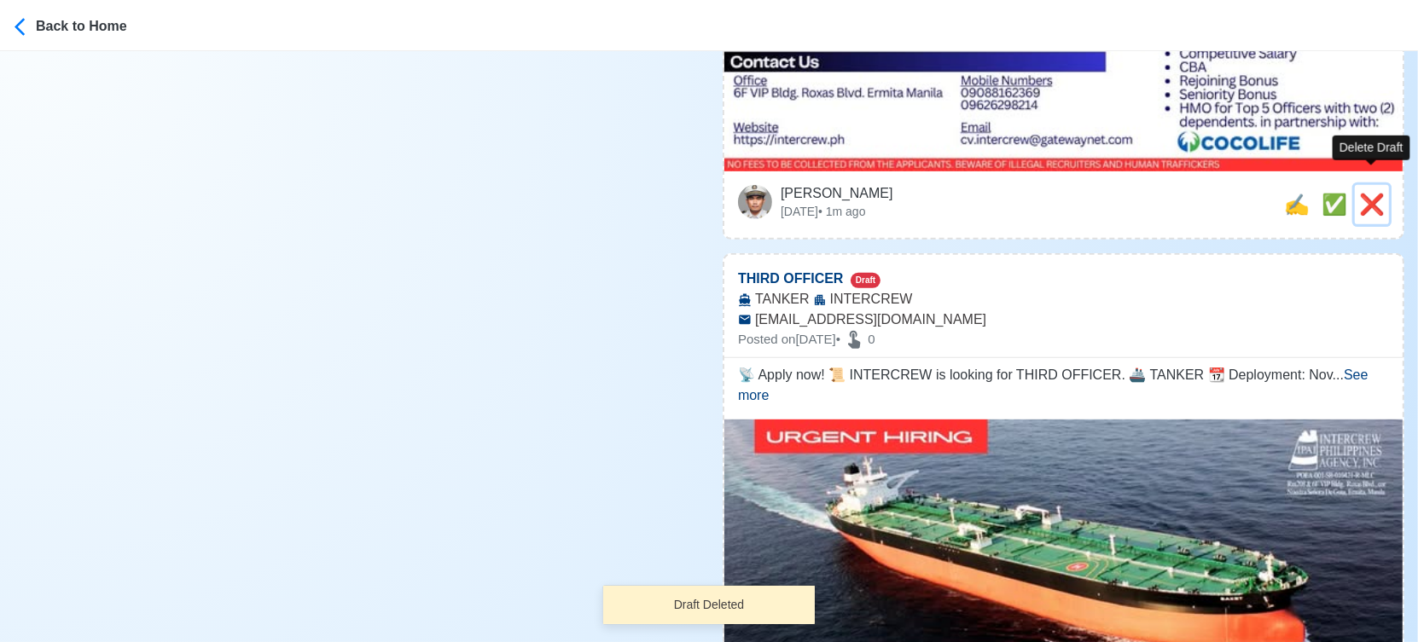
click at [1368, 193] on span "❌" at bounding box center [1372, 204] width 26 height 23
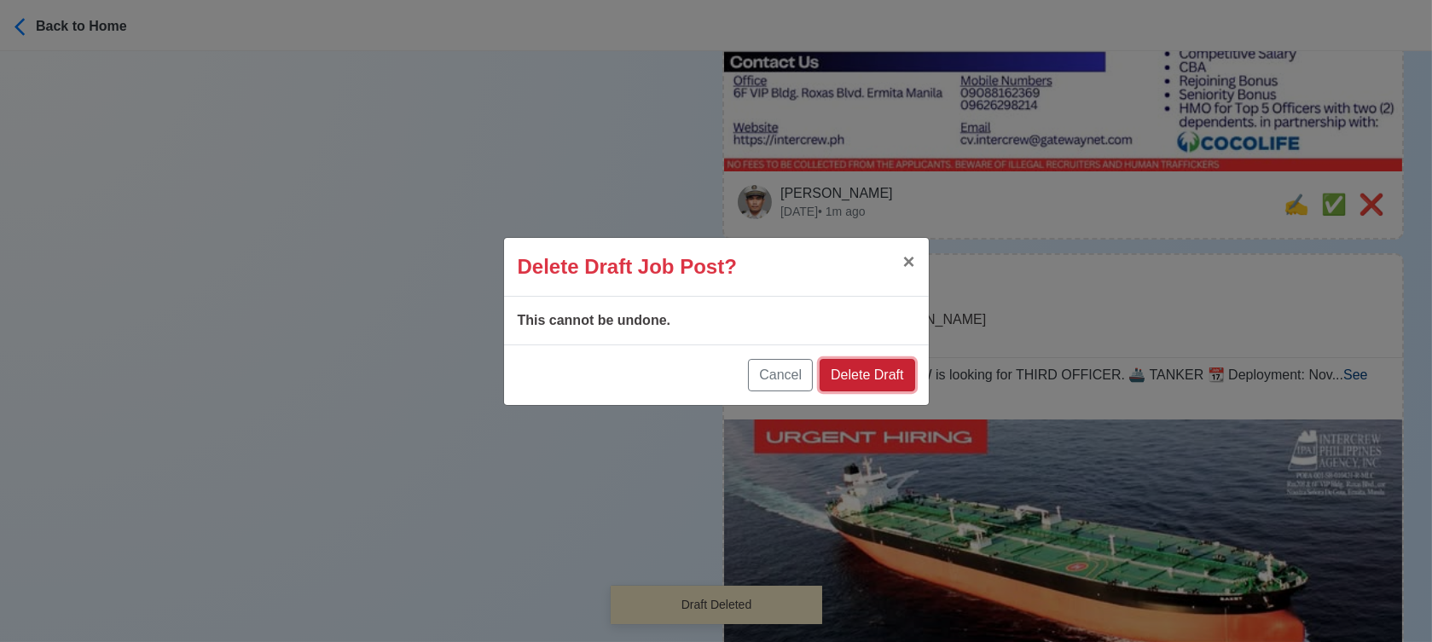
click at [901, 371] on button "Delete Draft" at bounding box center [867, 375] width 95 height 32
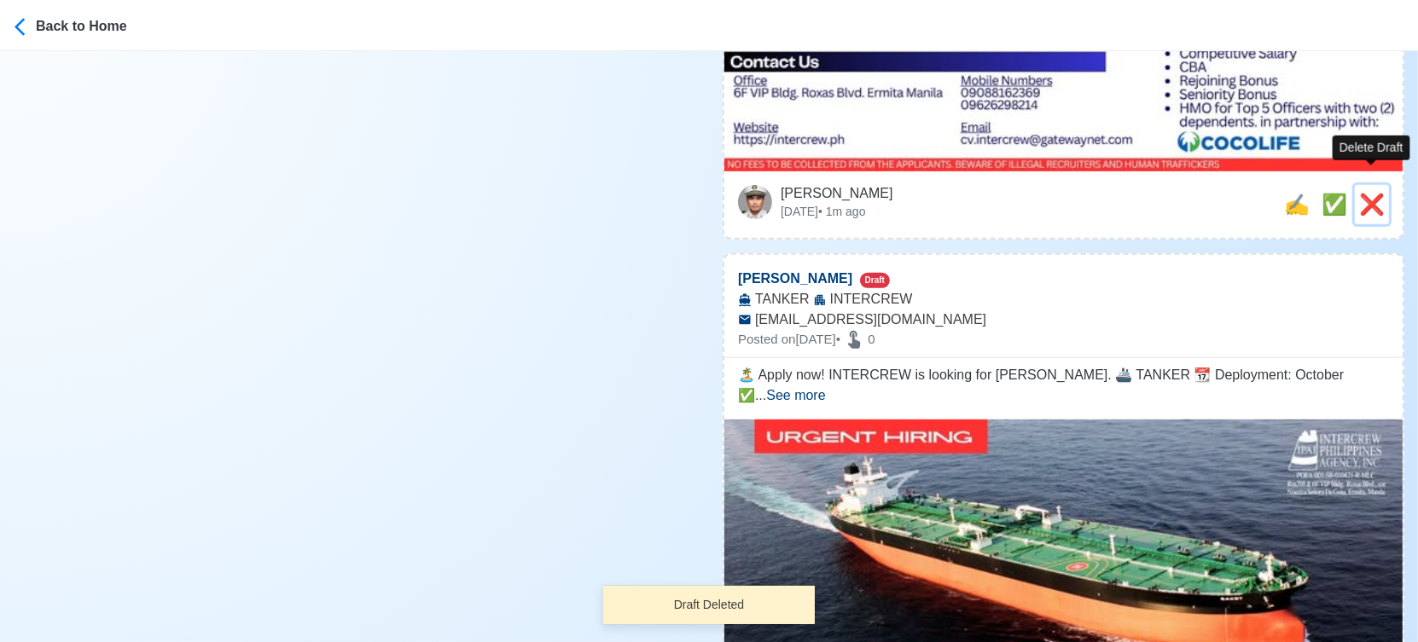
click at [1372, 193] on span "❌" at bounding box center [1372, 204] width 26 height 23
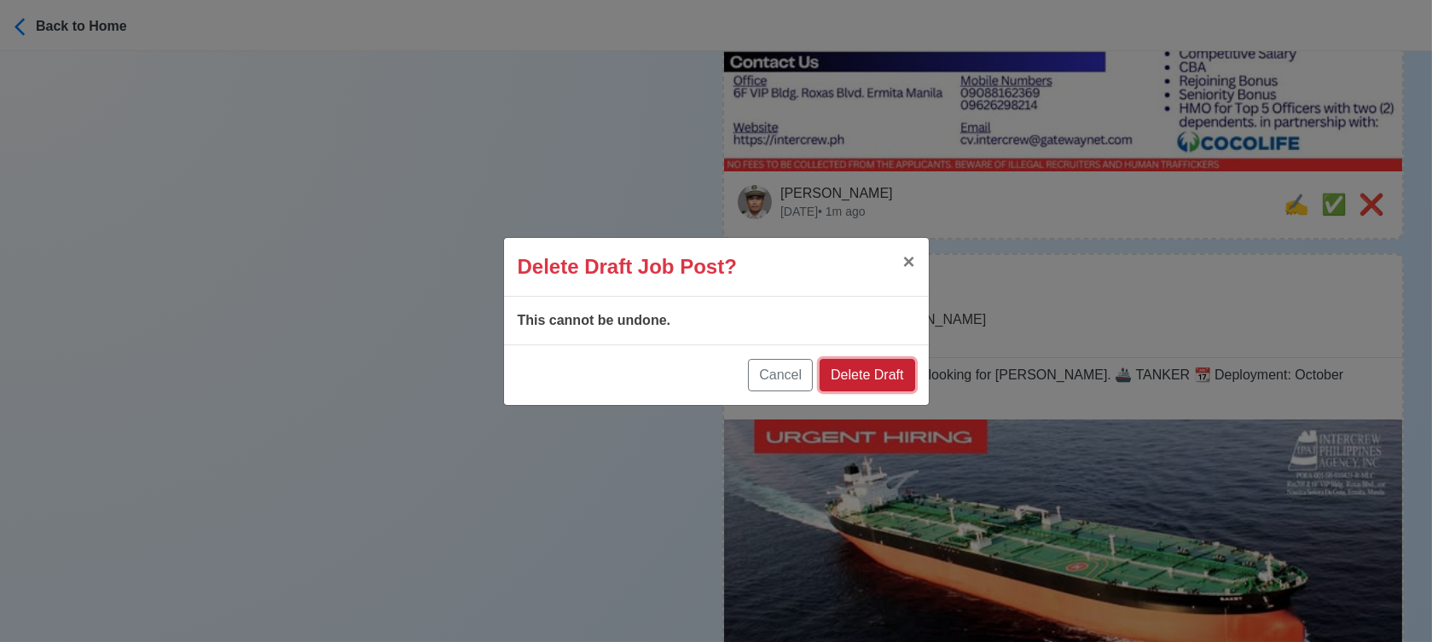
click at [887, 386] on button "Delete Draft" at bounding box center [867, 375] width 95 height 32
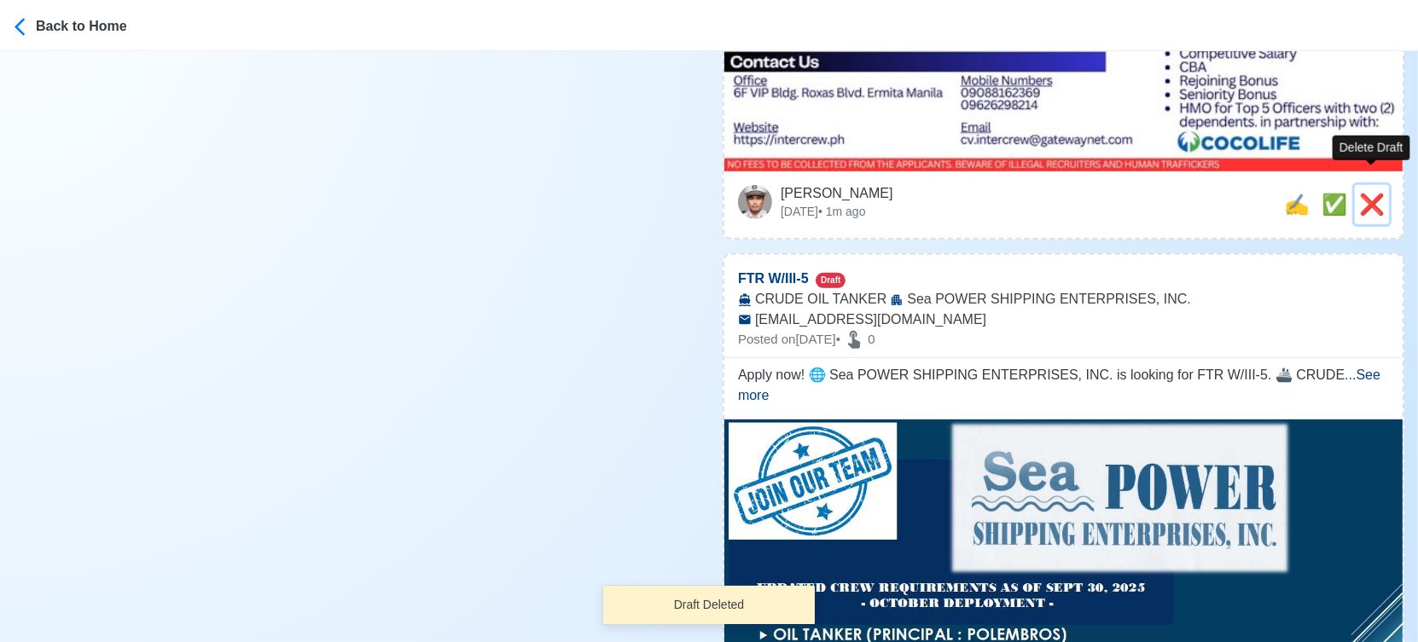
click at [1377, 195] on span "❌" at bounding box center [1372, 204] width 26 height 23
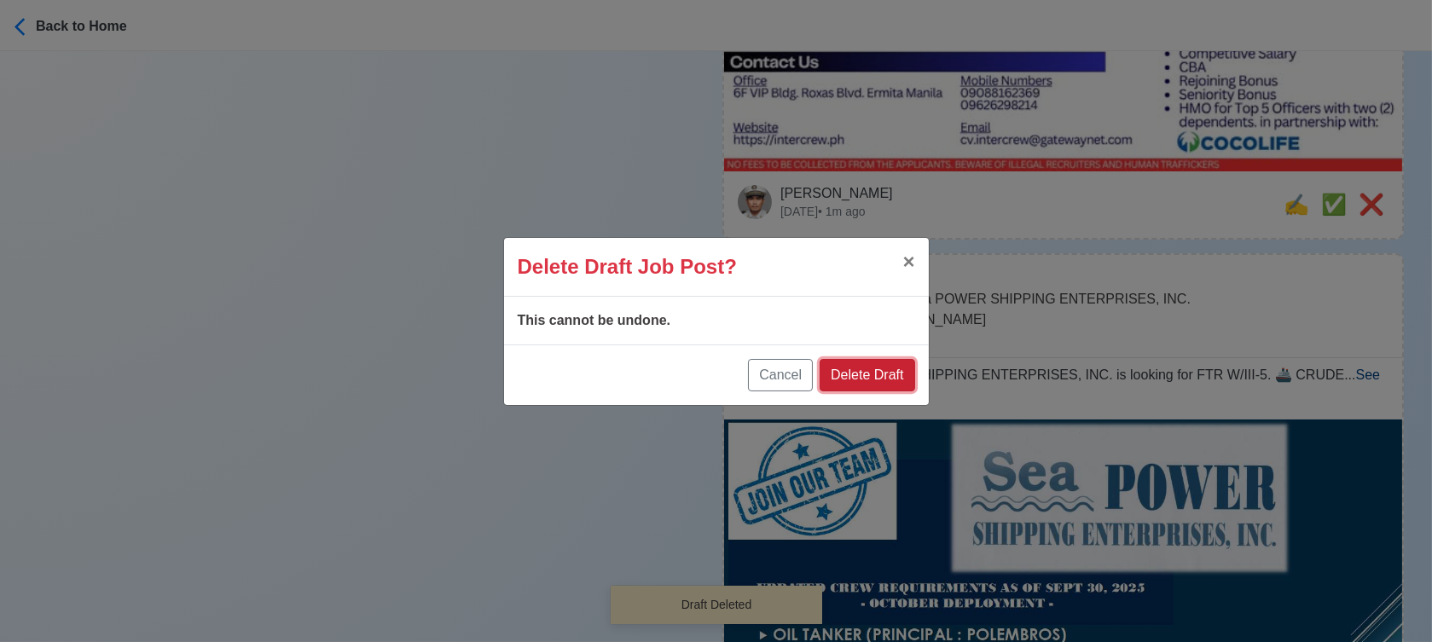
click at [871, 378] on button "Delete Draft" at bounding box center [867, 375] width 95 height 32
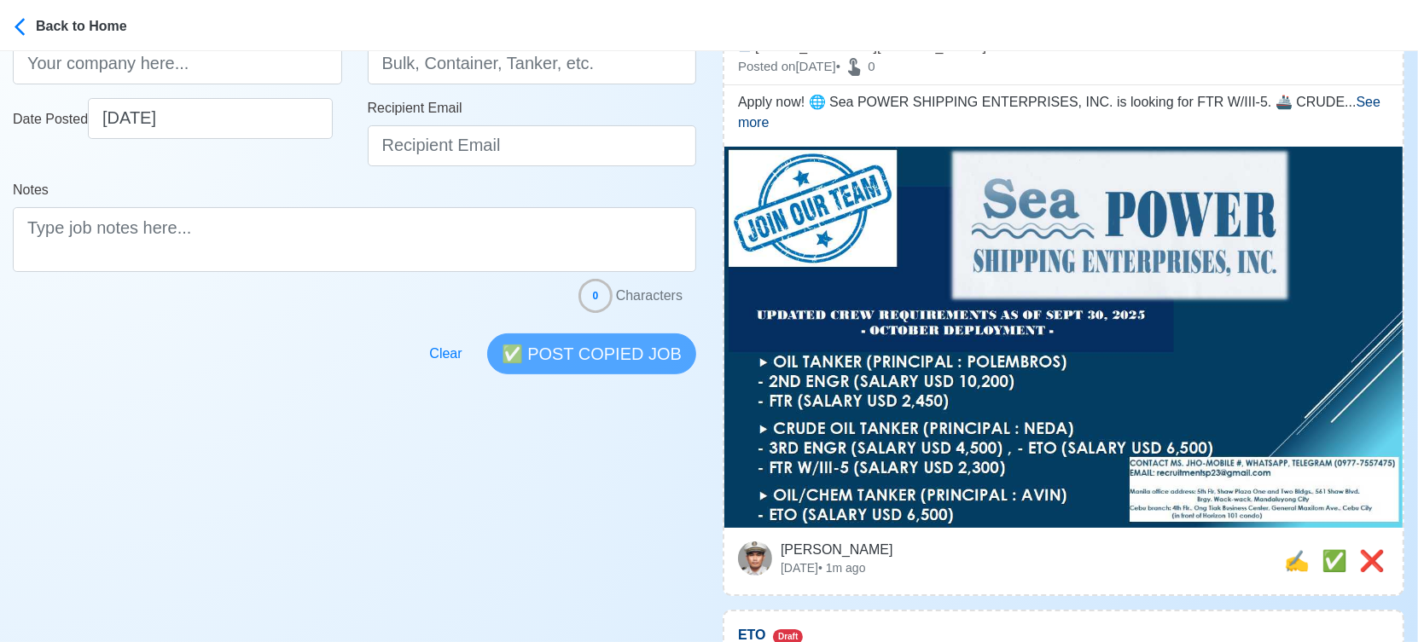
scroll to position [379, 0]
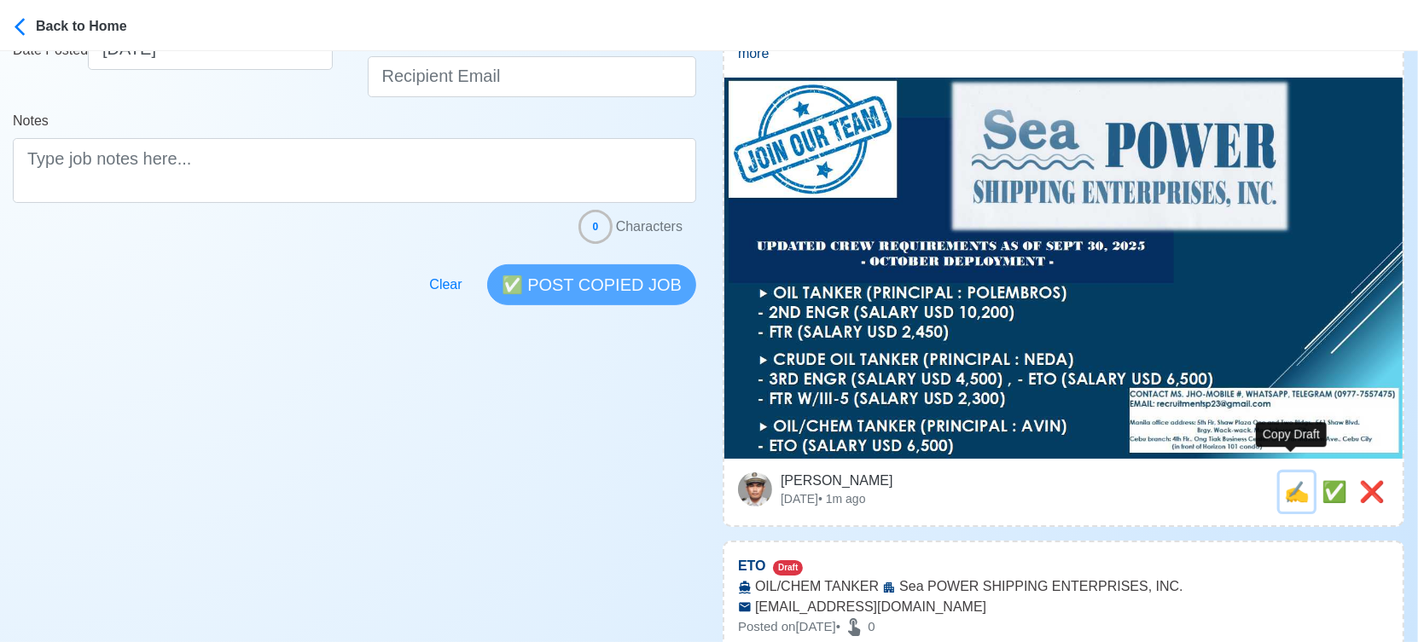
click at [1284, 480] on span "✍️" at bounding box center [1297, 491] width 26 height 23
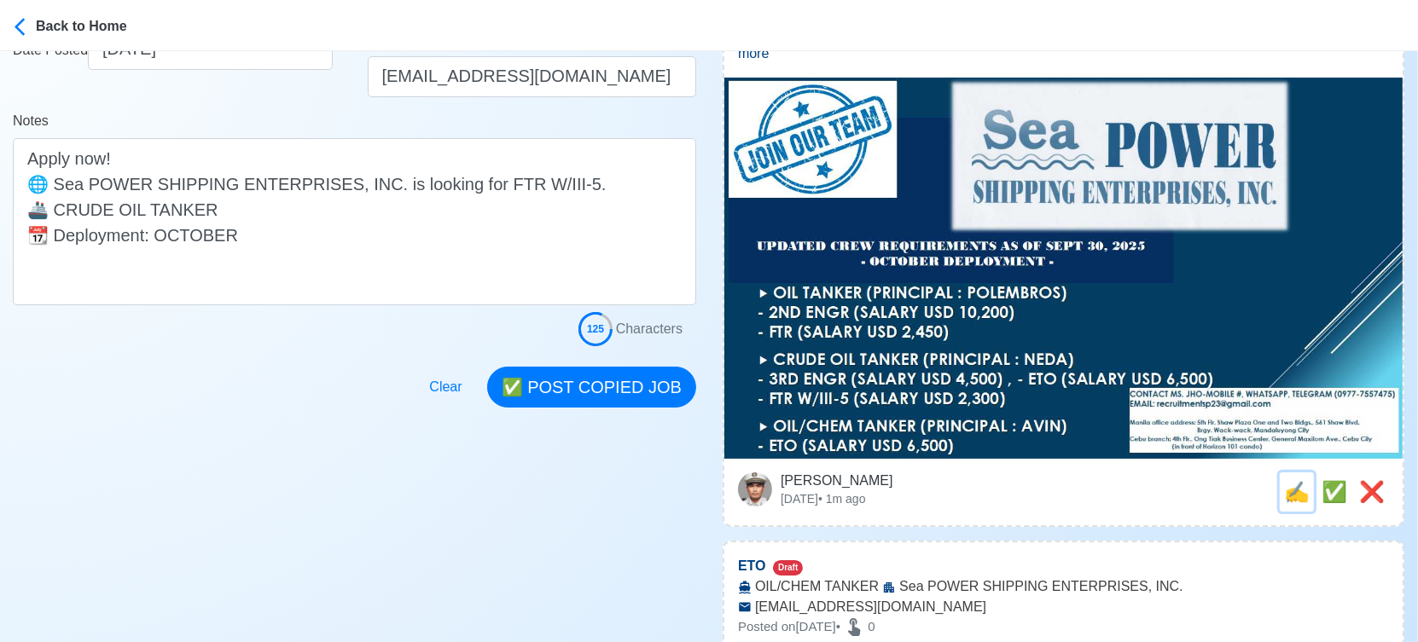
scroll to position [0, 0]
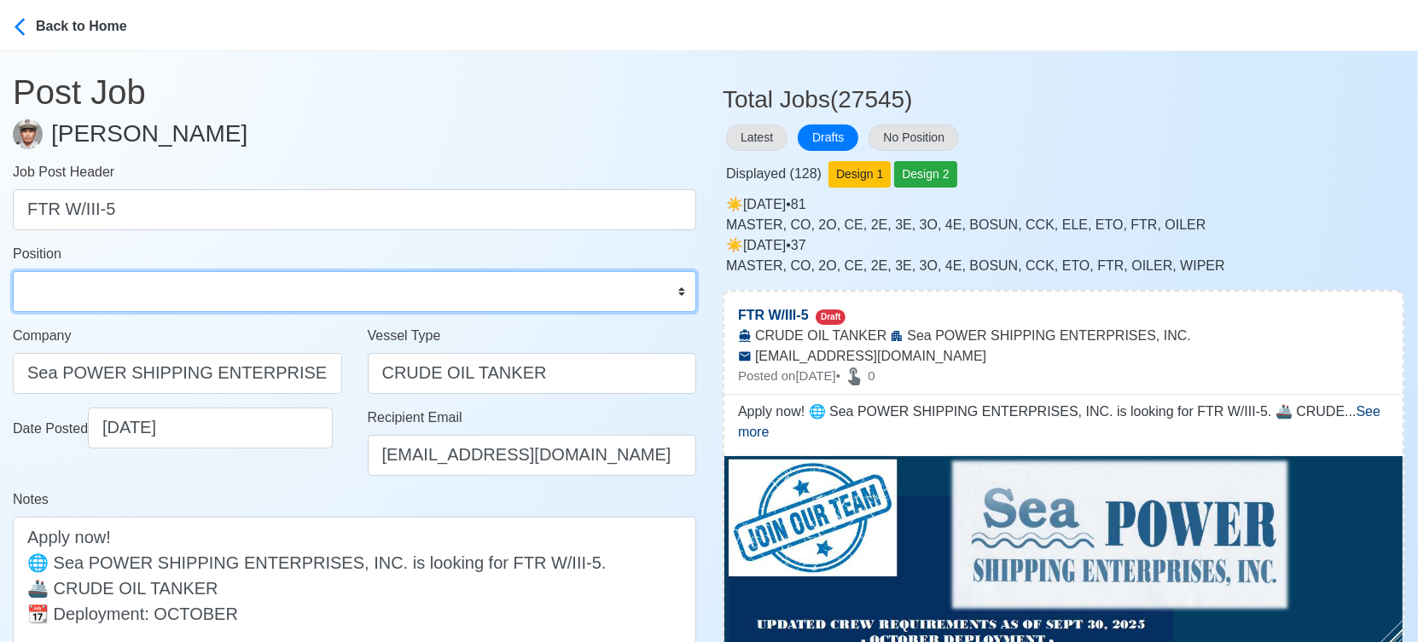
click at [223, 298] on select "Master Chief Officer 2nd Officer 3rd Officer Junior Officer Chief Engineer 2nd …" at bounding box center [354, 291] width 683 height 41
click at [13, 271] on select "Master Chief Officer 2nd Officer 3rd Officer Junior Officer Chief Engineer 2nd …" at bounding box center [354, 291] width 683 height 41
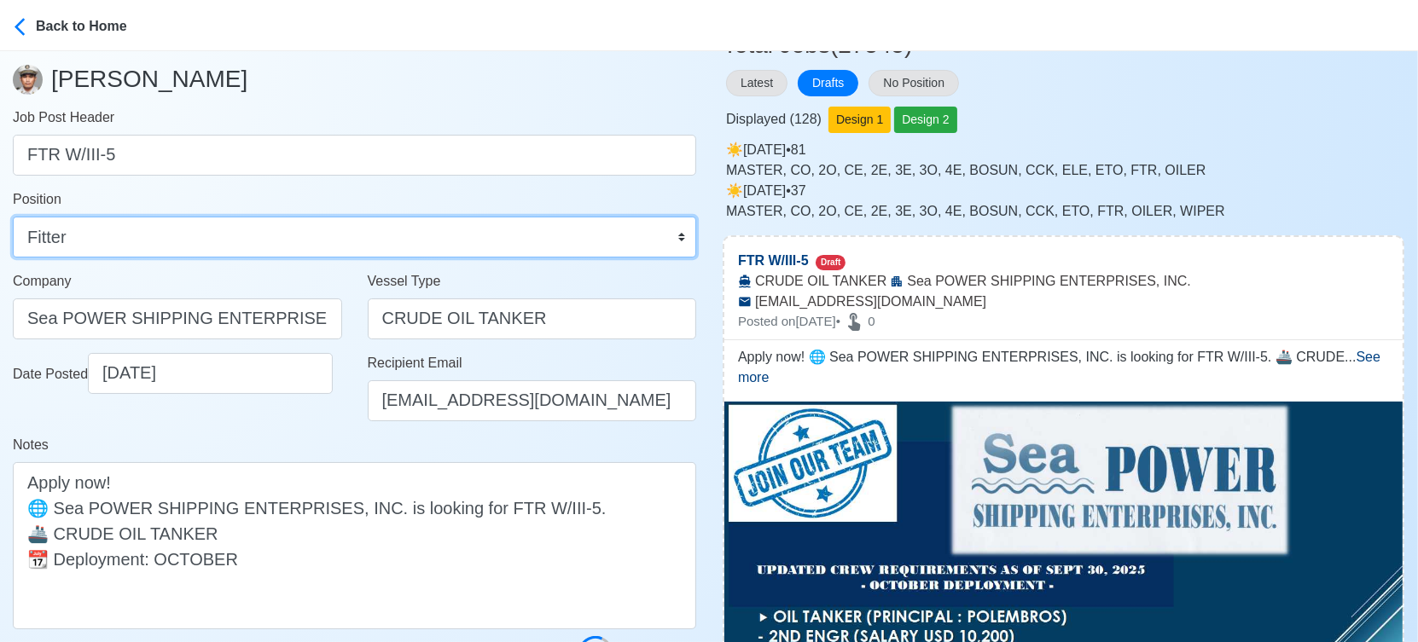
scroll to position [189, 0]
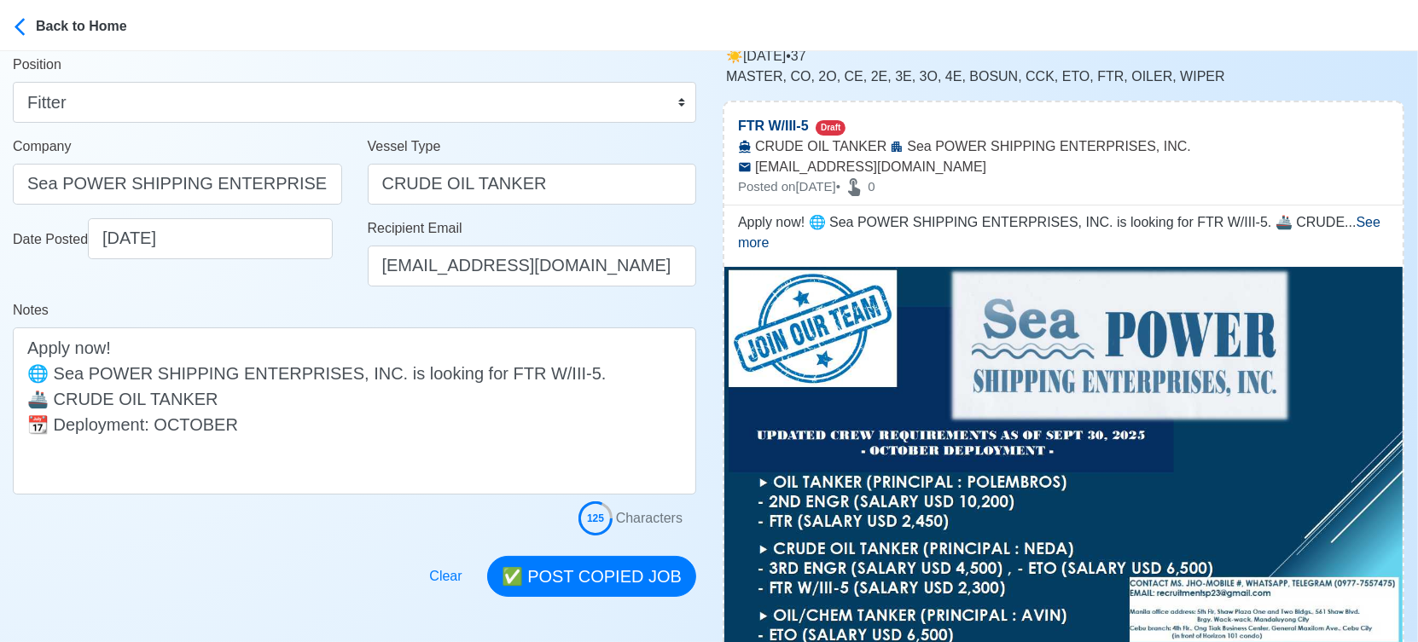
click at [316, 299] on div "Date Posted [DATE]" at bounding box center [177, 259] width 355 height 82
click at [299, 299] on div "Date Posted [DATE]" at bounding box center [177, 259] width 355 height 82
click at [305, 301] on div "Notes Apply now! 🌐 Sea POWER SHIPPING ENTERPRISES, INC. is looking for FTR W/II…" at bounding box center [354, 397] width 683 height 194
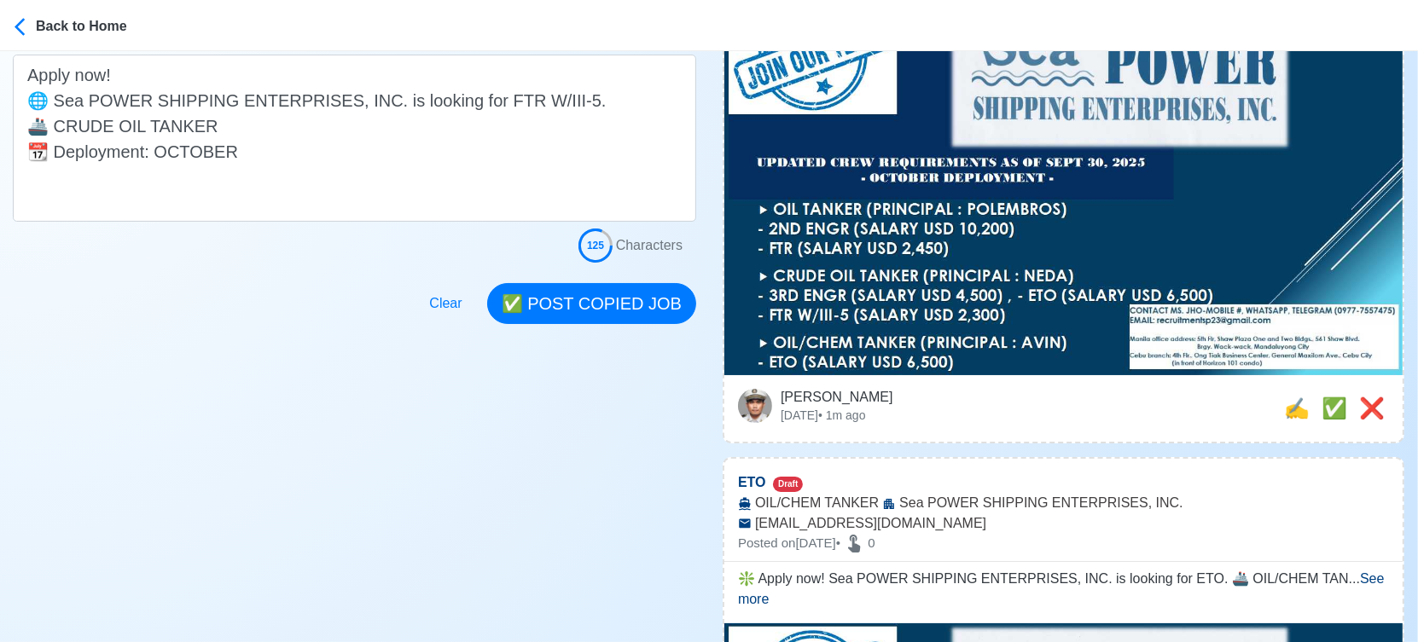
scroll to position [473, 0]
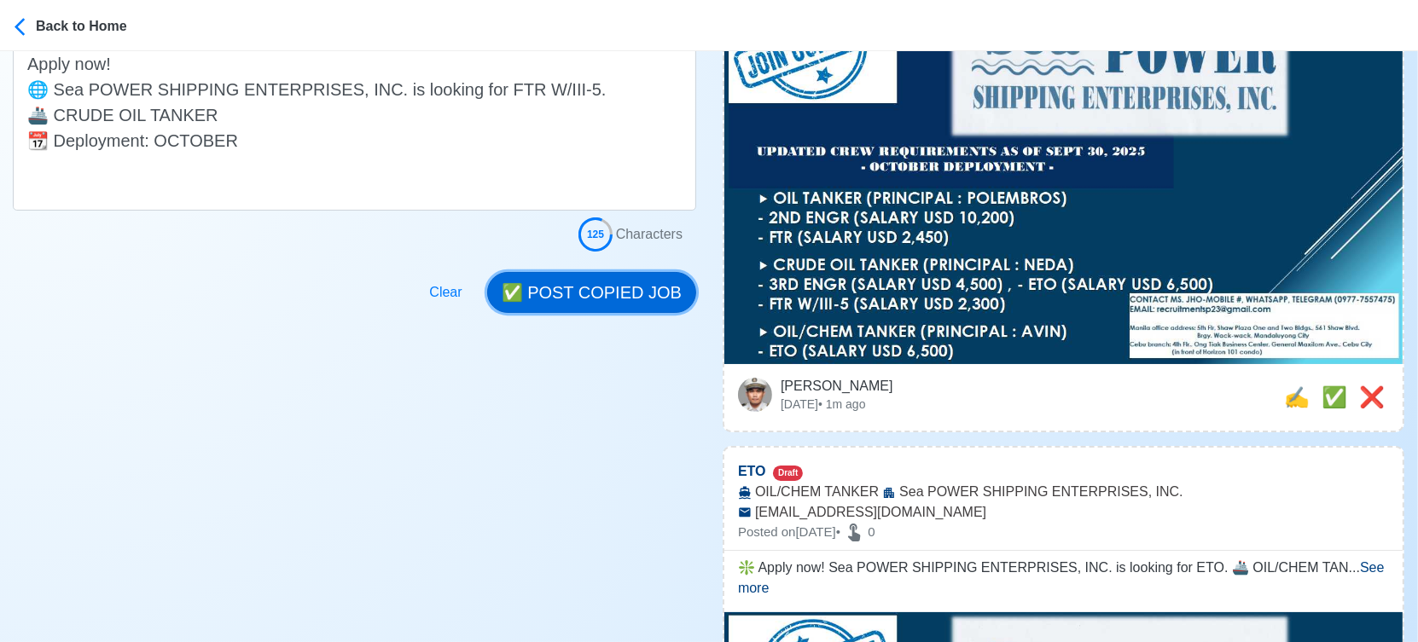
click at [632, 298] on button "✅ POST COPIED JOB" at bounding box center [591, 292] width 209 height 41
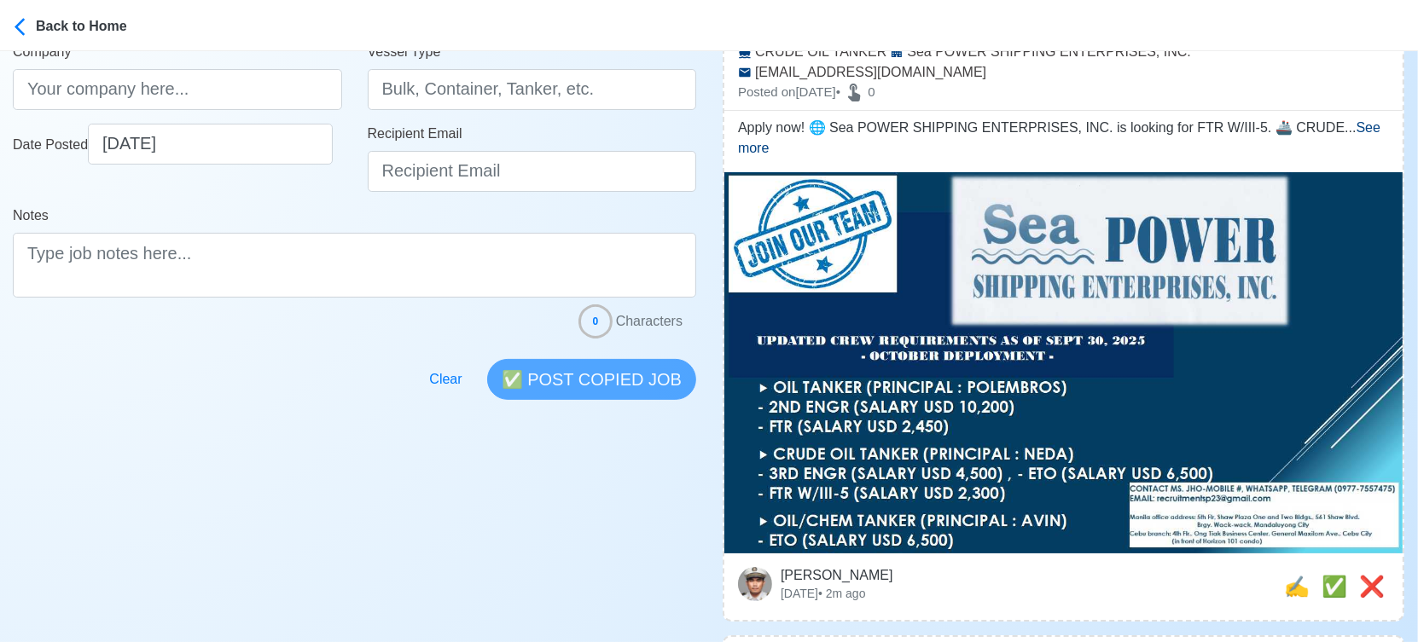
scroll to position [379, 0]
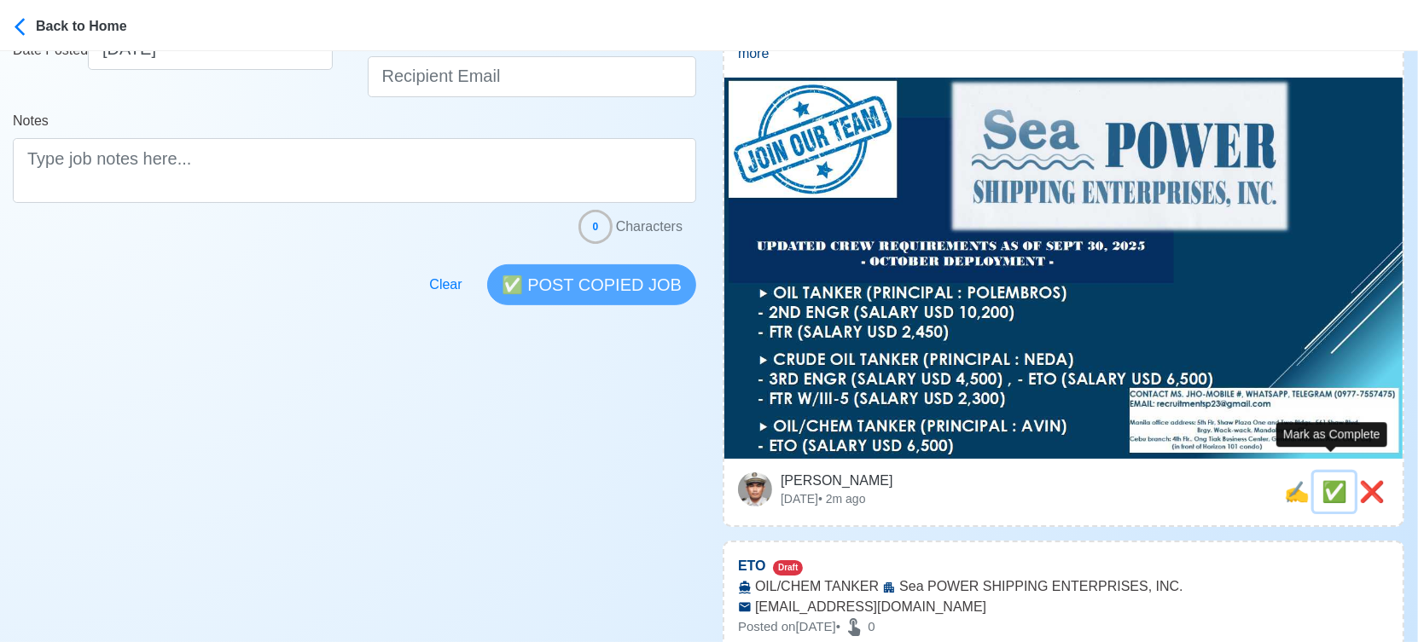
click at [1328, 480] on span "✅" at bounding box center [1334, 491] width 26 height 23
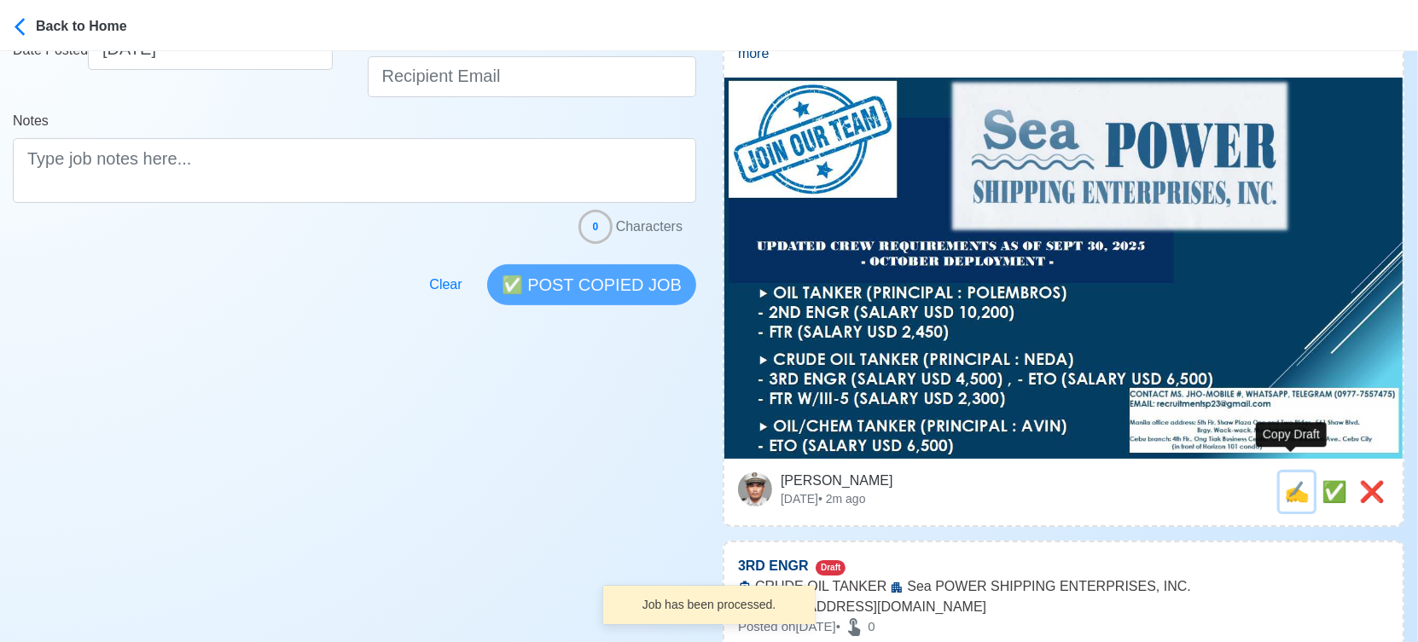
click at [1284, 480] on span "✍️" at bounding box center [1297, 491] width 26 height 23
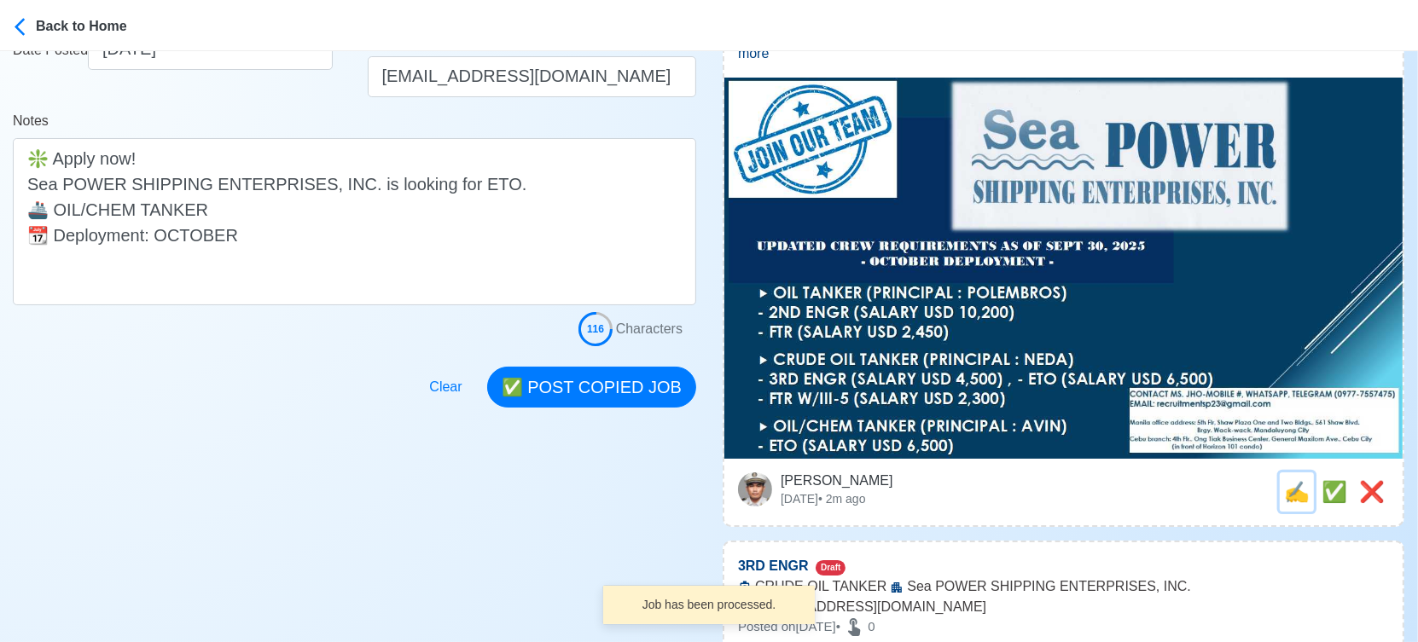
scroll to position [0, 0]
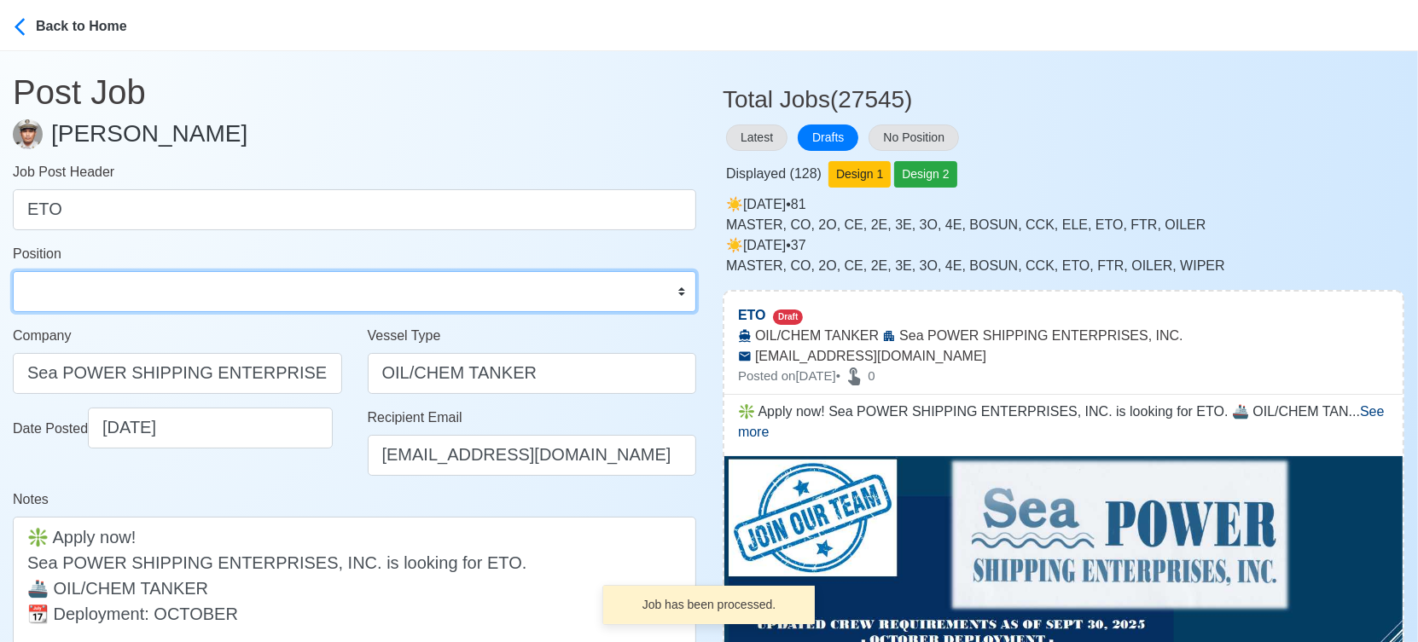
click at [149, 299] on select "Master Chief Officer 2nd Officer 3rd Officer Junior Officer Chief Engineer 2nd …" at bounding box center [354, 291] width 683 height 41
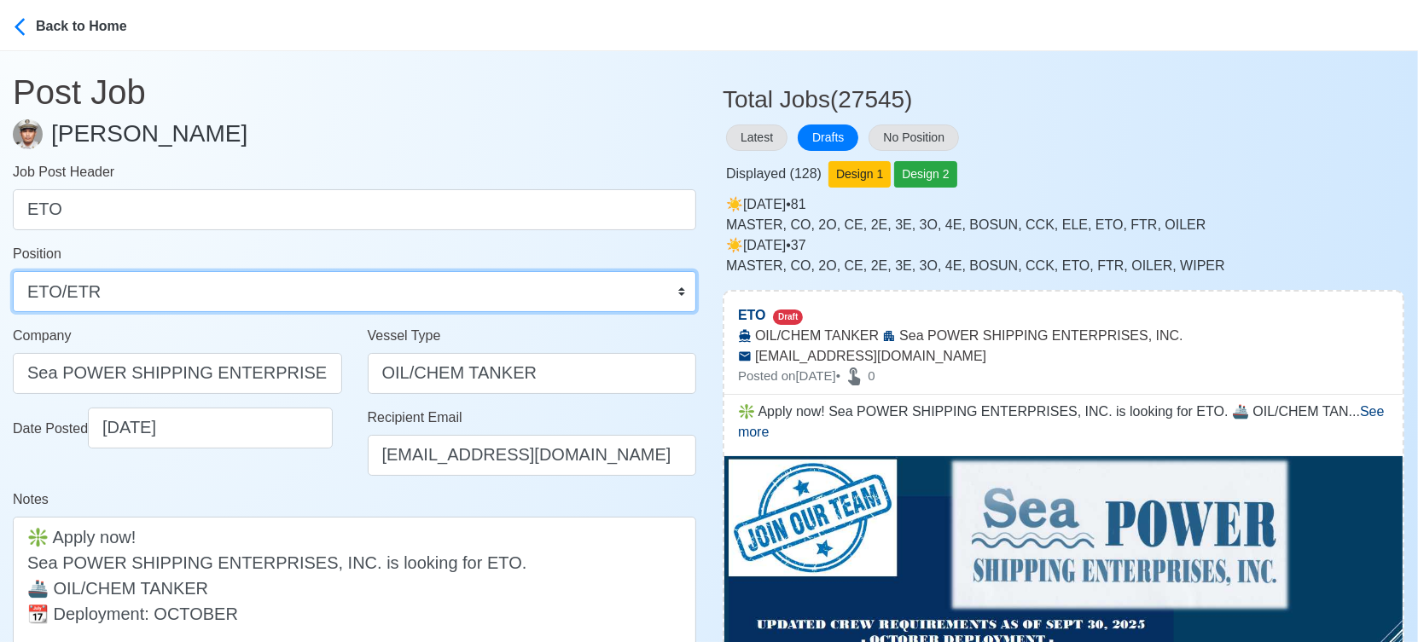
click at [13, 271] on select "Master Chief Officer 2nd Officer 3rd Officer Junior Officer Chief Engineer 2nd …" at bounding box center [354, 291] width 683 height 41
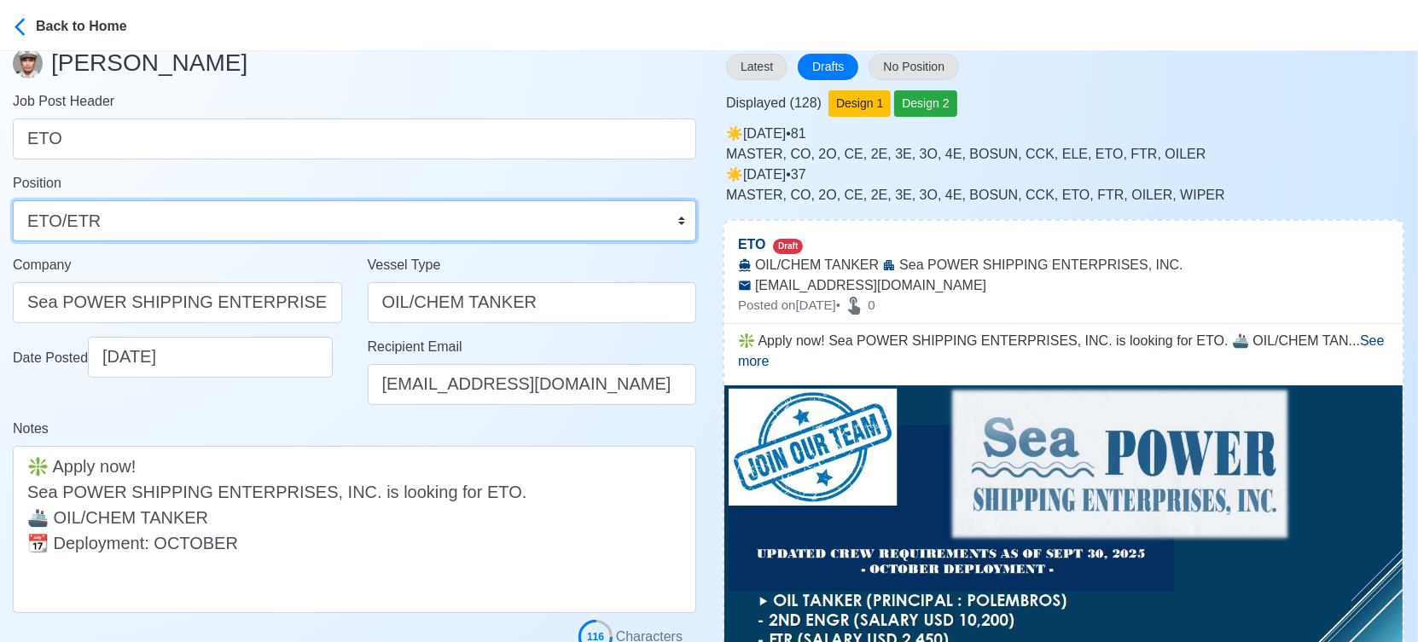
scroll to position [189, 0]
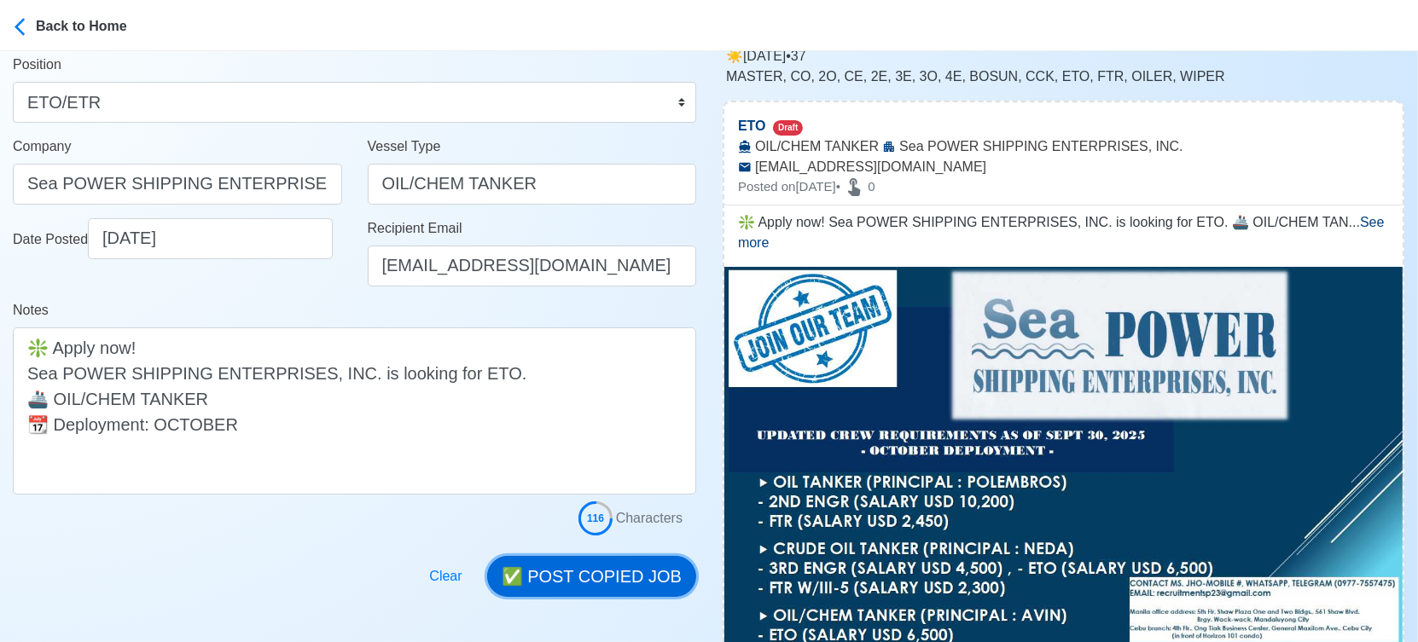
click at [606, 568] on button "✅ POST COPIED JOB" at bounding box center [591, 576] width 209 height 41
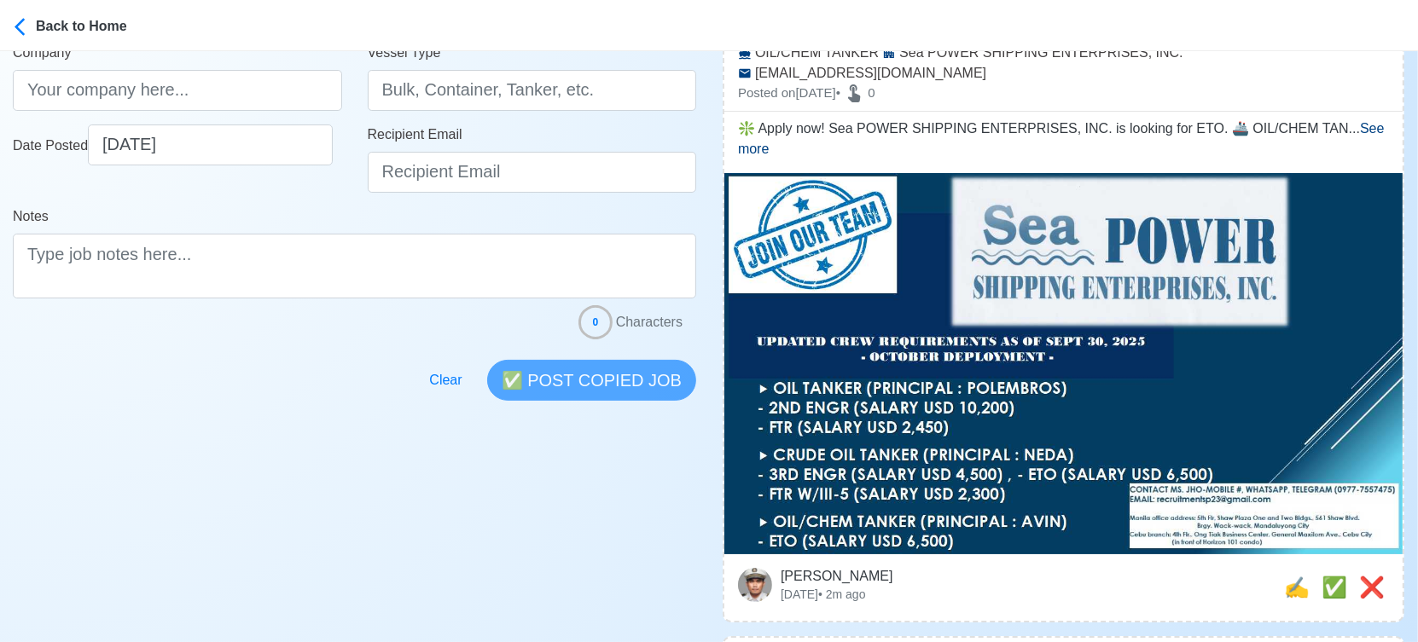
scroll to position [568, 0]
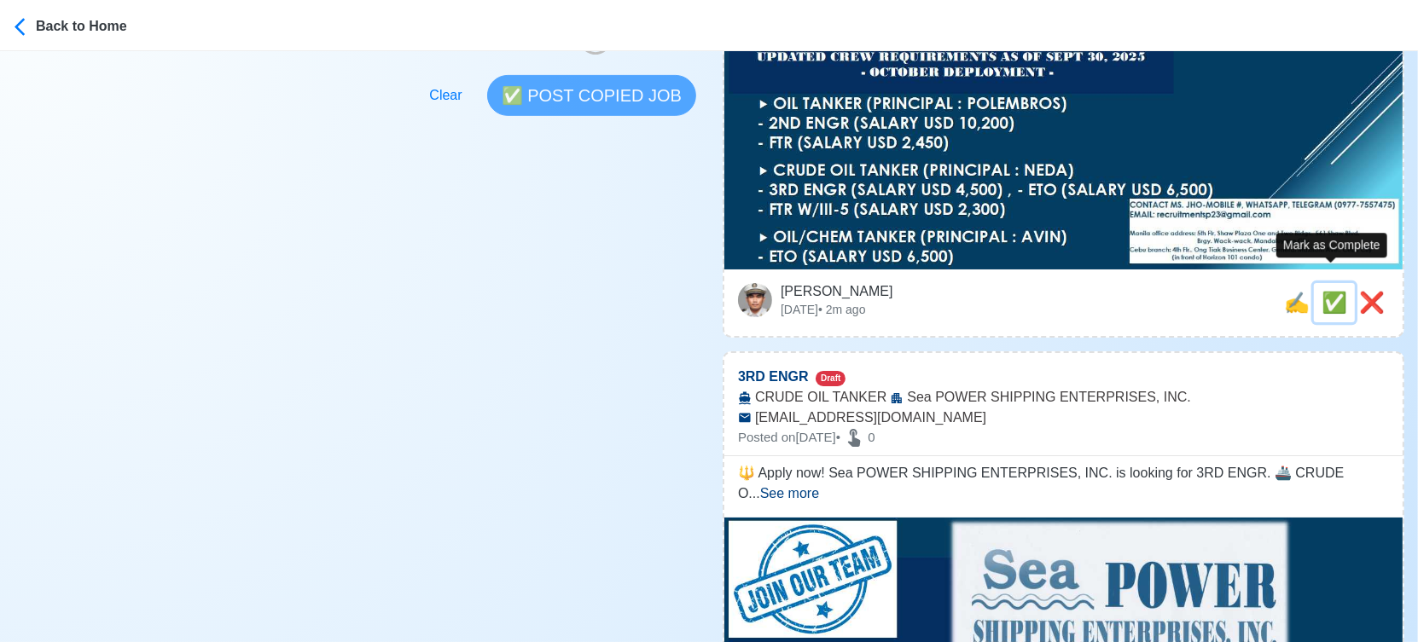
click at [1333, 291] on span "✅" at bounding box center [1334, 302] width 26 height 23
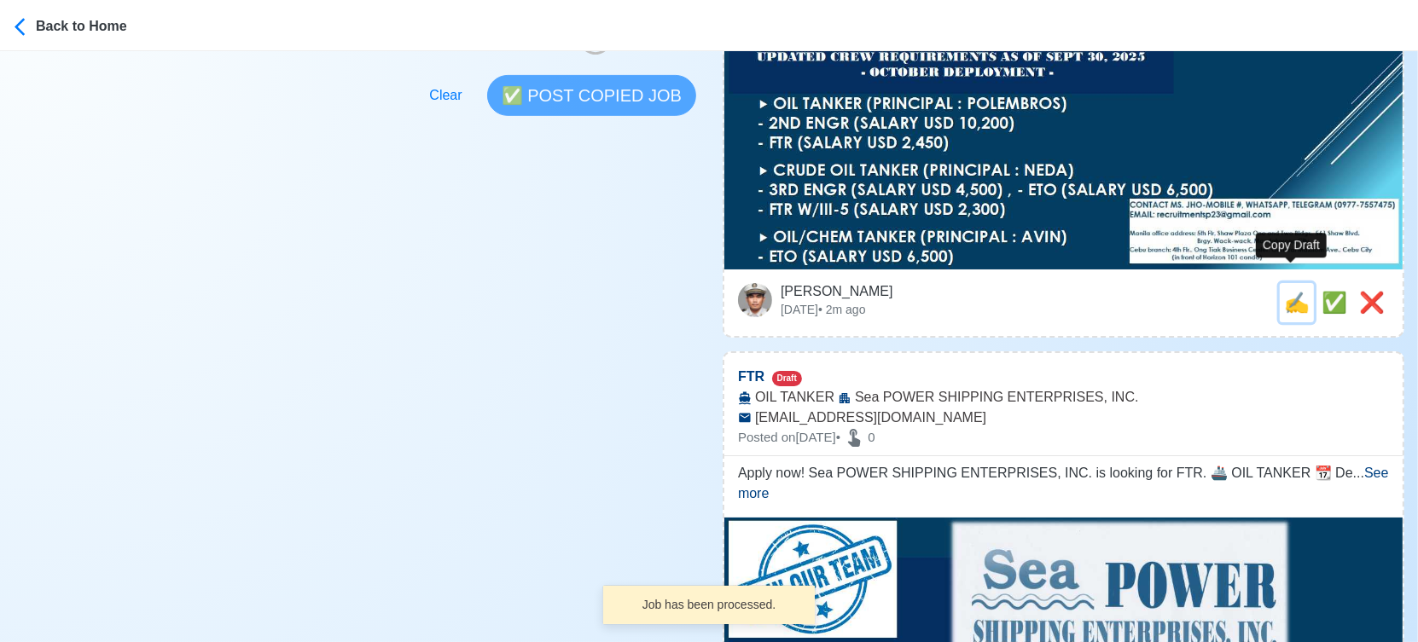
click at [1290, 291] on span "✍️" at bounding box center [1297, 302] width 26 height 23
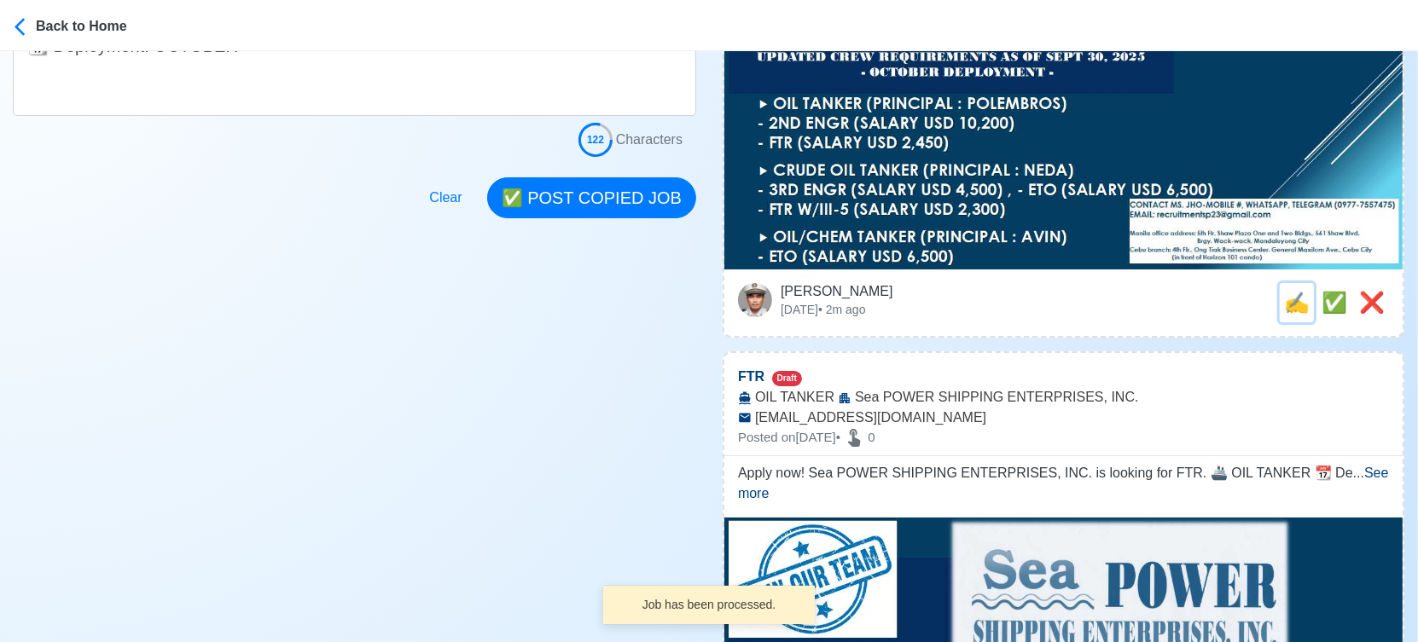
scroll to position [0, 0]
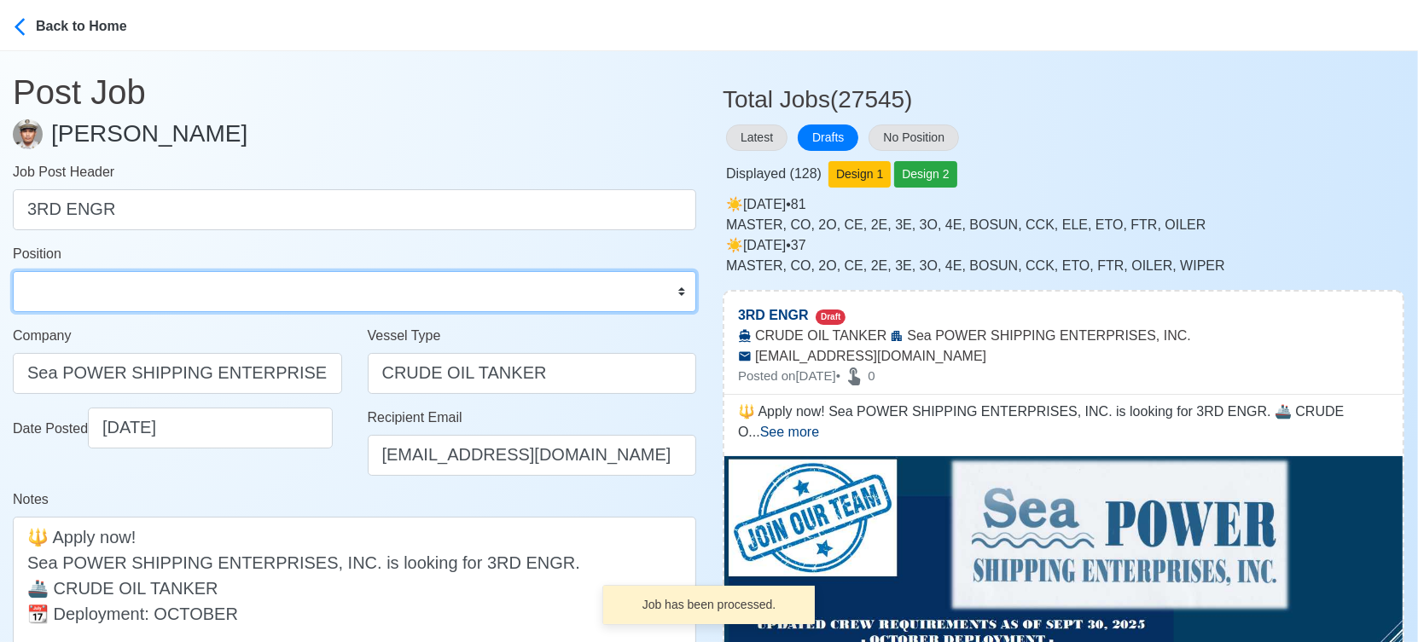
drag, startPoint x: 89, startPoint y: 289, endPoint x: 94, endPoint y: 274, distance: 16.2
click at [89, 289] on select "Master Chief Officer 2nd Officer 3rd Officer Junior Officer Chief Engineer 2nd …" at bounding box center [354, 291] width 683 height 41
click at [13, 271] on select "Master Chief Officer 2nd Officer 3rd Officer Junior Officer Chief Engineer 2nd …" at bounding box center [354, 291] width 683 height 41
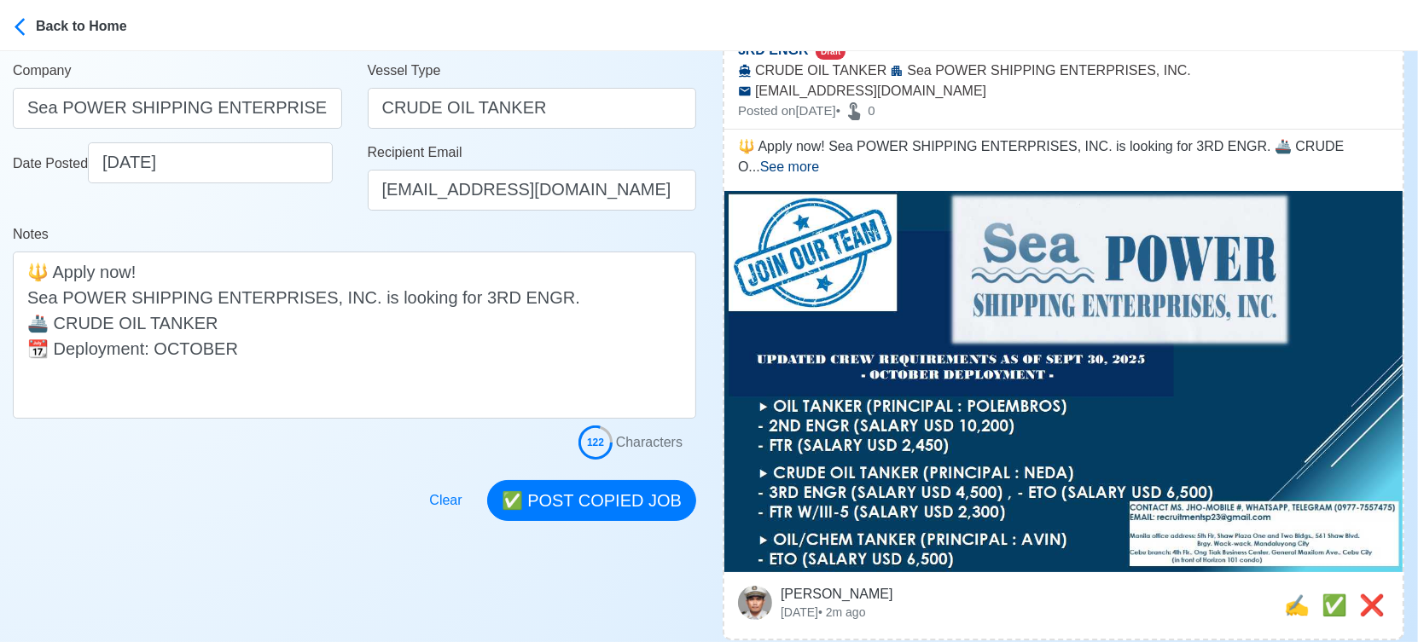
scroll to position [284, 0]
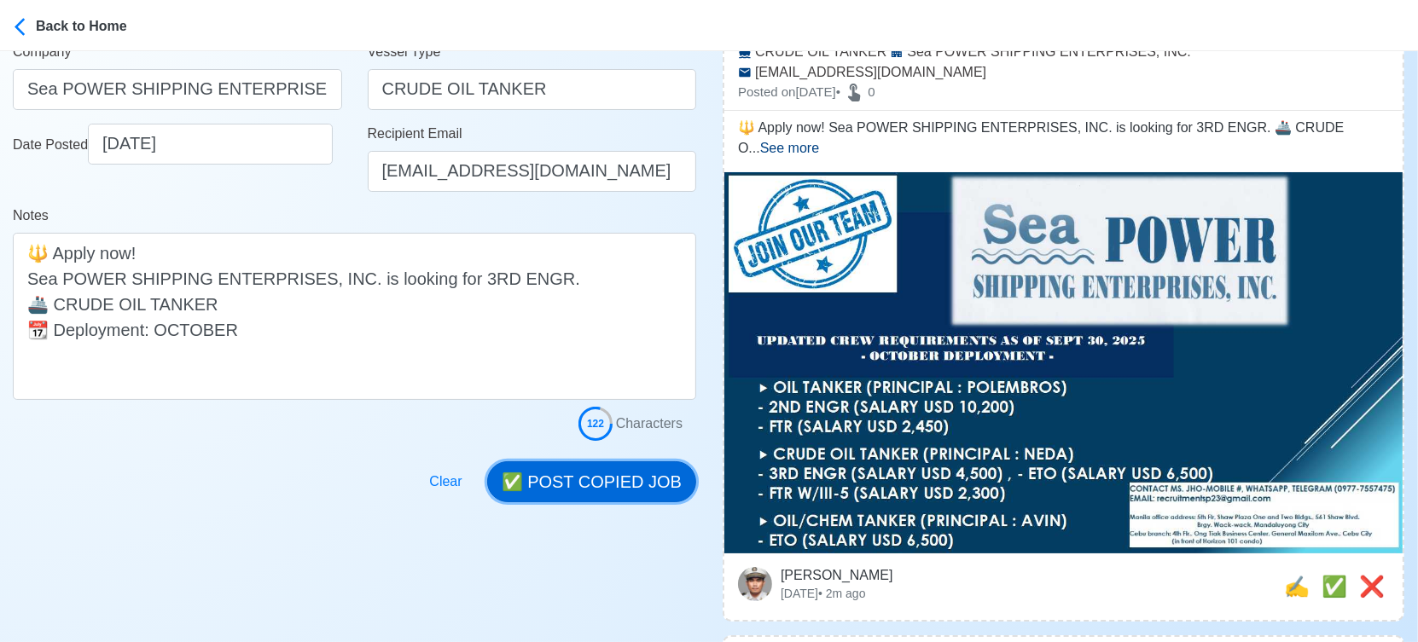
click at [632, 482] on button "✅ POST COPIED JOB" at bounding box center [591, 481] width 209 height 41
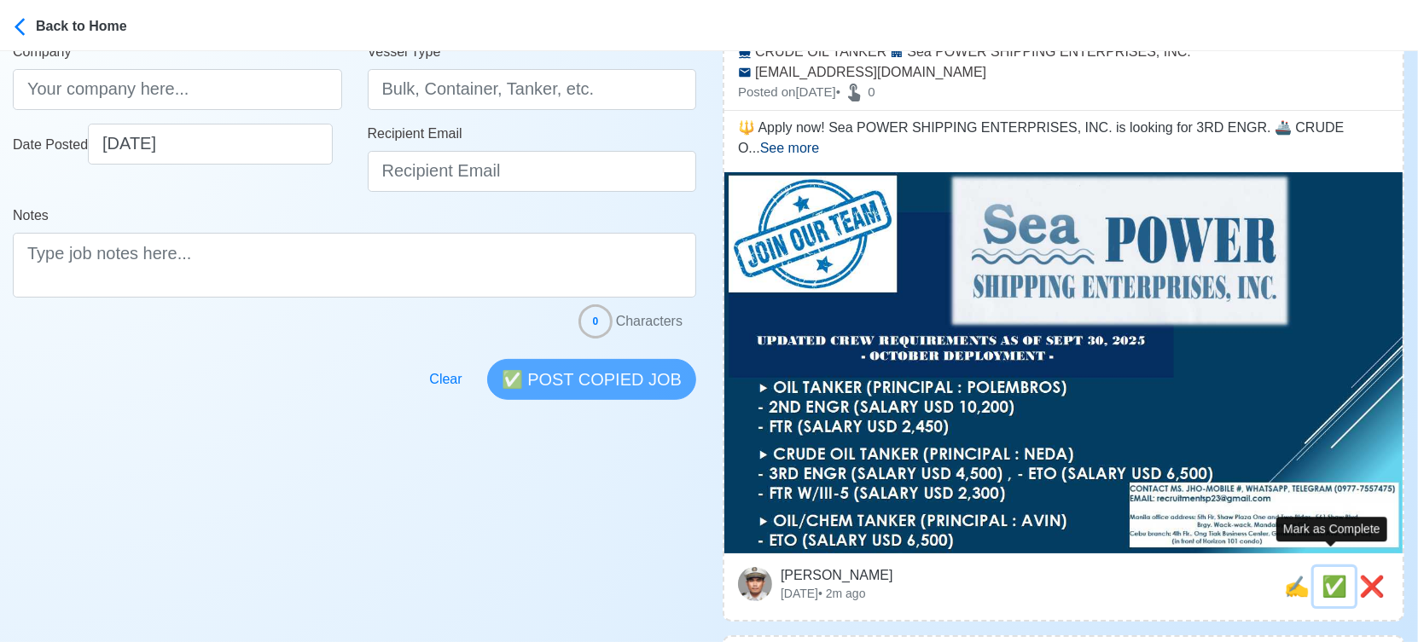
click at [1331, 575] on span "✅" at bounding box center [1334, 586] width 26 height 23
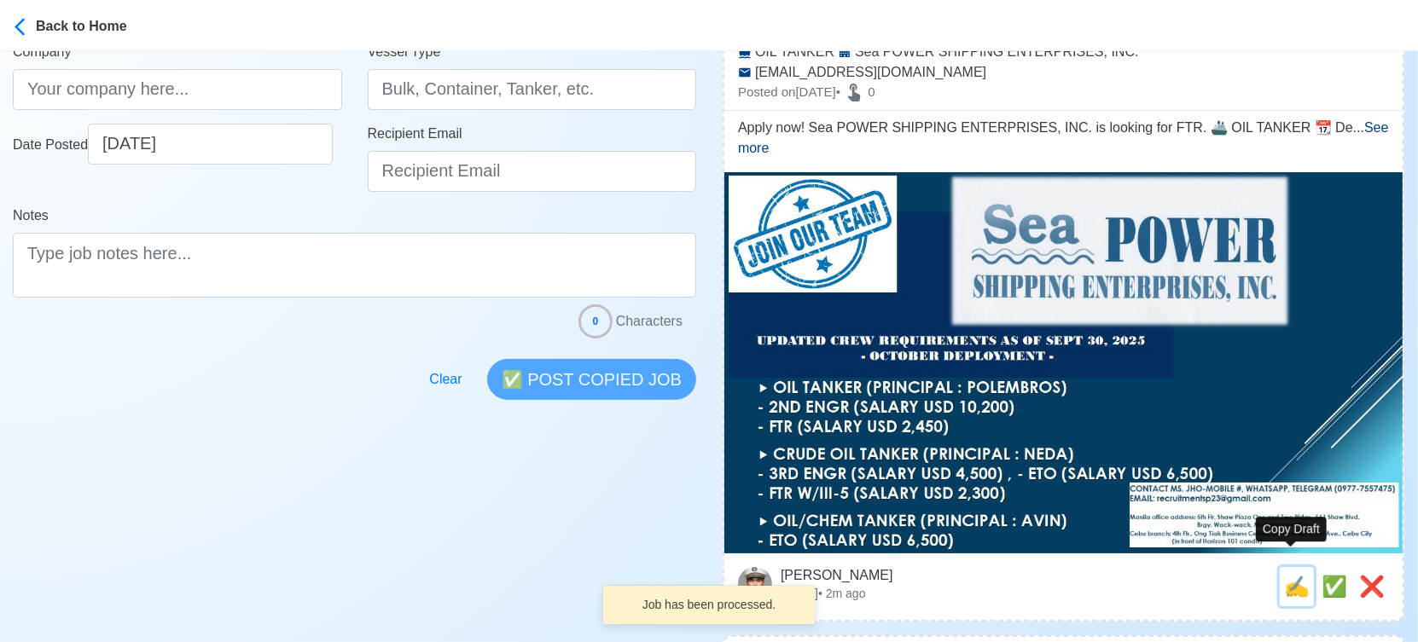
click at [1286, 575] on span "✍️" at bounding box center [1297, 586] width 26 height 23
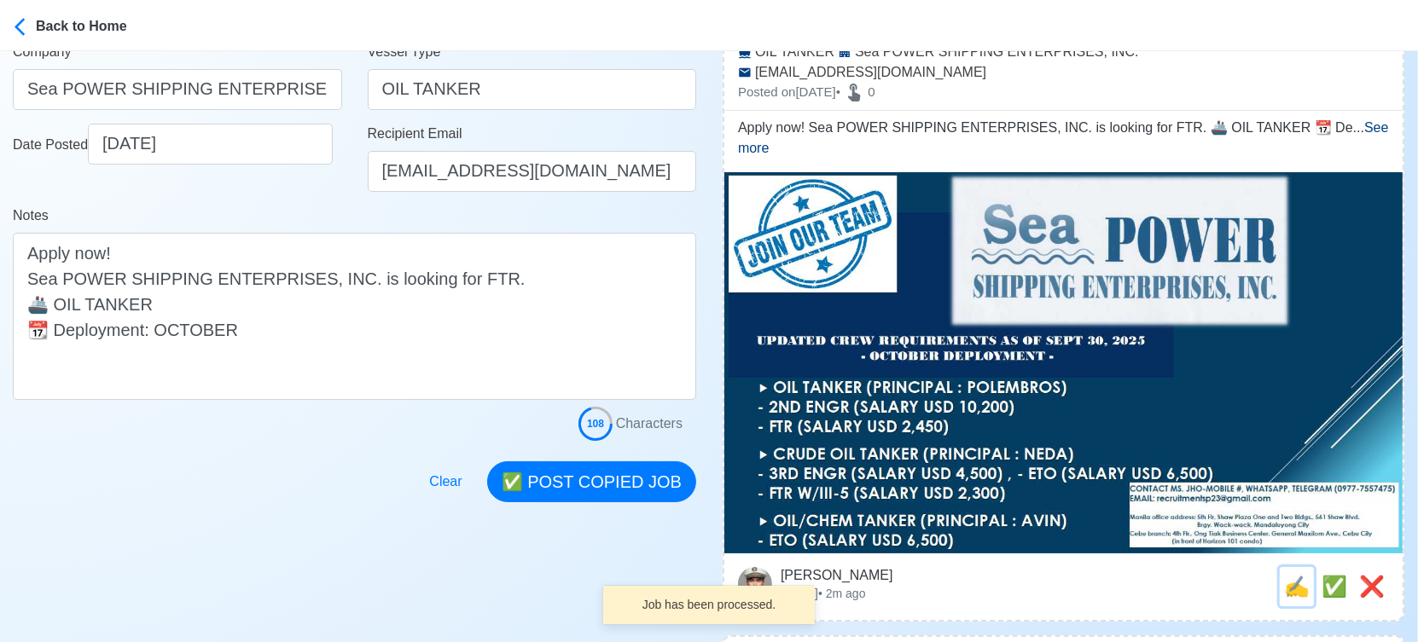
scroll to position [0, 0]
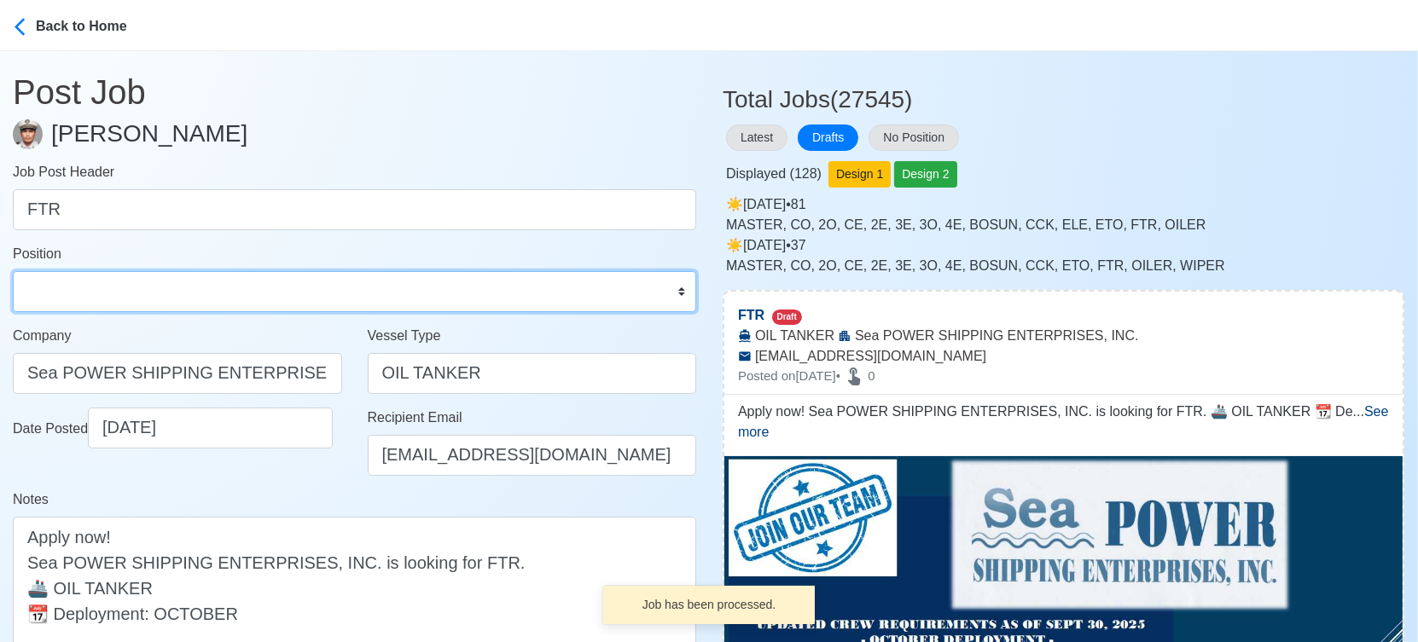
click at [272, 304] on select "Master Chief Officer 2nd Officer 3rd Officer Junior Officer Chief Engineer 2nd …" at bounding box center [354, 291] width 683 height 41
click at [13, 271] on select "Master Chief Officer 2nd Officer 3rd Officer Junior Officer Chief Engineer 2nd …" at bounding box center [354, 291] width 683 height 41
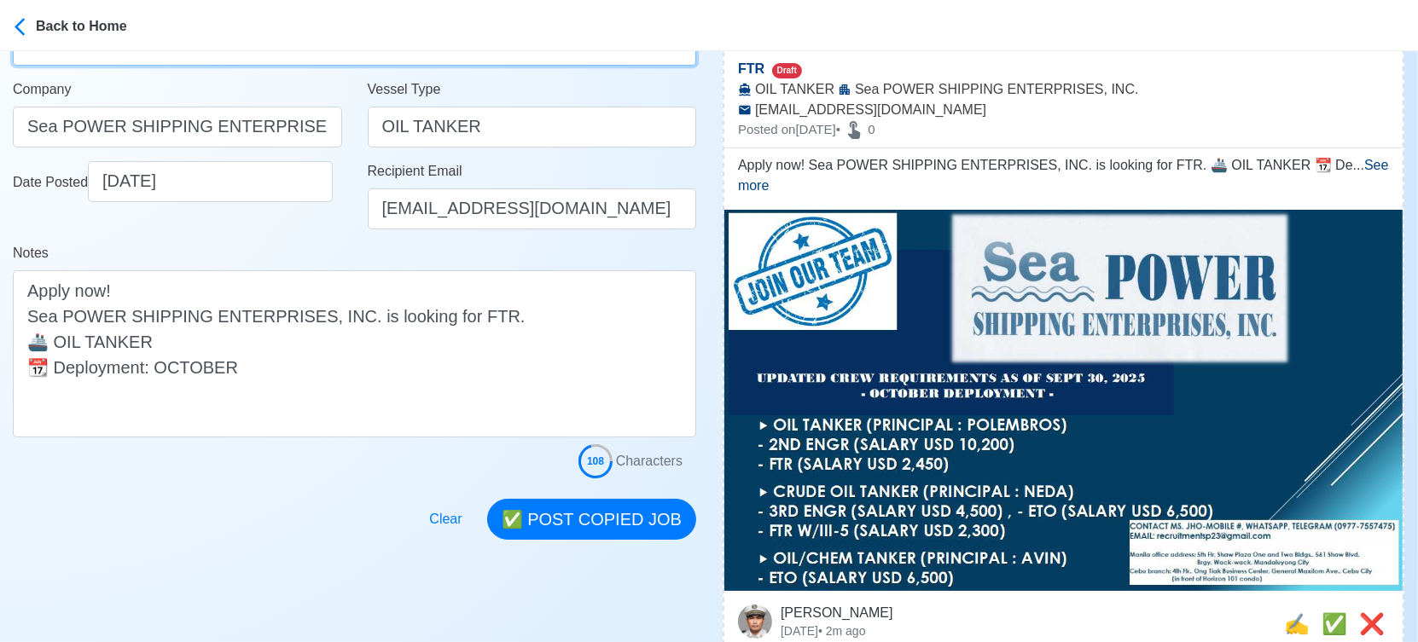
scroll to position [284, 0]
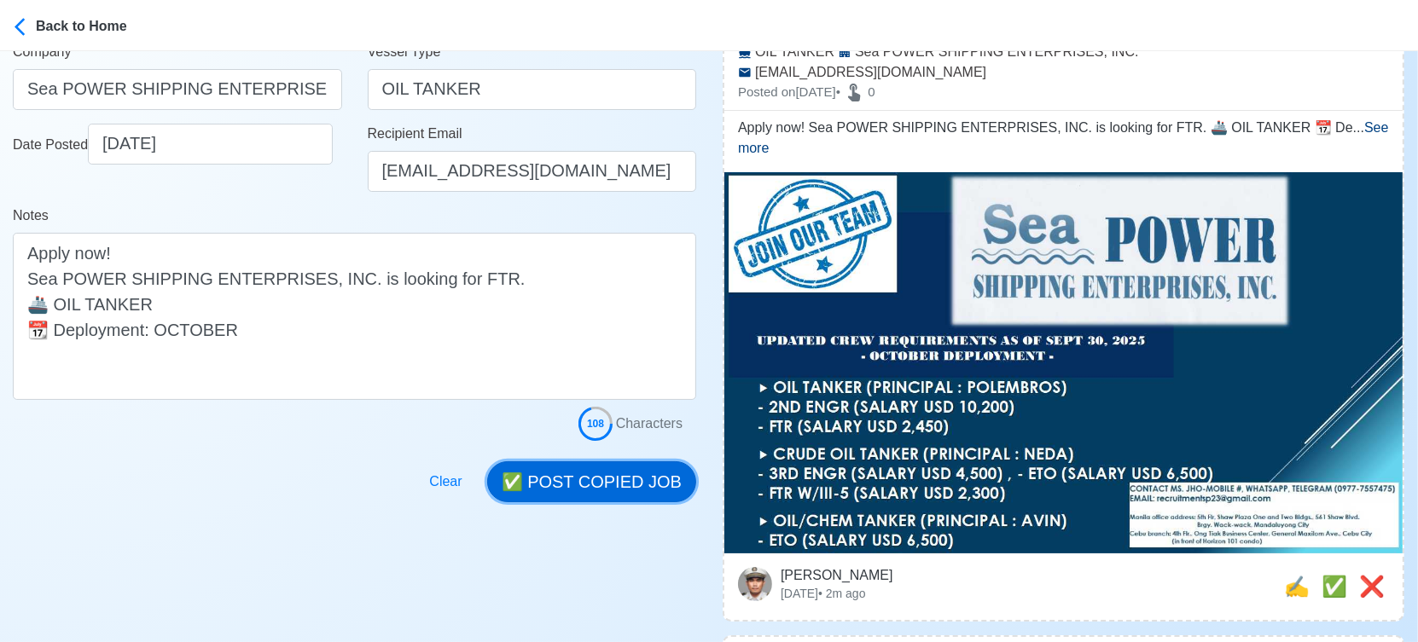
click at [608, 482] on button "✅ POST COPIED JOB" at bounding box center [591, 481] width 209 height 41
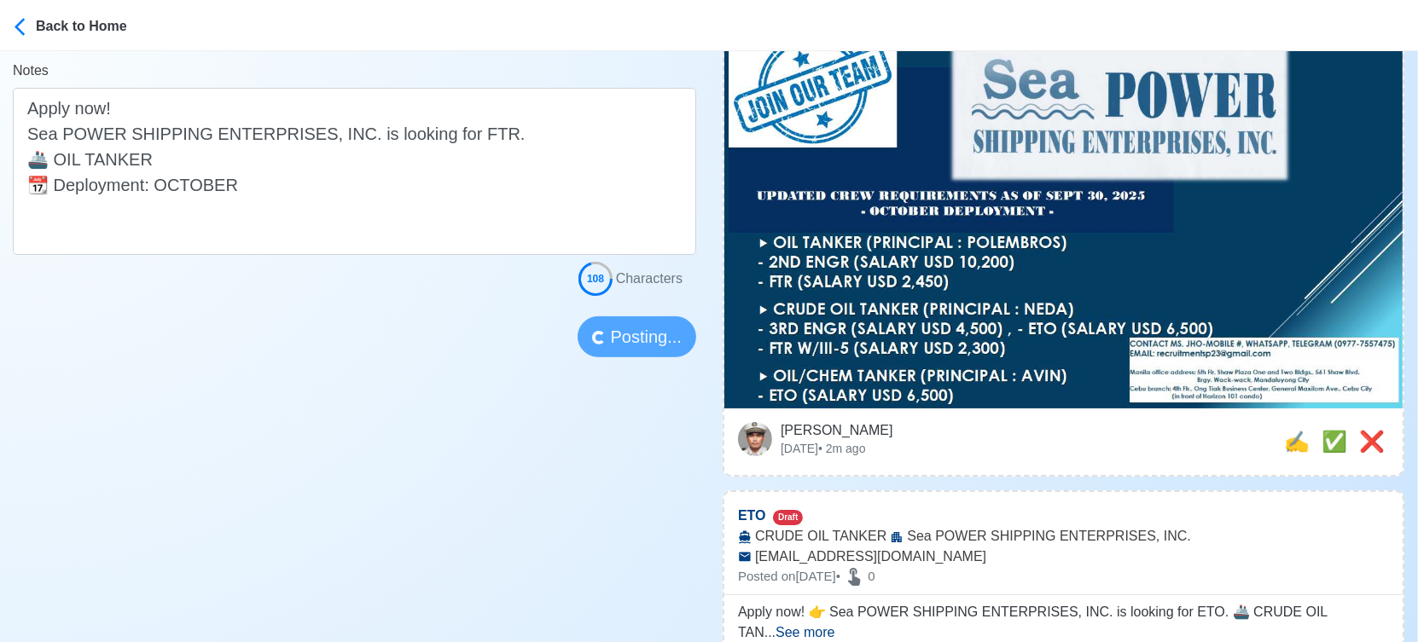
scroll to position [473, 0]
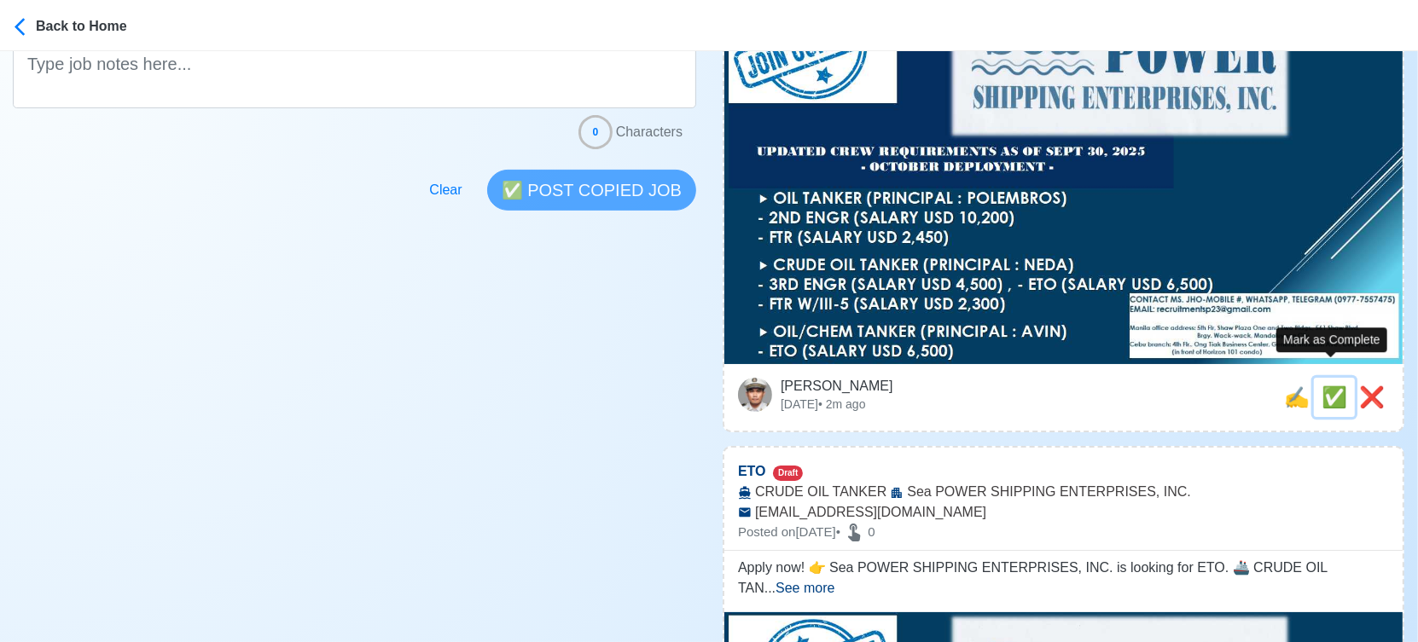
click at [1327, 386] on span "✅" at bounding box center [1334, 397] width 26 height 23
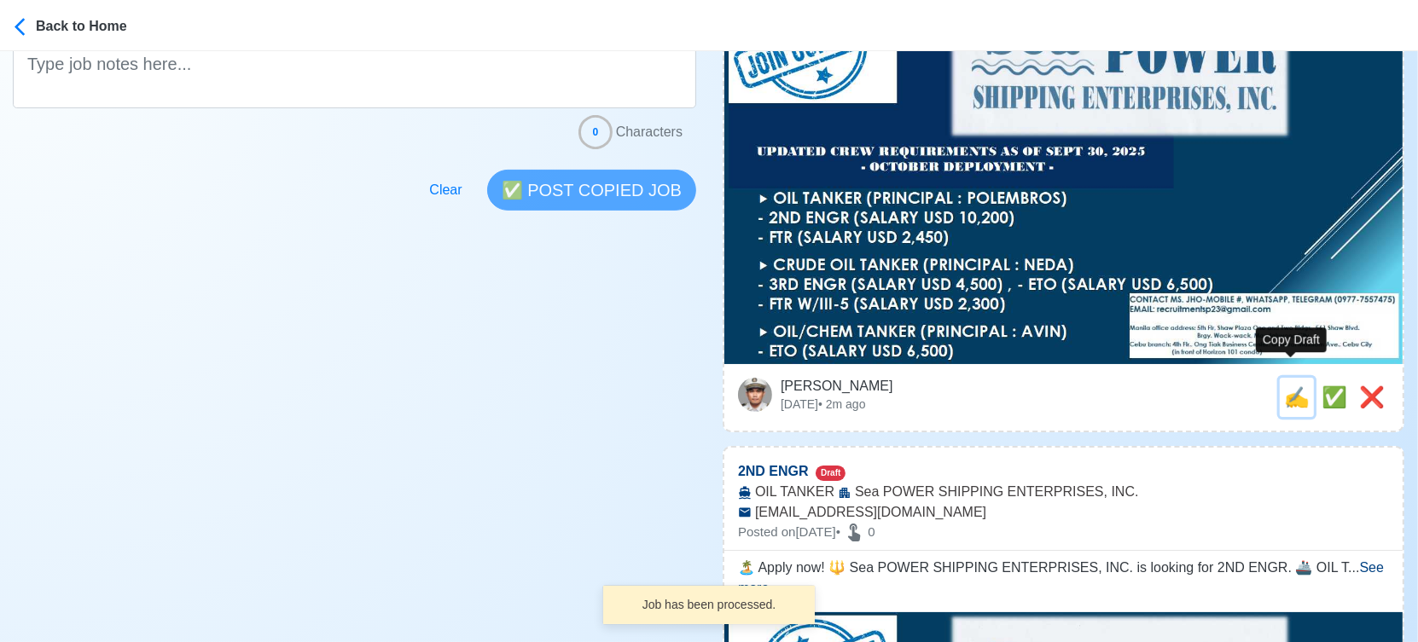
click at [1288, 386] on span "✍️" at bounding box center [1297, 397] width 26 height 23
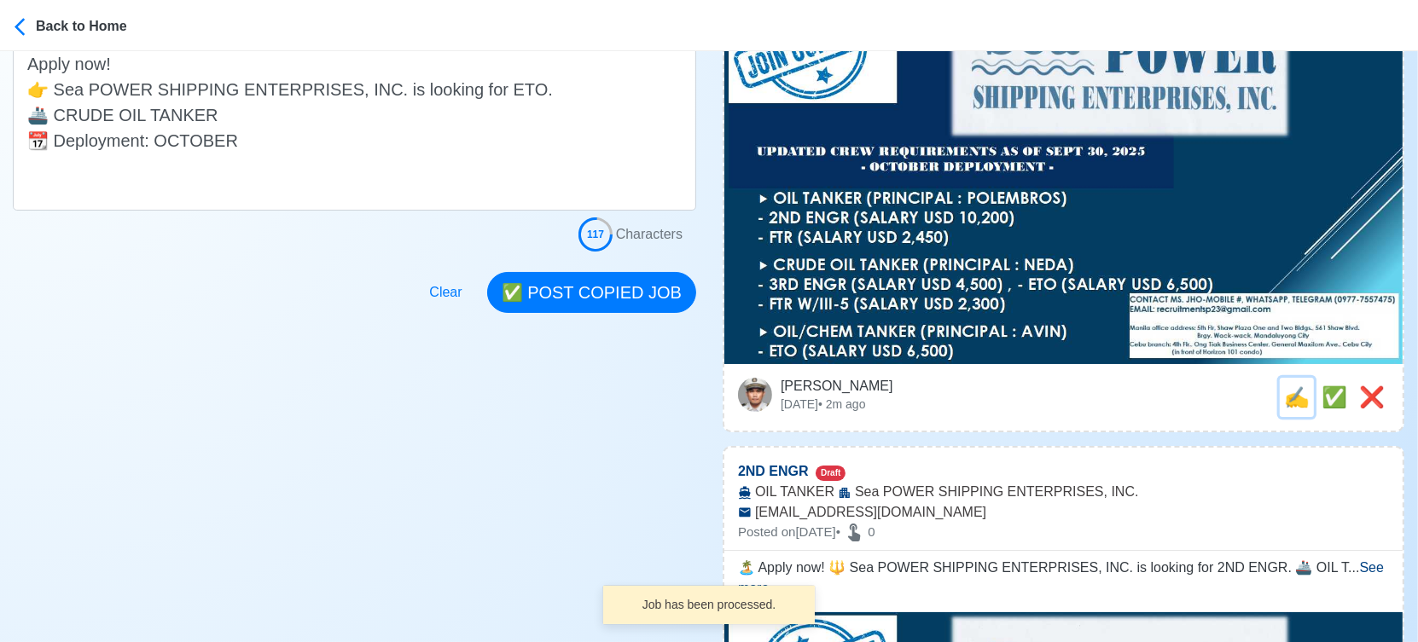
scroll to position [0, 0]
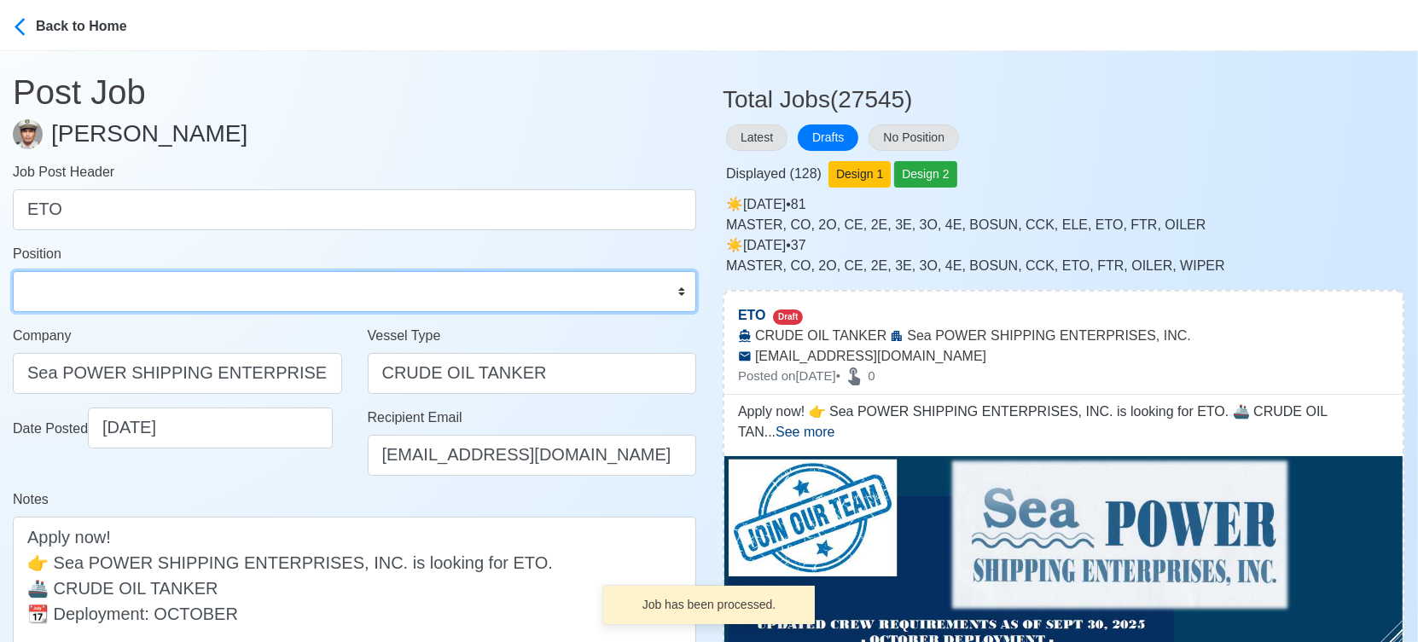
click at [167, 287] on select "Master Chief Officer 2nd Officer 3rd Officer Junior Officer Chief Engineer 2nd …" at bounding box center [354, 291] width 683 height 41
click at [13, 271] on select "Master Chief Officer 2nd Officer 3rd Officer Junior Officer Chief Engineer 2nd …" at bounding box center [354, 291] width 683 height 41
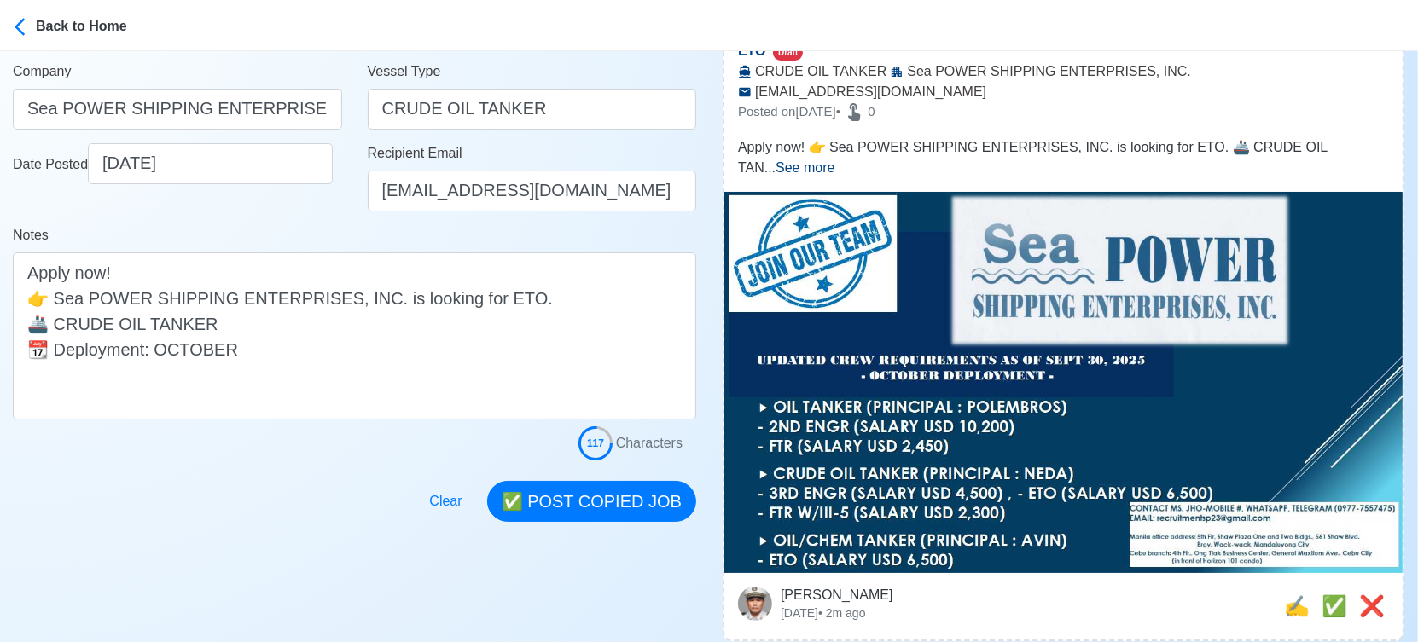
scroll to position [284, 0]
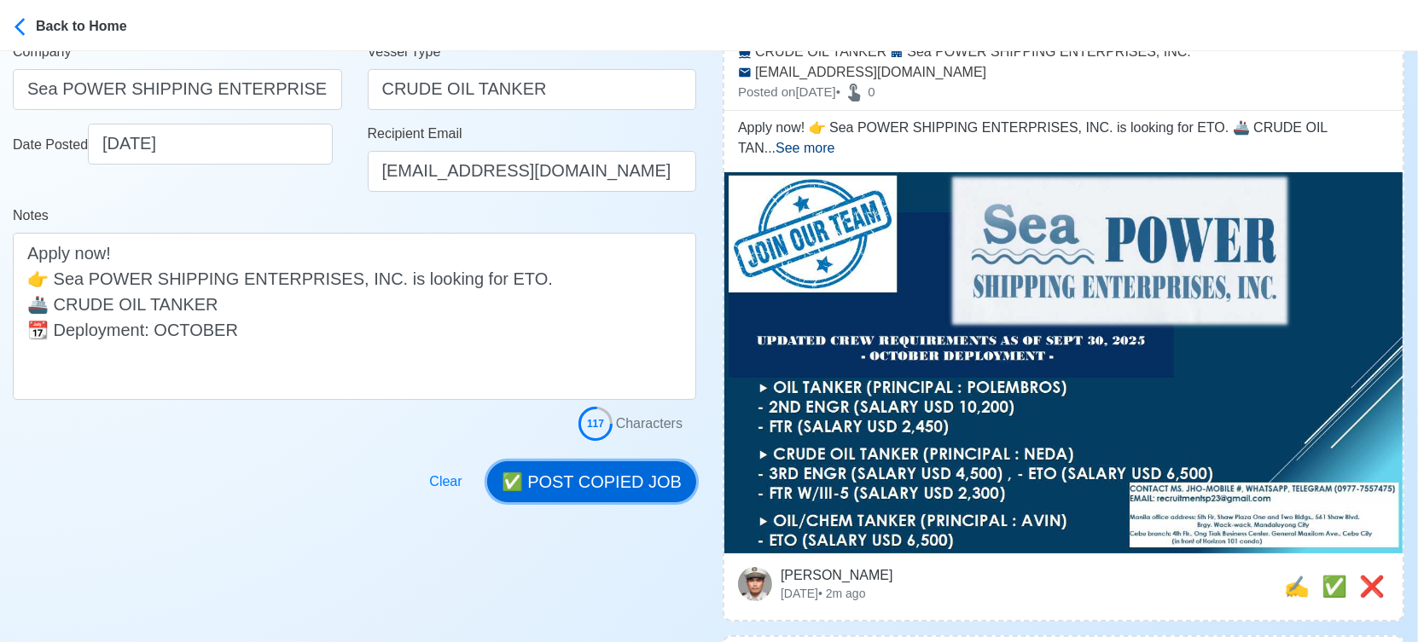
click at [585, 474] on button "✅ POST COPIED JOB" at bounding box center [591, 481] width 209 height 41
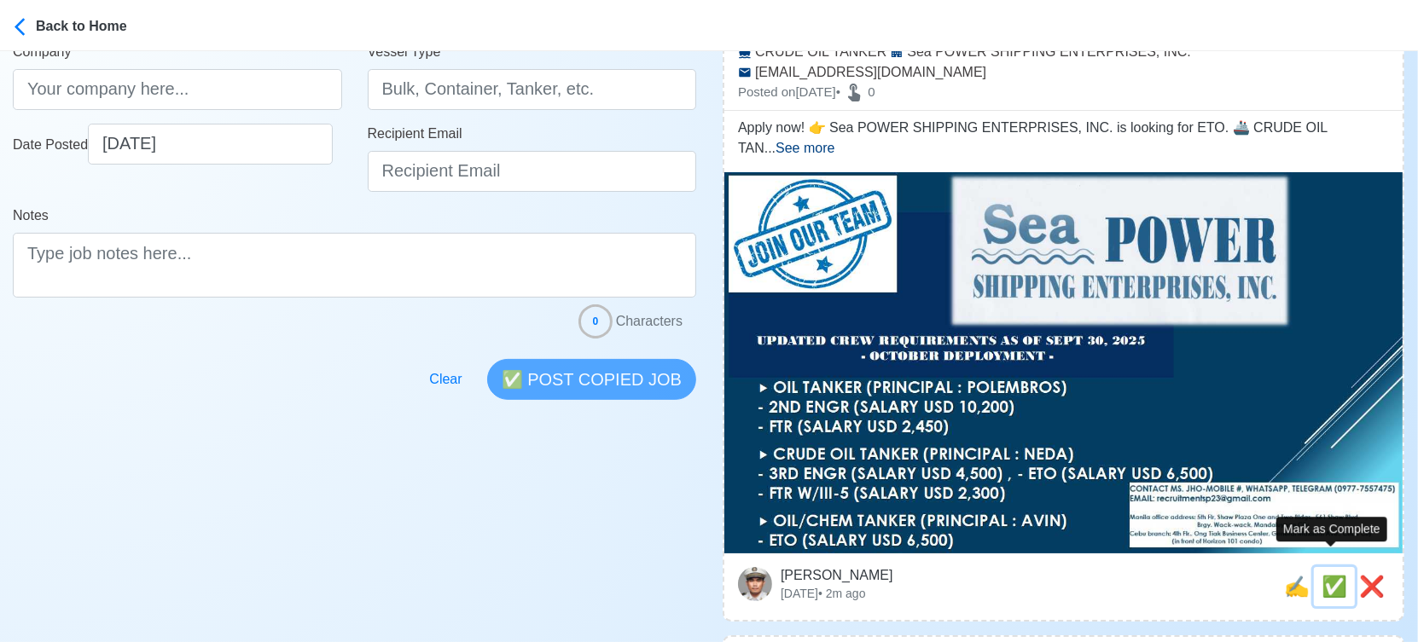
click at [1327, 575] on span "✅" at bounding box center [1334, 586] width 26 height 23
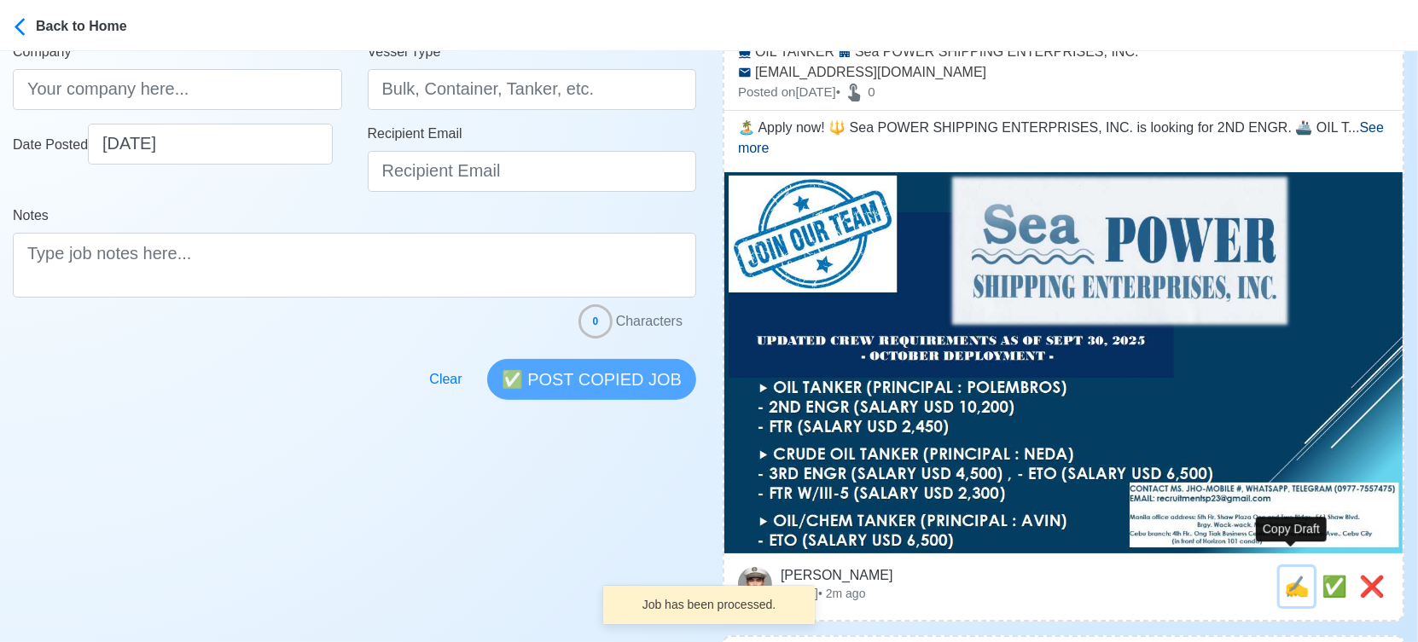
click at [1291, 575] on span "✍️" at bounding box center [1297, 586] width 26 height 23
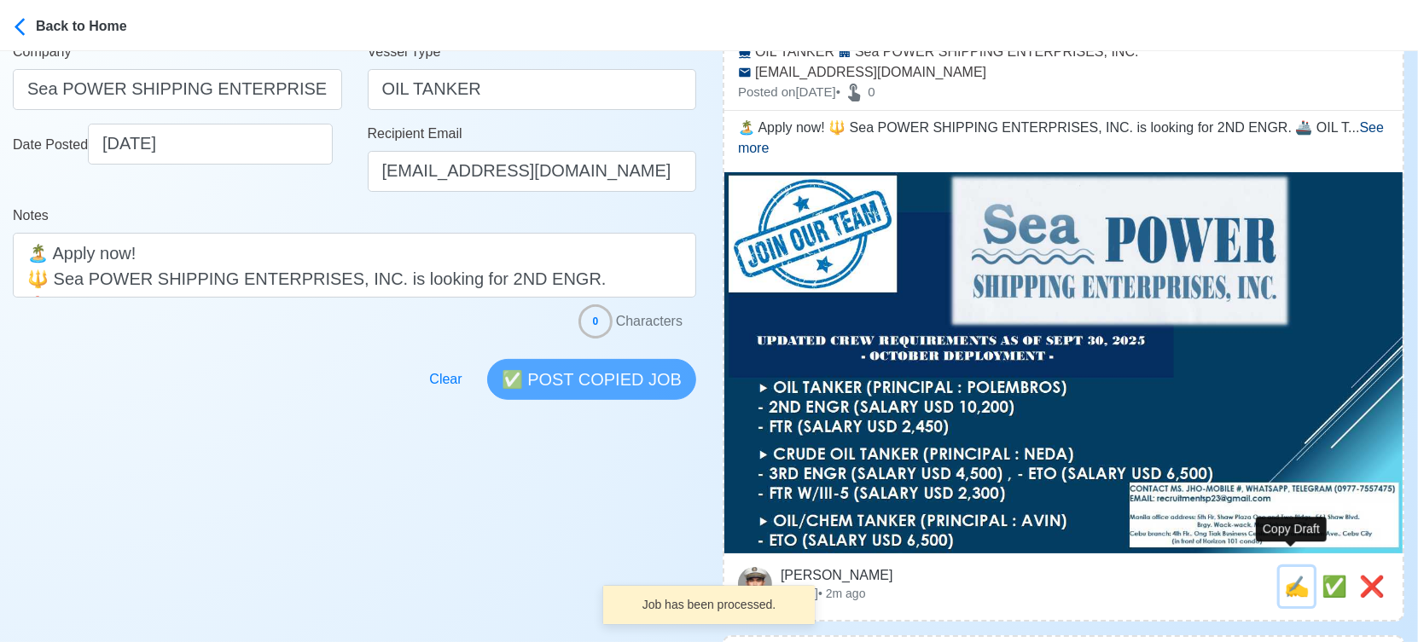
scroll to position [0, 0]
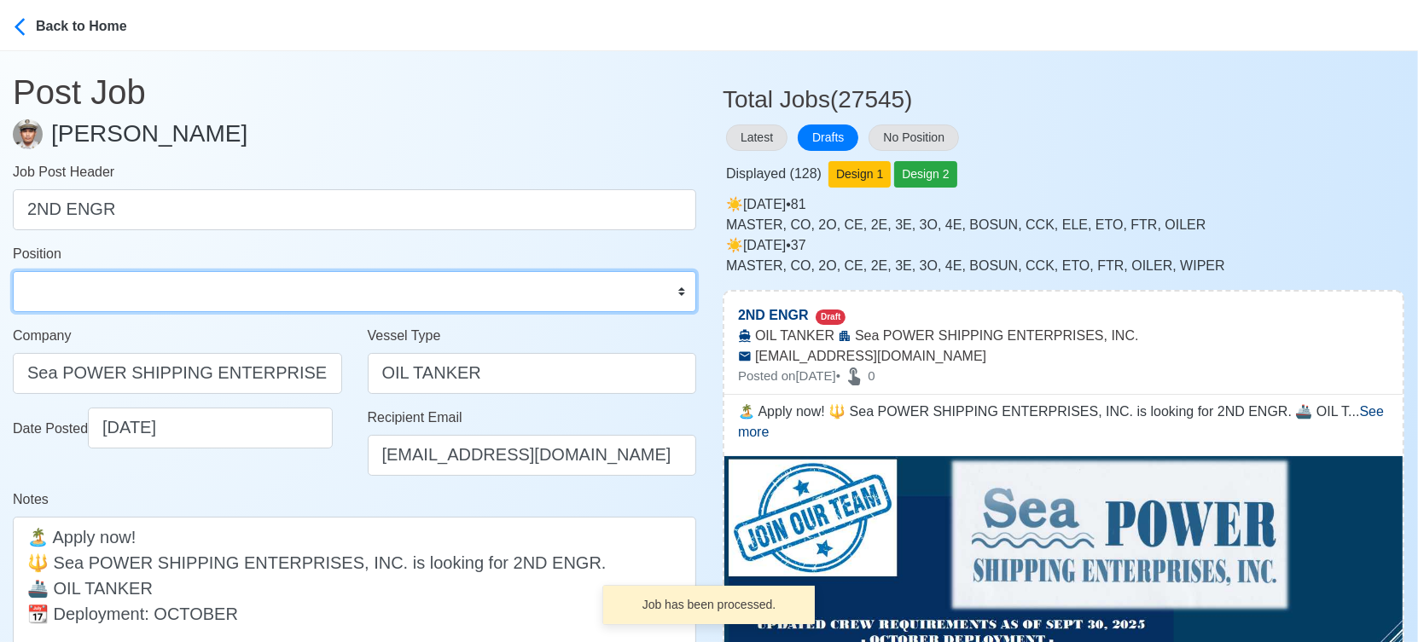
click at [202, 298] on select "Master Chief Officer 2nd Officer 3rd Officer Junior Officer Chief Engineer 2nd …" at bounding box center [354, 291] width 683 height 41
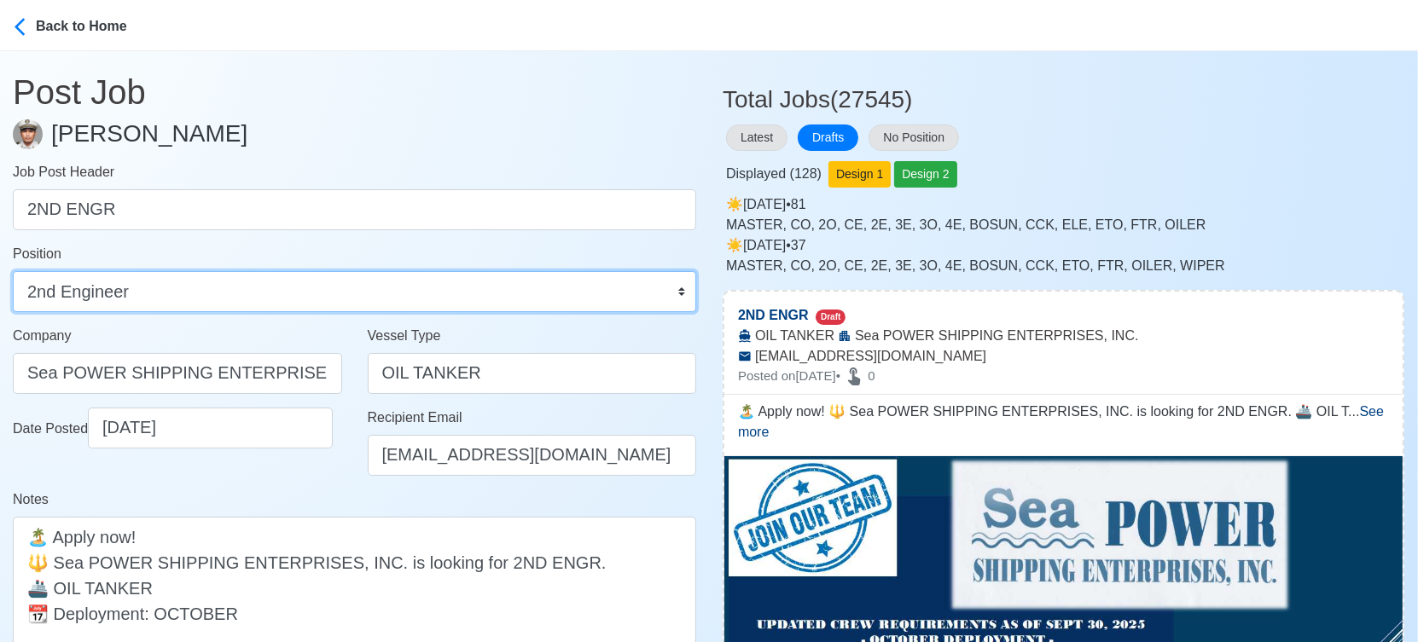
click at [13, 271] on select "Master Chief Officer 2nd Officer 3rd Officer Junior Officer Chief Engineer 2nd …" at bounding box center [354, 291] width 683 height 41
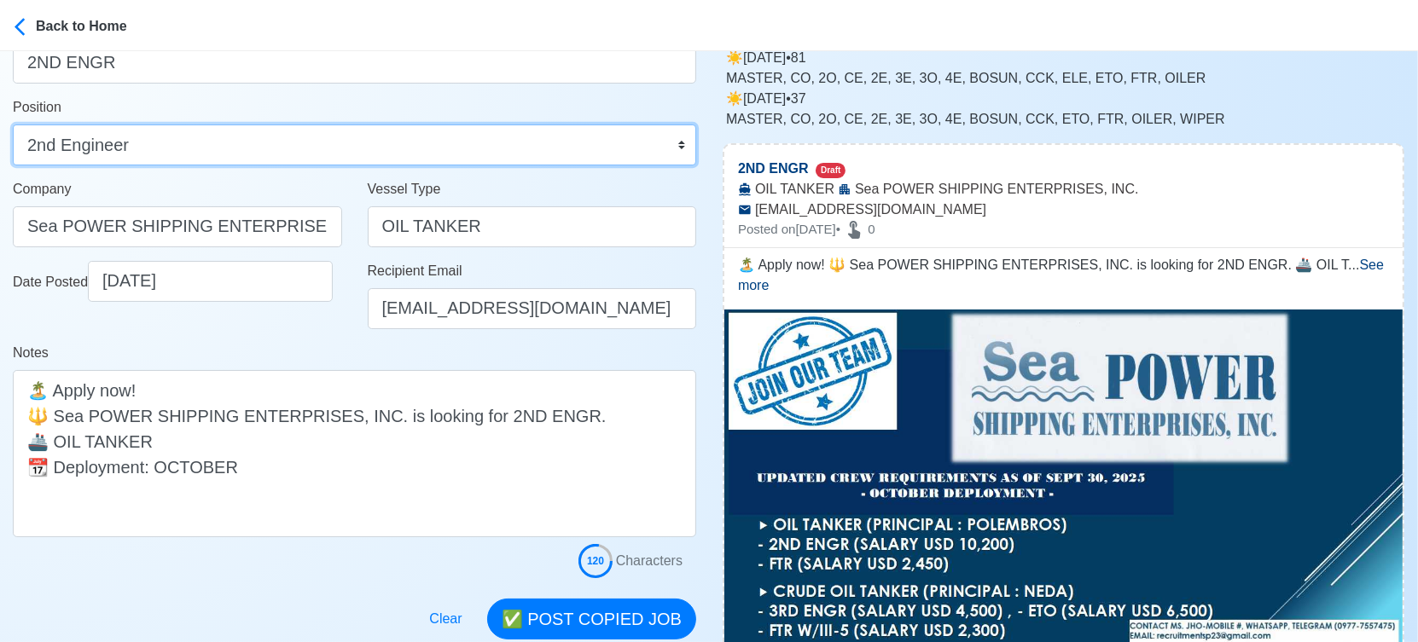
scroll to position [379, 0]
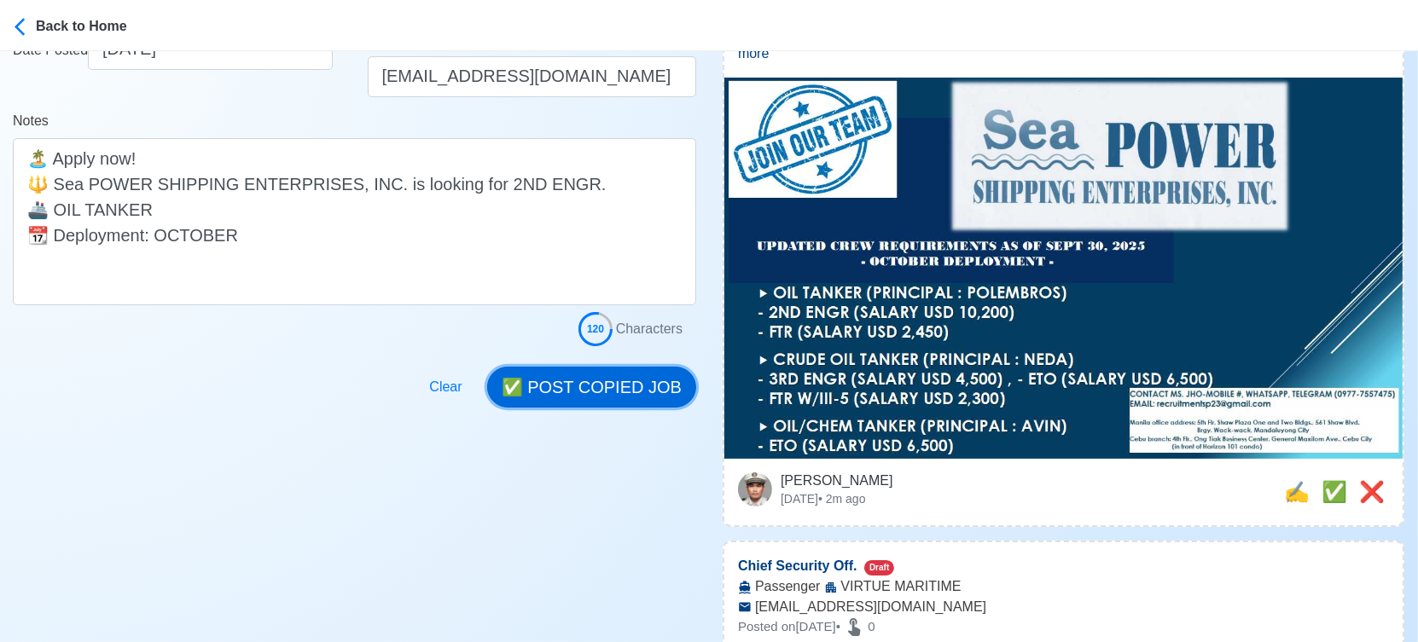
click at [635, 385] on button "✅ POST COPIED JOB" at bounding box center [591, 387] width 209 height 41
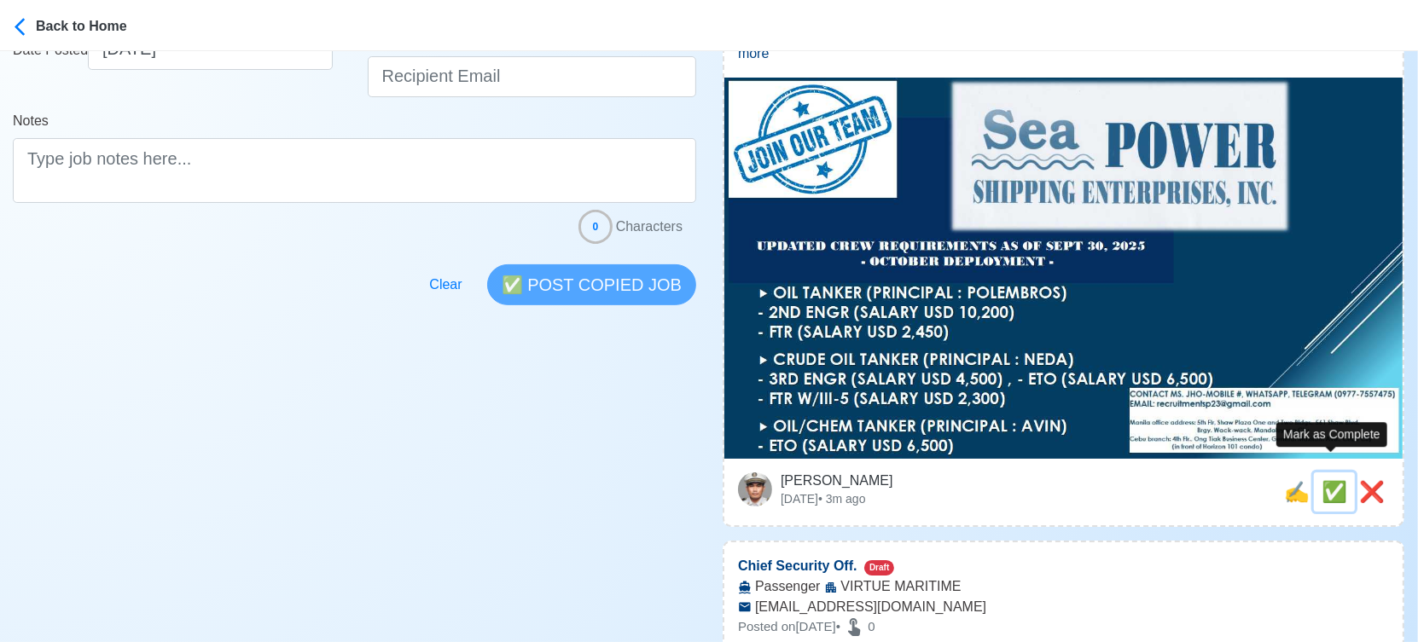
click at [1328, 480] on span "✅" at bounding box center [1334, 491] width 26 height 23
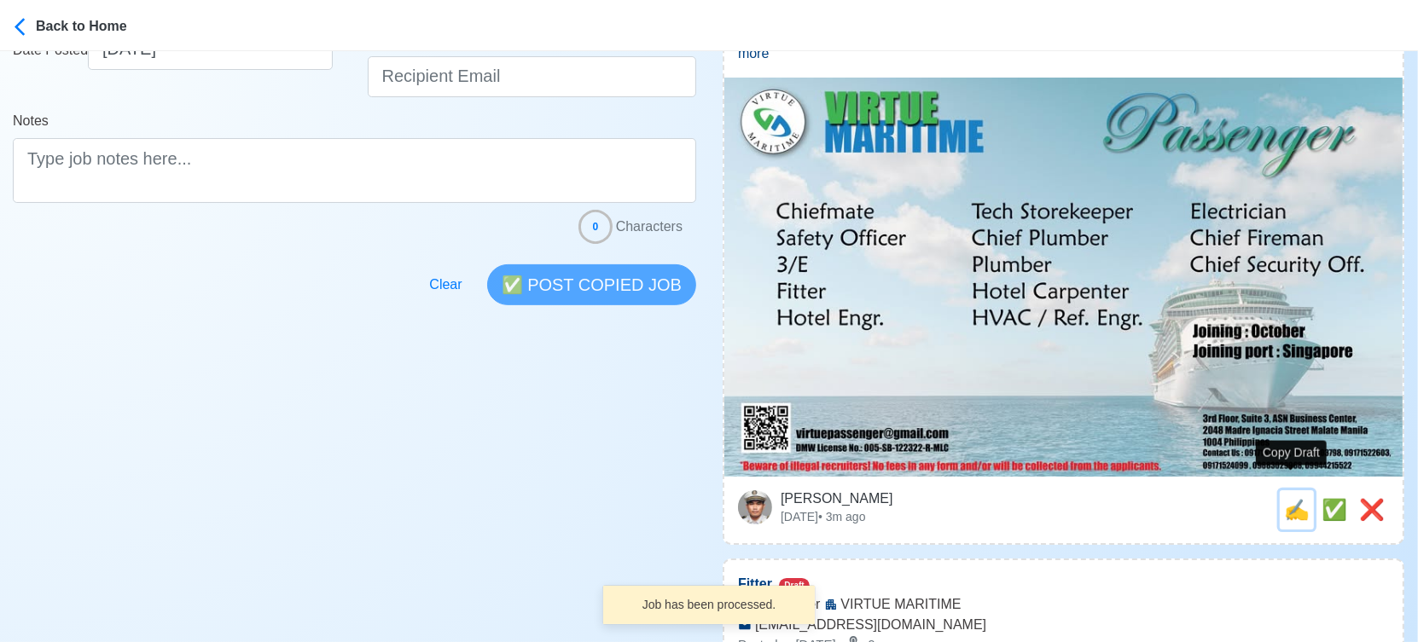
click at [1286, 498] on span "✍️" at bounding box center [1297, 509] width 26 height 23
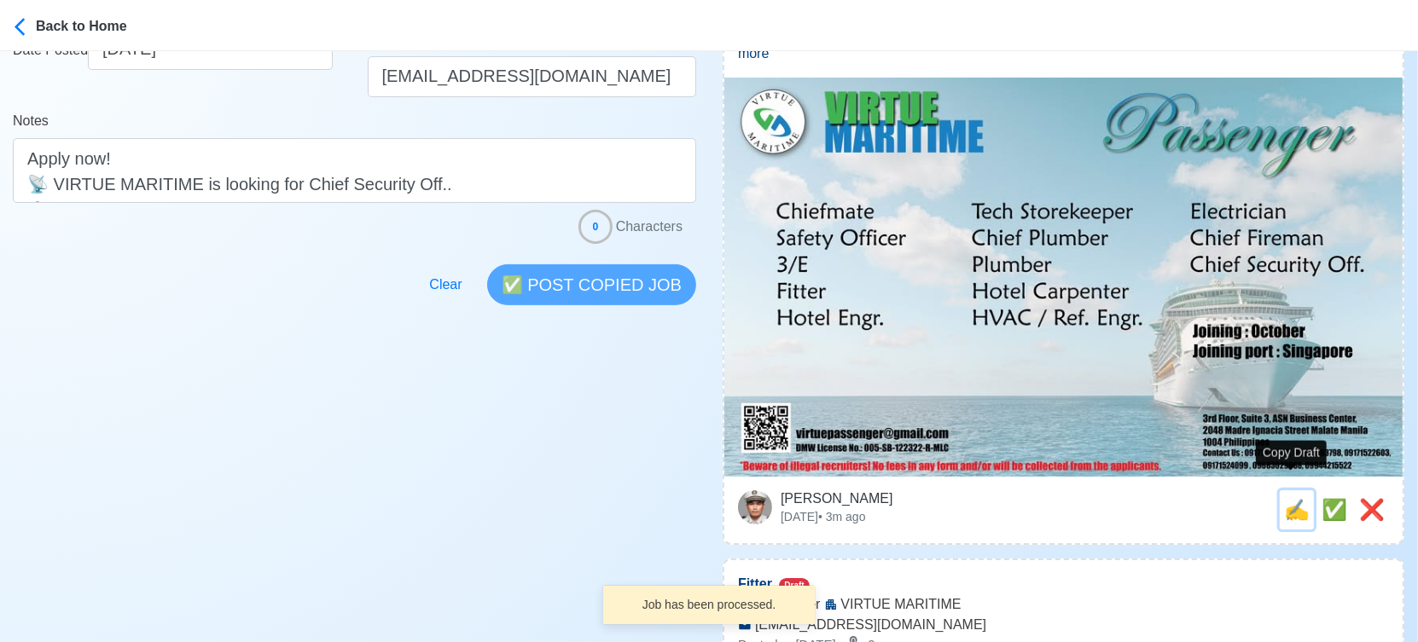
scroll to position [0, 0]
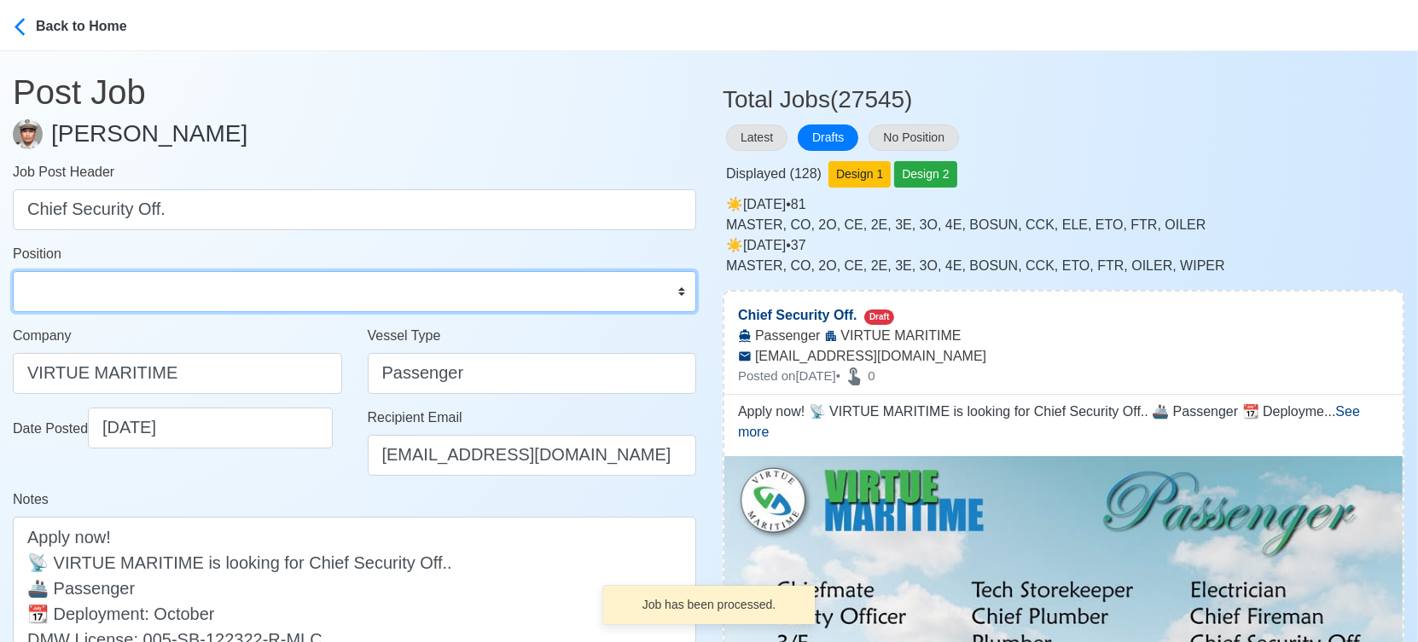
click at [126, 277] on select "Master Chief Officer 2nd Officer 3rd Officer Junior Officer Chief Engineer 2nd …" at bounding box center [354, 291] width 683 height 41
click at [13, 271] on select "Master Chief Officer 2nd Officer 3rd Officer Junior Officer Chief Engineer 2nd …" at bounding box center [354, 291] width 683 height 41
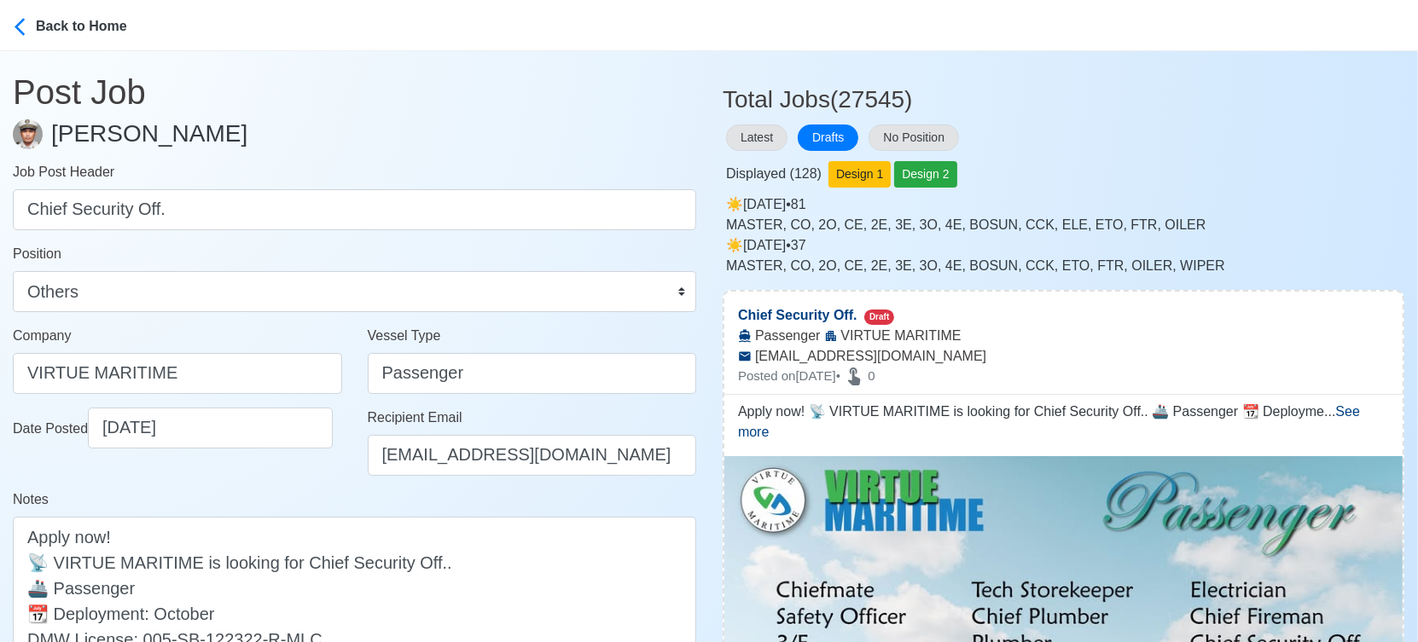
click at [295, 482] on div "Date Posted [DATE]" at bounding box center [177, 449] width 355 height 82
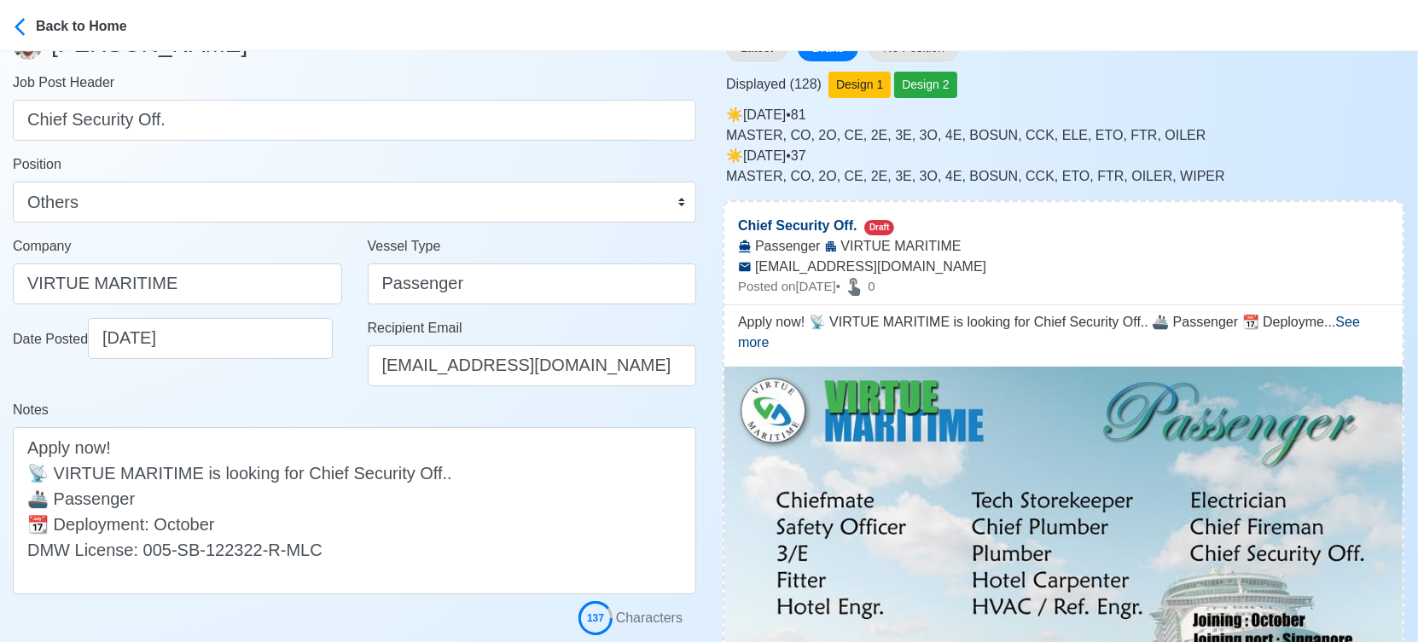
scroll to position [284, 0]
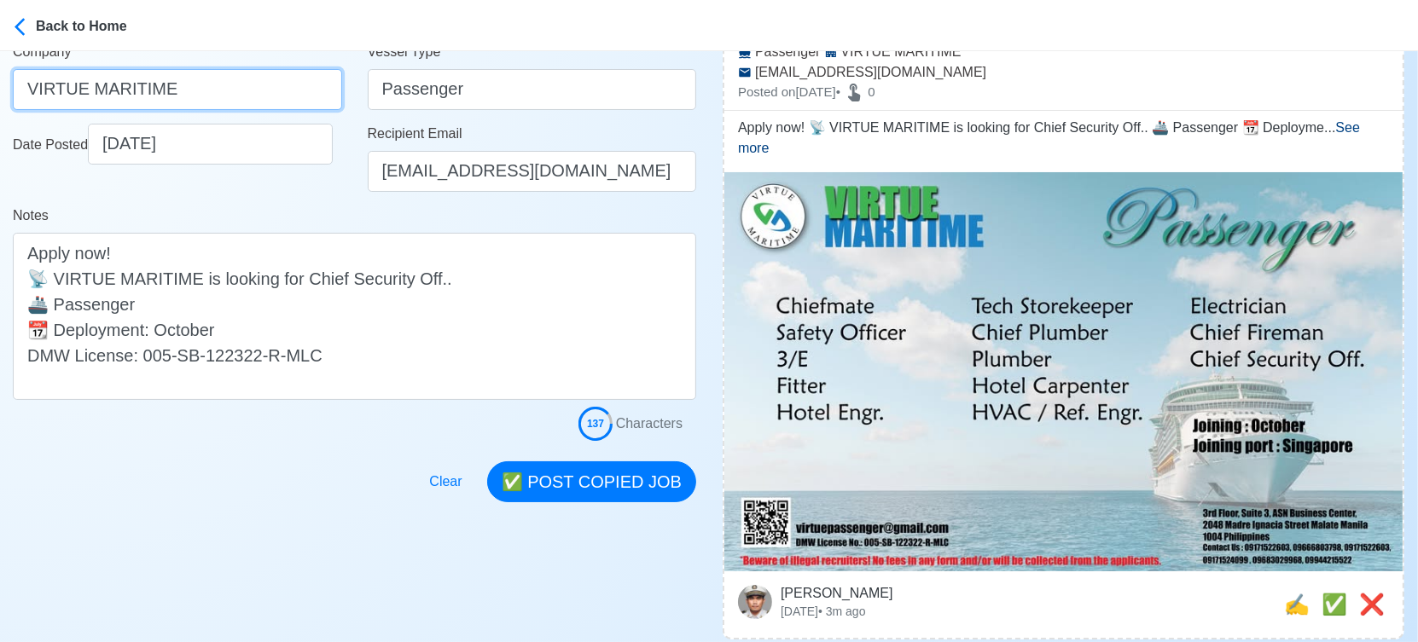
click at [258, 91] on input "VIRTUE MARITIME" at bounding box center [177, 89] width 329 height 41
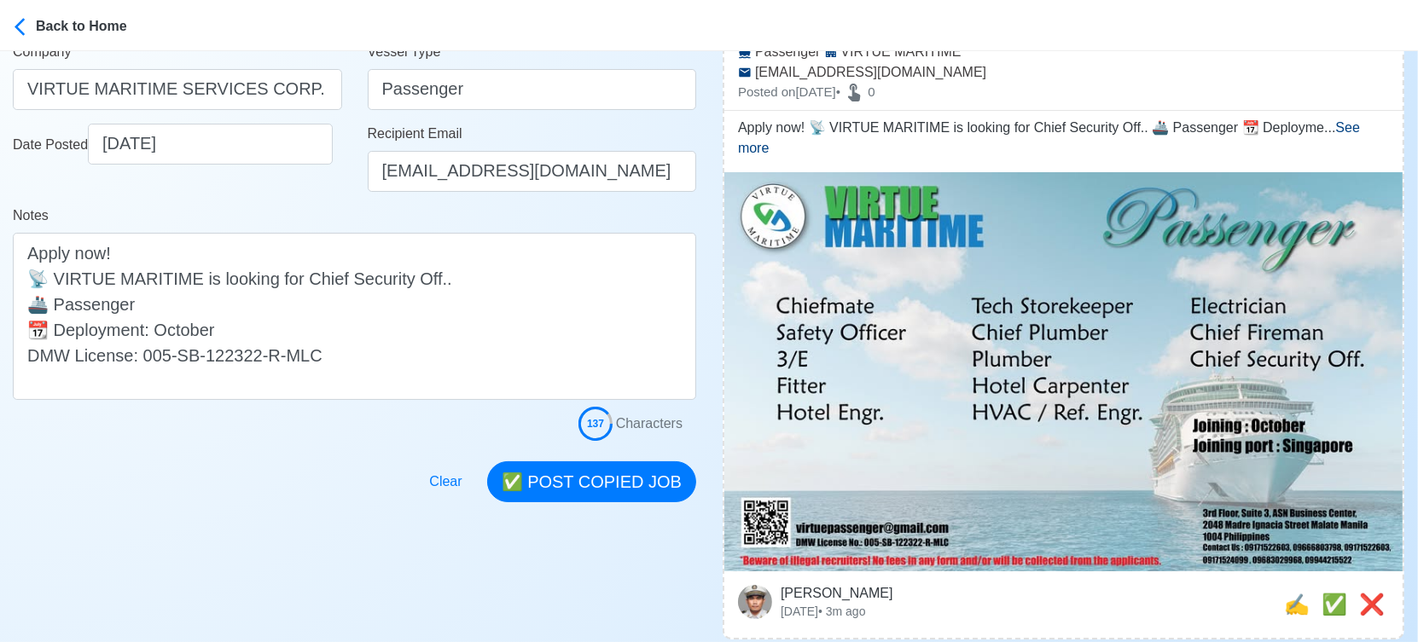
click at [256, 203] on div "Date Posted [DATE]" at bounding box center [177, 165] width 355 height 82
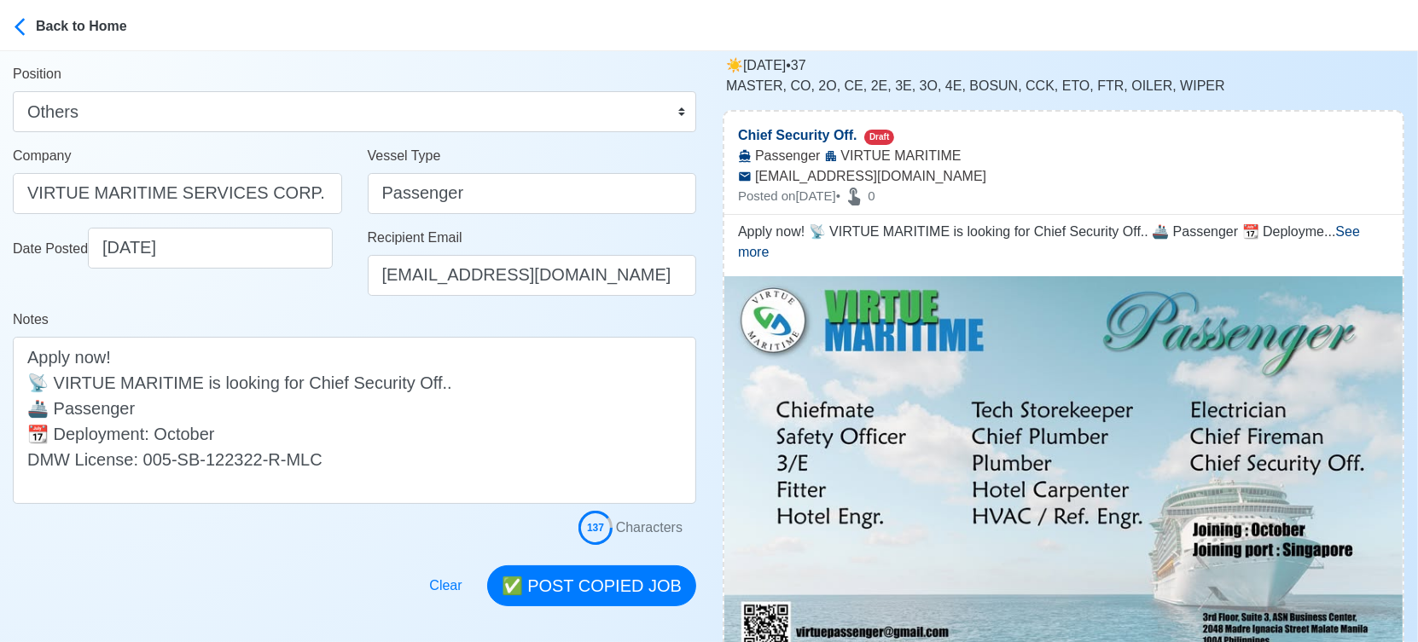
scroll to position [95, 0]
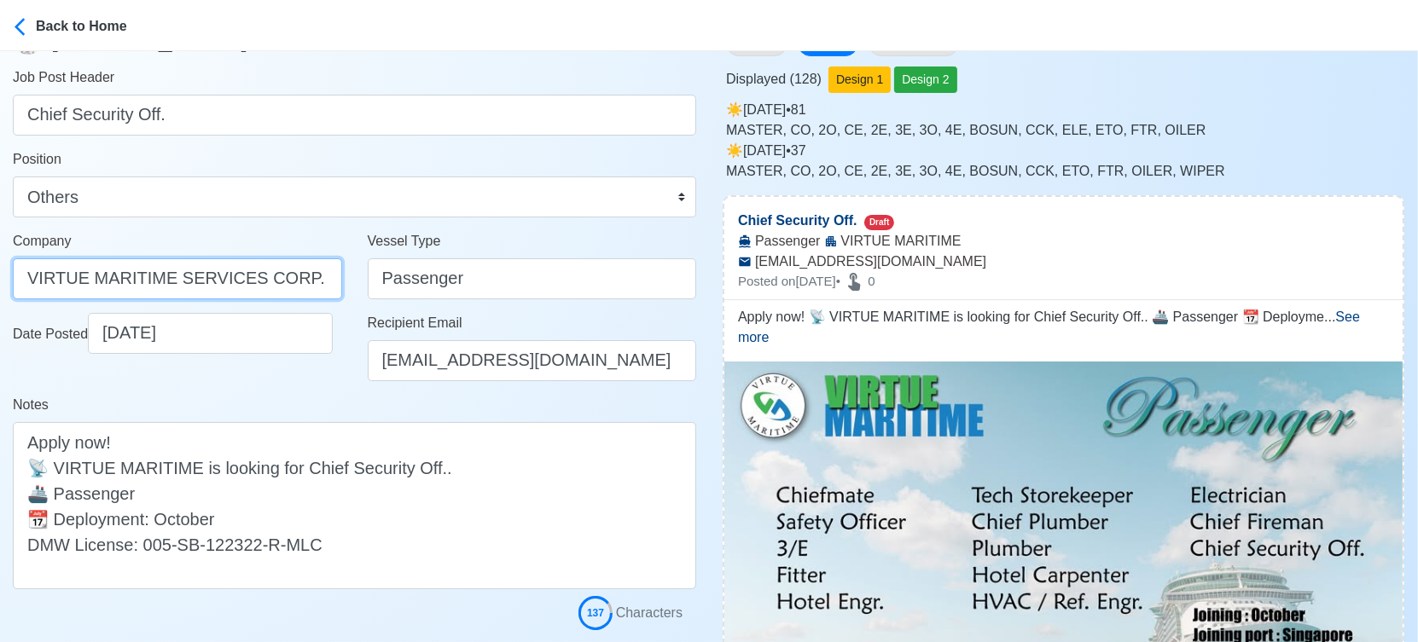
drag, startPoint x: 310, startPoint y: 281, endPoint x: -24, endPoint y: 280, distance: 333.5
click at [0, 280] on html "Back to Home Post Job [PERSON_NAME] Job Post Header Chief Security Off. Positio…" at bounding box center [709, 226] width 1418 height 642
click at [263, 392] on div "Date Posted [DATE]" at bounding box center [177, 354] width 355 height 82
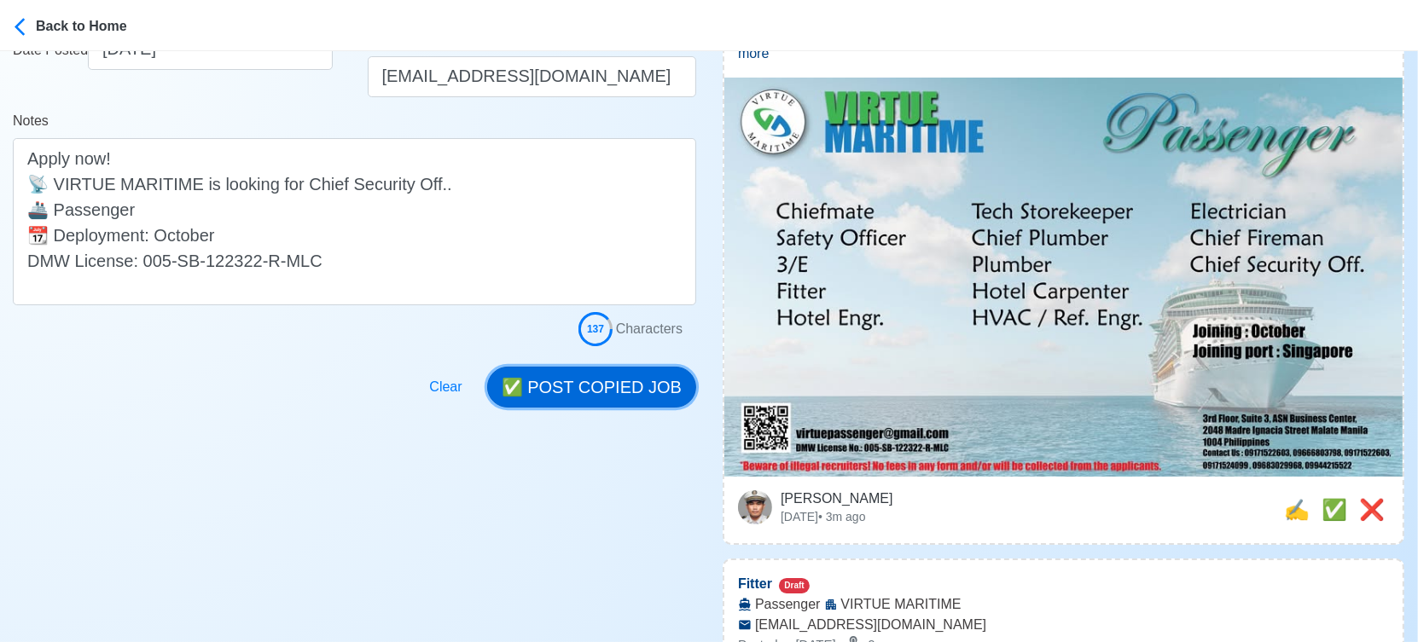
click at [598, 386] on button "✅ POST COPIED JOB" at bounding box center [591, 387] width 209 height 41
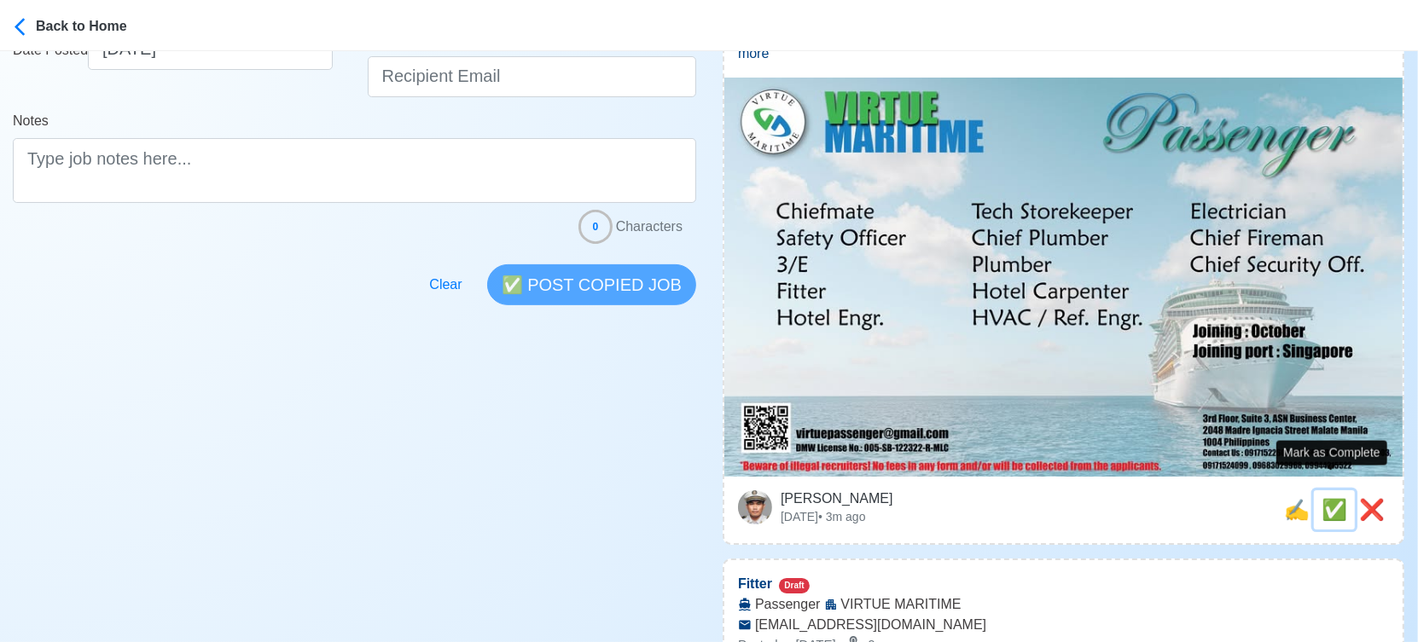
click at [1328, 498] on span "✅" at bounding box center [1334, 509] width 26 height 23
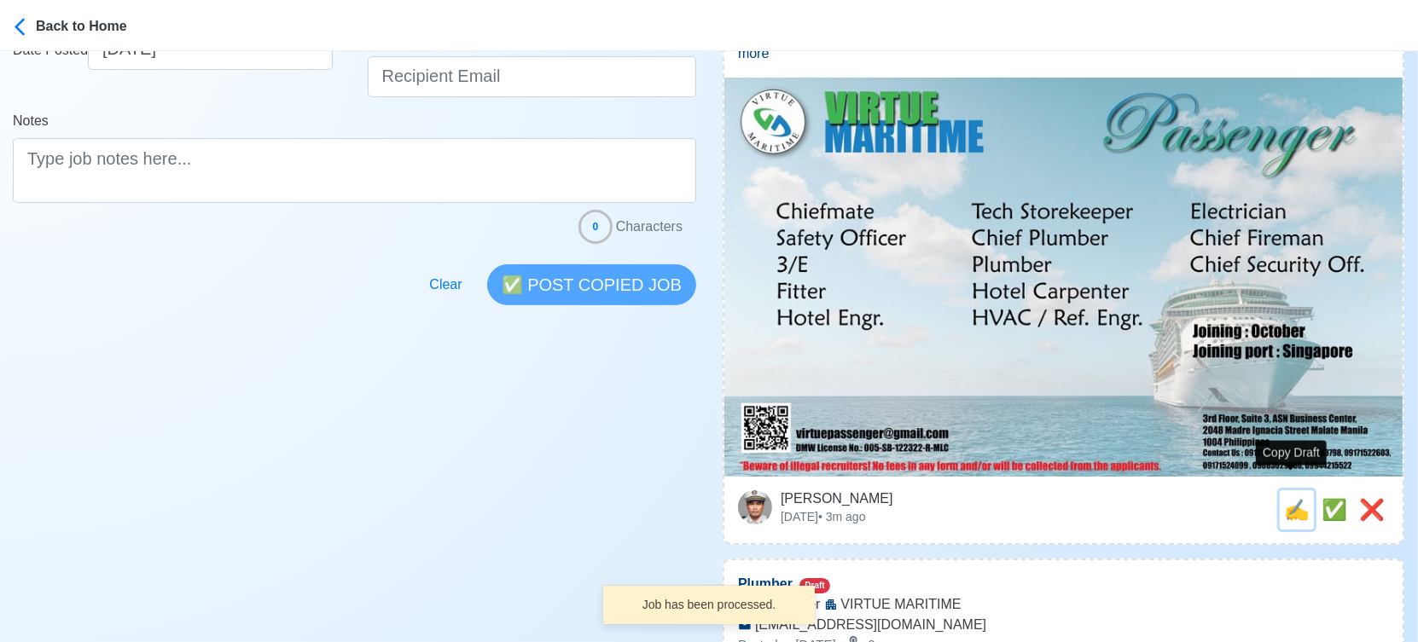
click at [1291, 498] on span "✍️" at bounding box center [1297, 509] width 26 height 23
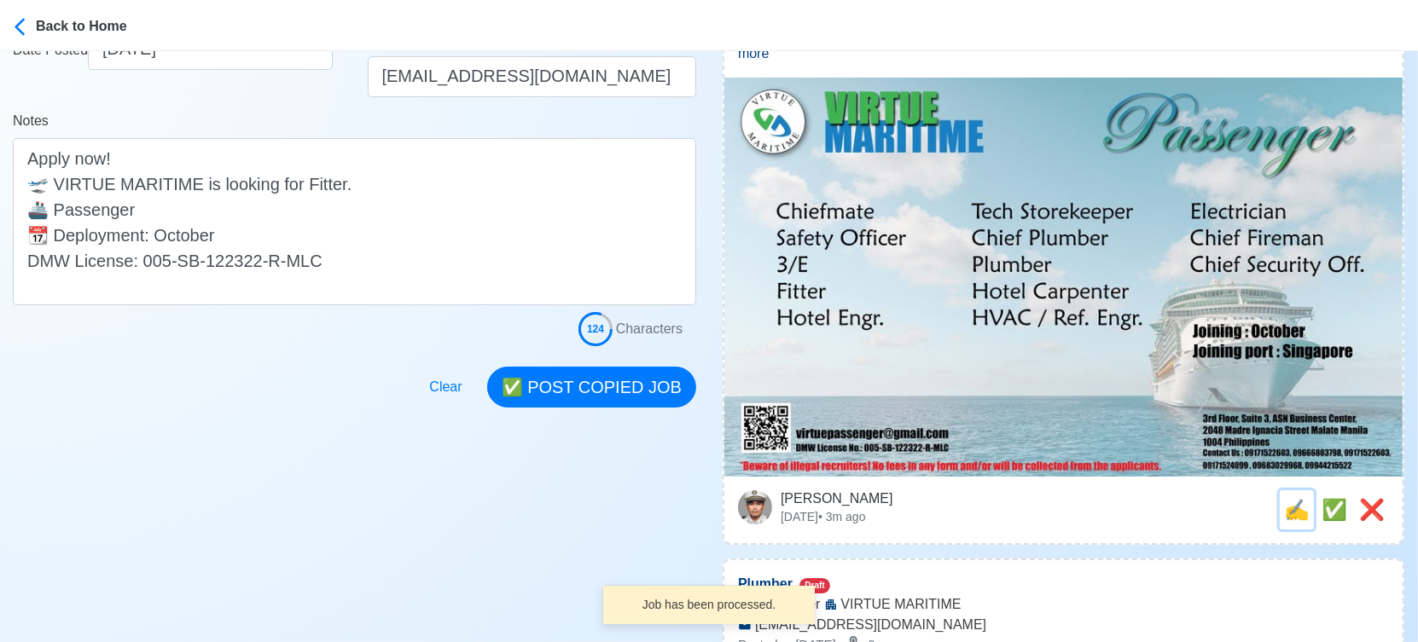
scroll to position [0, 0]
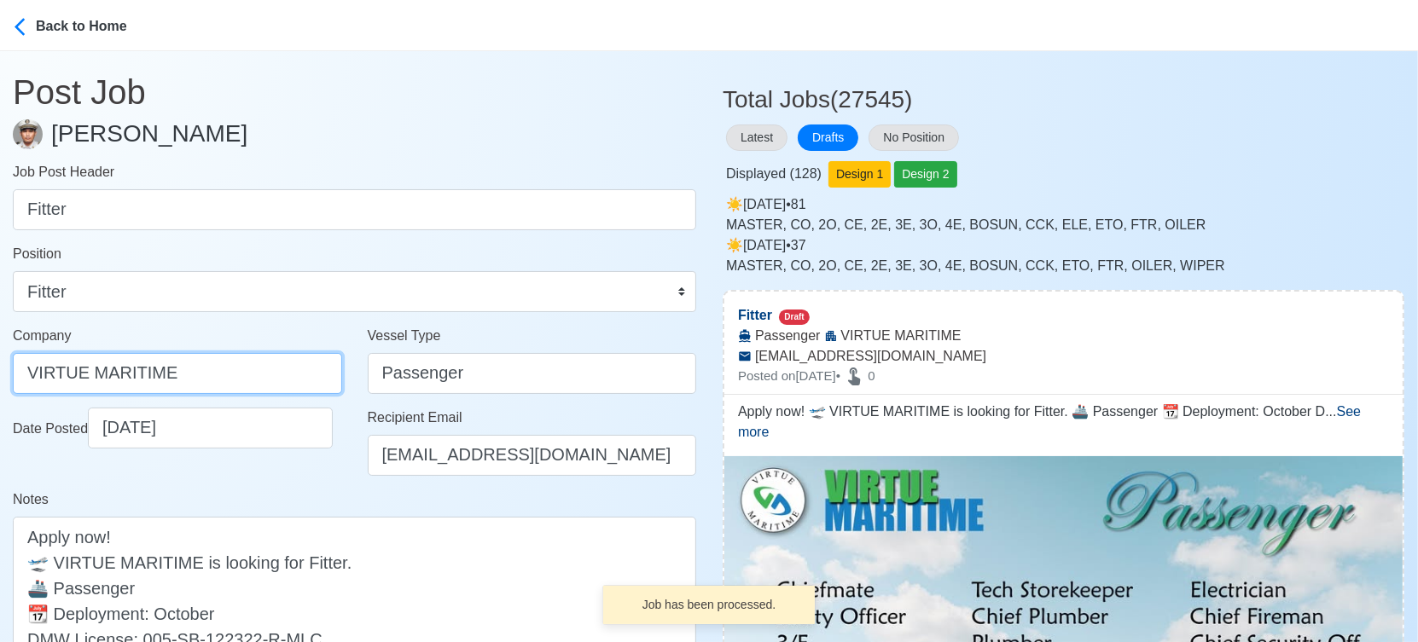
click at [215, 362] on input "VIRTUE MARITIME" at bounding box center [177, 373] width 329 height 41
paste input "SERVICES CORP."
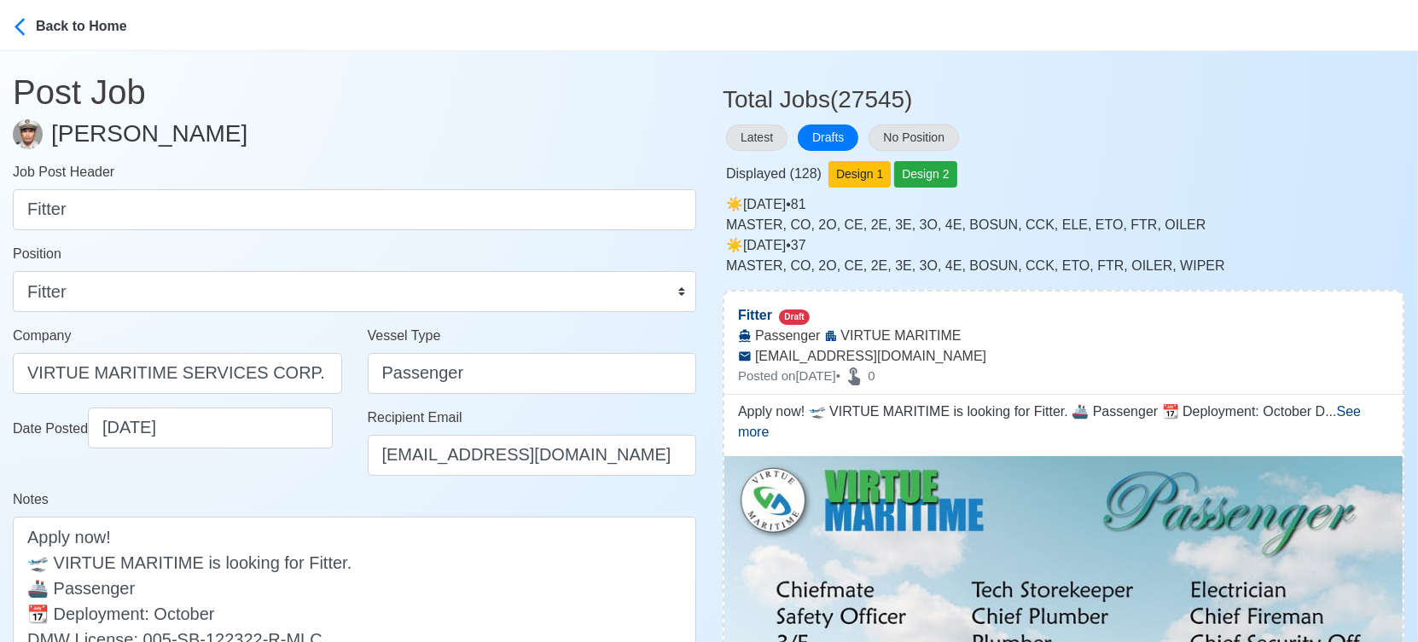
click at [334, 484] on div "Date Posted [DATE]" at bounding box center [177, 449] width 355 height 82
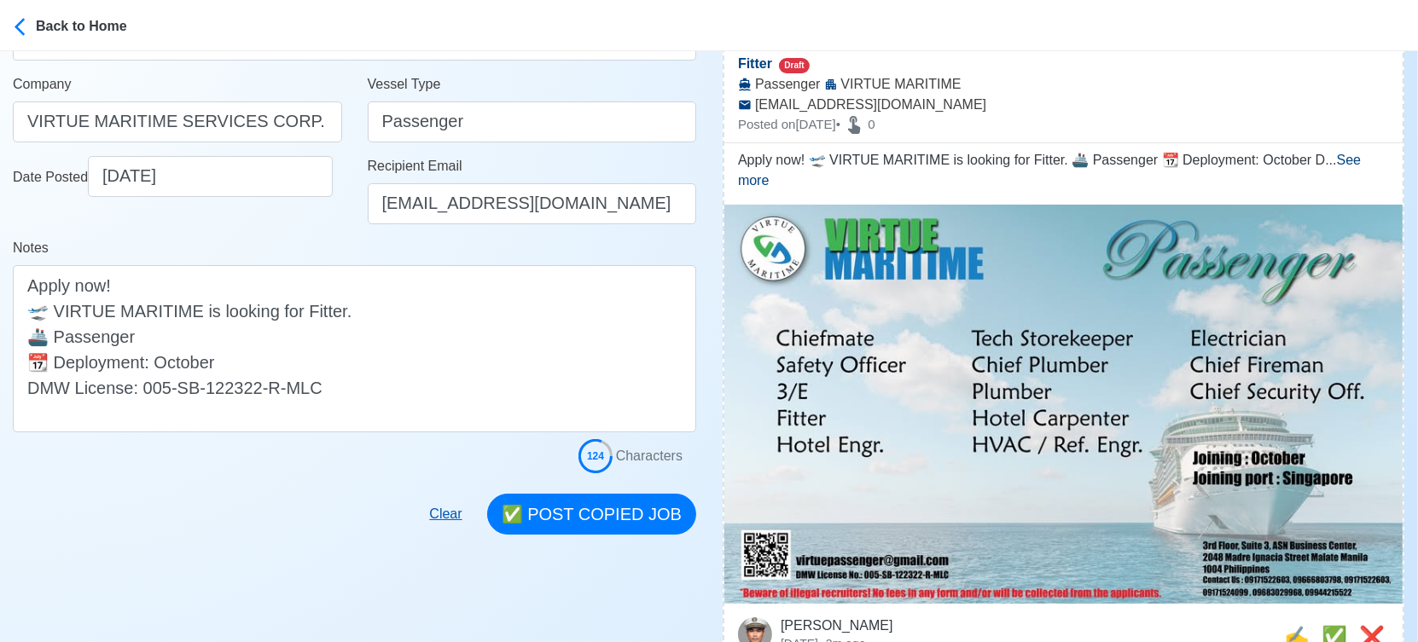
scroll to position [284, 0]
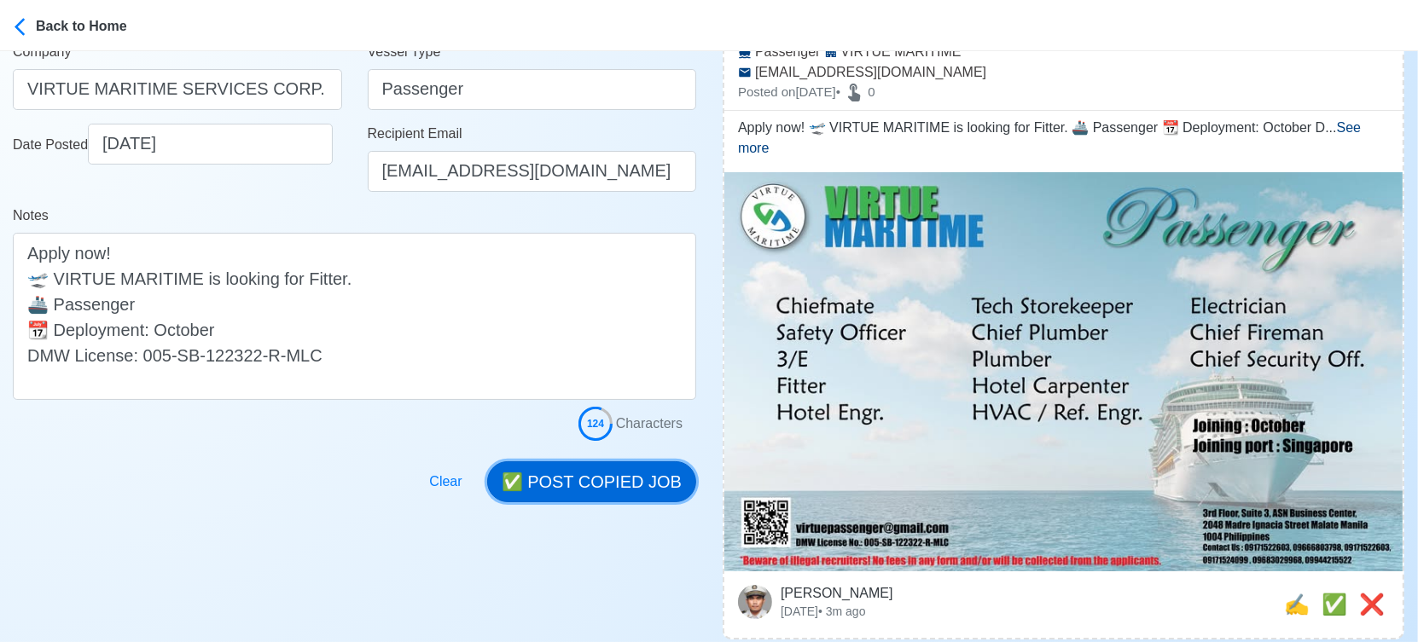
click at [629, 477] on button "✅ POST COPIED JOB" at bounding box center [591, 481] width 209 height 41
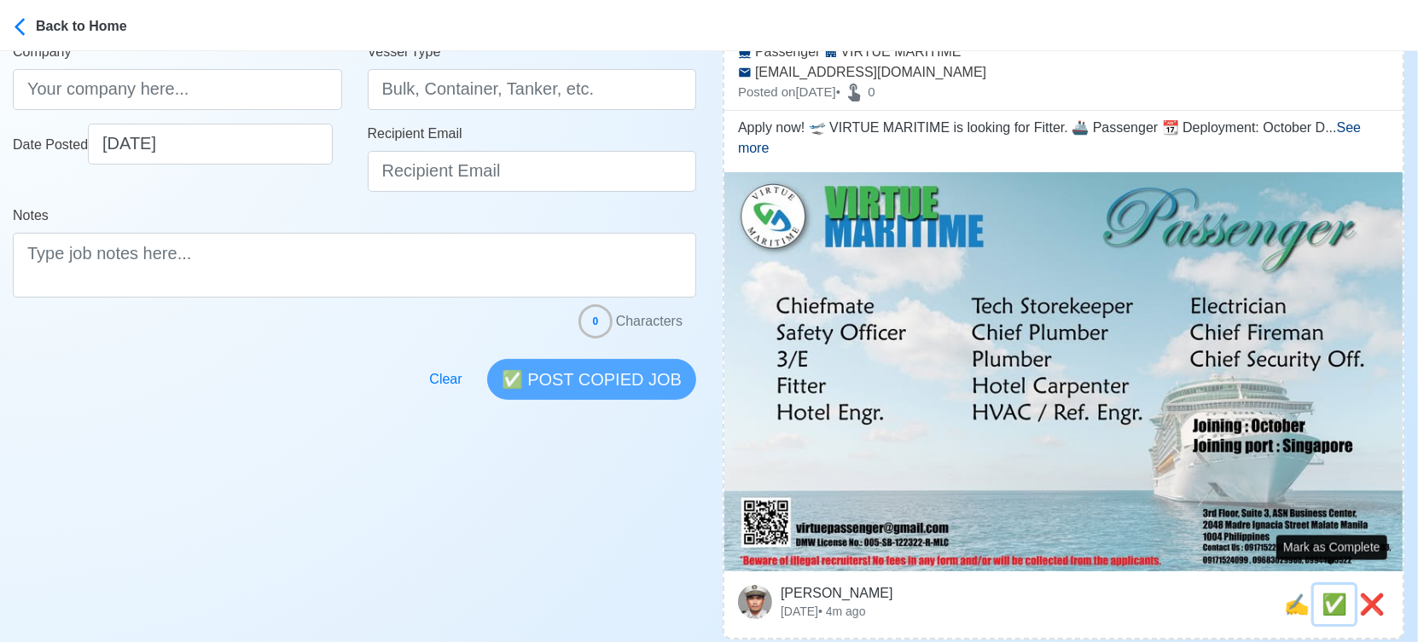
click at [1330, 593] on span "✅" at bounding box center [1334, 604] width 26 height 23
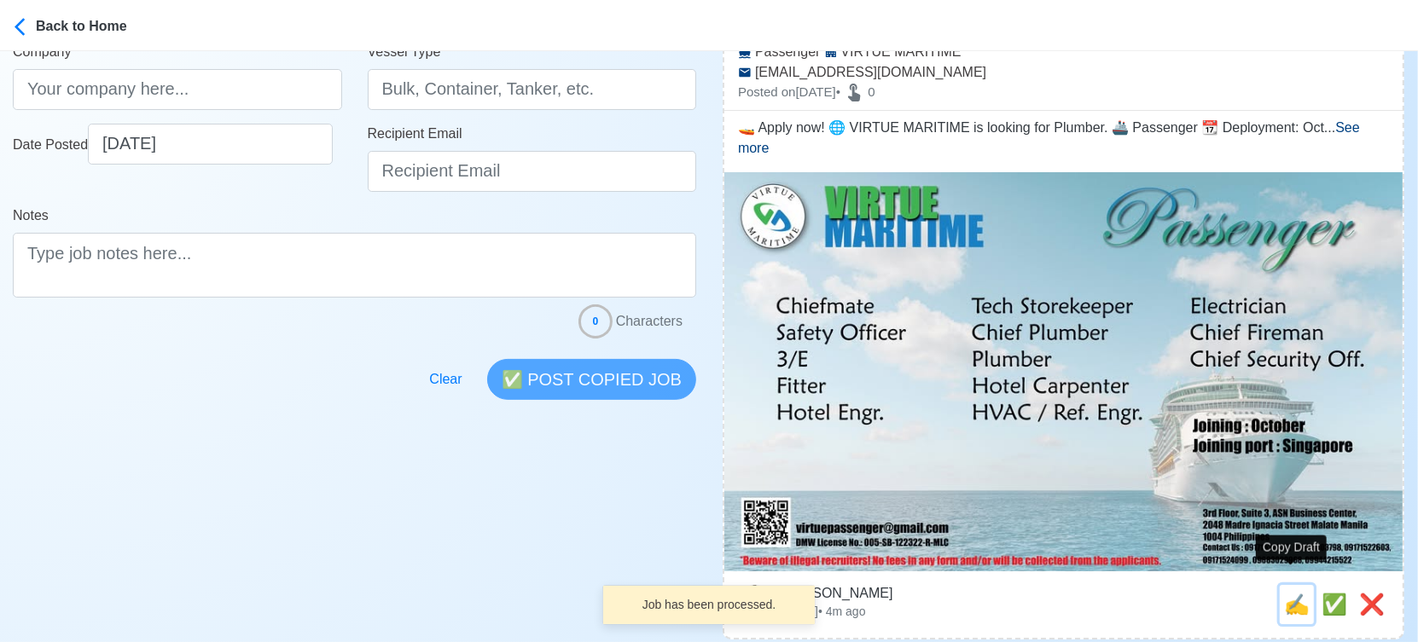
click at [1295, 593] on span "✍️" at bounding box center [1297, 604] width 26 height 23
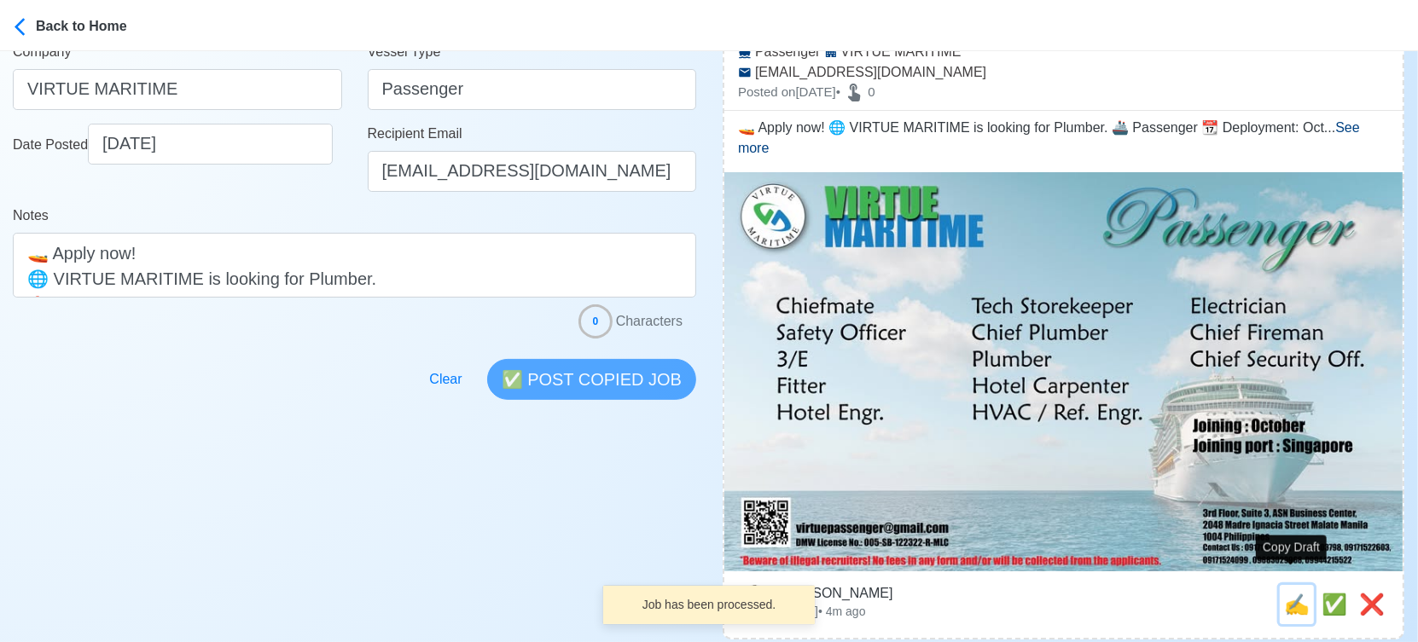
scroll to position [0, 0]
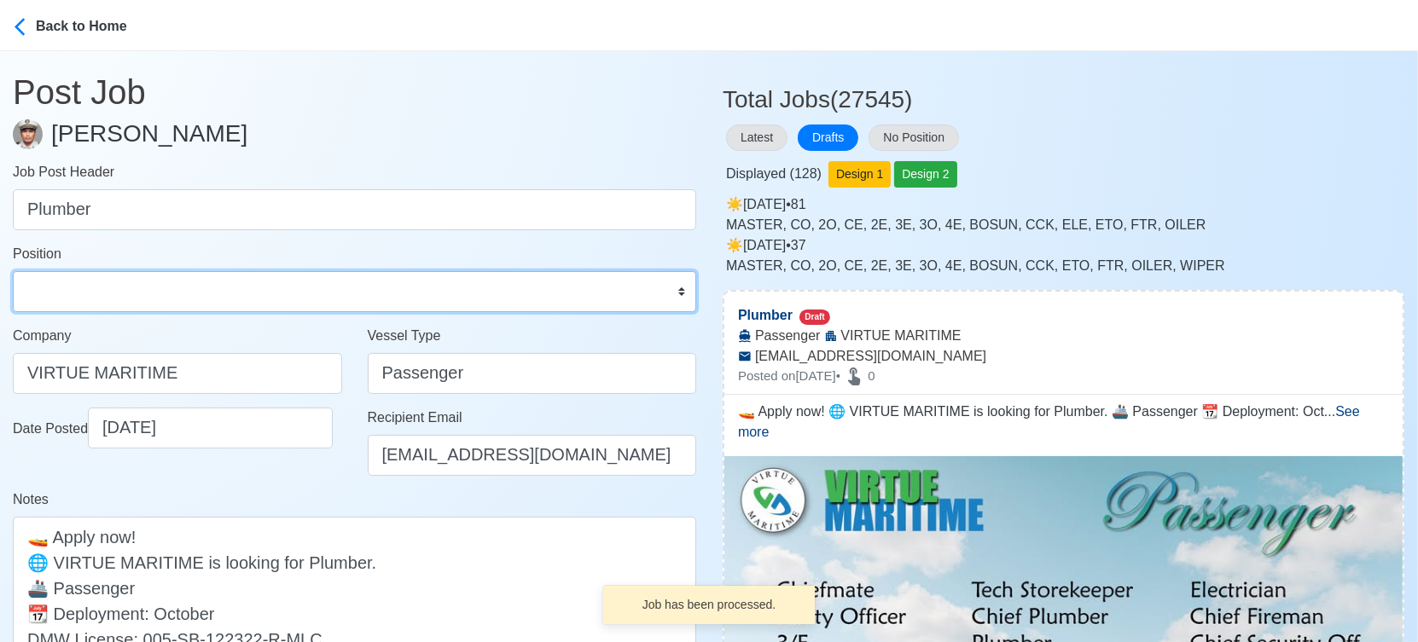
drag, startPoint x: 75, startPoint y: 292, endPoint x: 87, endPoint y: 272, distance: 23.0
click at [75, 292] on select "Master Chief Officer 2nd Officer 3rd Officer Junior Officer Chief Engineer 2nd …" at bounding box center [354, 291] width 683 height 41
click at [13, 271] on select "Master Chief Officer 2nd Officer 3rd Officer Junior Officer Chief Engineer 2nd …" at bounding box center [354, 291] width 683 height 41
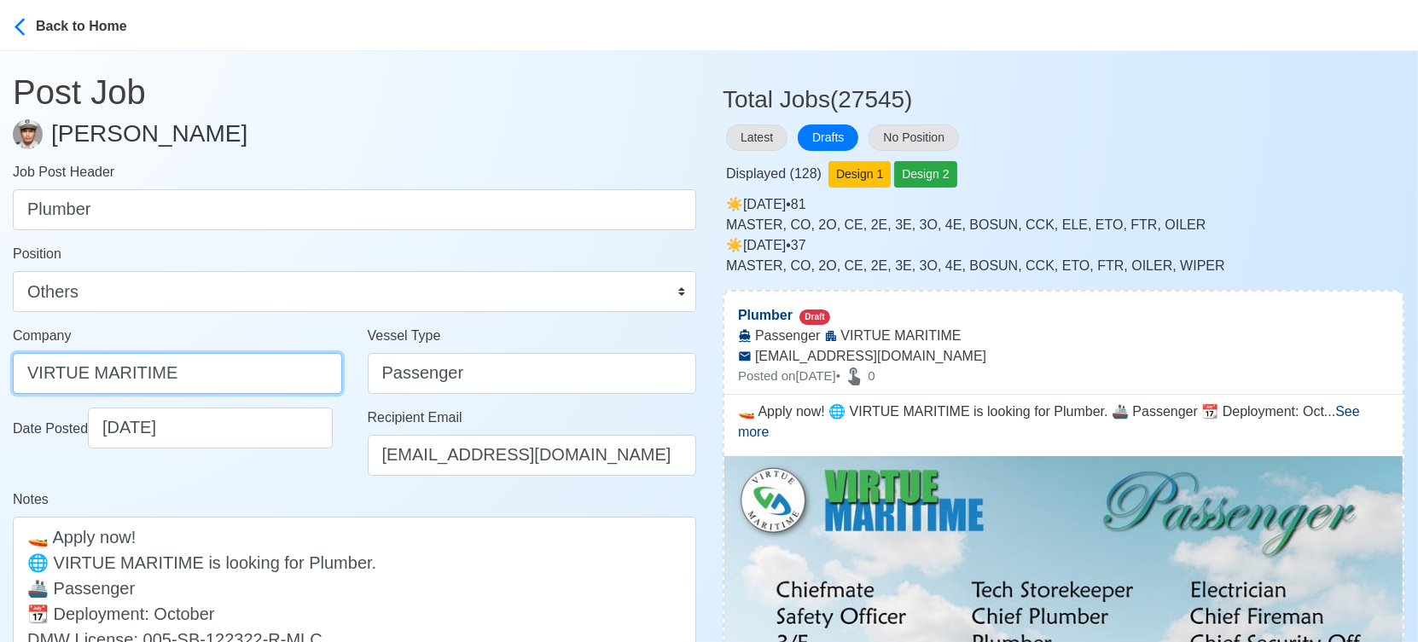
click at [243, 378] on input "VIRTUE MARITIME" at bounding box center [177, 373] width 329 height 41
paste input "SERVICES CORP."
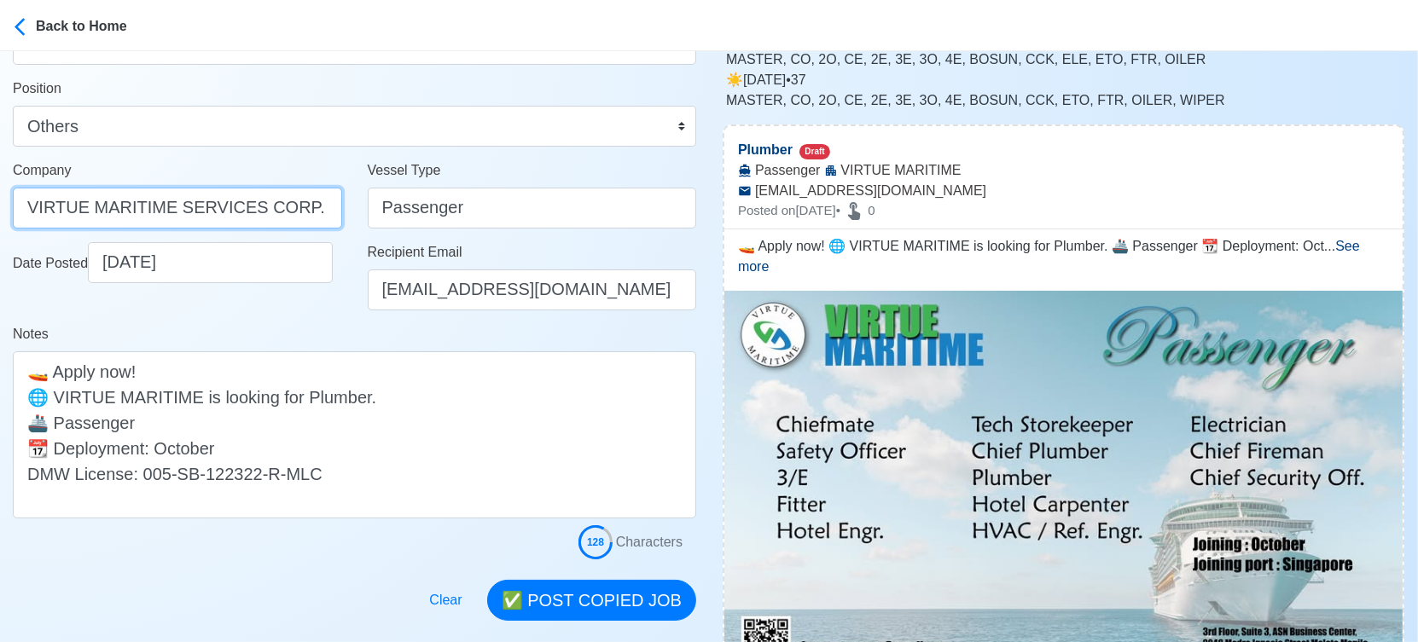
scroll to position [473, 0]
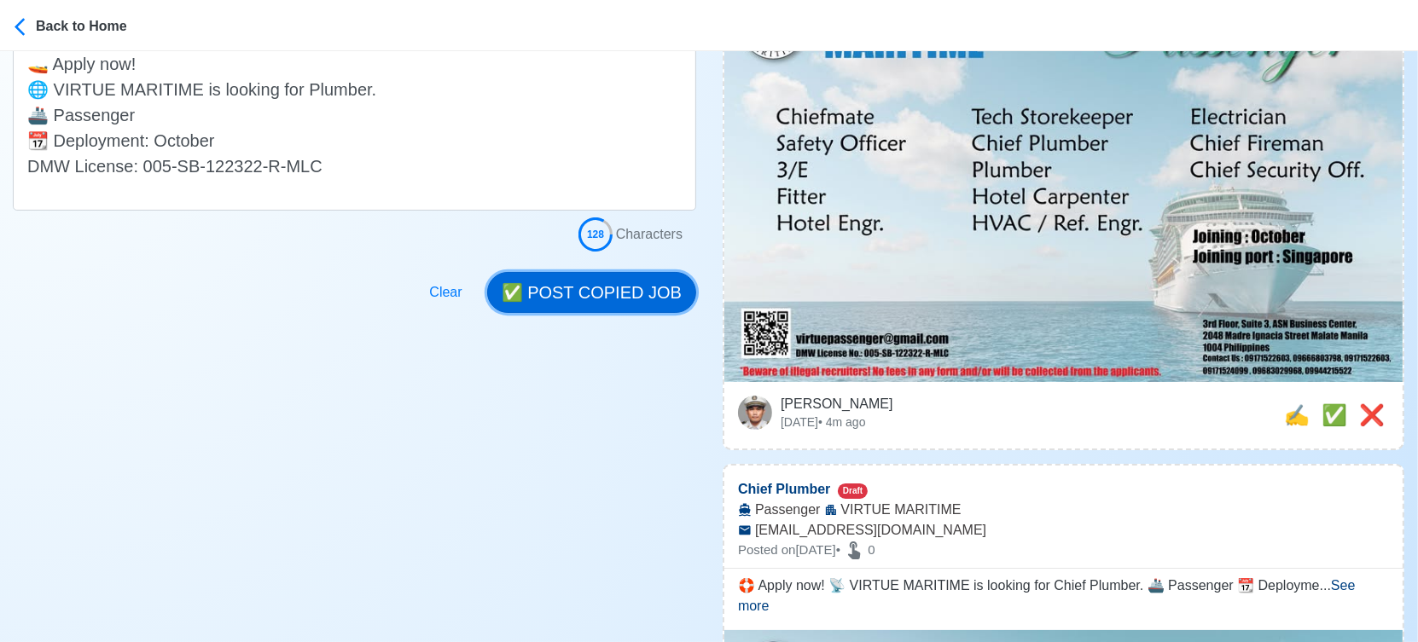
click at [603, 279] on button "✅ POST COPIED JOB" at bounding box center [591, 292] width 209 height 41
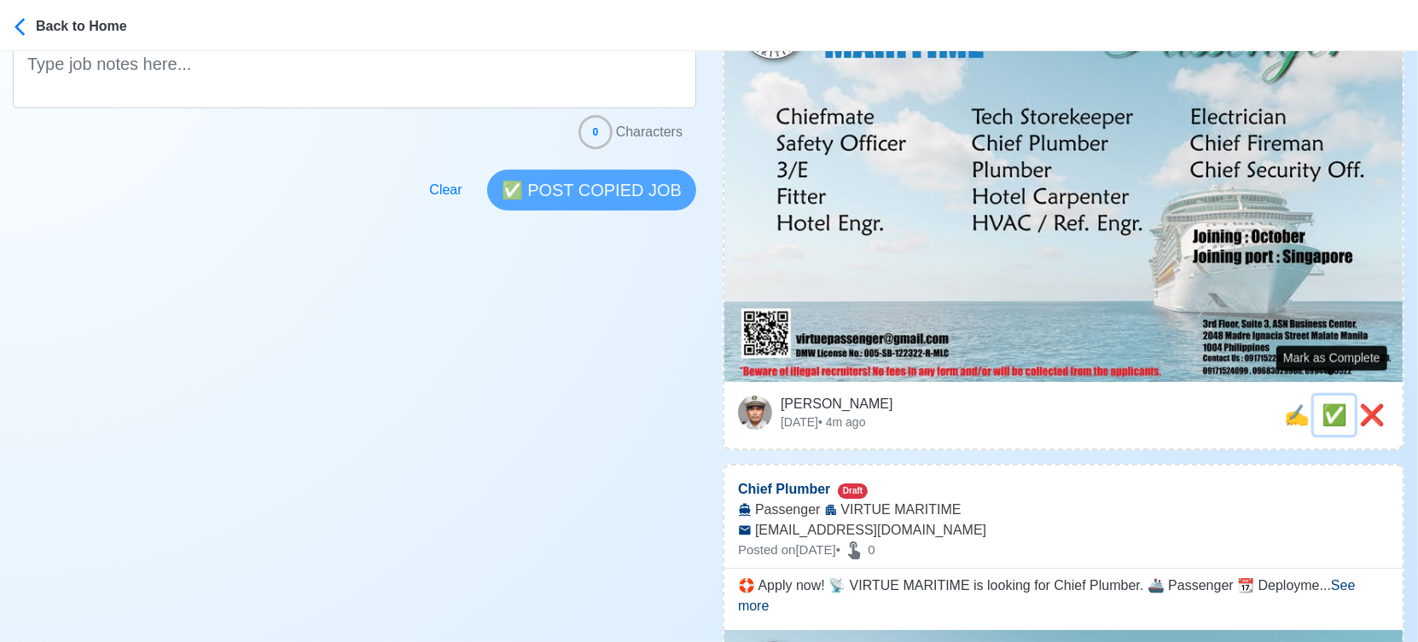
click at [1327, 403] on span "✅" at bounding box center [1334, 414] width 26 height 23
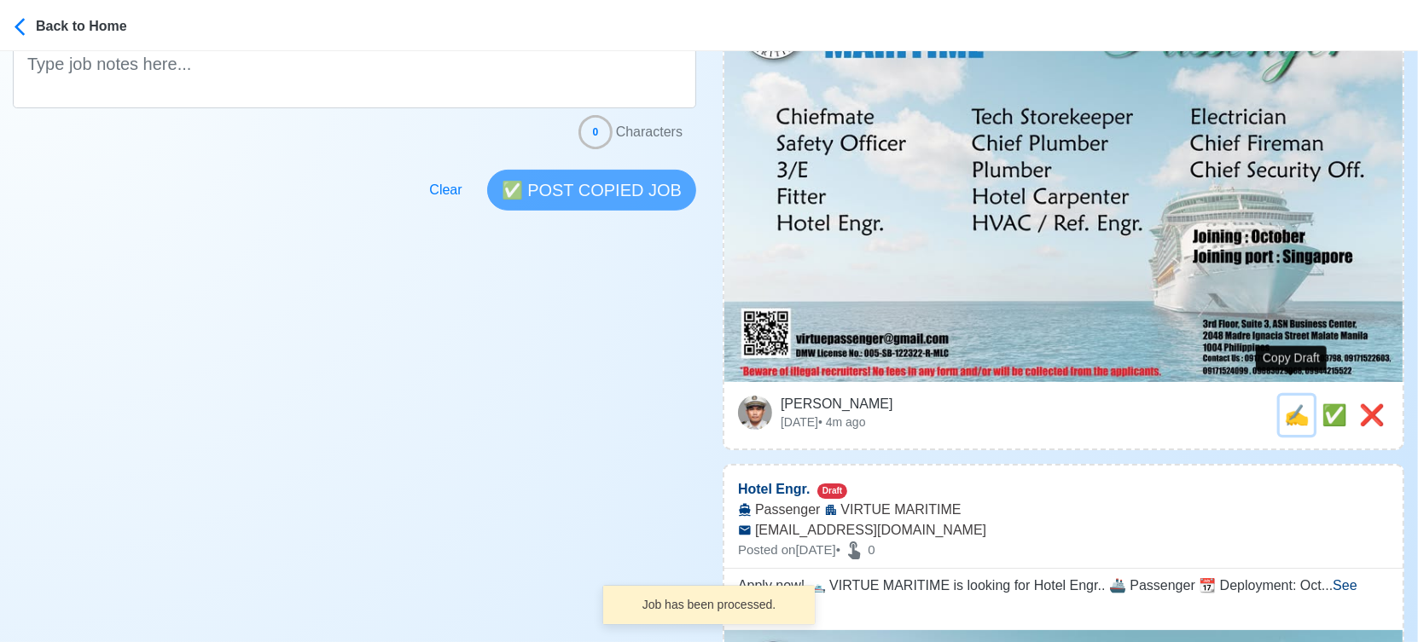
click at [1284, 403] on span "✍️" at bounding box center [1297, 414] width 26 height 23
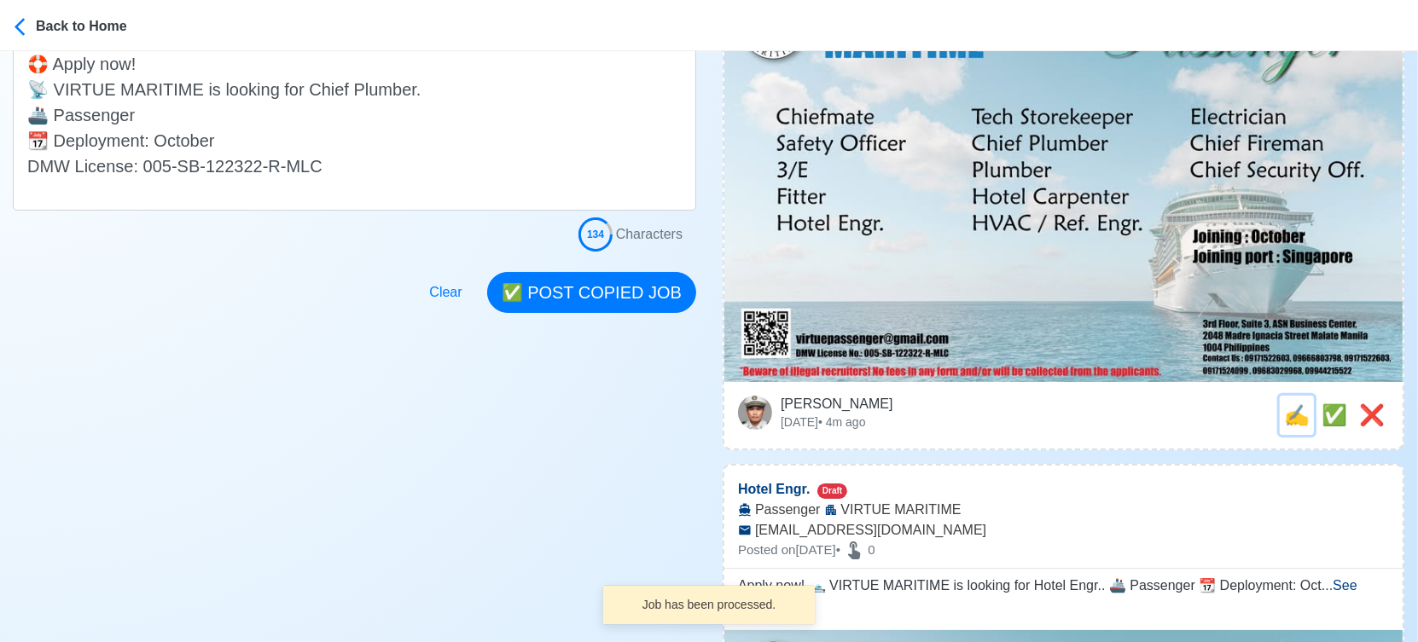
scroll to position [0, 0]
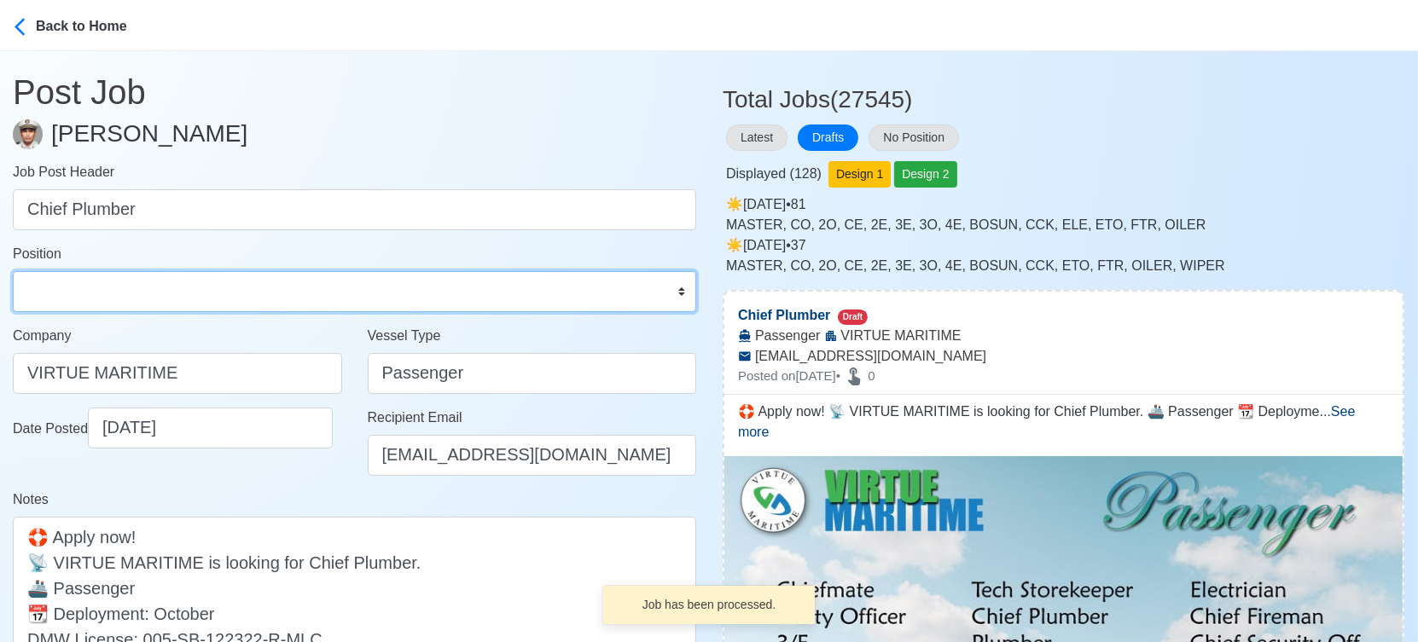
click at [171, 297] on select "Master Chief Officer 2nd Officer 3rd Officer Junior Officer Chief Engineer 2nd …" at bounding box center [354, 291] width 683 height 41
click at [13, 271] on select "Master Chief Officer 2nd Officer 3rd Officer Junior Officer Chief Engineer 2nd …" at bounding box center [354, 291] width 683 height 41
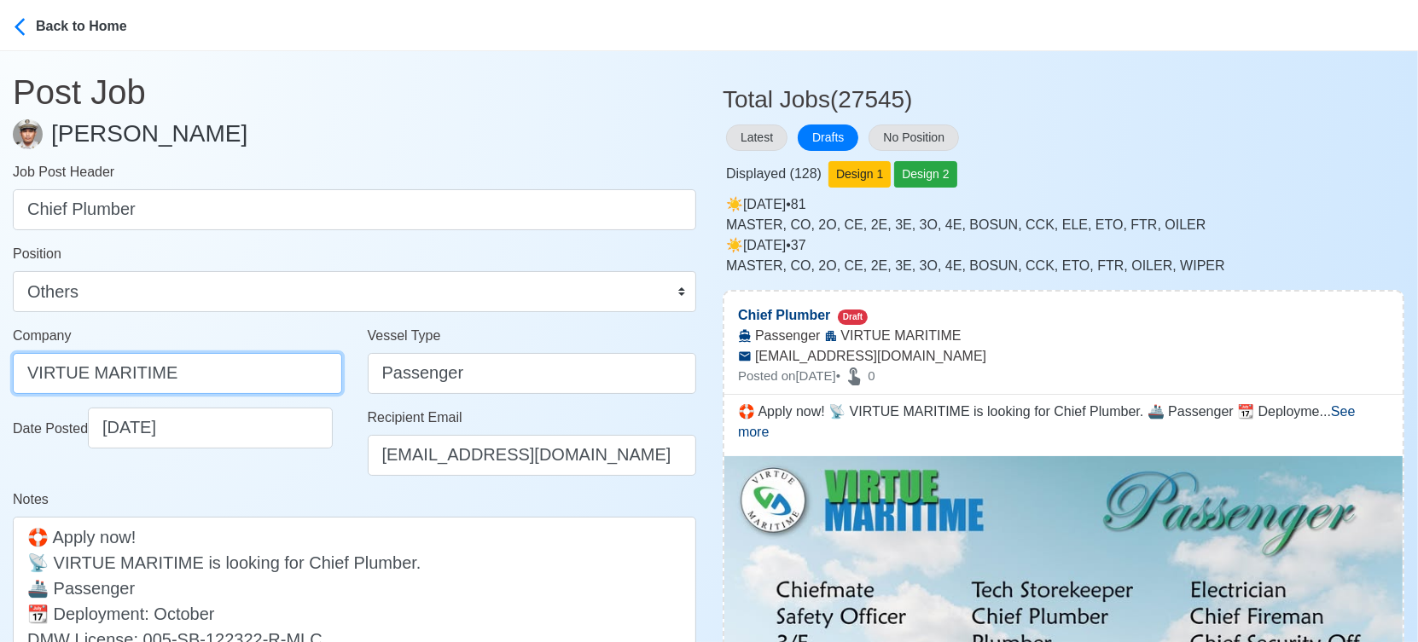
click at [266, 368] on input "VIRTUE MARITIME" at bounding box center [177, 373] width 329 height 41
paste input "SERVICES CORP."
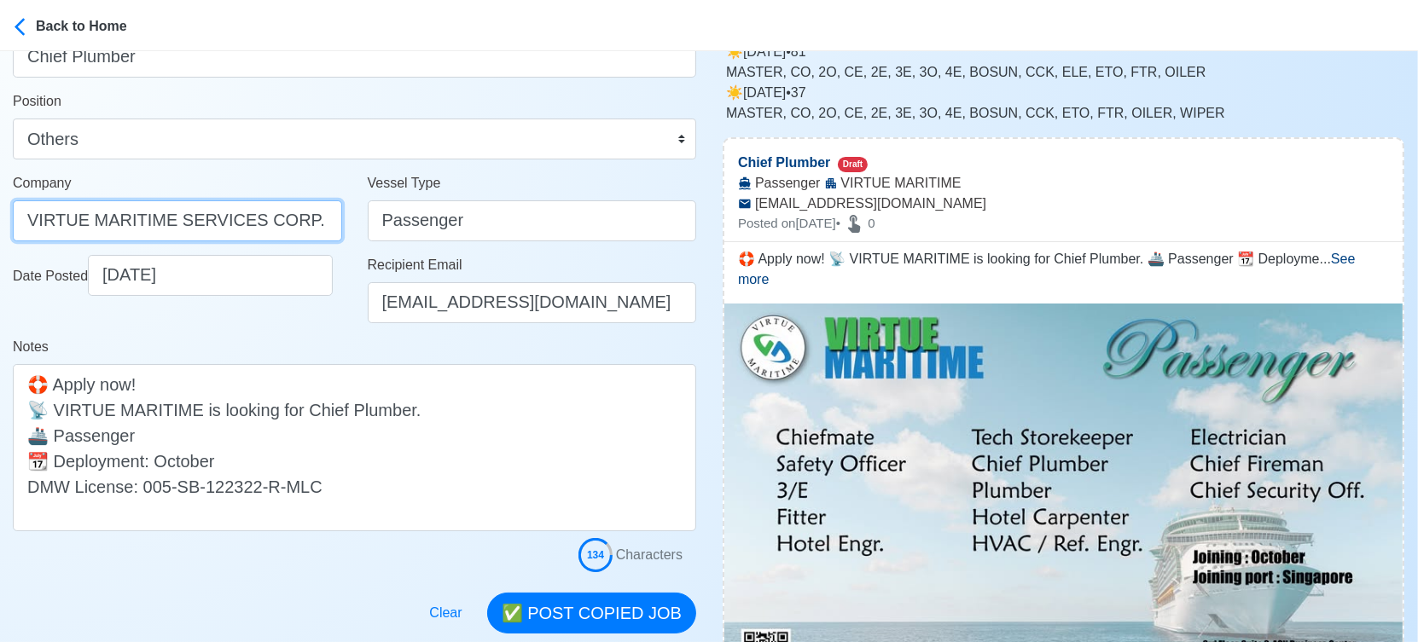
scroll to position [473, 0]
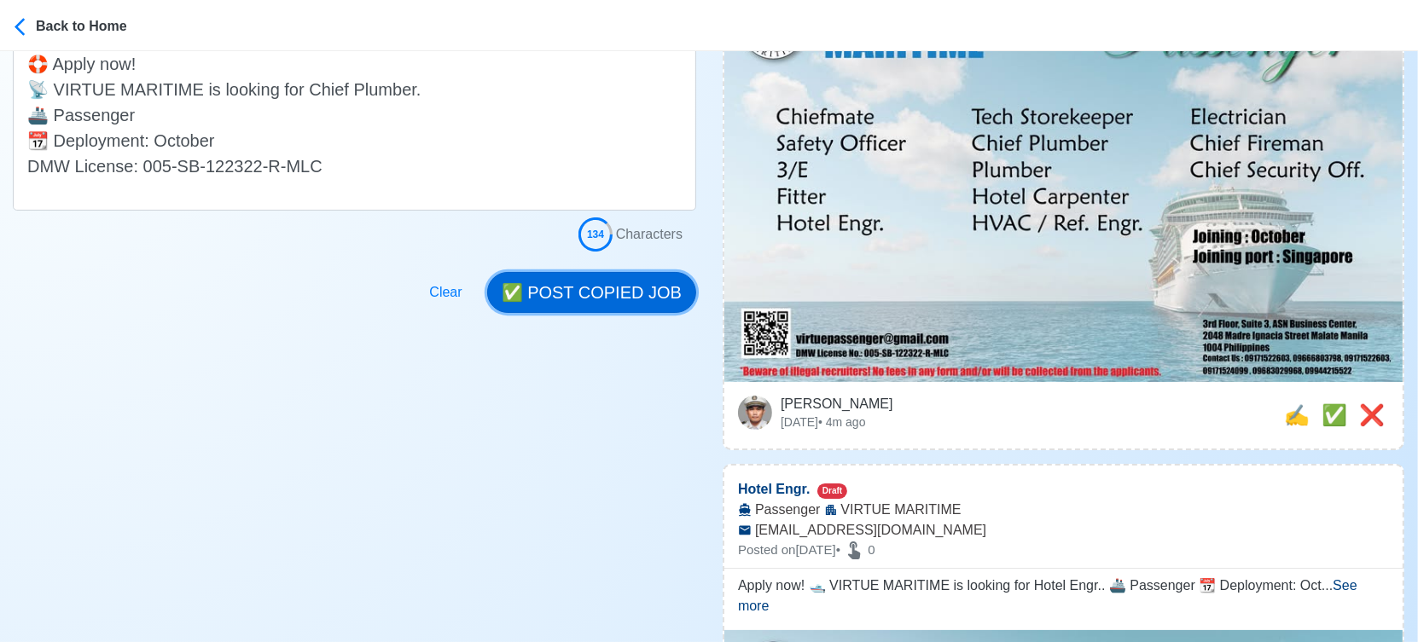
click at [612, 299] on button "✅ POST COPIED JOB" at bounding box center [591, 292] width 209 height 41
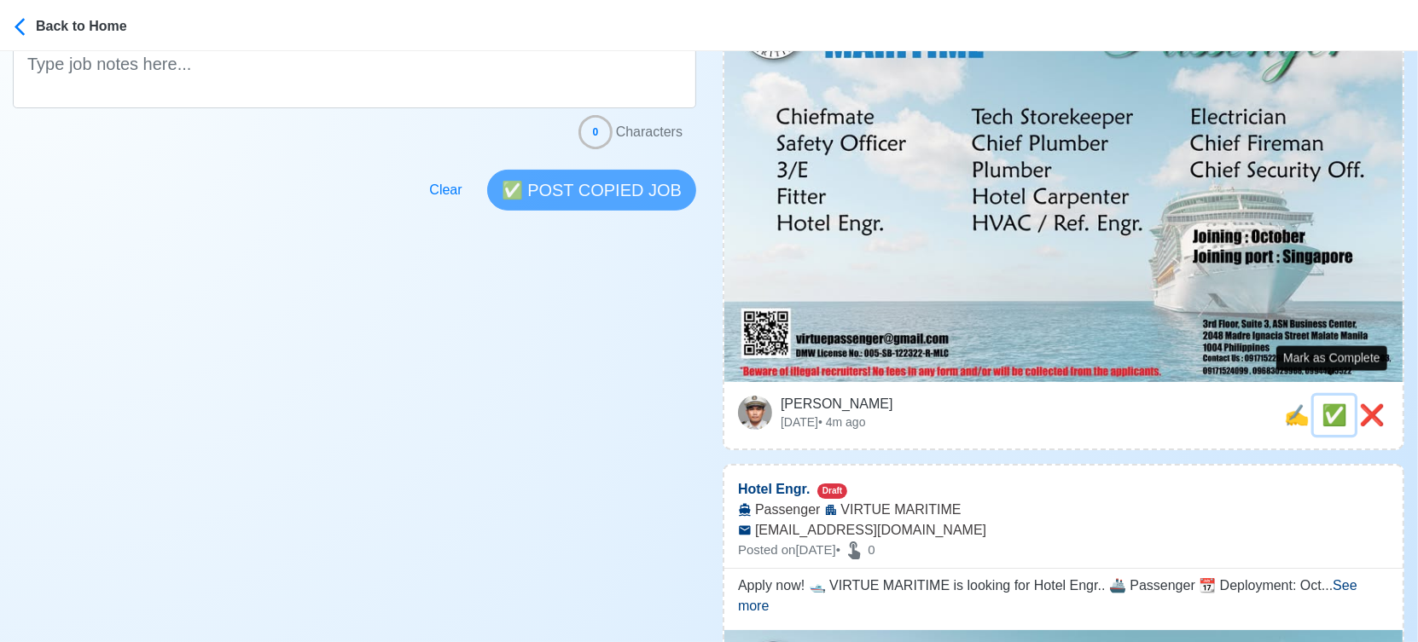
click at [1328, 403] on span "✅" at bounding box center [1334, 414] width 26 height 23
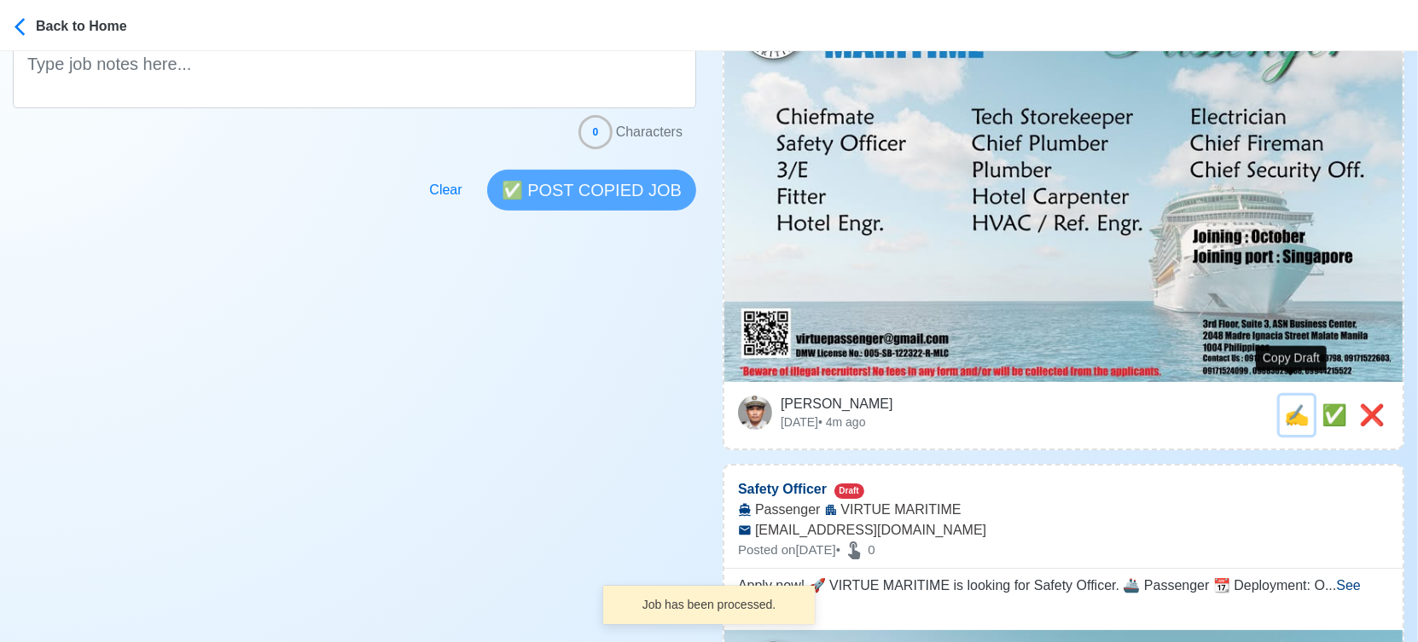
click at [1295, 403] on span "✍️" at bounding box center [1297, 414] width 26 height 23
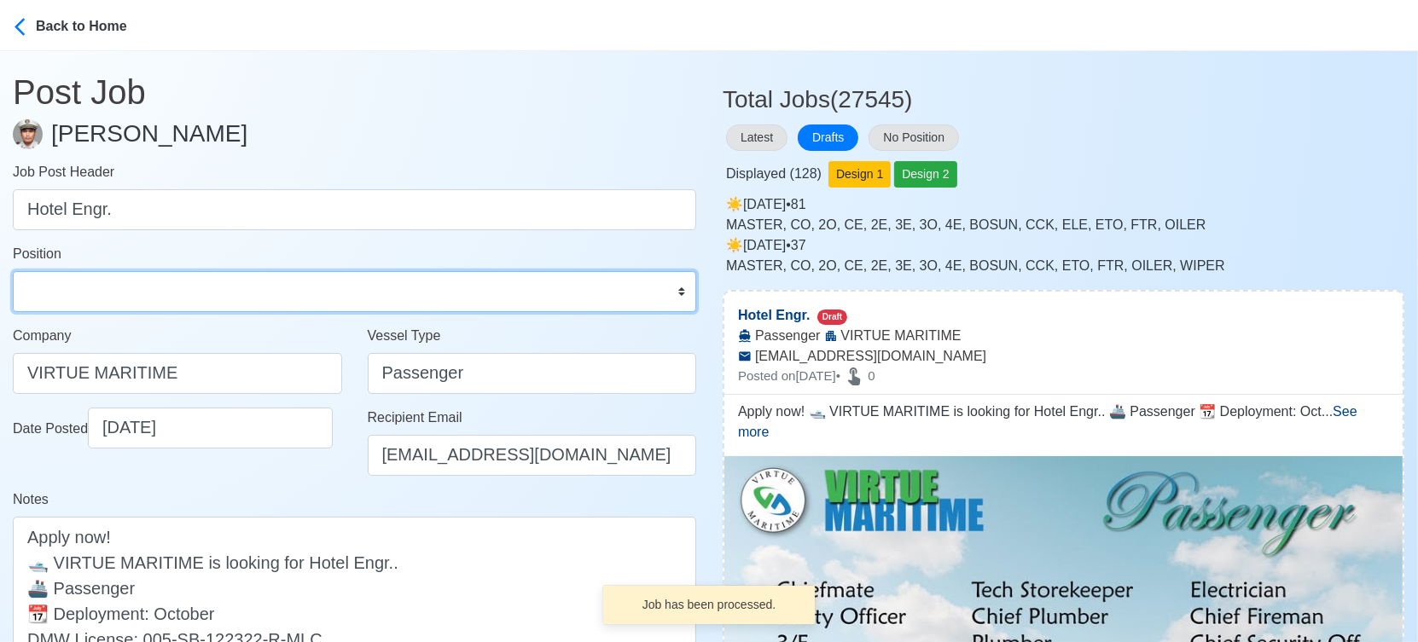
click at [248, 287] on select "Master Chief Officer 2nd Officer 3rd Officer Junior Officer Chief Engineer 2nd …" at bounding box center [354, 291] width 683 height 41
click at [13, 271] on select "Master Chief Officer 2nd Officer 3rd Officer Junior Officer Chief Engineer 2nd …" at bounding box center [354, 291] width 683 height 41
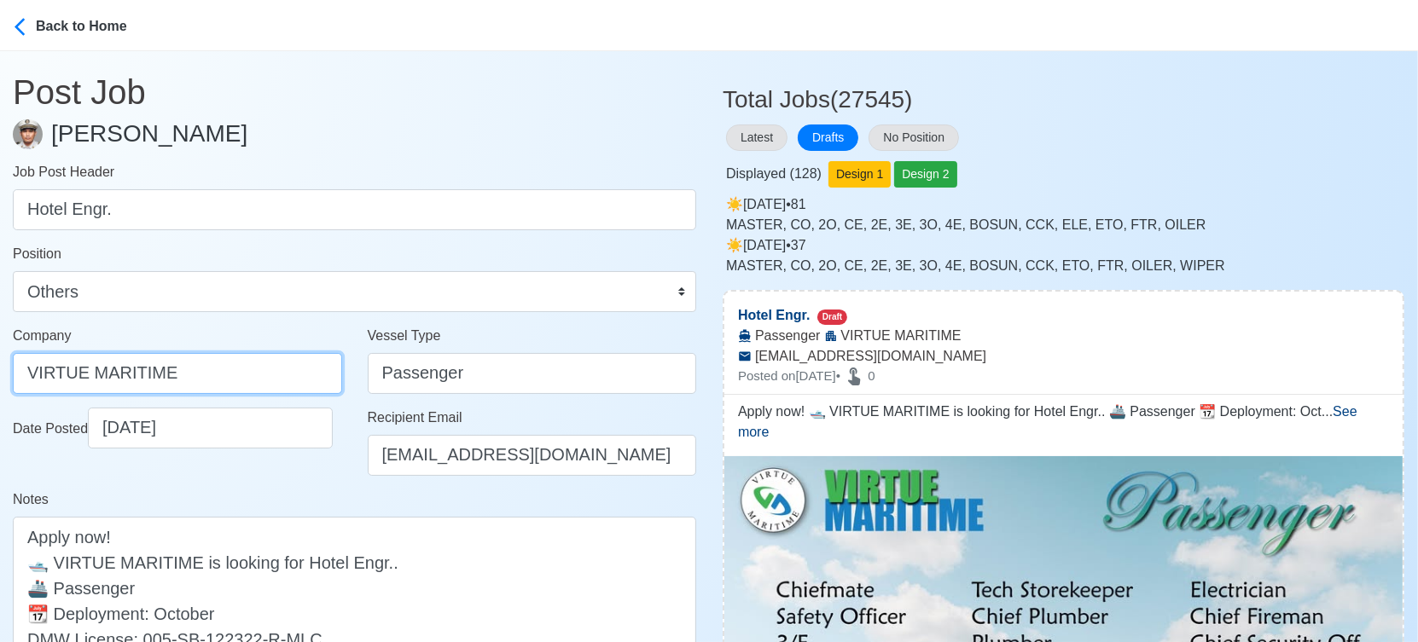
click at [270, 375] on input "VIRTUE MARITIME" at bounding box center [177, 373] width 329 height 41
paste input "SERVICES CORP."
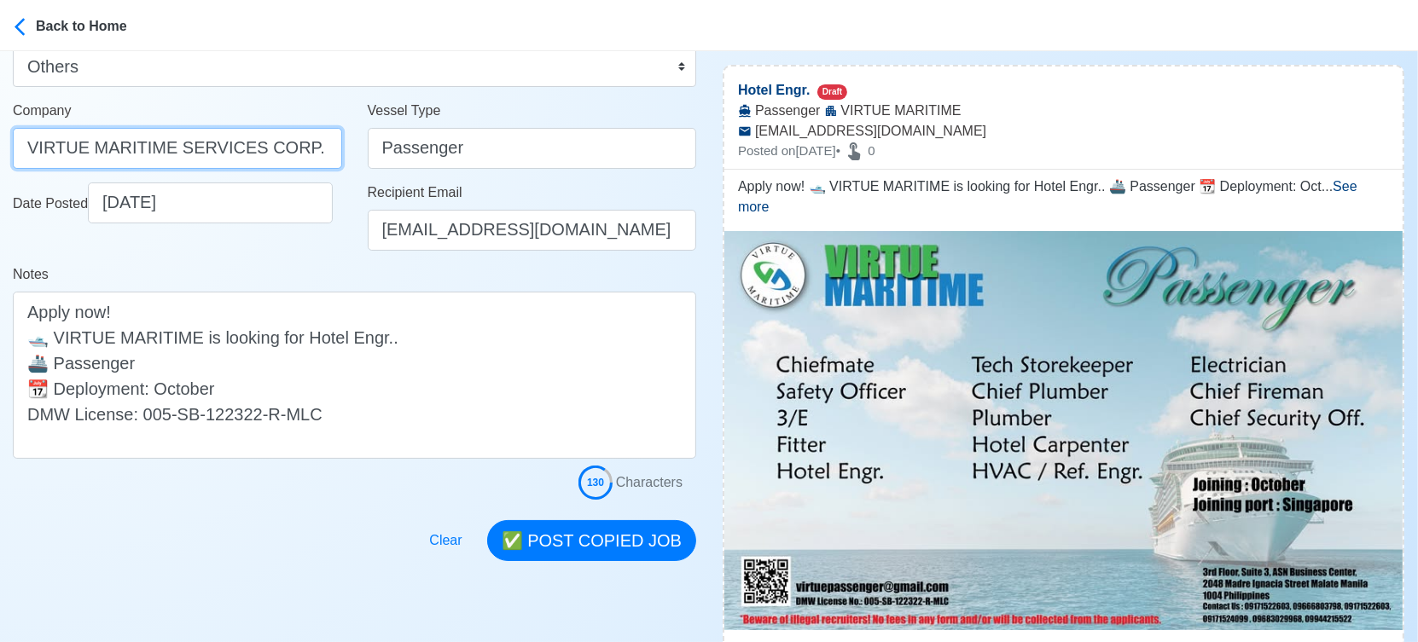
scroll to position [379, 0]
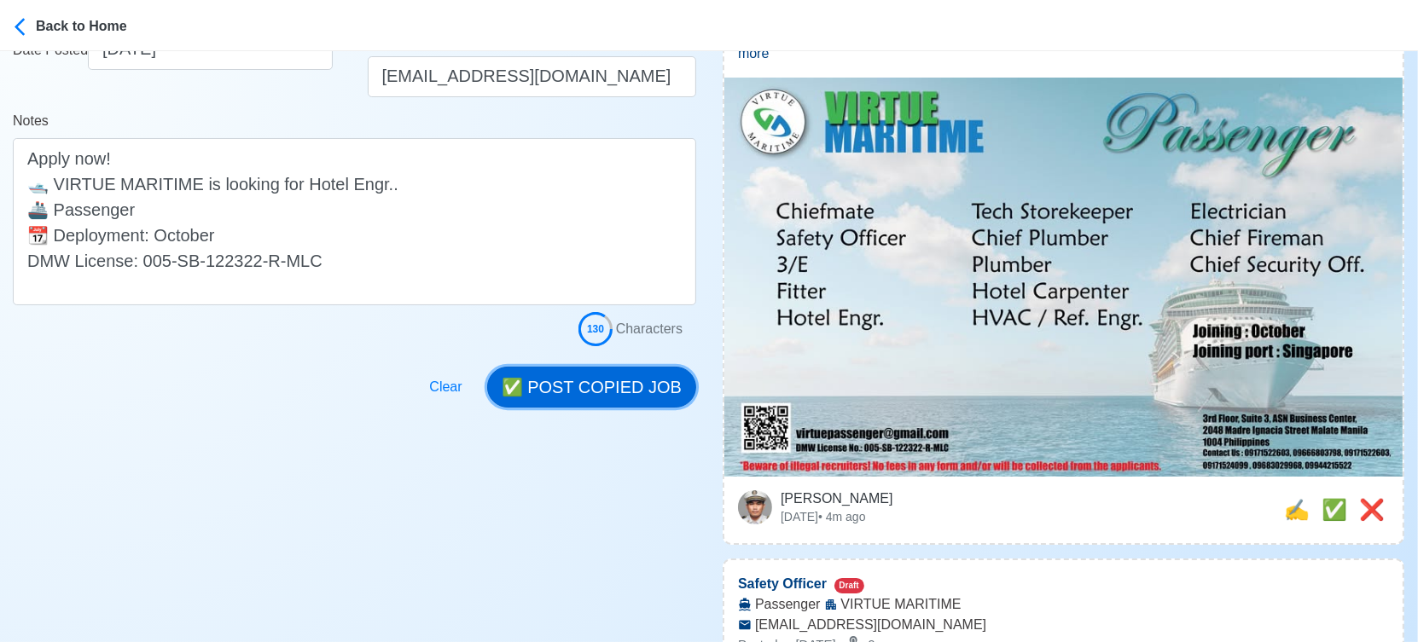
click at [595, 393] on button "✅ POST COPIED JOB" at bounding box center [591, 387] width 209 height 41
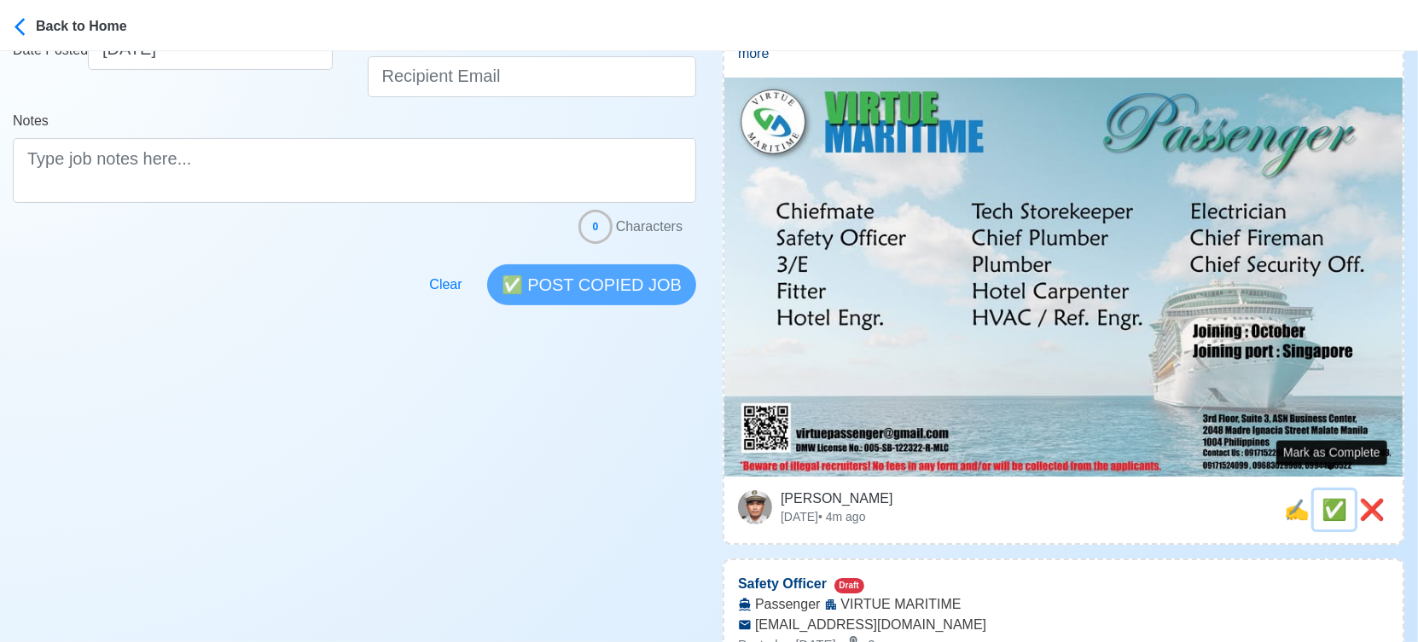
click at [1328, 498] on span "✅" at bounding box center [1334, 509] width 26 height 23
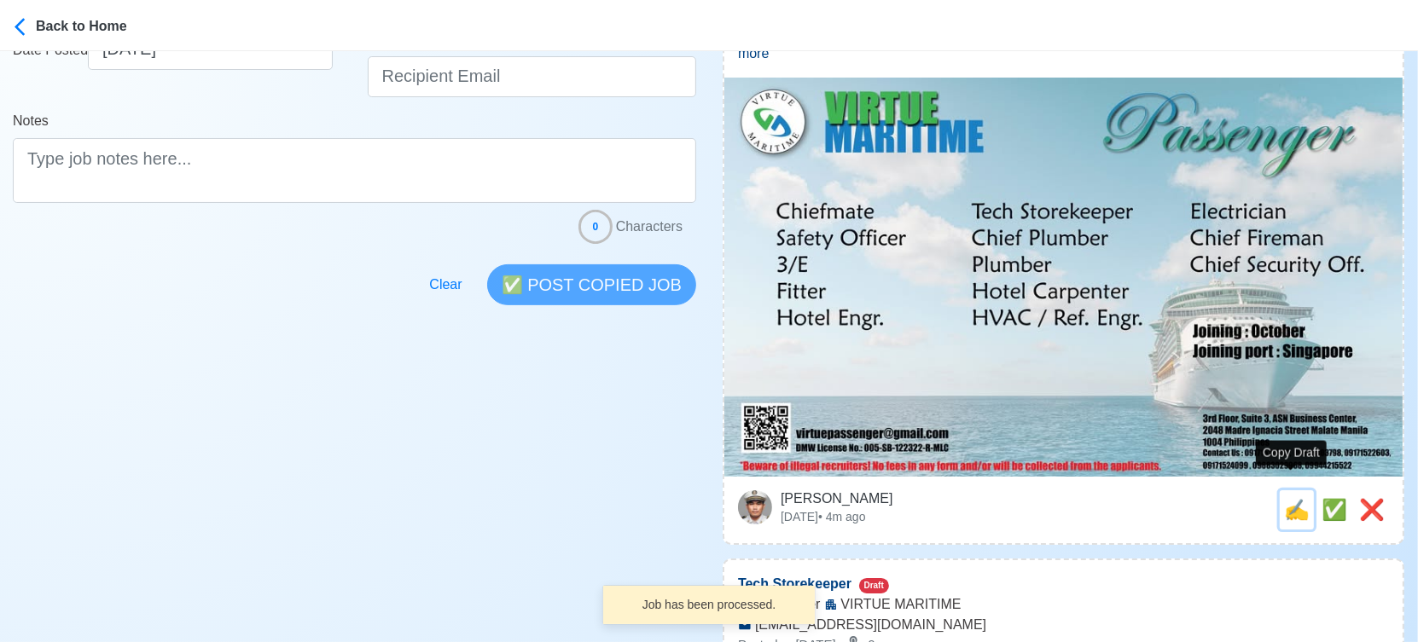
click at [1292, 498] on span "✍️" at bounding box center [1297, 509] width 26 height 23
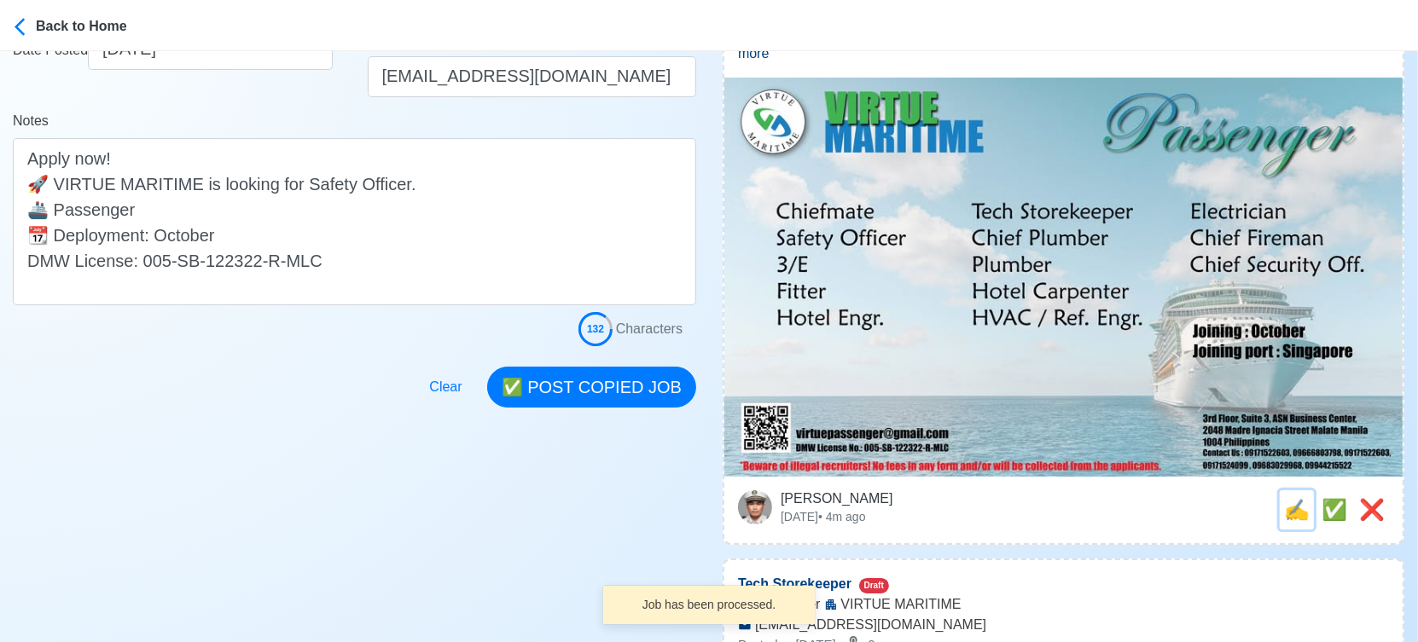
scroll to position [0, 0]
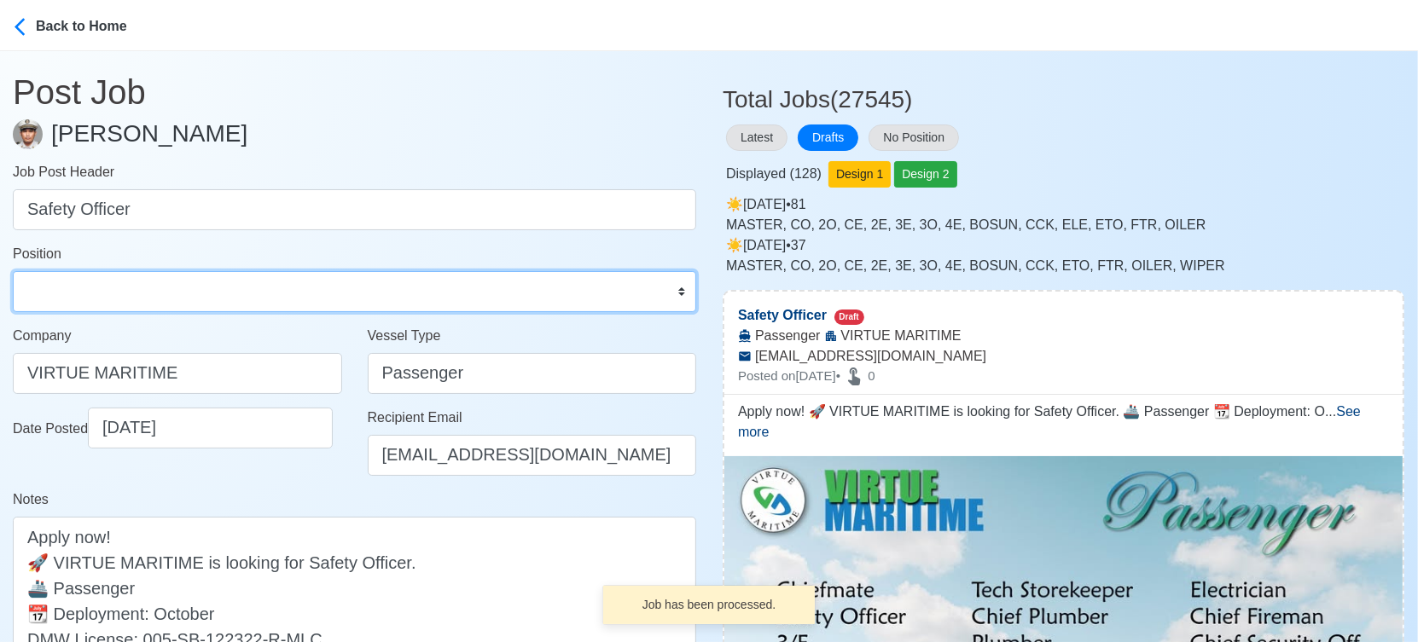
click at [142, 284] on select "Master Chief Officer 2nd Officer 3rd Officer Junior Officer Chief Engineer 2nd …" at bounding box center [354, 291] width 683 height 41
click at [13, 271] on select "Master Chief Officer 2nd Officer 3rd Officer Junior Officer Chief Engineer 2nd …" at bounding box center [354, 291] width 683 height 41
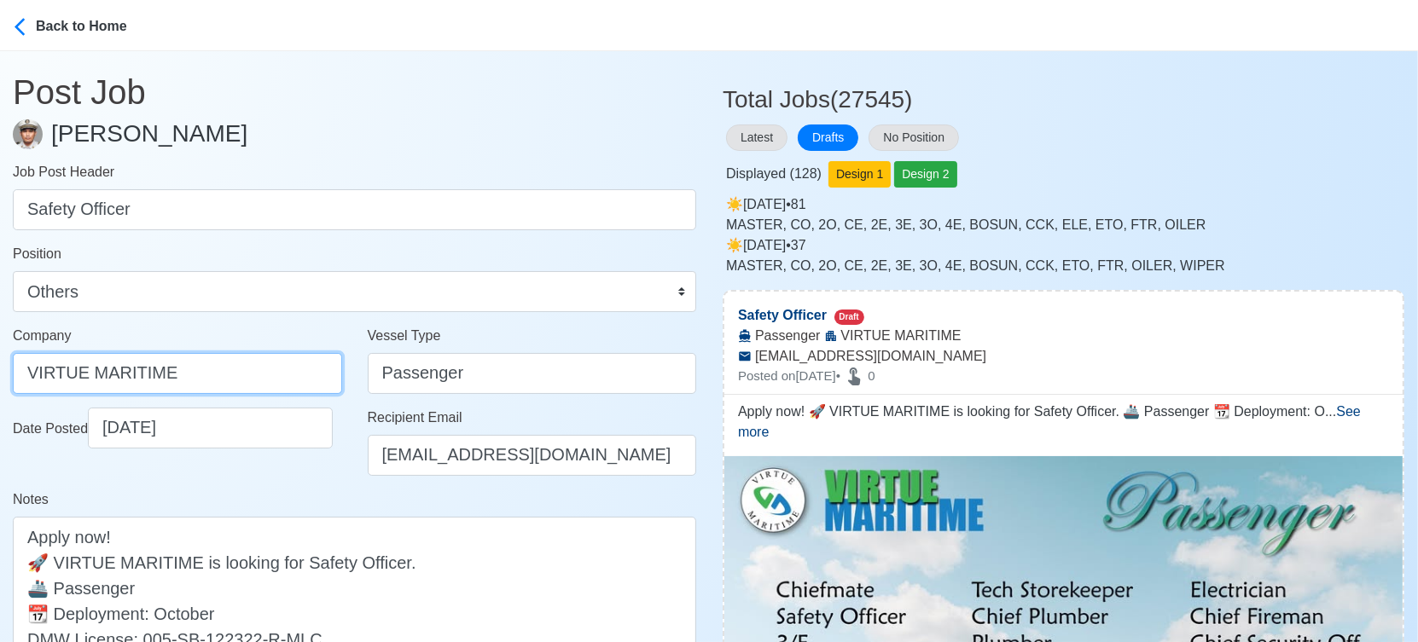
click at [223, 362] on input "VIRTUE MARITIME" at bounding box center [177, 373] width 329 height 41
paste input "SERVICES CORP."
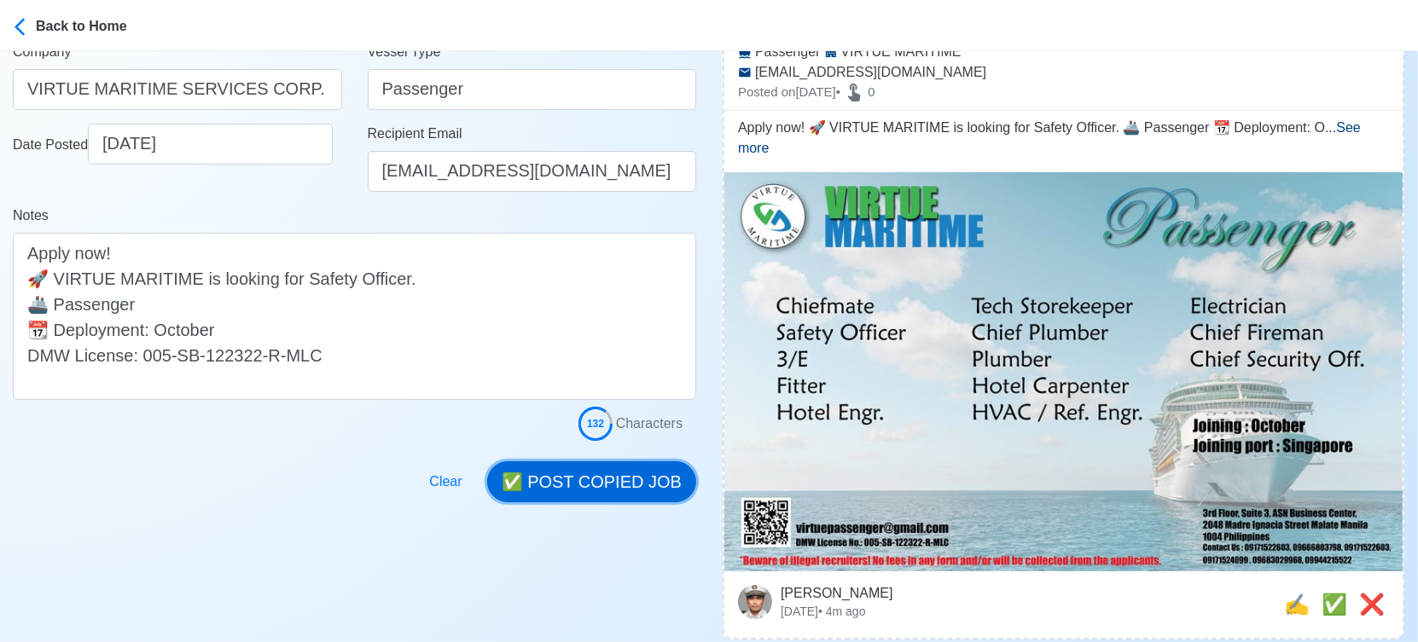
click at [593, 472] on button "✅ POST COPIED JOB" at bounding box center [591, 481] width 209 height 41
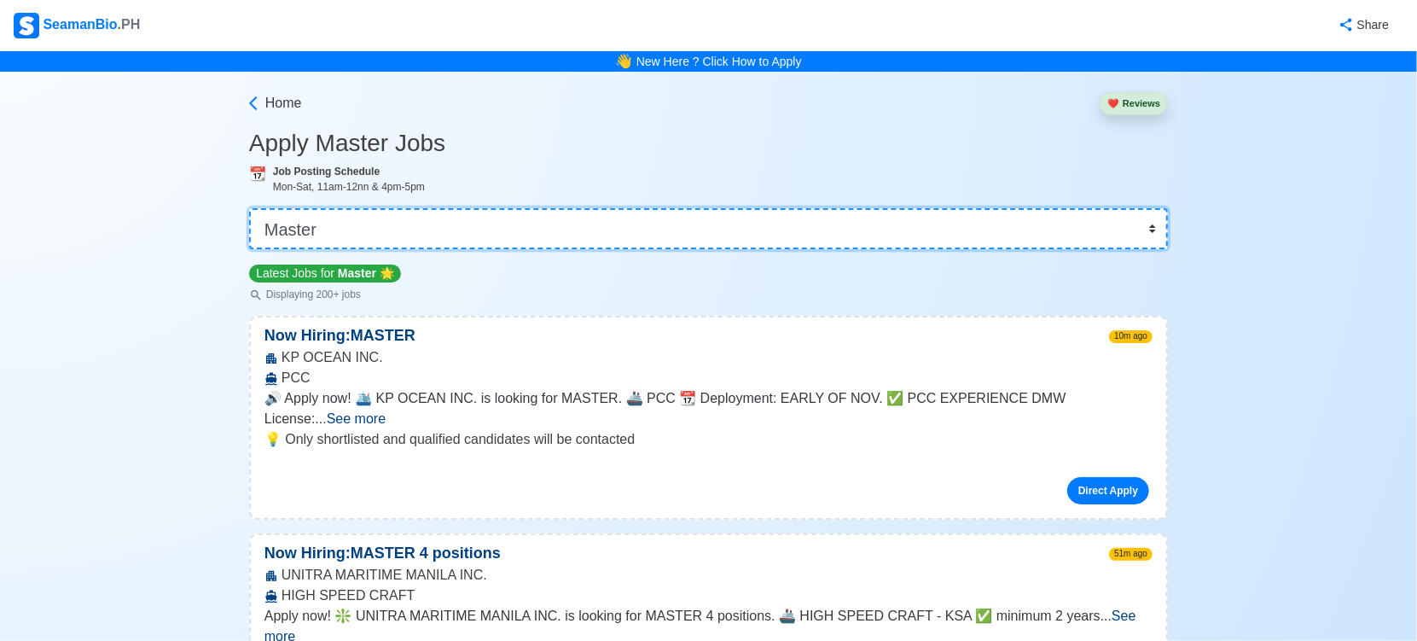
click at [553, 236] on select "👉 Select Rank or Position Master Chief Officer 2nd Officer 3rd Officer Junior O…" at bounding box center [708, 228] width 919 height 41
click at [251, 208] on select "👉 Select Rank or Position Master Chief Officer 2nd Officer 3rd Officer Junior O…" at bounding box center [708, 228] width 919 height 41
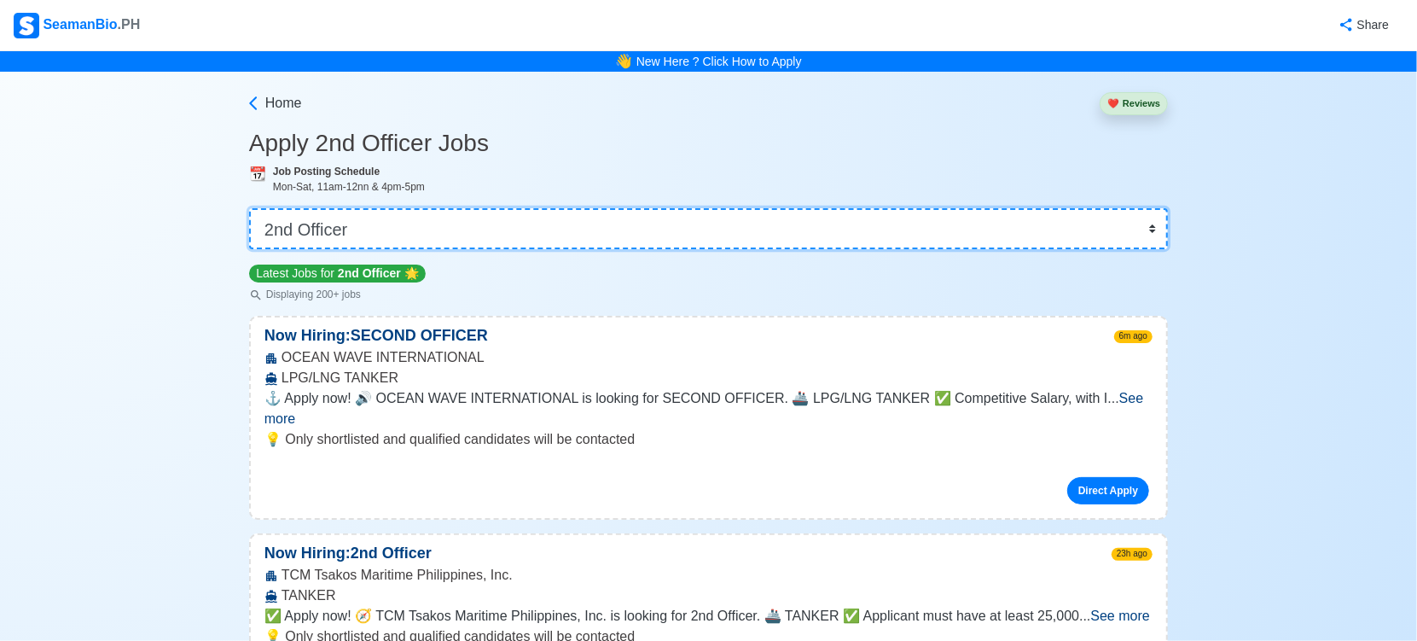
drag, startPoint x: 624, startPoint y: 230, endPoint x: 604, endPoint y: 229, distance: 19.7
click at [624, 230] on select "👉 Select Rank or Position Master Chief Officer 2nd Officer 3rd Officer Junior O…" at bounding box center [708, 228] width 919 height 41
select select "Chief Officer"
click at [251, 208] on select "👉 Select Rank or Position Master Chief Officer 2nd Officer 3rd Officer Junior O…" at bounding box center [708, 228] width 919 height 41
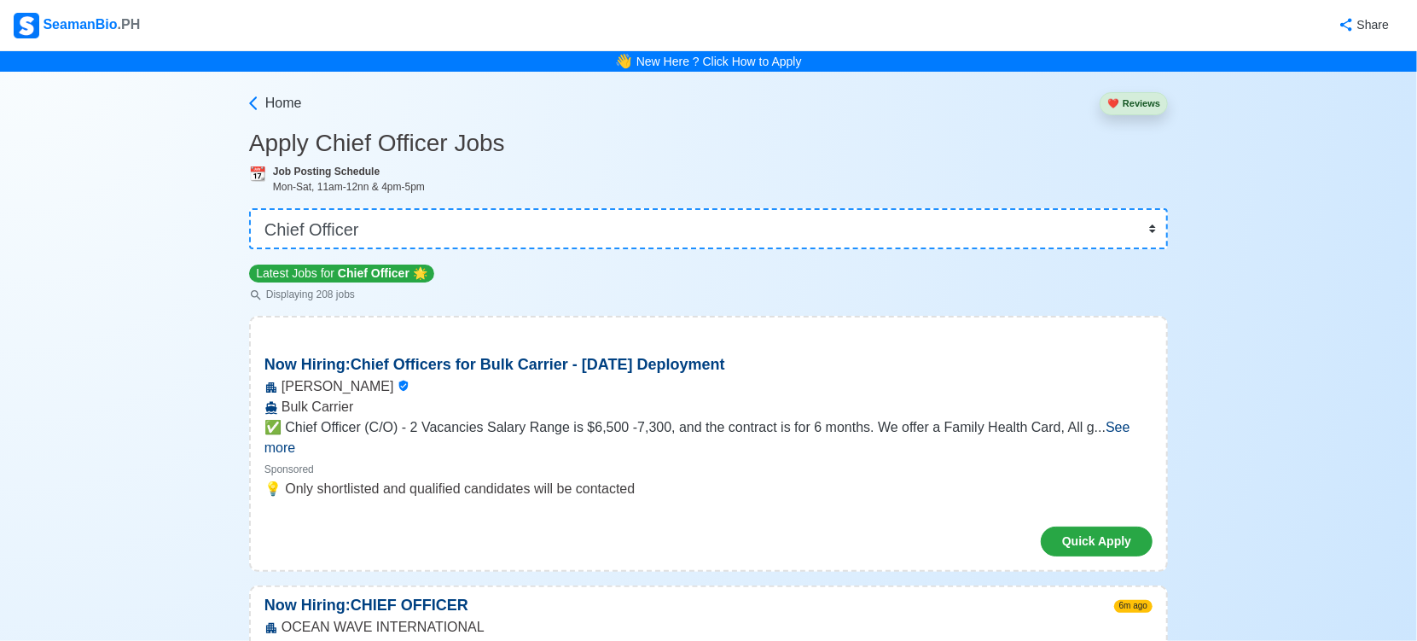
scroll to position [15807, 0]
